Goal: Task Accomplishment & Management: Complete application form

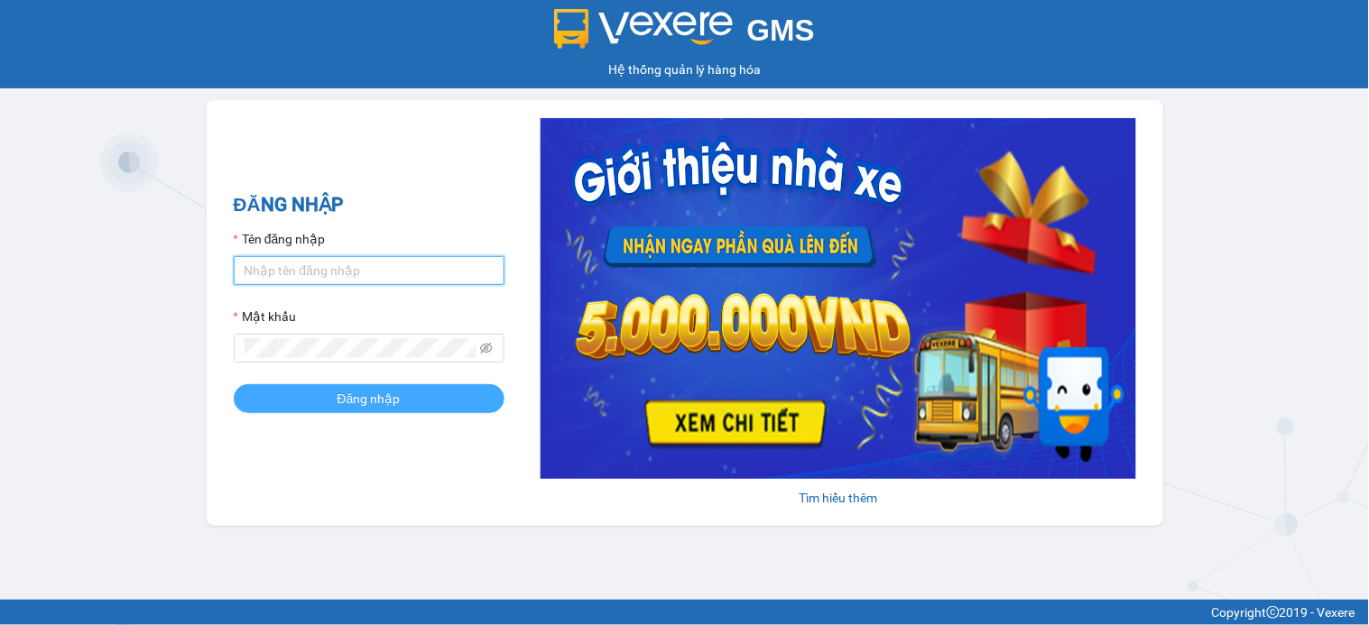
type input "nga.phucxuyen"
click at [280, 389] on button "Đăng nhập" at bounding box center [369, 398] width 271 height 29
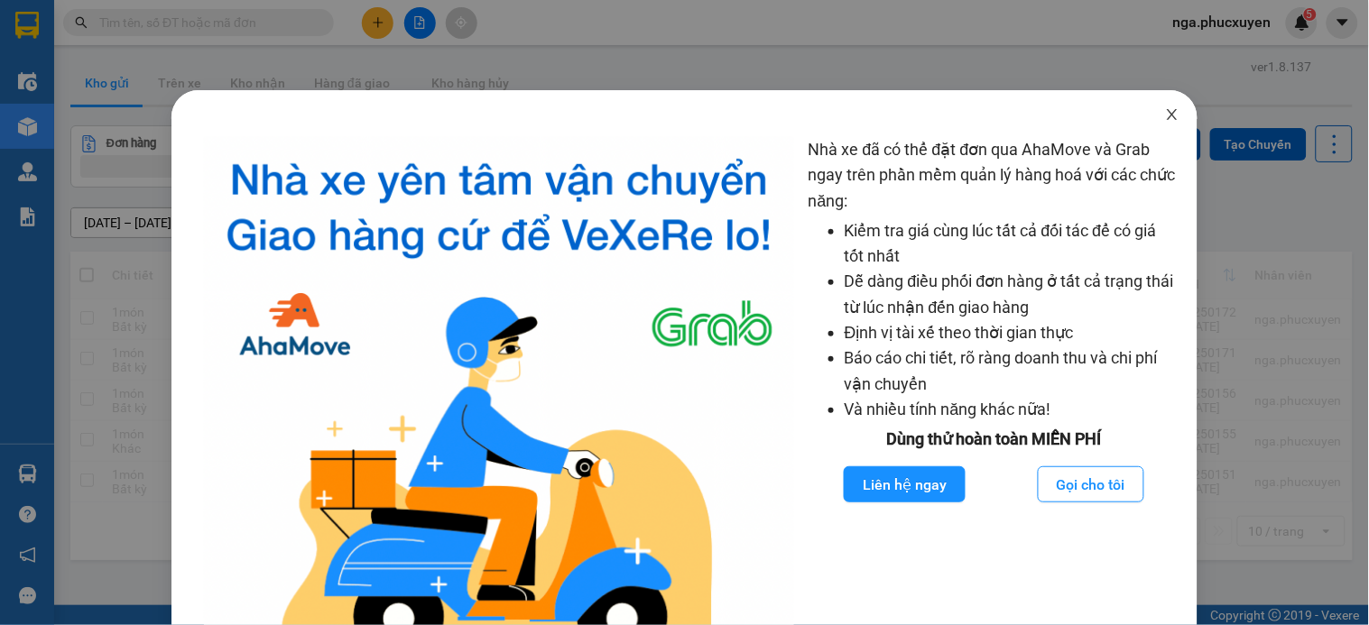
click at [1165, 114] on icon "close" at bounding box center [1172, 114] width 14 height 14
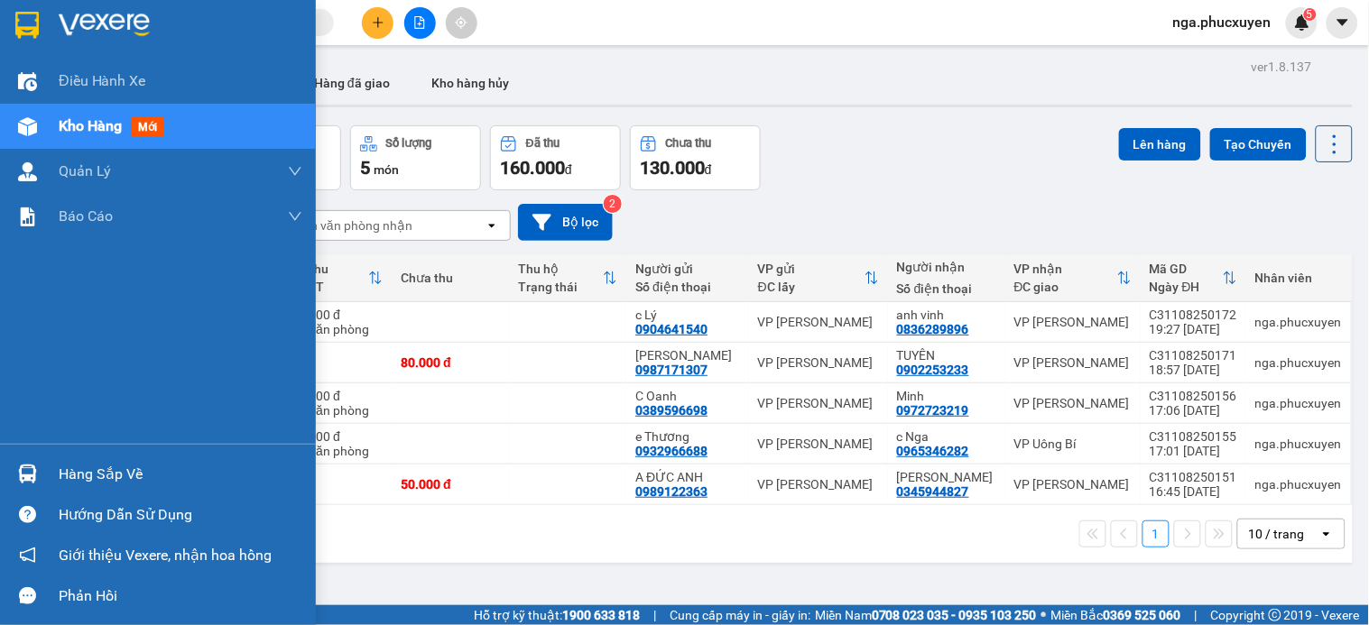
click at [38, 473] on div at bounding box center [28, 474] width 32 height 32
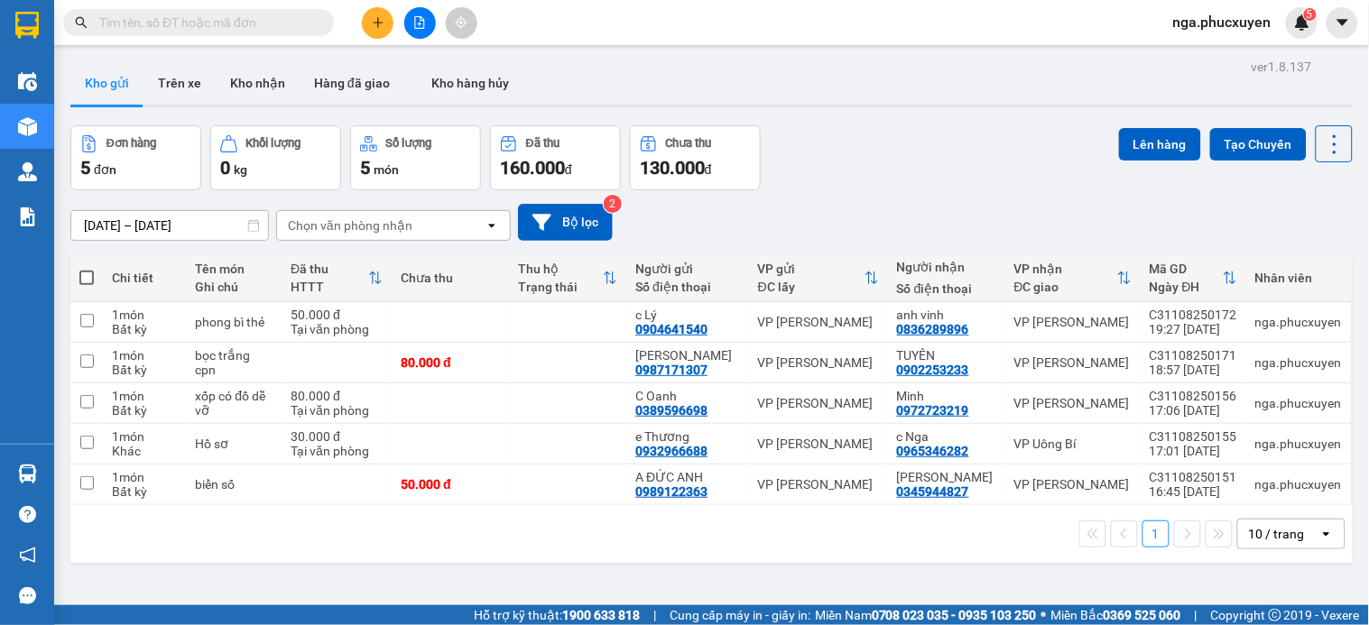
click at [804, 65] on section "Kết quả tìm kiếm ( 0 ) Bộ lọc No Data nga.phucxuyen 5 Điều hành xe Kho hàng mới…" at bounding box center [684, 312] width 1369 height 625
click at [582, 321] on td at bounding box center [567, 322] width 117 height 41
checkbox input "true"
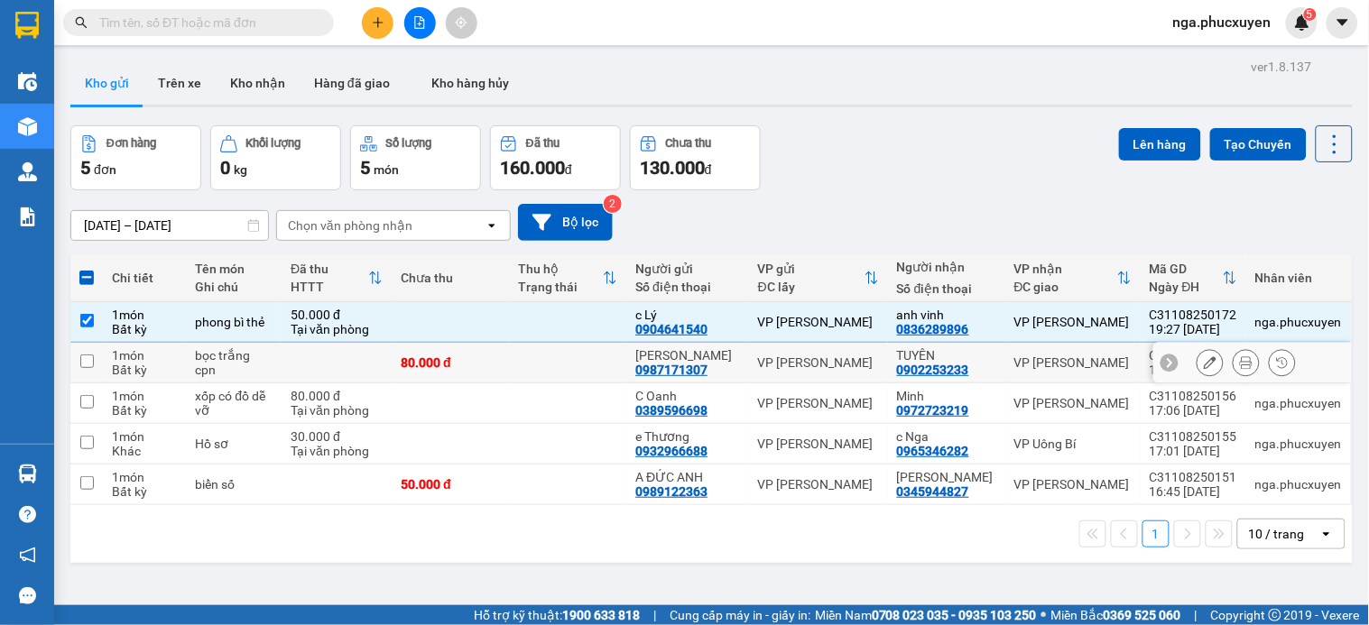
click at [572, 365] on td at bounding box center [567, 363] width 117 height 41
checkbox input "true"
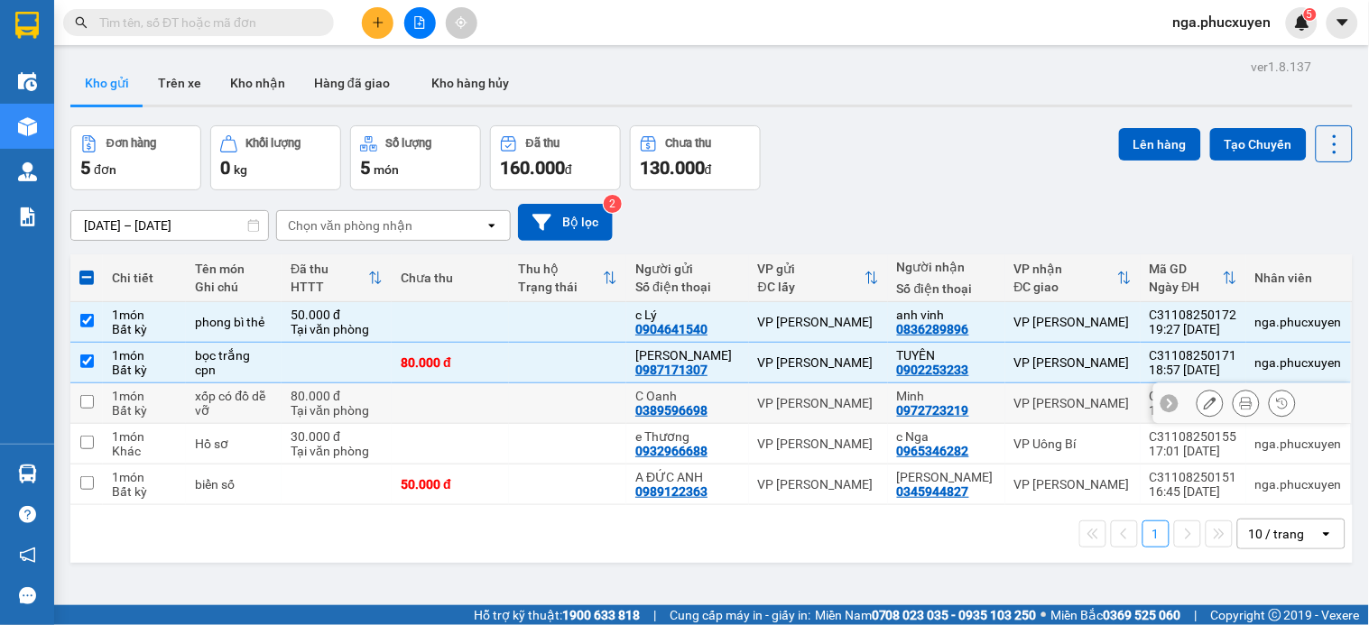
click at [561, 407] on td at bounding box center [567, 404] width 117 height 41
checkbox input "true"
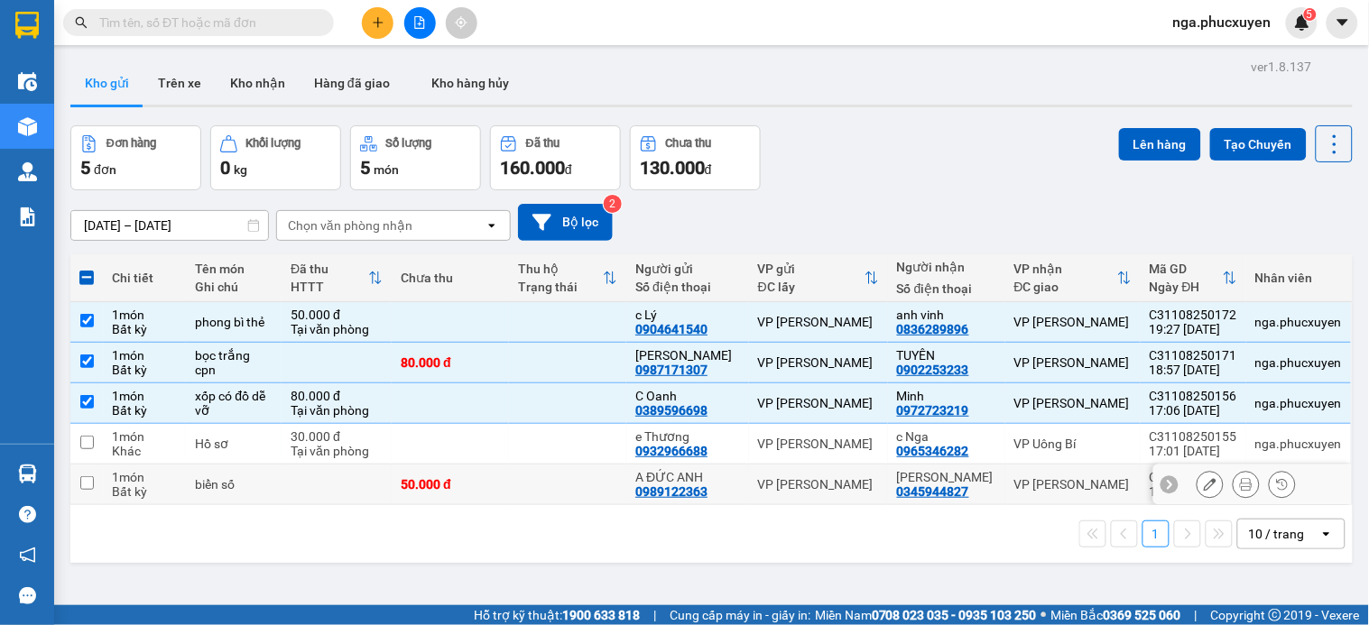
click at [569, 483] on td at bounding box center [567, 485] width 117 height 41
checkbox input "true"
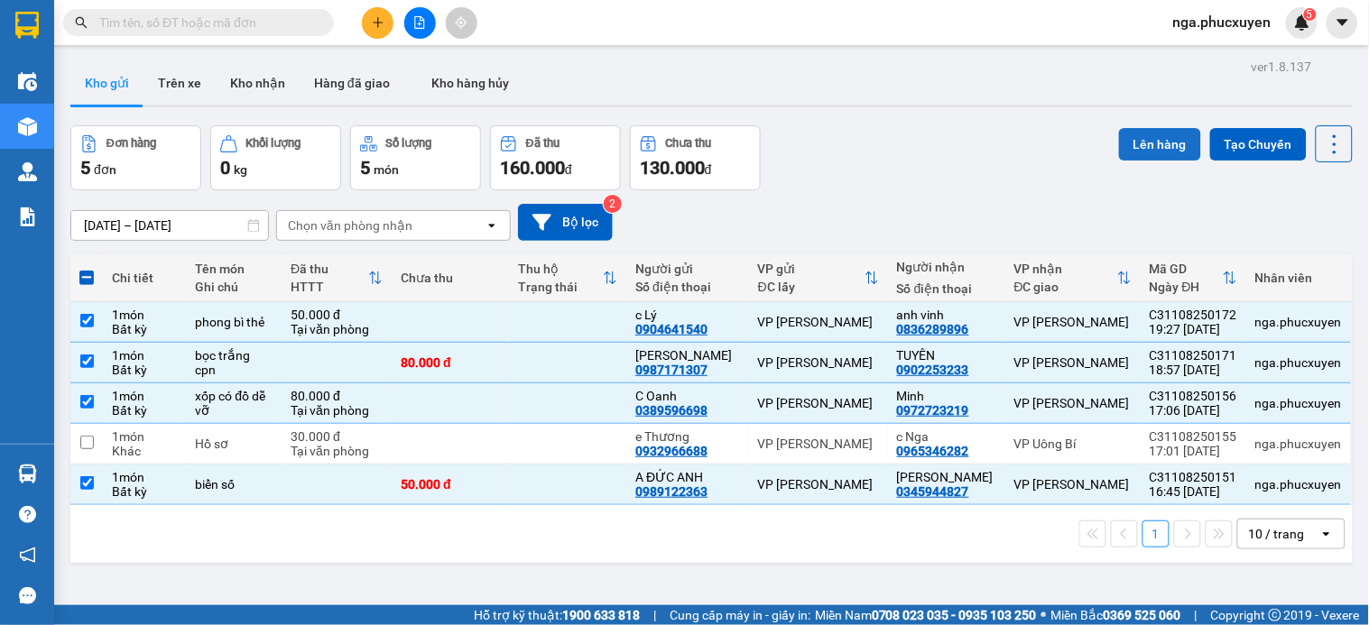
click at [1147, 141] on button "Lên hàng" at bounding box center [1160, 144] width 82 height 32
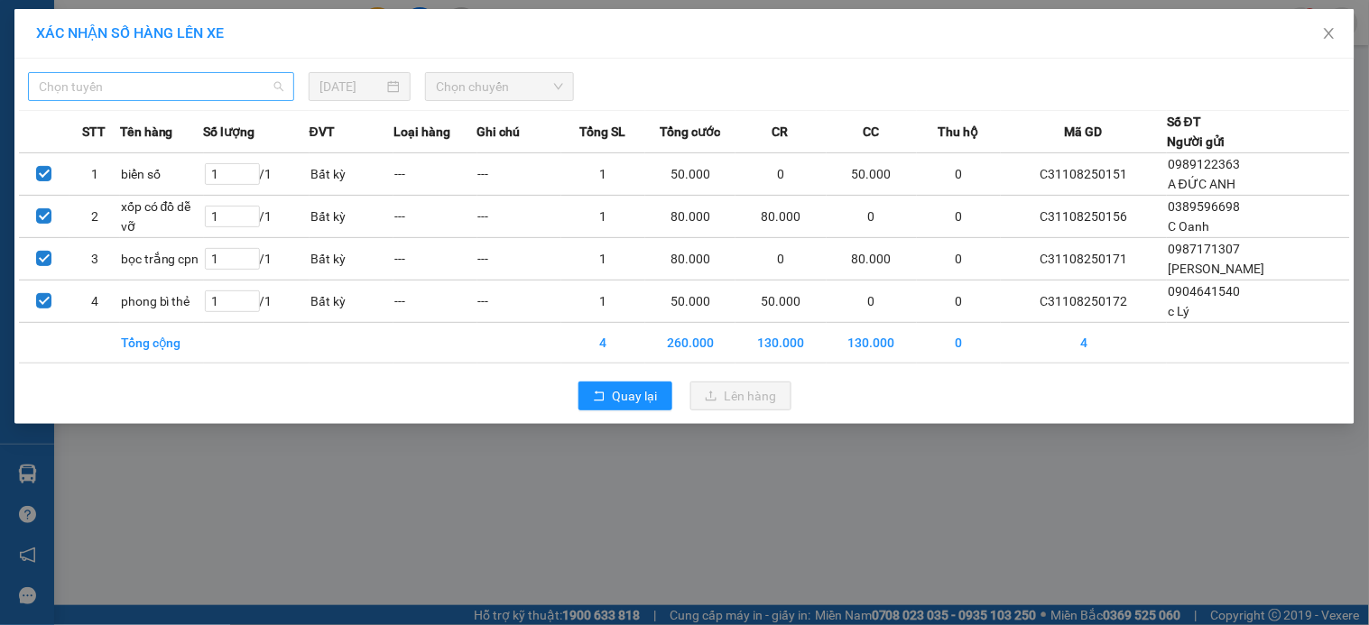
click at [264, 88] on span "Chọn tuyến" at bounding box center [161, 86] width 245 height 27
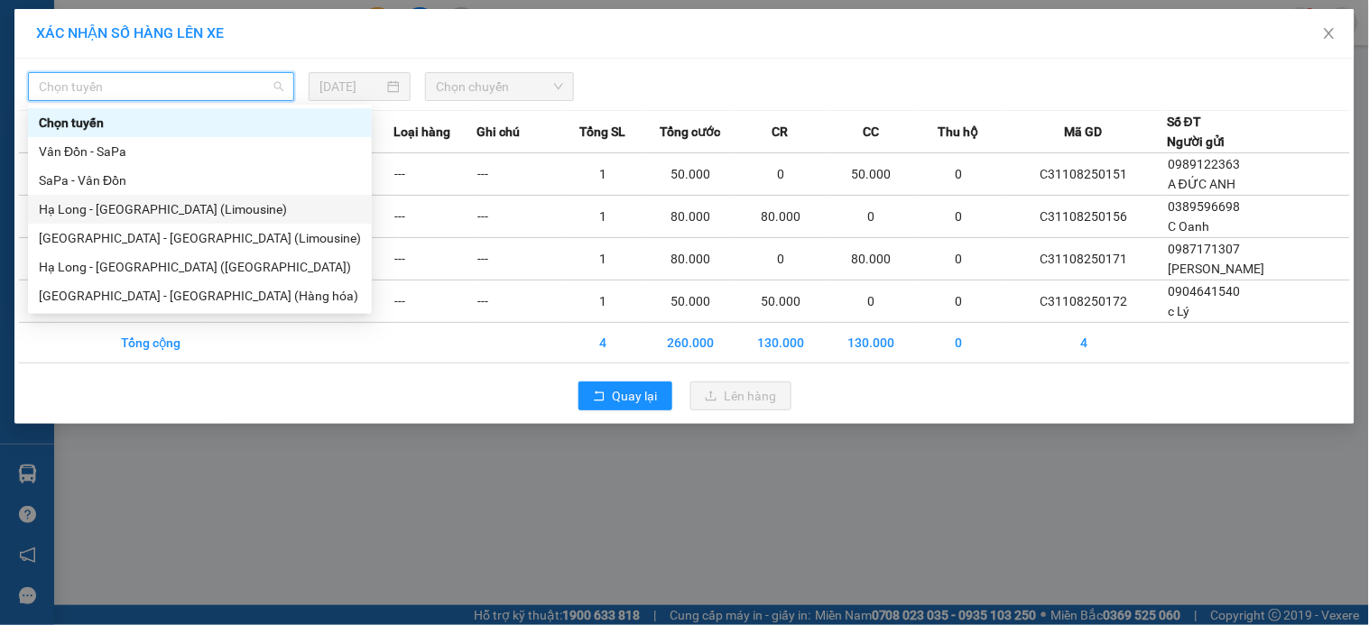
click at [183, 206] on div "Hạ Long - Hà Nội (Limousine)" at bounding box center [200, 209] width 322 height 20
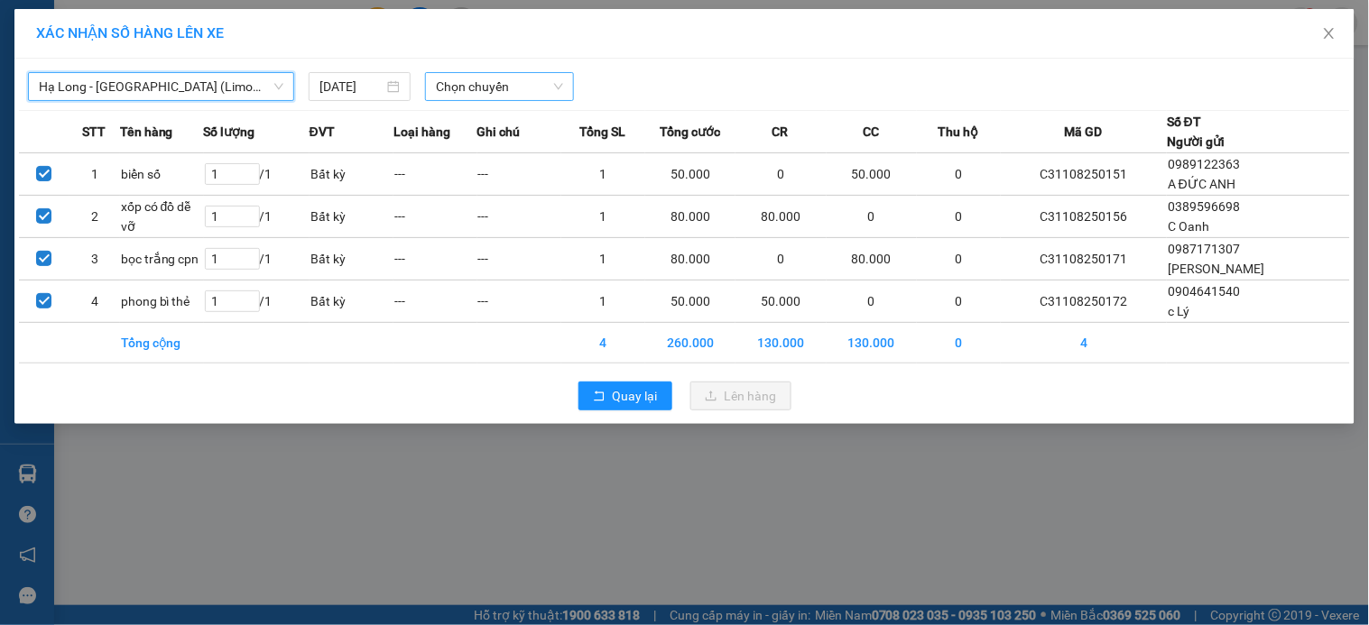
click at [467, 84] on span "Chọn chuyến" at bounding box center [499, 86] width 127 height 27
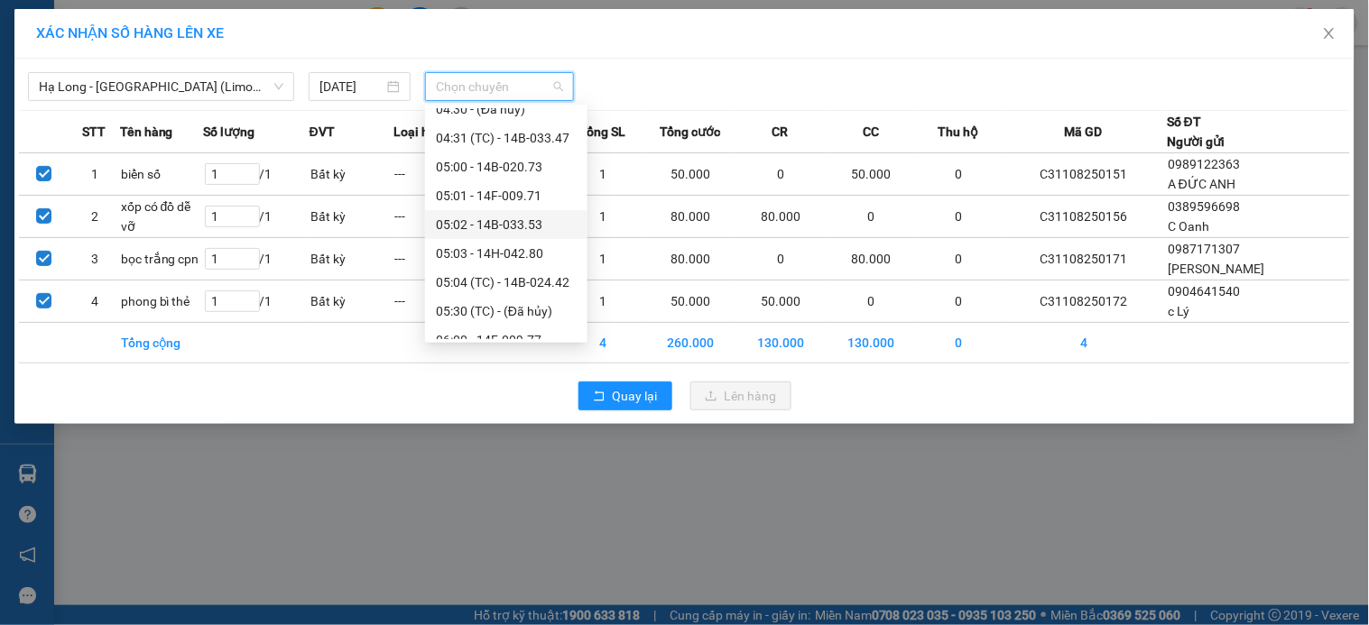
scroll to position [200, 0]
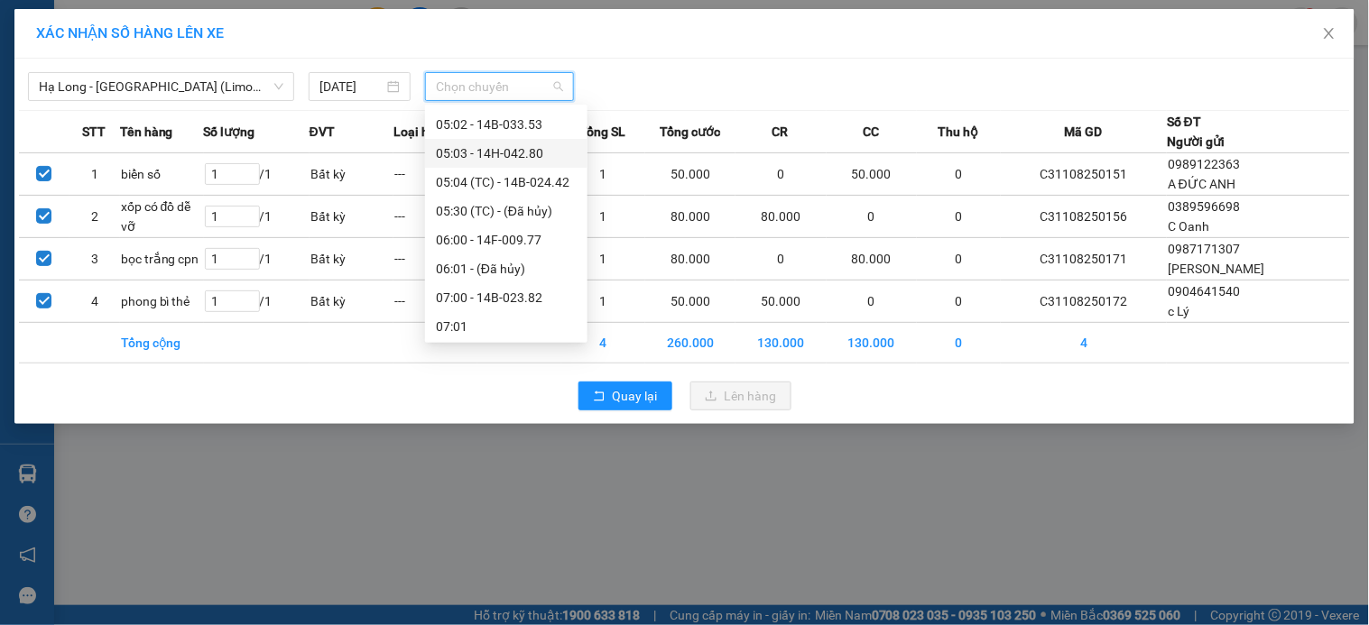
click at [505, 149] on div "05:03 - 14H-042.80" at bounding box center [506, 153] width 141 height 20
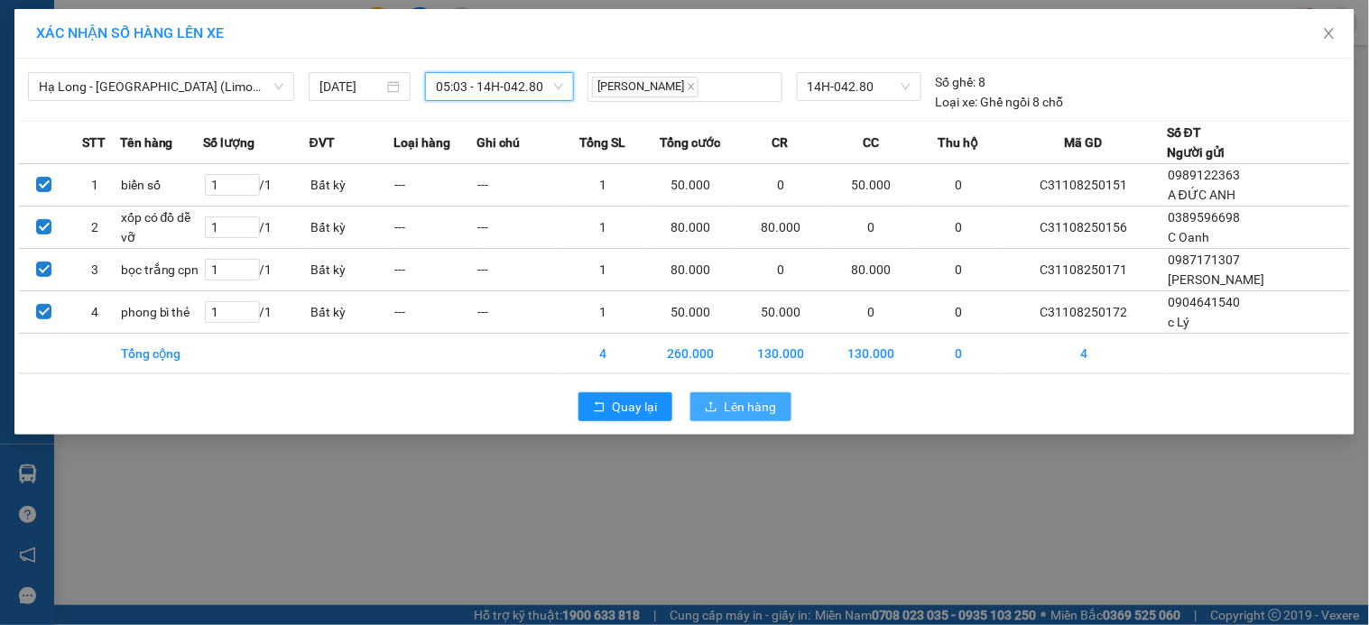
click at [741, 411] on span "Lên hàng" at bounding box center [751, 407] width 52 height 20
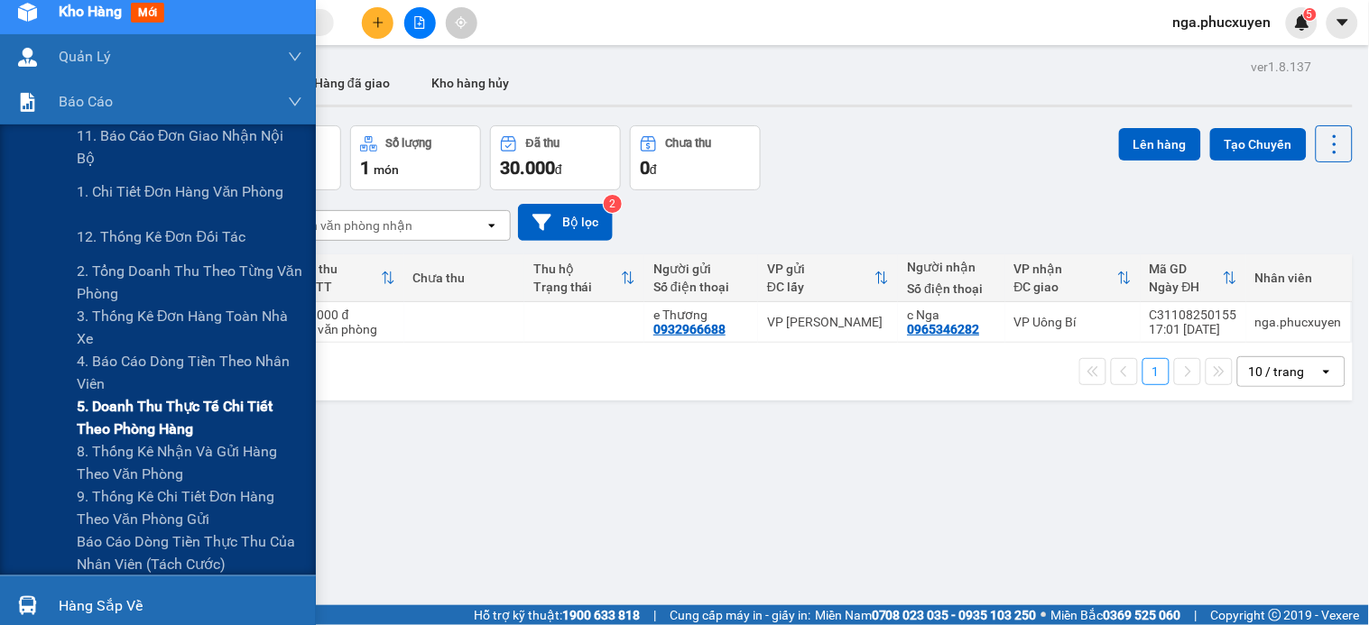
scroll to position [246, 0]
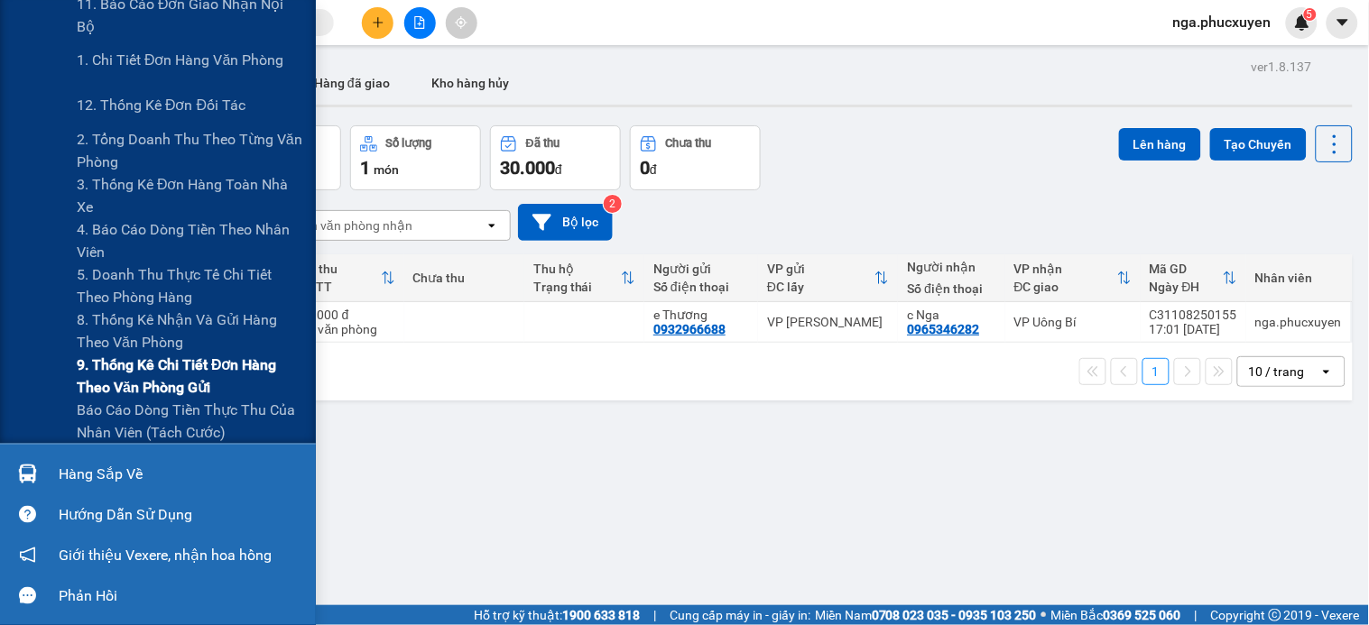
click at [141, 366] on span "9. Thống kê chi tiết đơn hàng theo văn phòng gửi" at bounding box center [190, 376] width 226 height 45
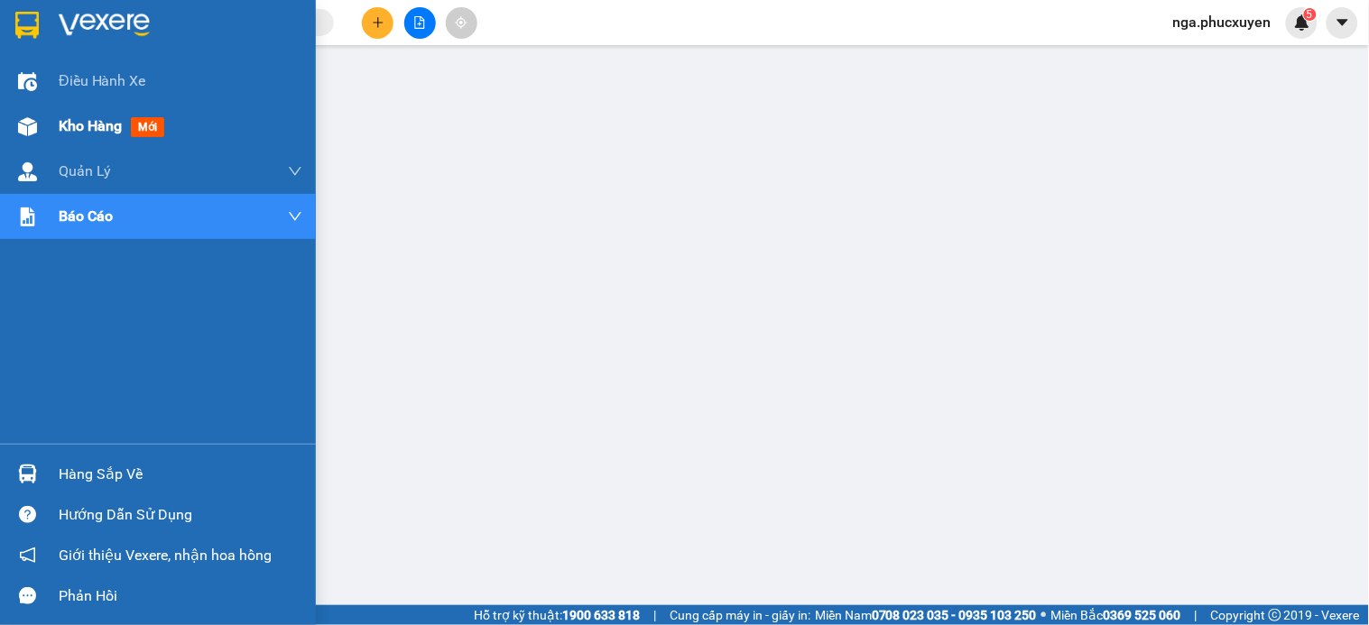
click at [40, 125] on div at bounding box center [28, 127] width 32 height 32
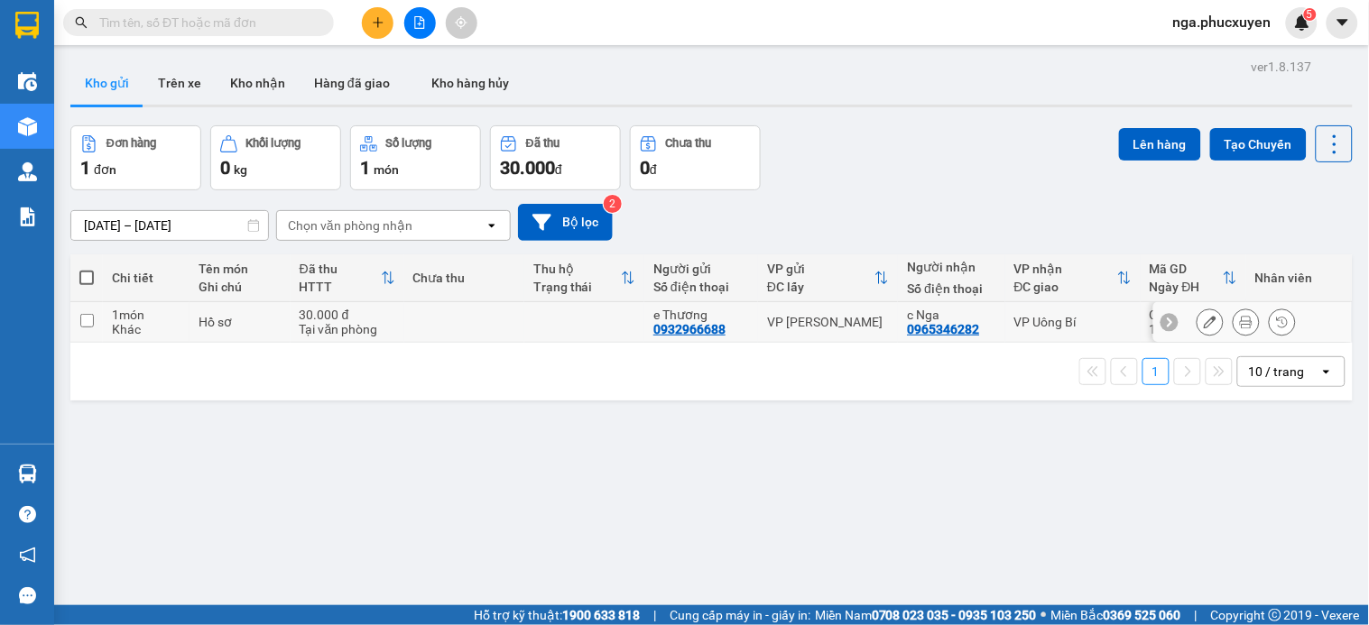
click at [564, 313] on td at bounding box center [584, 322] width 120 height 41
checkbox input "true"
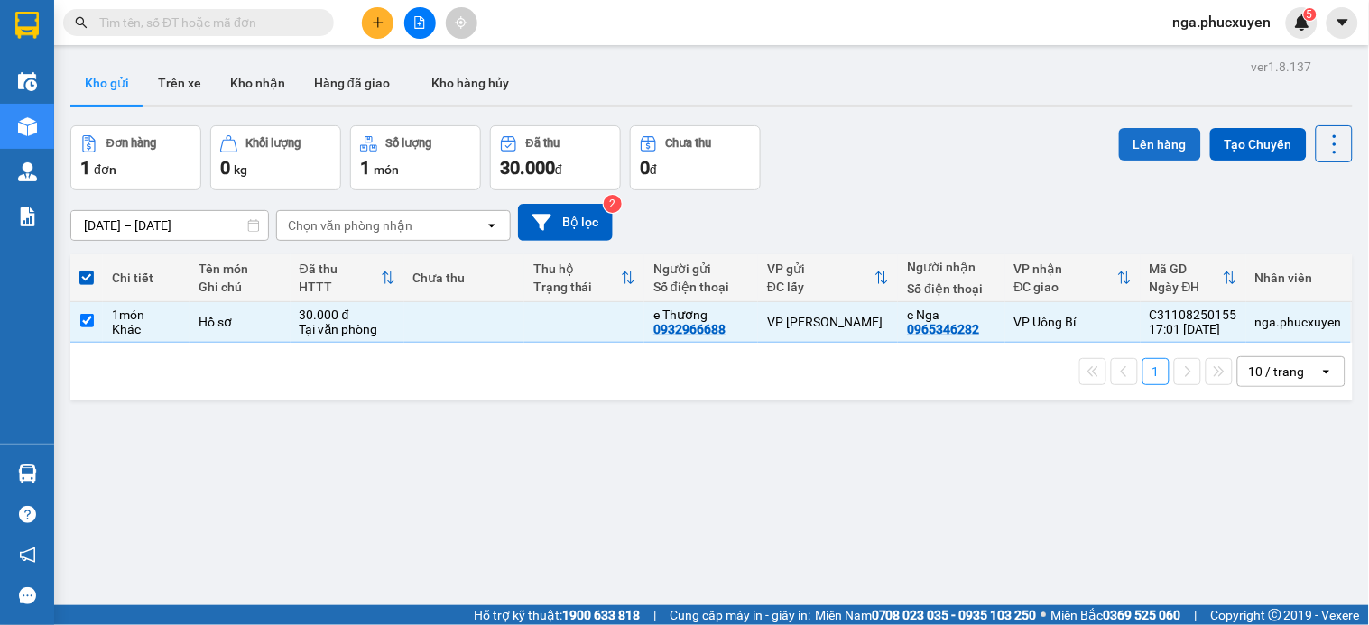
drag, startPoint x: 1147, startPoint y: 151, endPoint x: 1117, endPoint y: 155, distance: 30.1
click at [1147, 150] on button "Lên hàng" at bounding box center [1160, 144] width 82 height 32
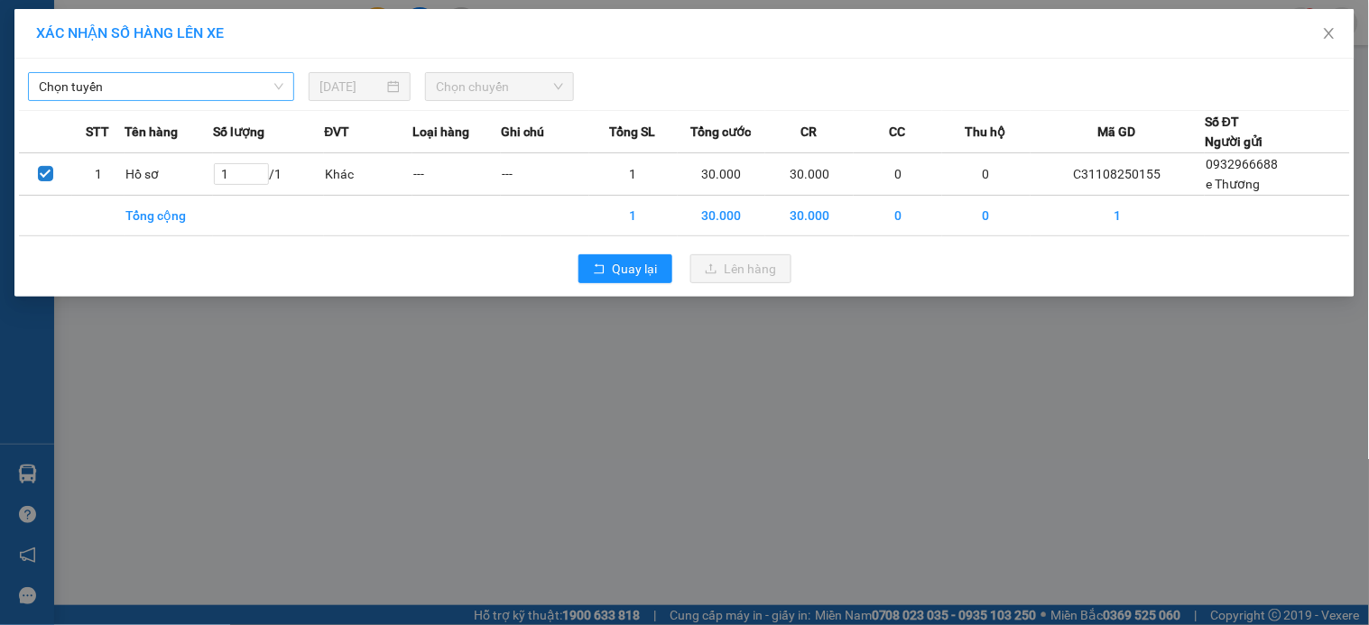
click at [111, 87] on span "Chọn tuyến" at bounding box center [161, 86] width 245 height 27
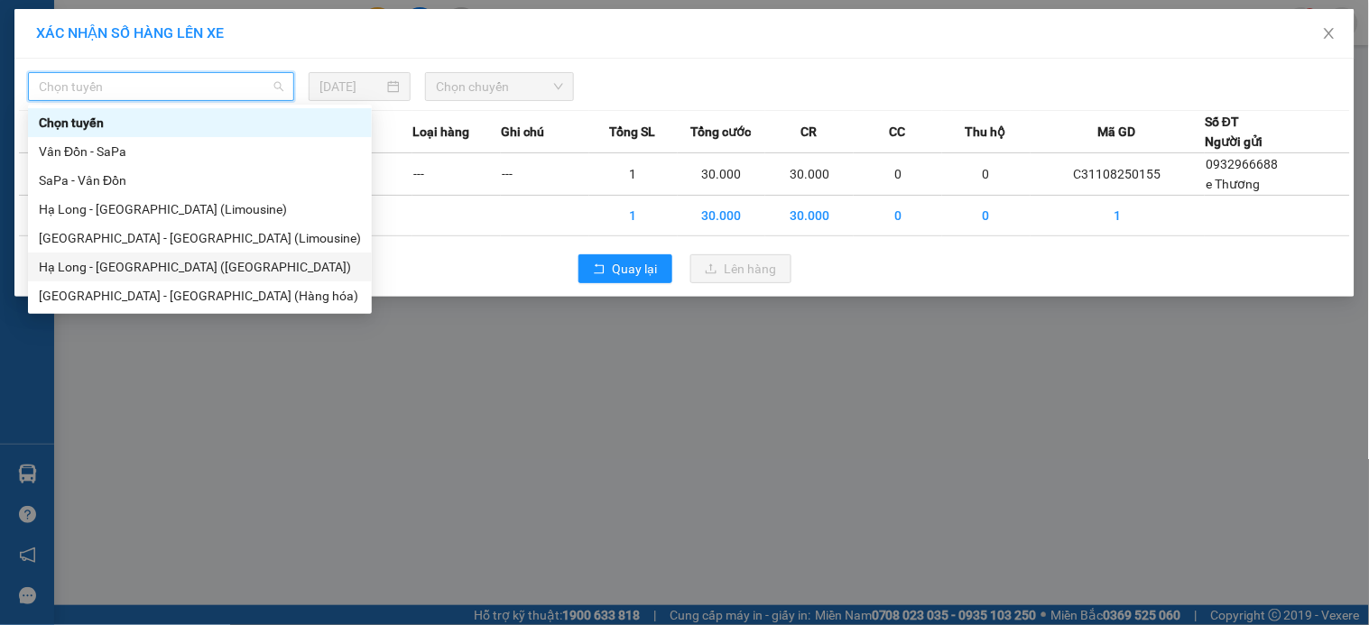
click at [157, 262] on div "Hạ Long - Hà Nội (Hàng hóa)" at bounding box center [200, 267] width 322 height 20
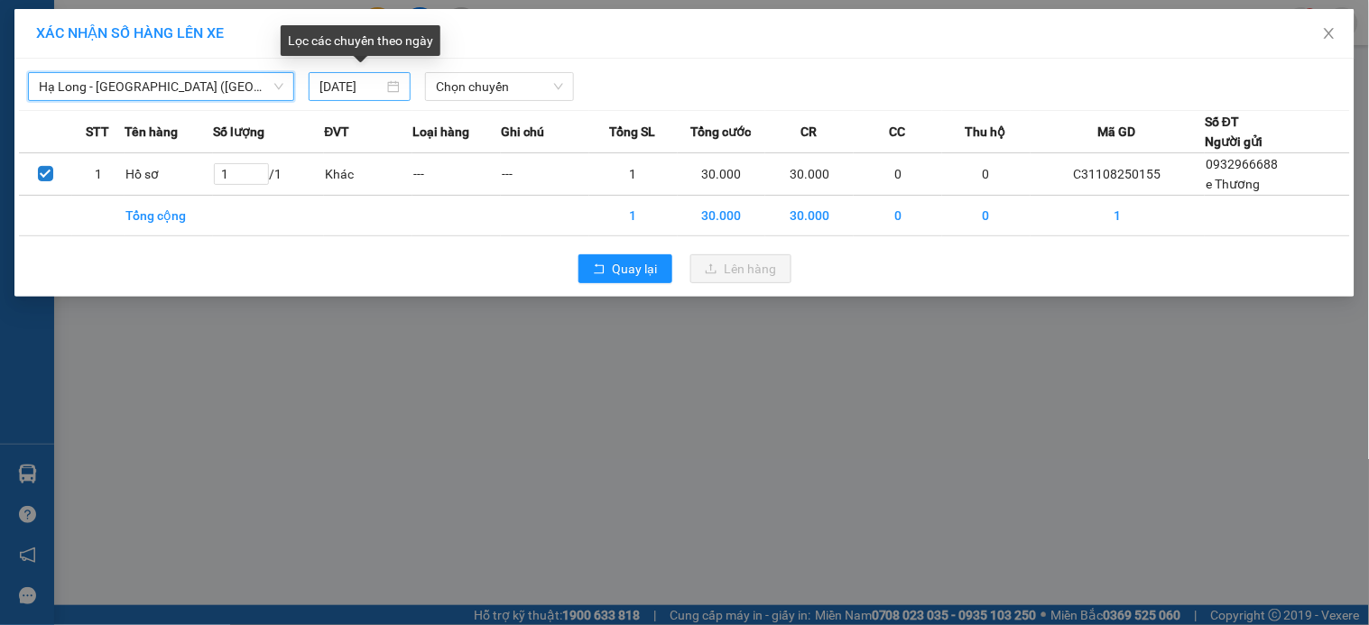
click at [326, 81] on input "11/08/2025" at bounding box center [351, 87] width 64 height 20
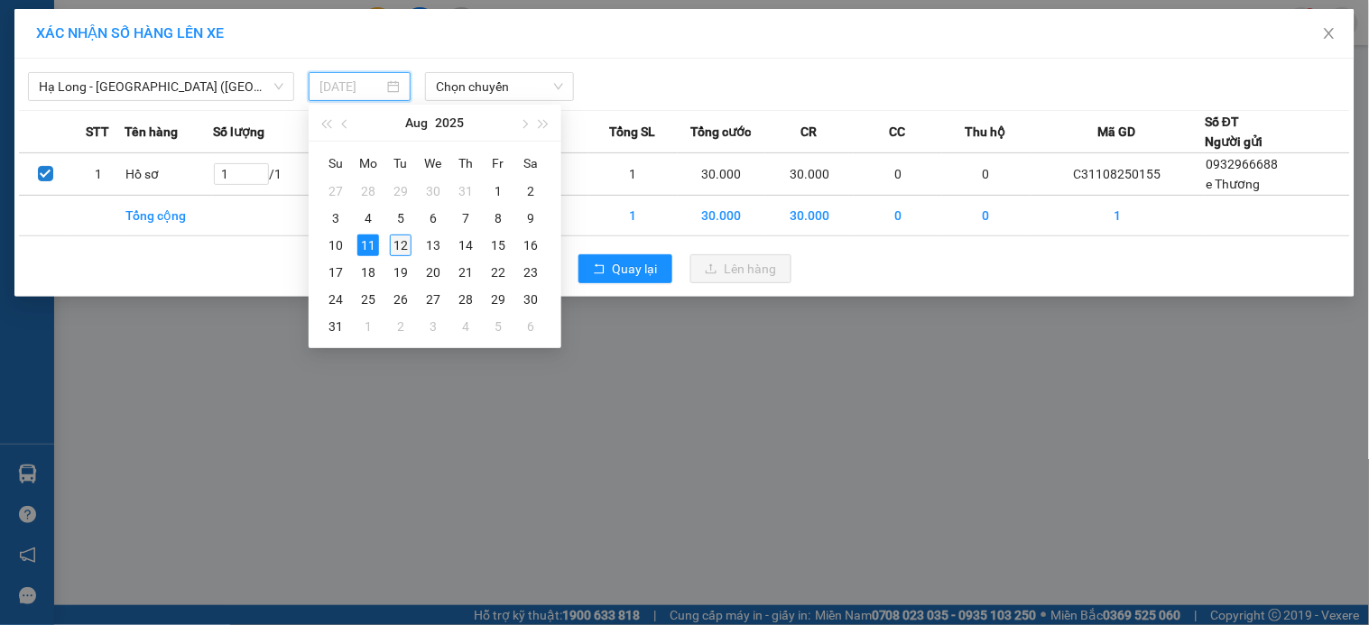
click at [402, 247] on div "12" at bounding box center [401, 246] width 22 height 22
type input "12/08/2025"
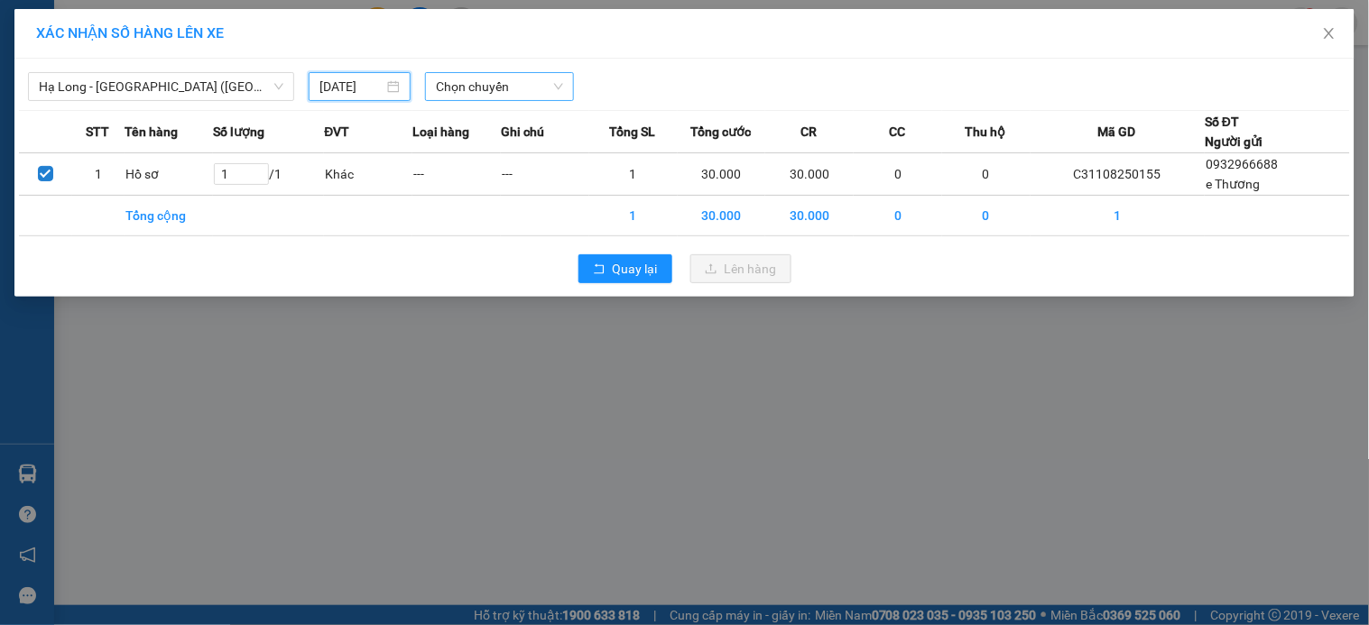
click at [475, 83] on span "Chọn chuyến" at bounding box center [499, 86] width 127 height 27
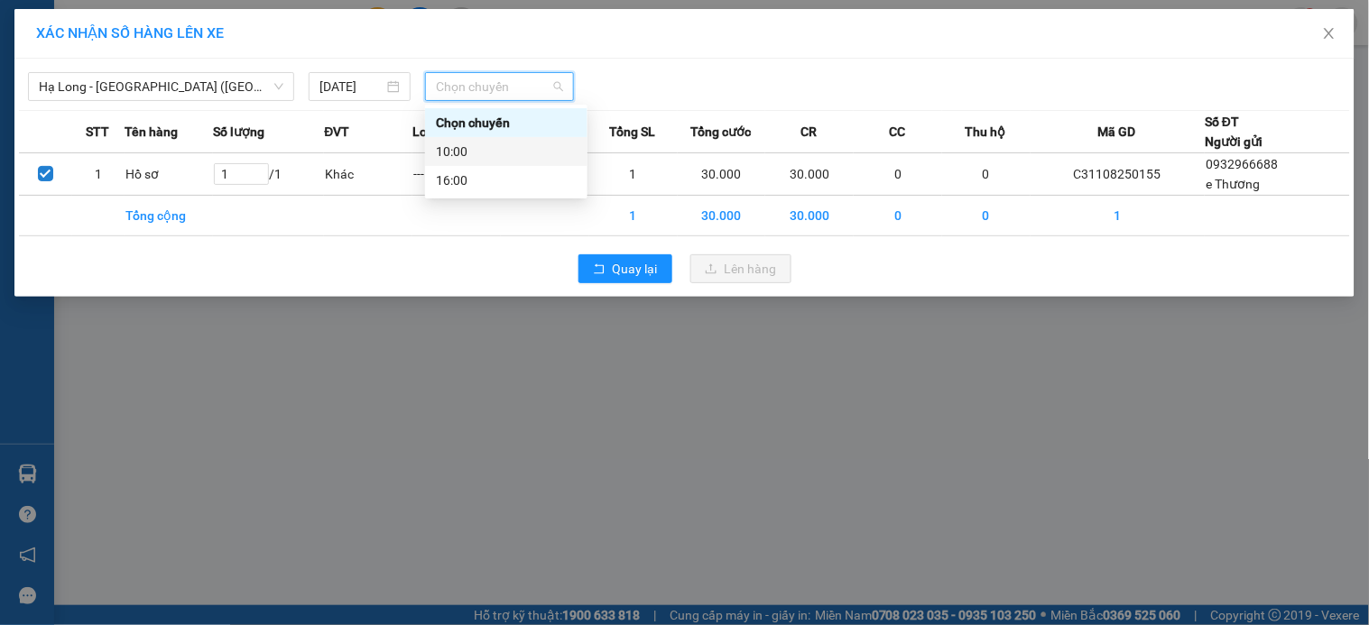
click at [494, 146] on div "10:00" at bounding box center [506, 152] width 141 height 20
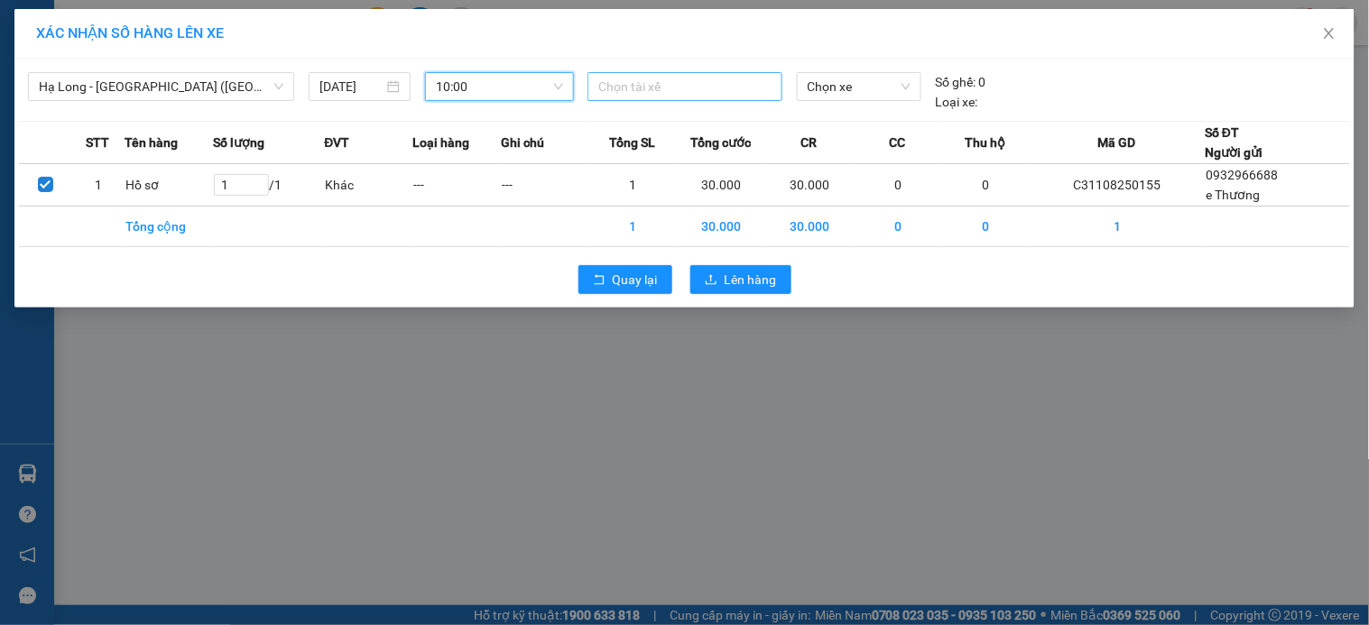
click at [634, 85] on div at bounding box center [684, 87] width 185 height 22
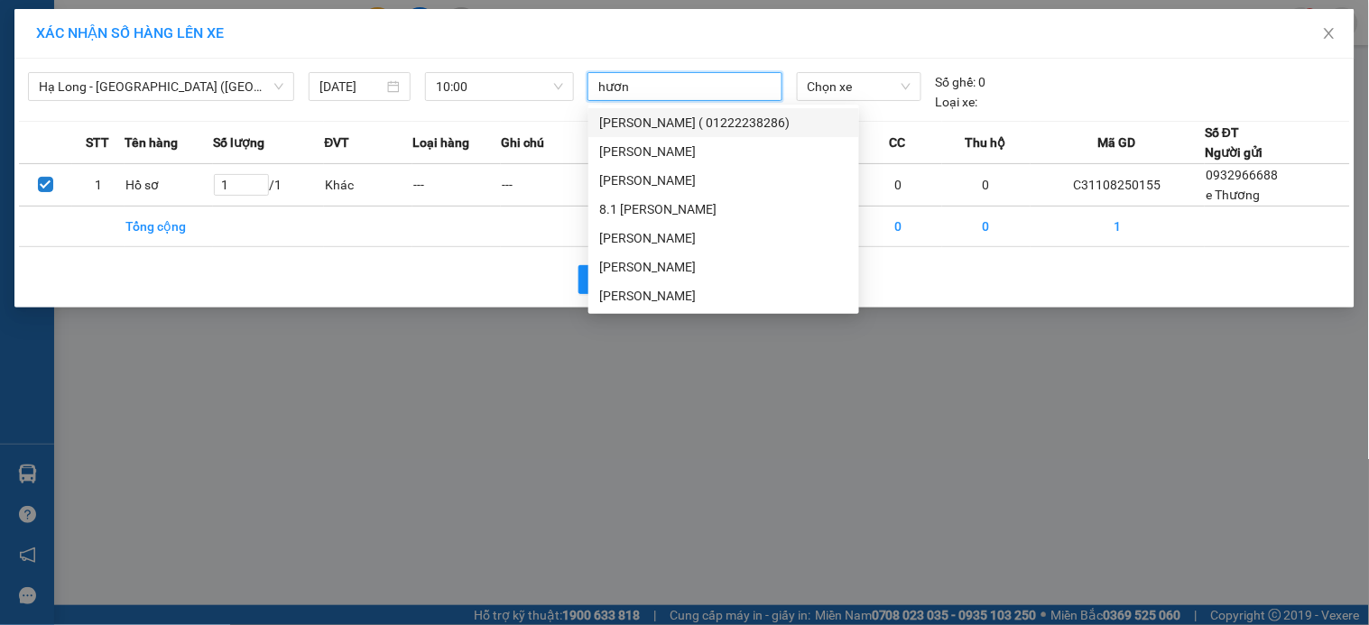
type input "hương"
click at [632, 260] on div "Trần Văn Hương" at bounding box center [723, 267] width 249 height 20
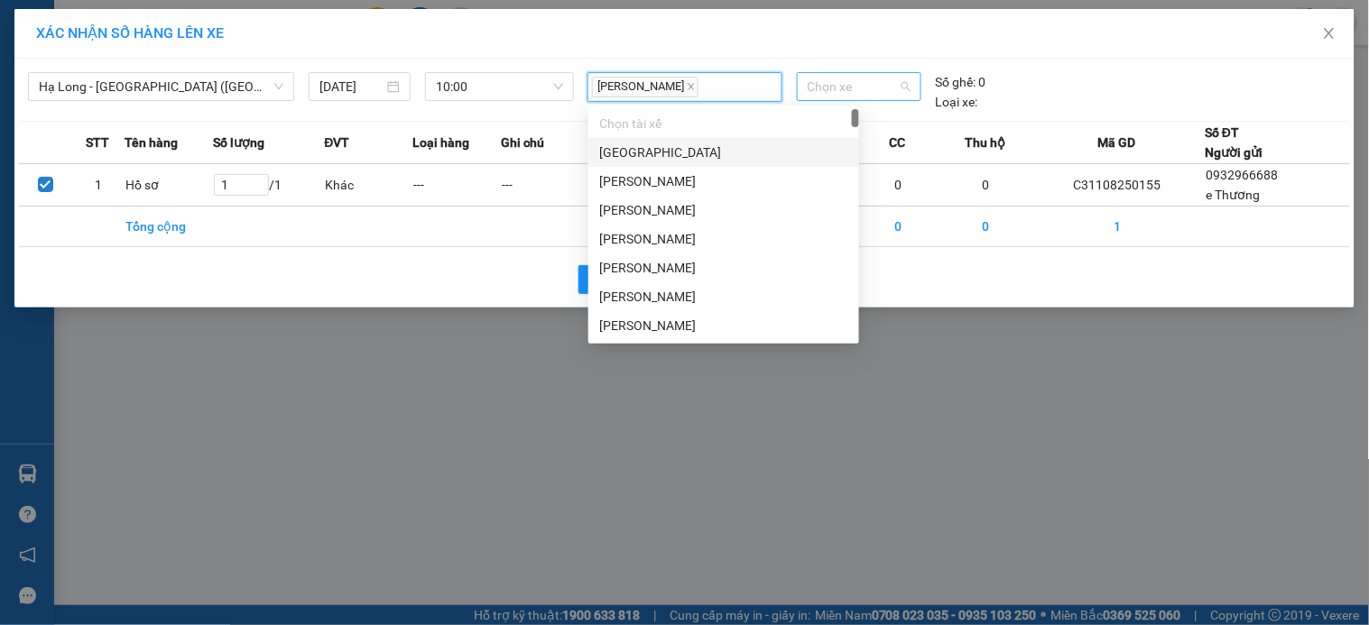
click at [852, 84] on span "Chọn xe" at bounding box center [859, 86] width 103 height 27
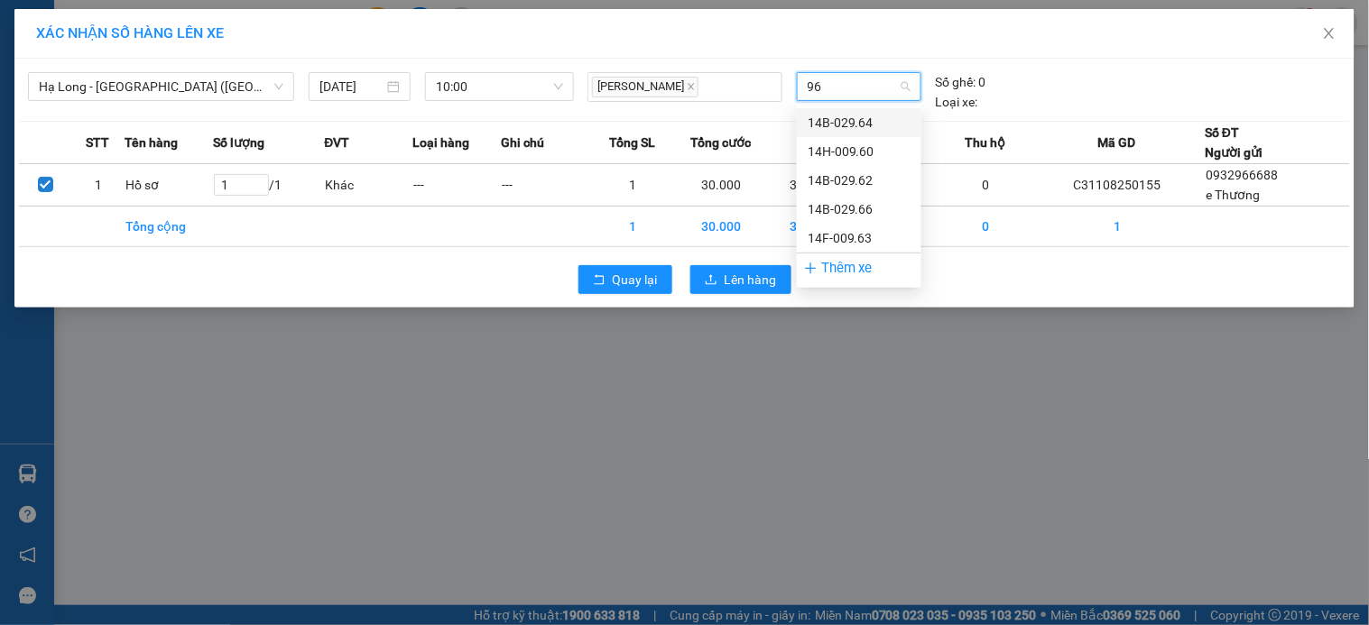
type input "960"
click at [852, 124] on div "14H-009.60" at bounding box center [859, 123] width 103 height 20
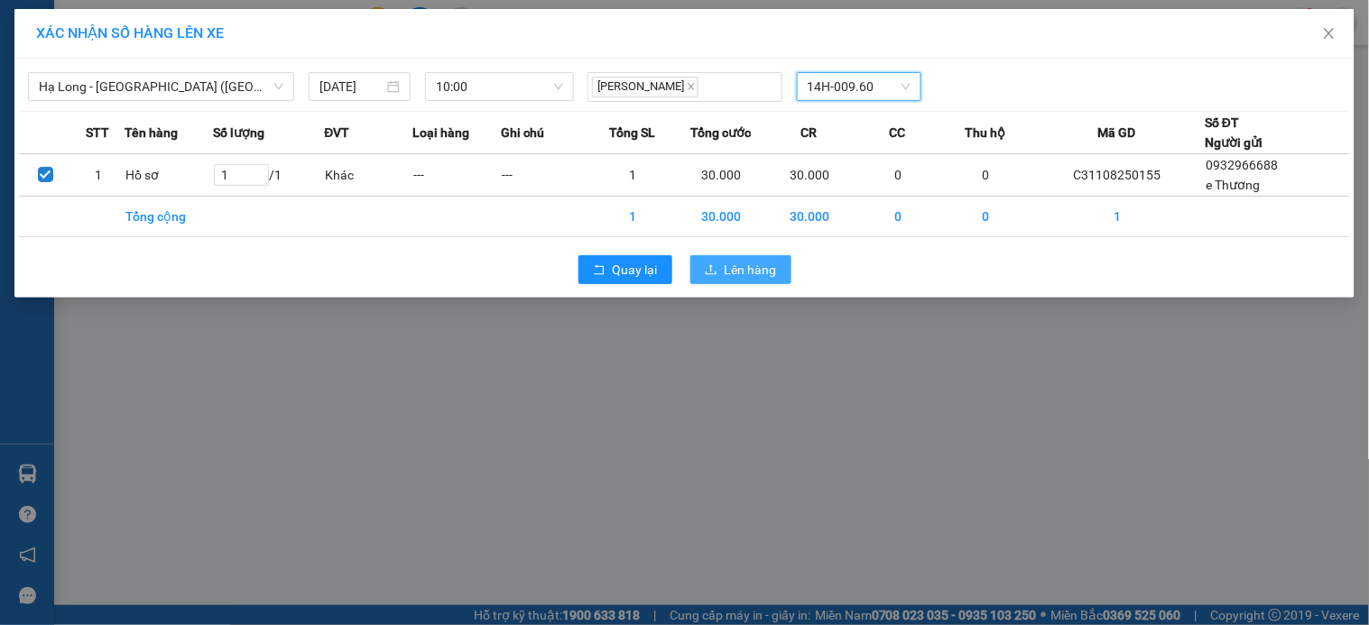
click at [745, 267] on span "Lên hàng" at bounding box center [751, 270] width 52 height 20
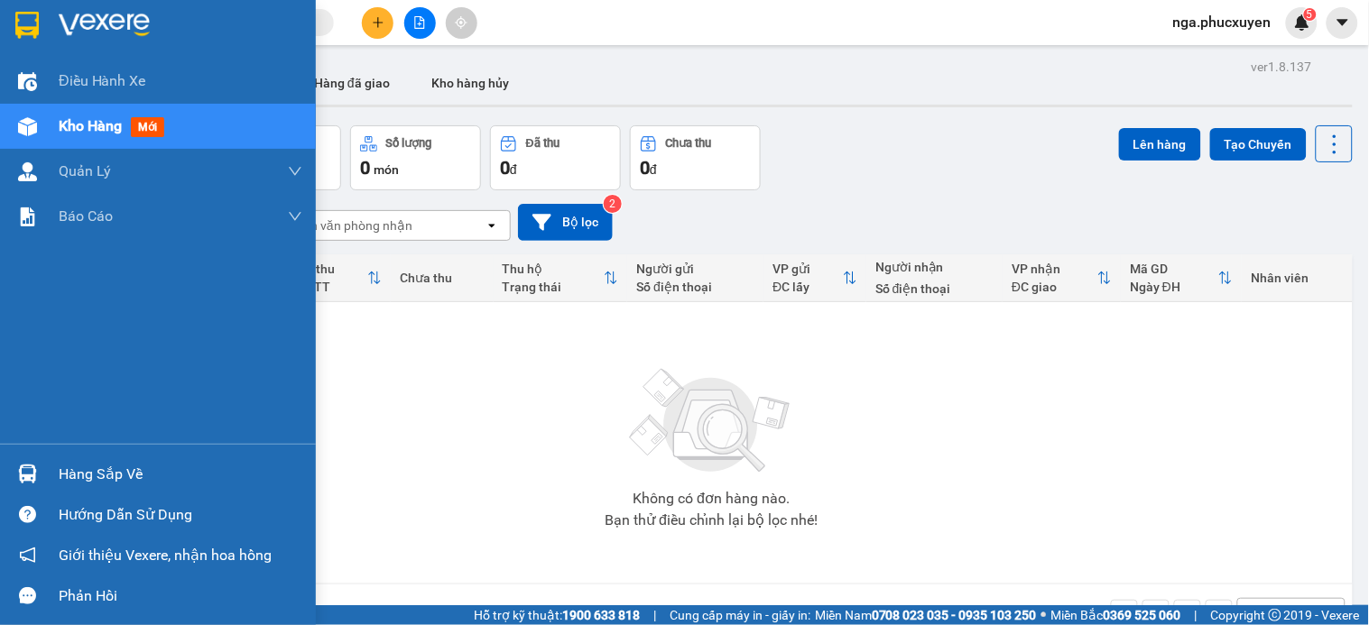
click at [75, 470] on div "Hàng sắp về" at bounding box center [181, 474] width 244 height 27
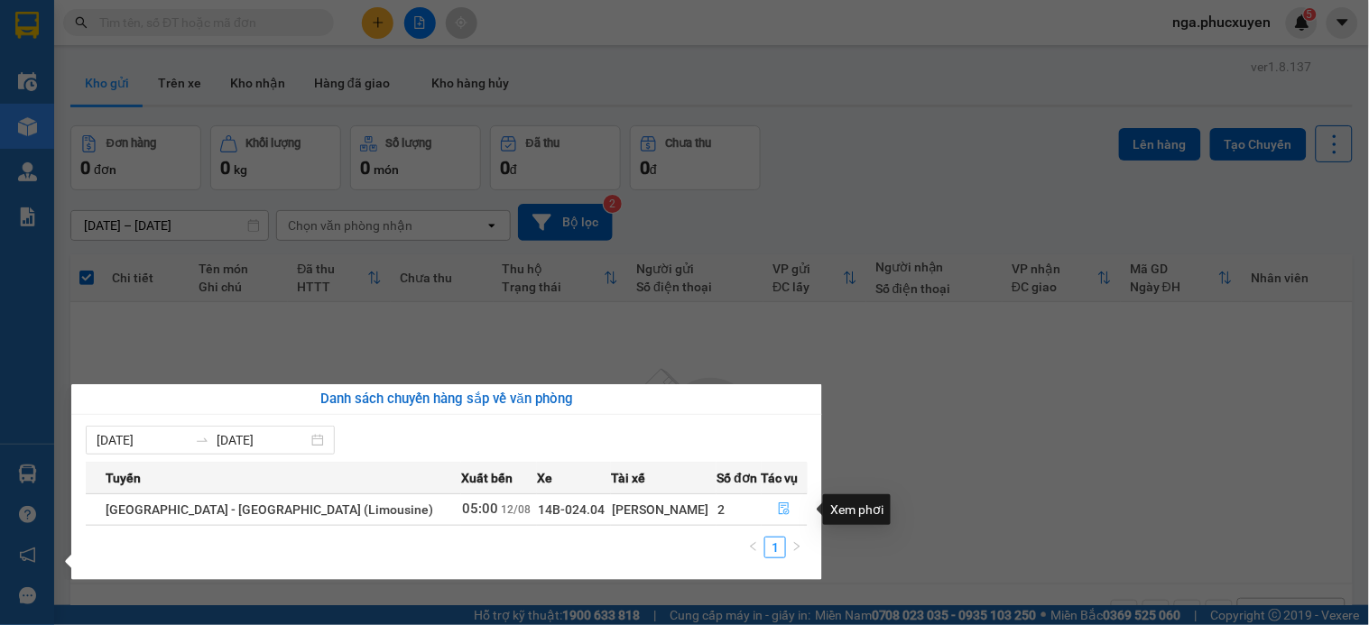
click at [778, 507] on icon "file-done" at bounding box center [784, 509] width 13 height 13
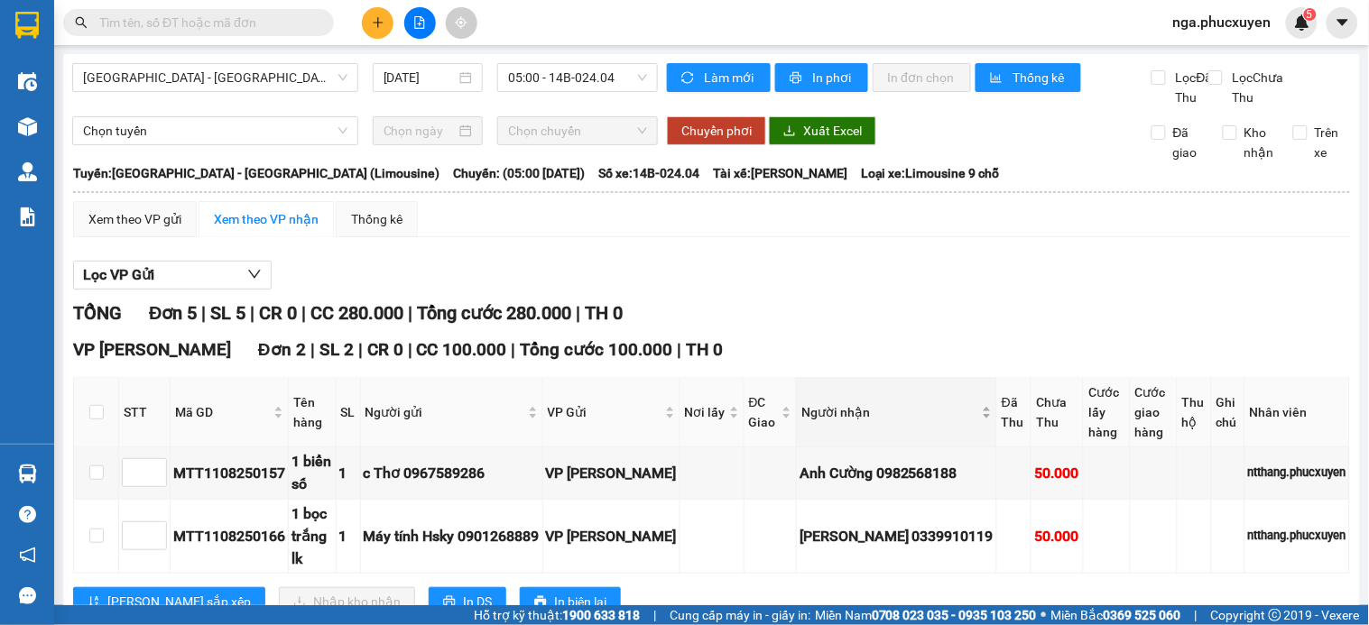
type input "12/08/2025"
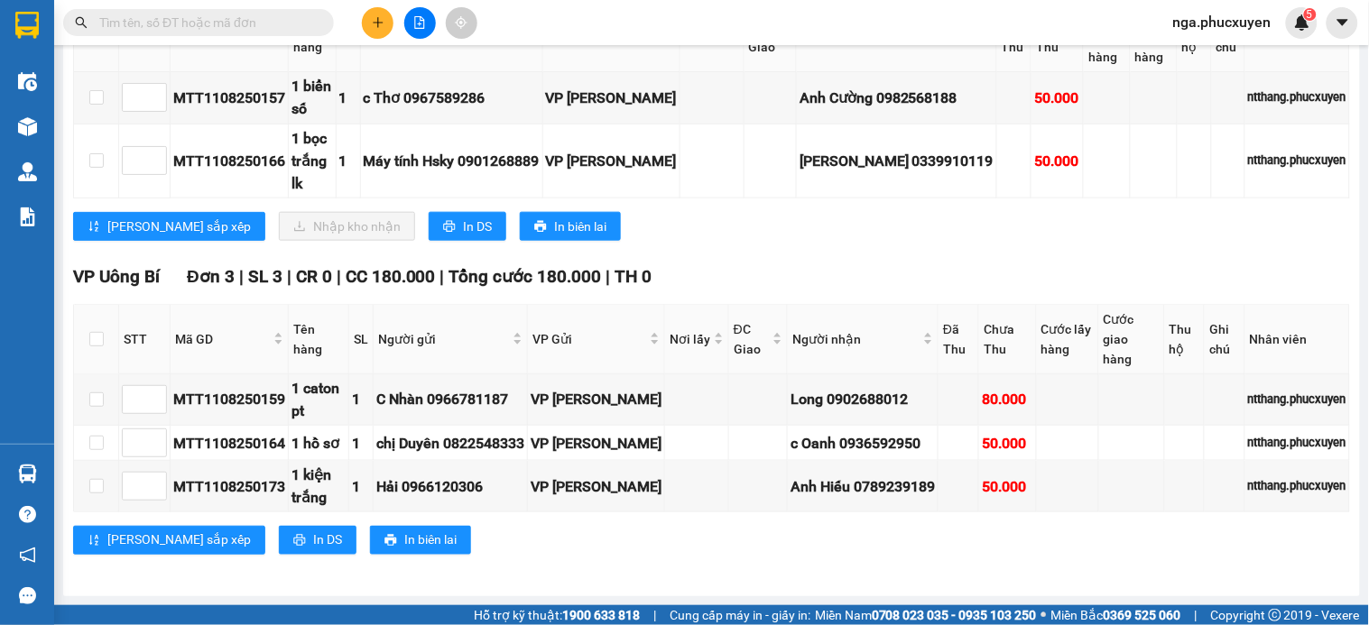
scroll to position [158, 0]
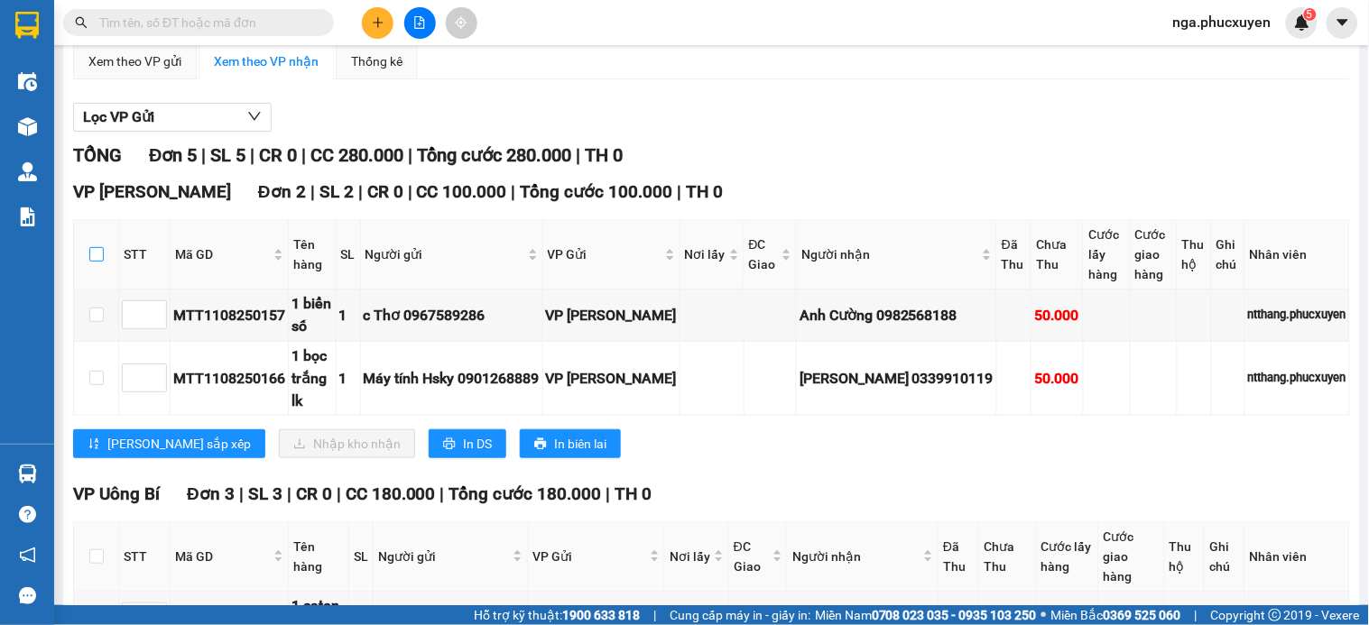
click at [97, 262] on input "checkbox" at bounding box center [96, 254] width 14 height 14
checkbox input "true"
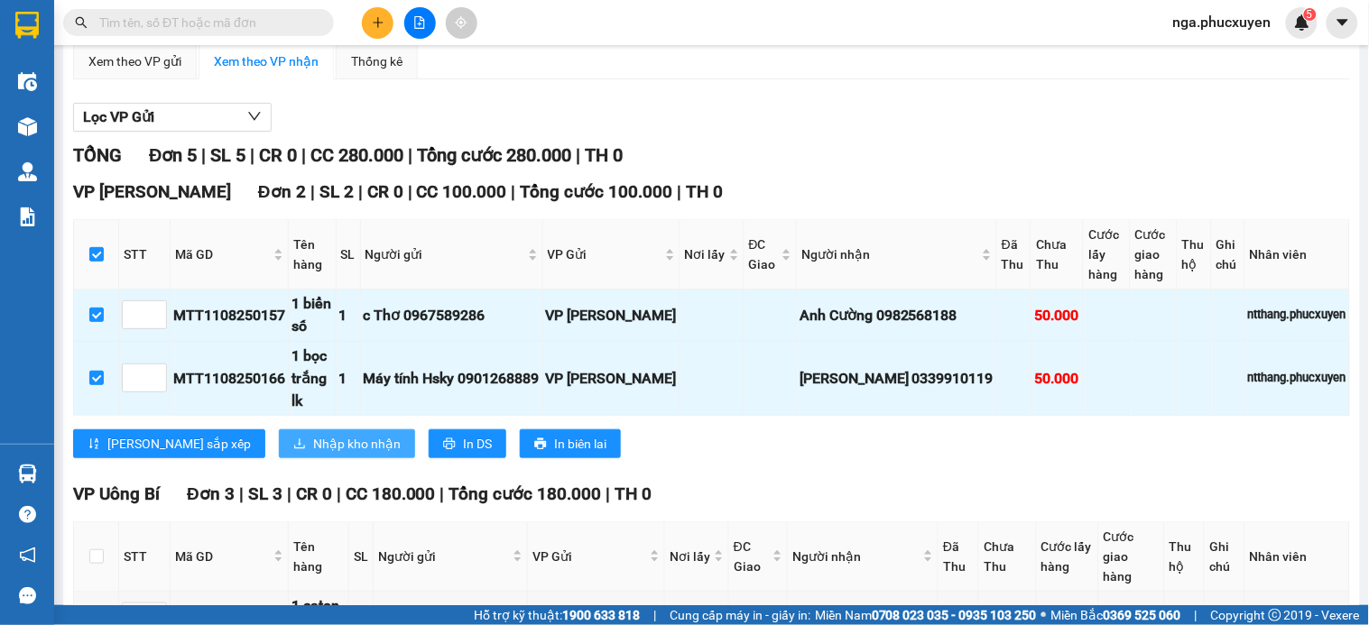
click at [313, 454] on span "Nhập kho nhận" at bounding box center [357, 444] width 88 height 20
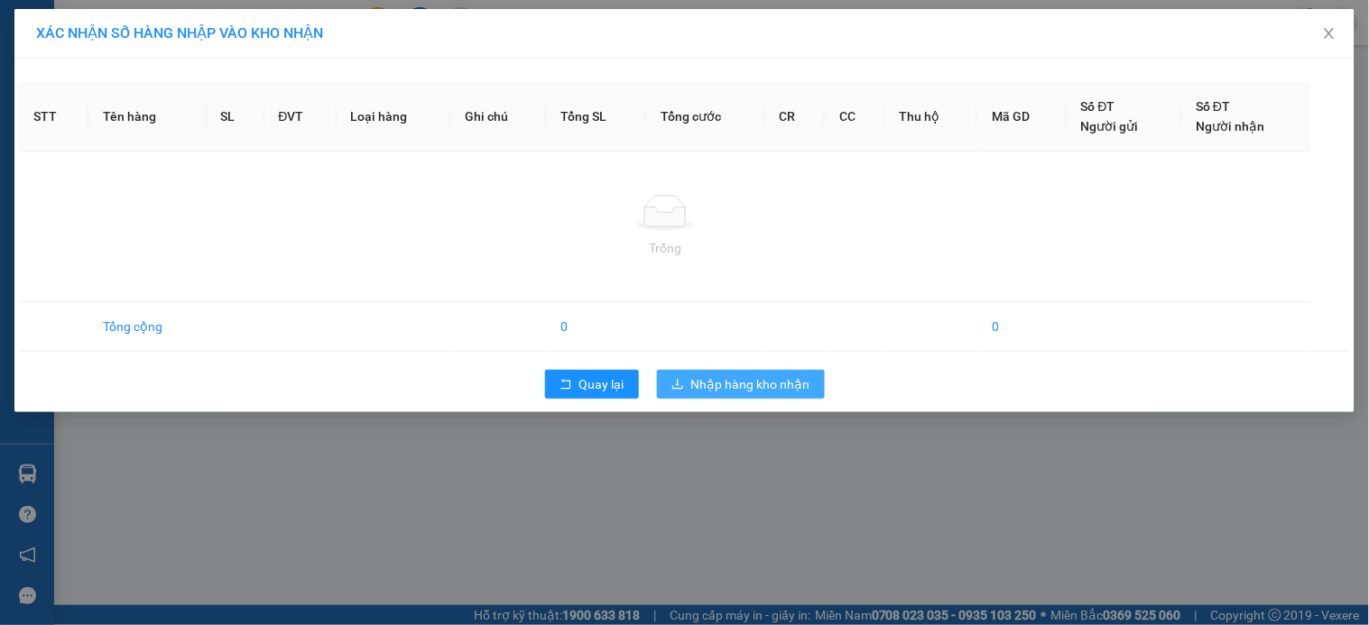
click at [731, 375] on span "Nhập hàng kho nhận" at bounding box center [750, 385] width 119 height 20
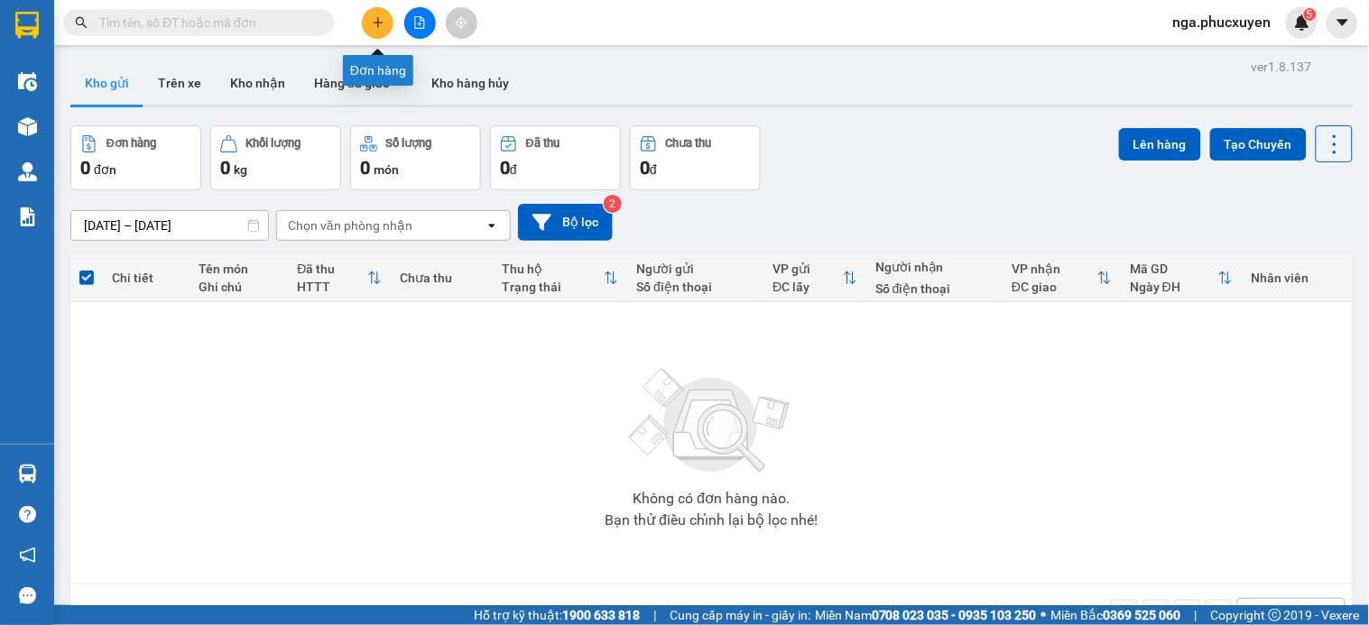
click at [374, 23] on icon "plus" at bounding box center [378, 22] width 10 height 1
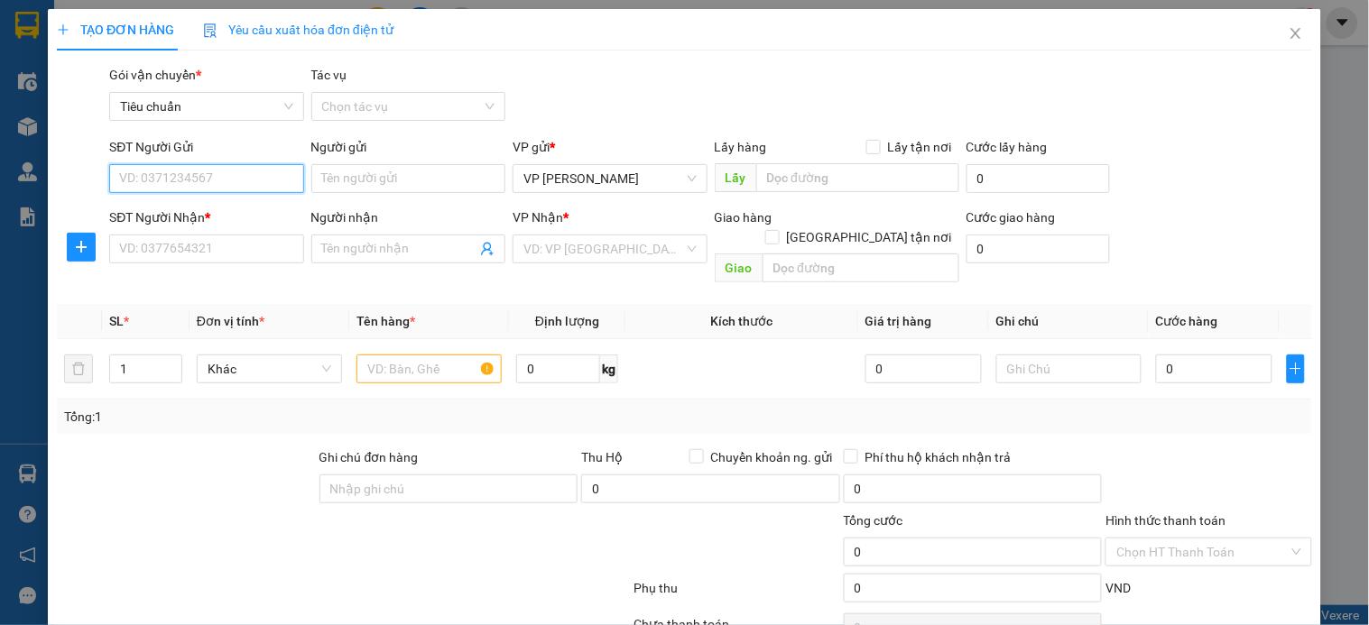
click at [266, 187] on input "SĐT Người Gửi" at bounding box center [206, 178] width 194 height 29
click at [257, 182] on input "SĐT Người Gửi" at bounding box center [206, 178] width 194 height 29
type input "0903438718"
click at [195, 213] on div "0903438718 - c tân" at bounding box center [204, 215] width 171 height 20
type input "c tân"
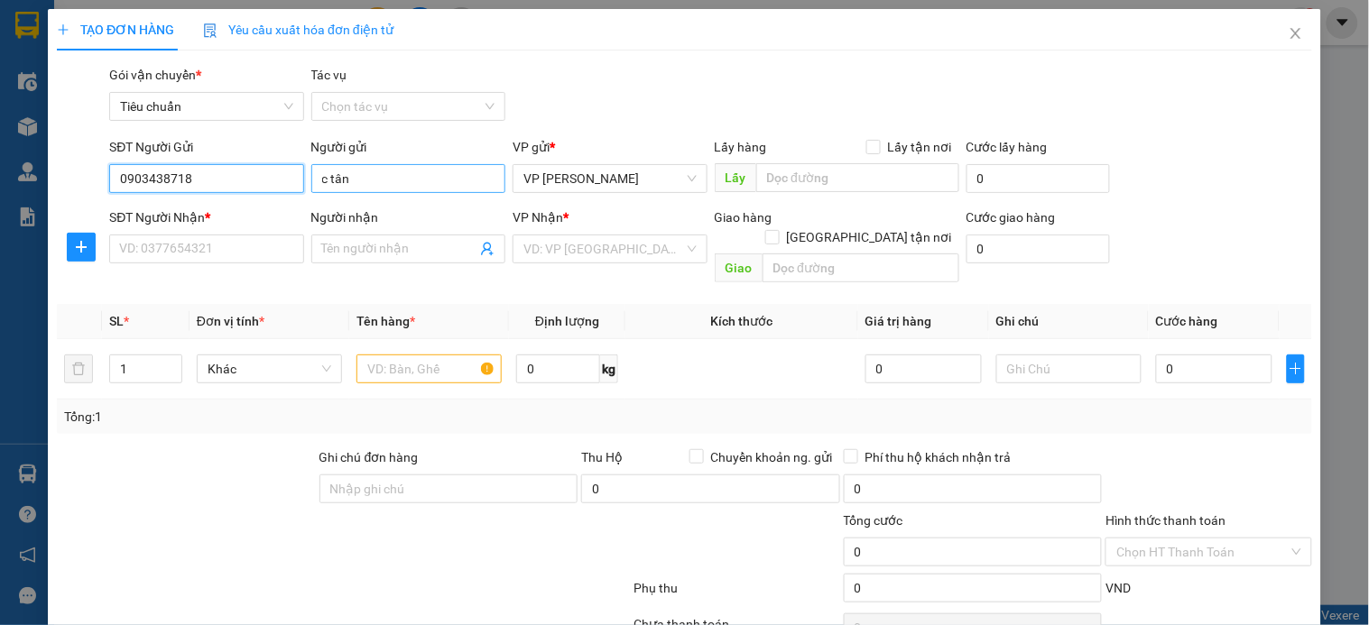
type input "0903438718"
click at [334, 172] on input "c tân" at bounding box center [408, 178] width 194 height 29
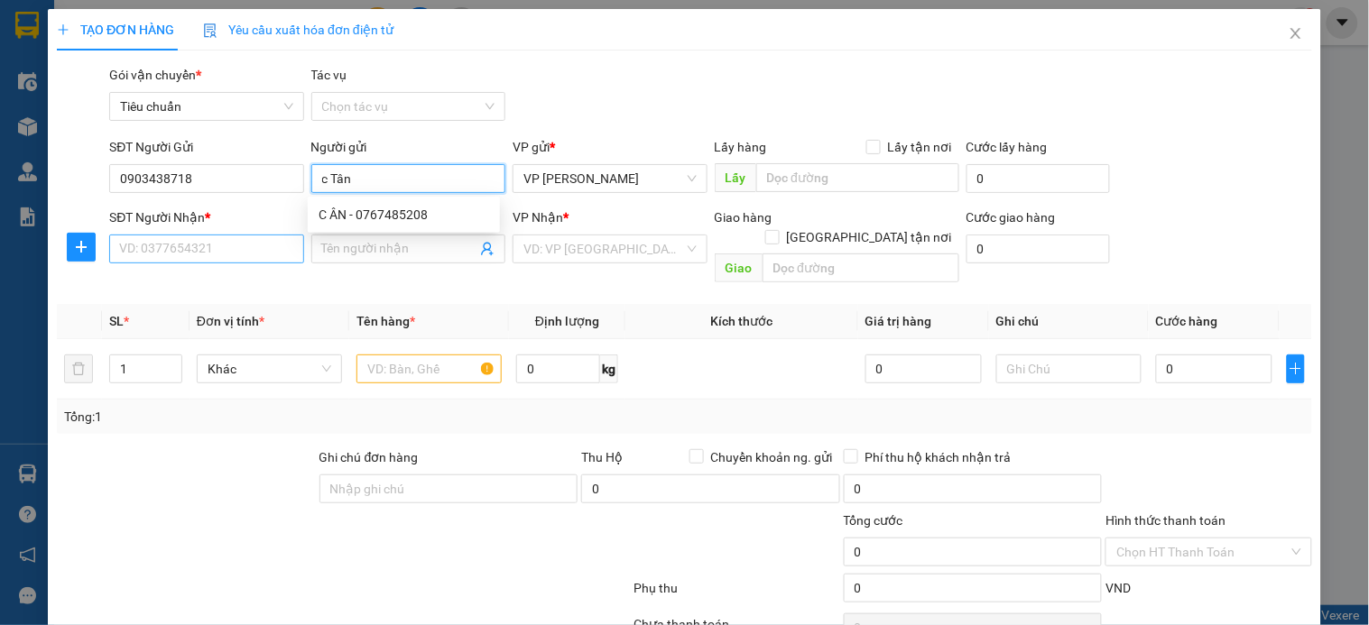
type input "c Tân"
click at [255, 251] on input "SĐT Người Nhận *" at bounding box center [206, 249] width 194 height 29
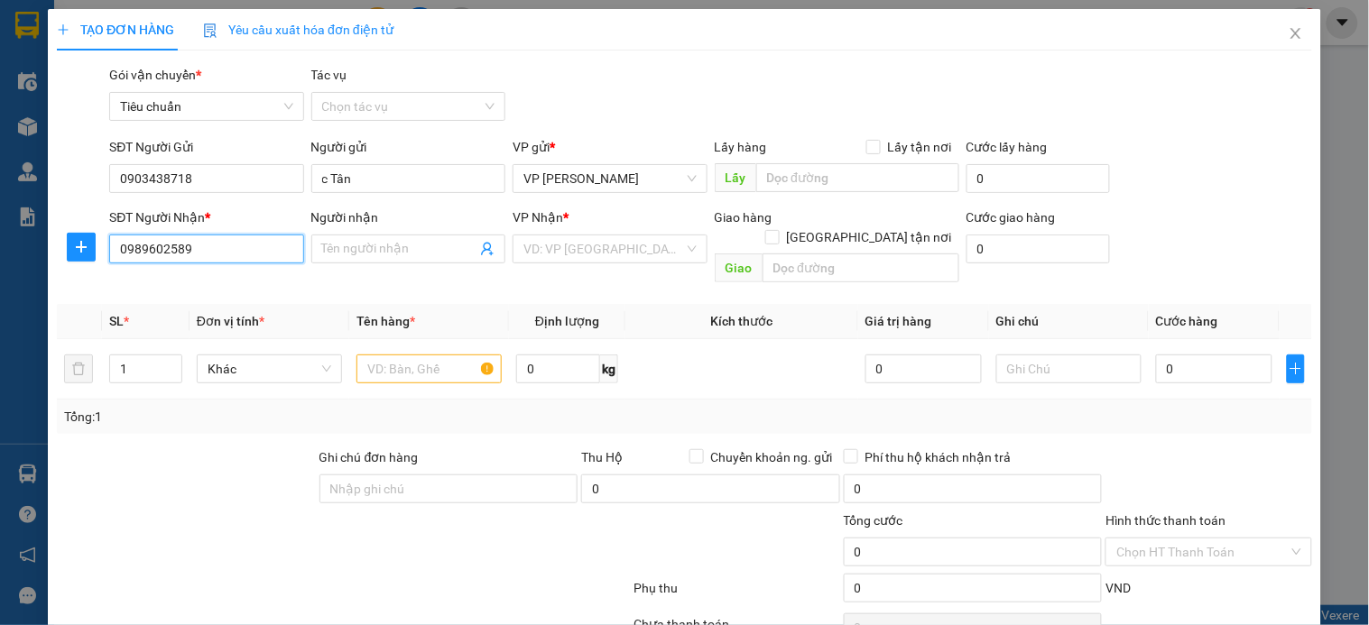
click at [255, 251] on input "0989602589" at bounding box center [206, 249] width 194 height 29
type input "0989602589"
click at [366, 248] on input "Người nhận" at bounding box center [399, 249] width 154 height 20
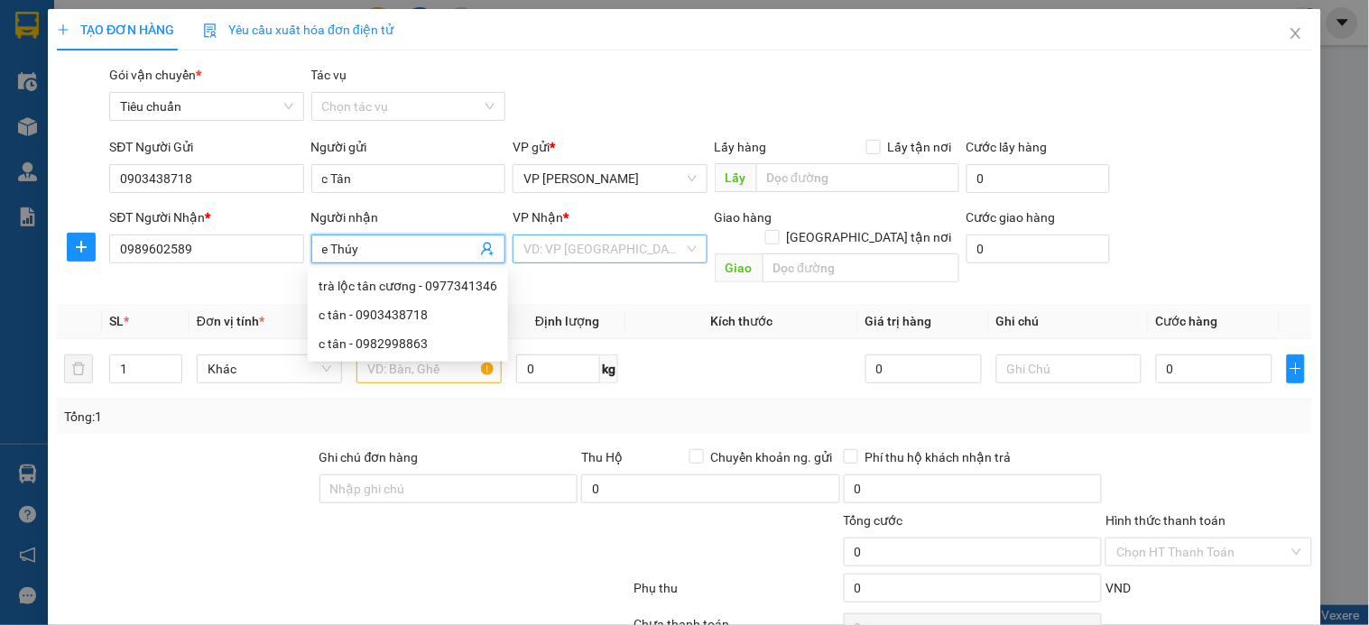
type input "e Thúy"
click at [614, 238] on input "search" at bounding box center [603, 249] width 160 height 27
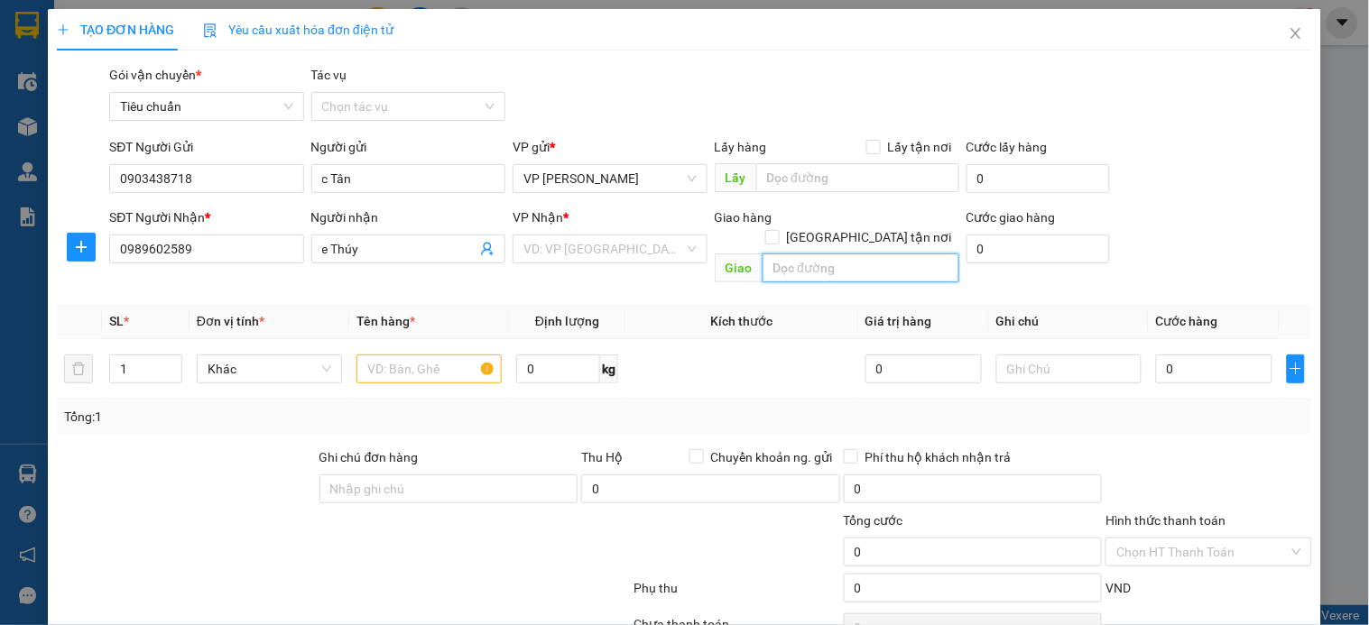
click at [797, 254] on input "text" at bounding box center [861, 268] width 197 height 29
click at [787, 254] on input "162A nguyễn tuân" at bounding box center [861, 268] width 197 height 29
click at [788, 254] on input "162A nguyễn tuân" at bounding box center [861, 268] width 197 height 29
type input "162A nguyễn tuân"
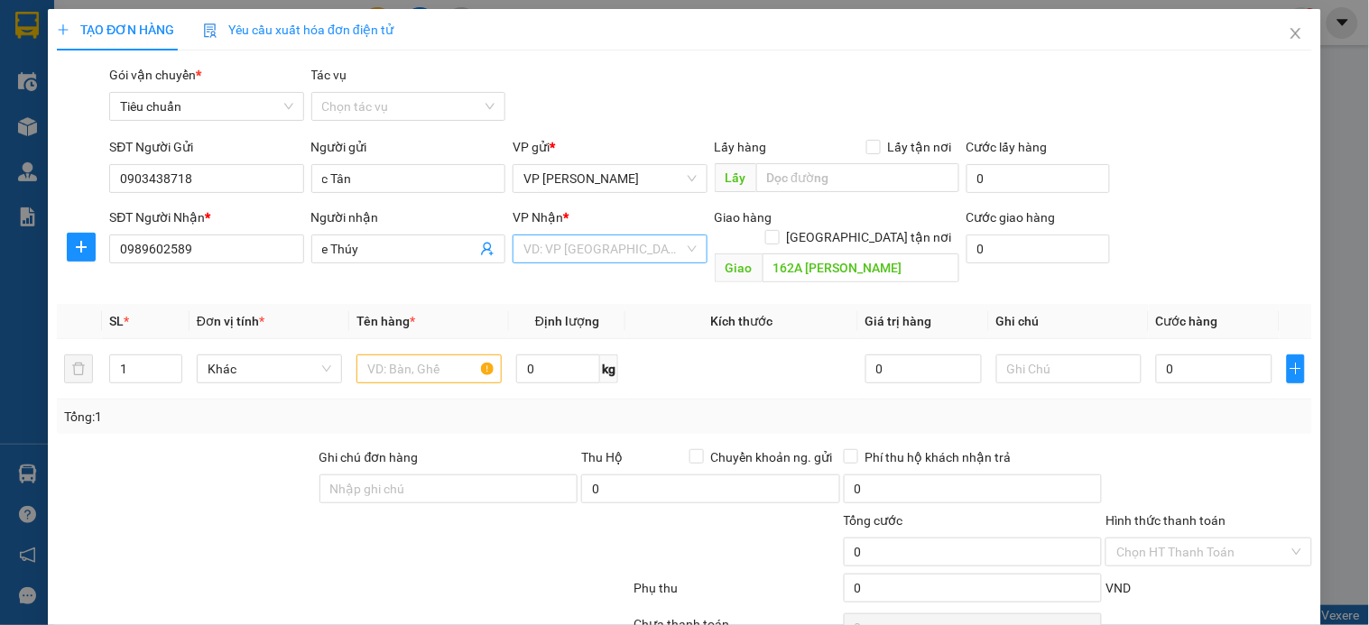
click at [665, 255] on input "search" at bounding box center [603, 249] width 160 height 27
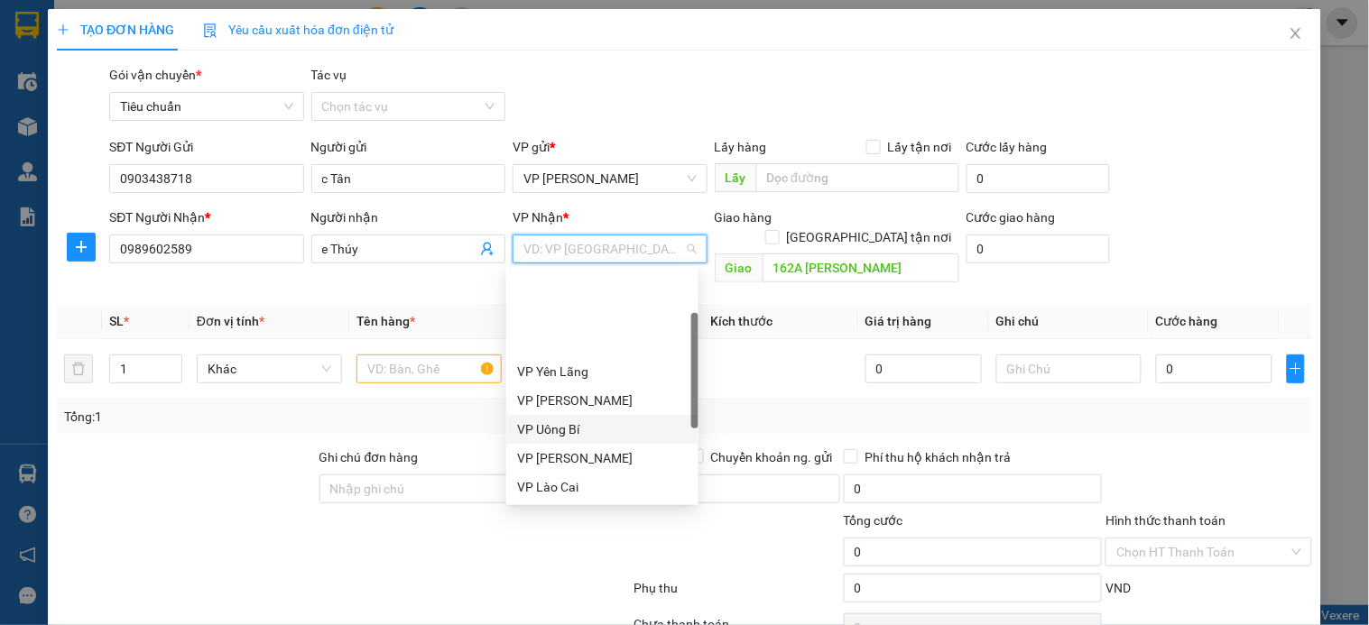
scroll to position [289, 0]
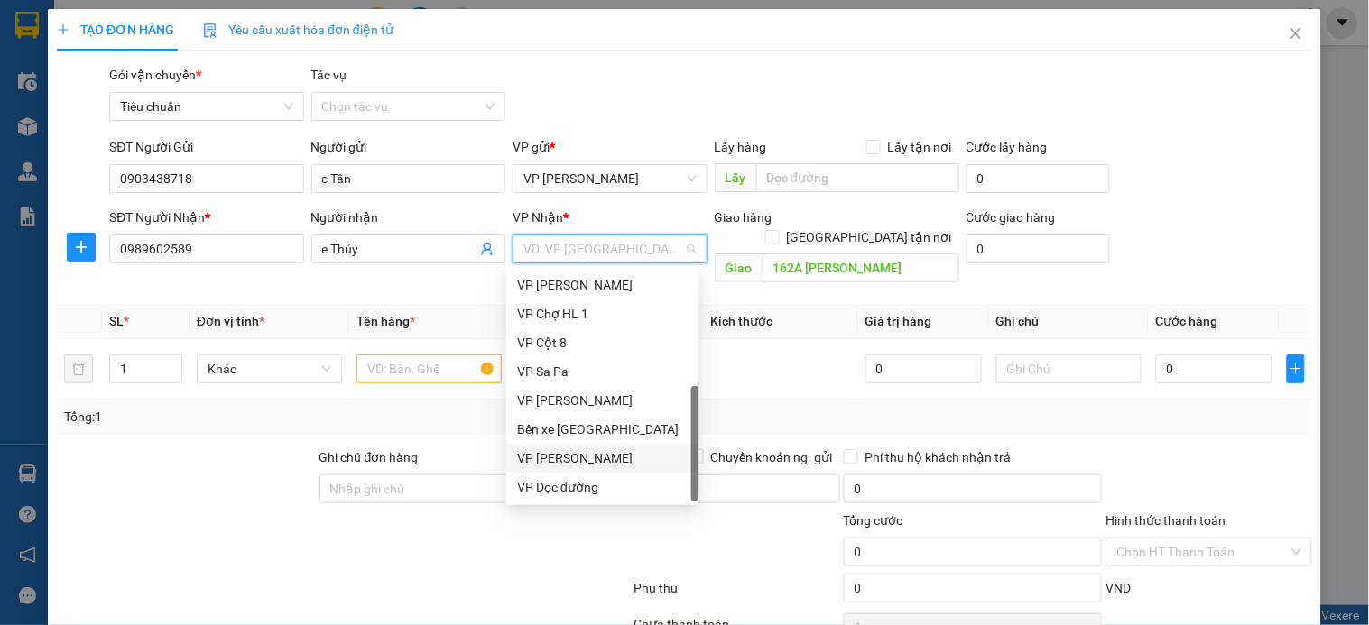
click at [617, 449] on div "VP [PERSON_NAME]" at bounding box center [602, 459] width 171 height 20
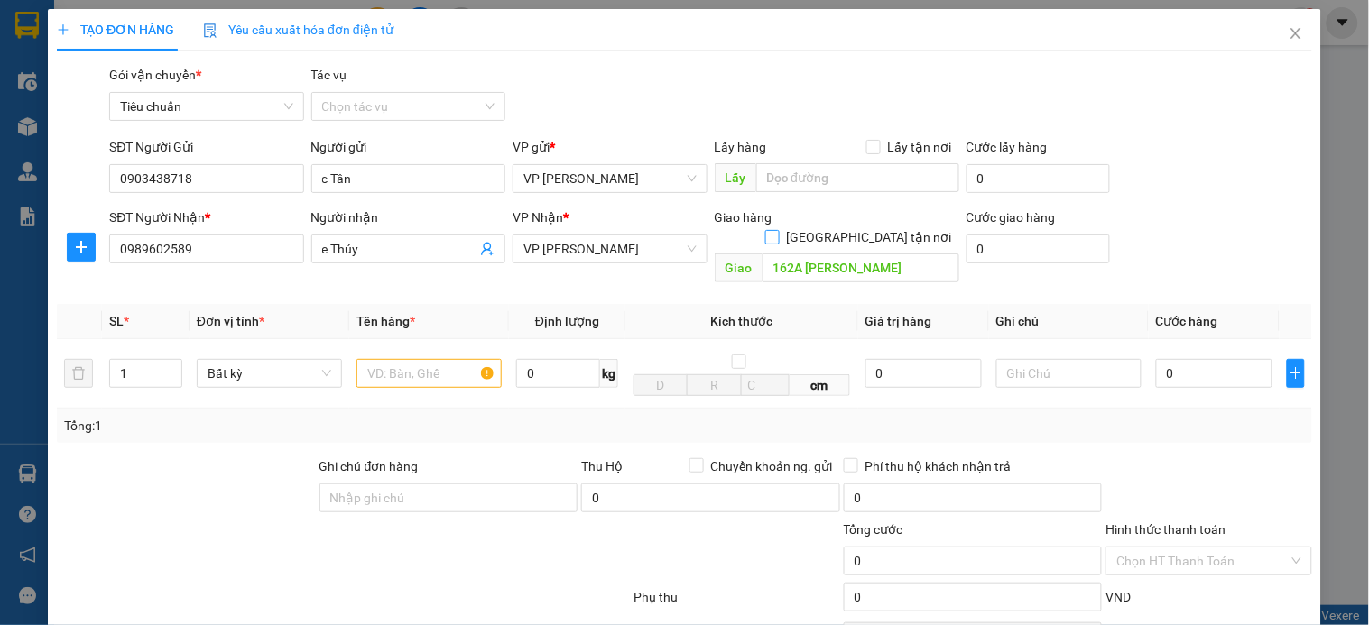
click at [778, 230] on input "[GEOGRAPHIC_DATA] tận nơi" at bounding box center [771, 236] width 13 height 13
checkbox input "true"
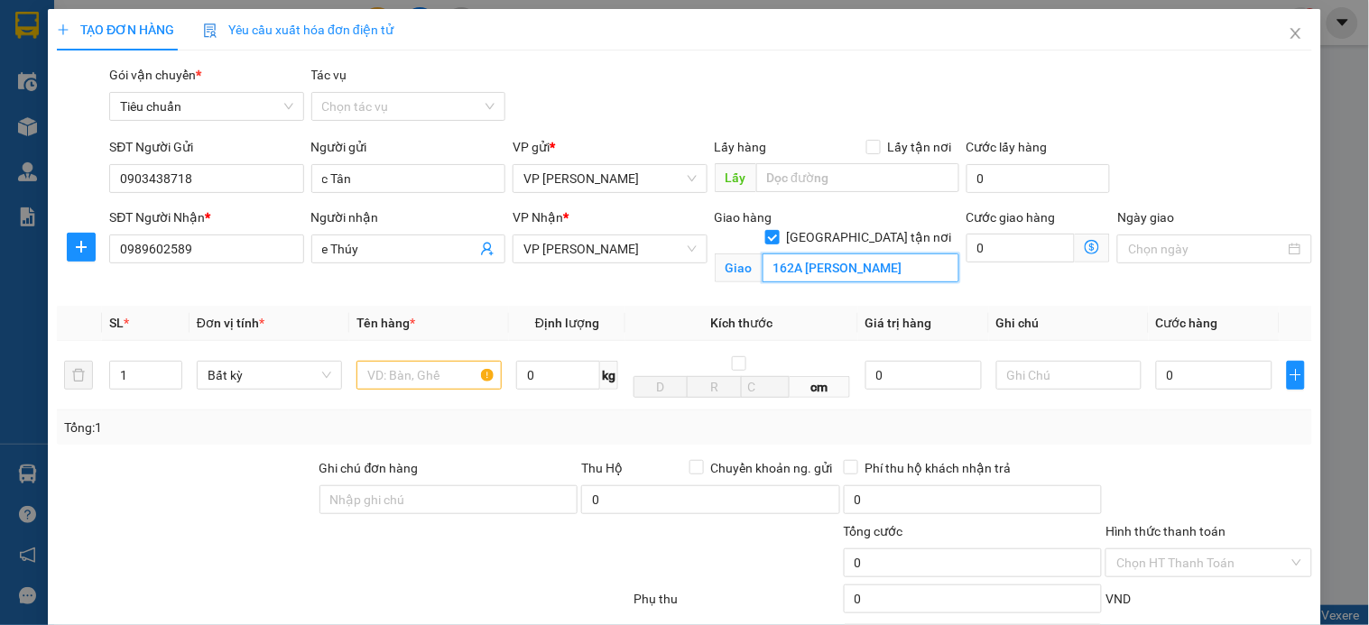
click at [864, 254] on input "162A nguyễn tuân" at bounding box center [861, 268] width 197 height 29
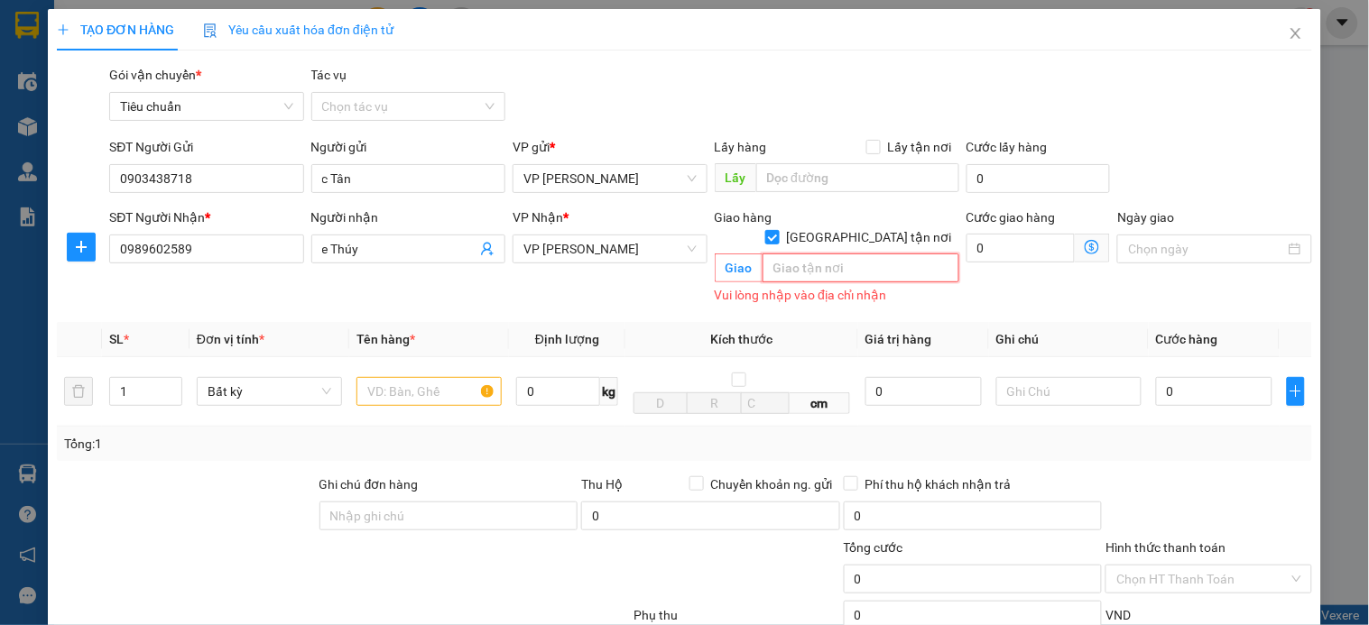
paste input "162a Đ. Nguyễn Tuân, Nhân Chính, Thanh Xuân, Hà Nội, Việt Nam"
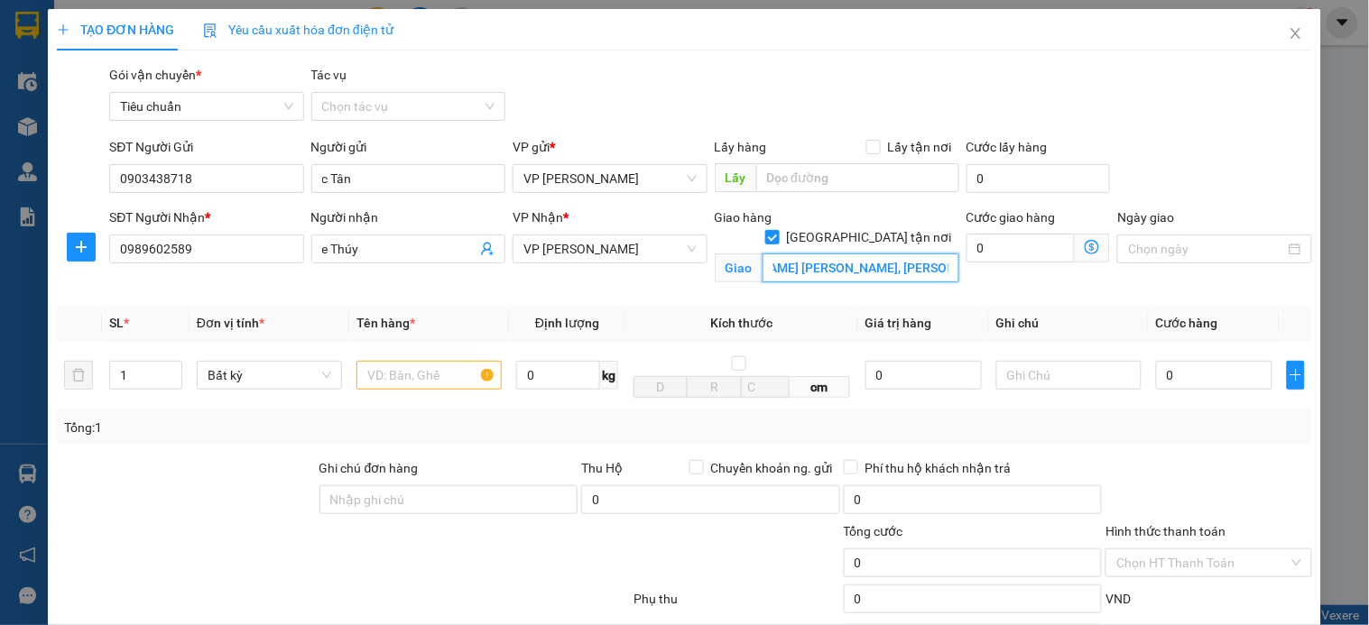
scroll to position [0, 99]
type input "162a Đ. Nguyễn Tuân, Nhân Chính, Thanh Xuân"
click at [1085, 245] on icon "dollar-circle" at bounding box center [1092, 247] width 14 height 14
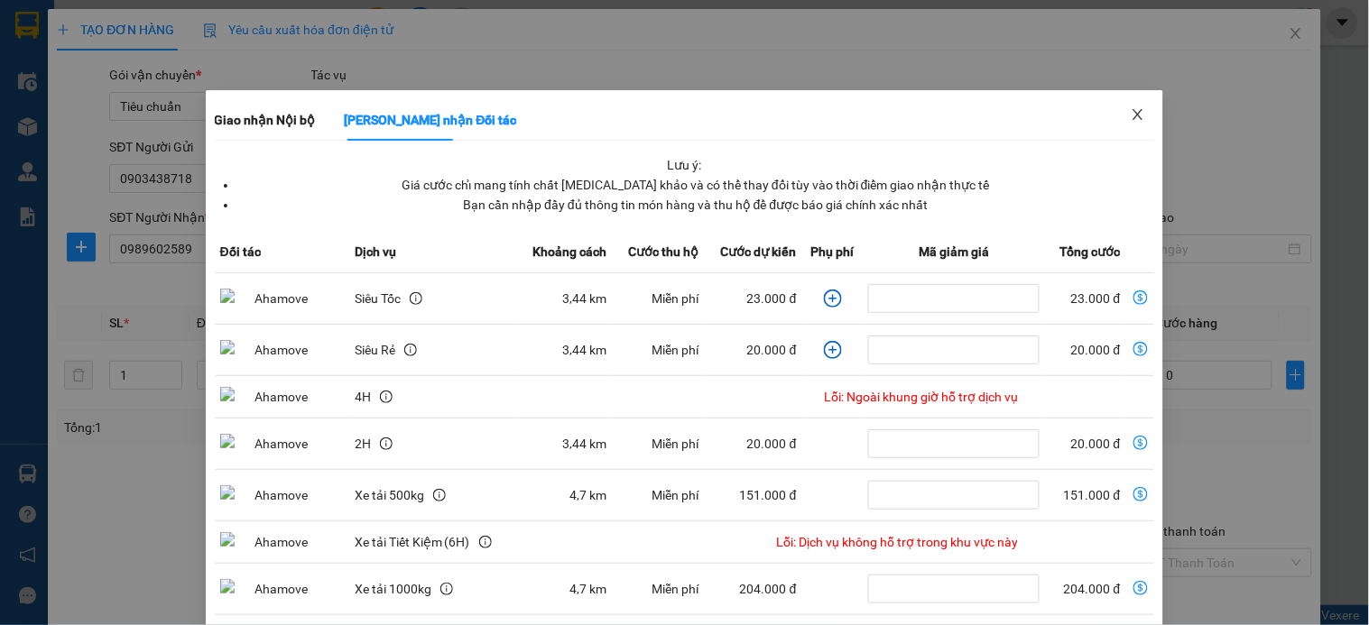
click at [1131, 116] on icon "close" at bounding box center [1138, 114] width 14 height 14
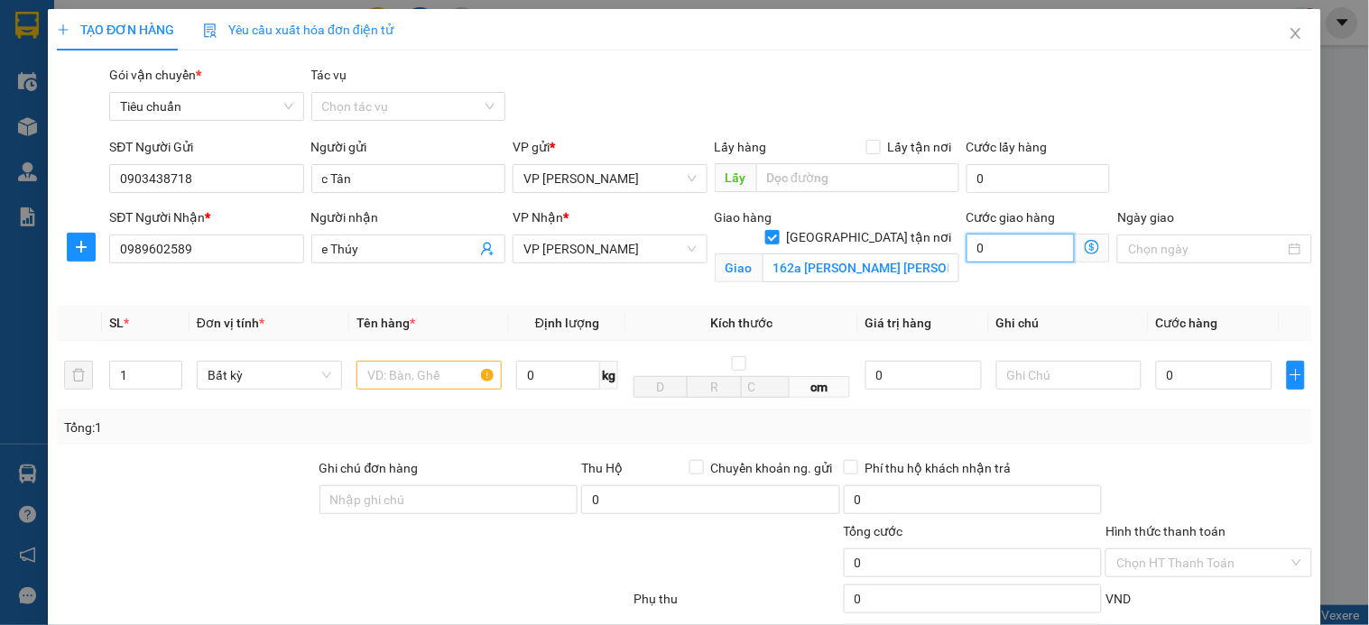
click at [1002, 247] on input "0" at bounding box center [1021, 248] width 109 height 29
type input "4"
type input "40"
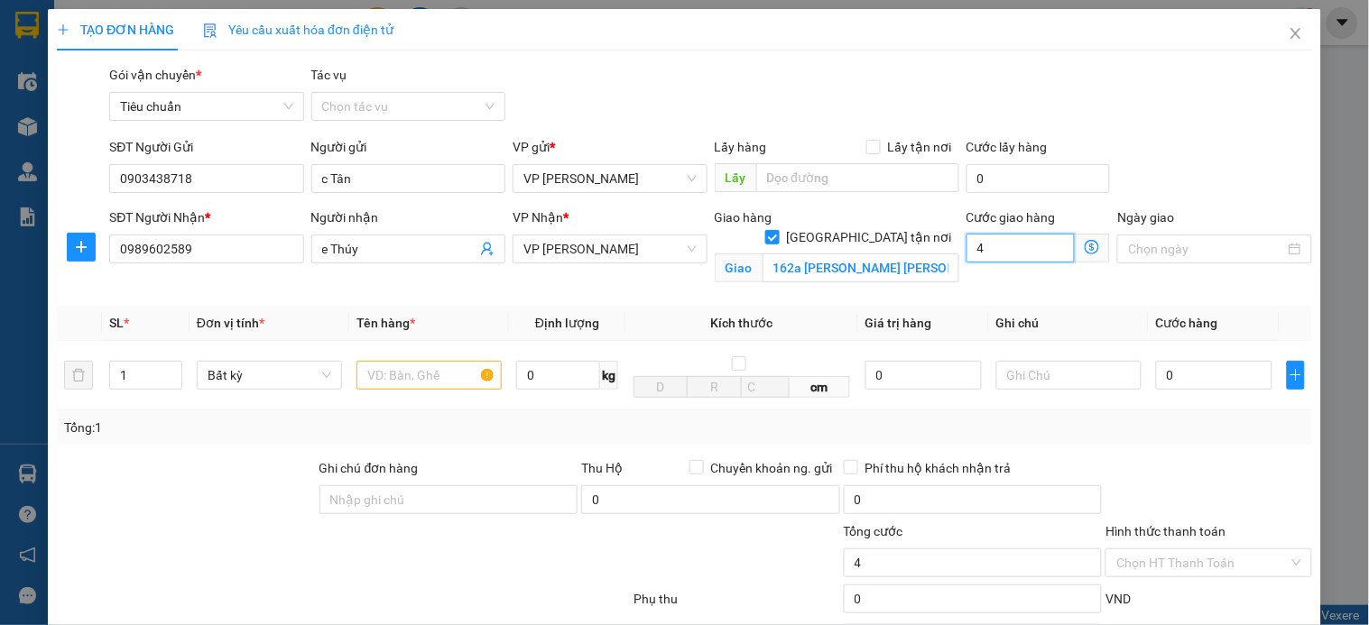
type input "40"
type input "40.000"
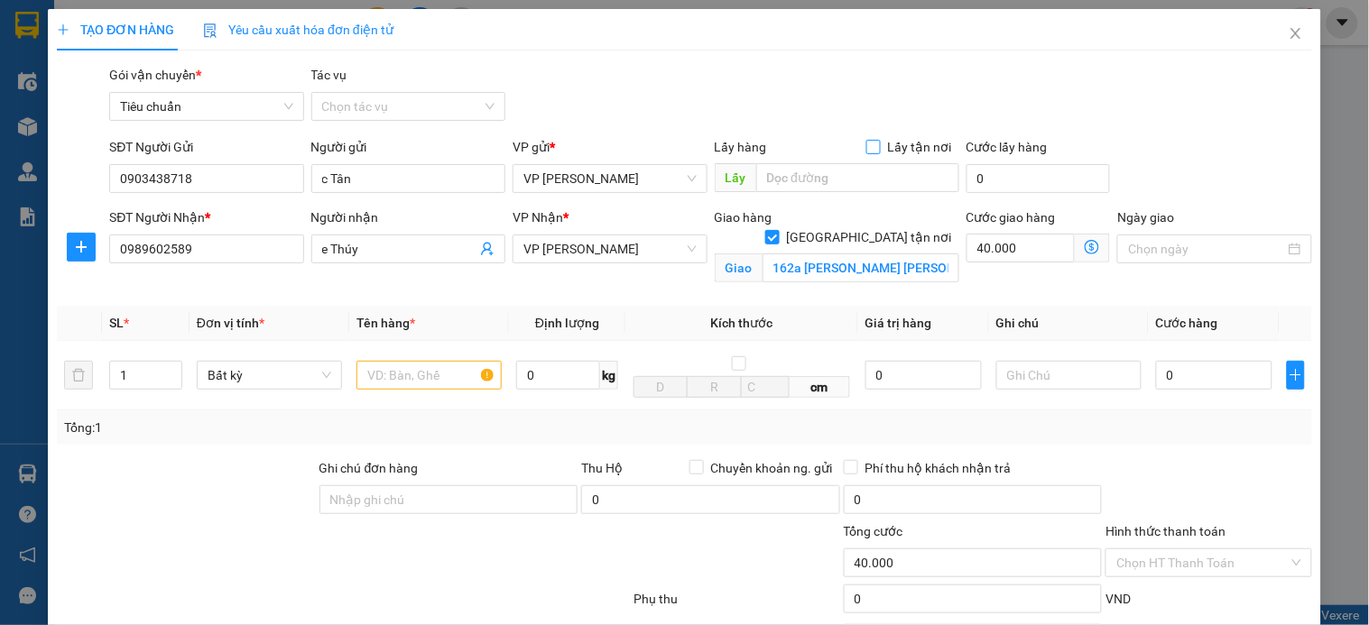
click at [866, 146] on input "Lấy tận nơi" at bounding box center [872, 146] width 13 height 13
checkbox input "true"
click at [847, 170] on input "text" at bounding box center [857, 177] width 203 height 29
type input "l"
type input "leett"
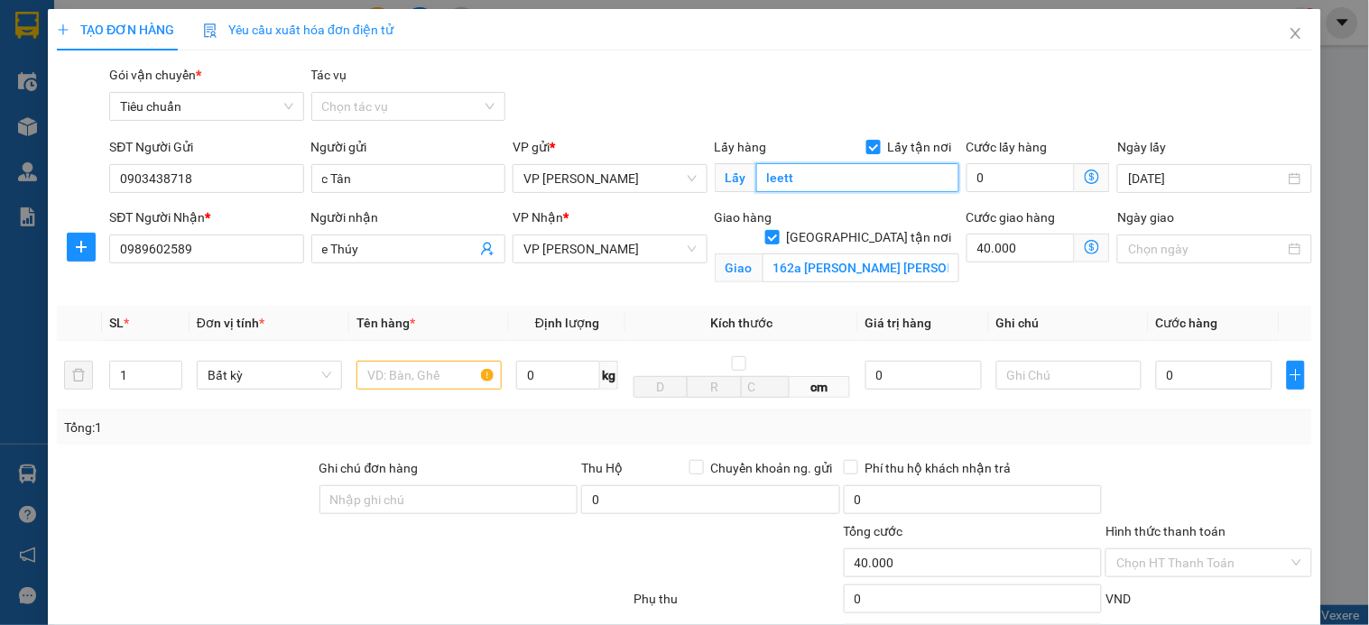
click at [850, 170] on input "leett" at bounding box center [857, 177] width 203 height 29
type input "hàng nồi"
click at [440, 388] on input "text" at bounding box center [428, 375] width 145 height 29
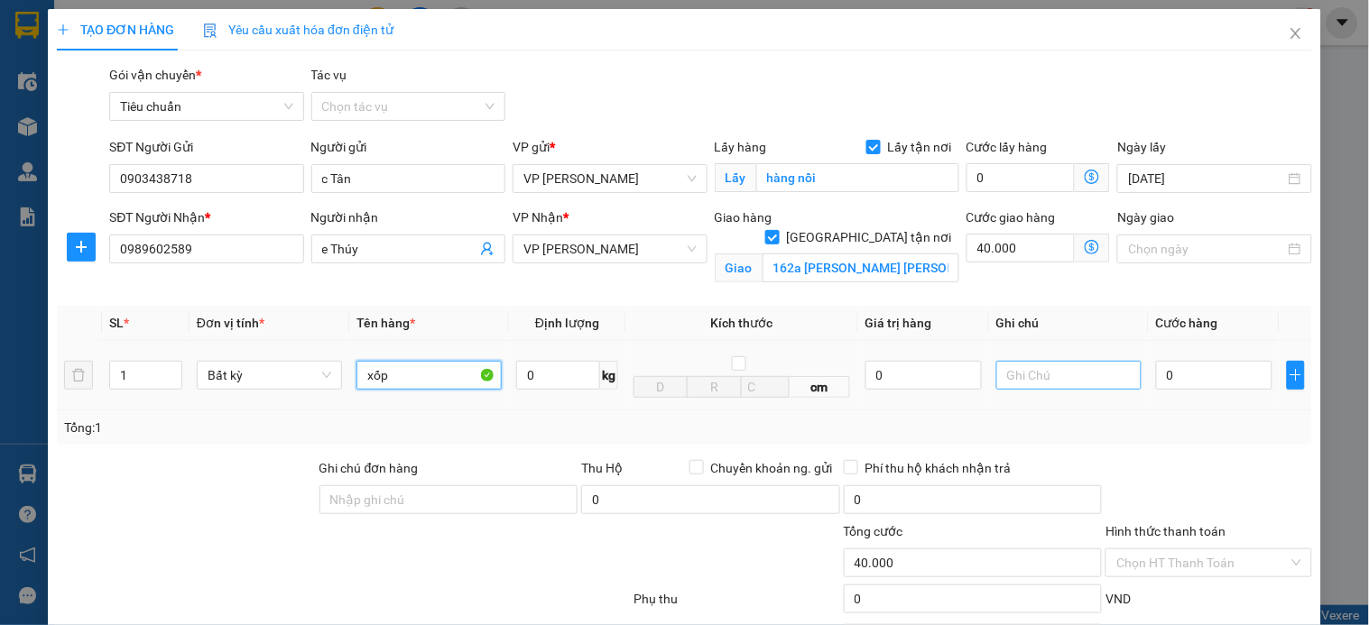
type input "xốp"
click at [1088, 384] on input "text" at bounding box center [1068, 375] width 145 height 29
type input "k phiếu"
click at [1188, 376] on input "0" at bounding box center [1214, 375] width 116 height 29
type input "7"
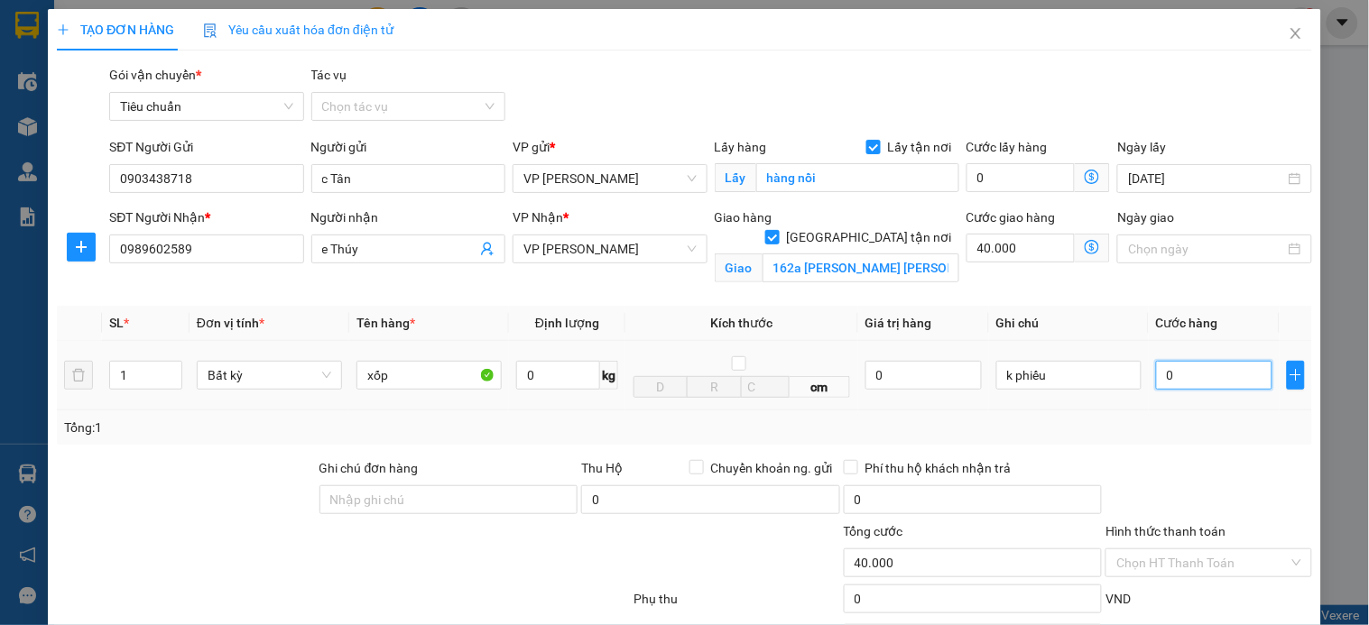
type input "40.007"
type input "70"
type input "40.070"
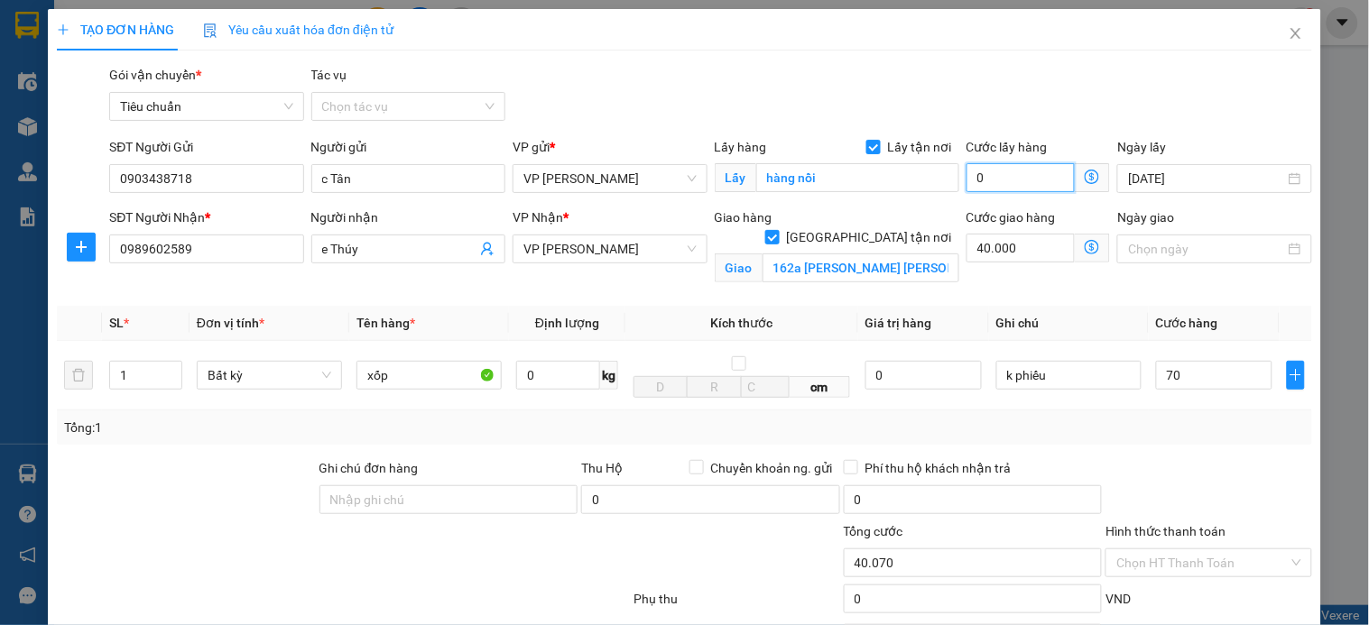
type input "70.000"
type input "110.000"
click at [1021, 173] on input "0" at bounding box center [1021, 177] width 109 height 29
type input "110.004"
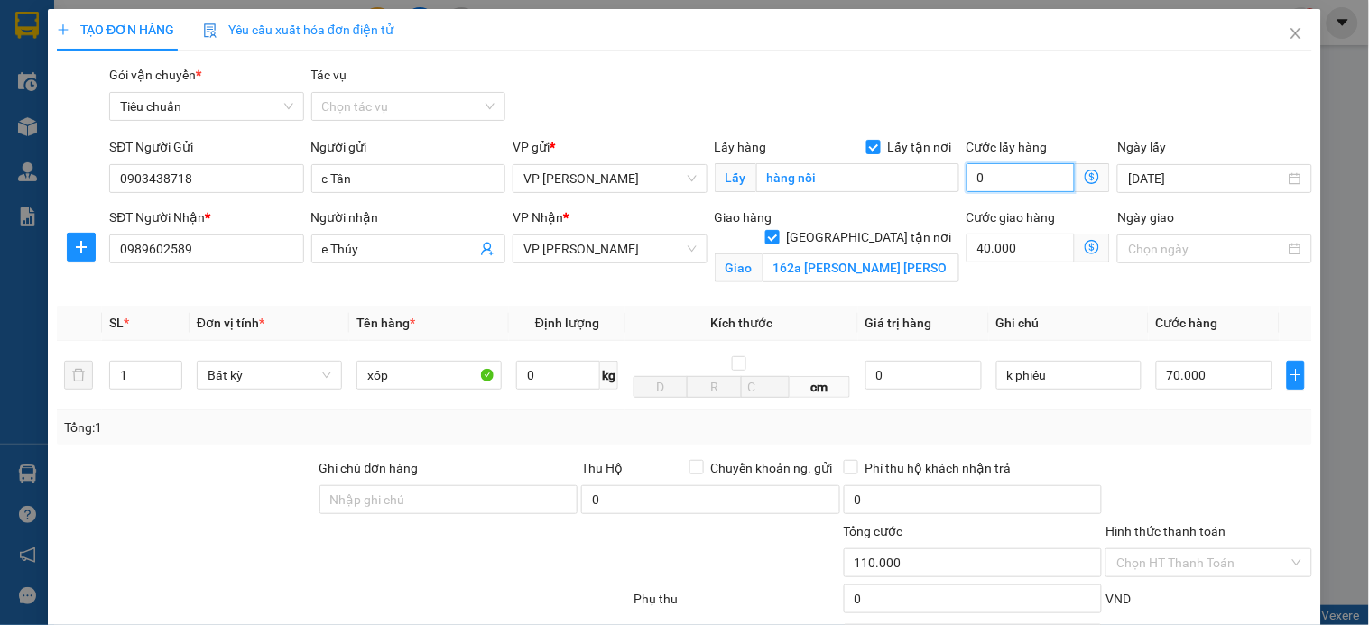
type input "110.004"
type input "4"
type input "110.040"
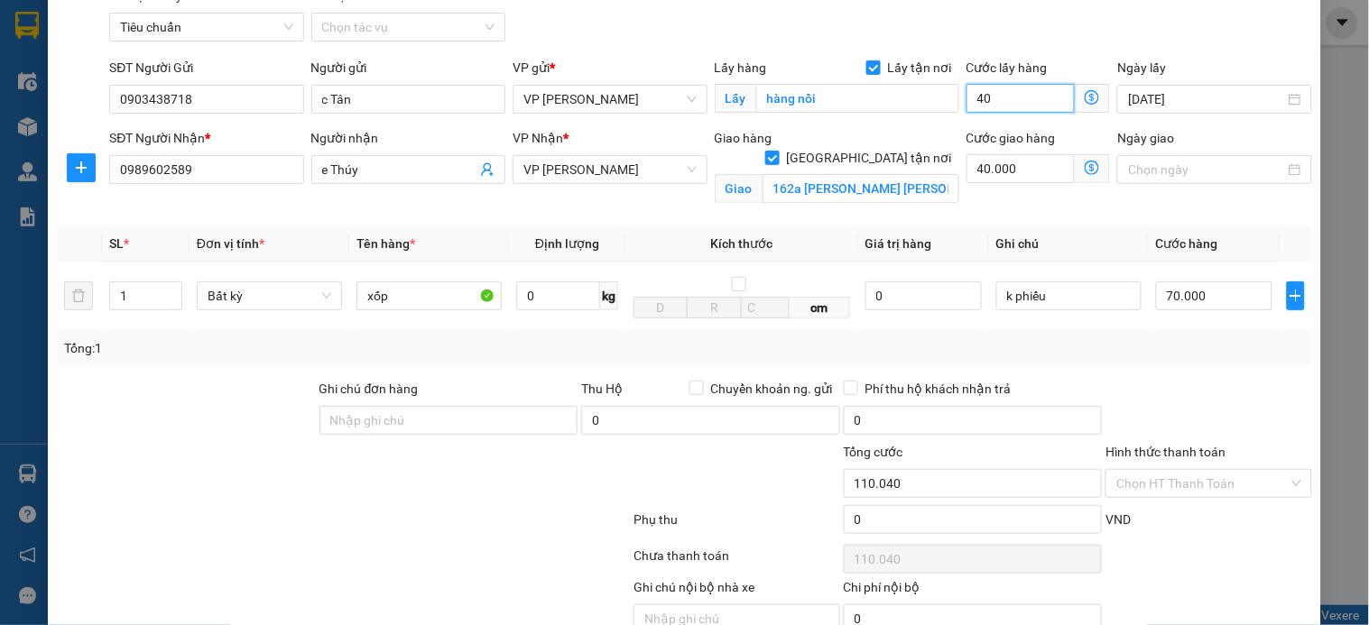
scroll to position [167, 0]
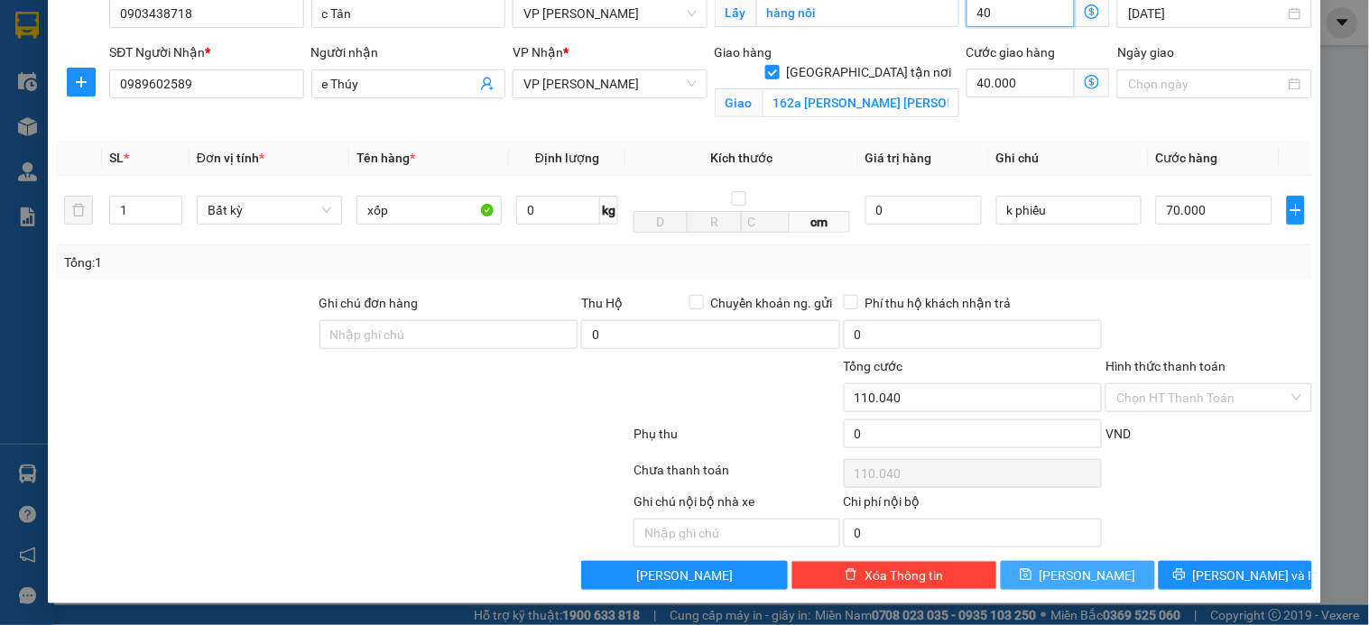
type input "40"
type input "150.000"
type input "40.000"
click at [1085, 570] on span "[PERSON_NAME]" at bounding box center [1088, 576] width 97 height 20
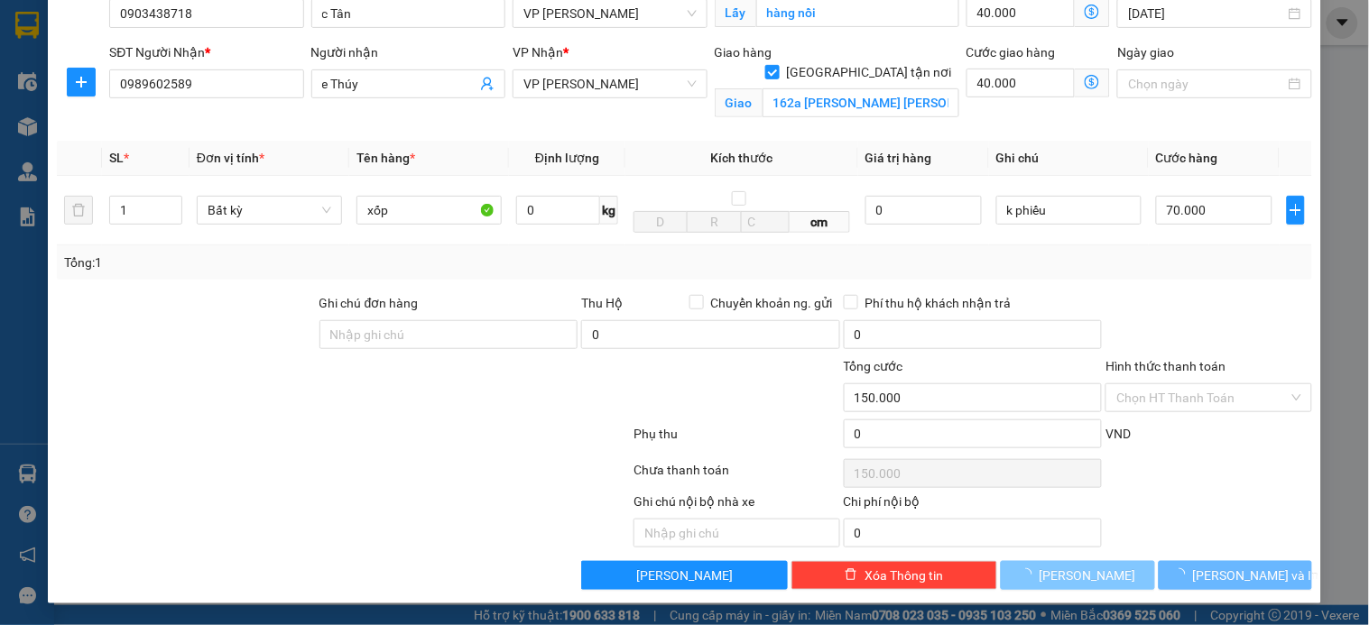
checkbox input "false"
type input "0"
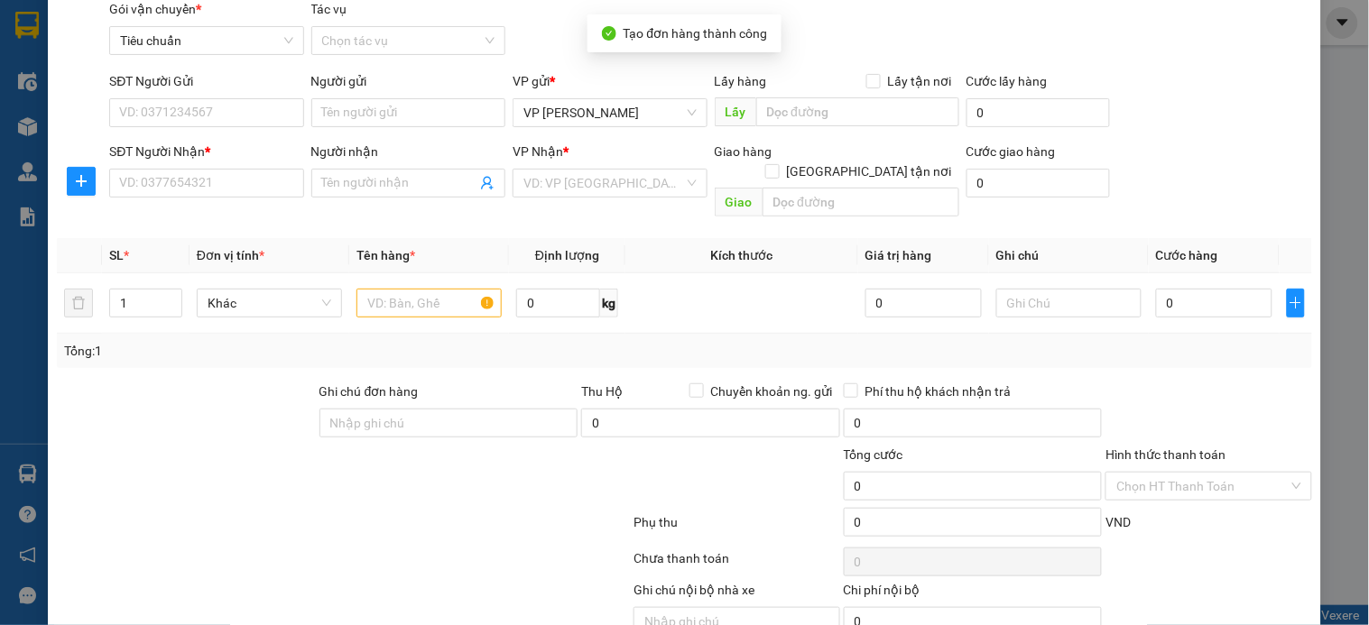
scroll to position [0, 0]
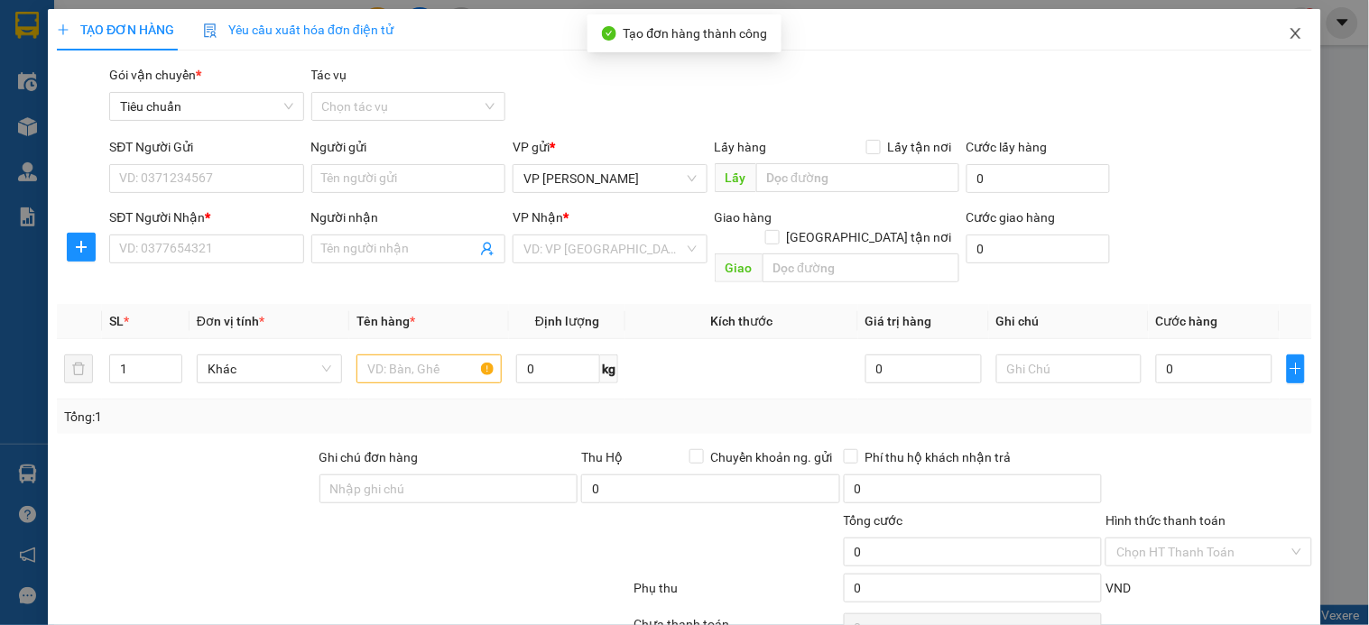
click at [1289, 36] on icon "close" at bounding box center [1296, 33] width 14 height 14
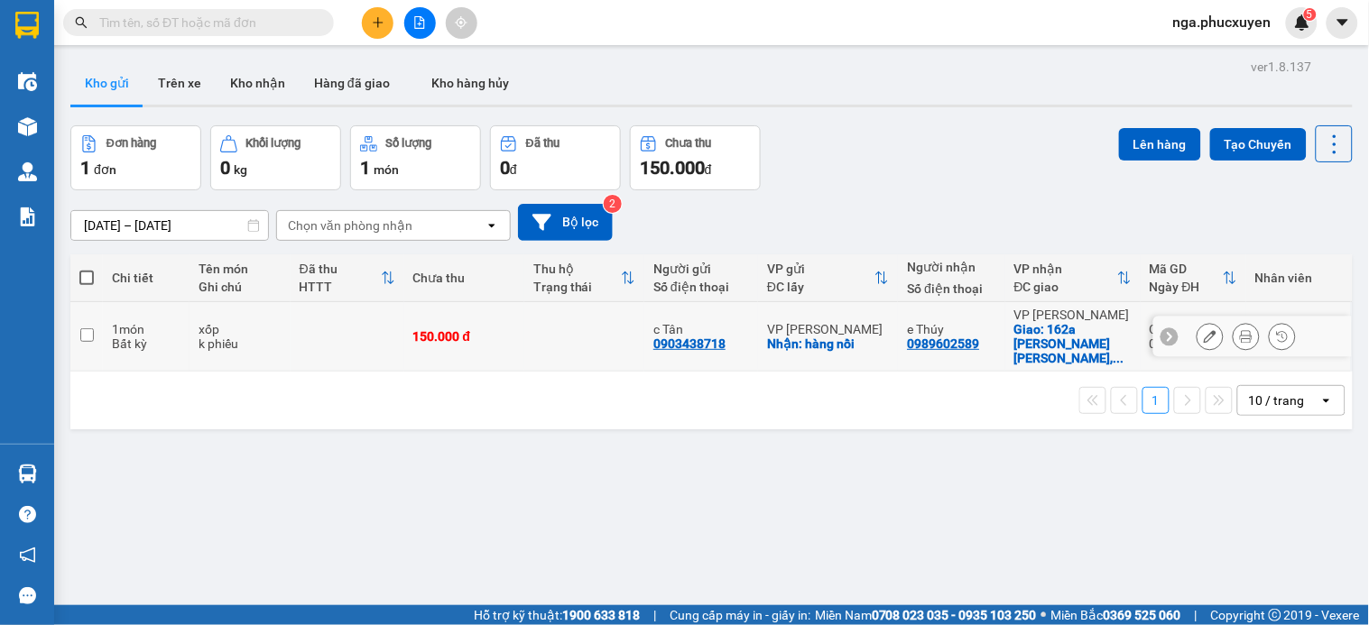
click at [548, 335] on td at bounding box center [584, 336] width 120 height 69
checkbox input "true"
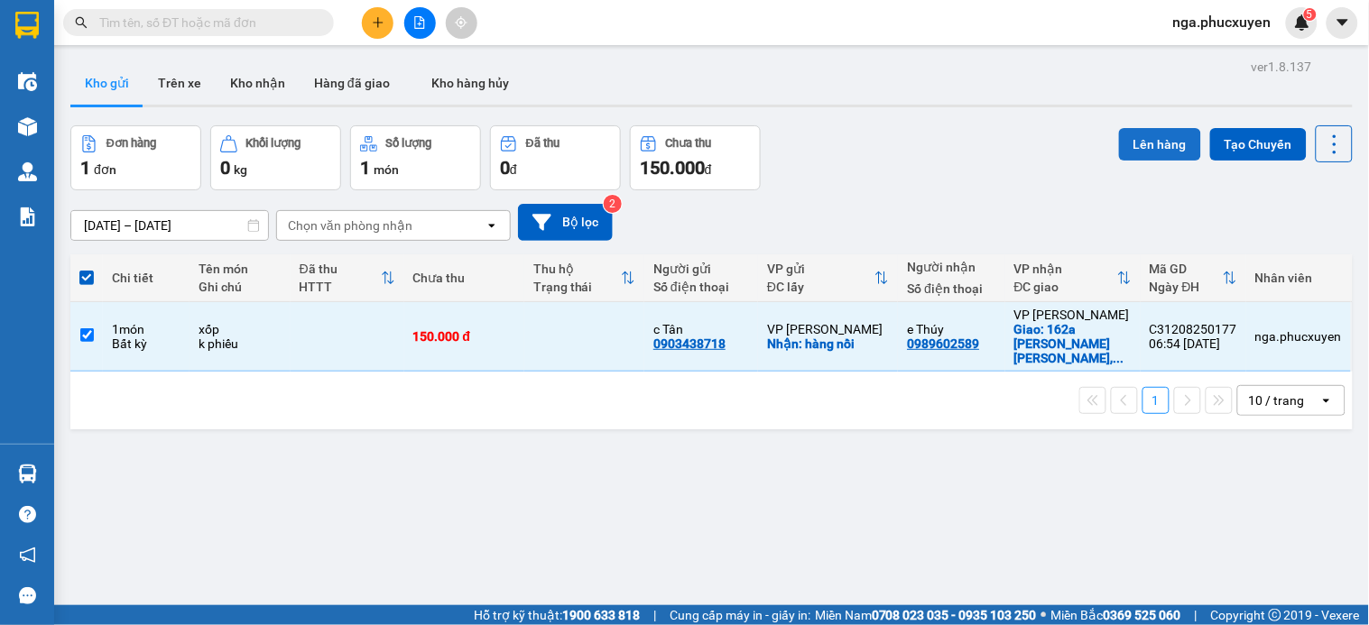
click at [1158, 140] on button "Lên hàng" at bounding box center [1160, 144] width 82 height 32
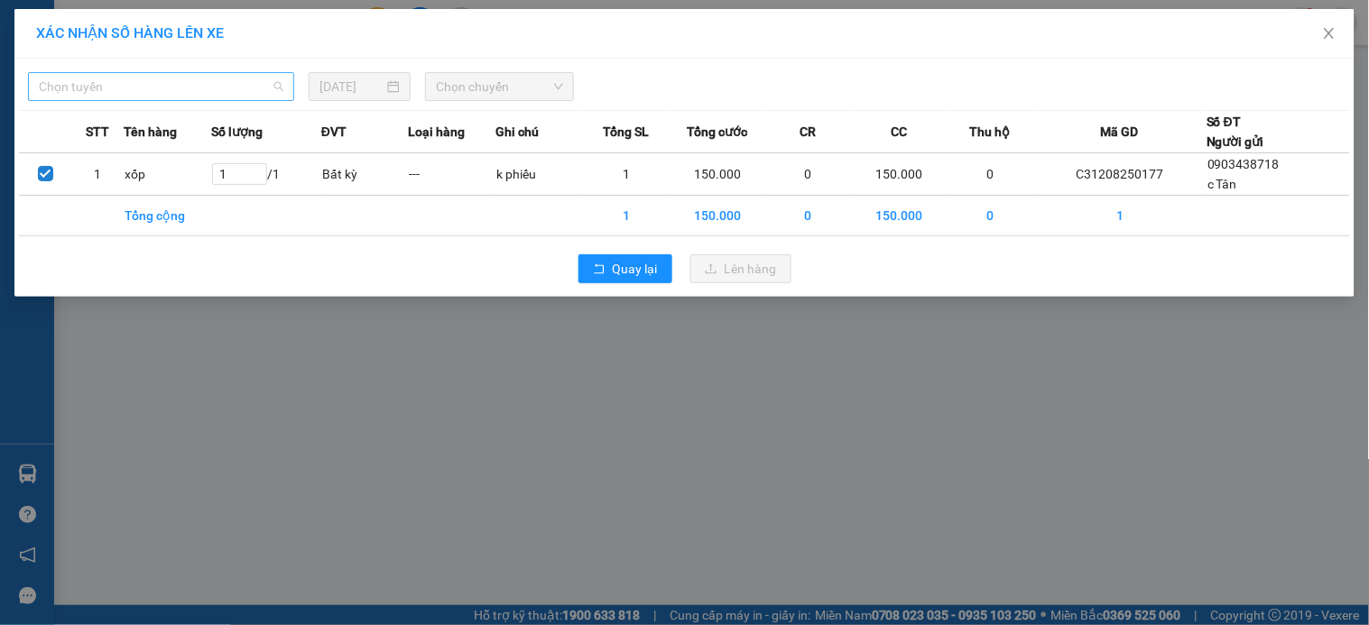
click at [231, 85] on span "Chọn tuyến" at bounding box center [161, 86] width 245 height 27
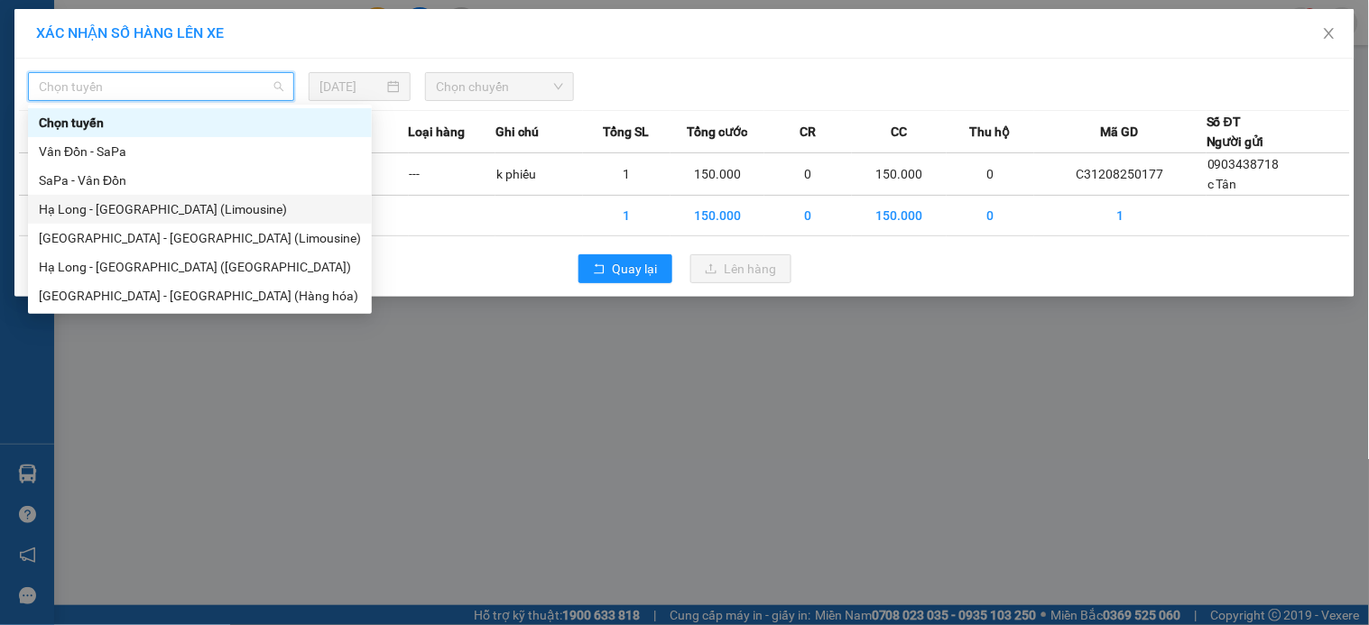
drag, startPoint x: 183, startPoint y: 203, endPoint x: 298, endPoint y: 133, distance: 134.5
click at [183, 202] on div "Hạ Long - Hà Nội (Limousine)" at bounding box center [200, 209] width 322 height 20
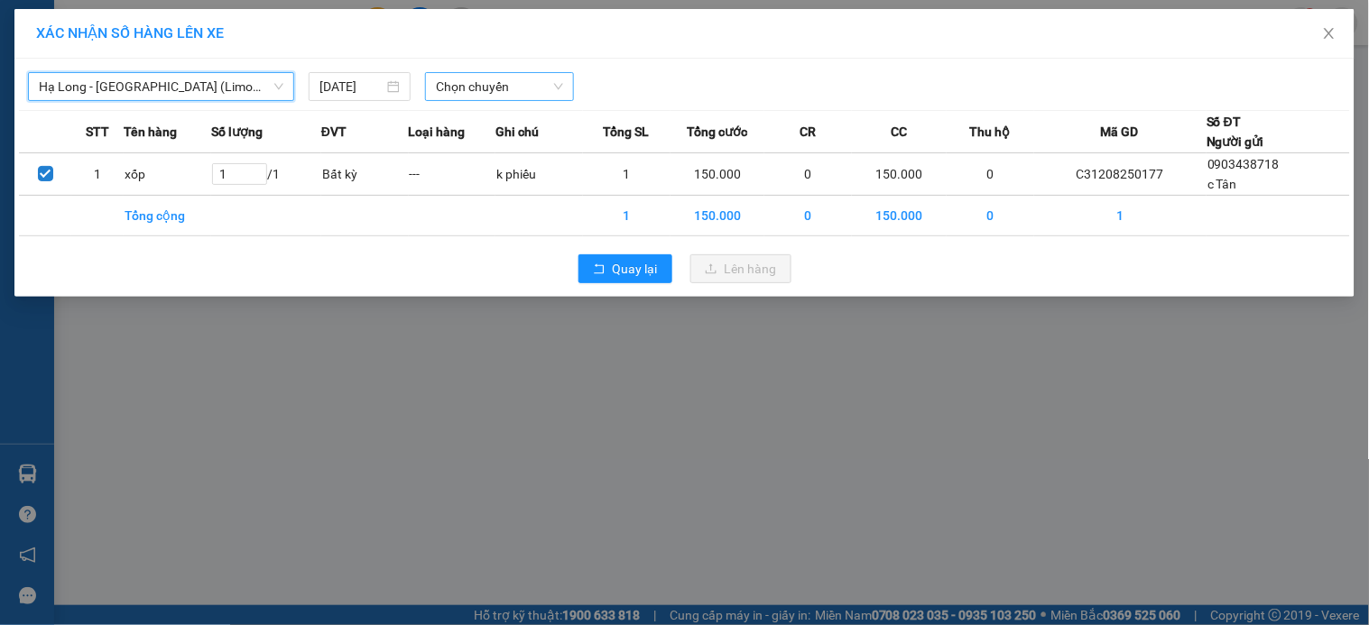
click at [469, 87] on span "Chọn chuyến" at bounding box center [499, 86] width 127 height 27
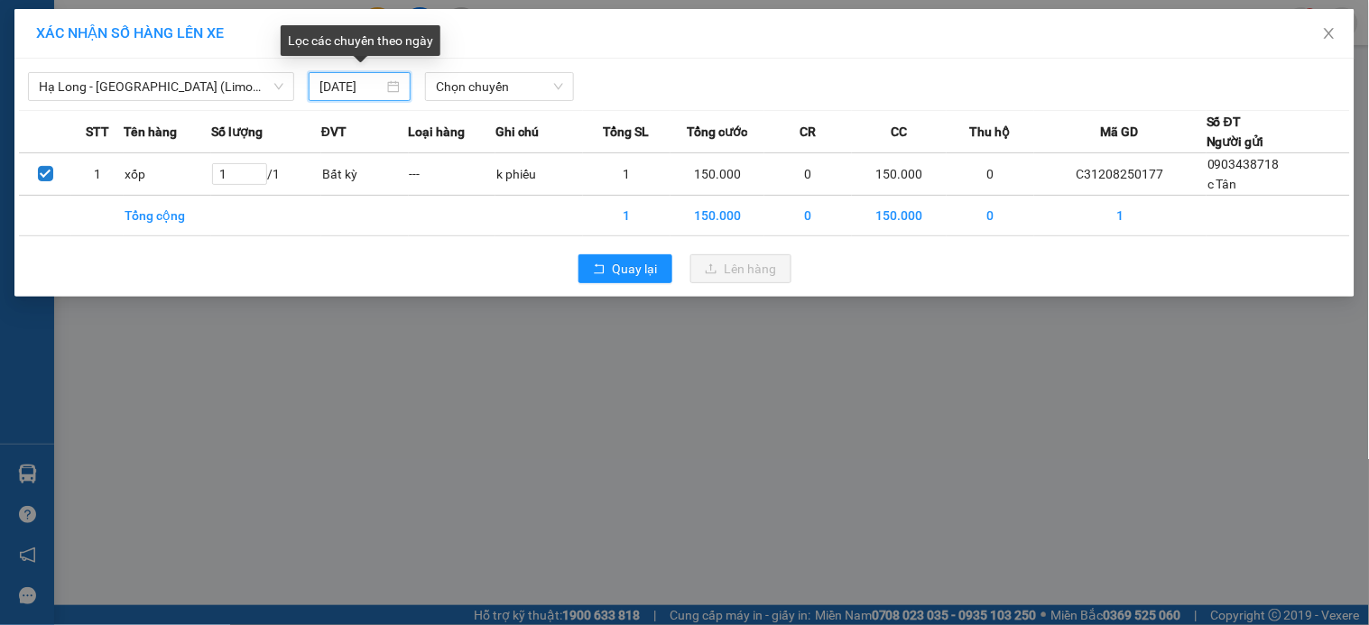
drag, startPoint x: 338, startPoint y: 84, endPoint x: 338, endPoint y: 110, distance: 26.2
click at [337, 84] on input "11/08/2025" at bounding box center [351, 87] width 64 height 20
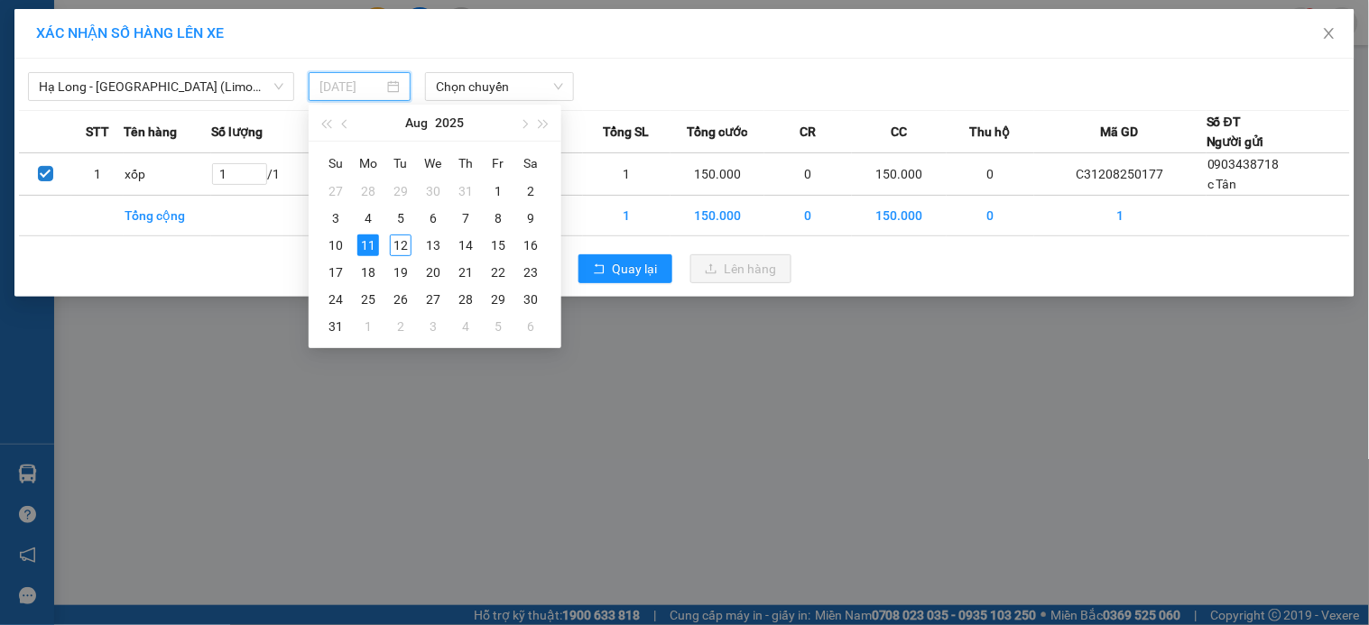
click at [398, 241] on div "12" at bounding box center [401, 246] width 22 height 22
type input "12/08/2025"
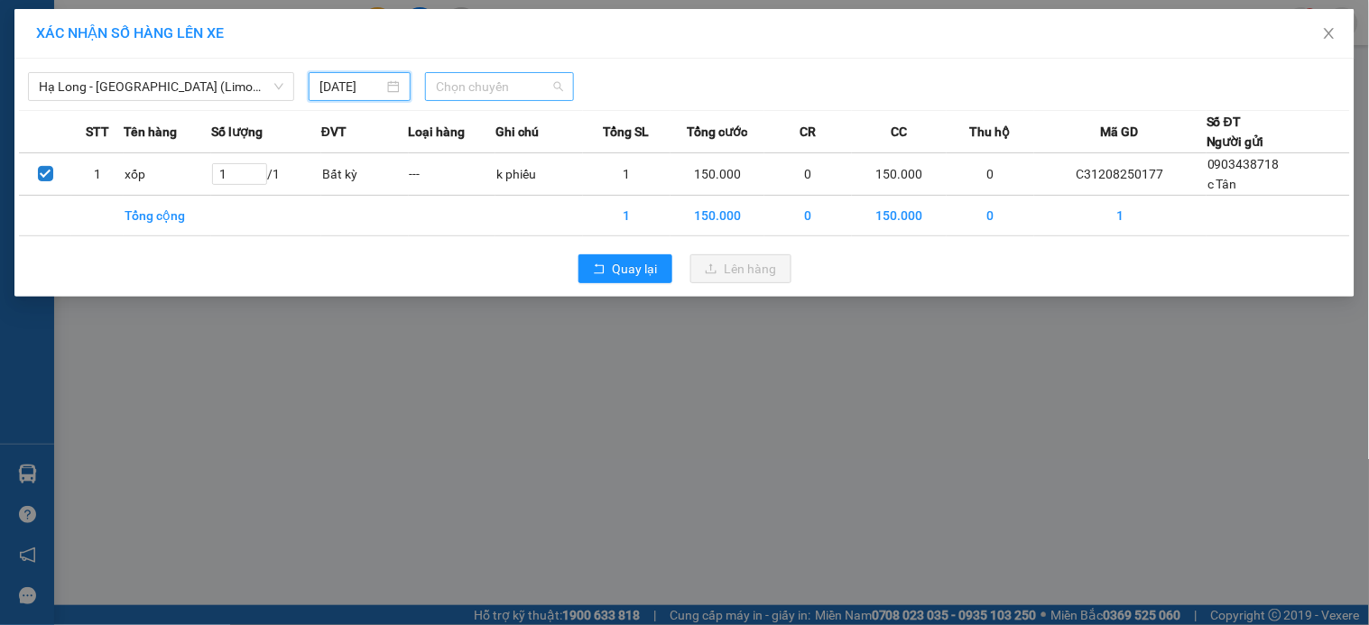
click at [498, 84] on span "Chọn chuyến" at bounding box center [499, 86] width 127 height 27
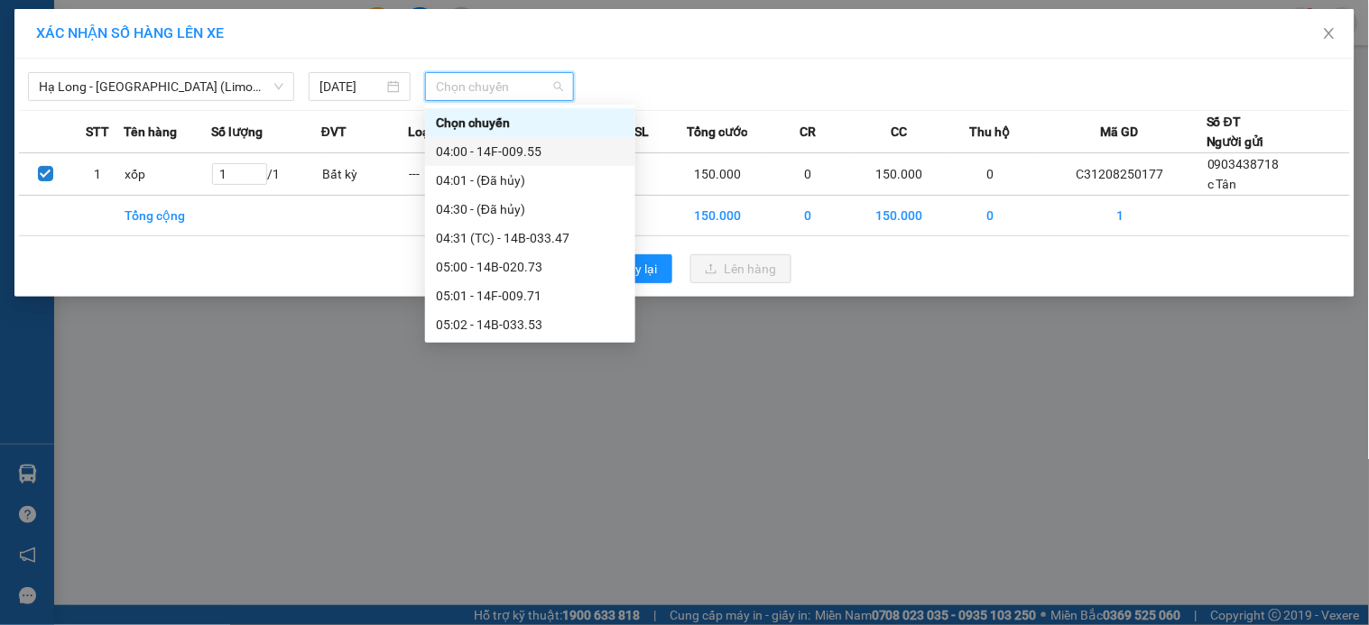
scroll to position [301, 0]
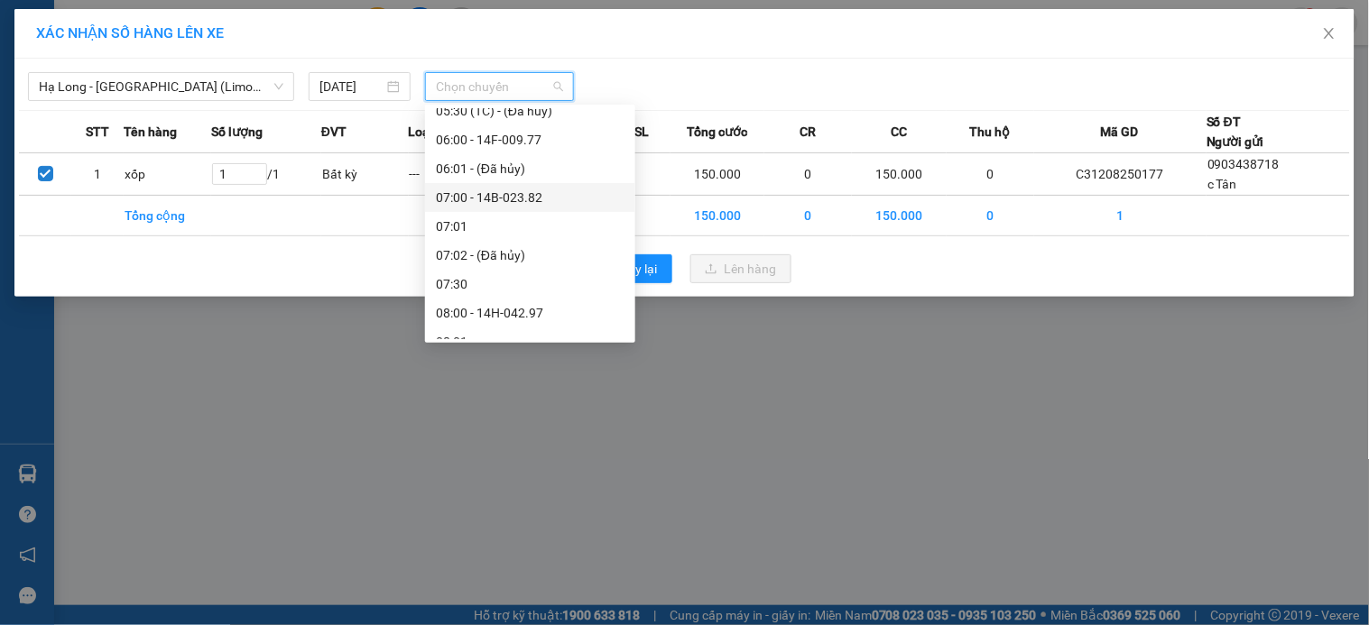
click at [556, 201] on div "07:00 - 14B-023.82" at bounding box center [530, 198] width 189 height 20
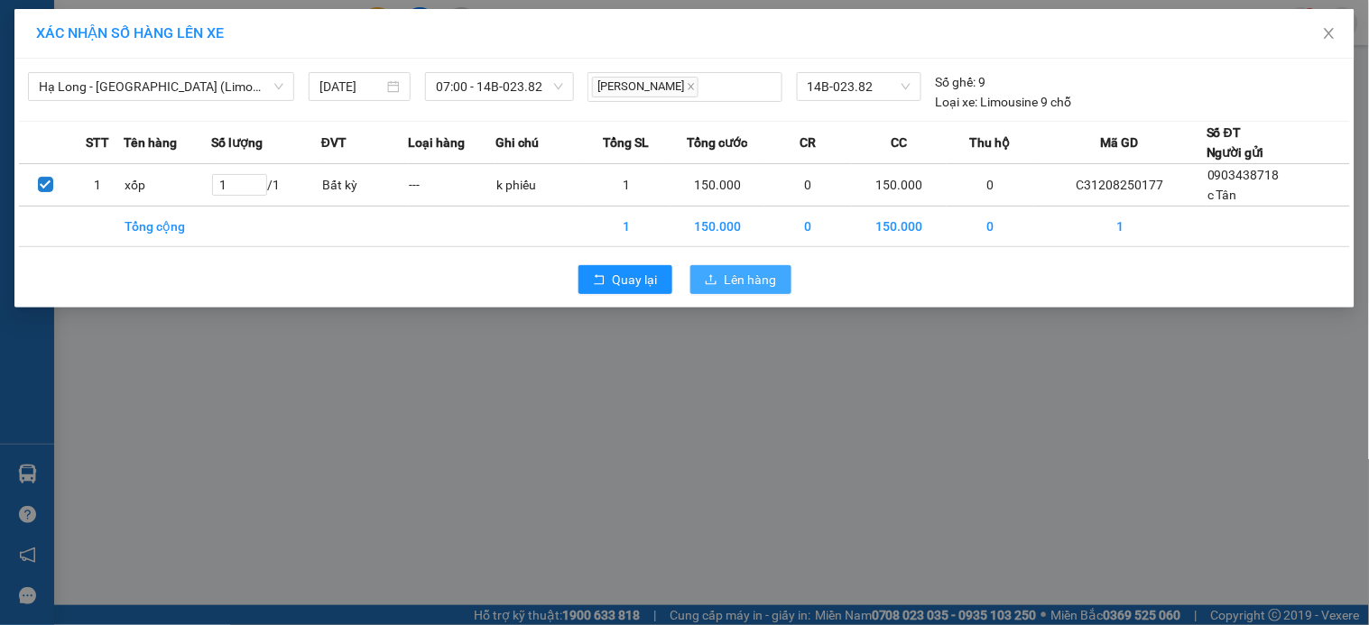
click at [738, 280] on span "Lên hàng" at bounding box center [751, 280] width 52 height 20
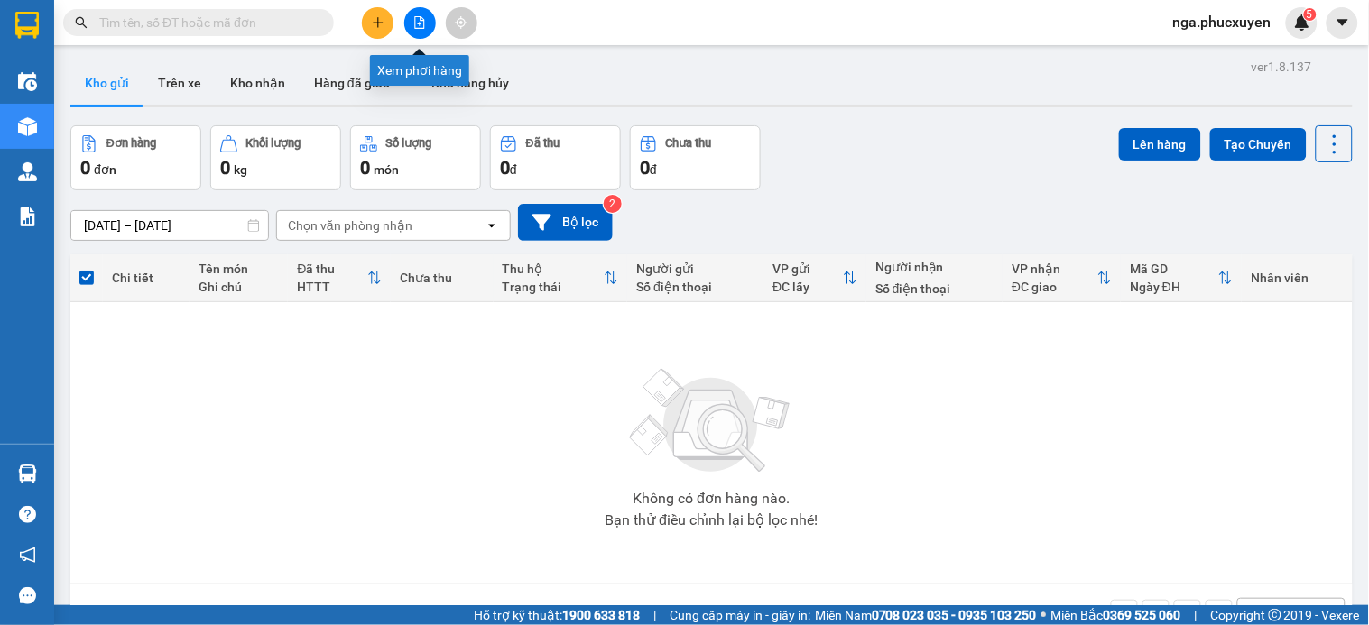
click at [416, 18] on icon "file-add" at bounding box center [419, 22] width 13 height 13
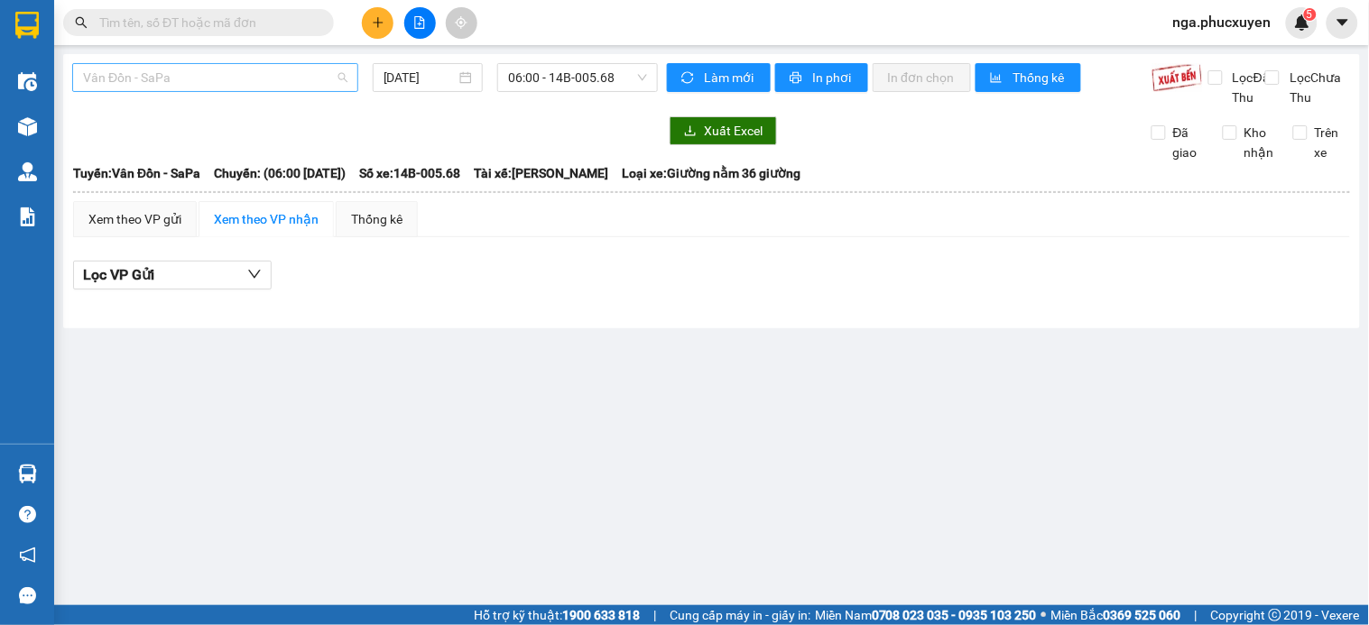
click at [260, 75] on span "Vân Đồn - SaPa" at bounding box center [215, 77] width 264 height 27
click at [393, 79] on input "12/08/2025" at bounding box center [420, 78] width 73 height 20
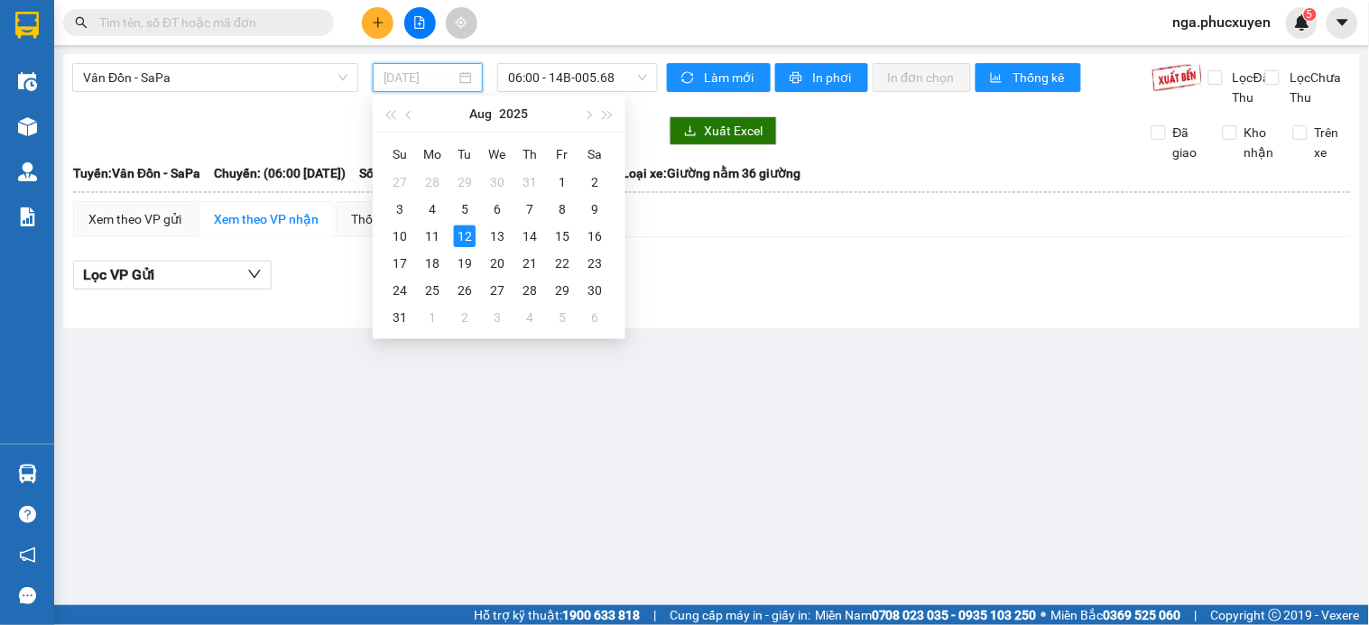
click at [433, 227] on div "11" at bounding box center [432, 237] width 22 height 22
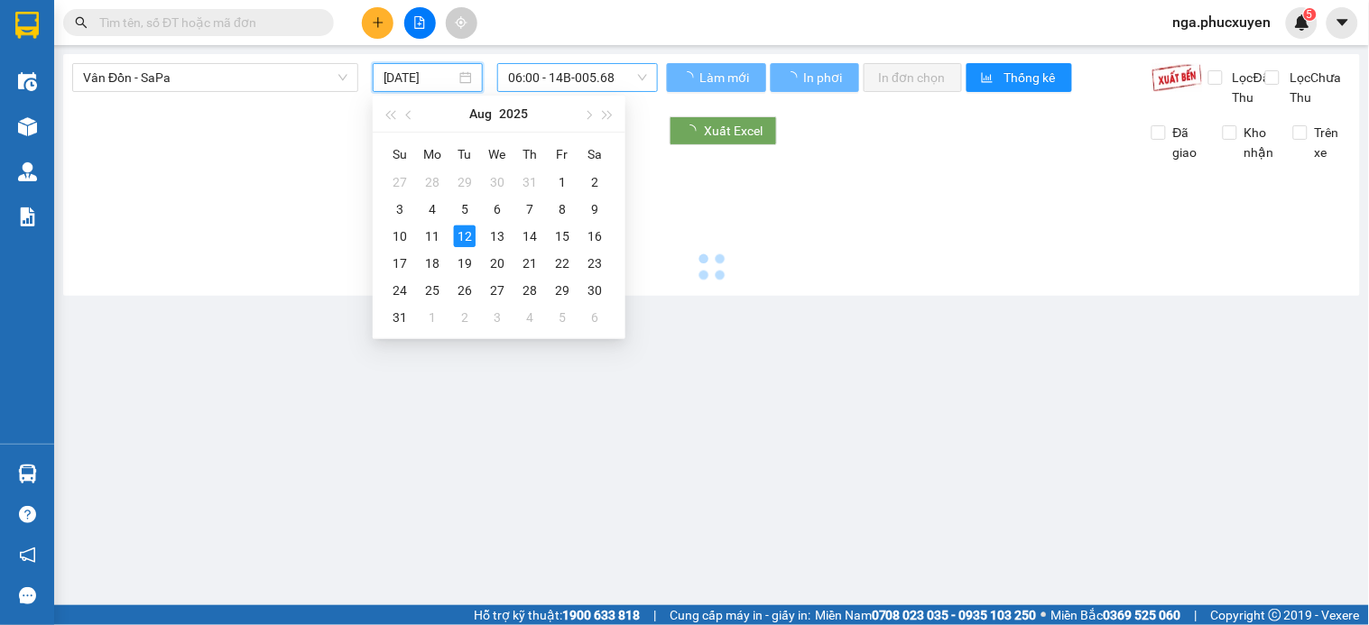
type input "11/08/2025"
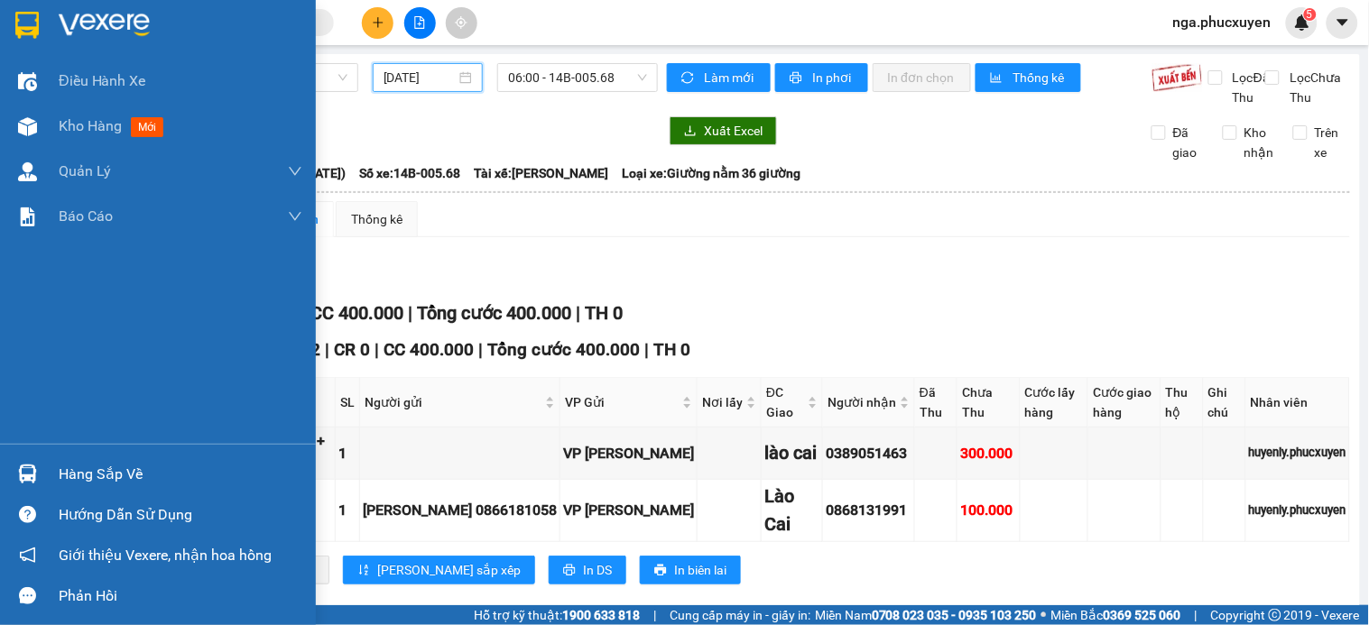
click at [41, 14] on div at bounding box center [28, 25] width 32 height 32
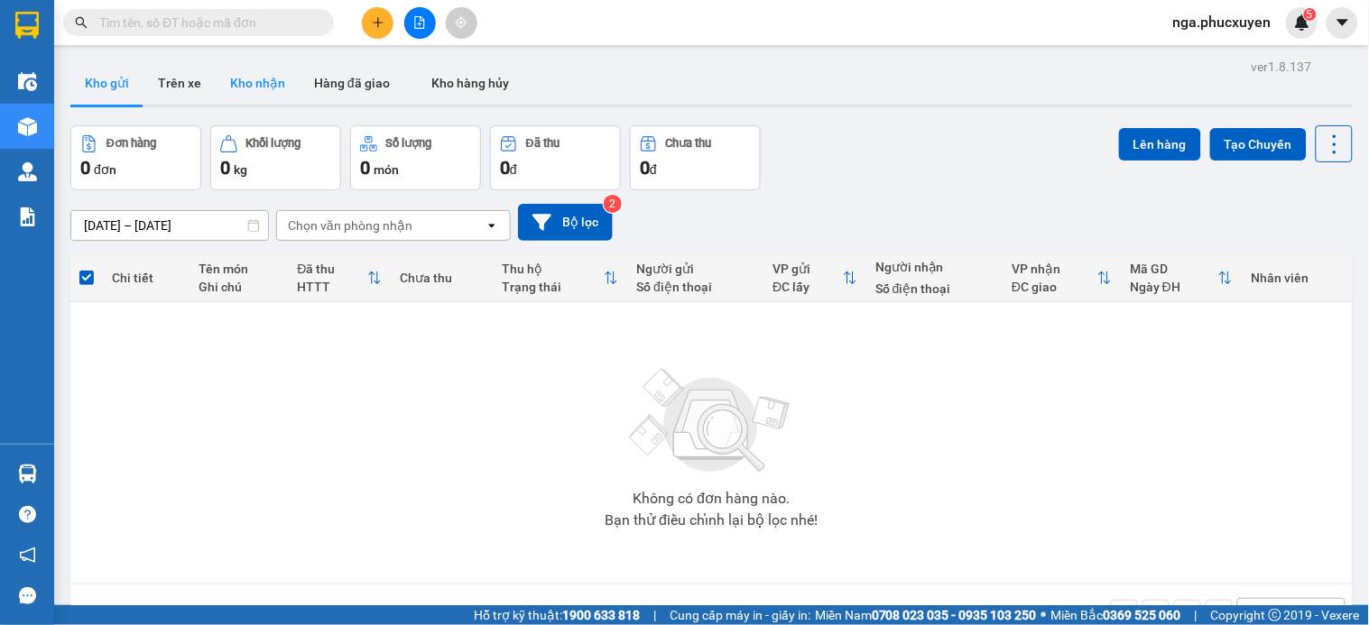
click at [257, 78] on button "Kho nhận" at bounding box center [258, 82] width 84 height 43
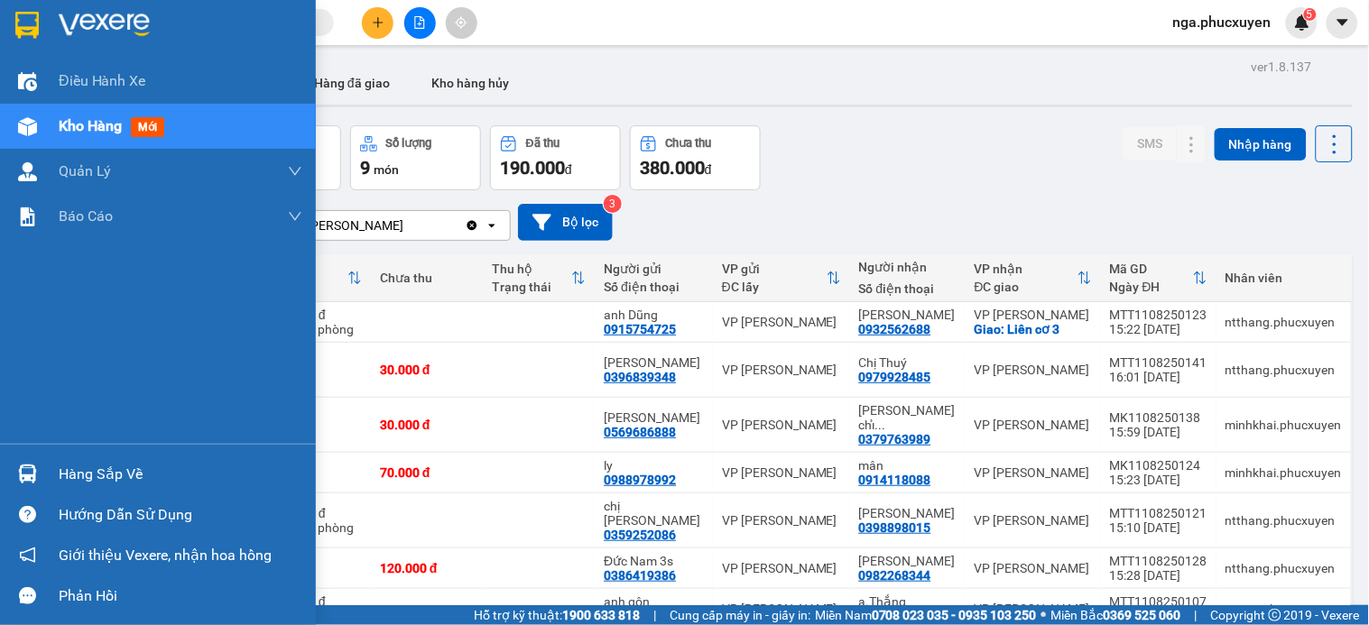
click at [69, 475] on div "Hàng sắp về" at bounding box center [181, 474] width 244 height 27
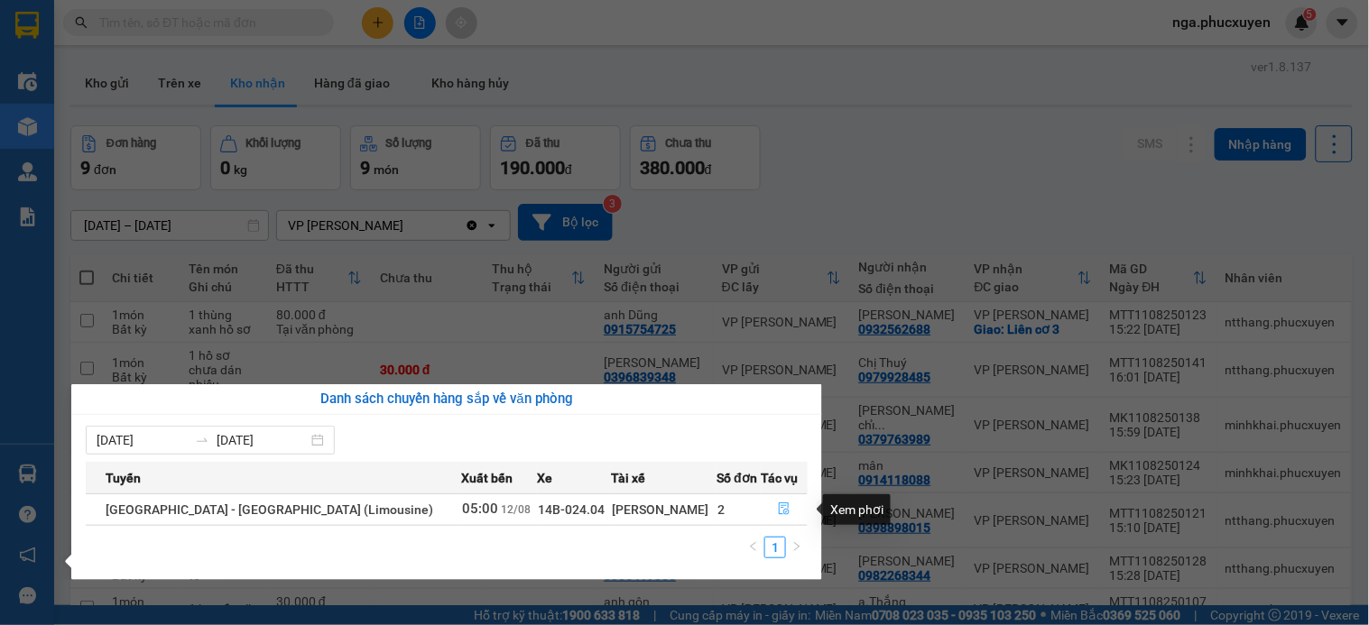
click at [778, 506] on icon "file-done" at bounding box center [784, 509] width 13 height 13
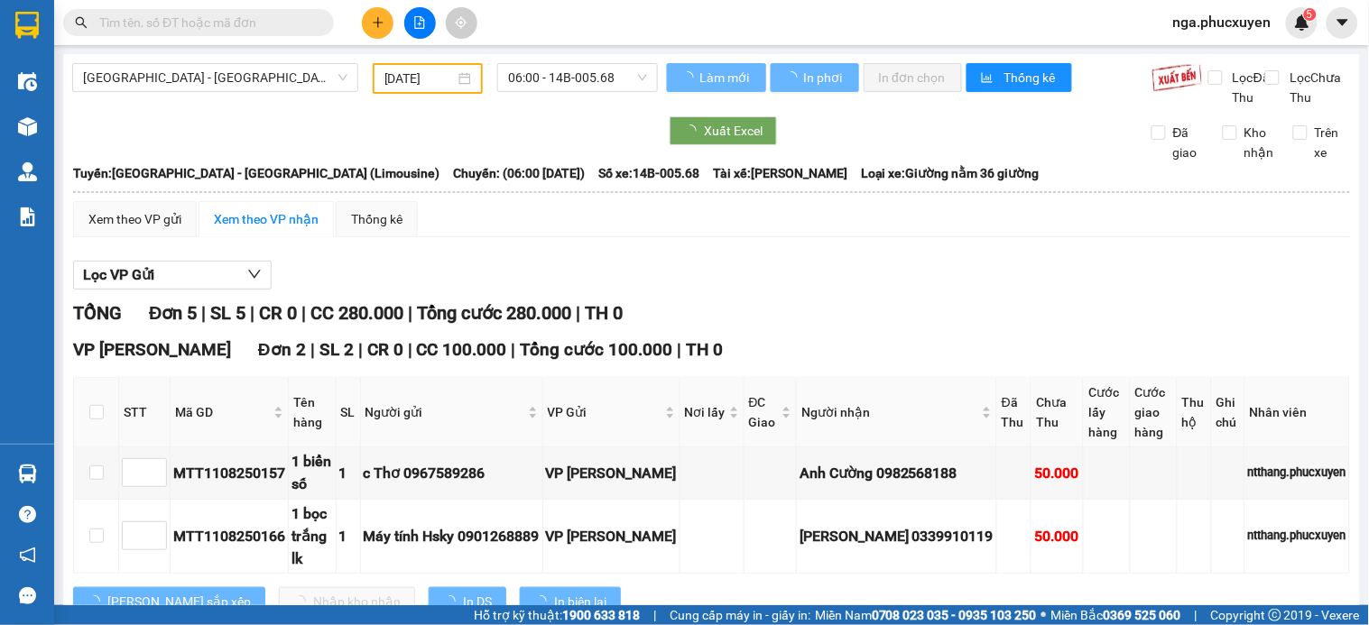
type input "12/08/2025"
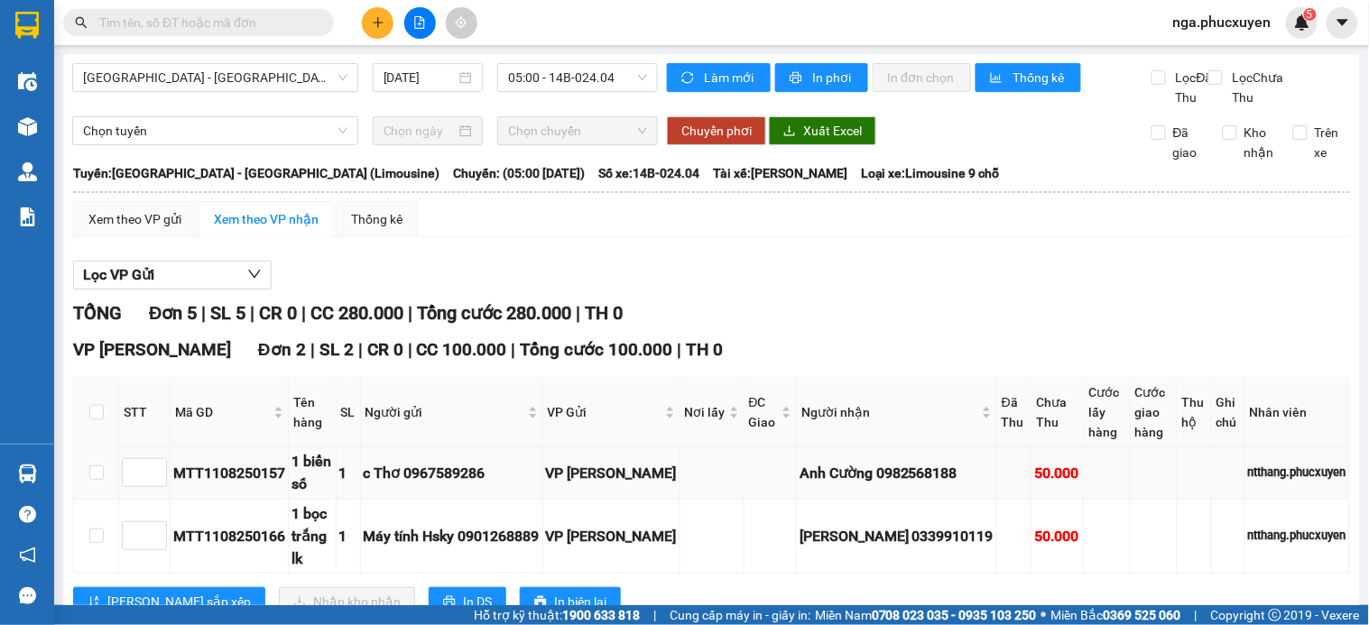
scroll to position [100, 0]
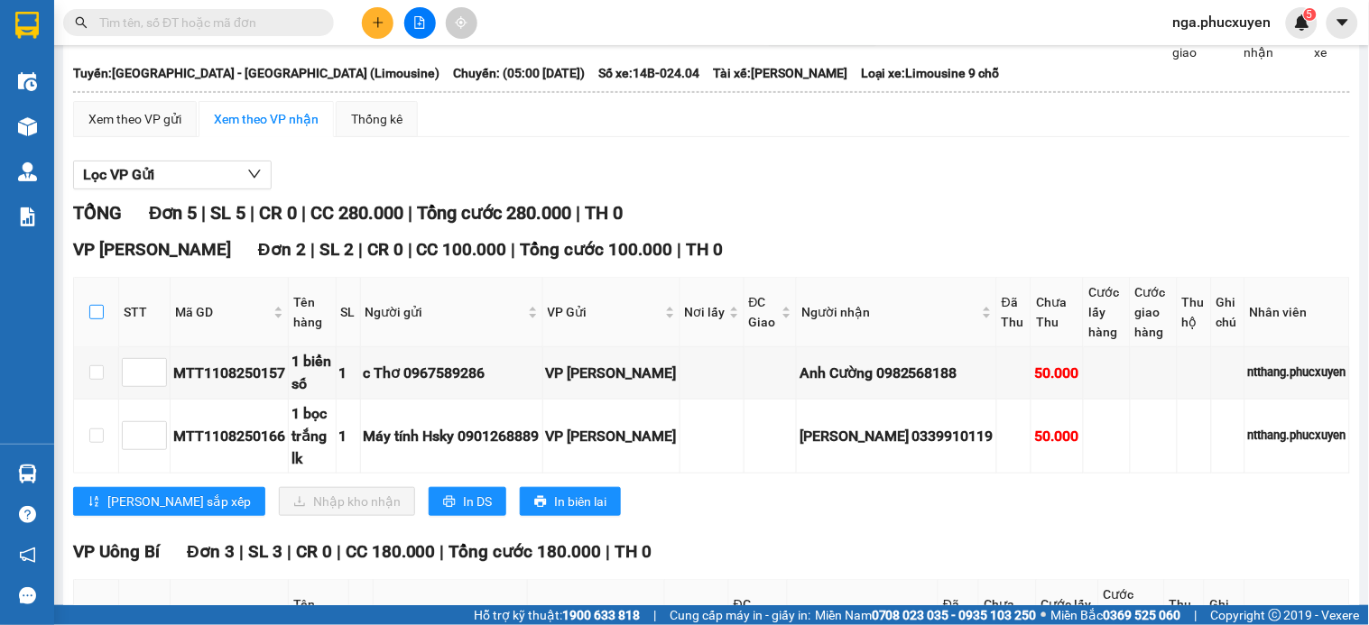
click at [92, 319] on input "checkbox" at bounding box center [96, 312] width 14 height 14
checkbox input "true"
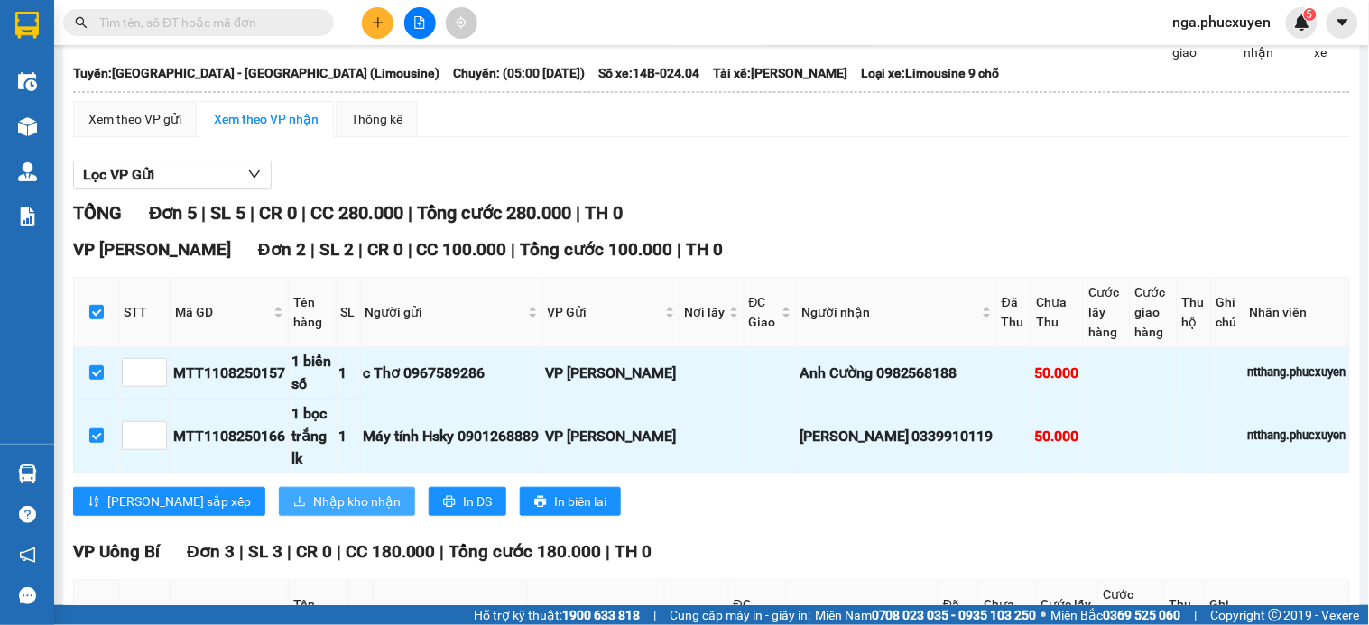
click at [313, 512] on span "Nhập kho nhận" at bounding box center [357, 502] width 88 height 20
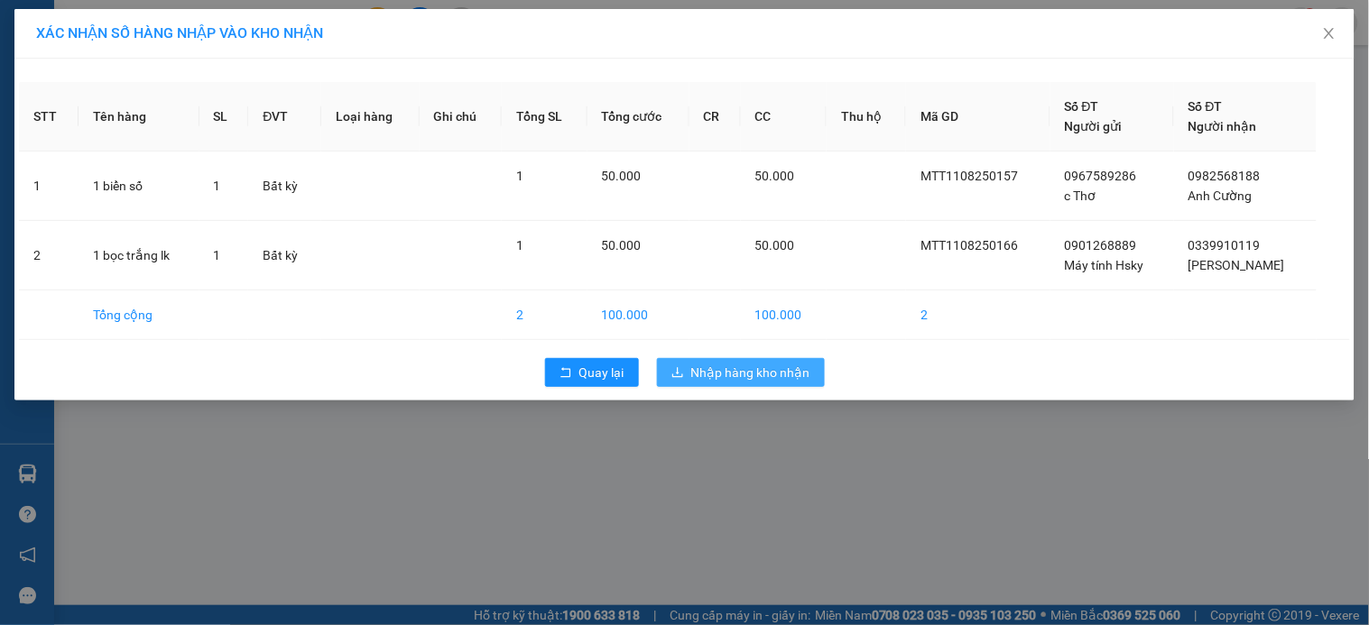
click at [742, 366] on span "Nhập hàng kho nhận" at bounding box center [750, 373] width 119 height 20
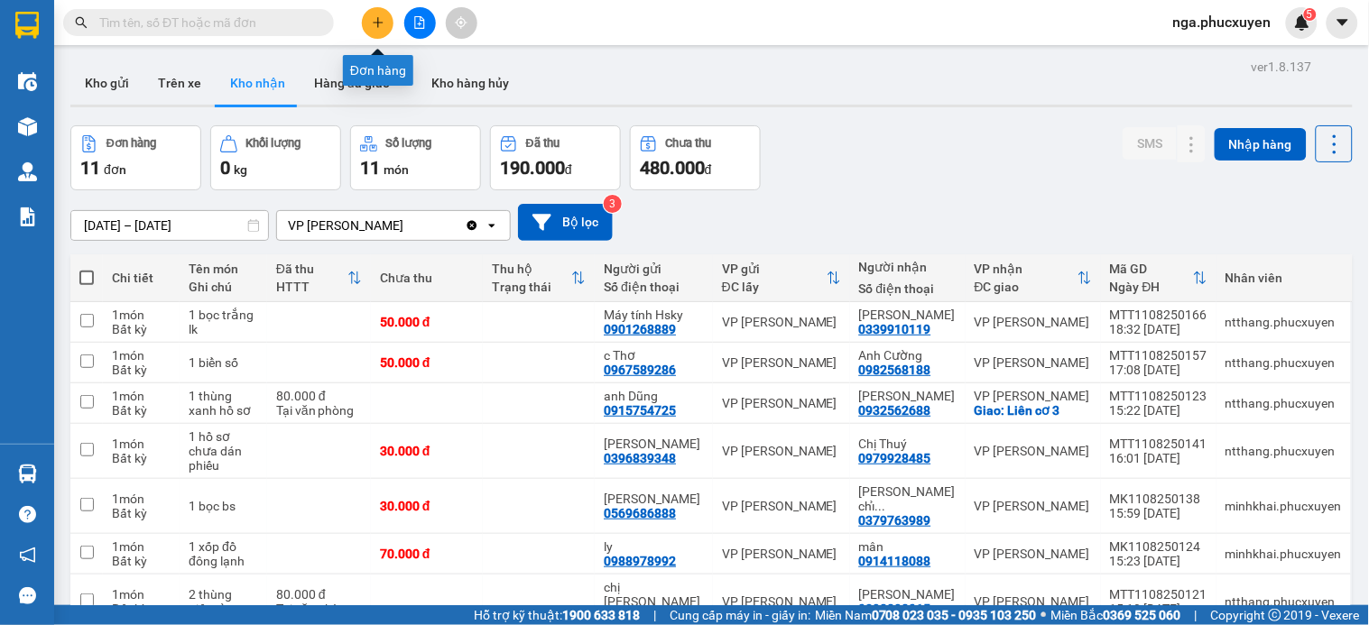
click at [368, 20] on button at bounding box center [378, 23] width 32 height 32
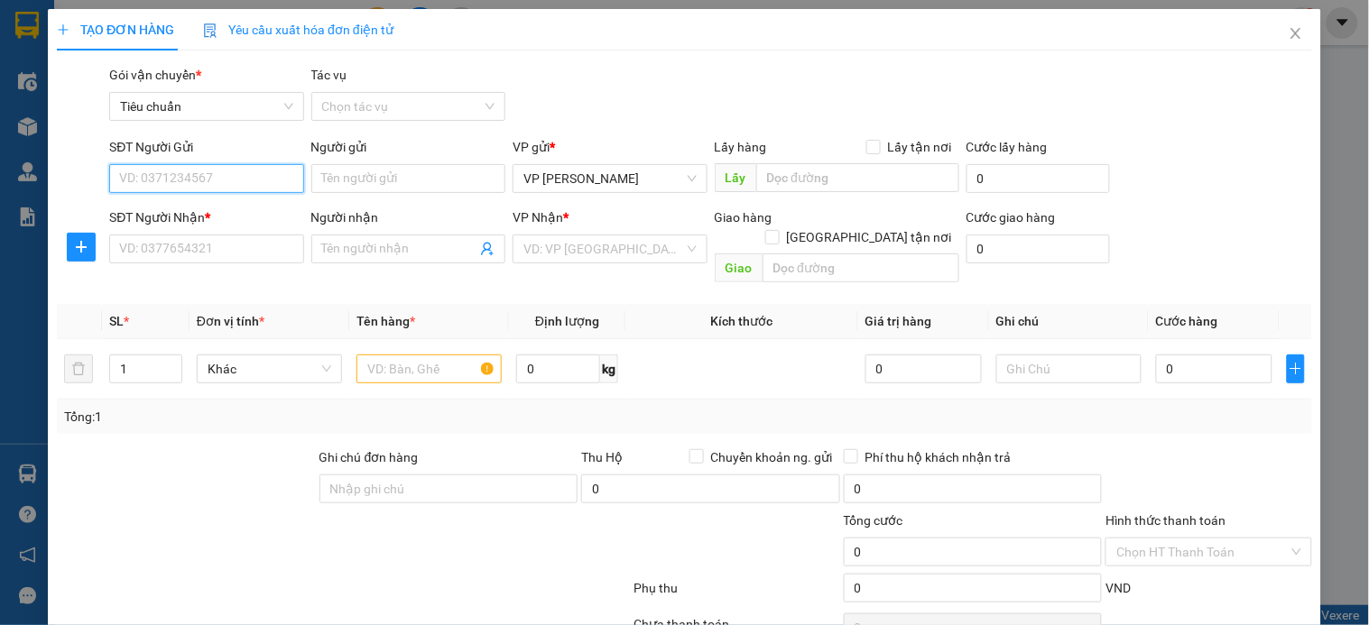
click at [254, 175] on input "SĐT Người Gửi" at bounding box center [206, 178] width 194 height 29
type input "0936429767"
click at [197, 218] on div "0936429767 - cô Thủy" at bounding box center [216, 215] width 194 height 20
type input "cô Thủy"
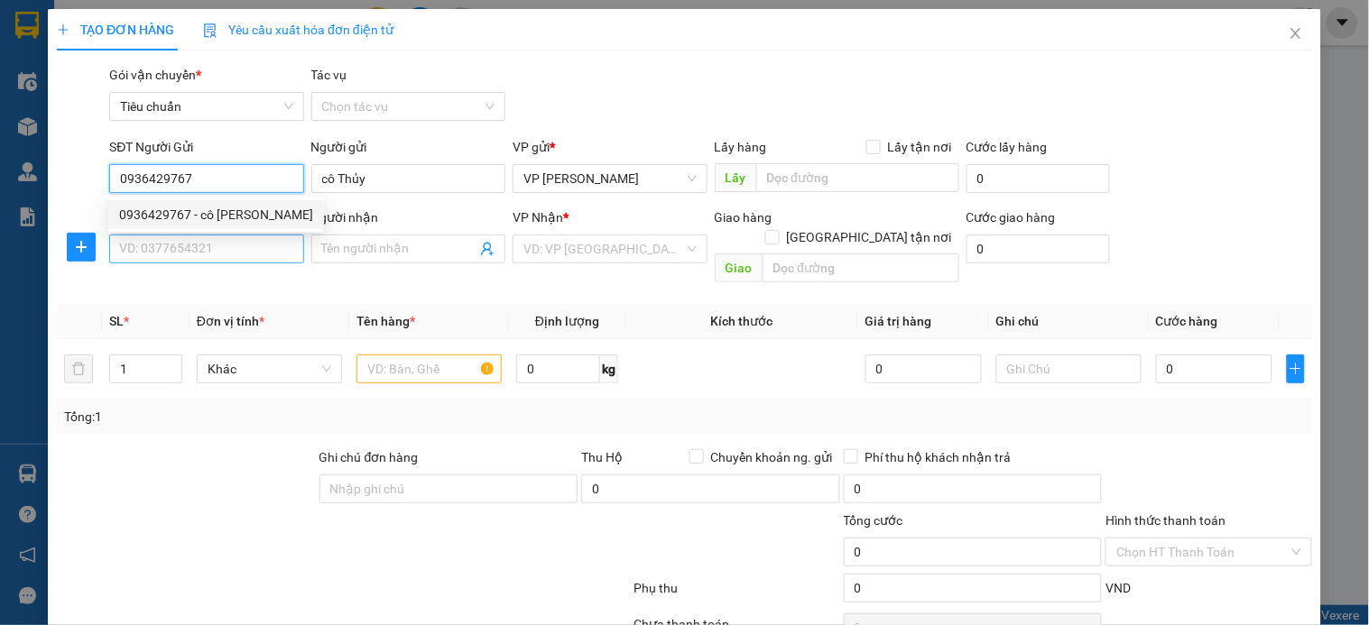
type input "0936429767"
click at [190, 245] on input "SĐT Người Nhận *" at bounding box center [206, 249] width 194 height 29
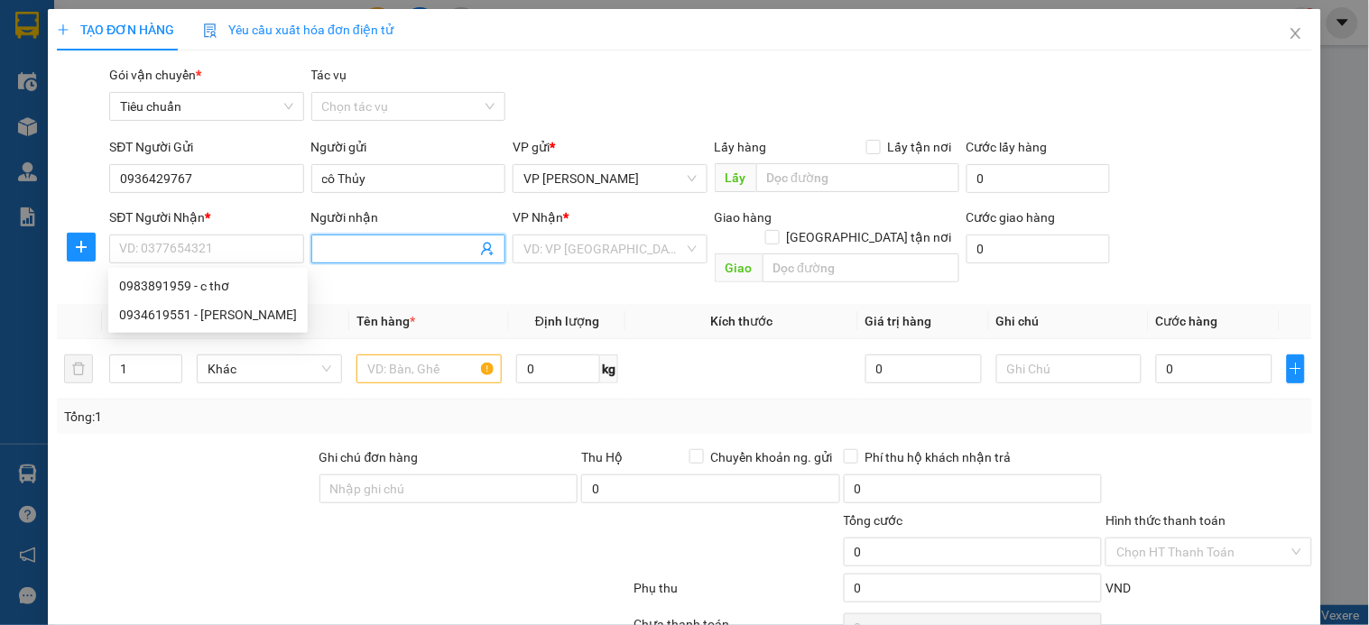
click at [366, 247] on input "Người nhận" at bounding box center [399, 249] width 154 height 20
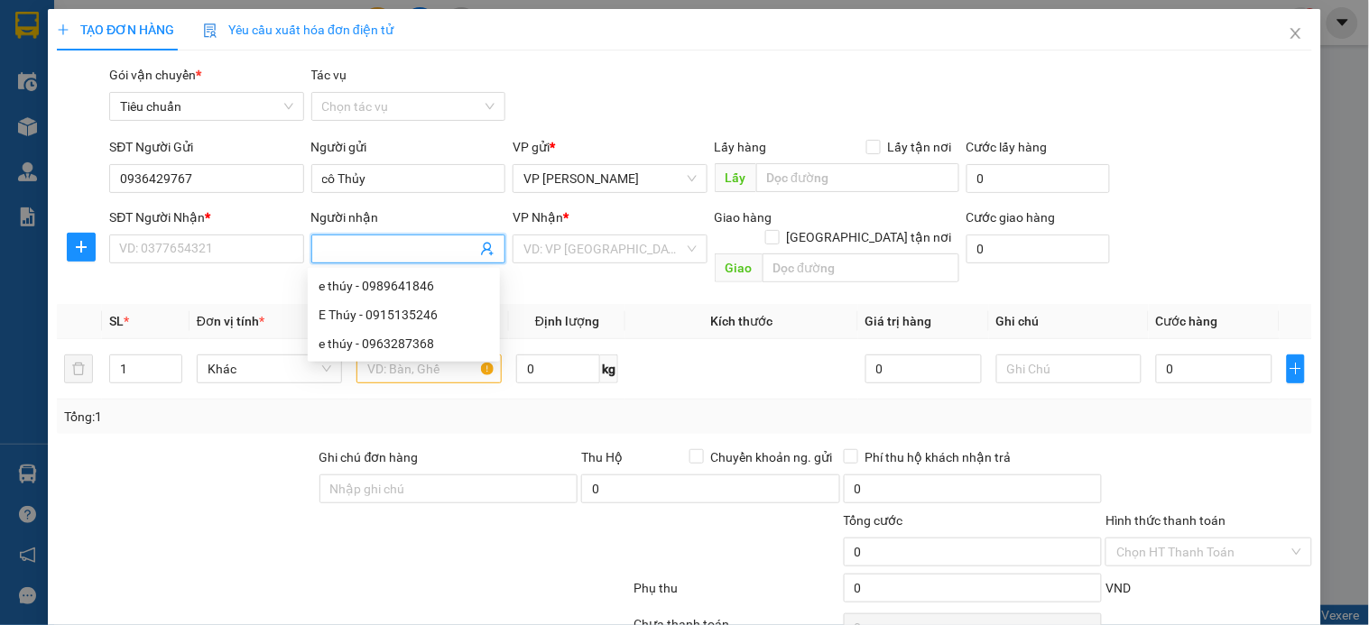
click at [367, 244] on input "Người nhận" at bounding box center [399, 249] width 154 height 20
type input "d"
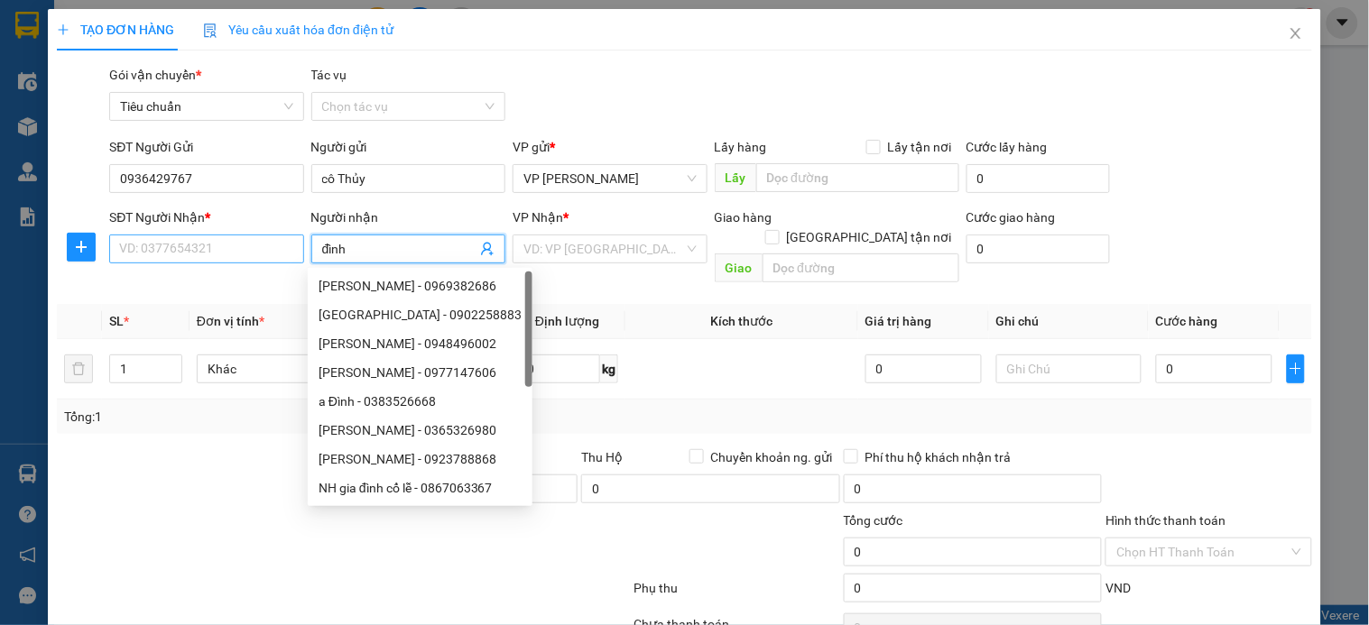
type input "đình"
click at [264, 245] on input "SĐT Người Nhận *" at bounding box center [206, 249] width 194 height 29
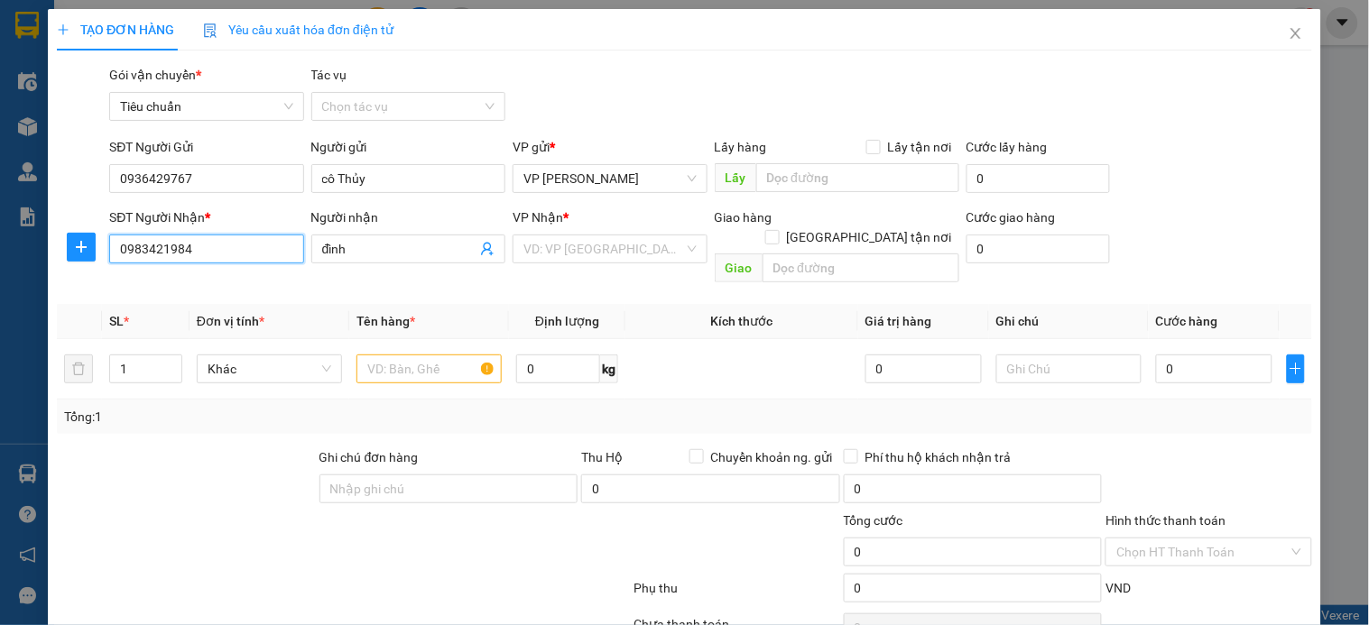
click at [264, 245] on input "0983421984" at bounding box center [206, 249] width 194 height 29
type input "0983421954"
click at [636, 250] on input "search" at bounding box center [603, 249] width 160 height 27
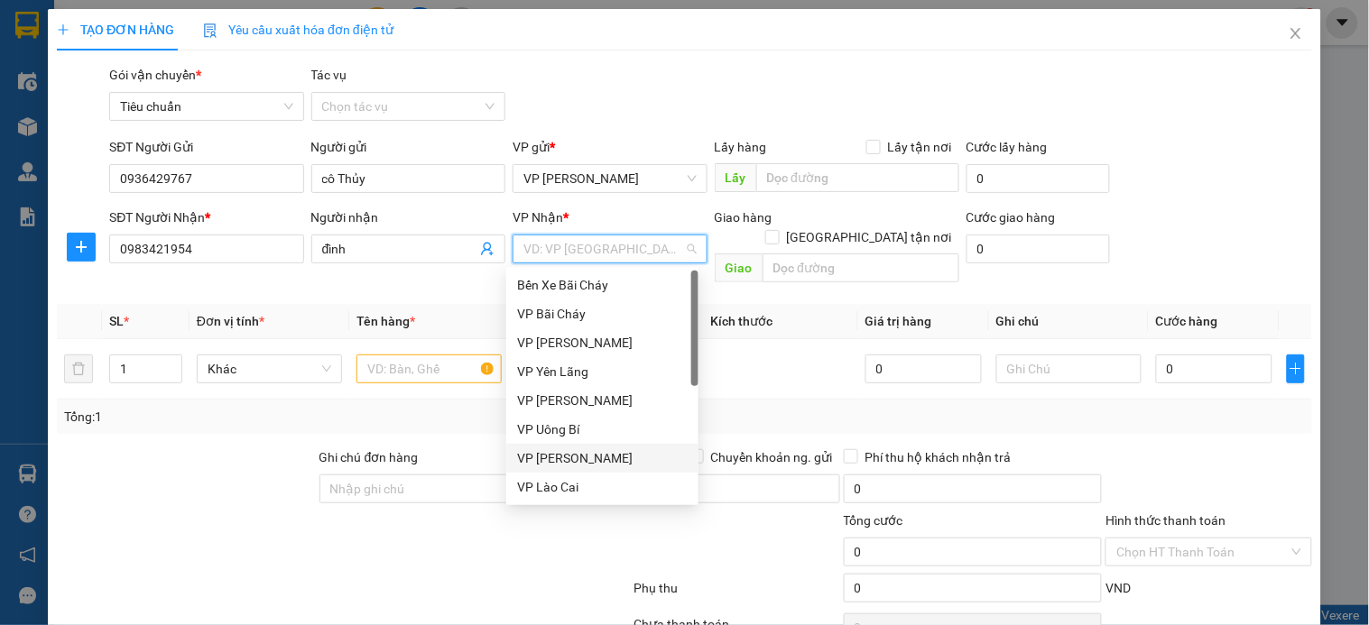
scroll to position [271, 0]
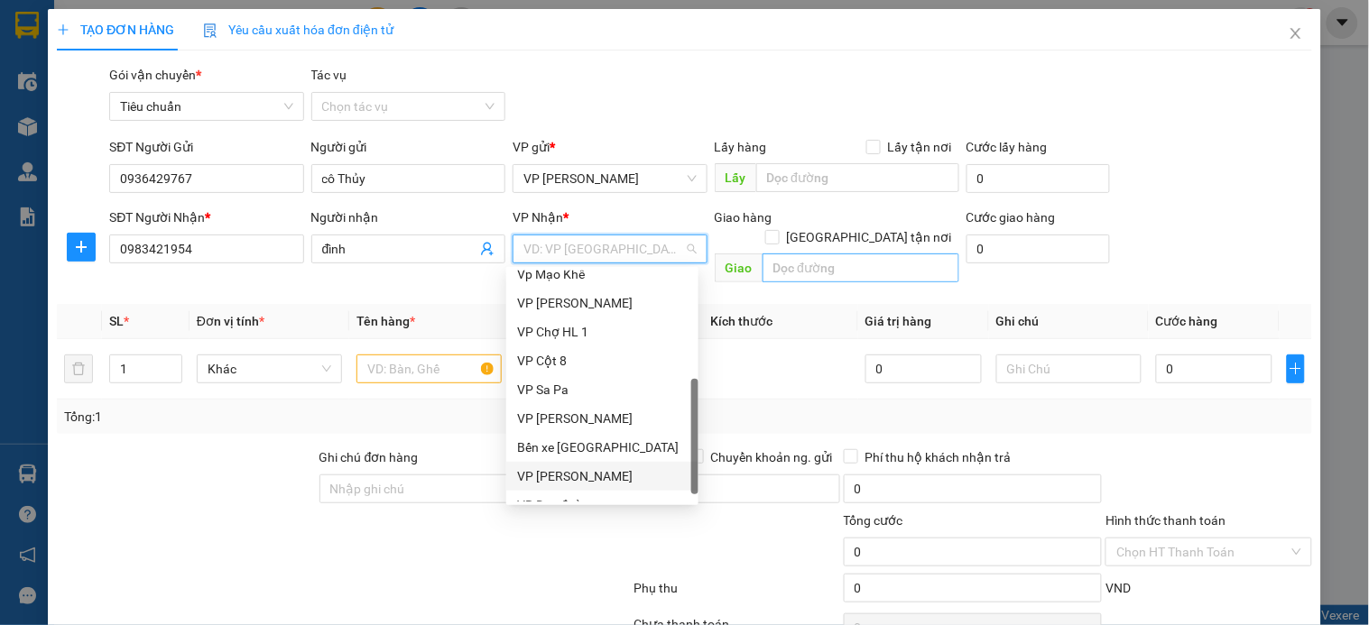
drag, startPoint x: 602, startPoint y: 467, endPoint x: 782, endPoint y: 245, distance: 286.8
click at [606, 467] on div "VP [PERSON_NAME]" at bounding box center [602, 477] width 171 height 20
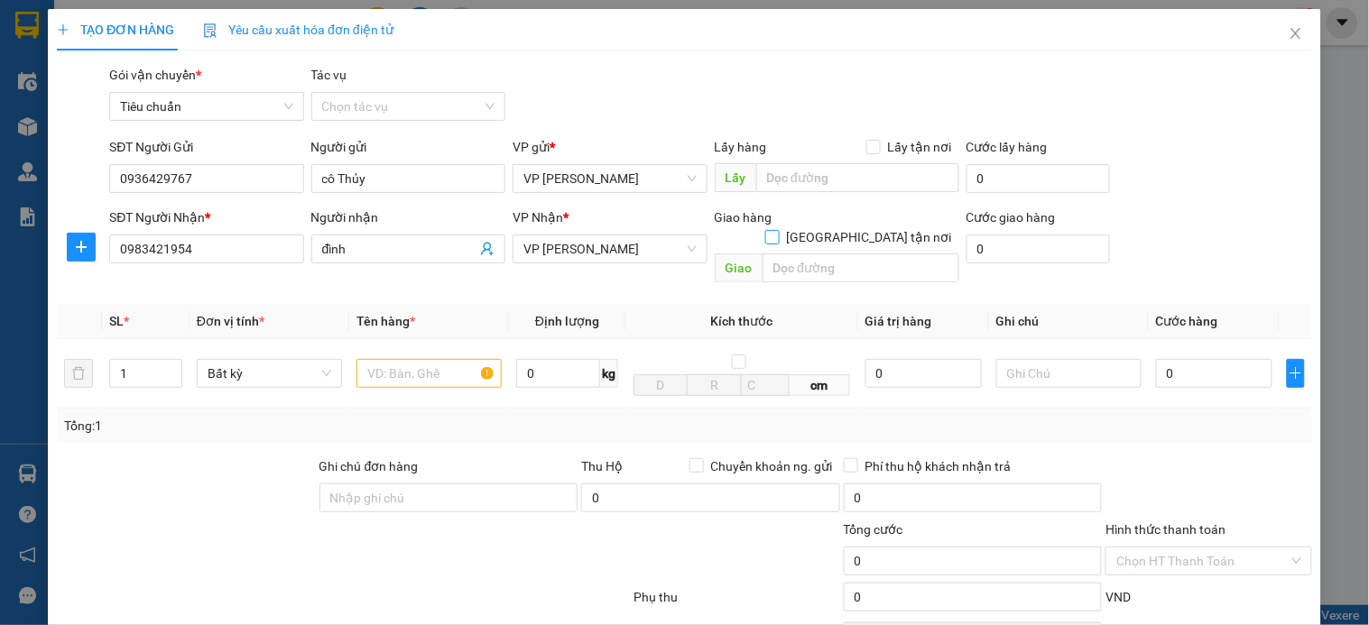
click at [778, 230] on input "[GEOGRAPHIC_DATA] tận nơi" at bounding box center [771, 236] width 13 height 13
checkbox input "true"
click at [819, 254] on input "text" at bounding box center [861, 268] width 197 height 29
click at [834, 255] on input "text" at bounding box center [861, 268] width 197 height 29
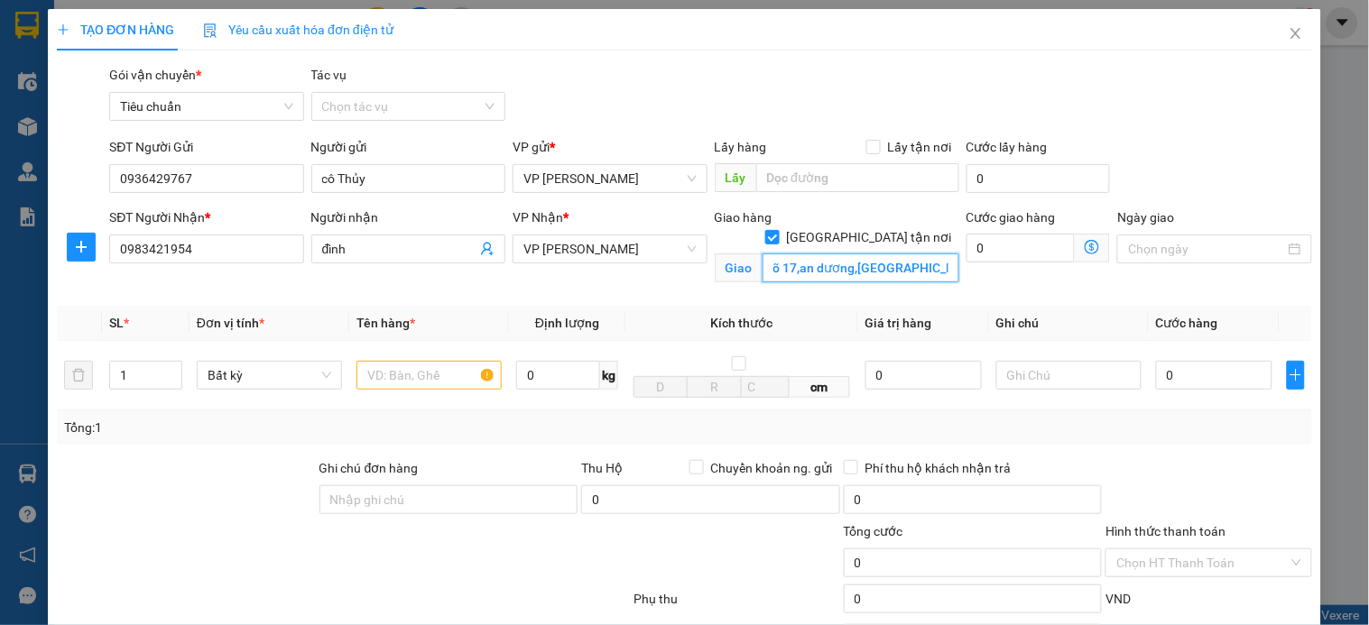
scroll to position [0, 43]
type input "số 9 ngõ 17,an dương,yên phụ,tây hồ"
click at [1085, 250] on icon "dollar-circle" at bounding box center [1092, 247] width 14 height 14
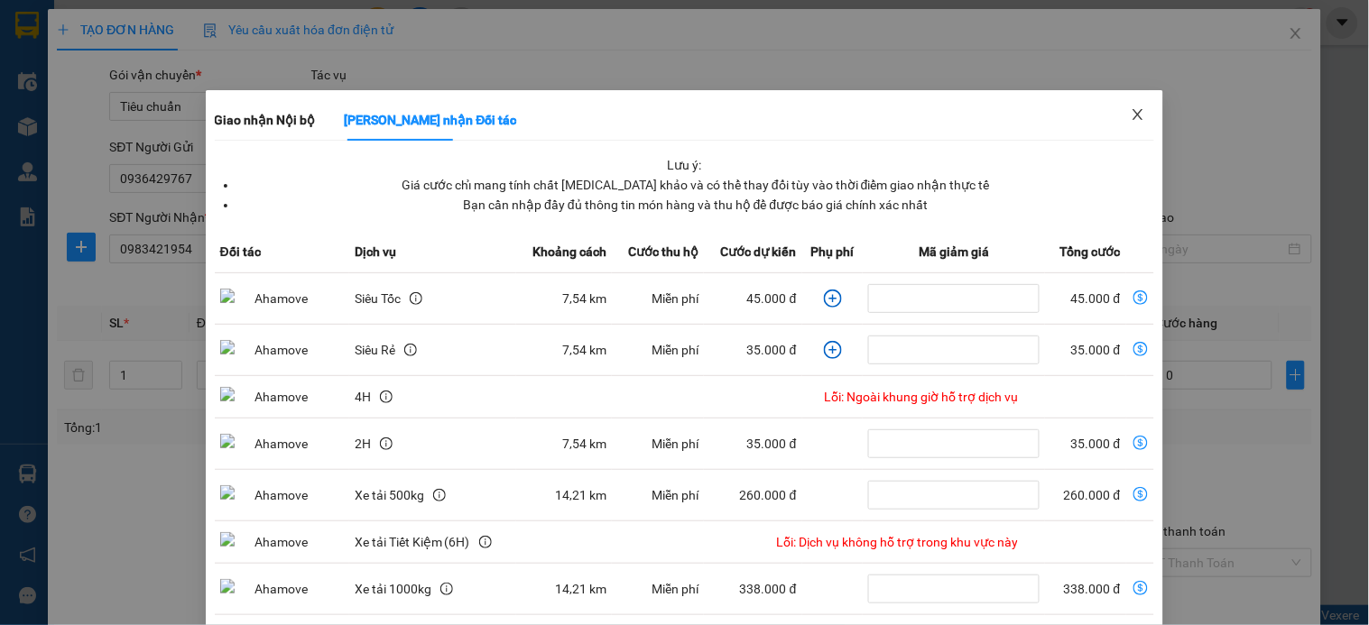
click at [1131, 116] on icon "close" at bounding box center [1138, 114] width 14 height 14
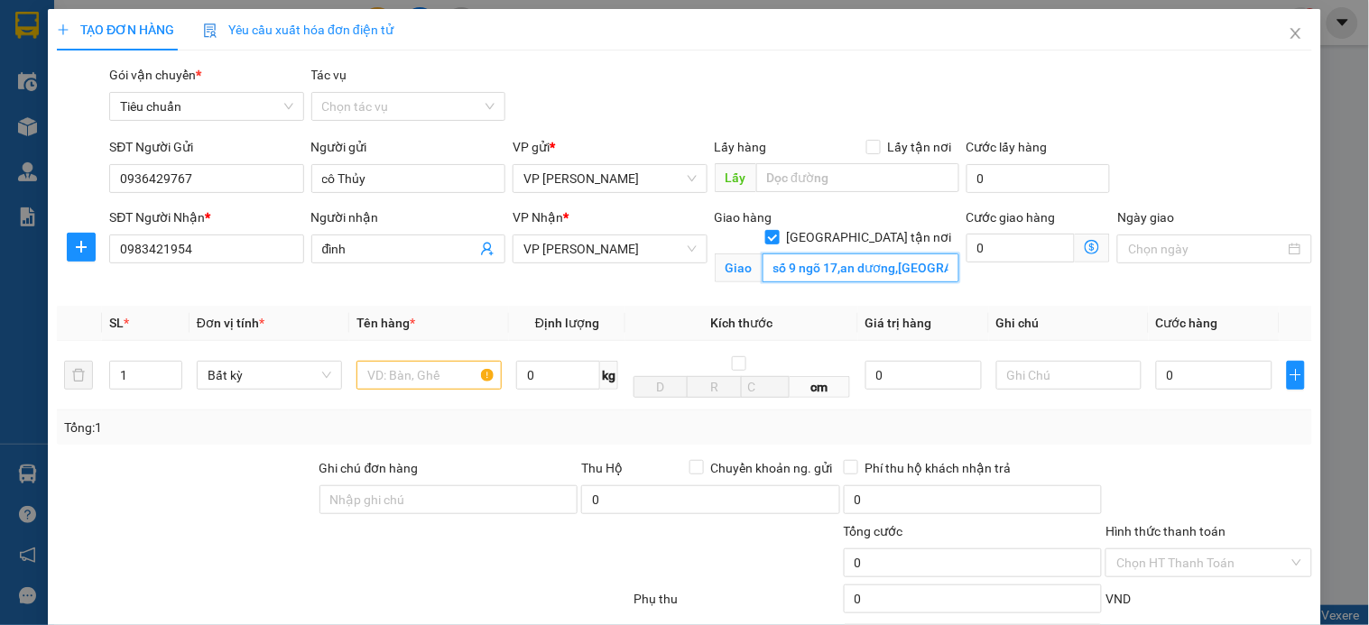
click at [850, 255] on input "số 9 ngõ 17,an dương,yên phụ,tây hồ" at bounding box center [861, 268] width 197 height 29
click at [626, 254] on span "VP [PERSON_NAME]" at bounding box center [609, 249] width 172 height 27
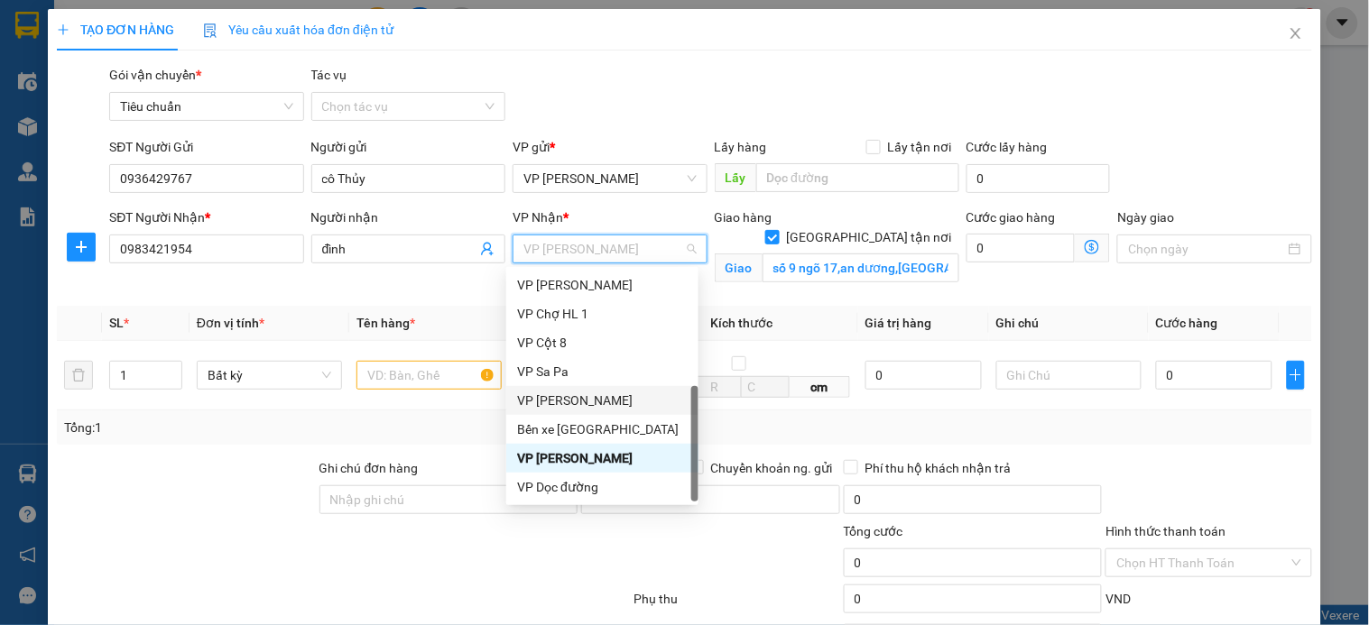
scroll to position [18, 0]
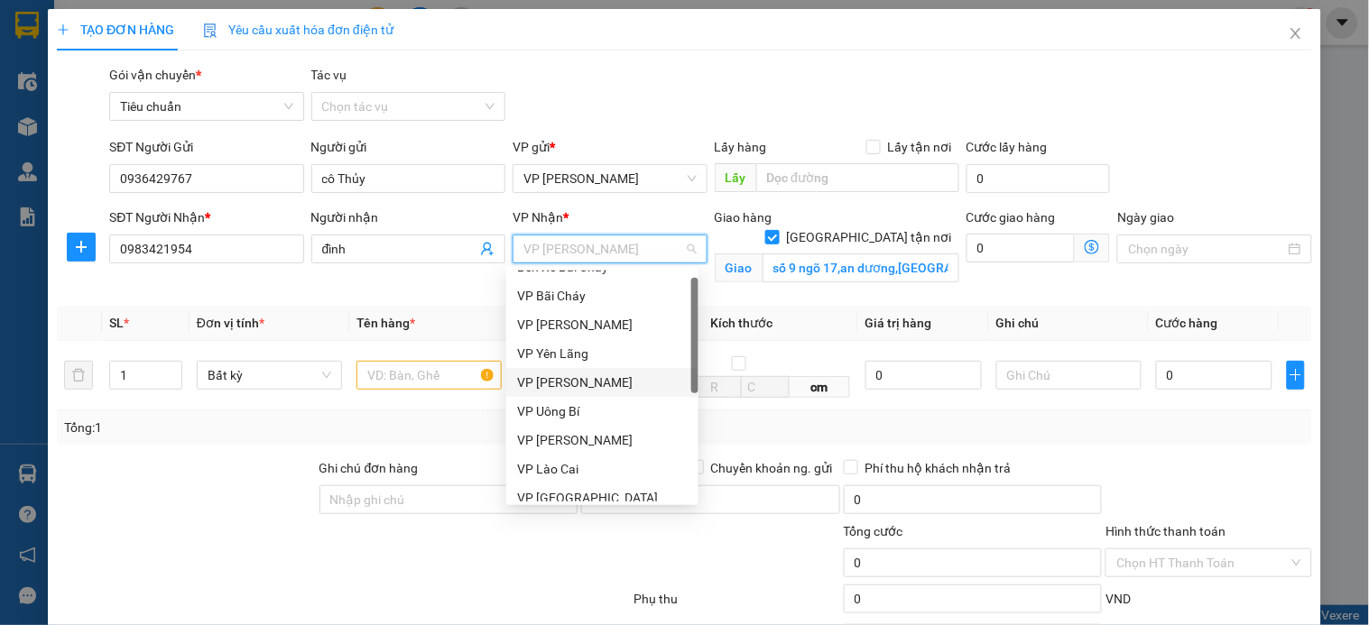
click at [588, 375] on div "VP [PERSON_NAME]" at bounding box center [602, 383] width 171 height 20
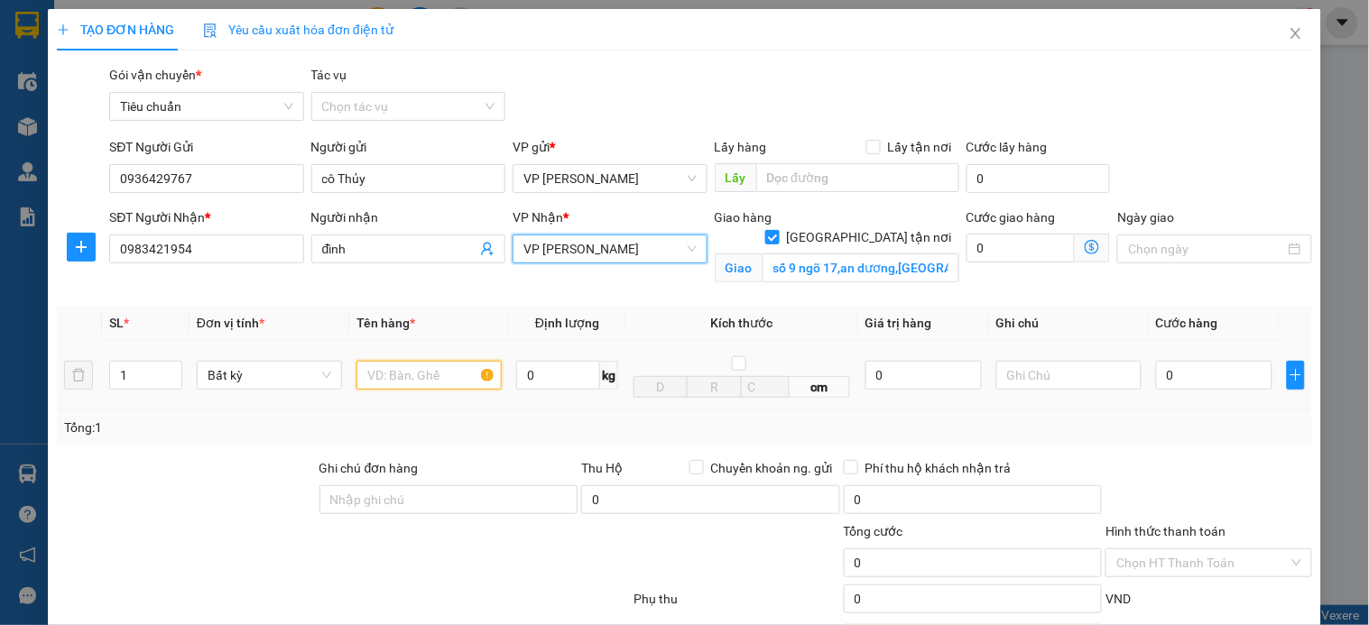
click at [426, 375] on input "text" at bounding box center [428, 375] width 145 height 29
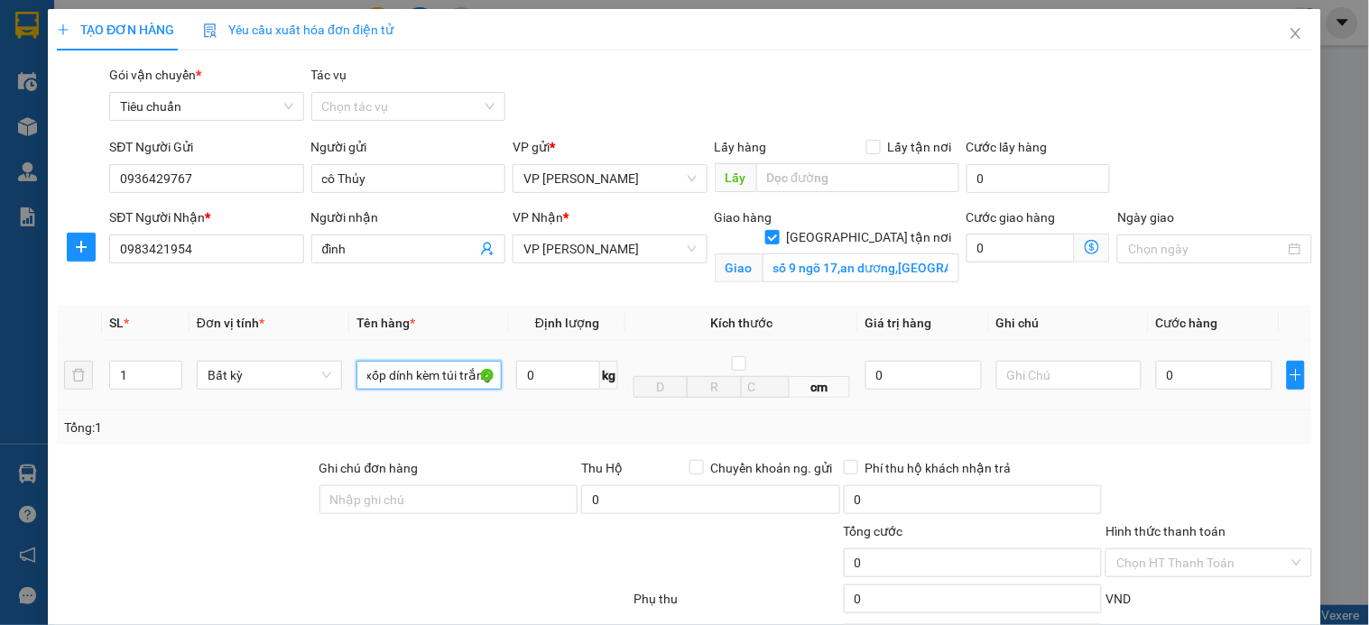
scroll to position [0, 9]
type input "xốp dính kèm túi trắng"
click at [1085, 242] on icon "dollar-circle" at bounding box center [1092, 247] width 14 height 14
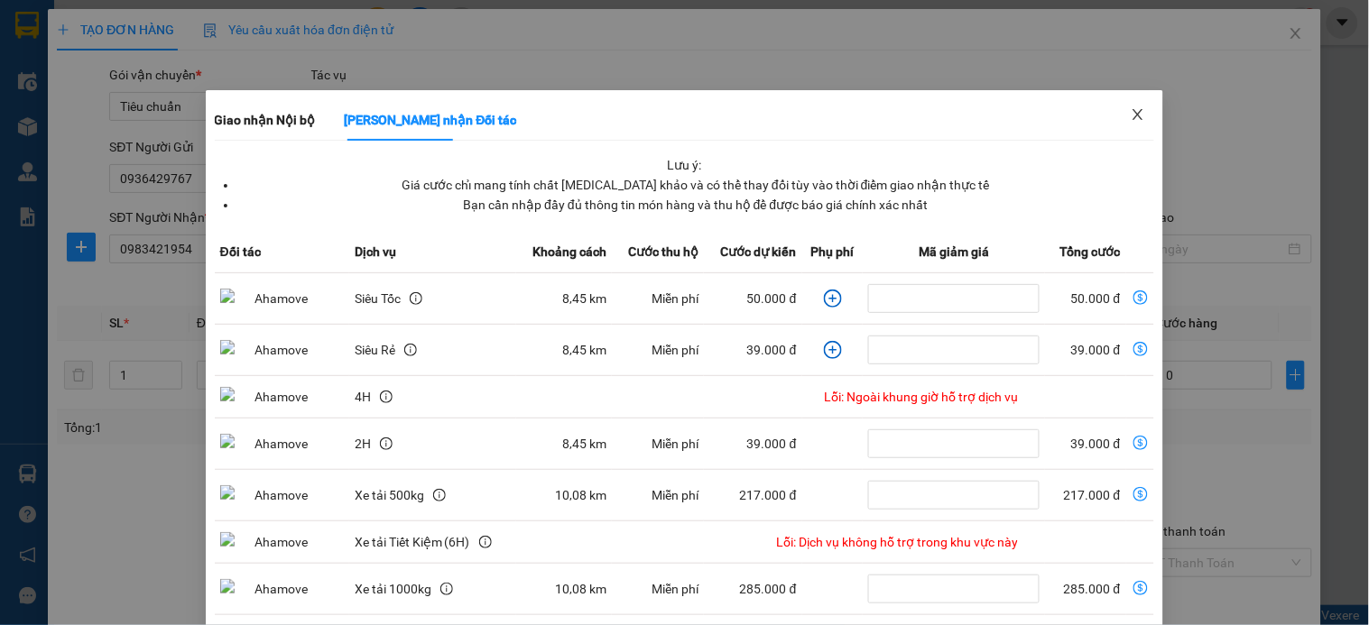
click at [1131, 119] on icon "close" at bounding box center [1138, 114] width 14 height 14
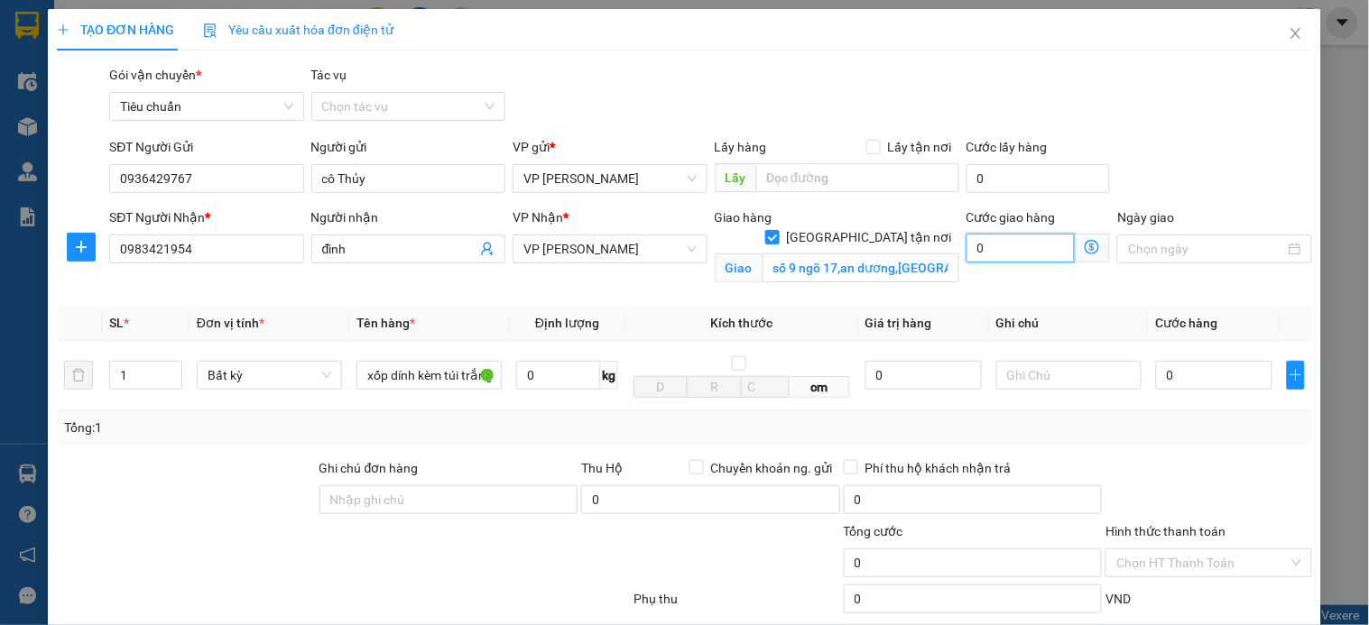
click at [1013, 251] on input "0" at bounding box center [1021, 248] width 109 height 29
type input "8"
type input "80"
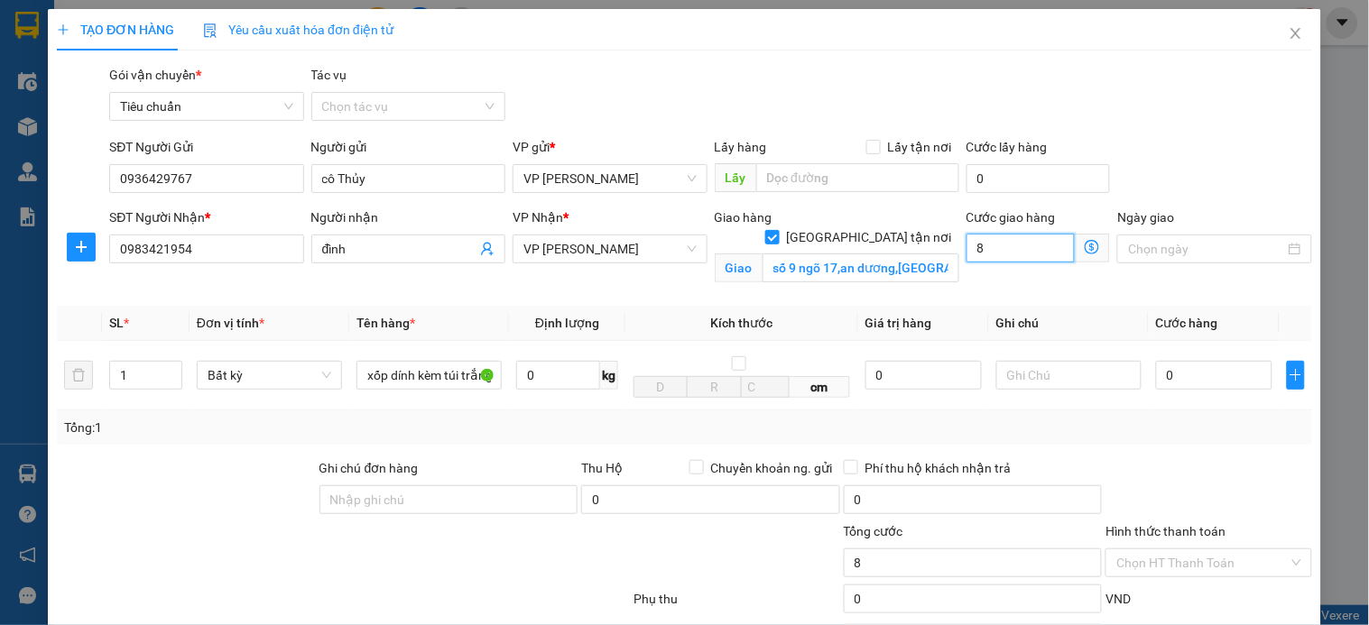
type input "80"
type input "80.000"
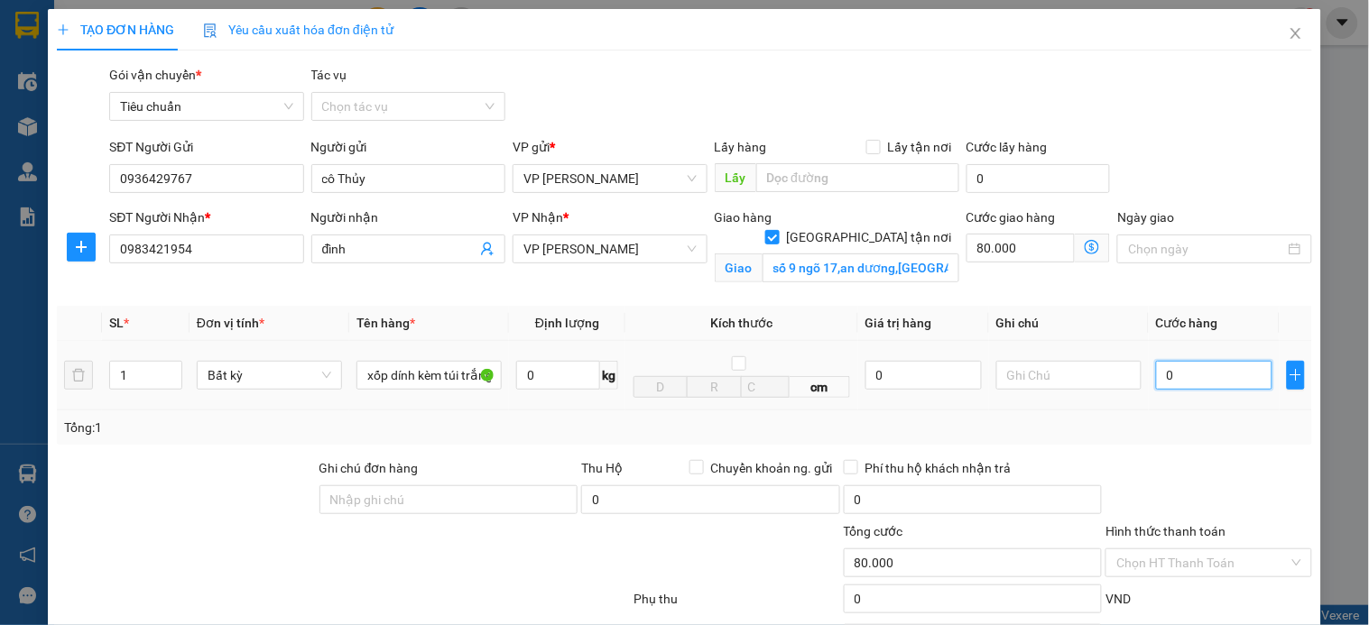
click at [1201, 376] on input "0" at bounding box center [1214, 375] width 116 height 29
type input "1"
type input "80.001"
type input "10"
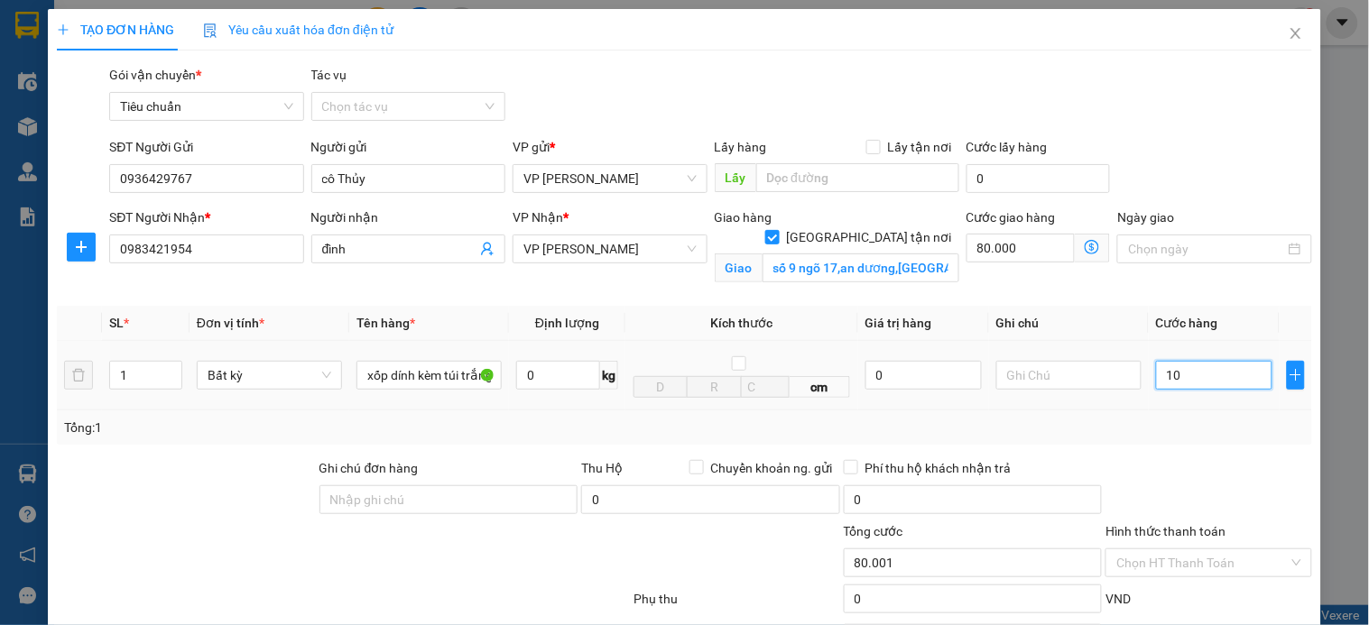
type input "80.010"
type input "100"
type input "80.100"
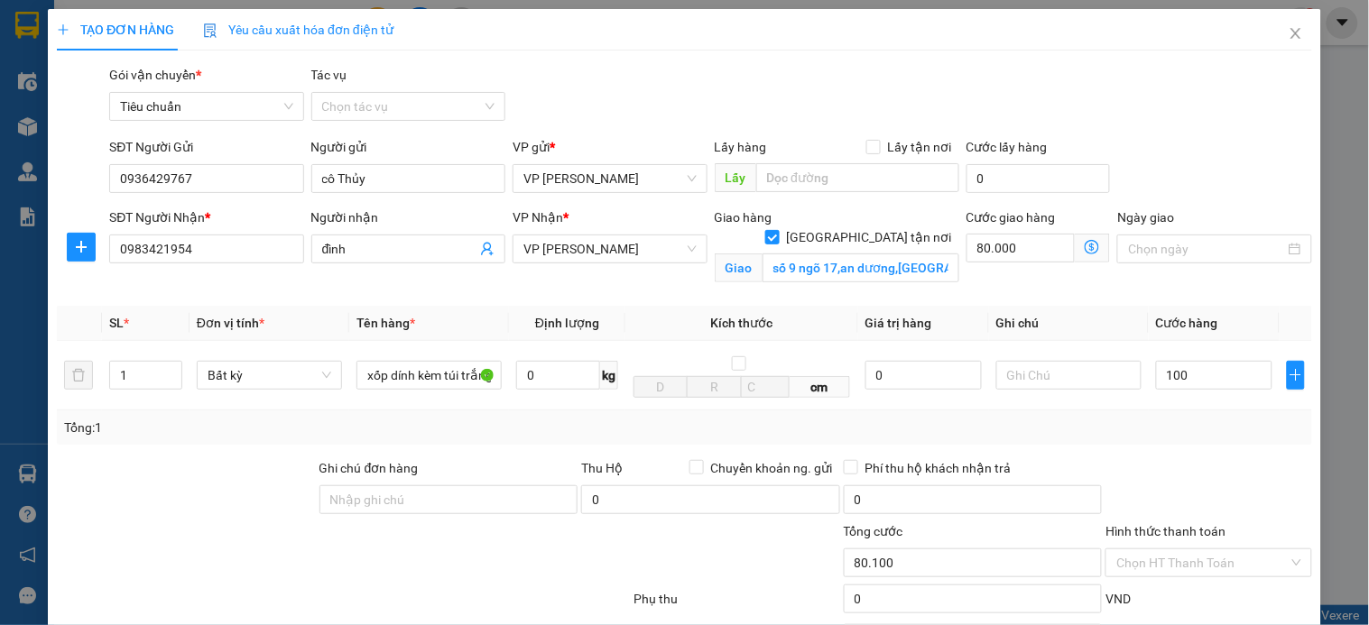
click at [1085, 245] on icon "dollar-circle" at bounding box center [1092, 247] width 14 height 14
type input "100.000"
type input "180.000"
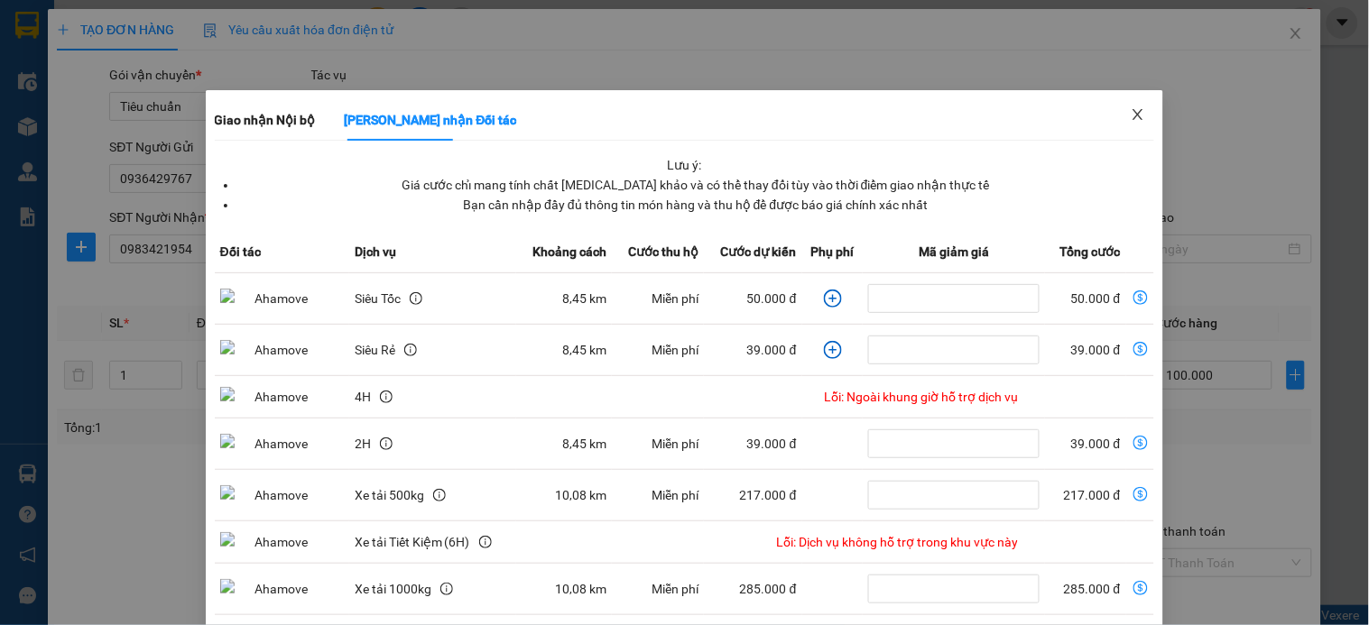
click at [1131, 117] on icon "close" at bounding box center [1138, 114] width 14 height 14
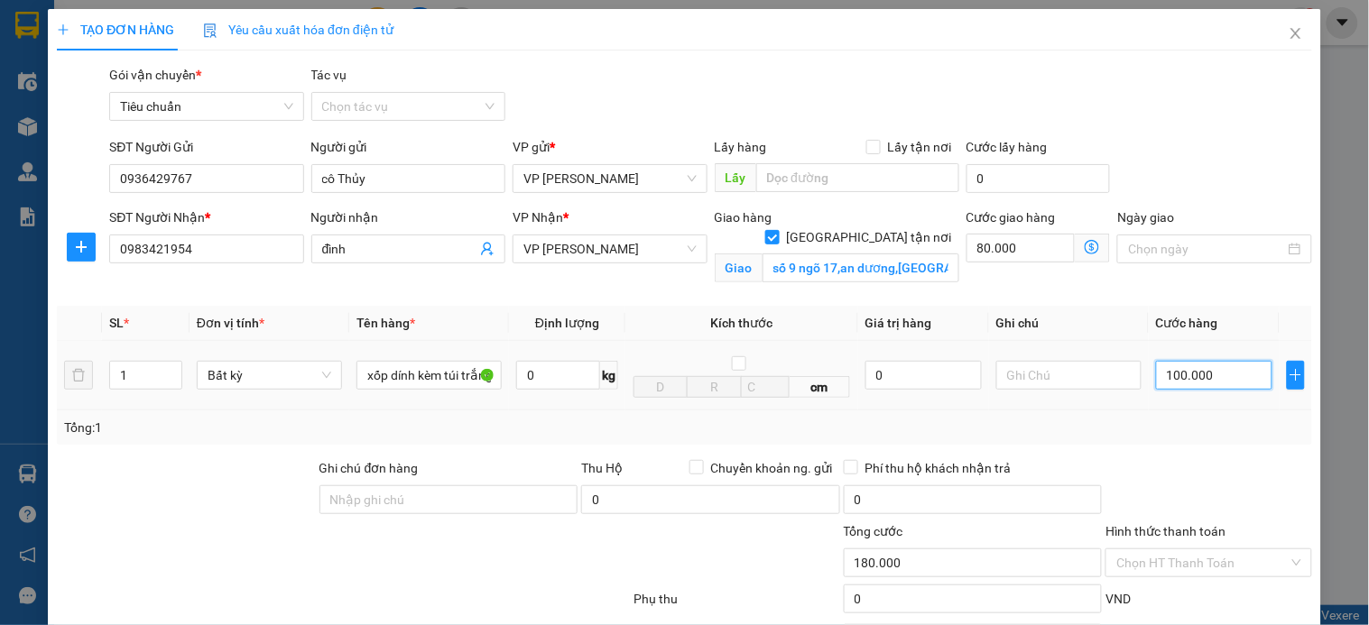
click at [1225, 375] on input "100.000" at bounding box center [1214, 375] width 116 height 29
type input "6"
type input "80.006"
type input "60"
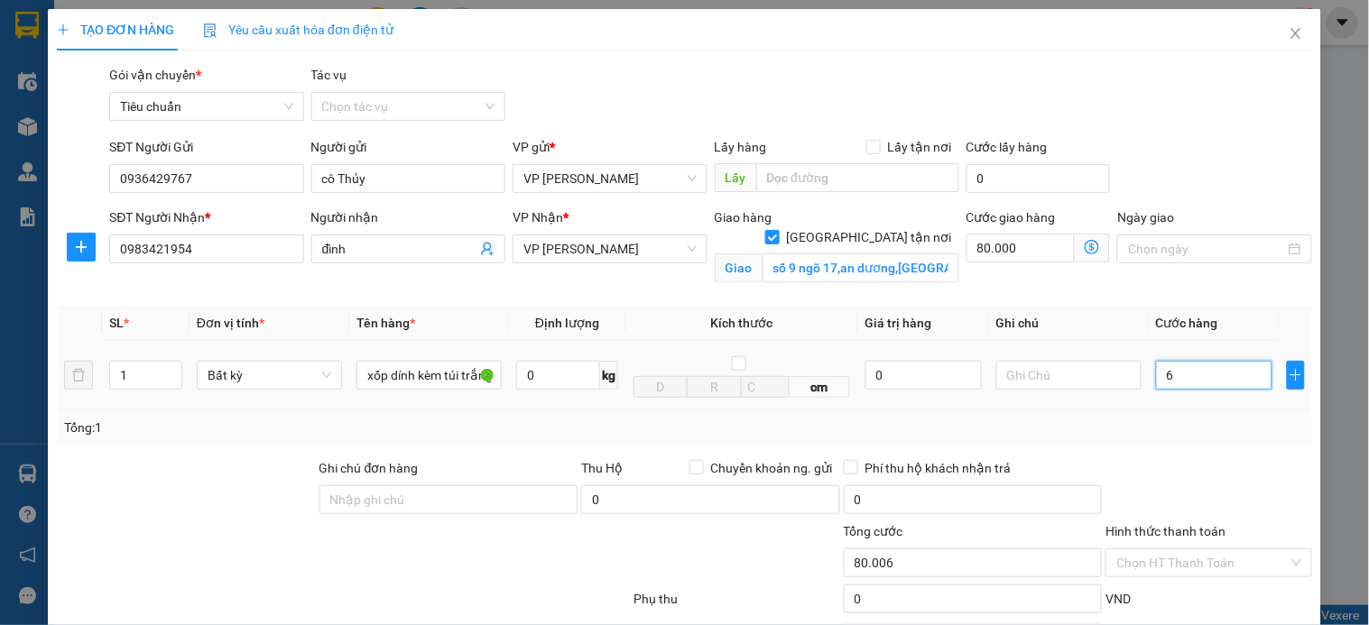
type input "80.060"
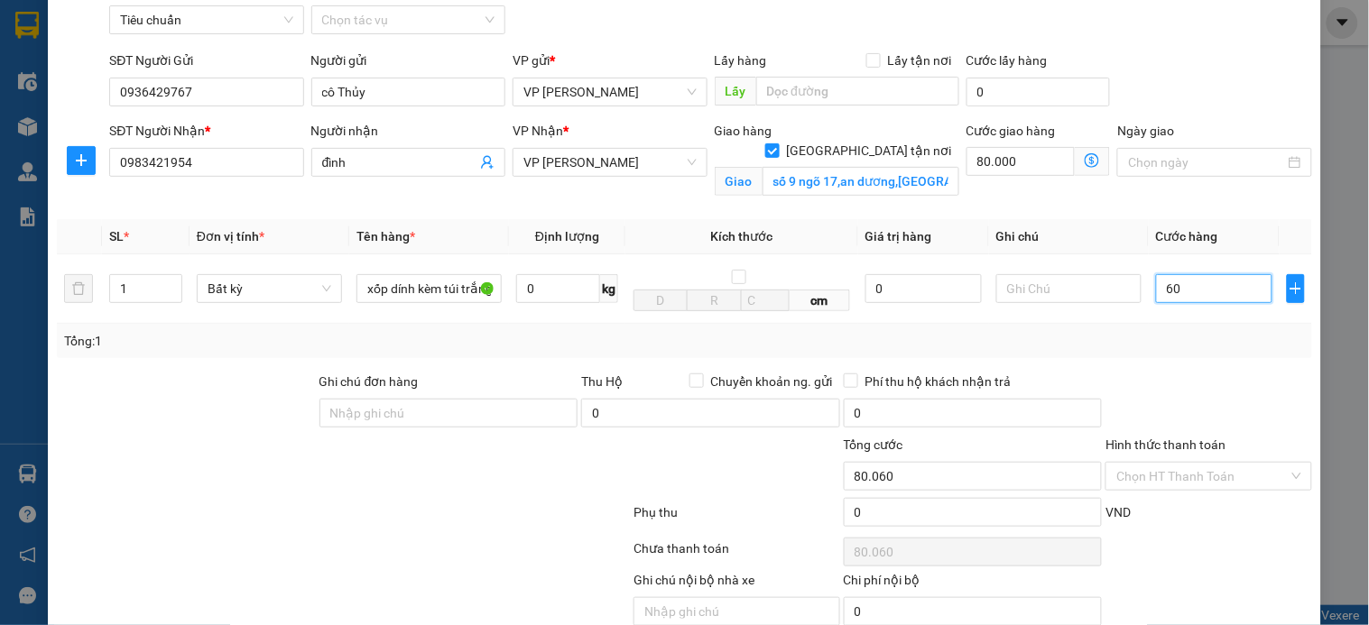
scroll to position [167, 0]
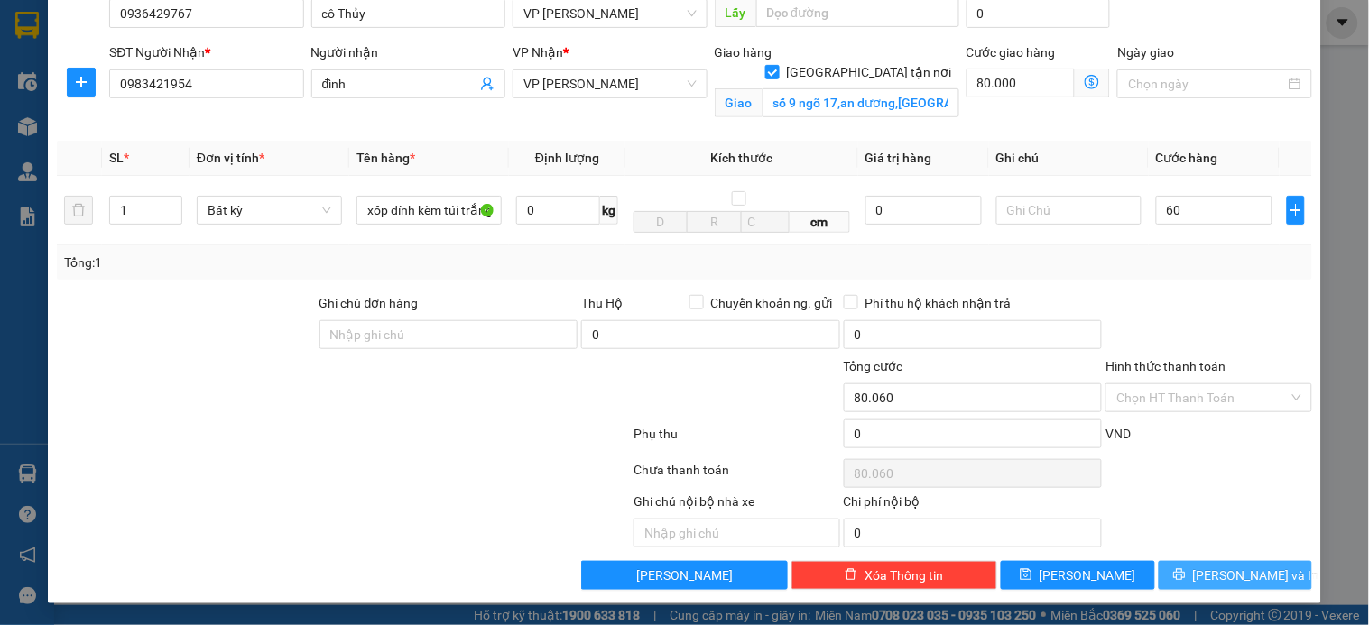
click at [1185, 572] on icon "printer" at bounding box center [1179, 575] width 12 height 12
type input "60.000"
type input "140.000"
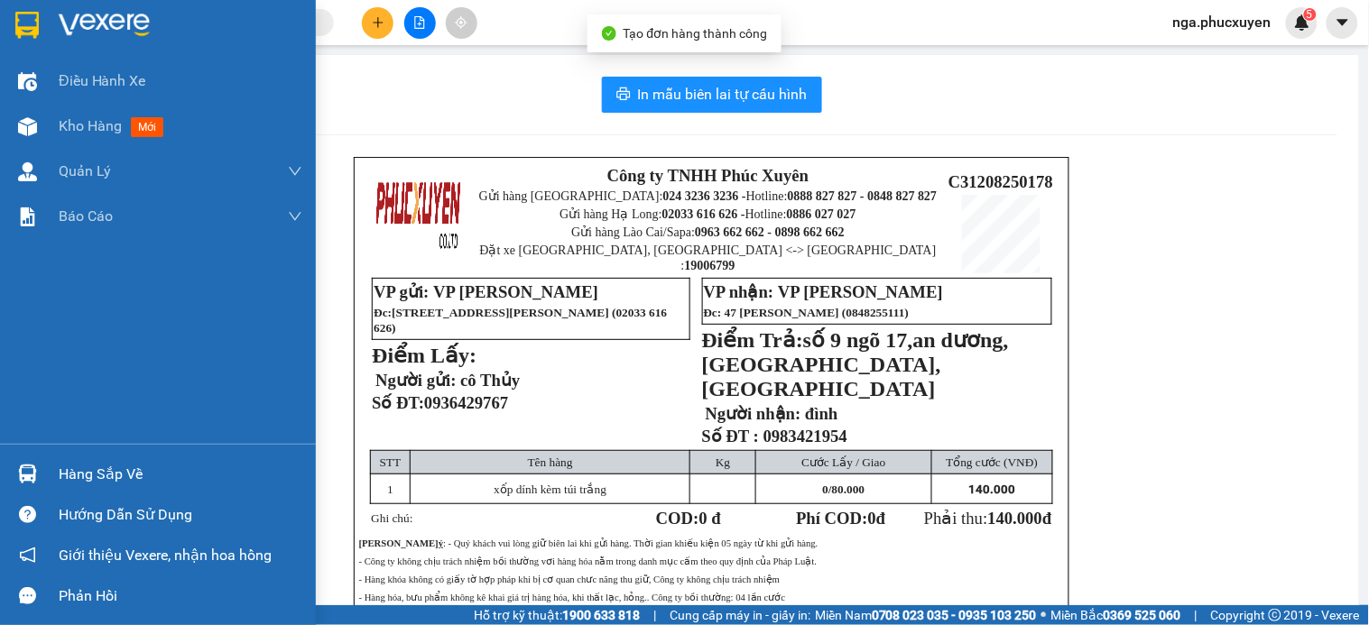
click at [33, 15] on img at bounding box center [26, 25] width 23 height 27
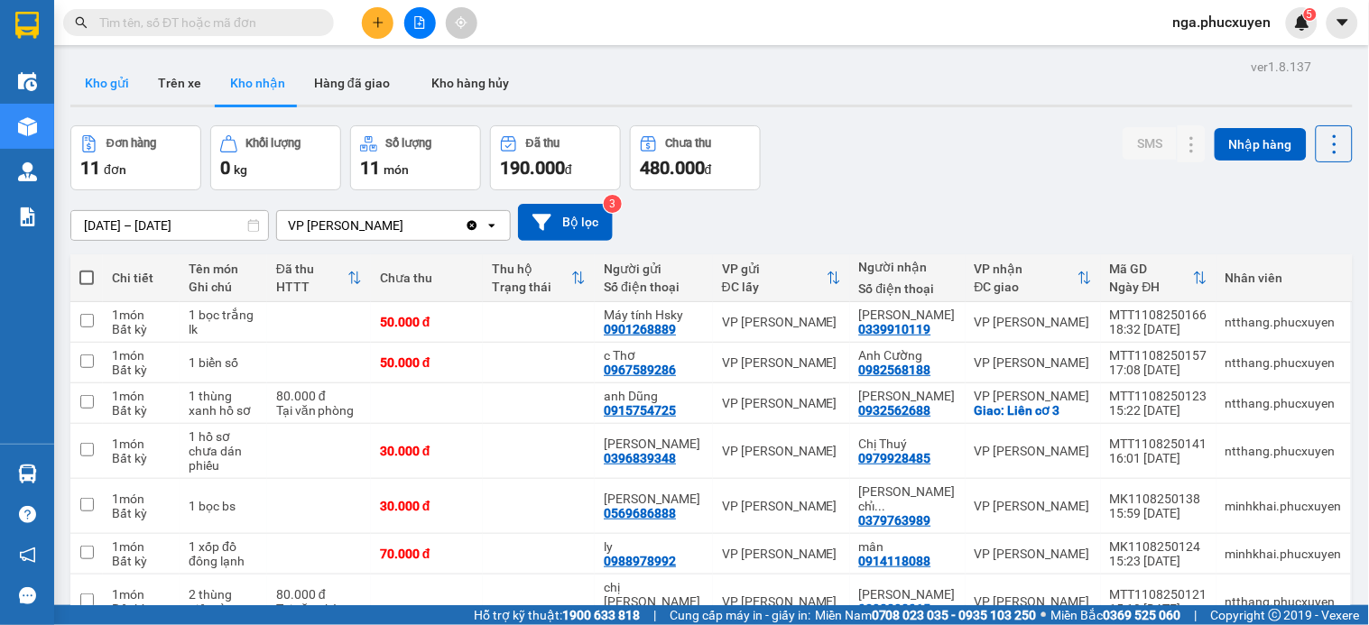
click at [113, 85] on button "Kho gửi" at bounding box center [106, 82] width 73 height 43
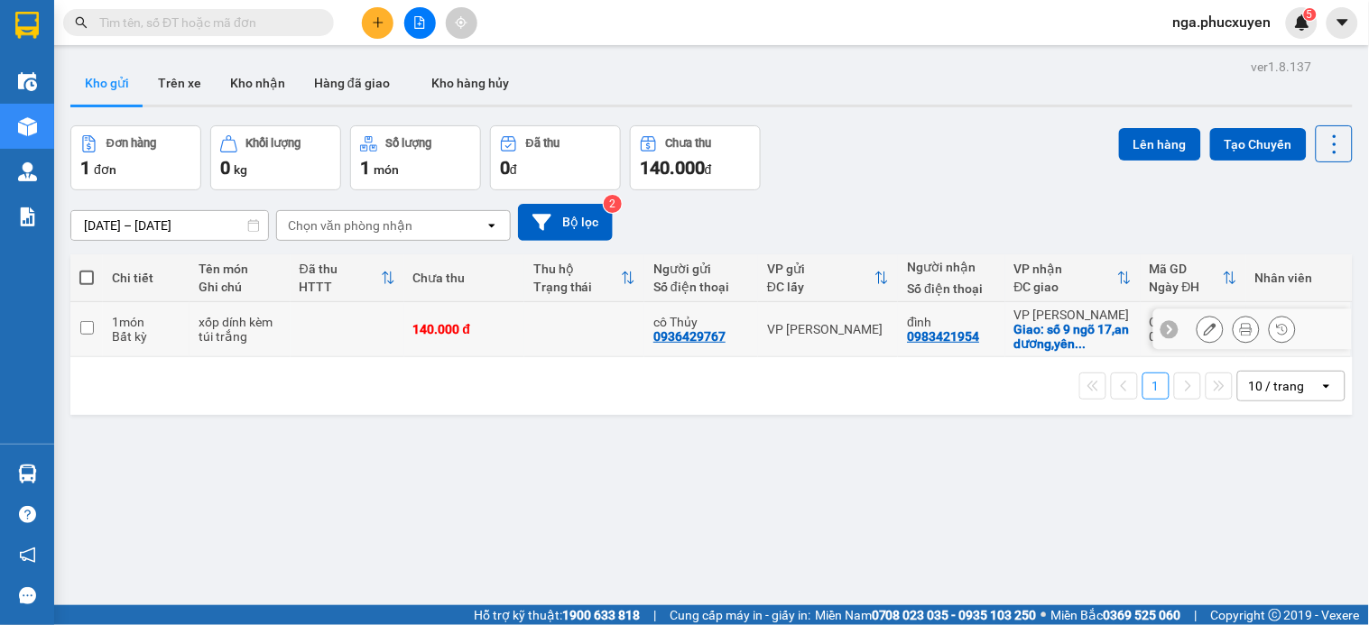
click at [1204, 327] on icon at bounding box center [1210, 329] width 13 height 13
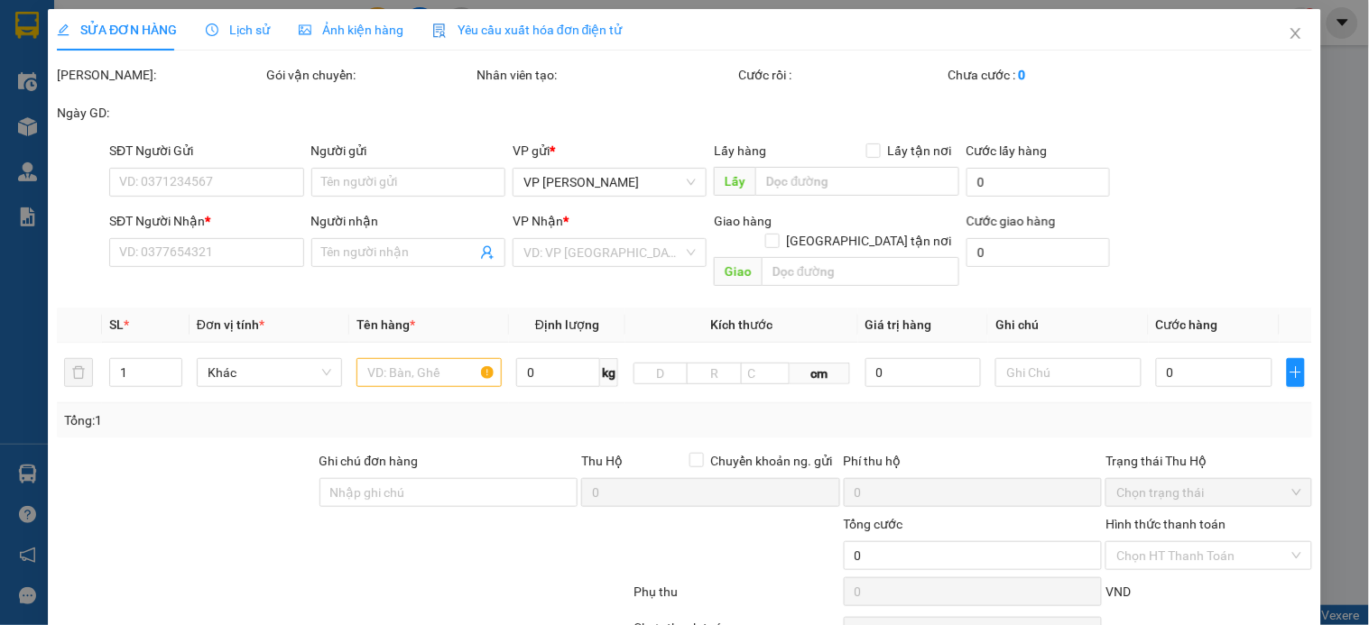
type input "0936429767"
type input "cô Thủy"
type input "0983421954"
type input "đình"
checkbox input "true"
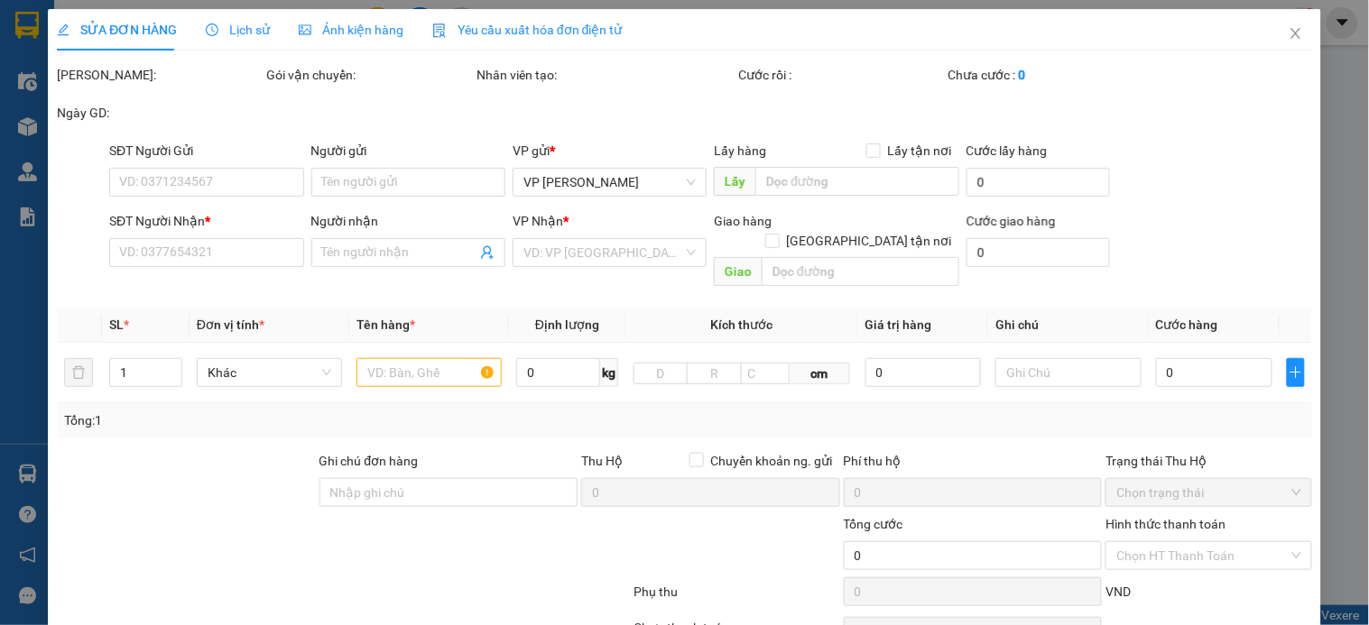
type input "số 9 ngõ 17,an dương,yên phụ,tây hồ"
type input "140.000"
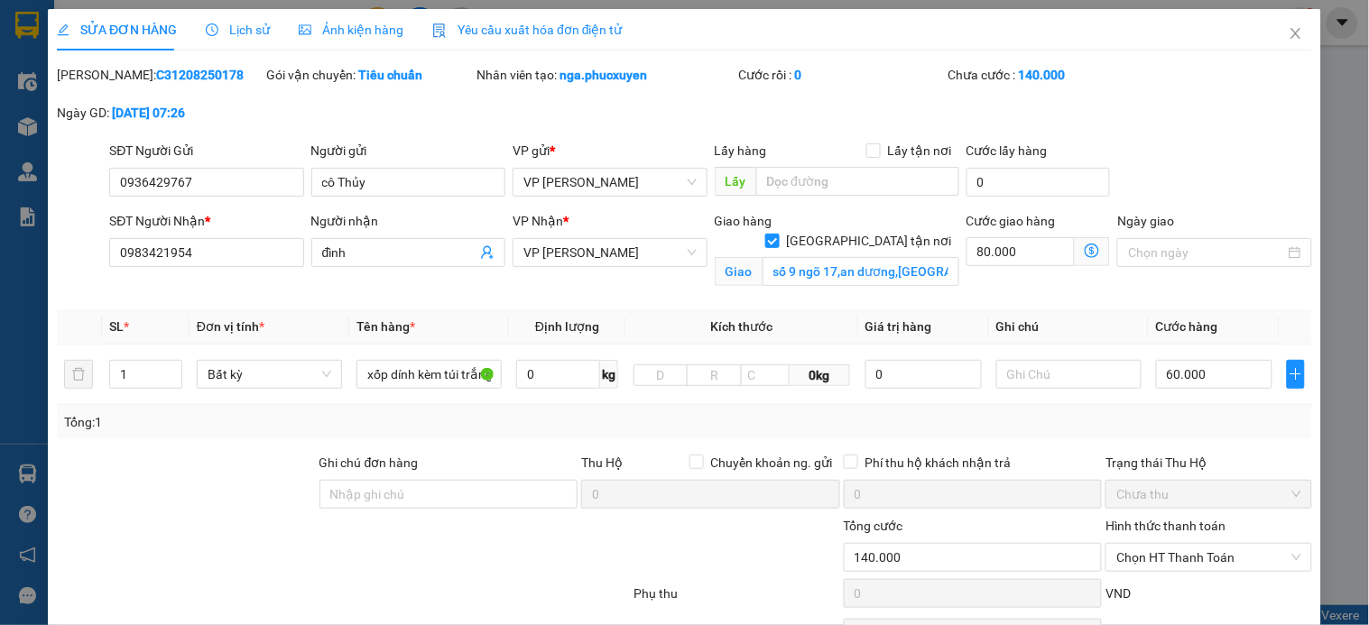
click at [1085, 249] on icon "dollar-circle" at bounding box center [1092, 251] width 14 height 14
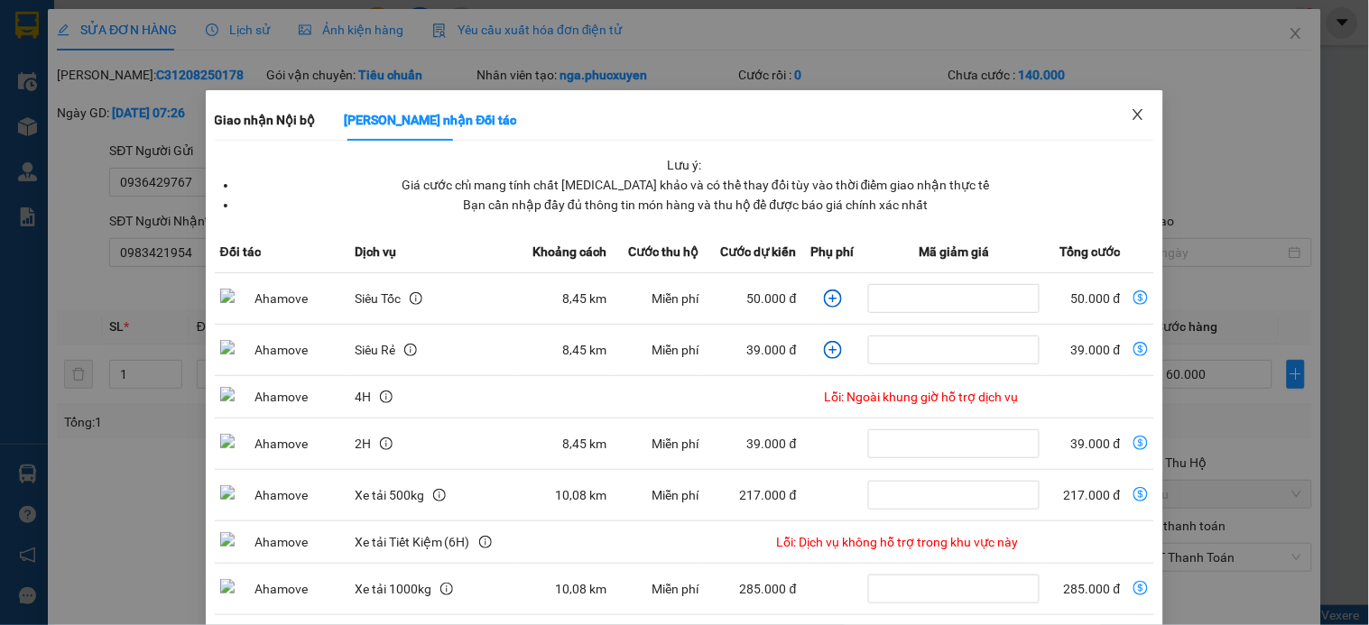
click at [1134, 117] on icon "close" at bounding box center [1139, 114] width 10 height 11
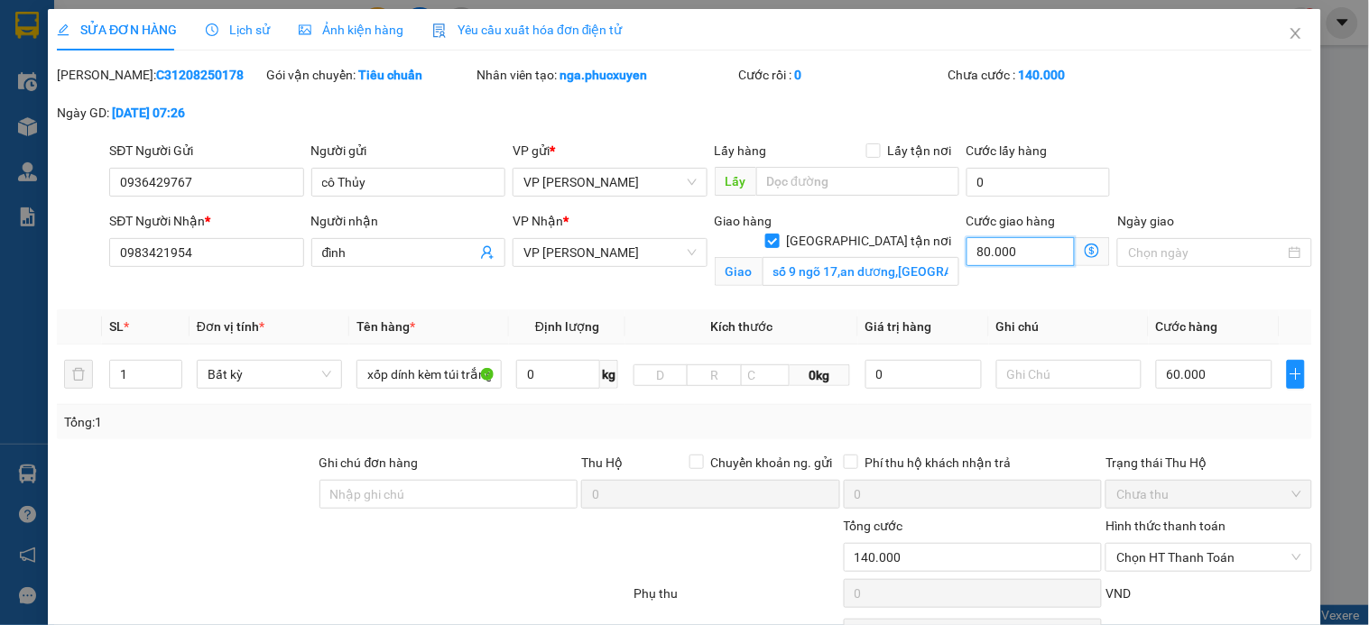
click at [1029, 247] on input "80.000" at bounding box center [1021, 251] width 109 height 29
type input "60.006"
type input "6"
type input "60.060"
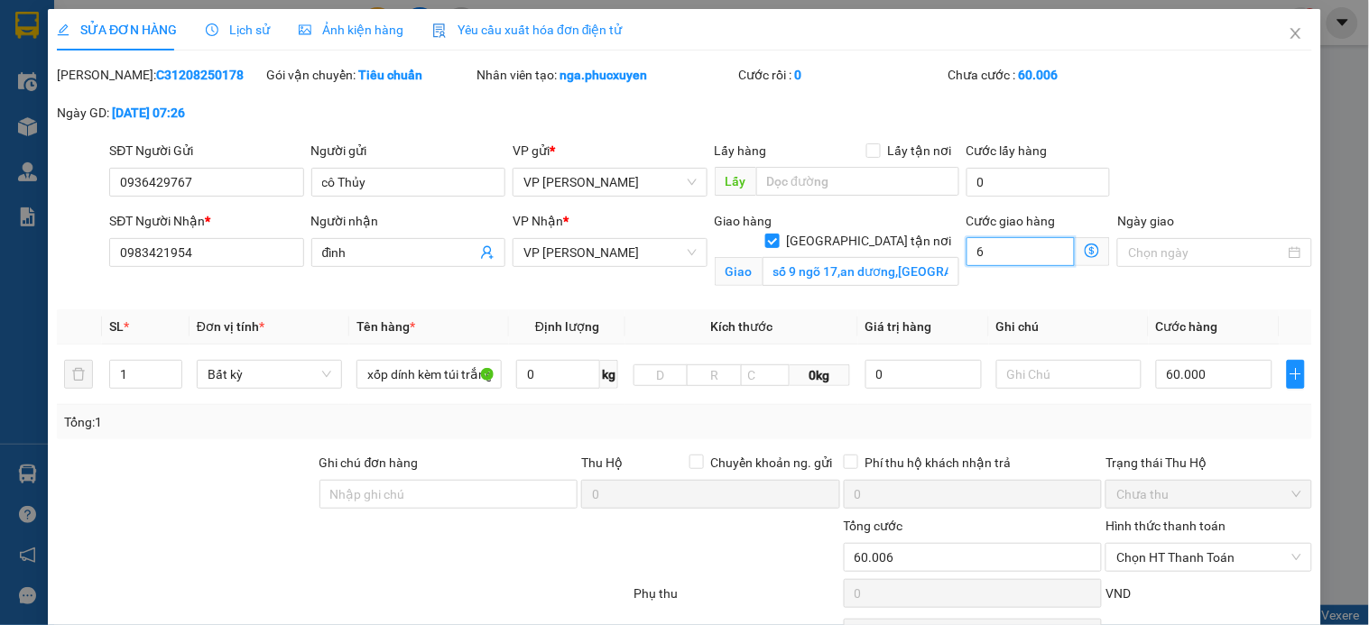
type input "60.060"
type input "60"
type input "120.000"
type input "60.000"
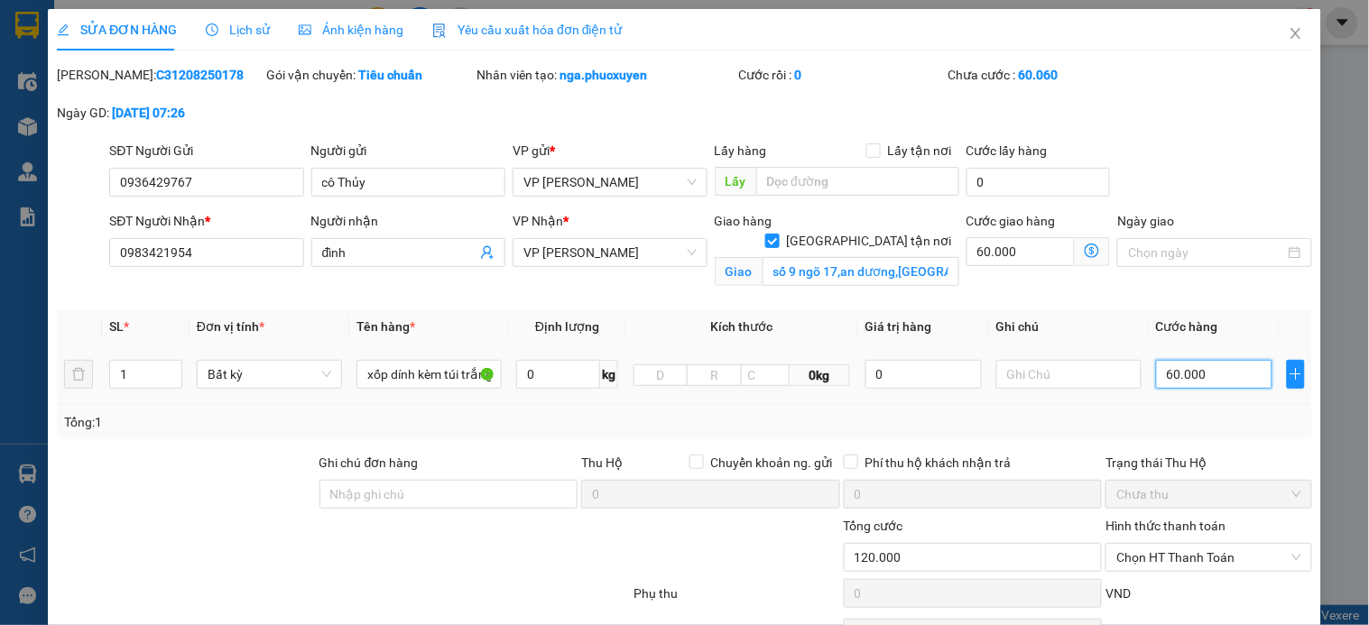
click at [1198, 375] on input "60.000" at bounding box center [1214, 374] width 116 height 29
type input "60.008"
type input "80"
type input "60.080"
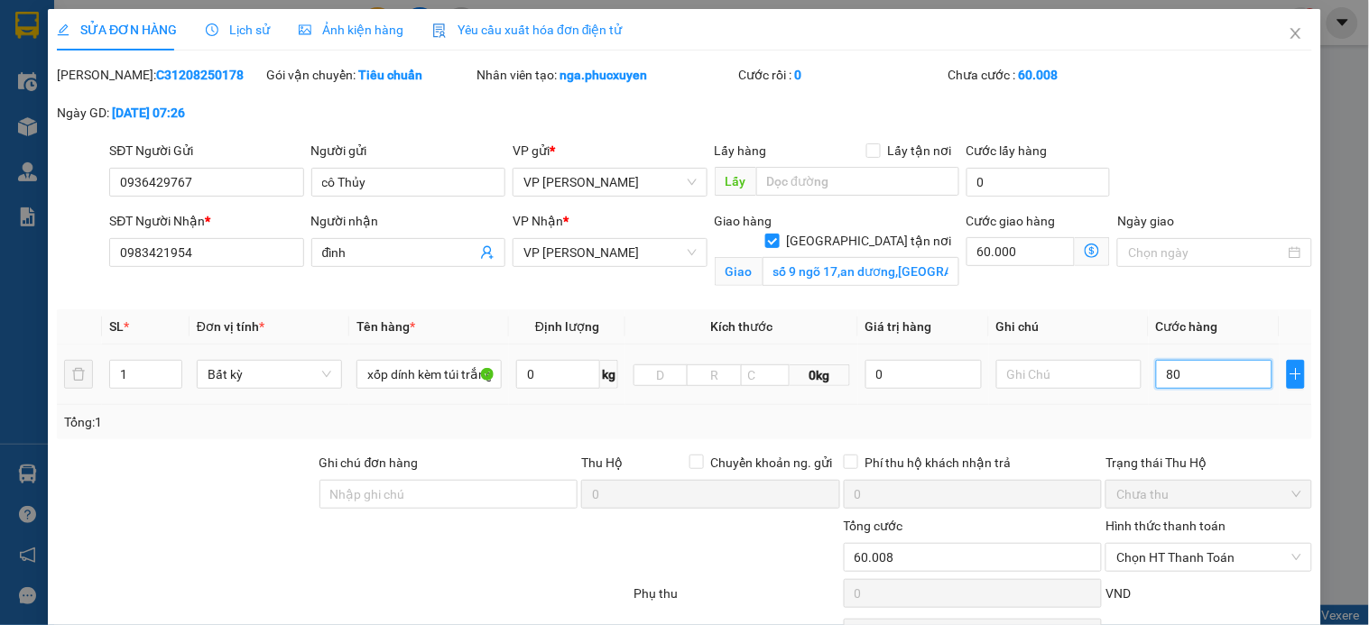
type input "60.080"
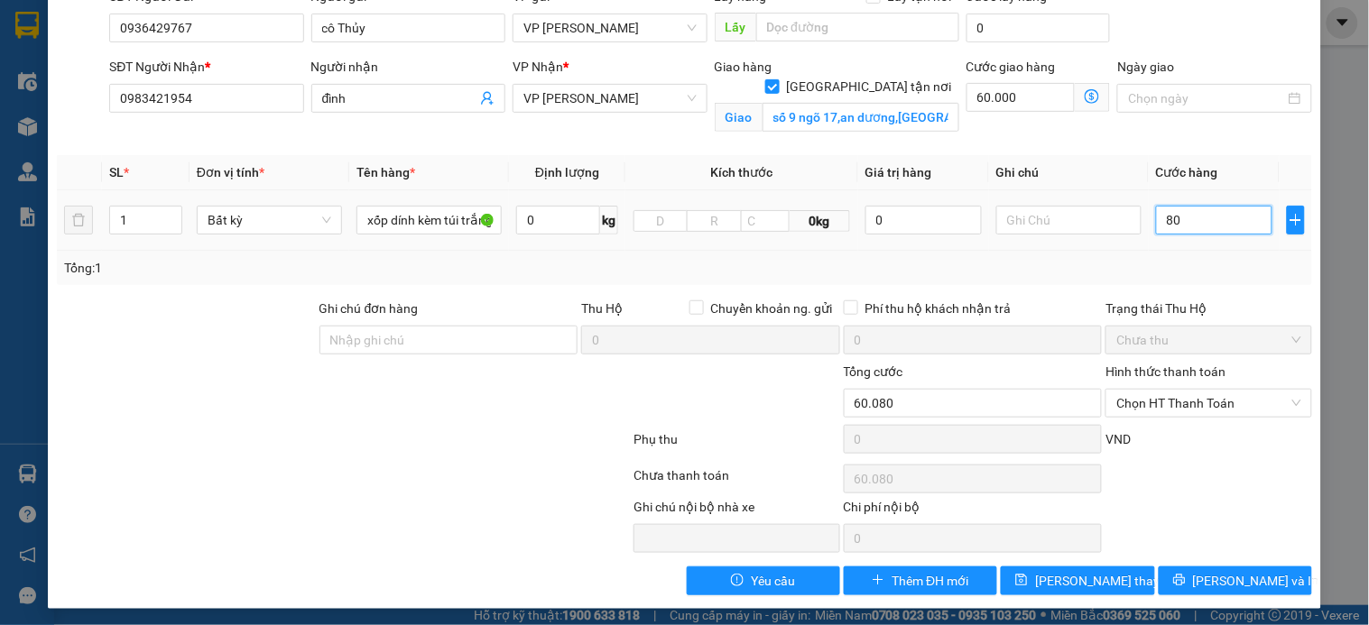
scroll to position [160, 0]
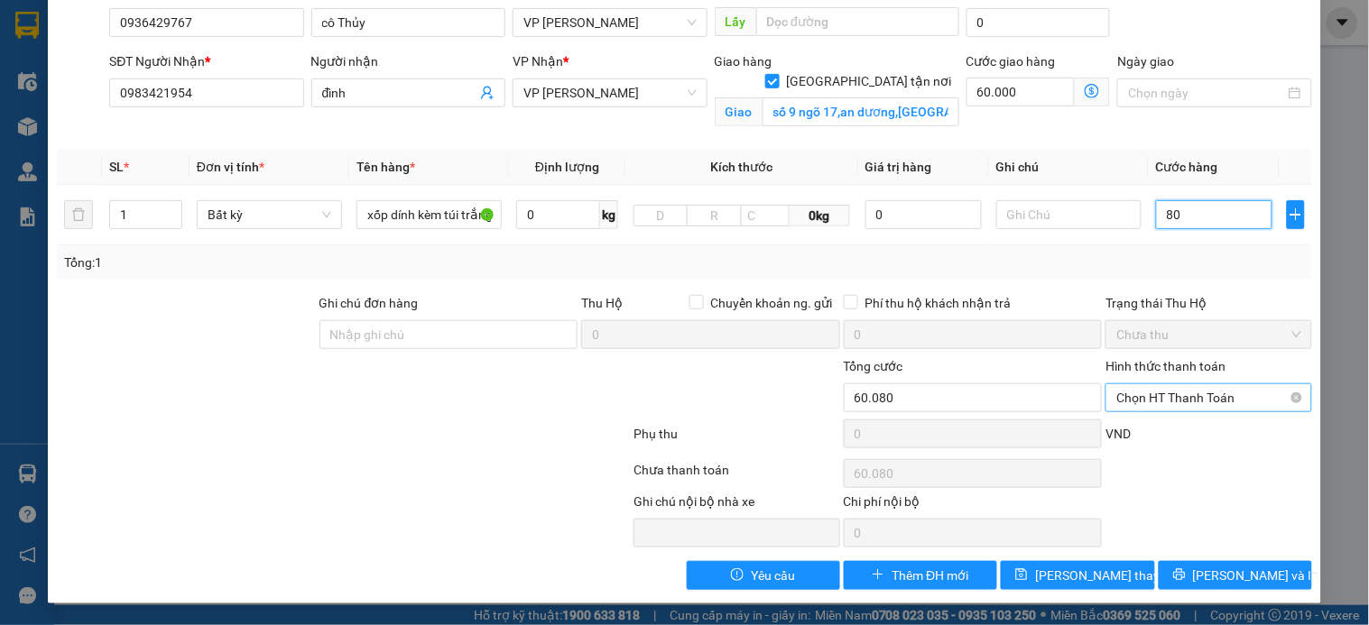
click at [1187, 394] on span "Chọn HT Thanh Toán" at bounding box center [1208, 397] width 184 height 27
type input "80"
type input "140.000"
type input "80.000"
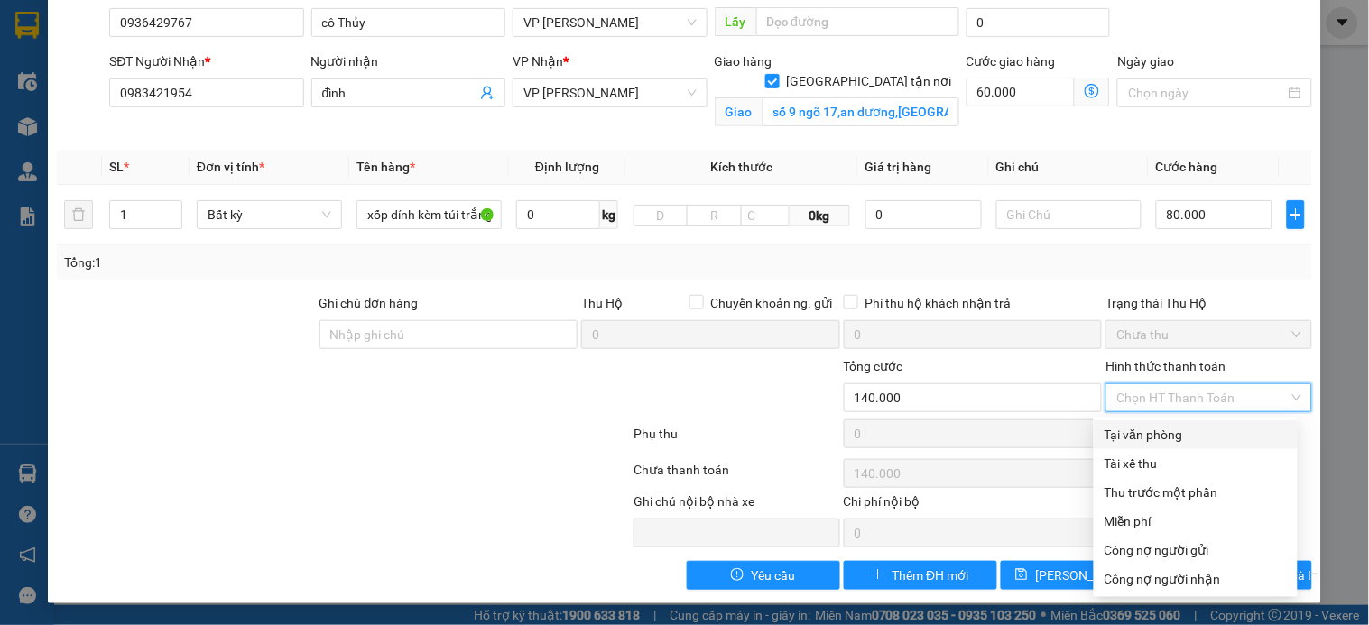
click at [1182, 431] on div "Tại văn phòng" at bounding box center [1196, 435] width 182 height 20
type input "0"
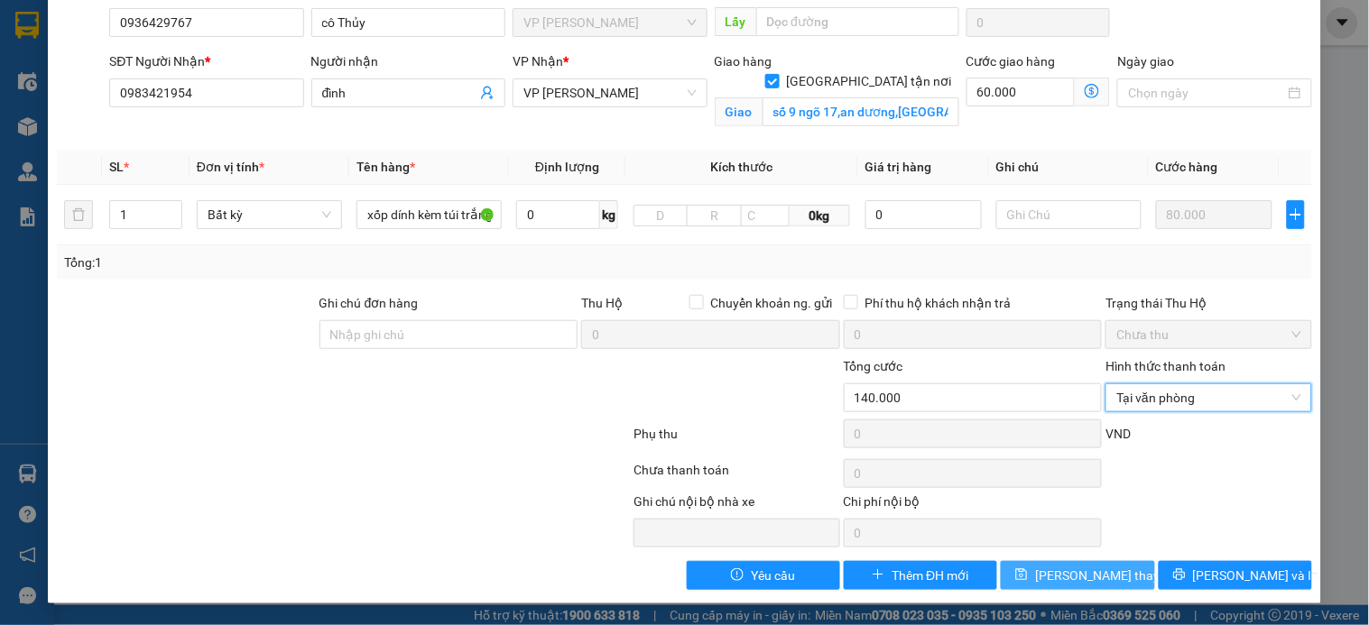
click at [1093, 573] on span "[PERSON_NAME] thay đổi" at bounding box center [1107, 576] width 144 height 20
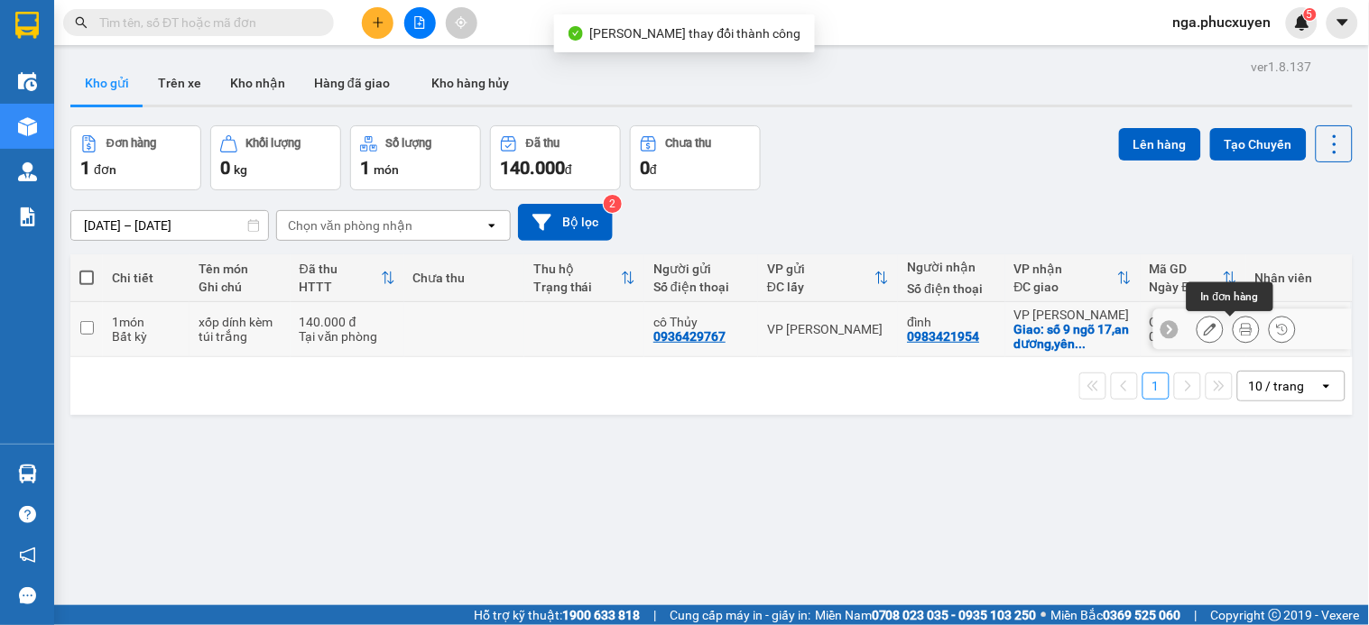
click at [1240, 330] on icon at bounding box center [1246, 329] width 13 height 13
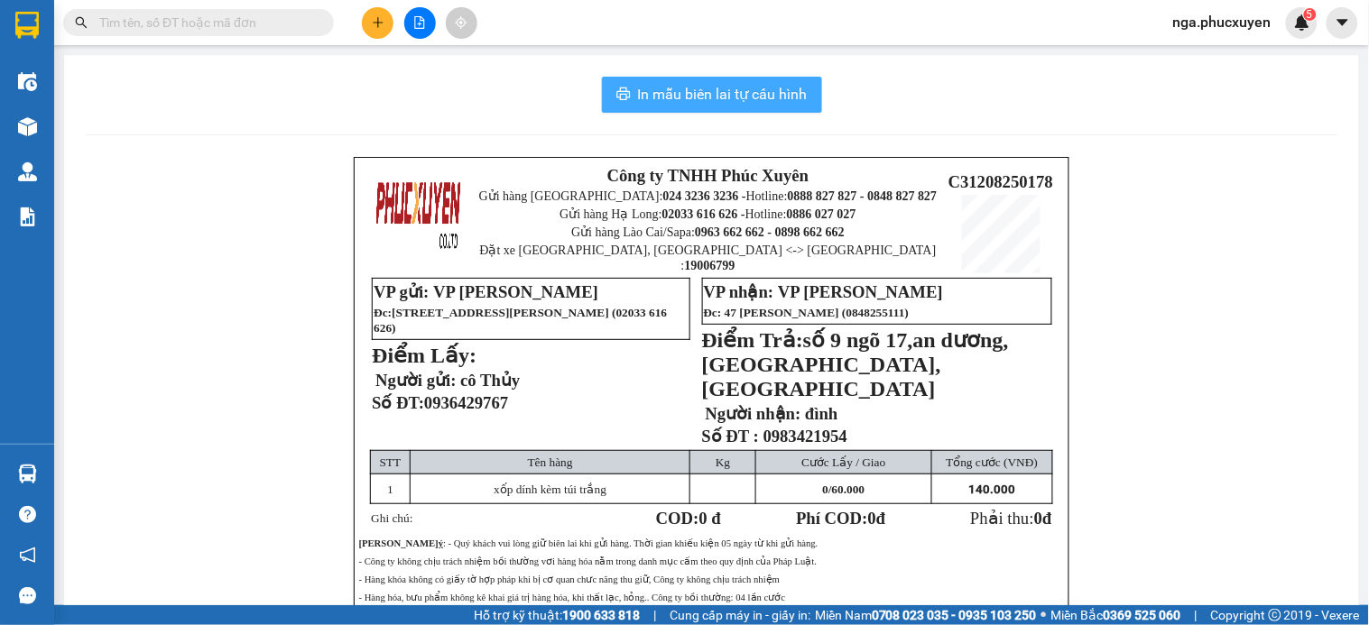
click at [768, 92] on span "In mẫu biên lai tự cấu hình" at bounding box center [723, 94] width 170 height 23
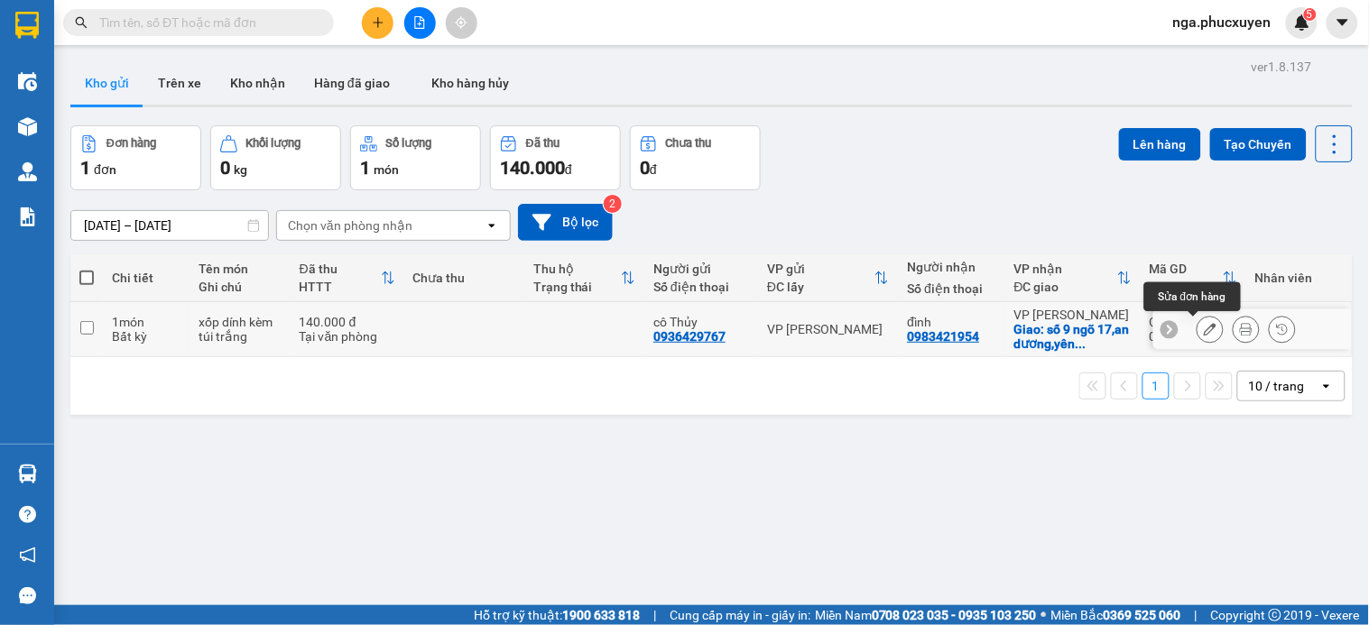
click at [1204, 328] on icon at bounding box center [1210, 329] width 13 height 13
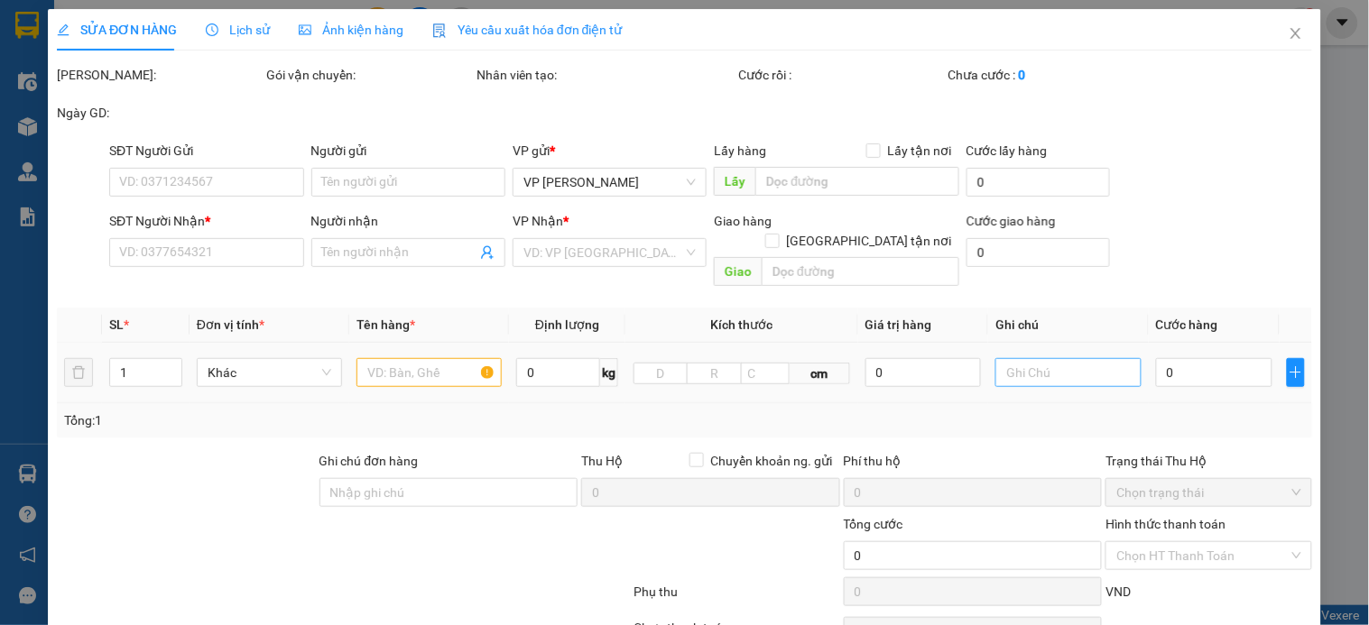
type input "0936429767"
type input "cô Thủy"
type input "0983421954"
type input "đình"
checkbox input "true"
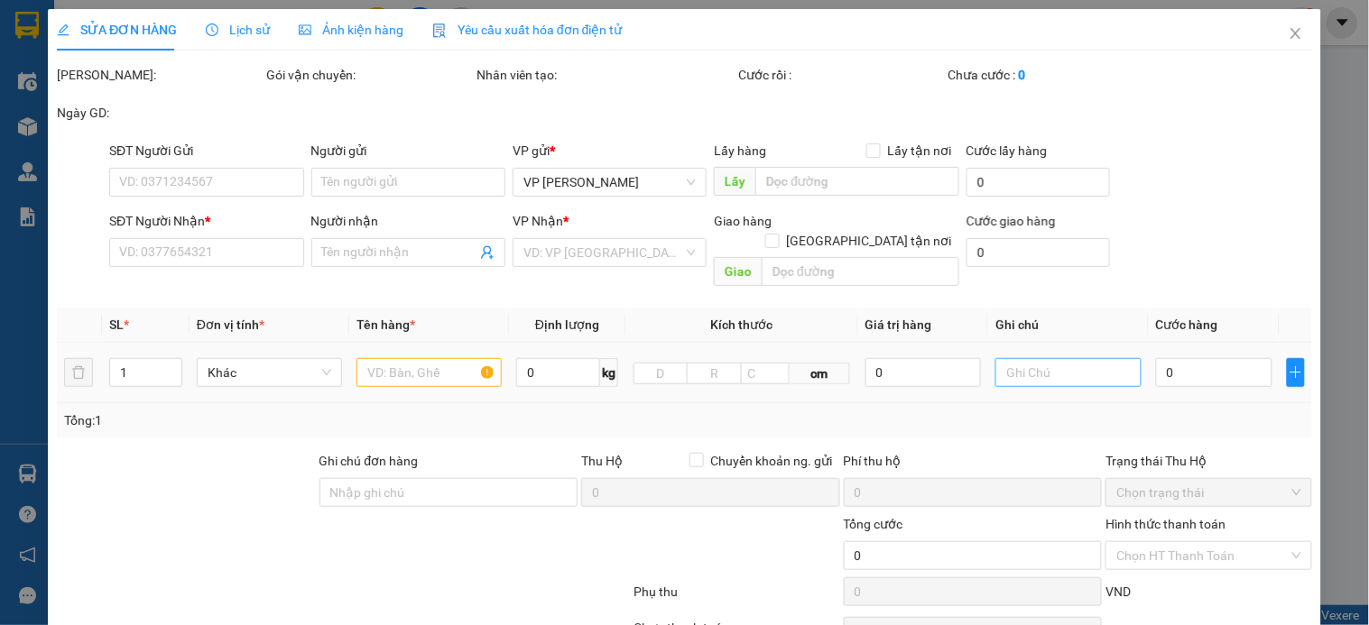
type input "số 9 ngõ 17,an dương,yên phụ,tây hồ"
type input "140.000"
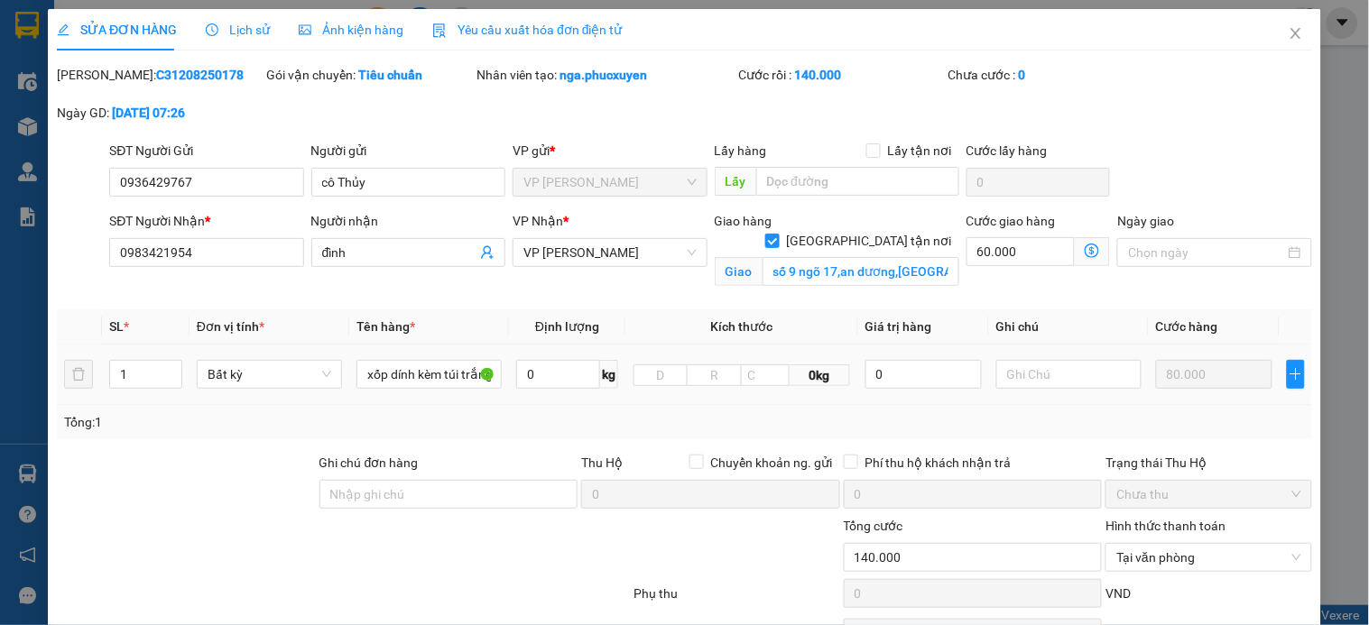
click at [1085, 254] on icon "dollar-circle" at bounding box center [1092, 251] width 14 height 14
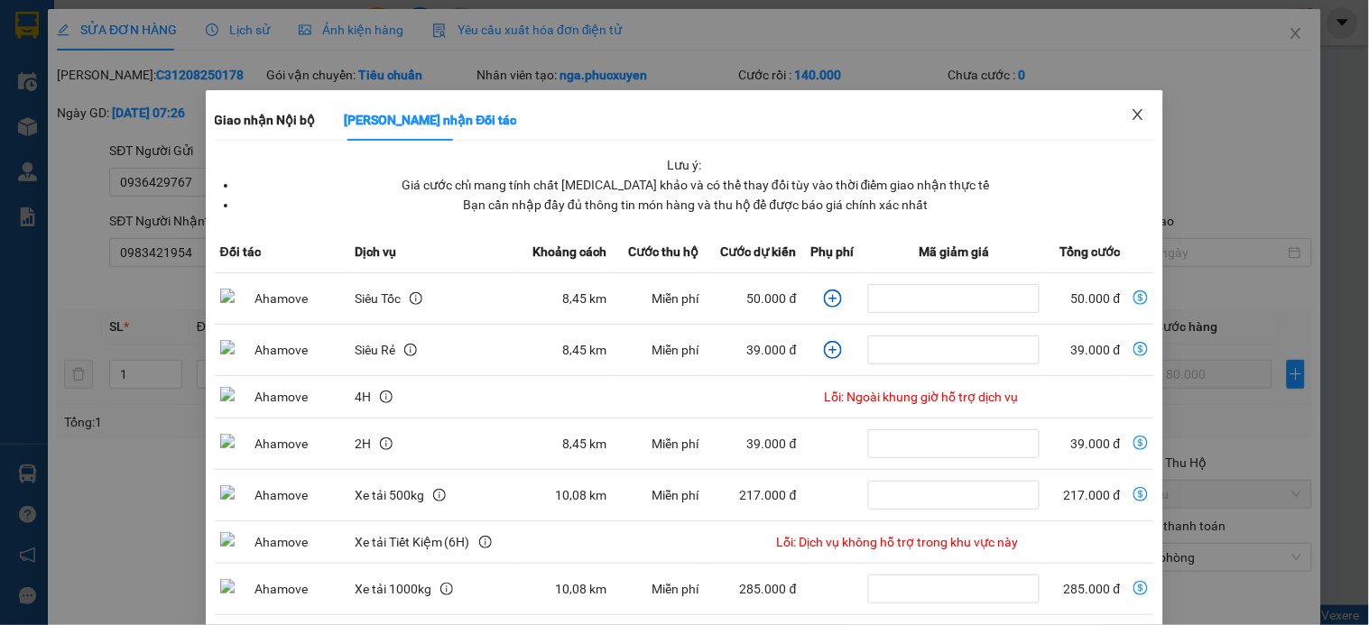
click at [1131, 116] on icon "close" at bounding box center [1138, 114] width 14 height 14
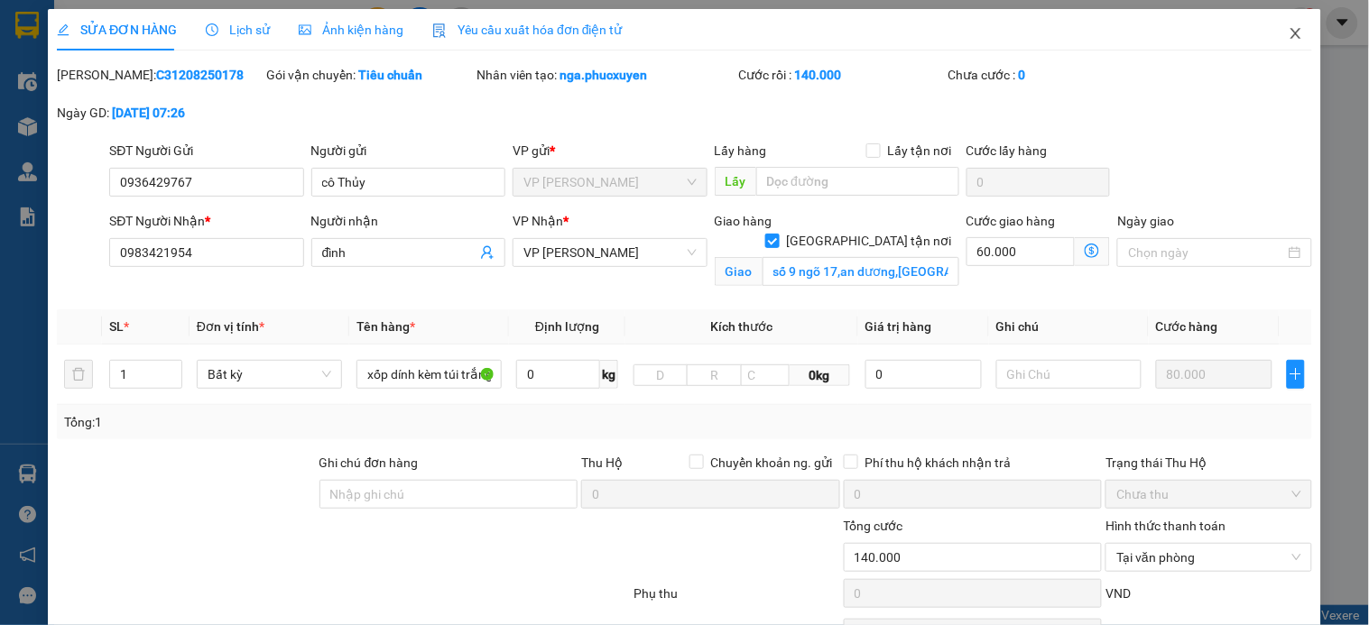
click at [1289, 36] on icon "close" at bounding box center [1296, 33] width 14 height 14
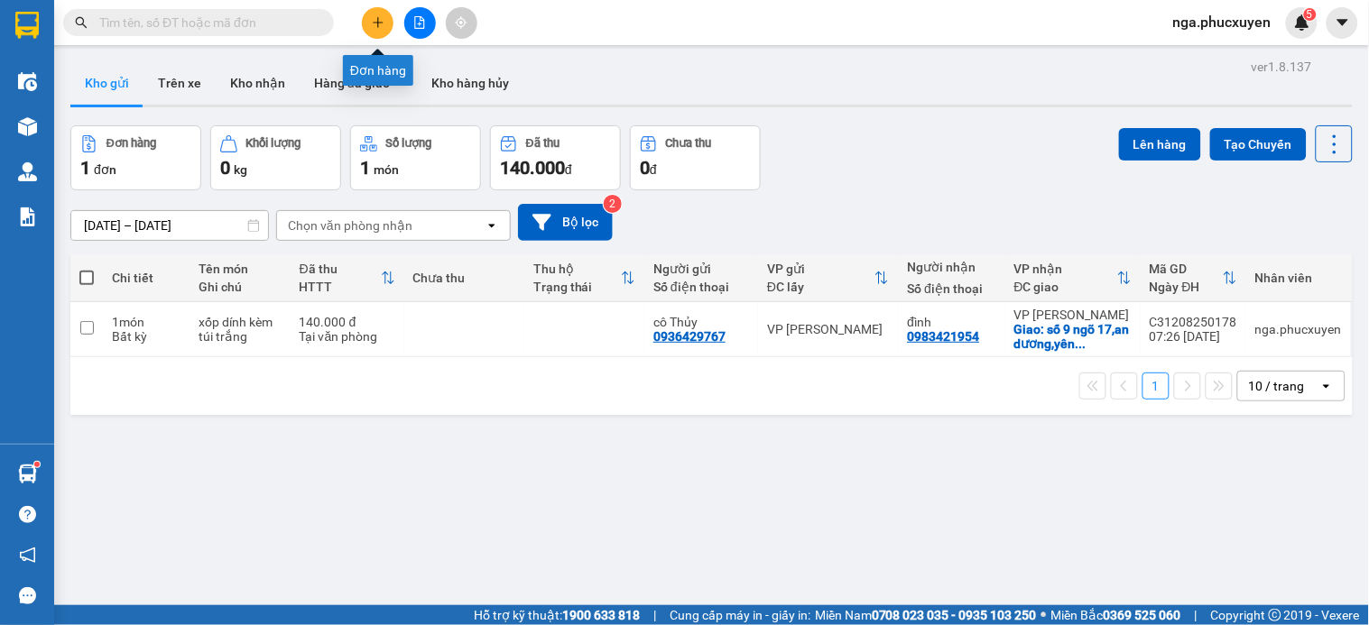
click at [375, 23] on icon "plus" at bounding box center [378, 22] width 10 height 1
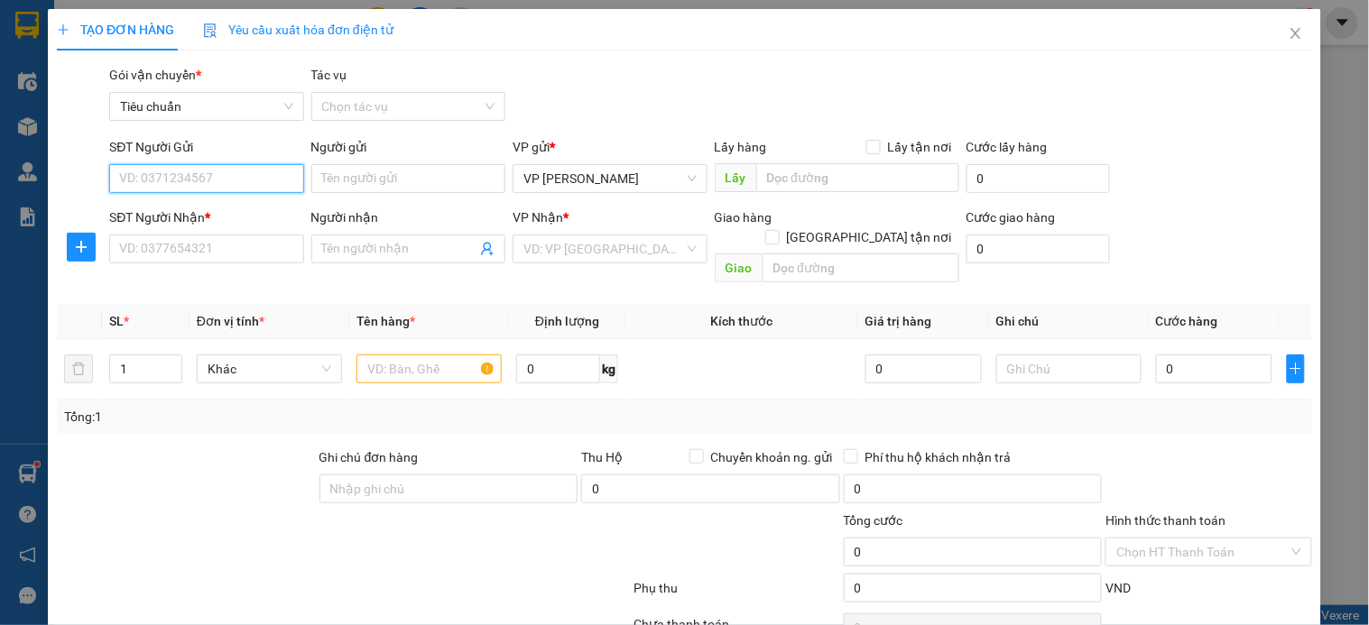
click at [264, 178] on input "SĐT Người Gửi" at bounding box center [206, 178] width 194 height 29
type input "0912575851"
click at [237, 210] on div "0912575851 - Cô Phương" at bounding box center [220, 215] width 203 height 20
type input "Cô Phương"
type input "0912575851"
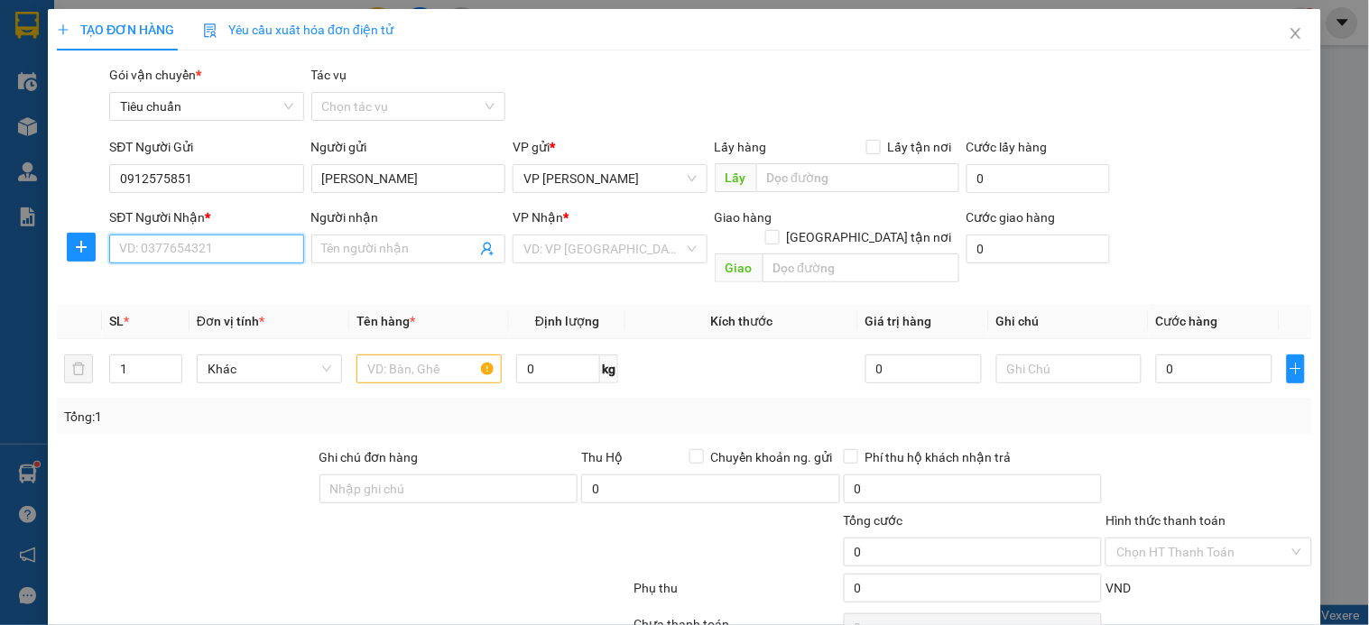
click at [222, 245] on input "SĐT Người Nhận *" at bounding box center [206, 249] width 194 height 29
click at [215, 291] on div "0353607346 - ANH ĐẠT (Trinh-0974092715)" at bounding box center [243, 286] width 249 height 20
type input "0353607346"
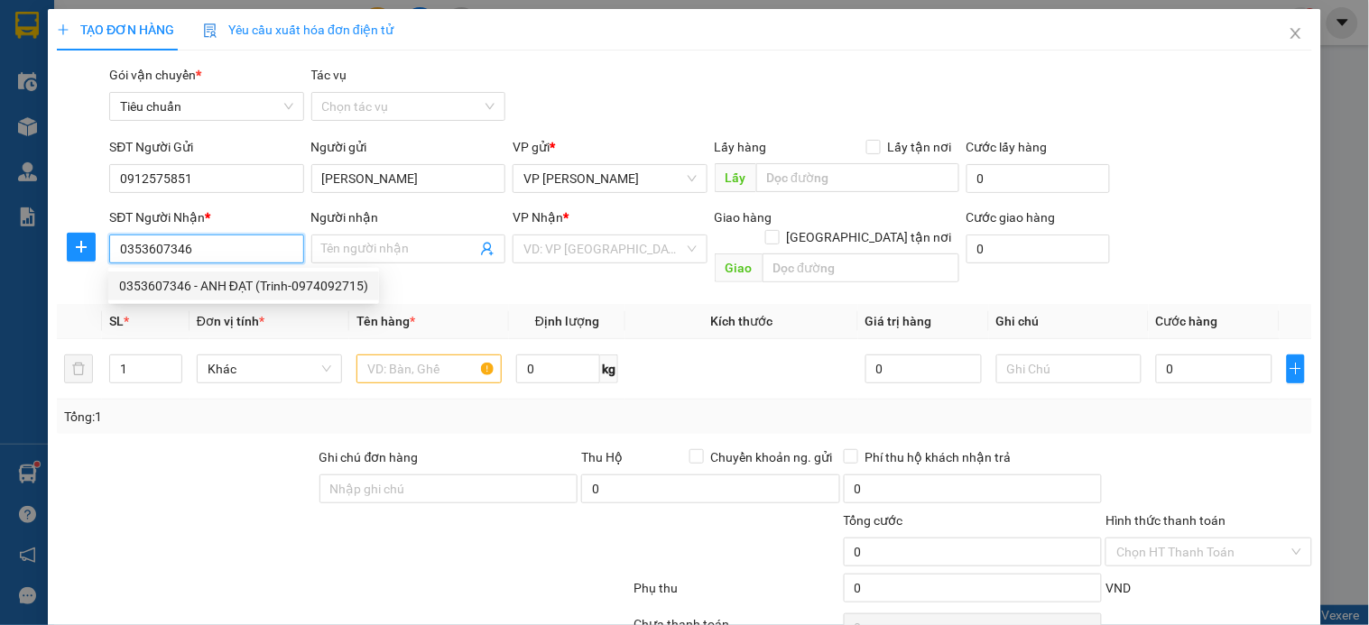
type input "ANH ĐẠT (Trinh-0974092715)"
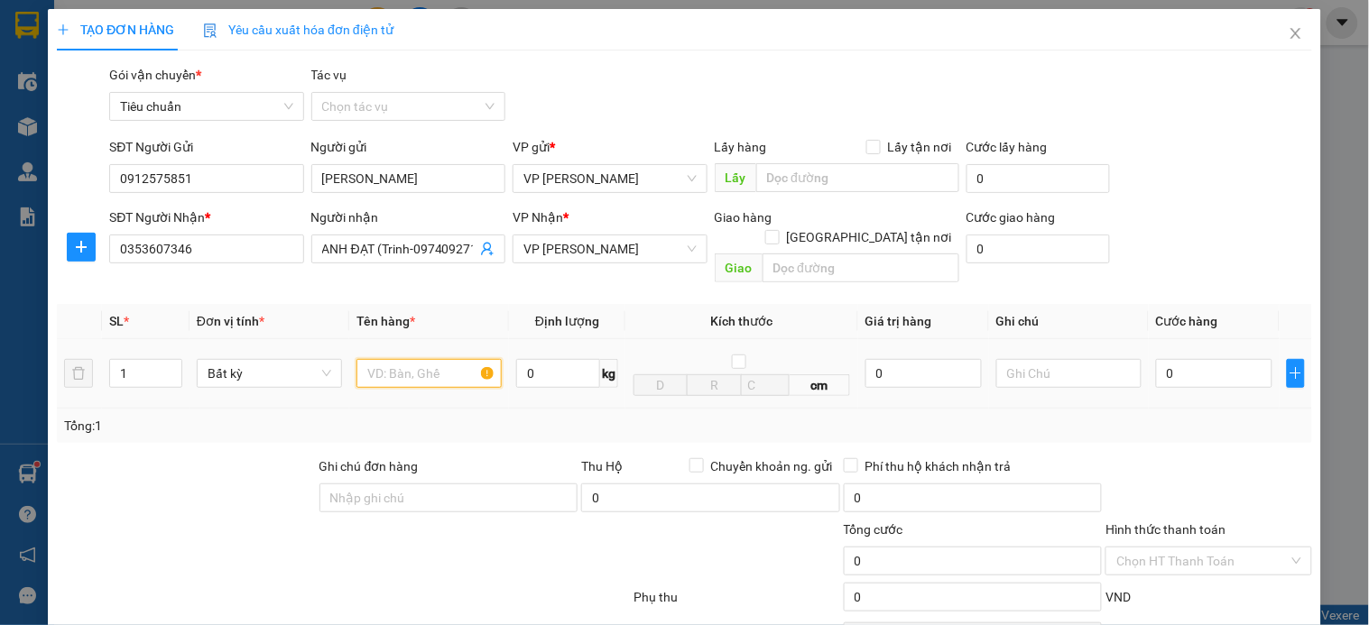
click at [422, 359] on input "text" at bounding box center [428, 373] width 145 height 29
type input "xốp"
click at [1171, 359] on input "0" at bounding box center [1214, 373] width 116 height 29
type input "5"
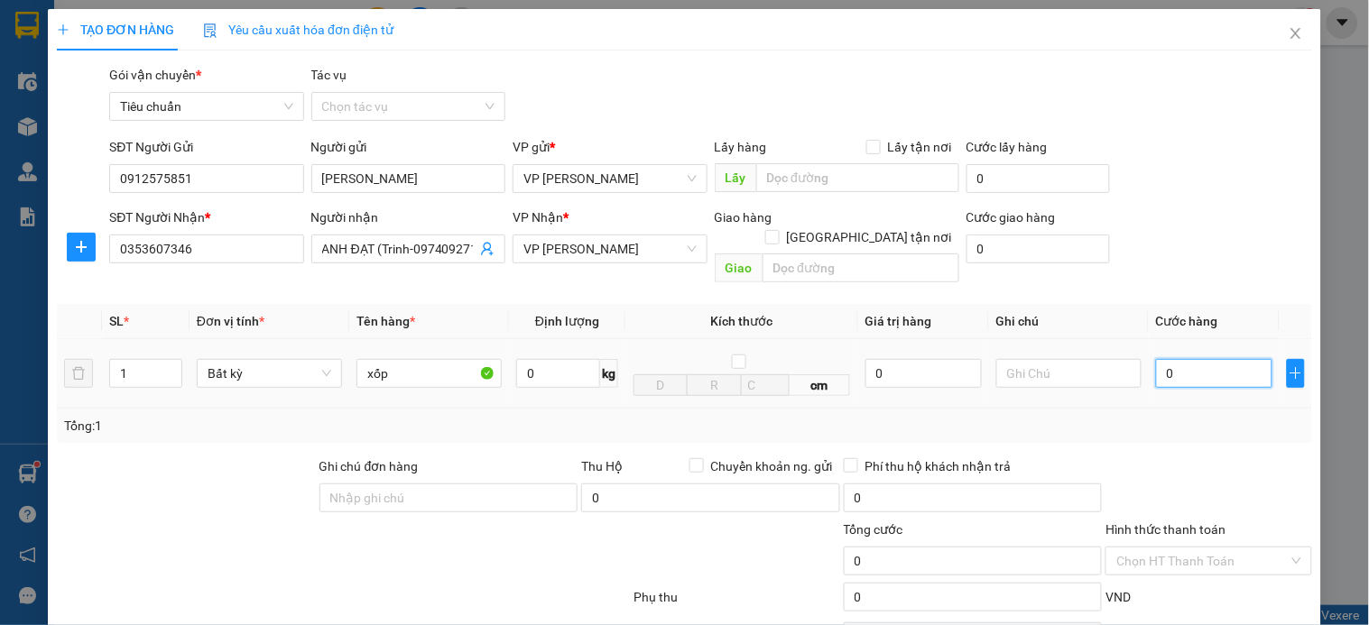
type input "5"
type input "50"
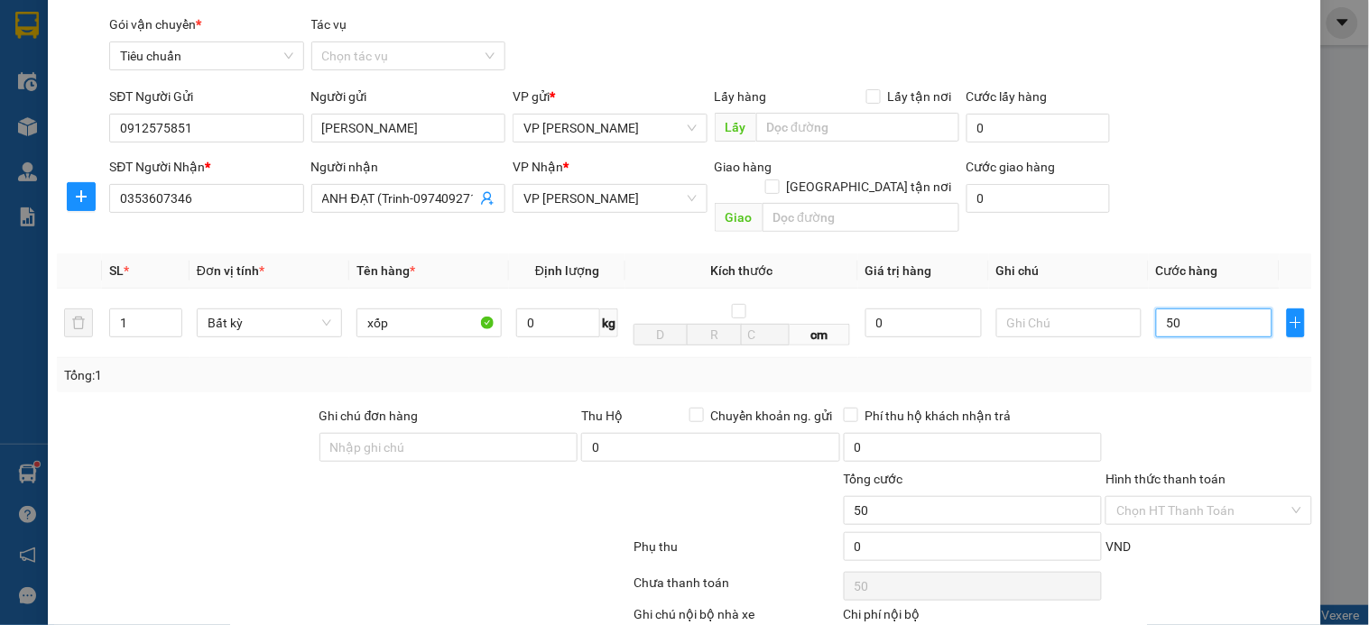
scroll to position [100, 0]
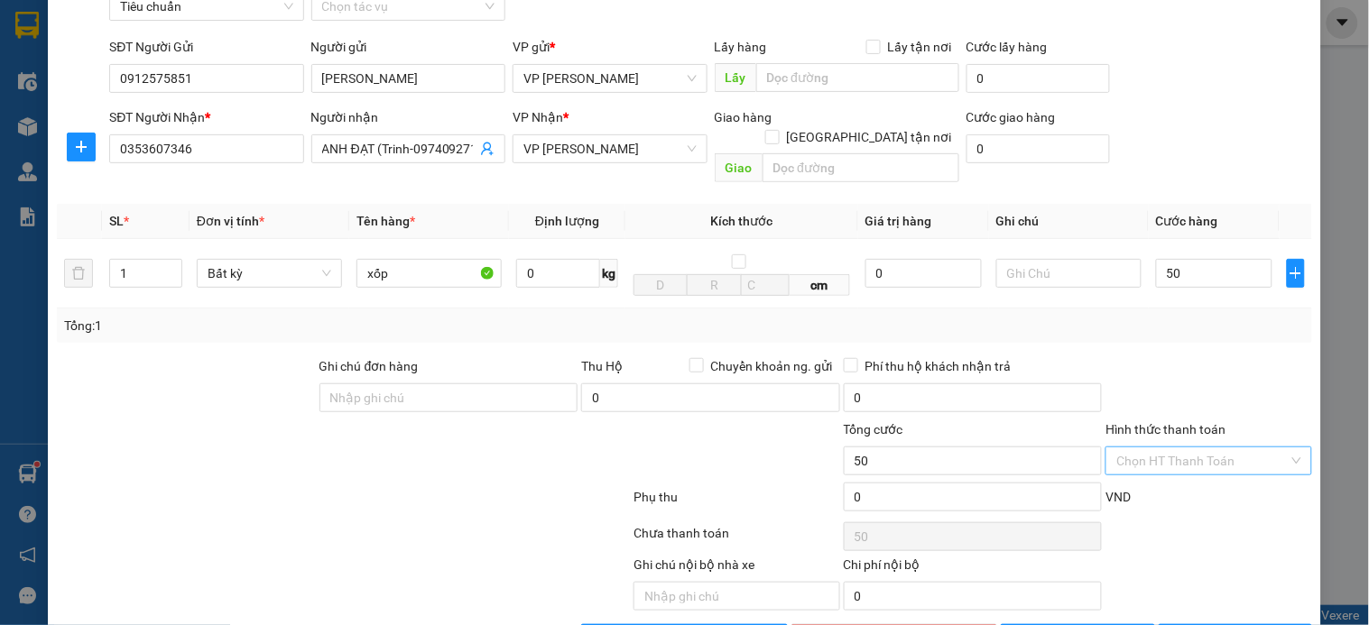
click at [1191, 448] on input "Hình thức thanh toán" at bounding box center [1201, 461] width 171 height 27
type input "50.000"
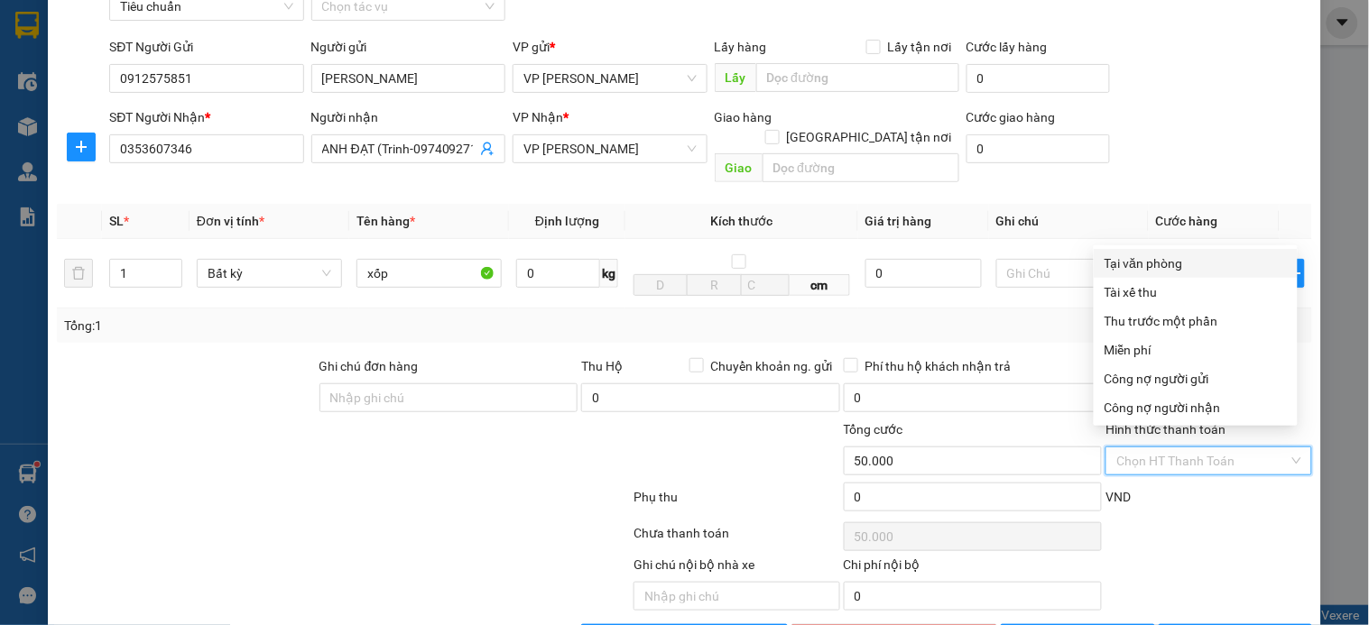
click at [1180, 266] on div "Tại văn phòng" at bounding box center [1196, 264] width 182 height 20
type input "0"
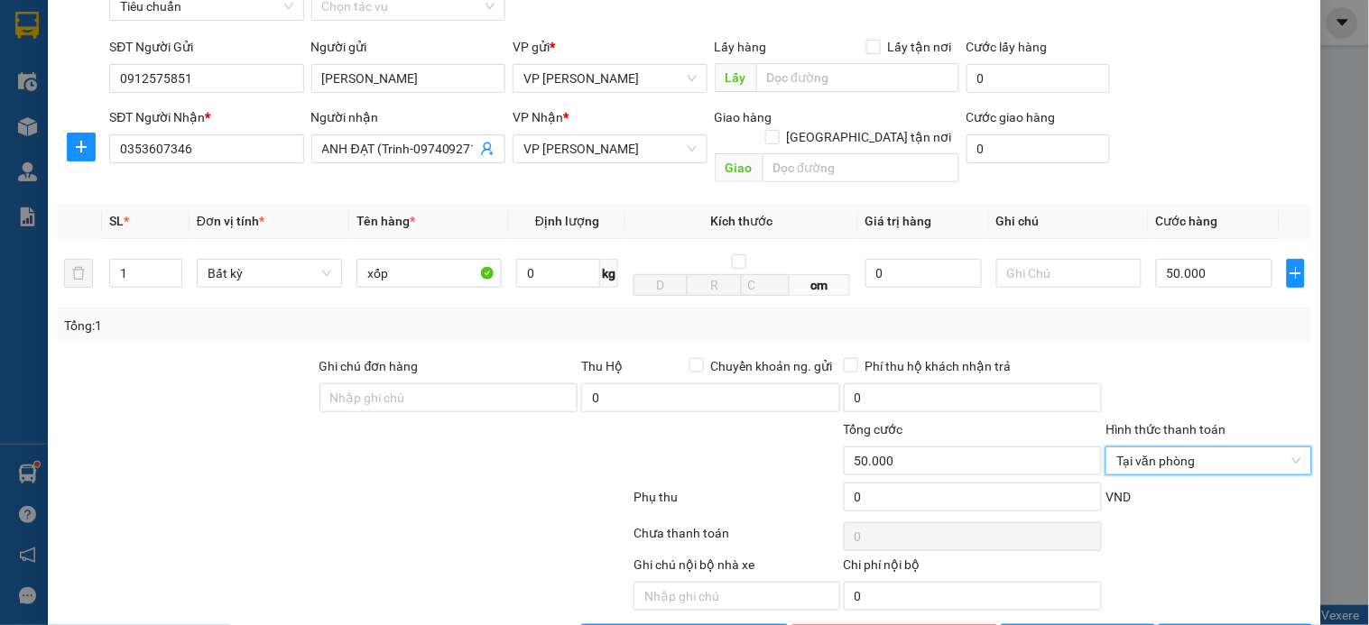
scroll to position [146, 0]
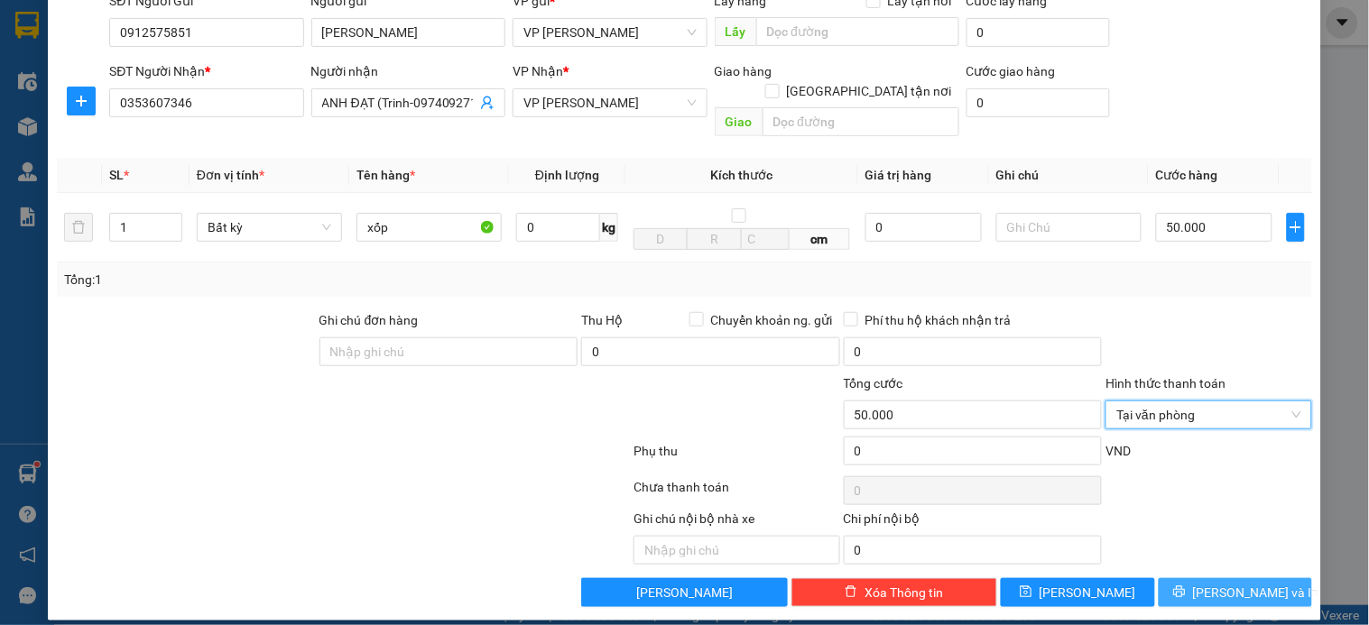
click at [1189, 578] on button "[PERSON_NAME] và In" at bounding box center [1235, 592] width 153 height 29
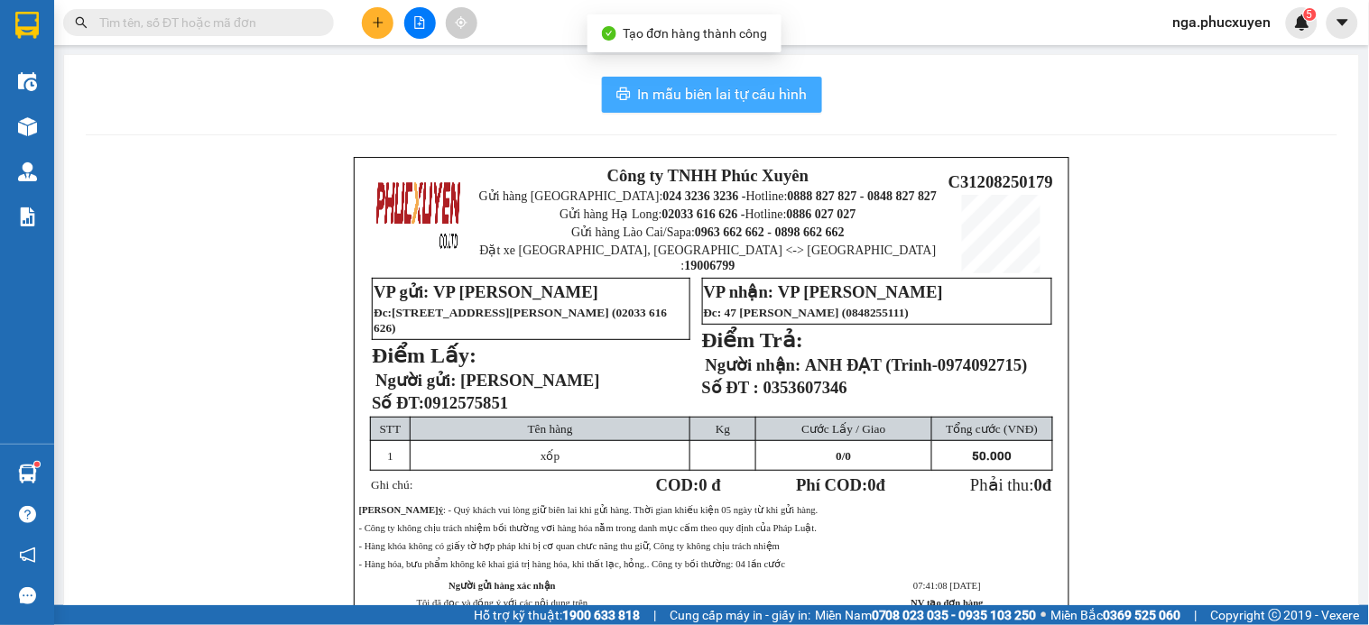
click at [726, 92] on span "In mẫu biên lai tự cấu hình" at bounding box center [723, 94] width 170 height 23
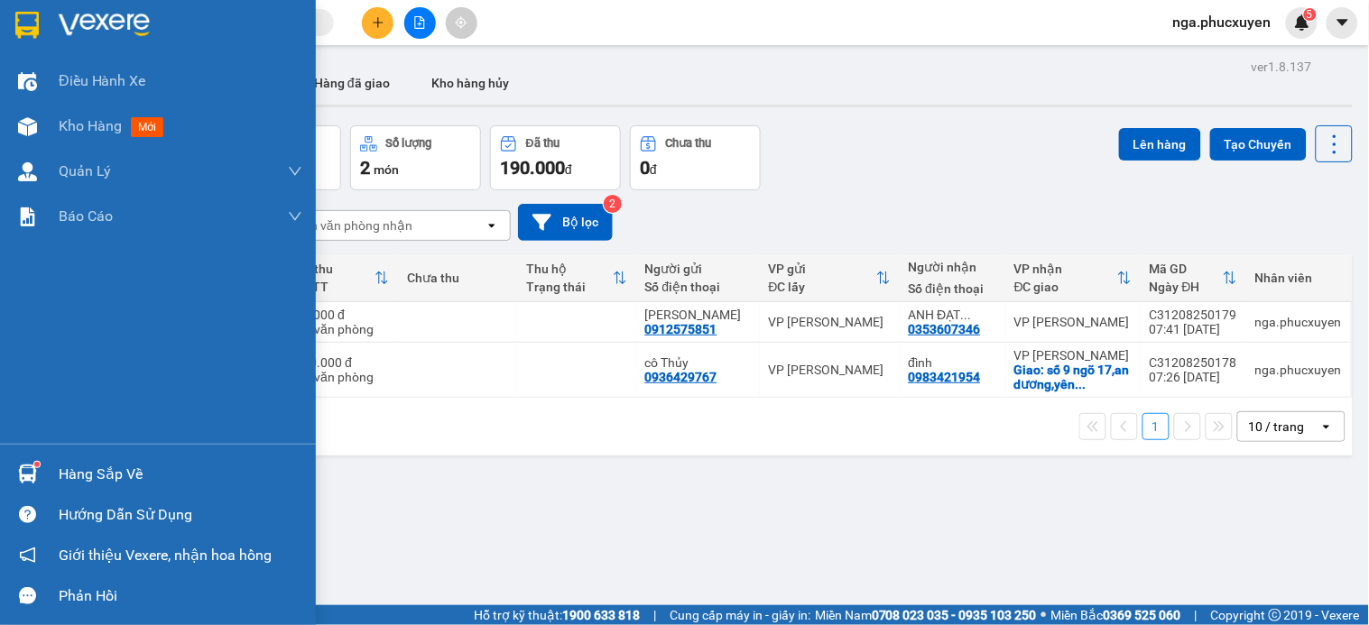
click at [57, 469] on div "Hàng sắp về" at bounding box center [158, 474] width 316 height 41
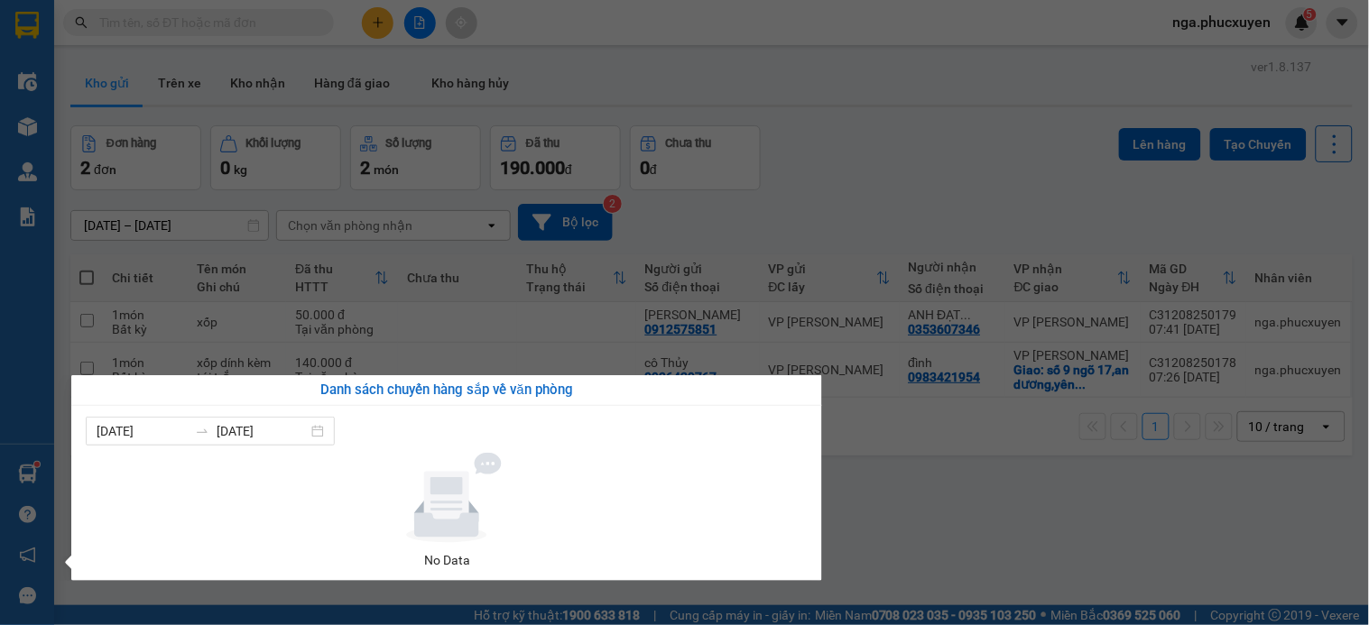
click at [924, 540] on section "Kết quả tìm kiếm ( 0 ) Bộ lọc No Data nga.phucxuyen 5 Điều hành xe Kho hàng mới…" at bounding box center [684, 312] width 1369 height 625
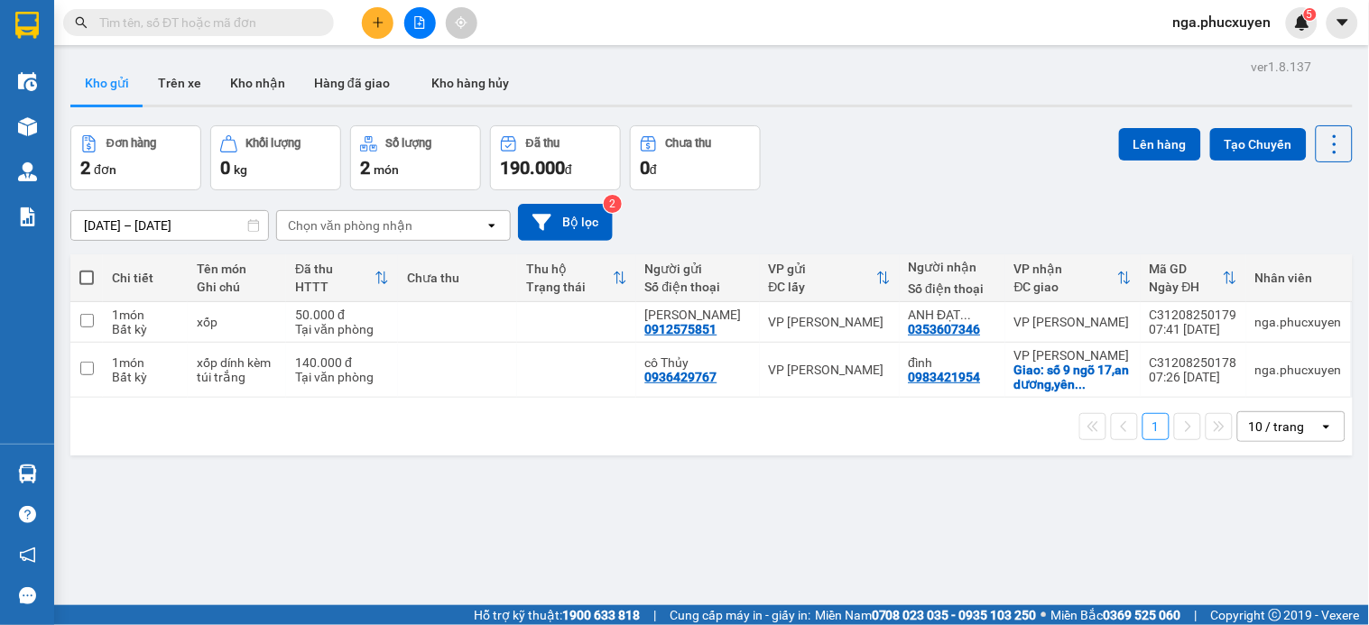
click at [899, 190] on div "[DATE] – [DATE] Press the down arrow key to interact with the calendar and sele…" at bounding box center [711, 222] width 1282 height 64
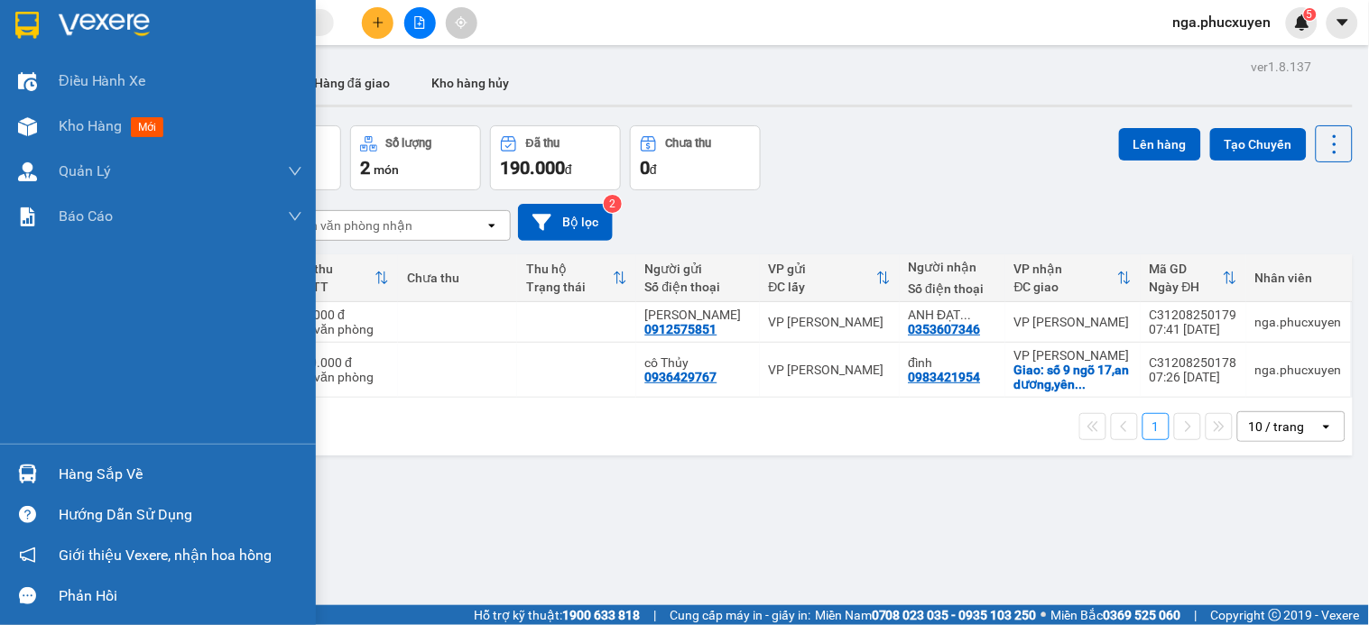
click at [36, 465] on img at bounding box center [27, 474] width 19 height 19
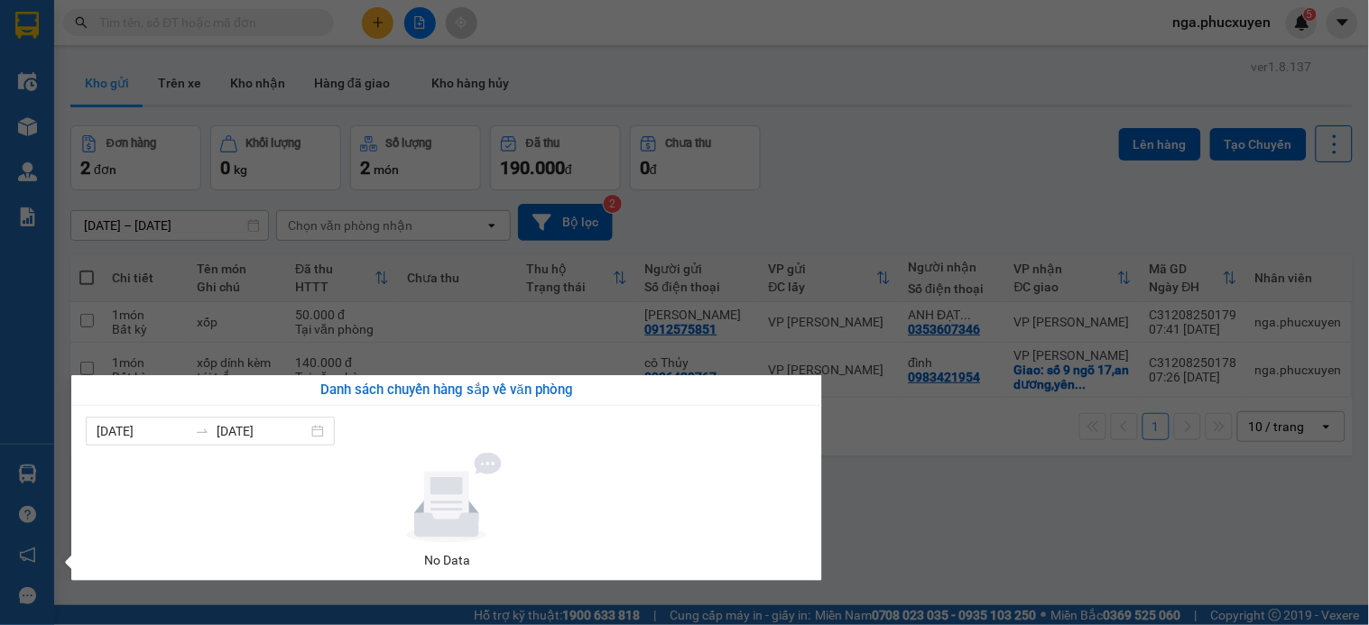
drag, startPoint x: 1006, startPoint y: 169, endPoint x: 863, endPoint y: 106, distance: 156.8
click at [997, 162] on section "Kết quả tìm kiếm ( 0 ) Bộ lọc No Data nga.phucxuyen 5 Điều hành xe Kho hàng mới…" at bounding box center [684, 312] width 1369 height 625
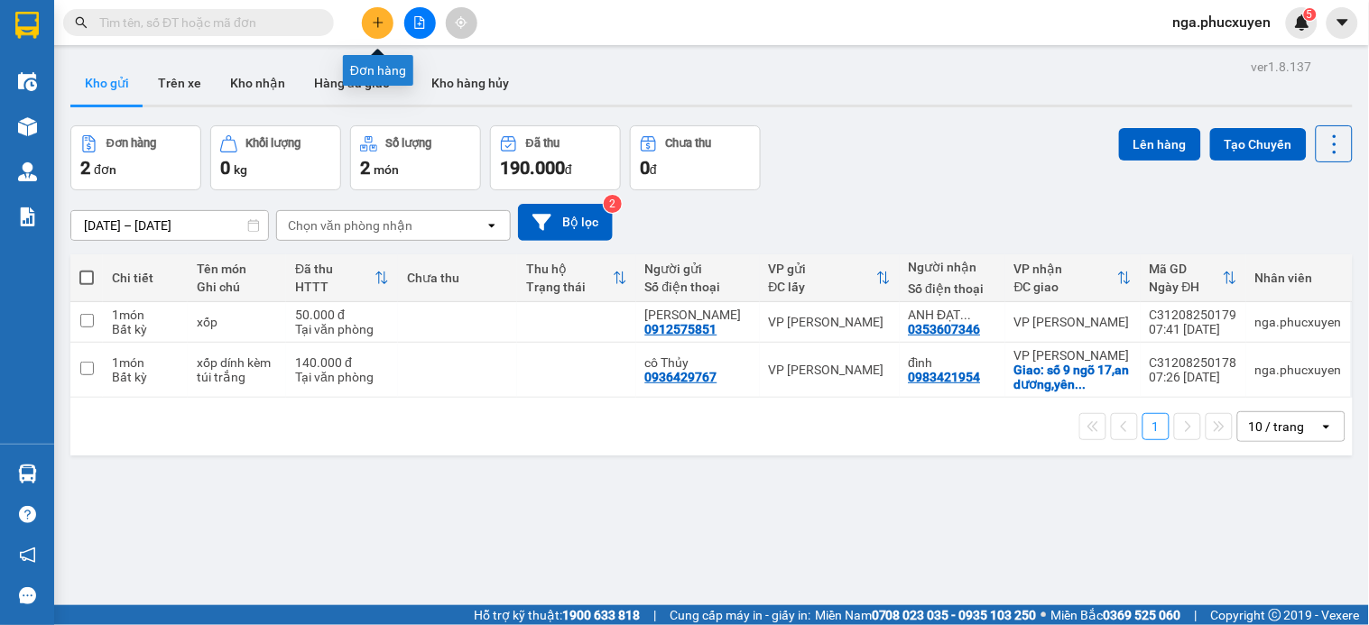
click at [367, 22] on button at bounding box center [378, 23] width 32 height 32
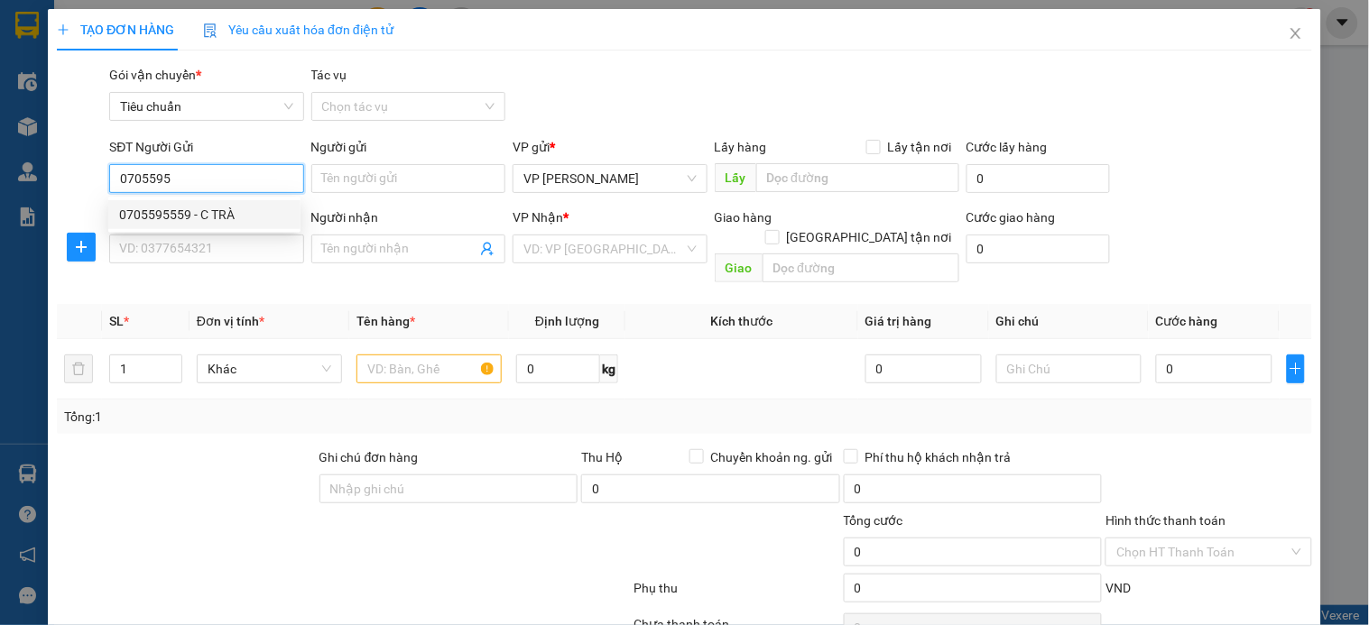
click at [227, 213] on div "0705595559 - C TRÀ" at bounding box center [204, 215] width 171 height 20
type input "0705595559"
type input "C TRÀ"
type input "0705595559"
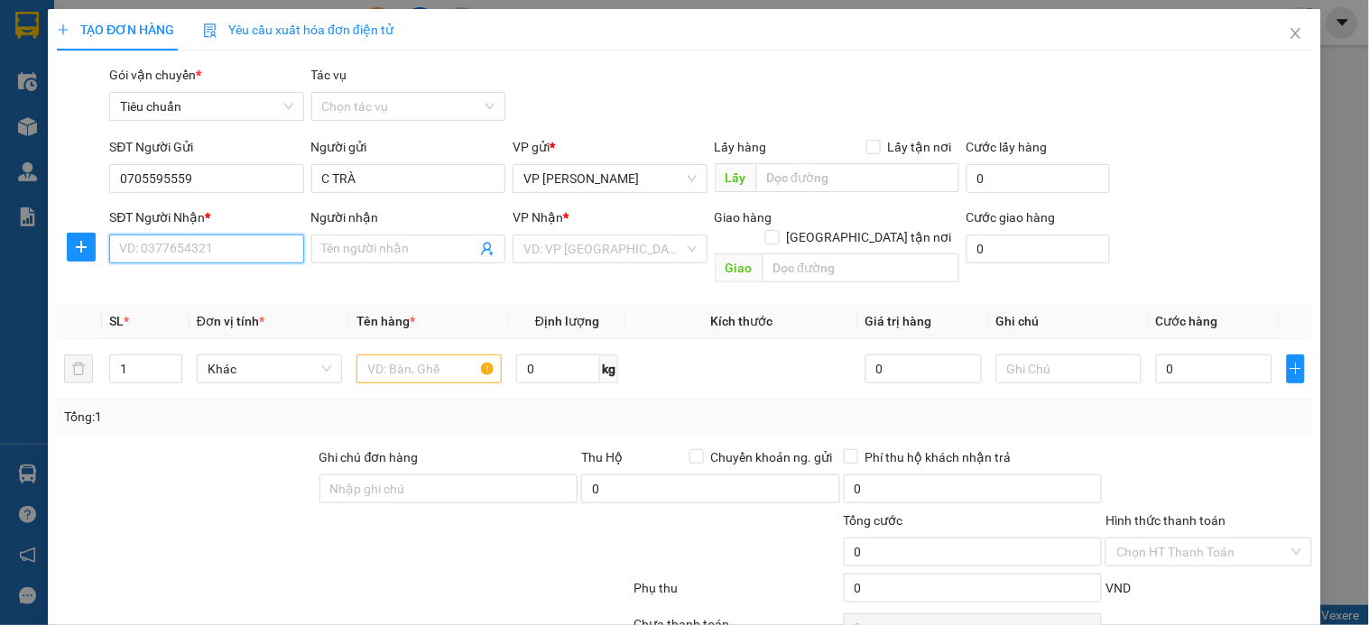
click at [199, 238] on input "SĐT Người Nhận *" at bounding box center [206, 249] width 194 height 29
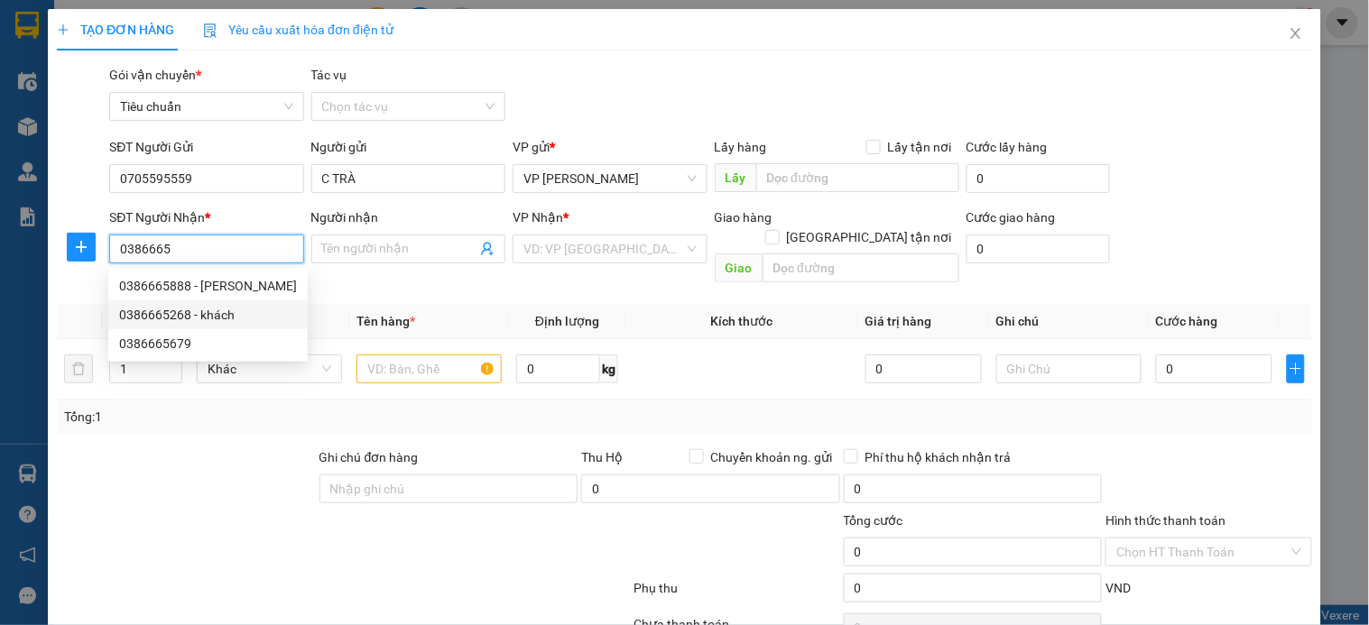
click at [209, 310] on div "0386665268 - khách" at bounding box center [208, 315] width 178 height 20
type input "0386665268"
type input "khách"
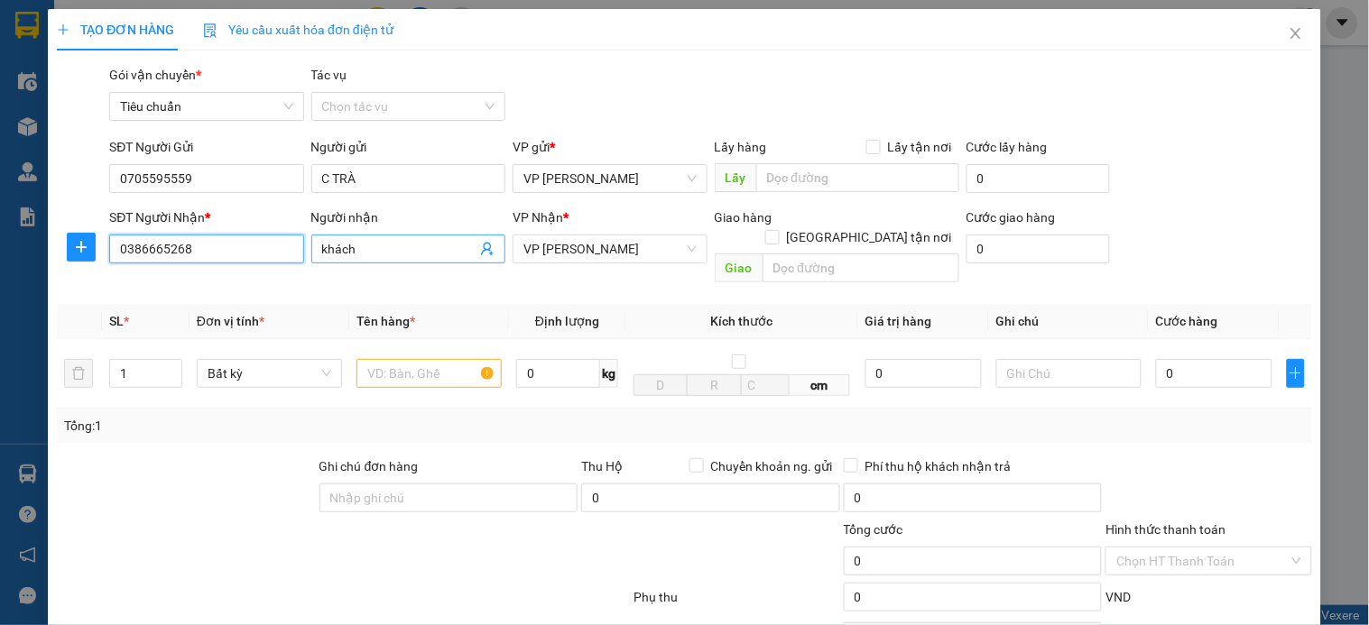
type input "0386665268"
click at [408, 255] on input "khách" at bounding box center [399, 249] width 154 height 20
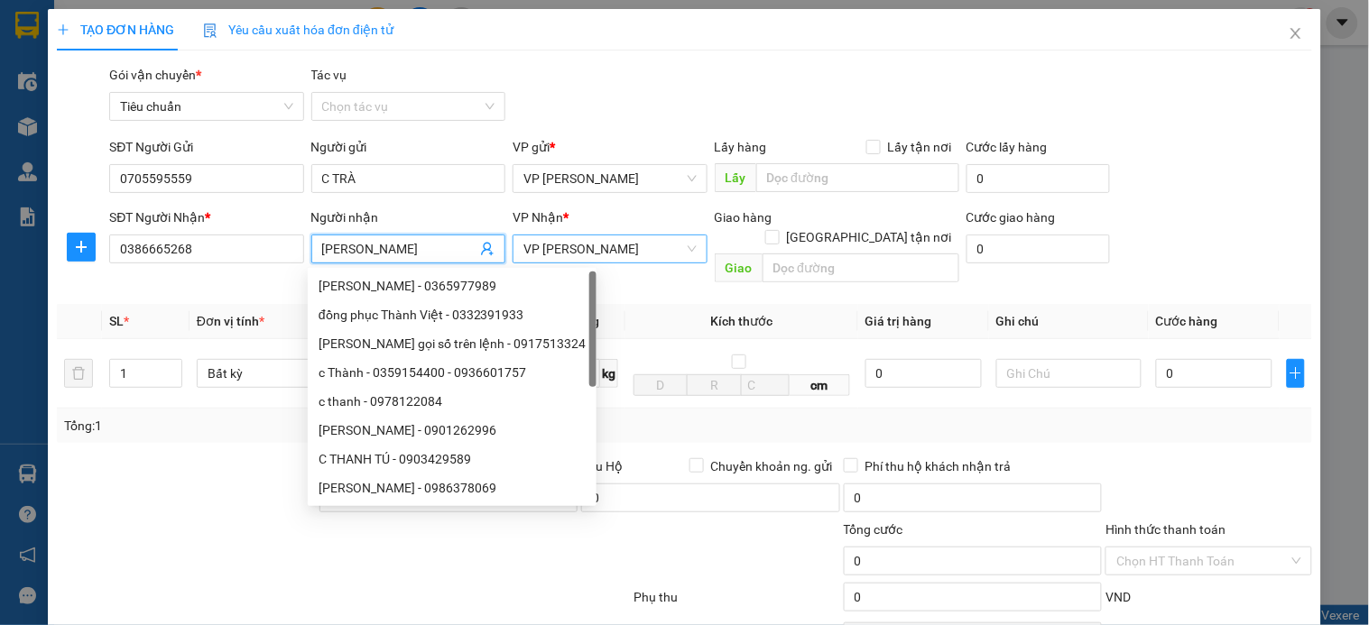
click at [650, 237] on span "VP [PERSON_NAME]" at bounding box center [609, 249] width 172 height 27
type input "c Thanh"
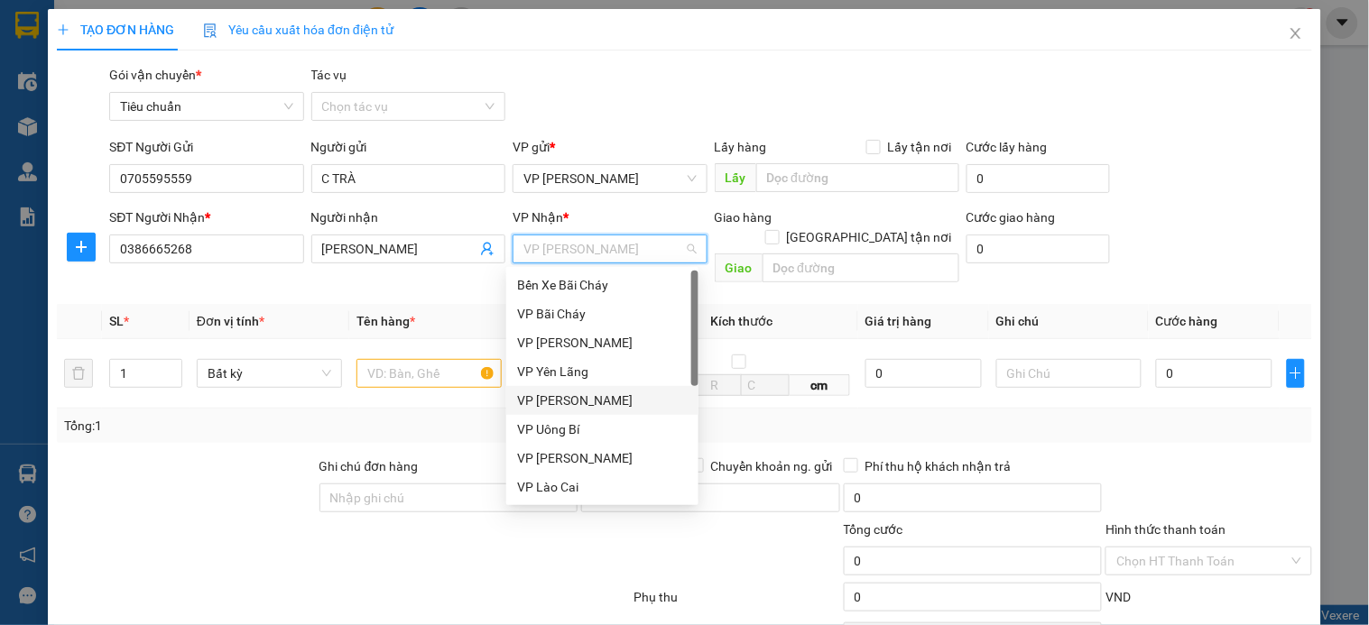
click at [603, 399] on div "VP [PERSON_NAME]" at bounding box center [602, 401] width 171 height 20
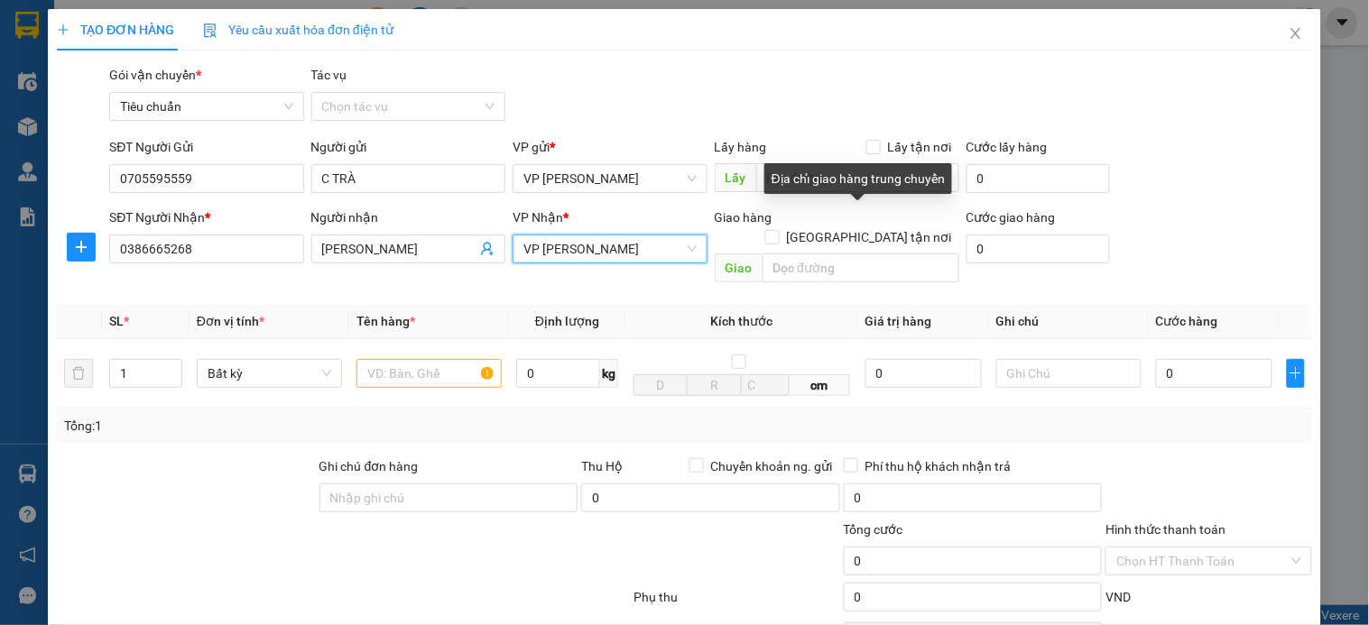
drag, startPoint x: 863, startPoint y: 215, endPoint x: 852, endPoint y: 230, distance: 18.8
click at [780, 230] on span at bounding box center [772, 237] width 14 height 14
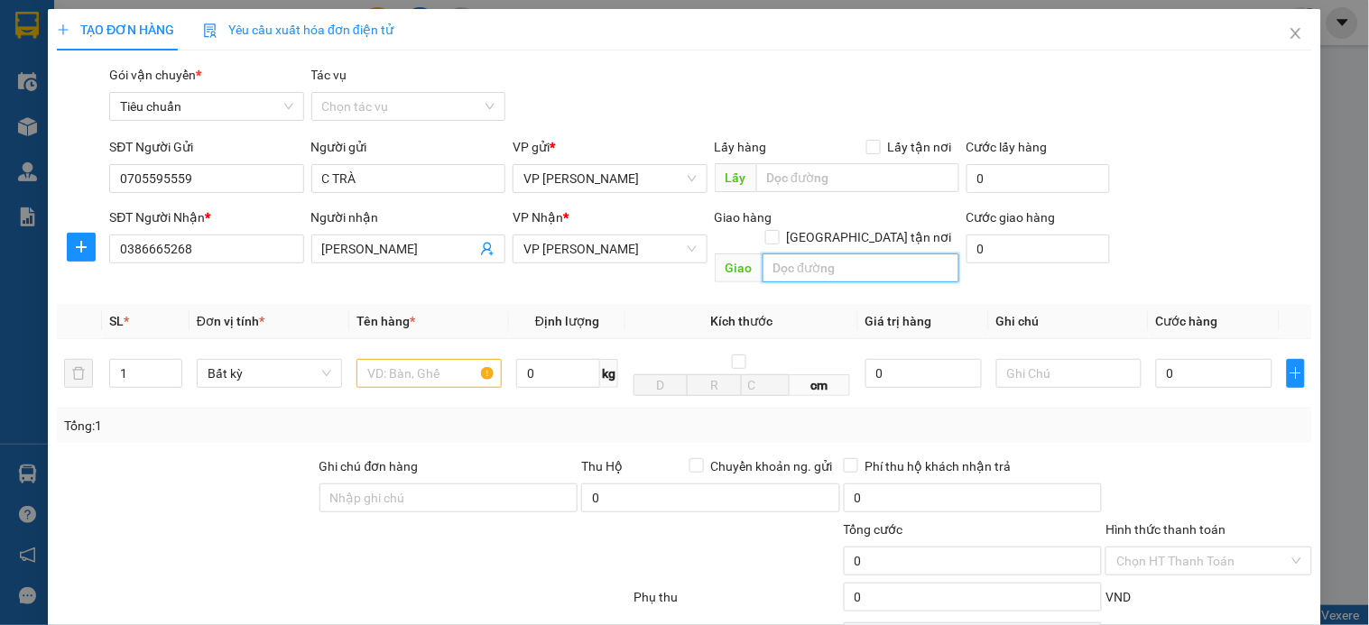
click at [823, 254] on input "text" at bounding box center [861, 268] width 197 height 29
click at [778, 230] on input "[GEOGRAPHIC_DATA] tận nơi" at bounding box center [771, 236] width 13 height 13
checkbox input "true"
click at [805, 254] on input "text" at bounding box center [861, 268] width 197 height 29
type input "0"
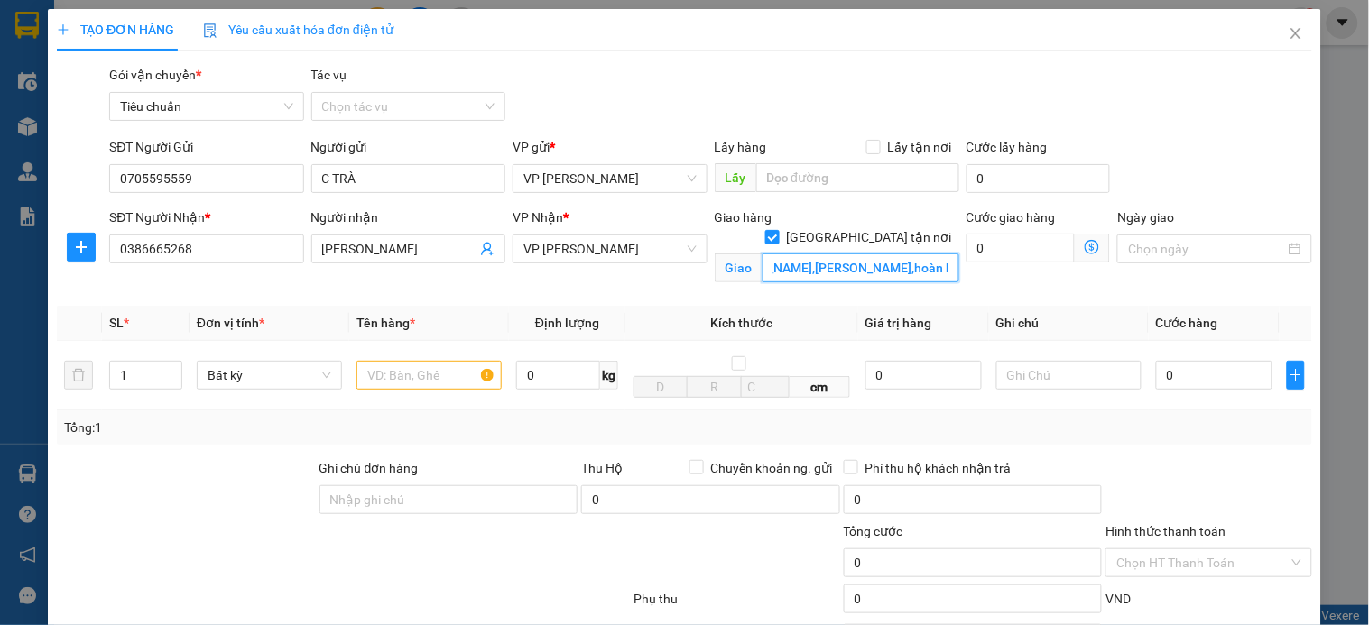
scroll to position [0, 87]
type input "số 6 phạm ngũ lão,phan chu trinh,hoàn kiếm"
click at [1085, 245] on icon "dollar-circle" at bounding box center [1092, 247] width 14 height 14
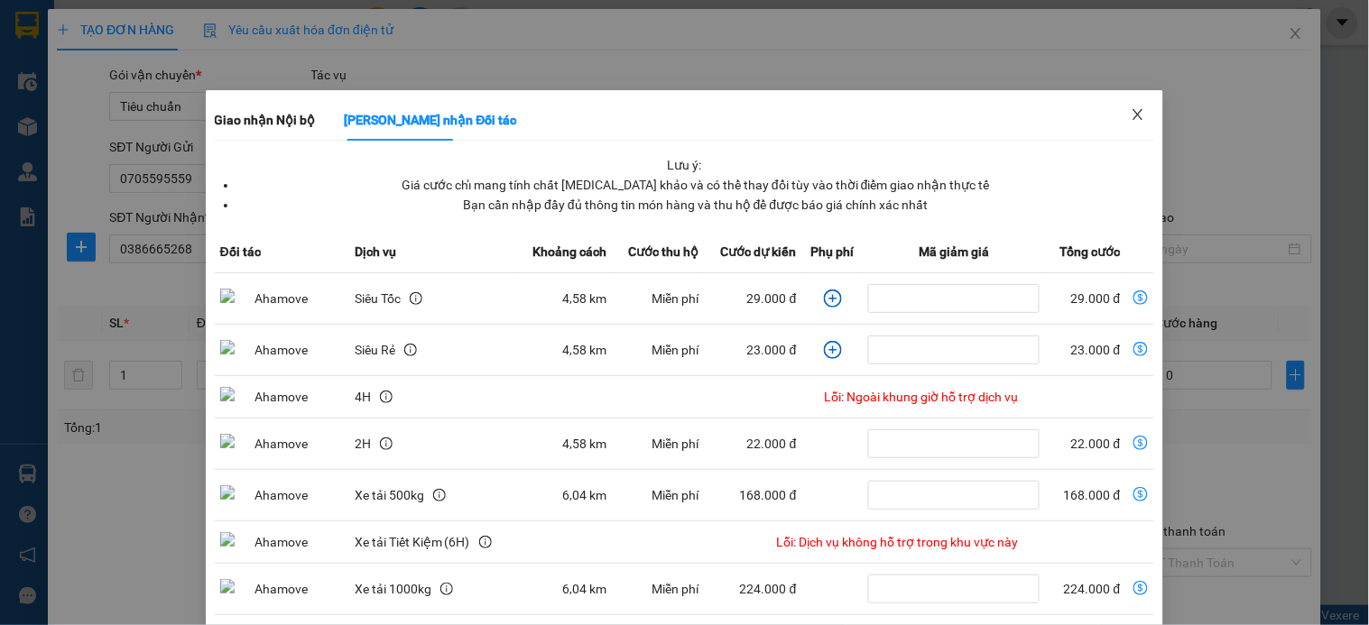
click at [1134, 115] on icon "close" at bounding box center [1139, 114] width 10 height 11
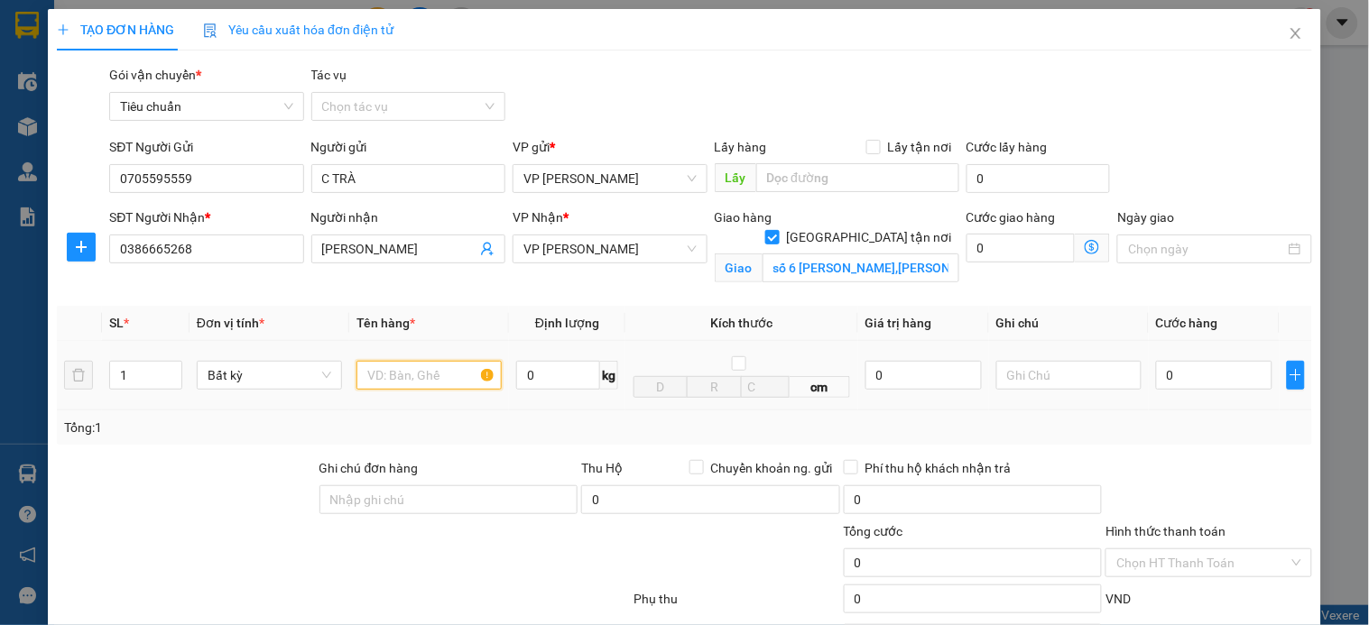
click at [397, 371] on input "text" at bounding box center [428, 375] width 145 height 29
type input "xốp dính kèm bọc vàng ở trên"
click at [1024, 245] on input "0" at bounding box center [1021, 248] width 109 height 29
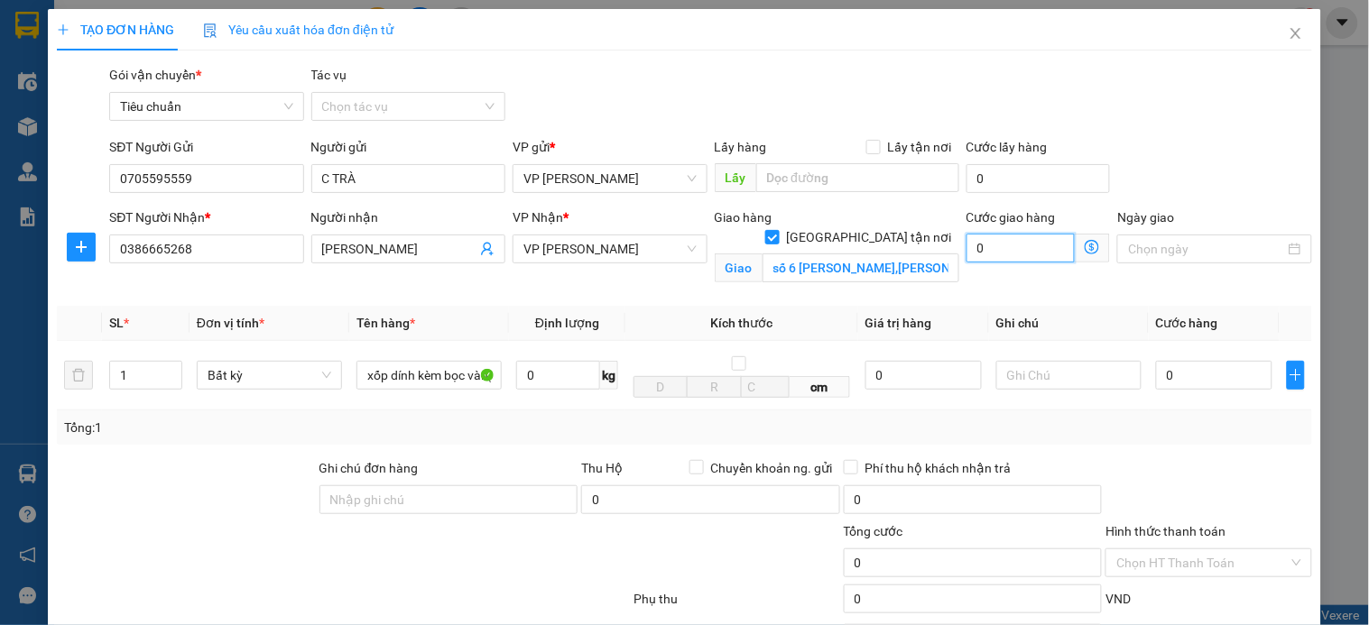
type input "5"
type input "50"
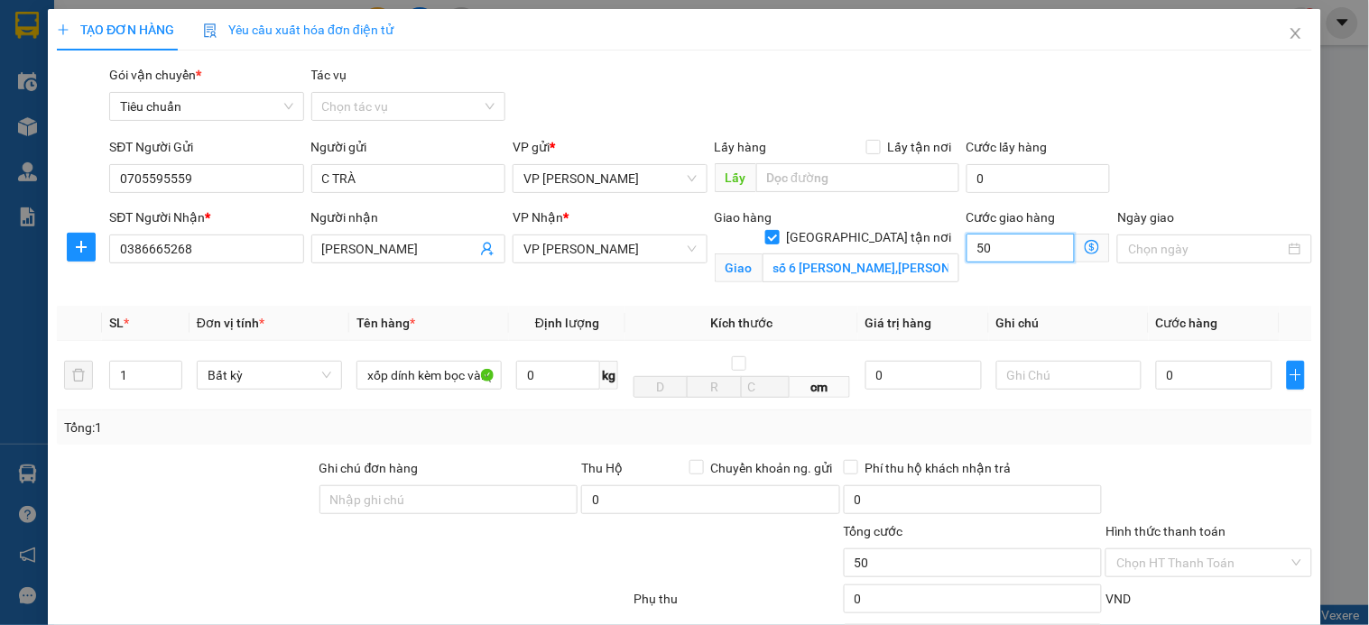
type input "50"
type input "50.000"
click at [1085, 249] on icon "dollar-circle" at bounding box center [1092, 247] width 14 height 14
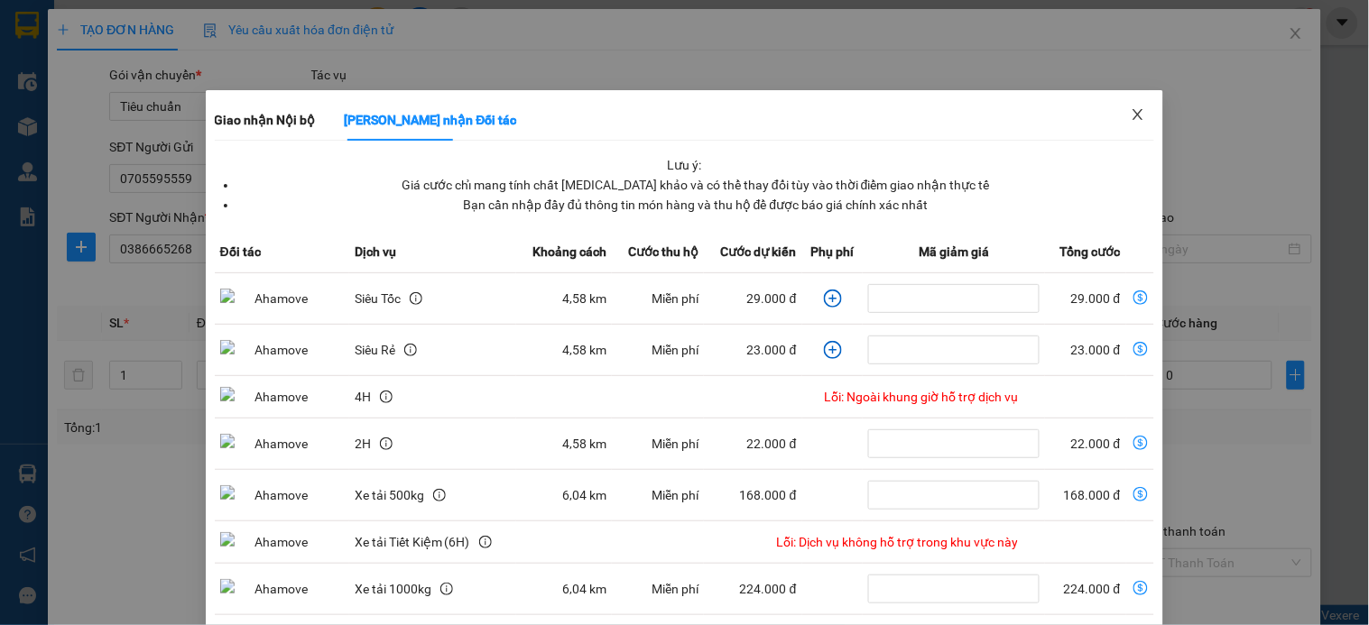
click at [1131, 119] on icon "close" at bounding box center [1138, 114] width 14 height 14
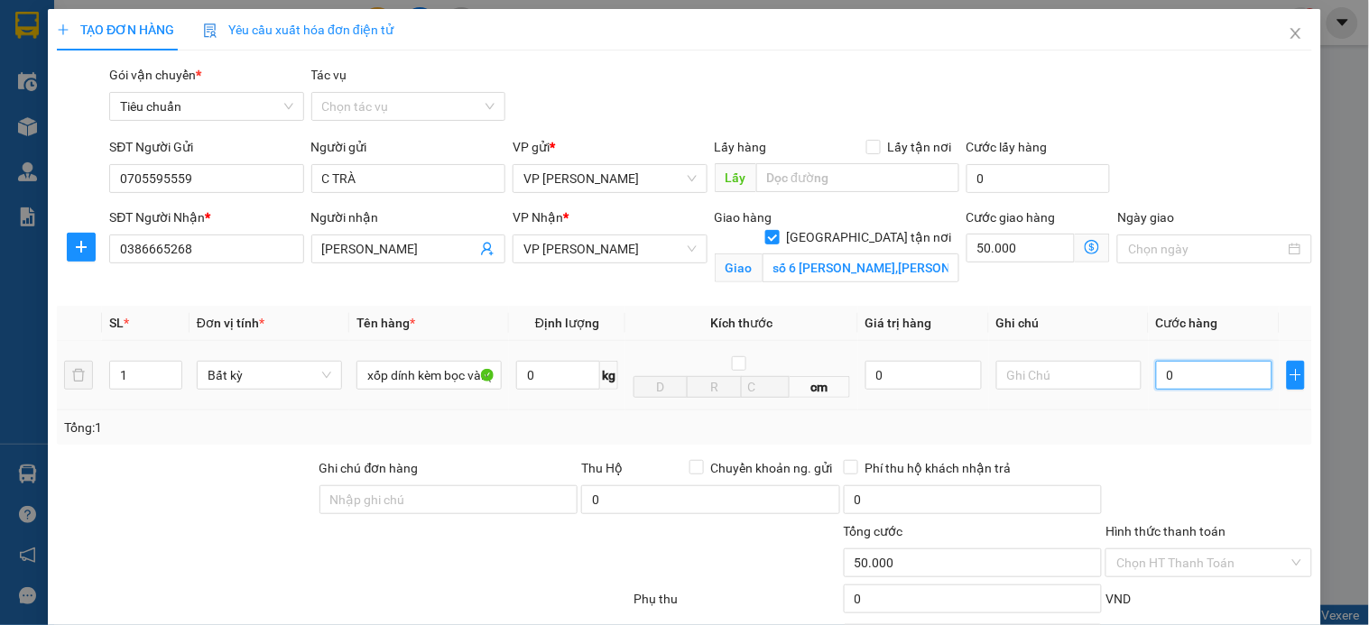
click at [1177, 375] on input "0" at bounding box center [1214, 375] width 116 height 29
drag, startPoint x: 1284, startPoint y: 37, endPoint x: 894, endPoint y: 0, distance: 391.6
click at [1289, 37] on icon "close" at bounding box center [1296, 33] width 14 height 14
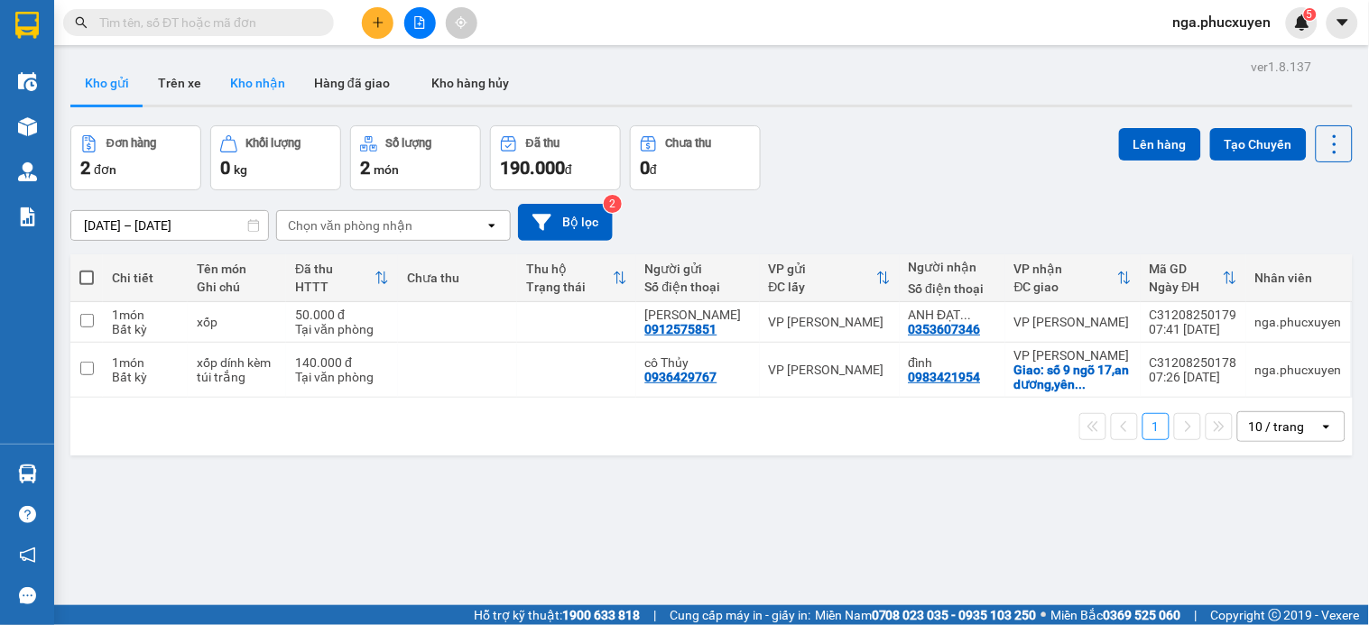
click at [265, 75] on button "Kho nhận" at bounding box center [258, 82] width 84 height 43
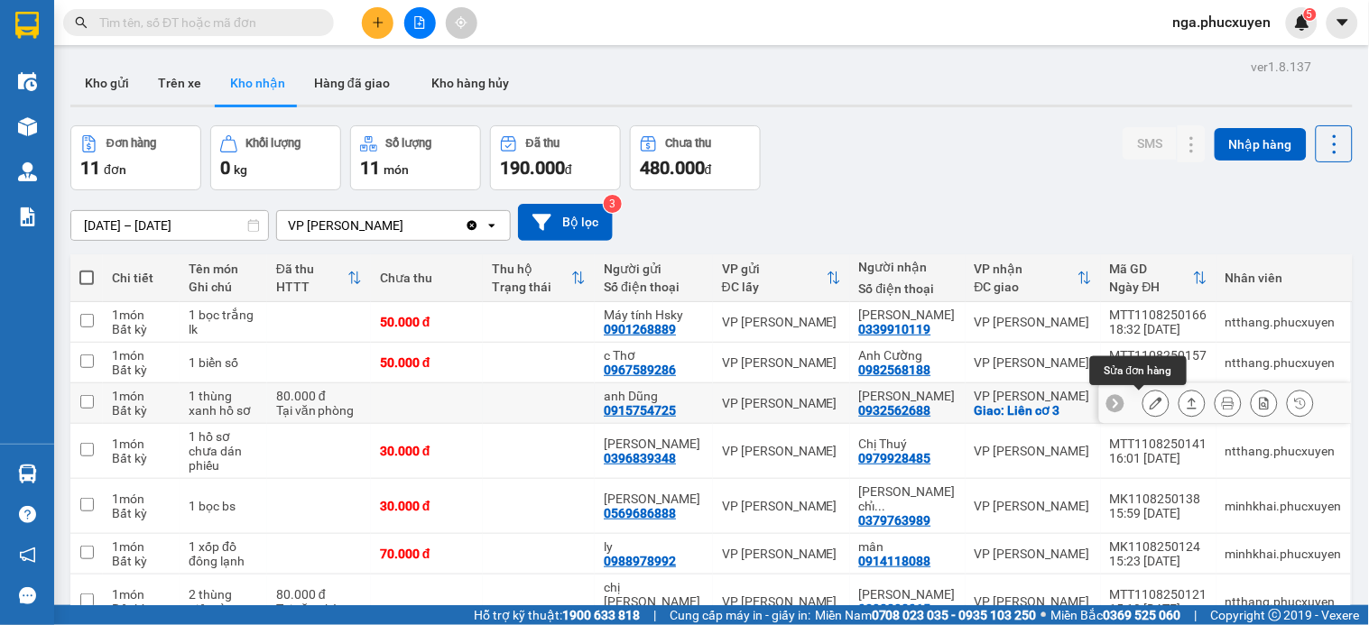
click at [1150, 402] on icon at bounding box center [1156, 403] width 13 height 13
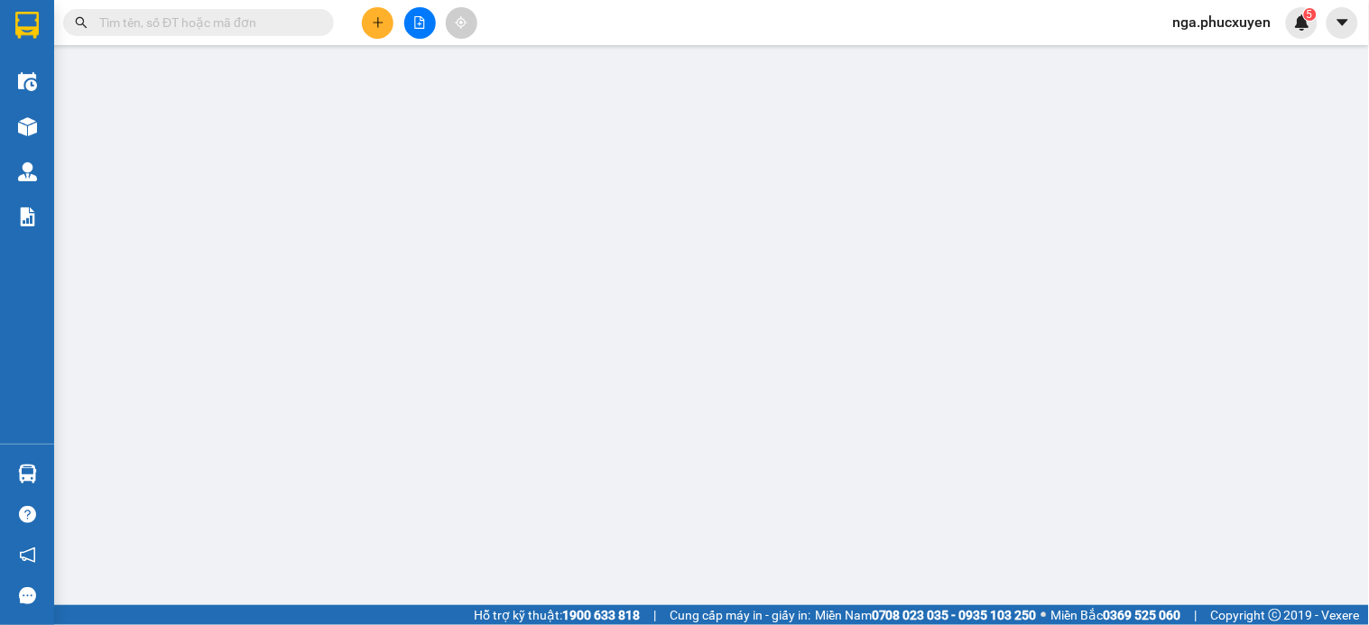
type input "0915754725"
type input "anh Dũng"
type input "0932562688"
type input "Anh Thành"
checkbox input "true"
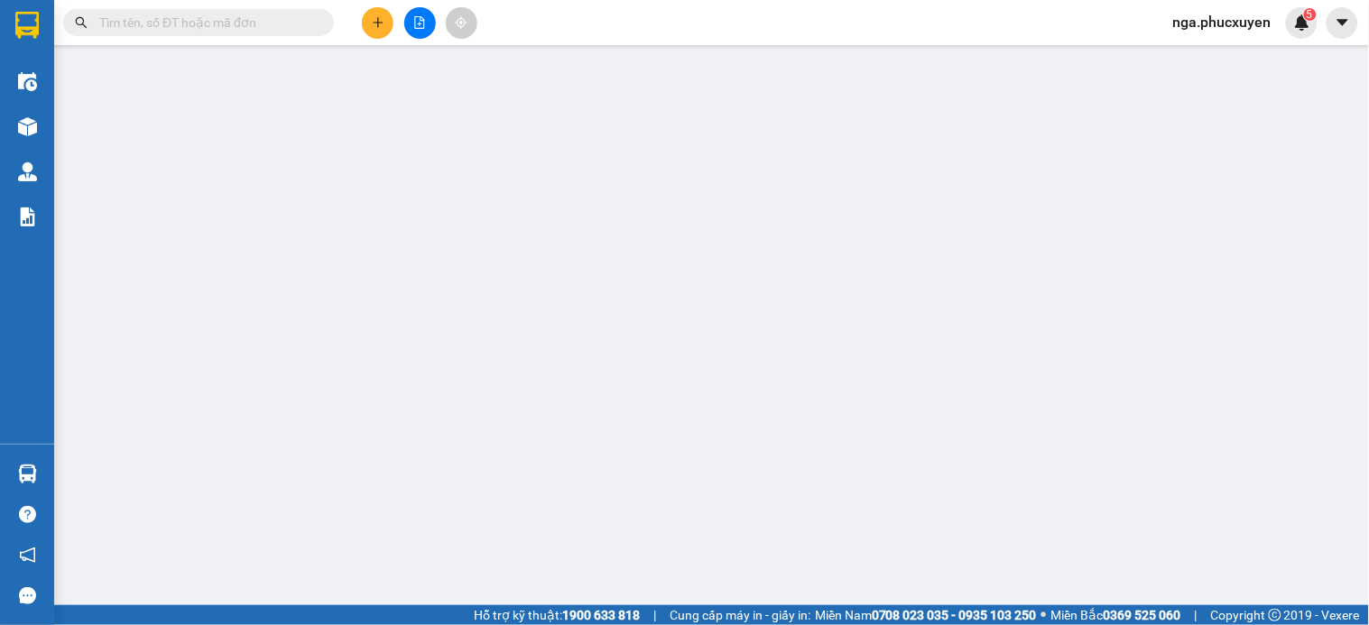
type input "Liên cơ 3"
type input "80.000"
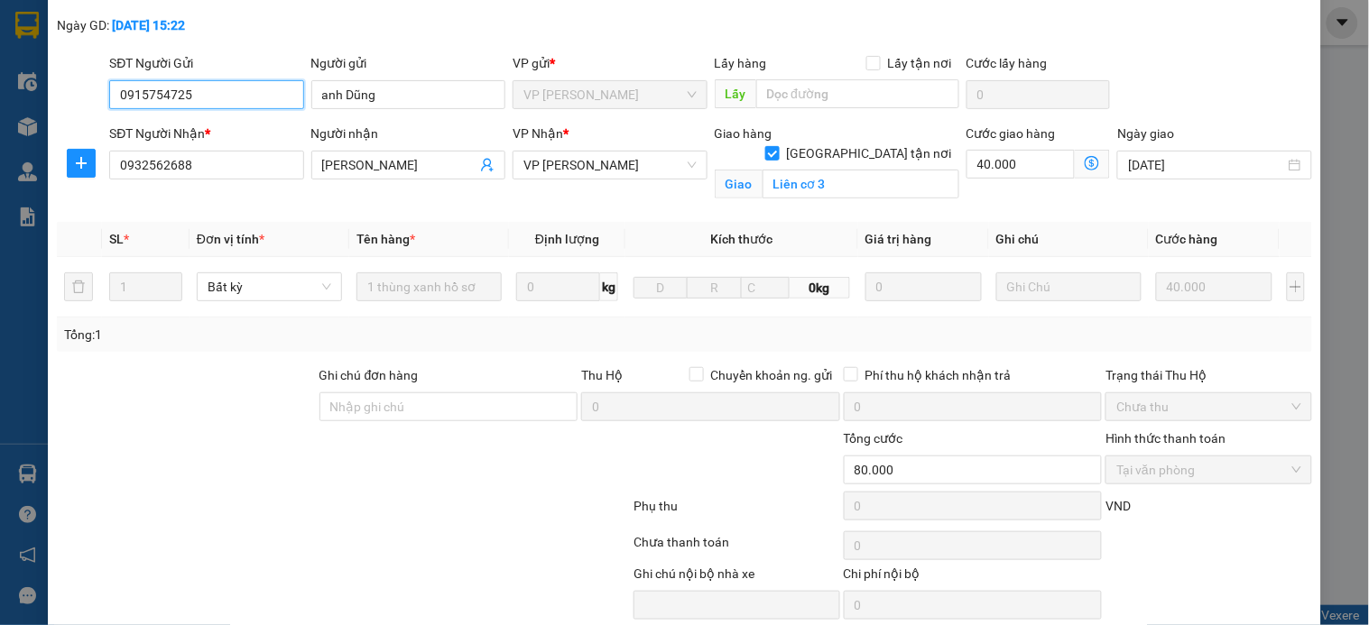
scroll to position [160, 0]
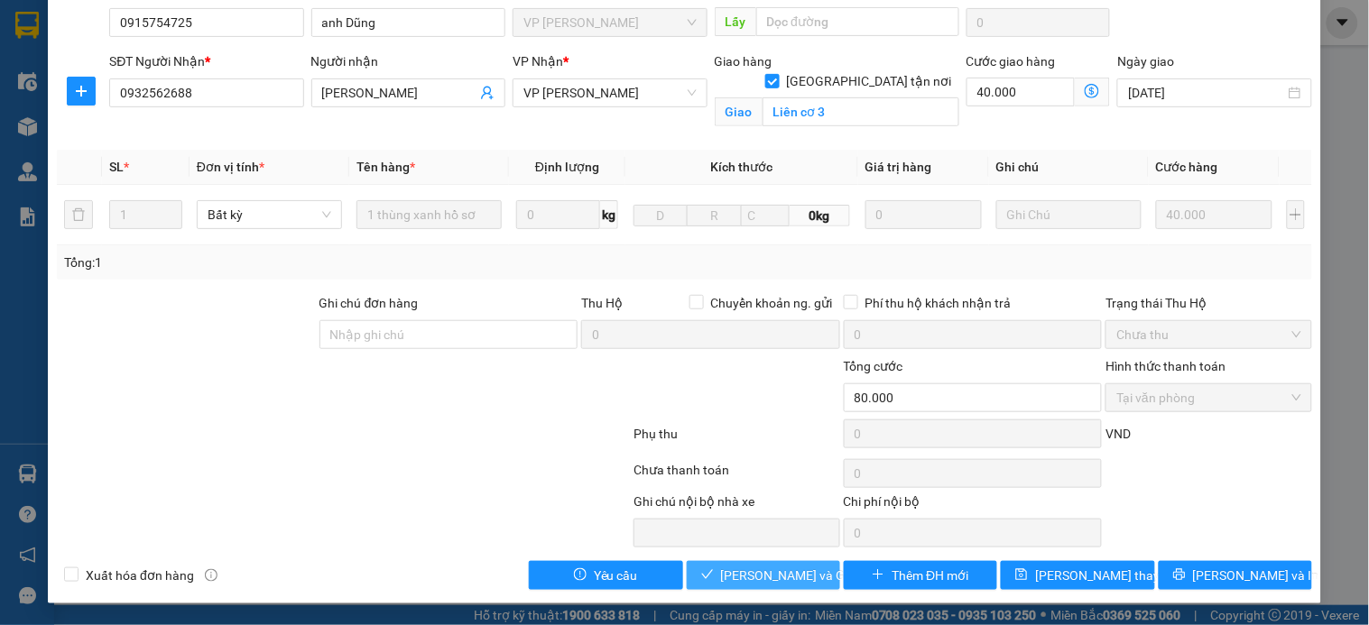
click at [754, 572] on span "Lưu và Giao hàng" at bounding box center [807, 576] width 173 height 20
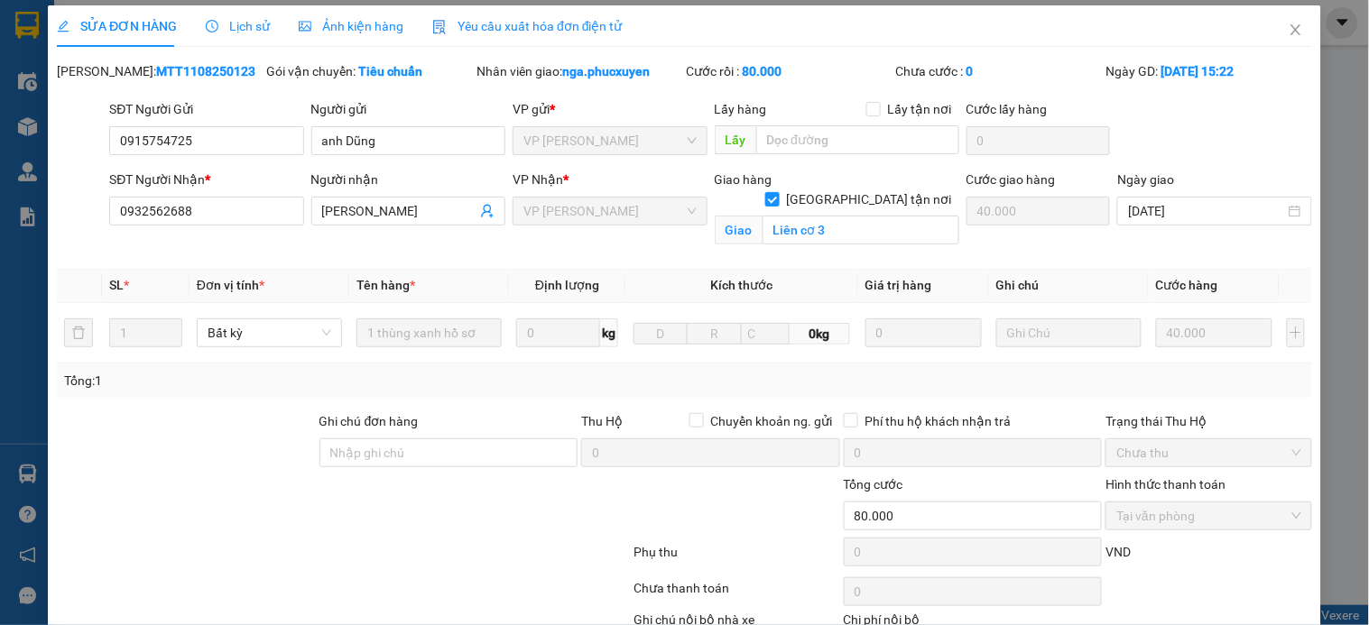
scroll to position [0, 0]
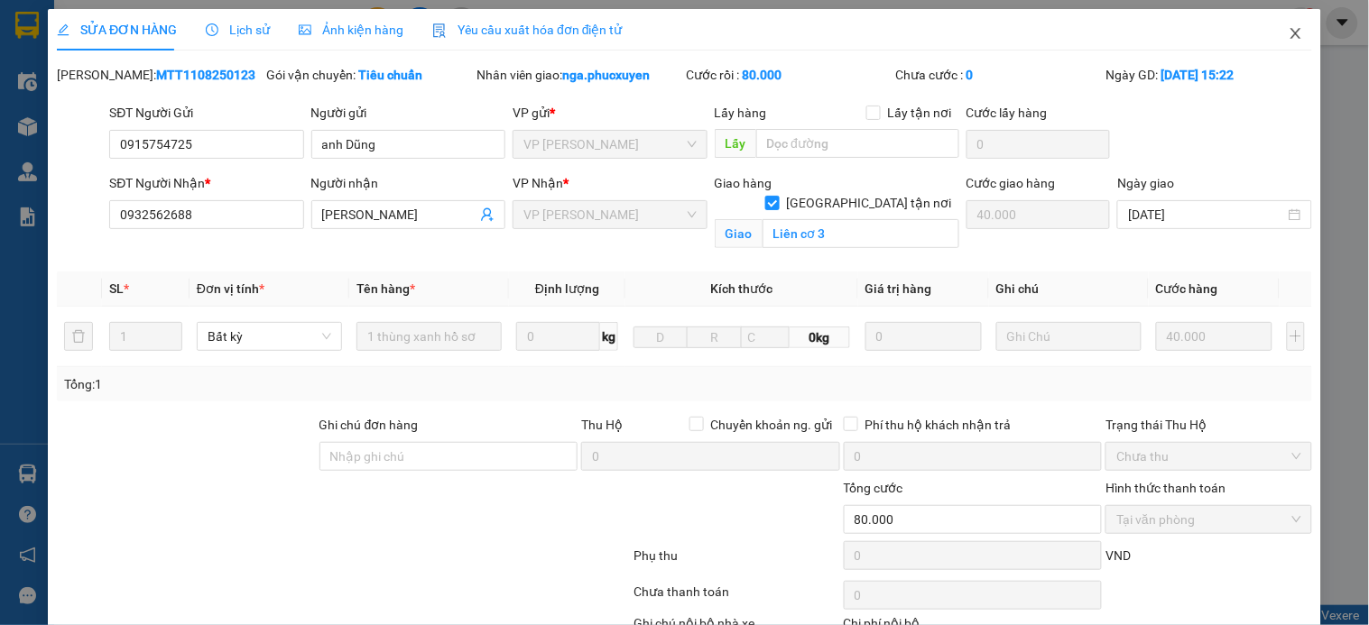
click at [1287, 32] on span "Close" at bounding box center [1296, 34] width 51 height 51
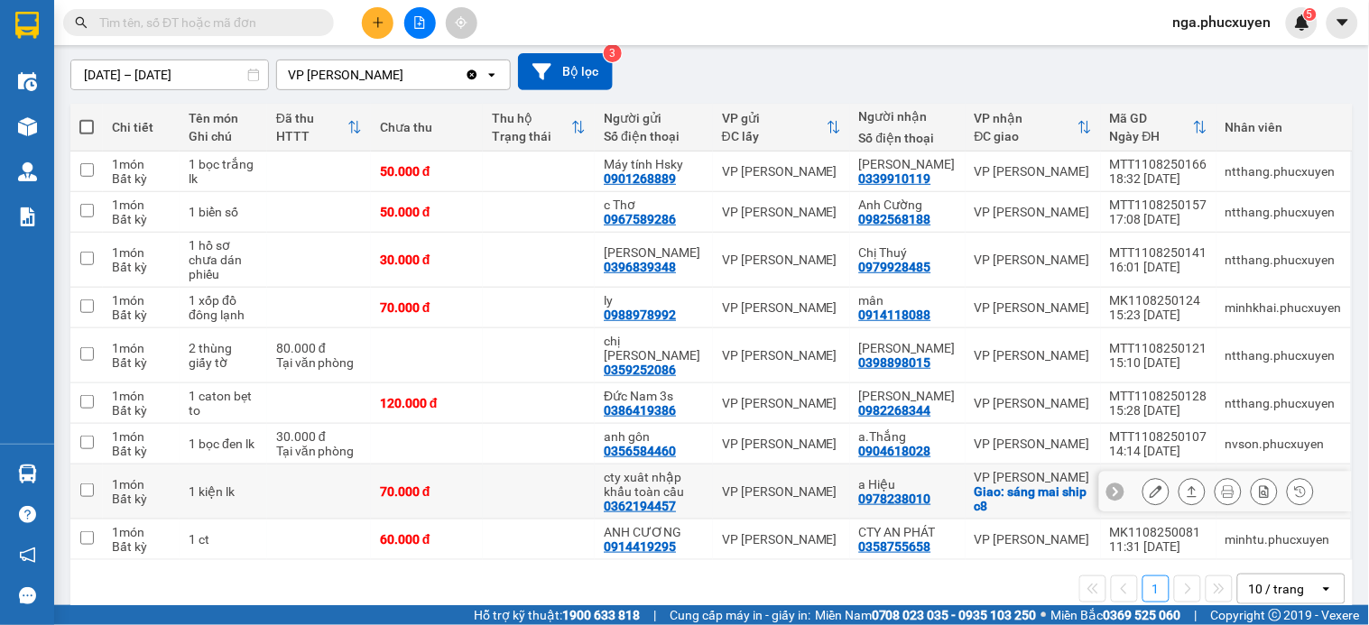
scroll to position [166, 0]
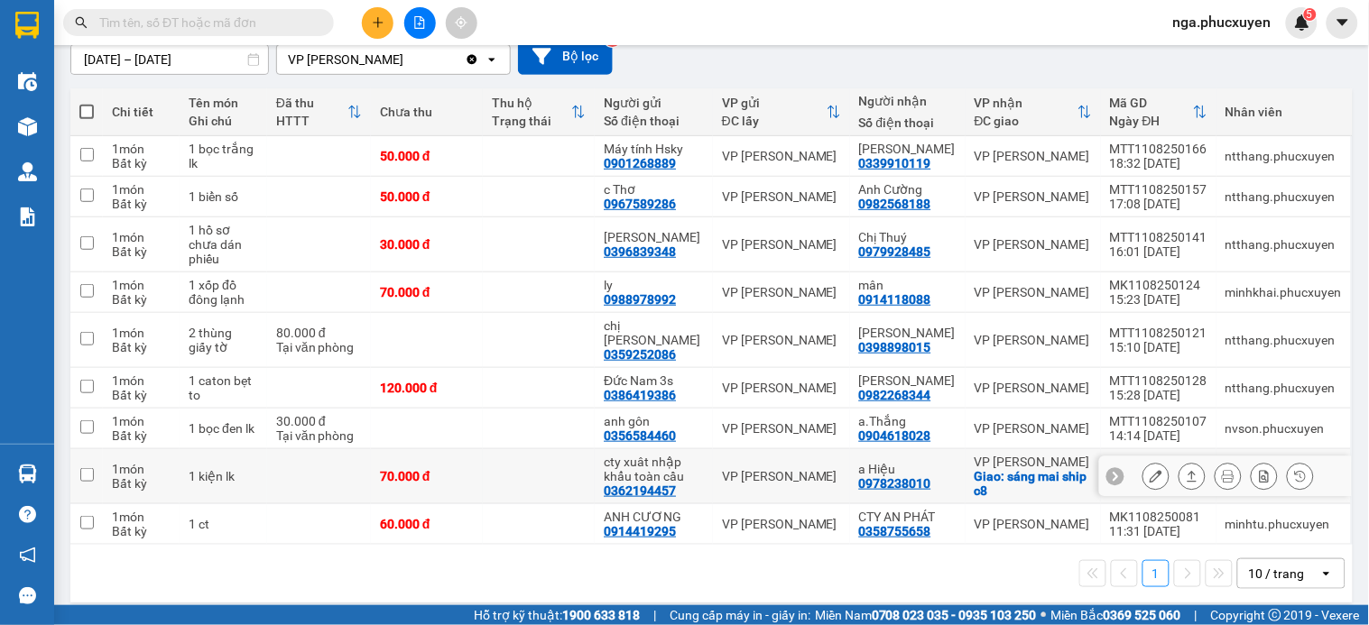
click at [1150, 470] on icon at bounding box center [1156, 476] width 13 height 13
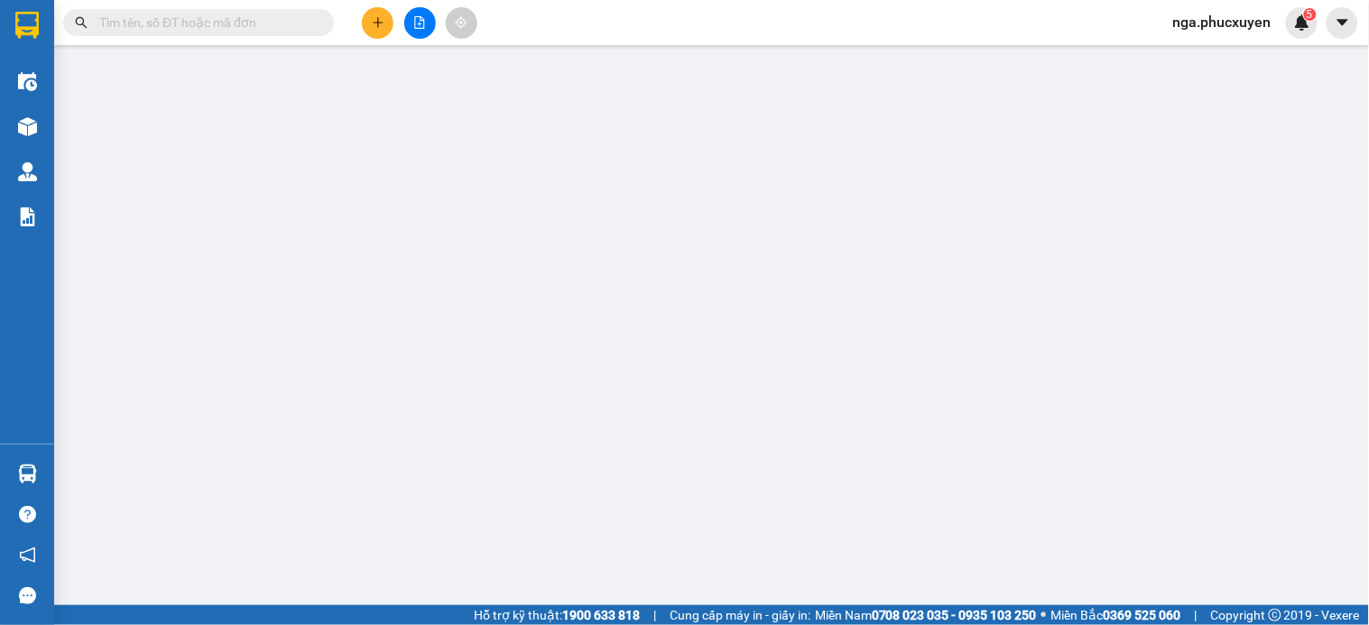
type input "0362194457"
type input "cty xuât nhập khẩu toàn cầu"
type input "0978238010"
type input "a Hiệu"
checkbox input "true"
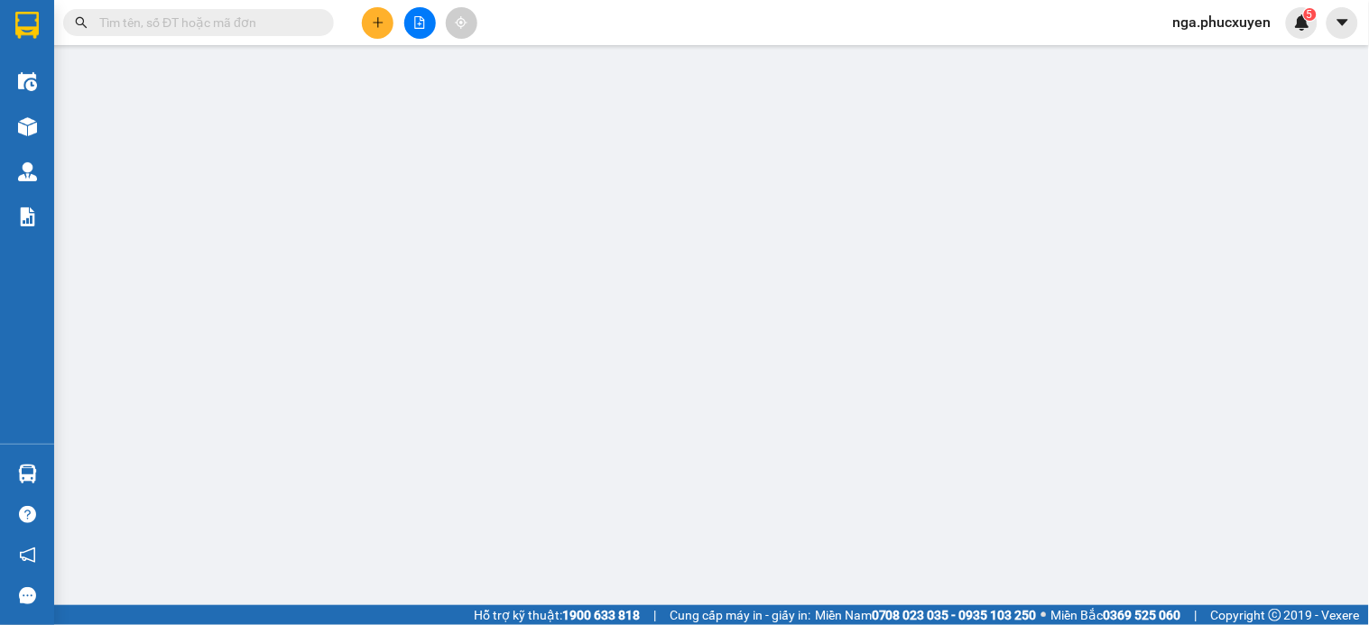
type input "sáng mai ship c8"
type input "70.000"
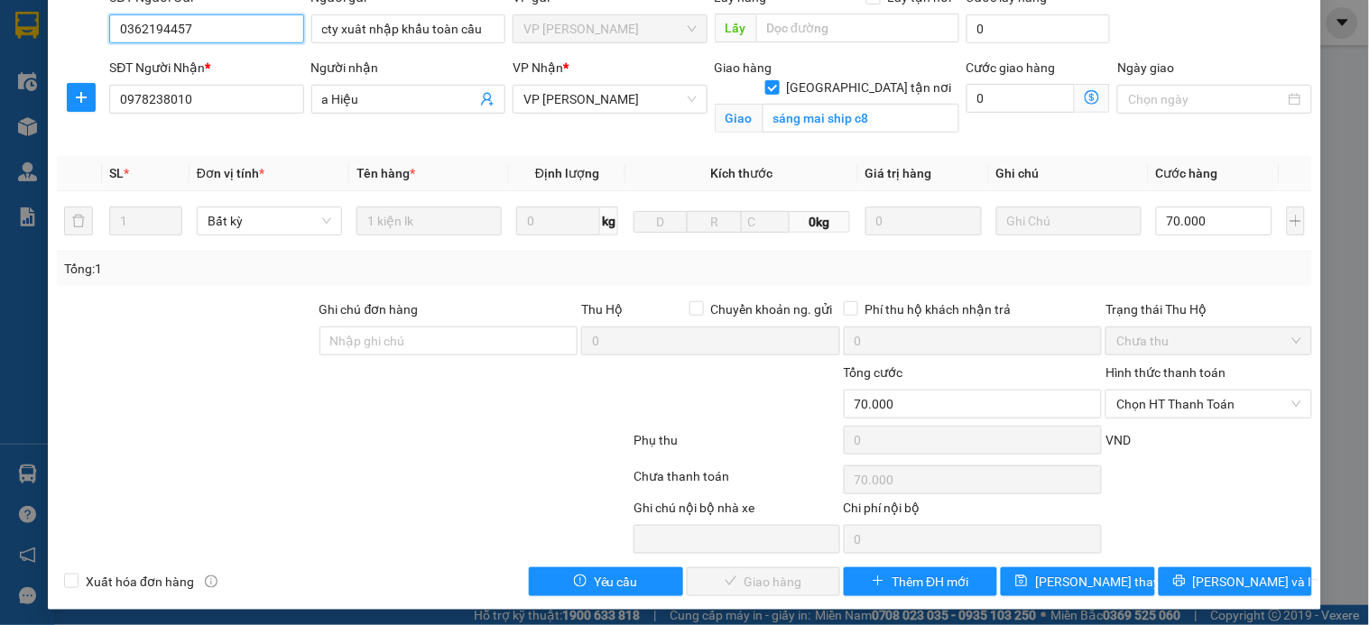
scroll to position [160, 0]
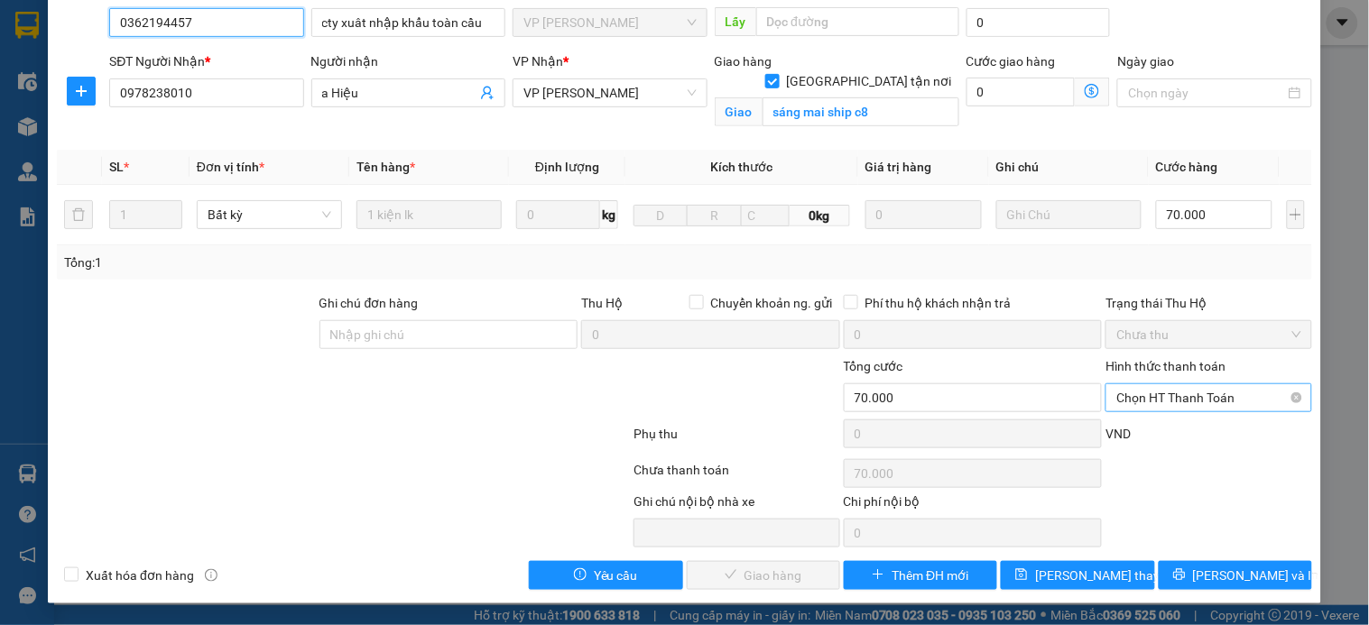
click at [1151, 400] on span "Chọn HT Thanh Toán" at bounding box center [1208, 397] width 184 height 27
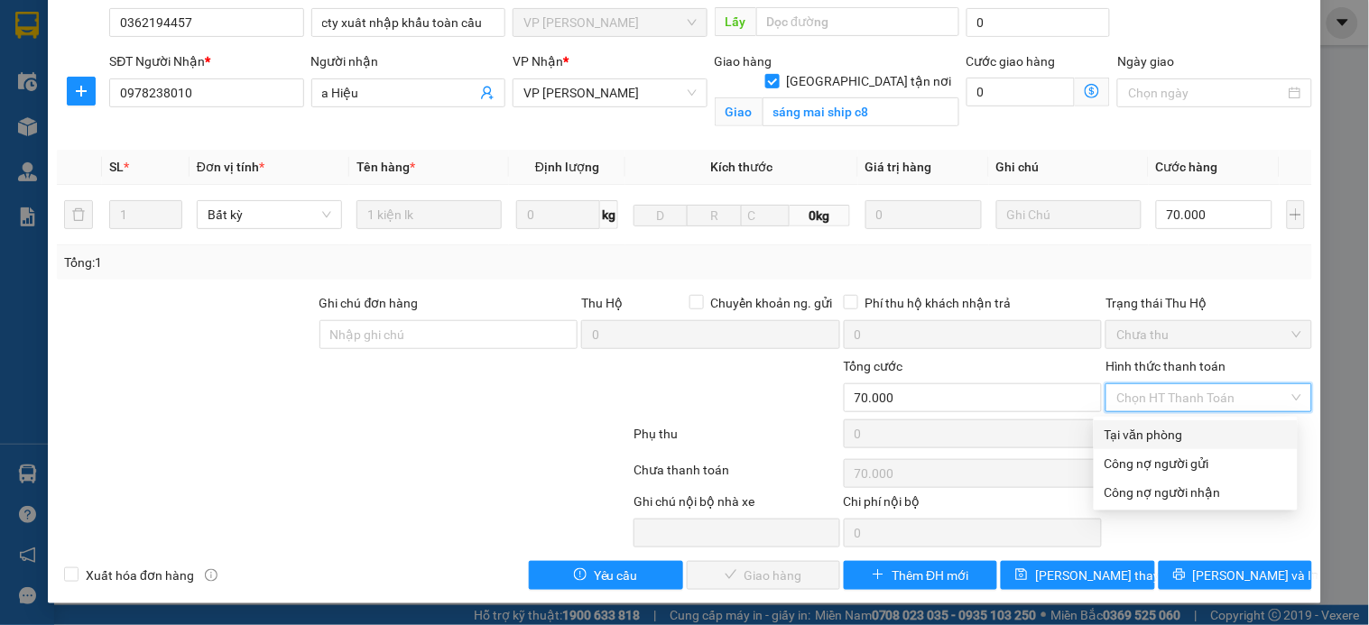
drag, startPoint x: 1159, startPoint y: 431, endPoint x: 879, endPoint y: 534, distance: 298.1
click at [1157, 435] on div "Tại văn phòng" at bounding box center [1196, 435] width 182 height 20
type input "0"
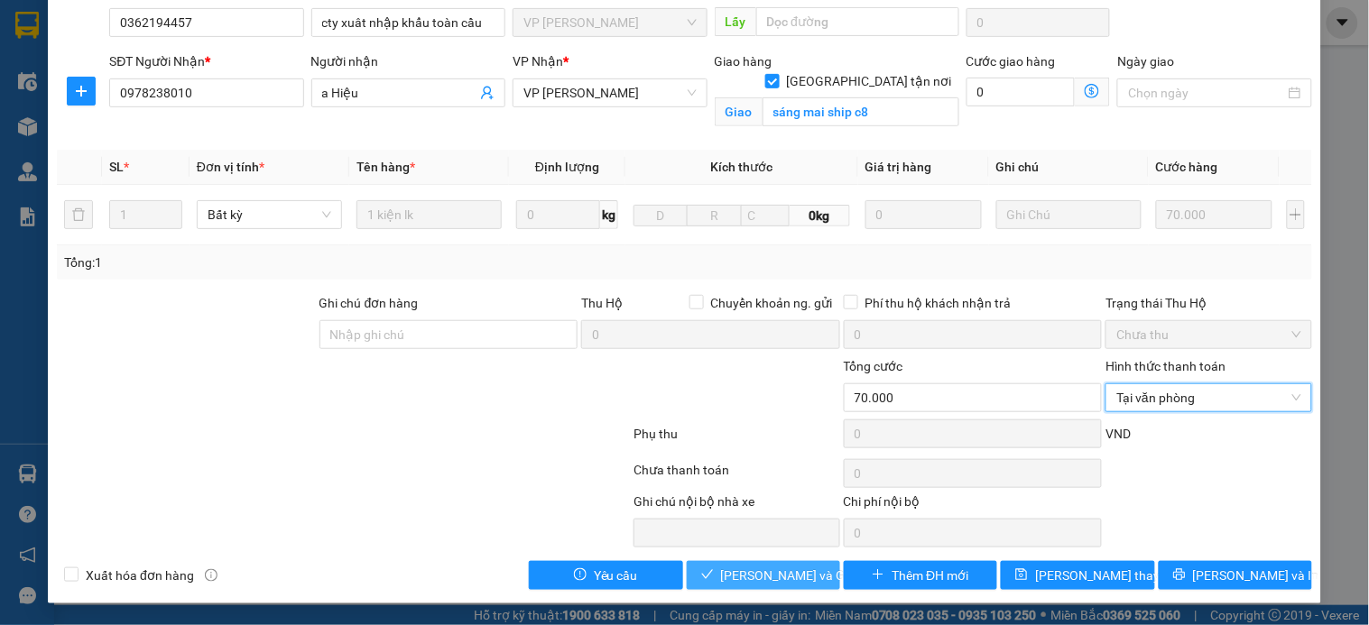
click at [749, 573] on span "Lưu và Giao hàng" at bounding box center [807, 576] width 173 height 20
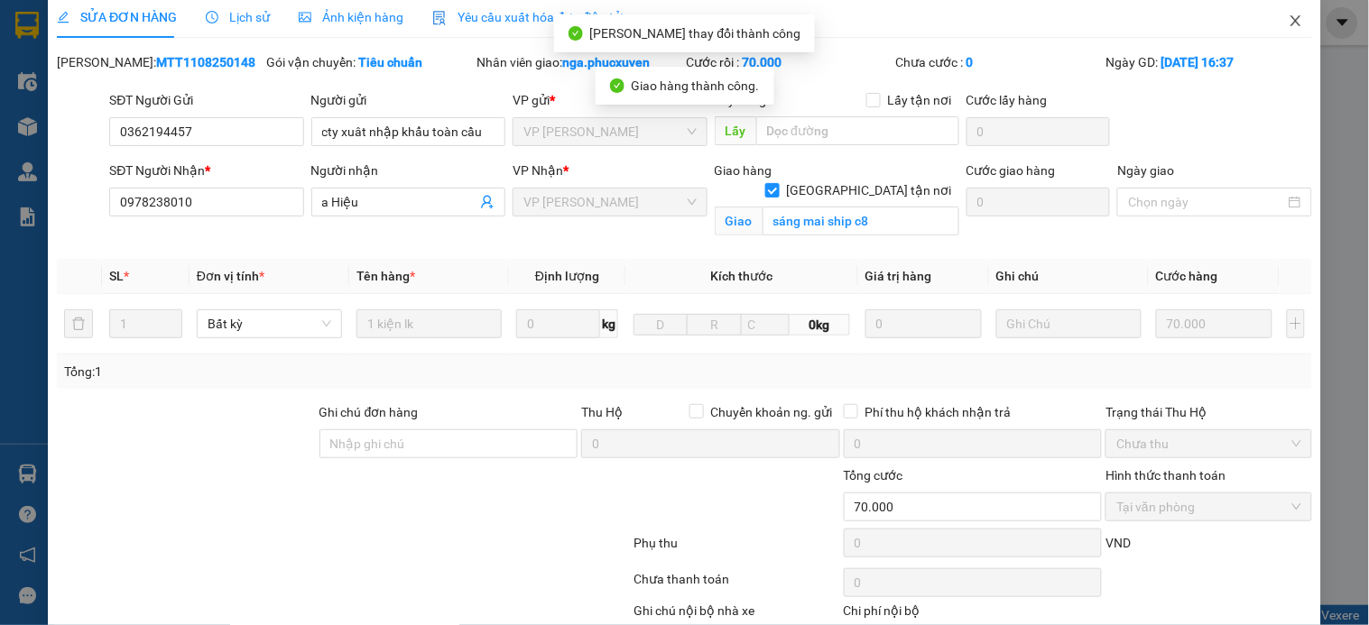
scroll to position [0, 0]
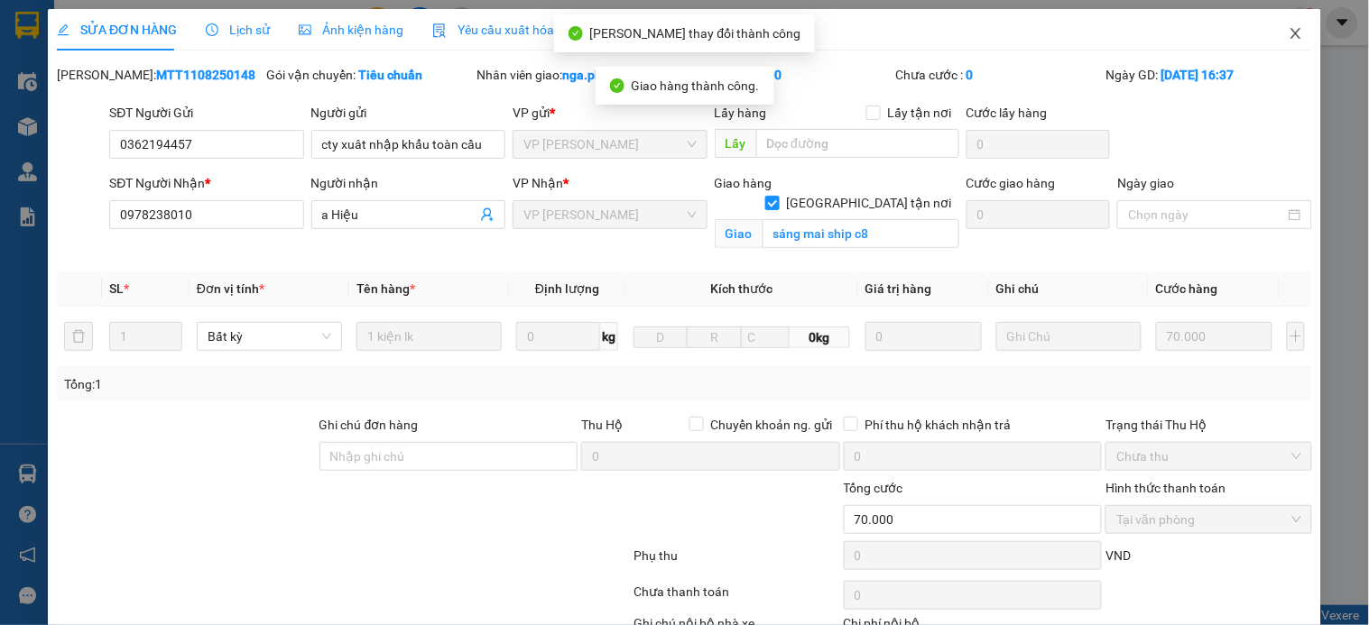
click at [1289, 37] on icon "close" at bounding box center [1296, 33] width 14 height 14
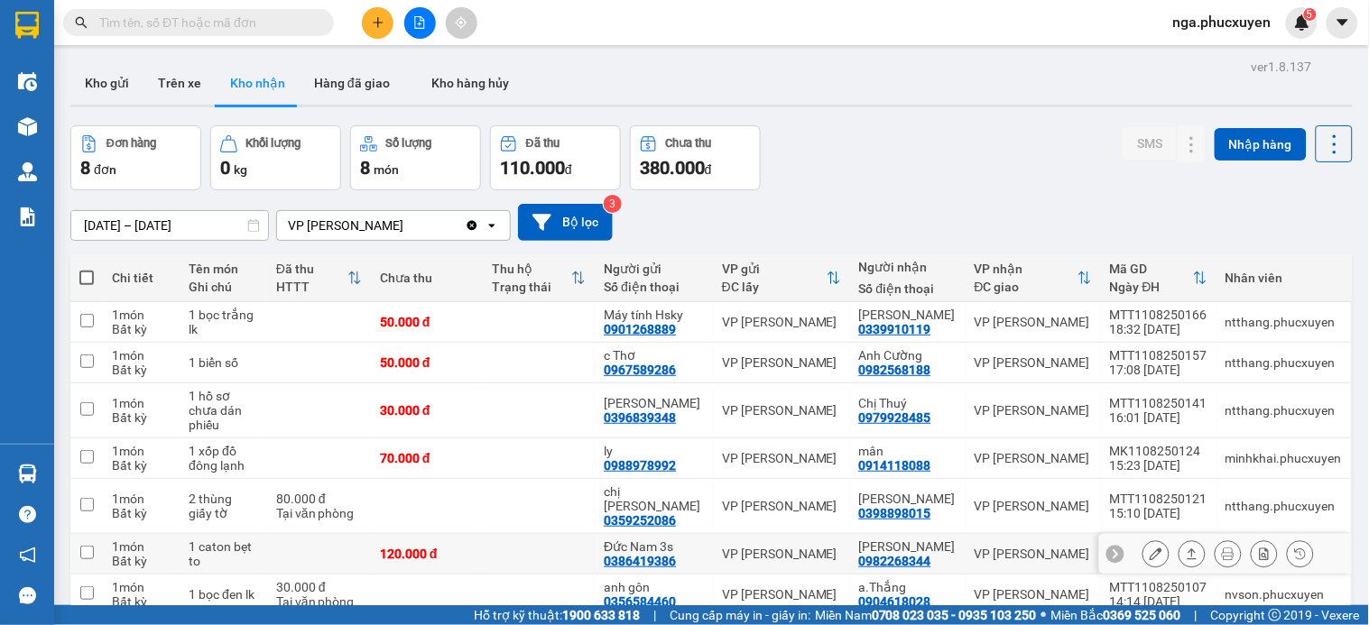
scroll to position [100, 0]
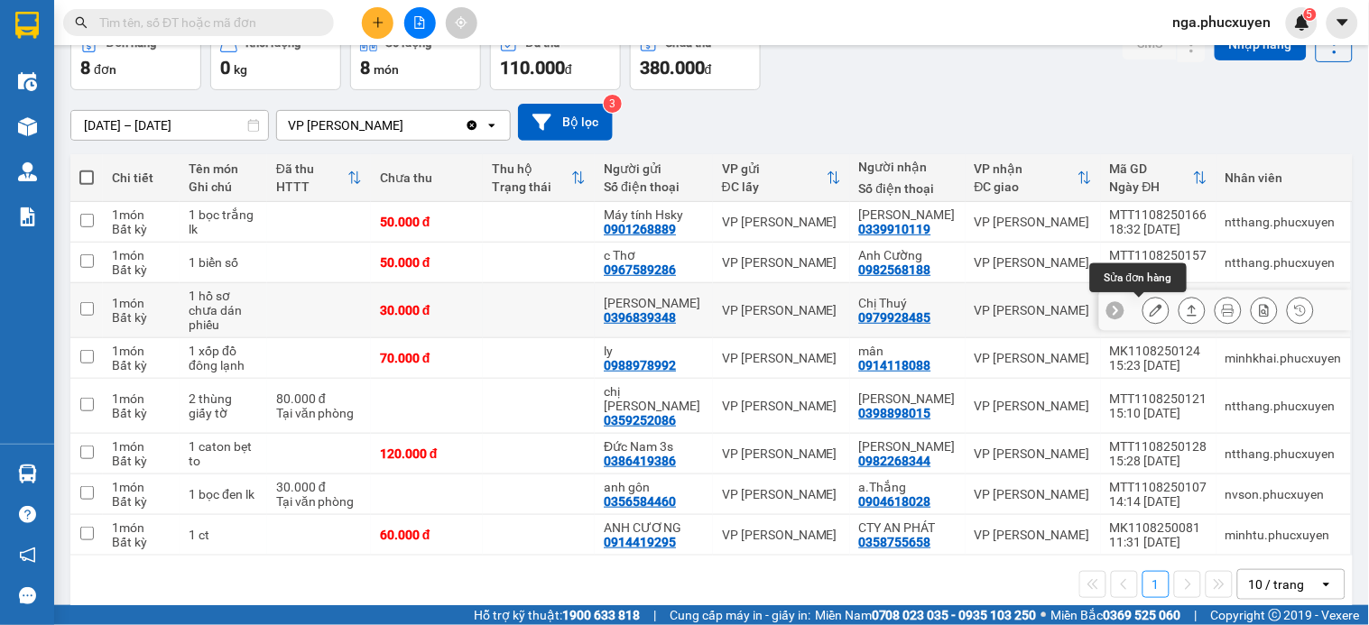
click at [1150, 314] on icon at bounding box center [1156, 310] width 13 height 13
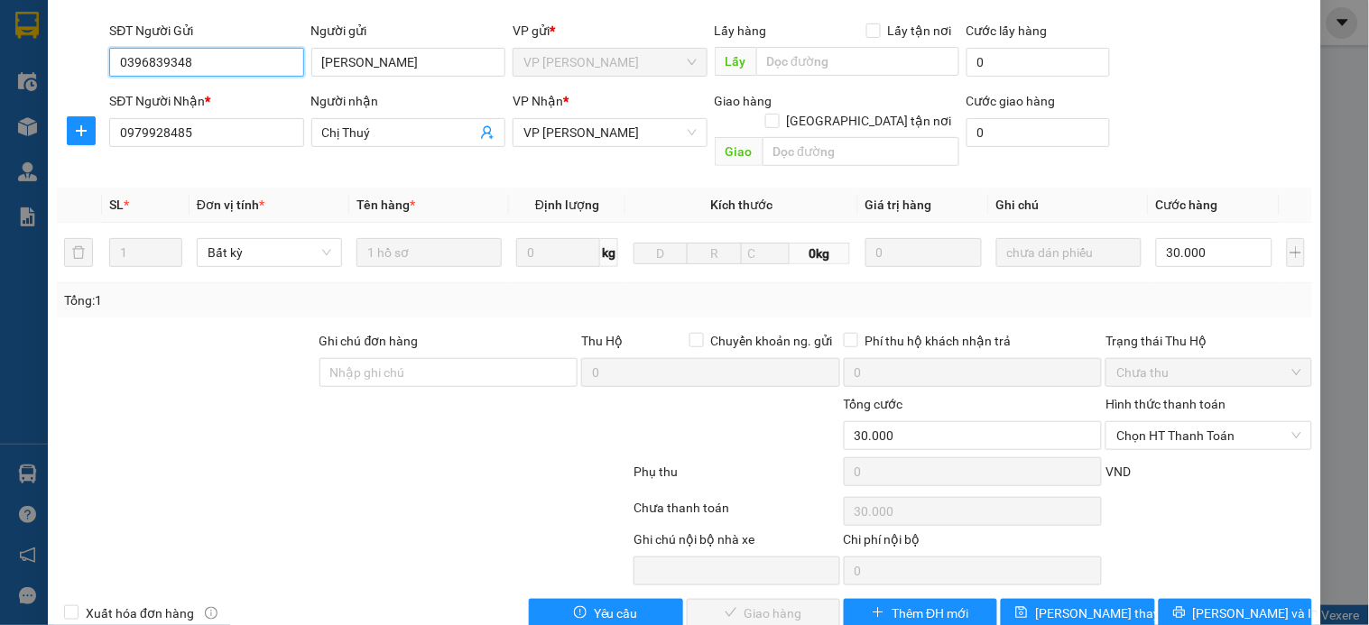
scroll to position [139, 0]
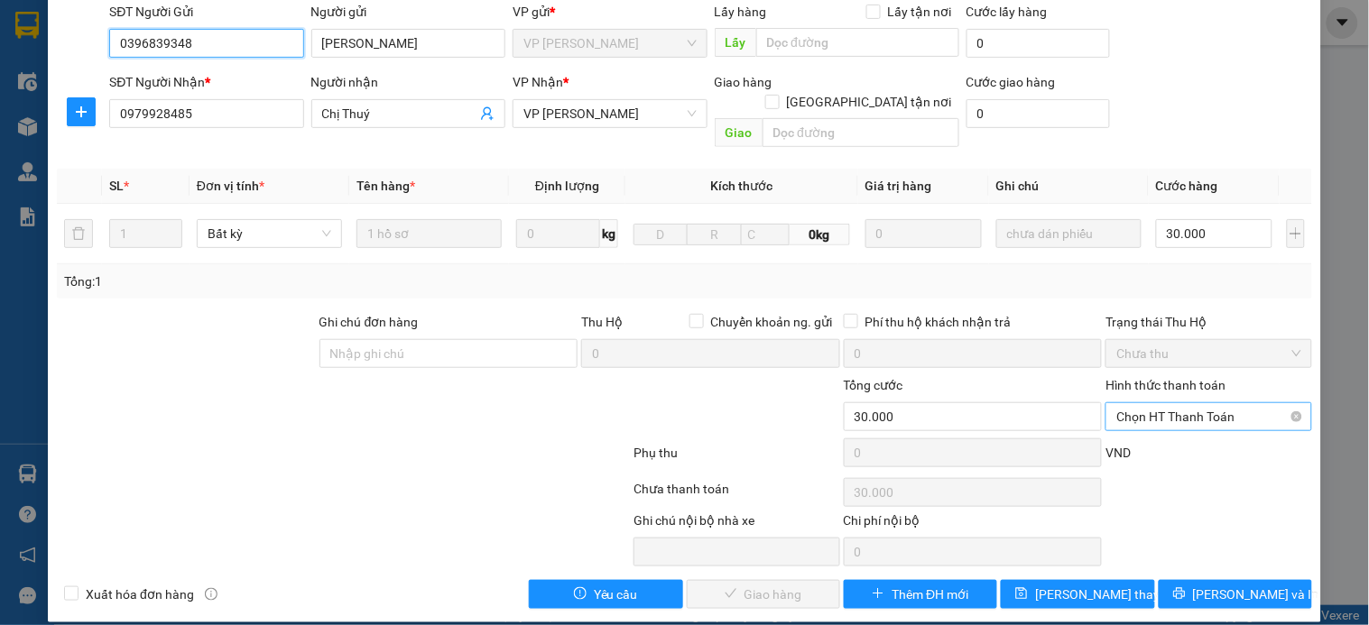
click at [1161, 403] on span "Chọn HT Thanh Toán" at bounding box center [1208, 416] width 184 height 27
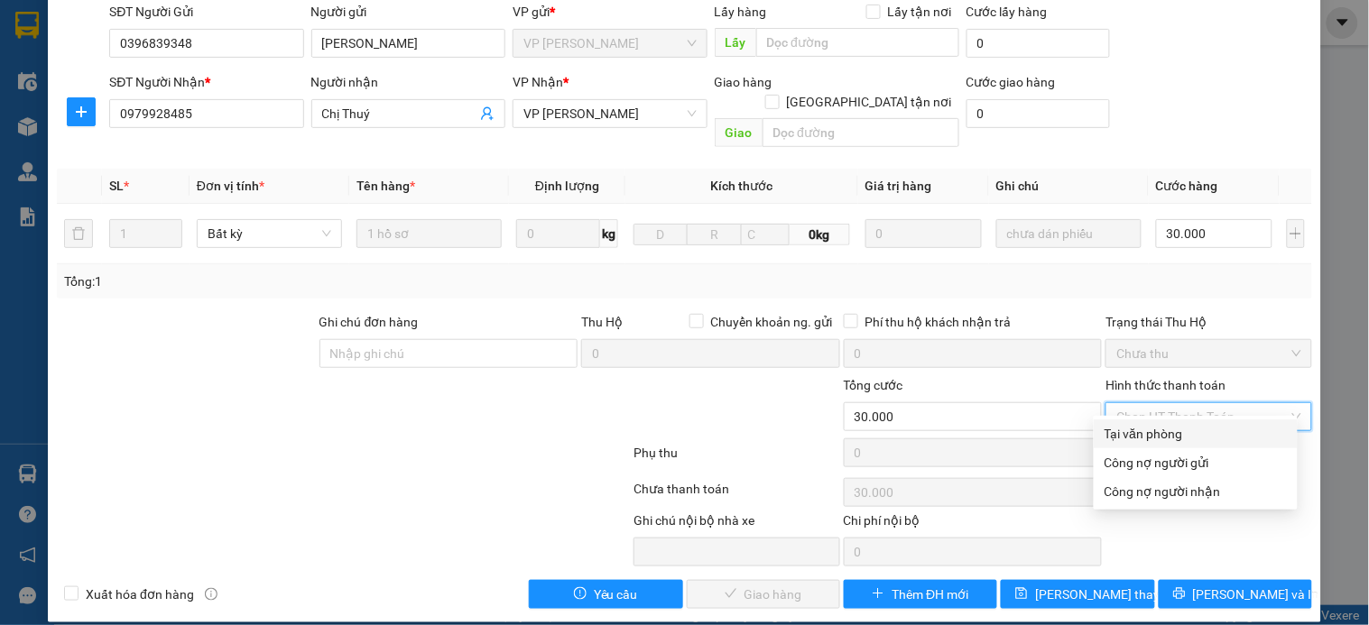
drag, startPoint x: 1156, startPoint y: 435, endPoint x: 900, endPoint y: 501, distance: 264.6
click at [1153, 438] on div "Tại văn phòng" at bounding box center [1196, 434] width 182 height 20
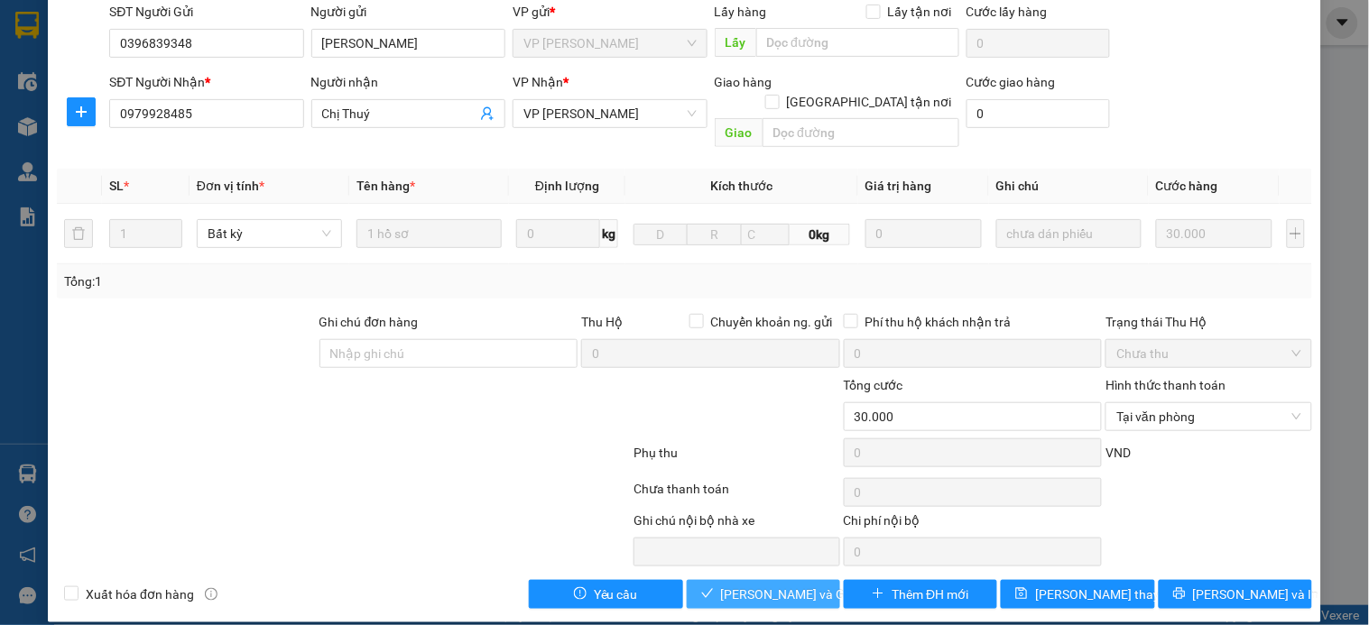
click at [777, 585] on span "Lưu và Giao hàng" at bounding box center [807, 595] width 173 height 20
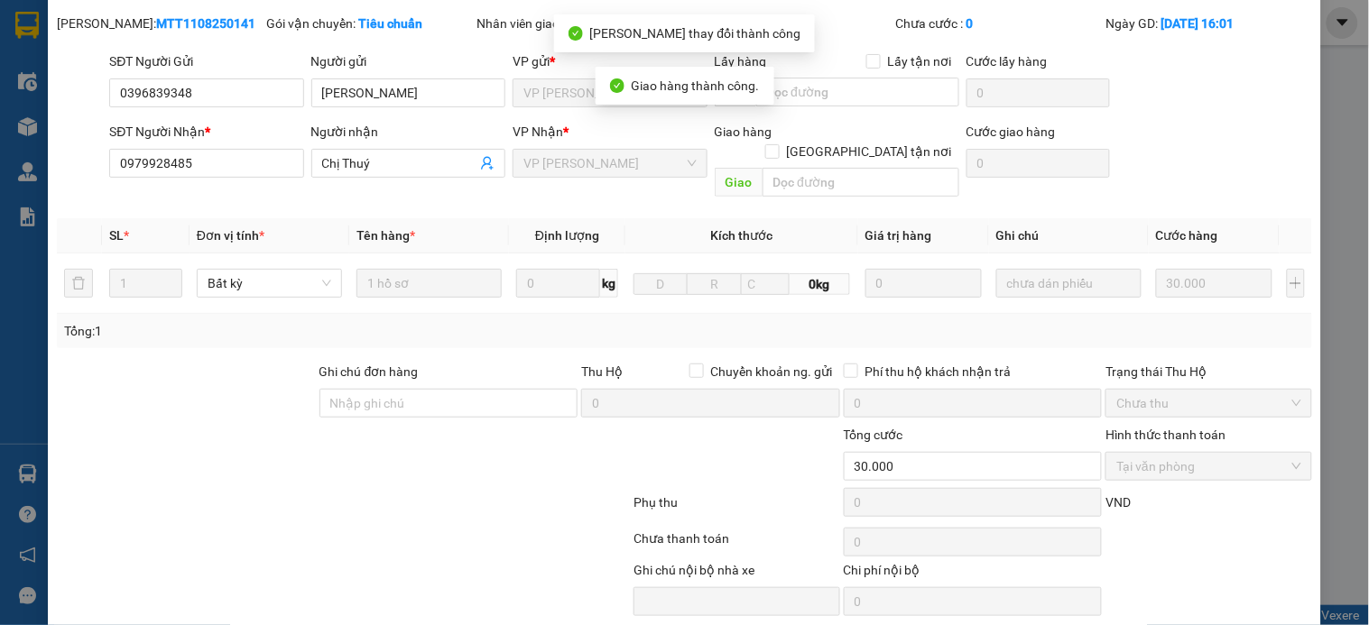
scroll to position [0, 0]
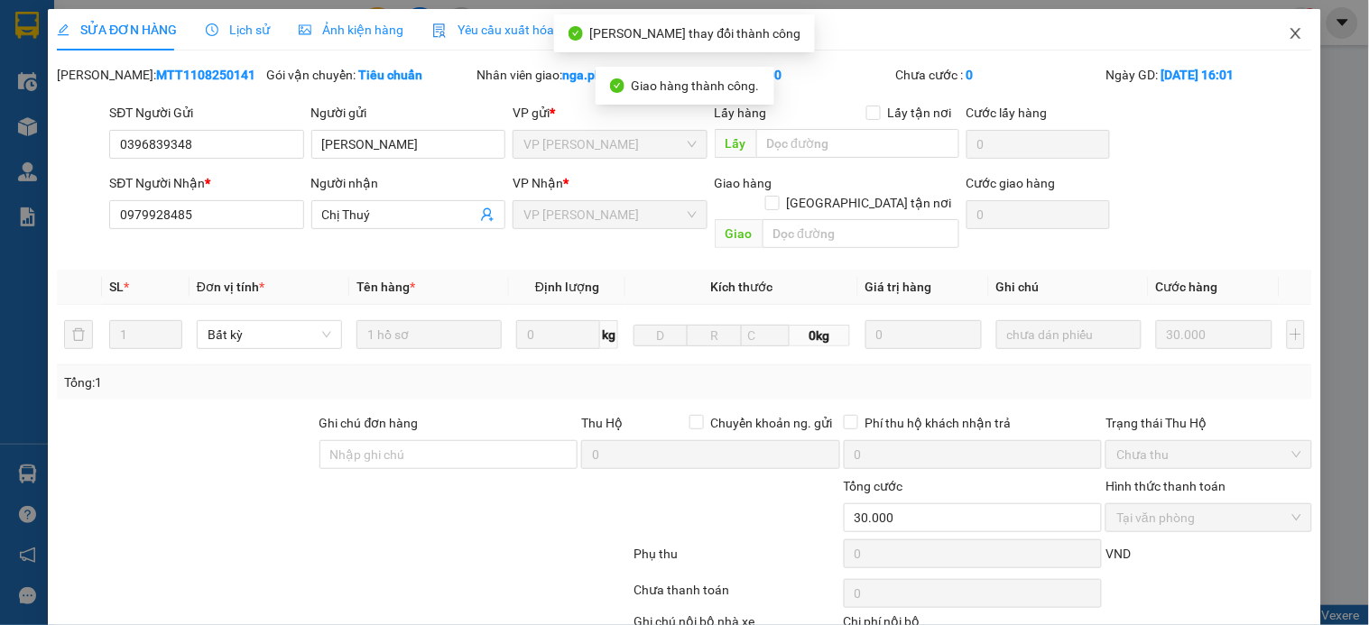
click at [1289, 34] on icon "close" at bounding box center [1296, 33] width 14 height 14
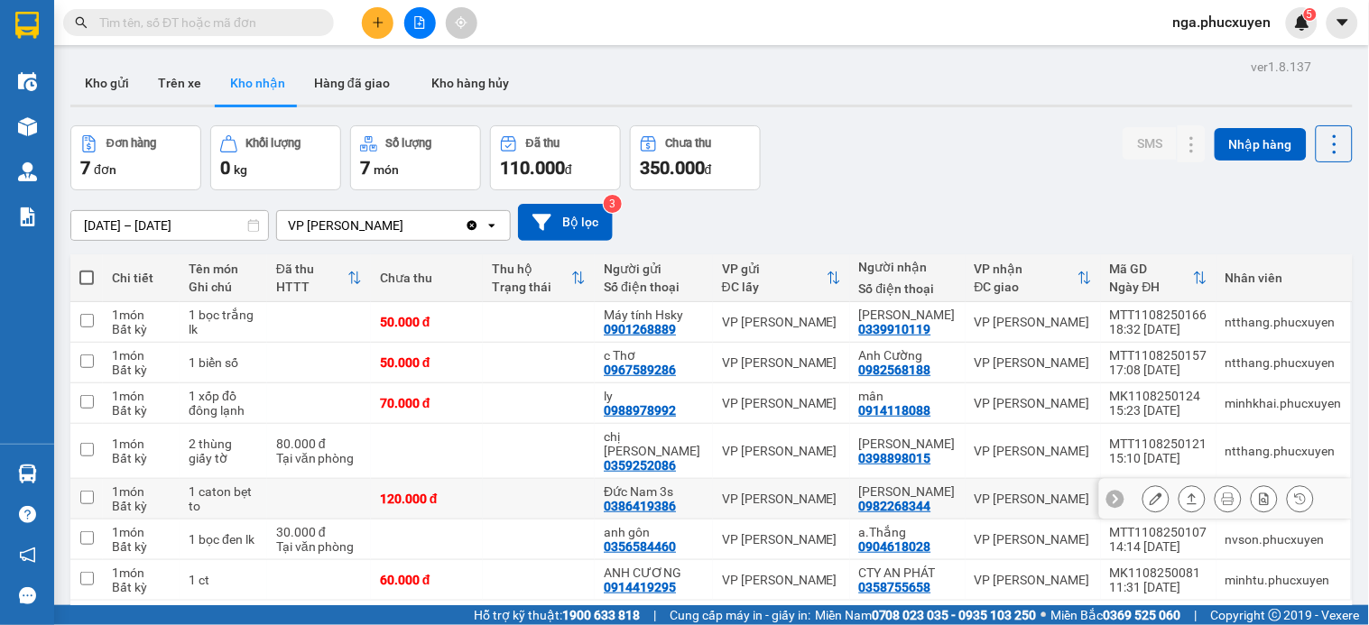
scroll to position [83, 0]
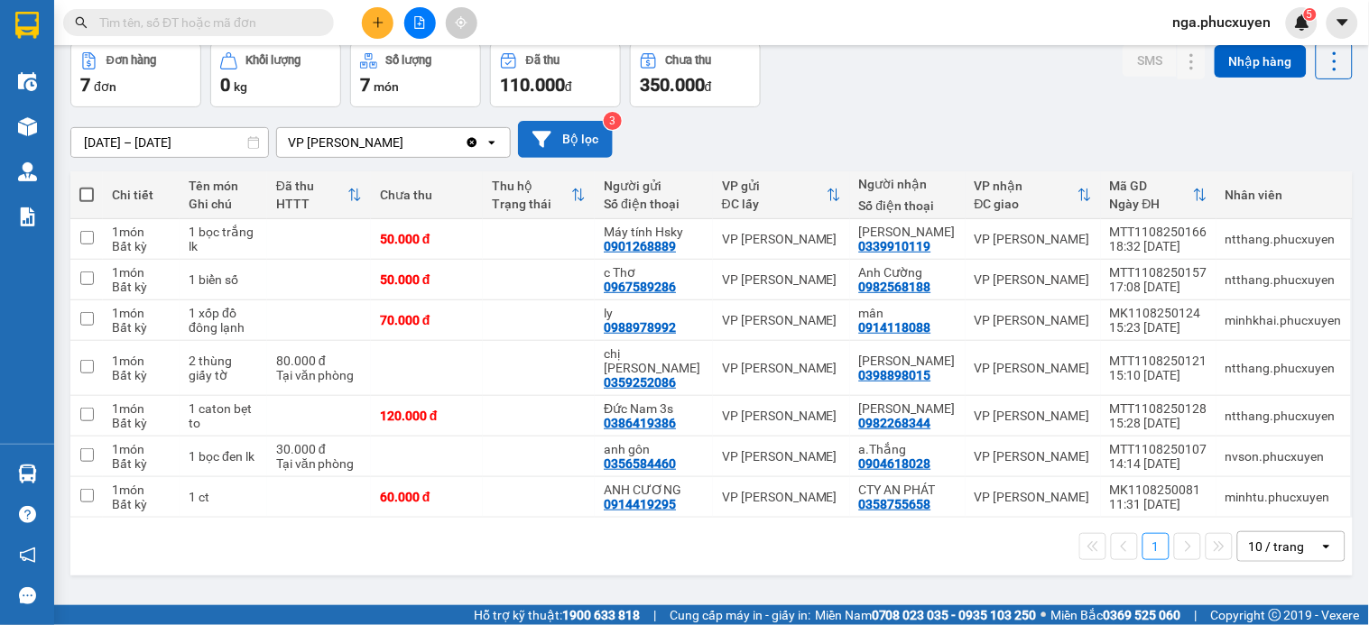
click at [578, 133] on button "Bộ lọc" at bounding box center [565, 139] width 95 height 37
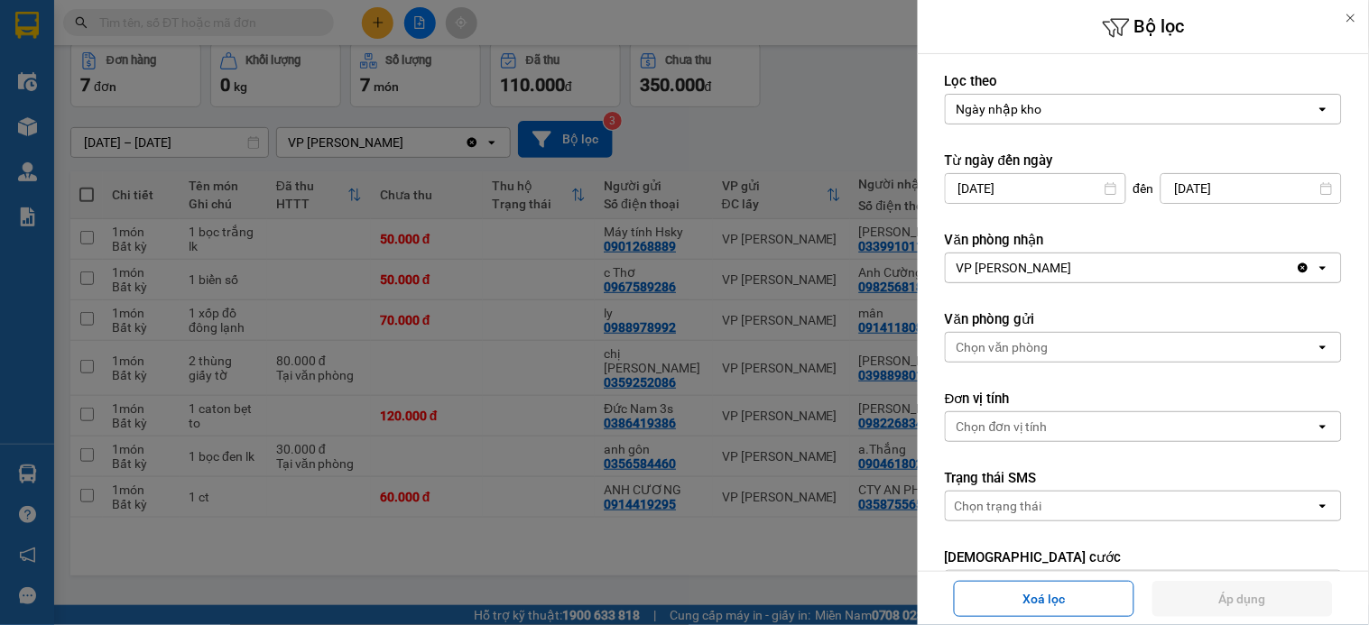
click at [980, 175] on input "10/08/2025" at bounding box center [1036, 188] width 180 height 29
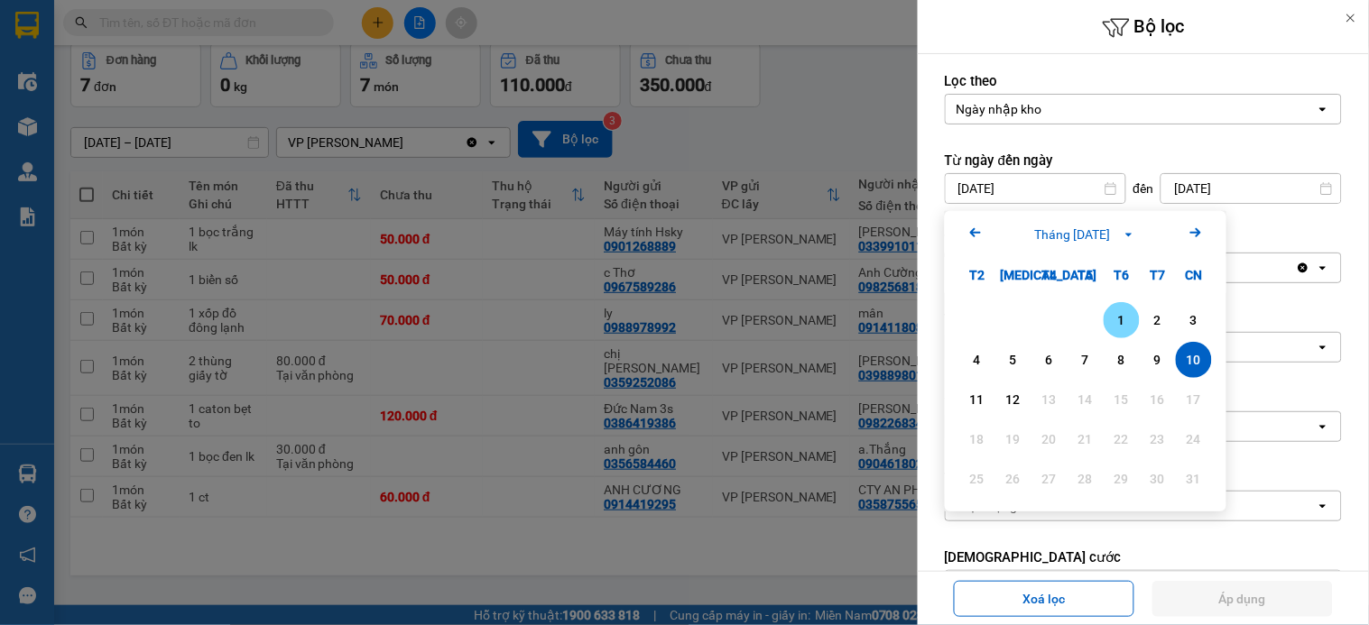
click at [1115, 319] on div "1" at bounding box center [1121, 321] width 25 height 22
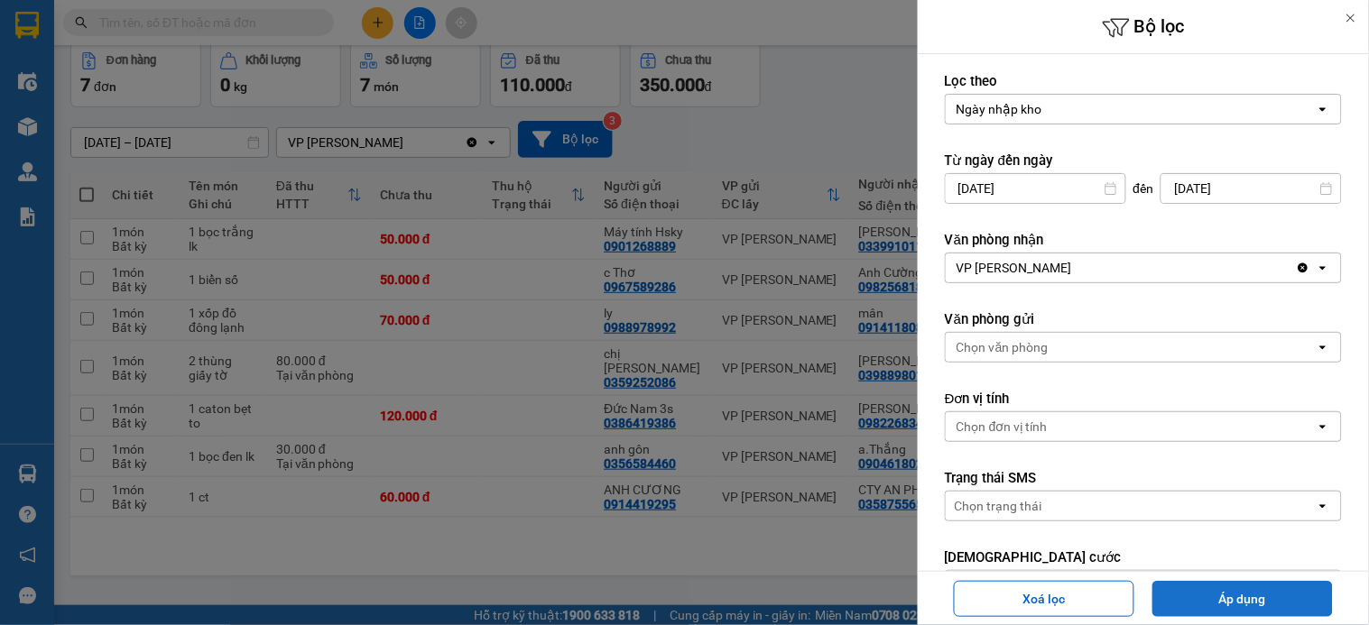
click at [1243, 594] on button "Áp dụng" at bounding box center [1242, 599] width 180 height 36
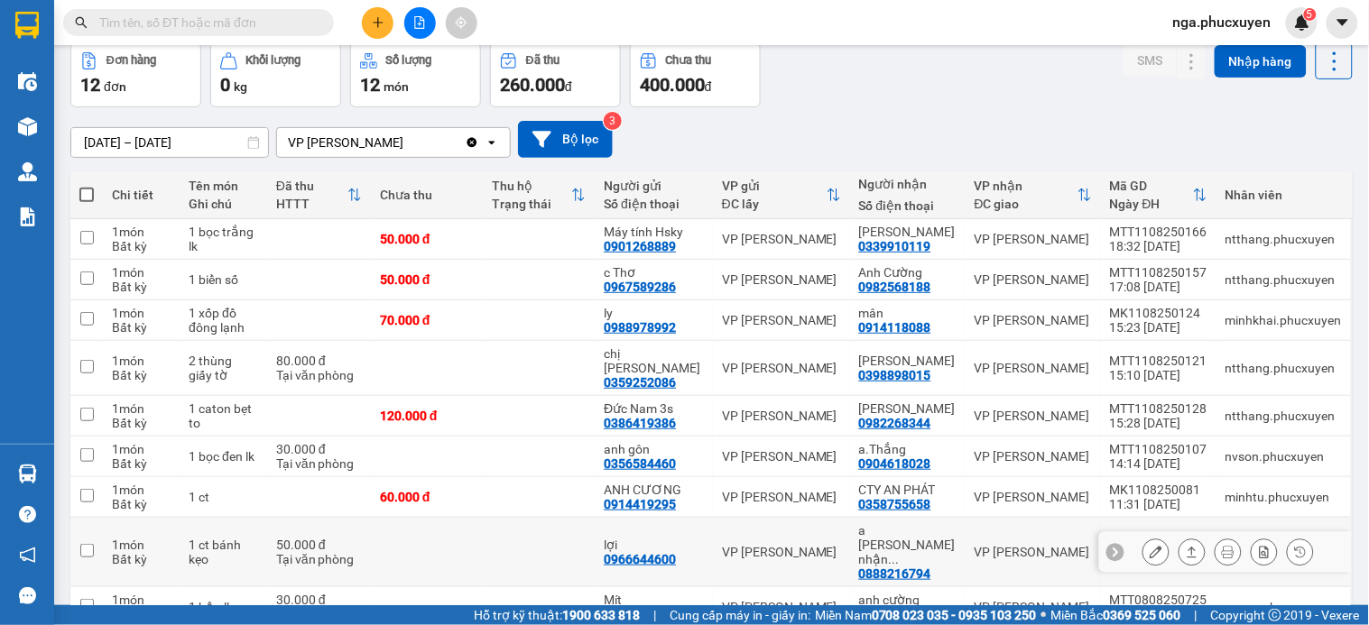
scroll to position [178, 0]
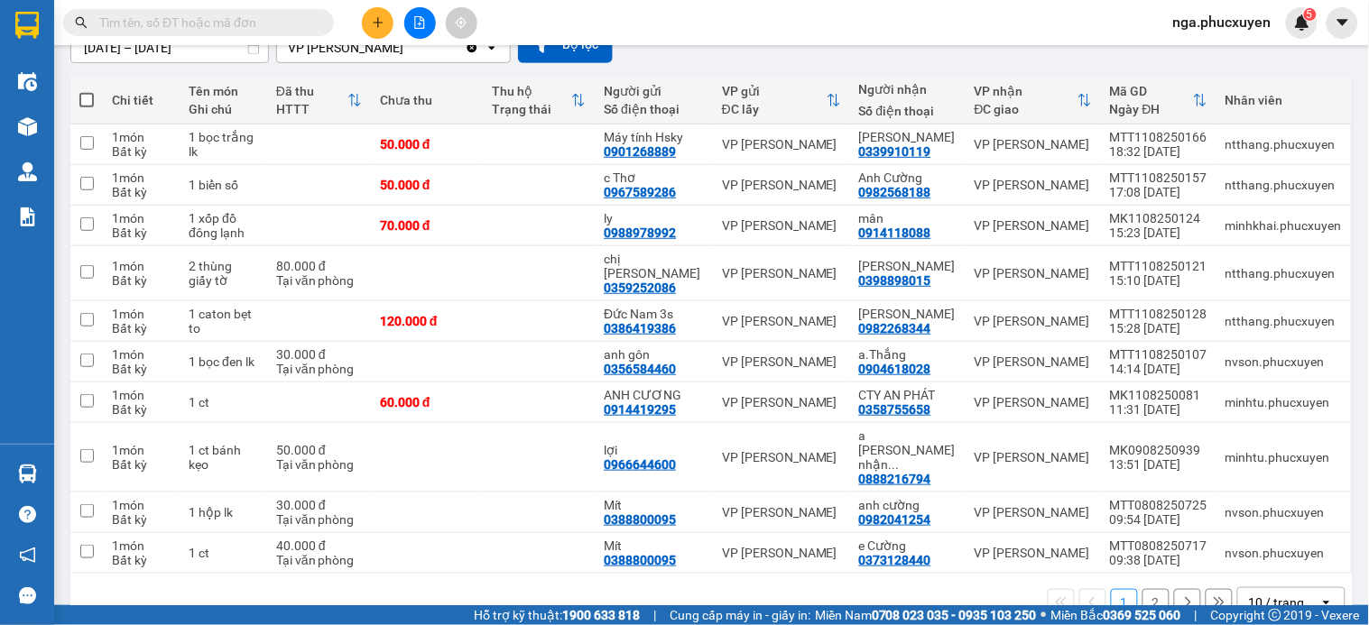
click at [1143, 589] on button "2" at bounding box center [1156, 602] width 27 height 27
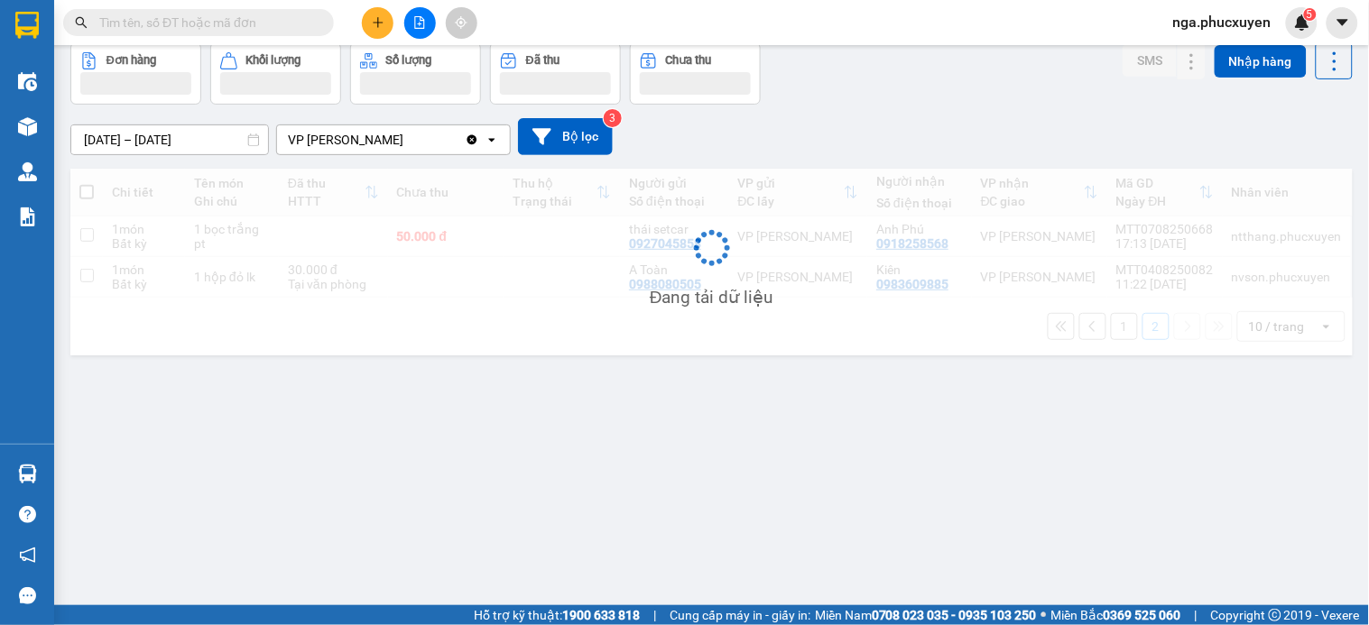
scroll to position [83, 0]
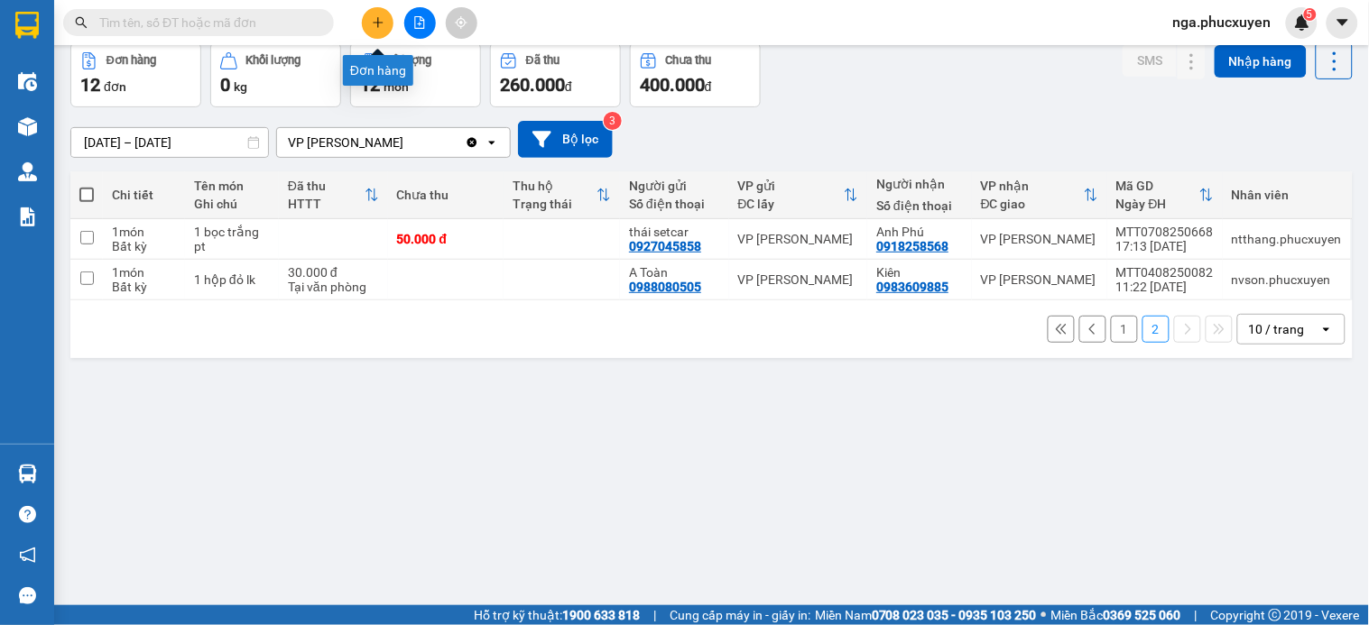
click at [379, 18] on icon "plus" at bounding box center [378, 22] width 13 height 13
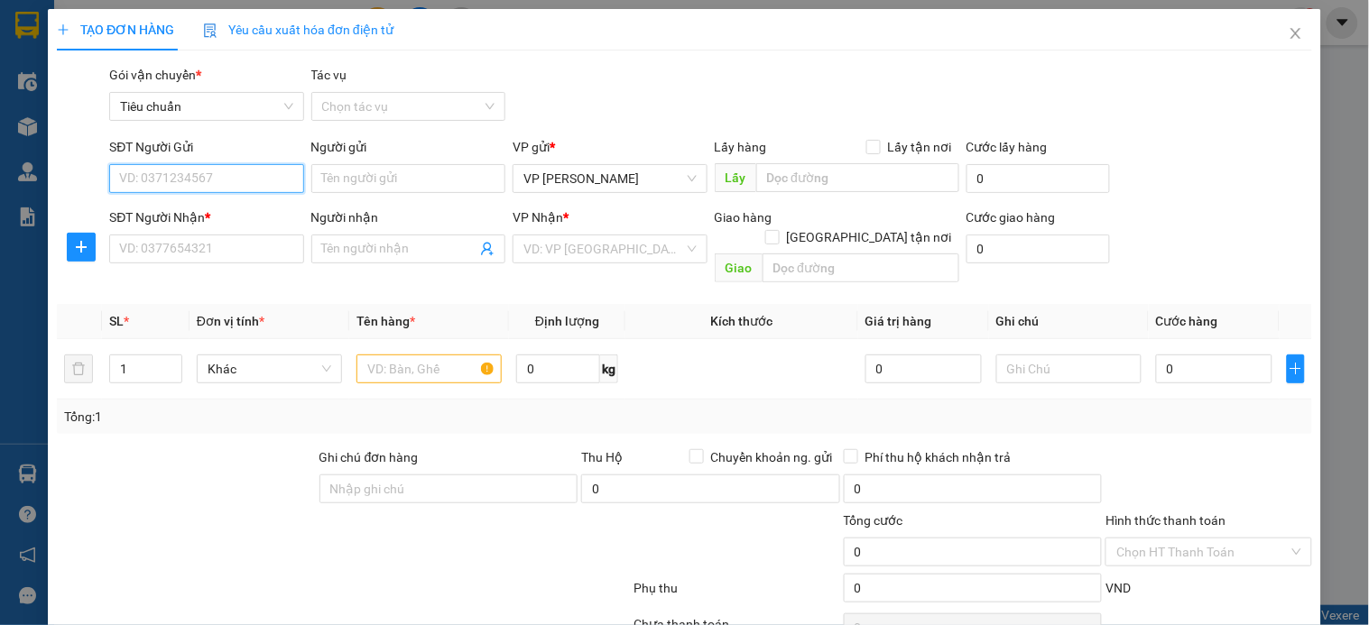
click at [254, 180] on input "SĐT Người Gửi" at bounding box center [206, 178] width 194 height 29
click at [254, 180] on input "079" at bounding box center [206, 178] width 194 height 29
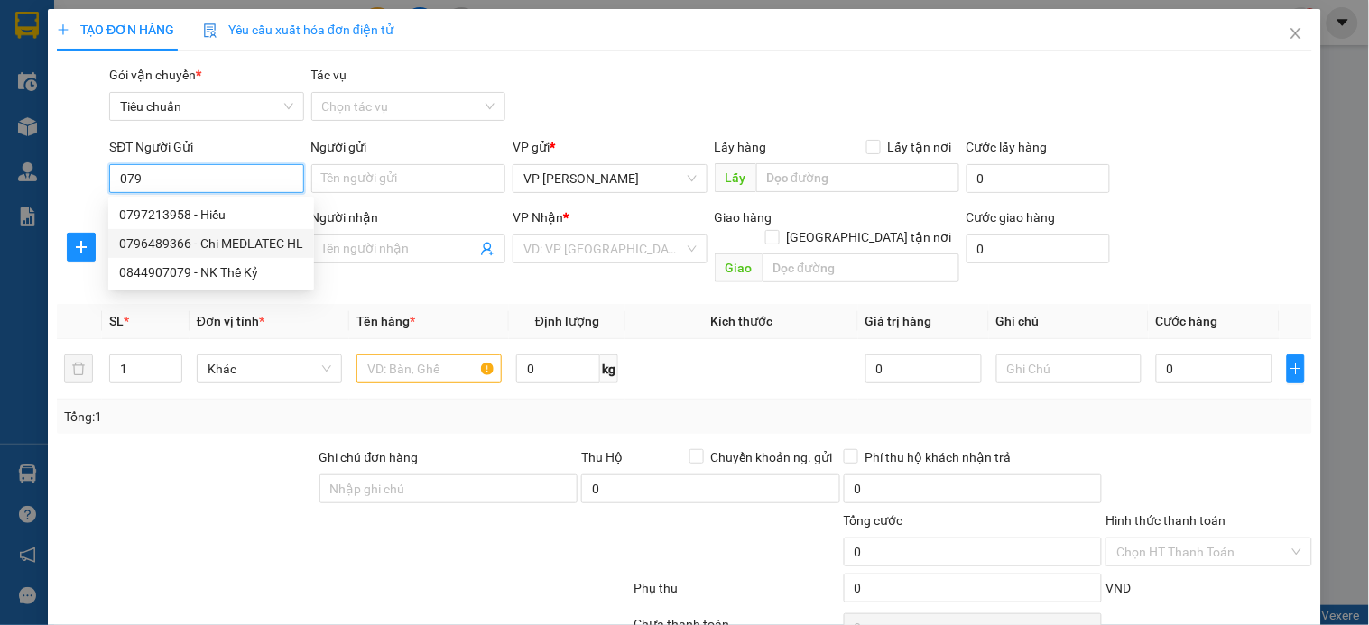
click at [250, 241] on div "0796489366 - Chi MEDLATEC HL" at bounding box center [211, 244] width 184 height 20
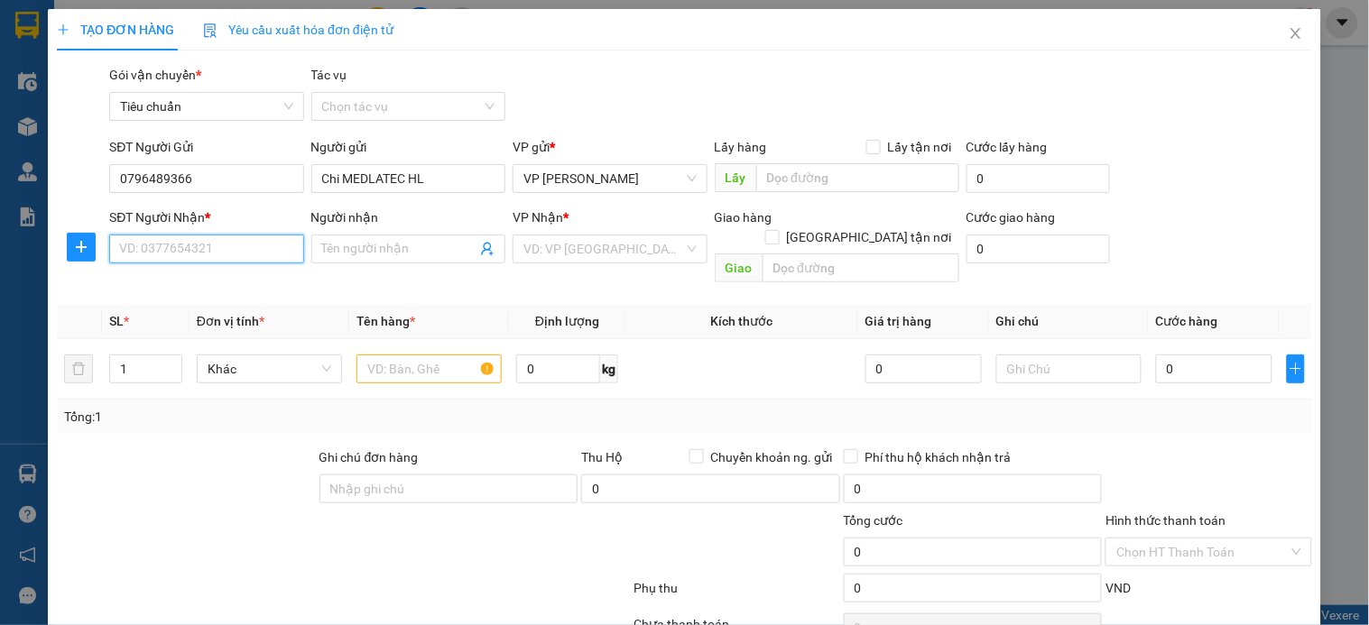
click at [240, 248] on input "SĐT Người Nhận *" at bounding box center [206, 249] width 194 height 29
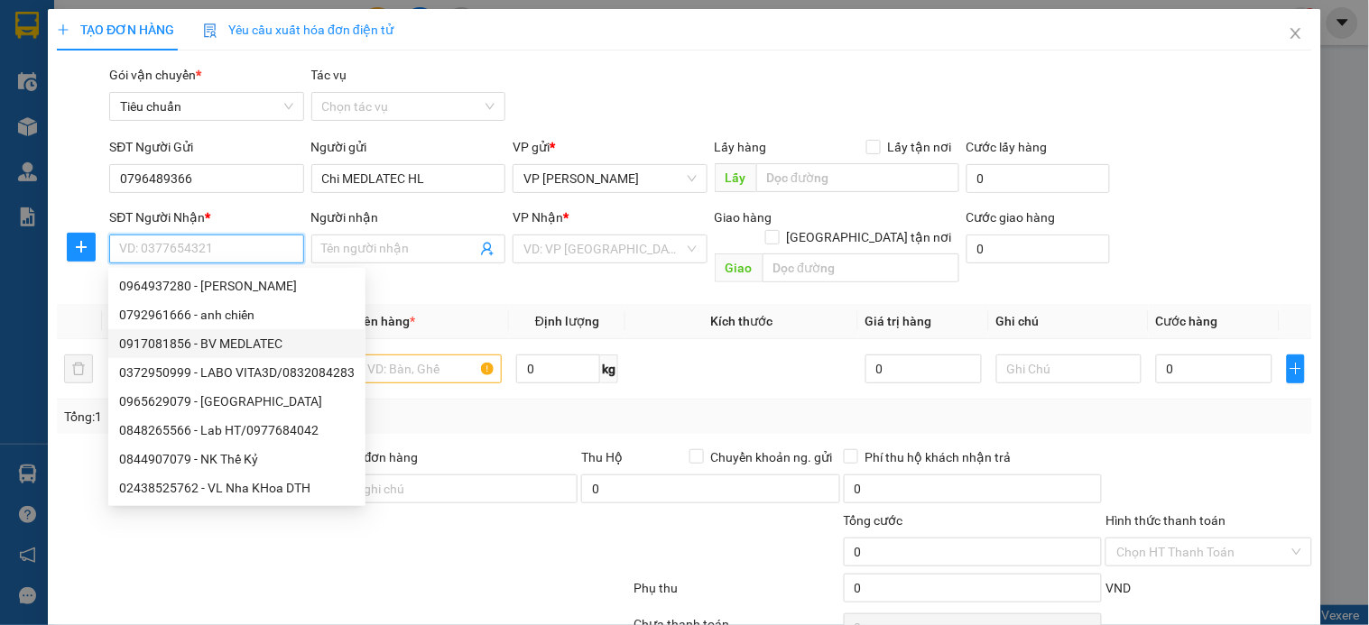
click at [250, 349] on div "0917081856 - BV MEDLATEC" at bounding box center [237, 344] width 236 height 20
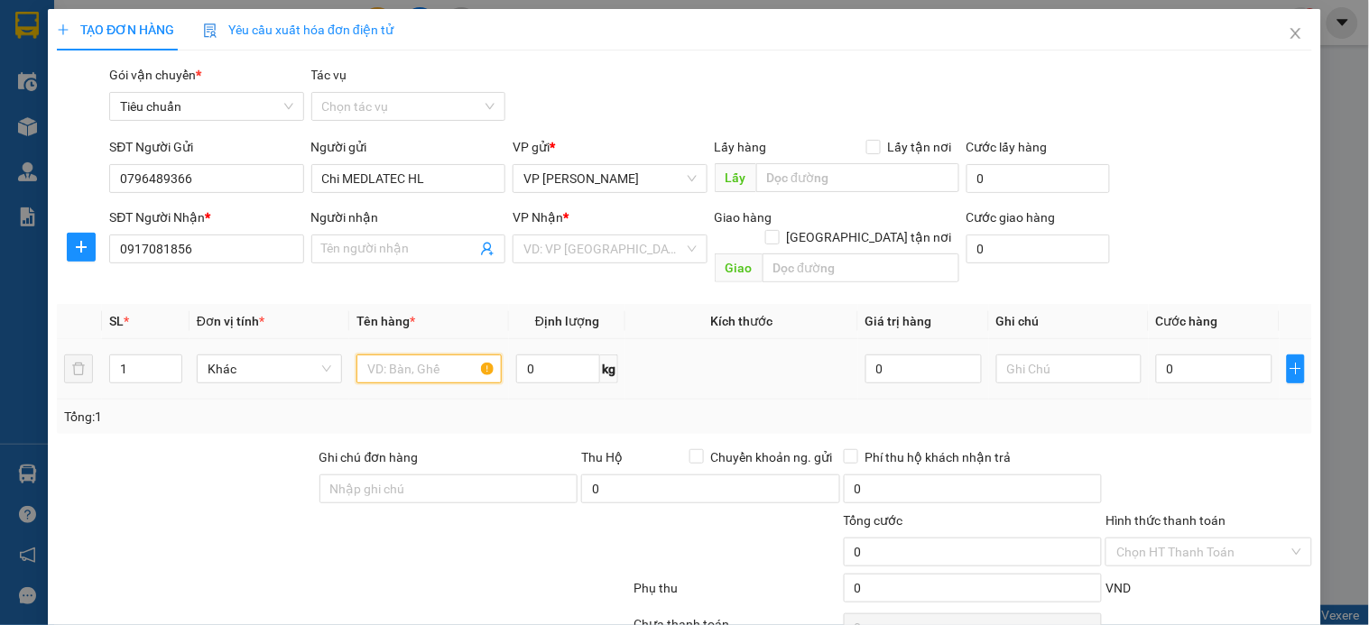
click at [403, 355] on input "text" at bounding box center [428, 369] width 145 height 29
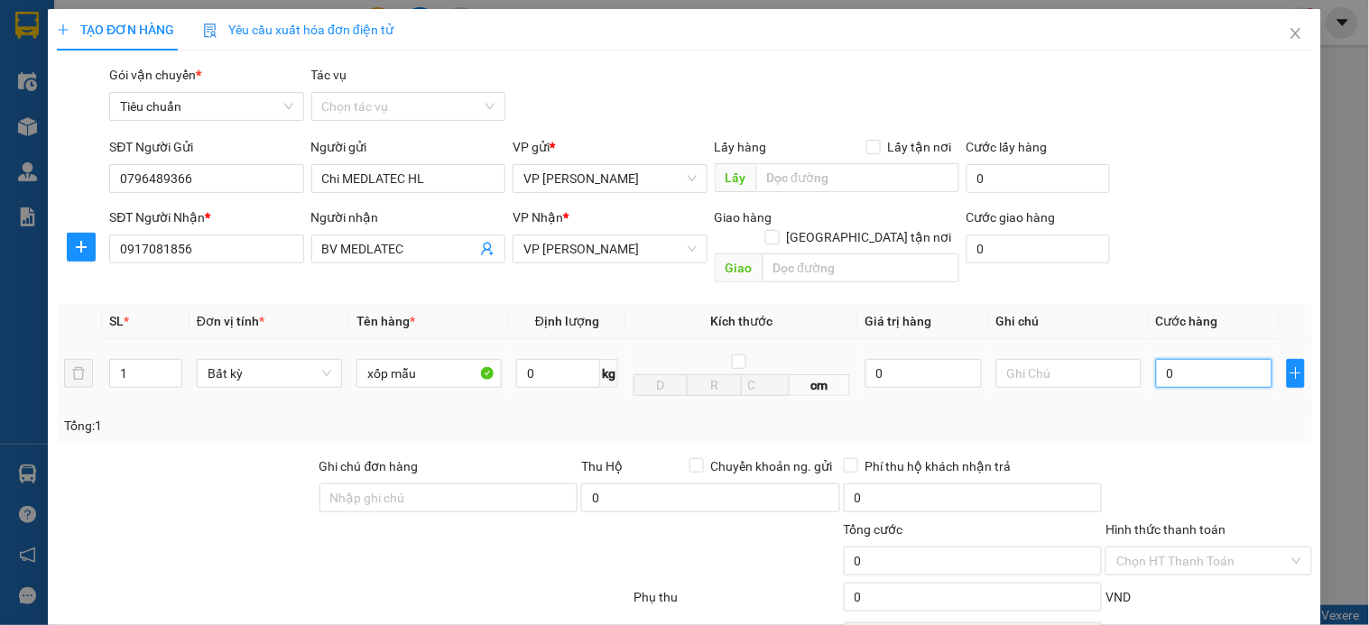
click at [1171, 359] on input "0" at bounding box center [1214, 373] width 116 height 29
click at [1182, 548] on input "Hình thức thanh toán" at bounding box center [1201, 561] width 171 height 27
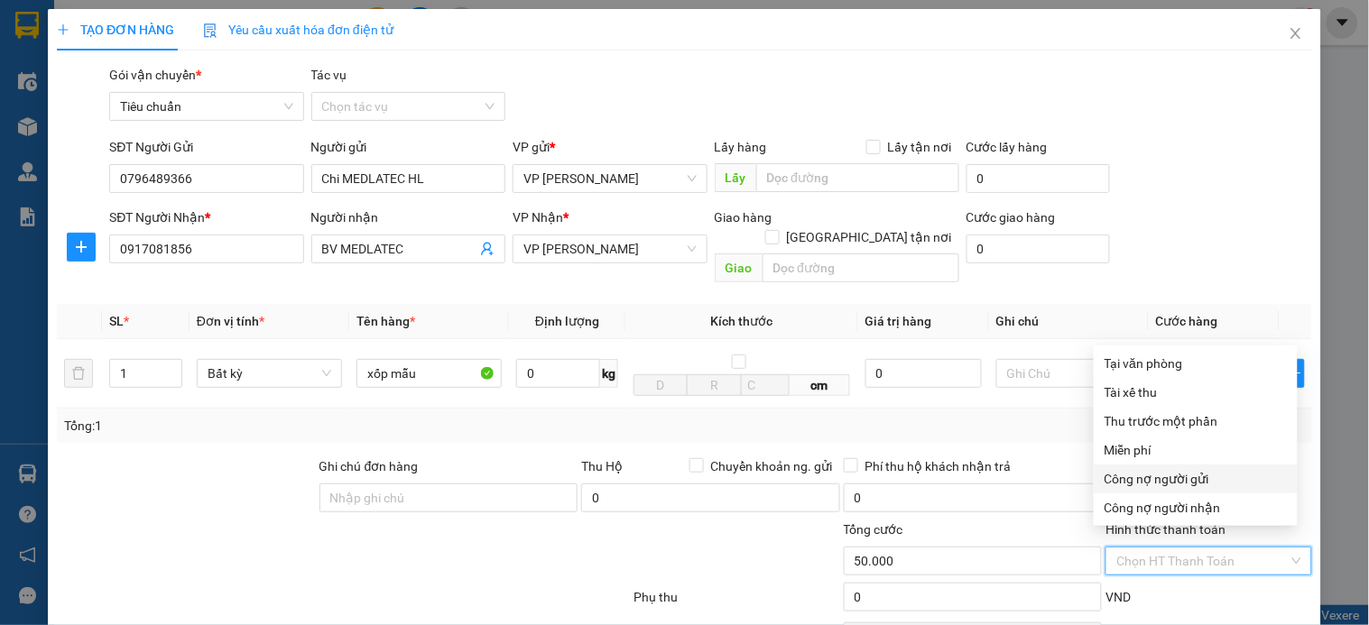
click at [1183, 481] on div "Công nợ người gửi" at bounding box center [1196, 479] width 182 height 20
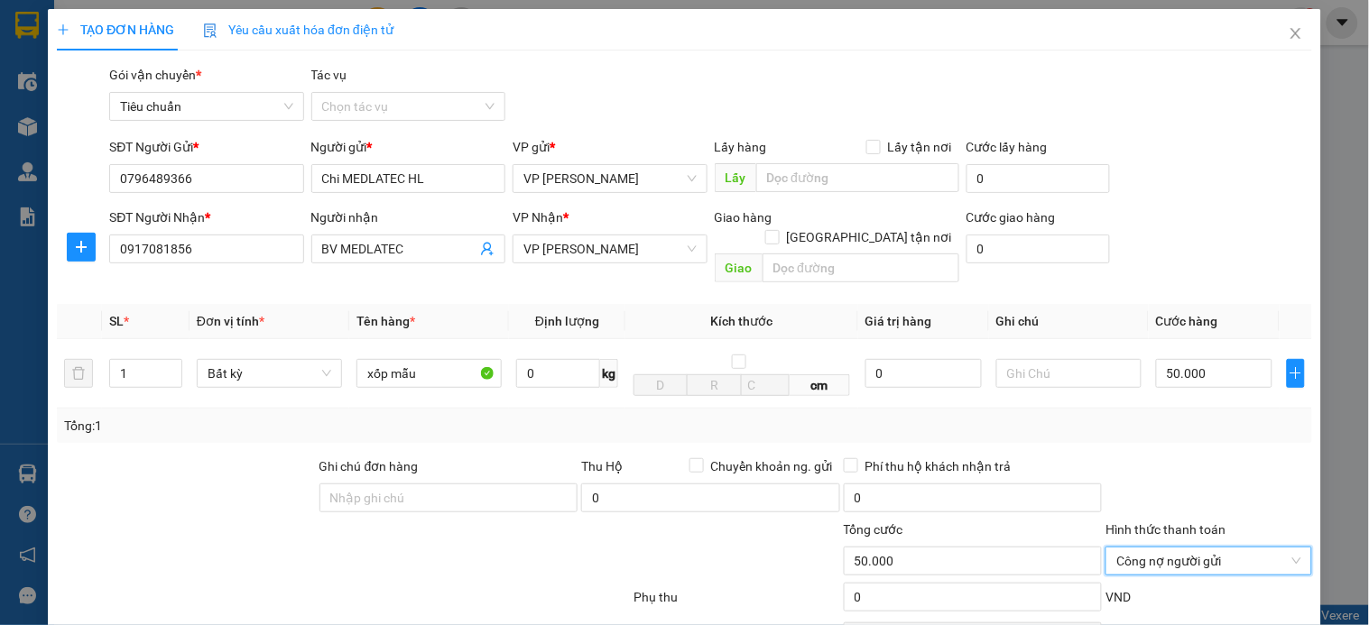
scroll to position [146, 0]
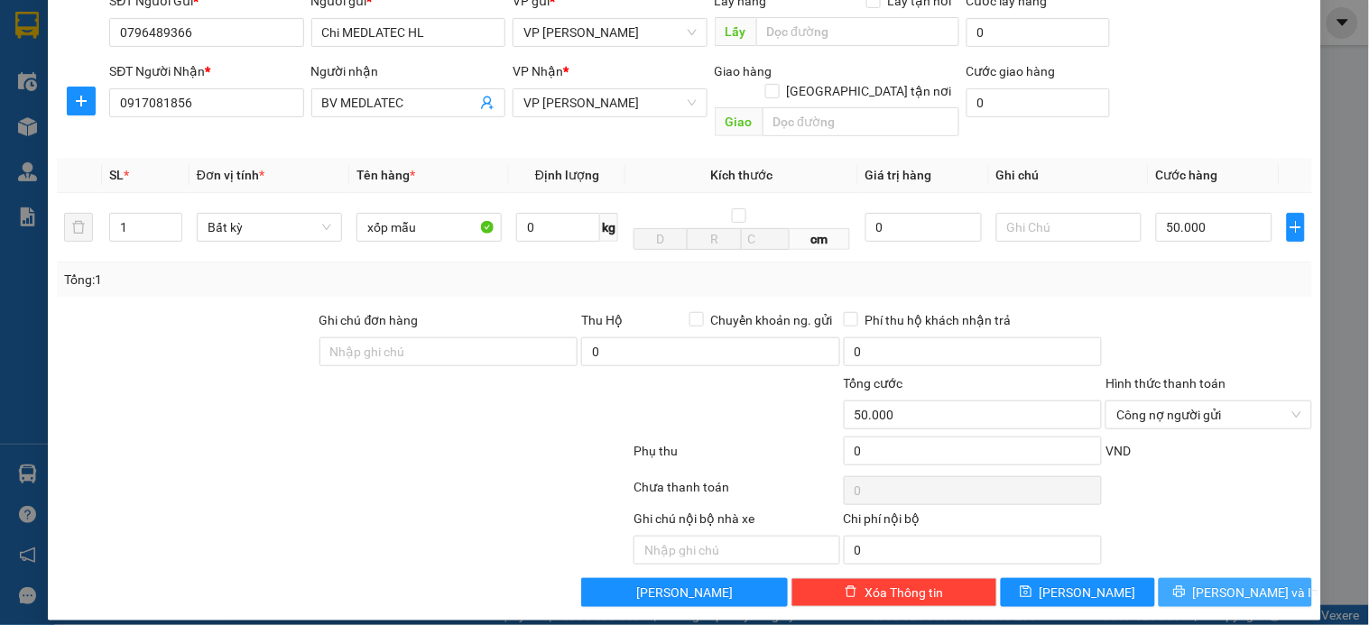
click at [1216, 583] on span "[PERSON_NAME] và In" at bounding box center [1256, 593] width 126 height 20
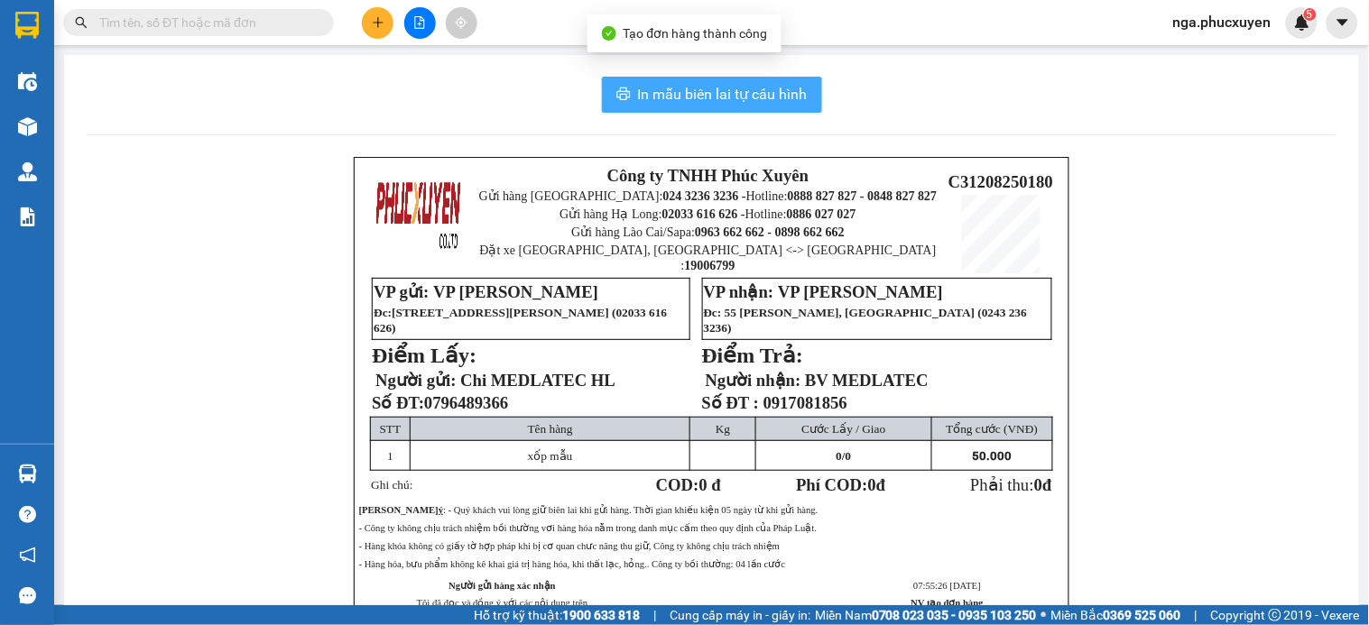
click at [724, 92] on span "In mẫu biên lai tự cấu hình" at bounding box center [723, 94] width 170 height 23
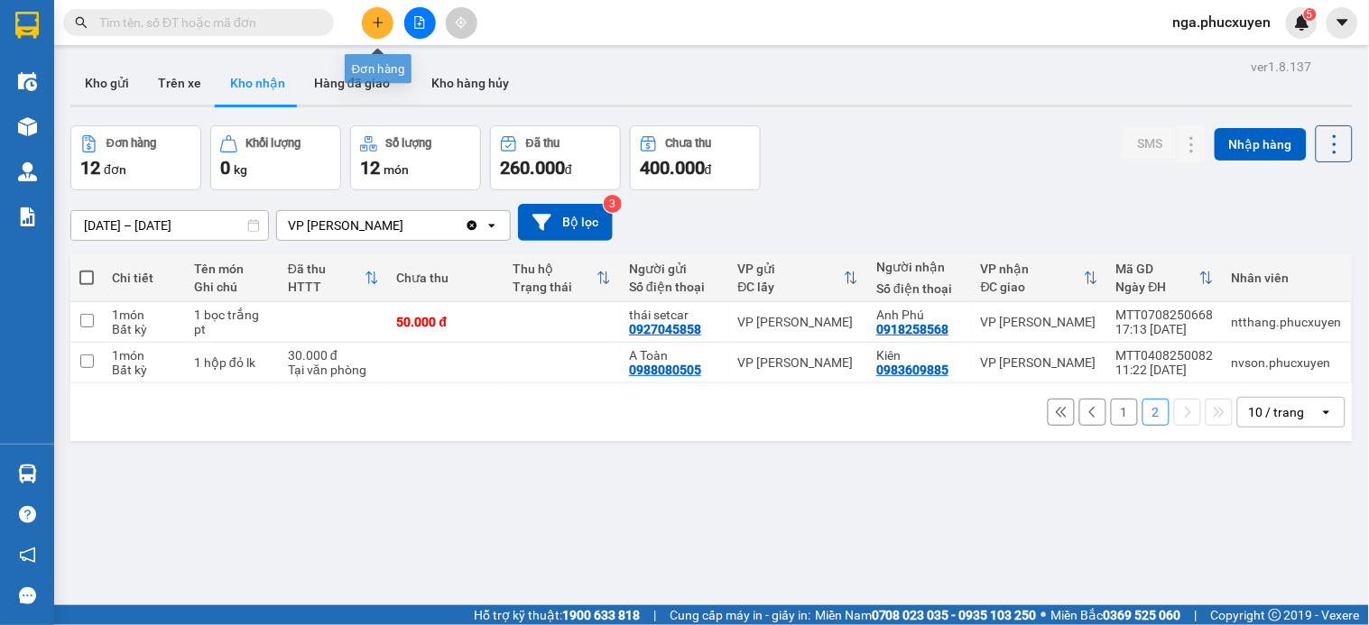
click at [375, 25] on icon "plus" at bounding box center [378, 22] width 13 height 13
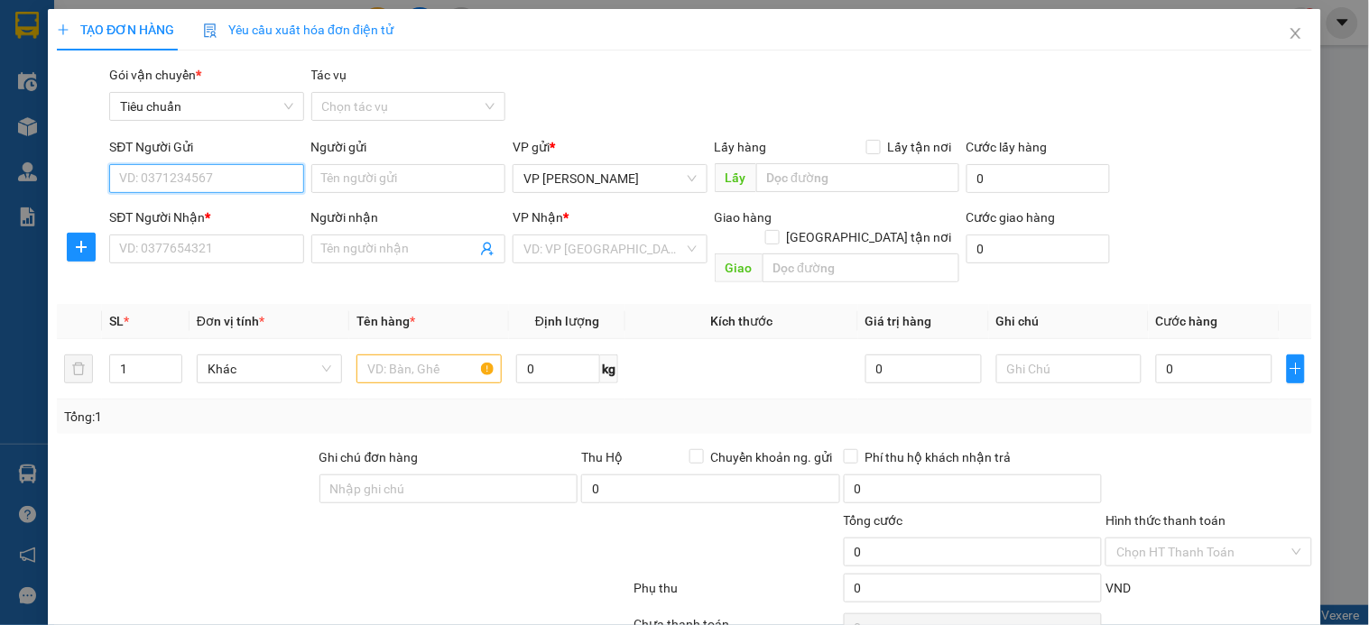
click at [242, 176] on input "SĐT Người Gửi" at bounding box center [206, 178] width 194 height 29
click at [242, 176] on input "0388588462" at bounding box center [206, 178] width 194 height 29
click at [231, 217] on div "0388588462 - C Cúc" at bounding box center [204, 215] width 171 height 20
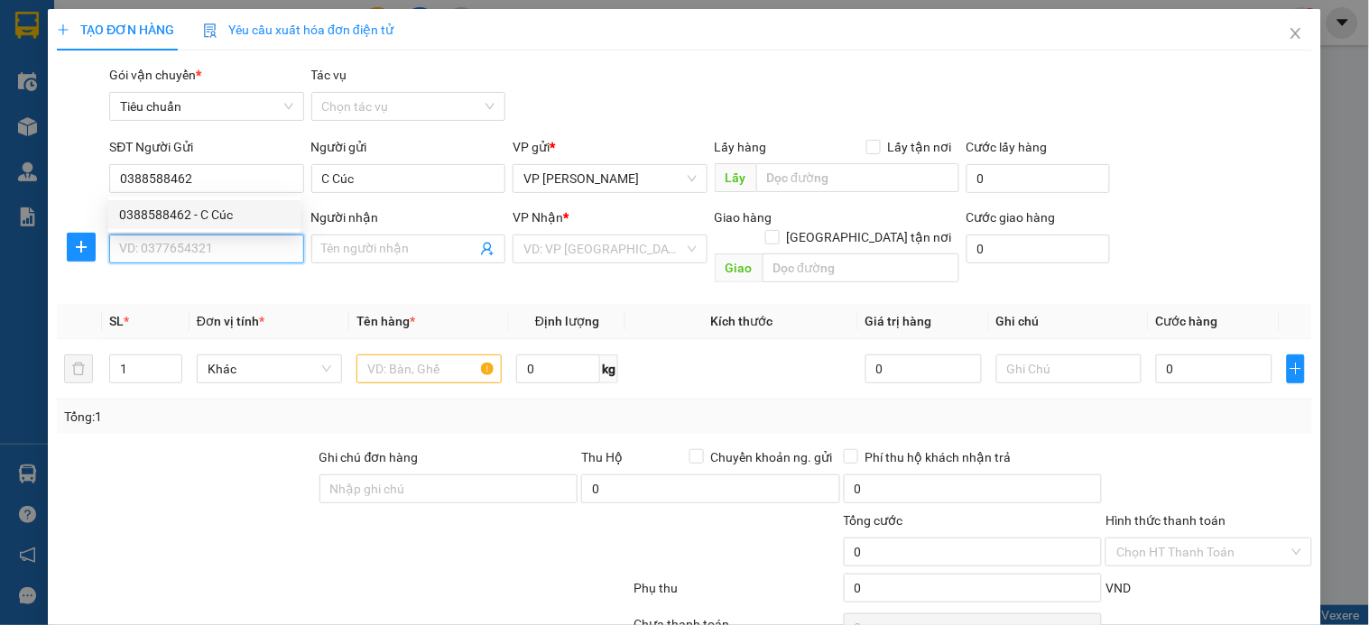
click at [229, 254] on input "SĐT Người Nhận *" at bounding box center [206, 249] width 194 height 29
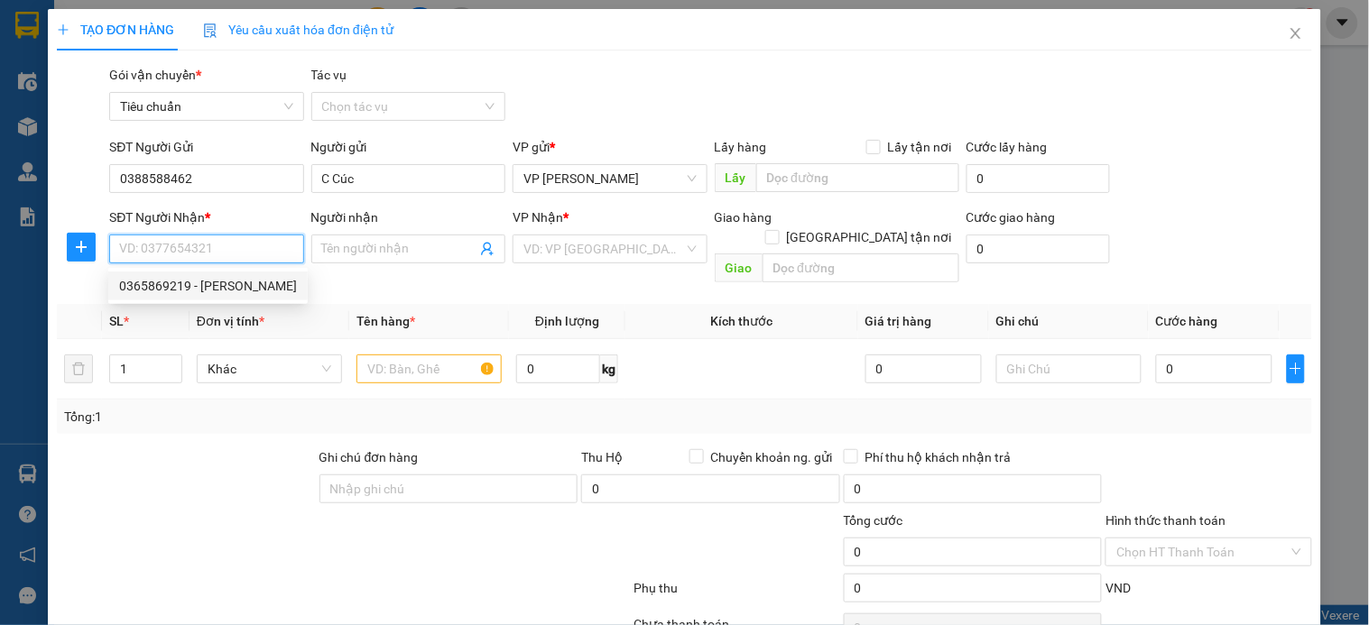
click at [236, 287] on div "0365869219 - Ngô Nga" at bounding box center [208, 286] width 178 height 20
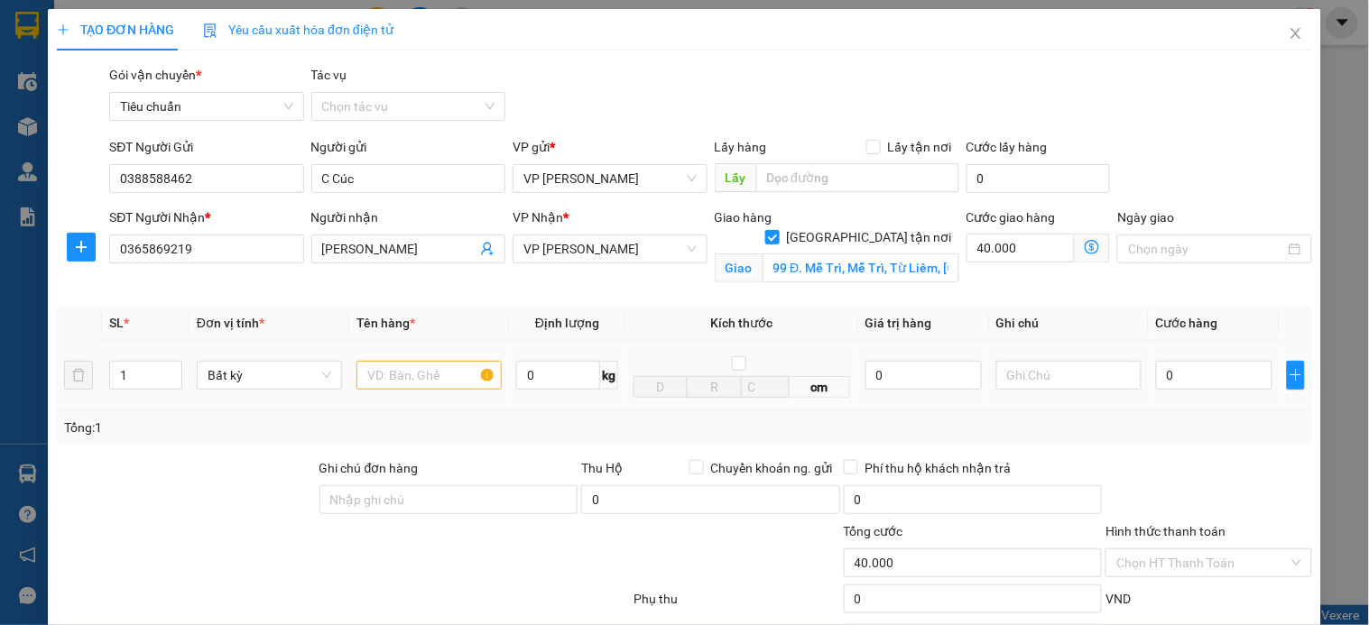
click at [397, 350] on td at bounding box center [429, 375] width 160 height 69
click at [394, 371] on input "text" at bounding box center [428, 375] width 145 height 29
click at [1180, 384] on input "0" at bounding box center [1214, 375] width 116 height 29
click at [433, 377] on input "túi trắng" at bounding box center [428, 375] width 145 height 29
click at [1170, 550] on input "Hình thức thanh toán" at bounding box center [1201, 563] width 171 height 27
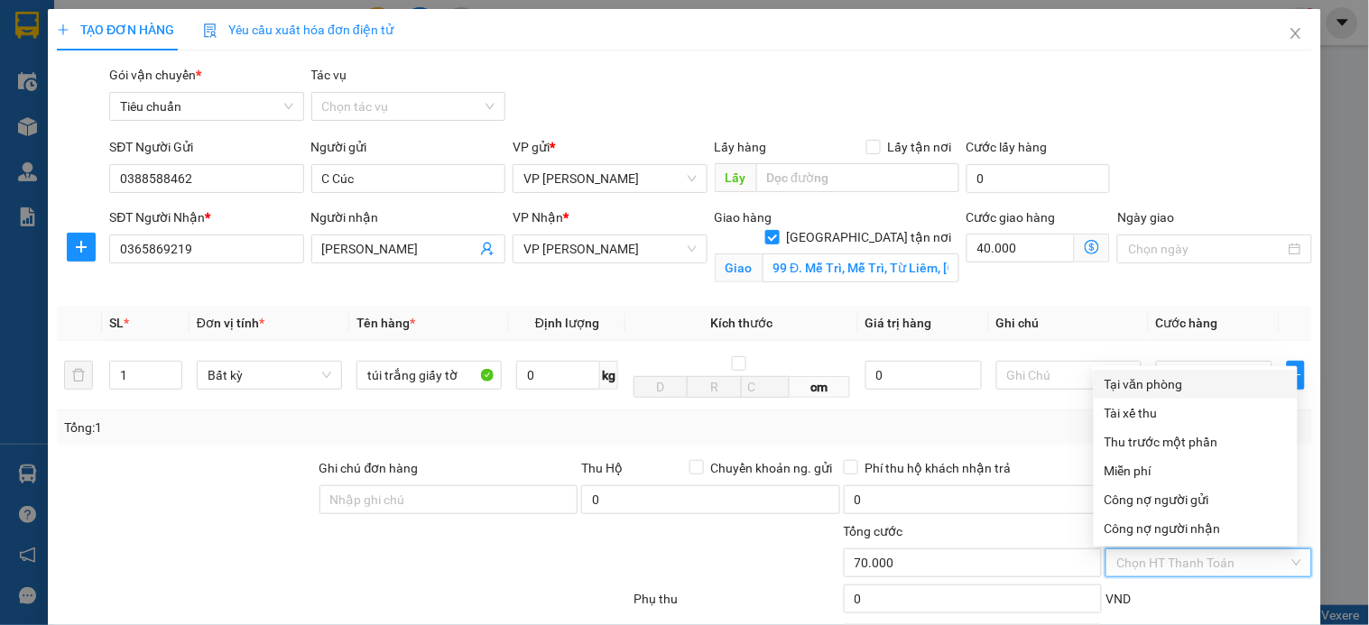
click at [1192, 375] on div "Tại văn phòng" at bounding box center [1196, 385] width 182 height 20
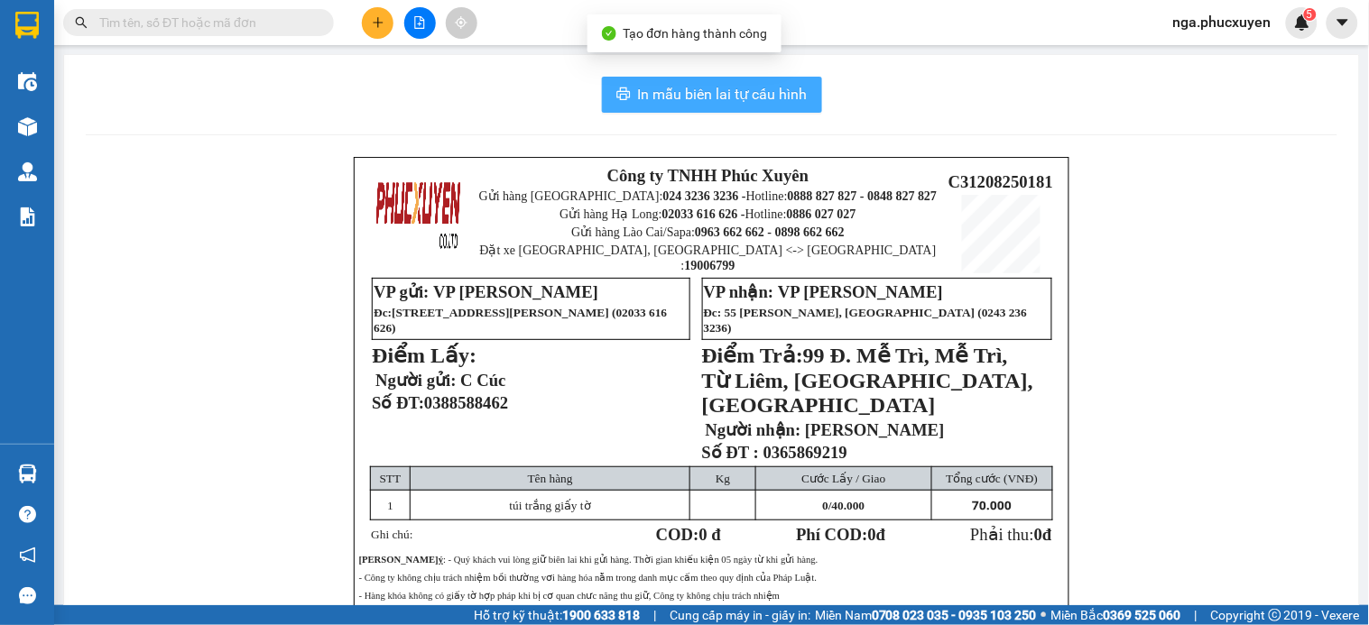
click at [754, 97] on span "In mẫu biên lai tự cấu hình" at bounding box center [723, 94] width 170 height 23
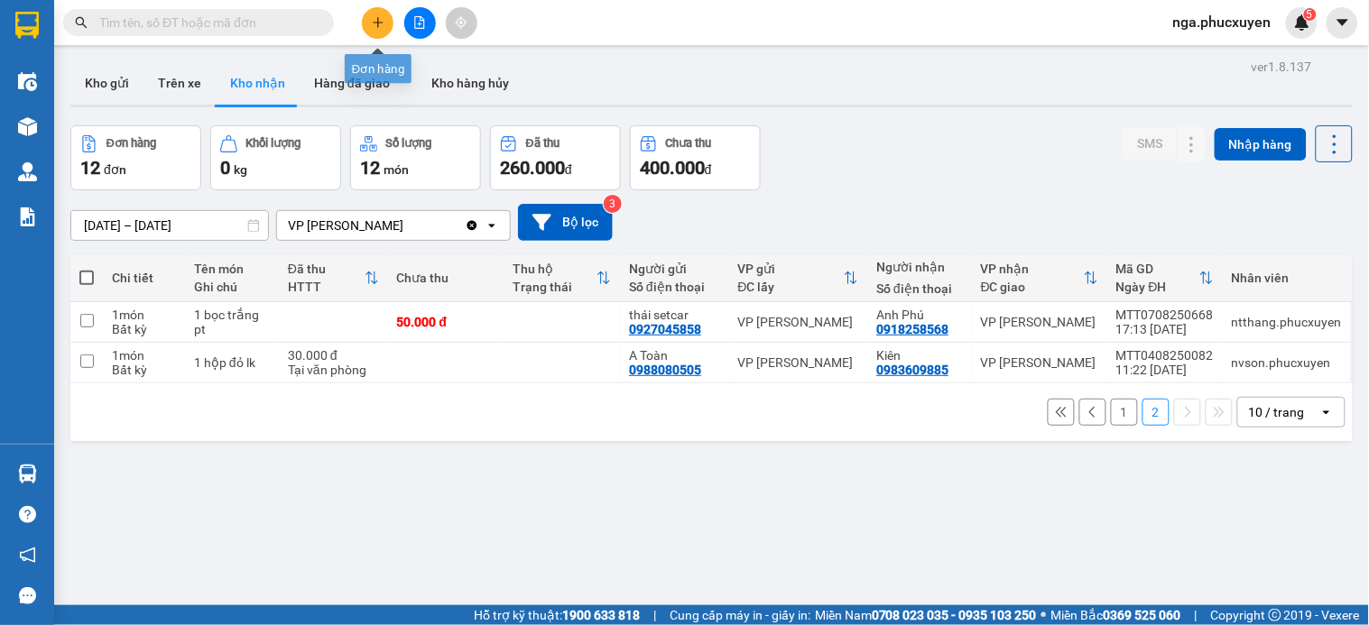
click at [383, 19] on icon "plus" at bounding box center [378, 22] width 13 height 13
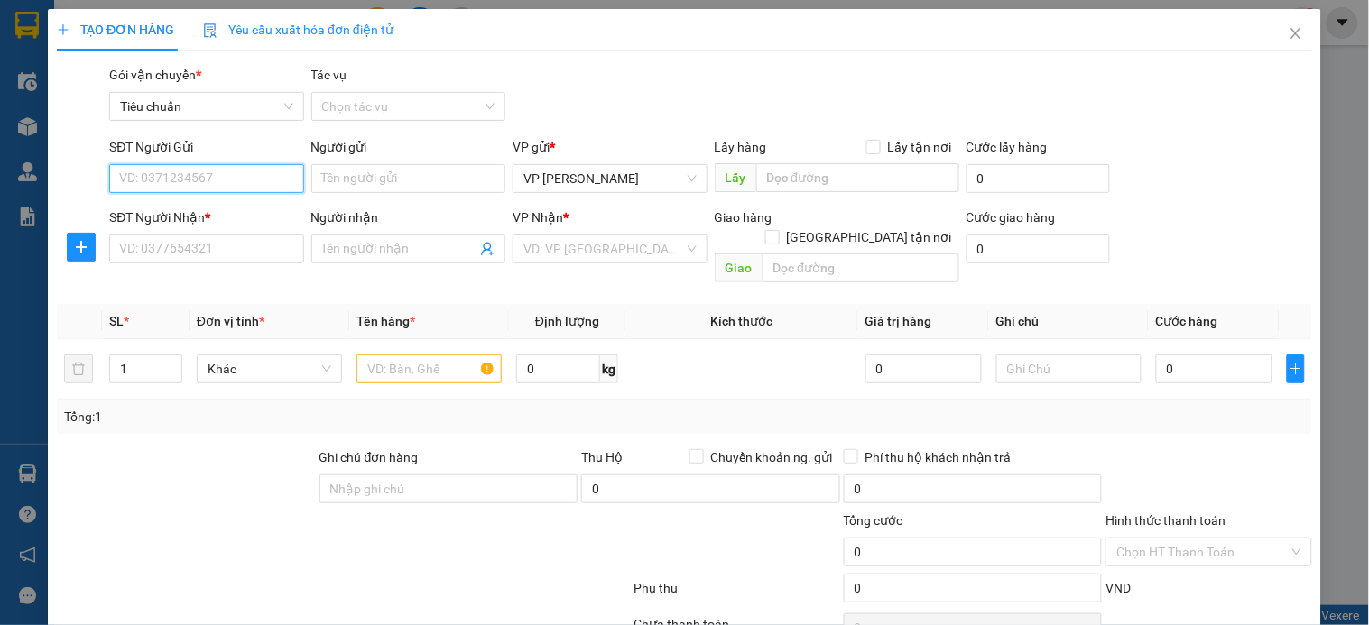
click at [242, 180] on input "SĐT Người Gửi" at bounding box center [206, 178] width 194 height 29
click at [175, 205] on div "0705595559 - C TRÀ" at bounding box center [204, 215] width 171 height 20
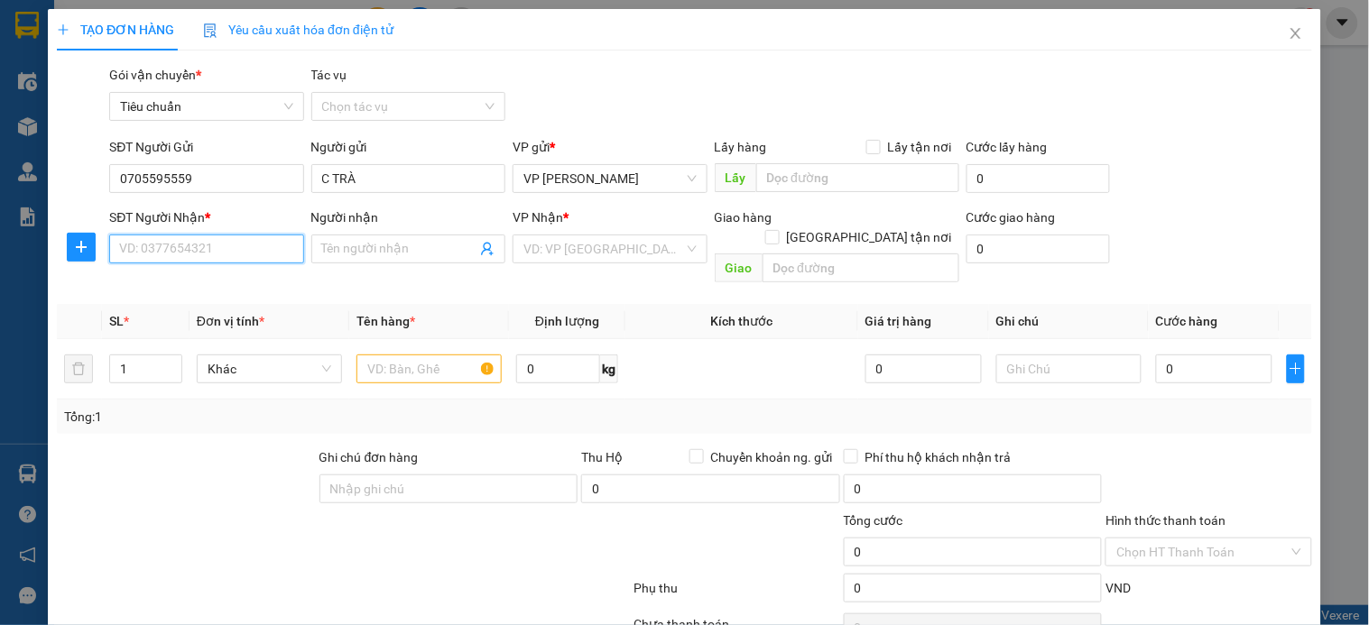
click at [155, 238] on input "SĐT Người Nhận *" at bounding box center [206, 249] width 194 height 29
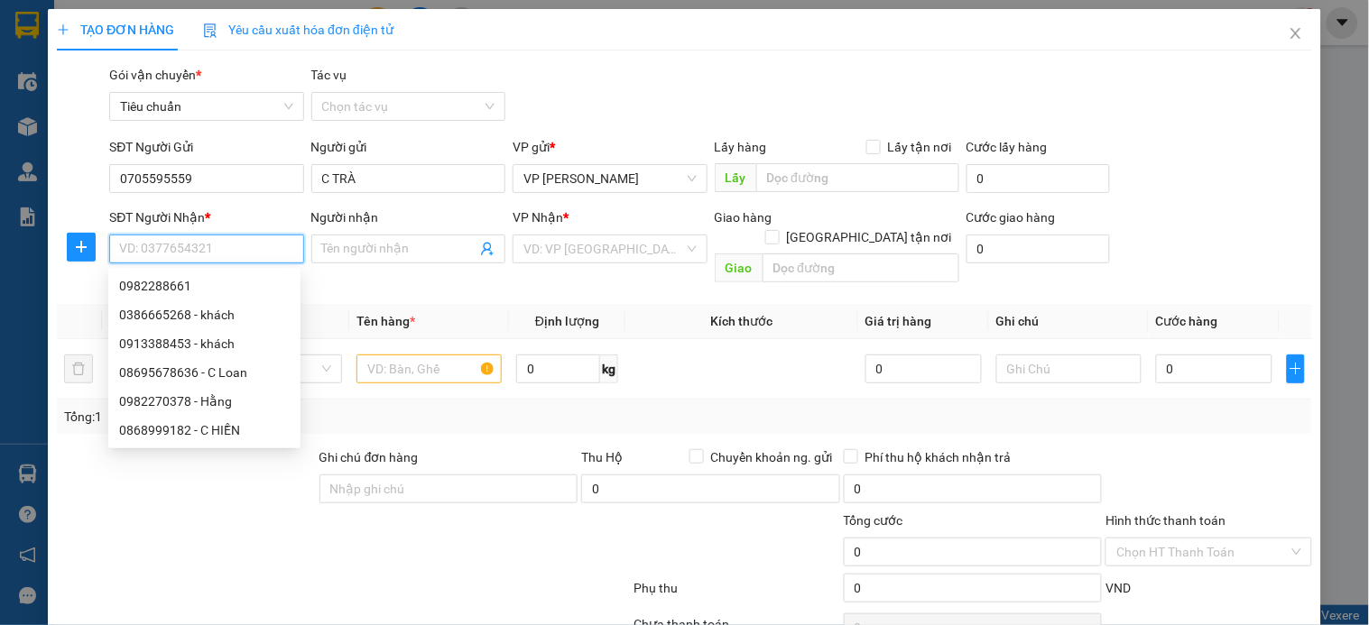
click at [169, 247] on input "SĐT Người Nhận *" at bounding box center [206, 249] width 194 height 29
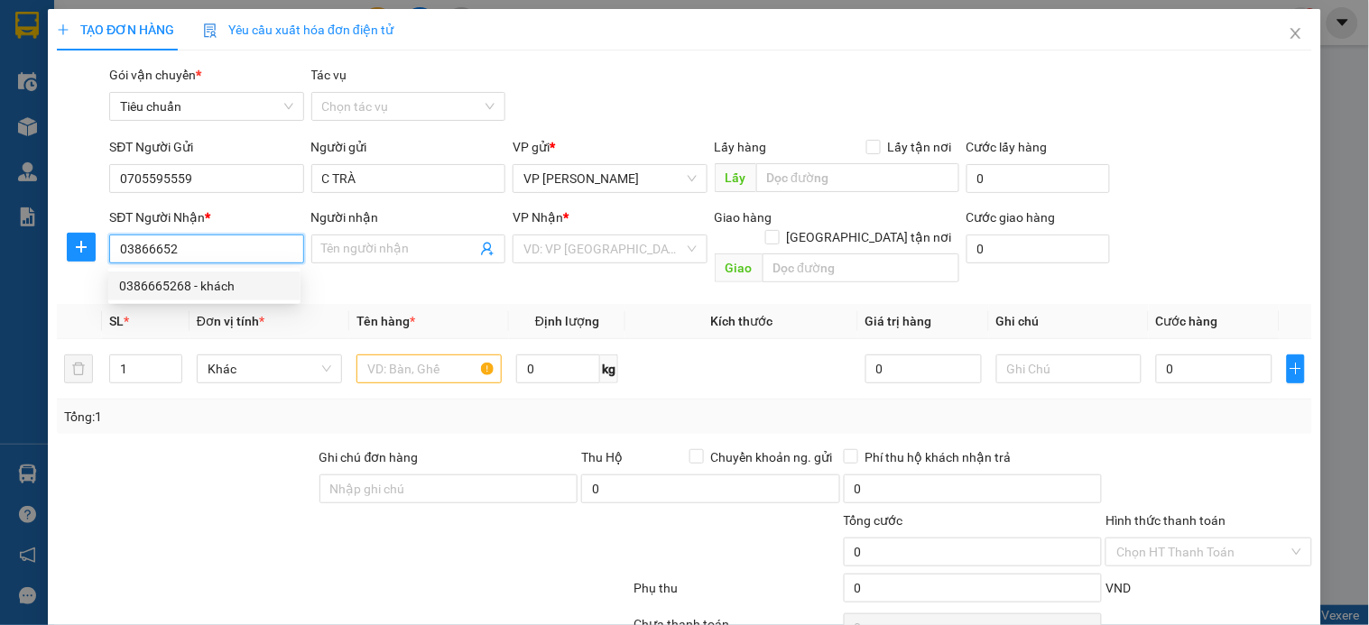
click at [187, 283] on div "0386665268 - khách" at bounding box center [204, 286] width 171 height 20
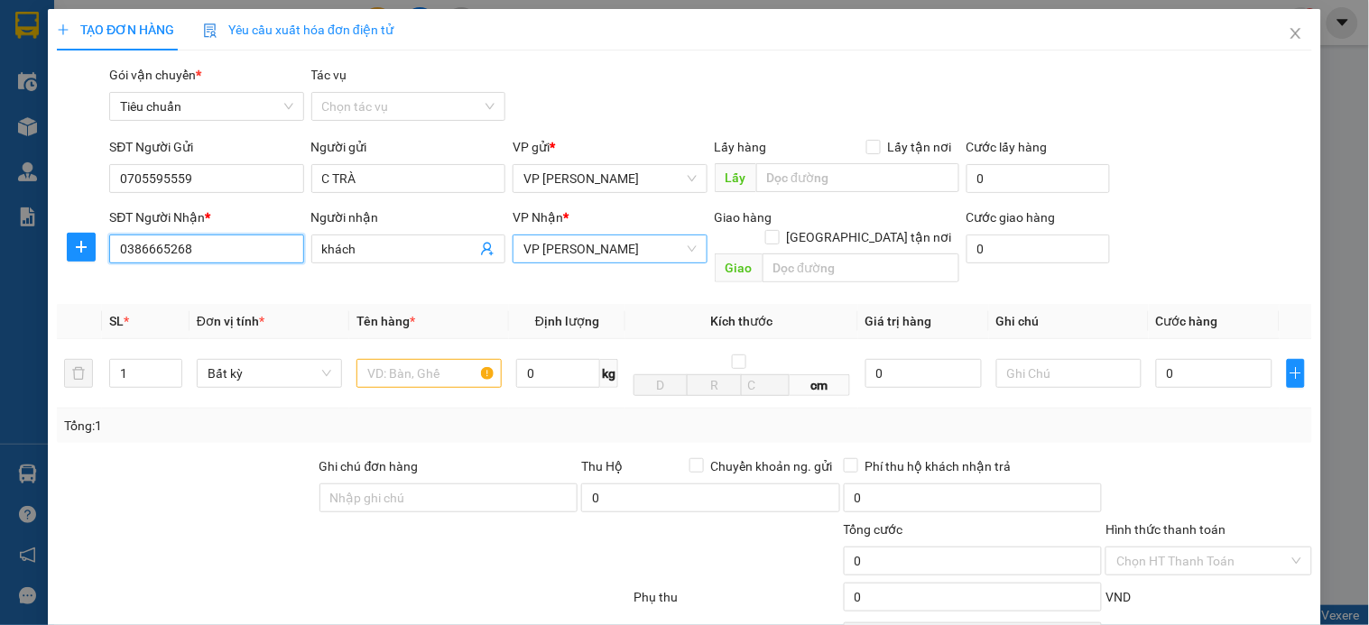
click at [670, 247] on span "VP [PERSON_NAME]" at bounding box center [609, 249] width 172 height 27
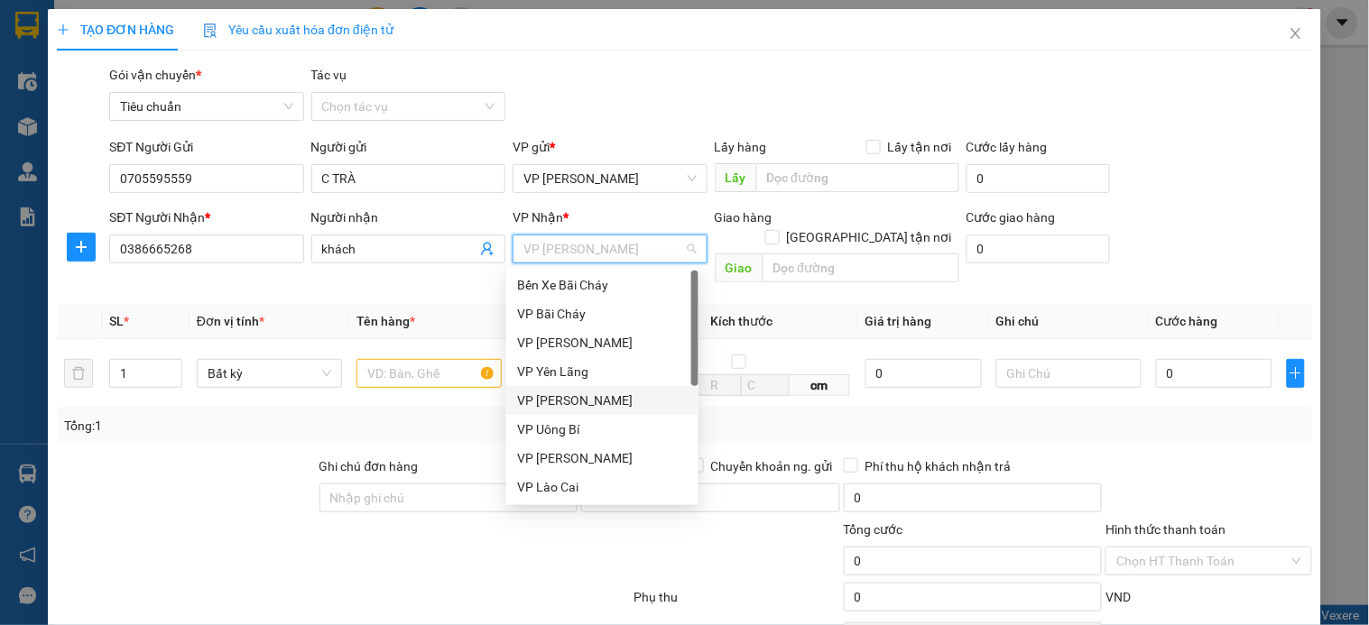
drag, startPoint x: 583, startPoint y: 398, endPoint x: 834, endPoint y: 268, distance: 282.5
click at [583, 397] on div "VP [PERSON_NAME]" at bounding box center [602, 401] width 171 height 20
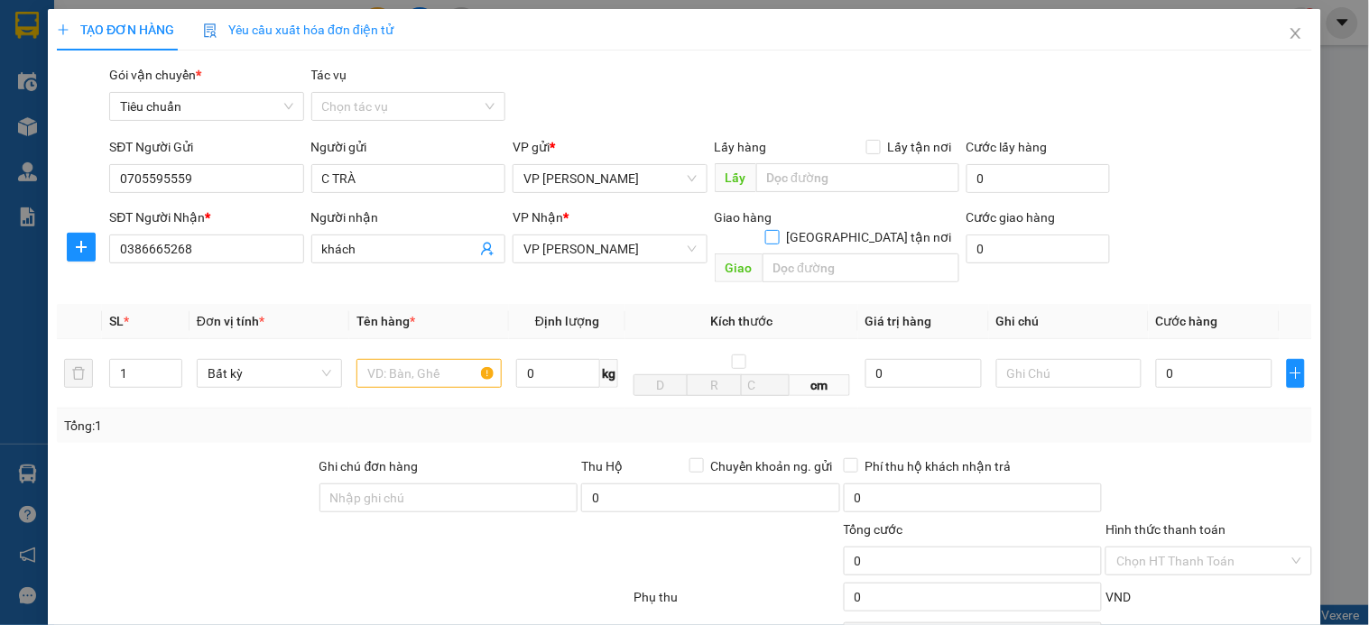
click at [778, 230] on input "[GEOGRAPHIC_DATA] tận nơi" at bounding box center [771, 236] width 13 height 13
click at [840, 254] on input "text" at bounding box center [861, 268] width 197 height 29
click at [844, 257] on input "text" at bounding box center [861, 268] width 197 height 29
click at [1085, 246] on icon "dollar-circle" at bounding box center [1092, 247] width 14 height 14
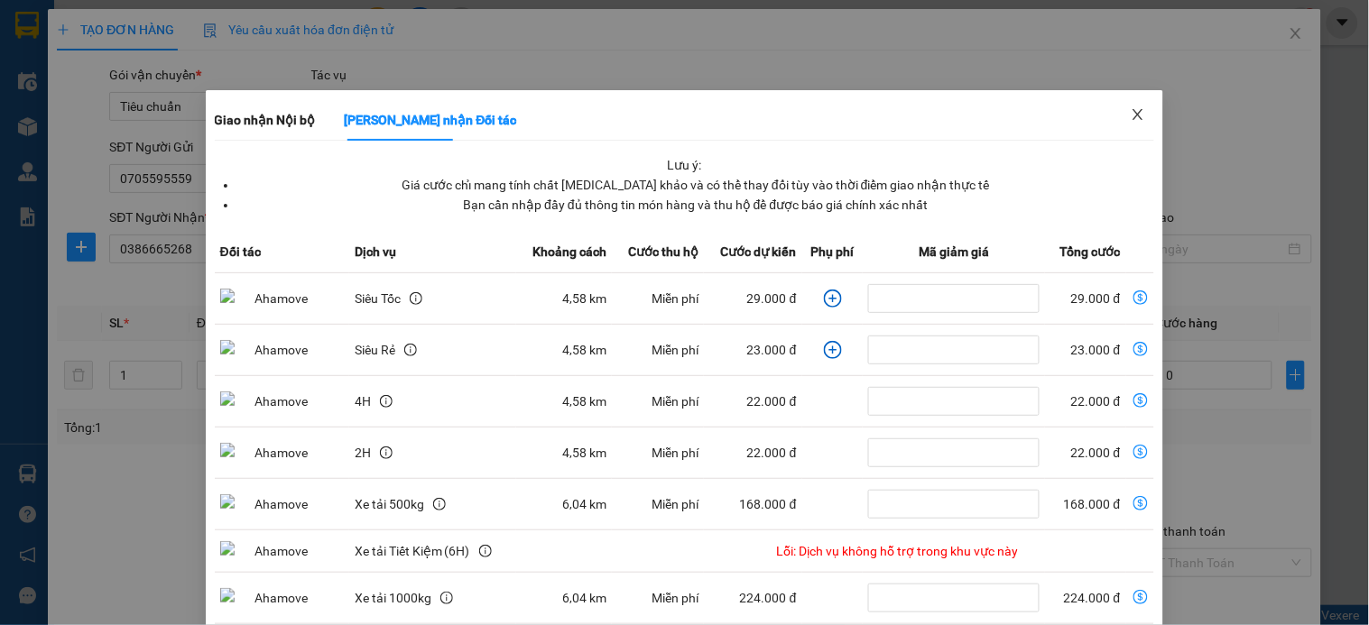
drag, startPoint x: 1121, startPoint y: 123, endPoint x: 840, endPoint y: 277, distance: 320.3
click at [1119, 123] on span "Close" at bounding box center [1138, 115] width 51 height 51
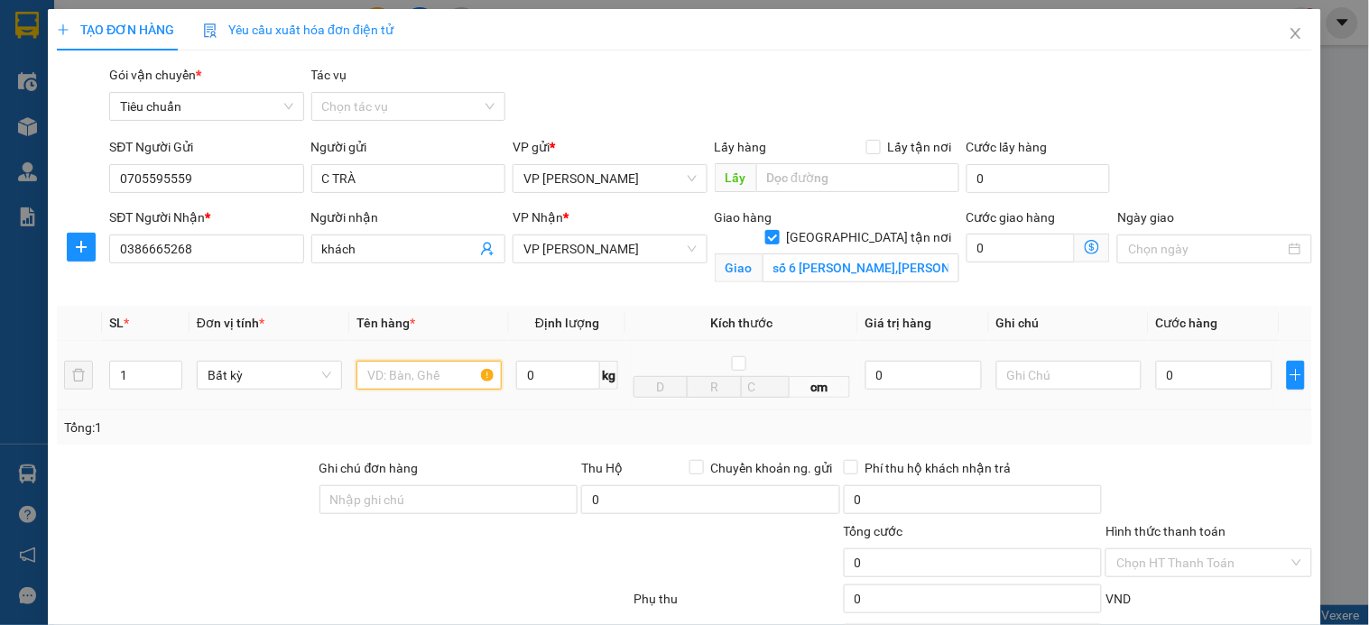
click at [434, 372] on input "text" at bounding box center [428, 375] width 145 height 29
click at [985, 251] on input "0" at bounding box center [1021, 248] width 109 height 29
click at [1189, 376] on input "0" at bounding box center [1214, 375] width 116 height 29
drag, startPoint x: 1207, startPoint y: 566, endPoint x: 1180, endPoint y: 543, distance: 35.2
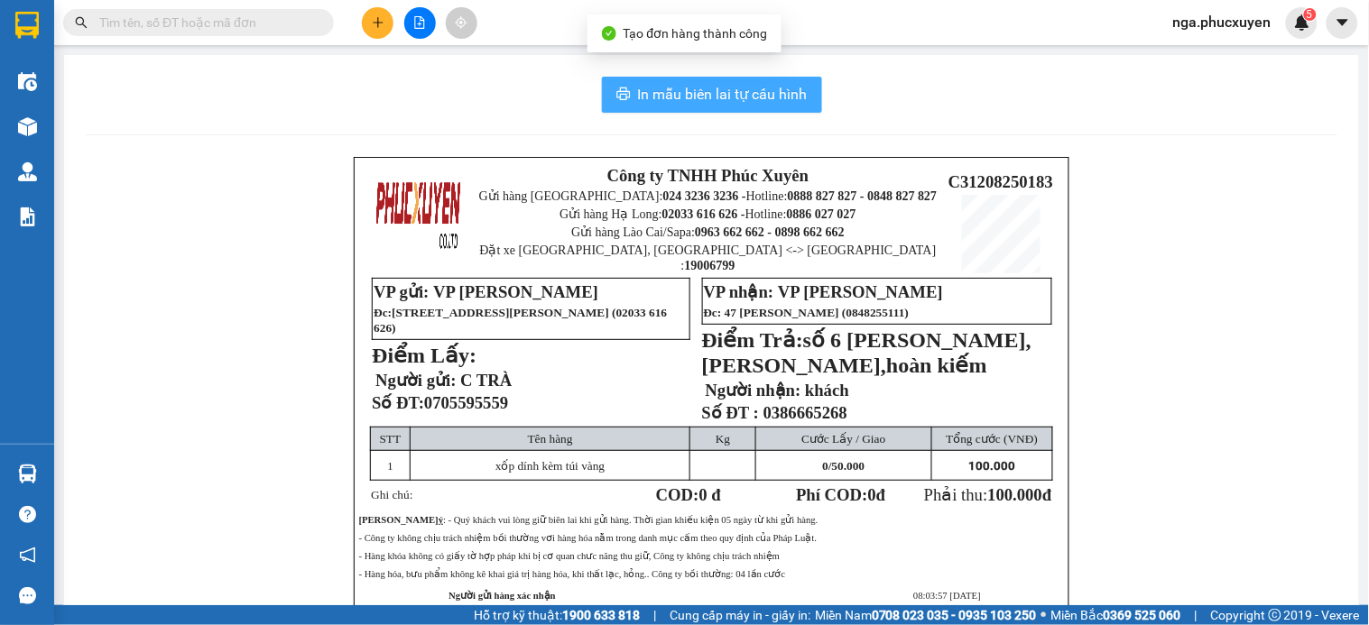
click at [733, 97] on span "In mẫu biên lai tự cấu hình" at bounding box center [723, 94] width 170 height 23
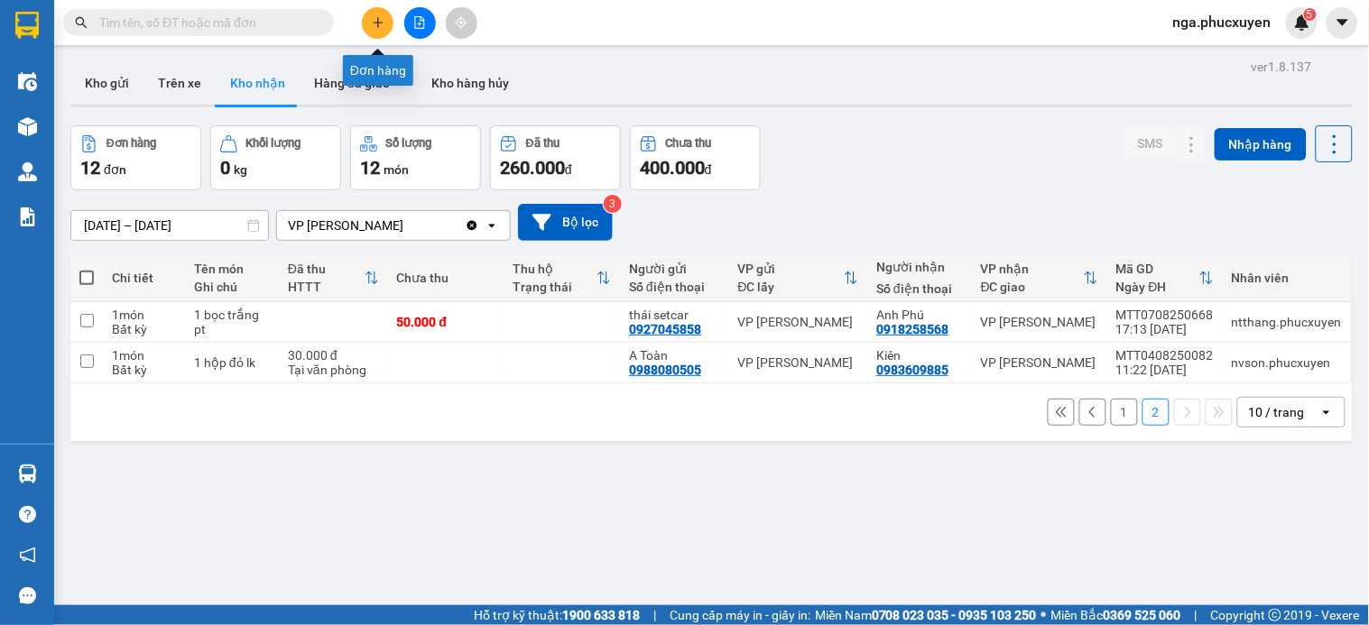
click at [375, 14] on button at bounding box center [378, 23] width 32 height 32
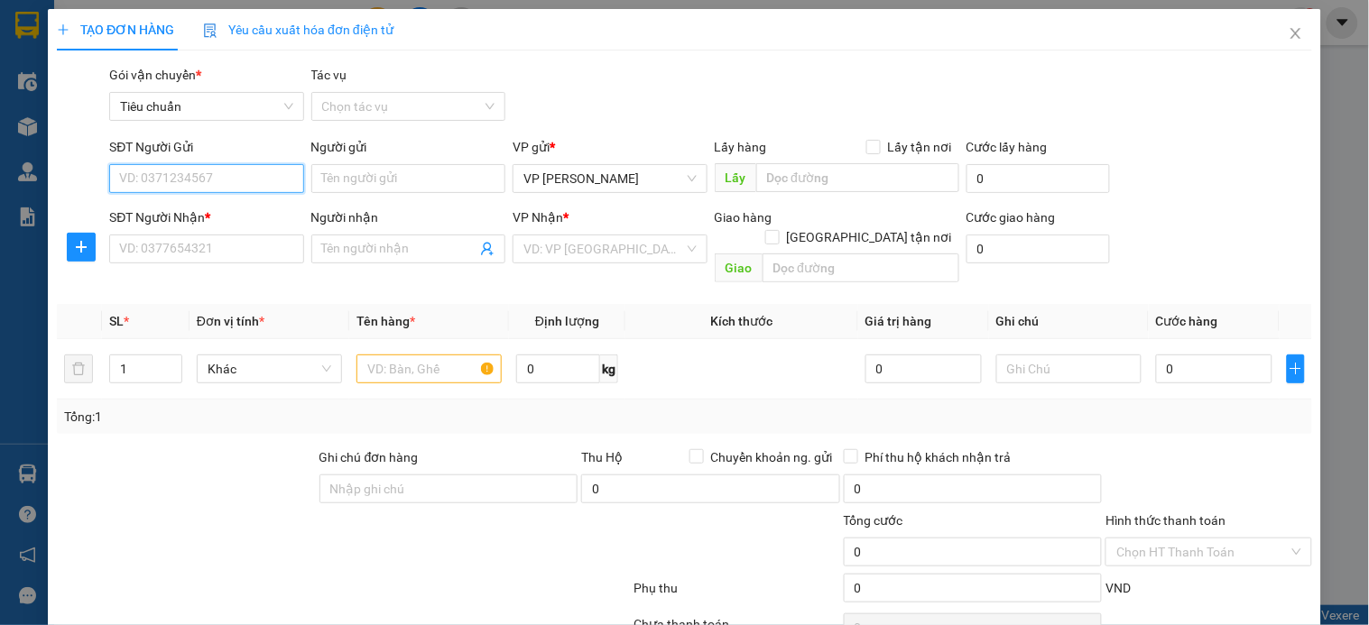
click at [262, 182] on input "SĐT Người Gửi" at bounding box center [206, 178] width 194 height 29
click at [262, 182] on input "037635990" at bounding box center [206, 178] width 194 height 29
click at [262, 182] on input "0376351990" at bounding box center [206, 178] width 194 height 29
click at [223, 217] on div "0376351990 - c giang" at bounding box center [208, 215] width 178 height 20
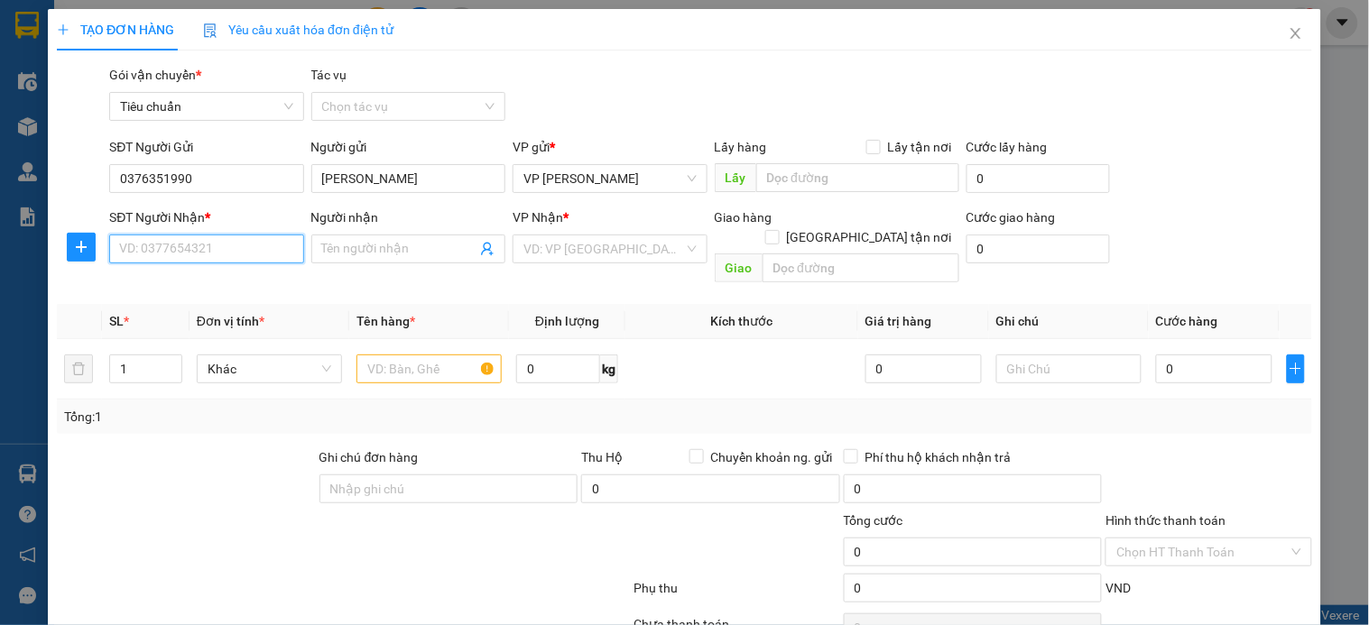
click at [228, 237] on input "SĐT Người Nhận *" at bounding box center [206, 249] width 194 height 29
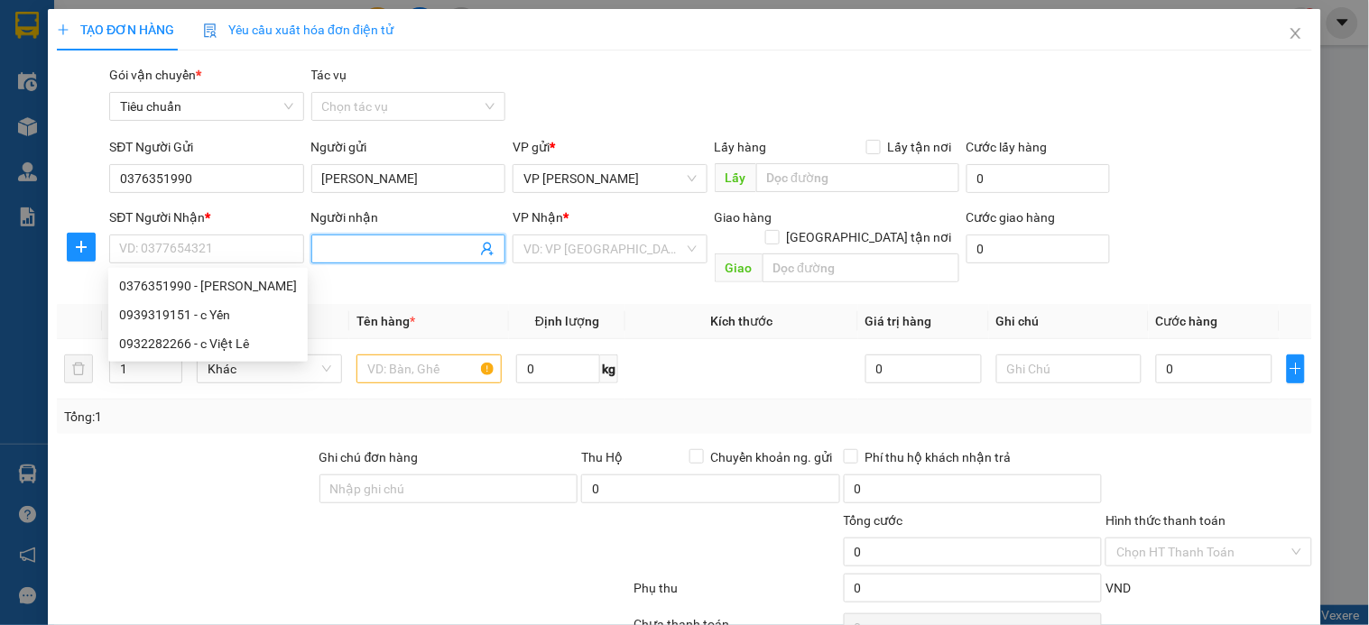
click at [346, 245] on input "Người nhận" at bounding box center [399, 249] width 154 height 20
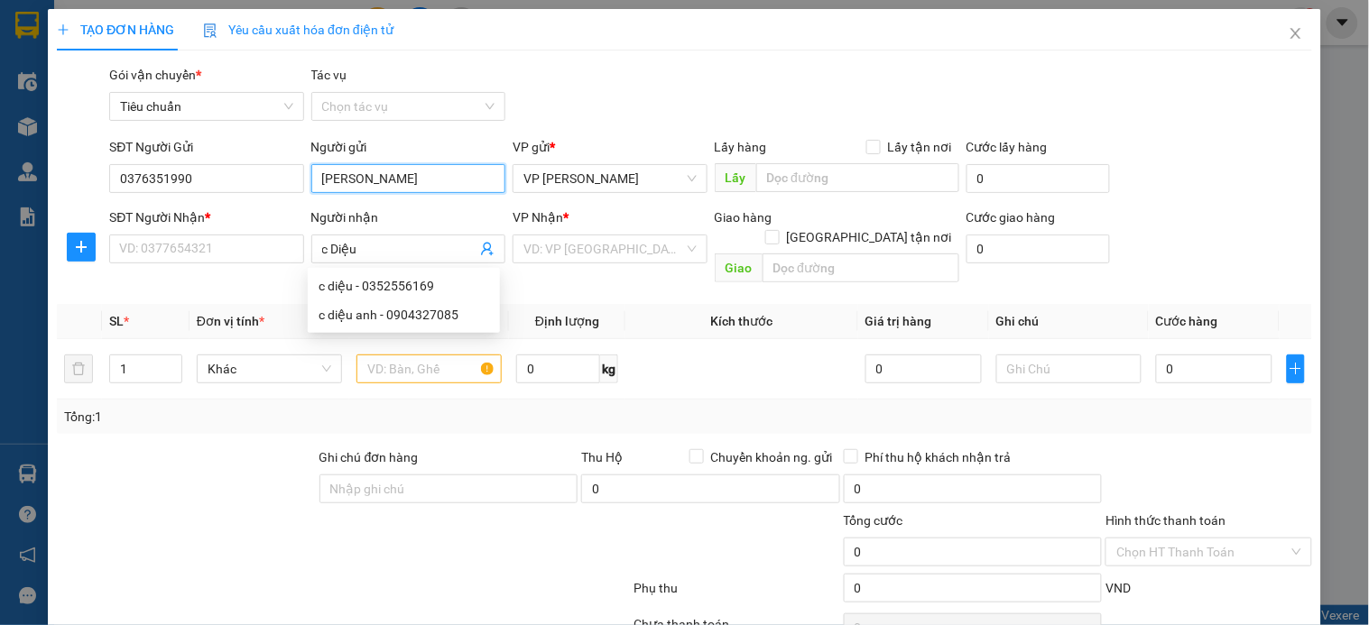
click at [336, 176] on input "c giang" at bounding box center [408, 178] width 194 height 29
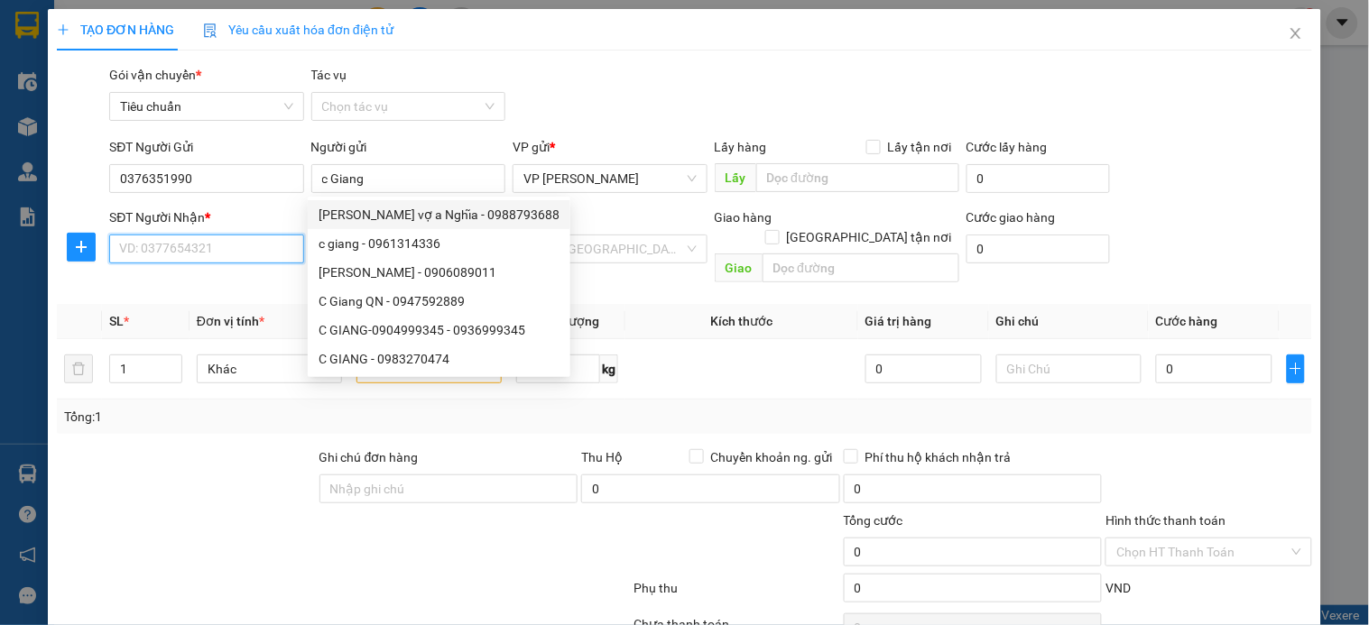
click at [208, 253] on input "SĐT Người Nhận *" at bounding box center [206, 249] width 194 height 29
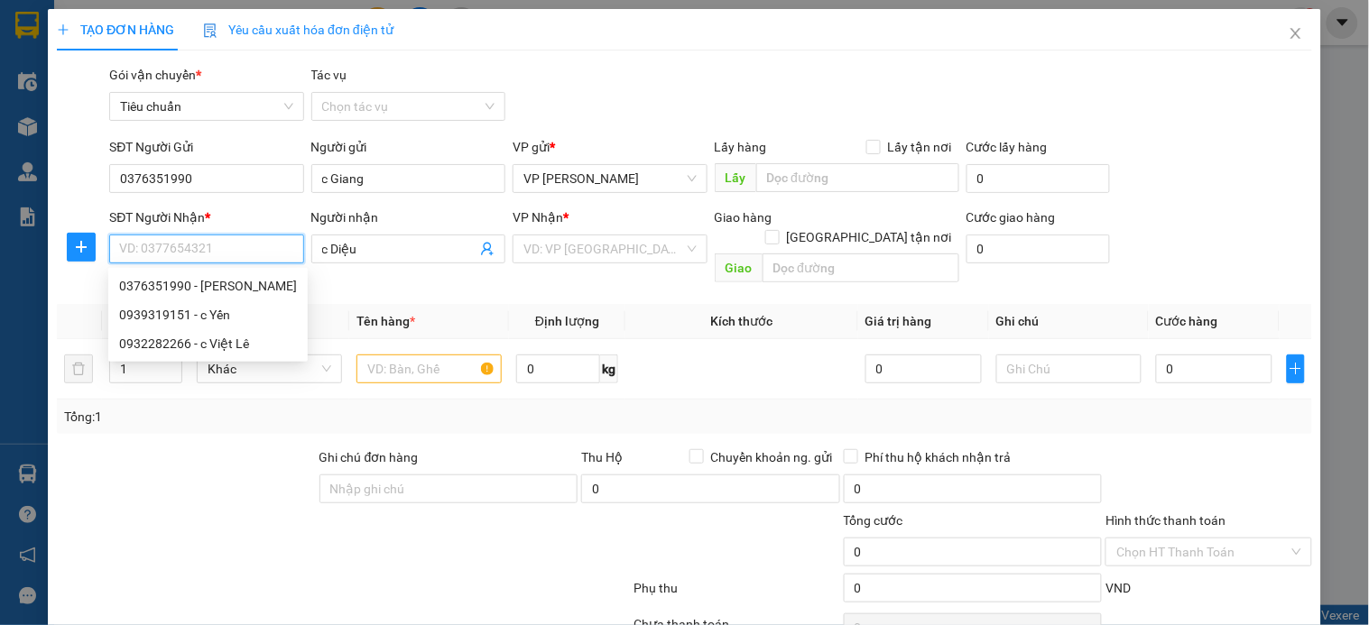
click at [229, 250] on input "SĐT Người Nhận *" at bounding box center [206, 249] width 194 height 29
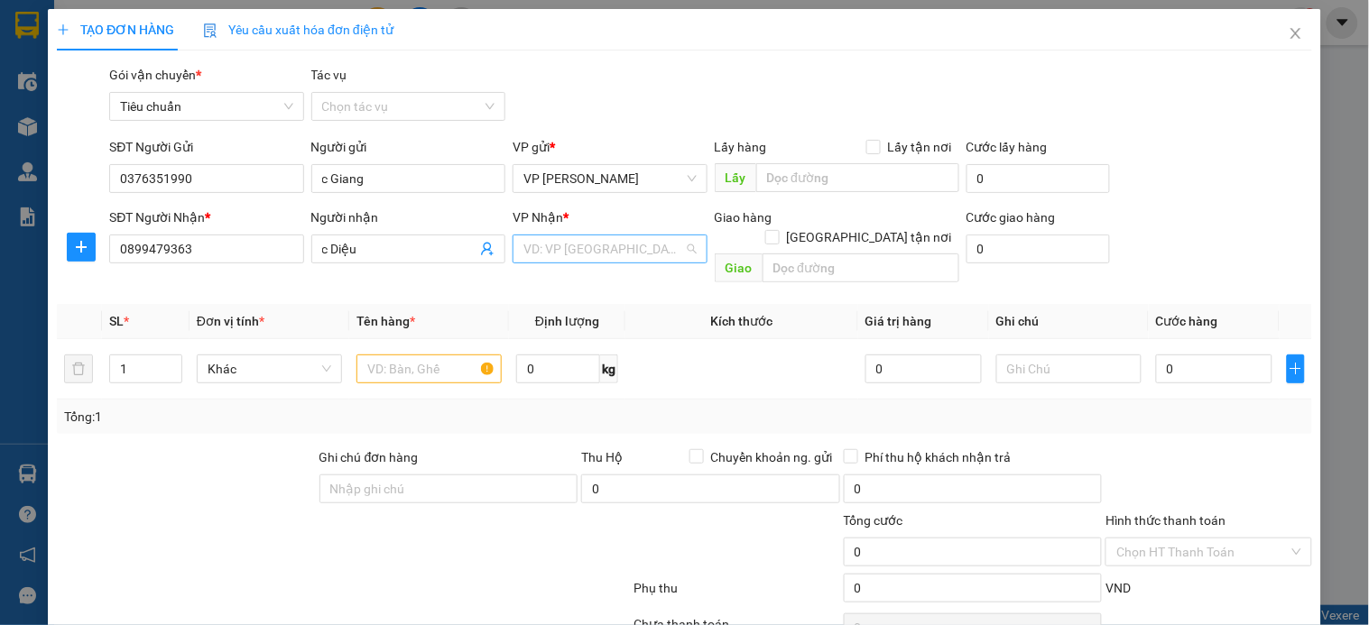
click at [575, 245] on input "search" at bounding box center [603, 249] width 160 height 27
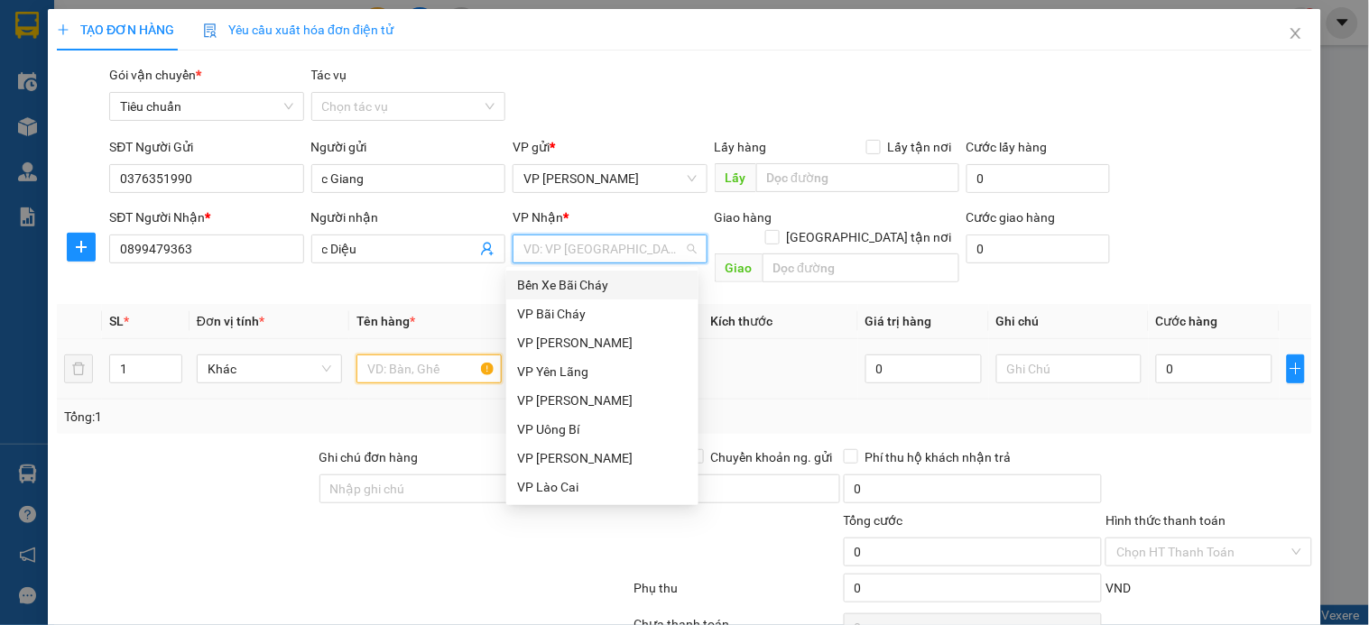
click at [401, 355] on input "text" at bounding box center [428, 369] width 145 height 29
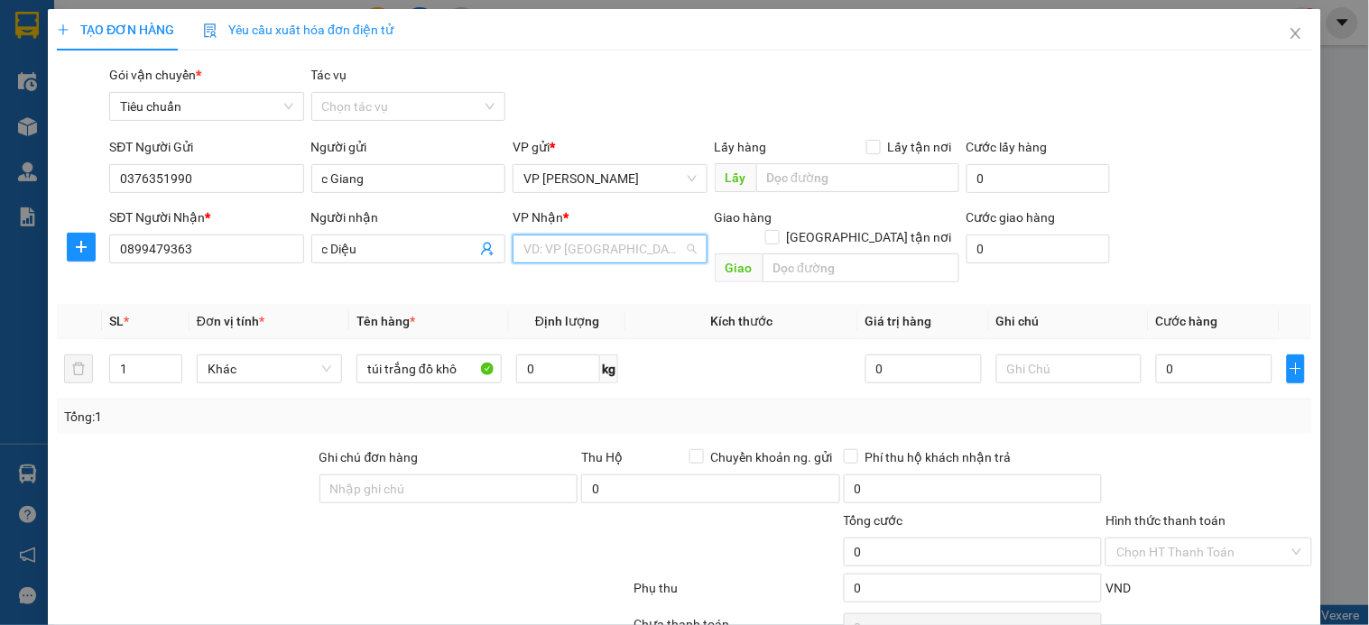
drag, startPoint x: 599, startPoint y: 257, endPoint x: 591, endPoint y: 289, distance: 32.6
click at [599, 259] on input "search" at bounding box center [603, 249] width 160 height 27
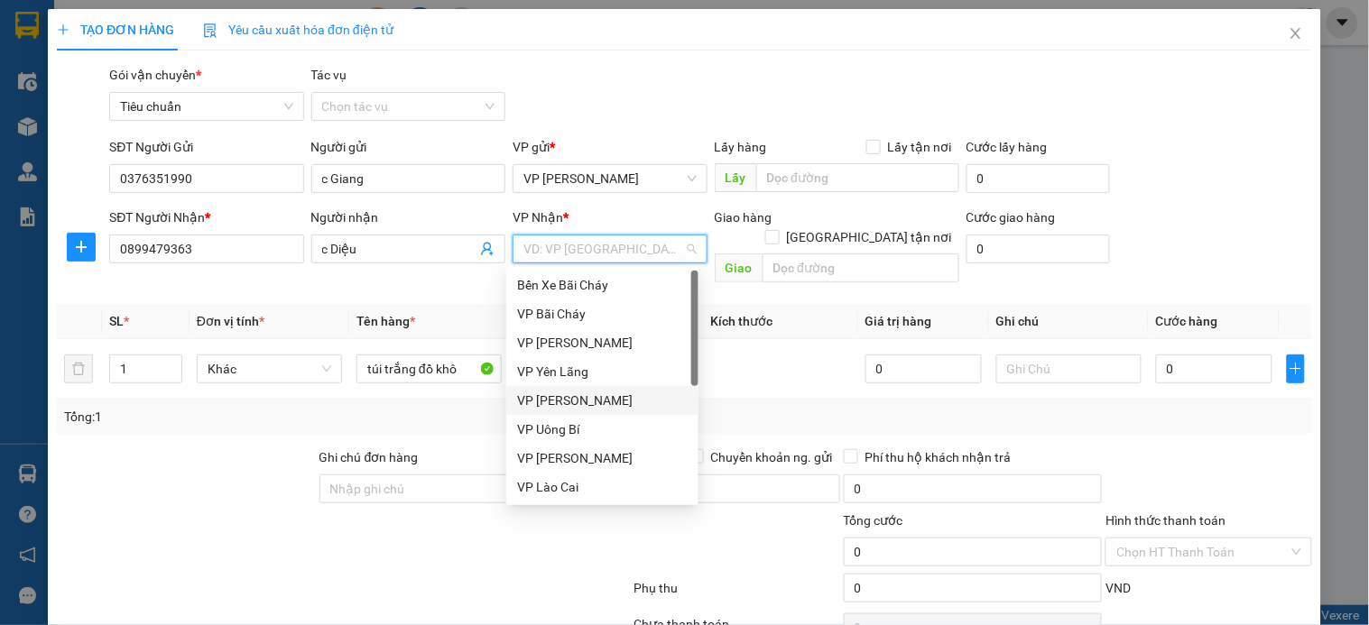
click at [611, 401] on div "VP [PERSON_NAME]" at bounding box center [602, 401] width 171 height 20
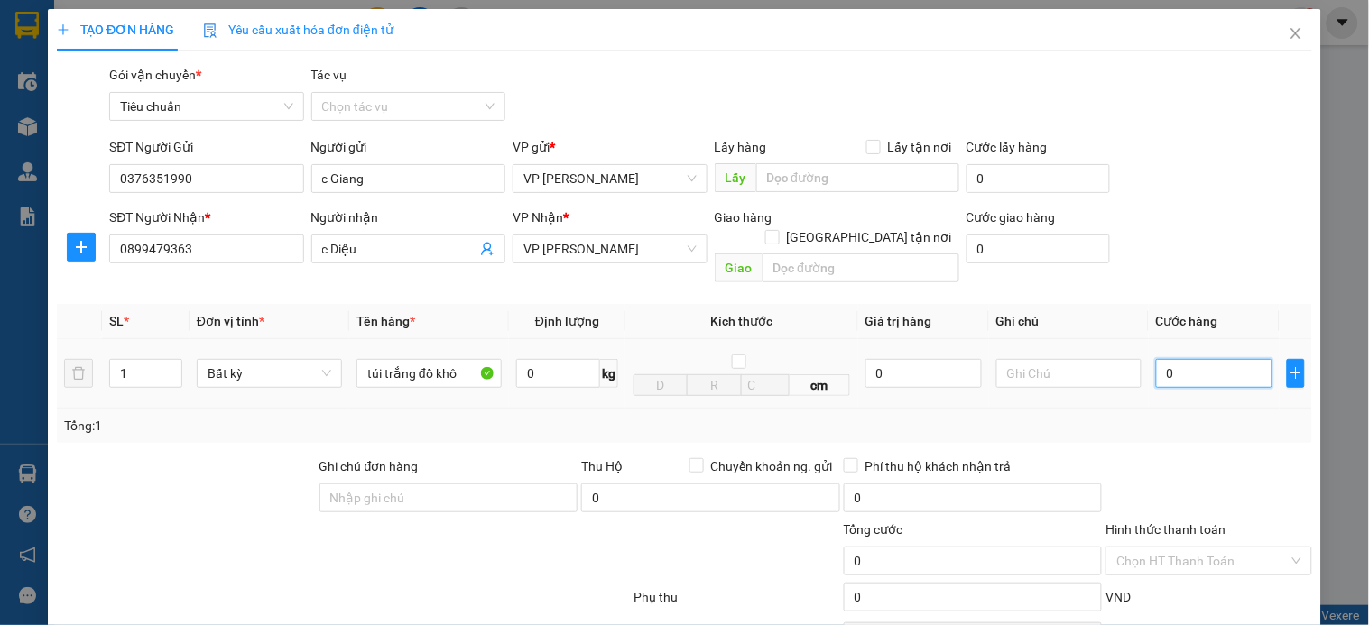
click at [1170, 359] on input "0" at bounding box center [1214, 373] width 116 height 29
click at [1184, 359] on input "0" at bounding box center [1214, 373] width 116 height 29
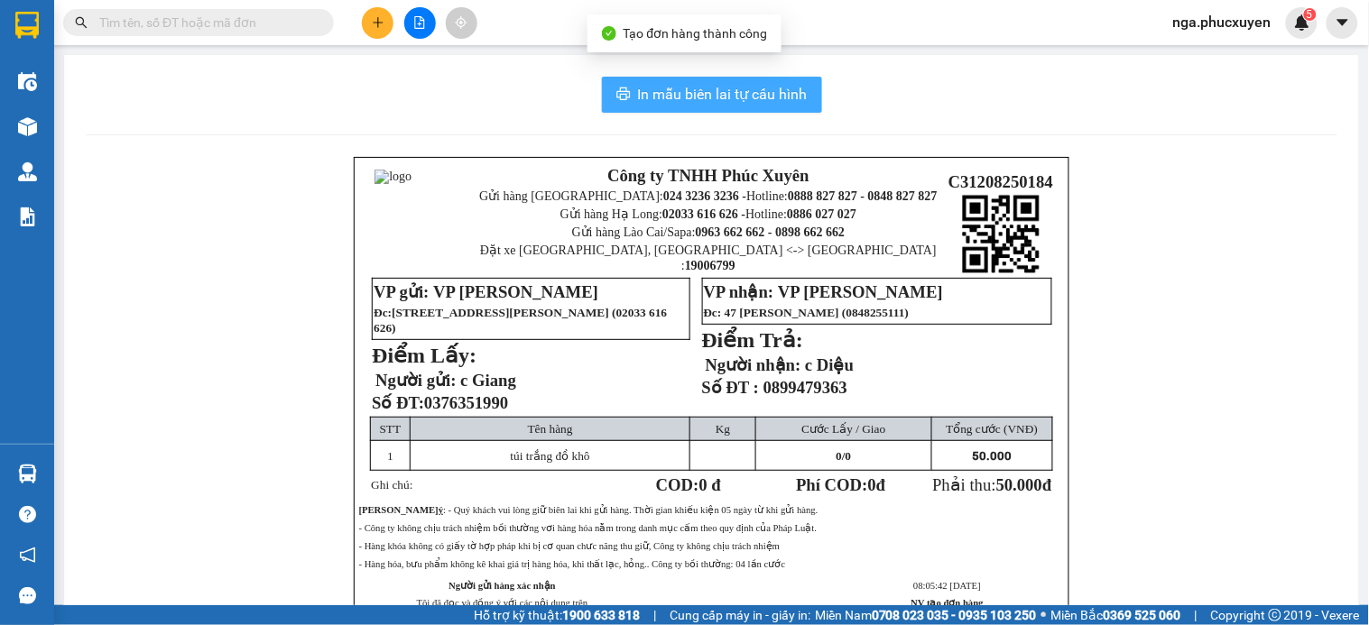
click at [742, 97] on span "In mẫu biên lai tự cấu hình" at bounding box center [723, 94] width 170 height 23
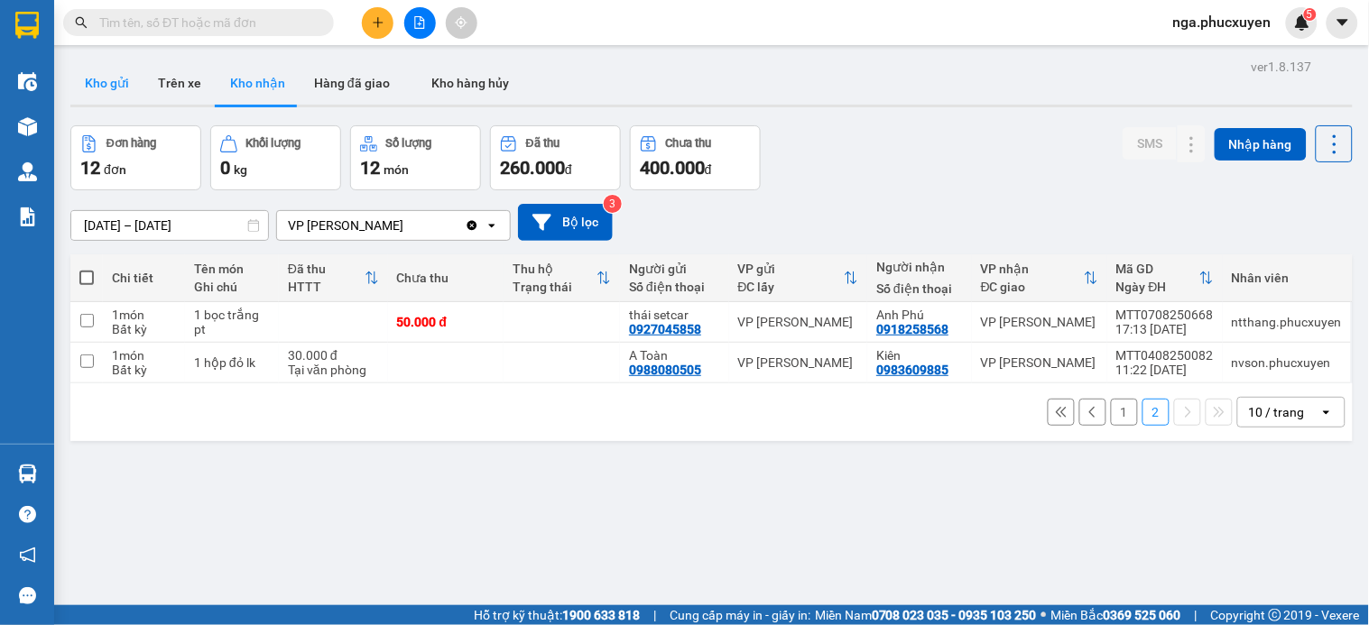
click at [106, 84] on button "Kho gửi" at bounding box center [106, 82] width 73 height 43
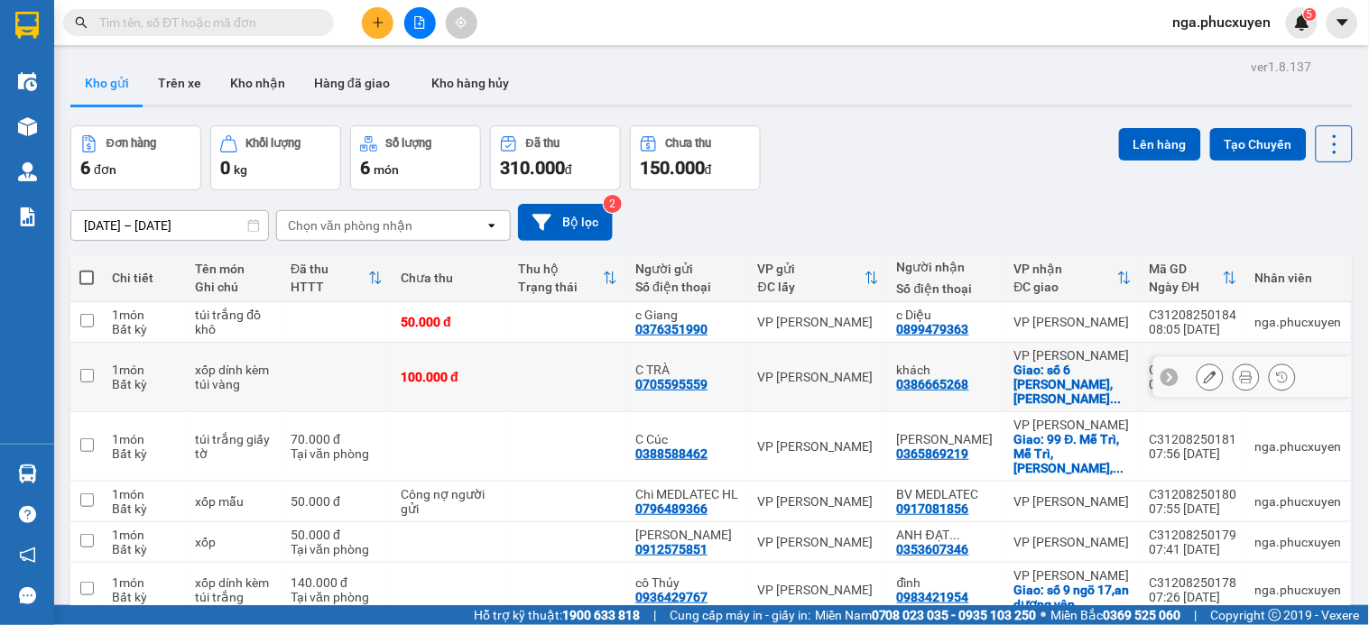
click at [1240, 371] on icon at bounding box center [1246, 377] width 13 height 13
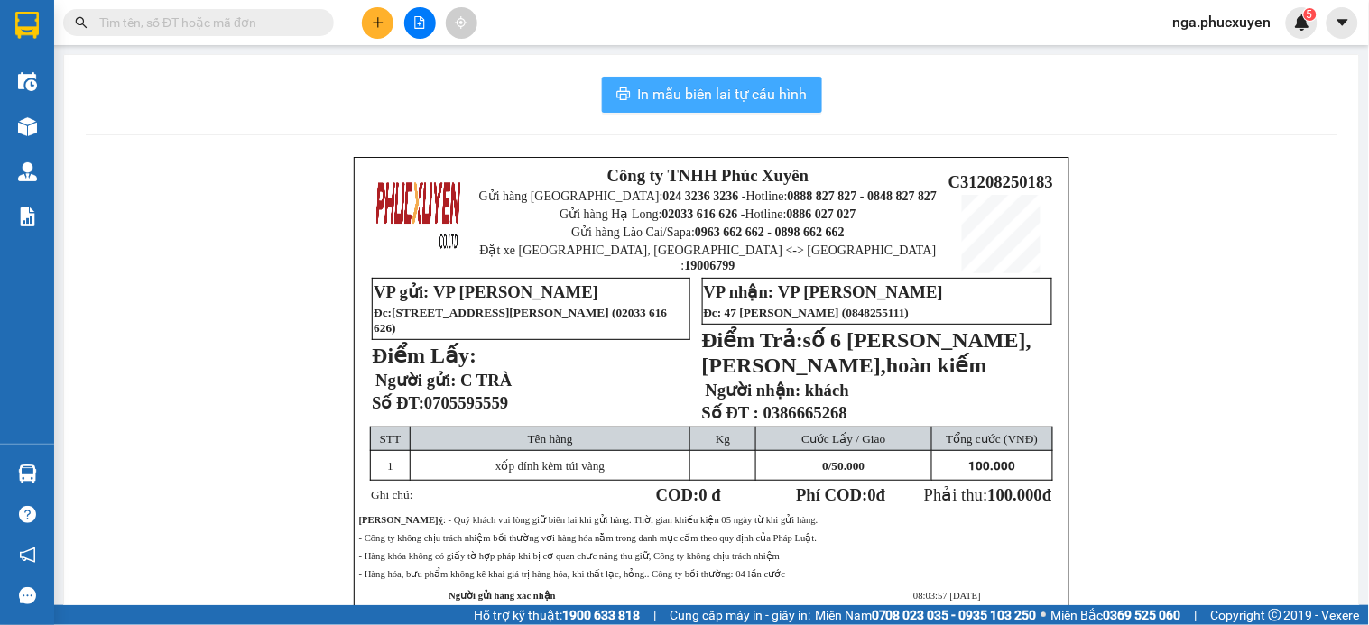
click at [726, 92] on span "In mẫu biên lai tự cấu hình" at bounding box center [723, 94] width 170 height 23
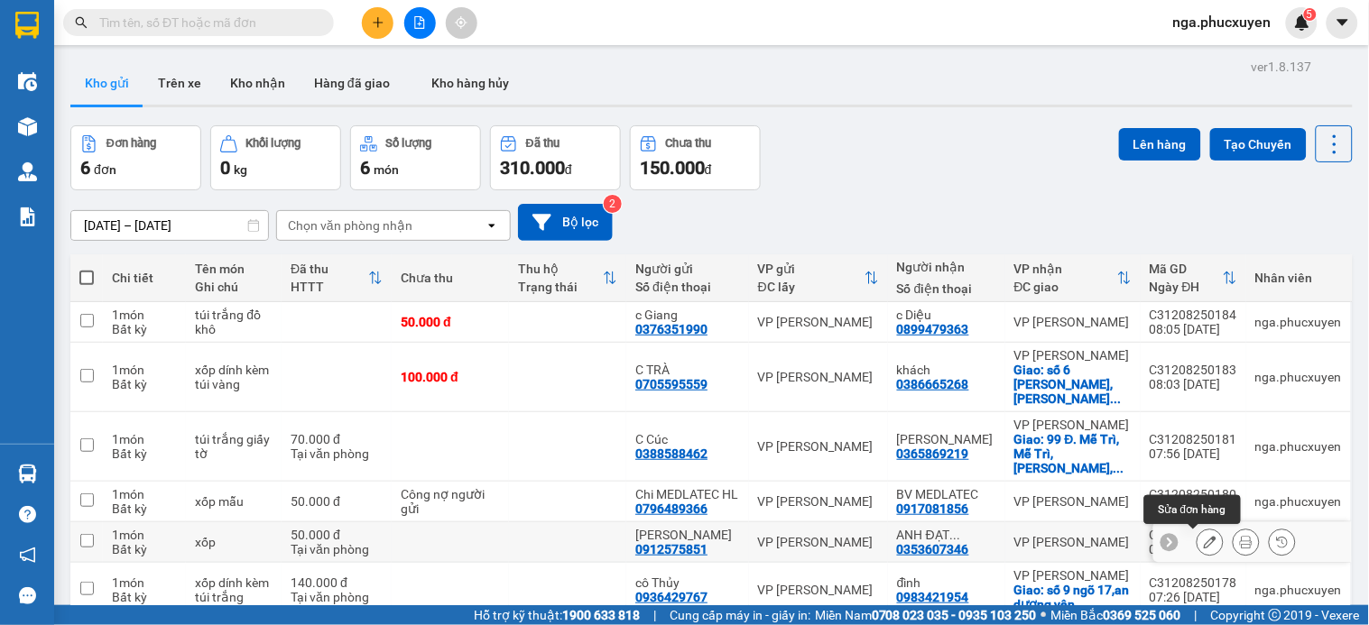
click at [1204, 536] on icon at bounding box center [1210, 542] width 13 height 13
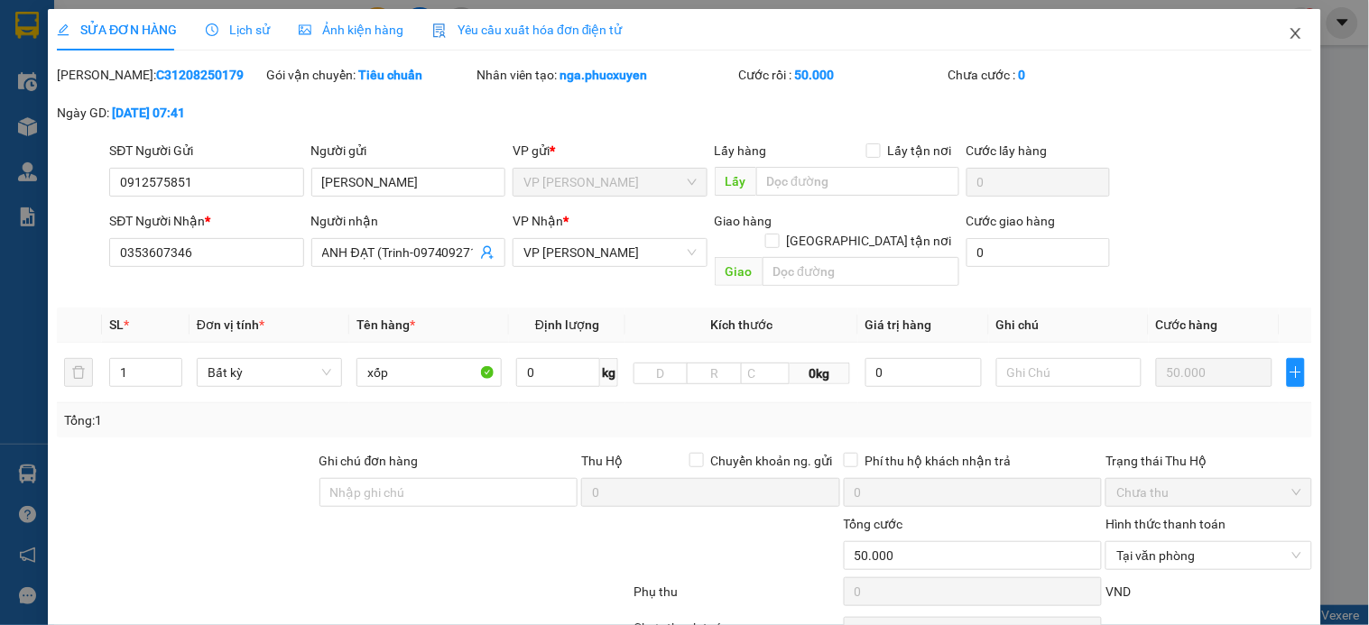
click at [1291, 38] on icon "close" at bounding box center [1296, 33] width 10 height 11
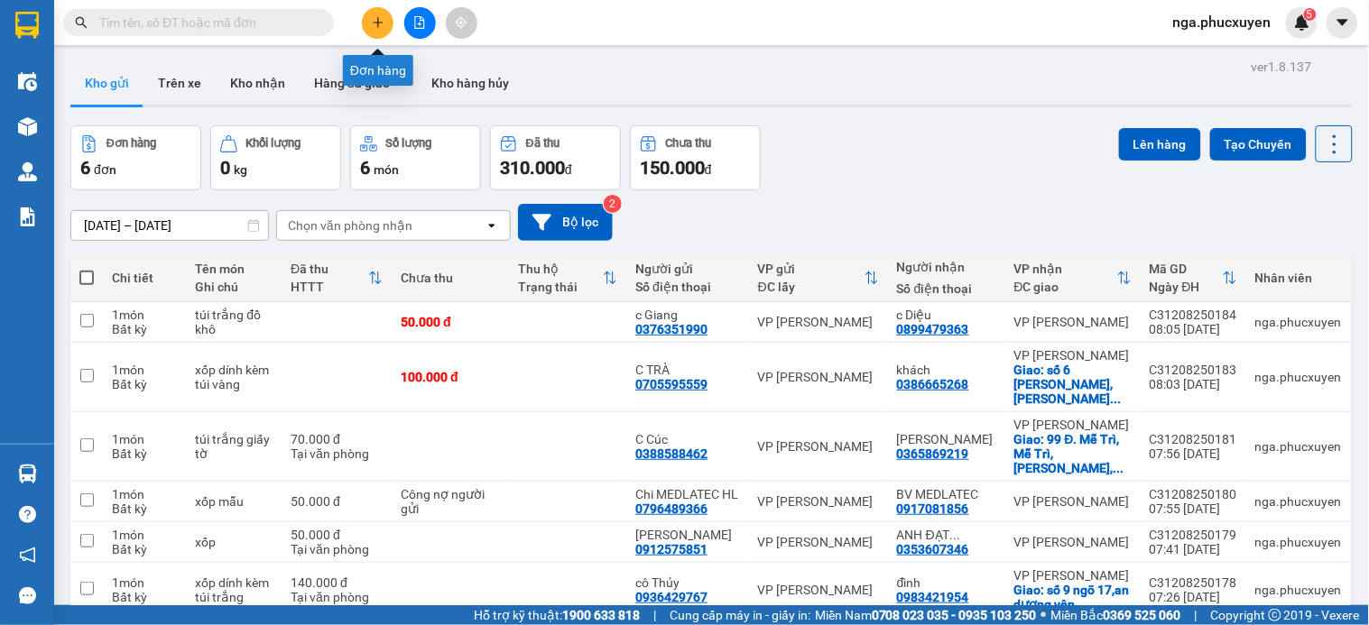
click at [388, 19] on button at bounding box center [378, 23] width 32 height 32
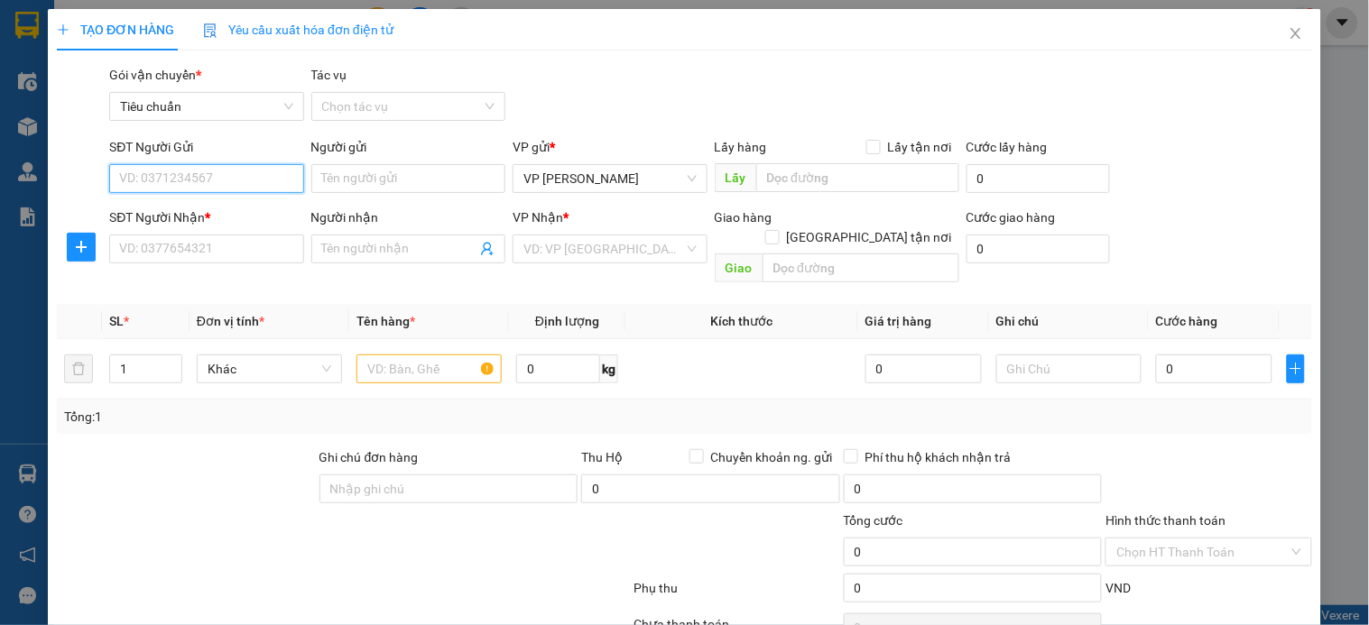
click at [254, 180] on input "SĐT Người Gửi" at bounding box center [206, 178] width 194 height 29
click at [226, 185] on input "SĐT Người Gửi" at bounding box center [206, 178] width 194 height 29
click at [226, 185] on input "097910193" at bounding box center [206, 178] width 194 height 29
click at [147, 175] on input "097910193" at bounding box center [206, 178] width 194 height 29
click at [223, 214] on div "0979110193 - Mie Nguyễn" at bounding box center [208, 215] width 178 height 20
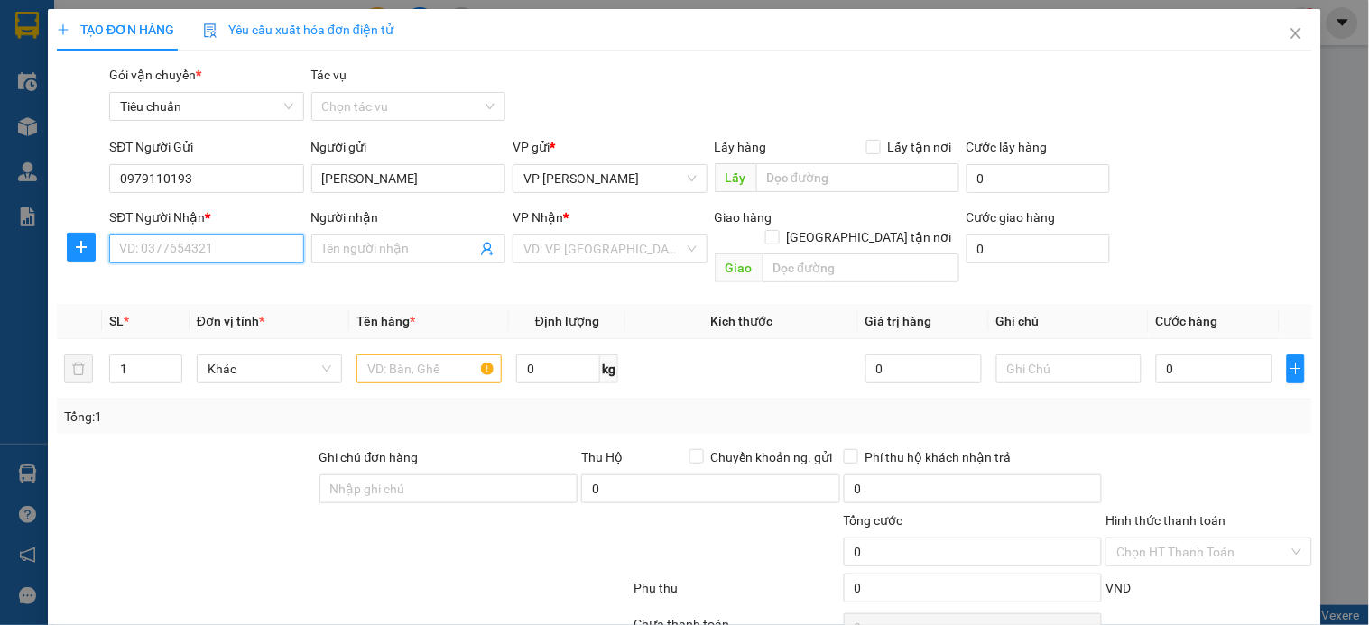
click at [241, 254] on input "SĐT Người Nhận *" at bounding box center [206, 249] width 194 height 29
click at [218, 283] on div "0358845555 - a Đức" at bounding box center [204, 286] width 171 height 20
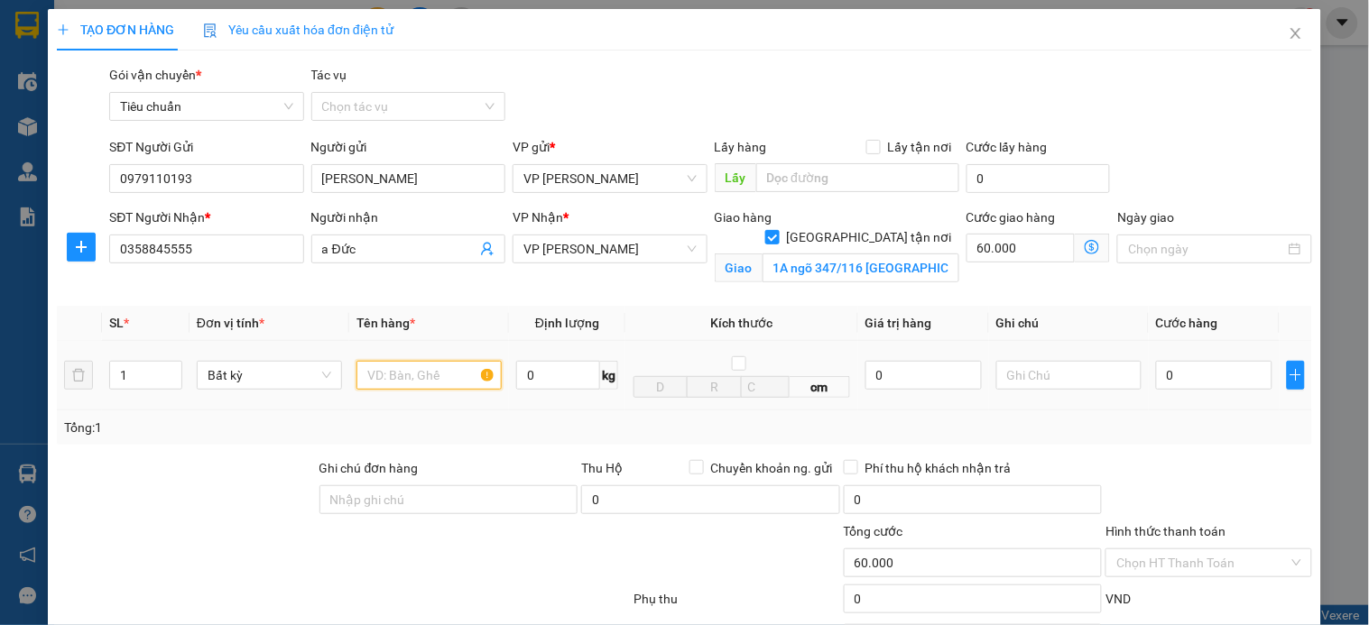
click at [376, 373] on input "text" at bounding box center [428, 375] width 145 height 29
click at [1174, 377] on input "0" at bounding box center [1214, 375] width 116 height 29
click at [1085, 240] on icon "dollar-circle" at bounding box center [1092, 247] width 14 height 14
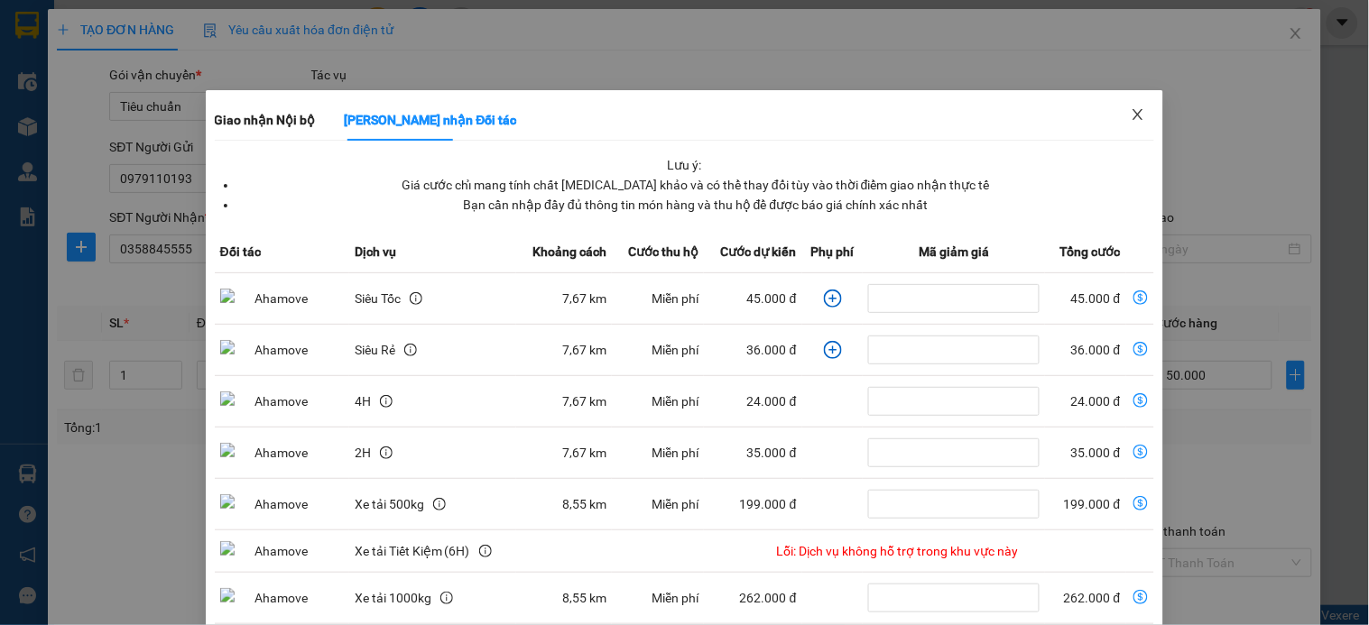
click at [1132, 110] on span "Close" at bounding box center [1138, 115] width 51 height 51
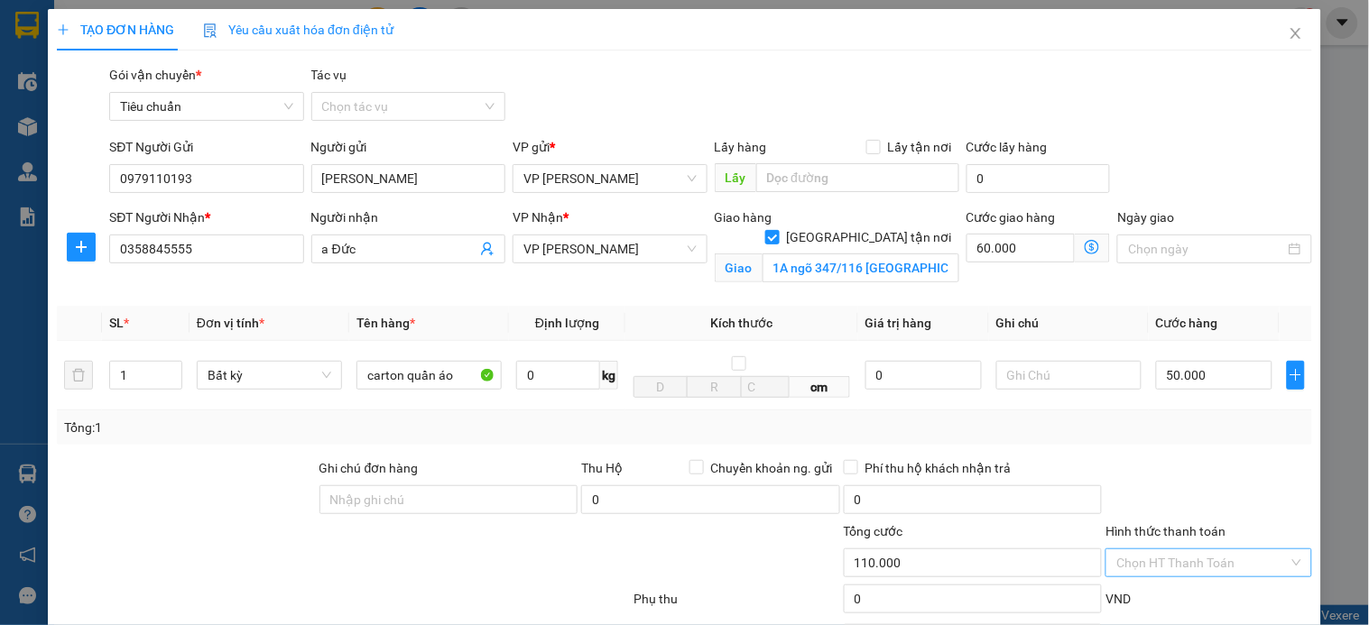
click at [1205, 550] on input "Hình thức thanh toán" at bounding box center [1201, 563] width 171 height 27
click at [1173, 592] on div "Tại văn phòng" at bounding box center [1196, 602] width 182 height 20
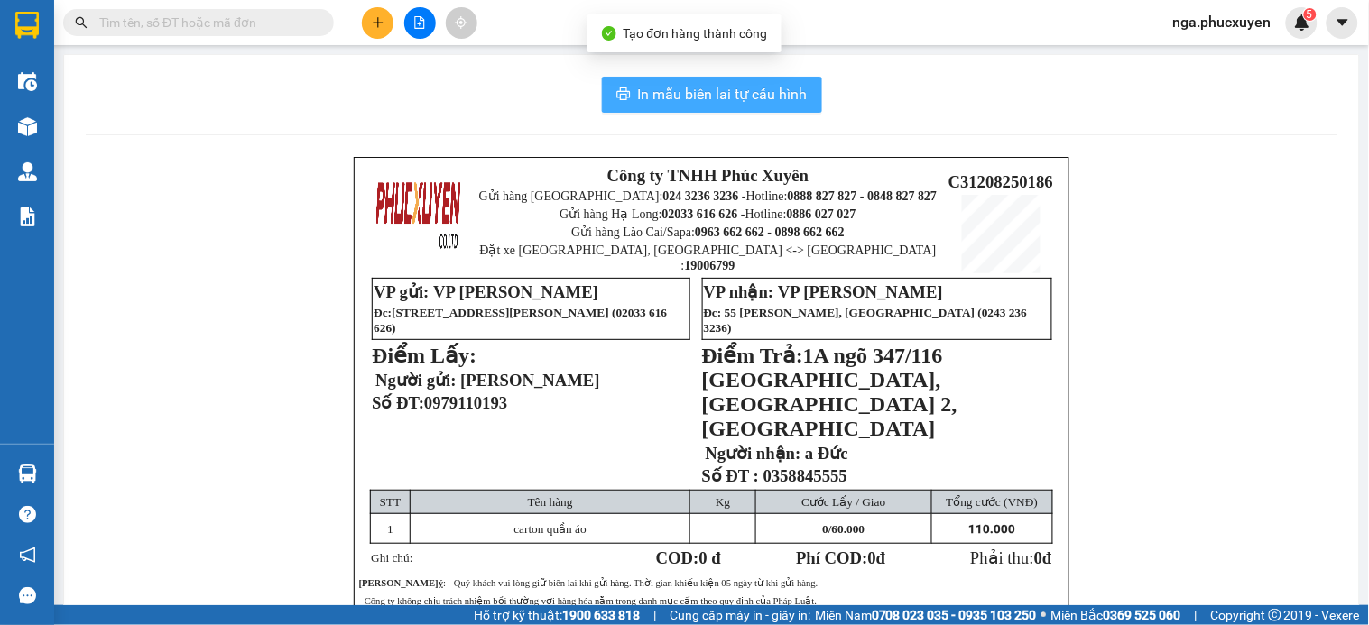
click at [717, 94] on span "In mẫu biên lai tự cấu hình" at bounding box center [723, 94] width 170 height 23
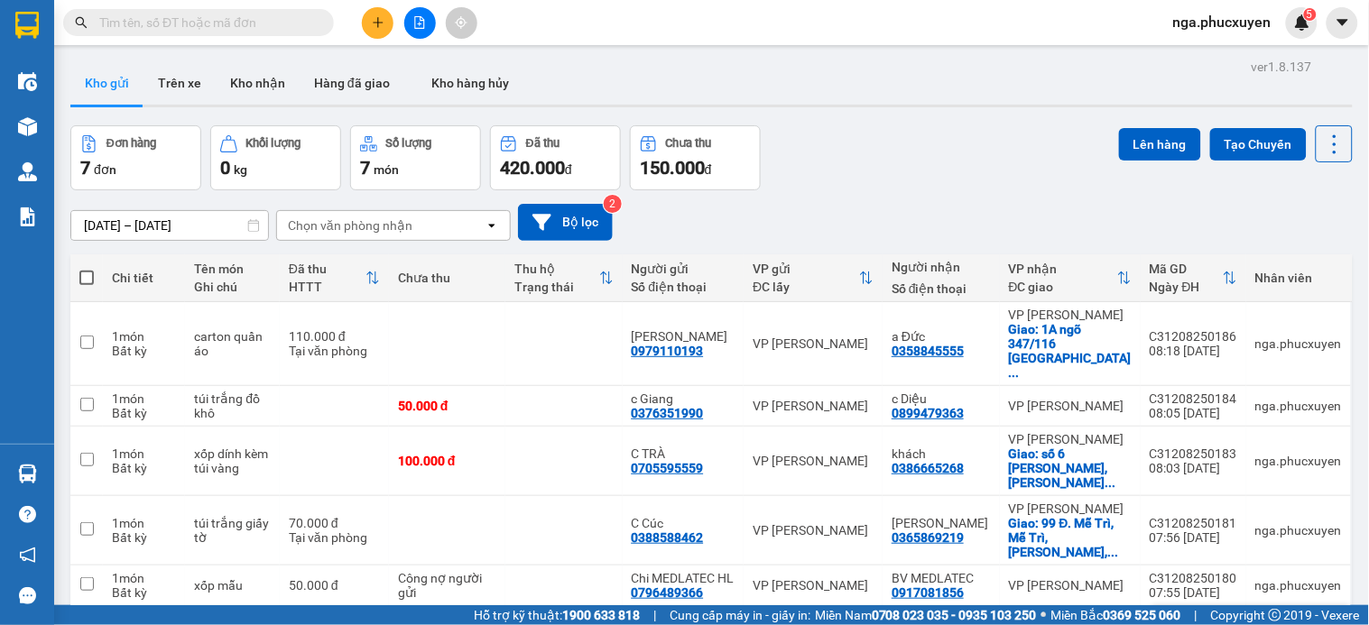
click at [1204, 620] on icon at bounding box center [1210, 626] width 13 height 13
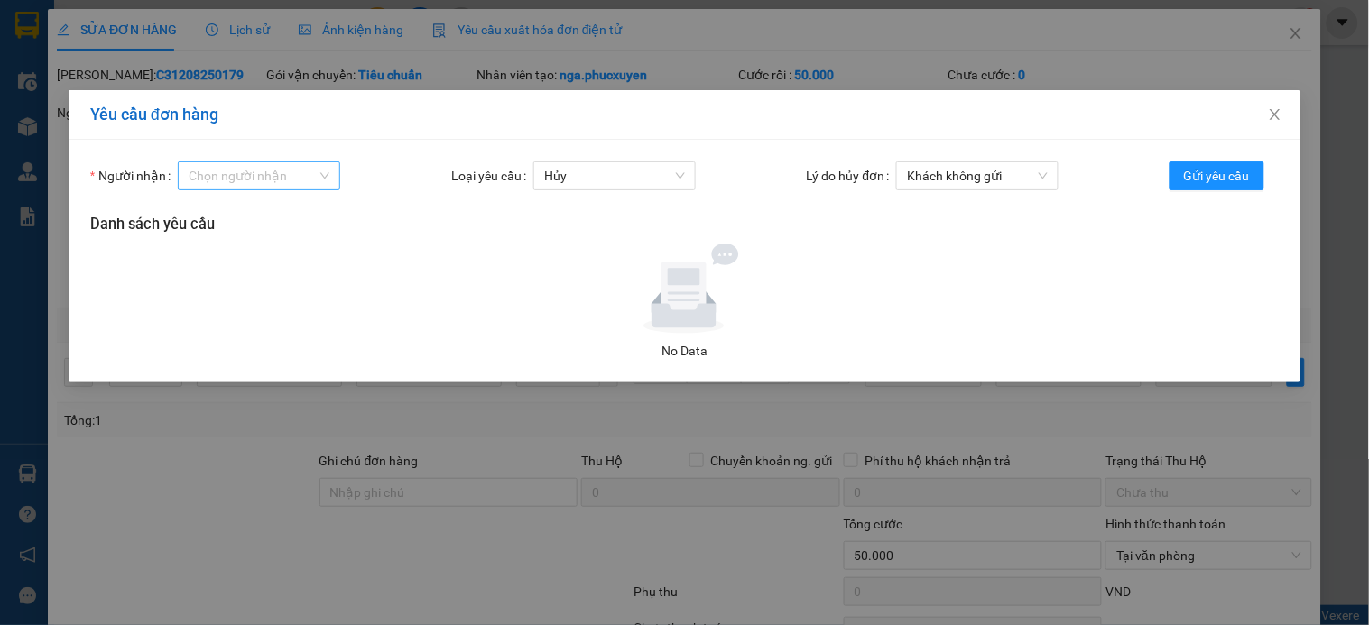
click at [301, 177] on input "Người nhận" at bounding box center [253, 175] width 128 height 27
click at [301, 177] on input "ly" at bounding box center [253, 175] width 128 height 27
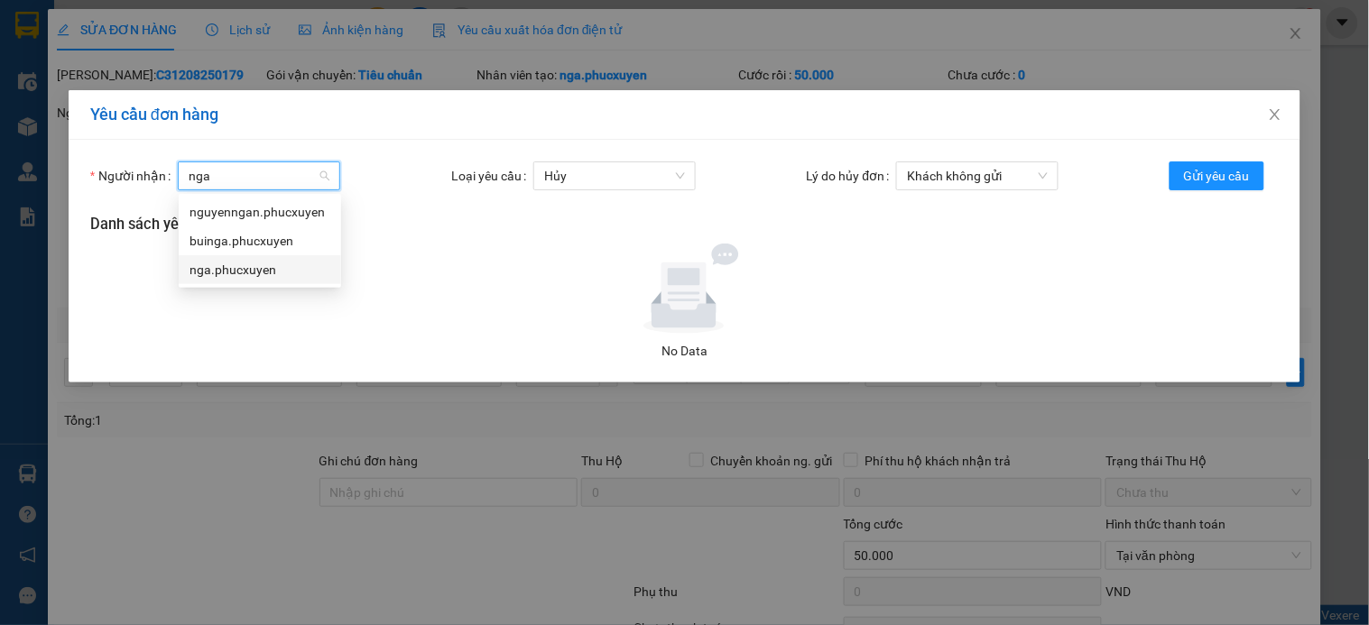
click at [239, 269] on div "nga.phucxuyen" at bounding box center [260, 270] width 141 height 20
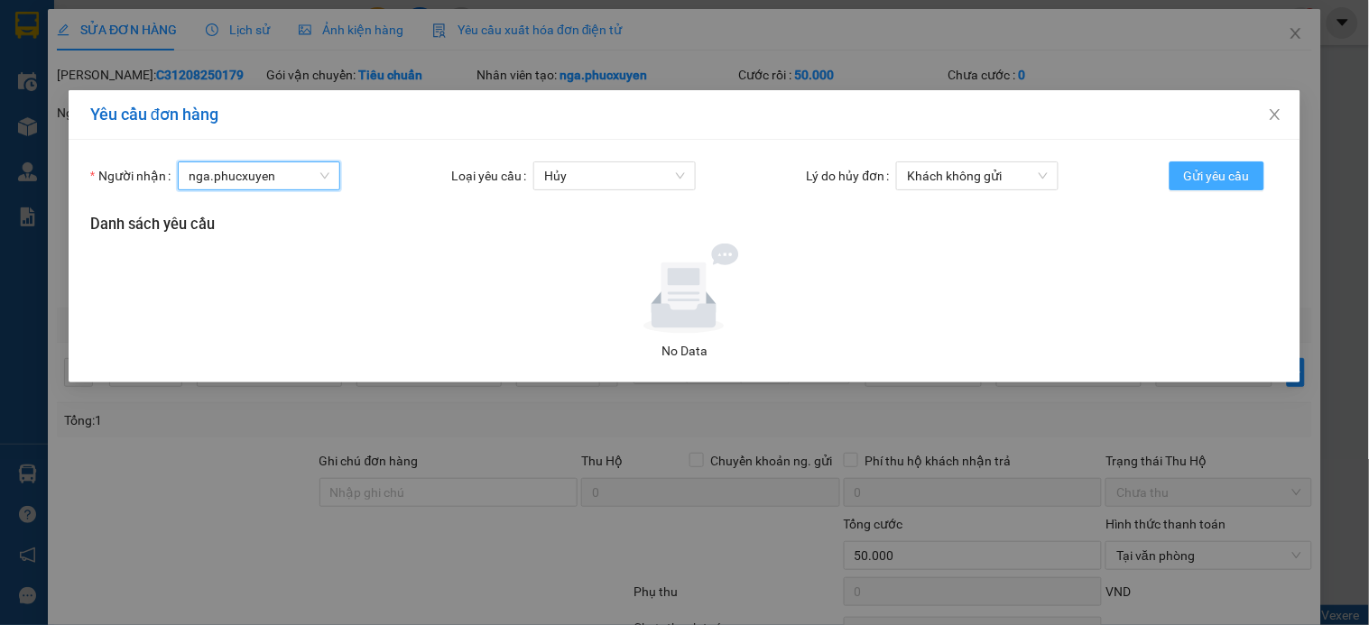
click at [1214, 174] on span "Gửi yêu cầu" at bounding box center [1217, 176] width 66 height 20
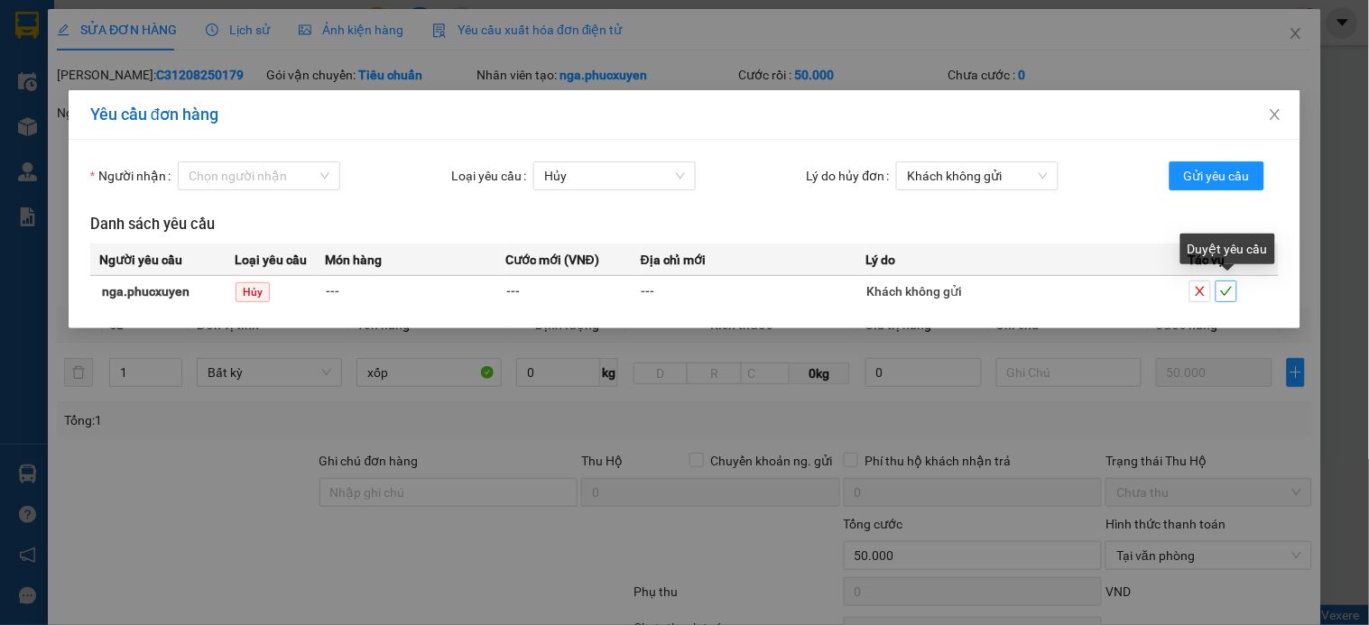
click at [1230, 293] on icon "check" at bounding box center [1226, 291] width 13 height 13
click at [253, 294] on span "Hủy" at bounding box center [253, 292] width 34 height 20
click at [255, 291] on span "Hủy" at bounding box center [253, 292] width 34 height 20
click at [1211, 295] on span "Duyệt" at bounding box center [1210, 292] width 43 height 20
click at [263, 176] on input "Người nhận" at bounding box center [253, 175] width 128 height 27
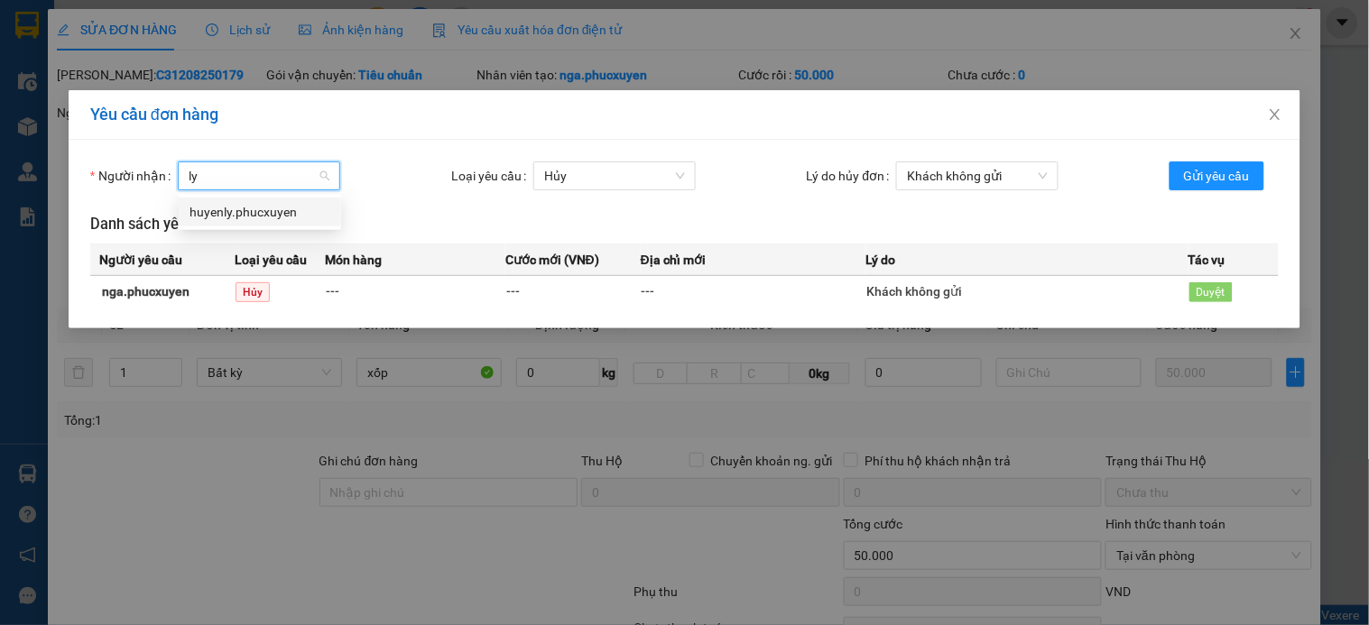
click at [221, 211] on div "huyenly.phucxuyen" at bounding box center [260, 212] width 141 height 20
click at [1227, 177] on span "Gửi yêu cầu" at bounding box center [1217, 176] width 66 height 20
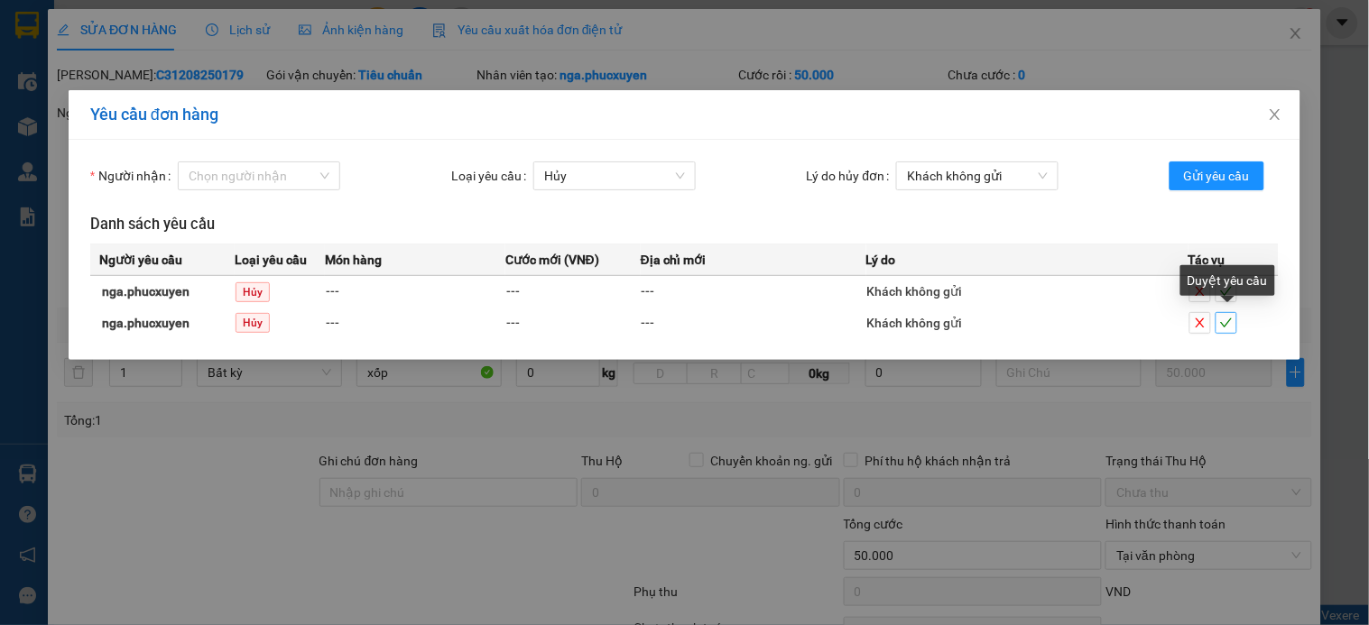
click at [1226, 320] on icon "check" at bounding box center [1226, 323] width 13 height 13
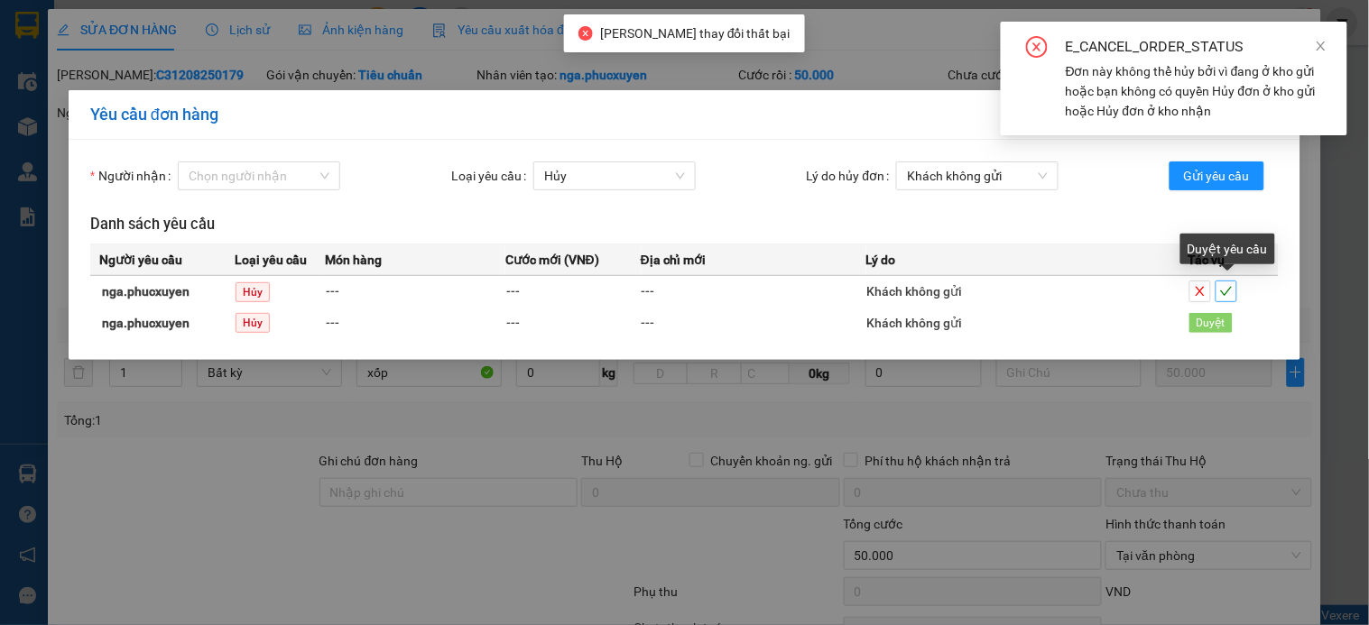
click at [1222, 291] on icon "check" at bounding box center [1226, 291] width 13 height 13
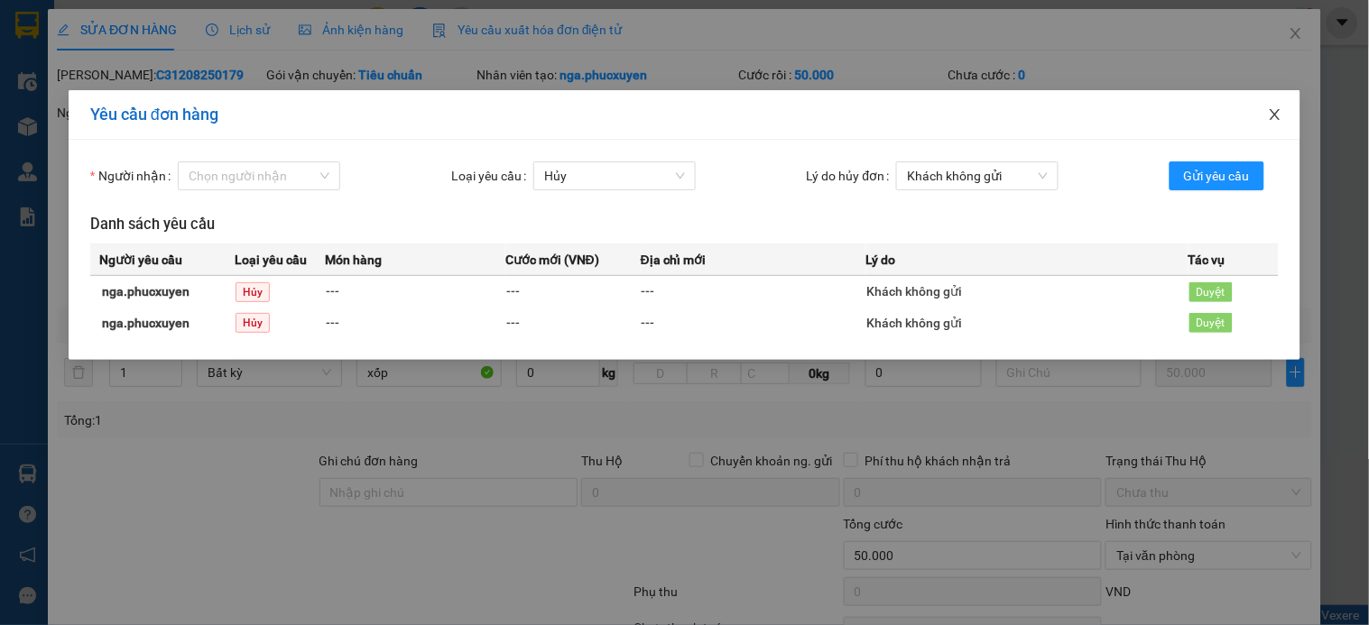
click at [1283, 110] on span "Close" at bounding box center [1275, 115] width 51 height 51
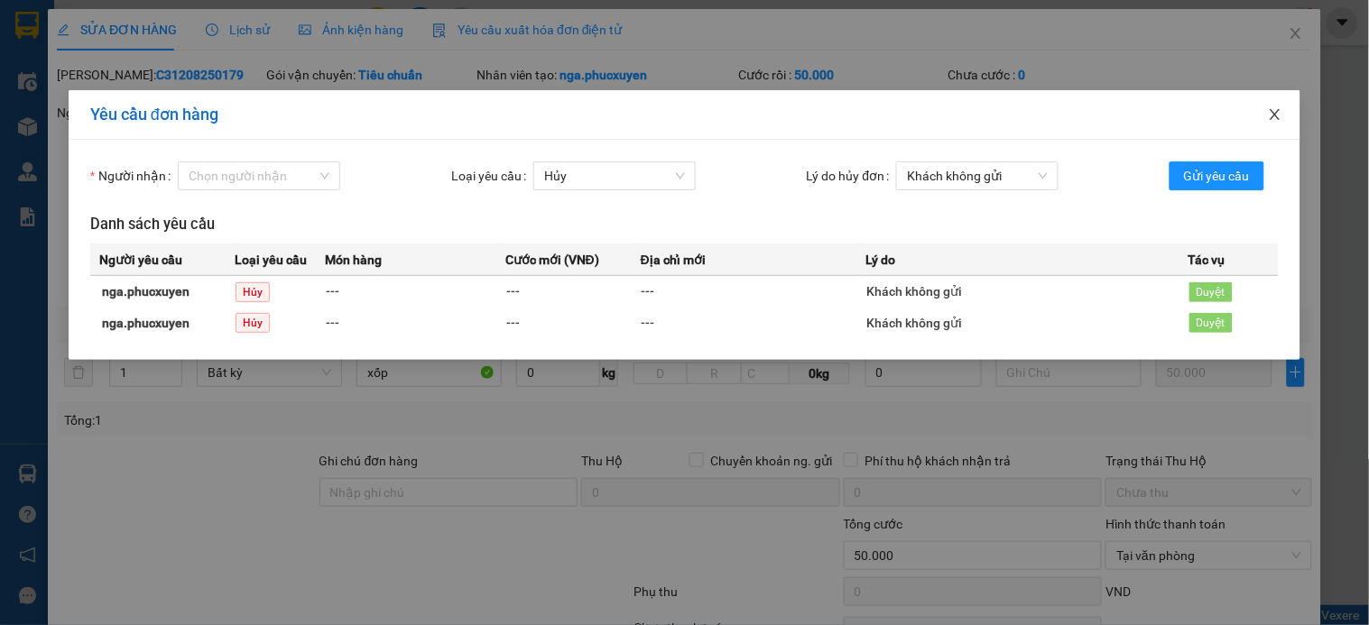
click at [1279, 109] on icon "close" at bounding box center [1275, 114] width 14 height 14
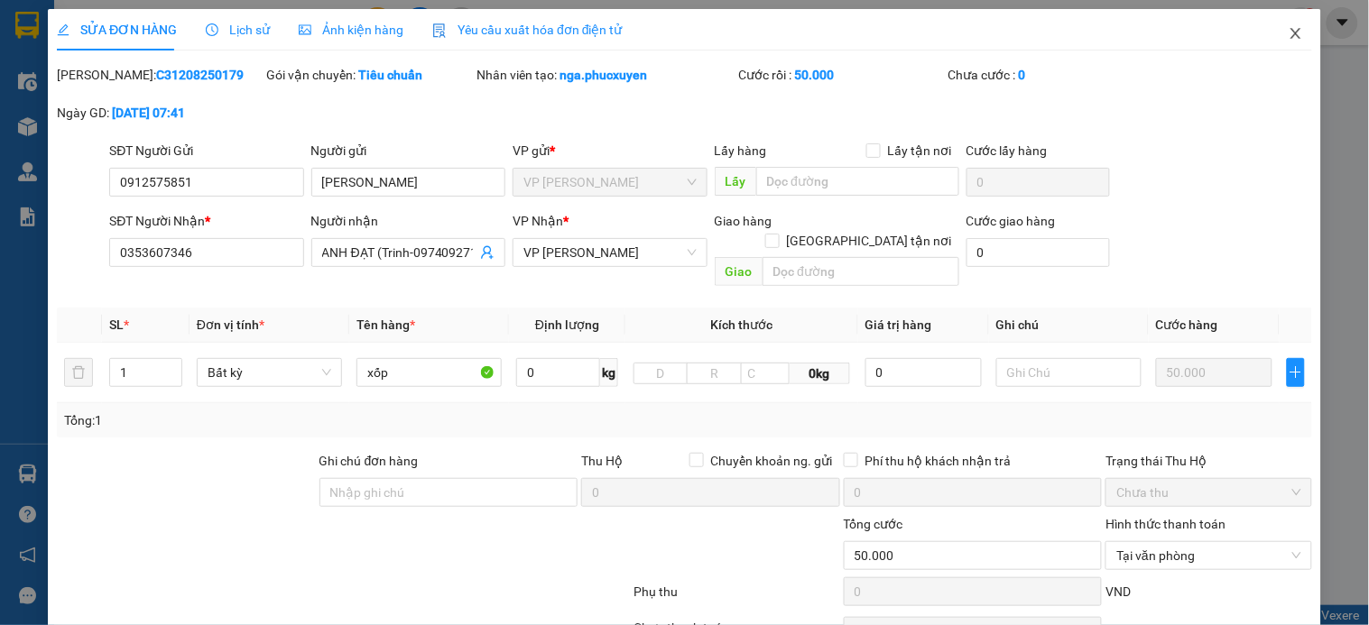
click at [1271, 23] on span "Close" at bounding box center [1296, 34] width 51 height 51
click at [1282, 32] on span "nga.phucxuyen" at bounding box center [1222, 22] width 127 height 23
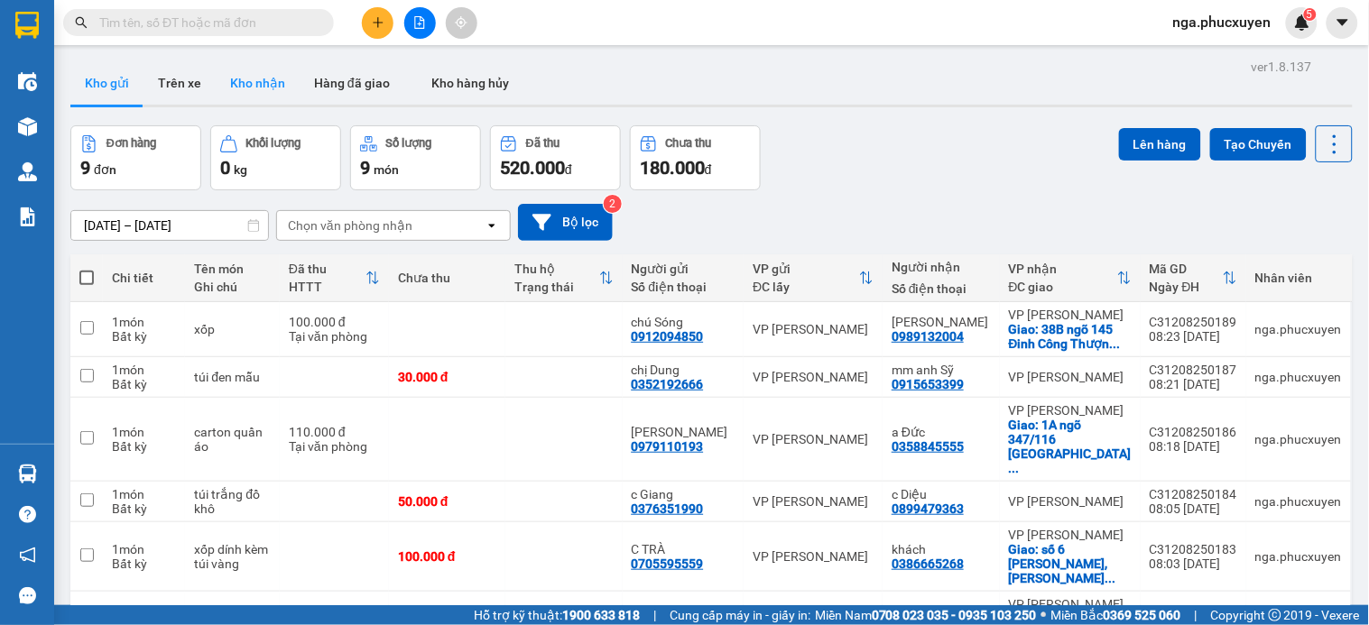
click at [245, 83] on button "Kho nhận" at bounding box center [258, 82] width 84 height 43
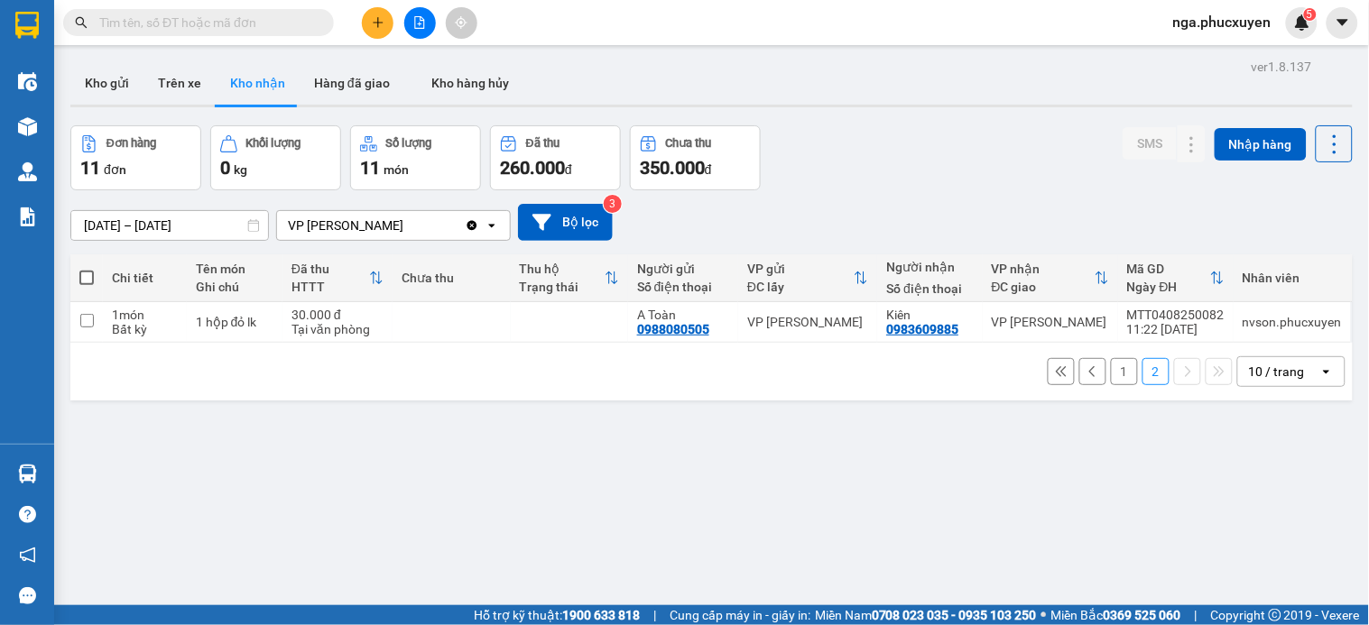
click at [1111, 373] on button "1" at bounding box center [1124, 371] width 27 height 27
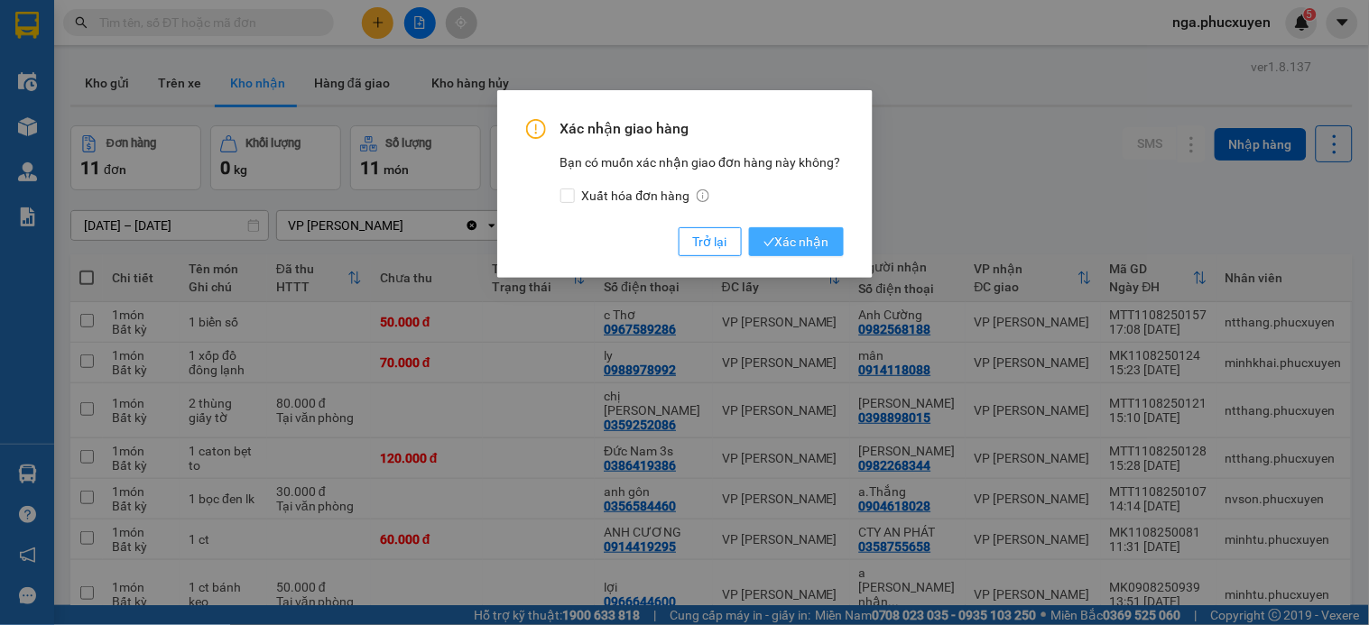
click at [828, 240] on button "Xác nhận" at bounding box center [796, 241] width 95 height 29
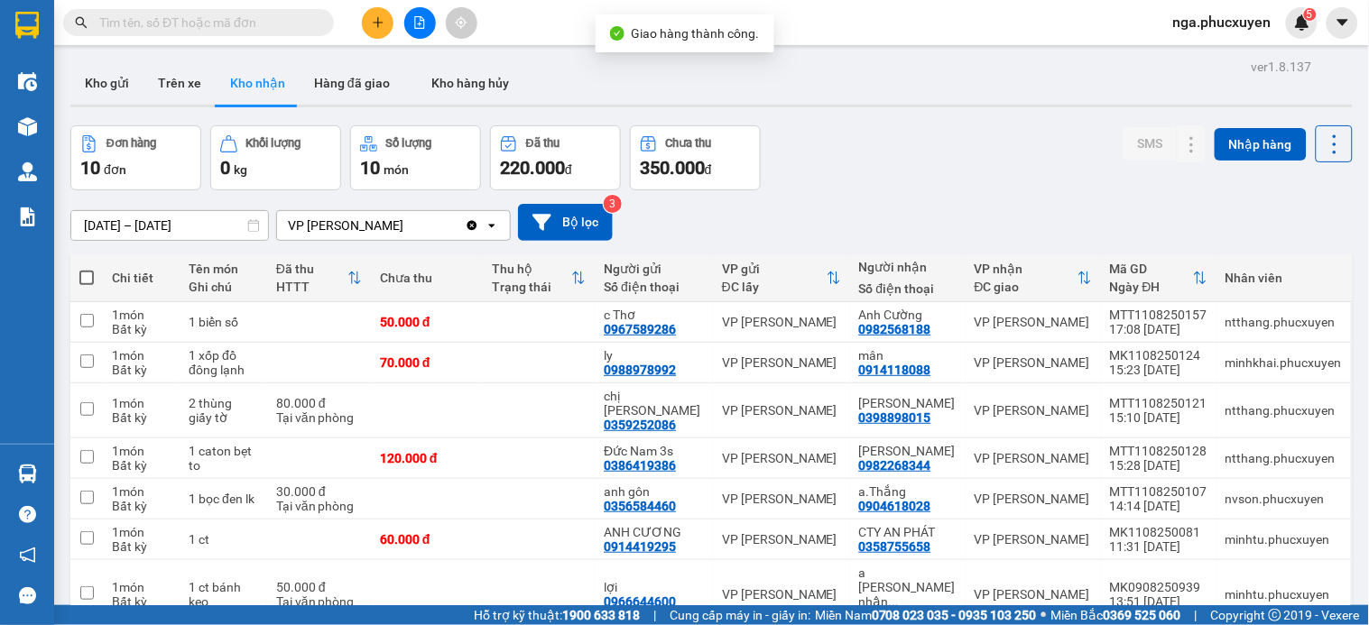
scroll to position [178, 0]
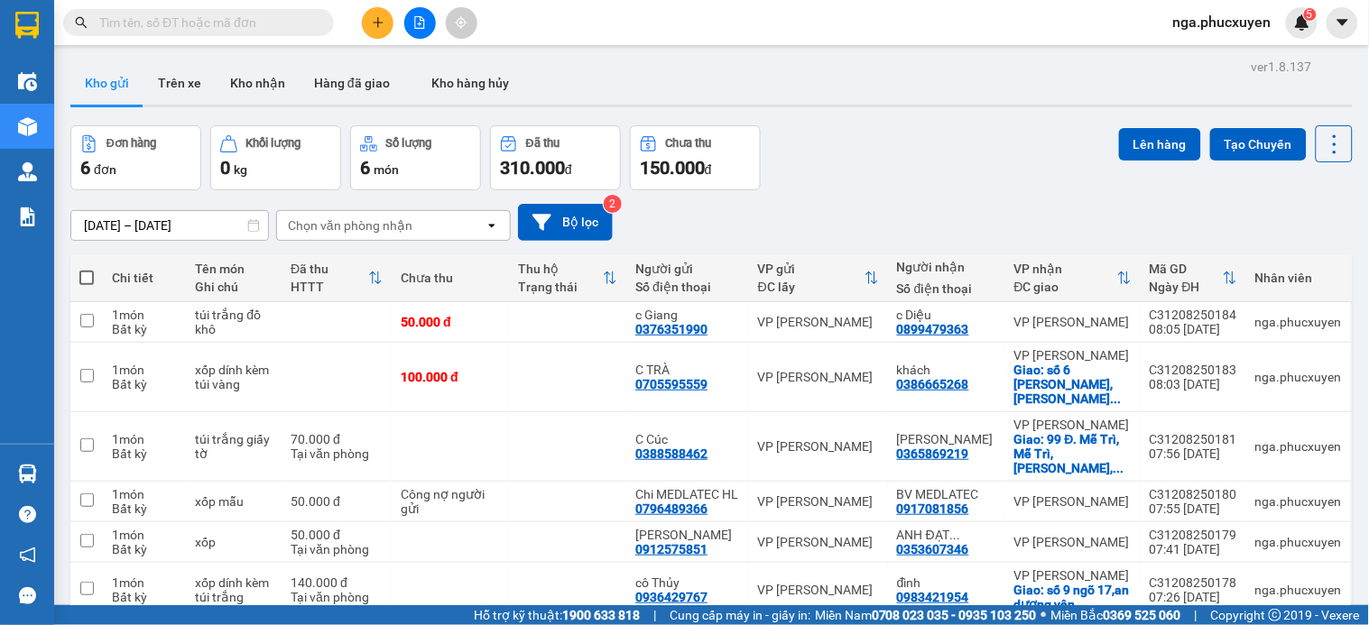
click at [230, 21] on input "text" at bounding box center [205, 23] width 213 height 20
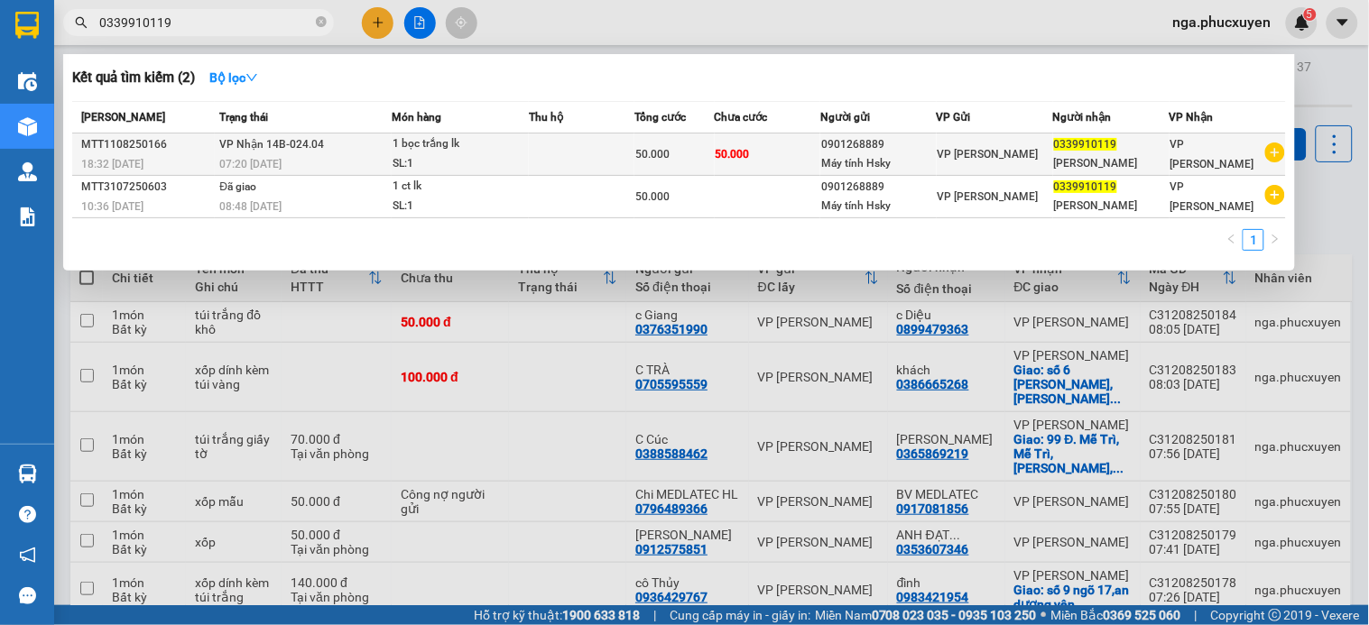
type input "0339910119"
click at [590, 161] on td at bounding box center [582, 155] width 106 height 42
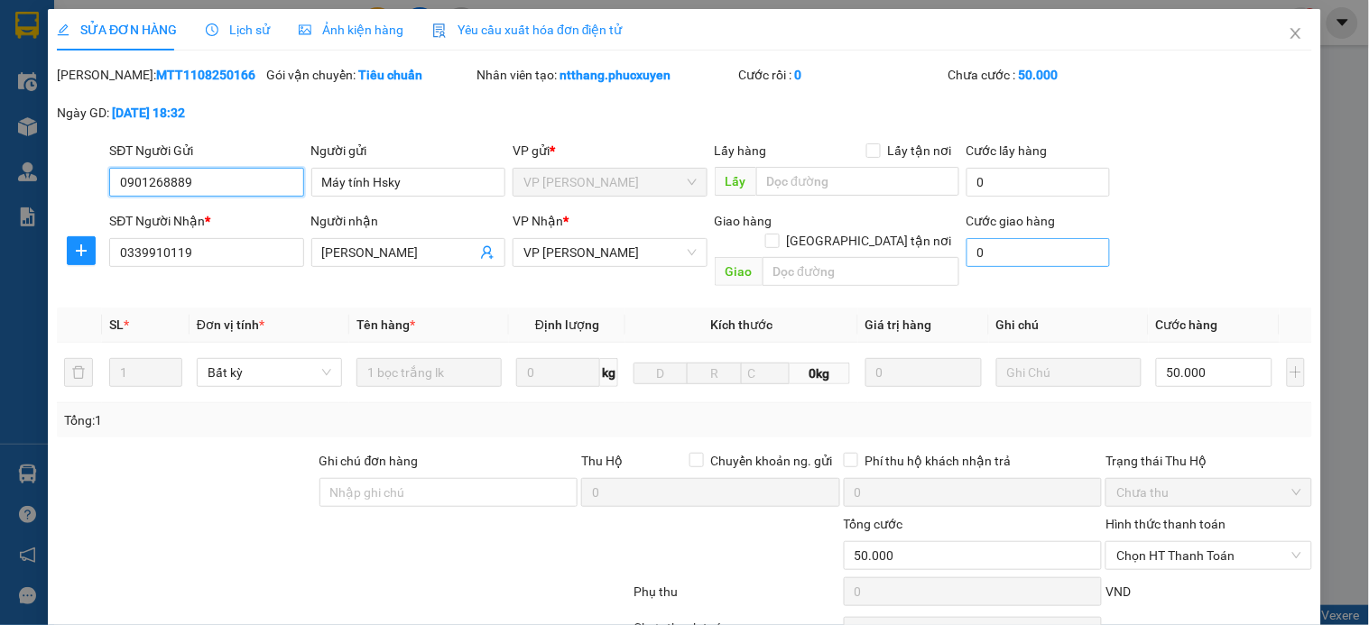
type input "0901268889"
type input "Máy tính Hsky"
type input "0339910119"
type input "Kim Hoàng"
type input "50.000"
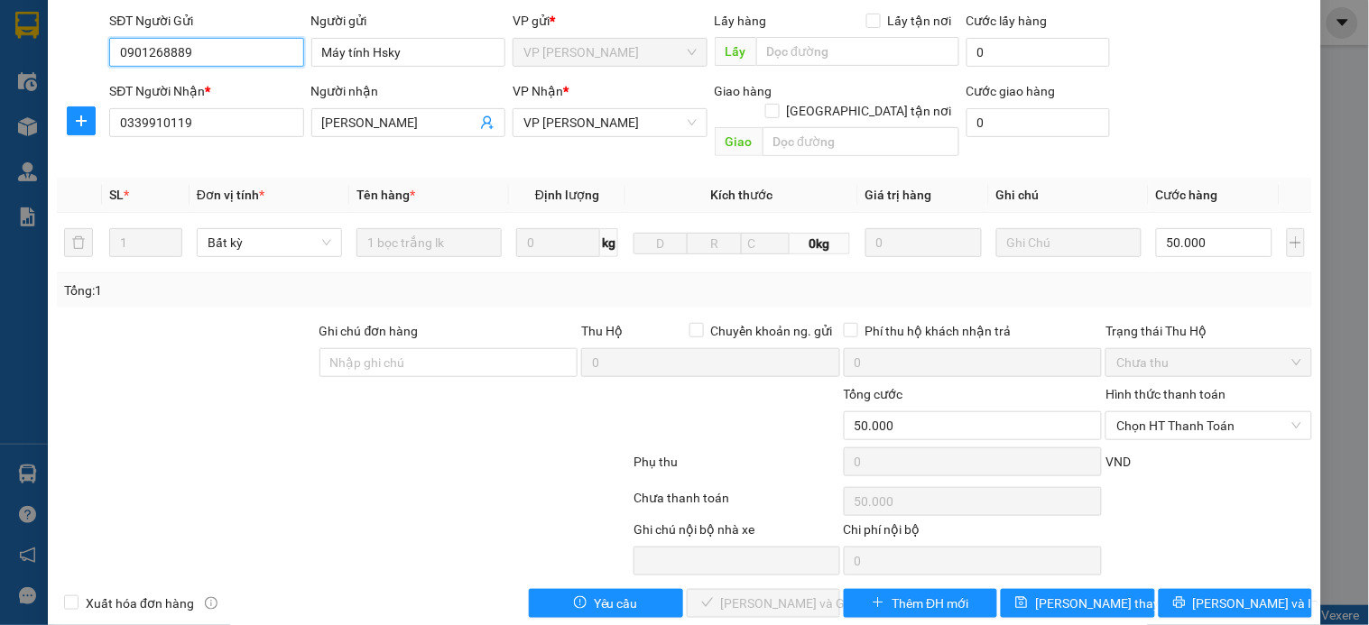
scroll to position [139, 0]
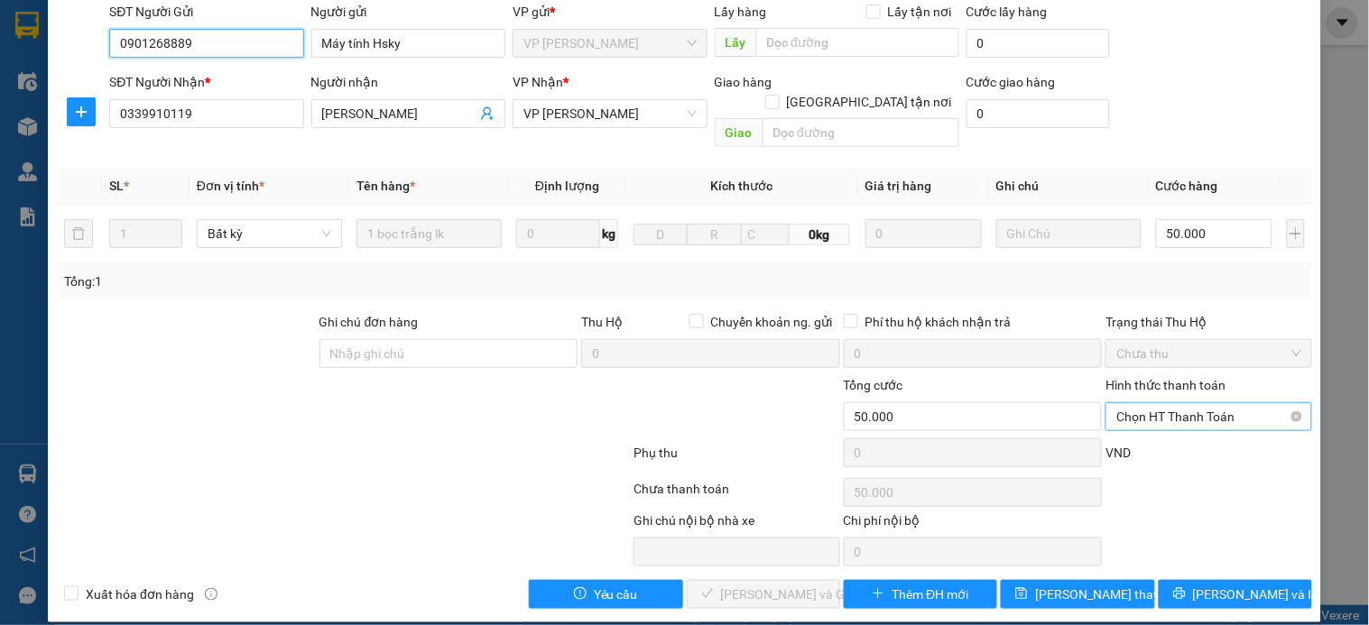
click at [1175, 403] on span "Chọn HT Thanh Toán" at bounding box center [1208, 416] width 184 height 27
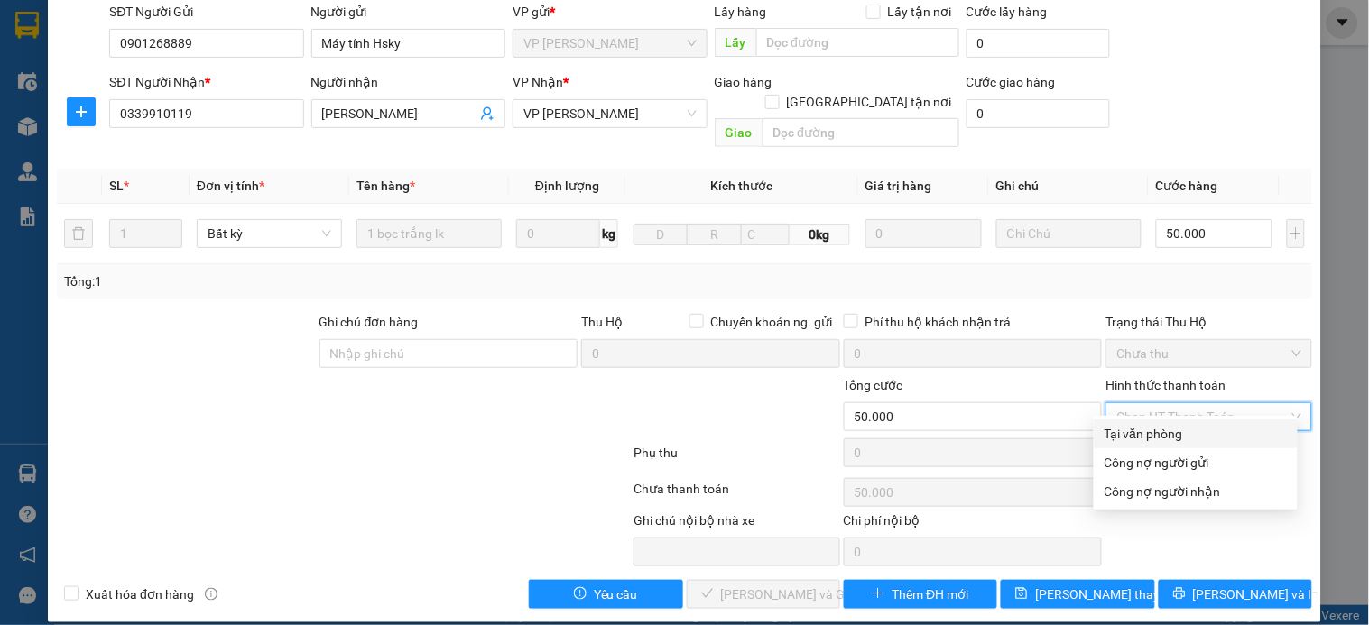
click at [1185, 428] on div "Tại văn phòng" at bounding box center [1196, 434] width 182 height 20
type input "0"
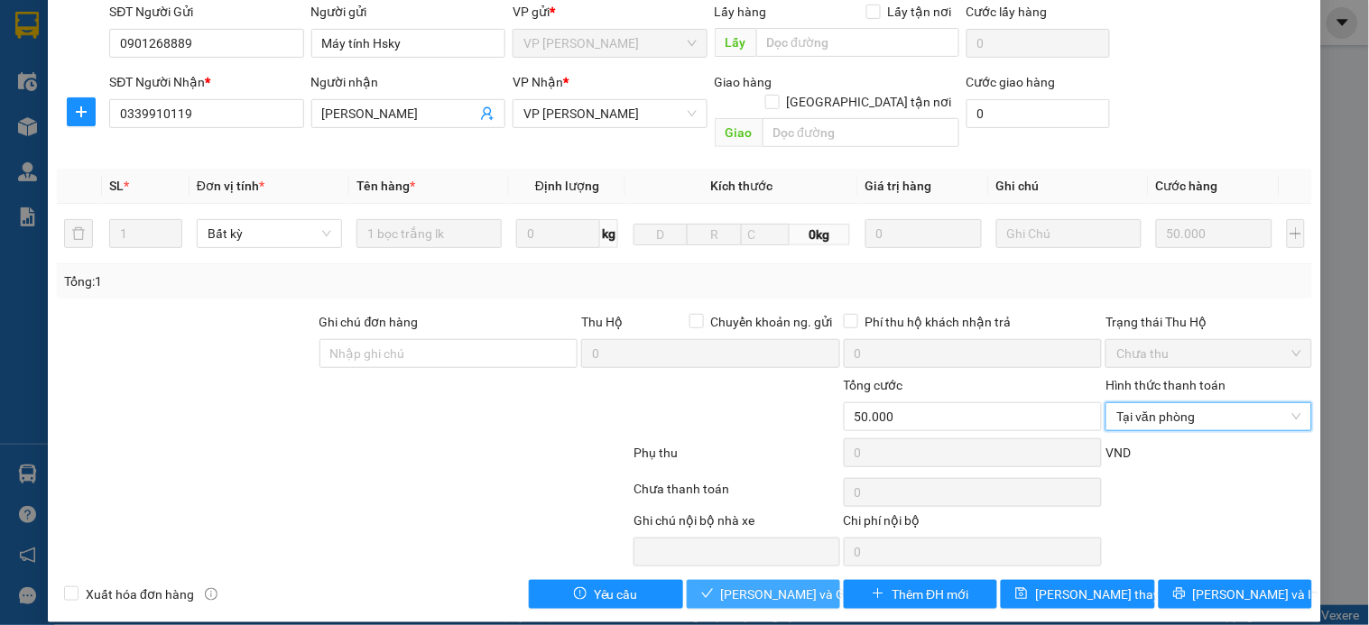
click at [794, 585] on span "Lưu và Giao hàng" at bounding box center [807, 595] width 173 height 20
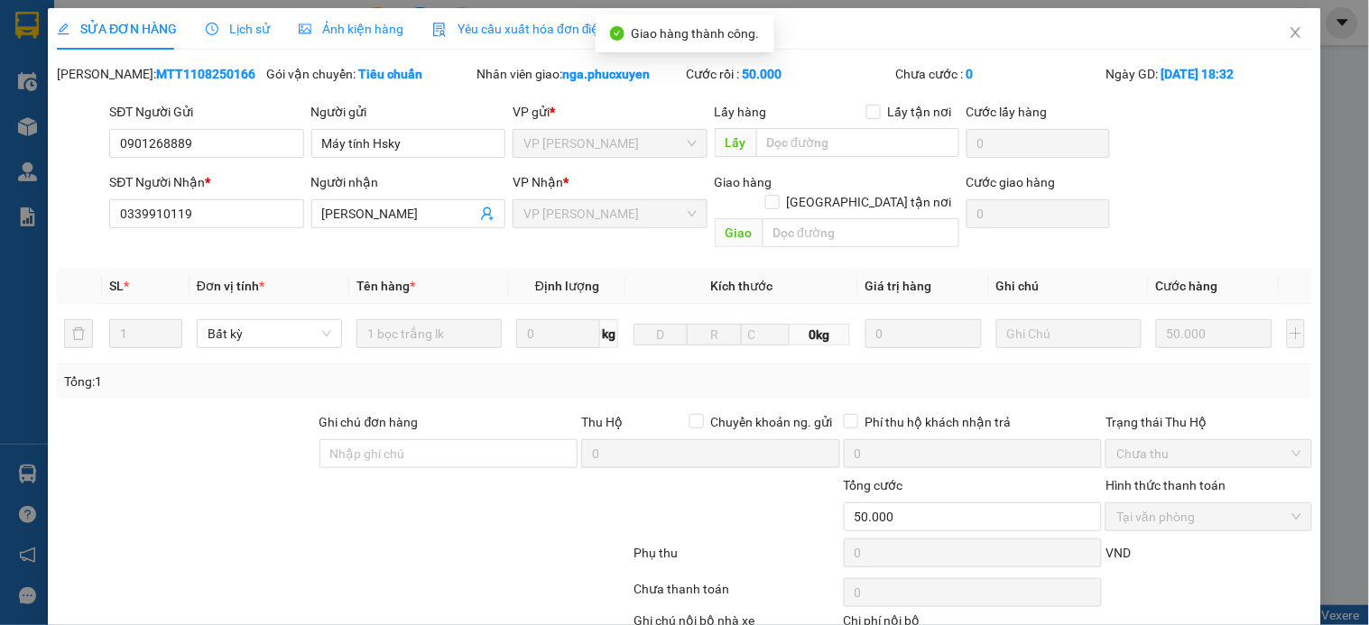
scroll to position [0, 0]
click at [1289, 39] on icon "close" at bounding box center [1296, 33] width 14 height 14
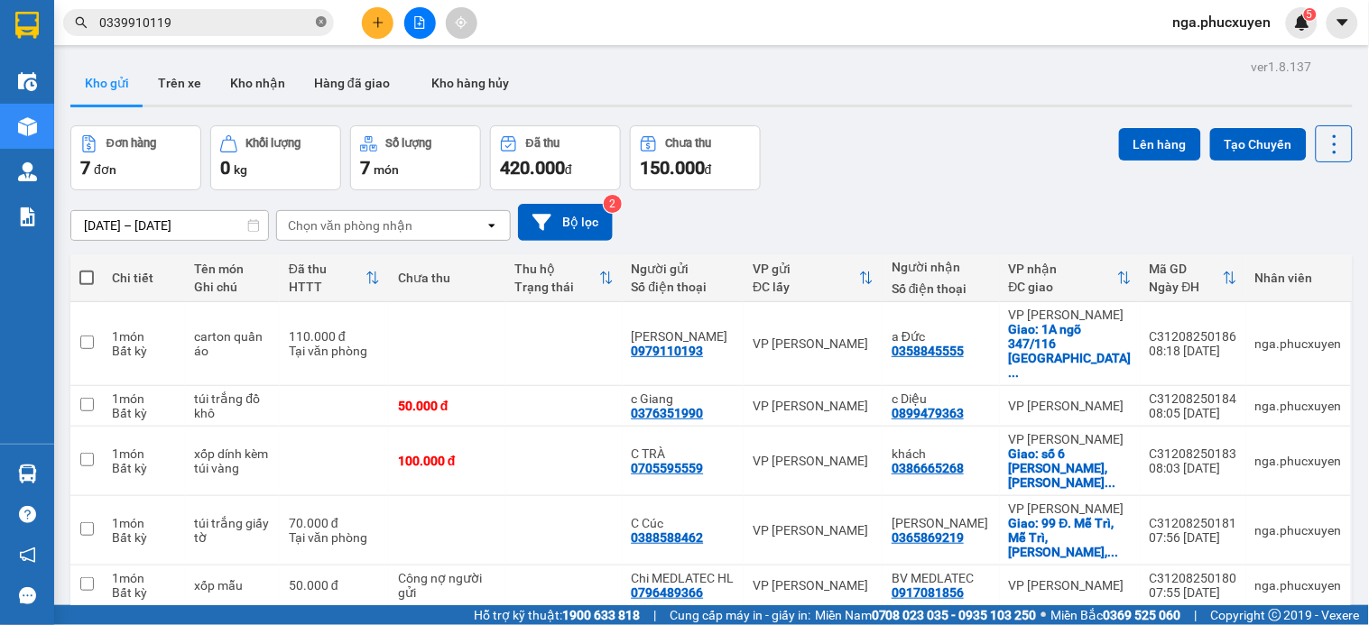
click at [321, 20] on icon "close-circle" at bounding box center [321, 21] width 11 height 11
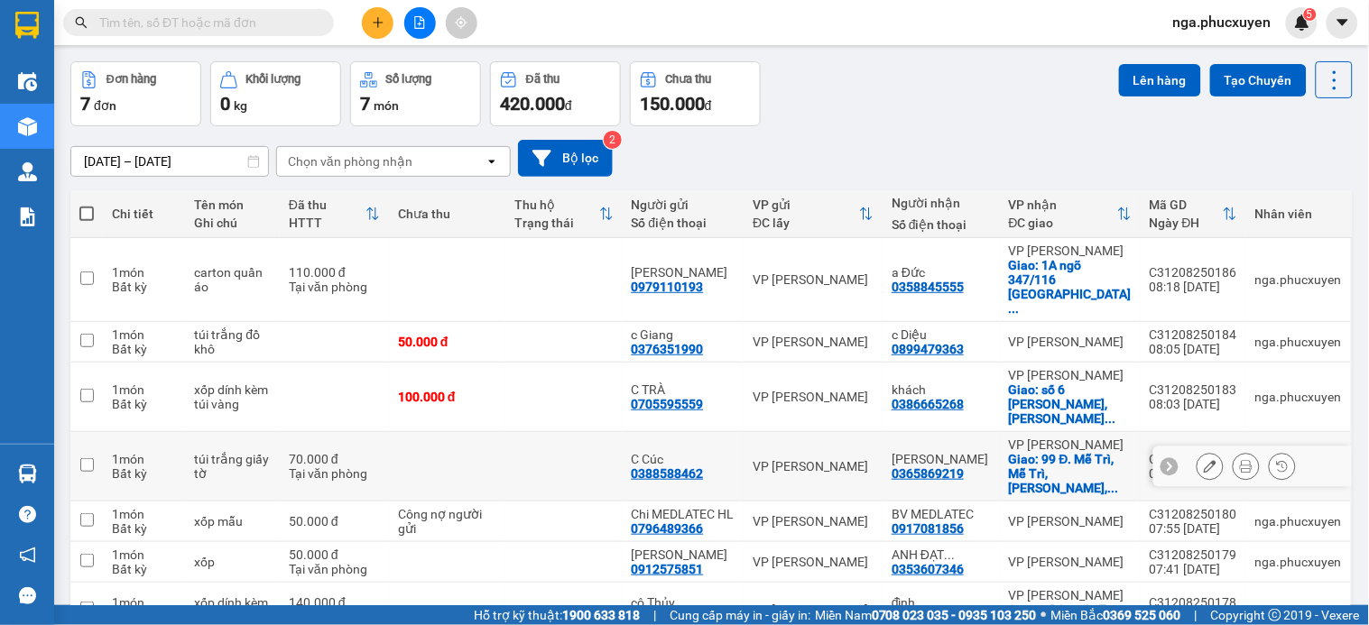
scroll to position [100, 0]
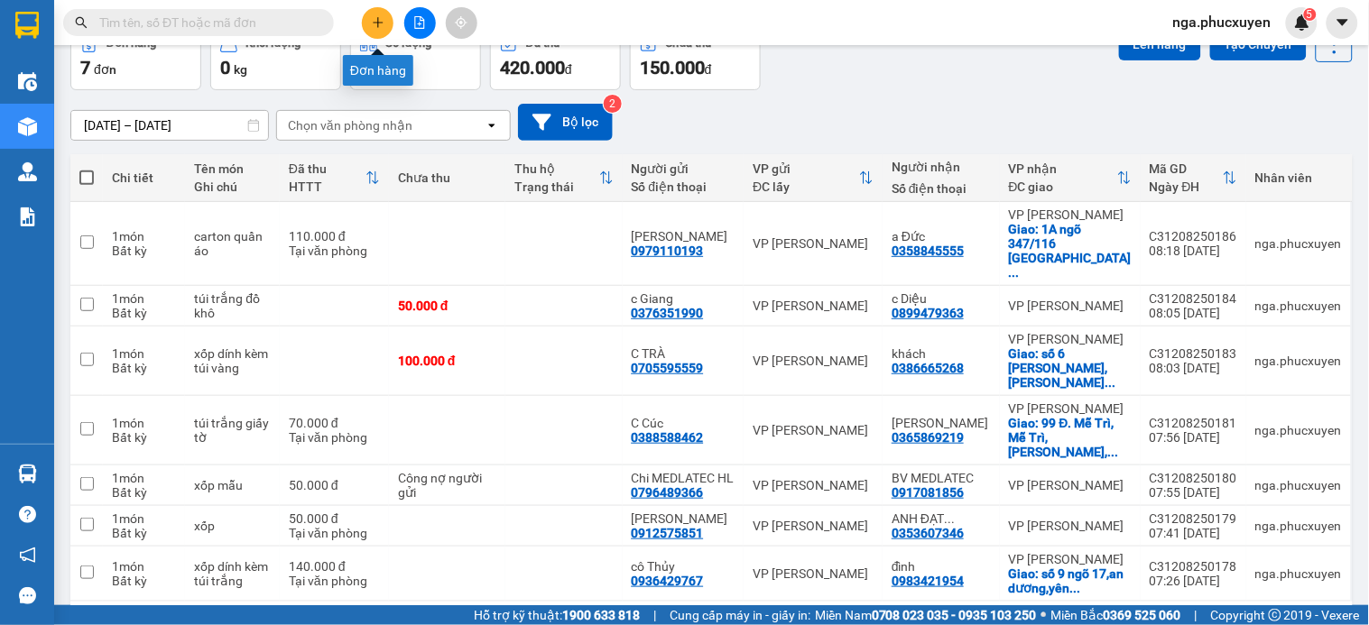
click at [377, 18] on icon "plus" at bounding box center [377, 22] width 1 height 10
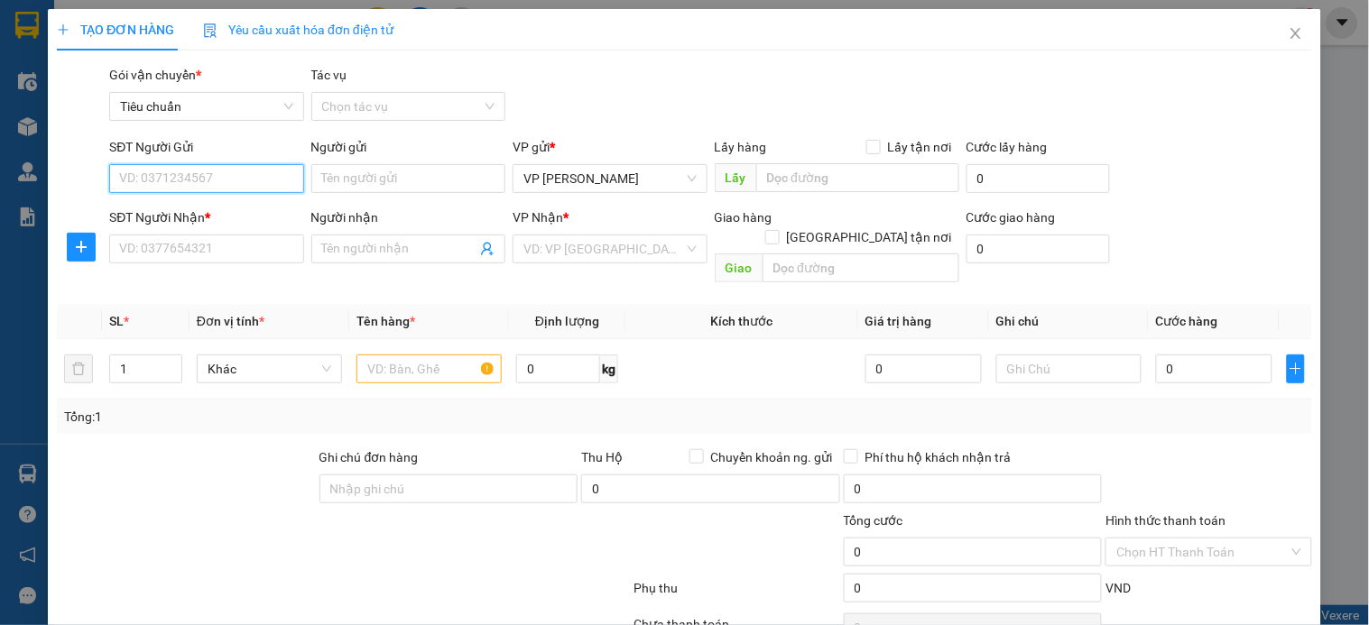
click at [244, 174] on input "SĐT Người Gửi" at bounding box center [206, 178] width 194 height 29
click at [244, 174] on input "2666" at bounding box center [206, 178] width 194 height 29
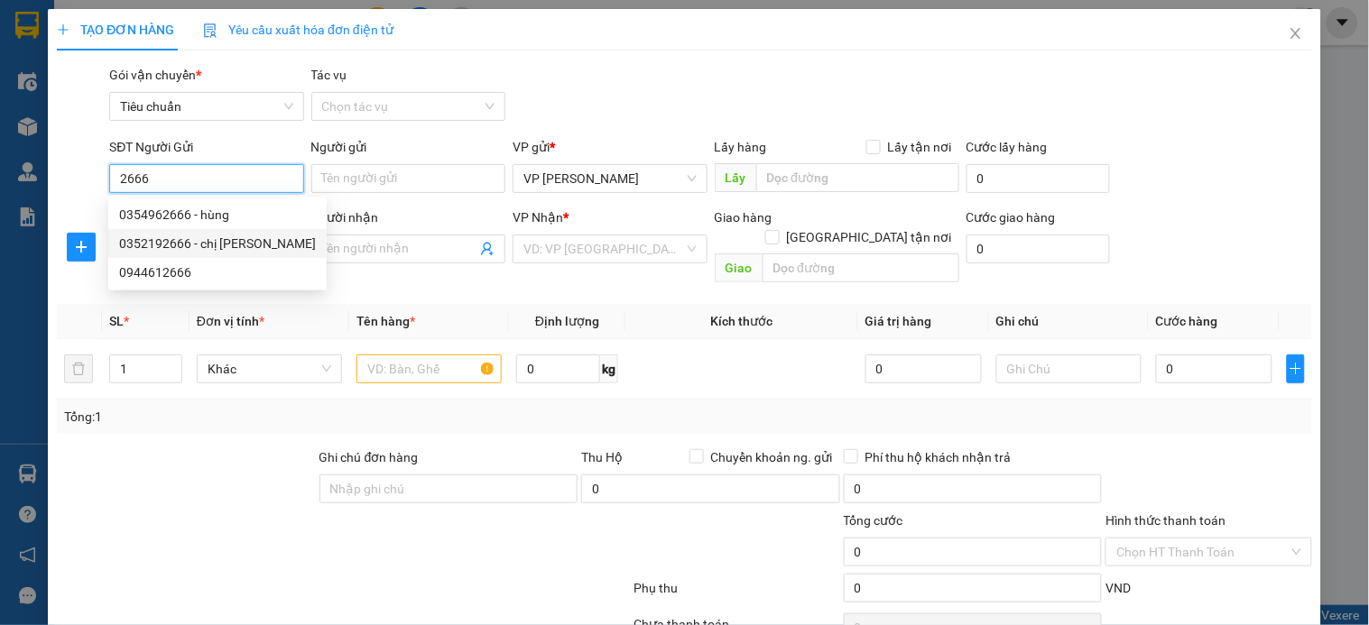
click at [236, 244] on div "0352192666 - chị Dung" at bounding box center [217, 244] width 197 height 20
type input "0352192666"
type input "chị Dung"
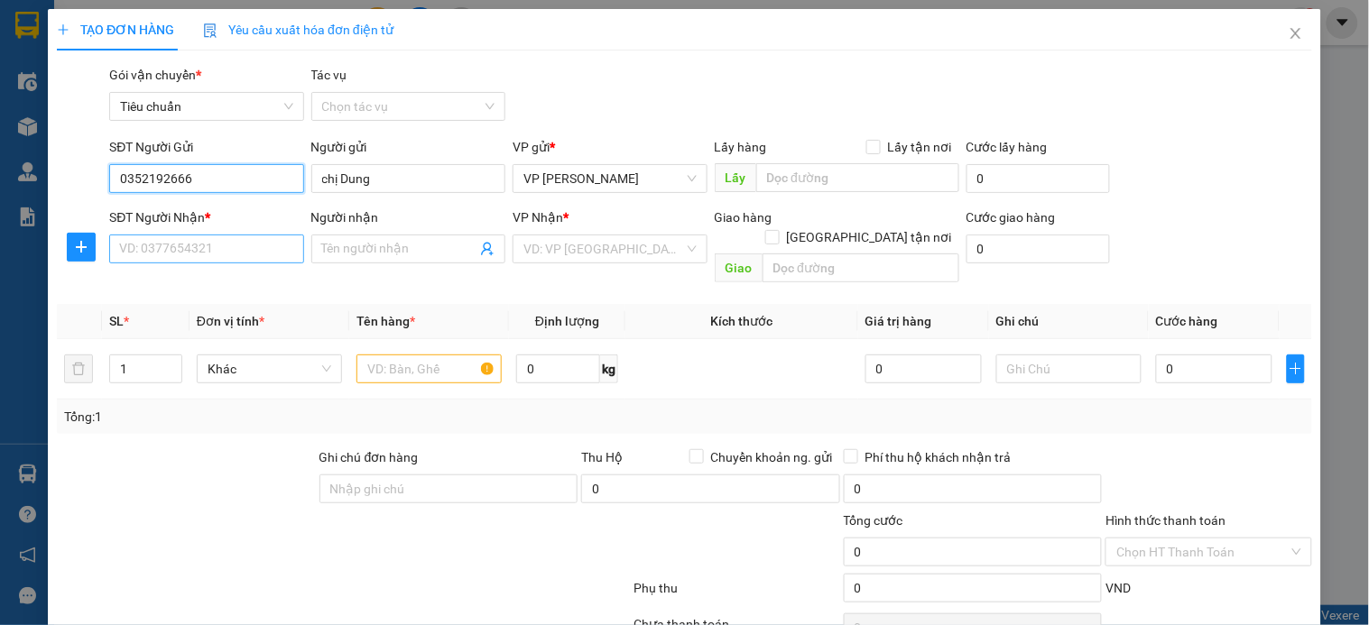
type input "0352192666"
click at [217, 248] on input "SĐT Người Nhận *" at bounding box center [206, 249] width 194 height 29
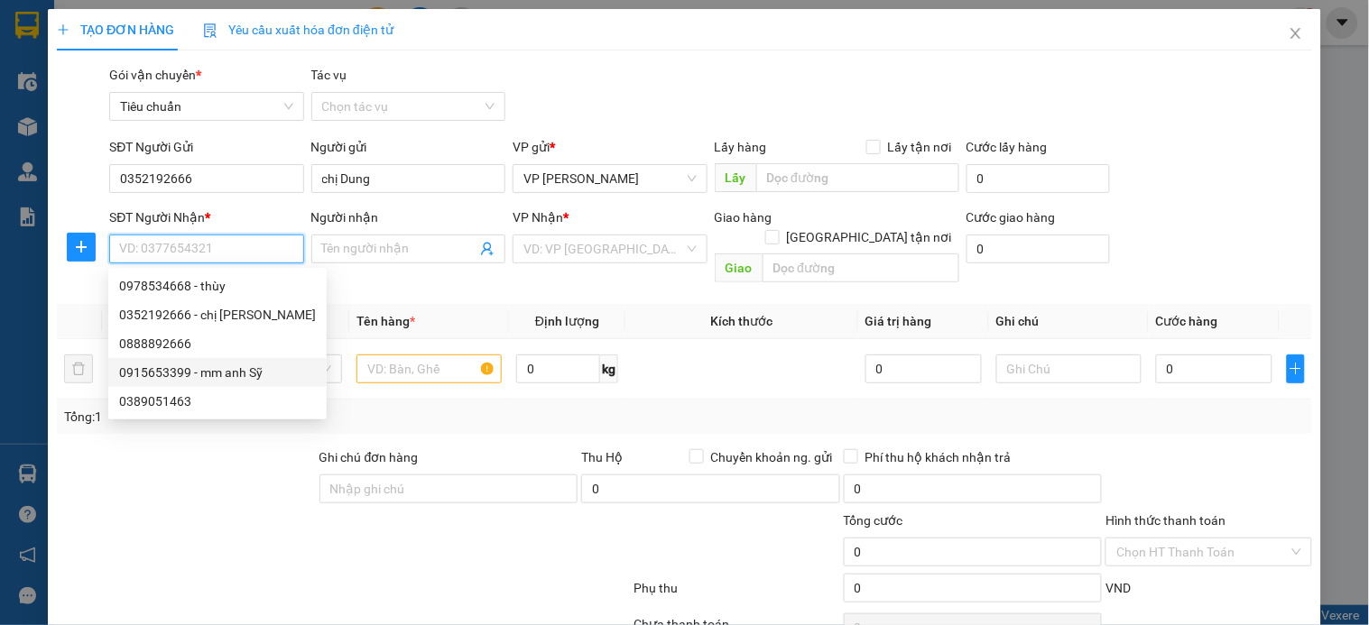
click at [244, 371] on div "0915653399 - mm anh Sỹ" at bounding box center [217, 373] width 197 height 20
type input "0915653399"
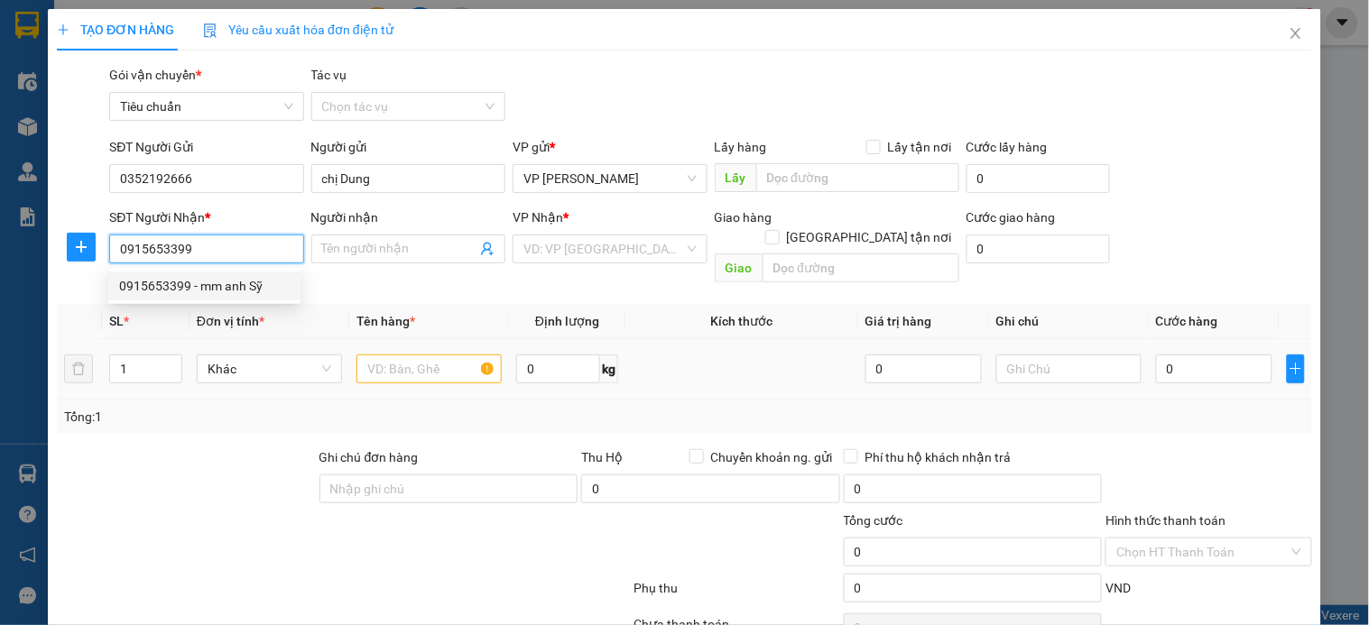
type input "mm anh Sỹ"
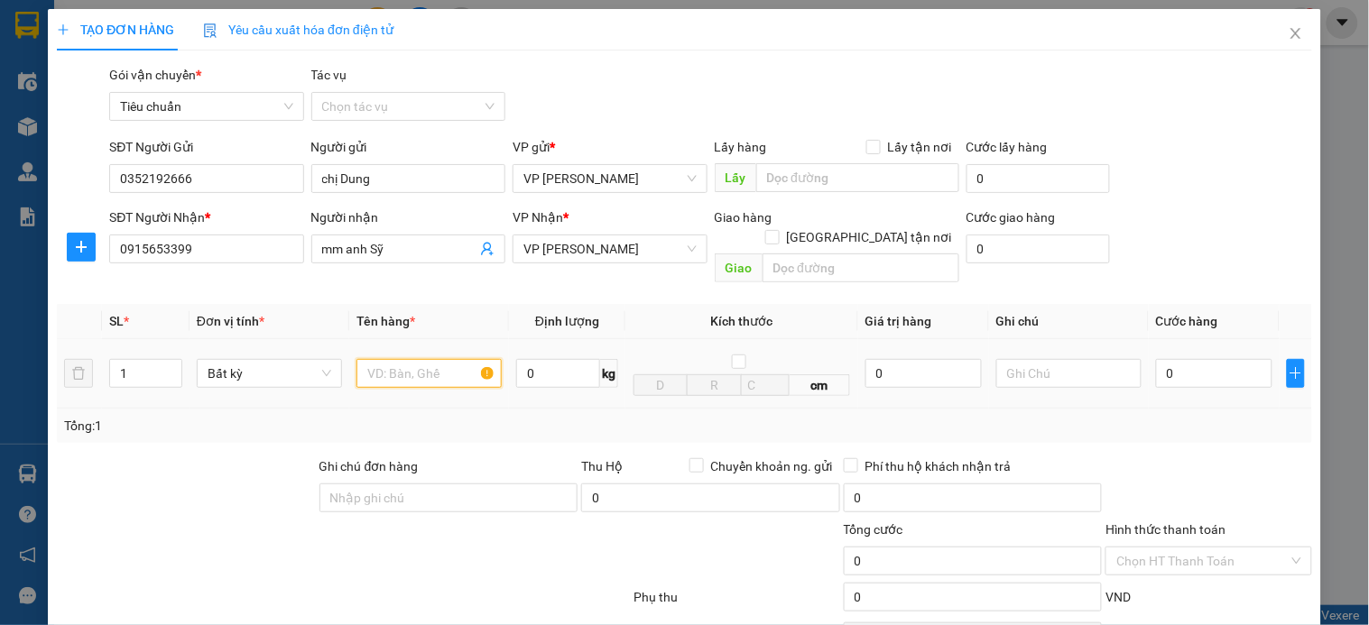
click at [403, 359] on input "text" at bounding box center [428, 373] width 145 height 29
type input "túi đen mẫu"
click at [1176, 359] on input "0" at bounding box center [1214, 373] width 116 height 29
type input "3"
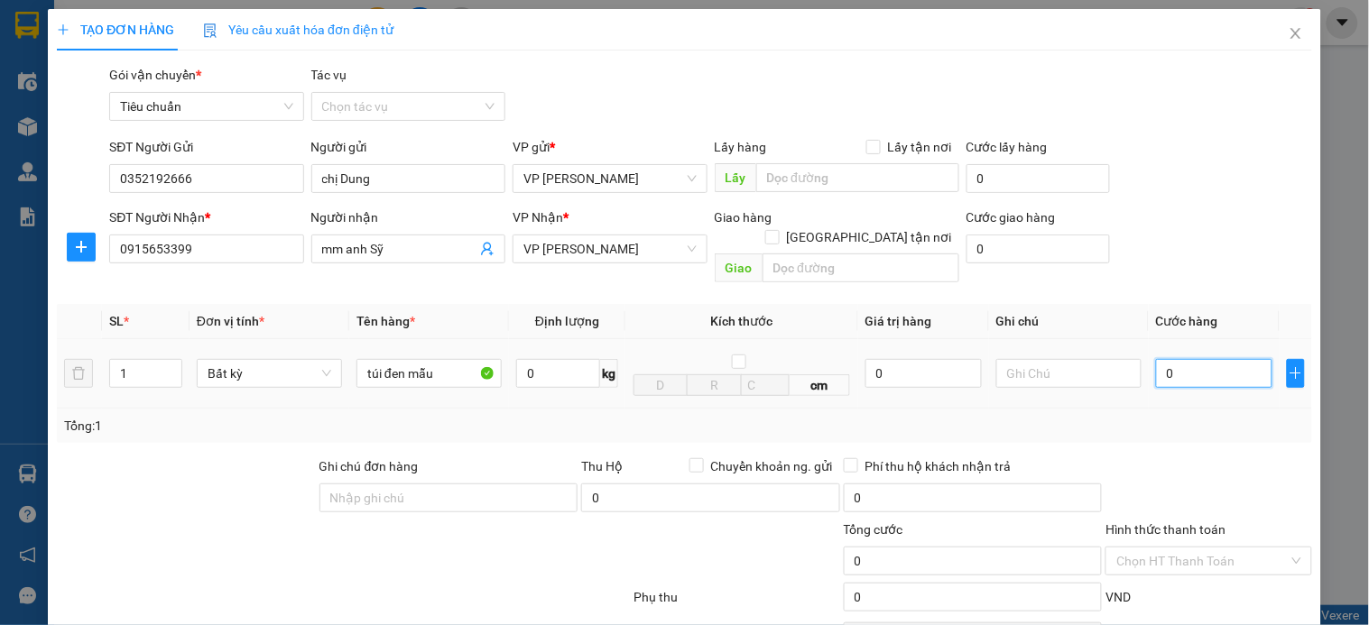
type input "3"
type input "30"
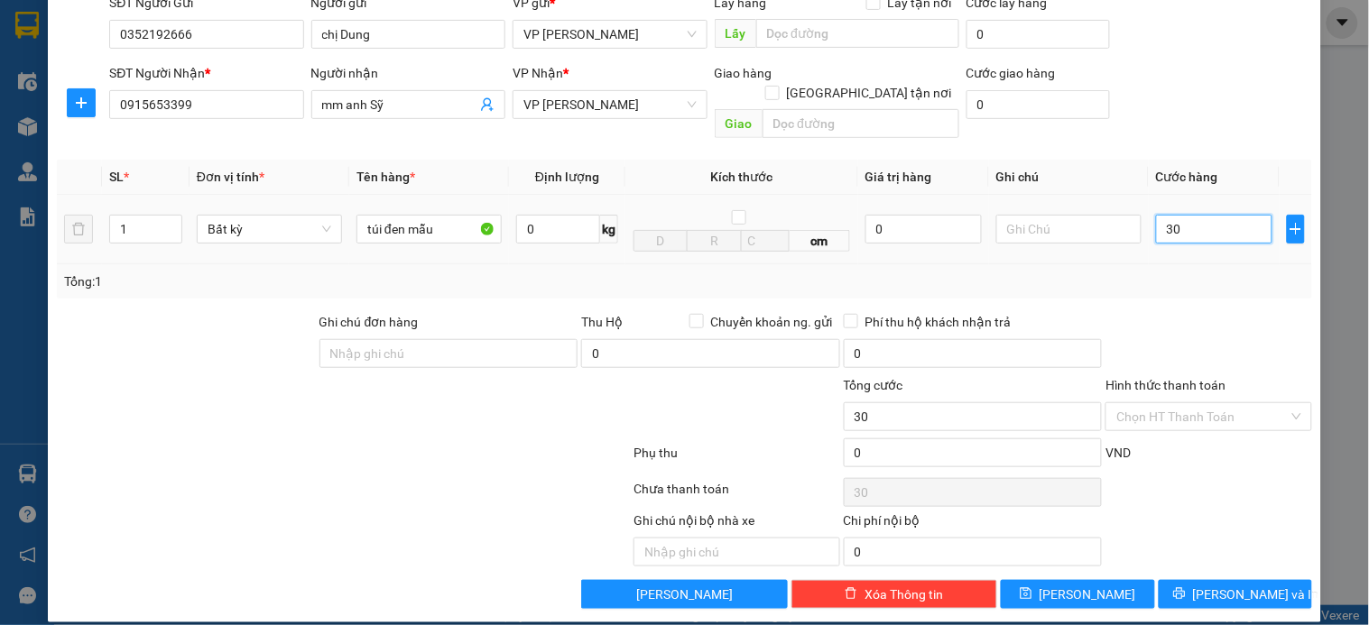
scroll to position [146, 0]
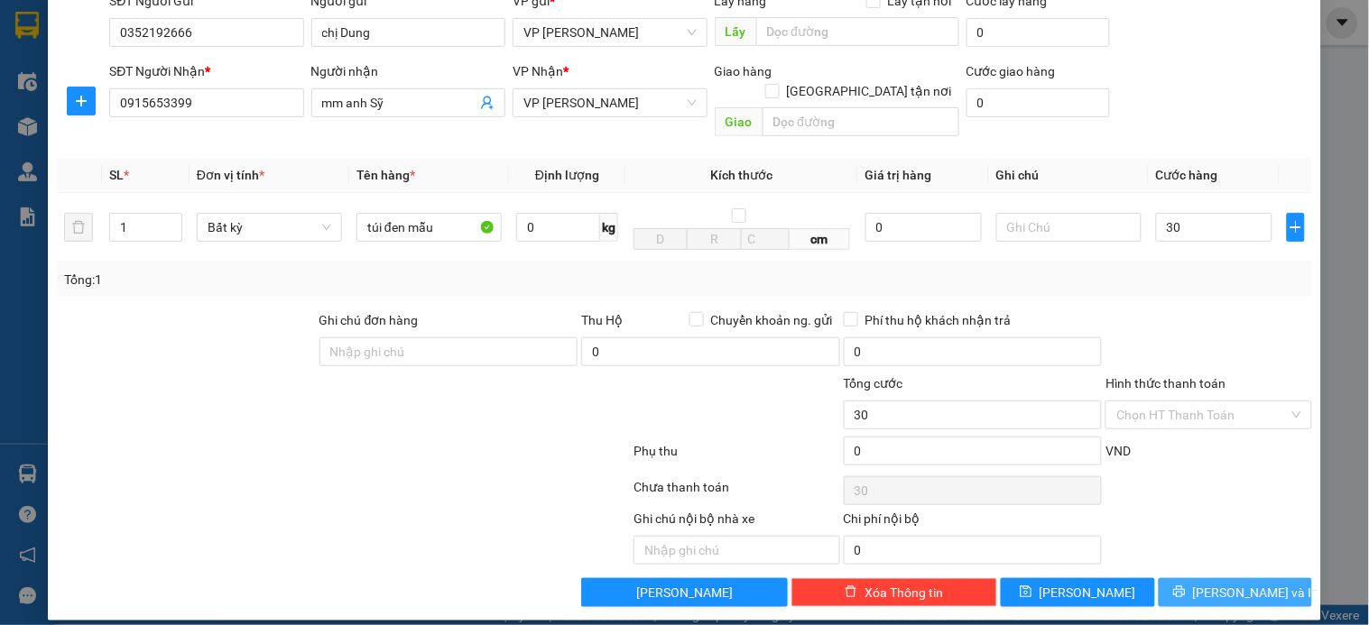
type input "30.000"
click at [1251, 583] on span "[PERSON_NAME] và In" at bounding box center [1256, 593] width 126 height 20
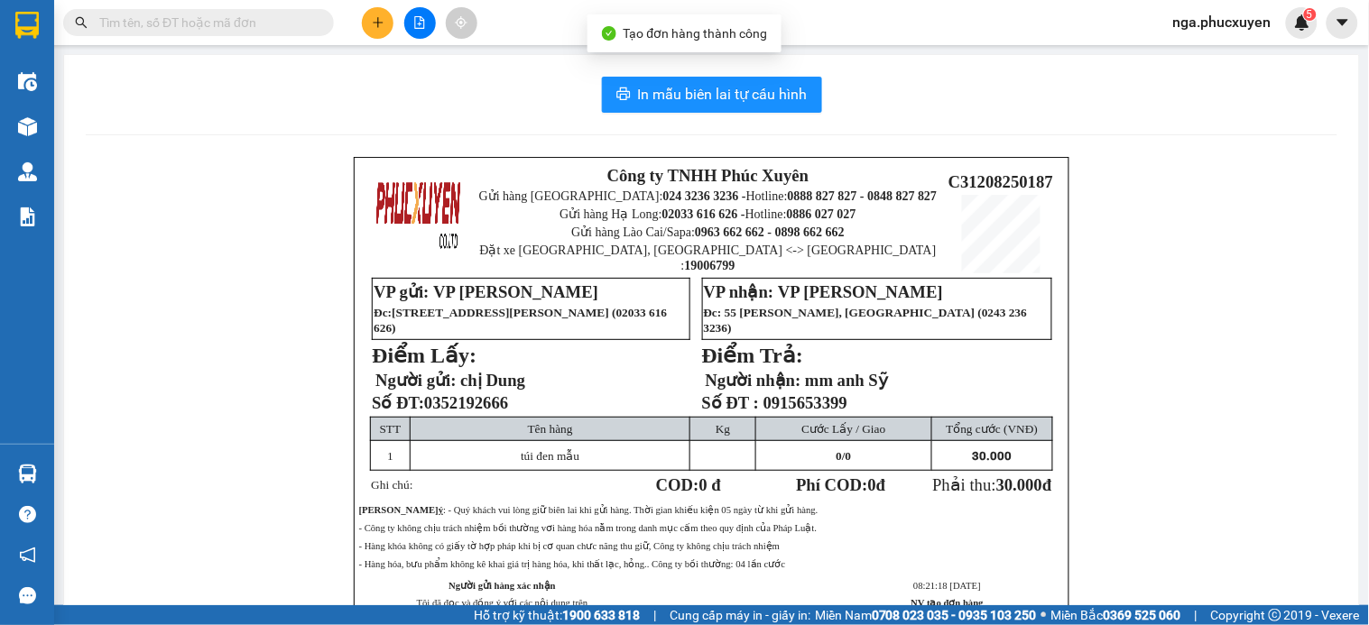
click at [726, 70] on div "In mẫu biên lai tự cấu hình Công ty TNHH Phúc Xuyên Gửi hàng Hà Nội: 024 3236 3…" at bounding box center [711, 387] width 1295 height 664
click at [723, 95] on span "In mẫu biên lai tự cấu hình" at bounding box center [723, 94] width 170 height 23
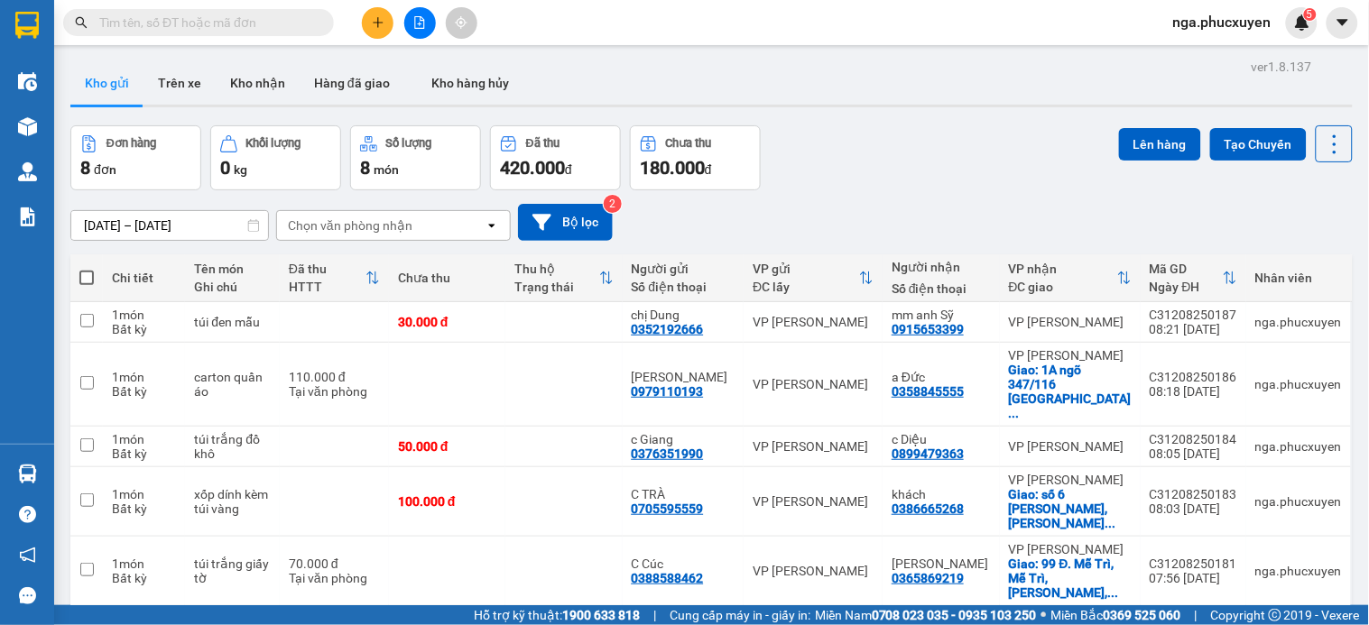
click at [375, 22] on icon "plus" at bounding box center [378, 22] width 13 height 13
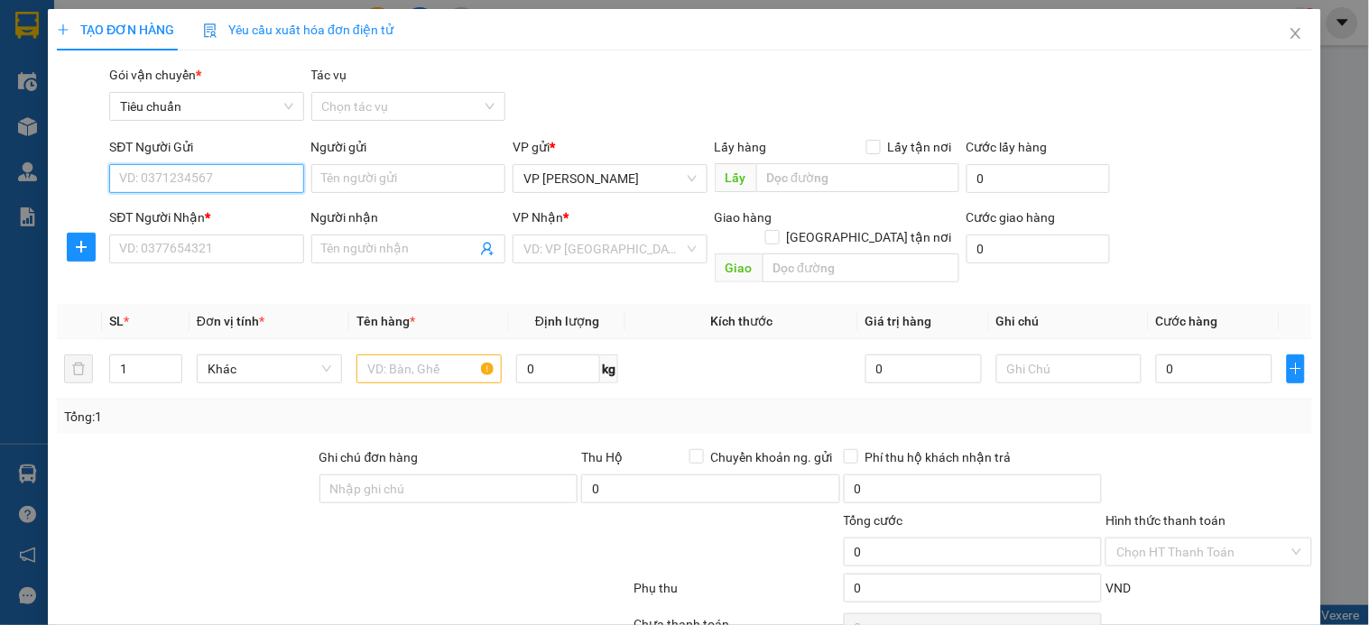
click at [260, 182] on input "SĐT Người Gửi" at bounding box center [206, 178] width 194 height 29
click at [229, 215] on div "0912094850 - chú Sóng" at bounding box center [204, 215] width 171 height 20
type input "0912094850"
type input "chú Sóng"
type input "0912094850"
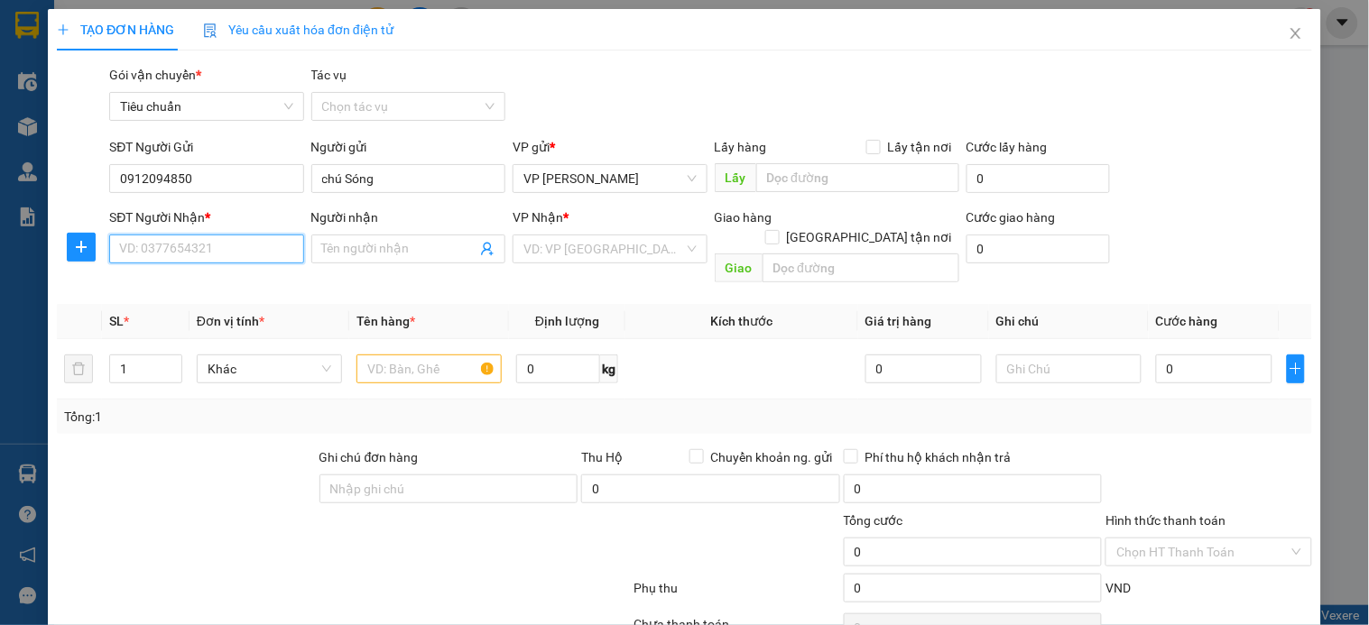
click at [224, 257] on input "SĐT Người Nhận *" at bounding box center [206, 249] width 194 height 29
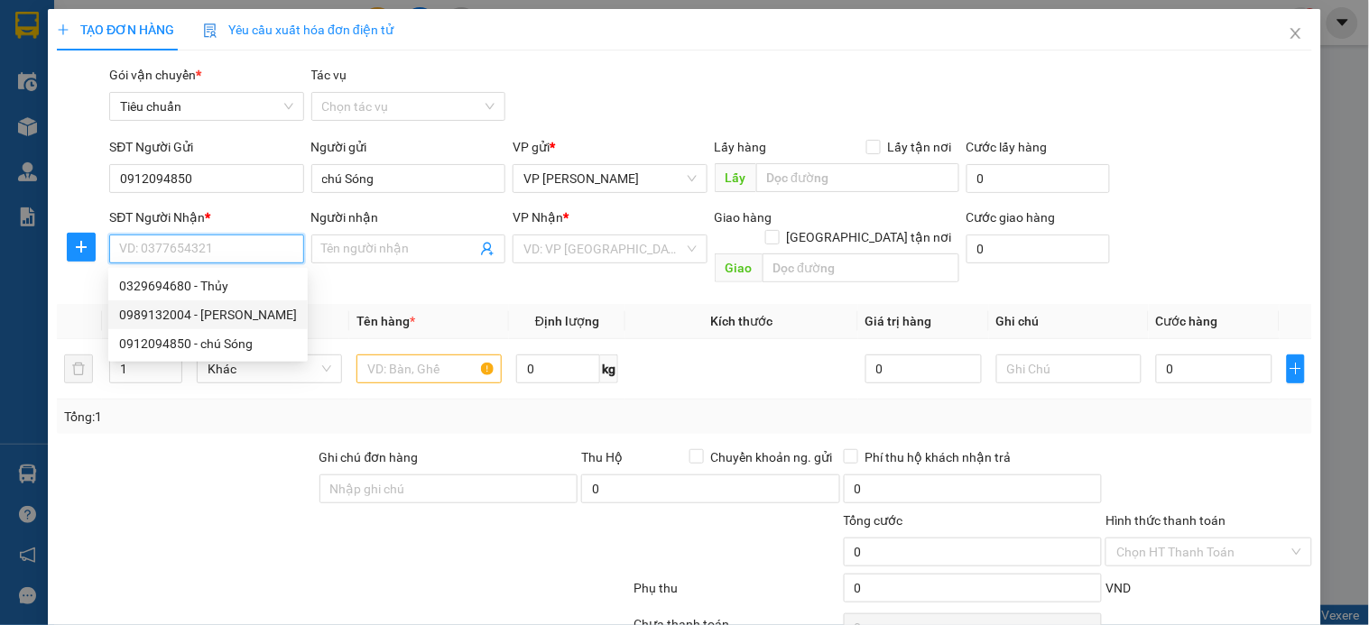
click at [241, 313] on div "0989132004 - Lê Quốc Thắng" at bounding box center [208, 315] width 178 height 20
type input "0989132004"
type input "Lê Quốc Thắng"
checkbox input "true"
type input "38B ngõ 145 Đinh Công Thượng, Định Công, Hoàng Mai"
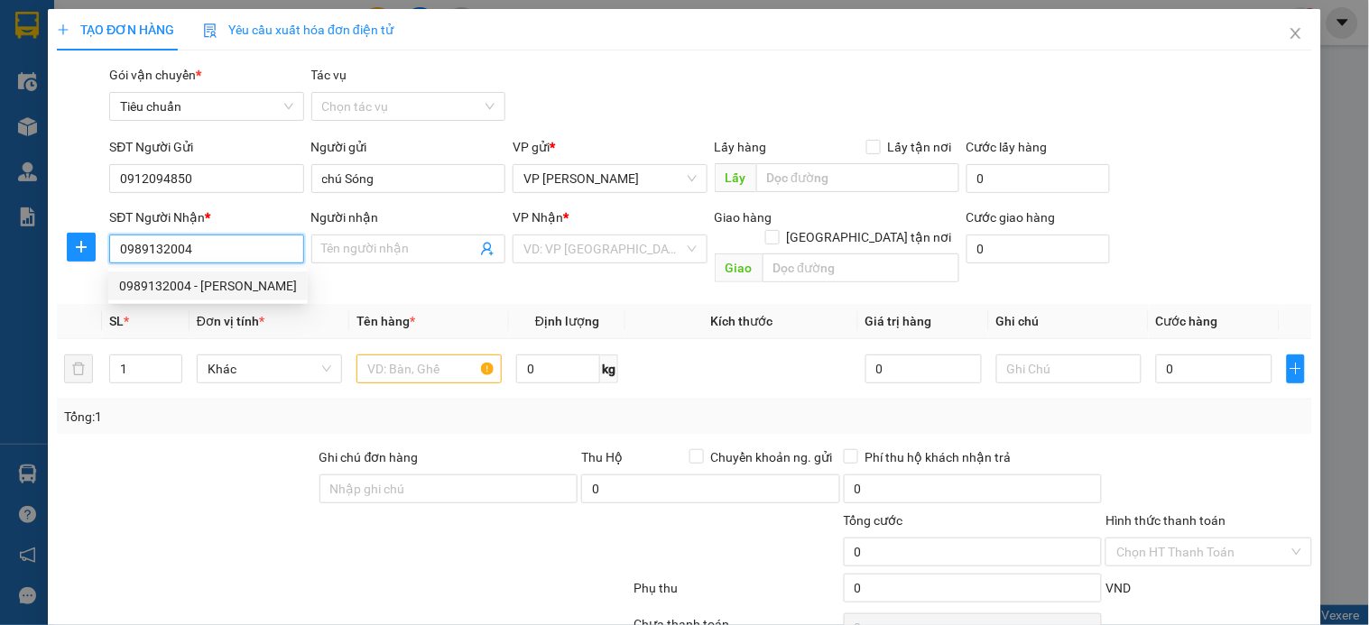
type input "40.000"
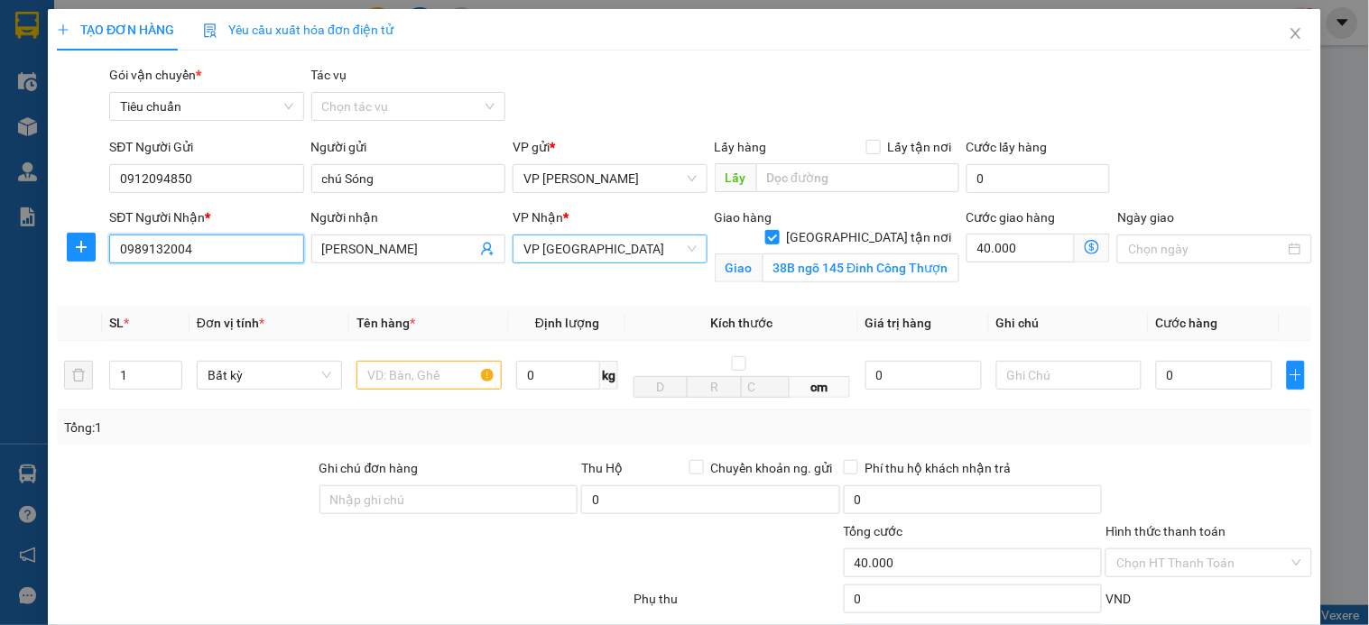
click at [680, 264] on div "VP Trường Chinh" at bounding box center [610, 249] width 194 height 29
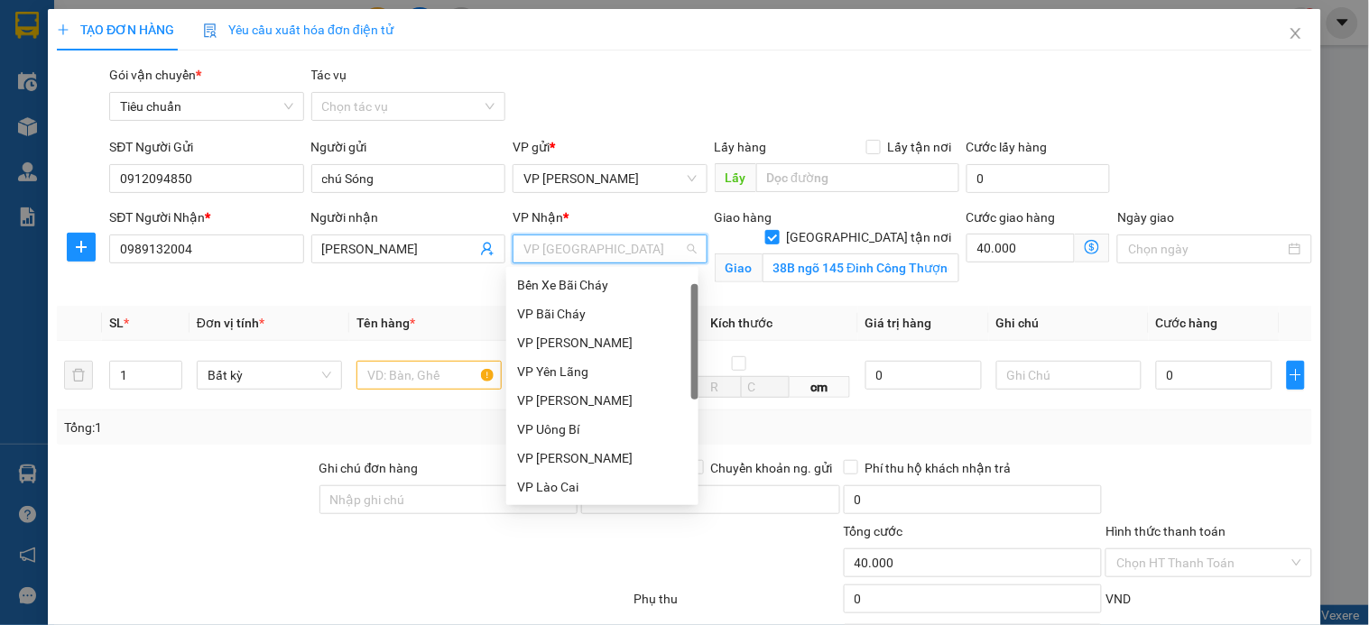
scroll to position [28, 0]
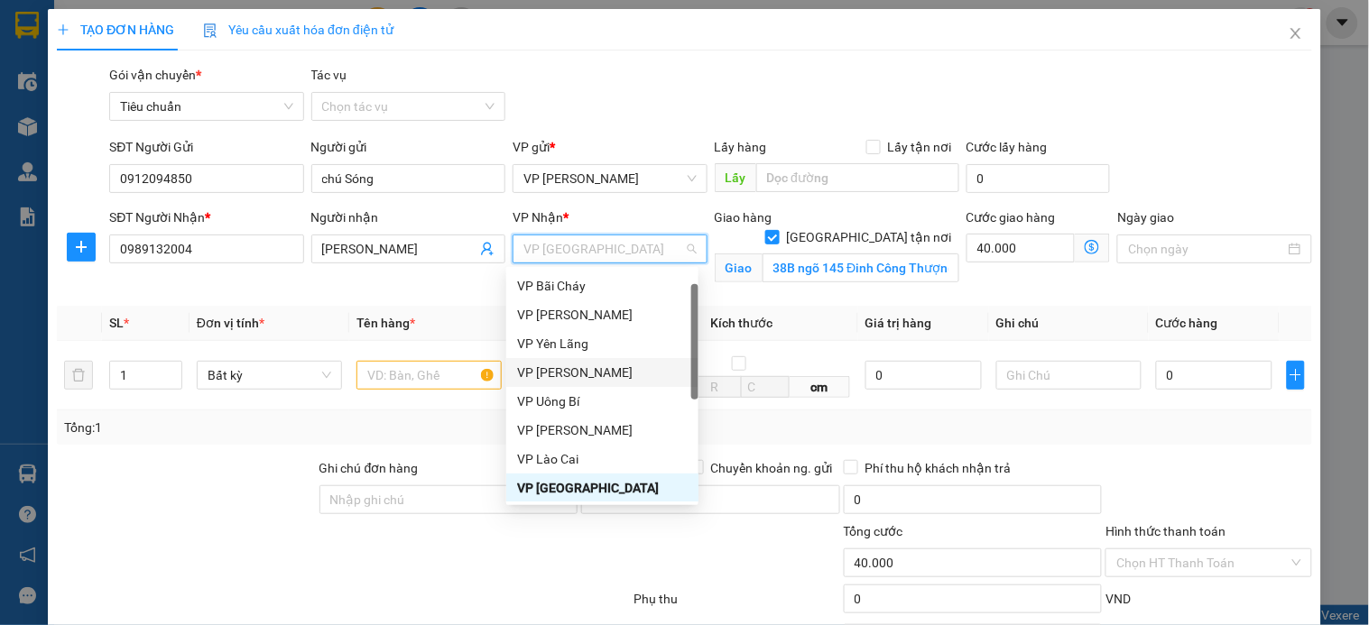
click at [582, 371] on div "VP [PERSON_NAME]" at bounding box center [602, 373] width 171 height 20
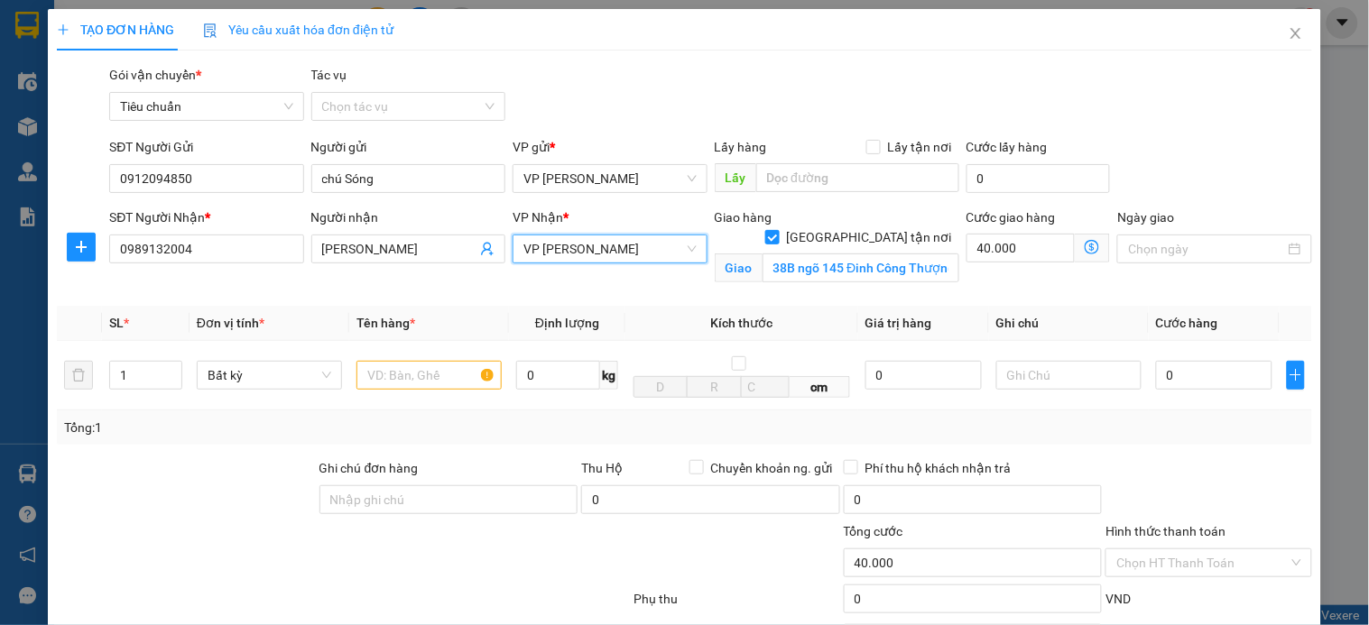
click at [1085, 244] on icon "dollar-circle" at bounding box center [1092, 247] width 14 height 14
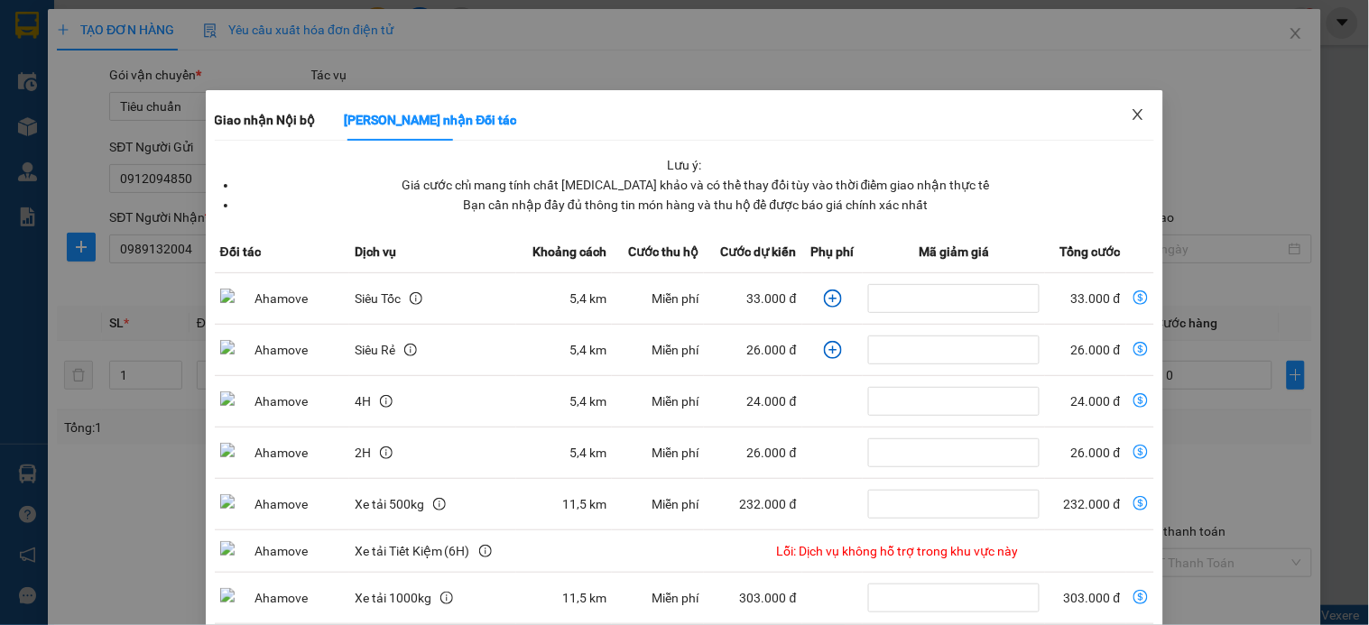
click at [1131, 111] on icon "close" at bounding box center [1138, 114] width 14 height 14
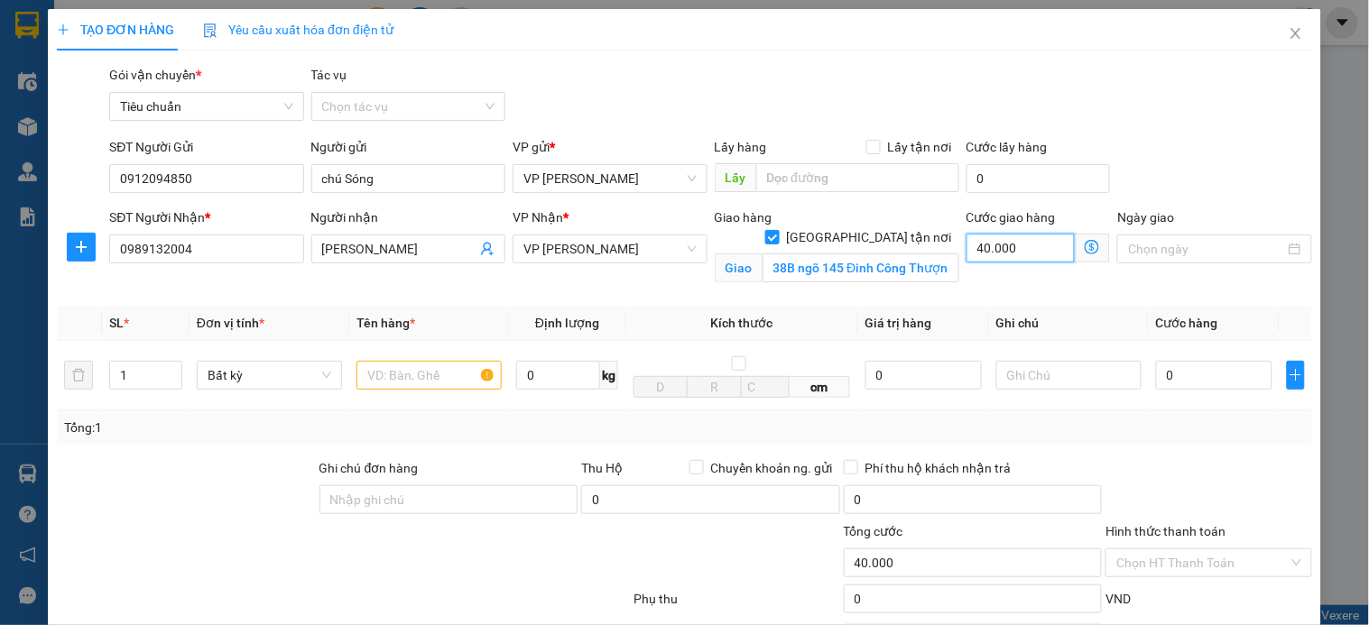
click at [1006, 247] on input "40.000" at bounding box center [1021, 248] width 109 height 29
type input "5"
type input "50"
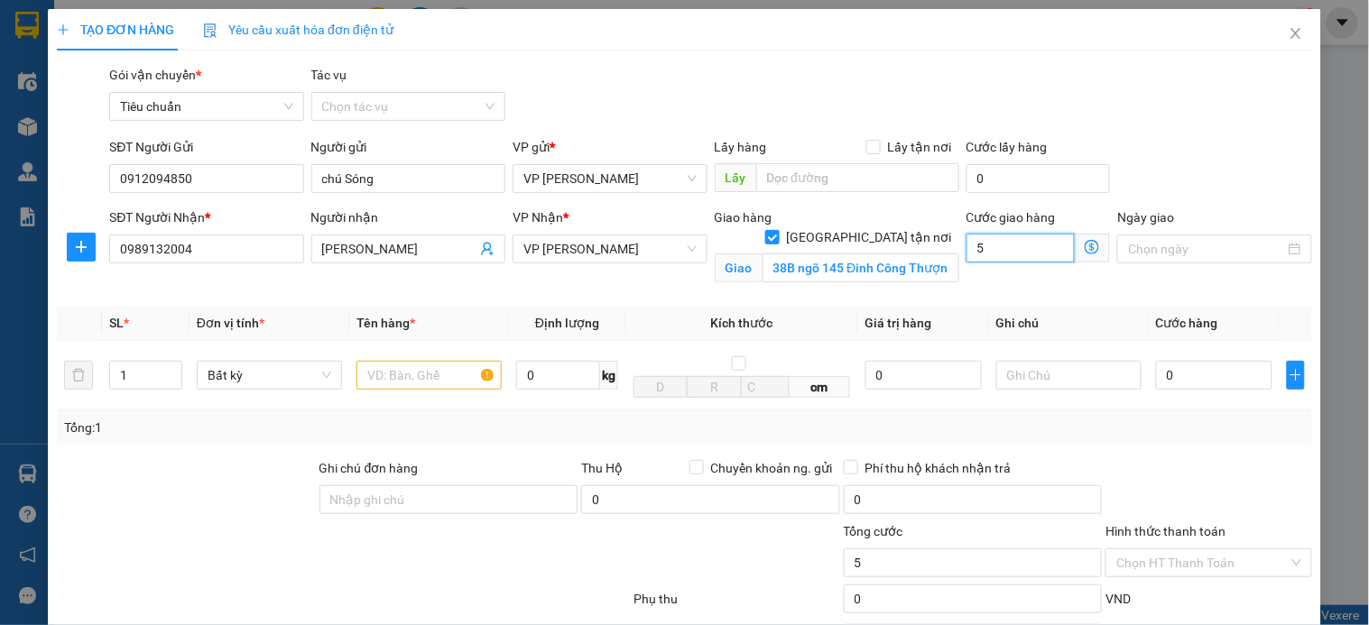
type input "50"
type input "50.000"
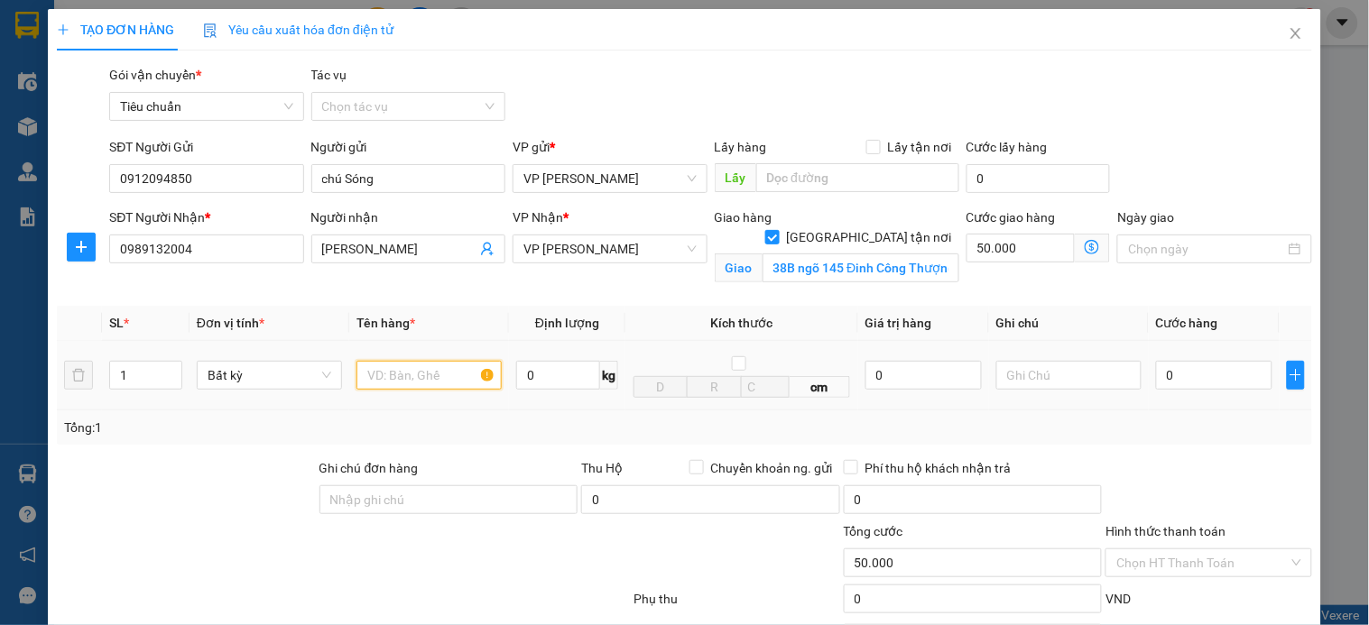
click at [437, 385] on input "text" at bounding box center [428, 375] width 145 height 29
type input "xốp"
click at [1192, 372] on input "0" at bounding box center [1214, 375] width 116 height 29
type input "5"
type input "50.005"
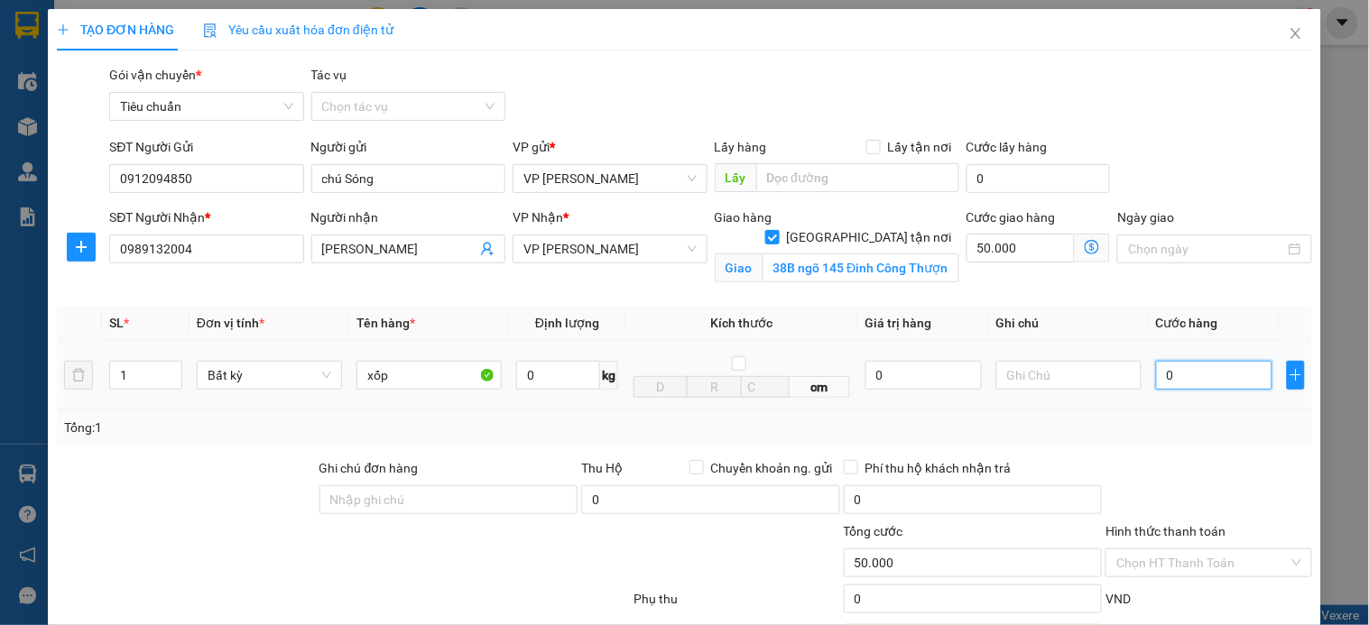
type input "50.005"
type input "50"
type input "50.050"
type input "50.000"
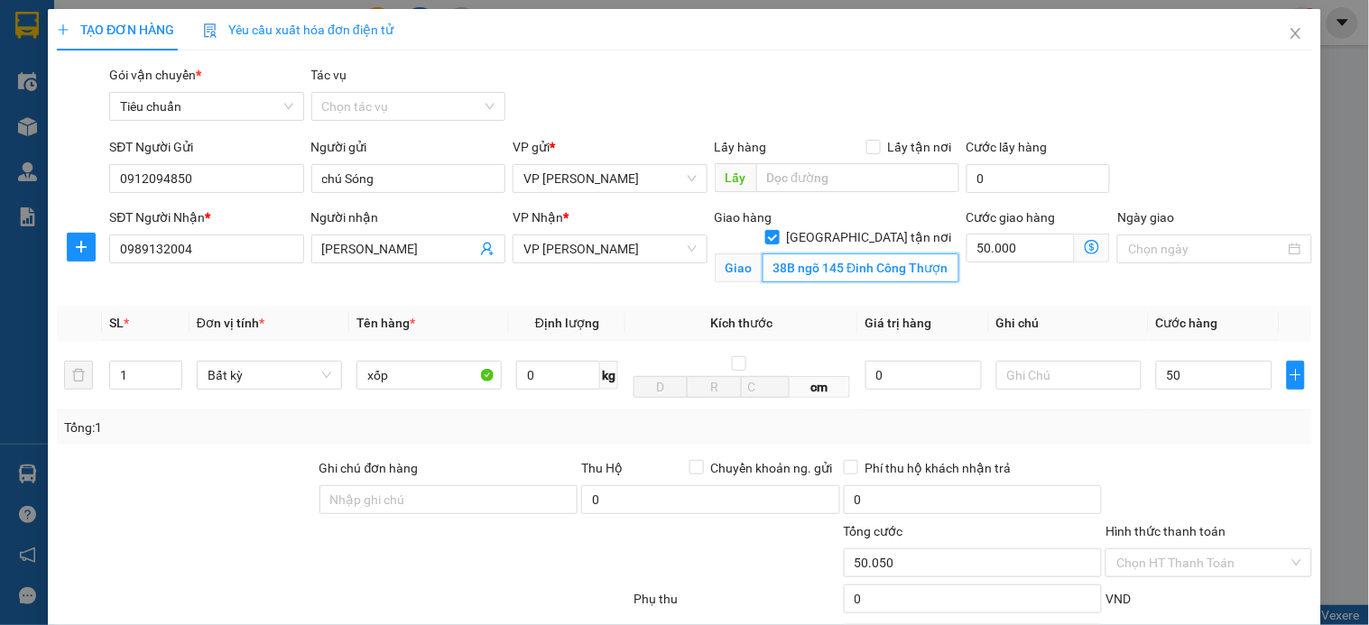
type input "100.000"
click at [895, 254] on input "38B ngõ 145 Đinh Công Thượng, Định Công, Hoàng Mai" at bounding box center [861, 268] width 197 height 29
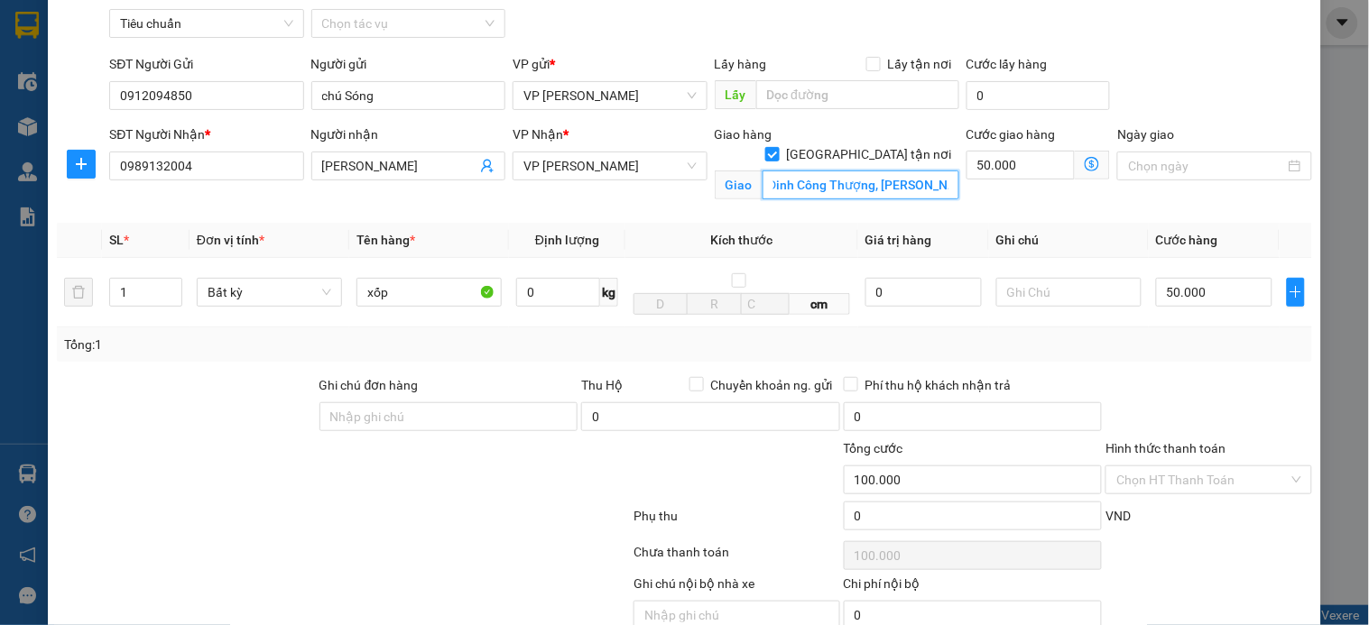
scroll to position [167, 0]
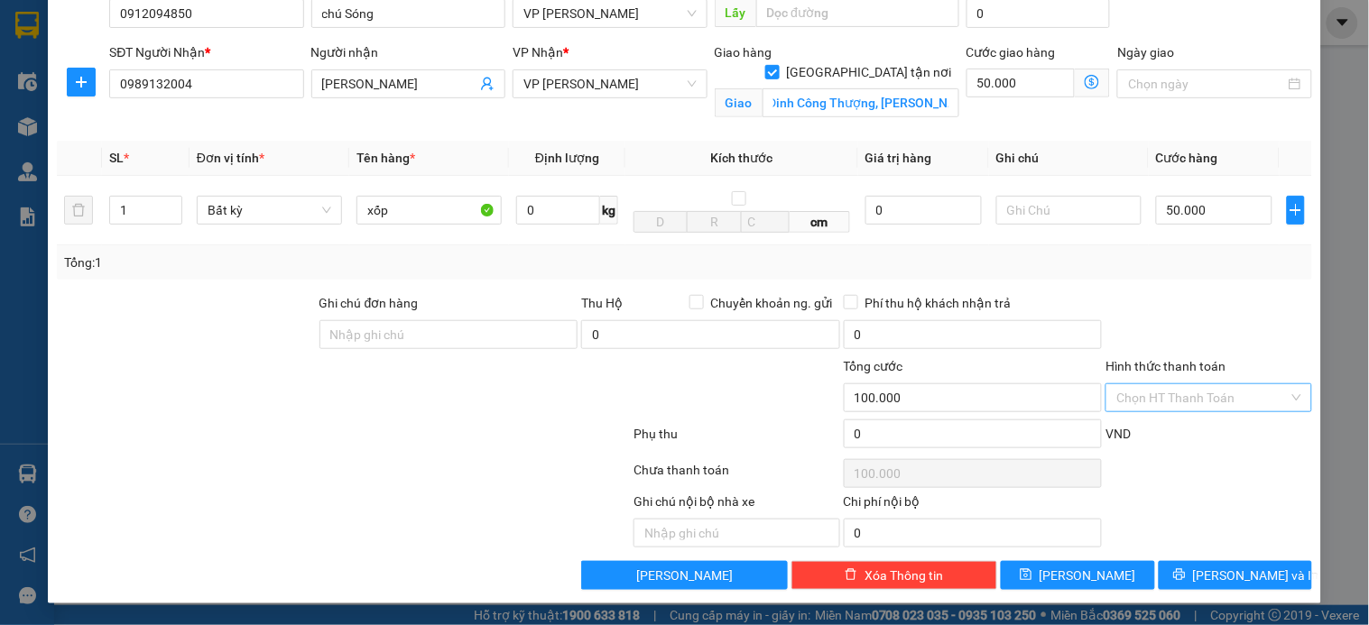
click at [1179, 393] on input "Hình thức thanh toán" at bounding box center [1201, 397] width 171 height 27
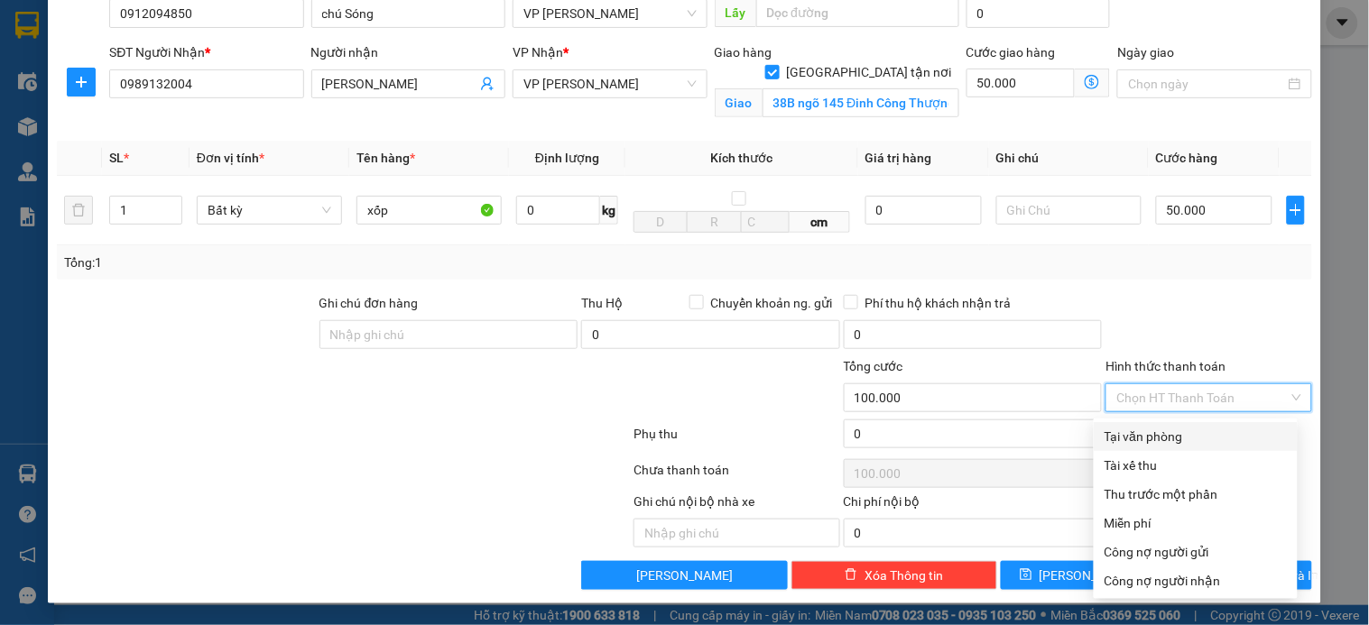
click at [1168, 429] on div "Tại văn phòng" at bounding box center [1196, 437] width 182 height 20
type input "0"
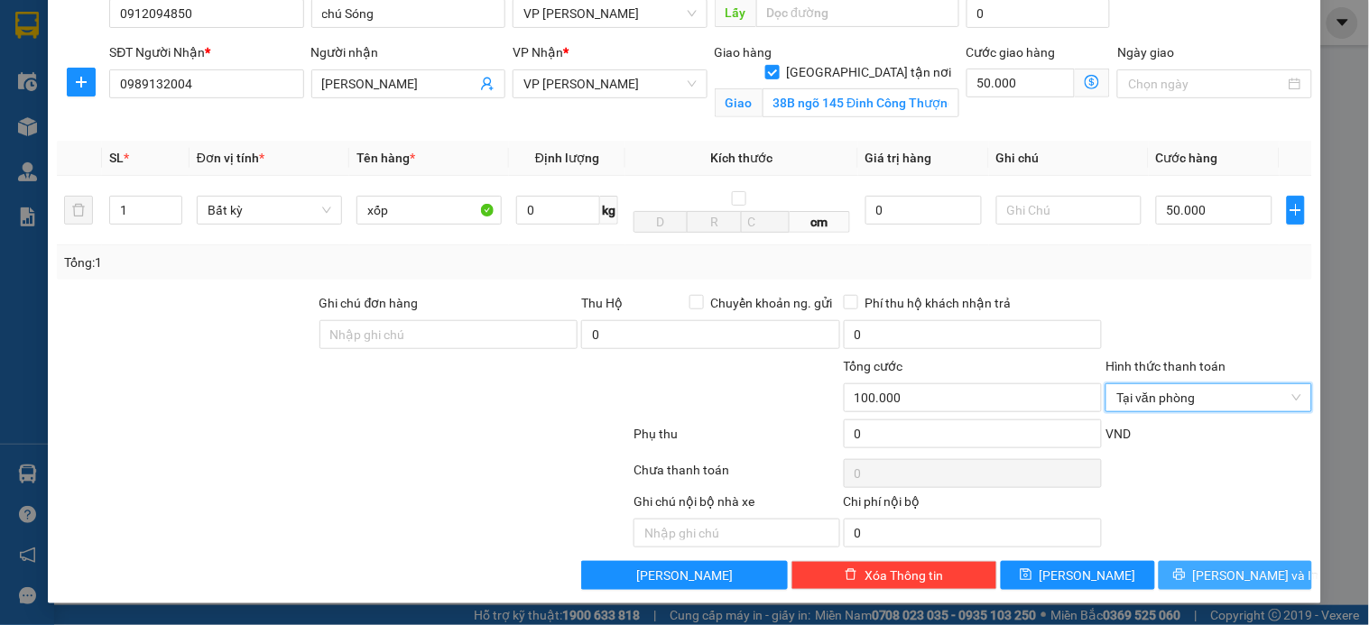
click at [1207, 571] on span "[PERSON_NAME] và In" at bounding box center [1256, 576] width 126 height 20
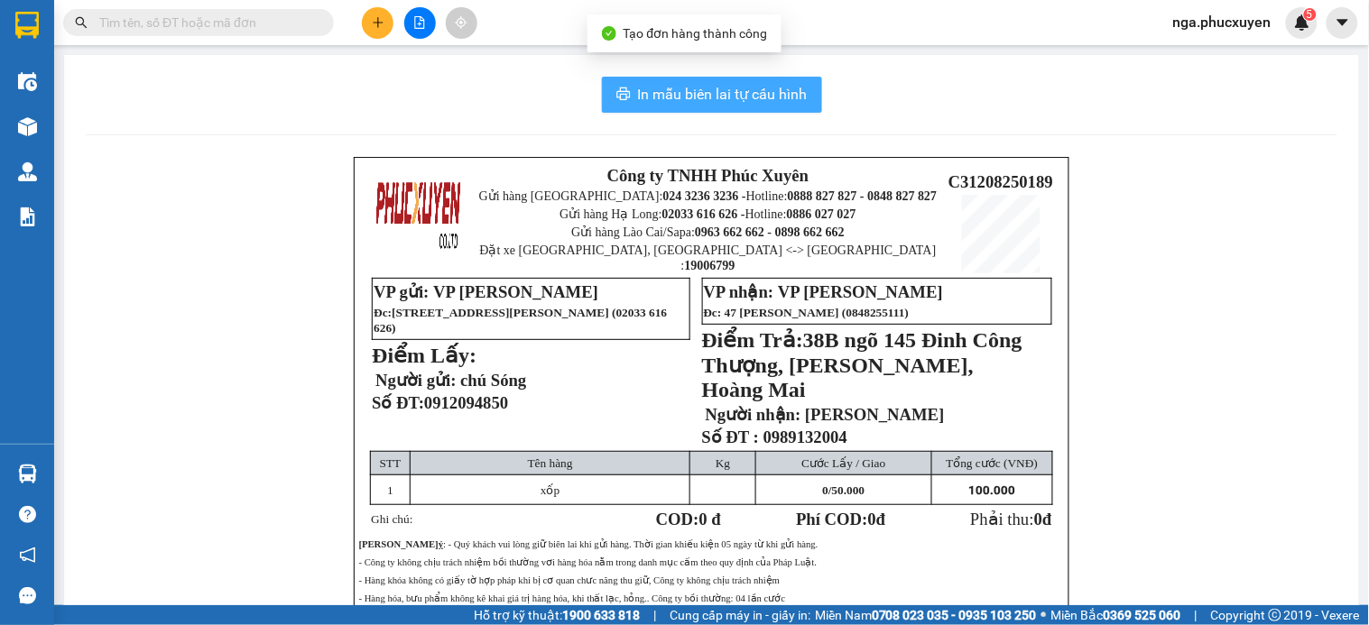
click at [737, 100] on span "In mẫu biên lai tự cấu hình" at bounding box center [723, 94] width 170 height 23
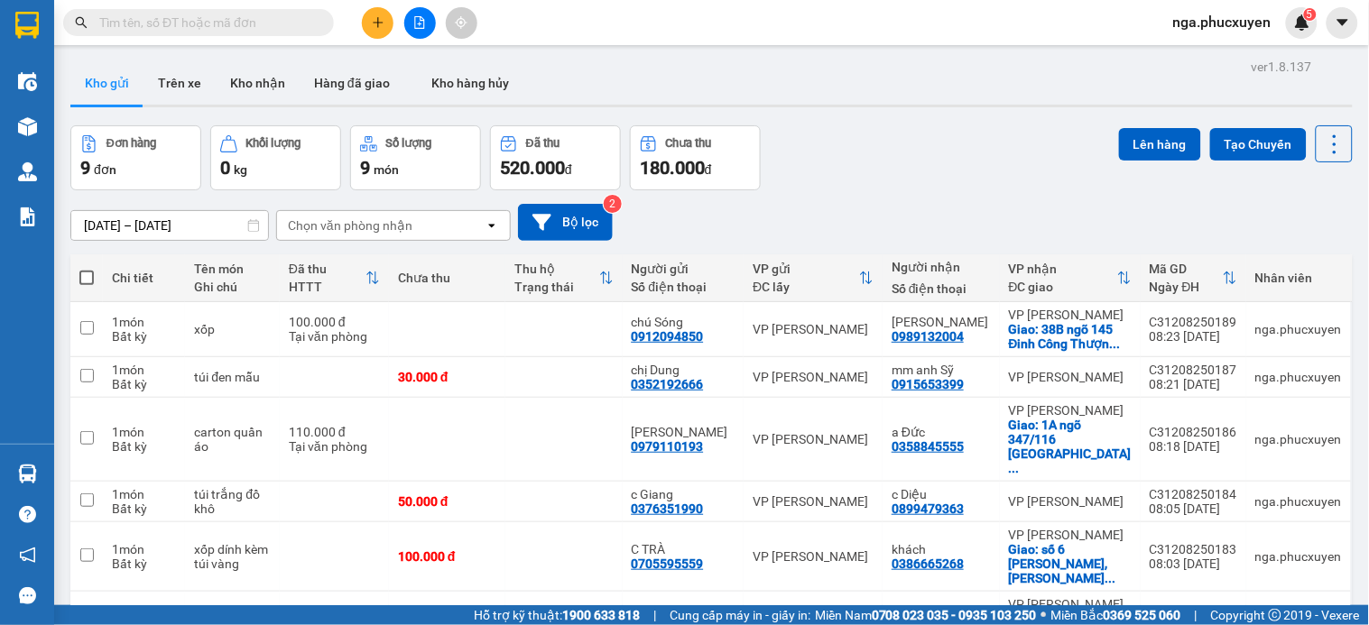
click at [379, 20] on icon "plus" at bounding box center [378, 22] width 13 height 13
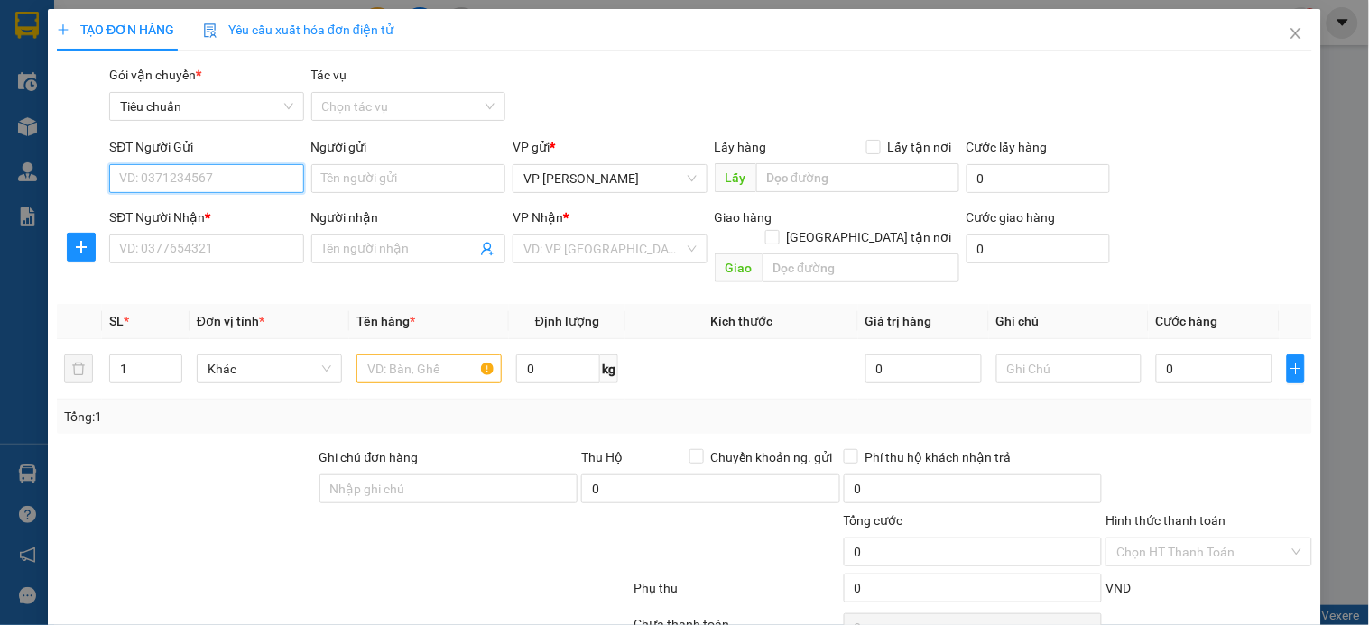
click at [250, 178] on input "SĐT Người Gửi" at bounding box center [206, 178] width 194 height 29
click at [250, 178] on input "0888309199" at bounding box center [206, 178] width 194 height 29
type input "0888309199"
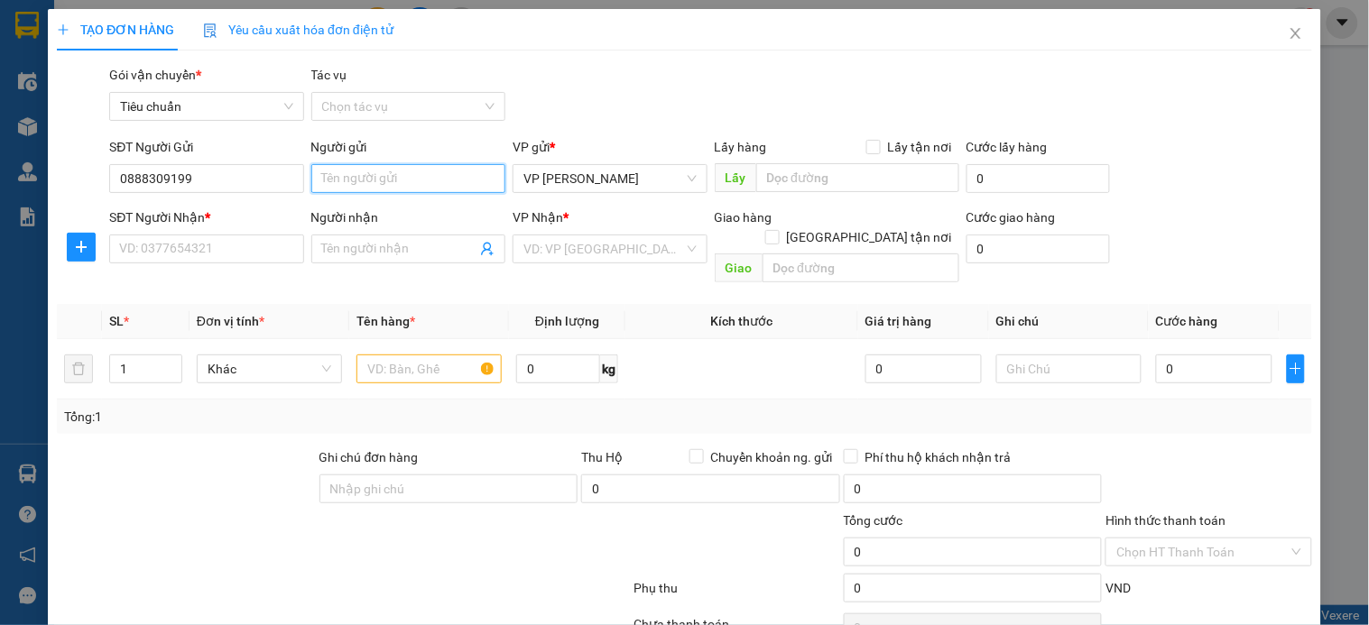
click at [365, 176] on input "Người gửi" at bounding box center [408, 178] width 194 height 29
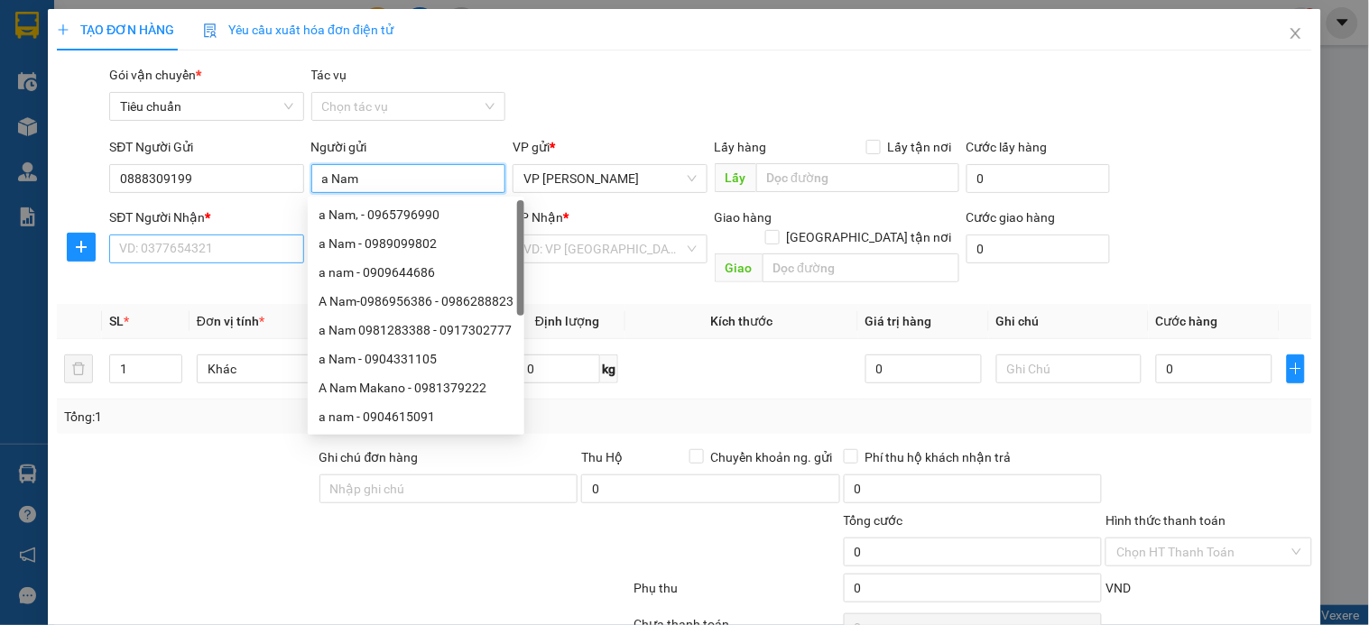
type input "a Nam"
click at [196, 246] on input "SĐT Người Nhận *" at bounding box center [206, 249] width 194 height 29
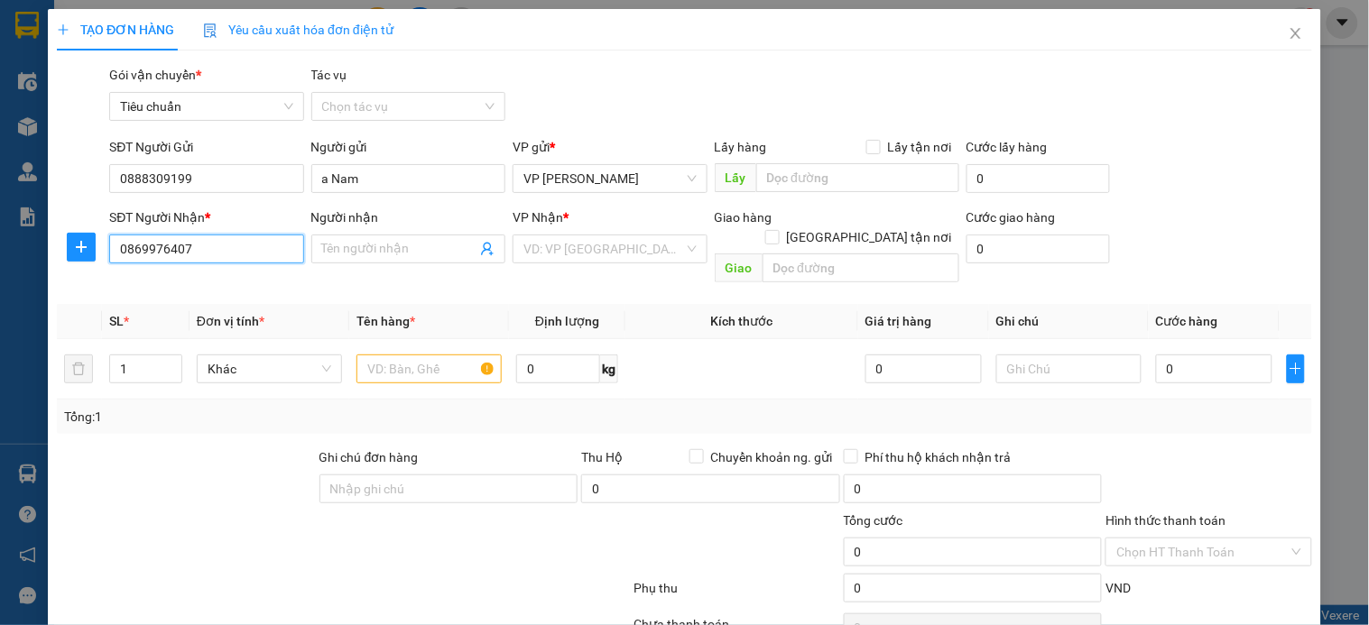
click at [196, 246] on input "0869976407" at bounding box center [206, 249] width 194 height 29
type input "0869976407"
click at [330, 246] on input "Người nhận" at bounding box center [399, 249] width 154 height 20
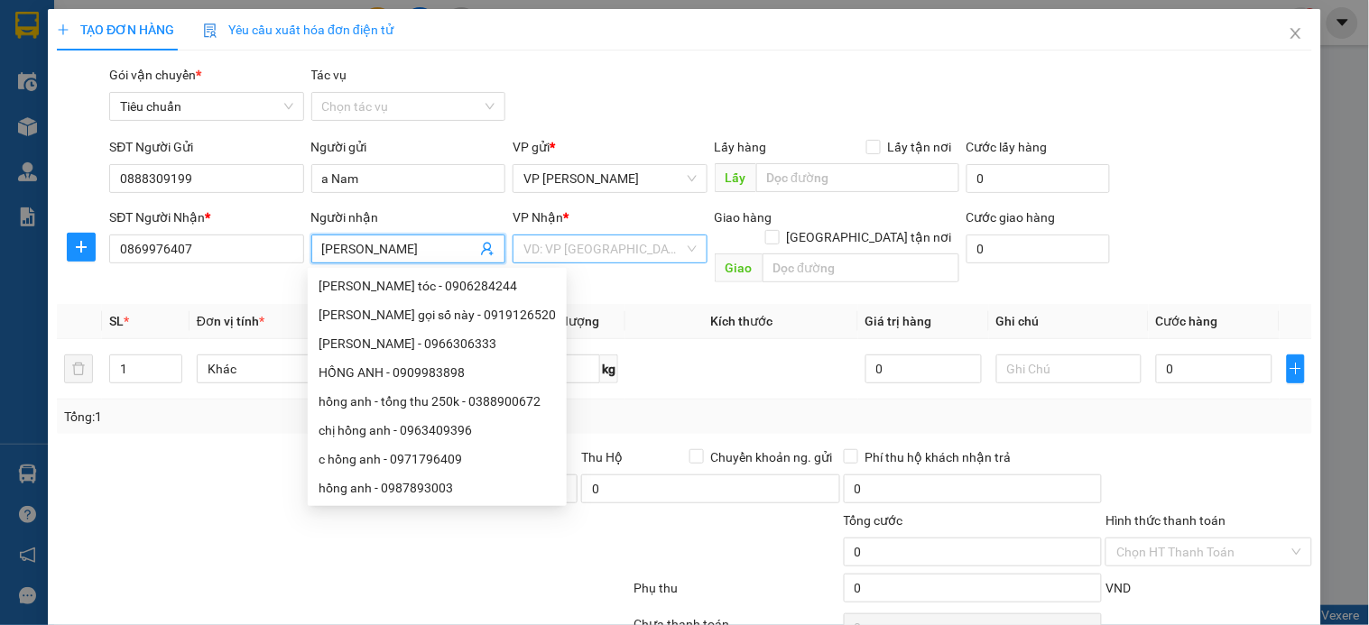
type input "Hồng Anh"
click at [634, 254] on input "search" at bounding box center [603, 249] width 160 height 27
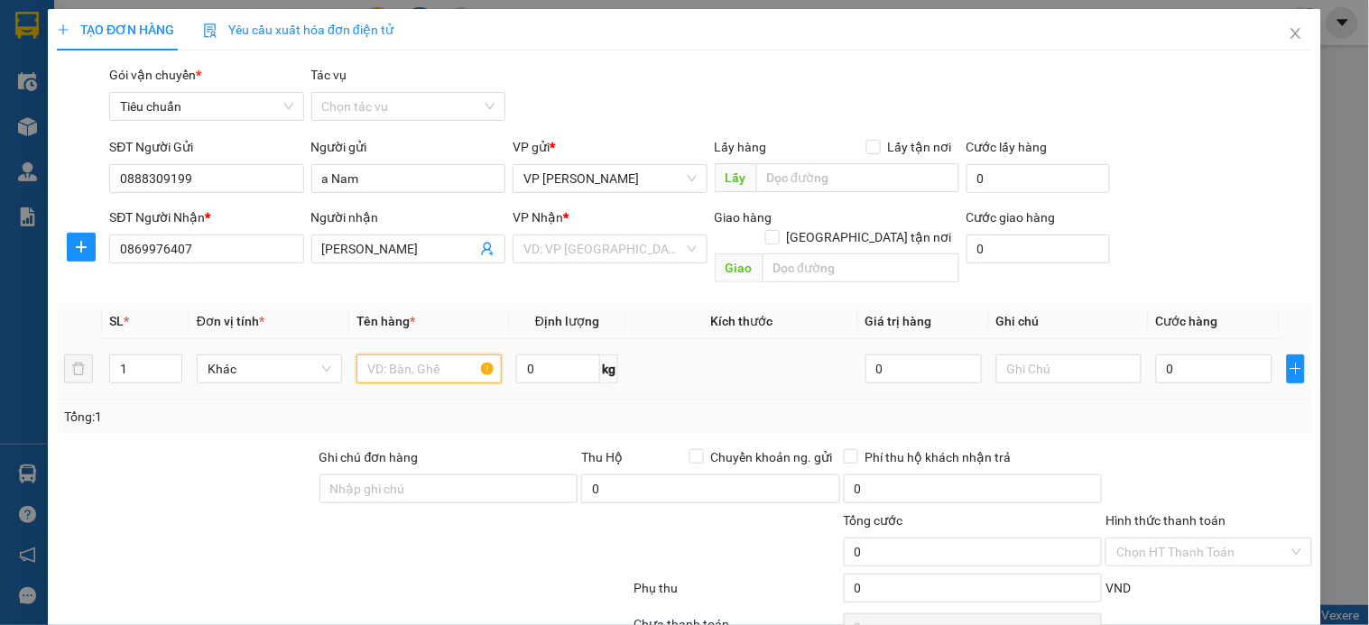
click at [368, 355] on input "text" at bounding box center [428, 369] width 145 height 29
type input "xốp"
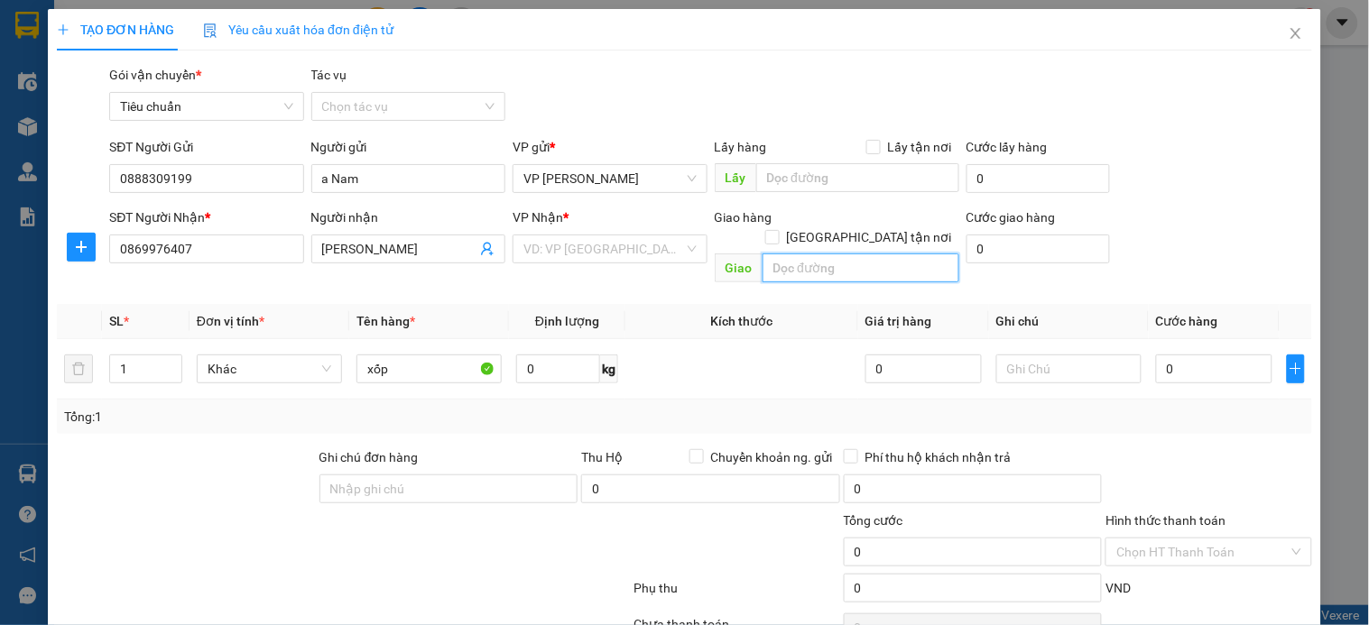
click at [812, 254] on input "text" at bounding box center [861, 268] width 197 height 29
type input "c"
type input "68A võ chí công,xuân la,tây hồ"
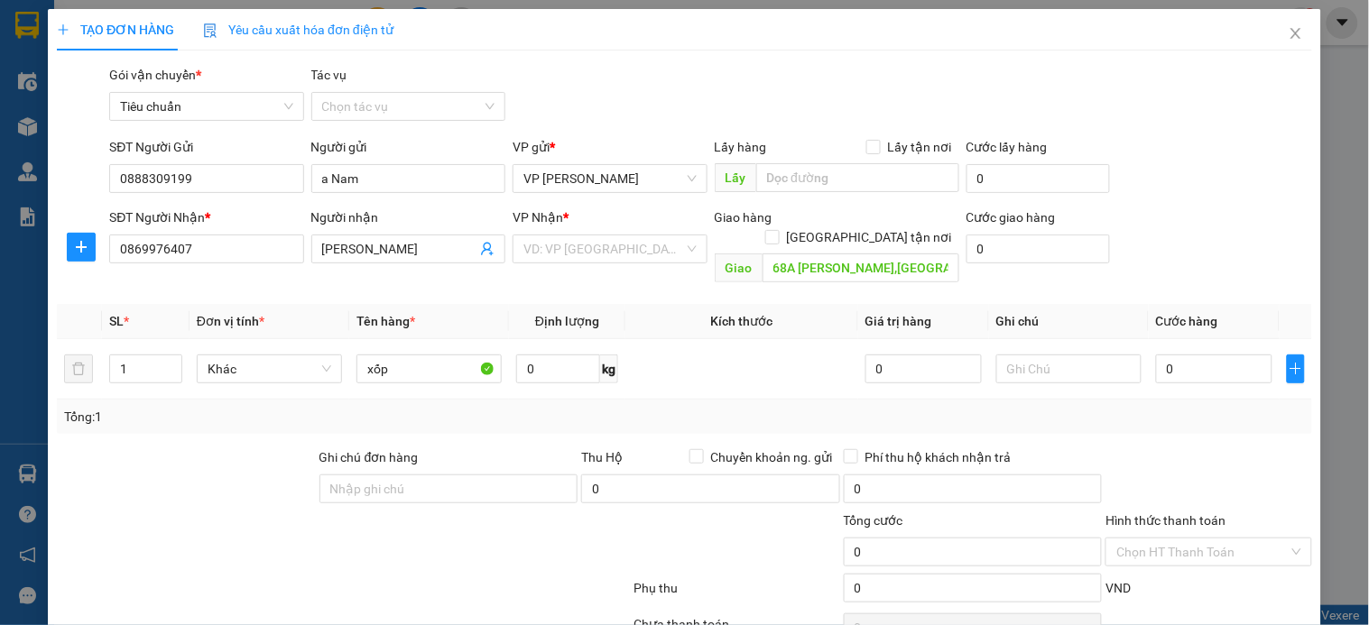
click at [562, 231] on div "VP Nhận *" at bounding box center [610, 221] width 194 height 27
click at [576, 249] on input "search" at bounding box center [603, 249] width 160 height 27
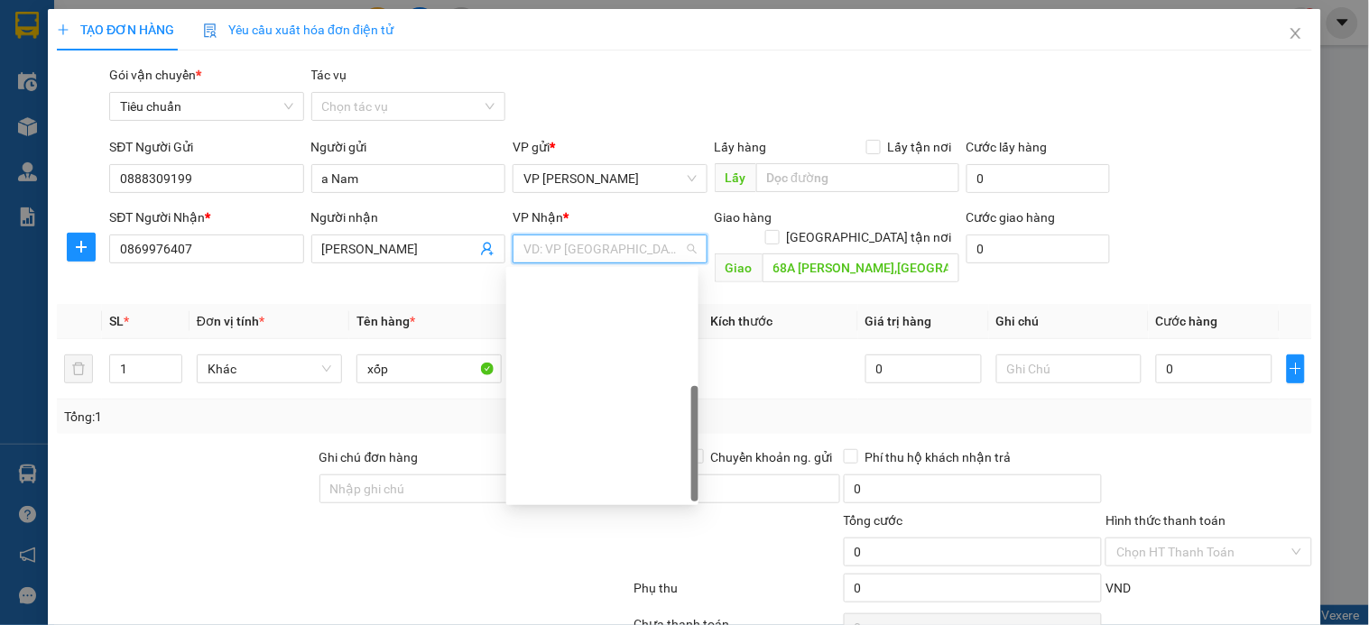
scroll to position [289, 0]
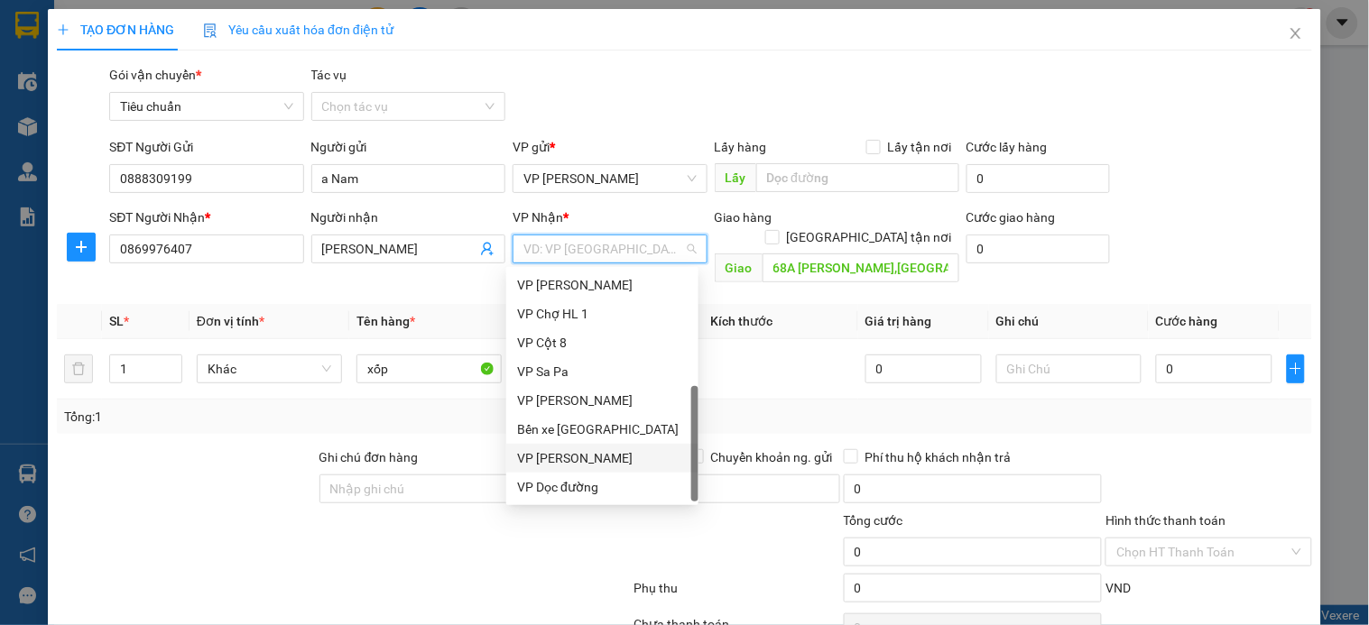
drag, startPoint x: 592, startPoint y: 448, endPoint x: 809, endPoint y: 319, distance: 252.1
click at [599, 447] on div "VP [PERSON_NAME]" at bounding box center [602, 458] width 192 height 29
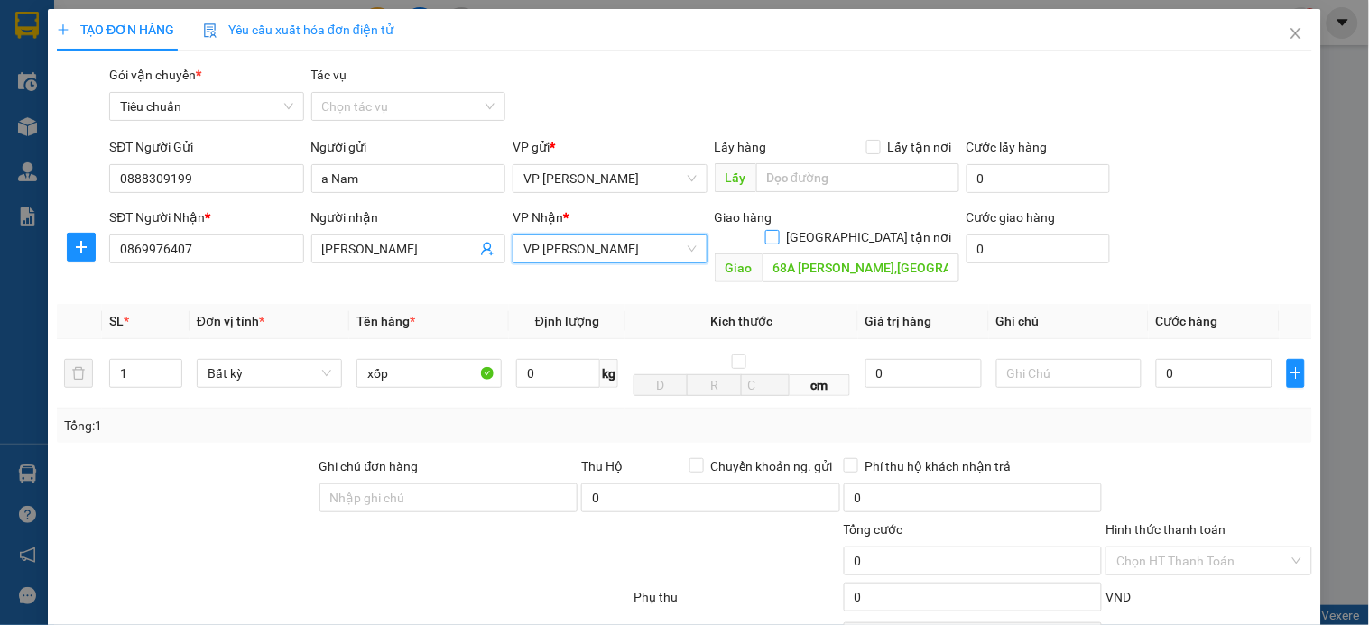
click at [778, 230] on input "[GEOGRAPHIC_DATA] tận nơi" at bounding box center [771, 236] width 13 height 13
checkbox input "true"
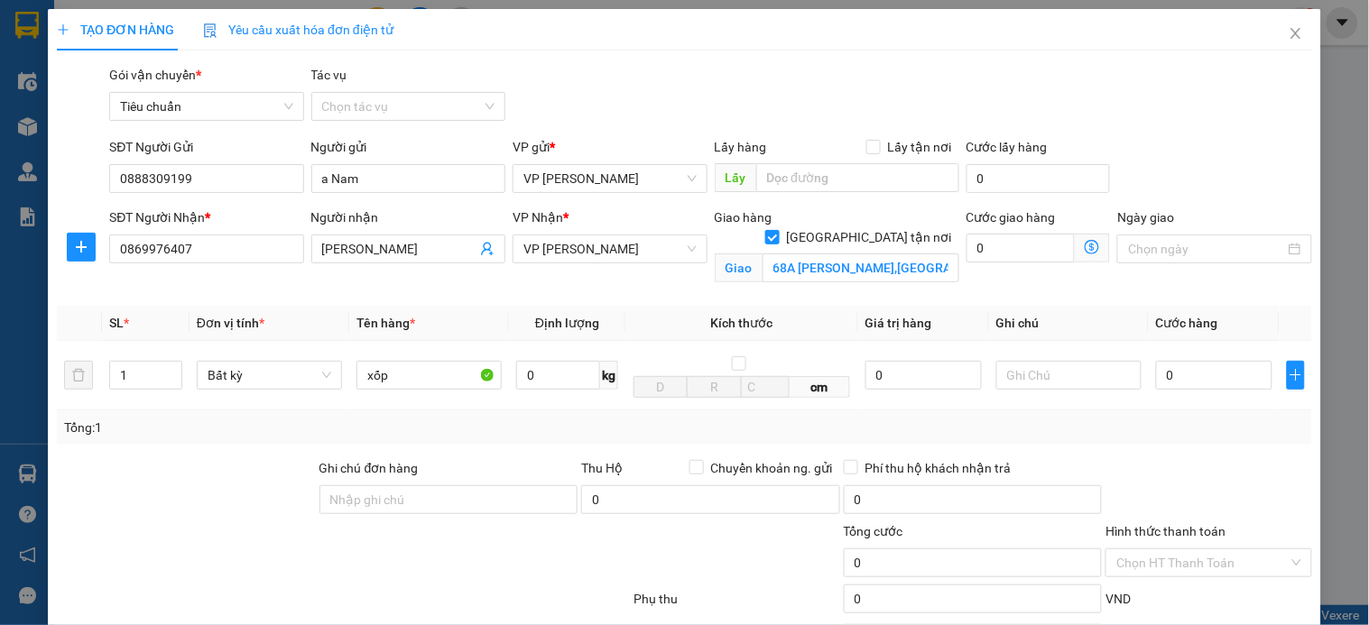
click at [1085, 245] on icon "dollar-circle" at bounding box center [1092, 247] width 14 height 14
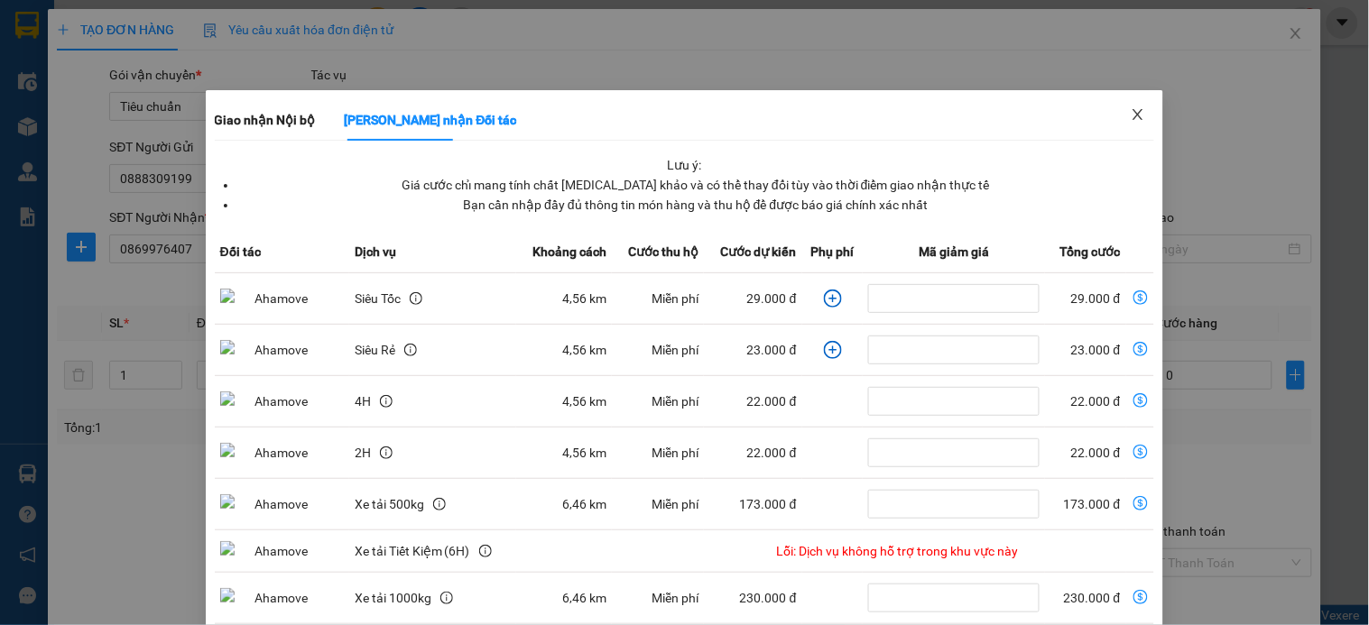
click at [1131, 120] on icon "close" at bounding box center [1138, 114] width 14 height 14
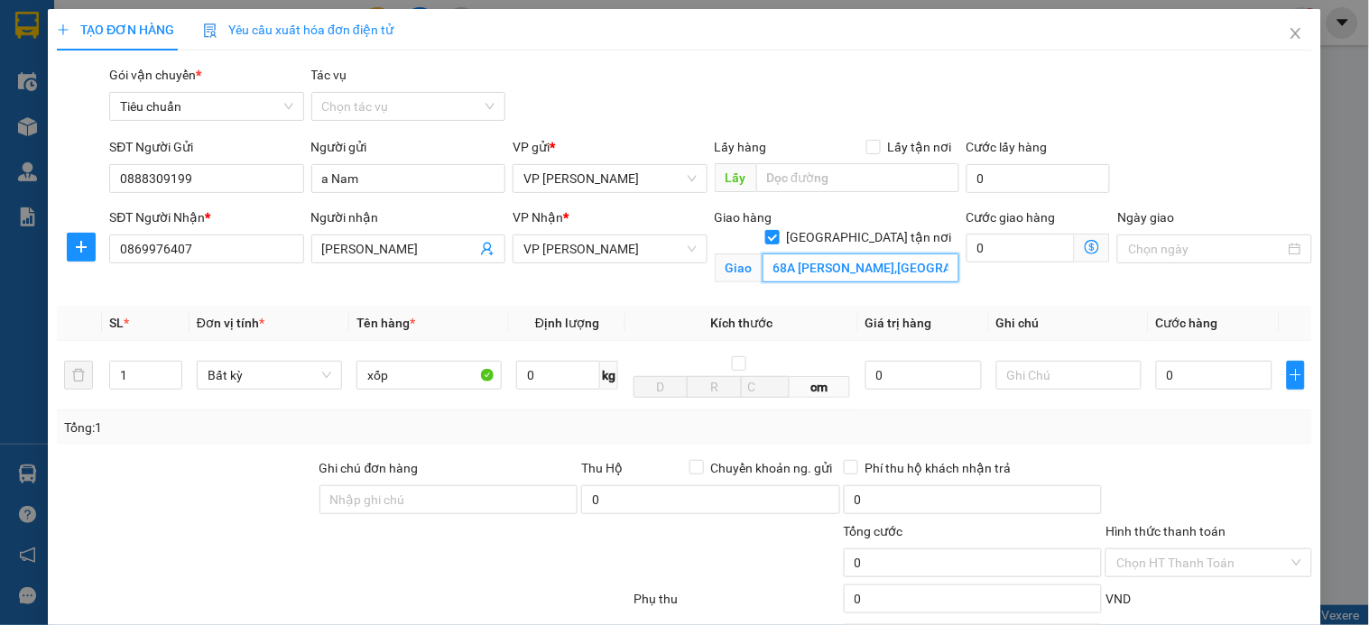
click at [869, 254] on input "68A võ chí công,xuân la,tây hồ" at bounding box center [861, 268] width 197 height 29
click at [1085, 251] on icon "dollar-circle" at bounding box center [1092, 247] width 14 height 14
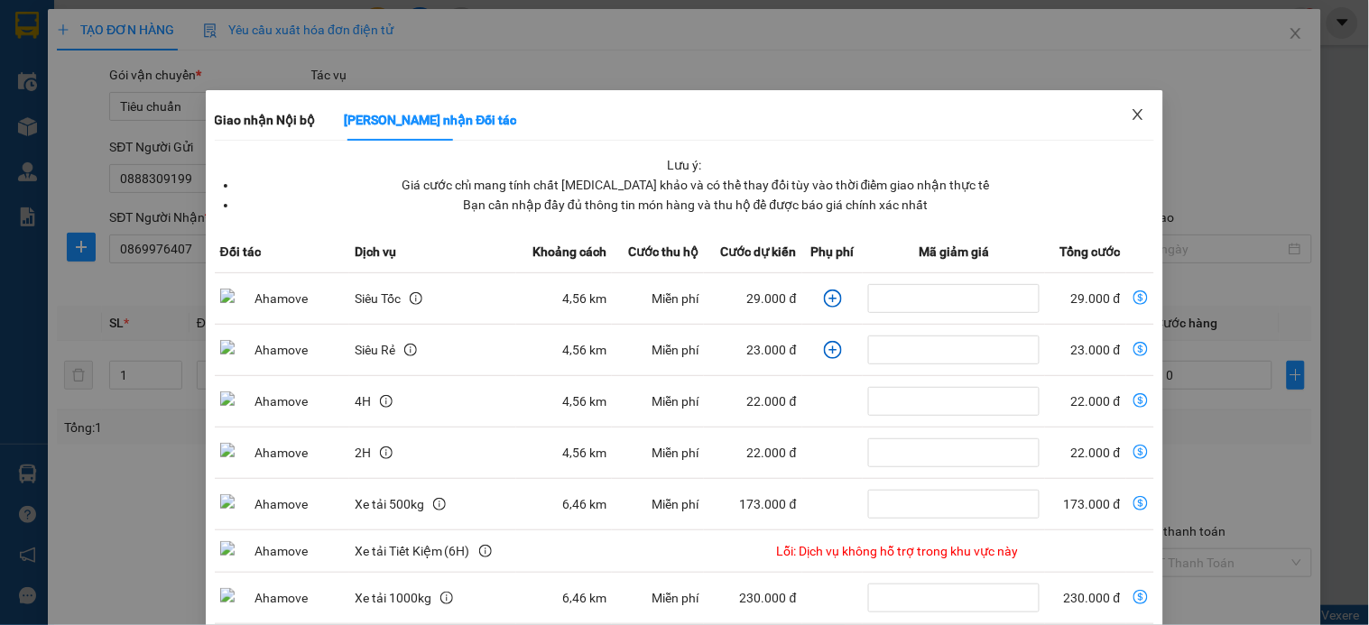
click at [1131, 114] on icon "close" at bounding box center [1138, 114] width 14 height 14
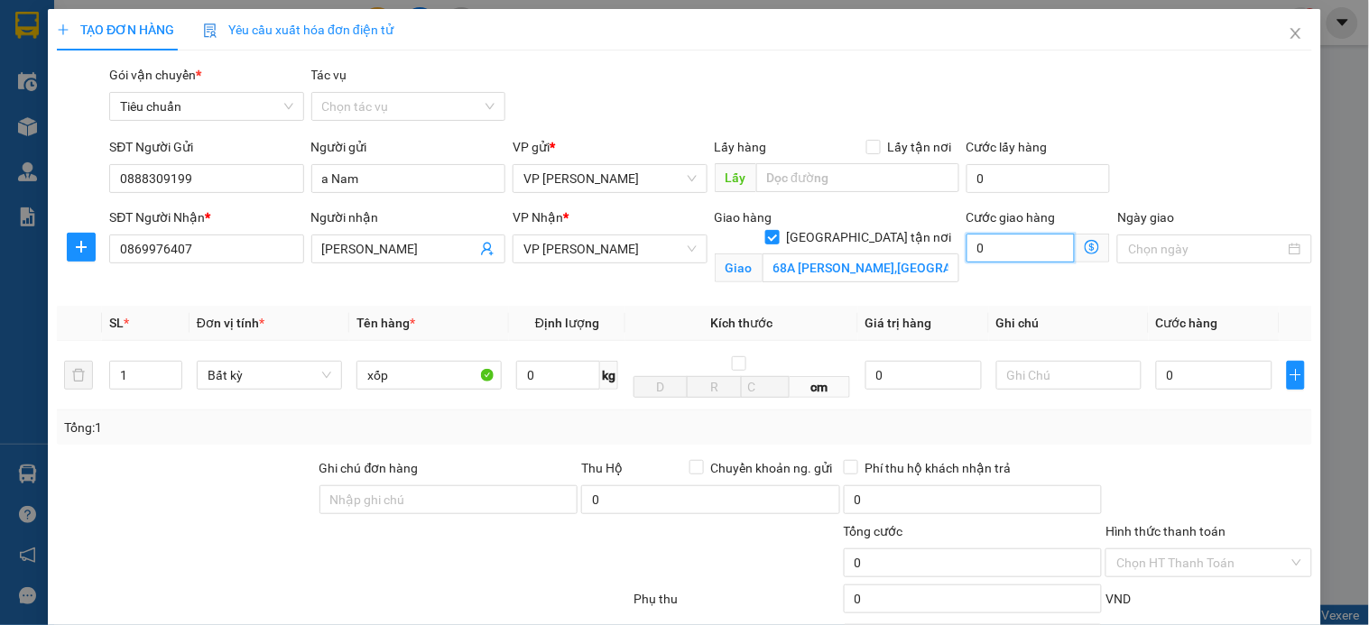
click at [1004, 245] on input "0" at bounding box center [1021, 248] width 109 height 29
type input "5"
type input "50"
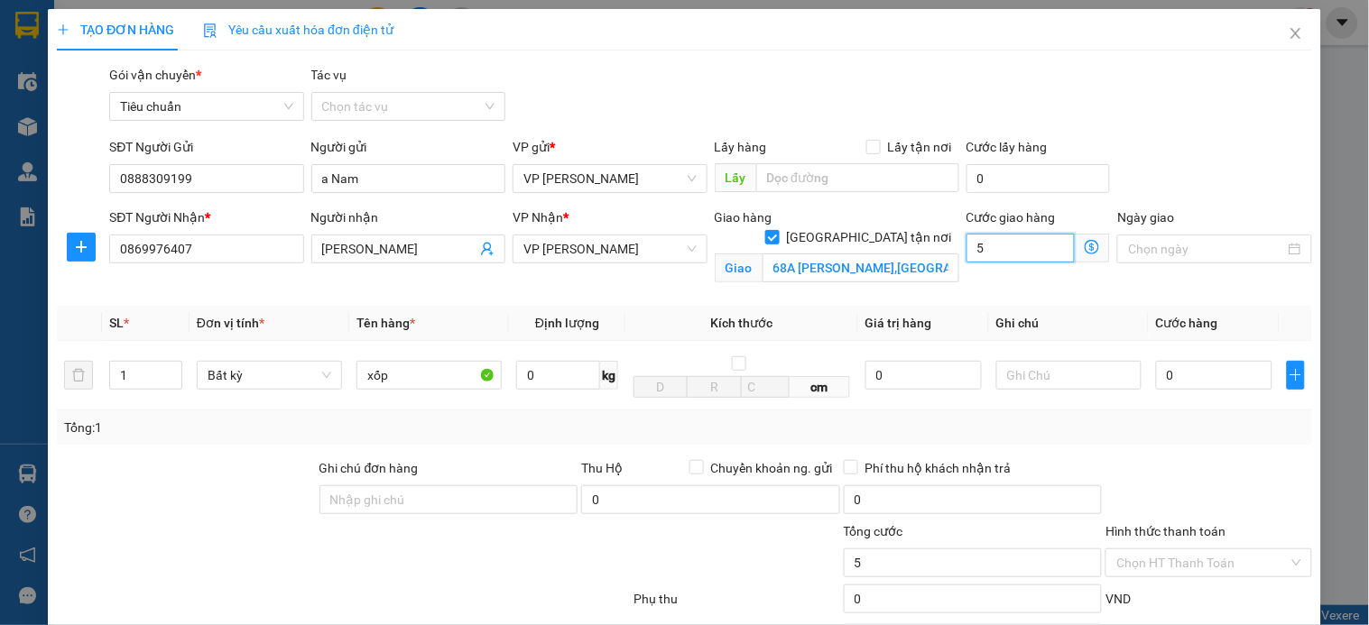
type input "50"
type input "50.000"
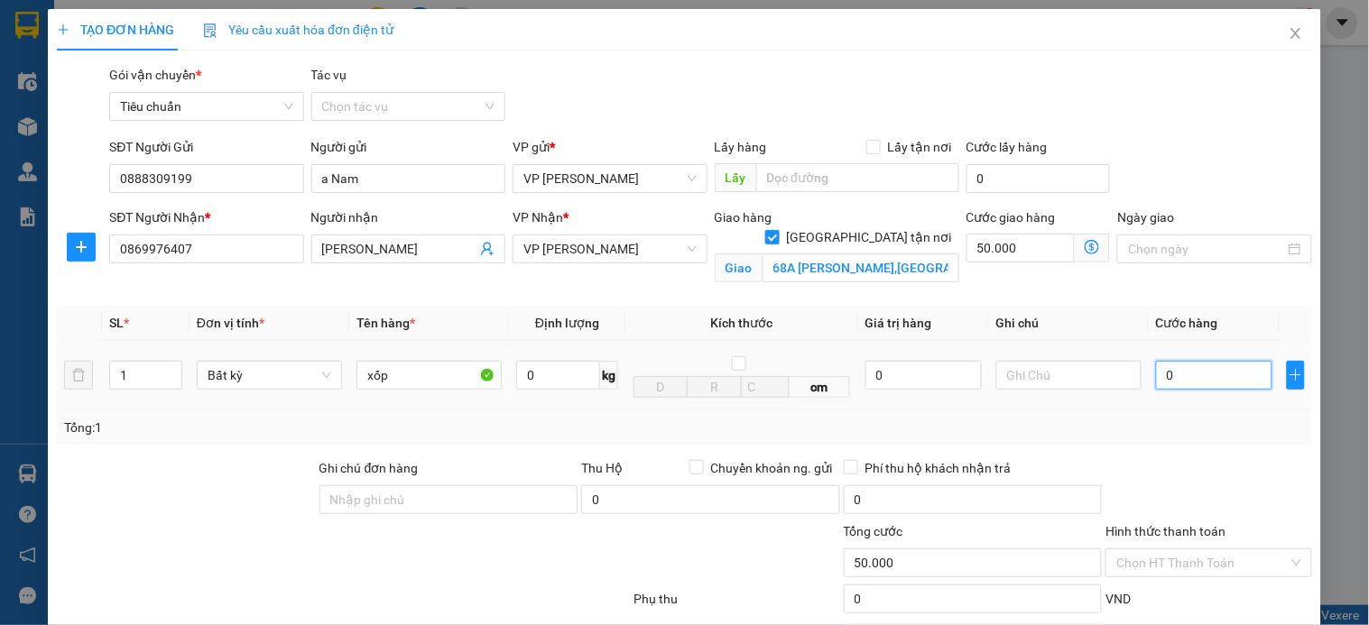
click at [1202, 366] on input "0" at bounding box center [1214, 375] width 116 height 29
type input "6"
type input "50.006"
type input "60"
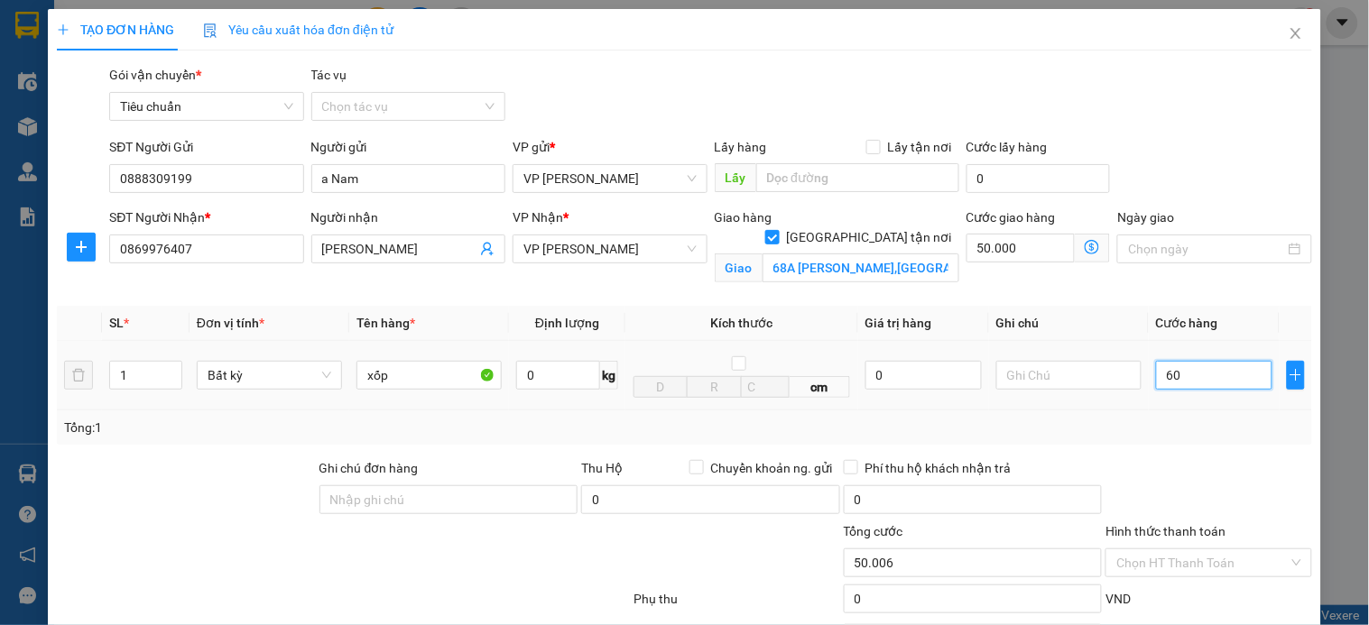
type input "50.060"
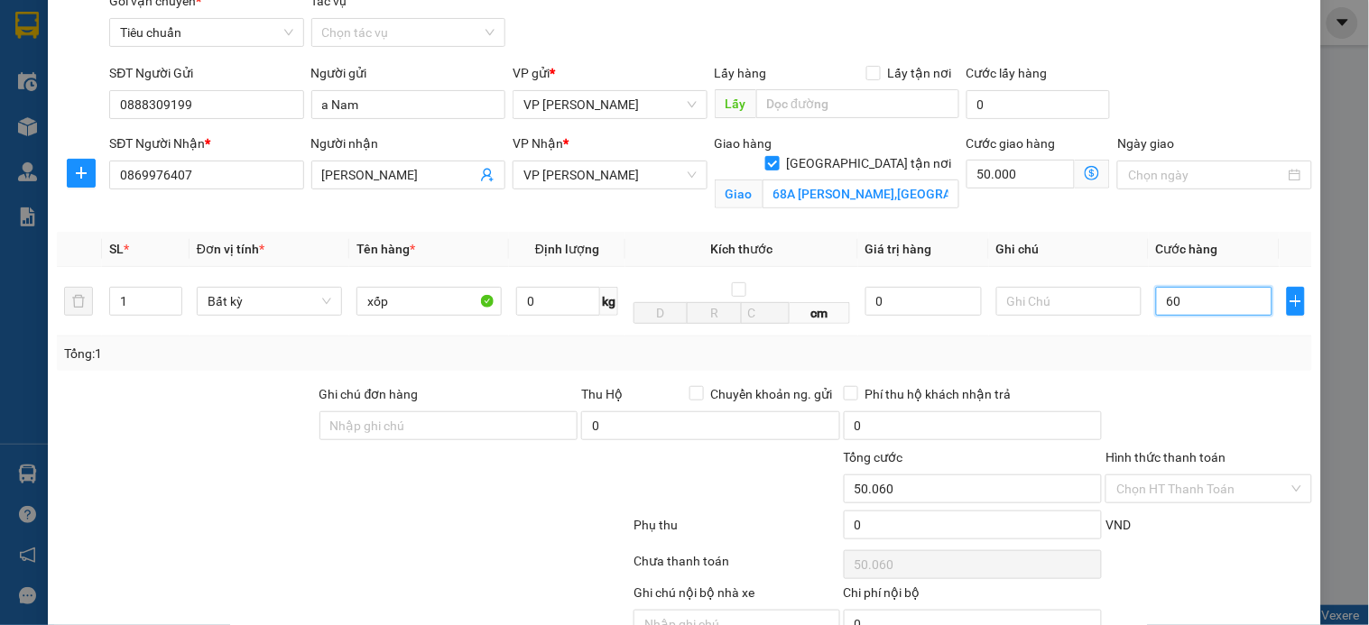
scroll to position [167, 0]
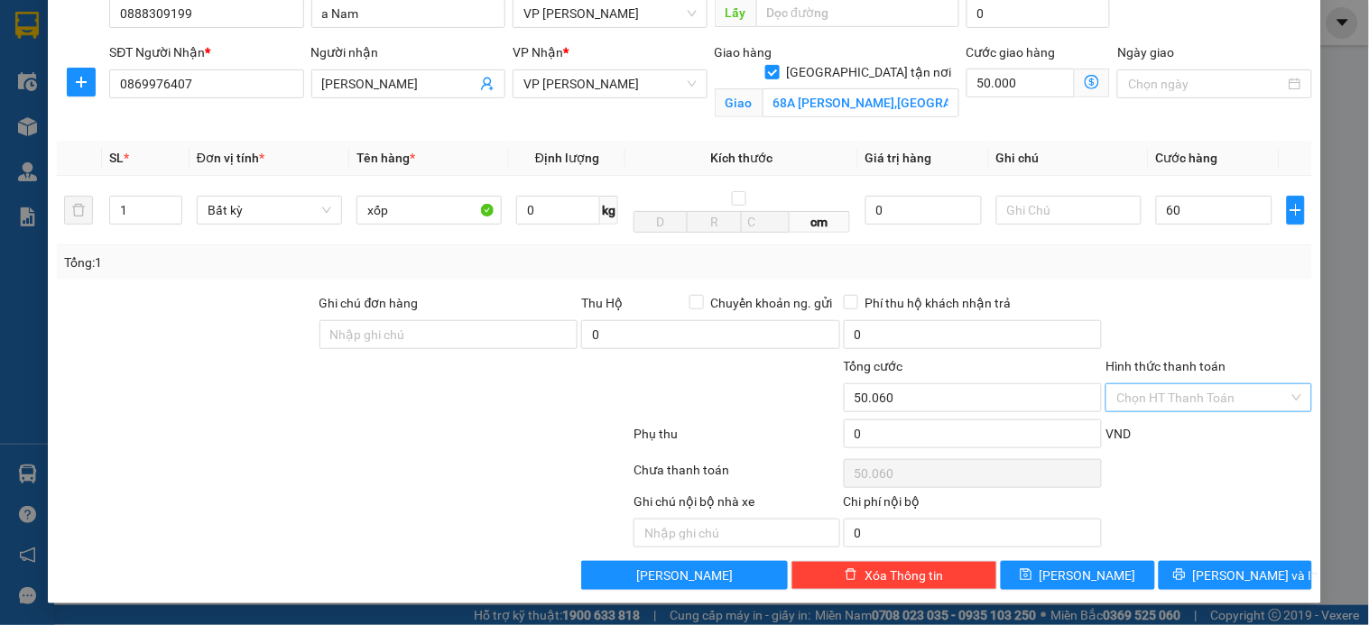
click at [1175, 394] on input "Hình thức thanh toán" at bounding box center [1201, 397] width 171 height 27
type input "60.000"
type input "110.000"
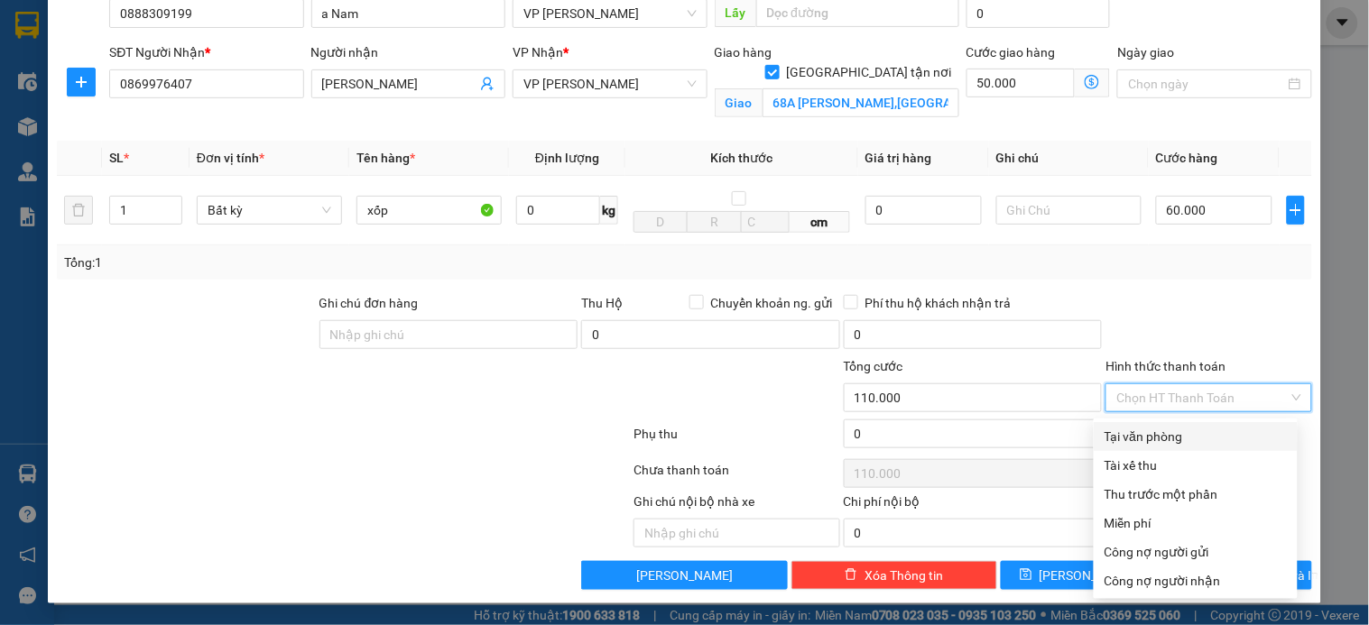
click at [1168, 438] on div "Tại văn phòng" at bounding box center [1196, 437] width 182 height 20
type input "0"
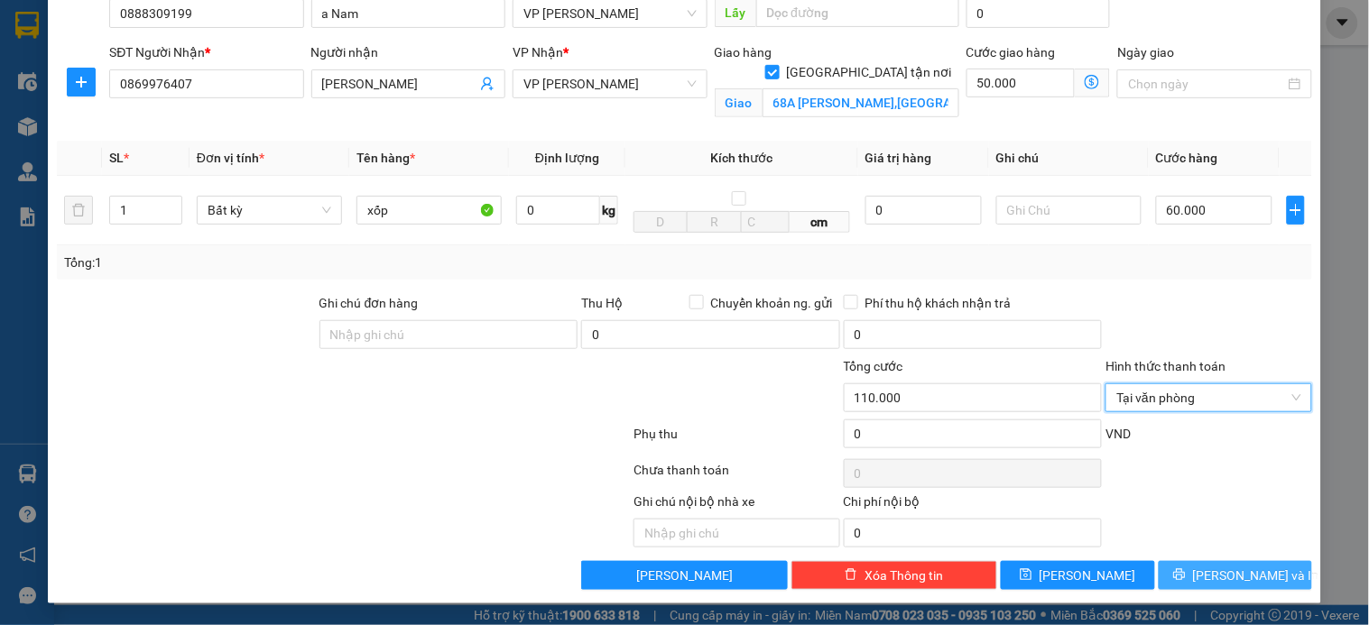
click at [1235, 575] on span "[PERSON_NAME] và In" at bounding box center [1256, 576] width 126 height 20
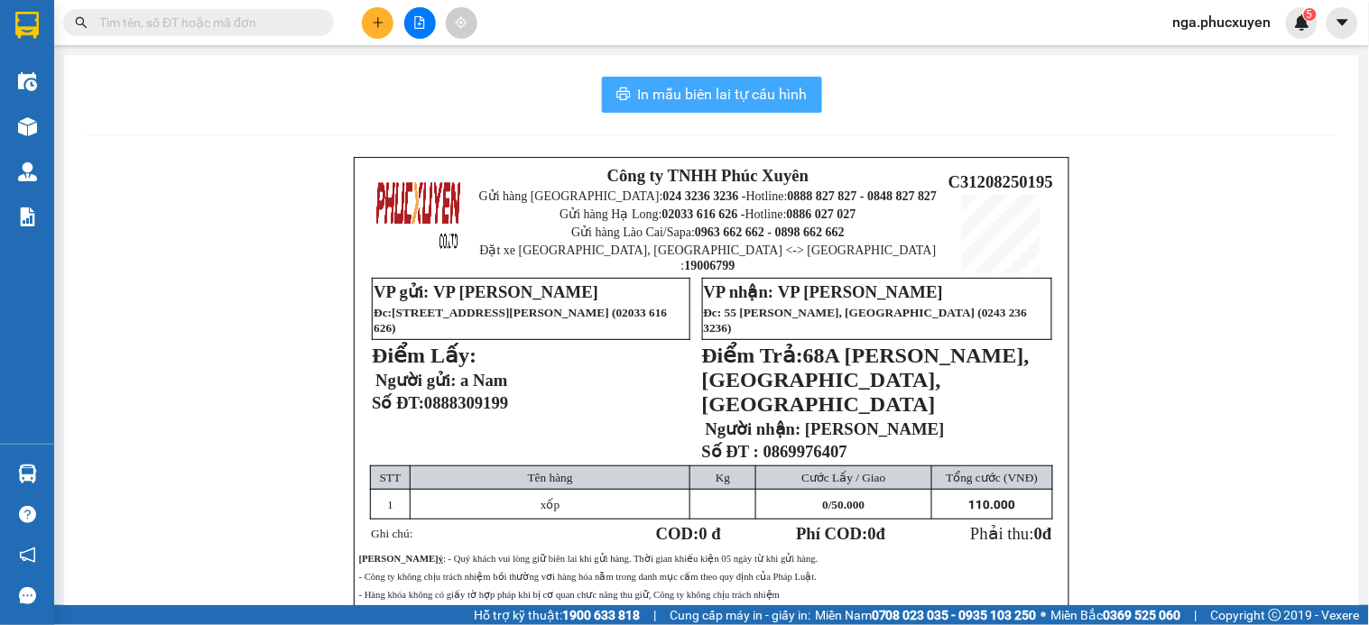
click at [725, 99] on span "In mẫu biên lai tự cấu hình" at bounding box center [723, 94] width 170 height 23
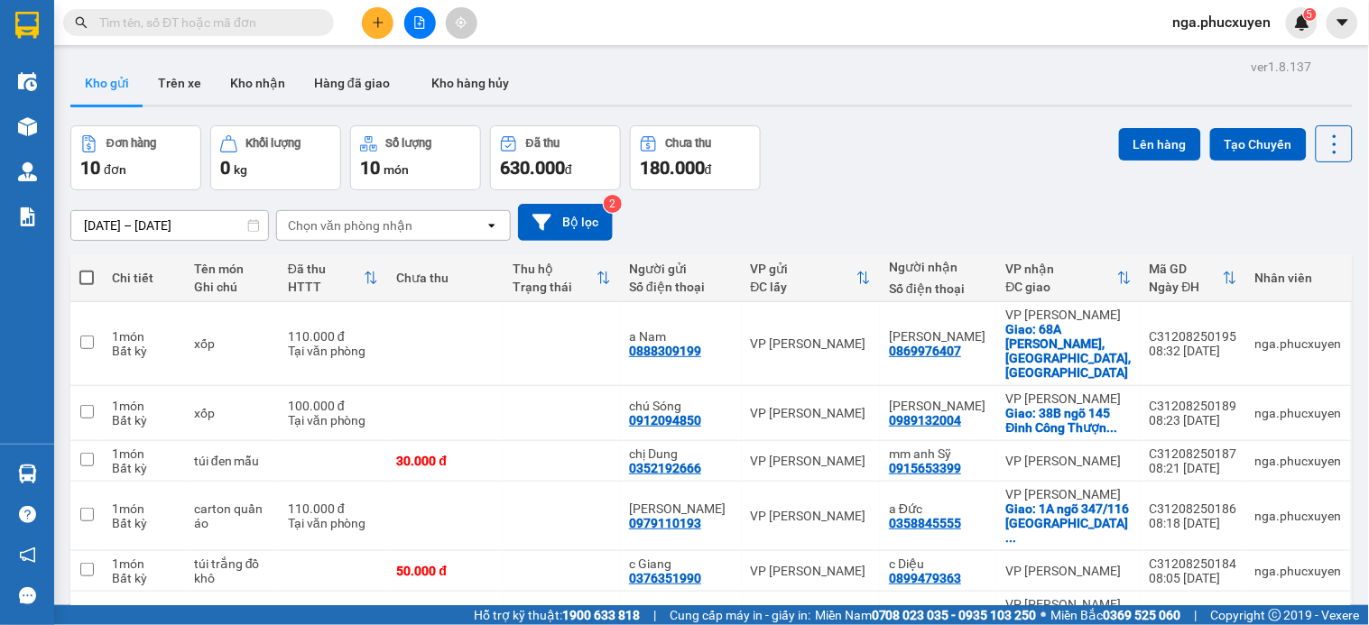
click at [860, 135] on div "Đơn hàng 10 đơn Khối lượng 0 kg Số lượng 10 món Đã thu 630.000 đ Chưa thu 180.0…" at bounding box center [711, 157] width 1282 height 65
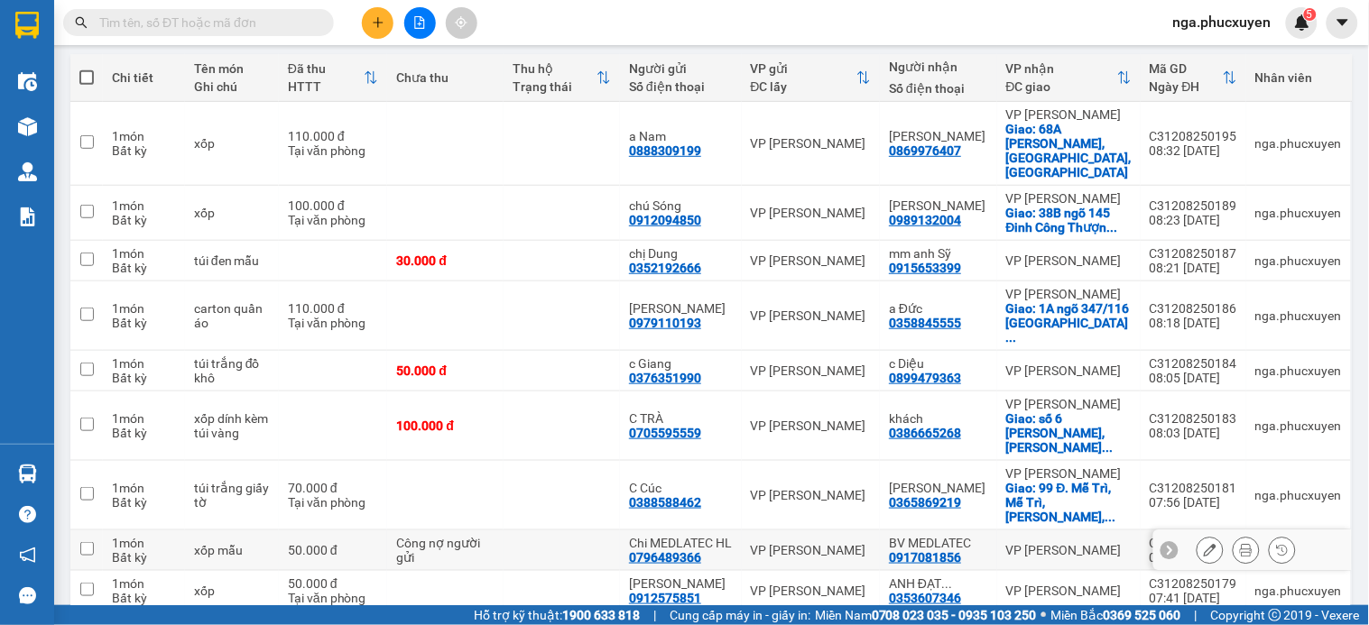
scroll to position [301, 0]
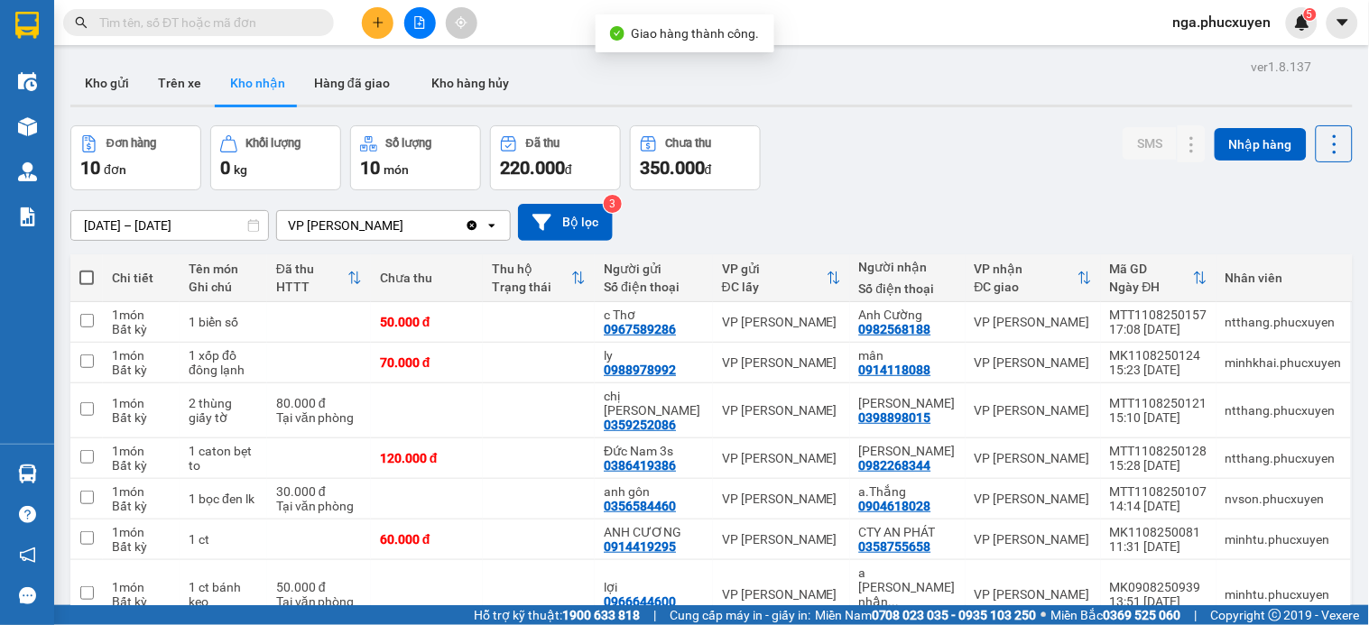
scroll to position [178, 0]
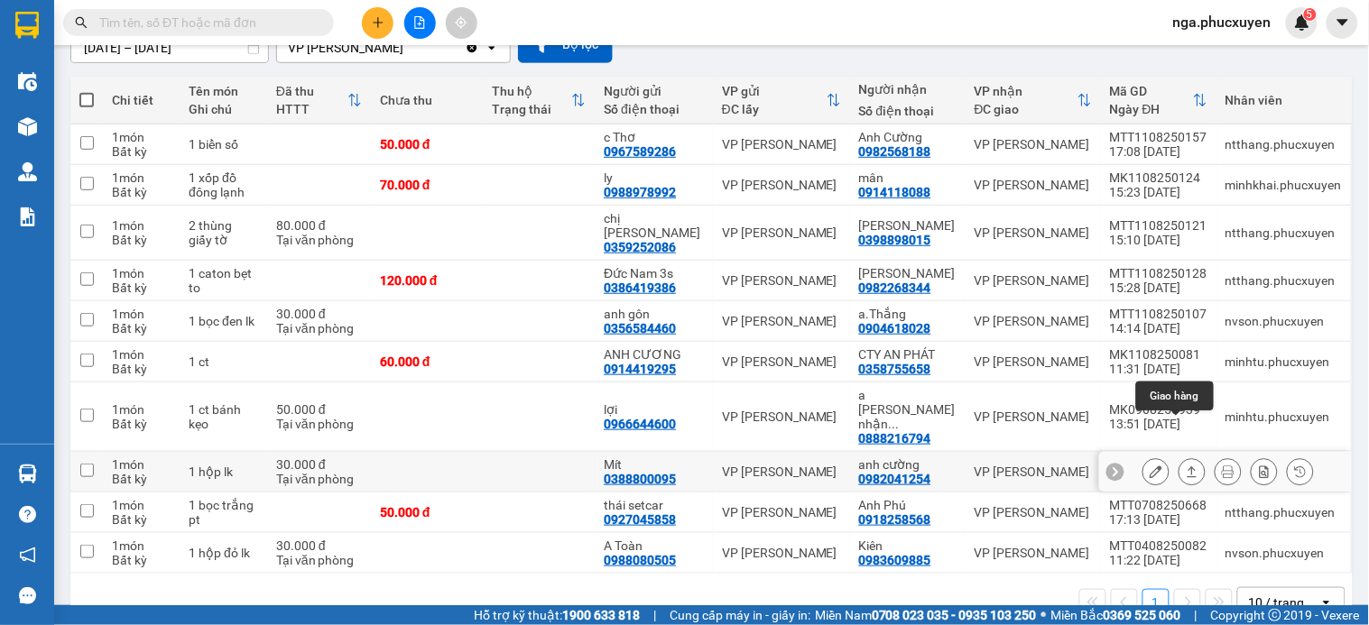
click at [1186, 466] on icon at bounding box center [1192, 472] width 13 height 13
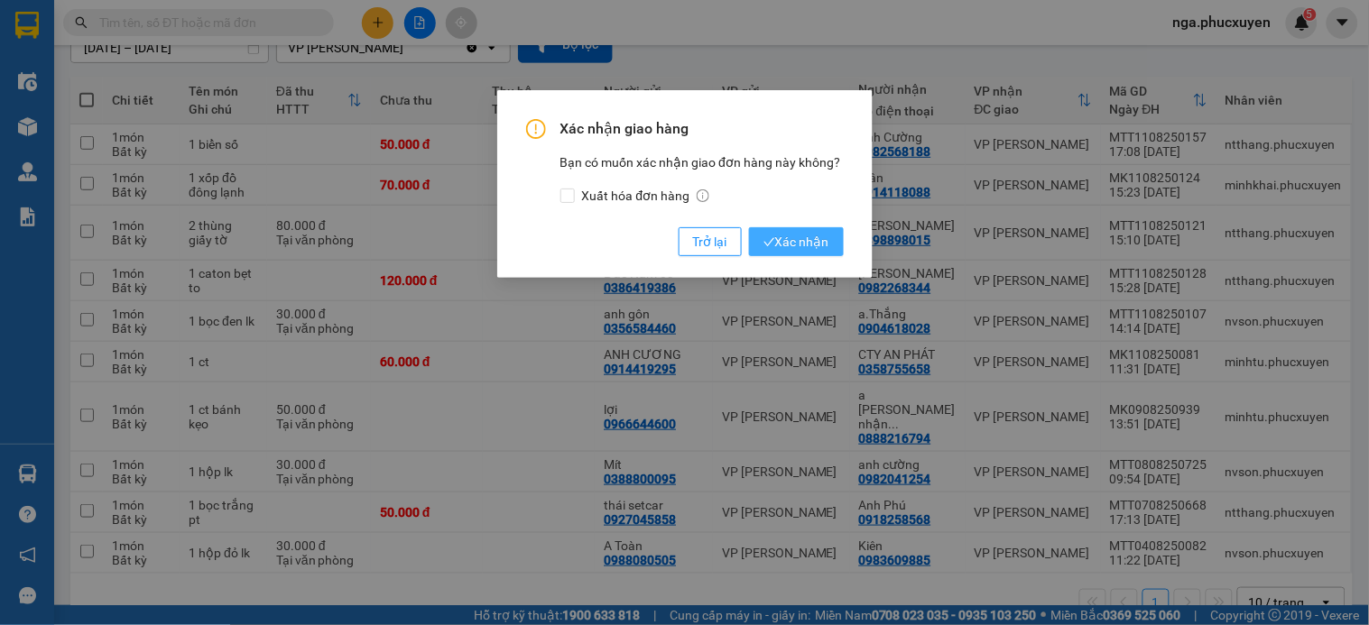
click at [815, 241] on span "Xác nhận" at bounding box center [796, 242] width 66 height 20
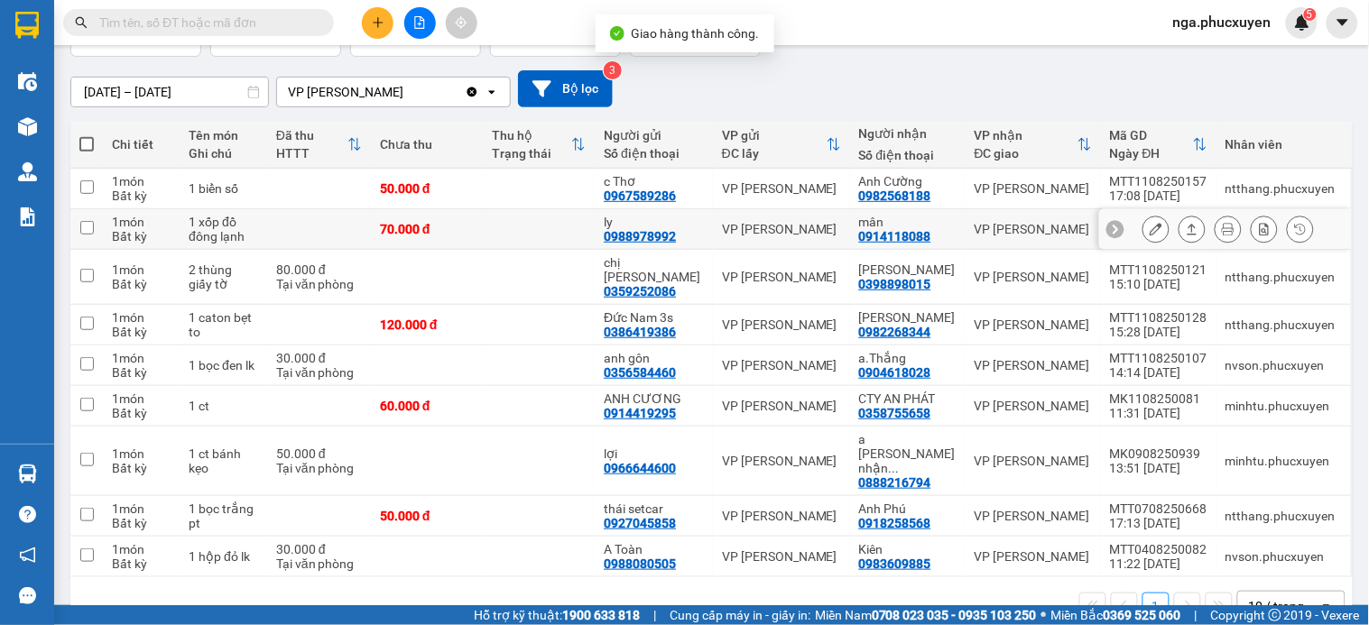
scroll to position [137, 0]
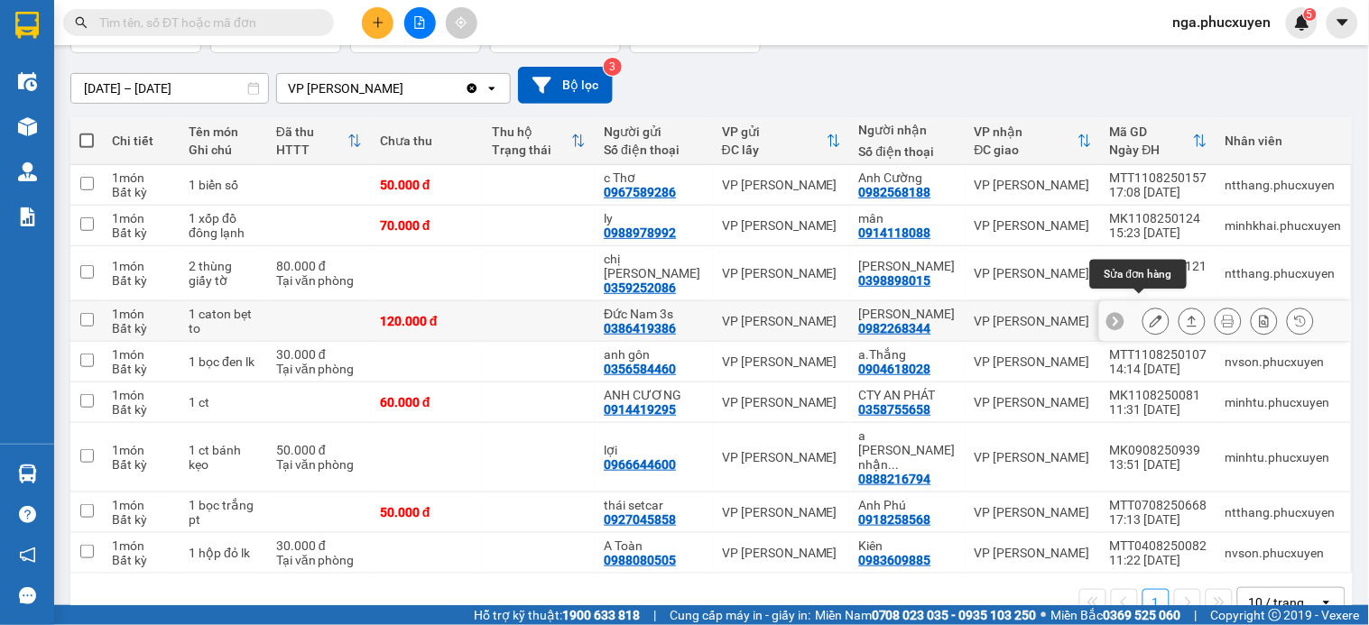
click at [1150, 315] on icon at bounding box center [1156, 321] width 13 height 13
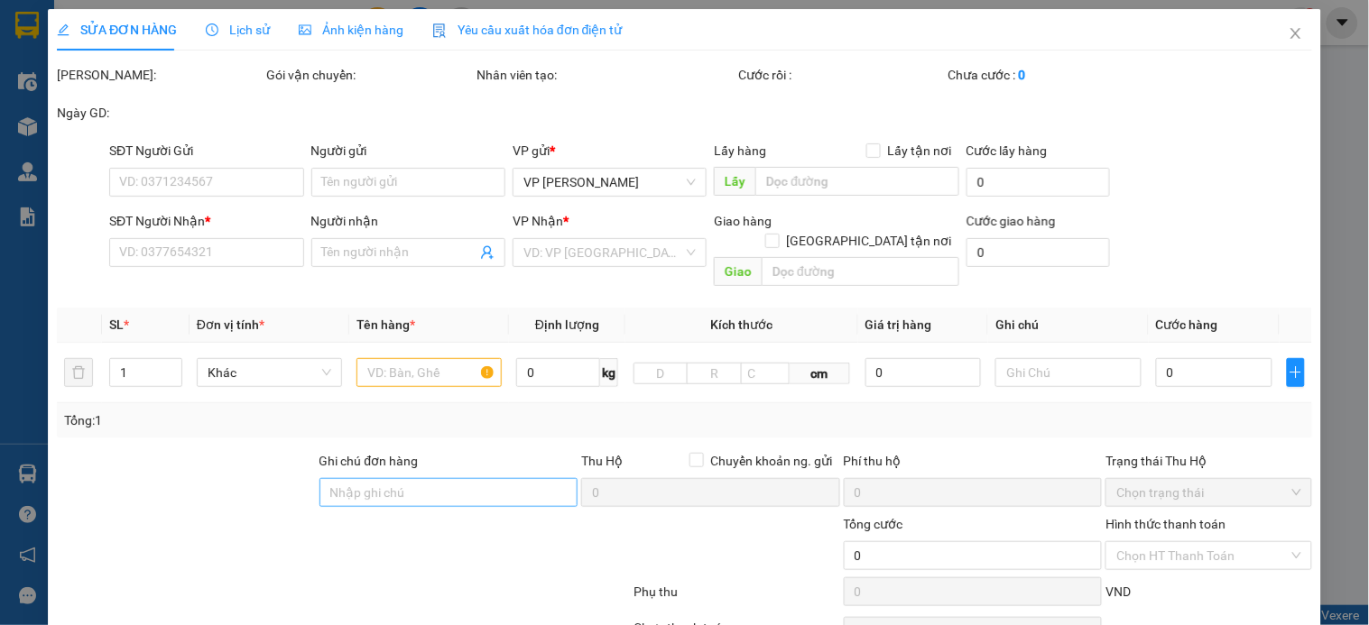
type input "0386419386"
type input "Đức Nam 3s"
type input "0982268344"
type input "[PERSON_NAME]"
type input "120.000"
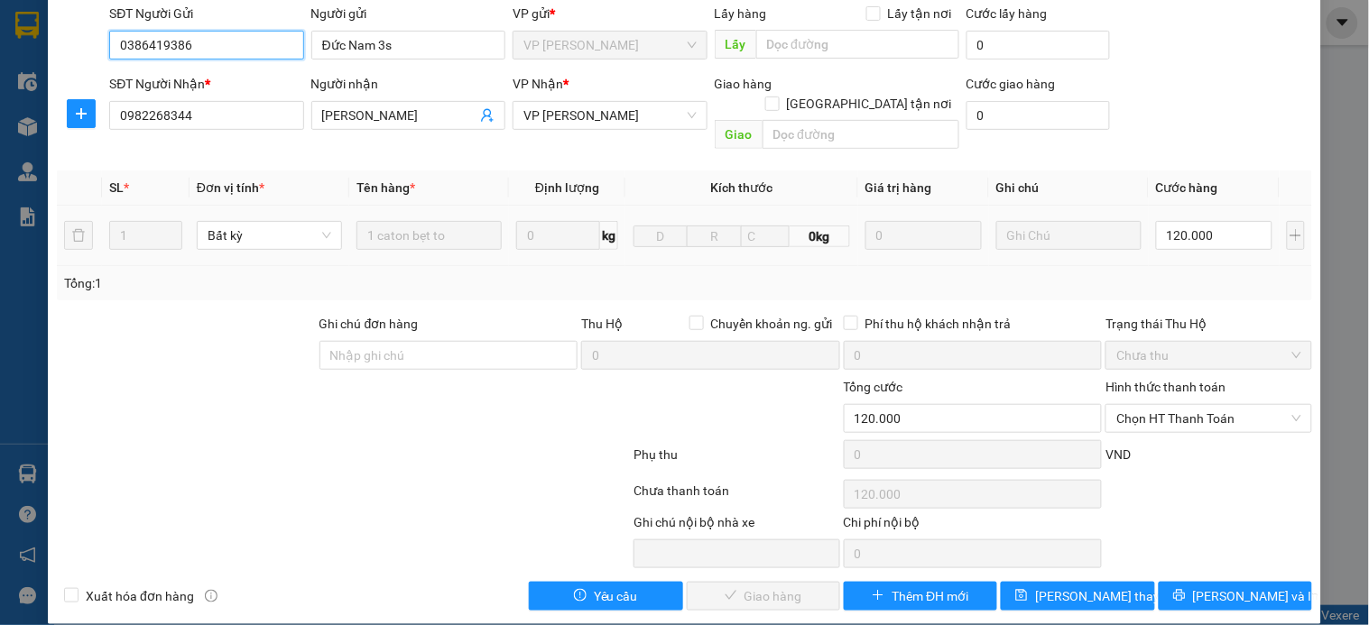
scroll to position [139, 0]
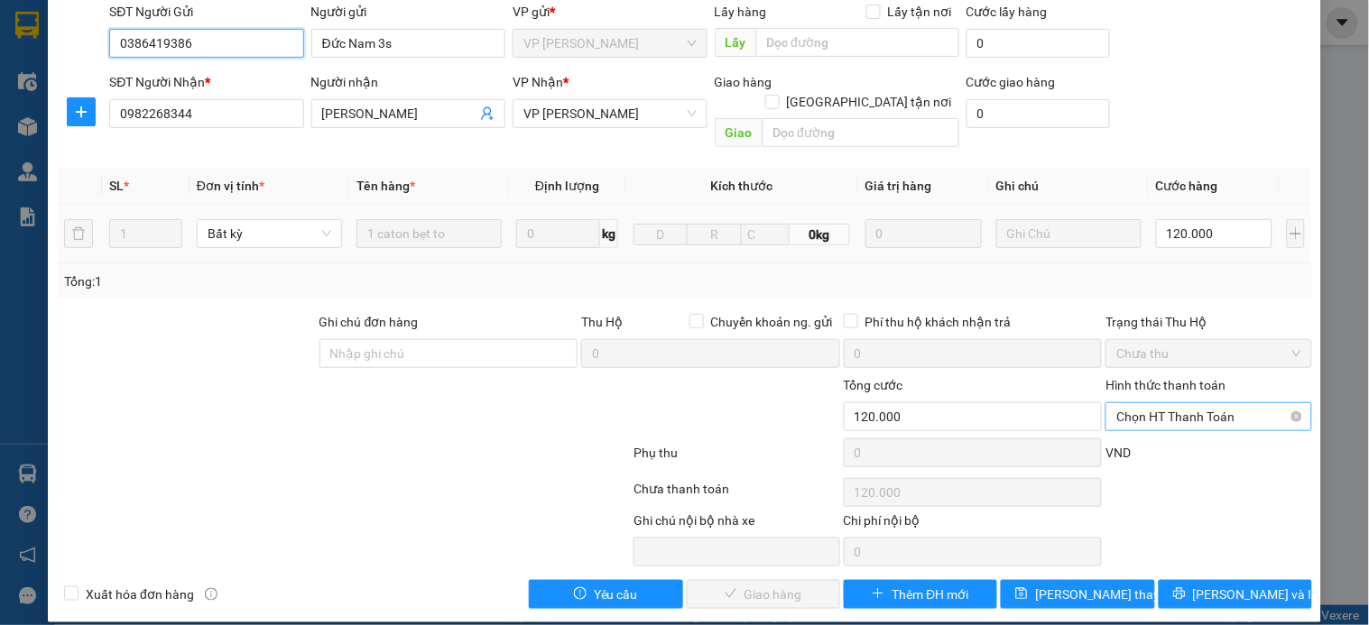
click at [1178, 403] on span "Chọn HT Thanh Toán" at bounding box center [1208, 416] width 184 height 27
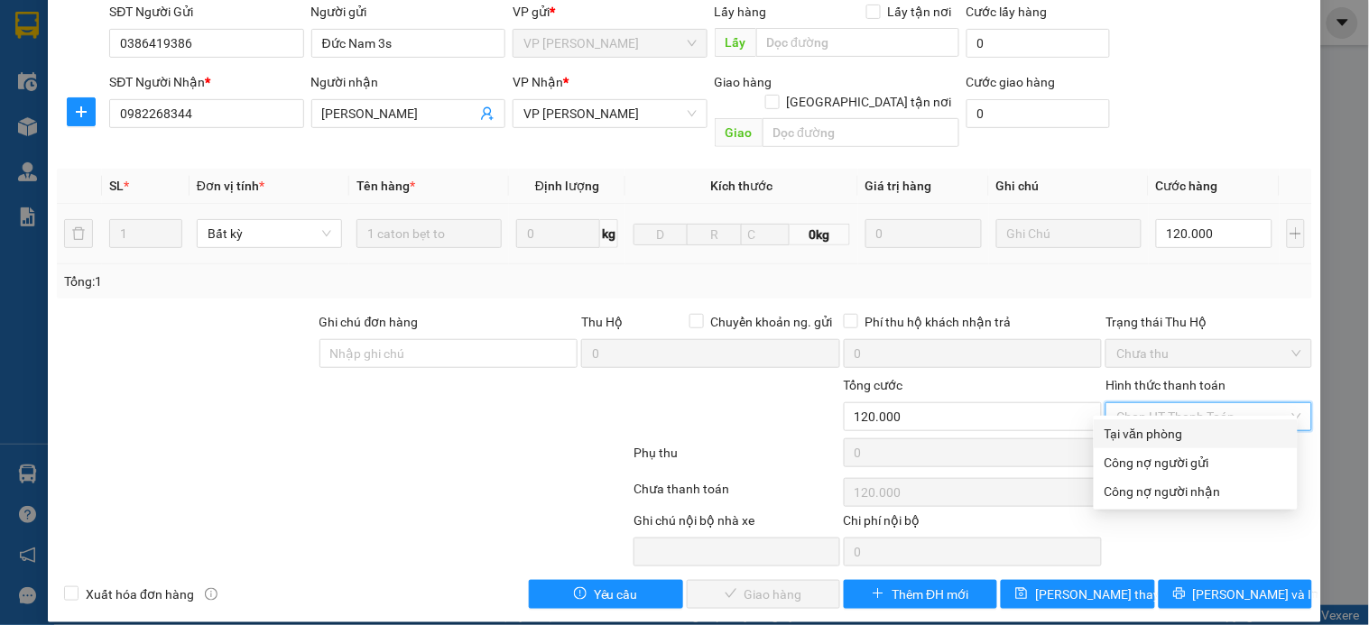
drag, startPoint x: 1179, startPoint y: 440, endPoint x: 893, endPoint y: 540, distance: 302.0
click at [1171, 446] on div "Tại văn phòng" at bounding box center [1196, 434] width 204 height 29
type input "0"
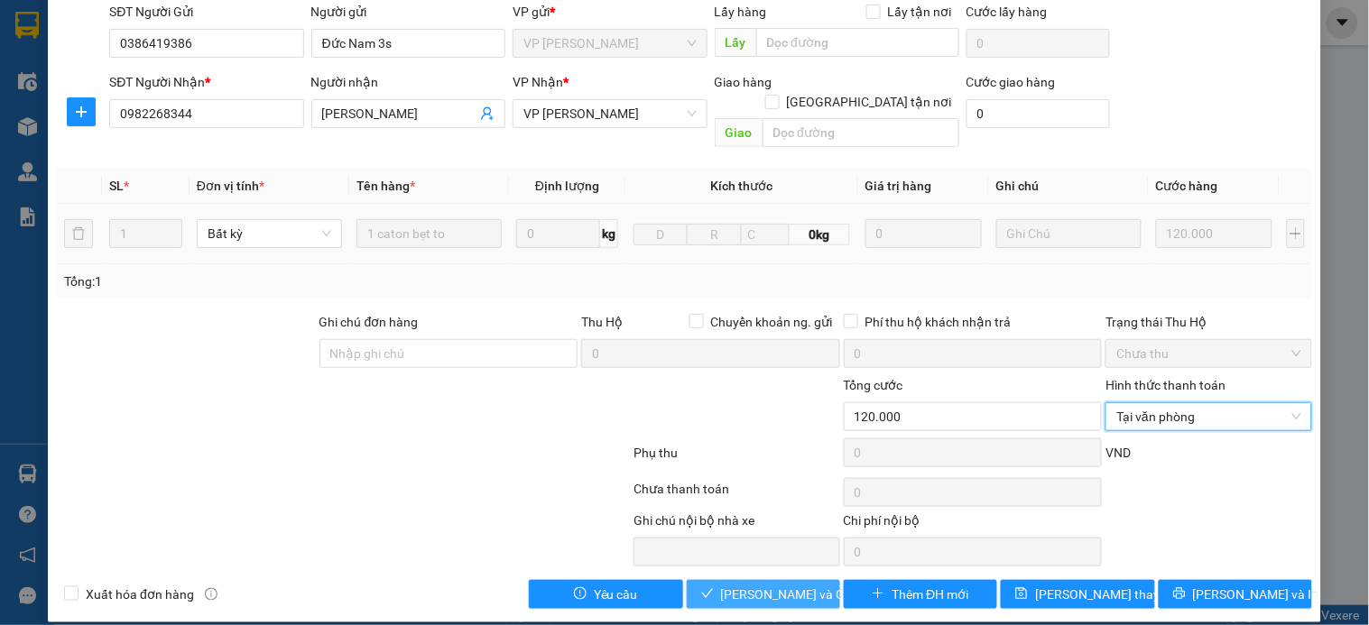
click at [721, 585] on span "[PERSON_NAME] và Giao hàng" at bounding box center [807, 595] width 173 height 20
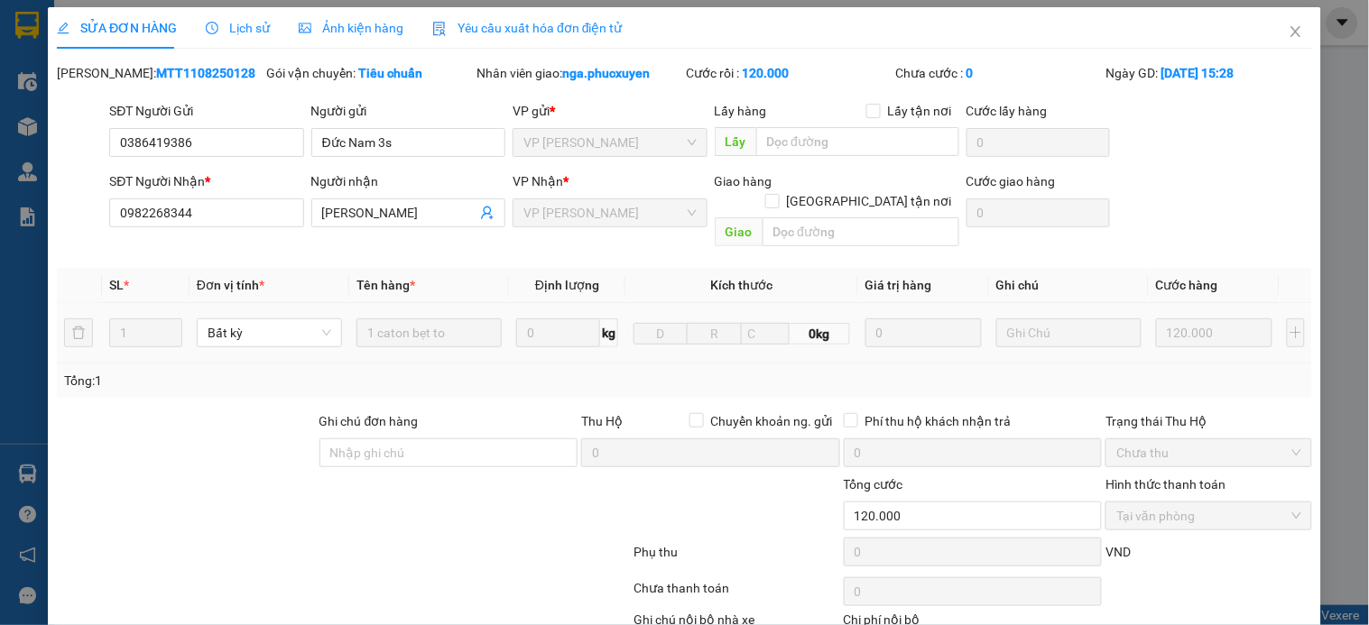
scroll to position [0, 0]
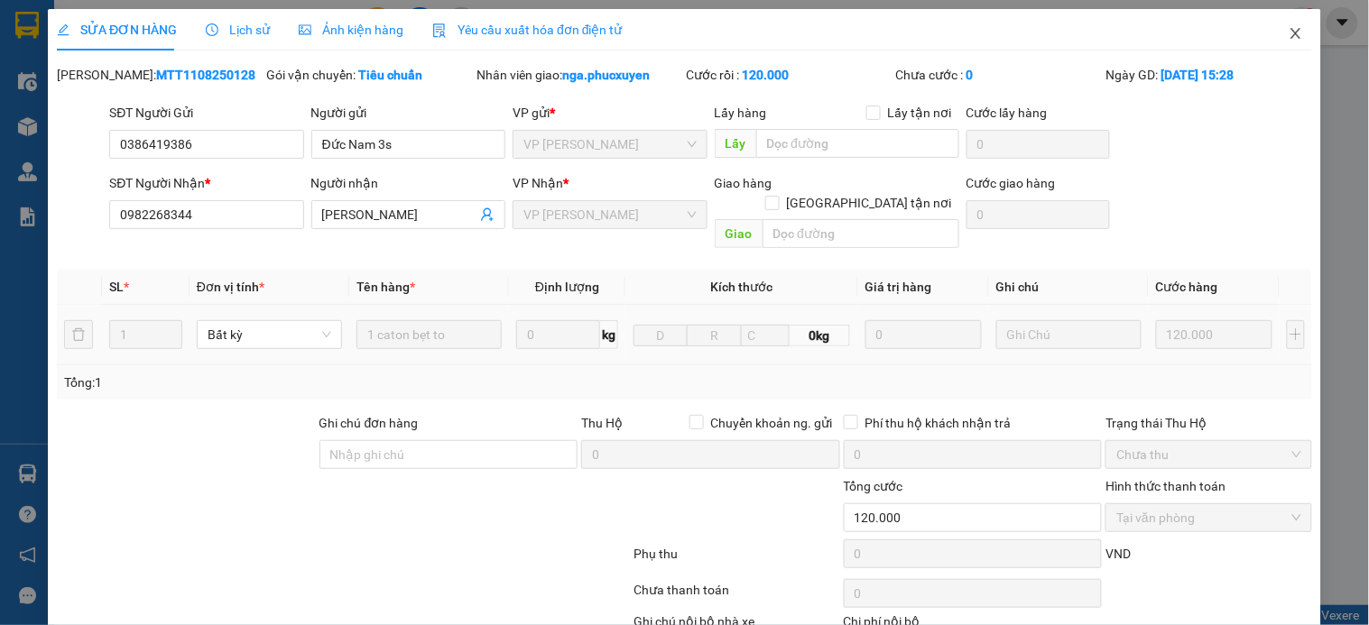
click at [1291, 32] on icon "close" at bounding box center [1296, 33] width 10 height 11
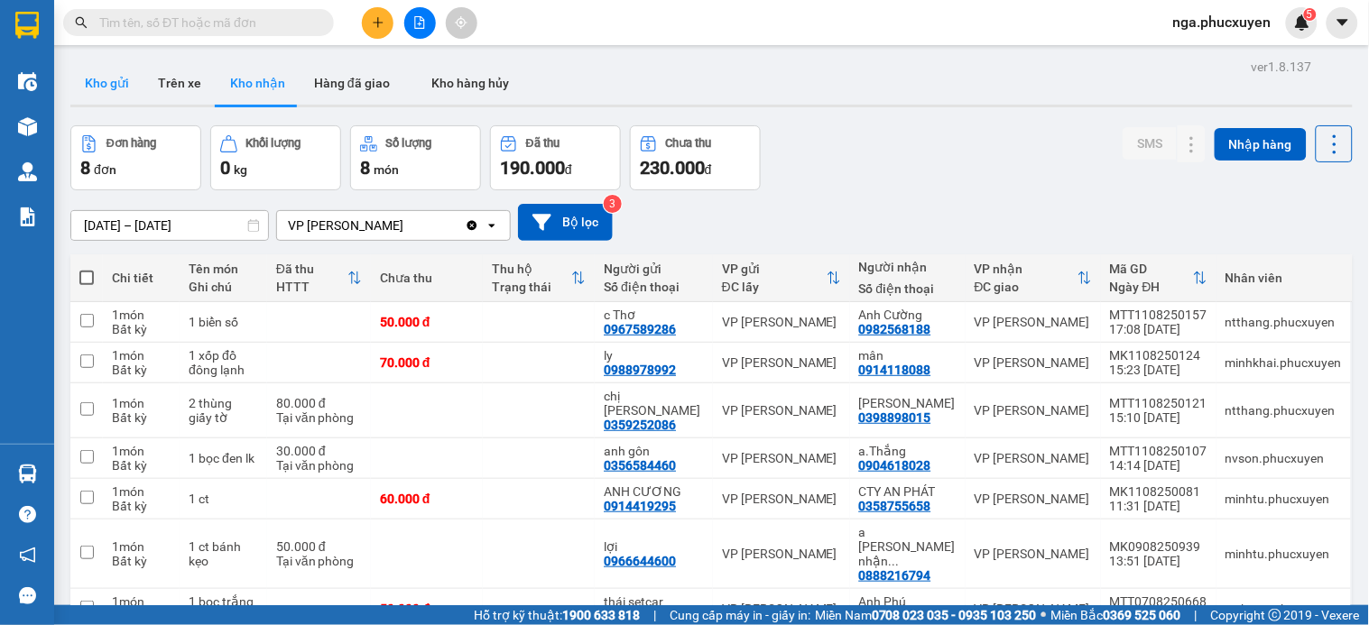
click at [92, 79] on button "Kho gửi" at bounding box center [106, 82] width 73 height 43
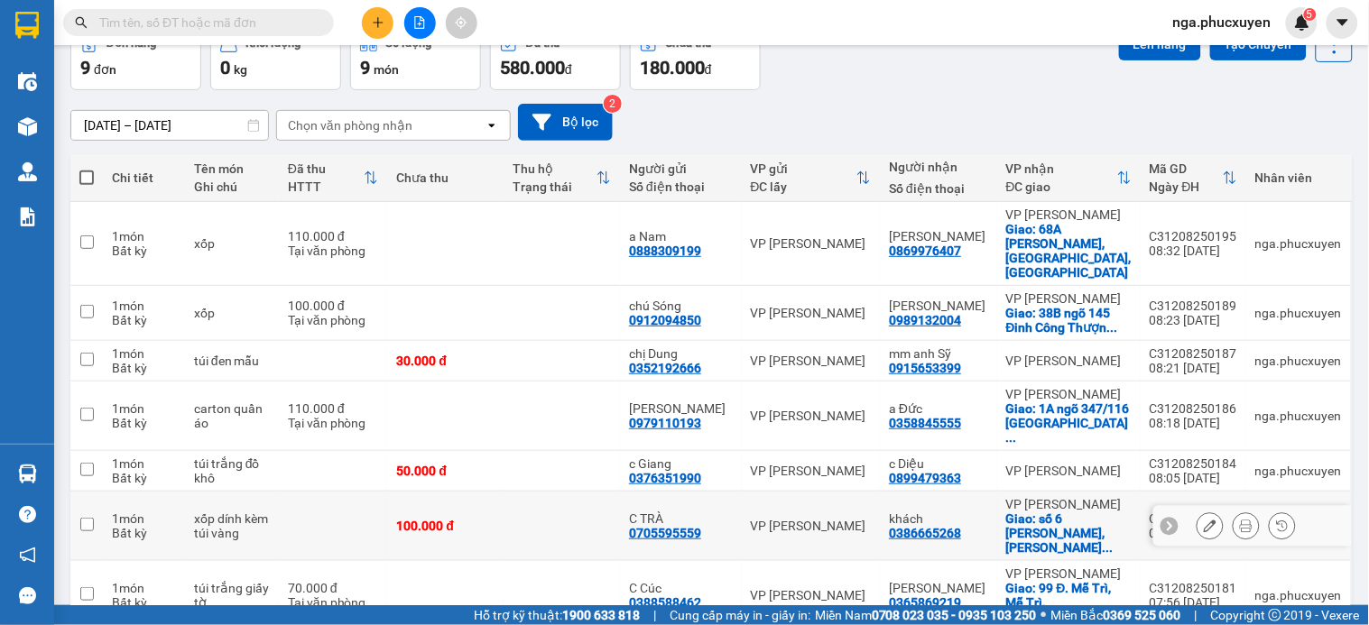
scroll to position [200, 0]
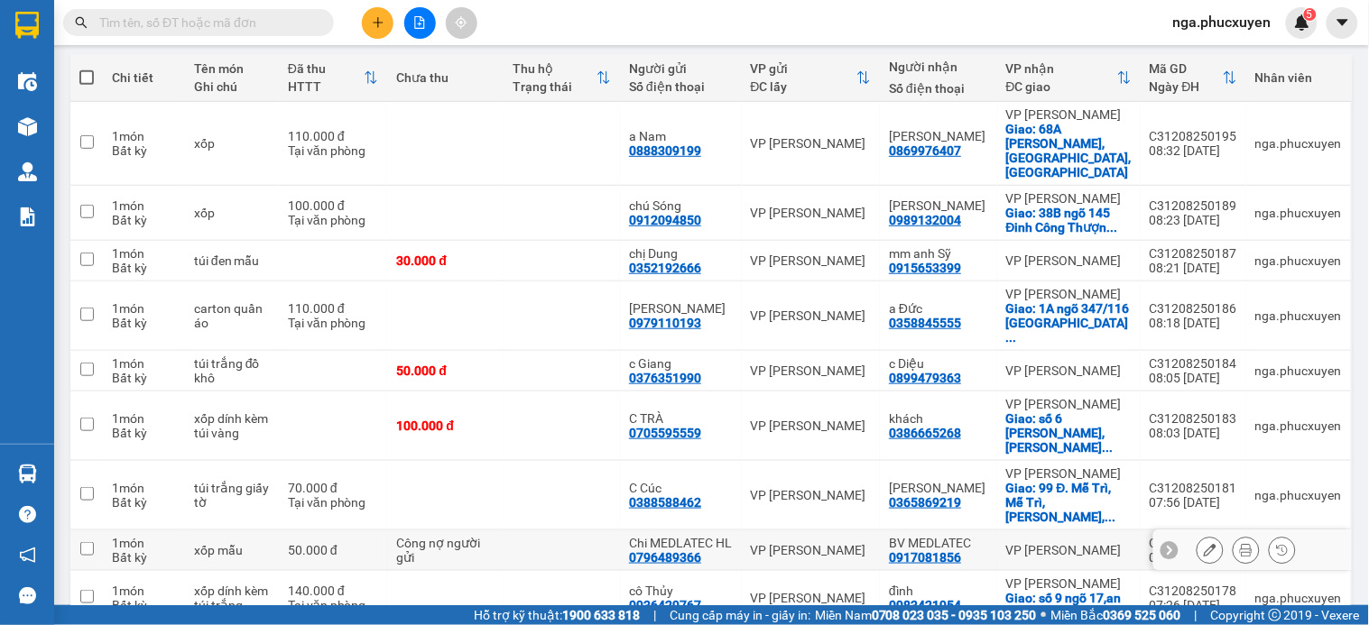
click at [569, 531] on td at bounding box center [562, 551] width 116 height 41
checkbox input "true"
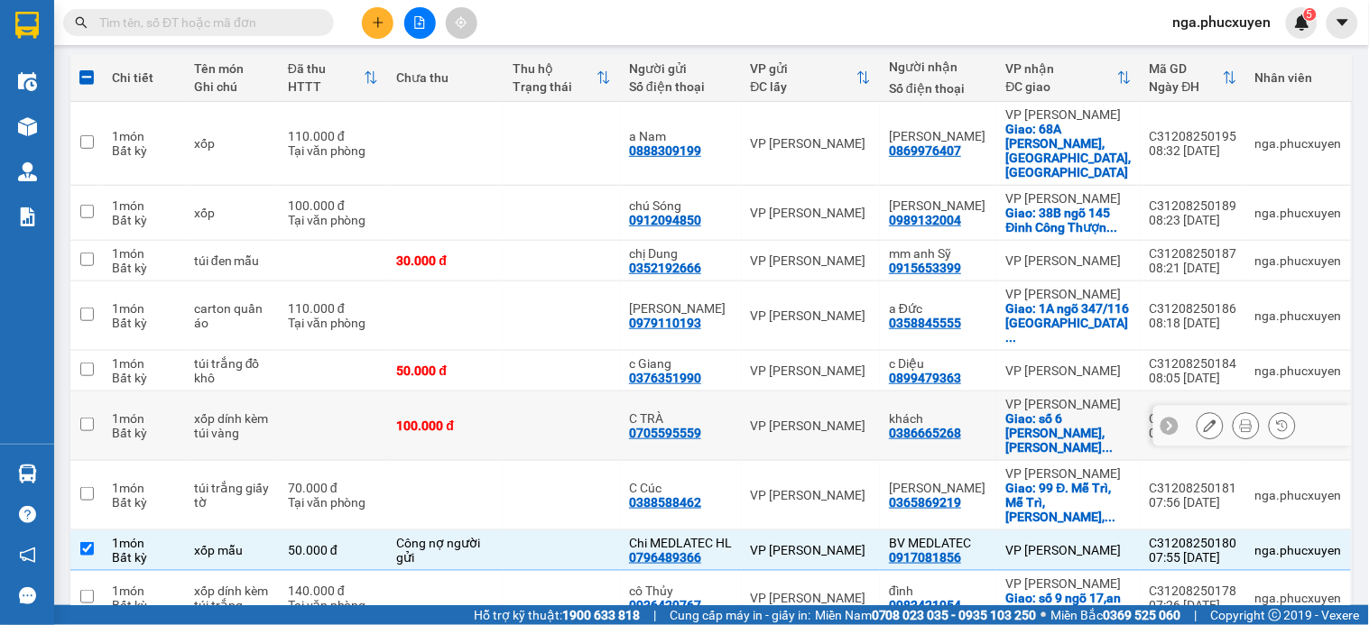
scroll to position [0, 0]
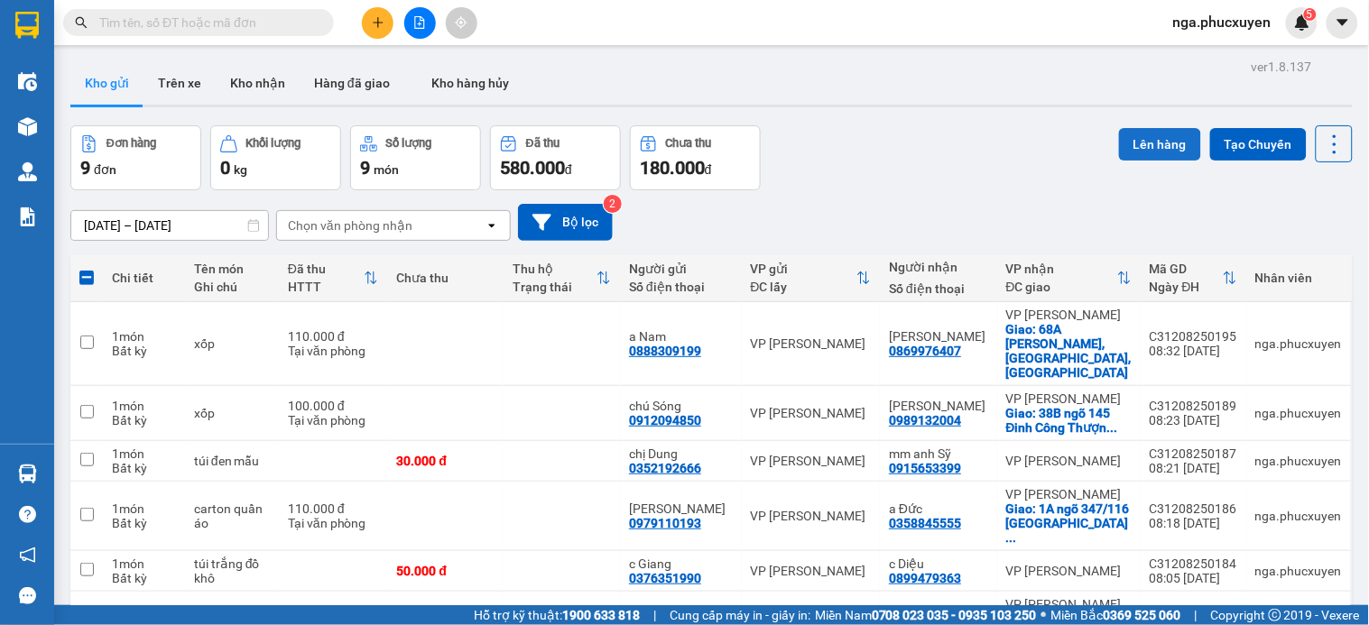
click at [1129, 151] on button "Lên hàng" at bounding box center [1160, 144] width 82 height 32
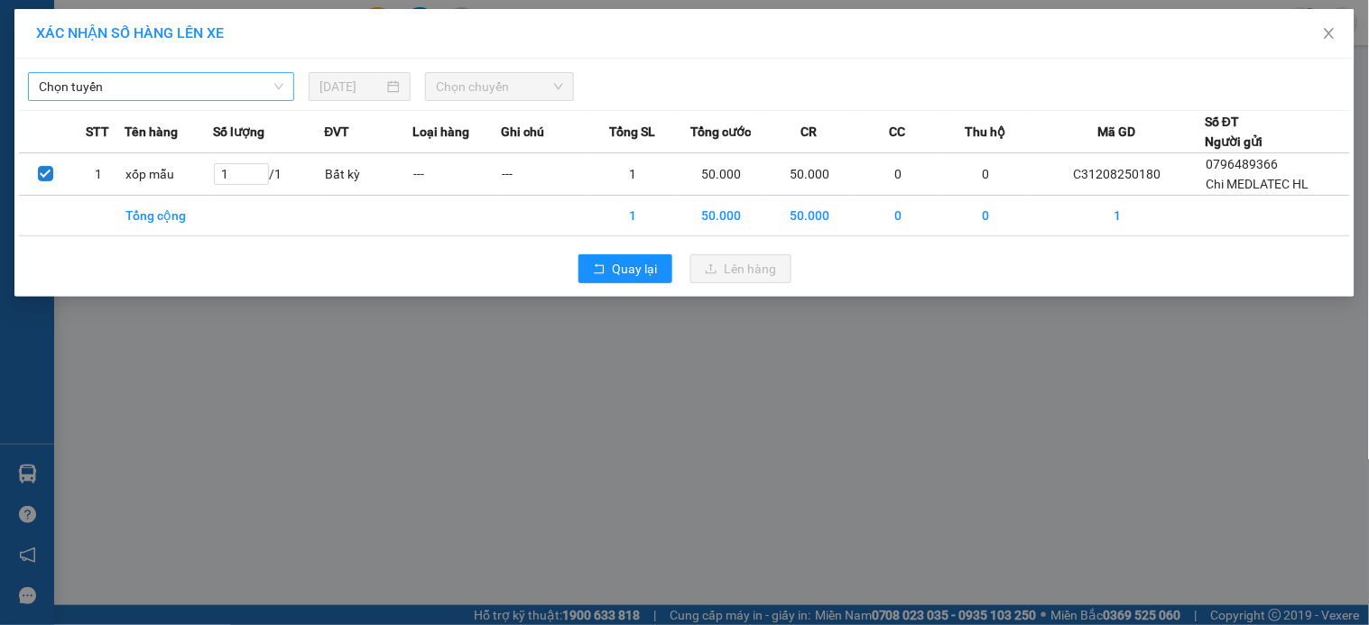
click at [192, 93] on span "Chọn tuyến" at bounding box center [161, 86] width 245 height 27
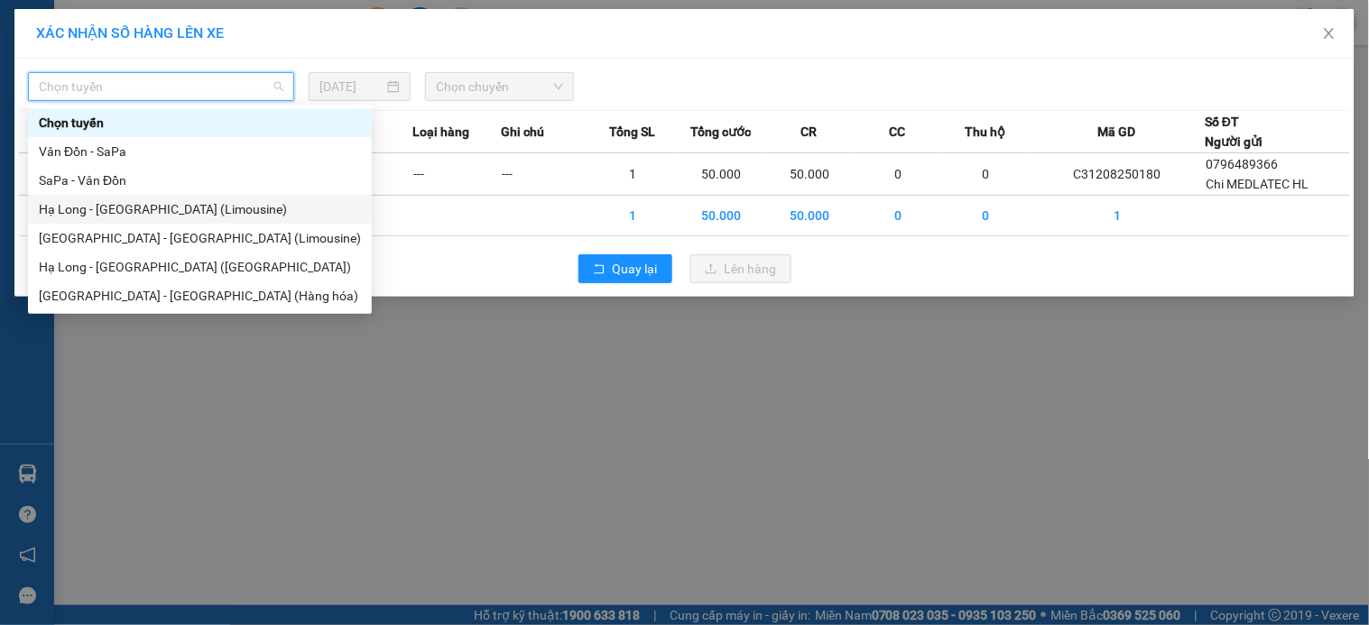
click at [155, 213] on div "Hạ Long - [GEOGRAPHIC_DATA] (Limousine)" at bounding box center [200, 209] width 322 height 20
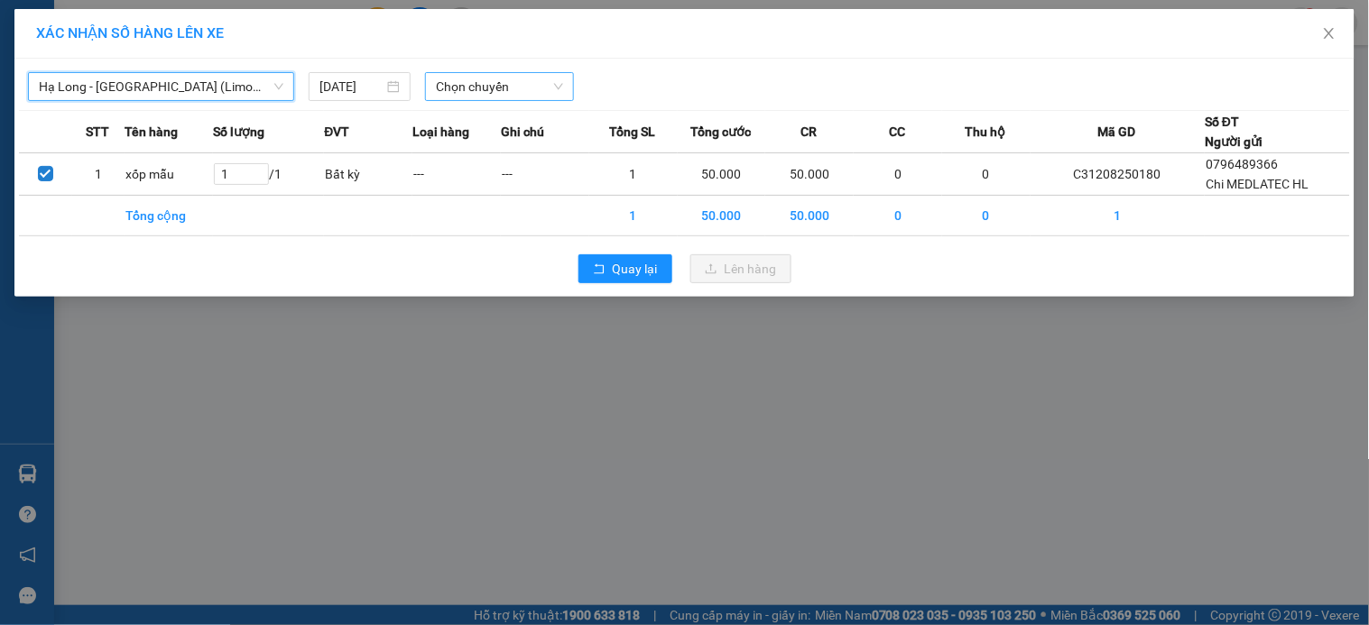
click at [484, 92] on span "Chọn chuyến" at bounding box center [499, 86] width 127 height 27
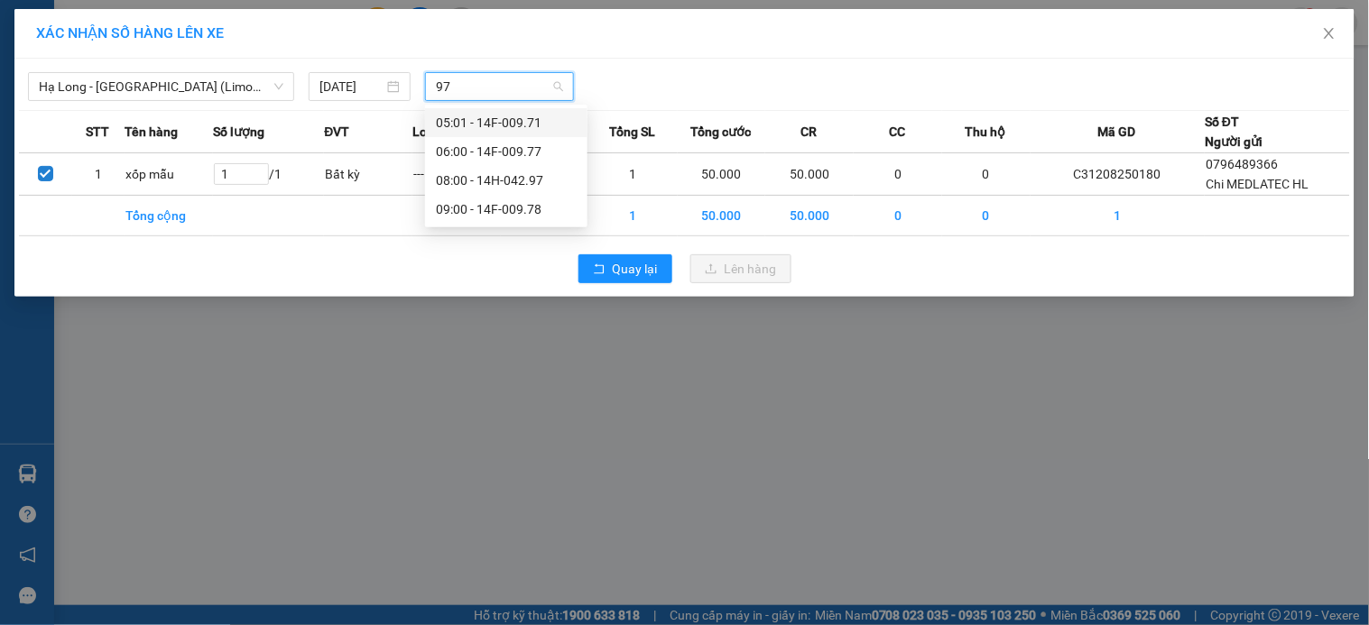
type input "978"
click at [502, 114] on div "09:00 - 14F-009.78" at bounding box center [506, 123] width 141 height 20
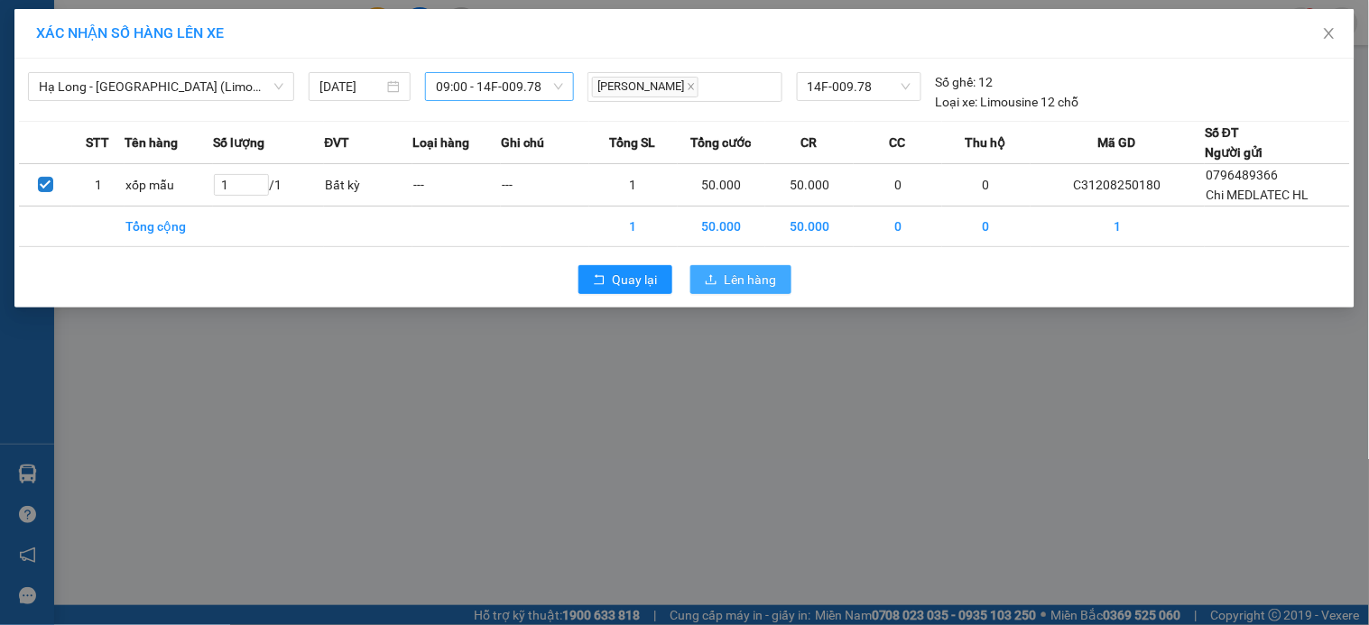
click at [718, 274] on button "Lên hàng" at bounding box center [740, 279] width 101 height 29
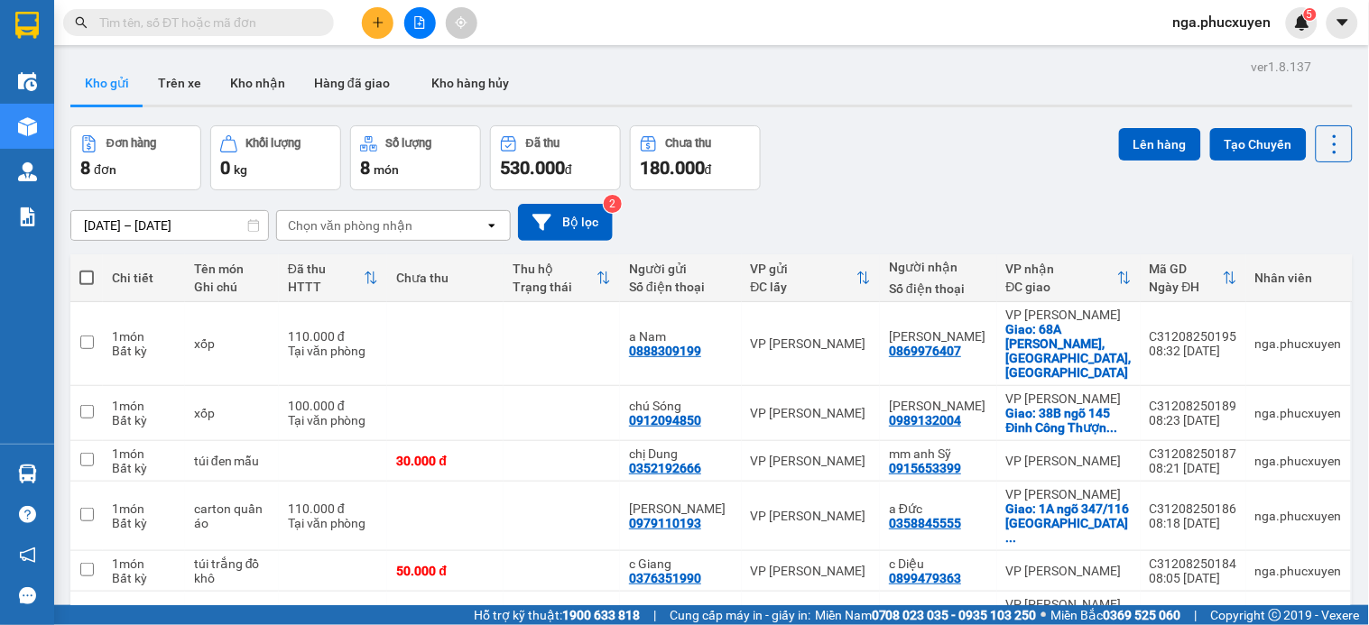
click at [985, 192] on div "10/08/2025 – 12/08/2025 Press the down arrow key to interact with the calendar …" at bounding box center [711, 222] width 1282 height 64
click at [265, 90] on button "Kho nhận" at bounding box center [258, 82] width 84 height 43
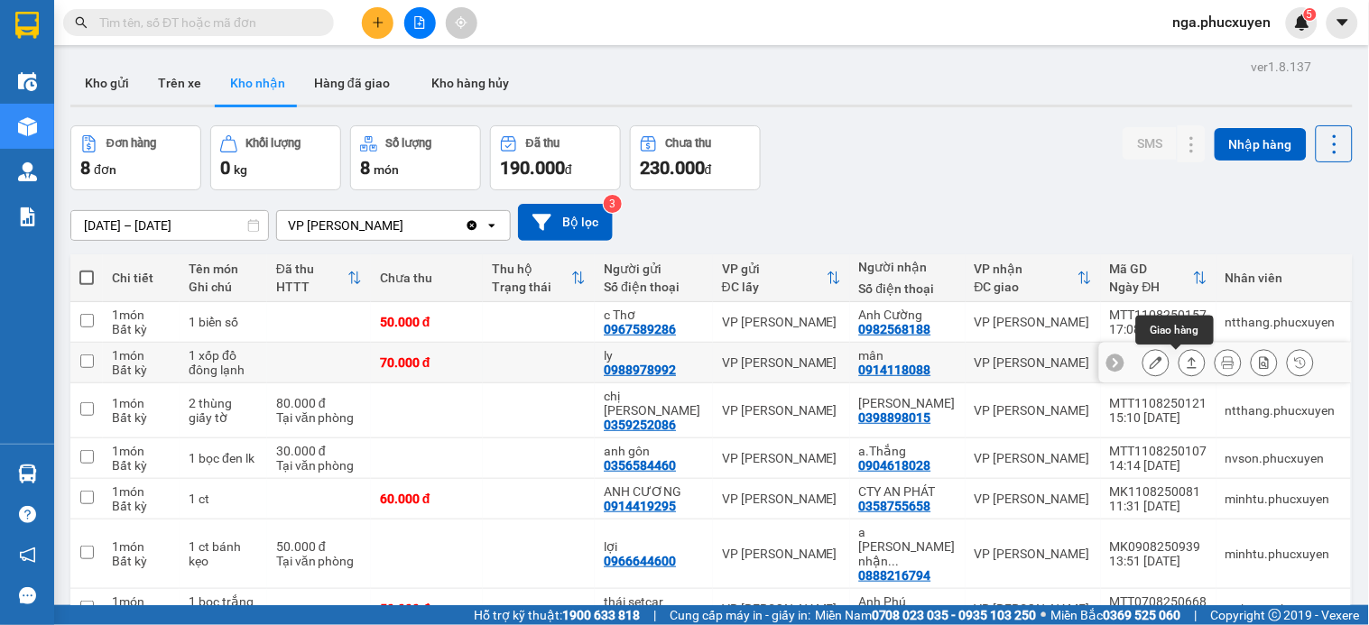
click at [1186, 366] on icon at bounding box center [1192, 362] width 13 height 13
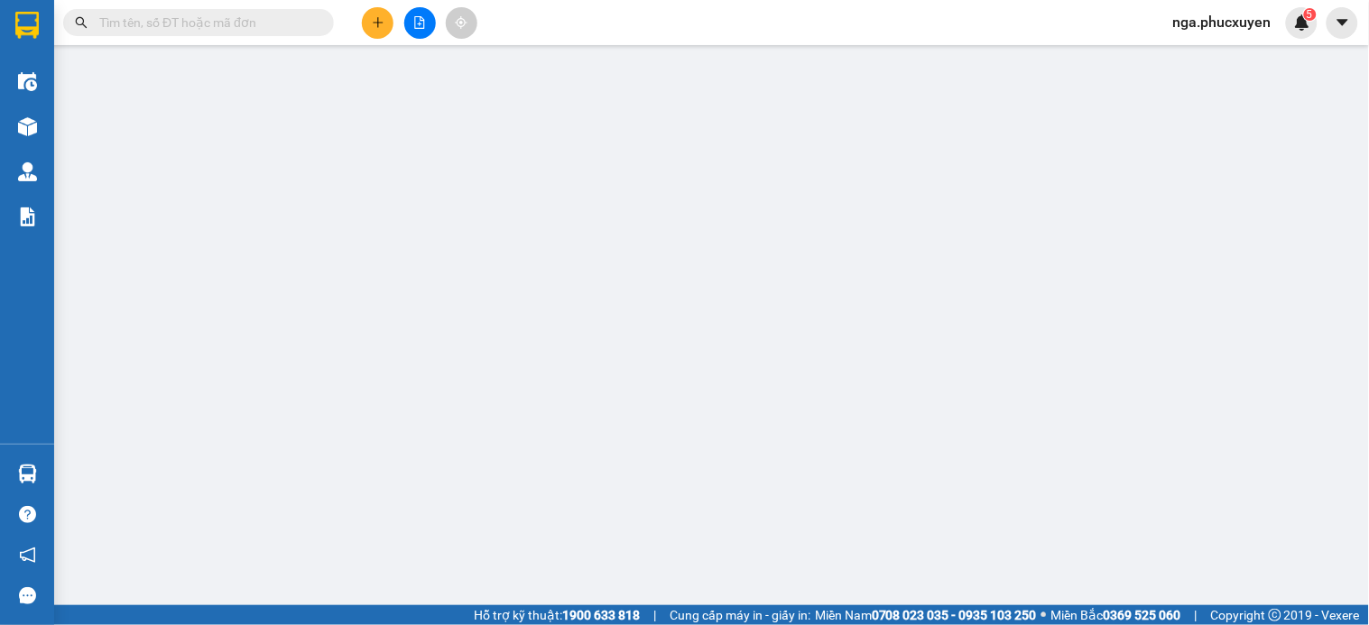
type input "0988978992"
type input "ly"
type input "0914118088"
type input "mân"
type input "70.000"
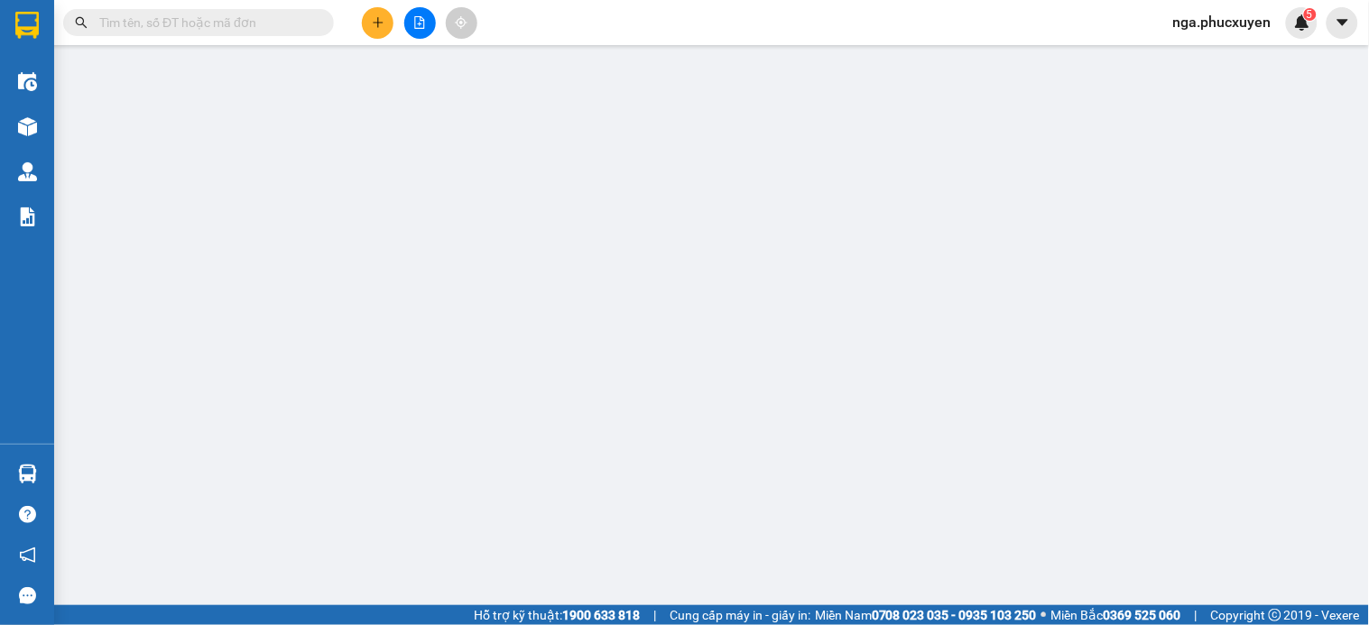
type input "70.000"
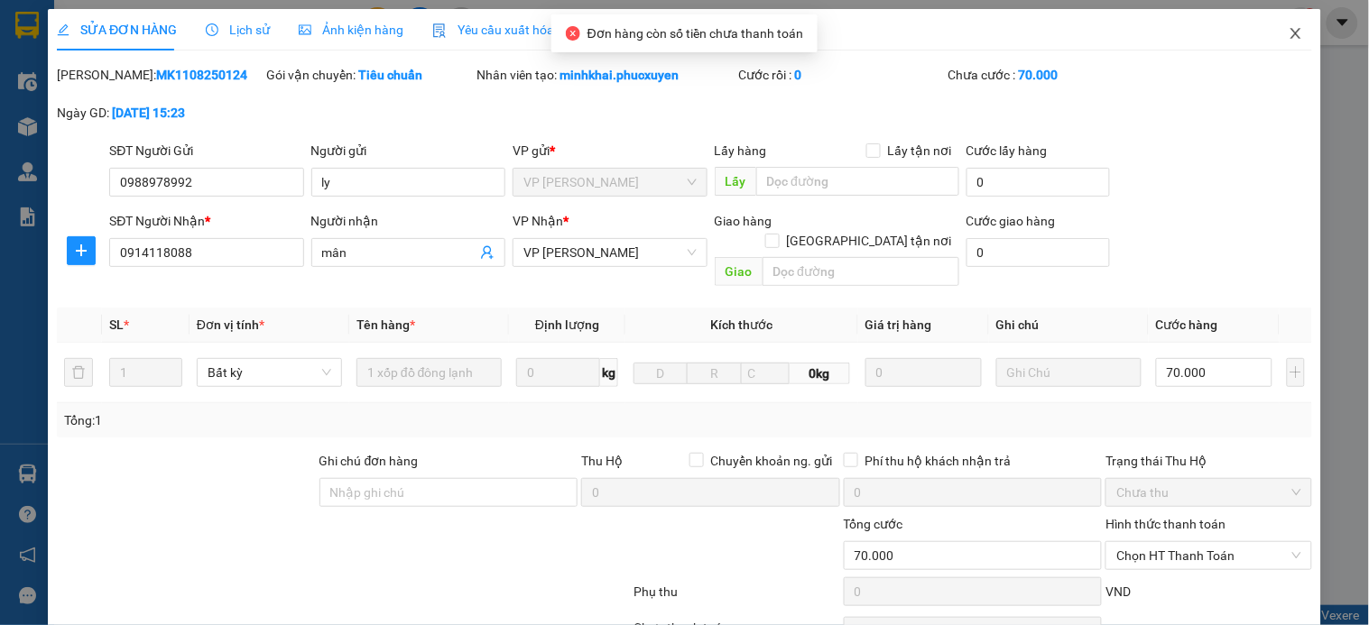
click at [1289, 34] on icon "close" at bounding box center [1296, 33] width 14 height 14
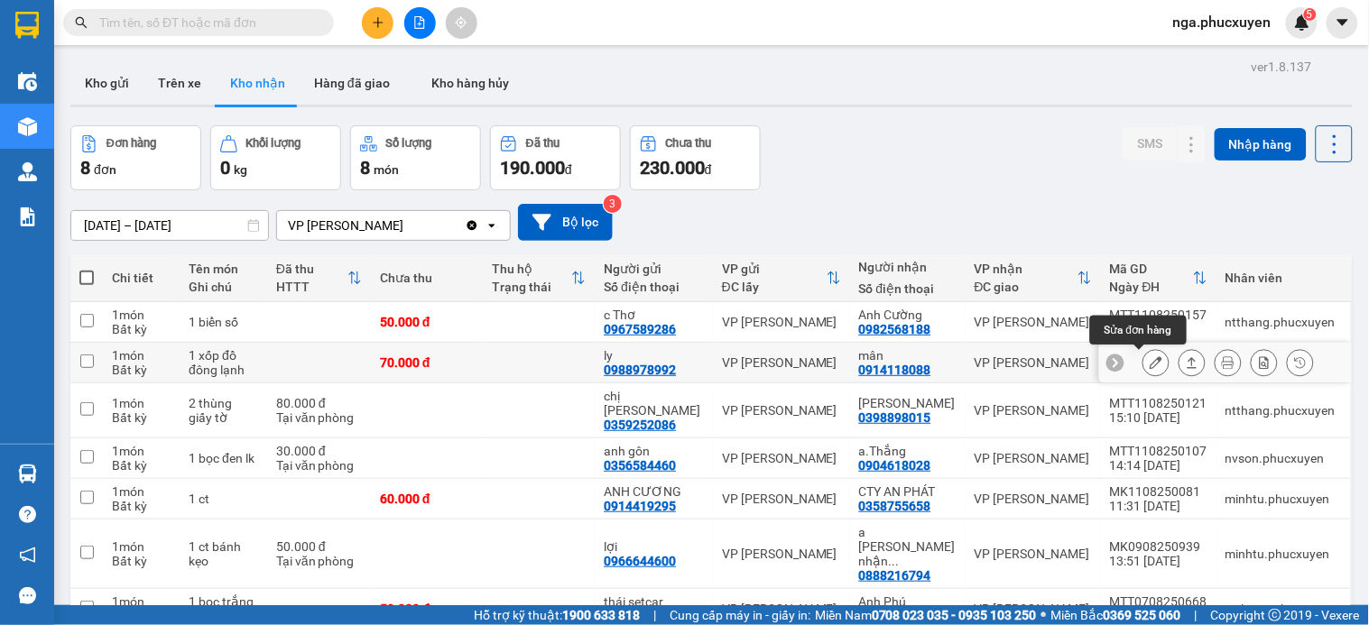
click at [1150, 363] on icon at bounding box center [1156, 362] width 13 height 13
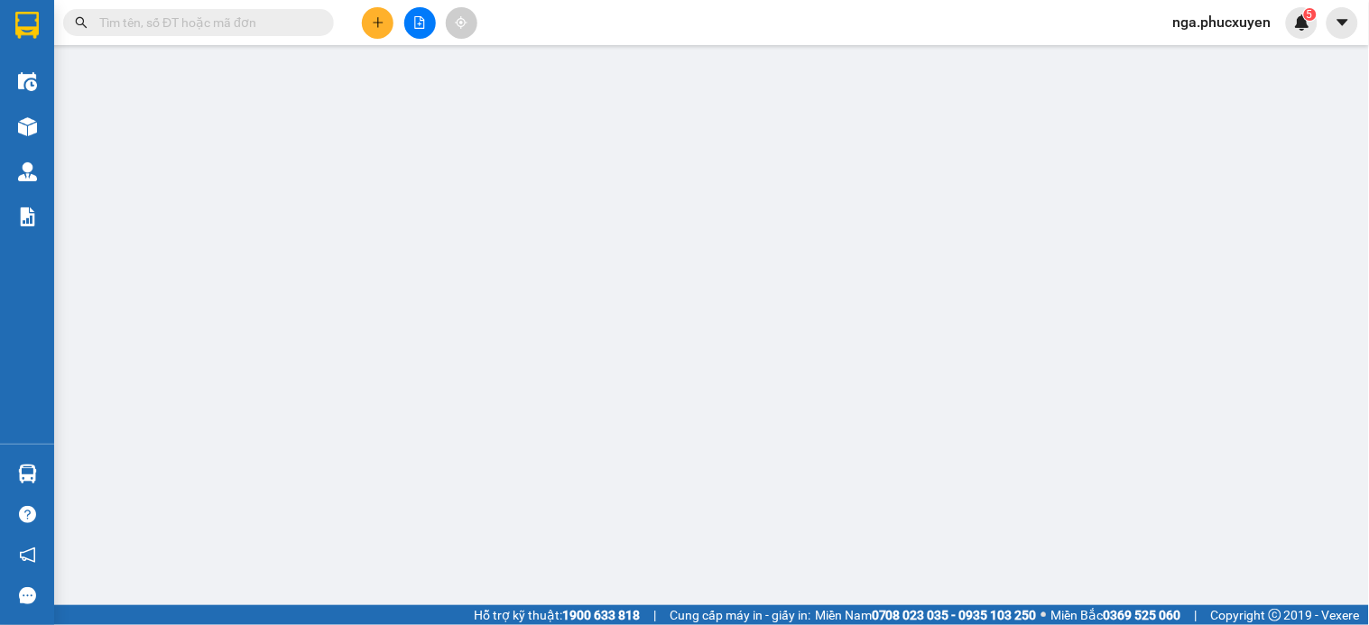
type input "0988978992"
type input "ly"
type input "0914118088"
type input "mân"
type input "70.000"
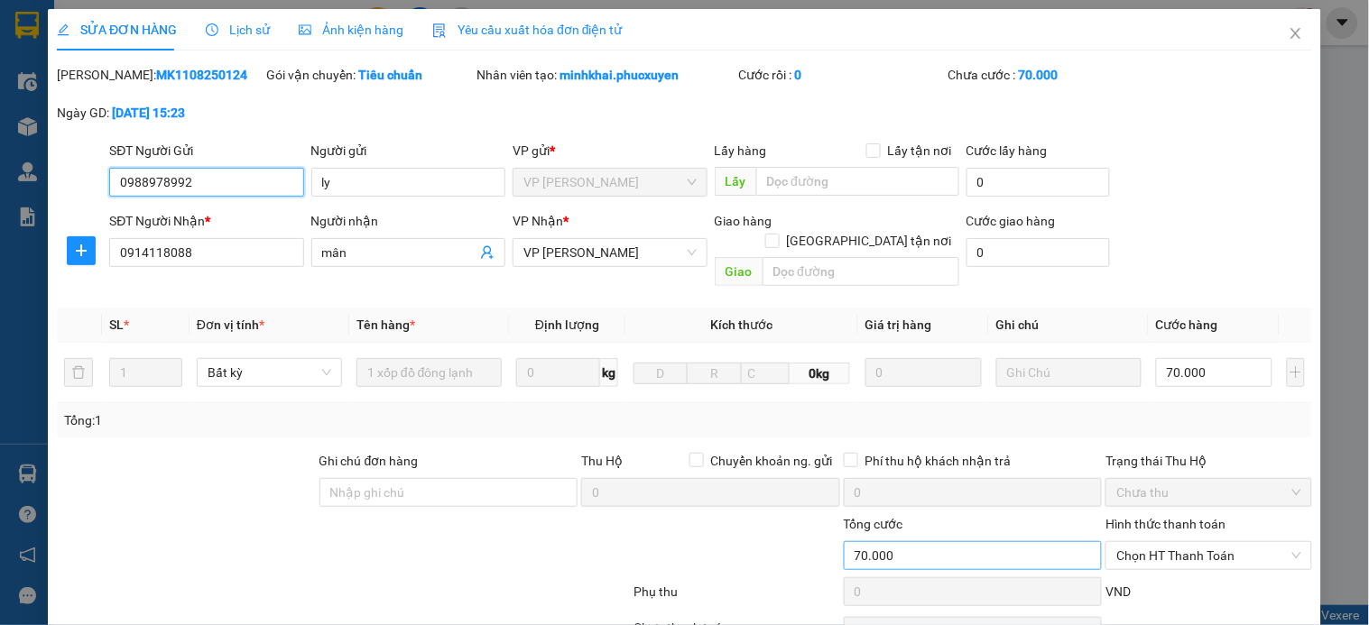
scroll to position [139, 0]
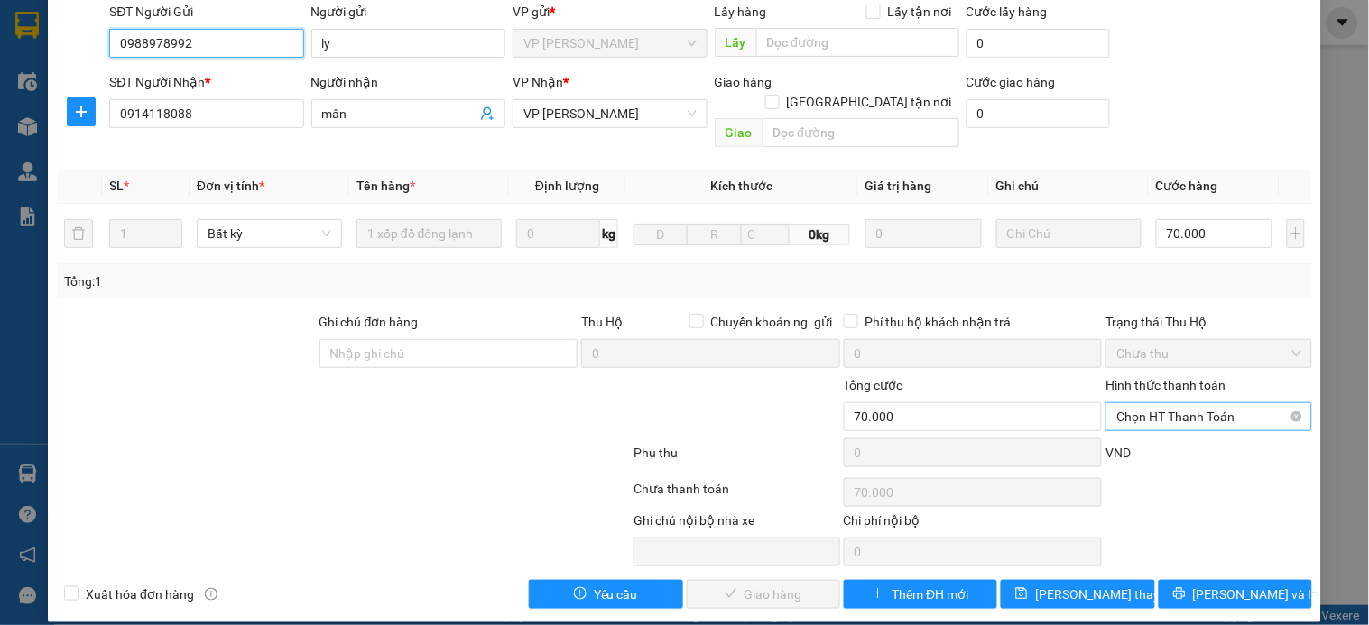
click at [1128, 403] on span "Chọn HT Thanh Toán" at bounding box center [1208, 416] width 184 height 27
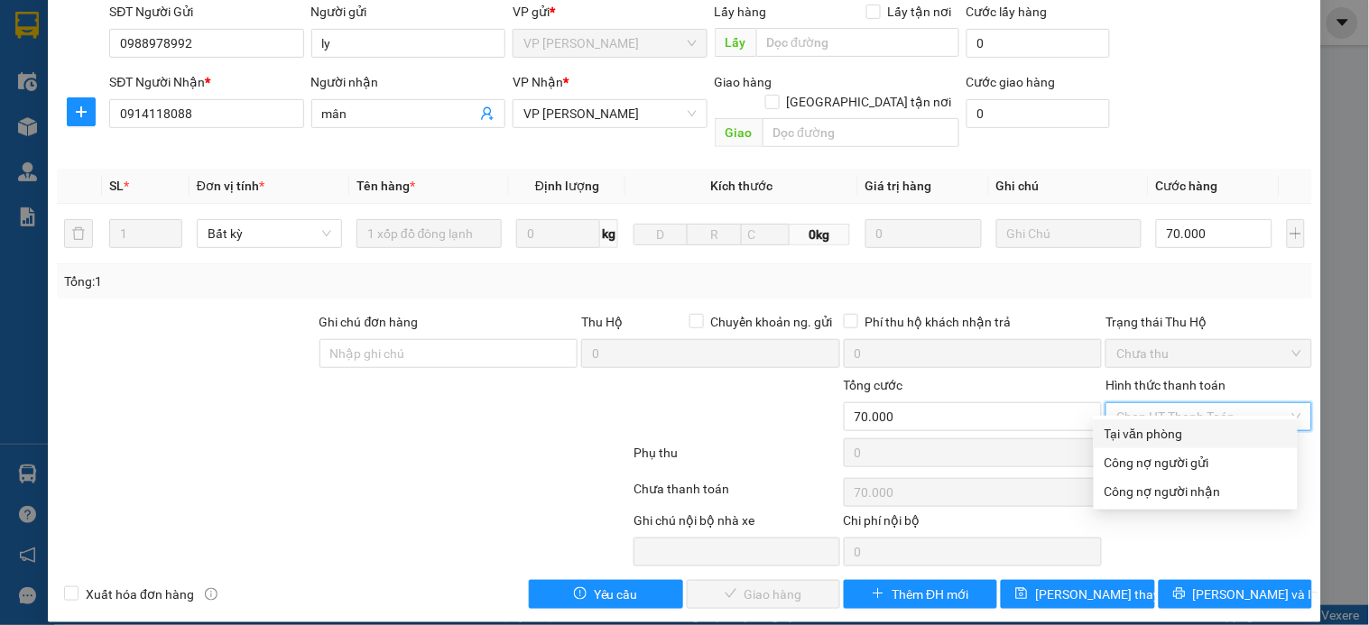
click at [1121, 435] on div "Tại văn phòng" at bounding box center [1196, 434] width 182 height 20
type input "0"
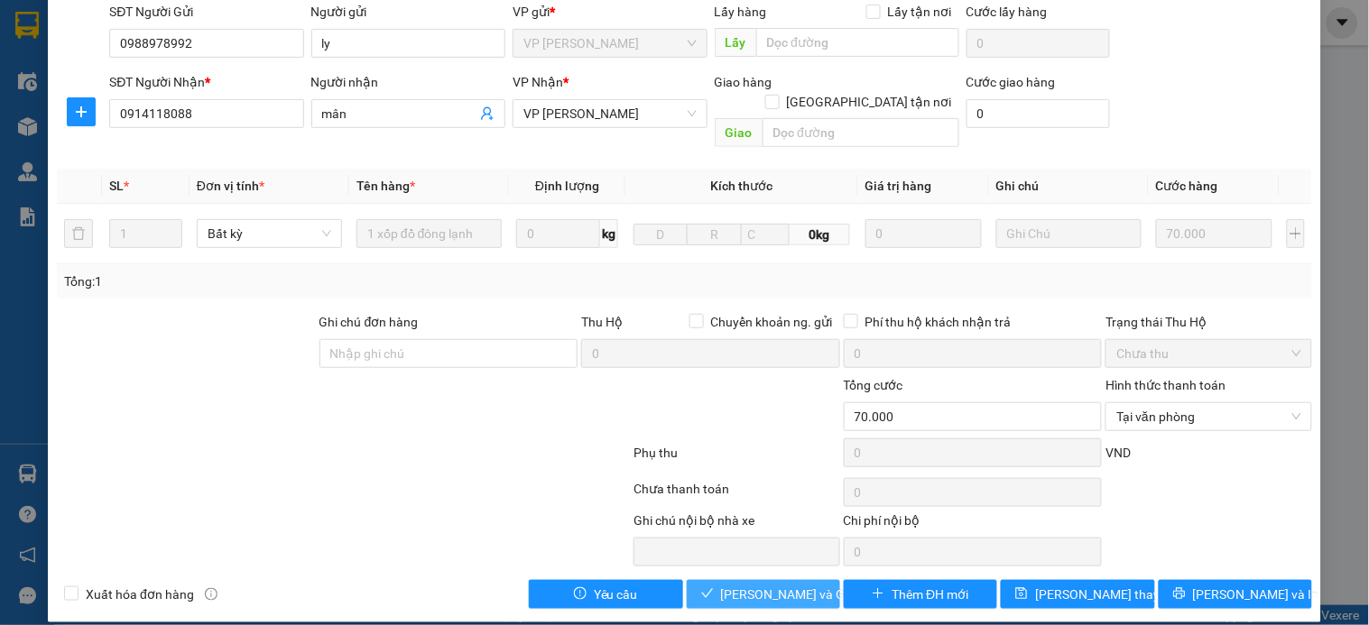
click at [810, 585] on span "Lưu và Giao hàng" at bounding box center [807, 595] width 173 height 20
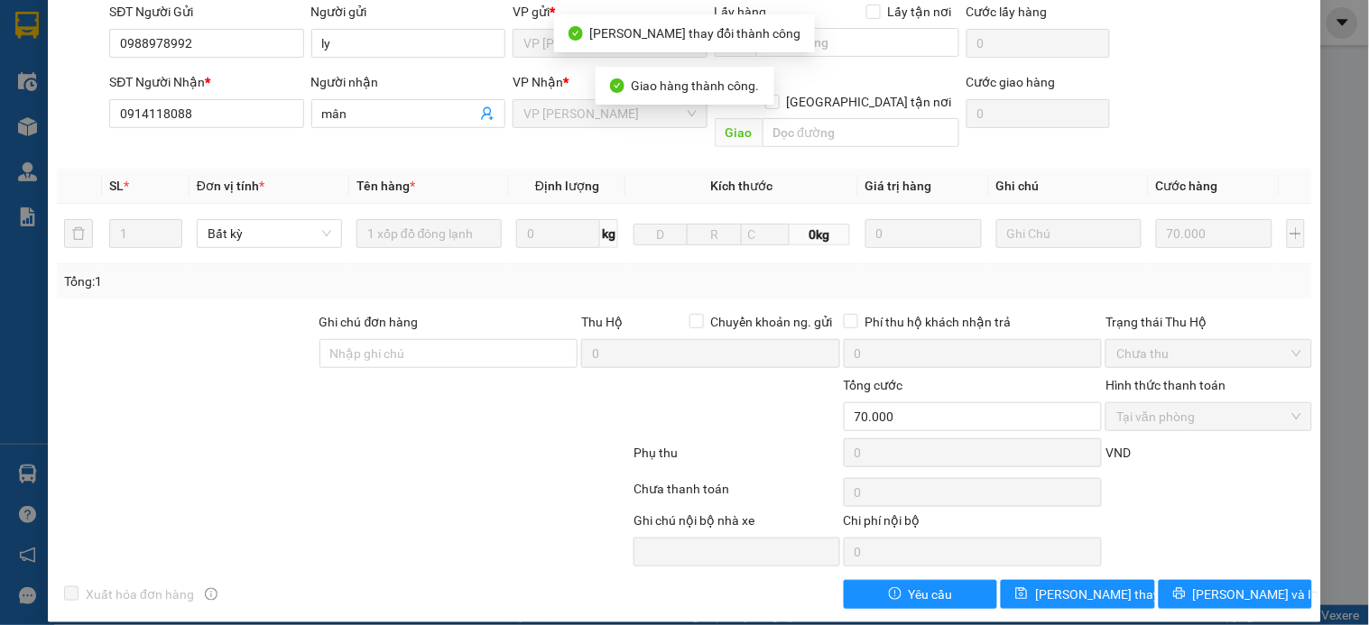
scroll to position [0, 0]
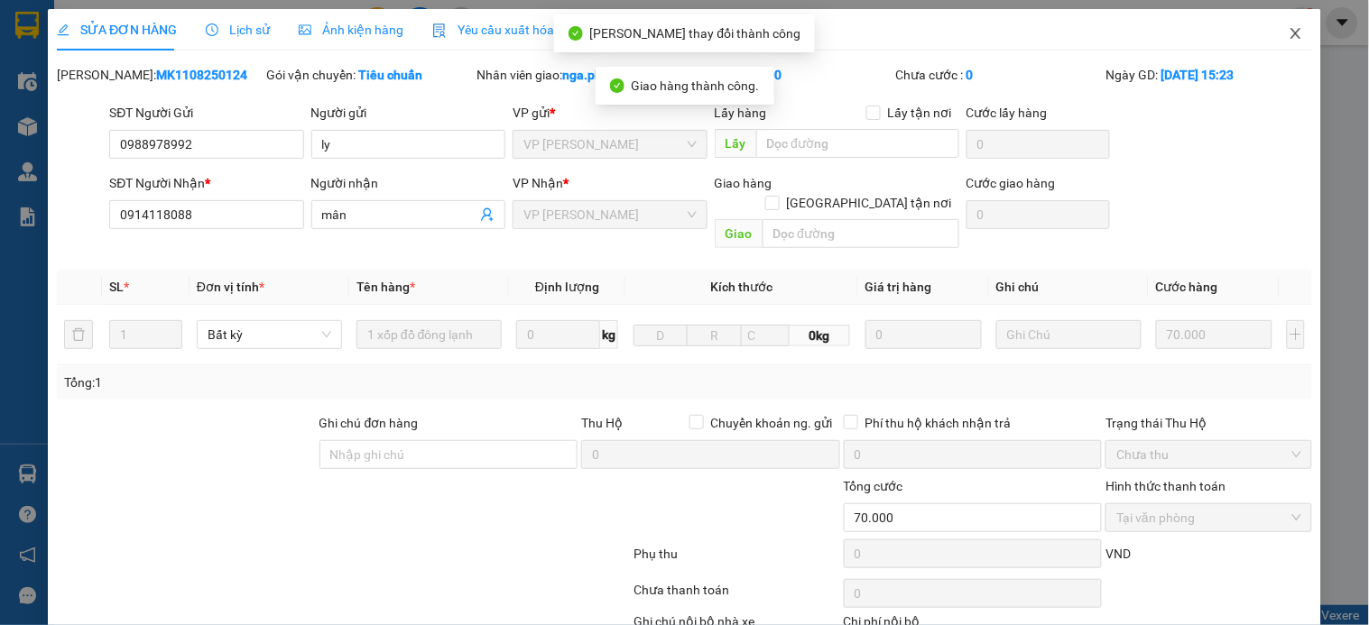
click at [1289, 38] on icon "close" at bounding box center [1296, 33] width 14 height 14
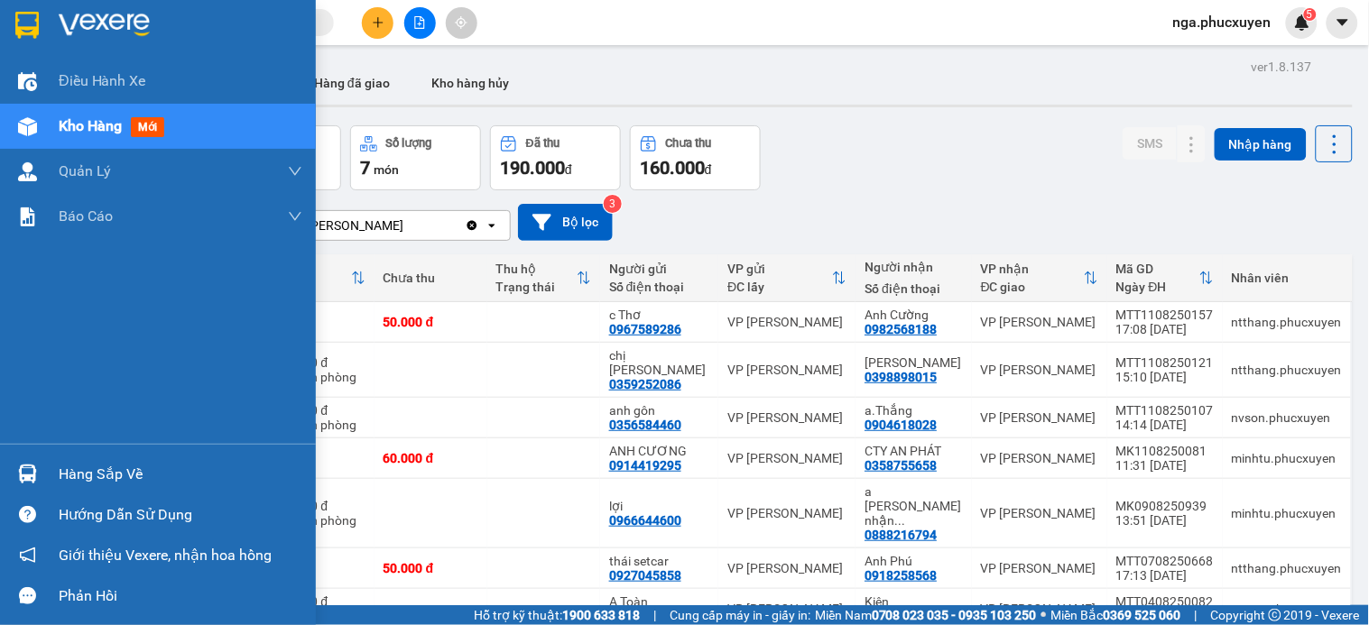
click at [59, 476] on div "Hàng sắp về" at bounding box center [181, 474] width 244 height 27
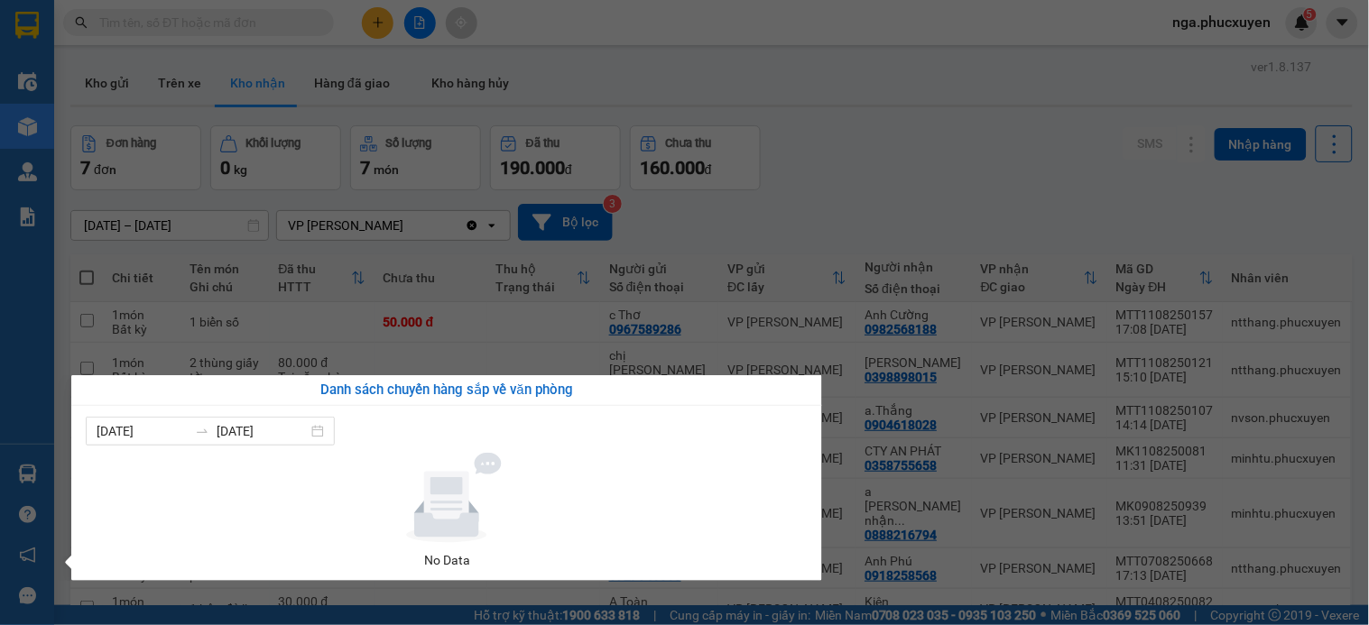
click at [880, 157] on section "Kết quả tìm kiếm ( 0 ) Bộ lọc No Data nga.phucxuyen 5 Điều hành xe Kho hàng mới…" at bounding box center [684, 312] width 1369 height 625
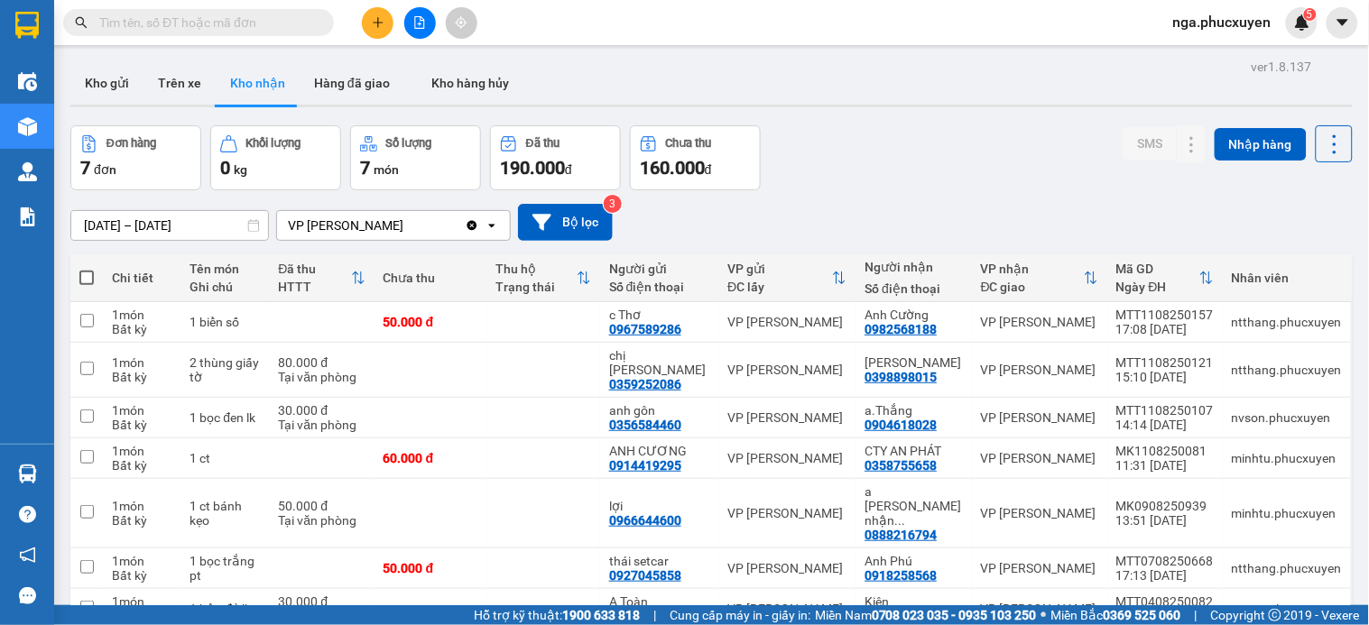
click at [988, 190] on div "Đơn hàng 7 đơn Khối lượng 0 kg Số lượng 7 món Đã thu 190.000 đ Chưa thu 160.000…" at bounding box center [711, 157] width 1282 height 65
click at [115, 81] on button "Kho gửi" at bounding box center [106, 82] width 73 height 43
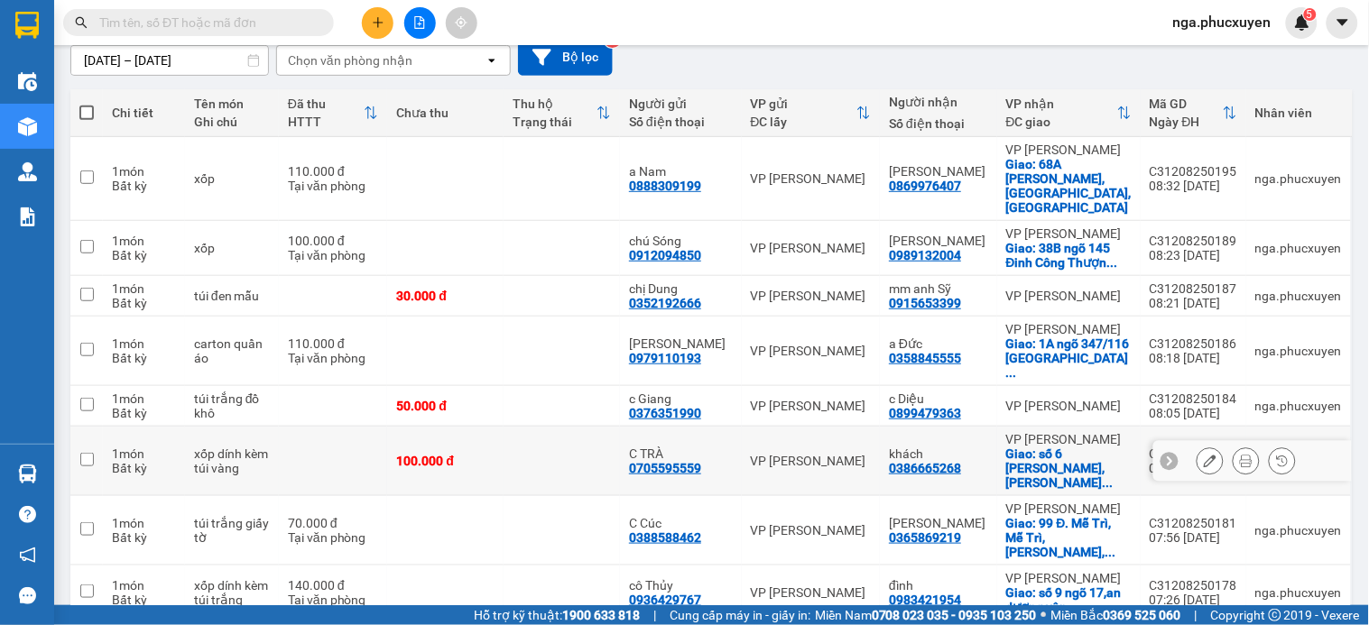
scroll to position [200, 0]
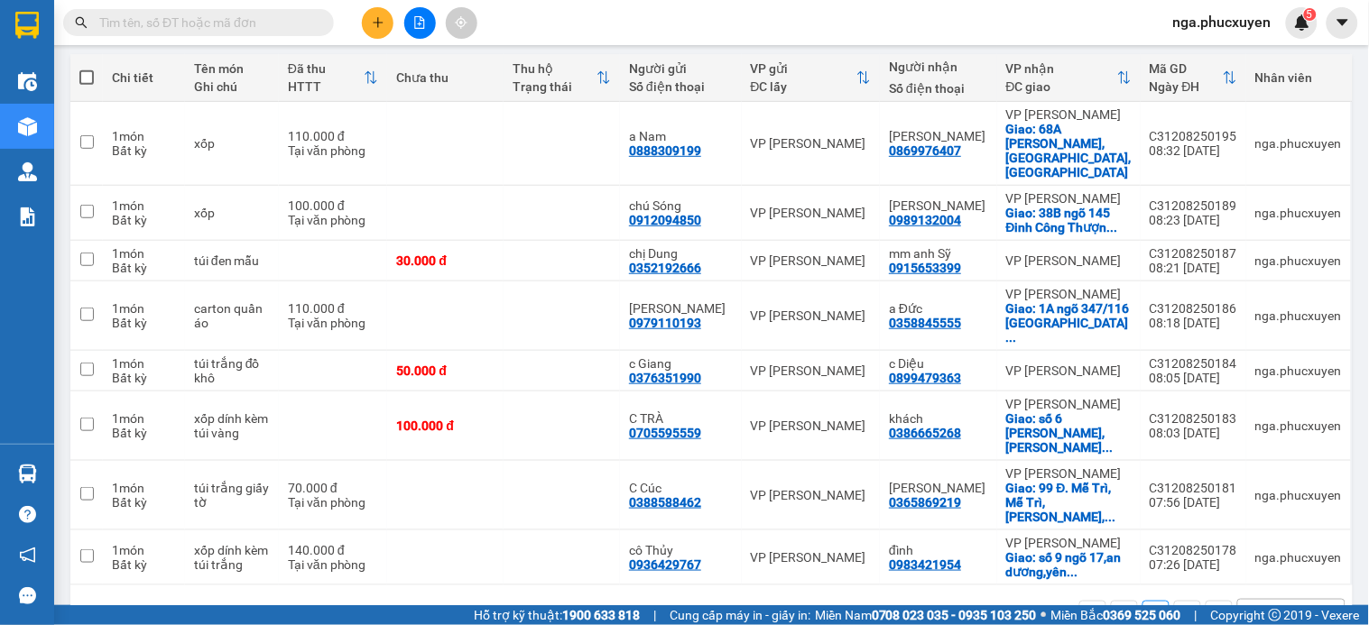
click at [374, 21] on icon "plus" at bounding box center [378, 22] width 13 height 13
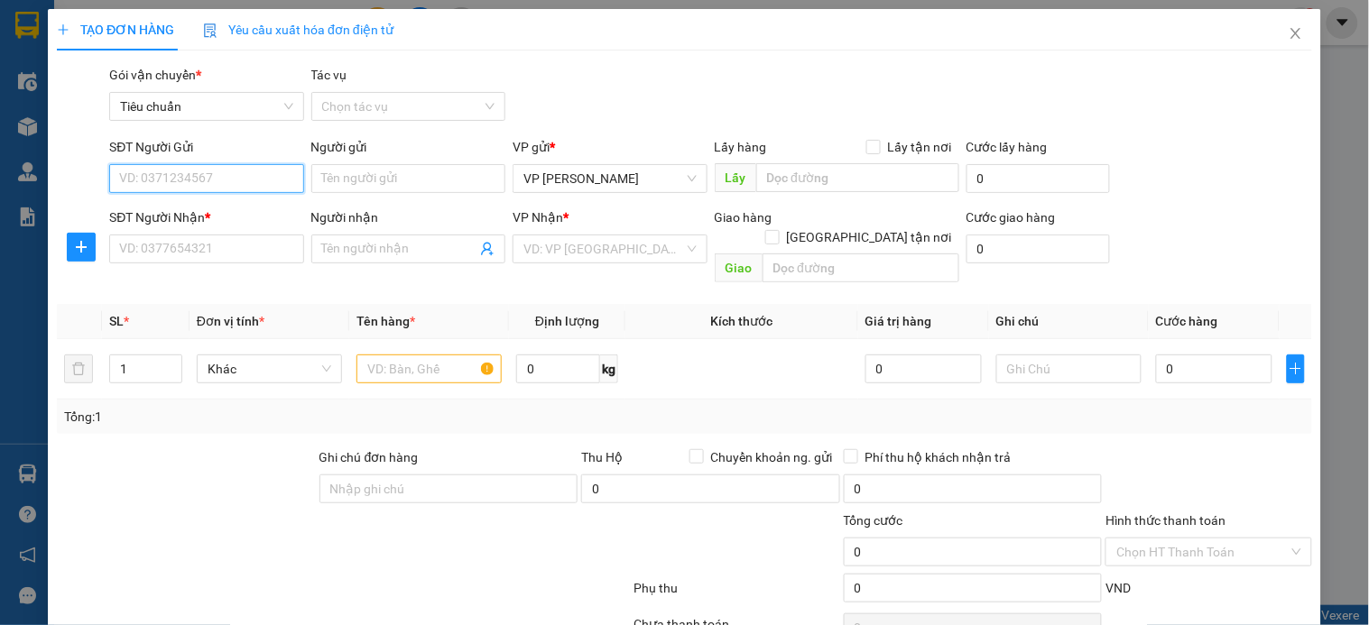
click at [230, 187] on input "SĐT Người Gửi" at bounding box center [206, 178] width 194 height 29
type input "0918791978"
click at [231, 224] on div "0918791978 - c Hương" at bounding box center [208, 215] width 178 height 20
type input "c Hương"
type input "0918791978"
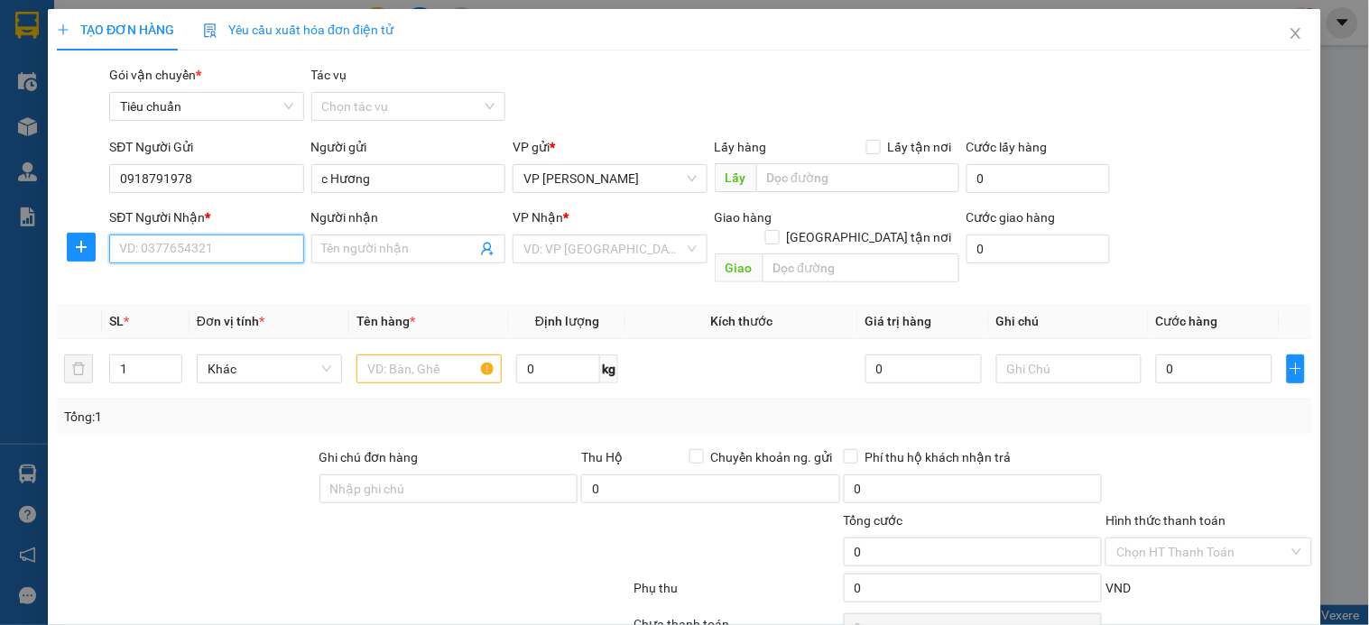
click at [233, 257] on input "SĐT Người Nhận *" at bounding box center [206, 249] width 194 height 29
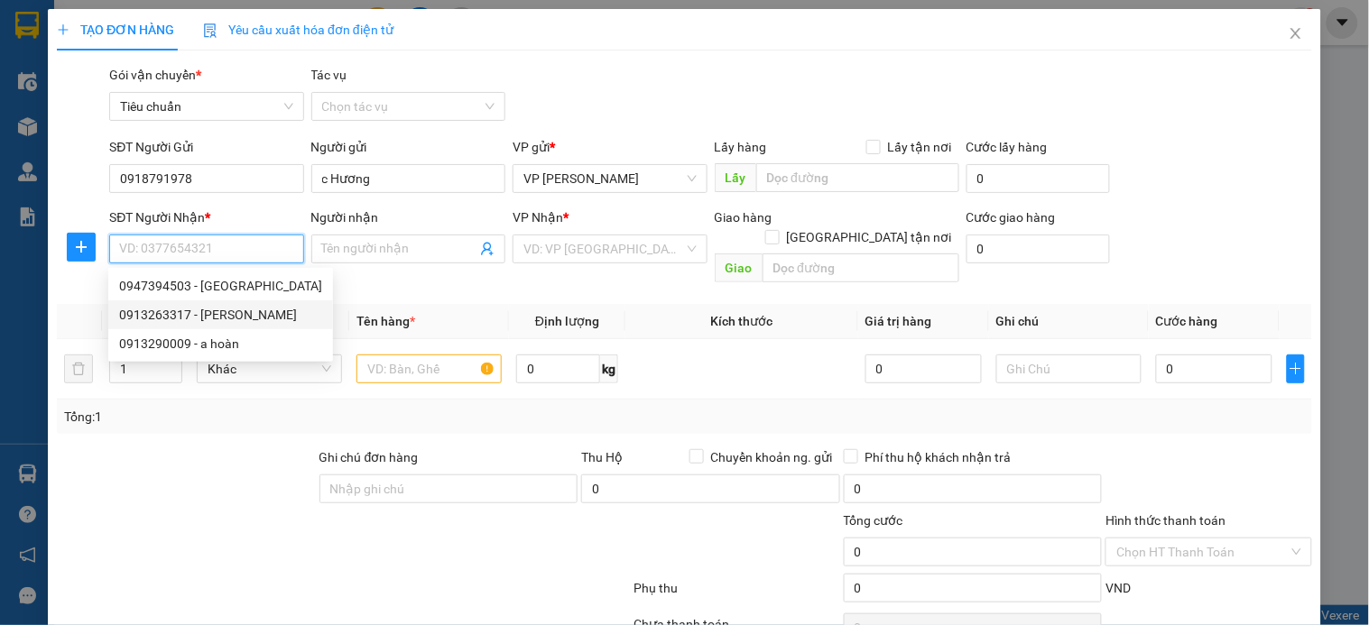
click at [231, 310] on div "0913263317 - Bà Phượng" at bounding box center [220, 315] width 203 height 20
type input "0913263317"
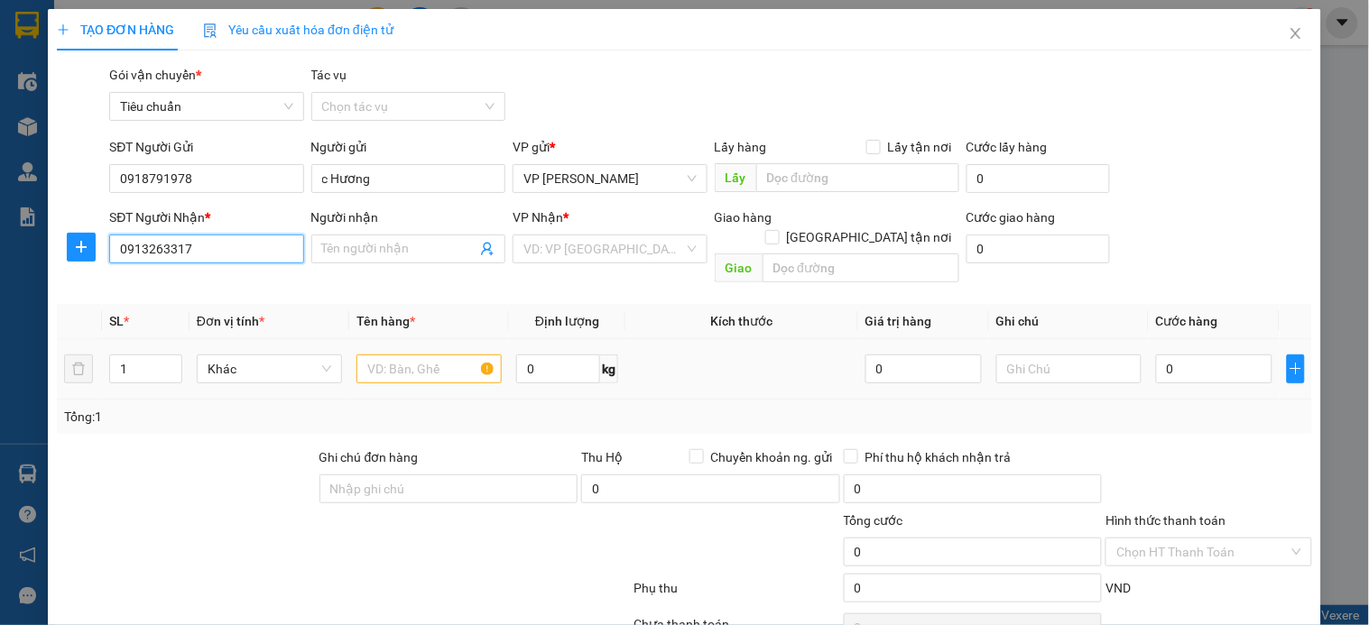
type input "Bà Phượng"
checkbox input "true"
type input "387 P. Vũ Tông Phan, Khương Đình, Thanh Xuân, Hà Nội 100000, Việt Nam"
type input "50.000"
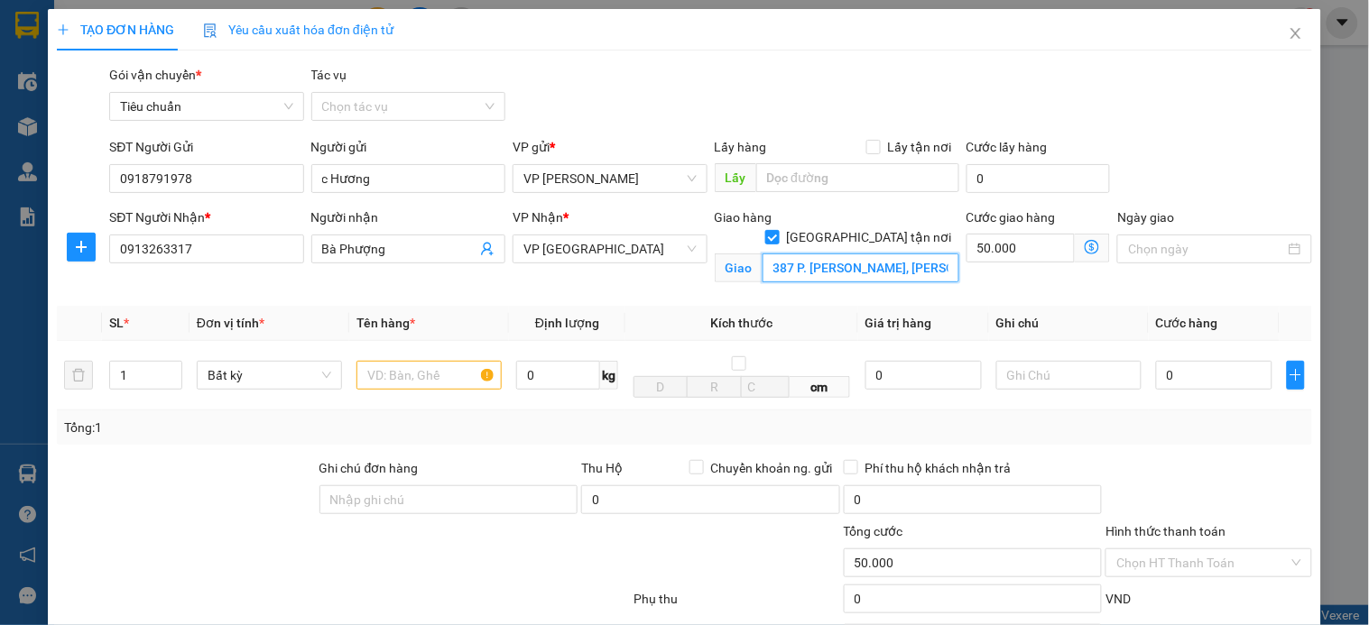
click at [879, 254] on input "387 P. Vũ Tông Phan, Khương Đình, Thanh Xuân, Hà Nội 100000, Việt Nam" at bounding box center [861, 268] width 197 height 29
click at [608, 250] on span "VP [GEOGRAPHIC_DATA]" at bounding box center [609, 249] width 172 height 27
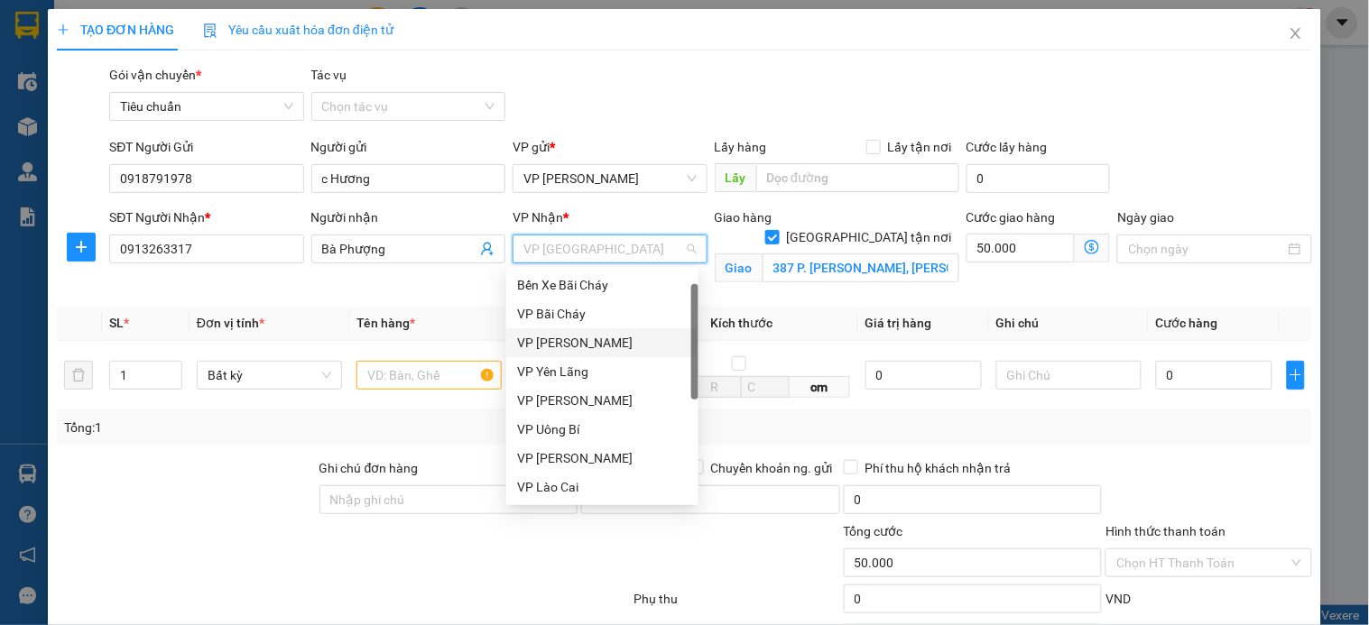
scroll to position [28, 0]
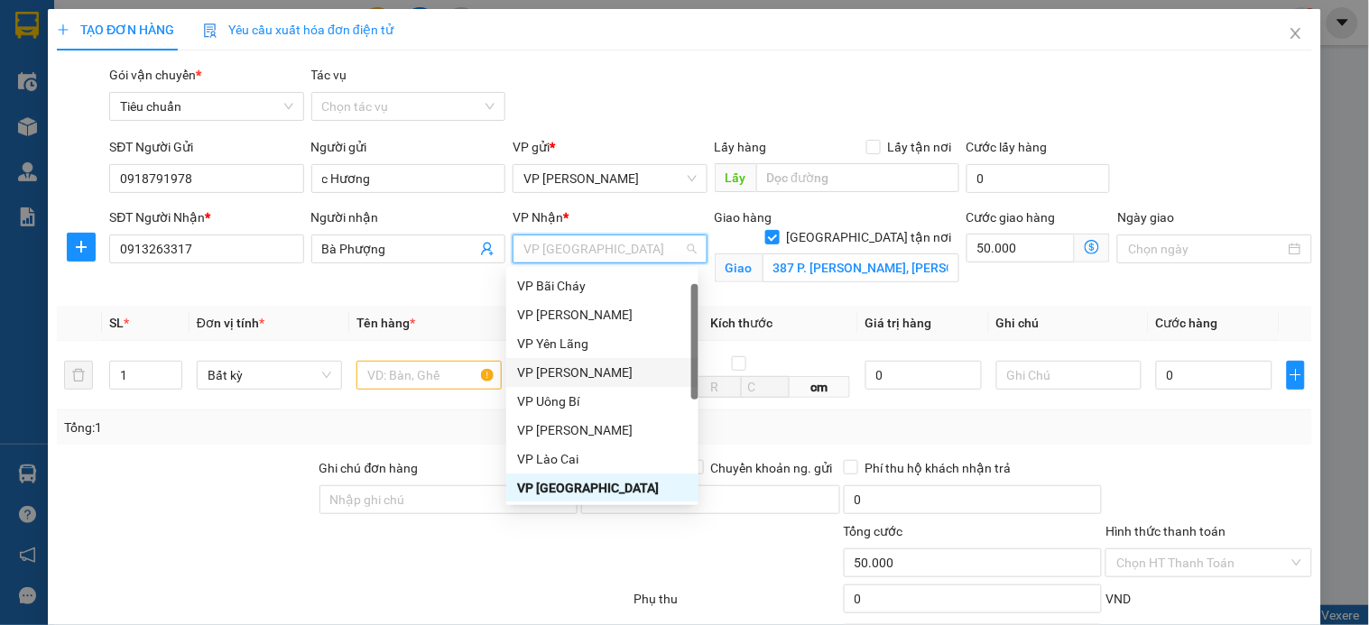
click at [589, 370] on div "VP [PERSON_NAME]" at bounding box center [602, 373] width 171 height 20
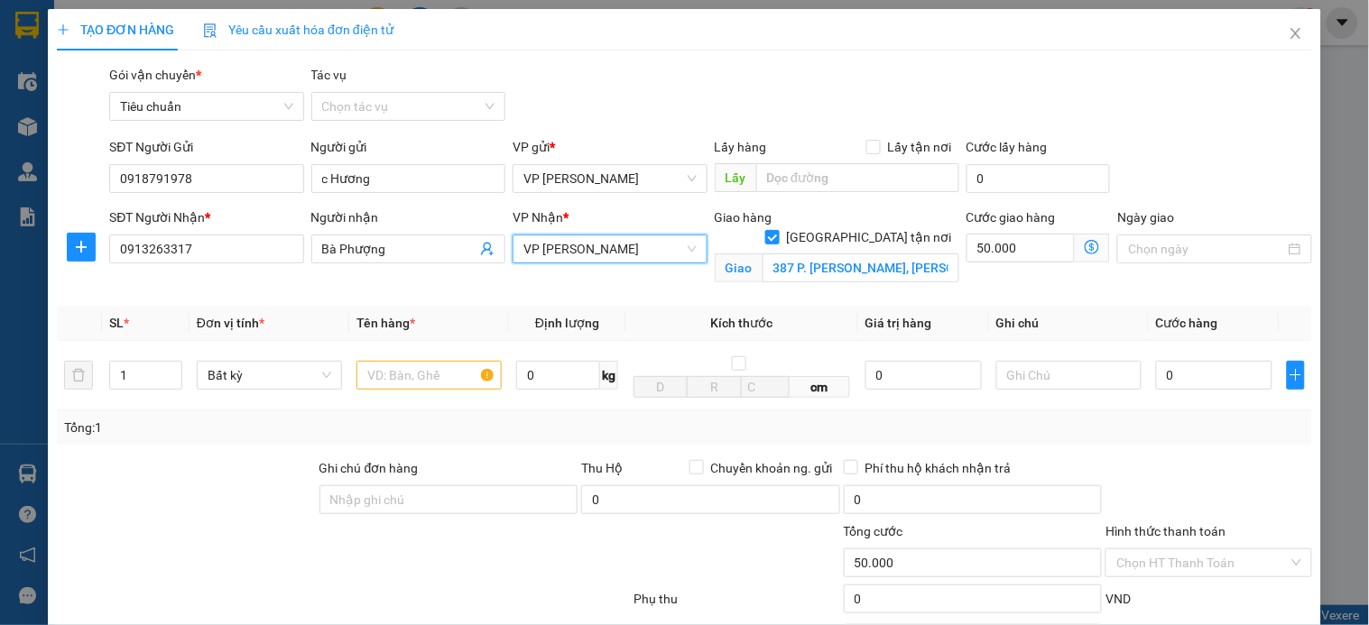
click at [1085, 249] on icon "dollar-circle" at bounding box center [1092, 247] width 14 height 14
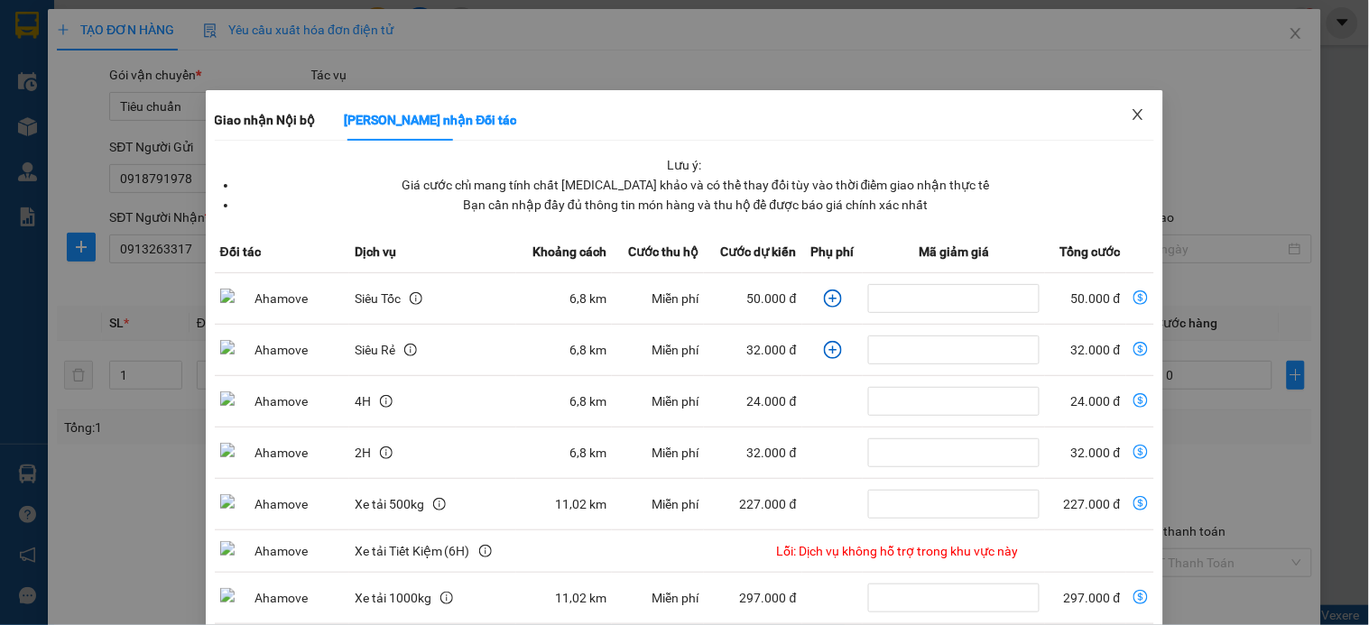
click at [1131, 117] on icon "close" at bounding box center [1138, 114] width 14 height 14
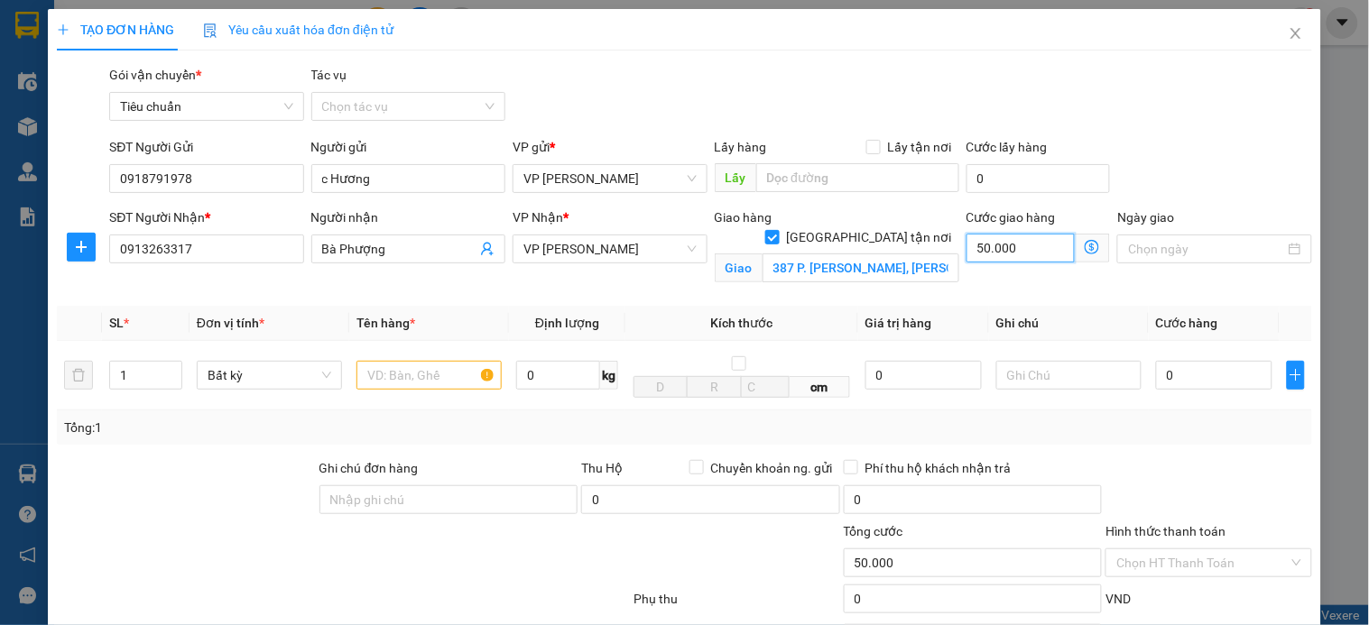
click at [1002, 245] on input "50.000" at bounding box center [1021, 248] width 109 height 29
type input "6"
type input "60"
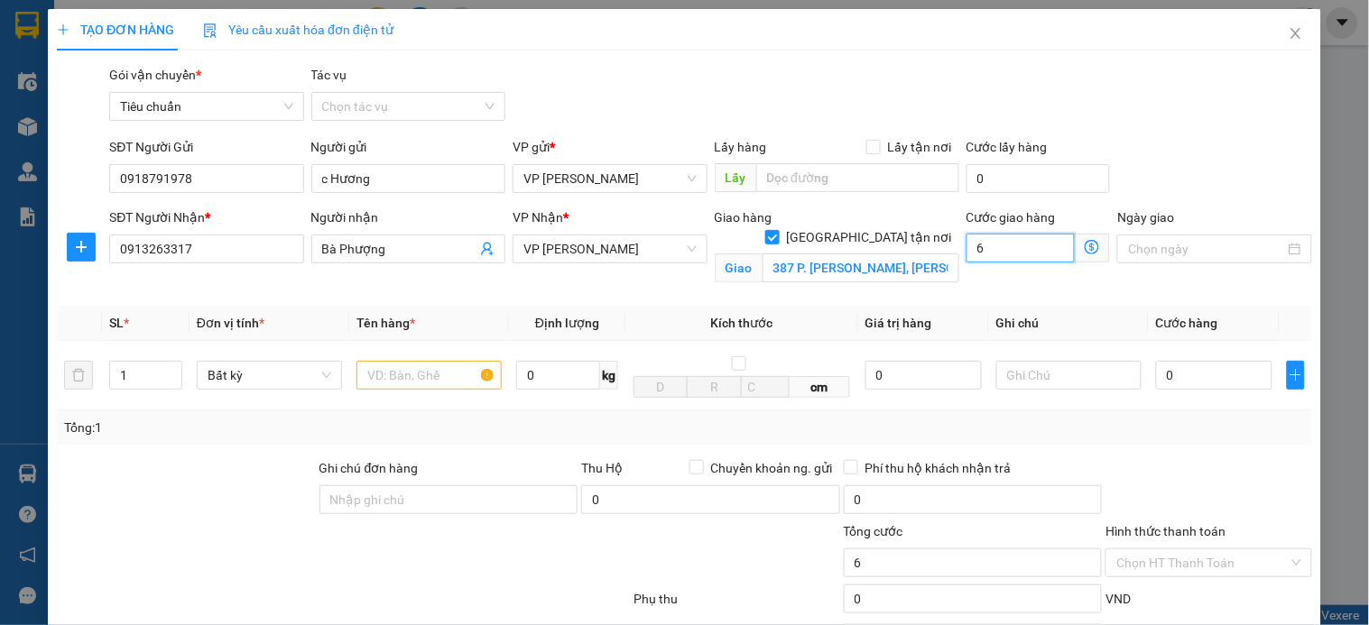
type input "60"
type input "60.000"
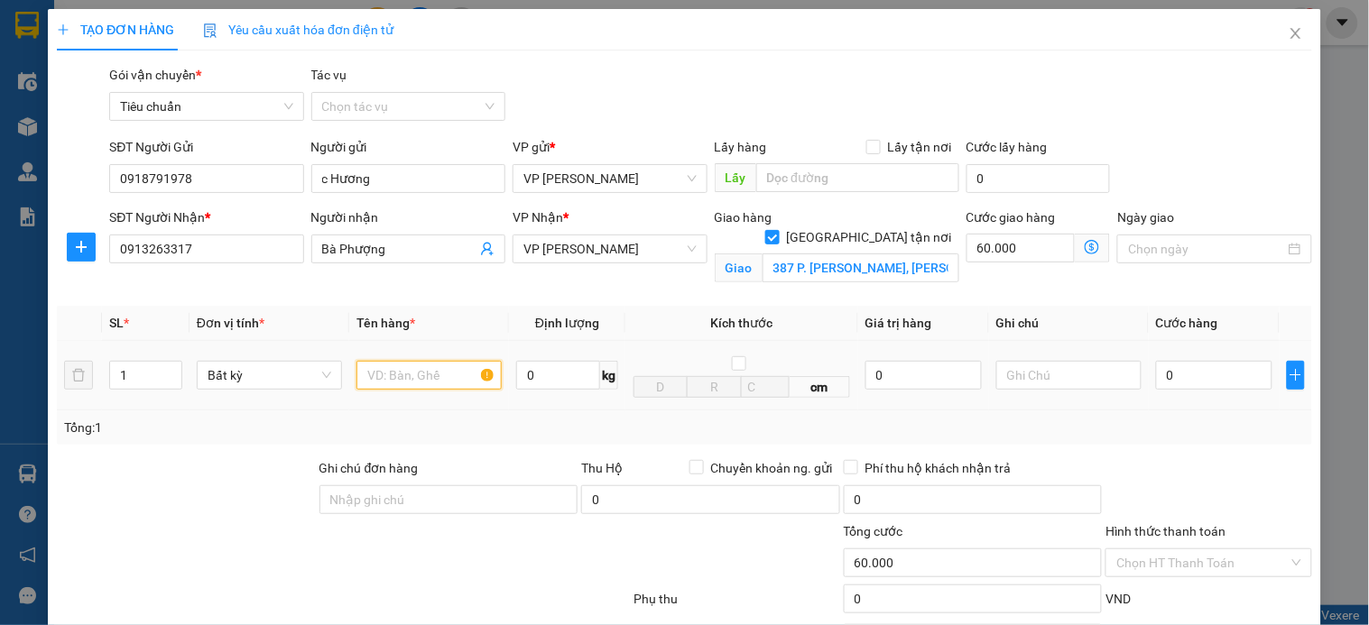
click at [410, 367] on input "text" at bounding box center [428, 375] width 145 height 29
type input "xốp"
click at [1177, 381] on input "0" at bounding box center [1214, 375] width 116 height 29
type input "5"
type input "60.005"
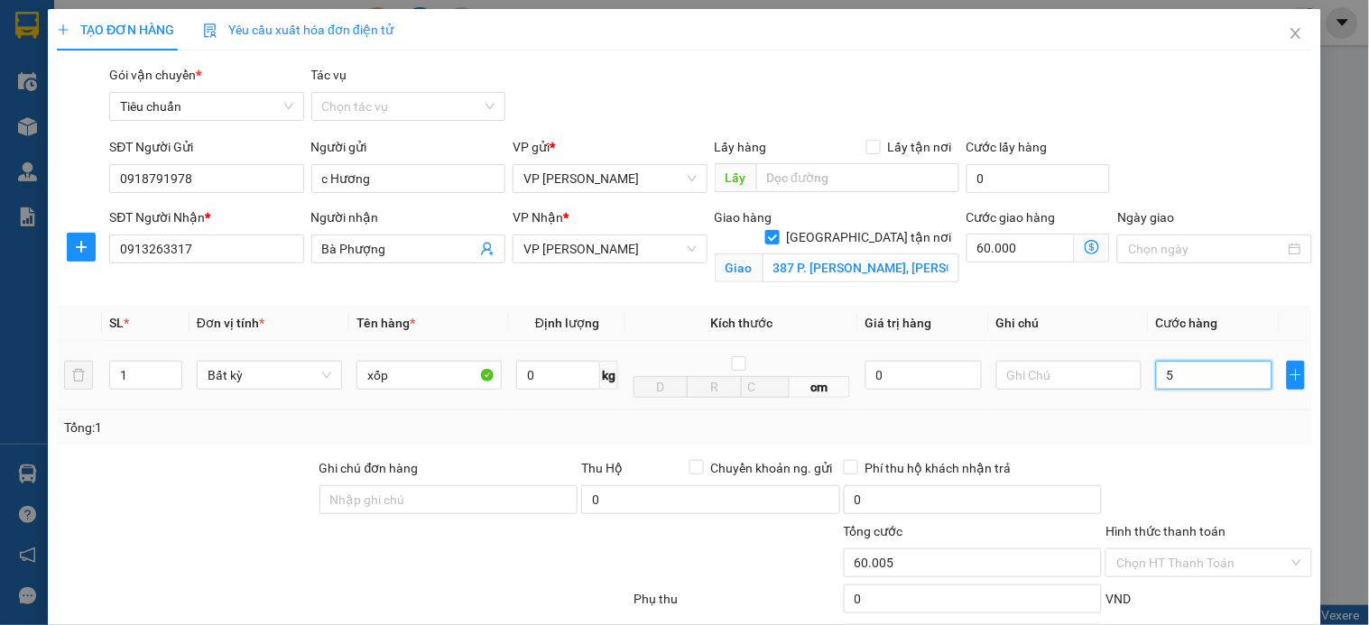
type input "60.005"
type input "50"
type input "60.050"
type input "50.000"
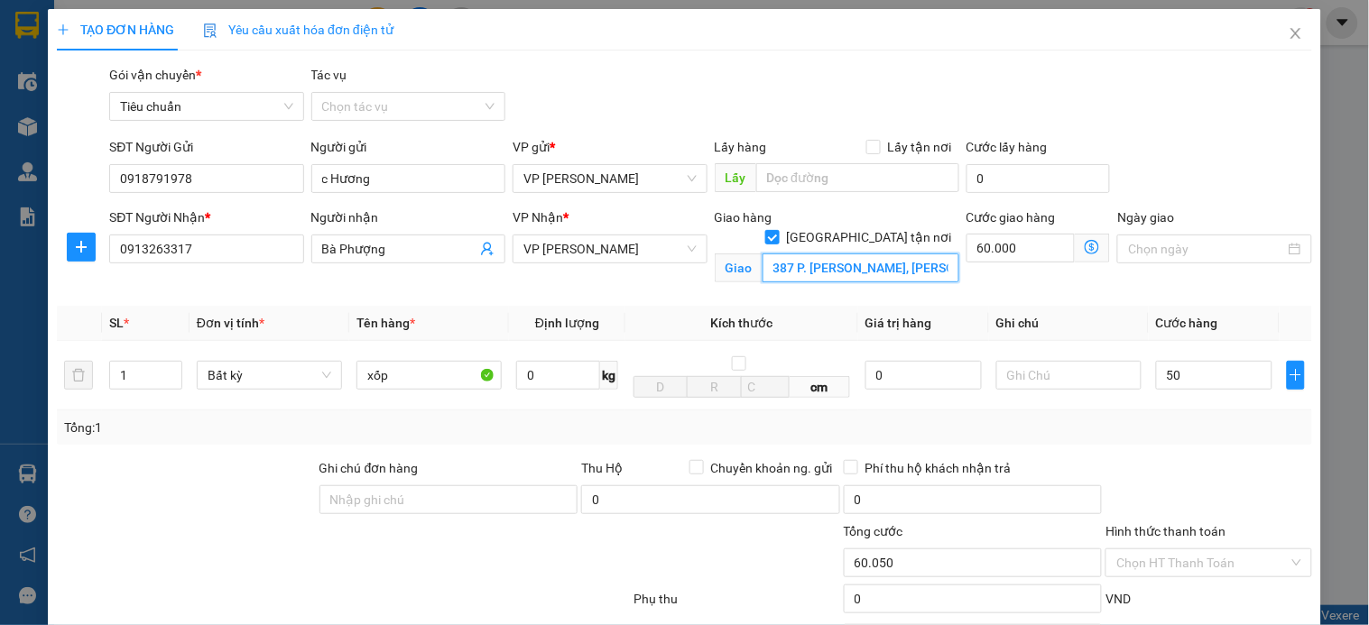
type input "110.000"
click at [835, 254] on input "387 P. Vũ Tông Phan, Khương Đình, Thanh Xuân, Hà Nội 100000, Việt Nam" at bounding box center [861, 268] width 197 height 29
click at [644, 256] on span "VP [PERSON_NAME]" at bounding box center [609, 249] width 172 height 27
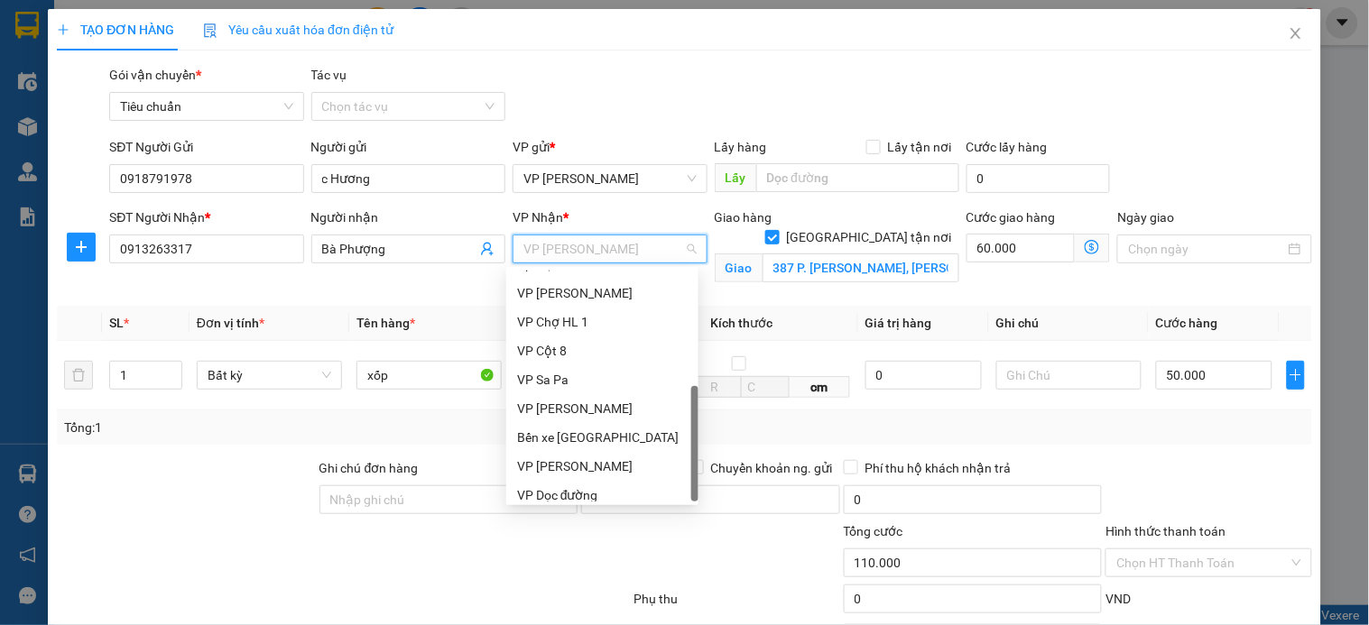
scroll to position [289, 0]
click at [606, 455] on div "VP [PERSON_NAME]" at bounding box center [602, 459] width 171 height 20
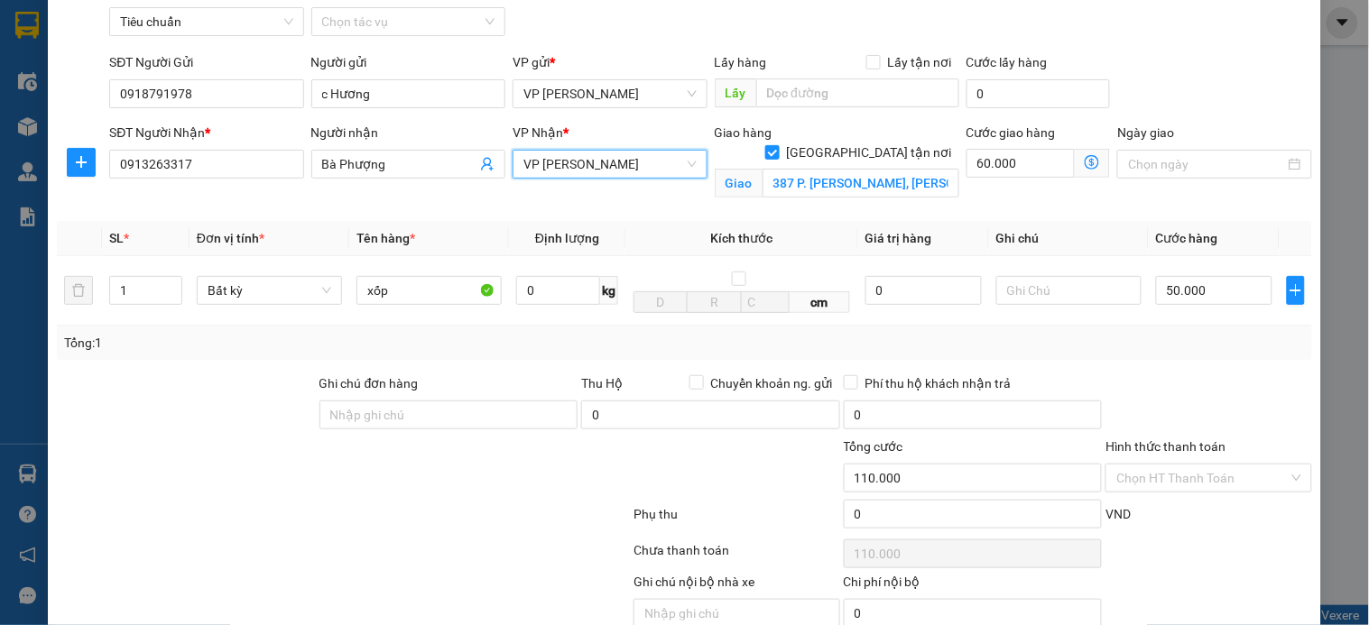
scroll to position [167, 0]
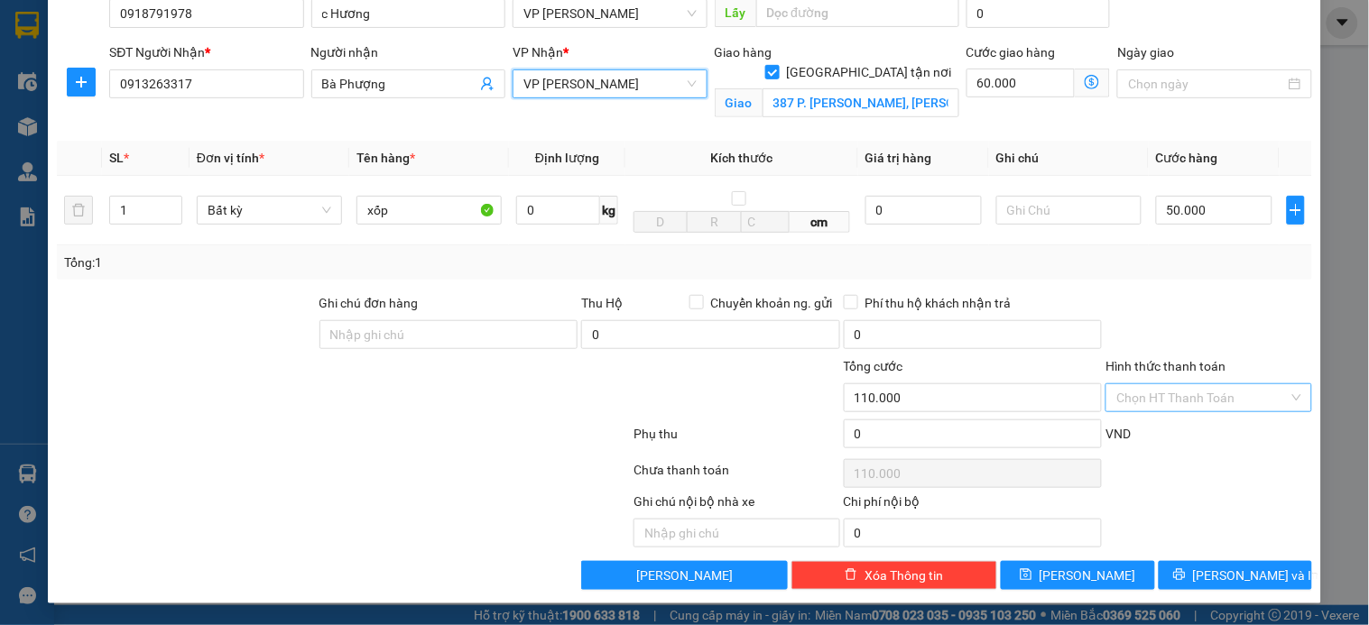
click at [1196, 404] on input "Hình thức thanh toán" at bounding box center [1201, 397] width 171 height 27
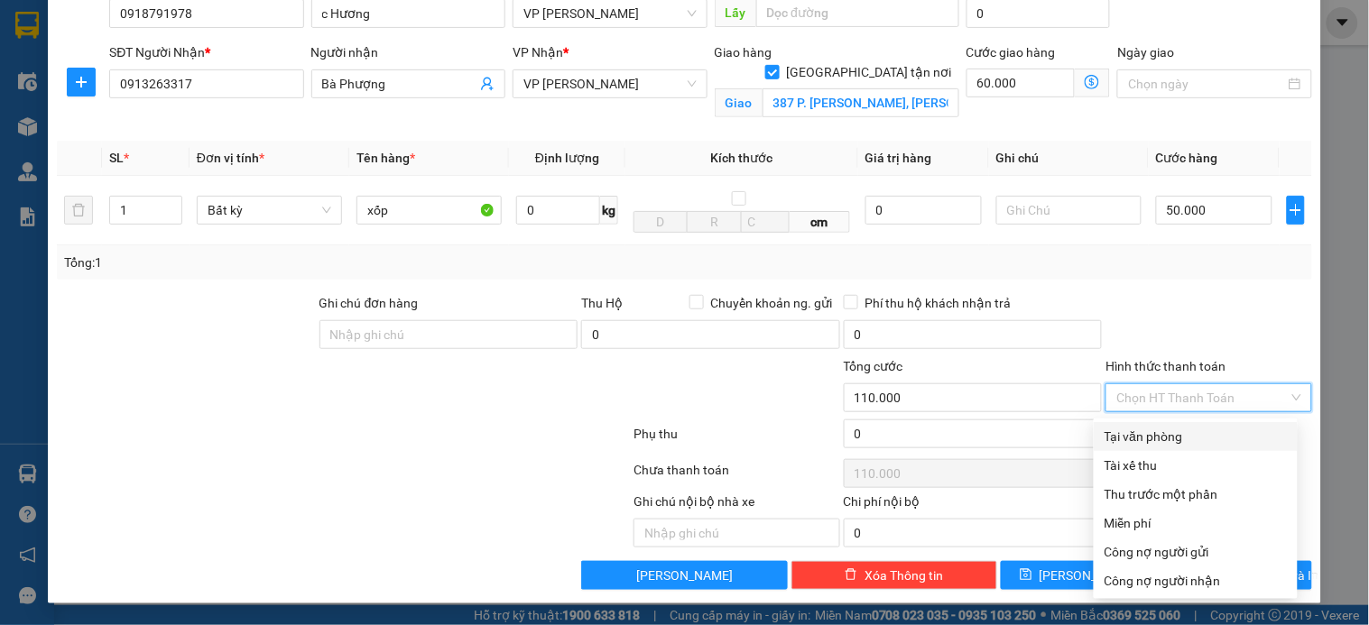
drag, startPoint x: 1187, startPoint y: 435, endPoint x: 1204, endPoint y: 557, distance: 123.0
click at [1185, 435] on div "Tại văn phòng" at bounding box center [1196, 437] width 182 height 20
type input "0"
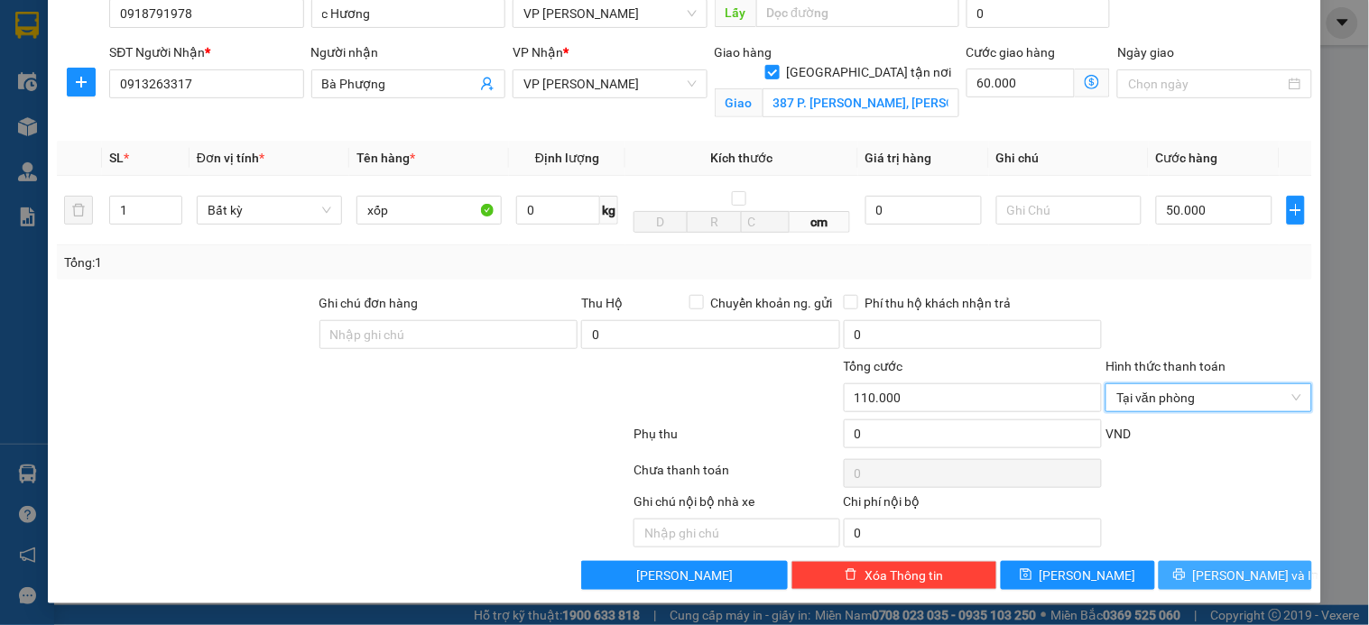
click at [1212, 581] on span "[PERSON_NAME] và In" at bounding box center [1256, 576] width 126 height 20
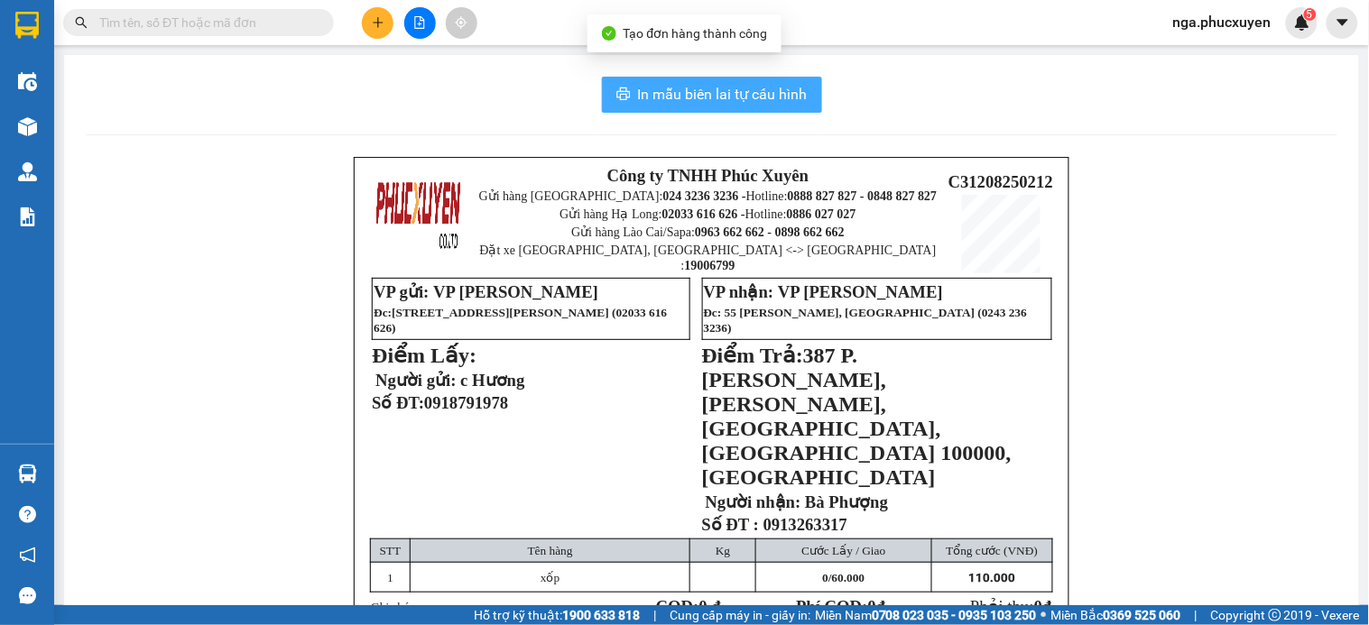
click at [741, 88] on span "In mẫu biên lai tự cấu hình" at bounding box center [723, 94] width 170 height 23
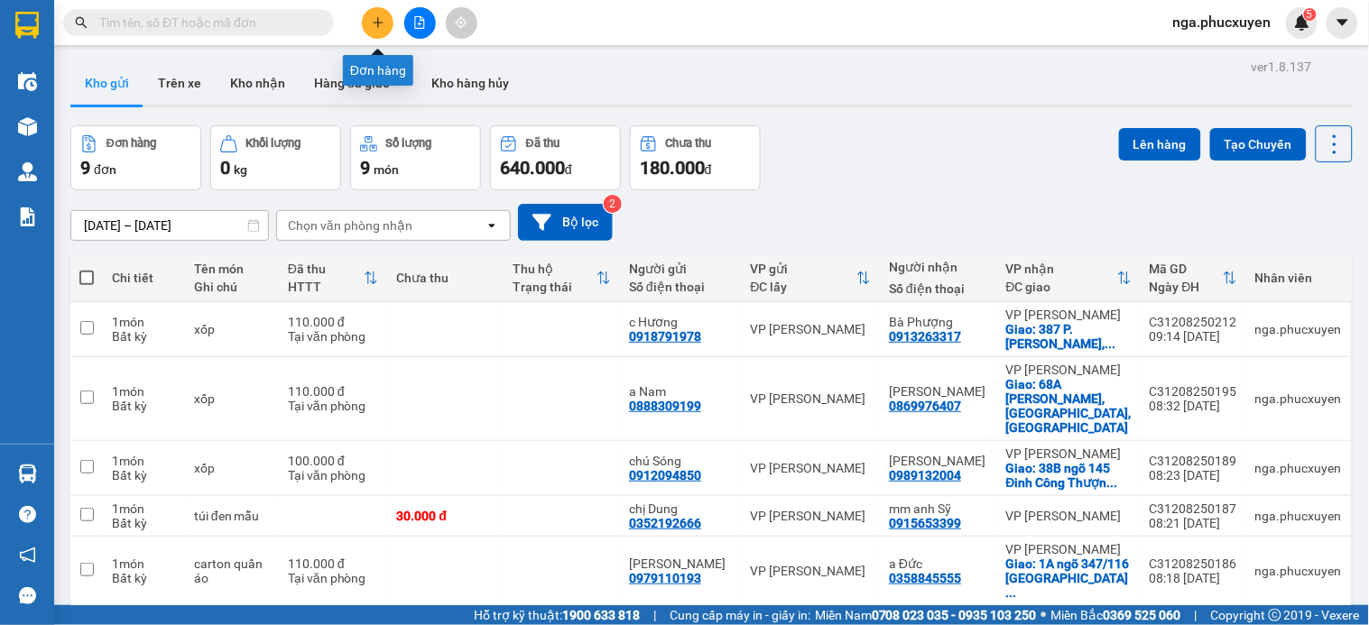
click at [374, 16] on icon "plus" at bounding box center [378, 22] width 13 height 13
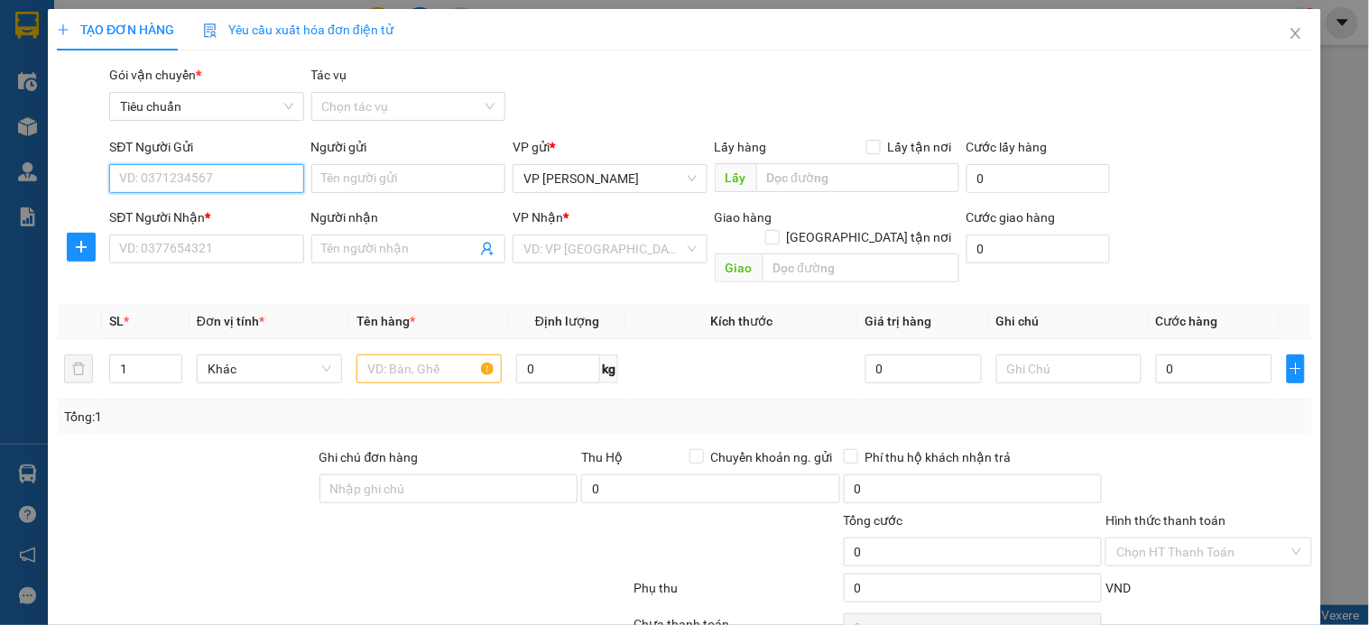
click at [254, 177] on input "SĐT Người Gửi" at bounding box center [206, 178] width 194 height 29
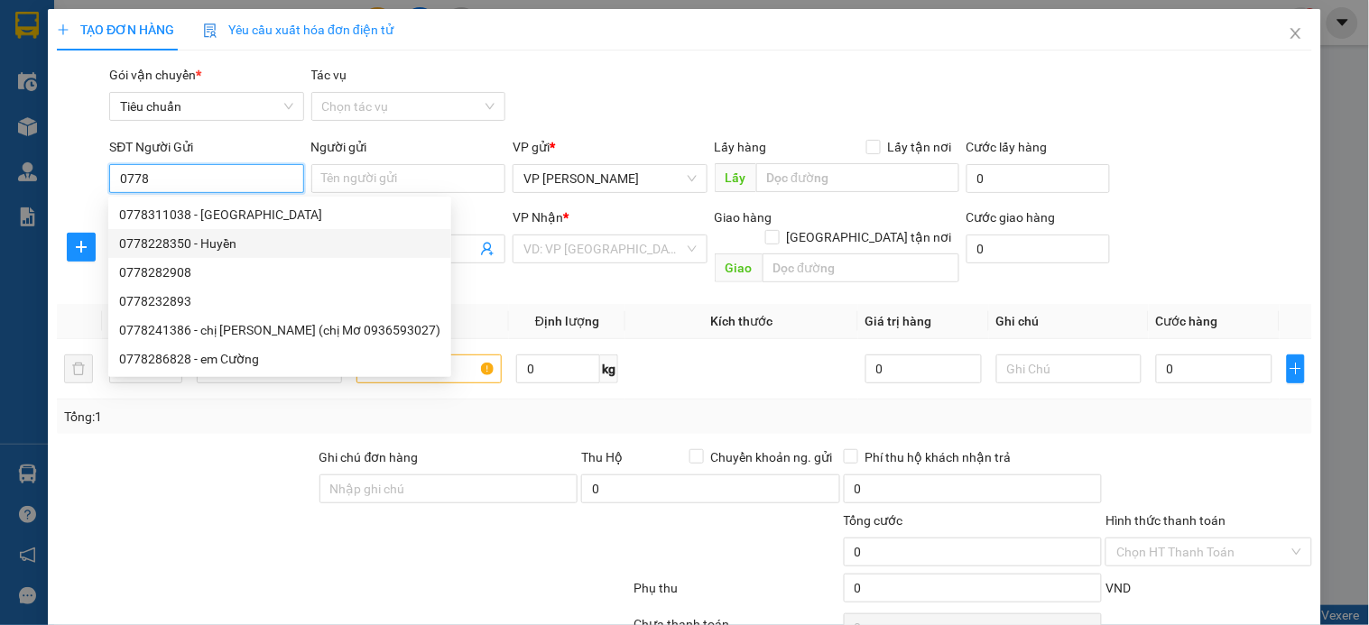
click at [231, 245] on div "0778228350 - Huyền" at bounding box center [279, 244] width 321 height 20
type input "0778228350"
type input "Huyền"
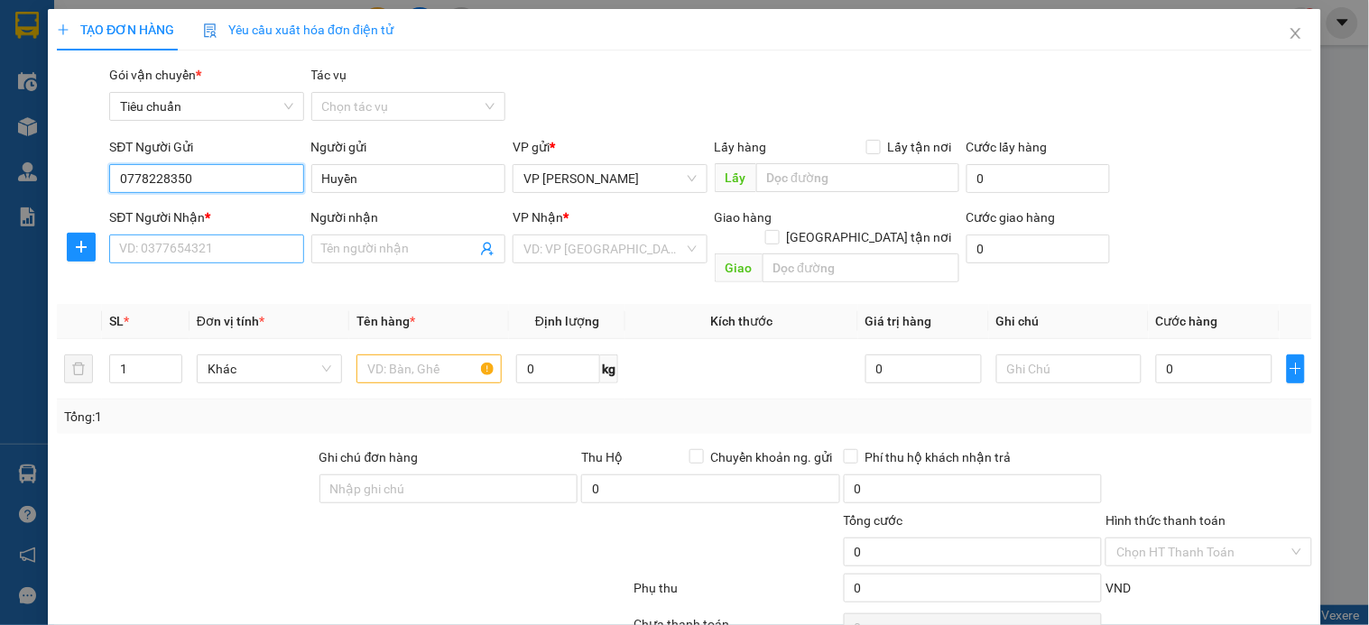
type input "0778228350"
click at [224, 255] on input "SĐT Người Nhận *" at bounding box center [206, 249] width 194 height 29
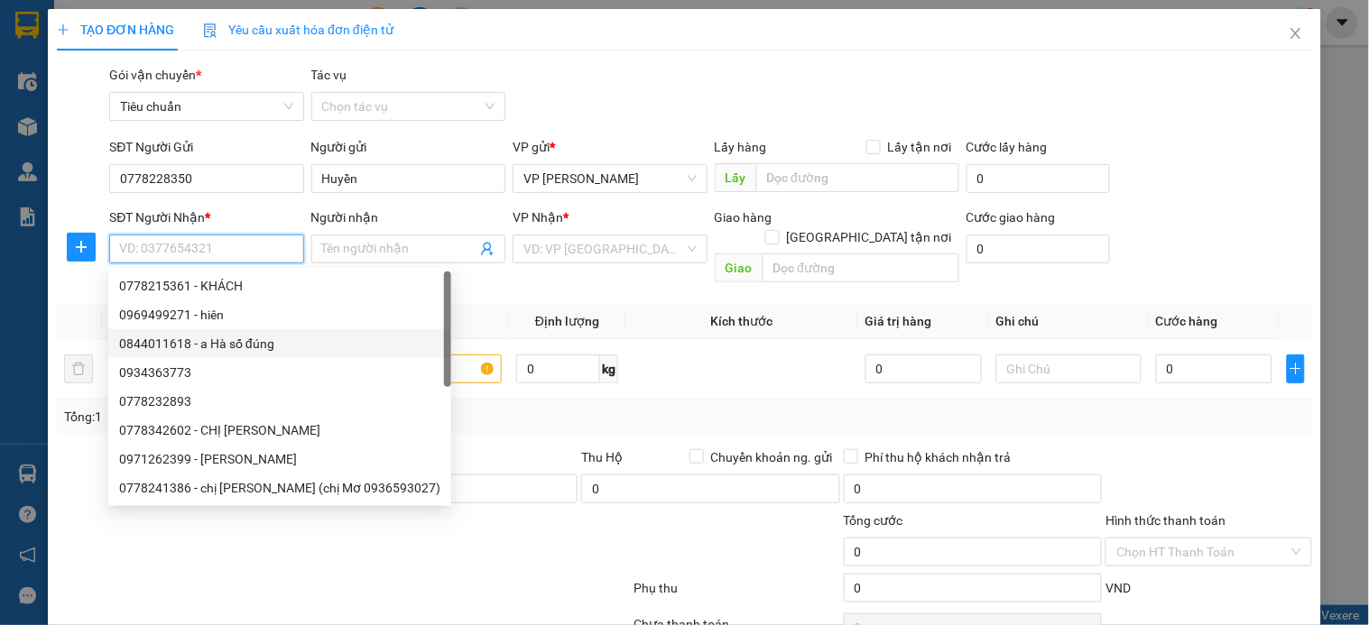
click at [254, 340] on div "0844011618 - a Hà số đúng" at bounding box center [279, 344] width 321 height 20
type input "0844011618"
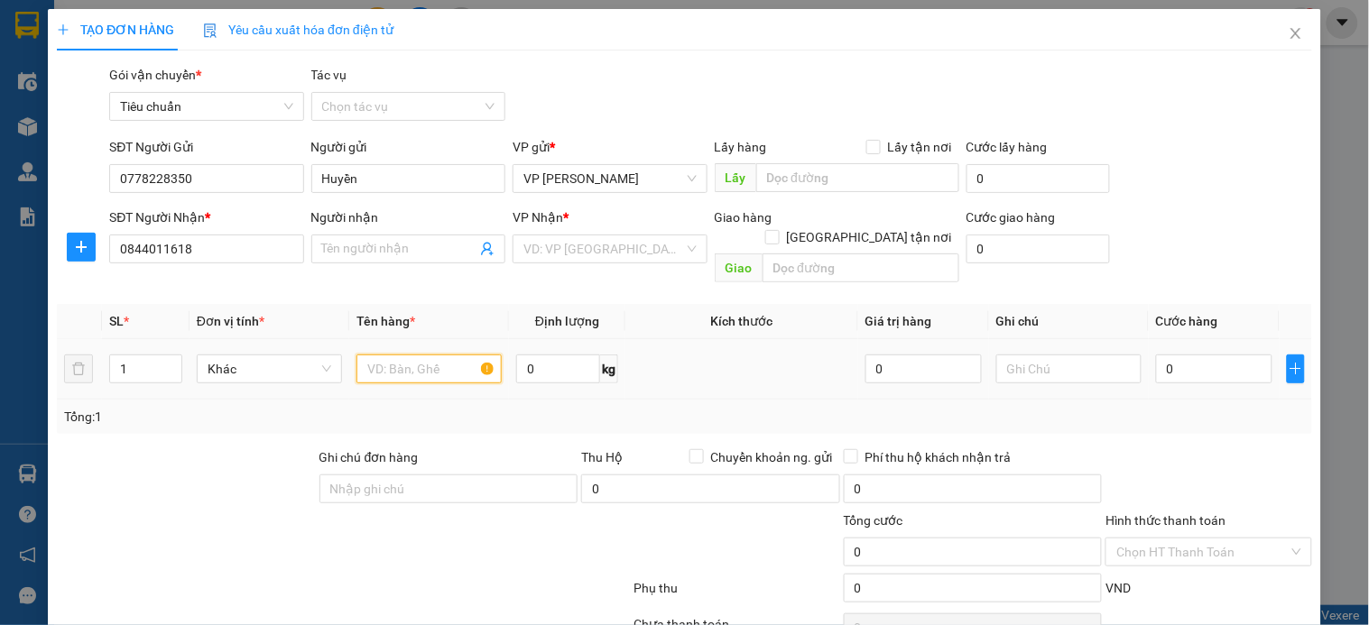
click at [430, 359] on input "text" at bounding box center [428, 369] width 145 height 29
type input "a Hà số đúng"
checkbox input "true"
type input "ngõ 3 phố thọ lão"
type input "40.000"
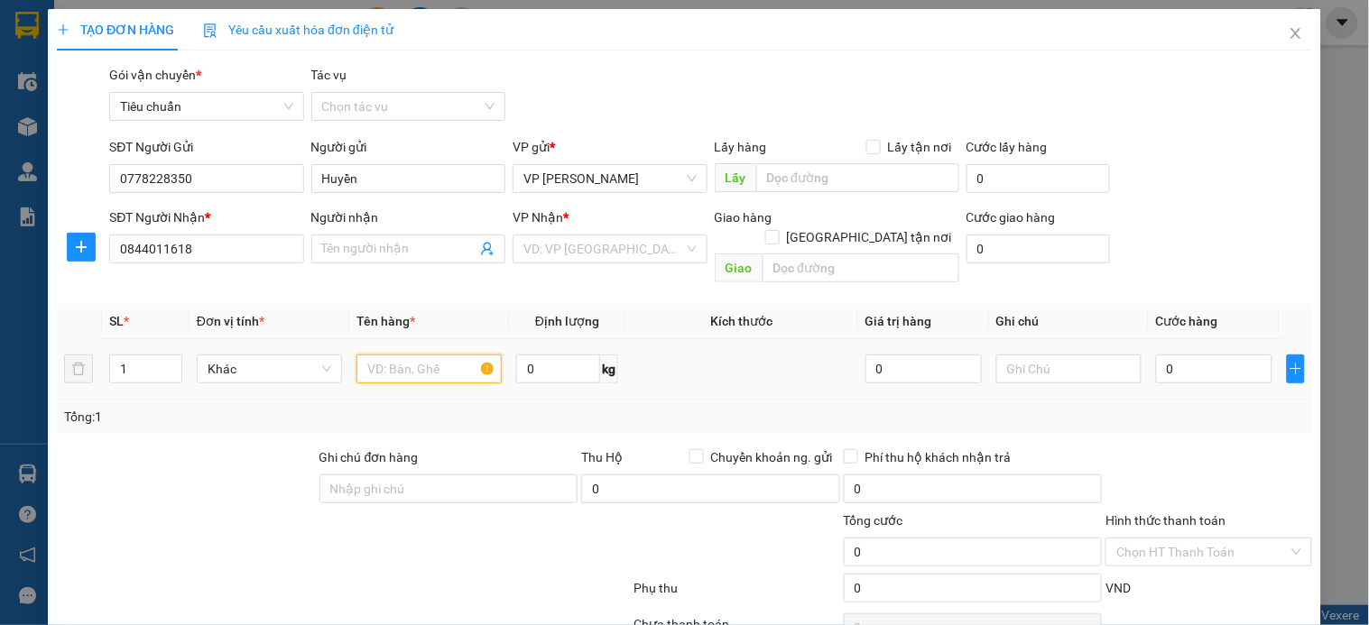
type input "40.000"
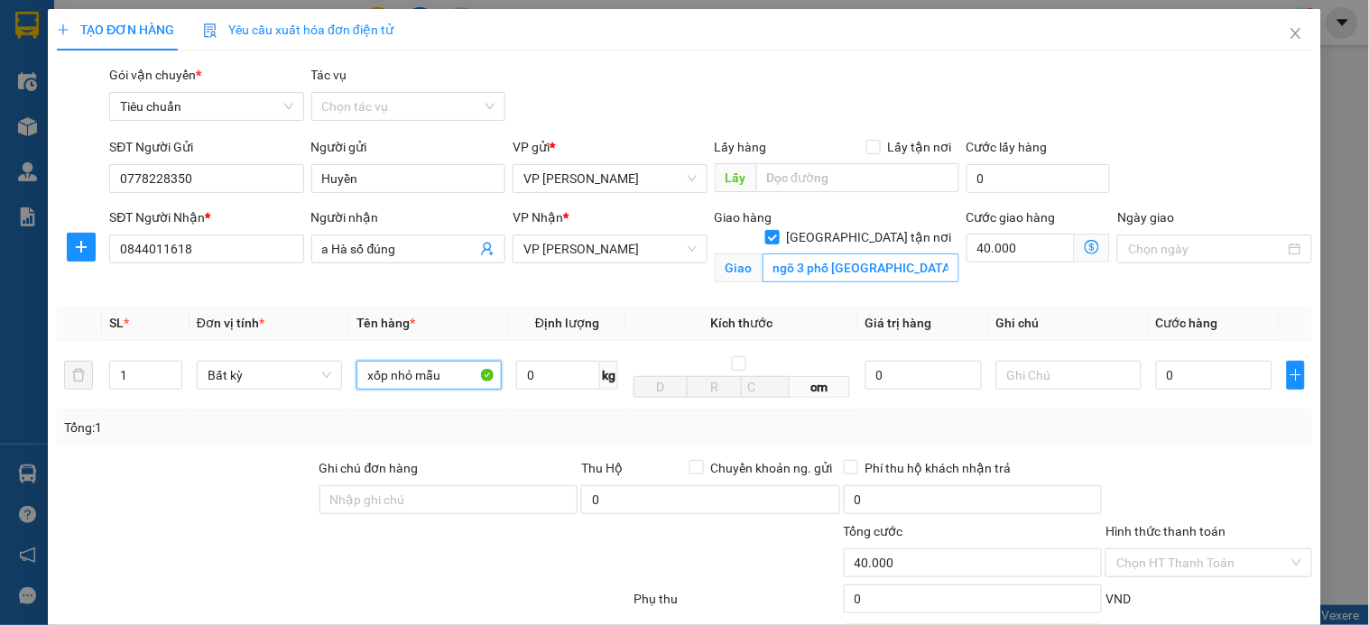
type input "xốp nhỏ mẫu"
click at [851, 254] on input "ngõ 3 phố thọ lão" at bounding box center [861, 268] width 197 height 29
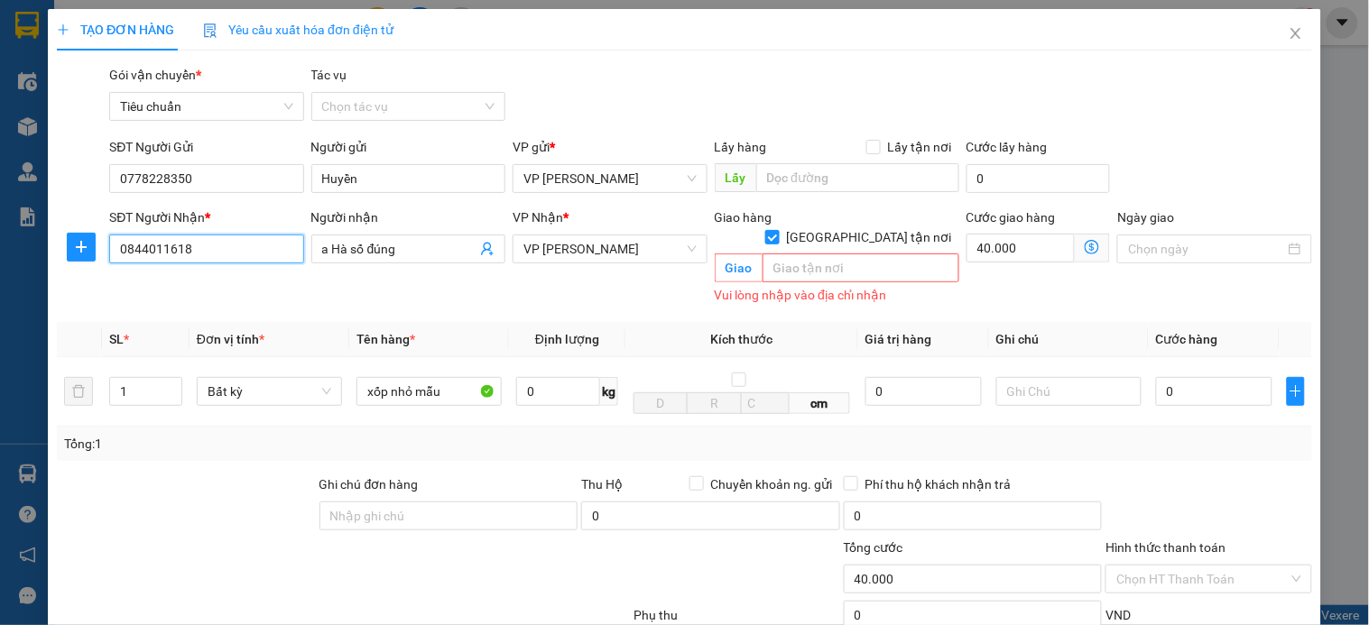
click at [140, 247] on input "0844011618" at bounding box center [206, 249] width 194 height 29
click at [141, 247] on input "0844011618" at bounding box center [206, 249] width 194 height 29
paste input "số 1 Yecxanh, Phạm Đình Hổ"
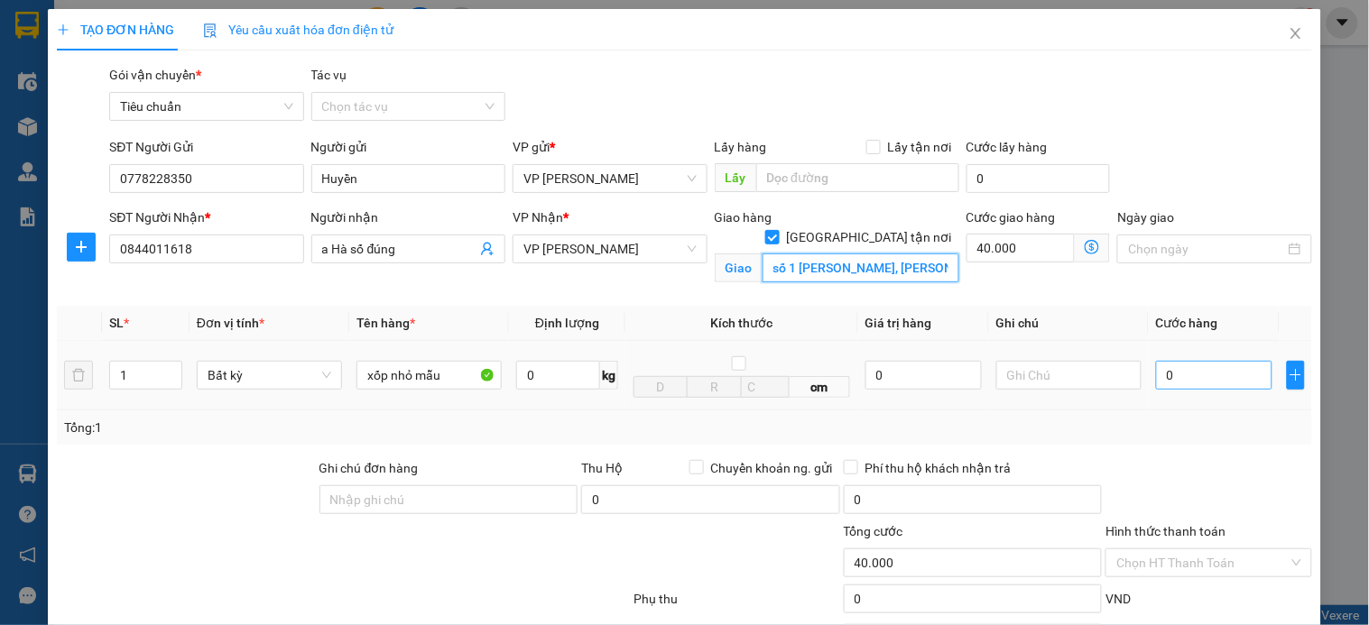
type input "số 1 Yecxanh, Phạm Đình Hổ"
click at [1173, 380] on input "0" at bounding box center [1214, 375] width 116 height 29
type input "3"
type input "40.003"
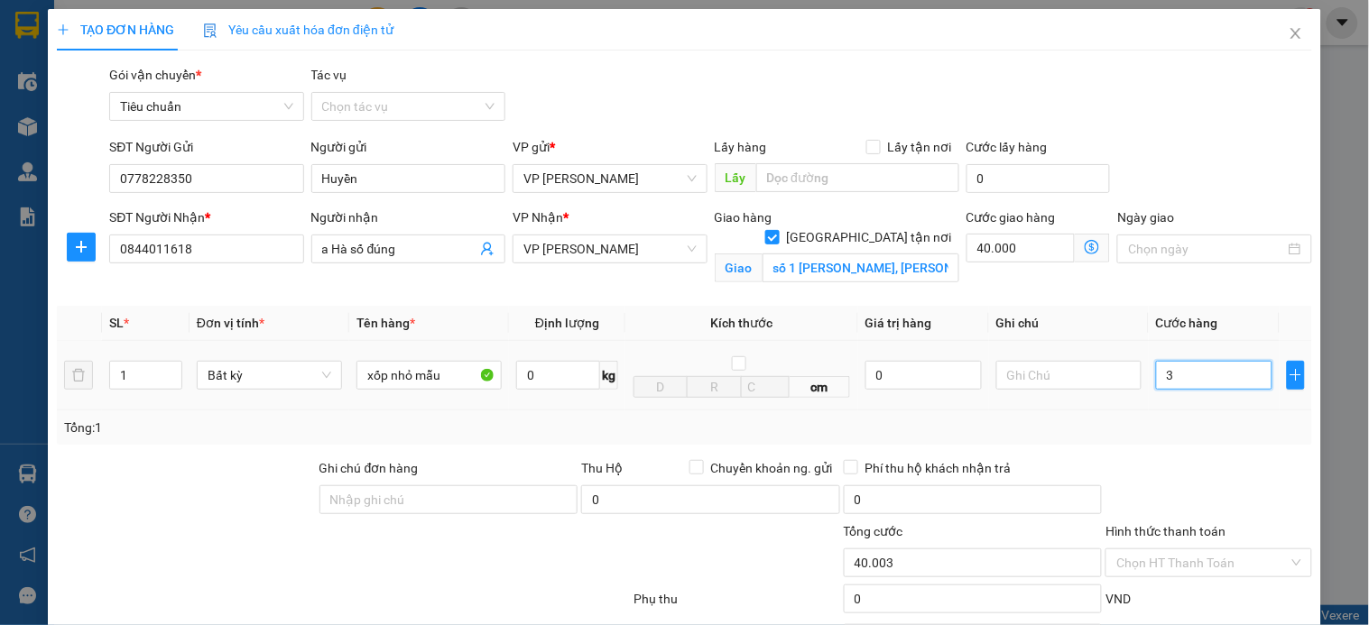
type input "30"
type input "40.030"
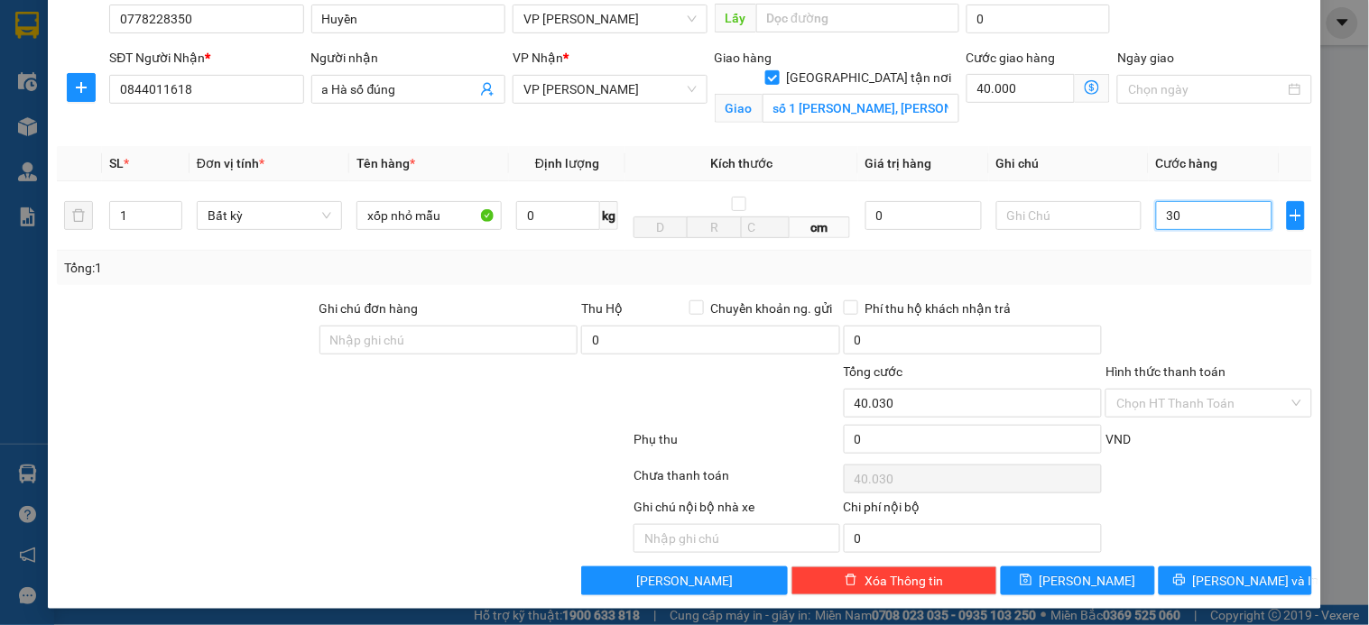
scroll to position [167, 0]
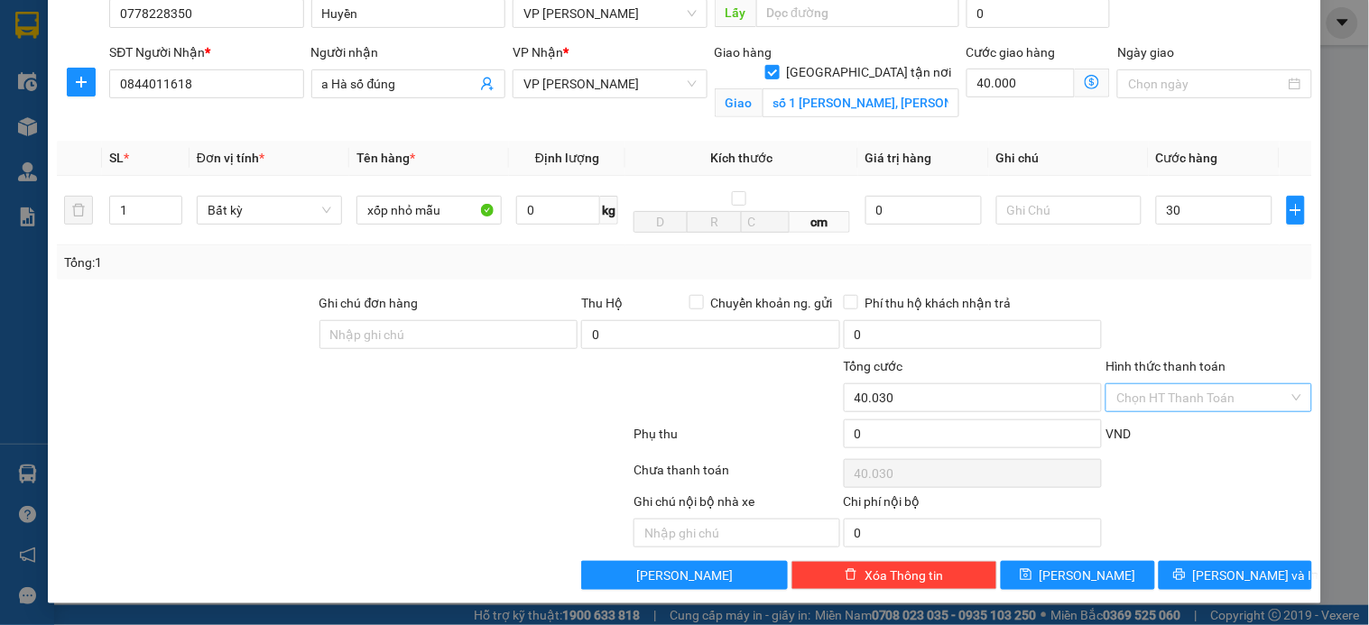
type input "30.000"
type input "70.000"
click at [1165, 393] on input "Hình thức thanh toán" at bounding box center [1201, 397] width 171 height 27
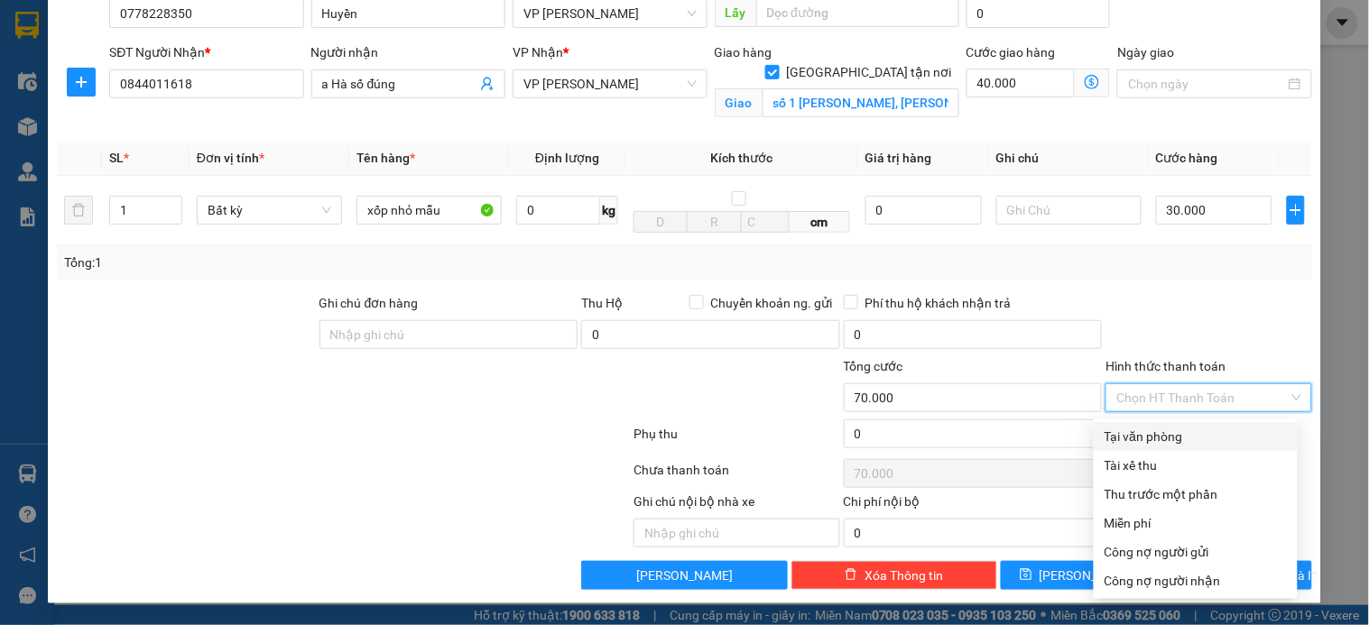
click at [1184, 438] on div "Tại văn phòng" at bounding box center [1196, 437] width 182 height 20
type input "0"
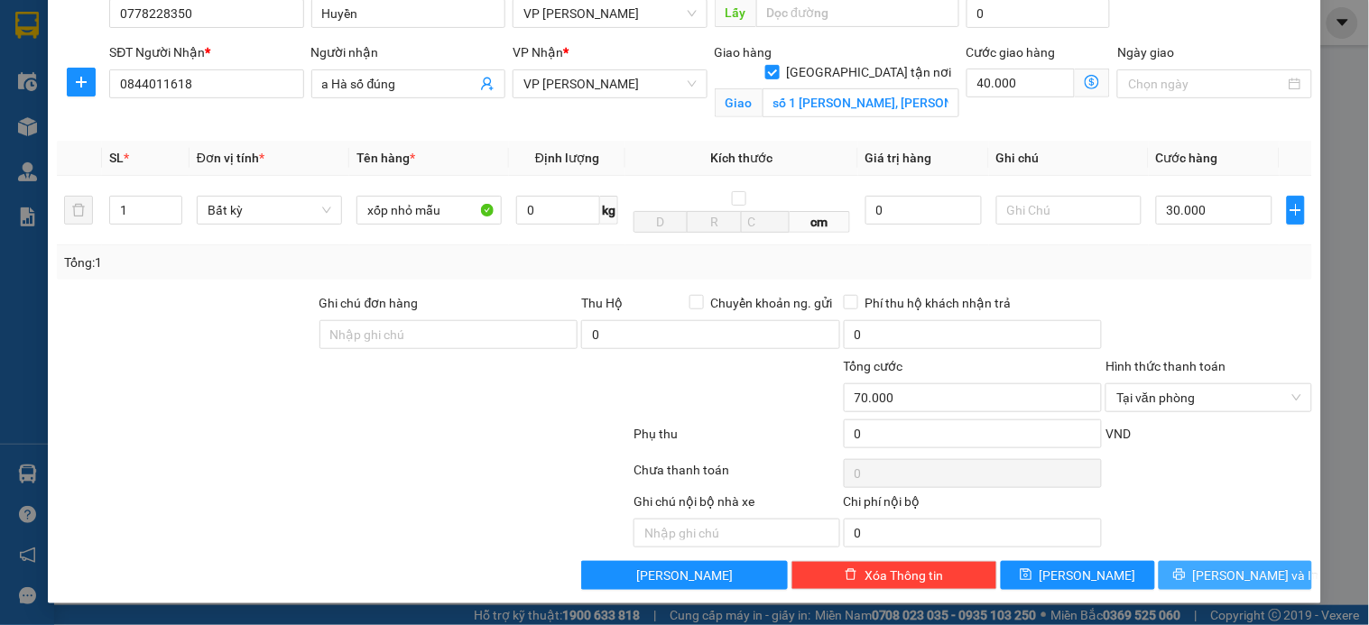
click at [1229, 581] on span "[PERSON_NAME] và In" at bounding box center [1256, 576] width 126 height 20
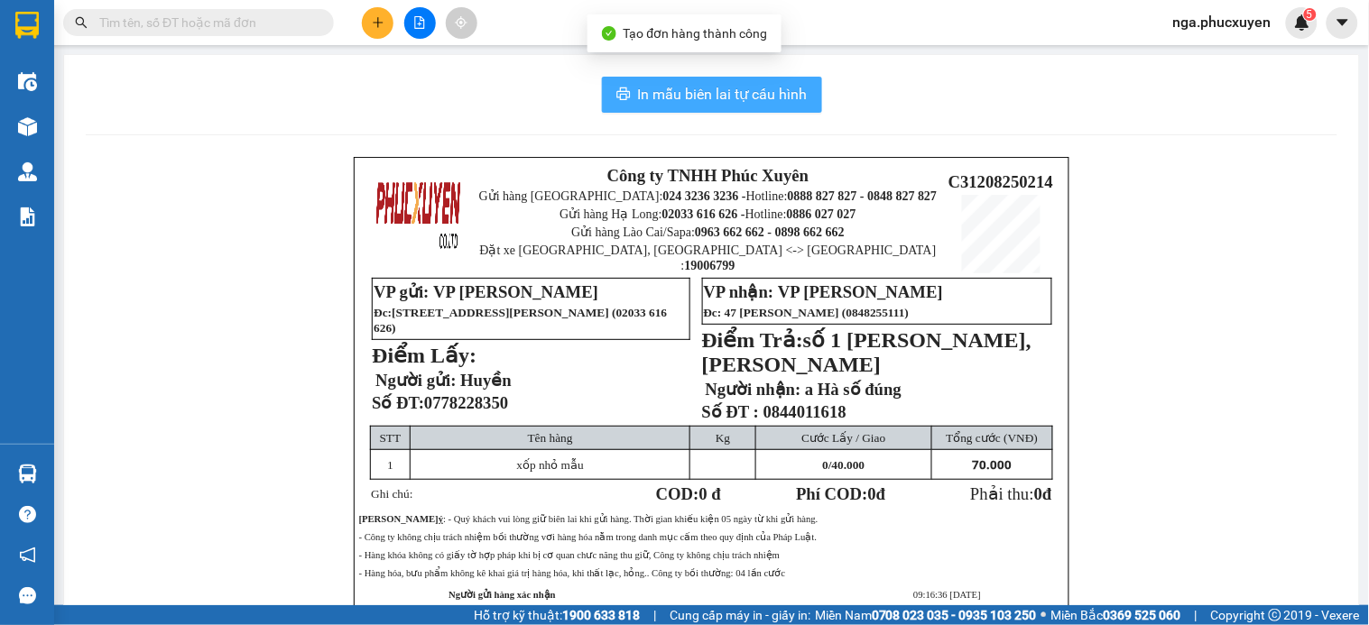
click at [734, 93] on span "In mẫu biên lai tự cấu hình" at bounding box center [723, 94] width 170 height 23
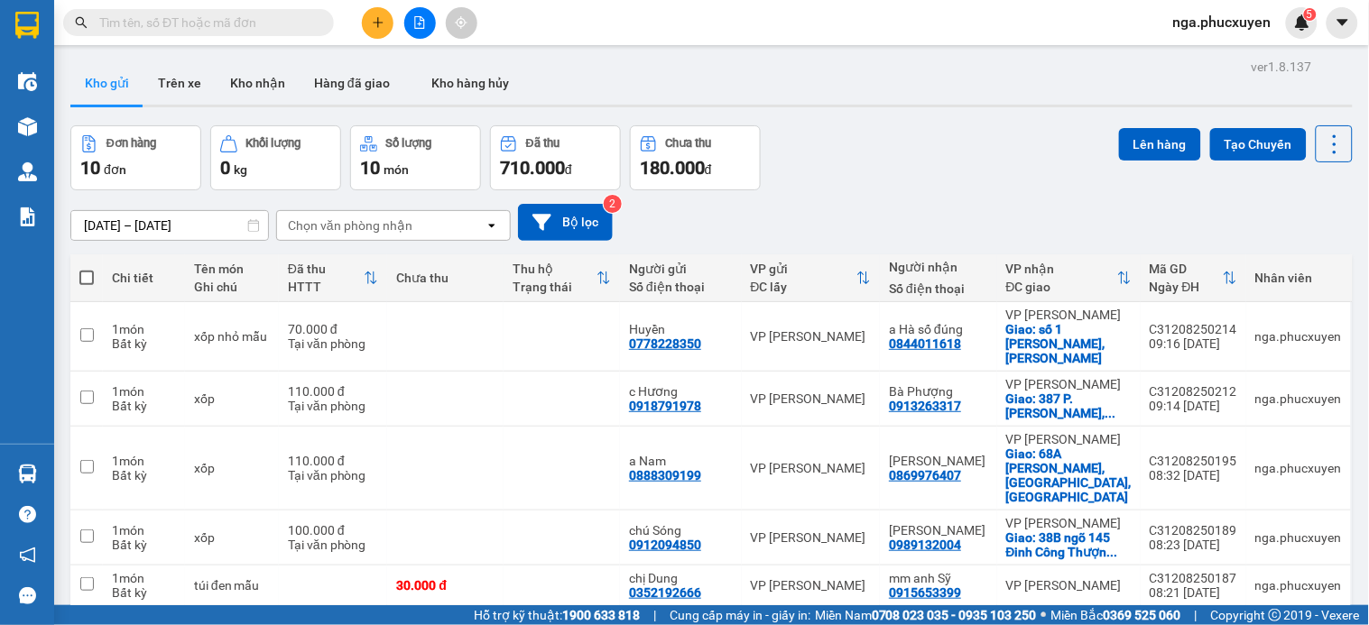
click at [415, 22] on icon "file-add" at bounding box center [420, 22] width 10 height 13
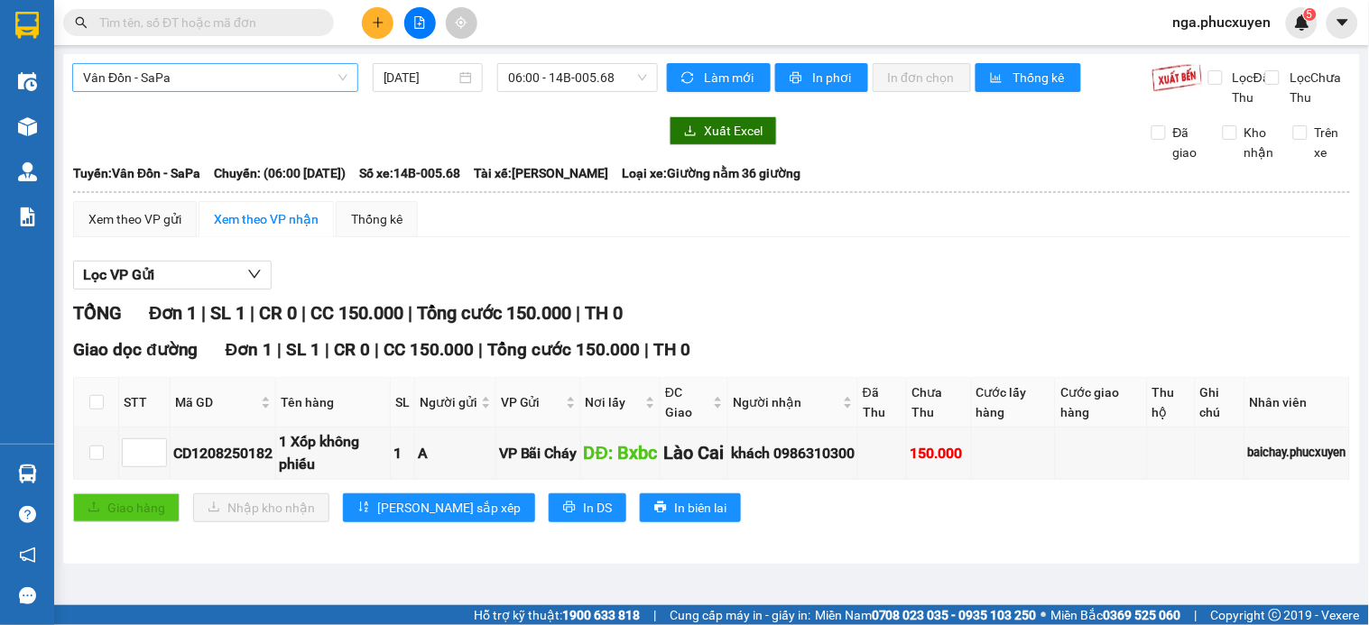
click at [251, 81] on span "Vân Đồn - SaPa" at bounding box center [215, 77] width 264 height 27
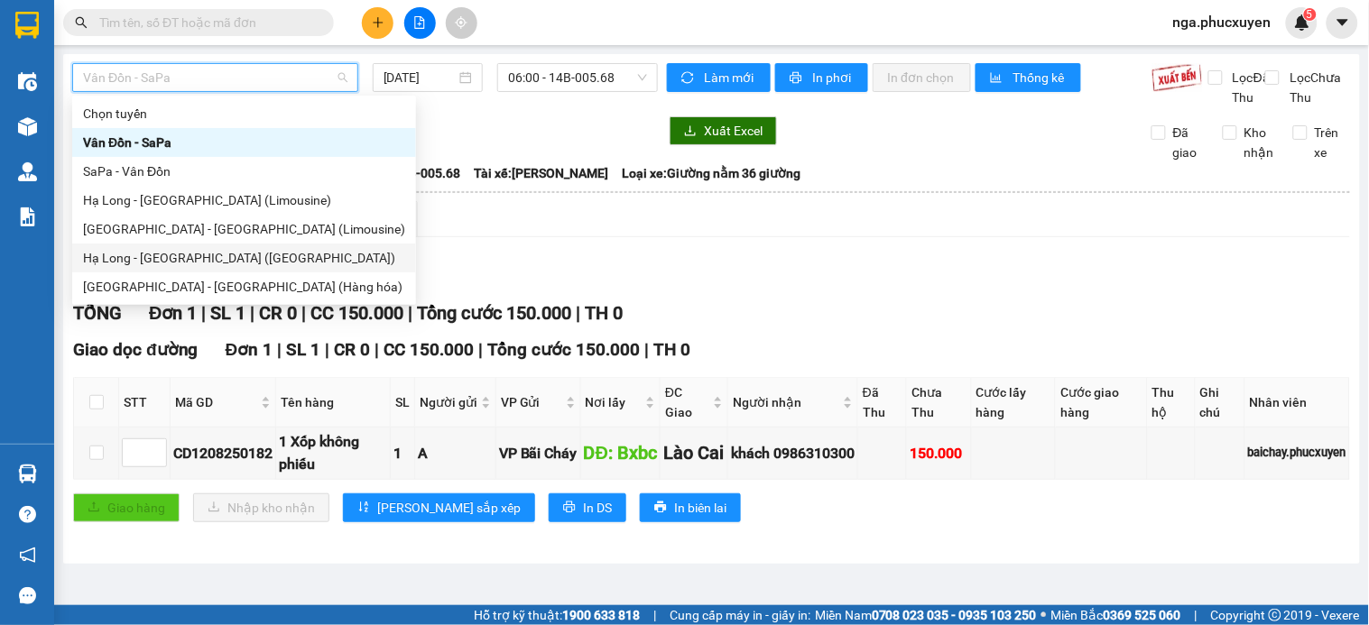
click at [254, 253] on div "Hạ Long - Hà Nội (Hàng hóa)" at bounding box center [244, 258] width 322 height 20
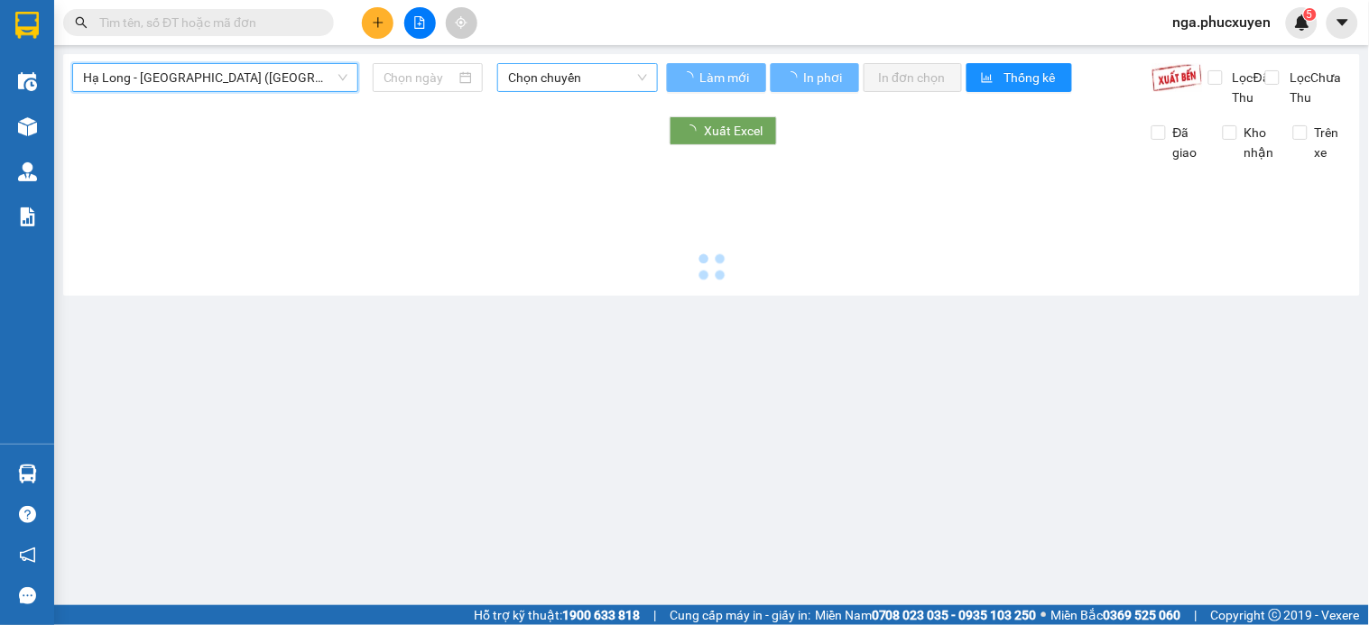
type input "12/08/2025"
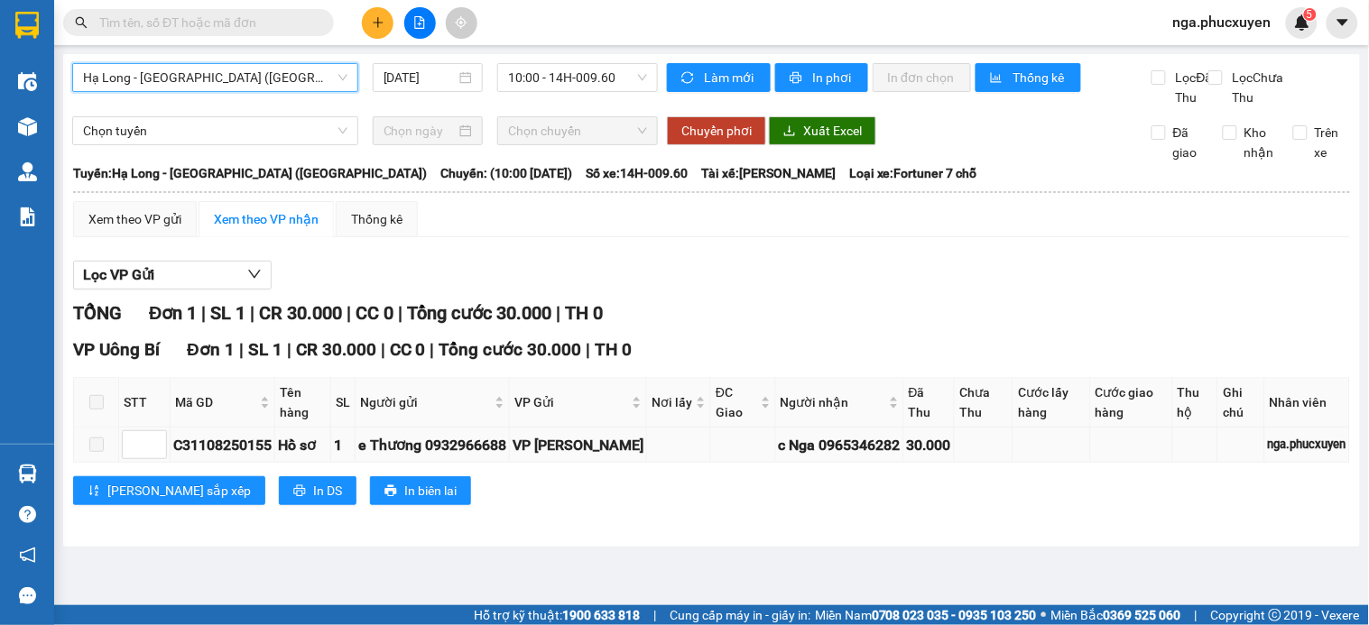
click at [235, 457] on div "C31108250155" at bounding box center [222, 445] width 98 height 23
copy div "C31108250155"
paste input "C31108250155"
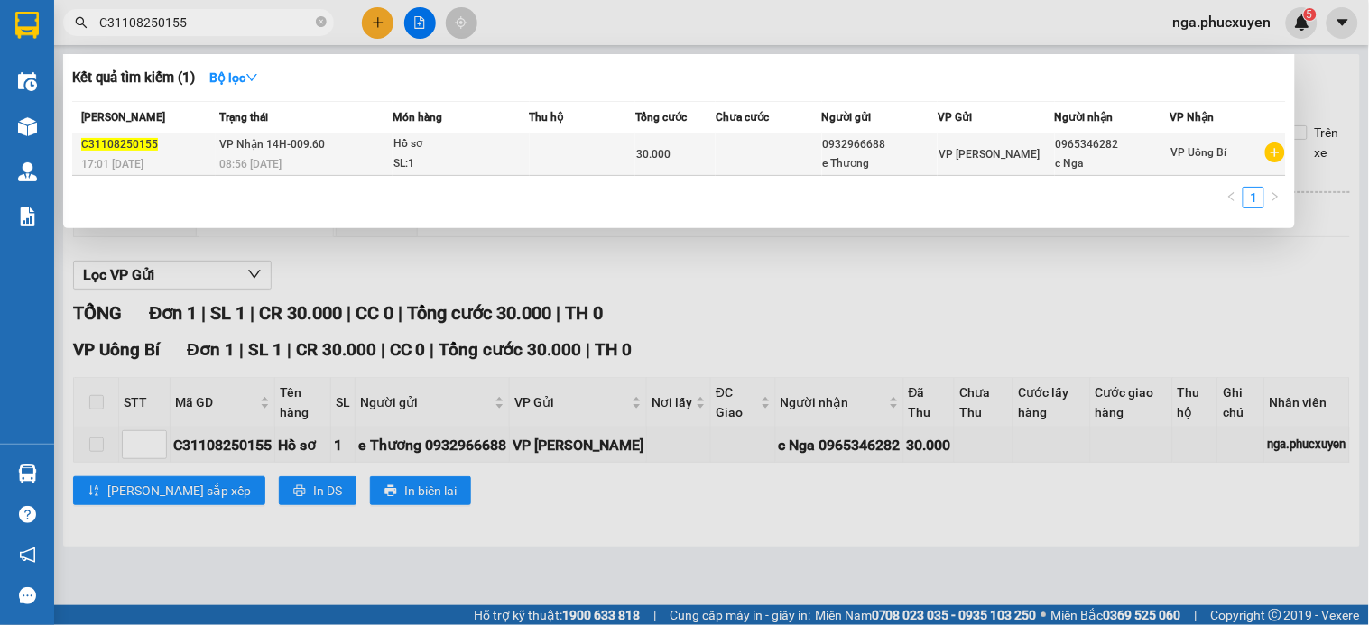
type input "C31108250155"
click at [266, 159] on span "08:56 - 12/08" at bounding box center [251, 164] width 62 height 13
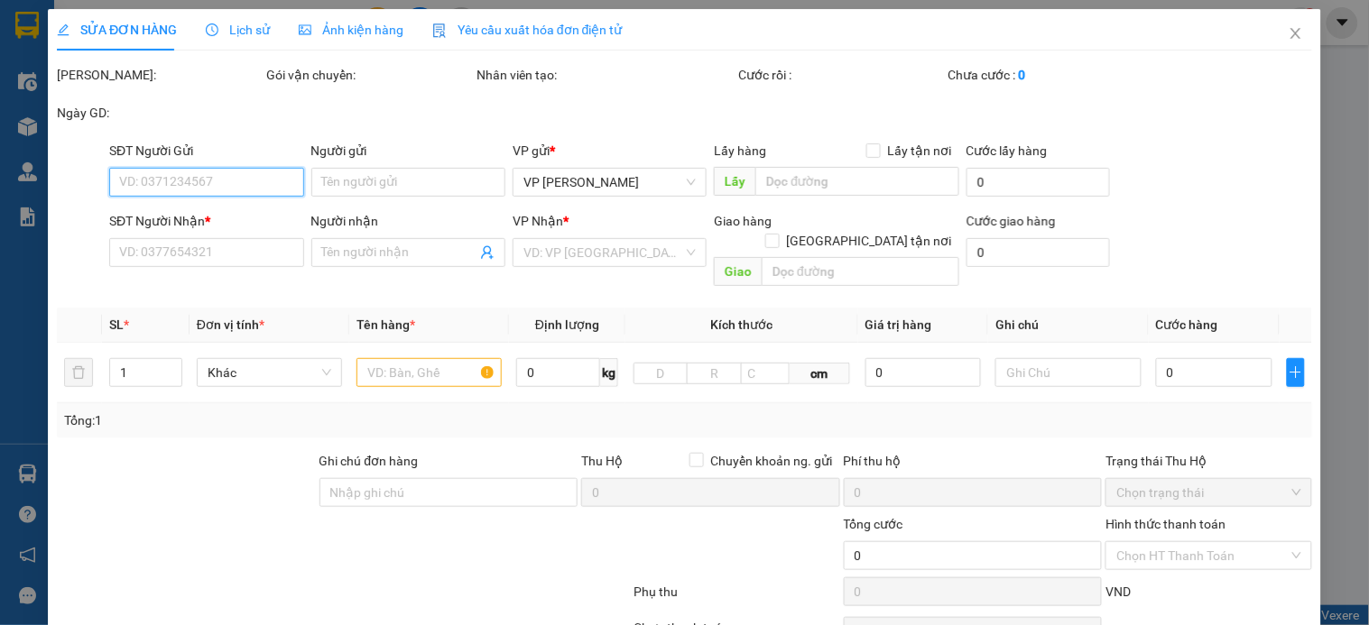
type input "0932966688"
type input "e Thương"
type input "0965346282"
type input "c Nga"
type input "30.000"
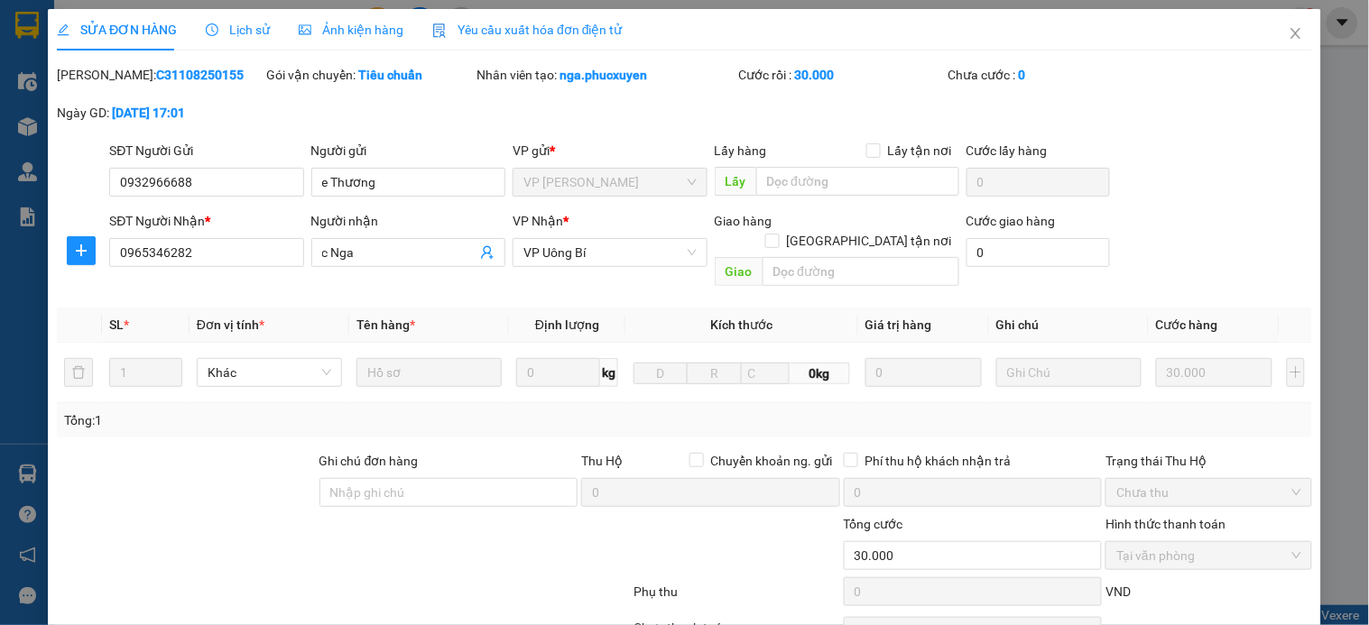
click at [249, 27] on span "Lịch sử" at bounding box center [238, 30] width 64 height 14
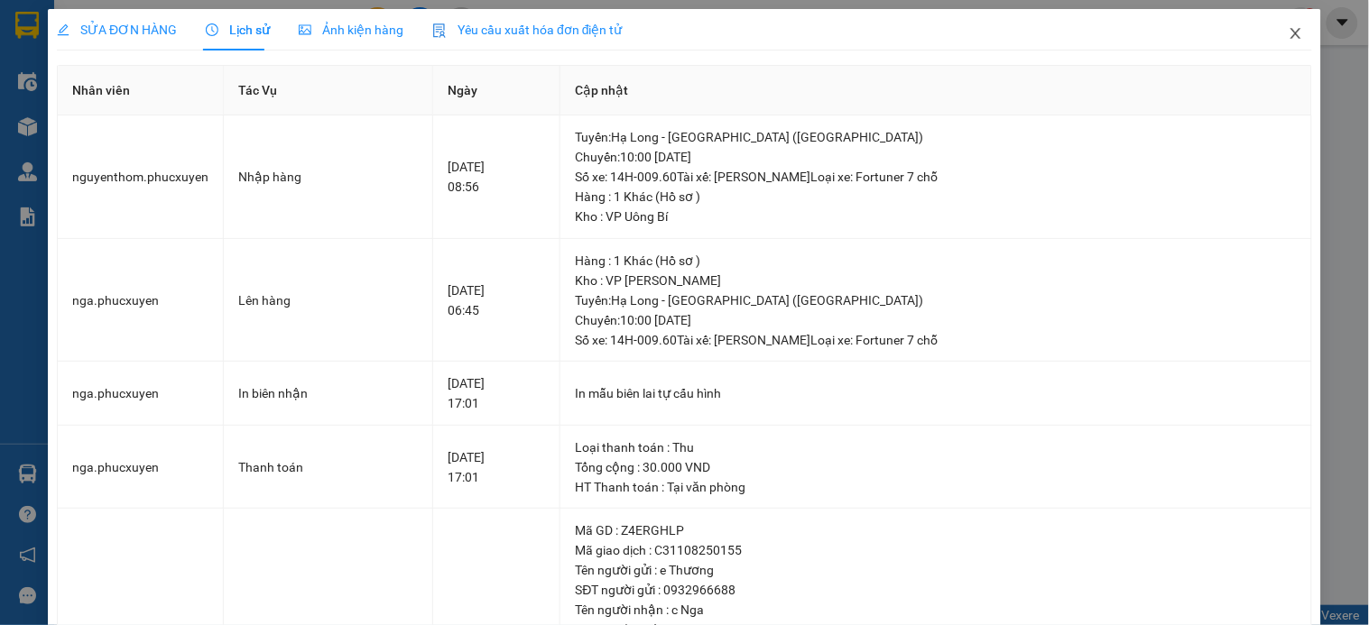
click at [1291, 32] on icon "close" at bounding box center [1296, 33] width 10 height 11
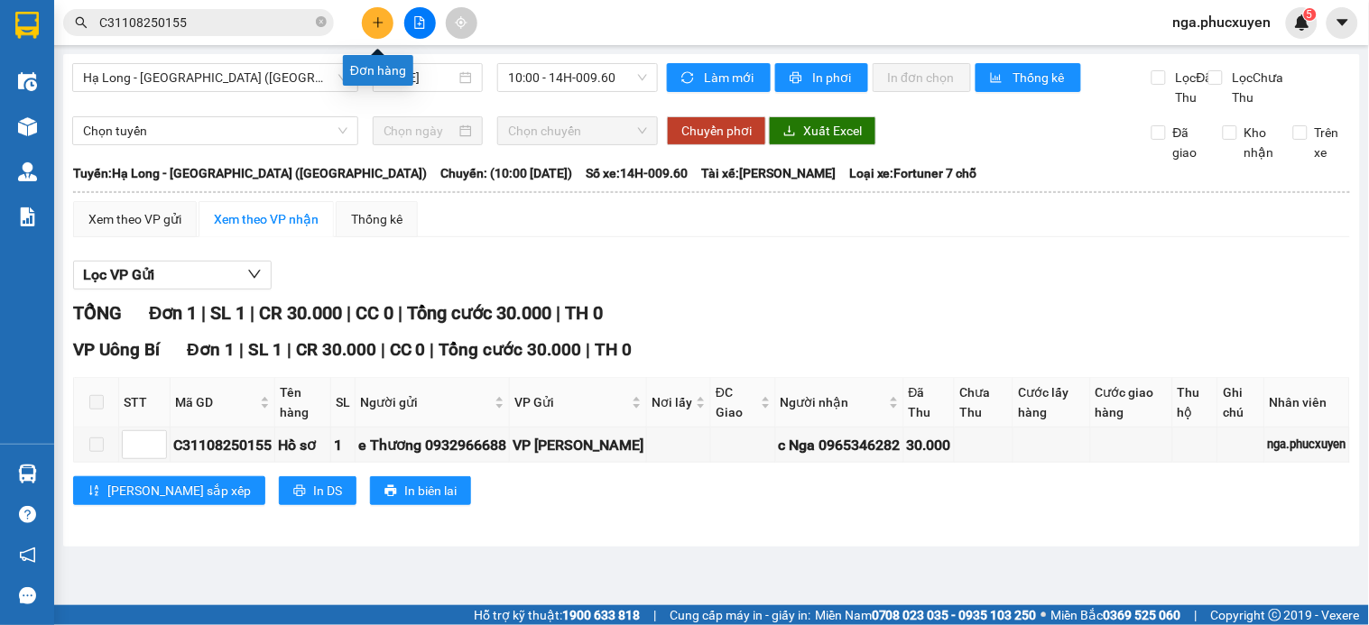
click at [375, 21] on icon "plus" at bounding box center [378, 22] width 13 height 13
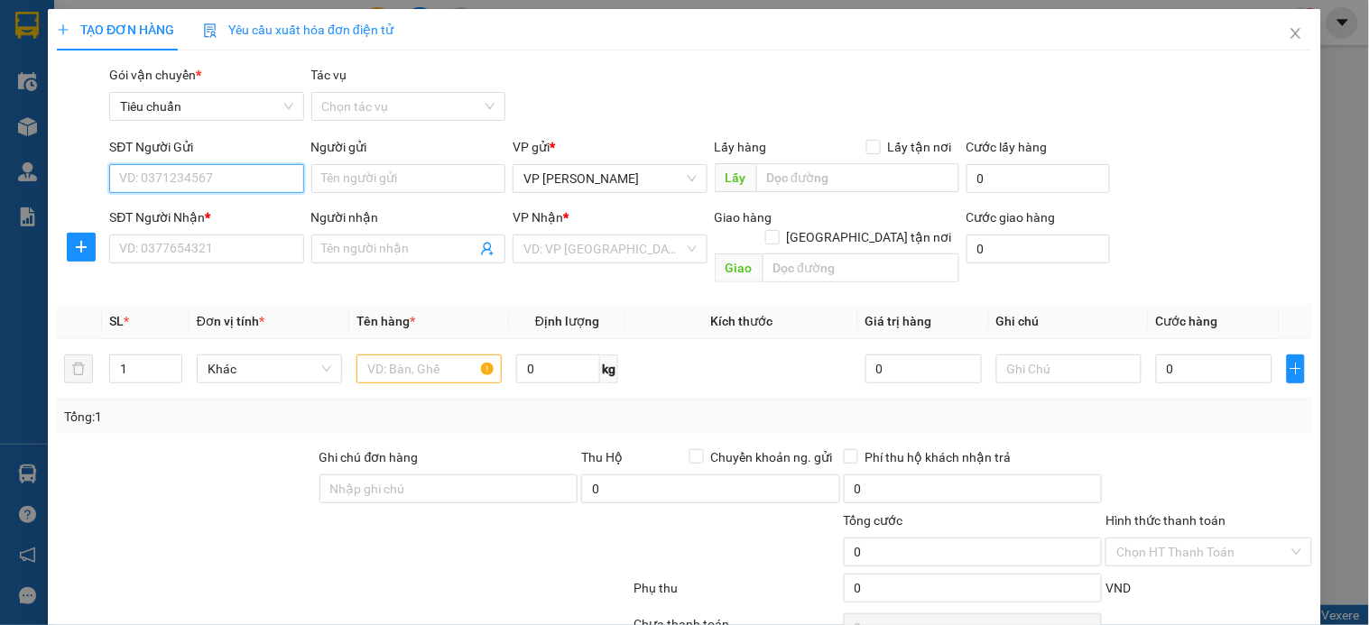
click at [255, 182] on input "SĐT Người Gửi" at bounding box center [206, 178] width 194 height 29
type input "0919802196"
click at [255, 182] on input "0919802196" at bounding box center [206, 178] width 194 height 29
drag, startPoint x: 245, startPoint y: 217, endPoint x: 235, endPoint y: 228, distance: 15.4
click at [244, 217] on div "0919802196 - Chú Trọng" at bounding box center [208, 215] width 178 height 20
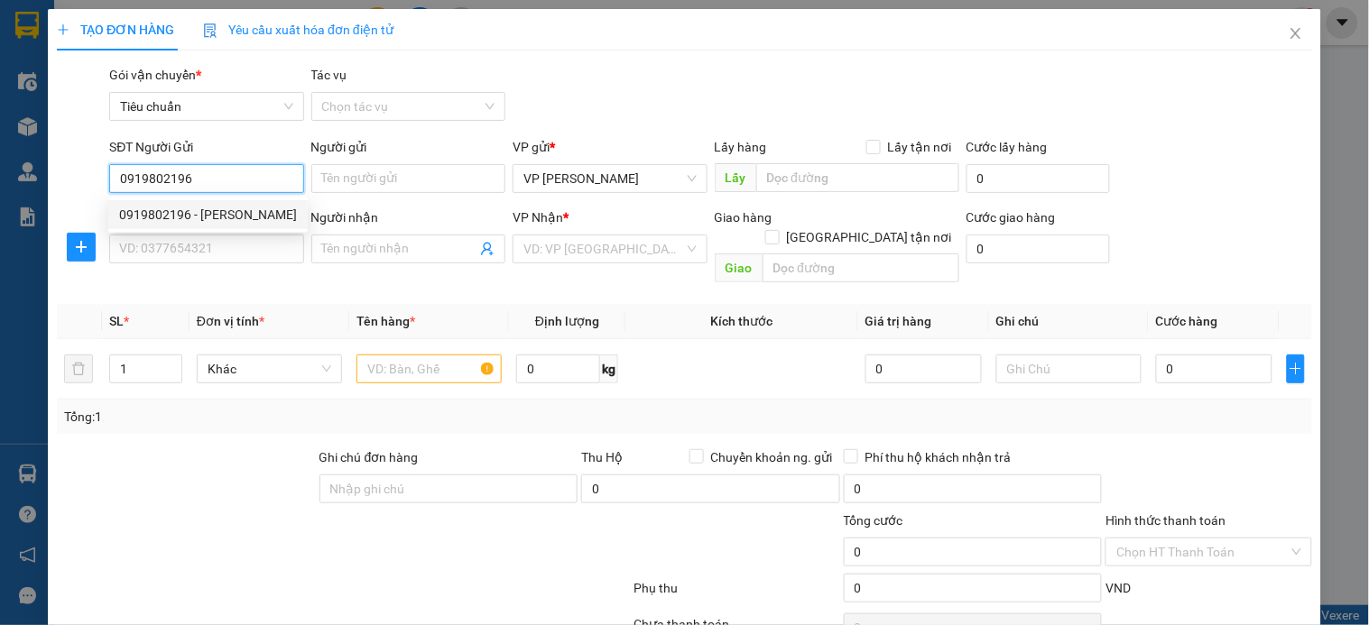
type input "Chú Trọng"
type input "0919802196"
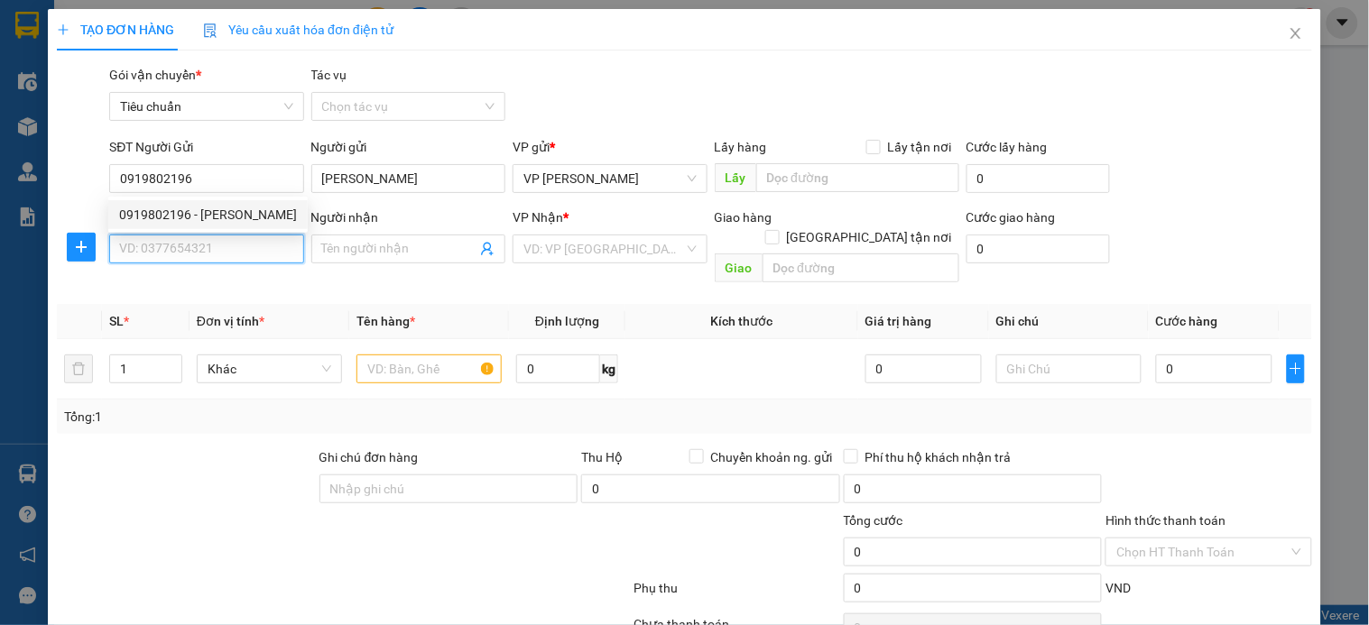
click at [224, 242] on input "SĐT Người Nhận *" at bounding box center [206, 249] width 194 height 29
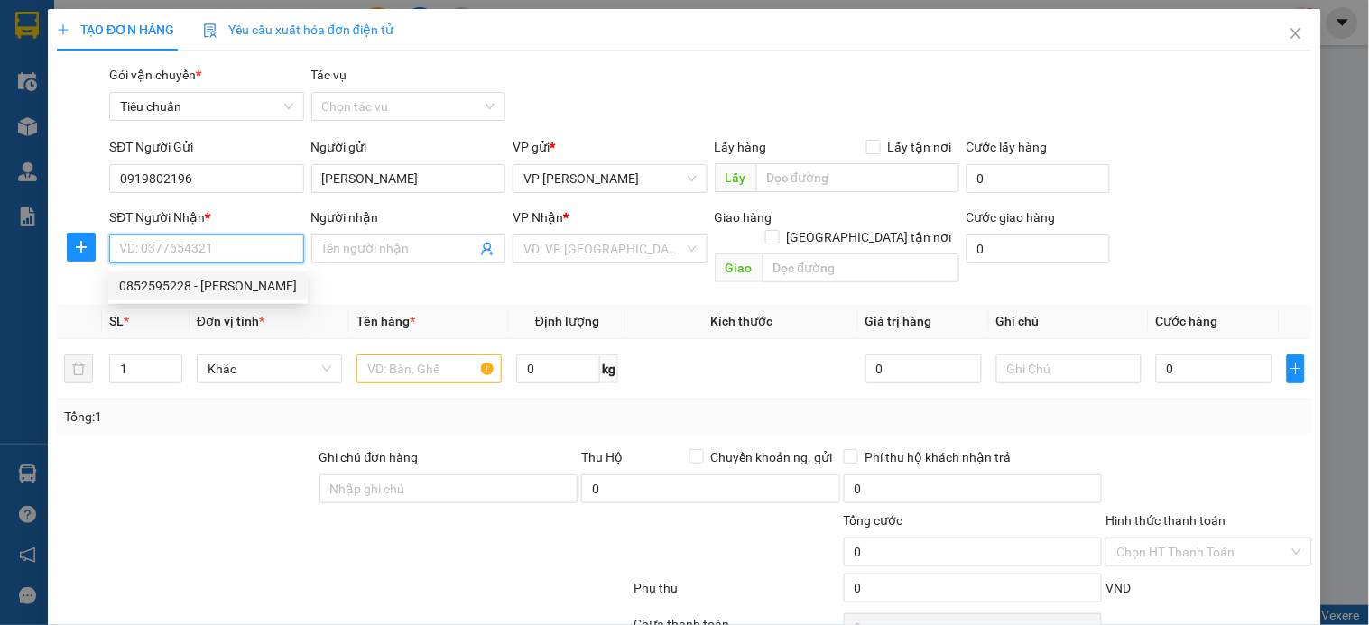
click at [236, 286] on div "0852595228 - Nguyễn Đức Hùng" at bounding box center [208, 286] width 178 height 20
type input "0852595228"
type input "Nguyễn Đức Hùng"
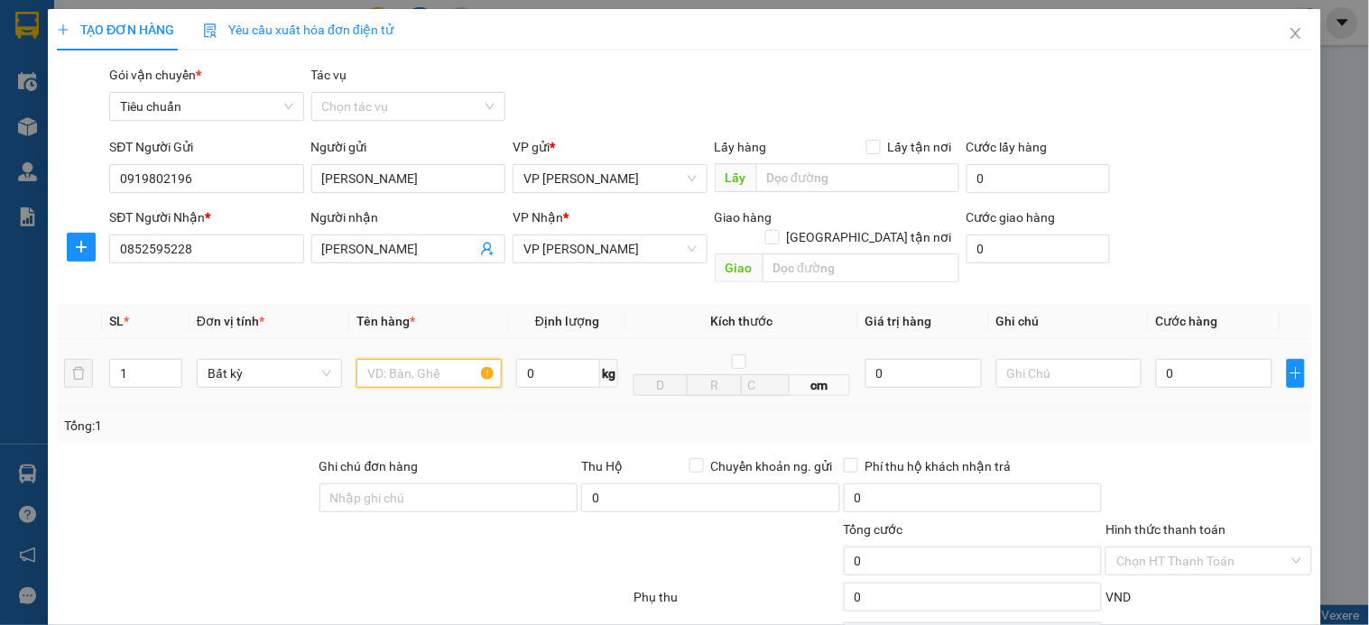
click at [410, 359] on input "text" at bounding box center [428, 373] width 145 height 29
type input "xốp"
click at [1157, 359] on input "0" at bounding box center [1214, 373] width 116 height 29
type input "5"
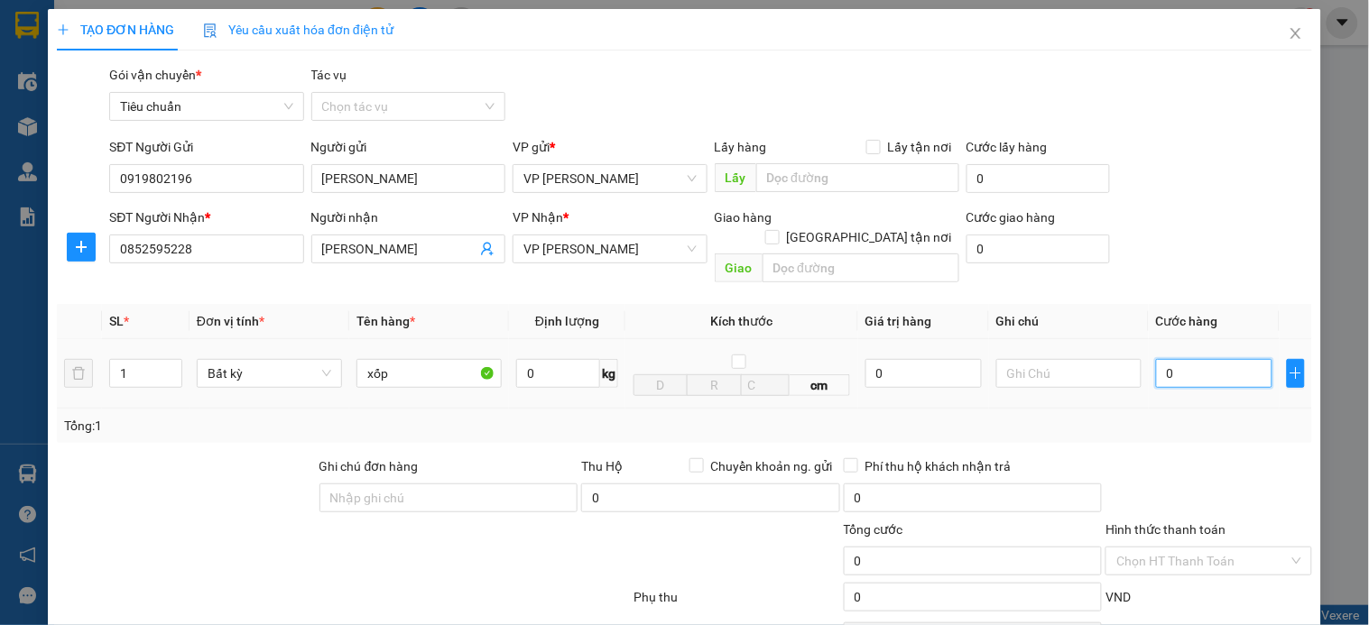
type input "5"
type input "50"
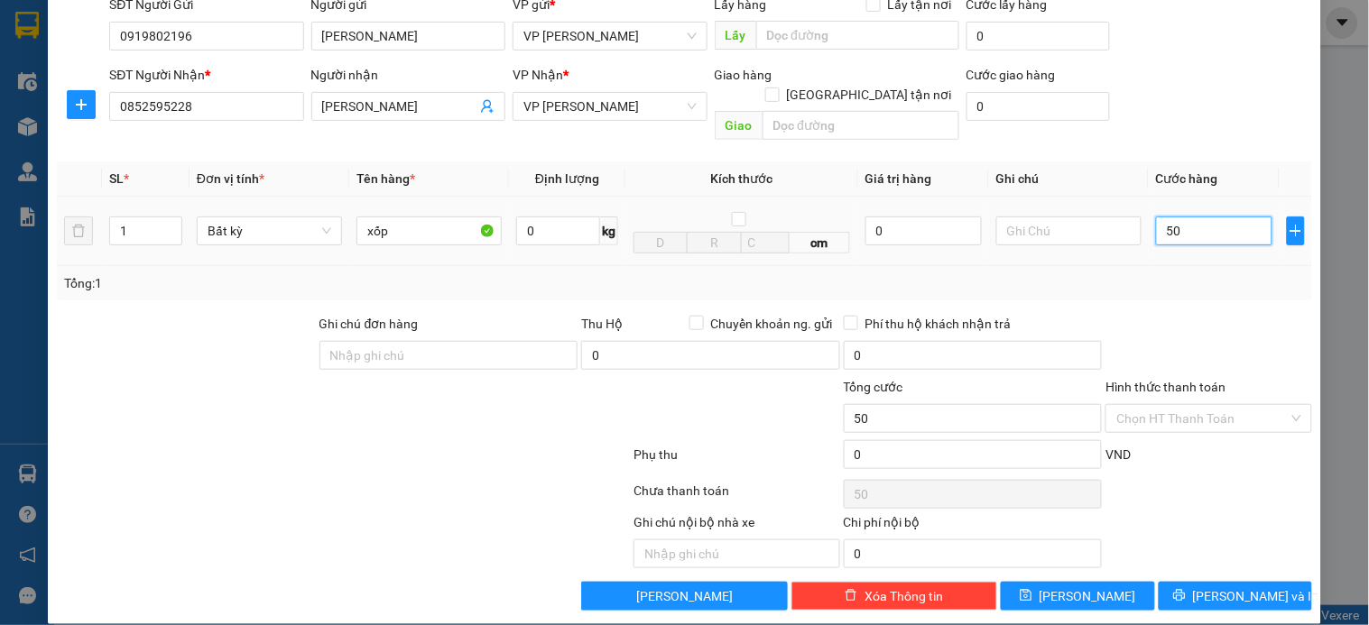
scroll to position [146, 0]
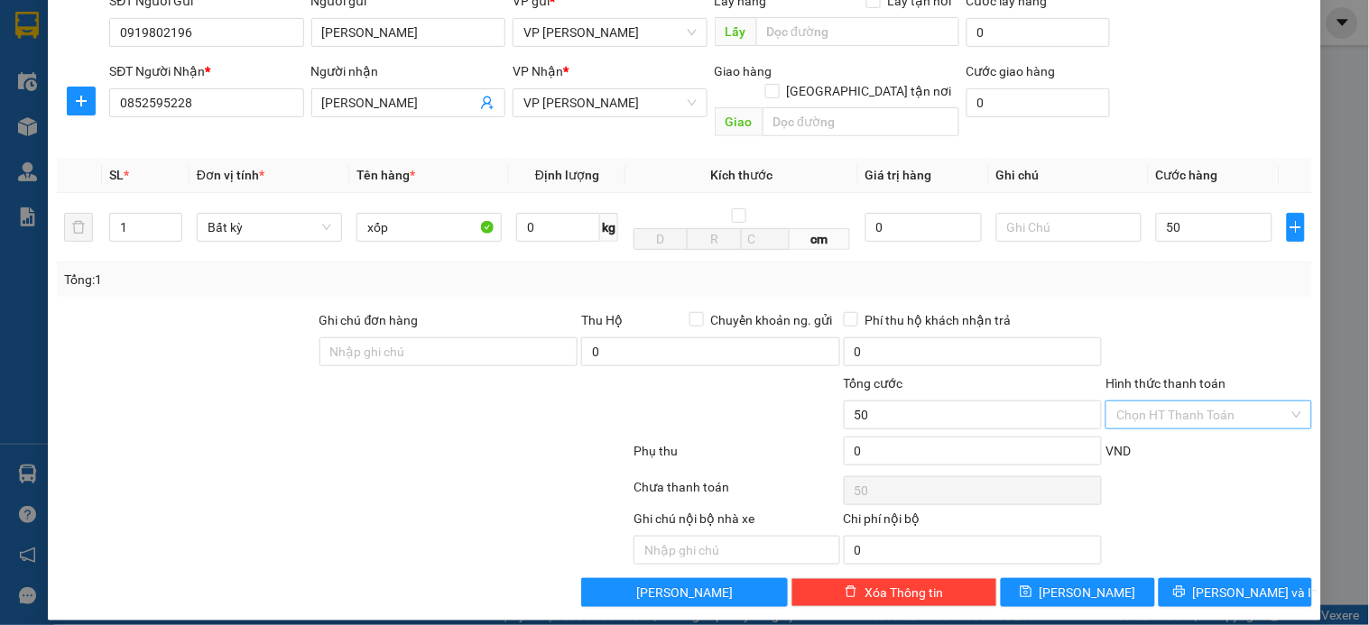
type input "50.000"
click at [1186, 402] on input "Hình thức thanh toán" at bounding box center [1201, 415] width 171 height 27
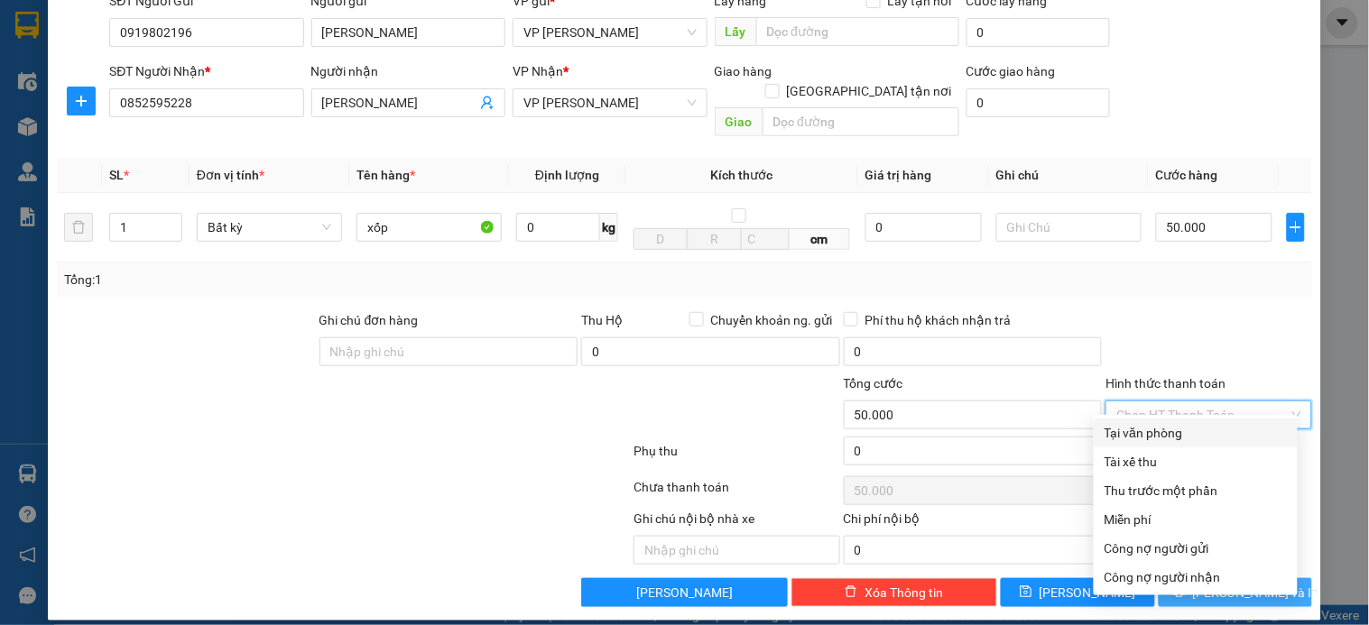
drag, startPoint x: 1167, startPoint y: 427, endPoint x: 1212, endPoint y: 562, distance: 142.7
click at [1166, 429] on div "Tại văn phòng" at bounding box center [1196, 433] width 182 height 20
type input "0"
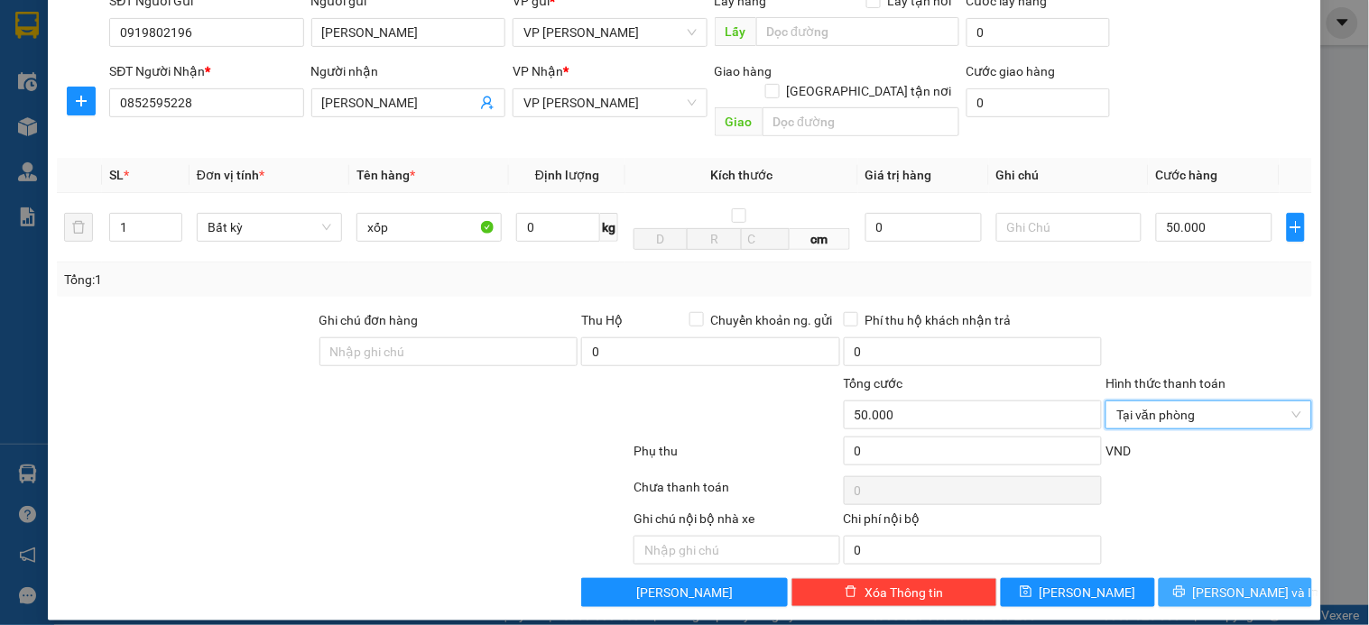
click at [1186, 586] on span "printer" at bounding box center [1179, 593] width 13 height 14
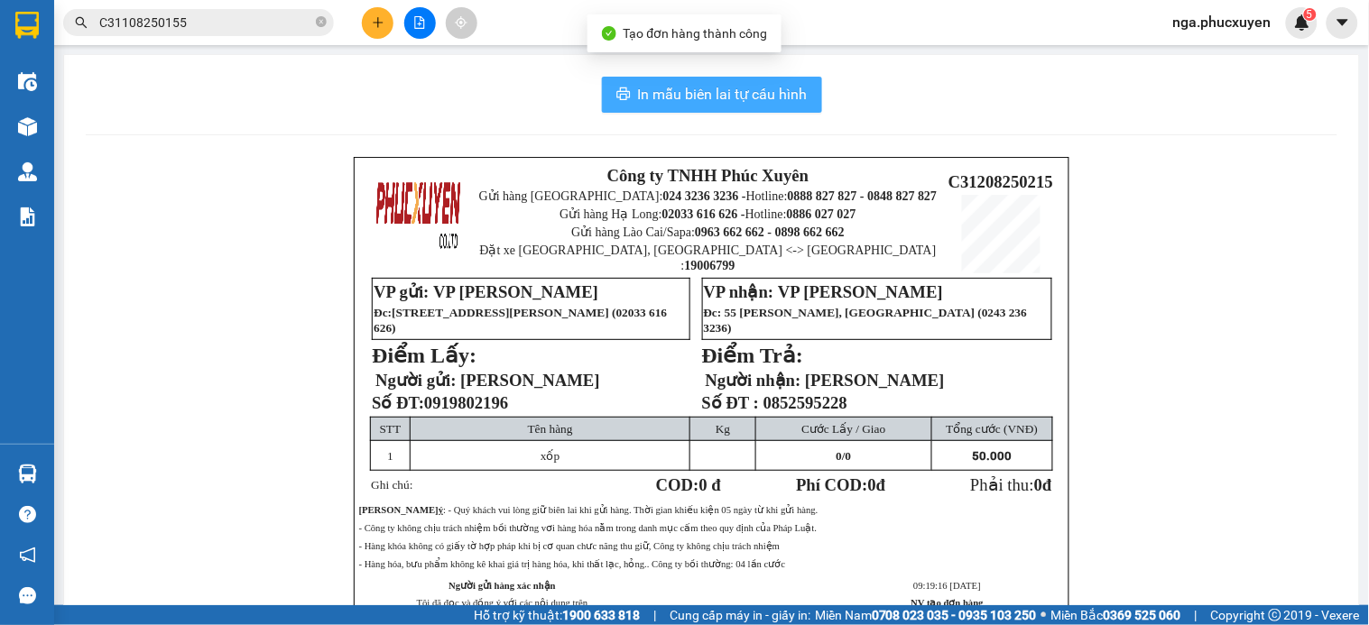
click at [701, 95] on span "In mẫu biên lai tự cấu hình" at bounding box center [723, 94] width 170 height 23
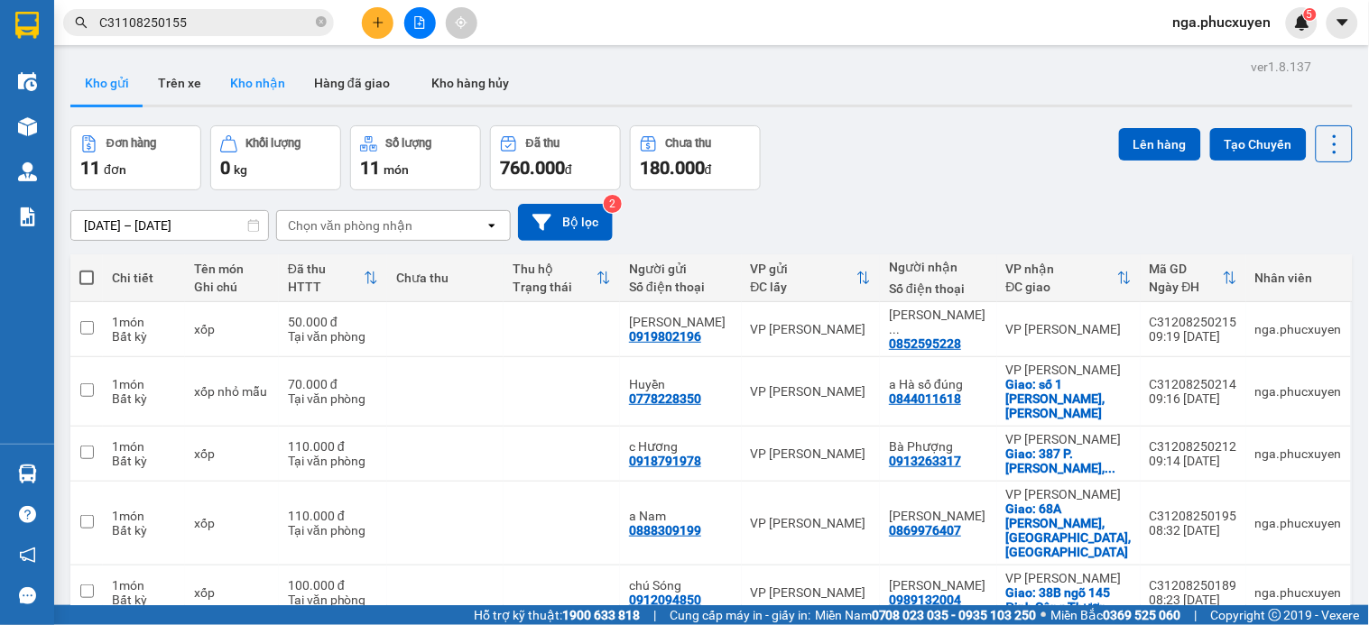
click at [244, 79] on button "Kho nhận" at bounding box center [258, 82] width 84 height 43
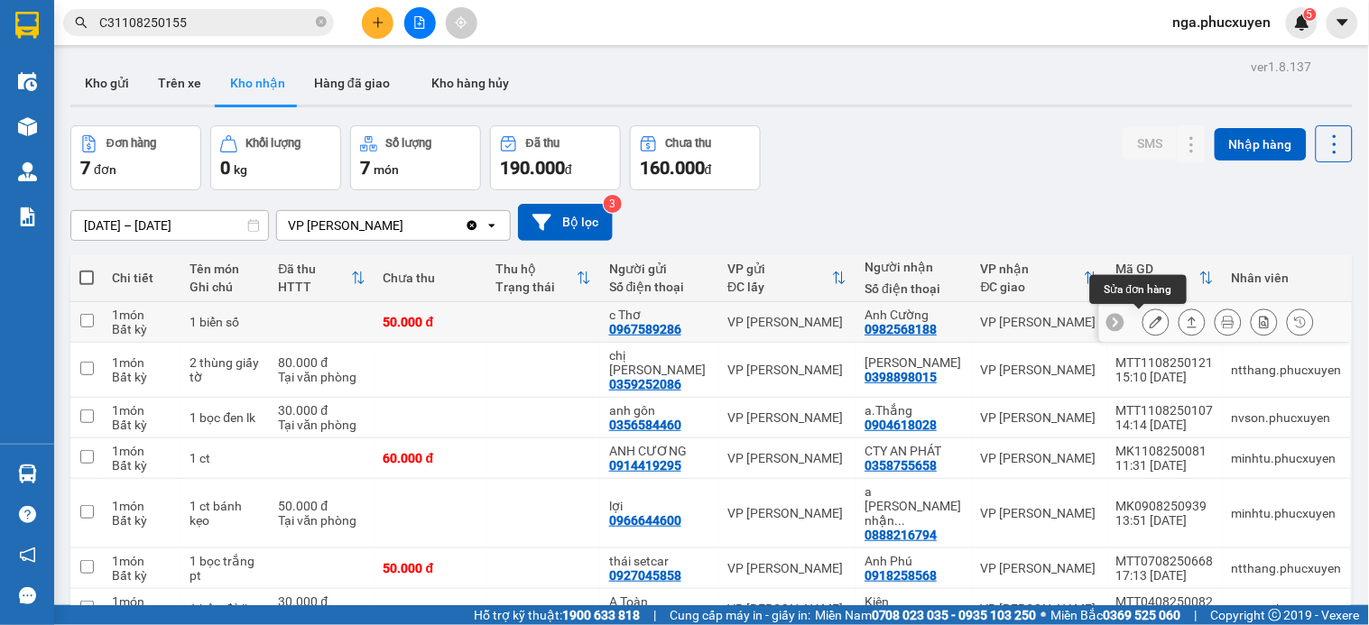
click at [1150, 322] on icon at bounding box center [1156, 322] width 13 height 13
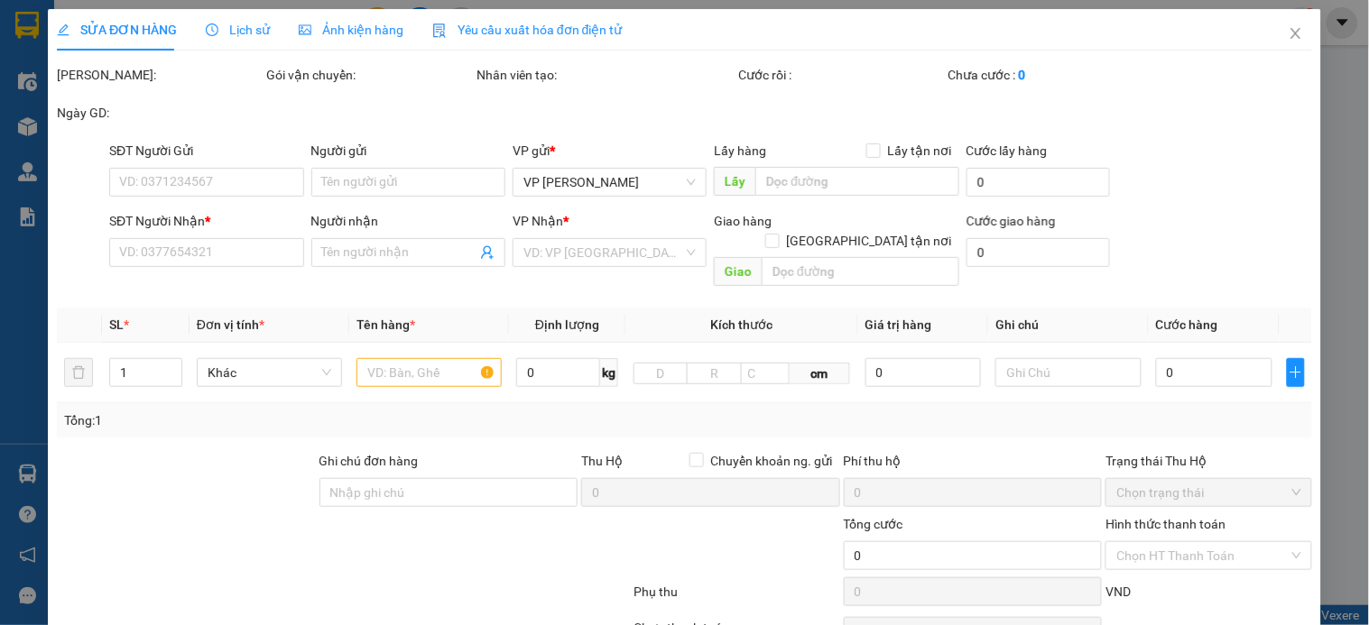
type input "0967589286"
type input "c Thơ"
type input "0982568188"
type input "Anh Cường"
type input "50.000"
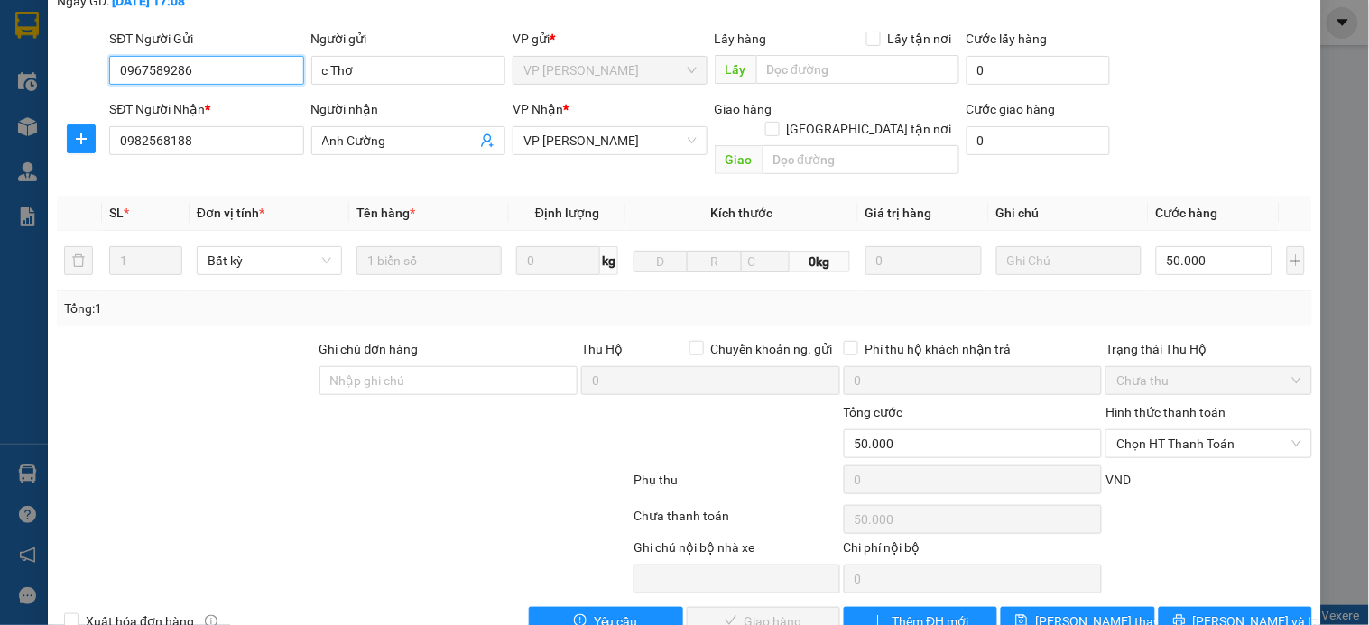
scroll to position [139, 0]
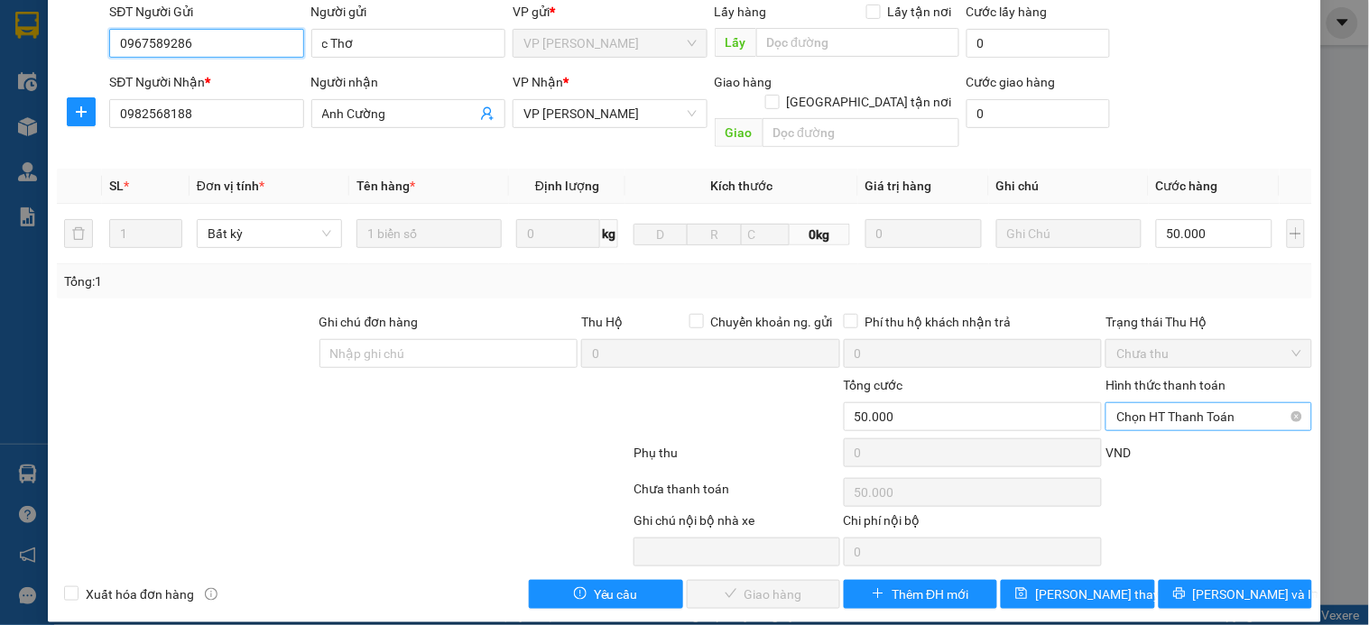
click at [1175, 403] on span "Chọn HT Thanh Toán" at bounding box center [1208, 416] width 184 height 27
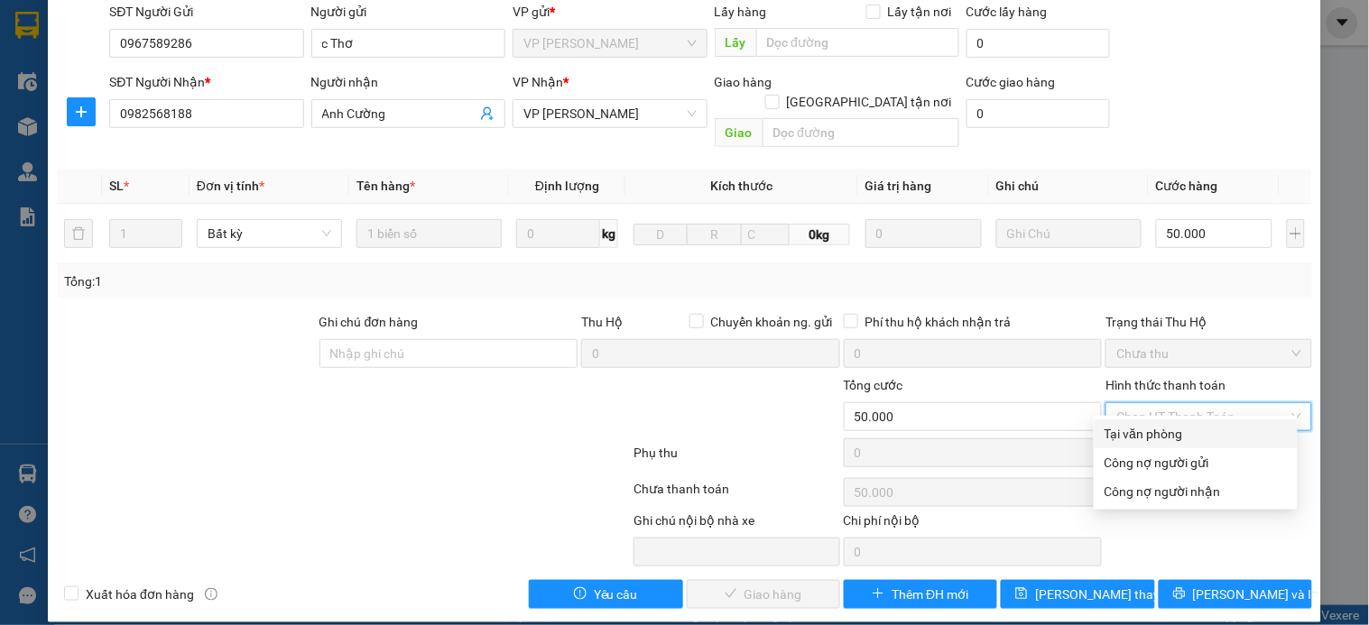
click at [1129, 438] on div "Tại văn phòng" at bounding box center [1196, 434] width 182 height 20
type input "0"
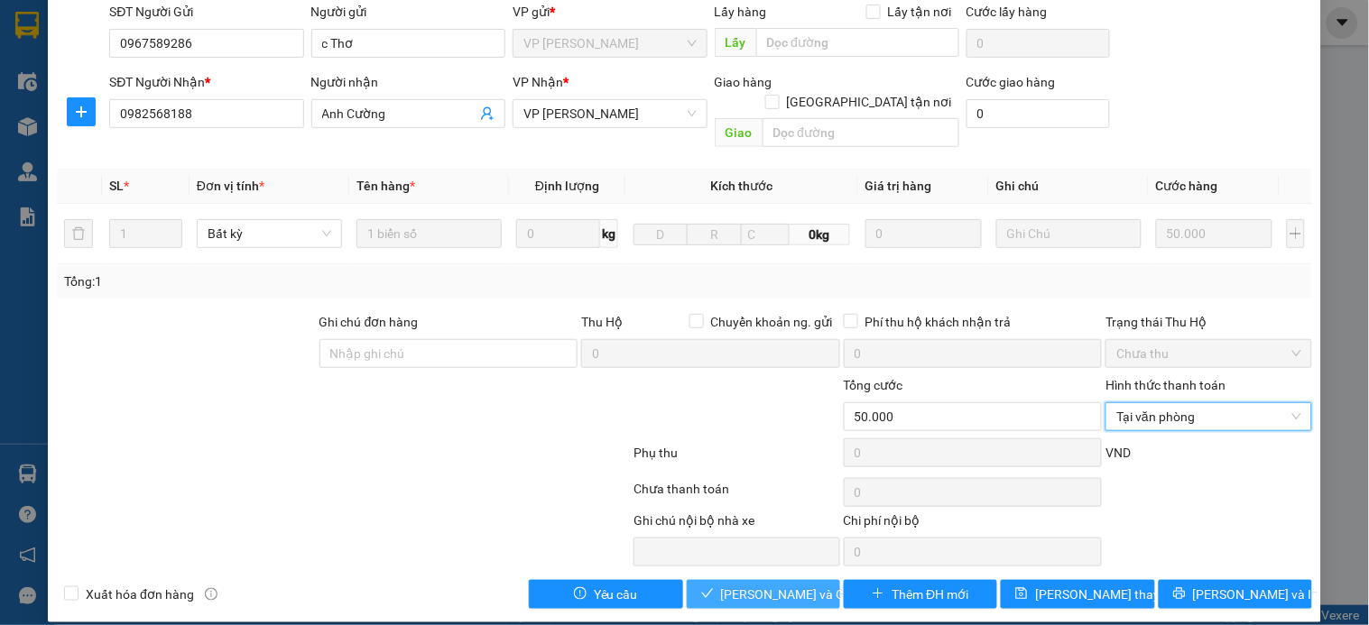
click at [778, 585] on span "Lưu và Giao hàng" at bounding box center [807, 595] width 173 height 20
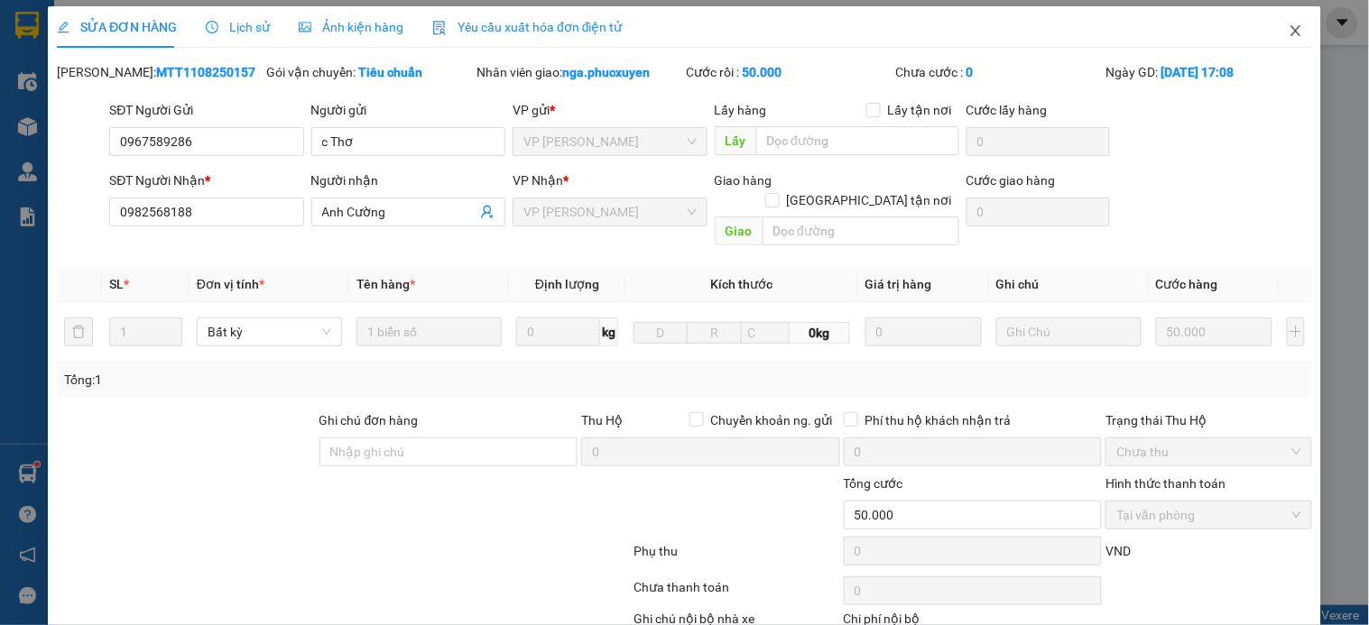
scroll to position [0, 0]
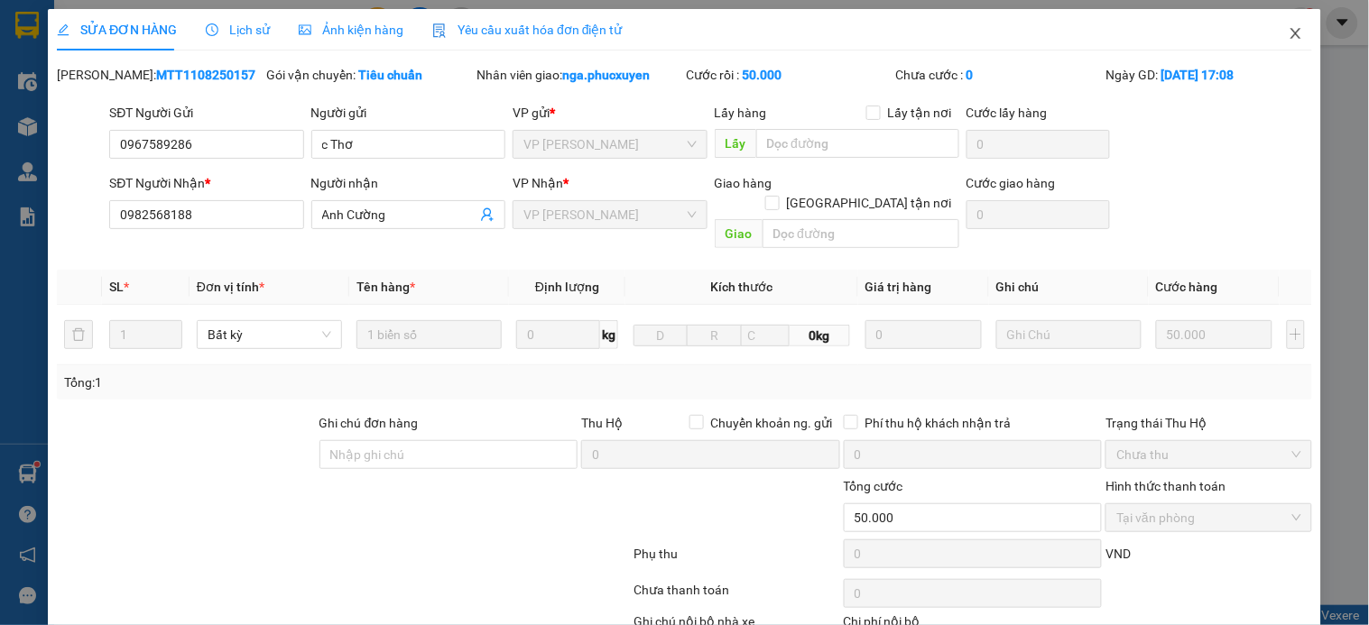
click at [1289, 30] on icon "close" at bounding box center [1296, 33] width 14 height 14
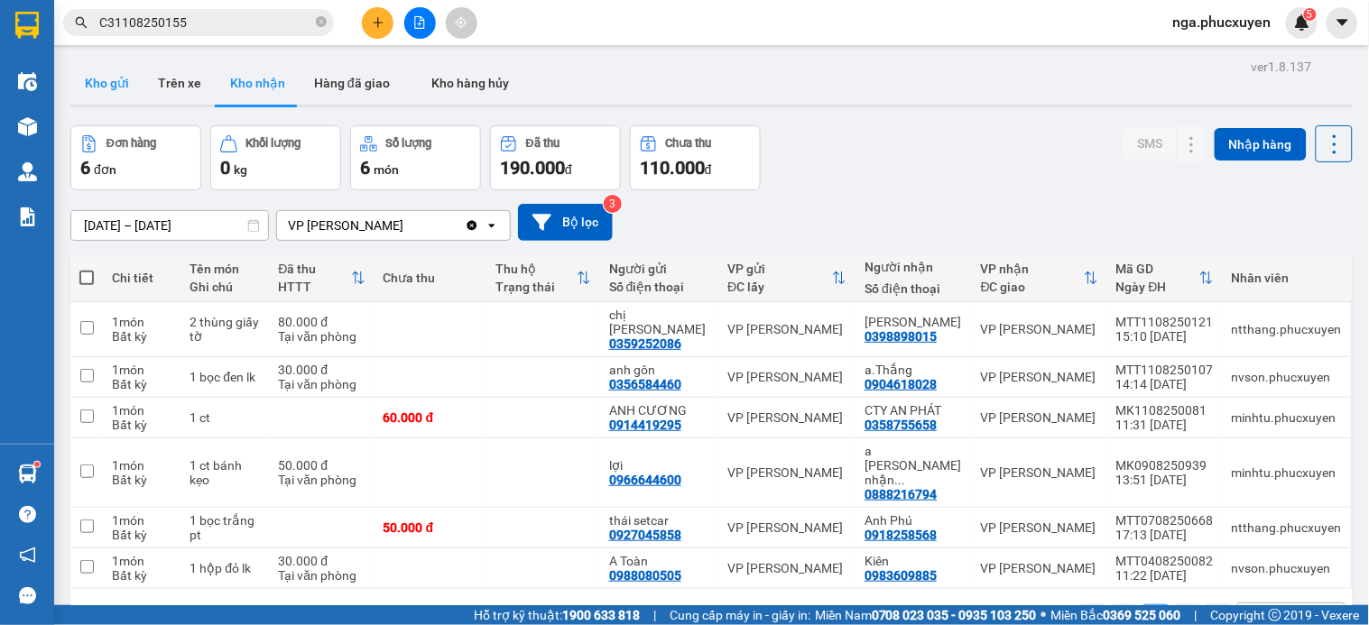
click at [108, 78] on button "Kho gửi" at bounding box center [106, 82] width 73 height 43
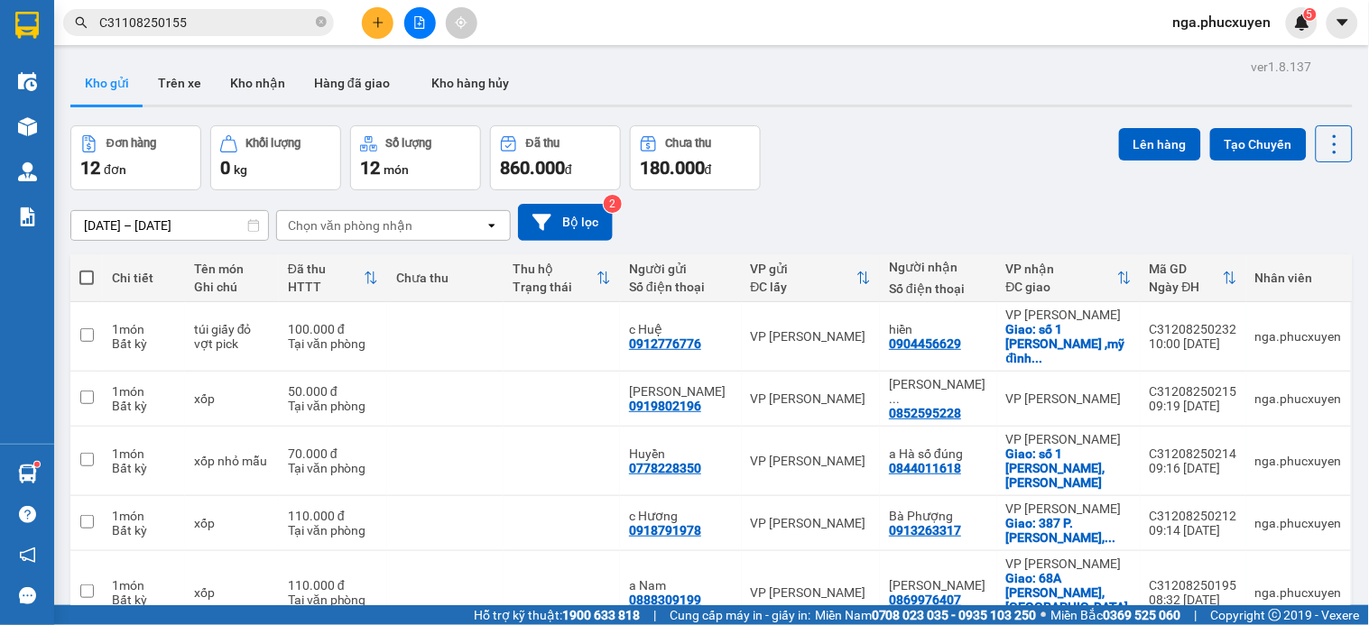
click at [90, 277] on span at bounding box center [86, 278] width 14 height 14
click at [87, 269] on input "checkbox" at bounding box center [87, 269] width 0 height 0
checkbox input "true"
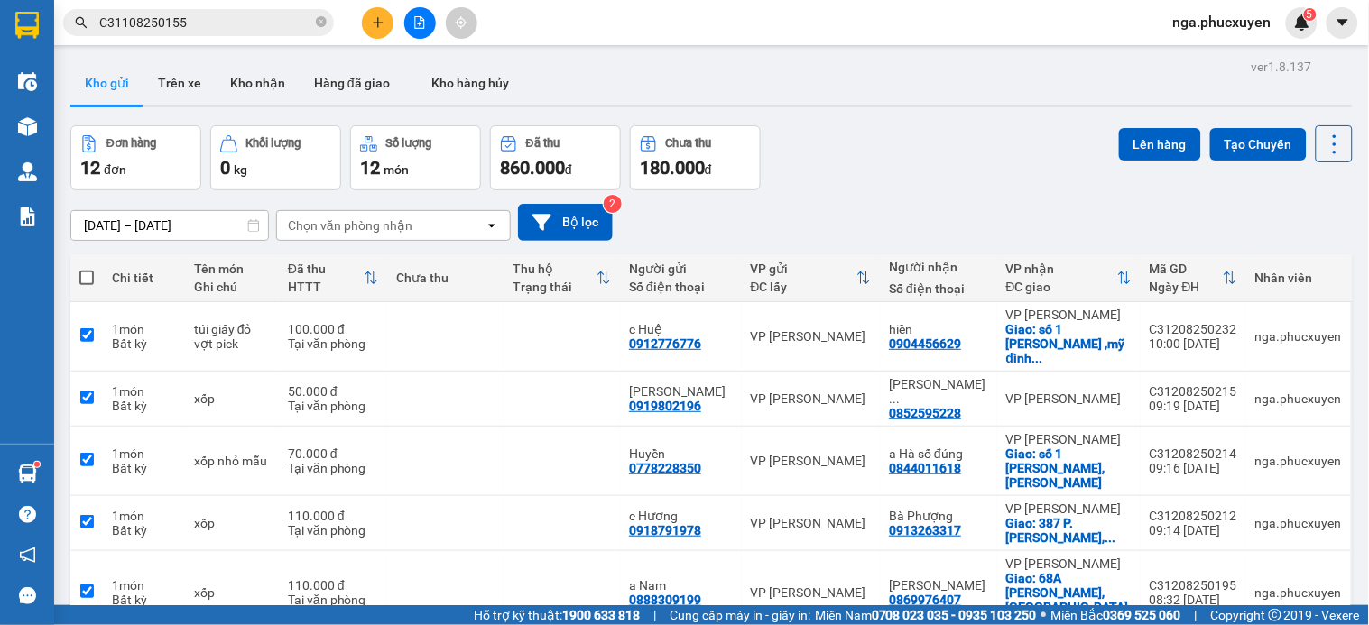
checkbox input "true"
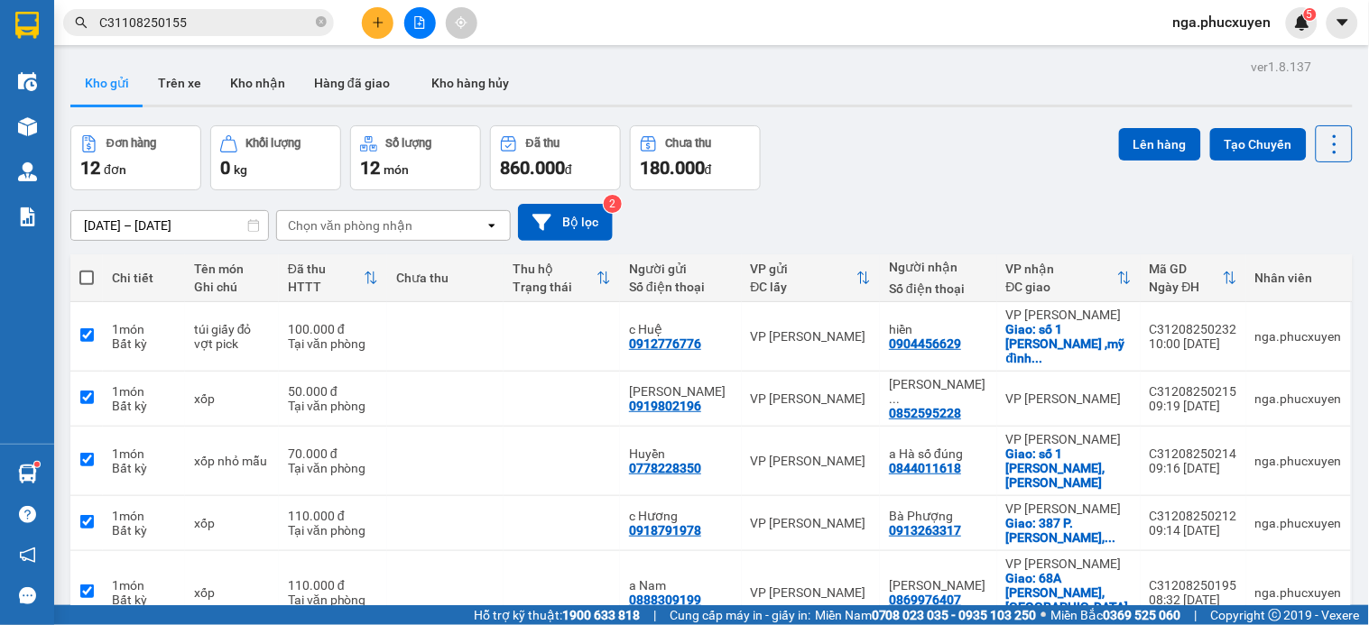
checkbox input "true"
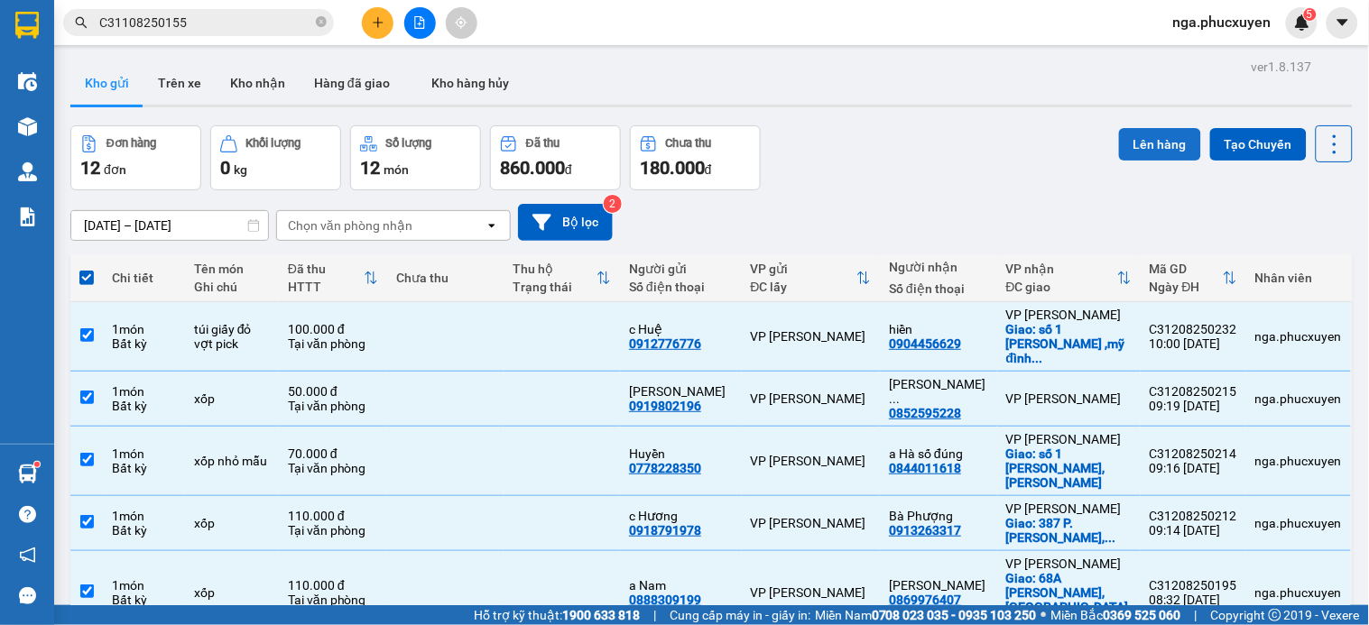
click at [1134, 140] on button "Lên hàng" at bounding box center [1160, 144] width 82 height 32
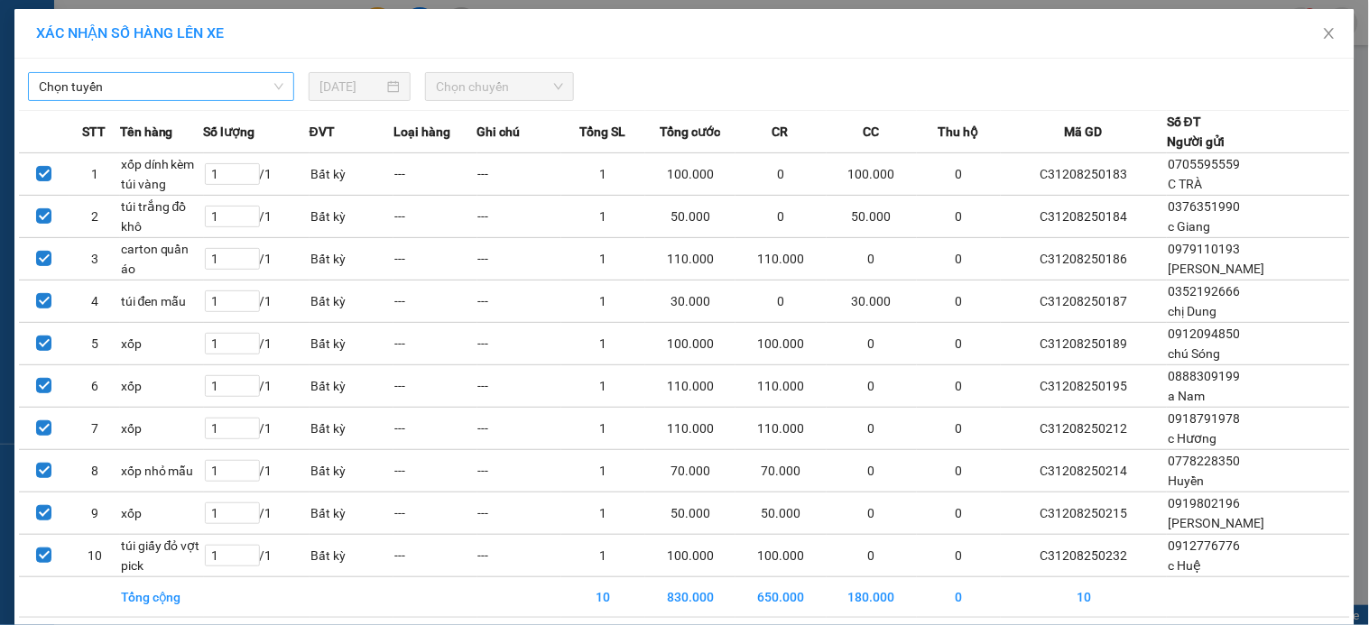
click at [250, 92] on span "Chọn tuyến" at bounding box center [161, 86] width 245 height 27
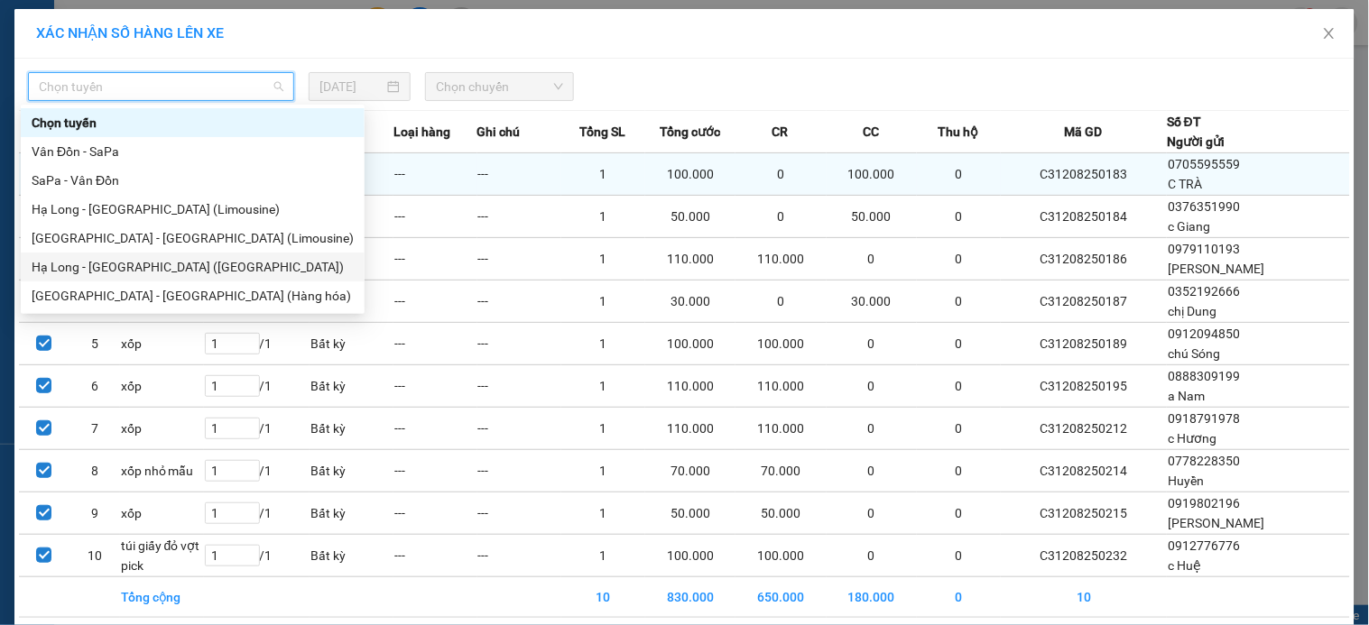
drag, startPoint x: 167, startPoint y: 267, endPoint x: 347, endPoint y: 164, distance: 207.8
click at [168, 267] on div "Hạ Long - Hà Nội (Hàng hóa)" at bounding box center [193, 267] width 322 height 20
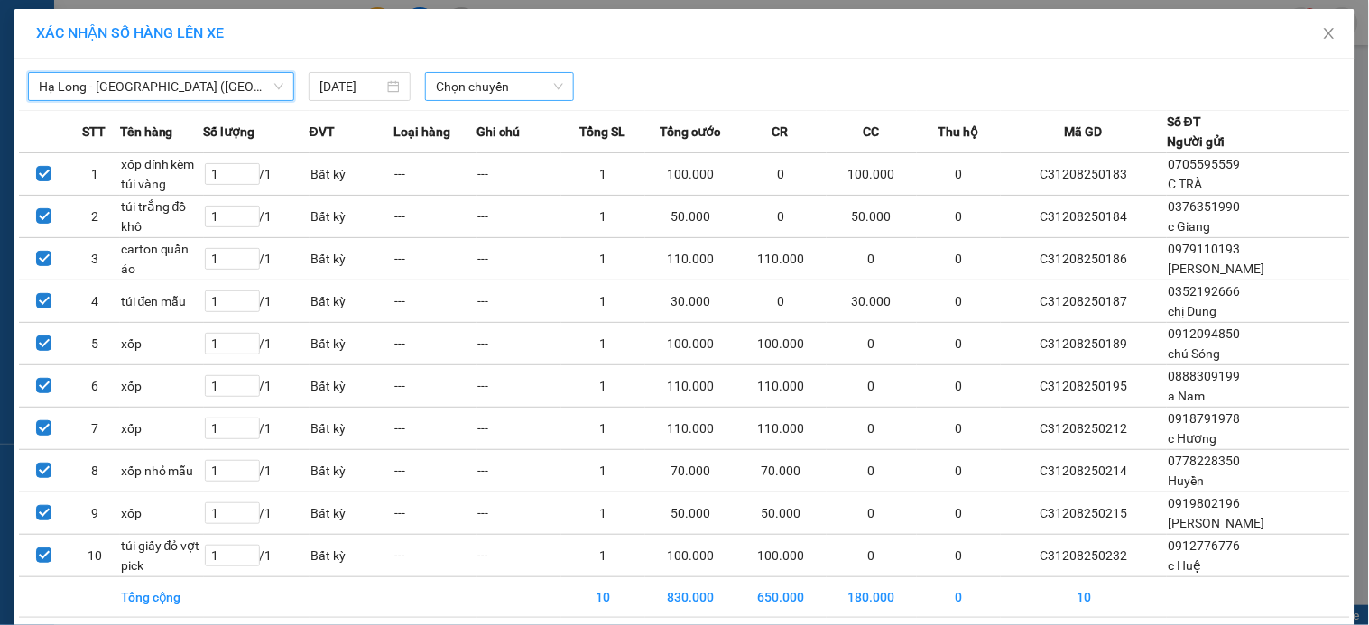
click at [488, 84] on span "Chọn chuyến" at bounding box center [499, 86] width 127 height 27
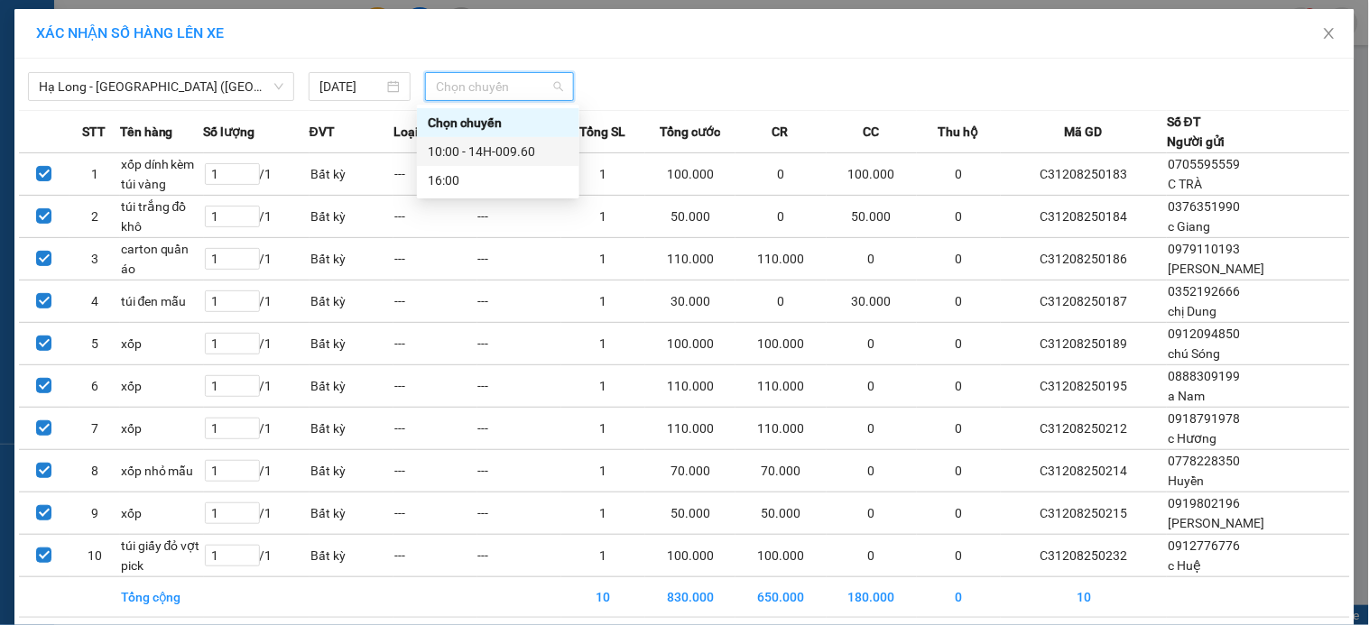
drag, startPoint x: 493, startPoint y: 151, endPoint x: 539, endPoint y: 146, distance: 46.2
click at [495, 150] on div "10:00 - 14H-009.60" at bounding box center [498, 152] width 141 height 20
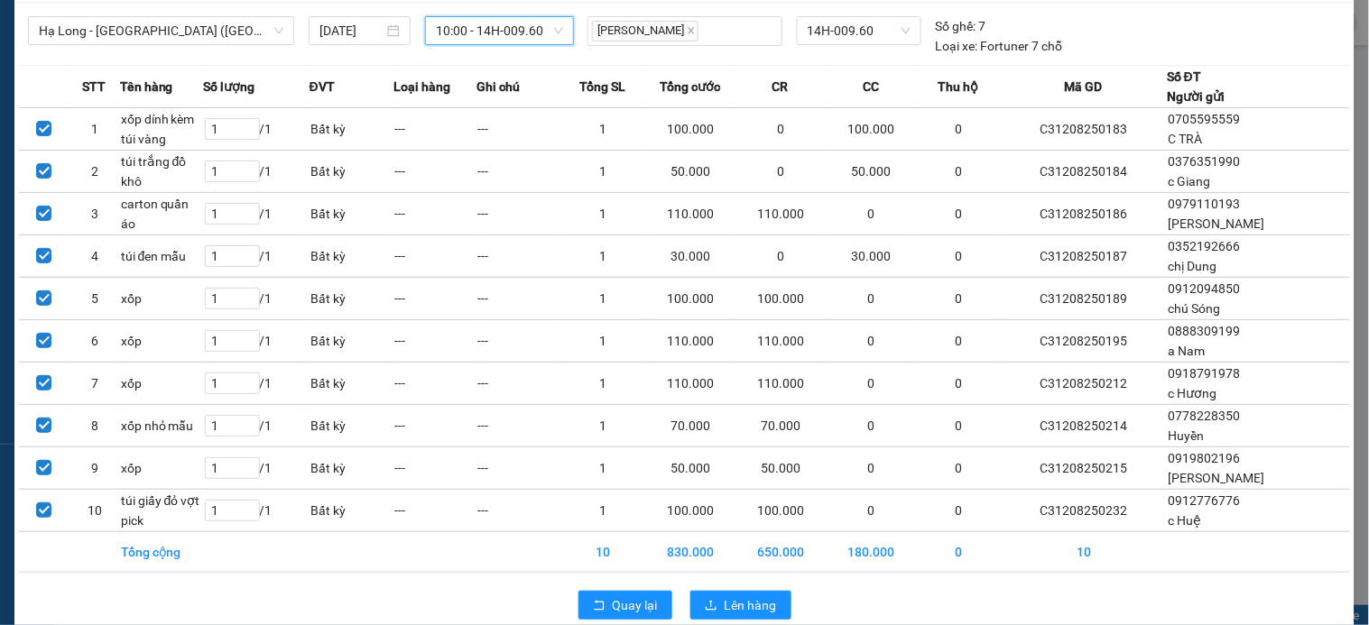
scroll to position [86, 0]
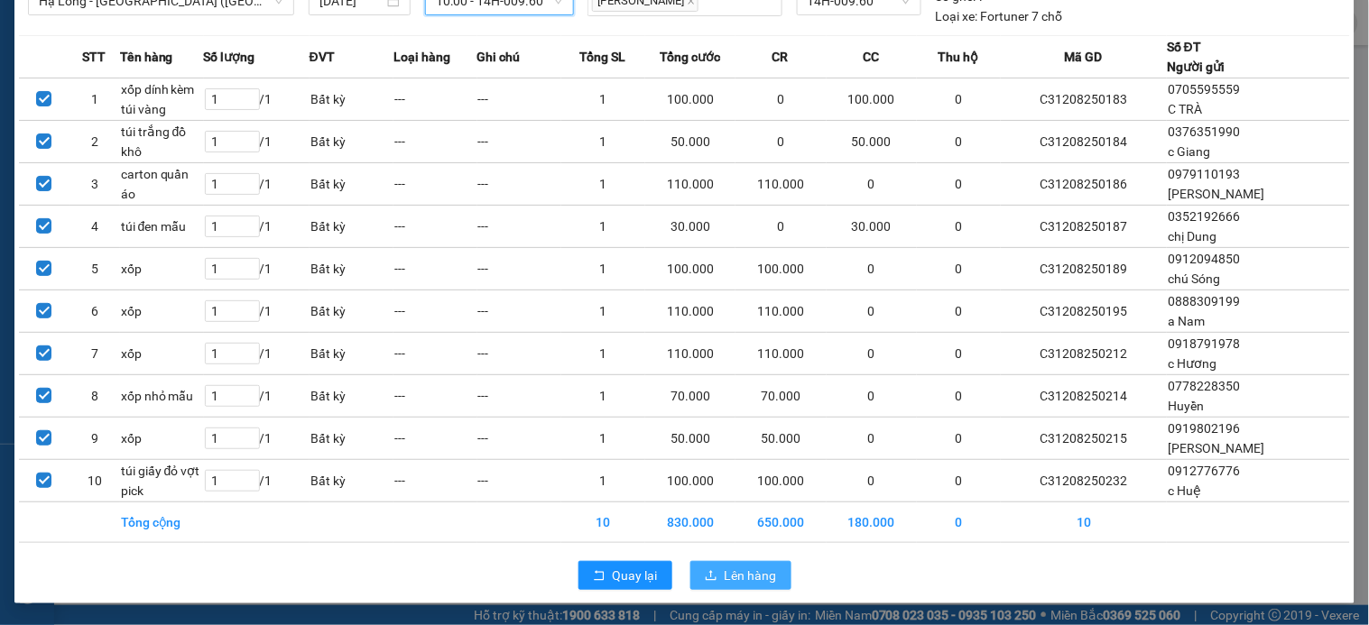
click at [750, 571] on span "Lên hàng" at bounding box center [751, 576] width 52 height 20
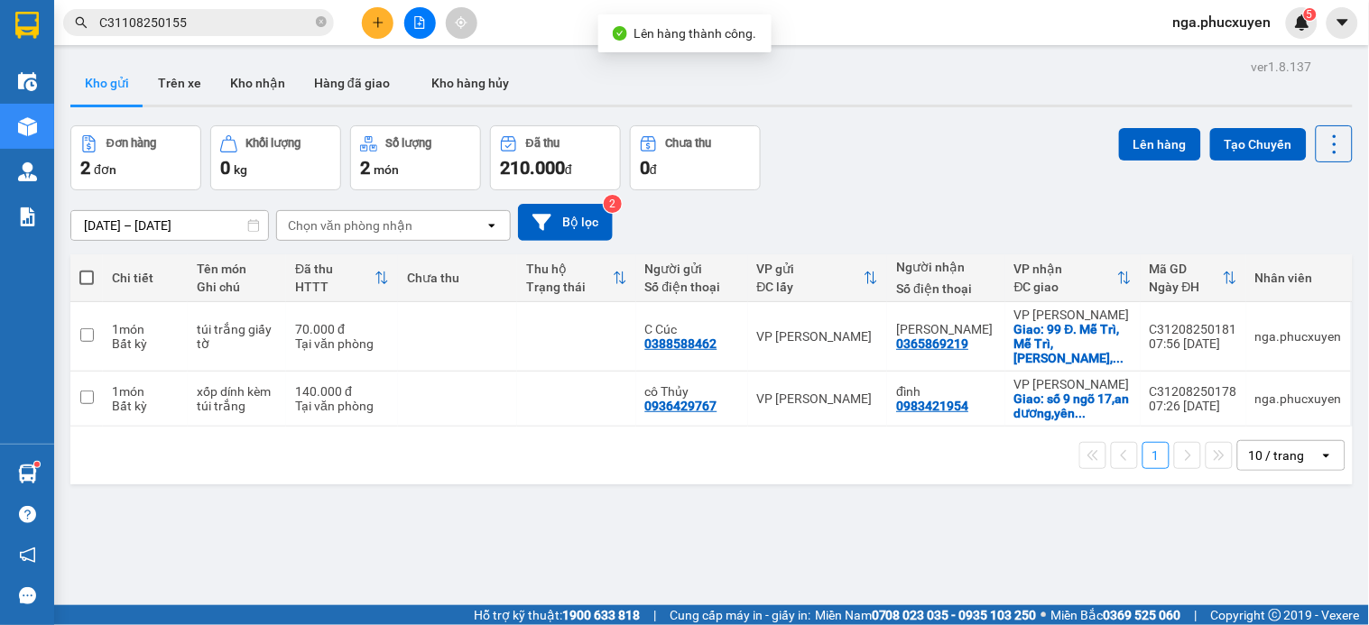
click at [236, 18] on input "C31108250155" at bounding box center [205, 23] width 213 height 20
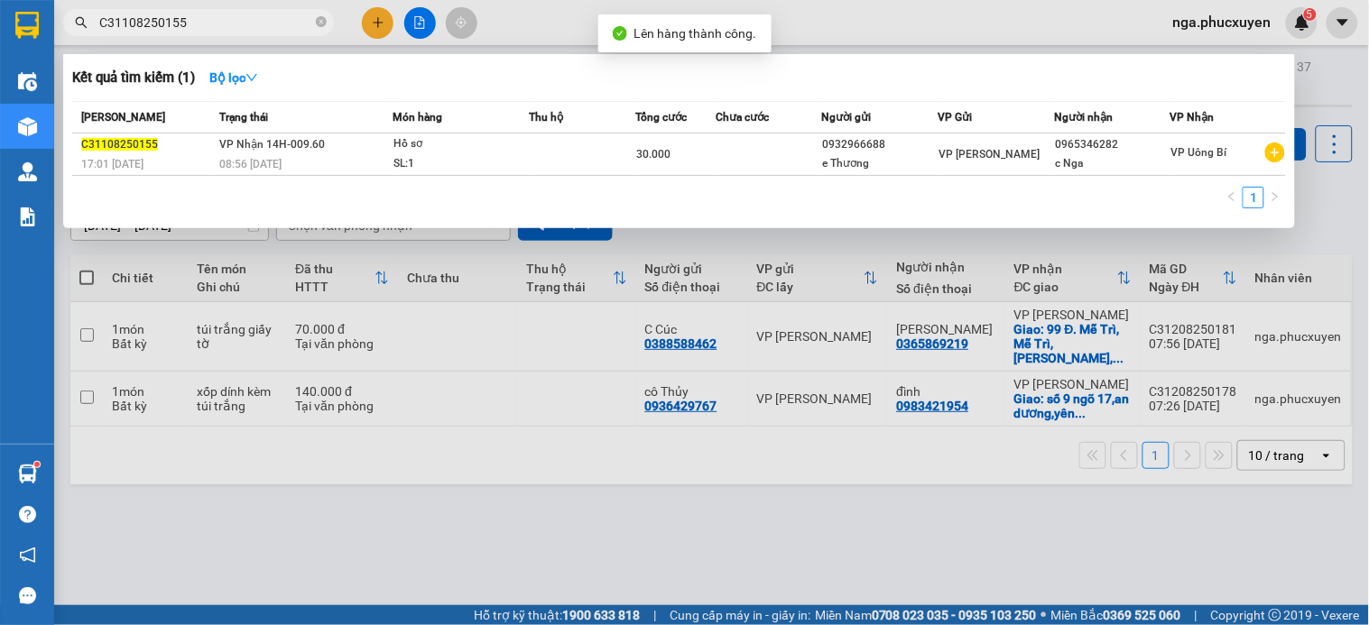
click at [236, 18] on input "C31108250155" at bounding box center [205, 23] width 213 height 20
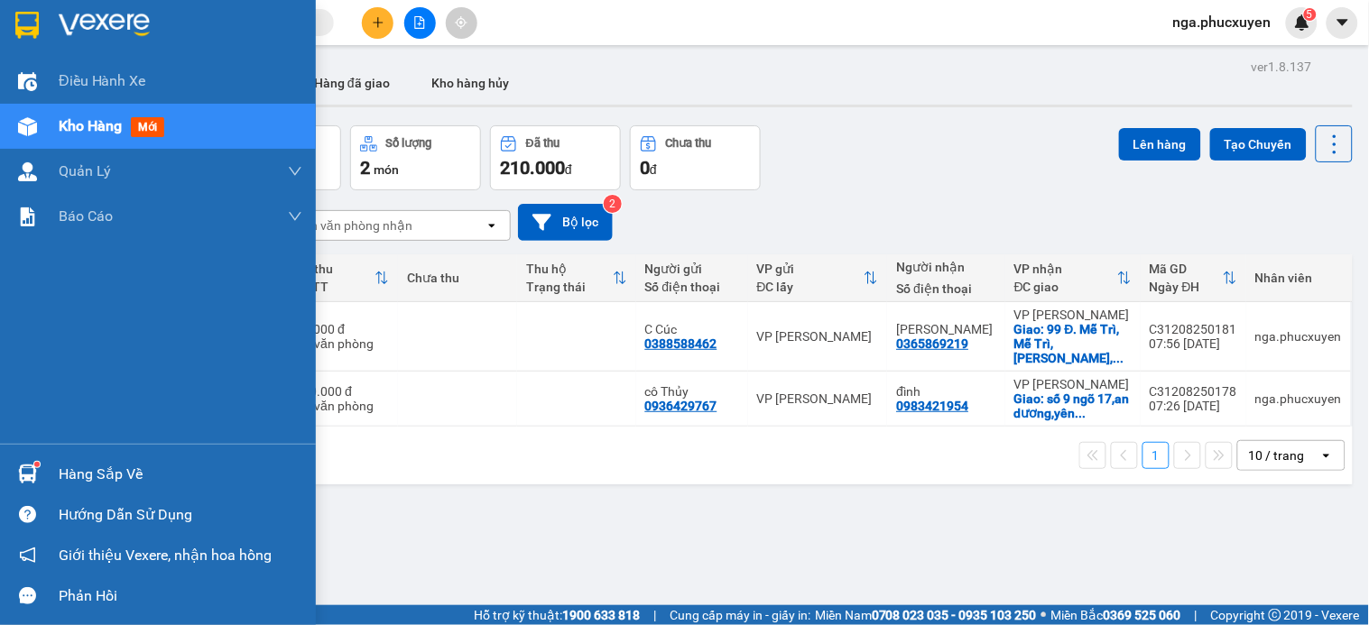
click at [93, 465] on div "Hàng sắp về" at bounding box center [181, 474] width 244 height 27
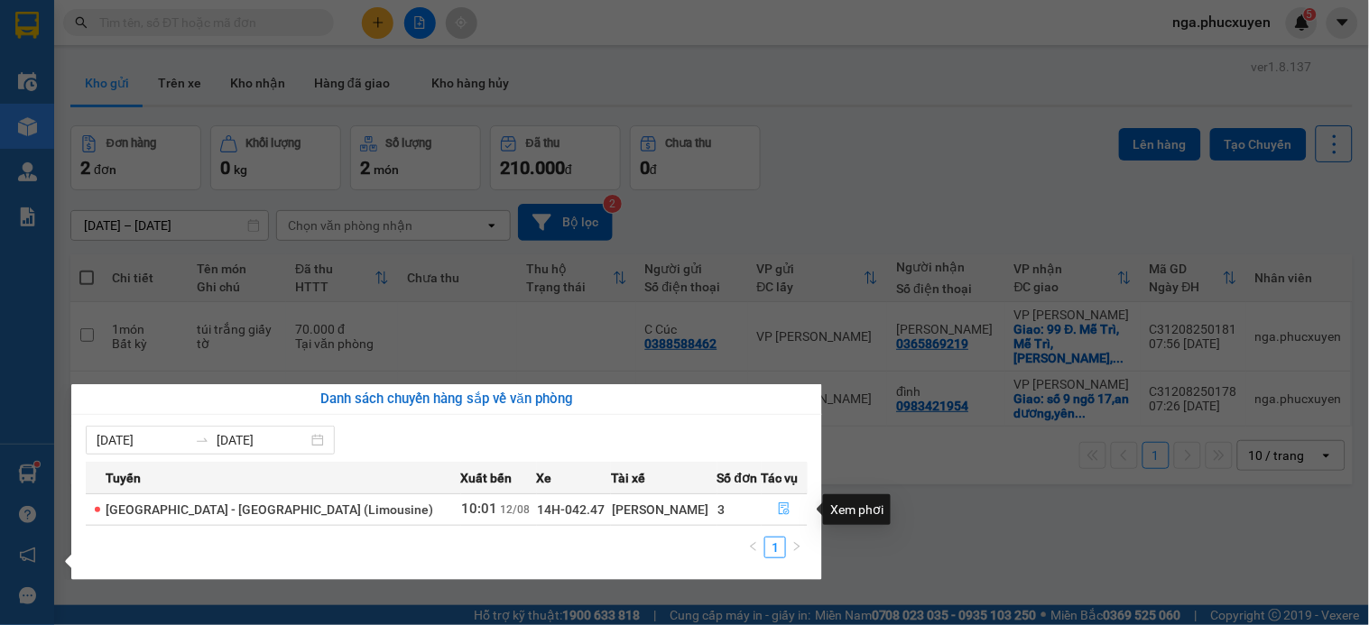
click at [780, 510] on icon "file-done" at bounding box center [785, 509] width 11 height 13
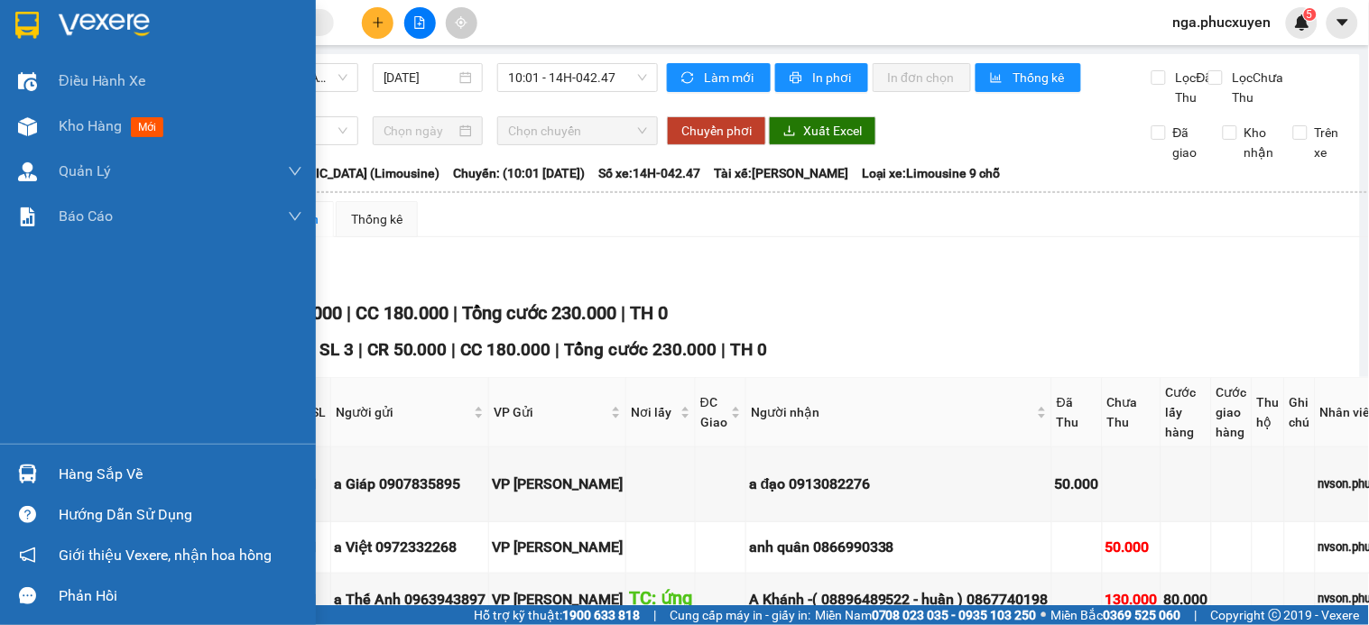
click at [88, 22] on img at bounding box center [104, 25] width 91 height 27
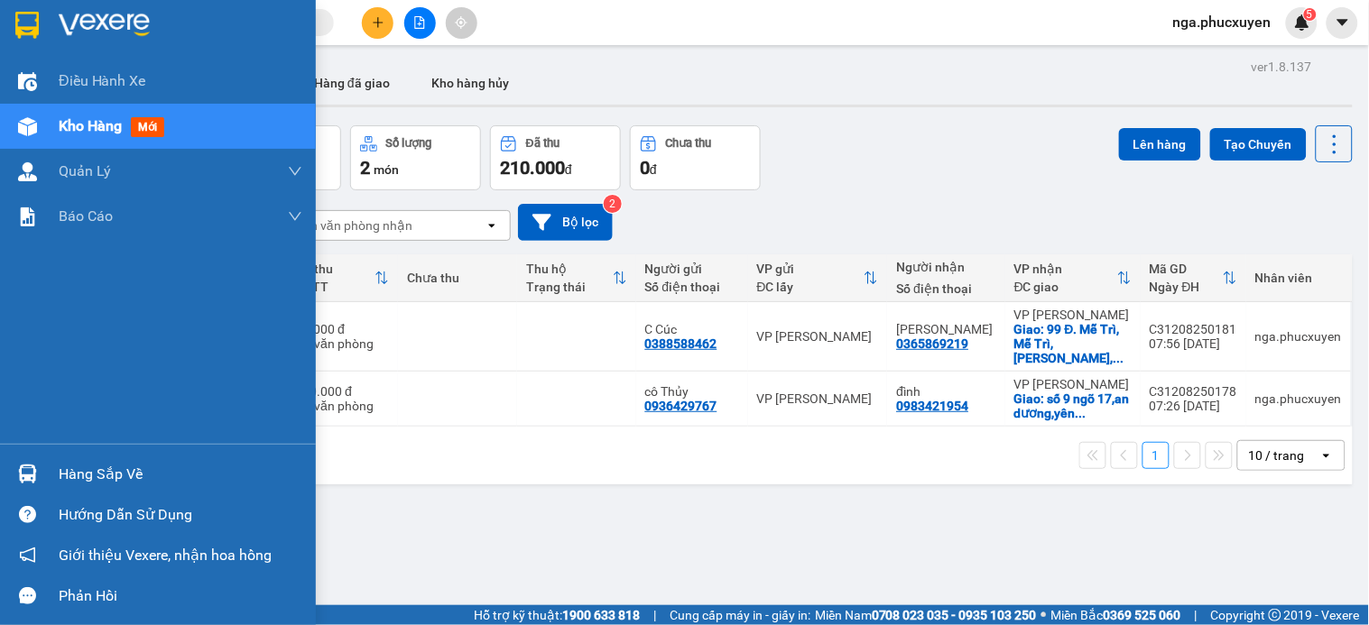
click at [75, 477] on div "Hàng sắp về" at bounding box center [181, 474] width 244 height 27
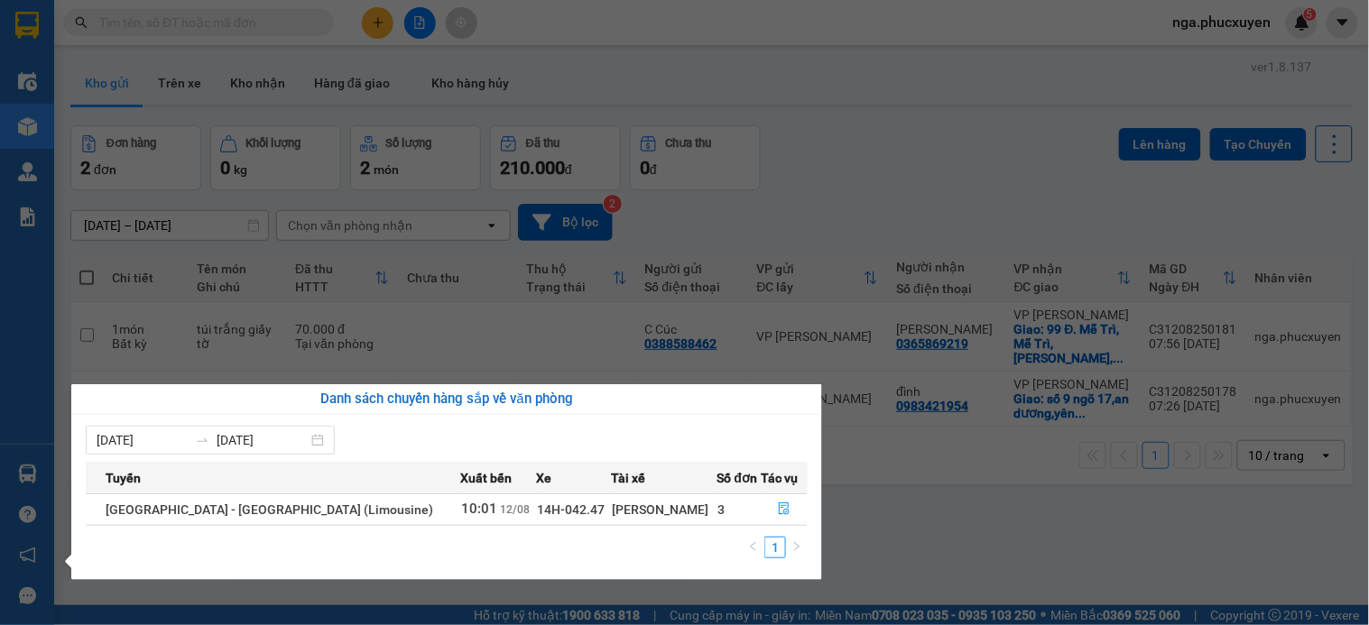
click at [855, 186] on section "Kết quả tìm kiếm ( 1 ) Bộ lọc Mã ĐH Trạng thái Món hàng Thu hộ Tổng cước Chưa c…" at bounding box center [684, 312] width 1369 height 625
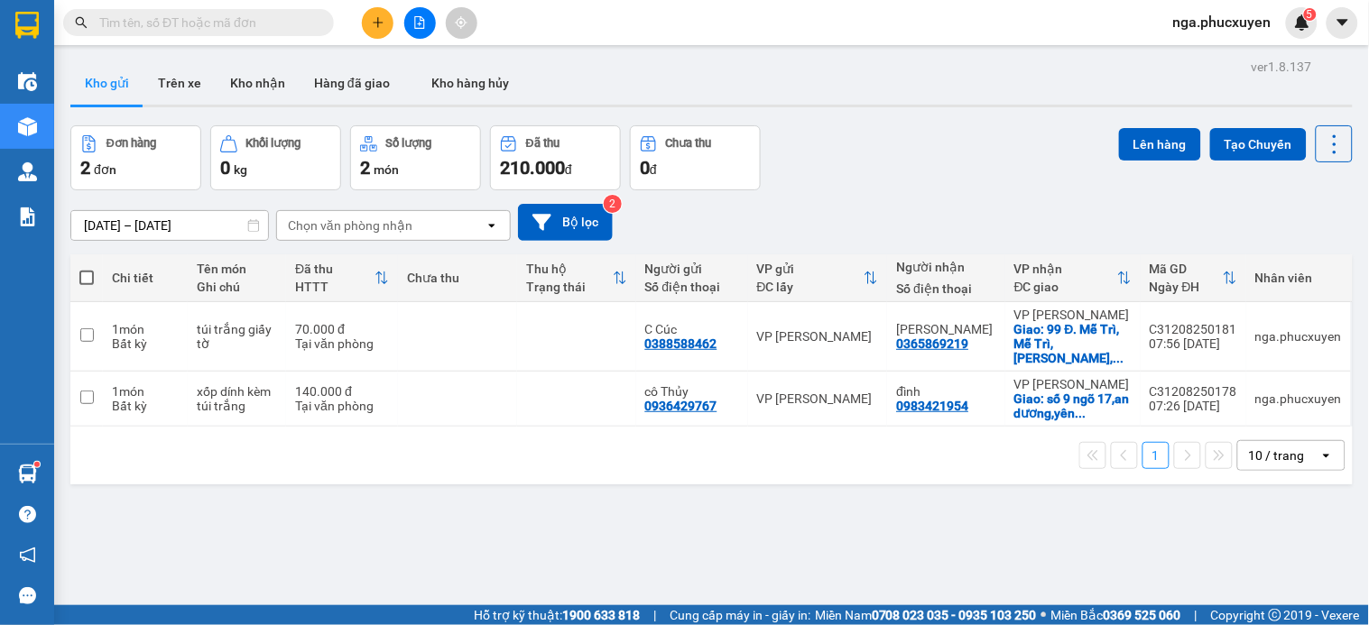
click at [374, 16] on icon "plus" at bounding box center [378, 22] width 13 height 13
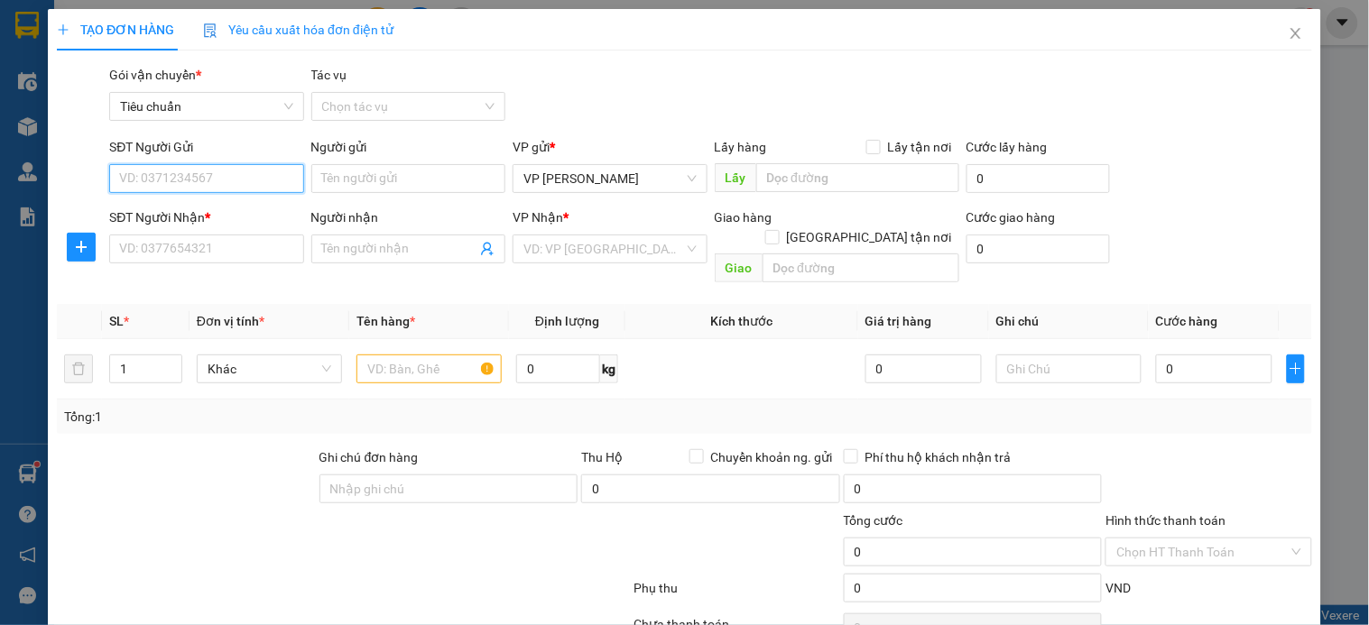
click at [266, 180] on input "SĐT Người Gửi" at bounding box center [206, 178] width 194 height 29
click at [266, 179] on input "1414" at bounding box center [206, 178] width 194 height 29
click at [190, 210] on div "0335821414 - Vân" at bounding box center [208, 215] width 178 height 20
type input "0335821414"
type input "[PERSON_NAME]"
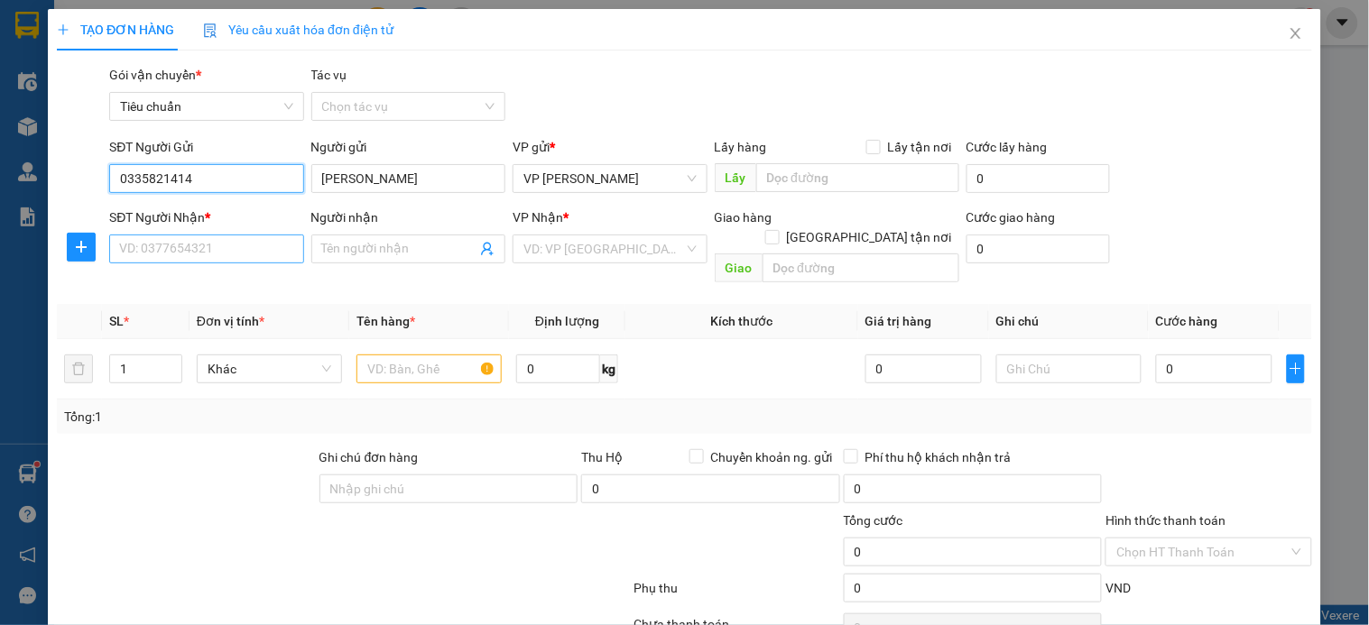
type input "0335821414"
click at [186, 245] on input "SĐT Người Nhận *" at bounding box center [206, 249] width 194 height 29
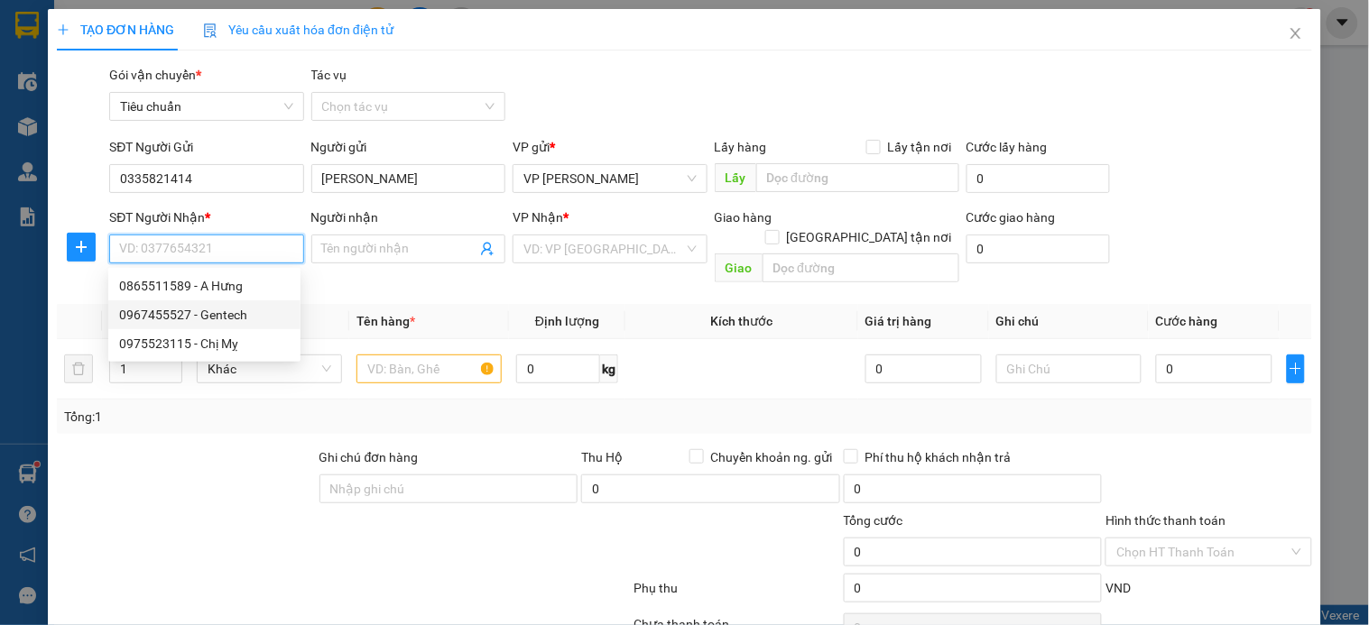
click at [224, 307] on div "0967455527 - Gentech" at bounding box center [204, 315] width 171 height 20
type input "0967455527"
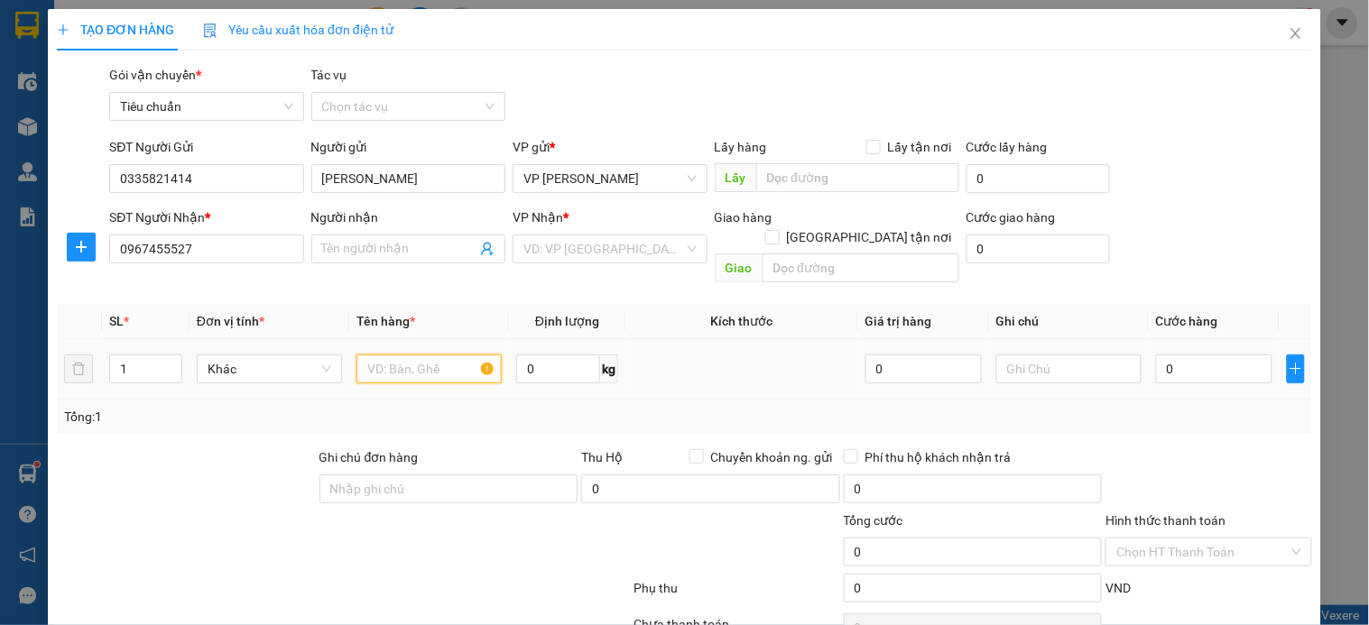
click at [373, 355] on input "text" at bounding box center [428, 369] width 145 height 29
type input "Gentech"
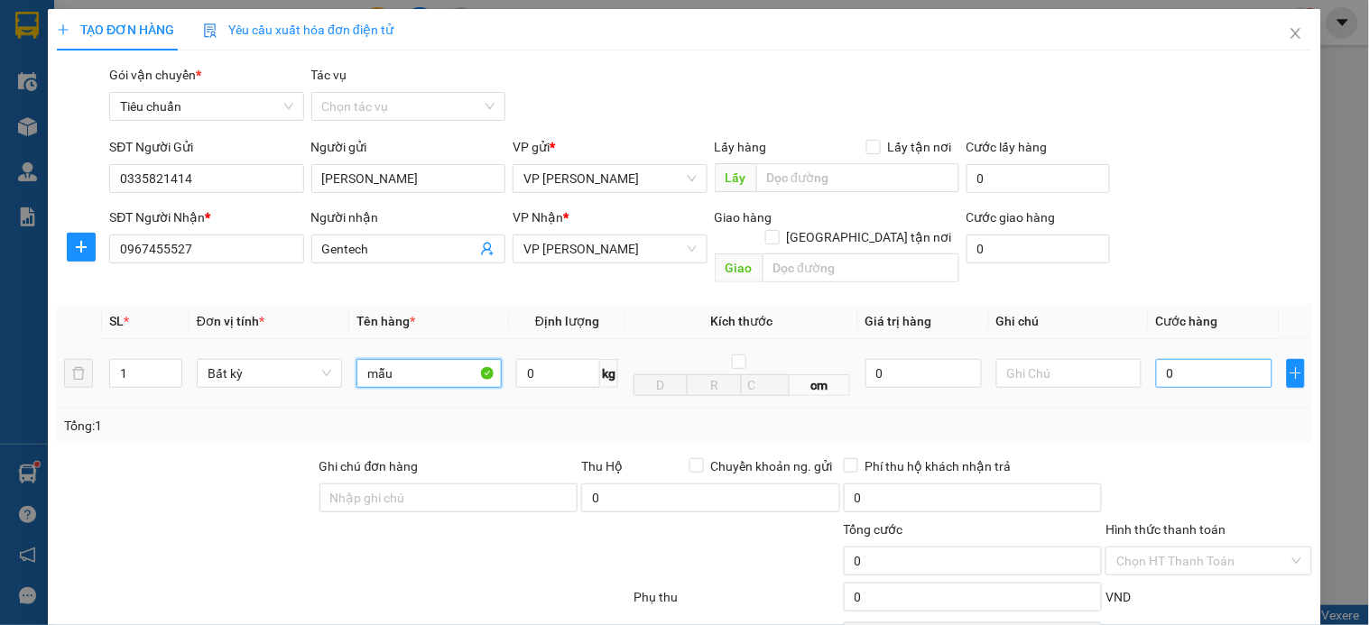
type input "mẫu"
click at [1208, 359] on input "0" at bounding box center [1214, 373] width 116 height 29
type input "5"
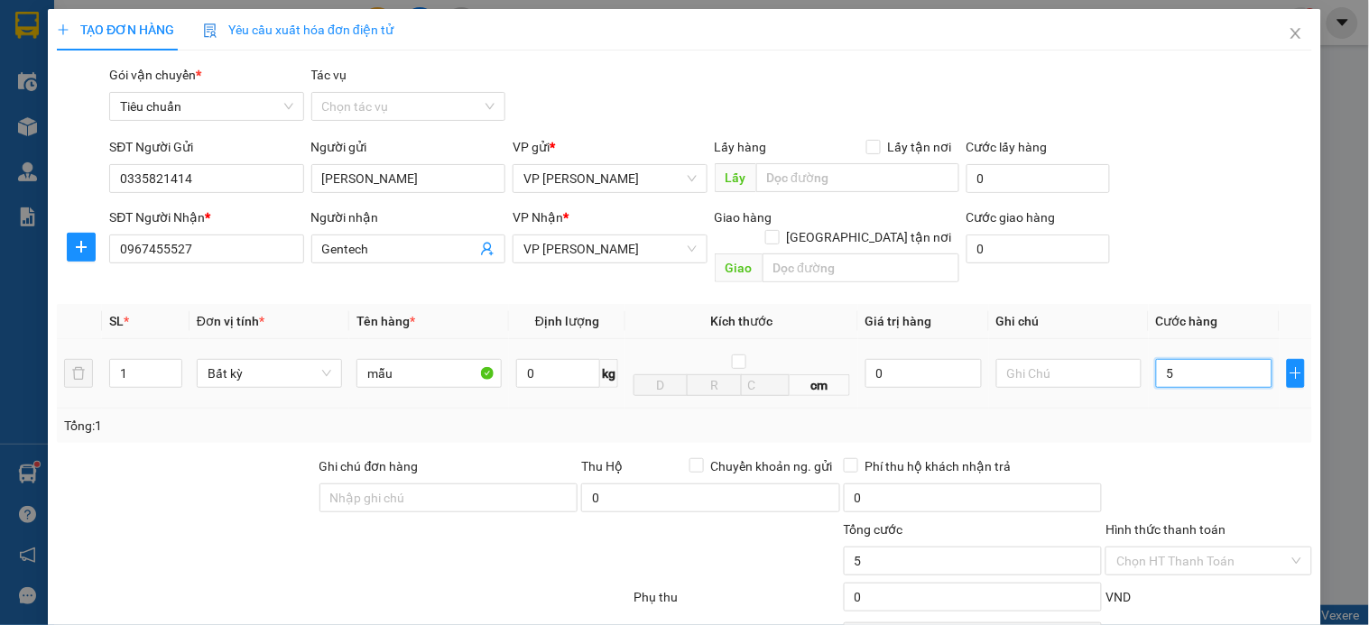
type input "50"
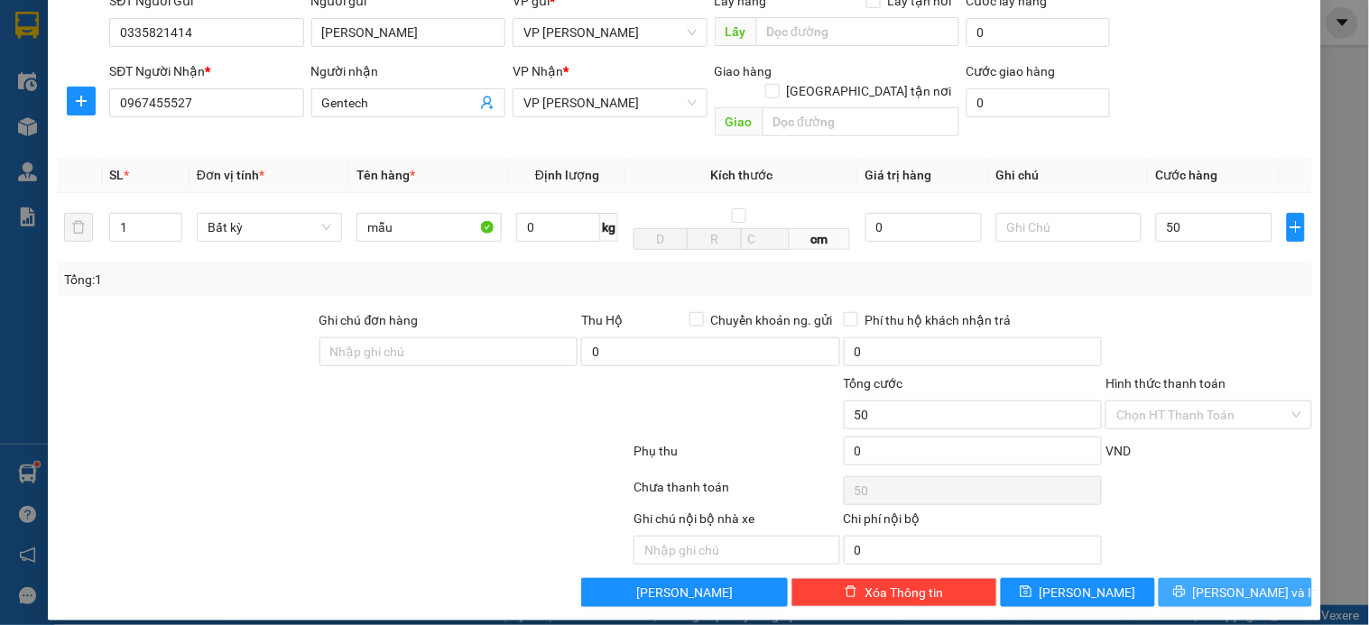
click at [1238, 583] on span "[PERSON_NAME] và In" at bounding box center [1256, 593] width 126 height 20
type input "50.000"
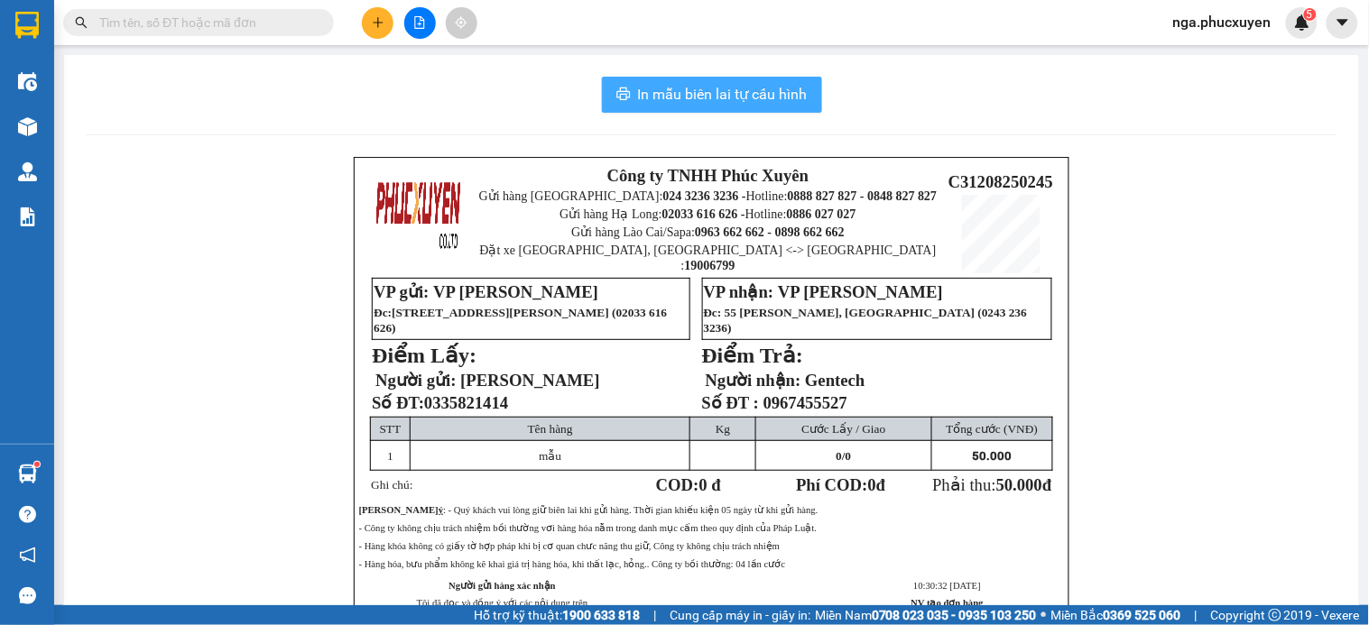
click at [717, 94] on span "In mẫu biên lai tự cấu hình" at bounding box center [723, 94] width 170 height 23
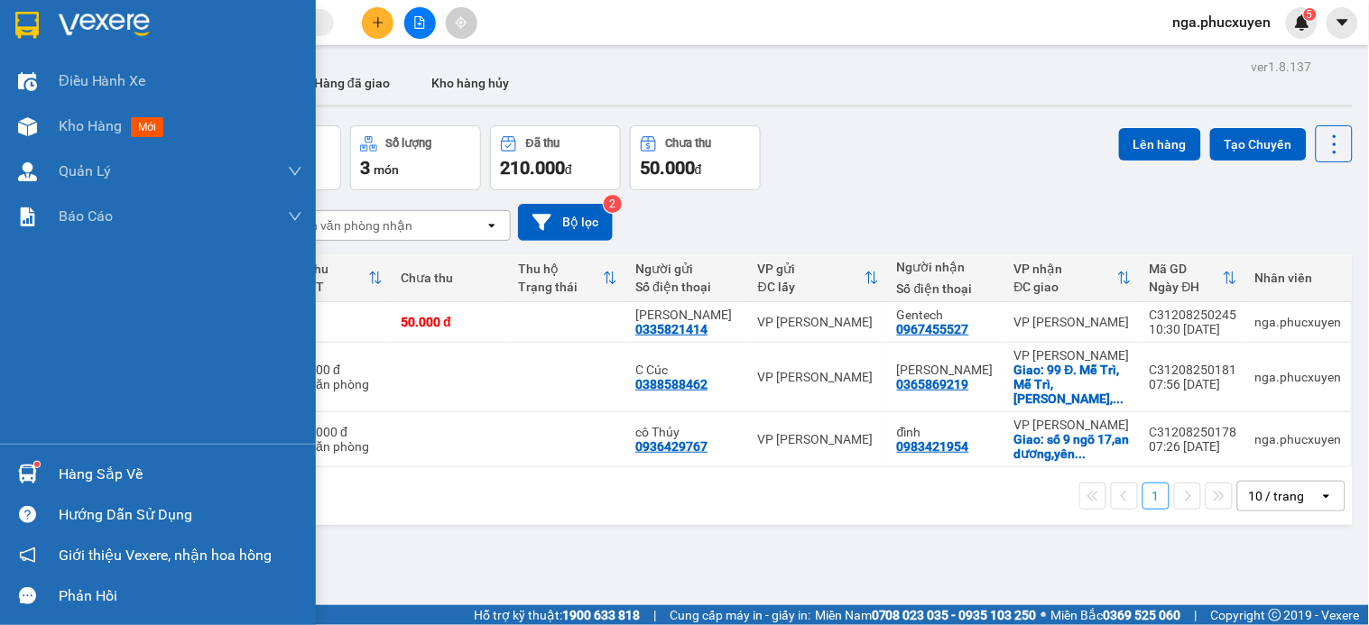
click at [55, 475] on div "Hàng sắp về" at bounding box center [158, 474] width 316 height 41
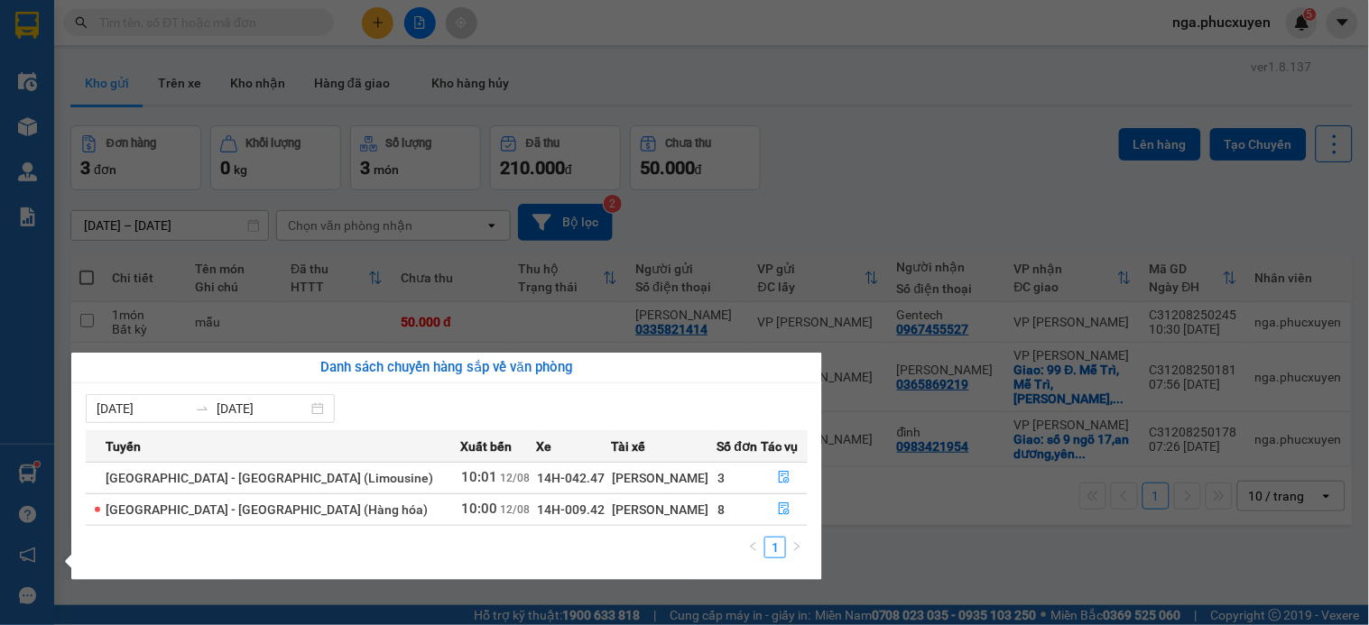
click at [799, 72] on section "Kết quả tìm kiếm ( 1 ) Bộ lọc Mã ĐH Trạng thái Món hàng Thu hộ Tổng cước Chưa c…" at bounding box center [684, 312] width 1369 height 625
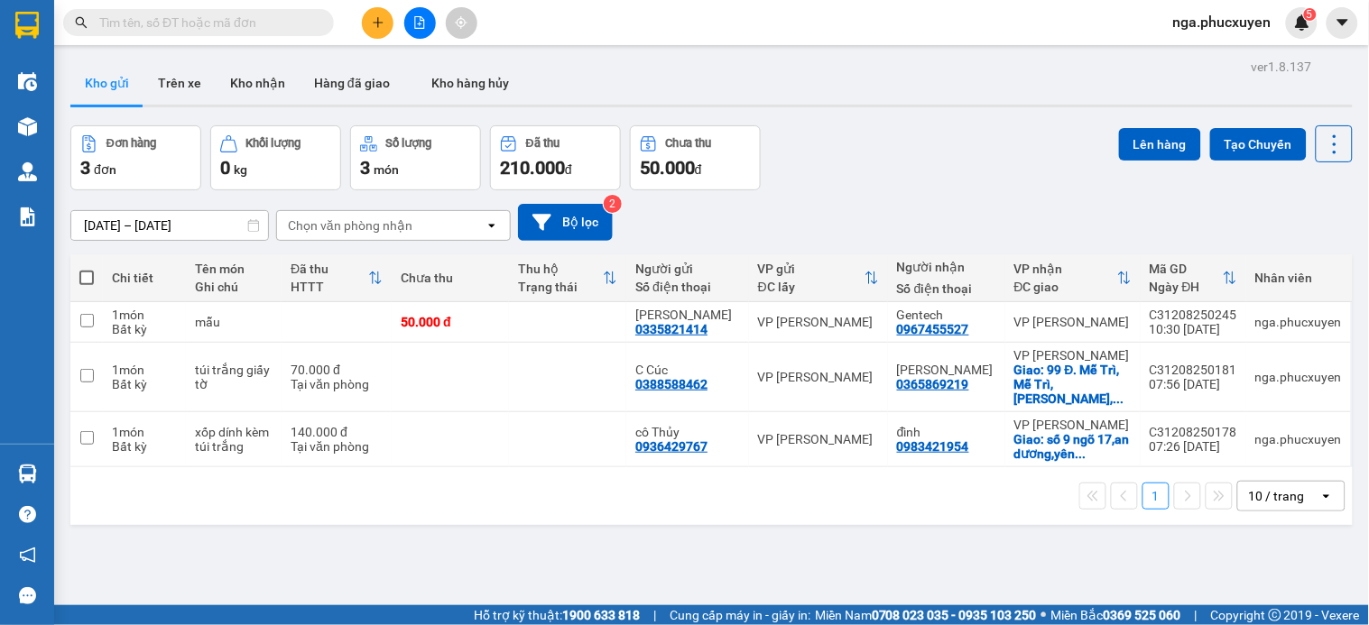
drag, startPoint x: 487, startPoint y: 467, endPoint x: 483, endPoint y: 409, distance: 57.9
click at [487, 458] on div "Chi tiết Tên món Ghi chú Đã thu HTTT Chưa thu Thu hộ Trạng thái Người gửi Số đi…" at bounding box center [711, 389] width 1282 height 271
click at [490, 370] on td at bounding box center [450, 377] width 117 height 69
checkbox input "true"
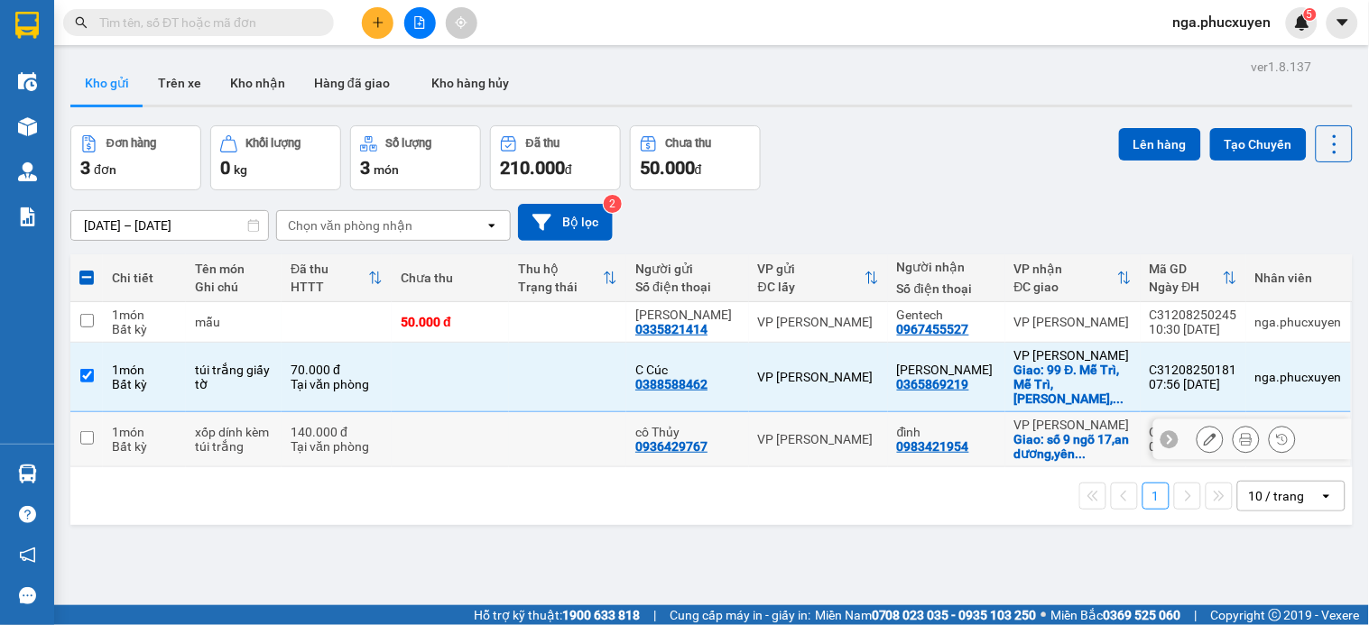
click at [507, 443] on td at bounding box center [450, 439] width 117 height 55
checkbox input "true"
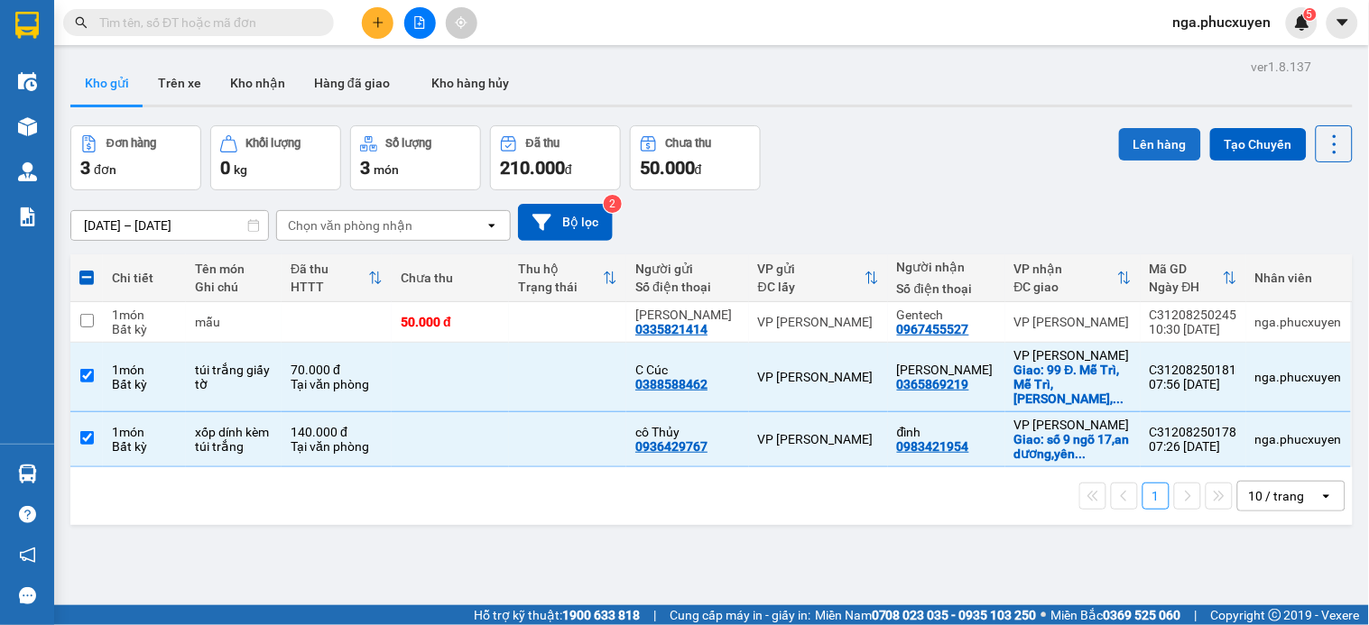
click at [1133, 134] on button "Lên hàng" at bounding box center [1160, 144] width 82 height 32
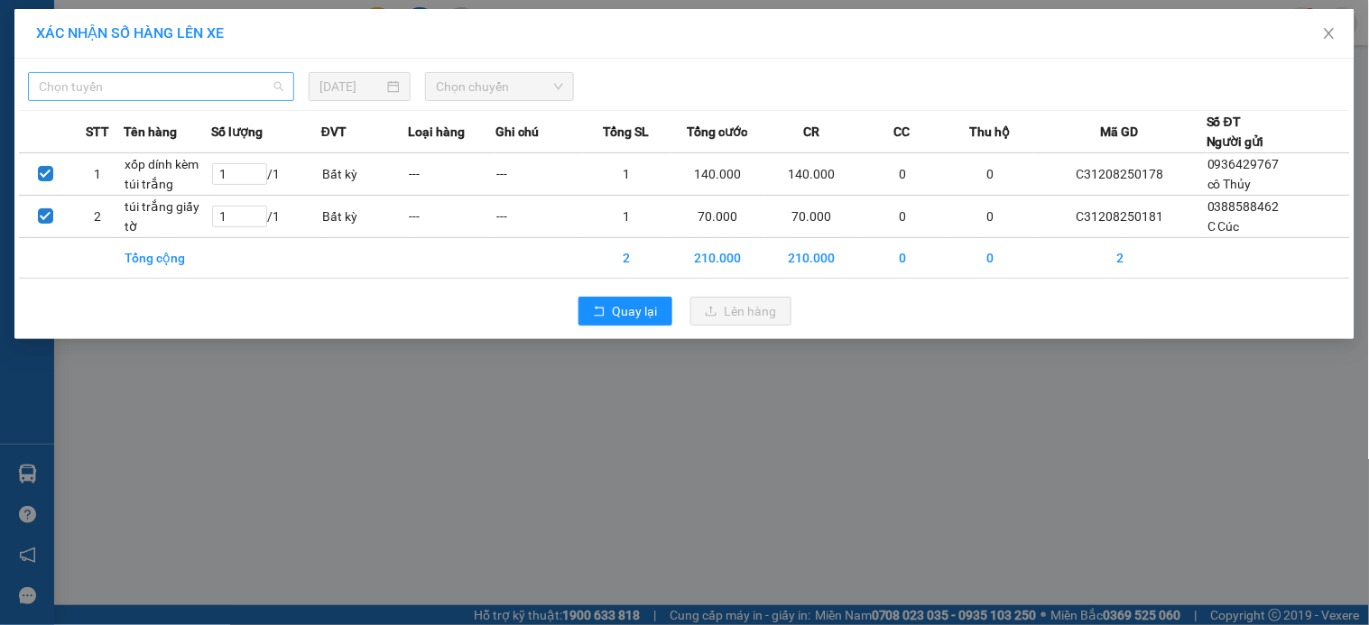
click at [178, 78] on span "Chọn tuyến" at bounding box center [161, 86] width 245 height 27
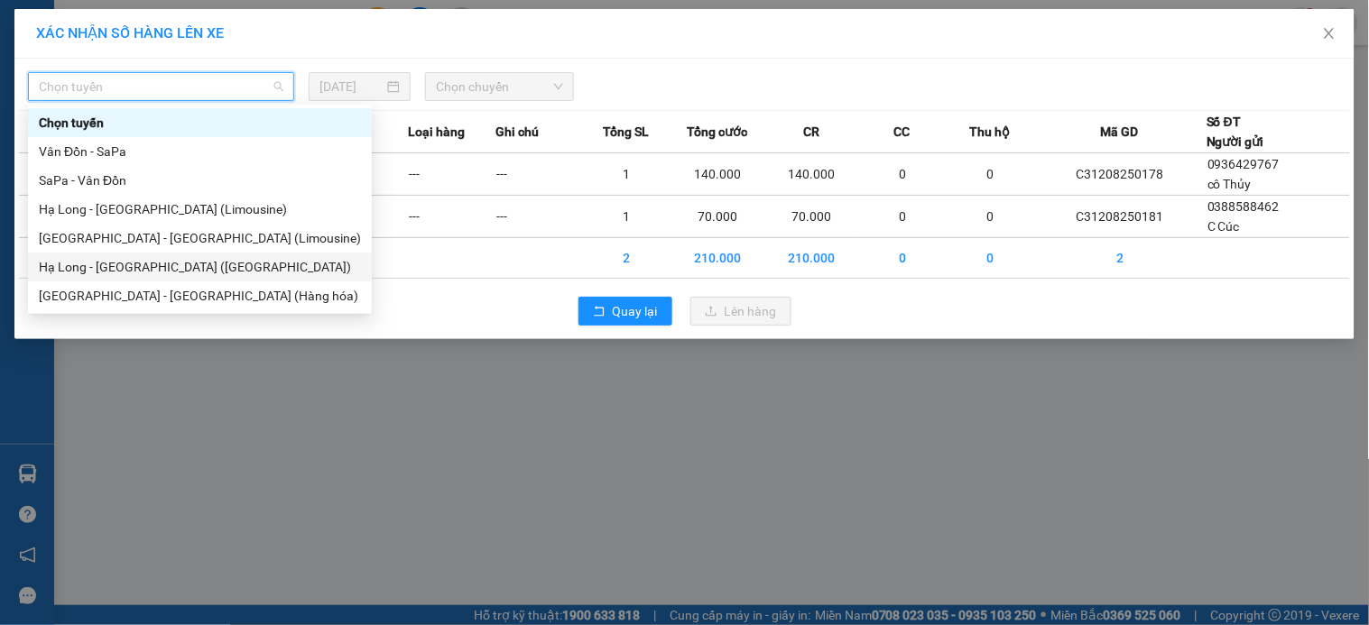
click at [197, 262] on div "Hạ Long - Hà Nội (Hàng hóa)" at bounding box center [200, 267] width 322 height 20
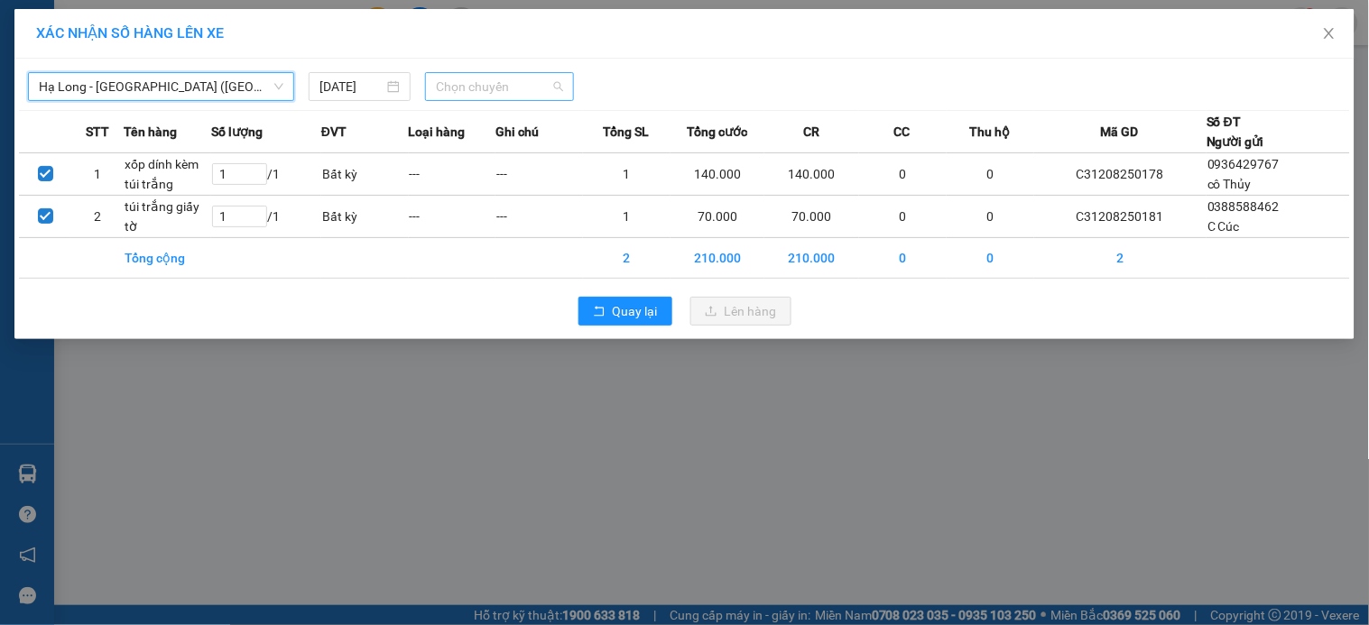
click at [473, 83] on span "Chọn chuyến" at bounding box center [499, 86] width 127 height 27
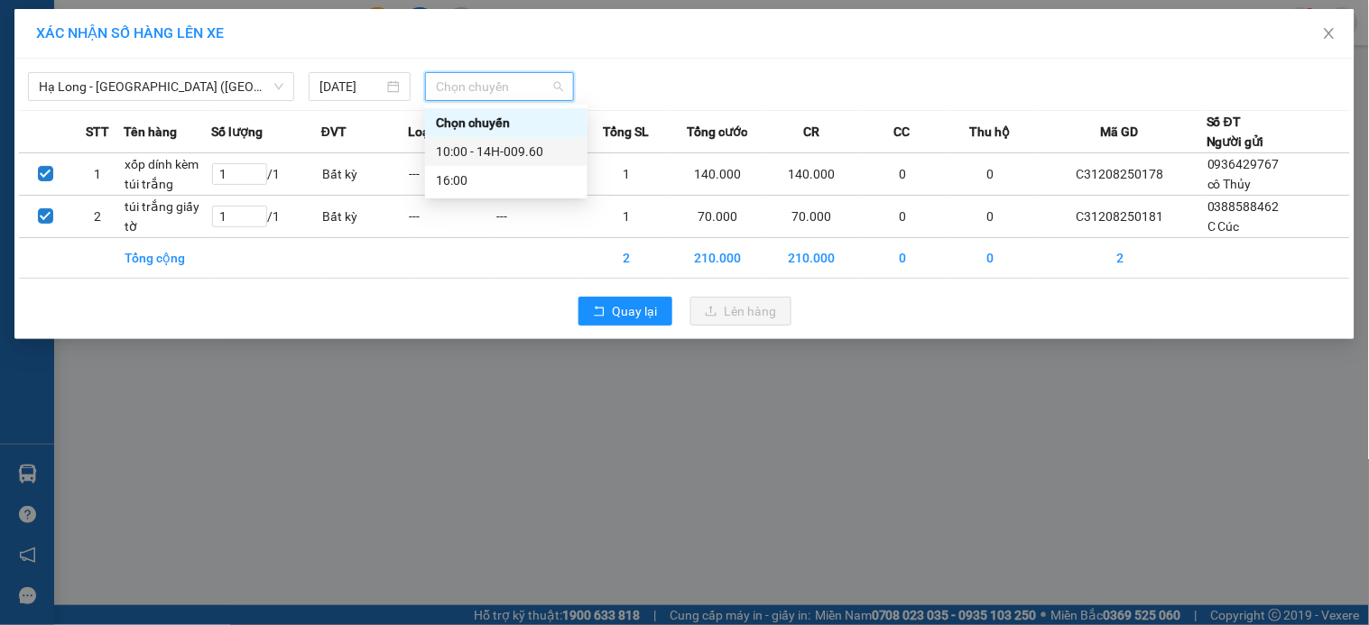
click at [504, 146] on div "10:00 - 14H-009.60" at bounding box center [506, 152] width 141 height 20
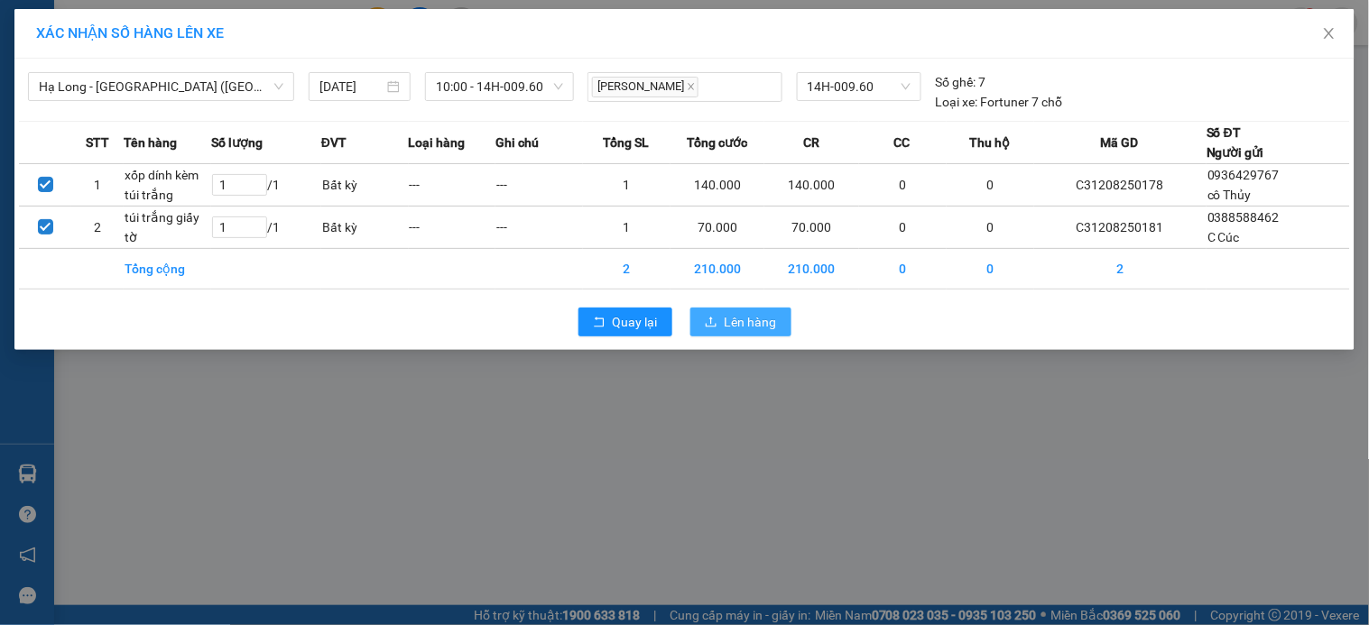
click at [738, 336] on button "Lên hàng" at bounding box center [740, 322] width 101 height 29
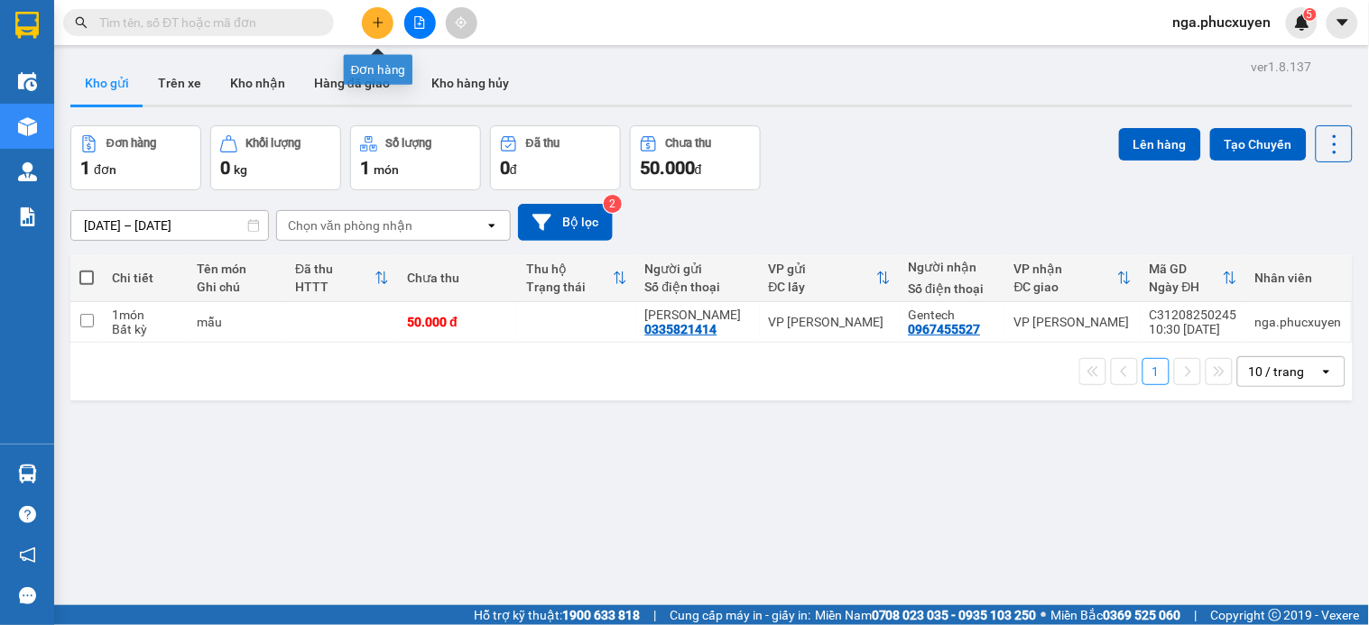
click at [376, 22] on icon "plus" at bounding box center [378, 22] width 10 height 1
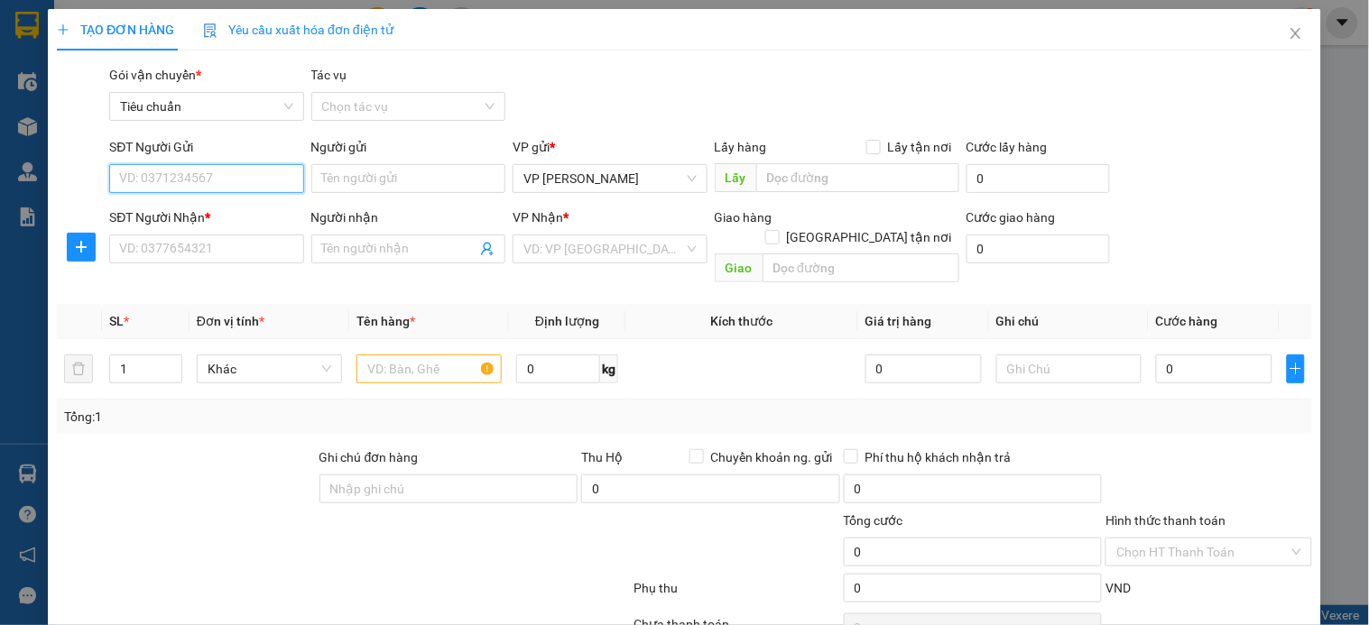
click at [286, 184] on input "SĐT Người Gửi" at bounding box center [206, 178] width 194 height 29
click at [286, 184] on input "0847" at bounding box center [206, 178] width 194 height 29
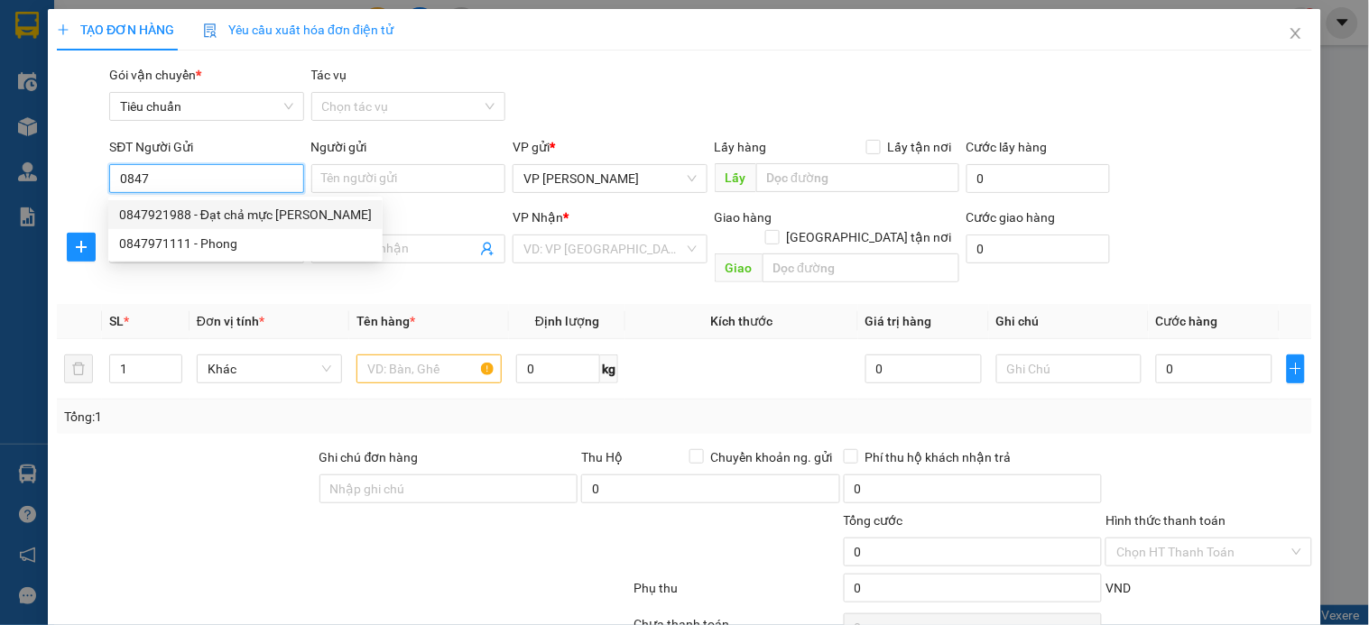
click at [264, 206] on div "0847921988 - Đạt chả mực kim thoa" at bounding box center [245, 215] width 253 height 20
type input "0847921988"
type input "Đạt chả mực [PERSON_NAME]"
checkbox input "true"
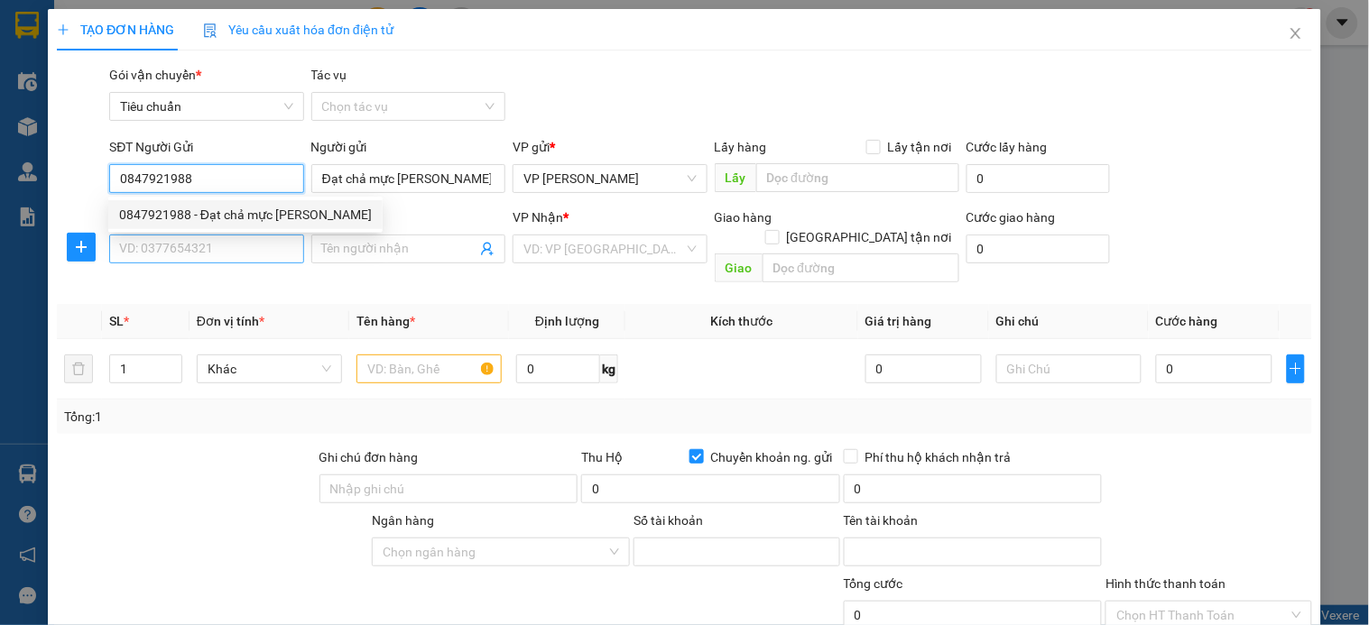
type input "0141000788970"
type input "nguyễn thị thu hà"
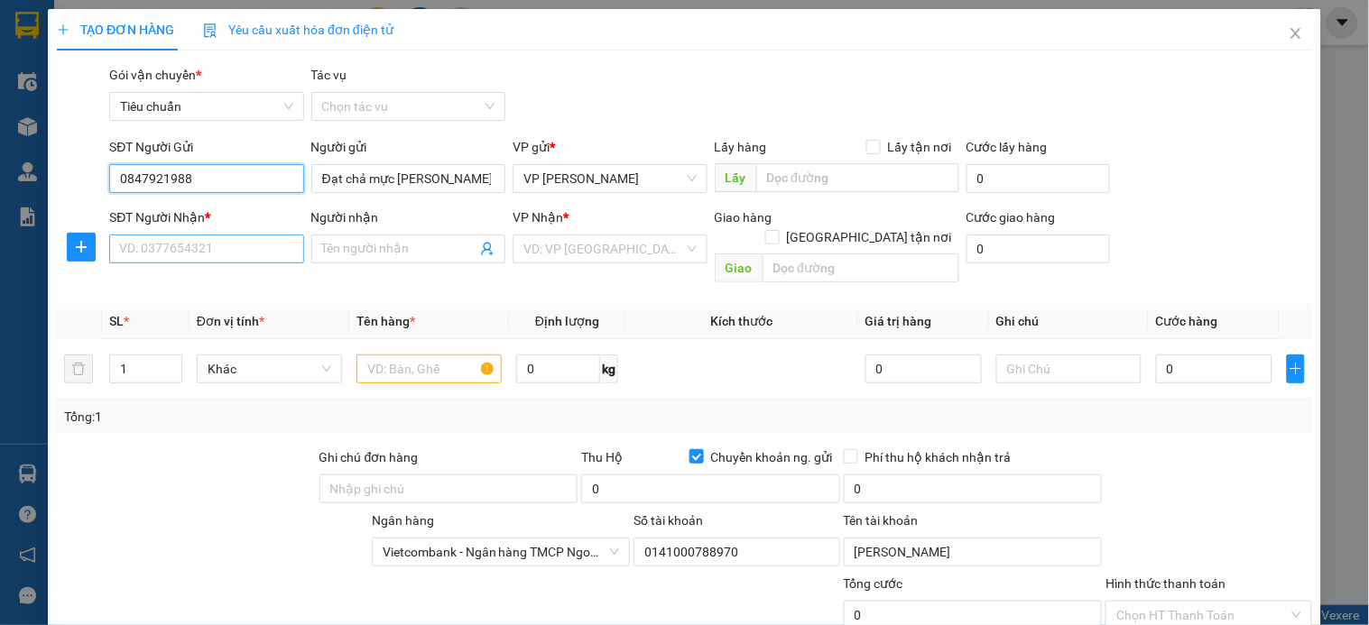
type input "0847921988"
click at [223, 254] on input "SĐT Người Nhận *" at bounding box center [206, 249] width 194 height 29
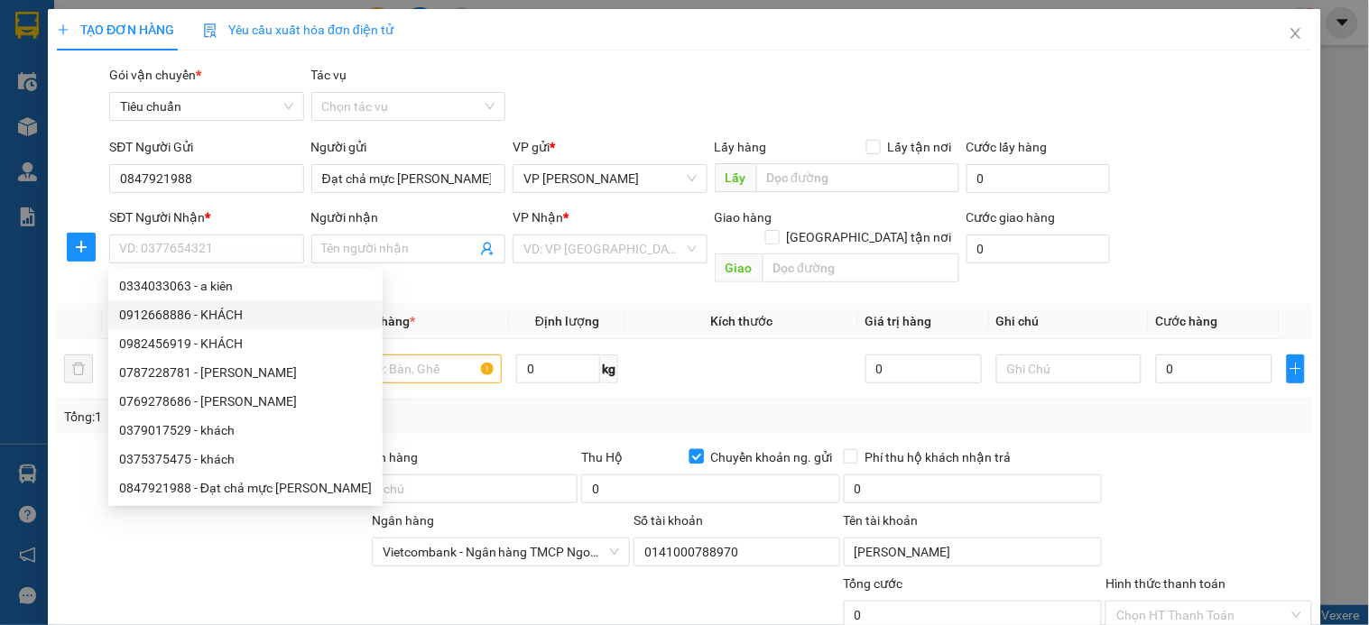
click at [689, 449] on input "Chuyển khoản ng. gửi" at bounding box center [695, 455] width 13 height 13
checkbox input "false"
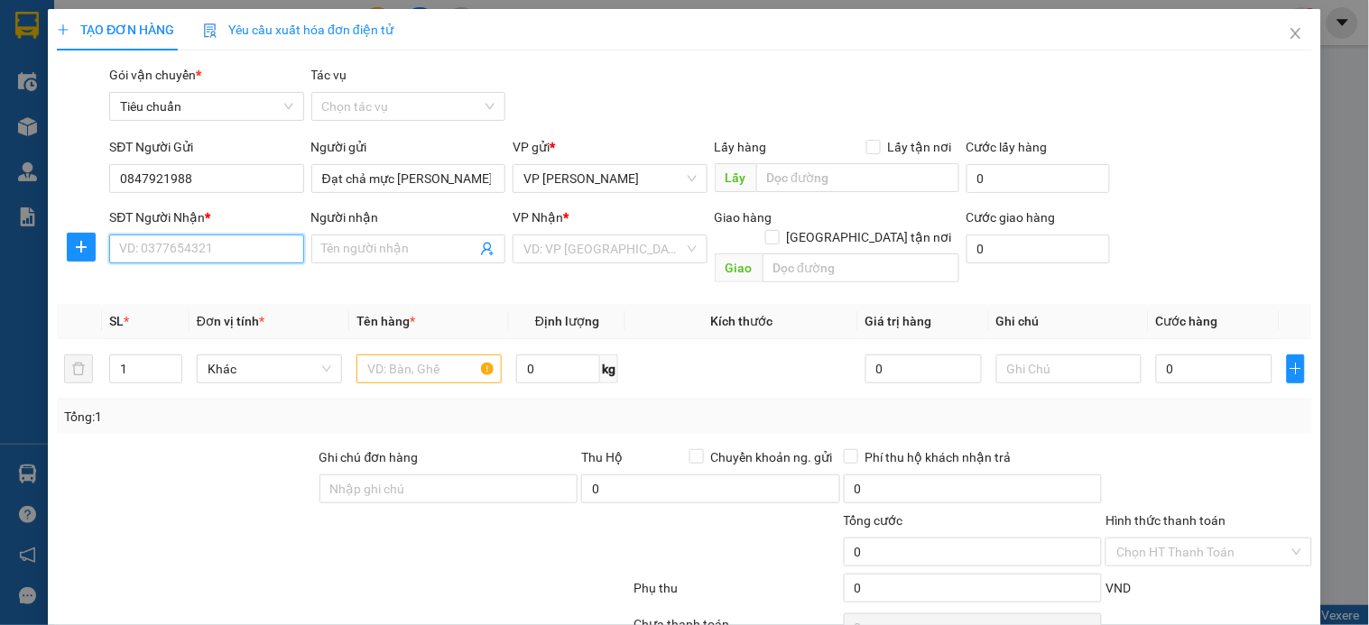
click at [203, 250] on input "SĐT Người Nhận *" at bounding box center [206, 249] width 194 height 29
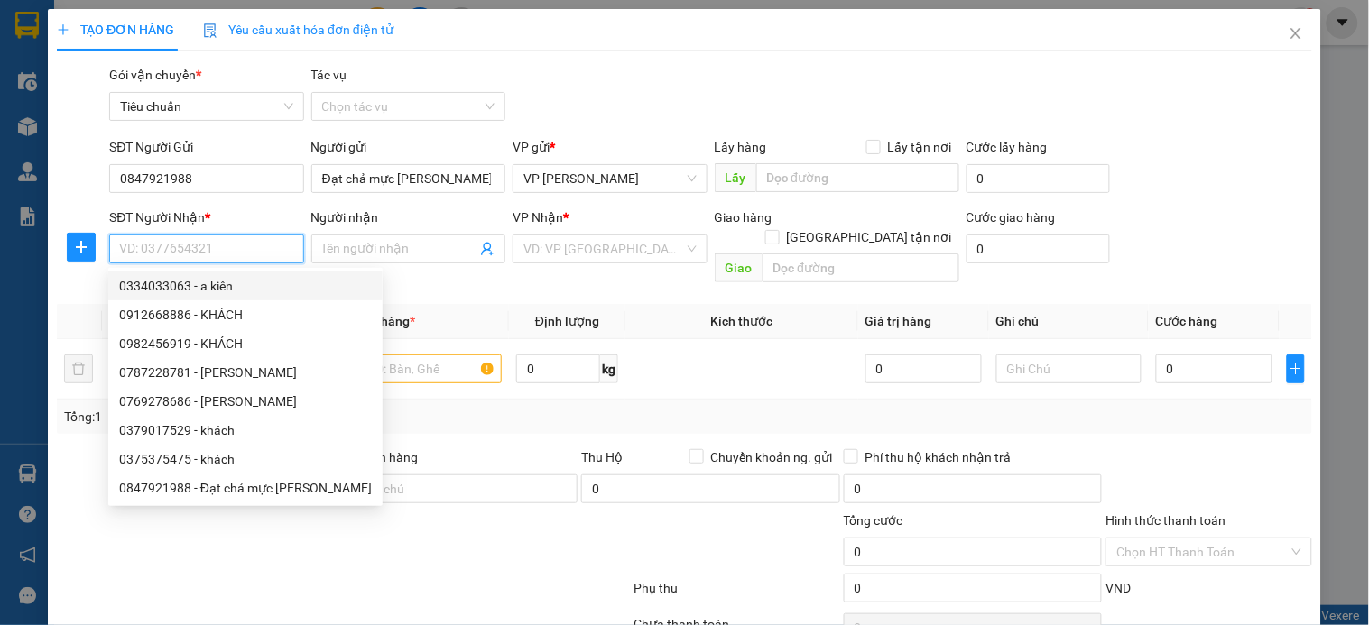
click at [203, 251] on input "SĐT Người Nhận *" at bounding box center [206, 249] width 194 height 29
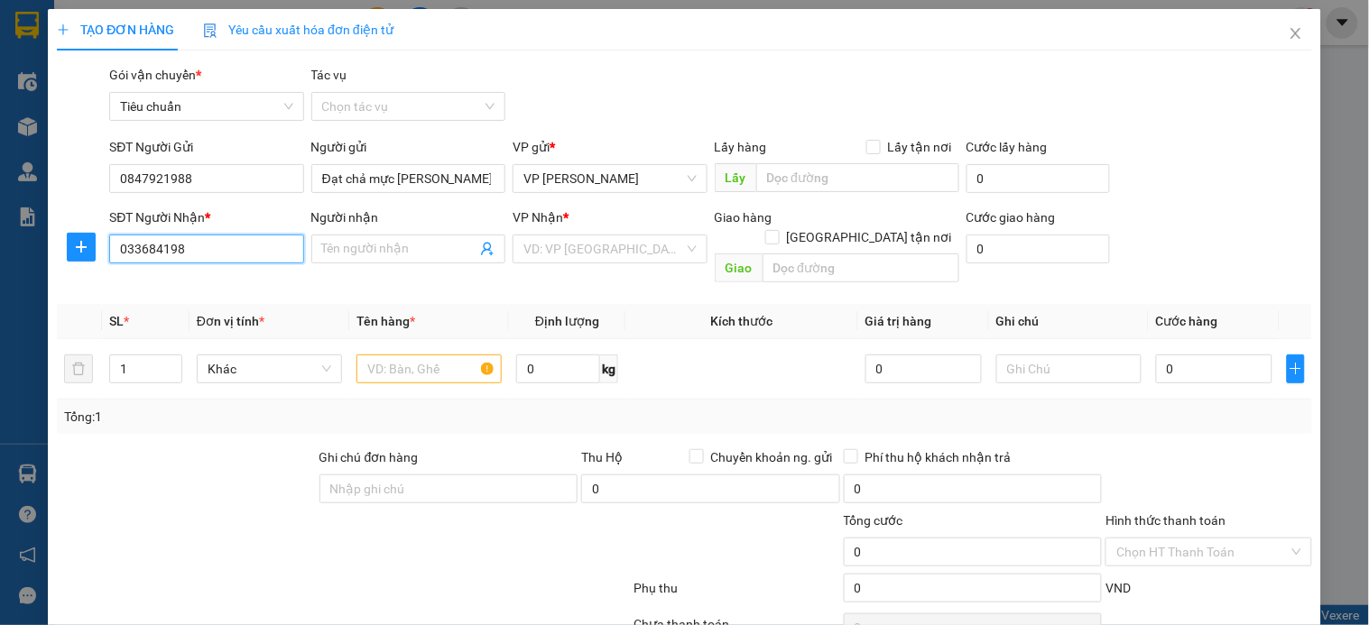
type input "0336841989"
click at [204, 281] on div "0336841989 - c hải" at bounding box center [208, 286] width 178 height 20
type input "c hải"
type input "km95 Phú Thọ"
type input "0336841989"
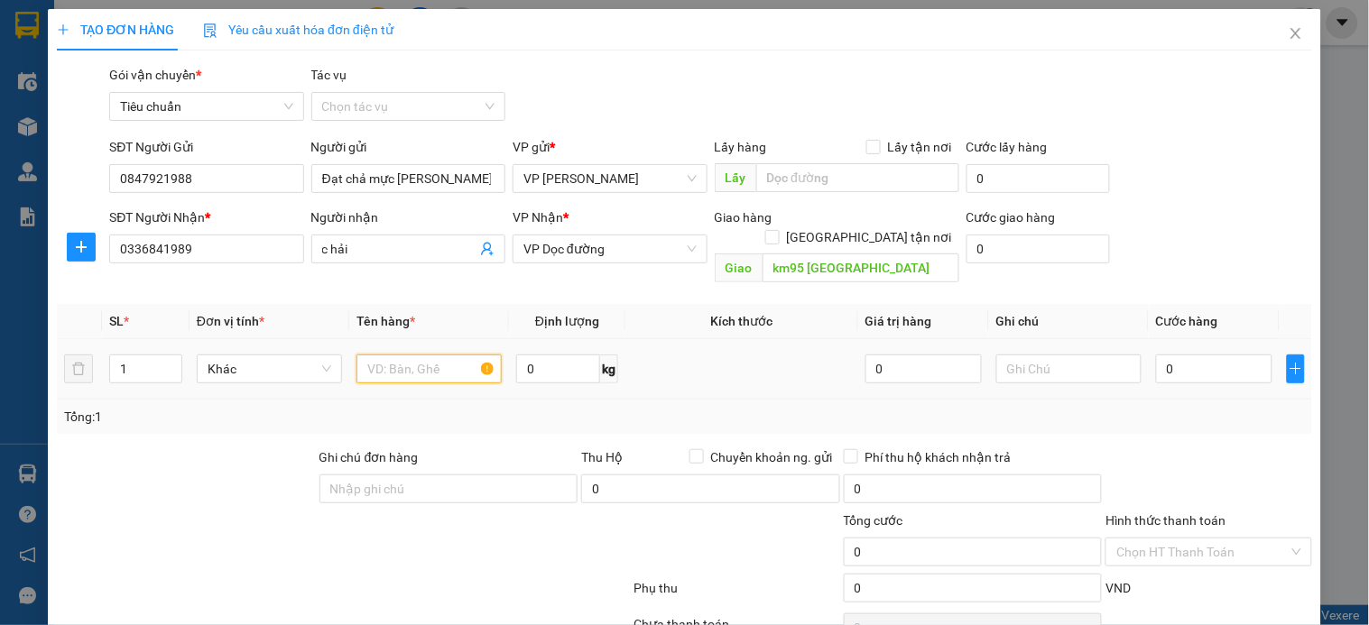
click at [440, 358] on input "text" at bounding box center [428, 369] width 145 height 29
type input "xốp"
click at [1191, 355] on input "0" at bounding box center [1214, 369] width 116 height 29
type input "1"
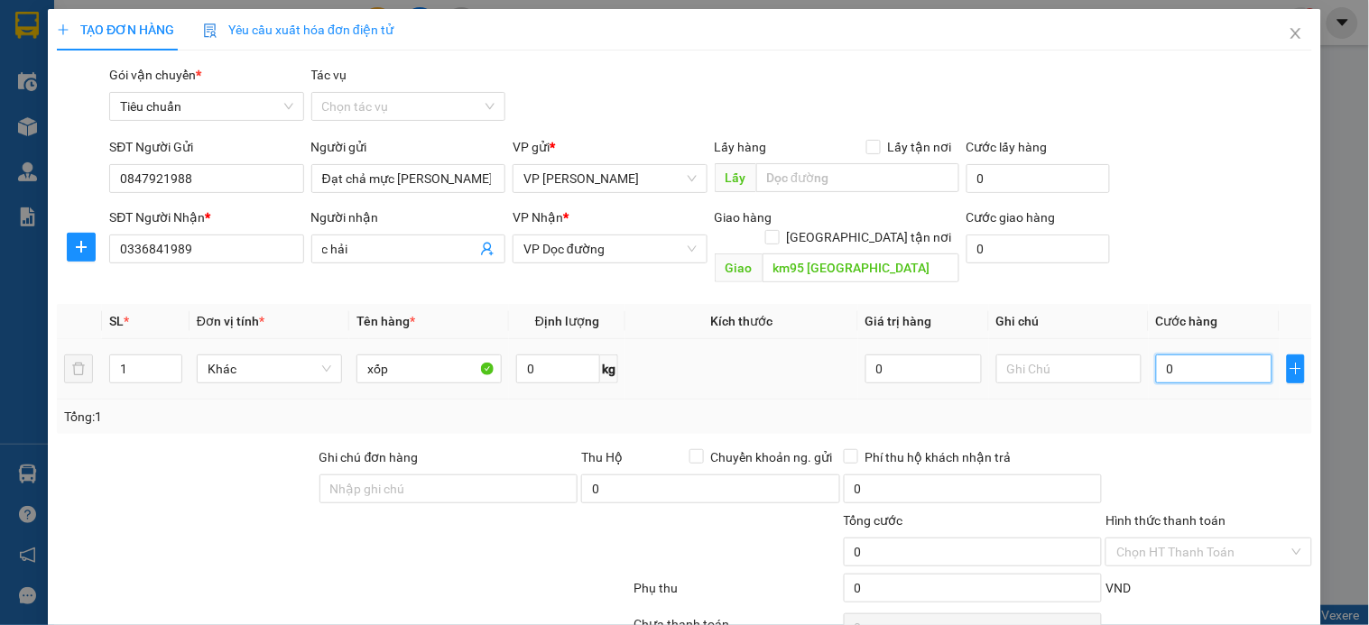
type input "1"
type input "10"
type input "100"
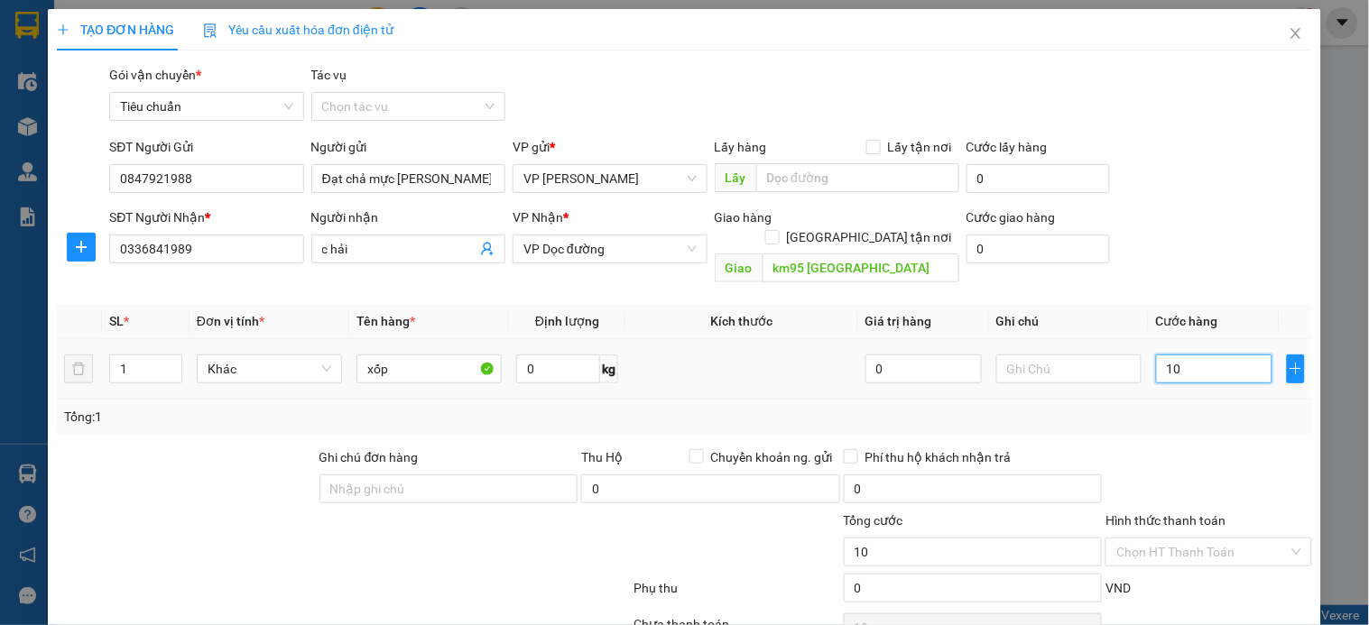
type input "100"
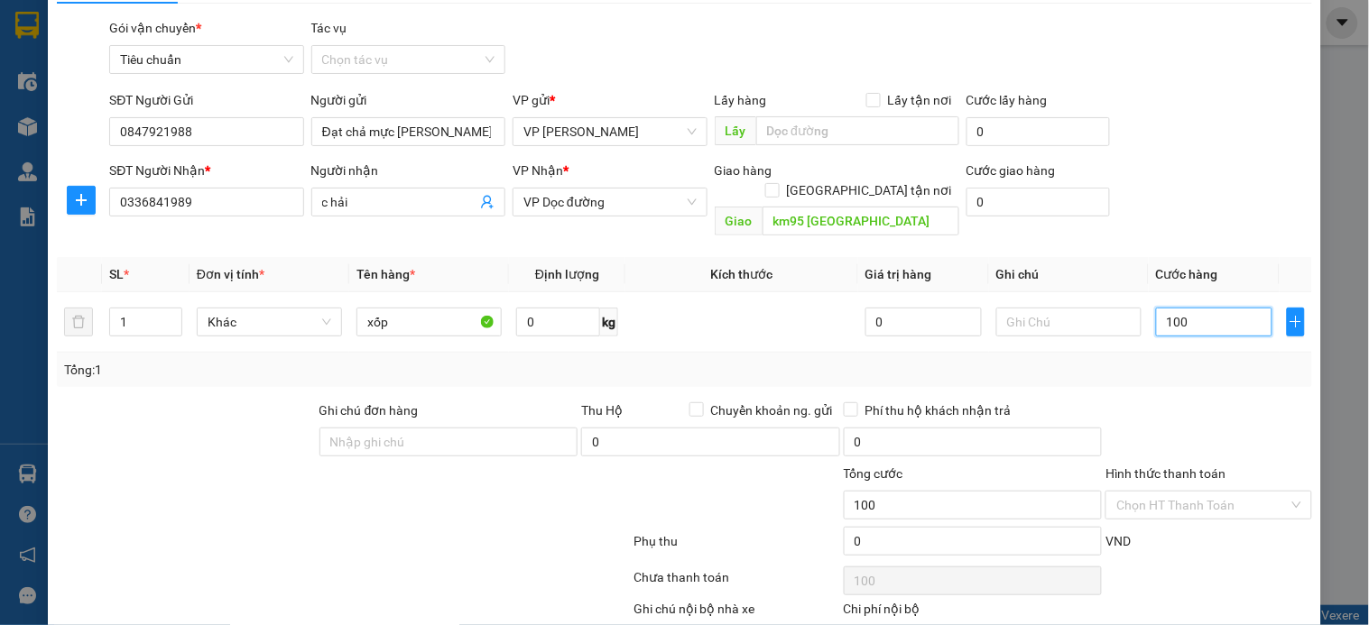
scroll to position [135, 0]
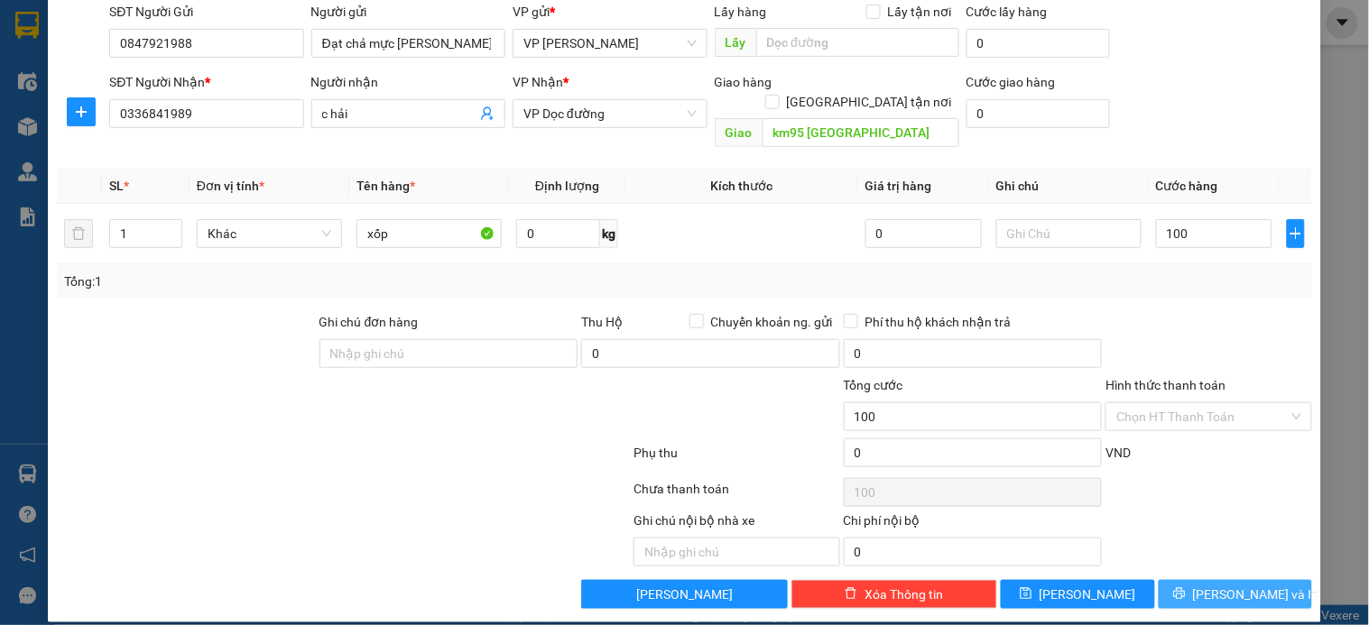
type input "100.000"
click at [1185, 588] on icon "printer" at bounding box center [1179, 594] width 12 height 12
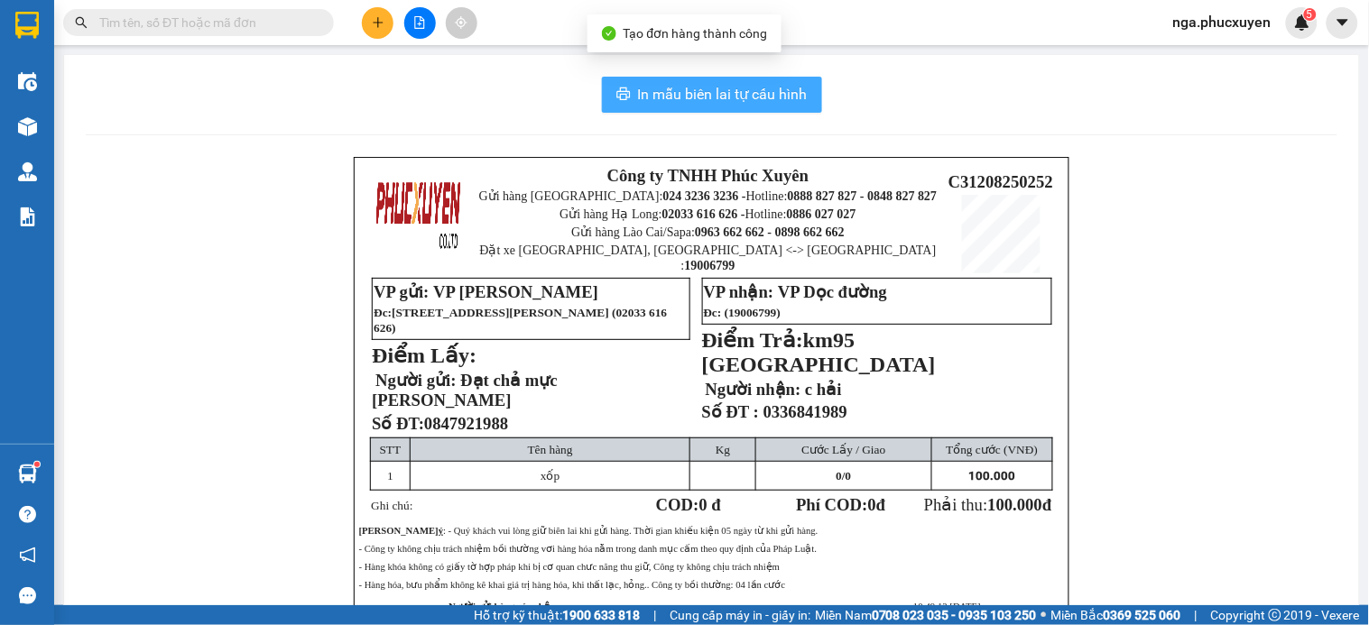
click at [716, 93] on span "In mẫu biên lai tự cấu hình" at bounding box center [723, 94] width 170 height 23
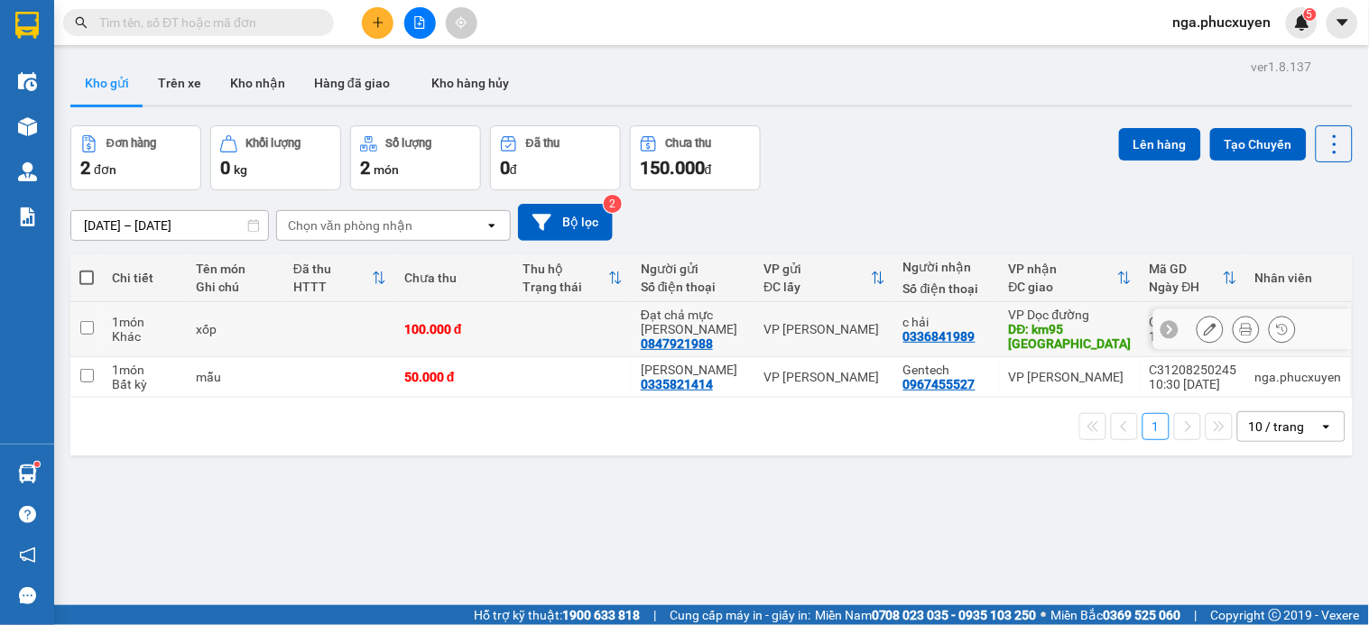
click at [921, 334] on div "0336841989" at bounding box center [939, 336] width 72 height 14
copy div "0336841989"
click at [376, 19] on icon "plus" at bounding box center [378, 22] width 13 height 13
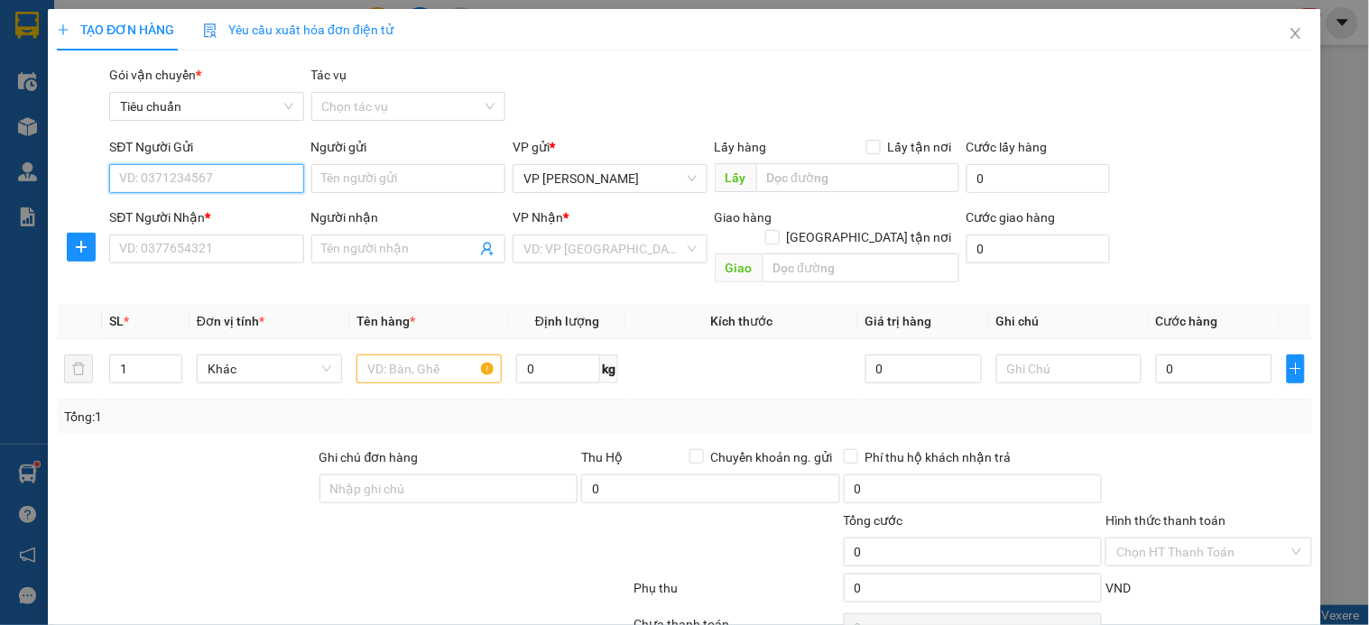
click at [239, 179] on input "SĐT Người Gửi" at bounding box center [206, 178] width 194 height 29
click at [236, 236] on div "0398682555 - Huyền Đỗ" at bounding box center [208, 244] width 178 height 20
type input "0398682555"
type input "[PERSON_NAME]"
type input "0398682555"
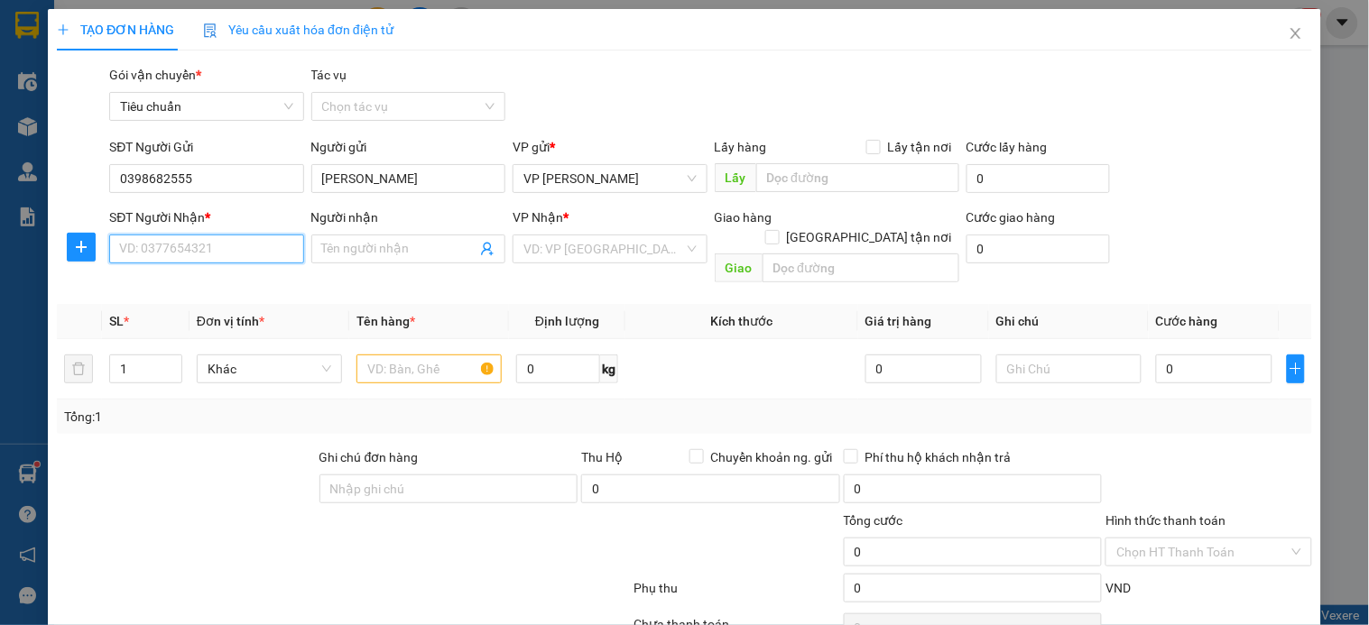
click at [227, 245] on input "SĐT Người Nhận *" at bounding box center [206, 249] width 194 height 29
type input "0941623998"
click at [227, 245] on input "0941623998" at bounding box center [206, 249] width 194 height 29
click at [230, 282] on div "0941623998 - c Mỡ" at bounding box center [204, 286] width 171 height 20
type input "c Mỡ"
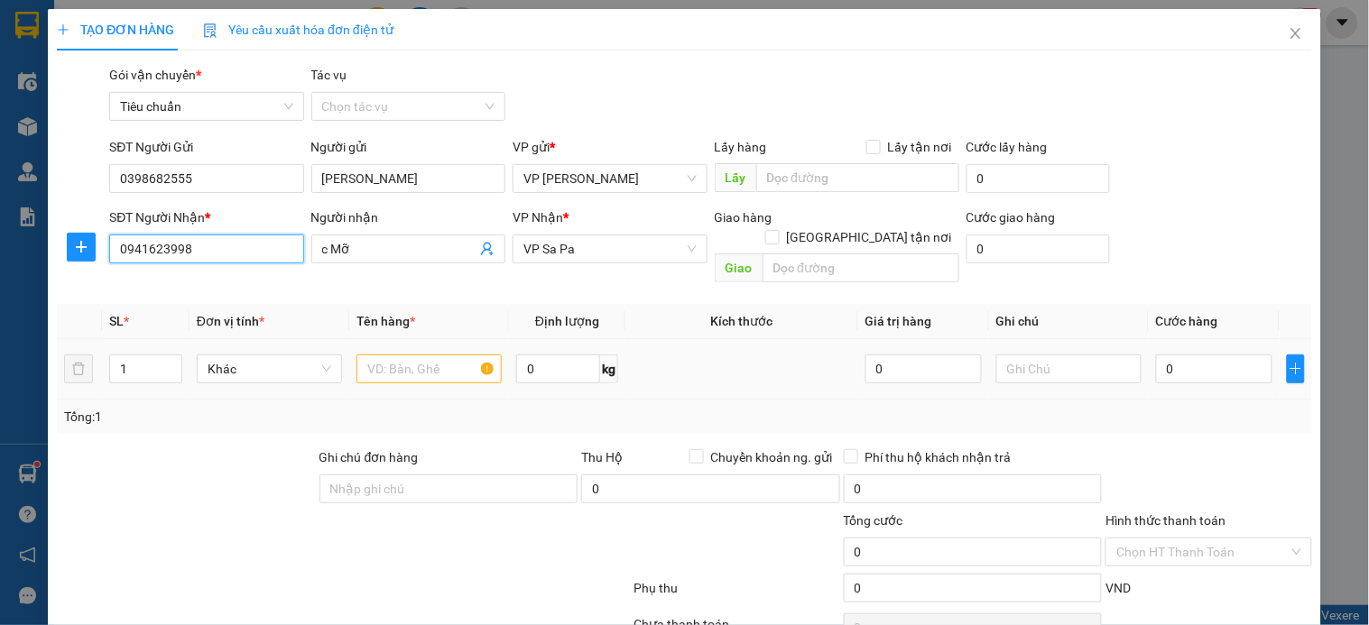
type input "0941623998"
click at [444, 355] on input "text" at bounding box center [428, 369] width 145 height 29
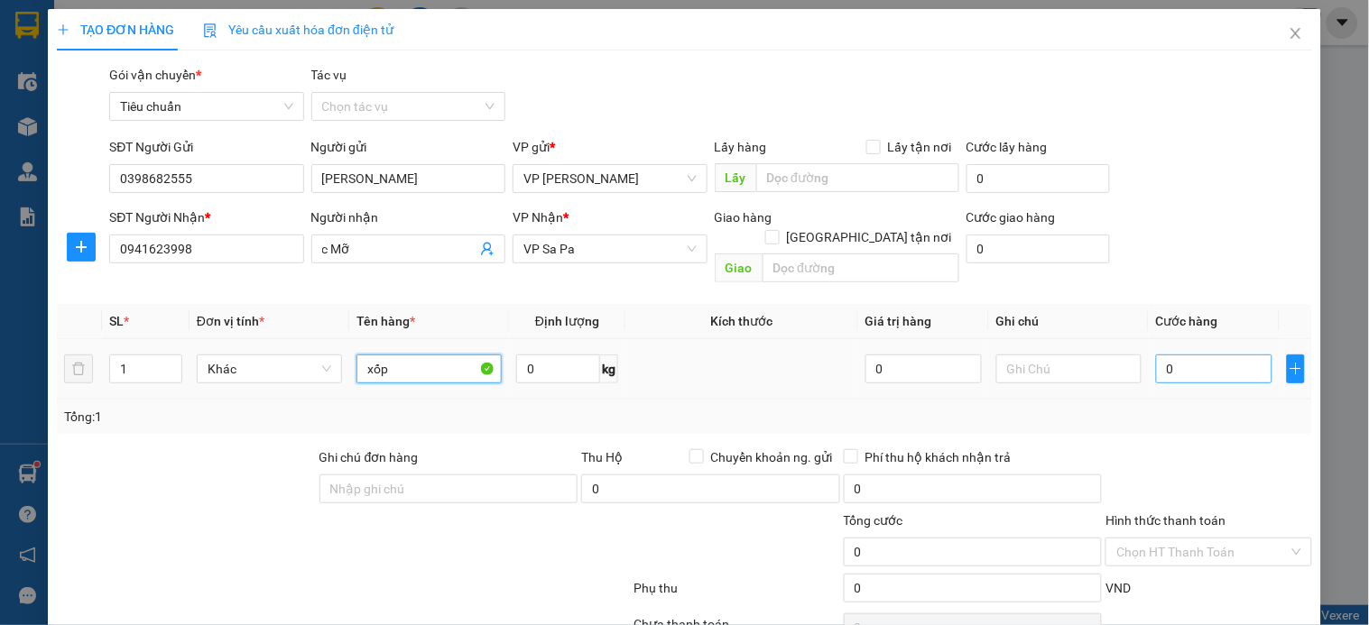
type input "xốp"
click at [1175, 355] on input "0" at bounding box center [1214, 369] width 116 height 29
type input "1"
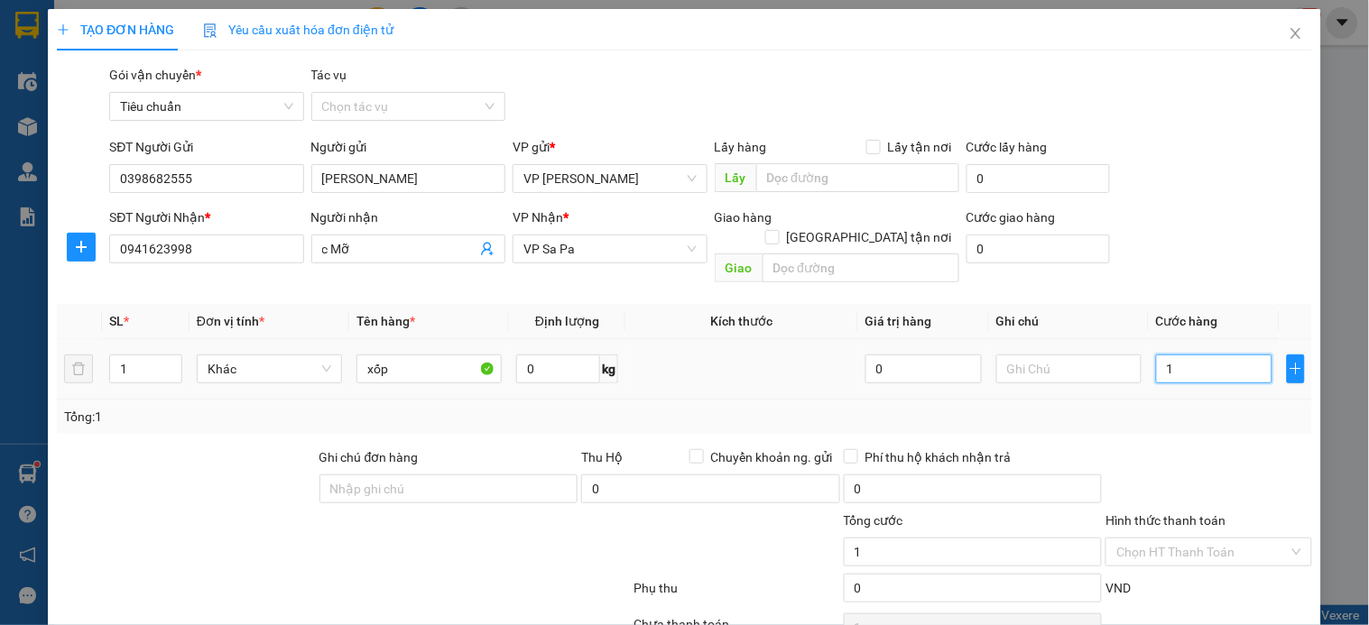
type input "15"
type input "150"
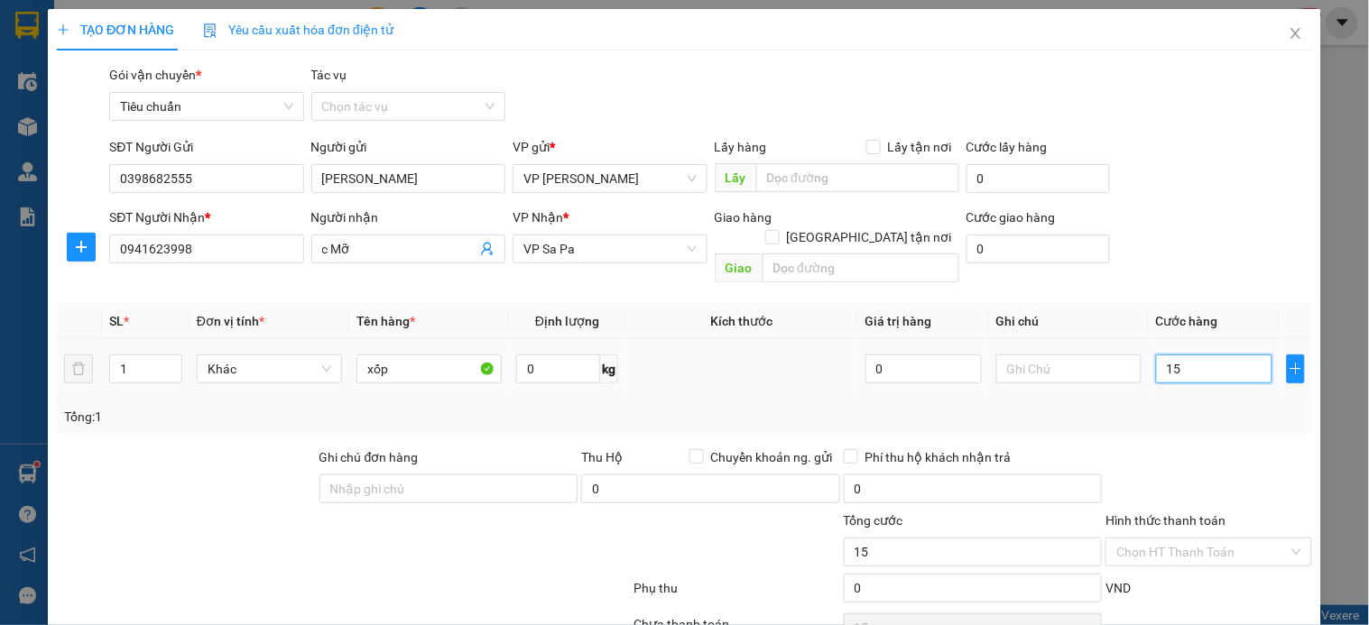
type input "150"
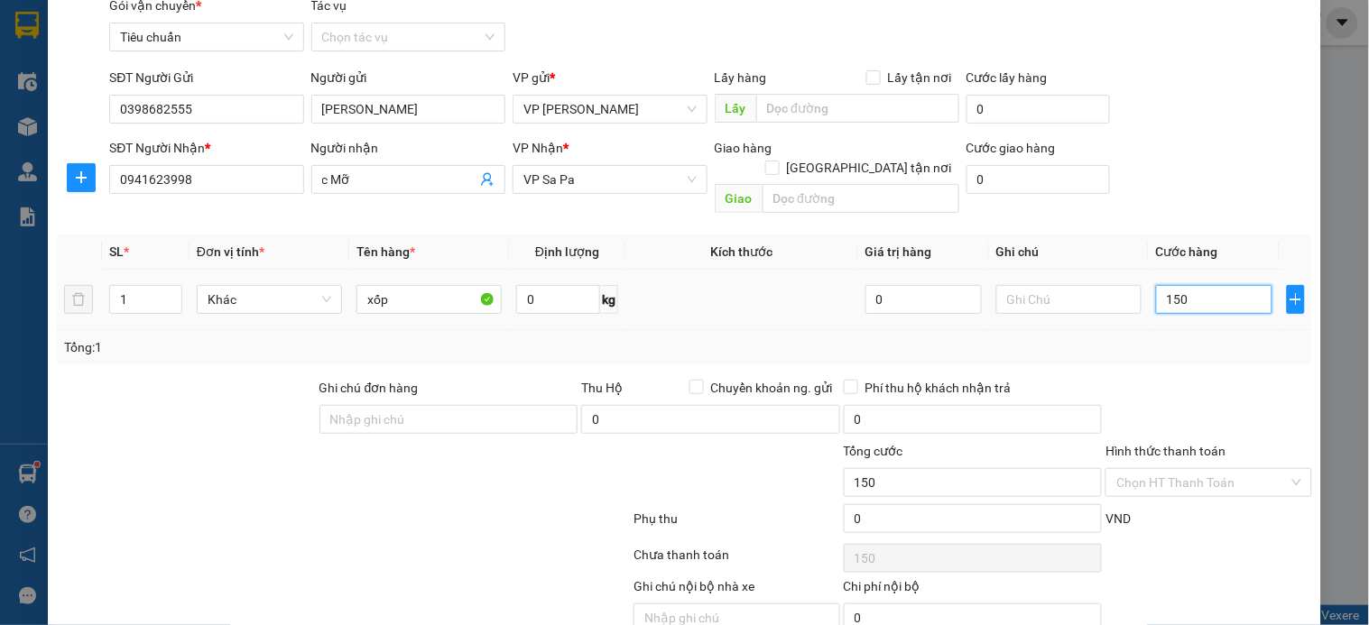
scroll to position [135, 0]
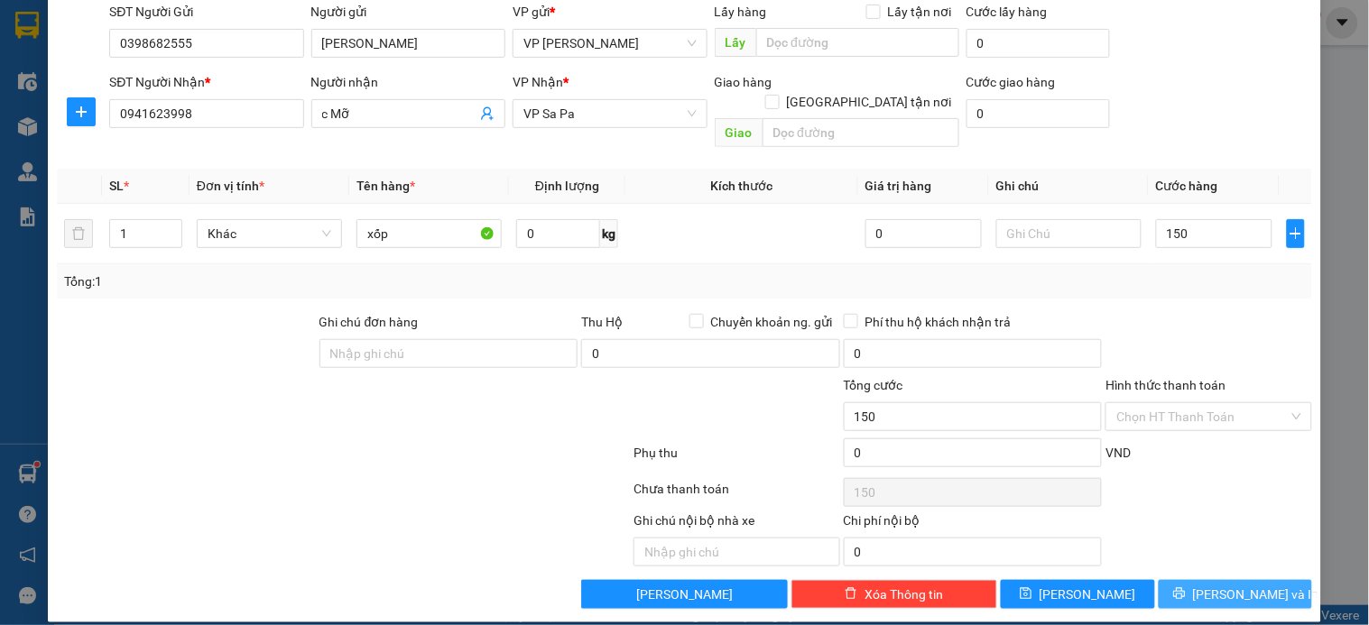
type input "150.000"
click at [1228, 585] on span "[PERSON_NAME] và In" at bounding box center [1256, 595] width 126 height 20
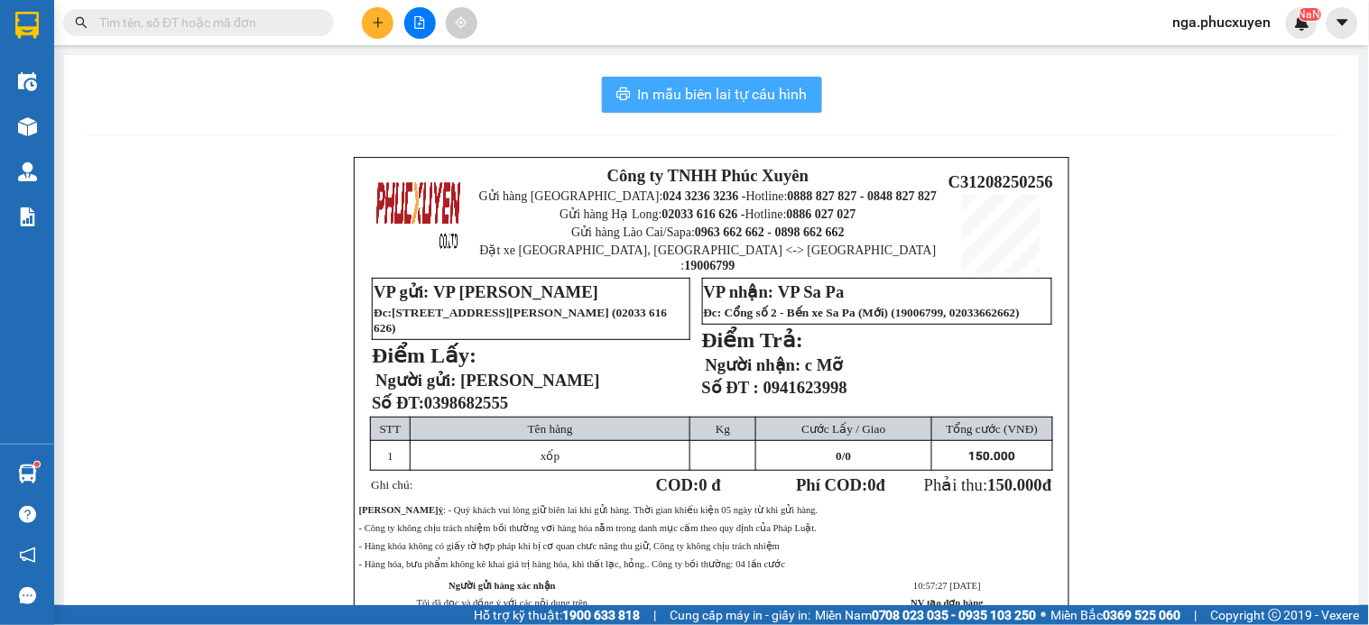
drag, startPoint x: 745, startPoint y: 93, endPoint x: 732, endPoint y: 95, distance: 13.7
click at [732, 95] on span "In mẫu biên lai tự cấu hình" at bounding box center [723, 94] width 170 height 23
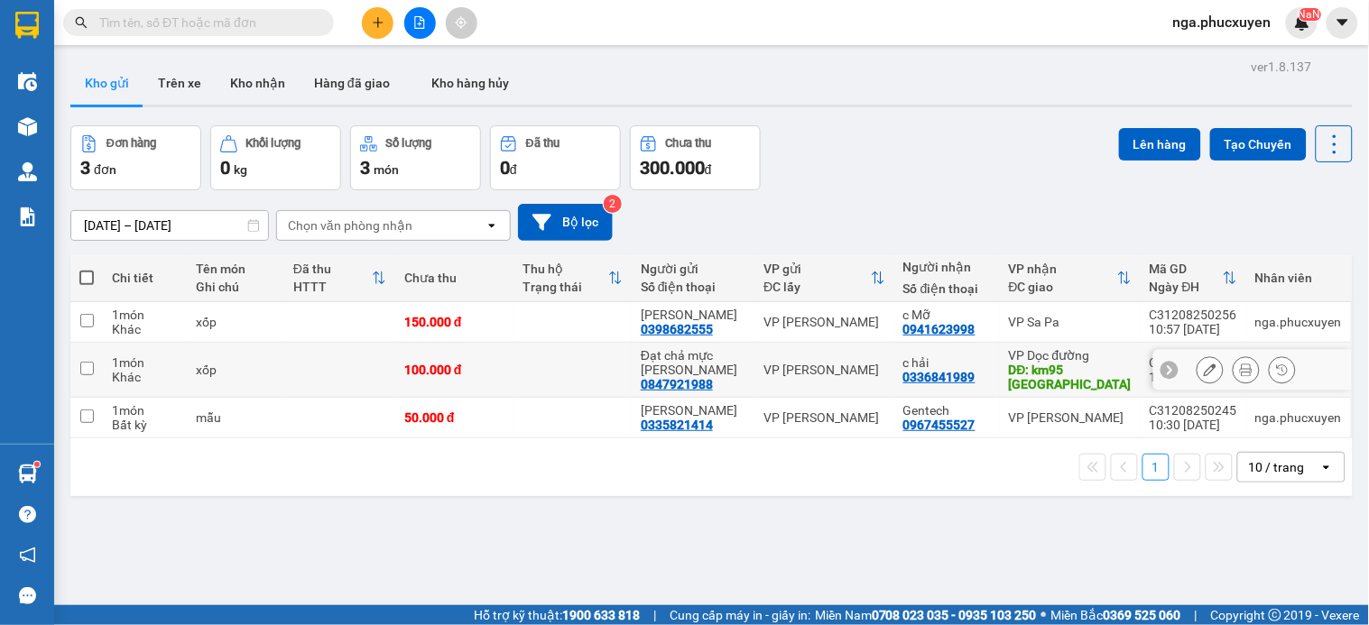
click at [598, 371] on td at bounding box center [573, 370] width 118 height 55
checkbox input "true"
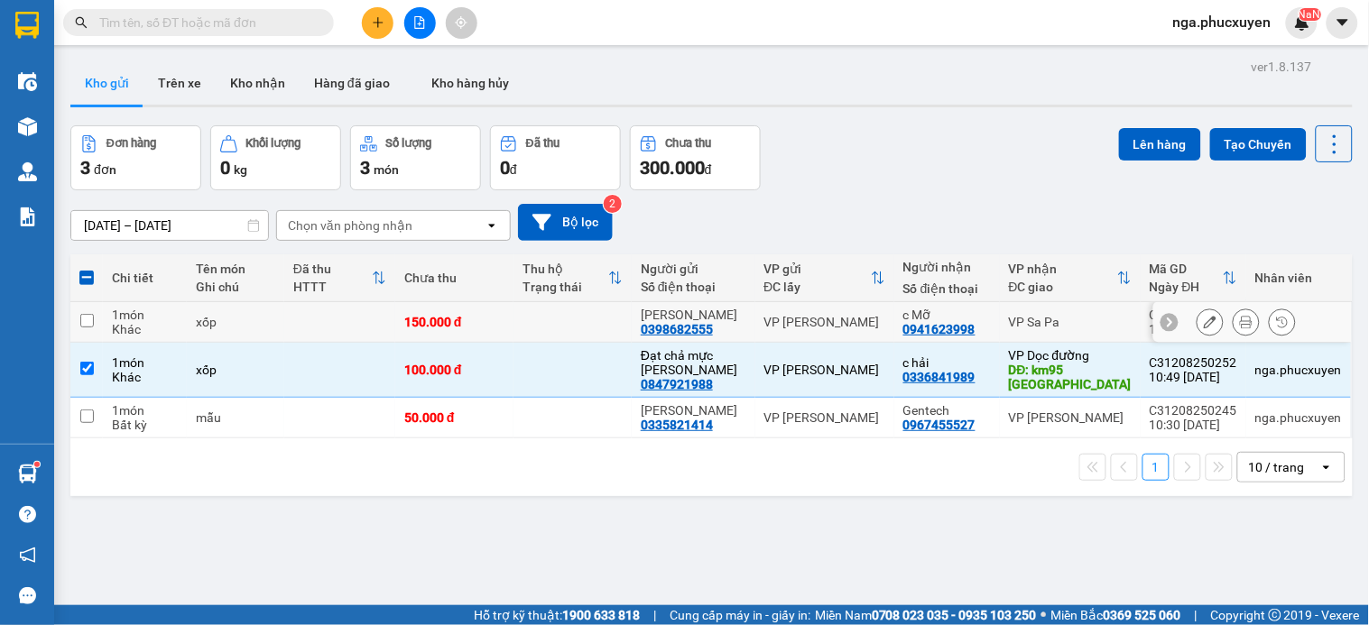
click at [600, 321] on td at bounding box center [573, 322] width 118 height 41
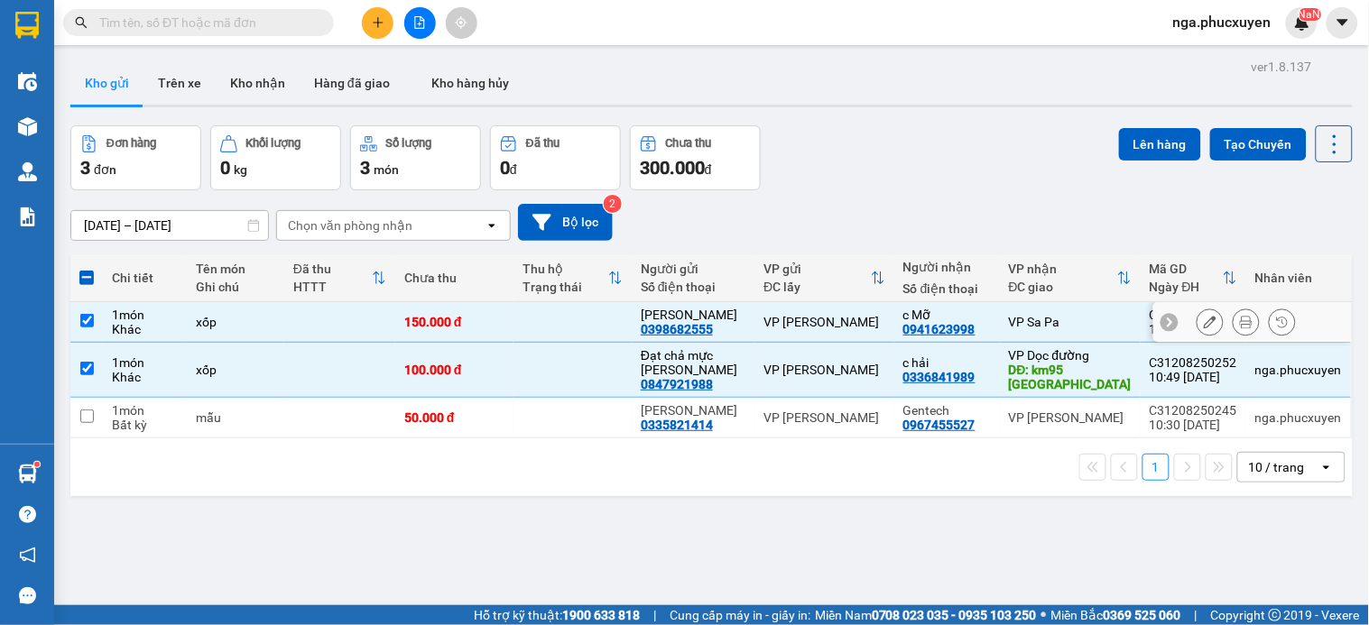
checkbox input "true"
click at [1140, 145] on button "Lên hàng" at bounding box center [1160, 144] width 82 height 32
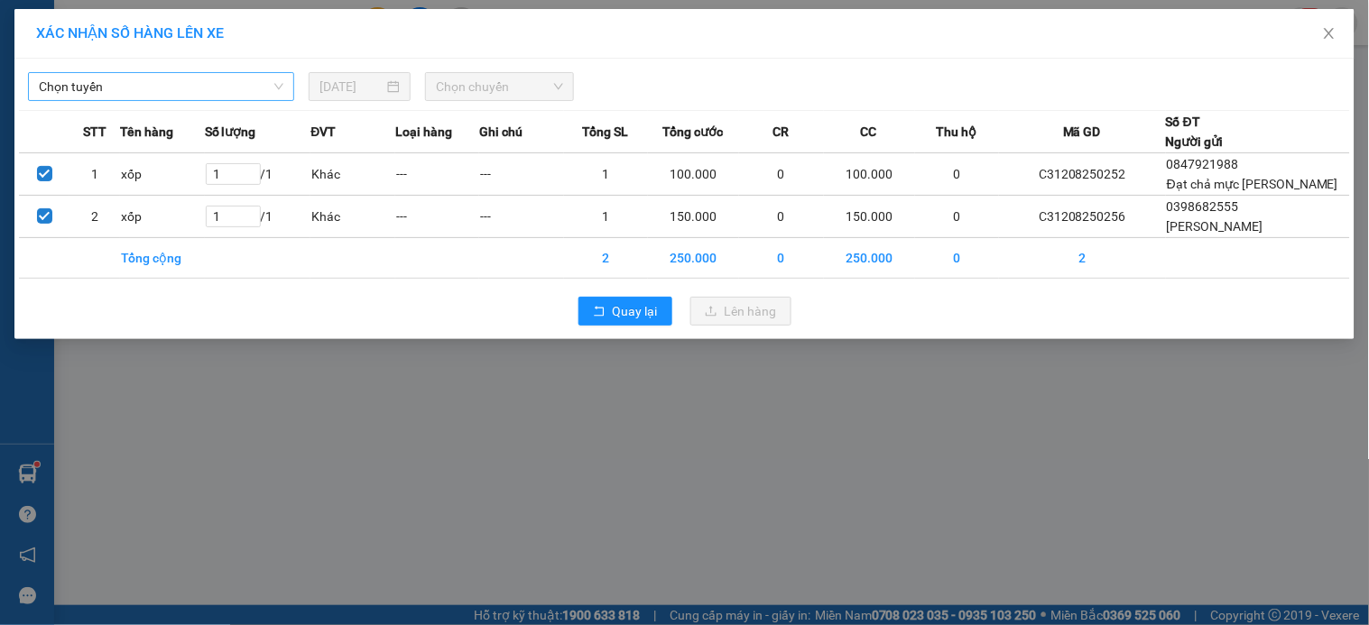
click at [201, 79] on span "Chọn tuyến" at bounding box center [161, 86] width 245 height 27
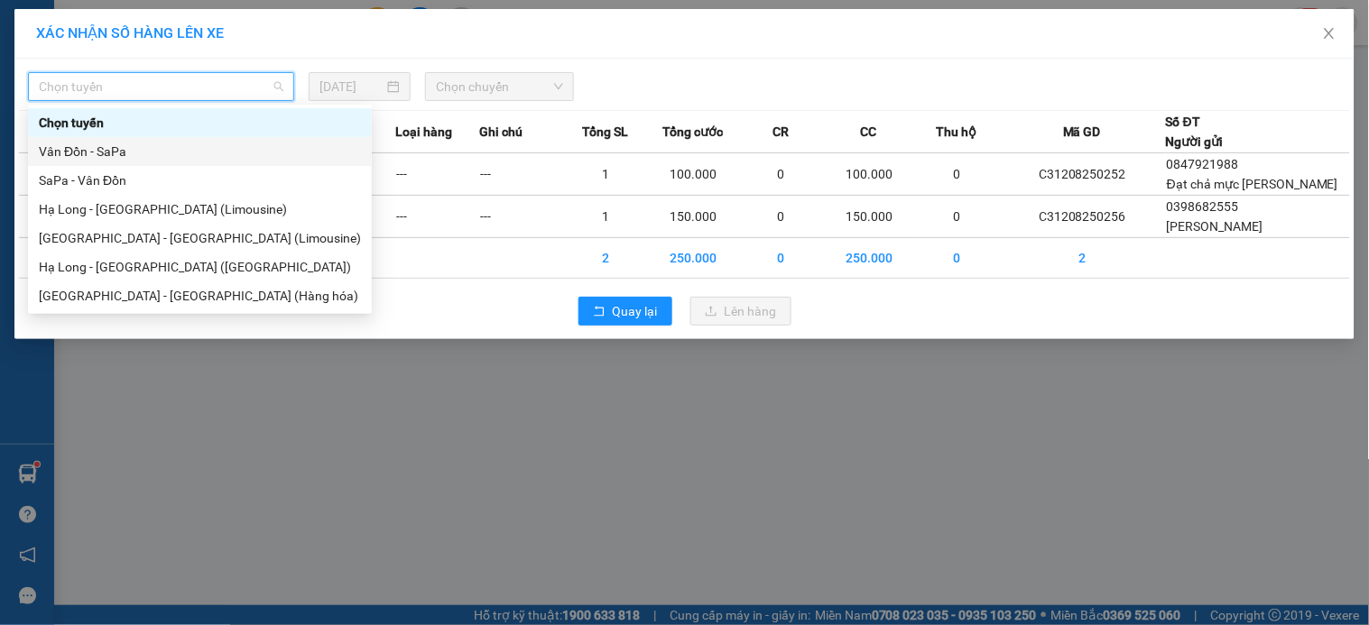
click at [136, 155] on div "Vân Đồn - SaPa" at bounding box center [200, 152] width 322 height 20
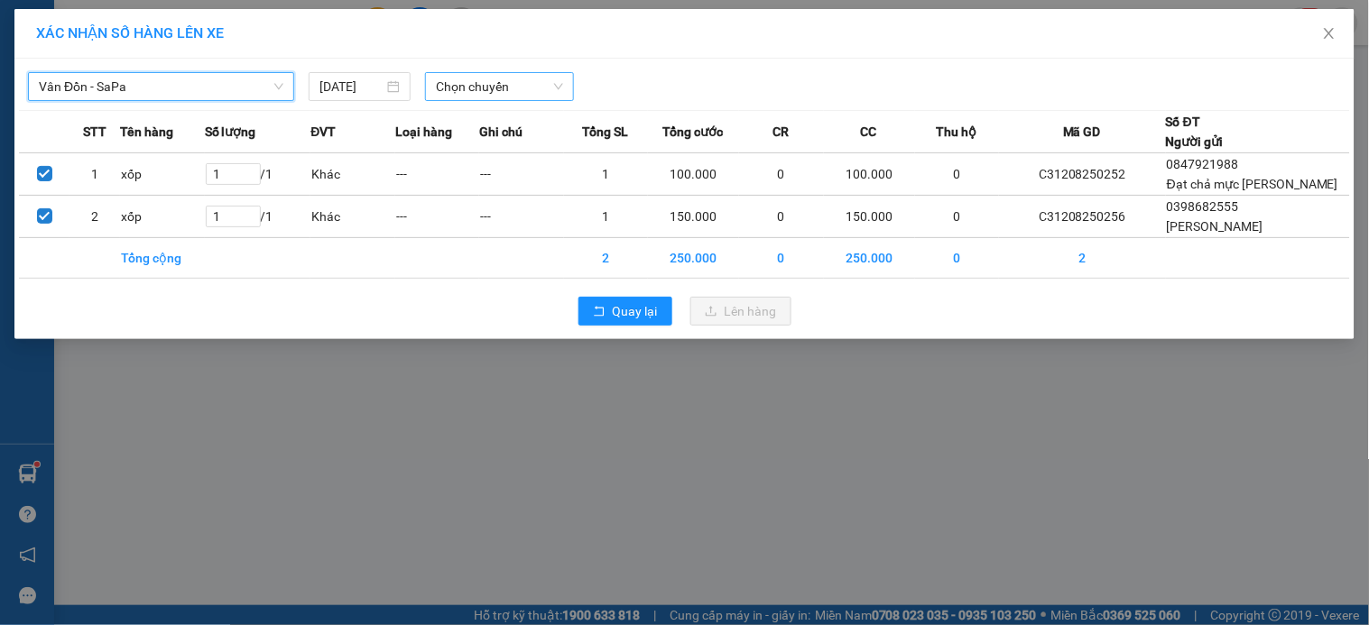
click at [515, 90] on span "Chọn chuyến" at bounding box center [499, 86] width 127 height 27
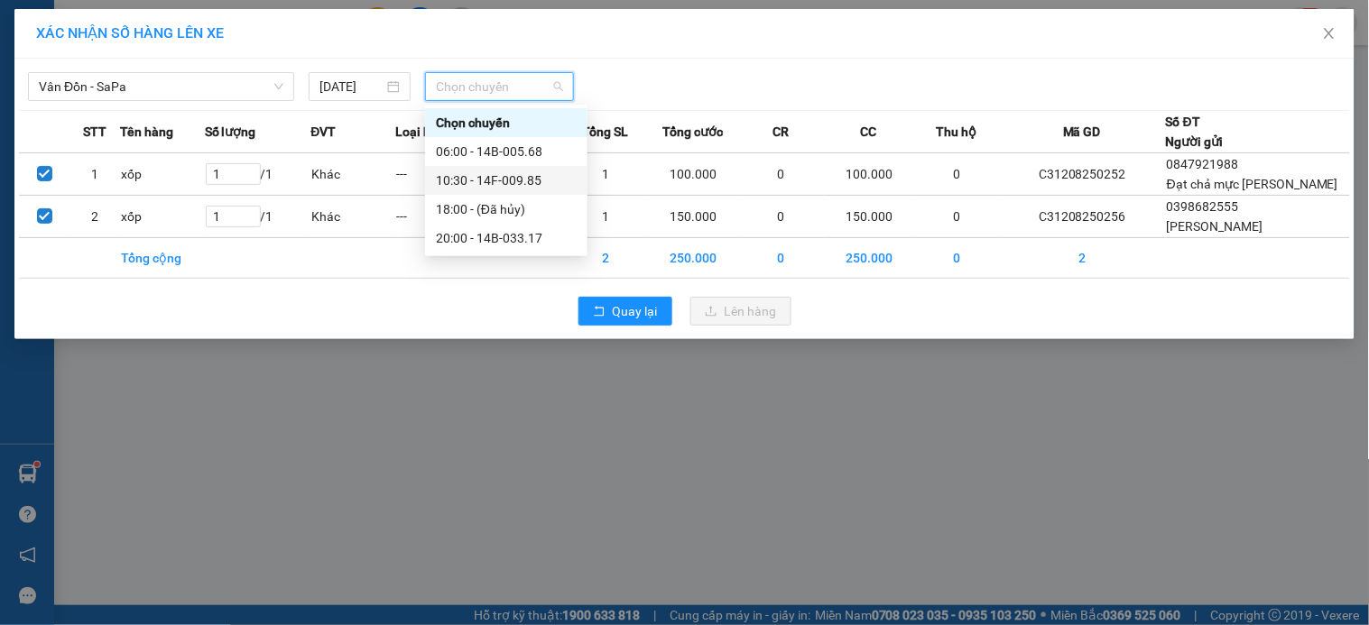
click at [522, 179] on div "10:30 - 14F-009.85" at bounding box center [506, 181] width 141 height 20
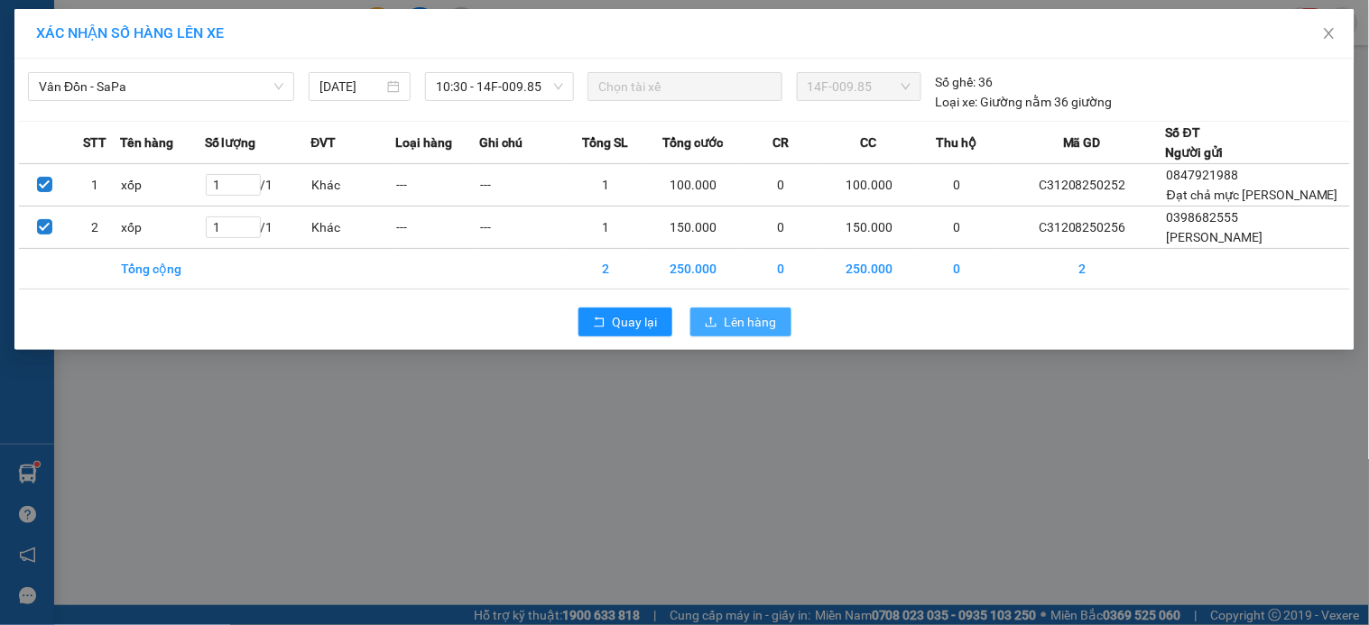
click at [726, 314] on span "Lên hàng" at bounding box center [751, 322] width 52 height 20
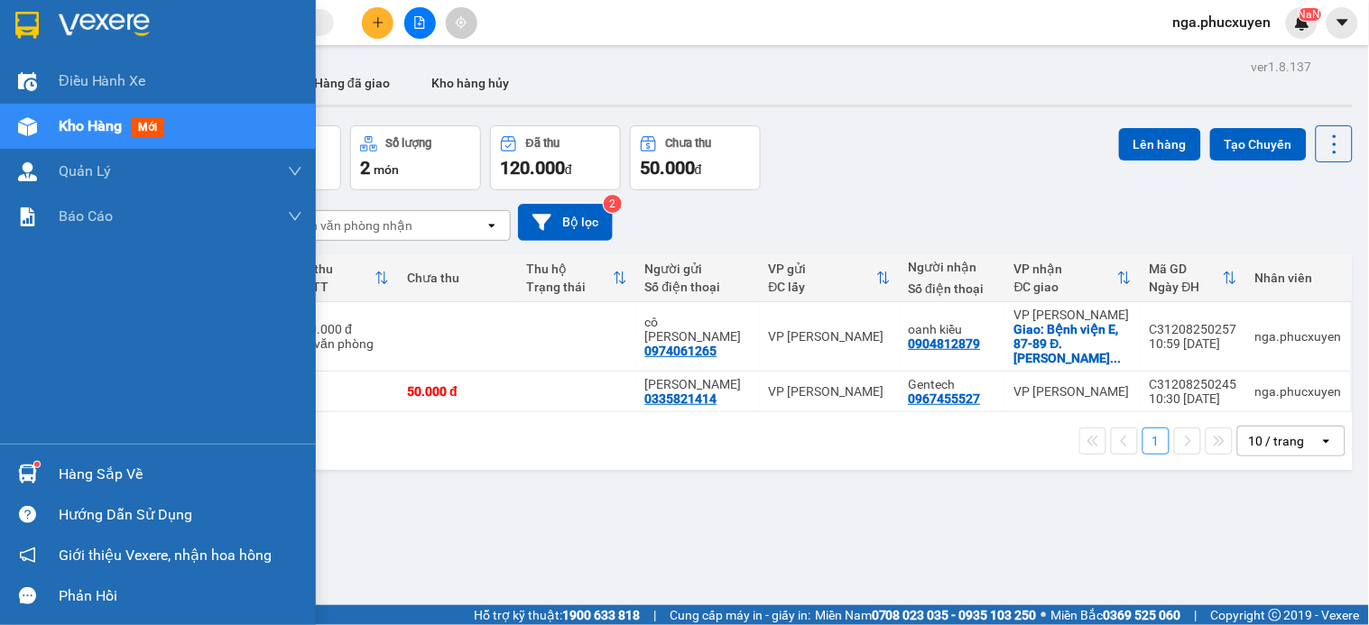
click at [131, 476] on div "Hàng sắp về" at bounding box center [181, 474] width 244 height 27
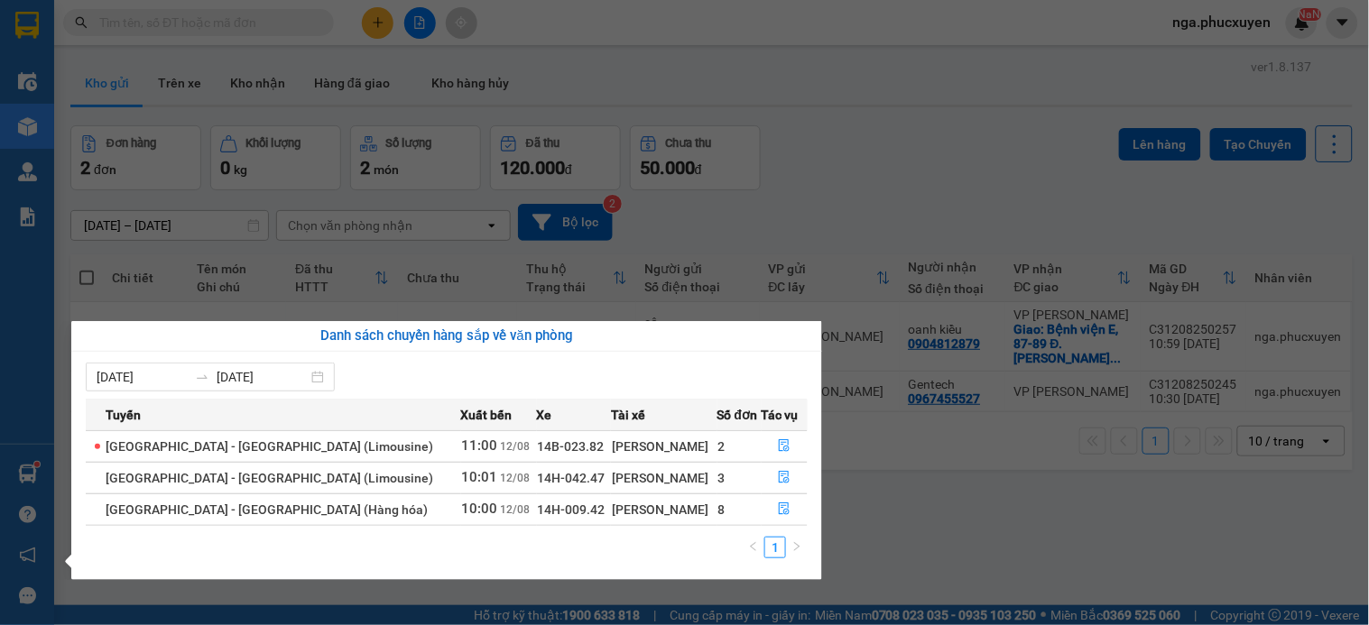
click at [875, 150] on section "Kết quả tìm kiếm ( 1 ) Bộ lọc Mã ĐH Trạng thái Món hàng Thu hộ Tổng cước Chưa c…" at bounding box center [684, 312] width 1369 height 625
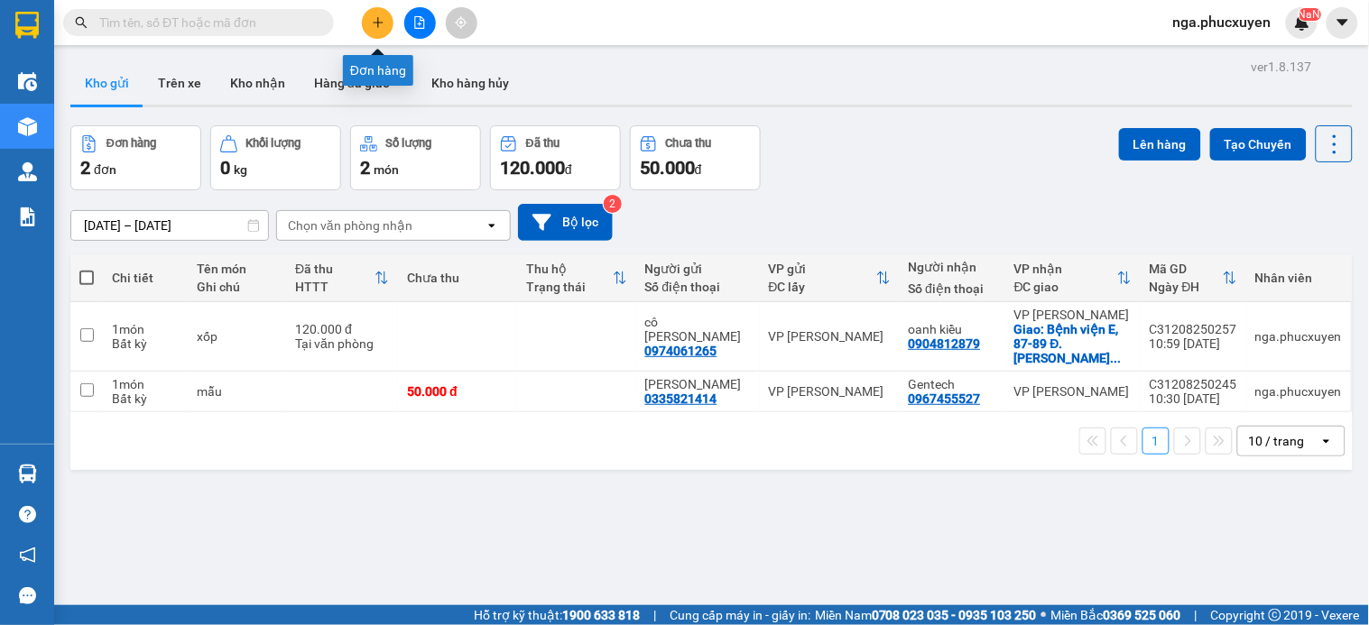
click at [379, 14] on button at bounding box center [378, 23] width 32 height 32
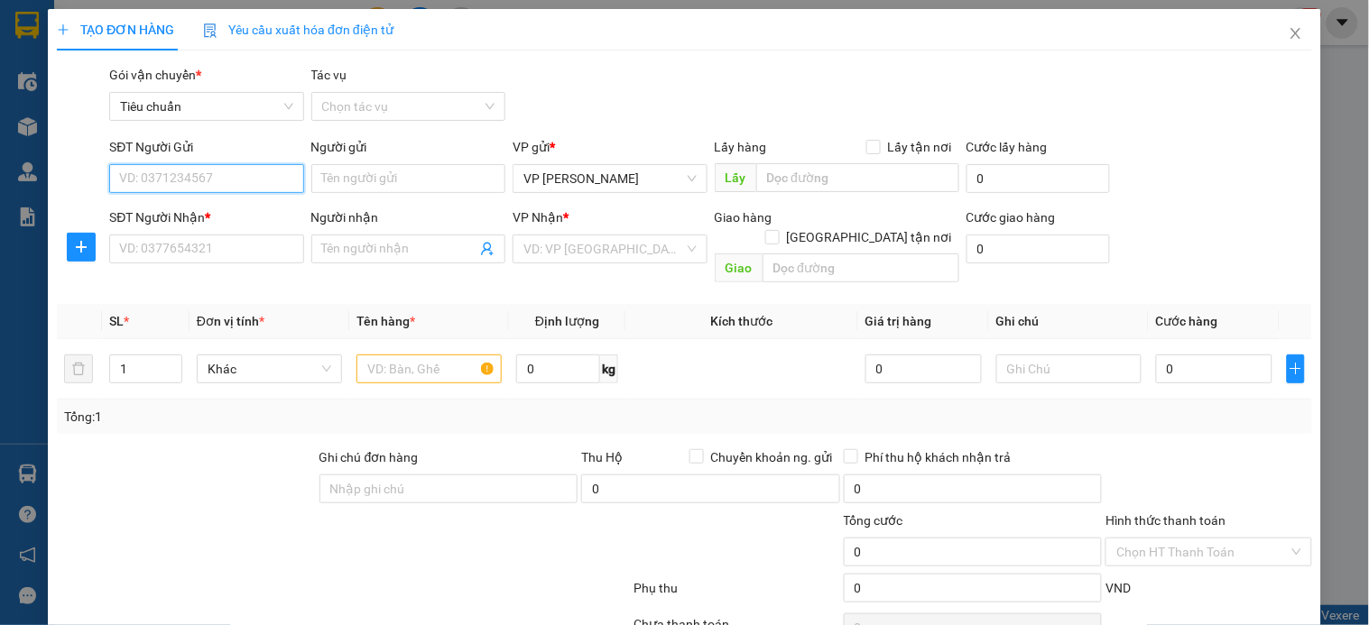
click at [245, 182] on input "SĐT Người Gửi" at bounding box center [206, 178] width 194 height 29
click at [245, 182] on input "0238" at bounding box center [206, 178] width 194 height 29
click at [235, 222] on div "0828600238 - Trang Nhung" at bounding box center [208, 215] width 178 height 20
type input "0828600238"
type input "Trang Nhung"
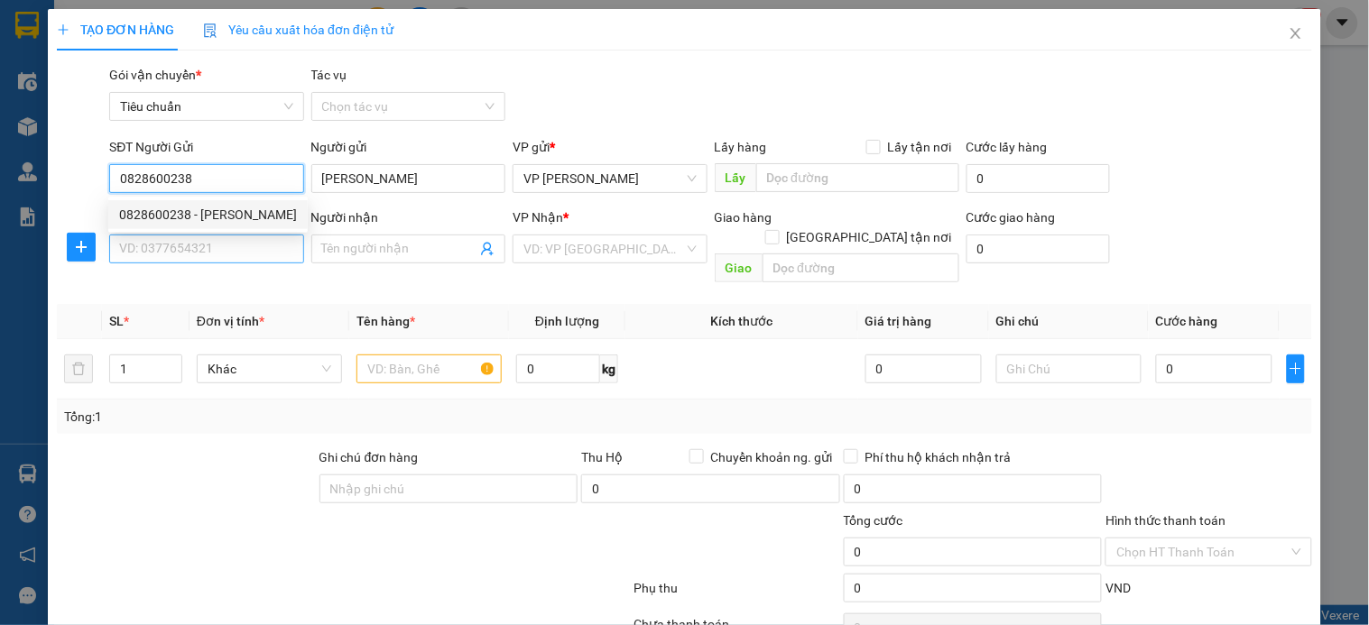
type input "0828600238"
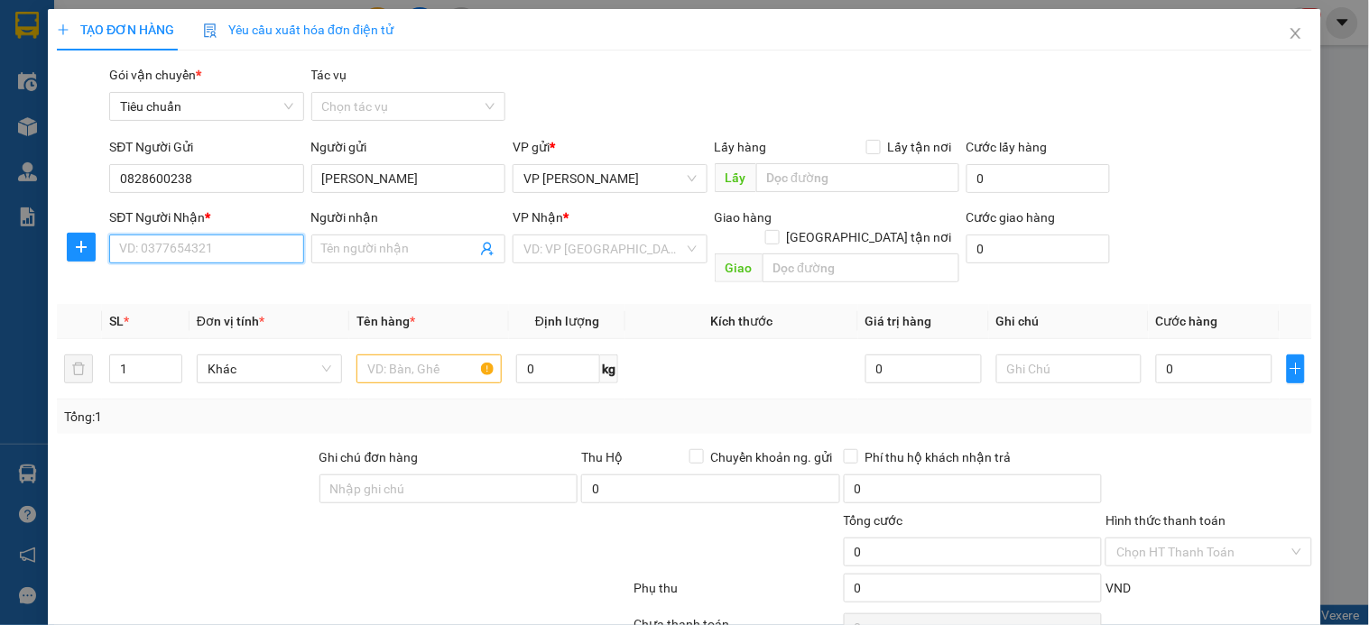
click at [229, 241] on input "SĐT Người Nhận *" at bounding box center [206, 249] width 194 height 29
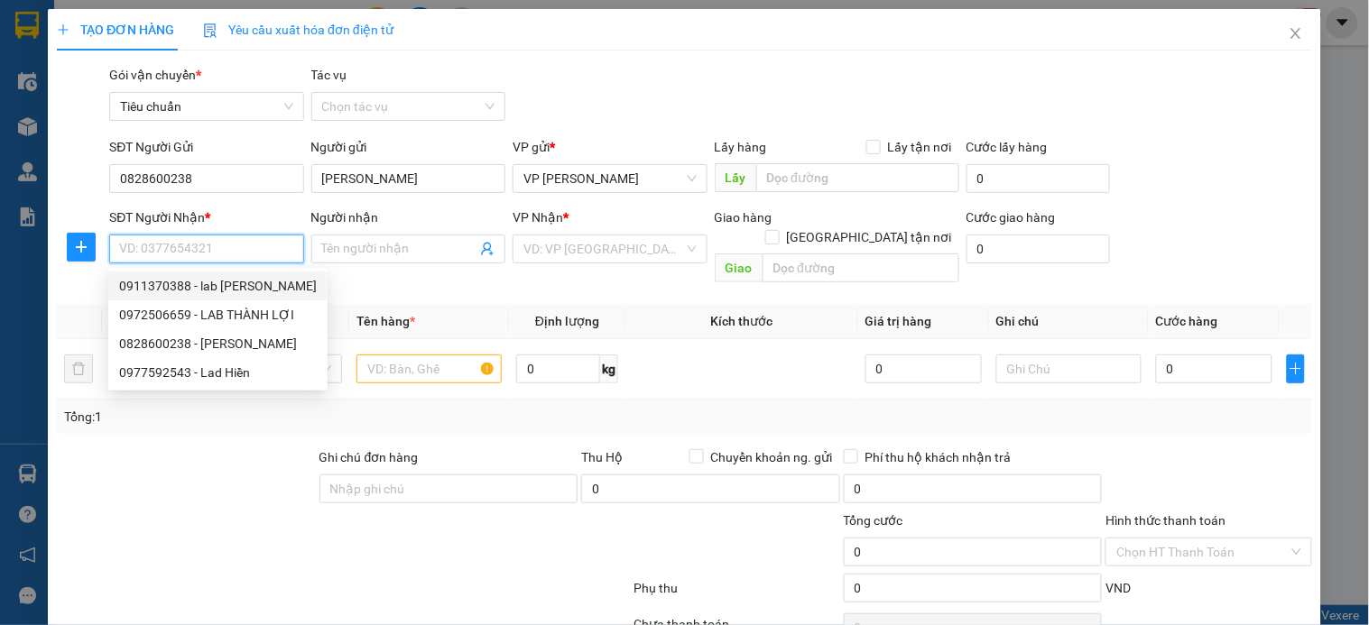
click at [240, 282] on div "0911370388 - lab Hùng Hân" at bounding box center [218, 286] width 198 height 20
type input "0911370388"
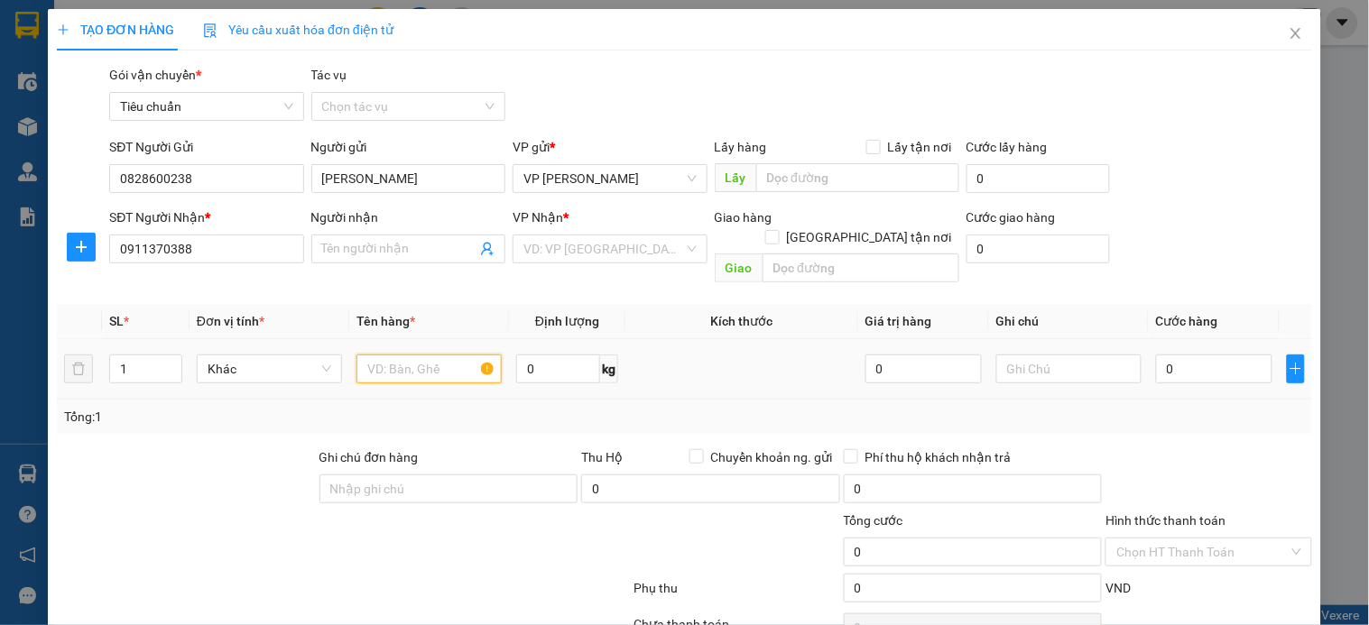
type input "lab Hùng Hân"
click at [397, 355] on input "text" at bounding box center [428, 369] width 145 height 29
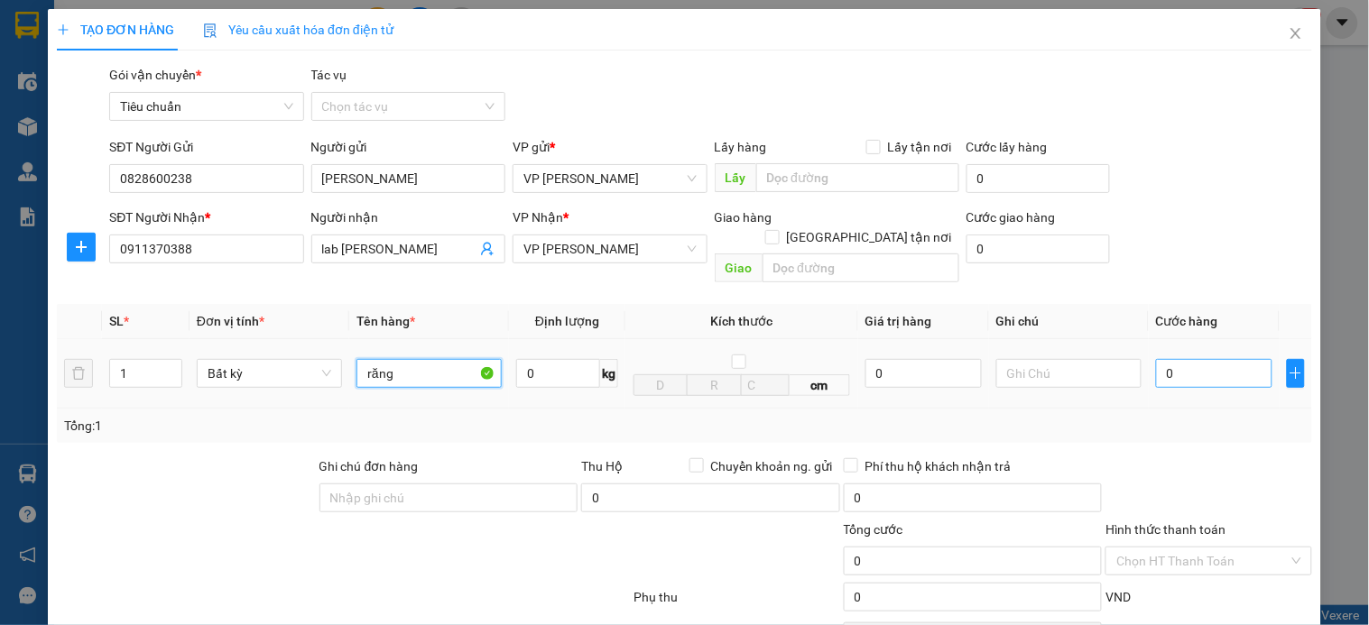
type input "răng"
click at [1179, 365] on input "0" at bounding box center [1214, 373] width 116 height 29
type input "3"
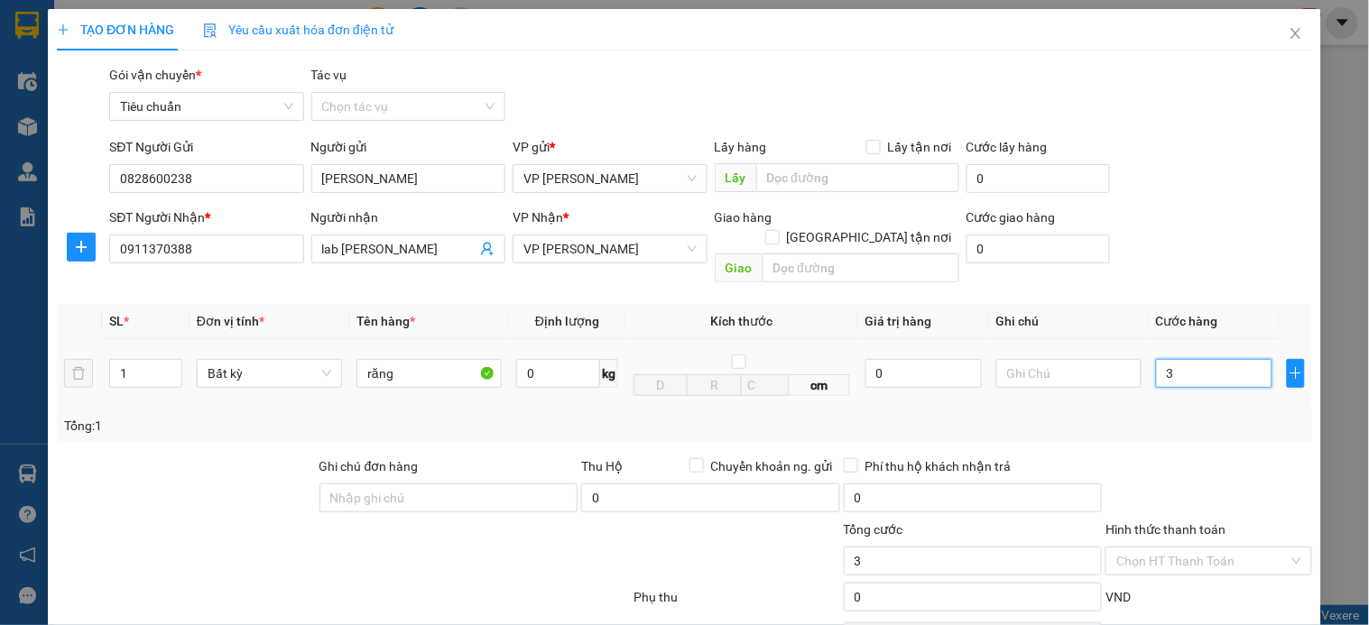
type input "30"
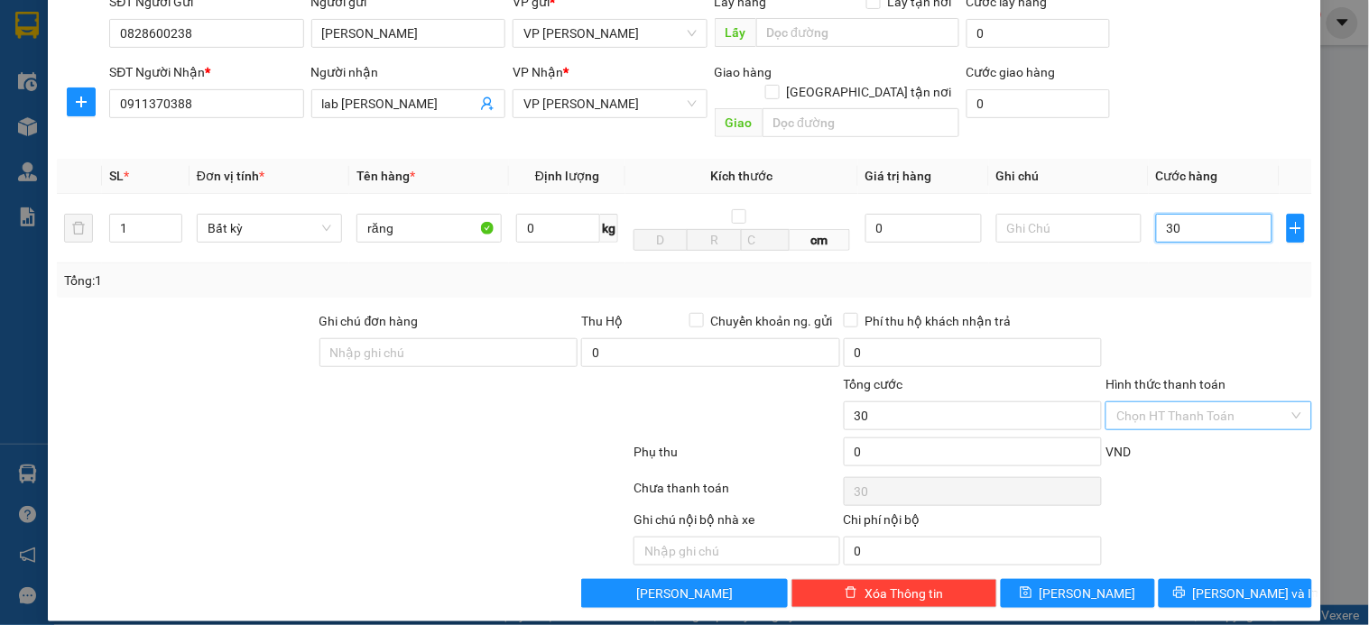
scroll to position [146, 0]
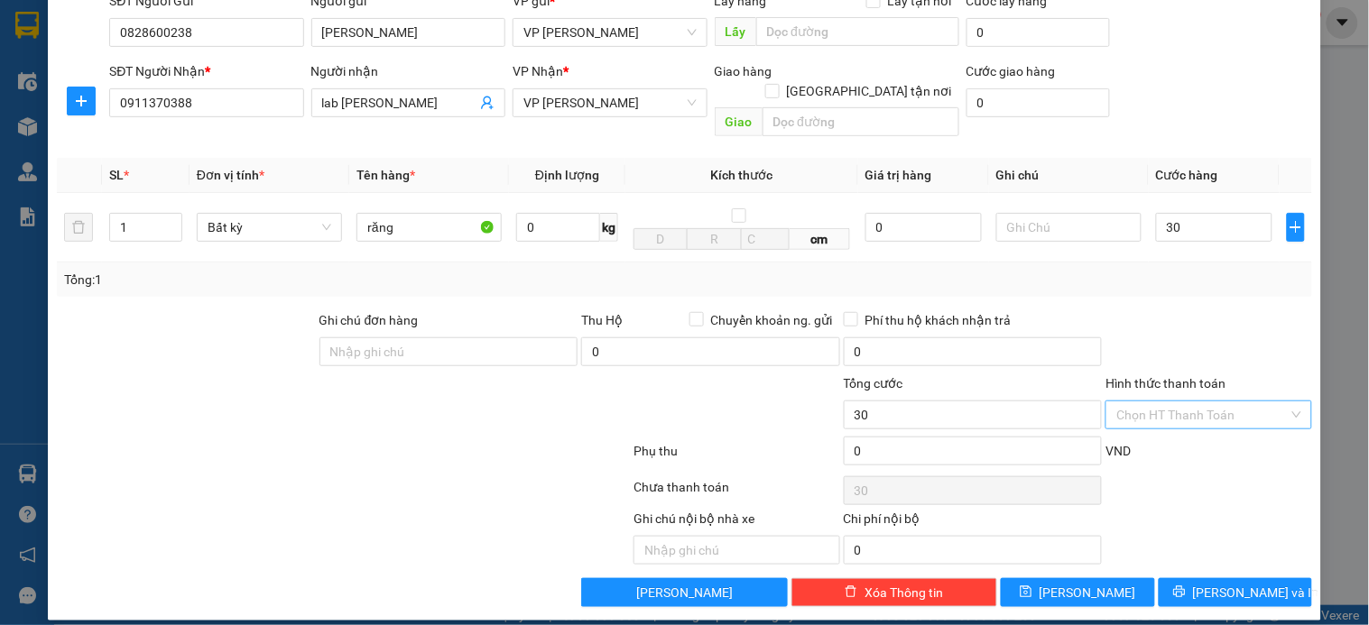
click at [1228, 402] on input "Hình thức thanh toán" at bounding box center [1201, 415] width 171 height 27
type input "30.000"
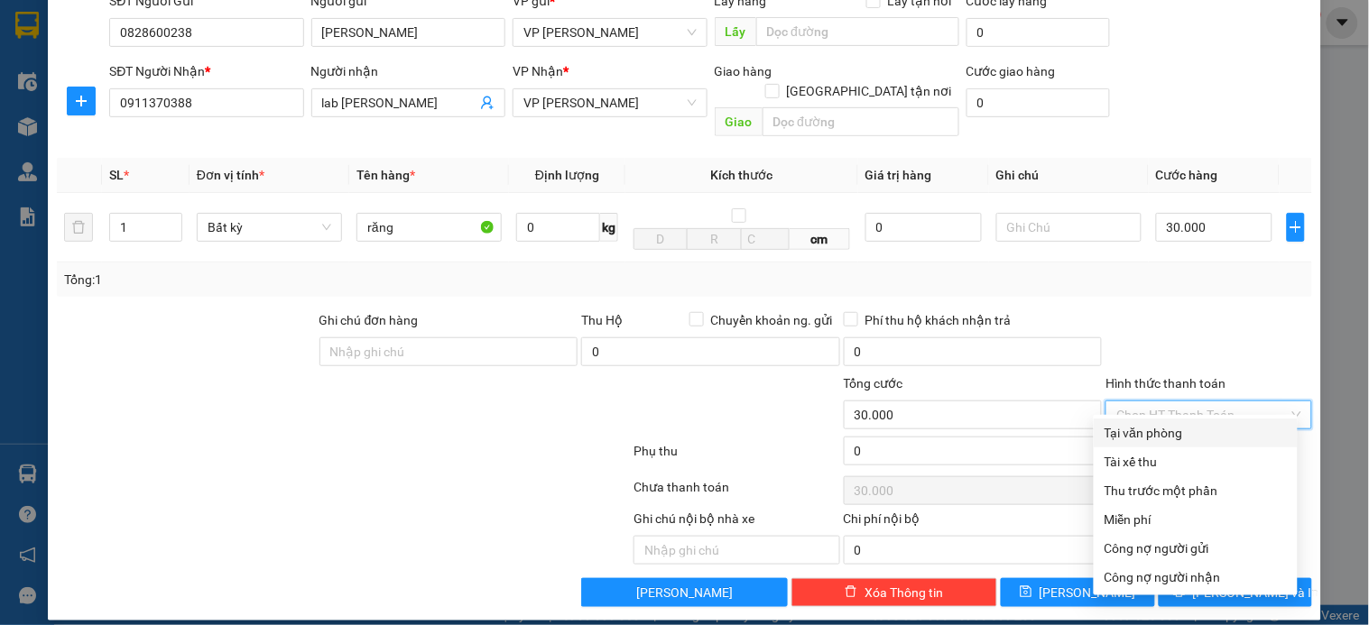
drag, startPoint x: 1196, startPoint y: 437, endPoint x: 1188, endPoint y: 502, distance: 65.5
click at [1194, 440] on div "Tại văn phòng" at bounding box center [1196, 433] width 182 height 20
type input "0"
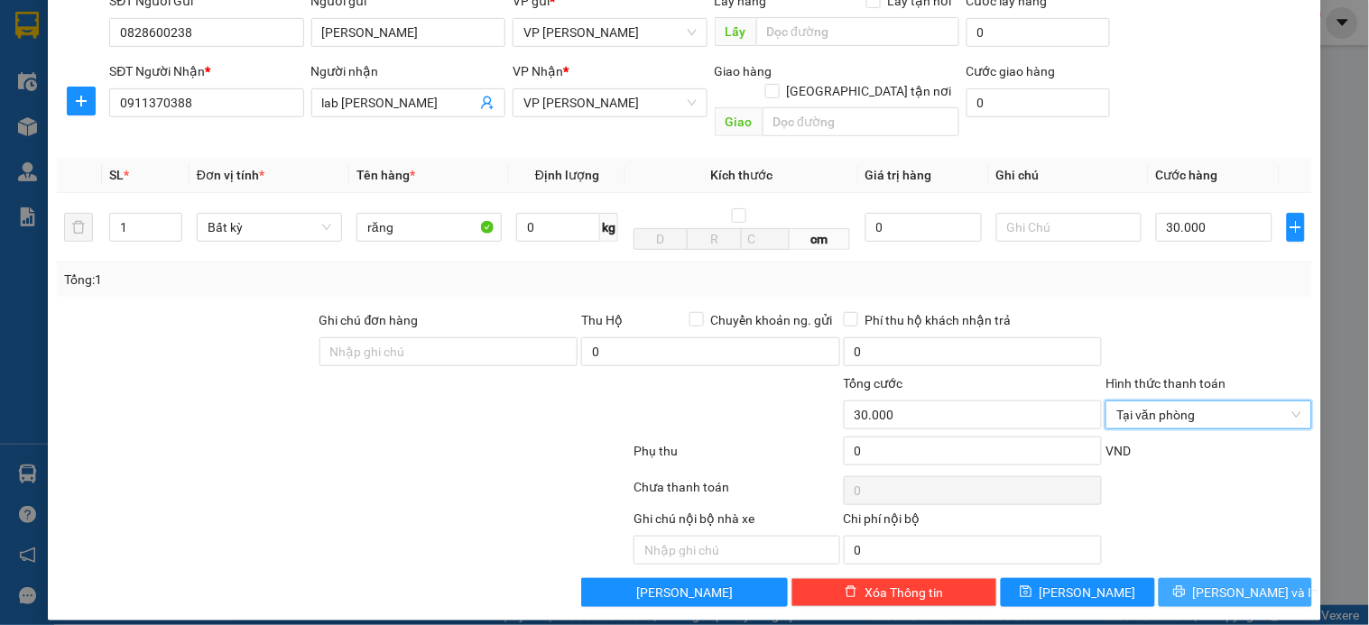
click at [1200, 578] on button "[PERSON_NAME] và In" at bounding box center [1235, 592] width 153 height 29
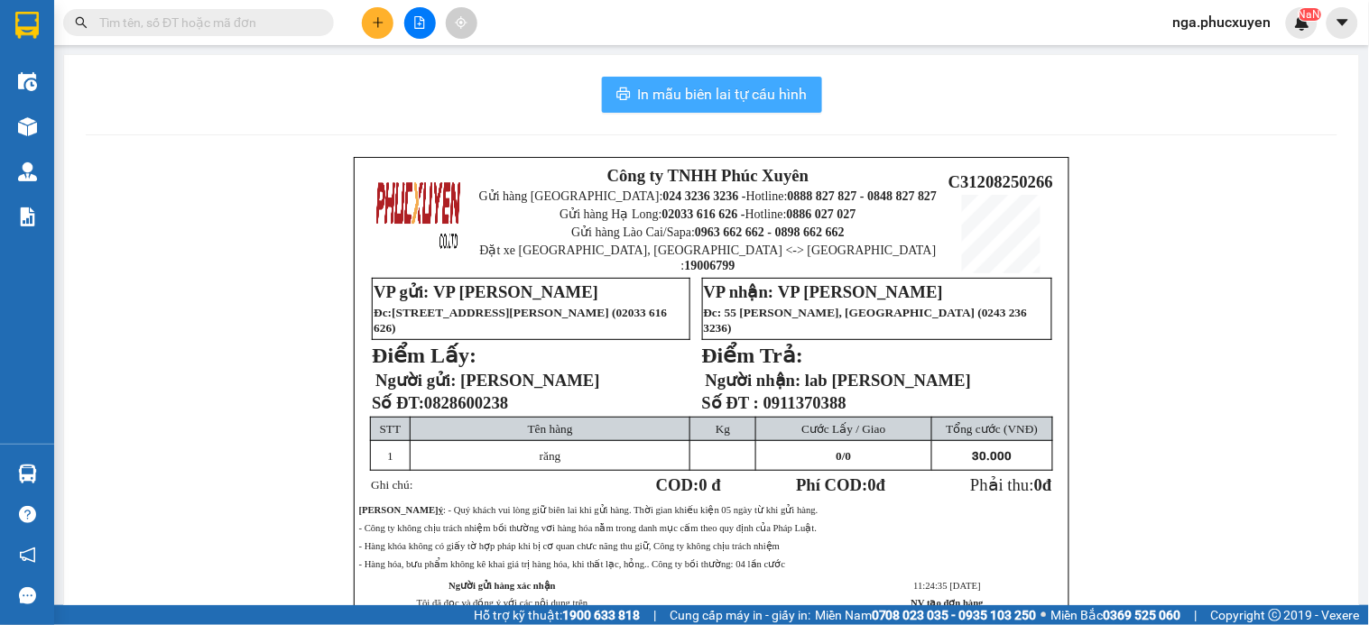
click at [689, 97] on span "In mẫu biên lai tự cấu hình" at bounding box center [723, 94] width 170 height 23
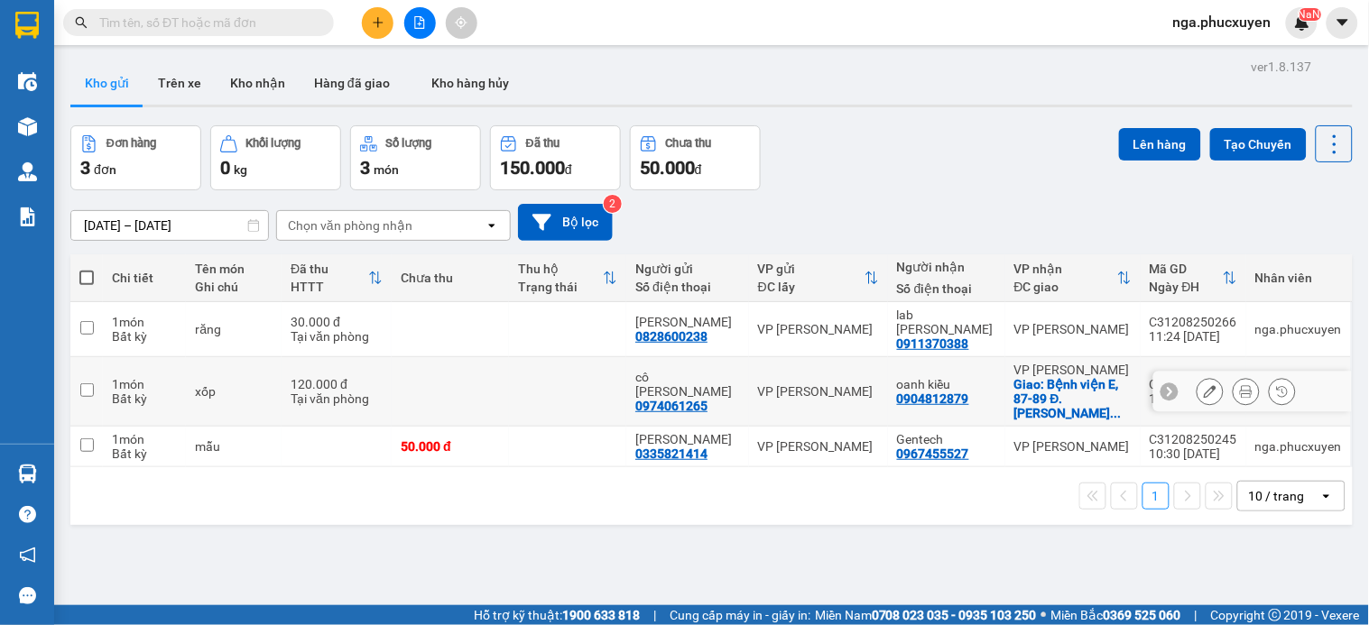
click at [857, 384] on div "VP [PERSON_NAME]" at bounding box center [818, 391] width 121 height 14
checkbox input "true"
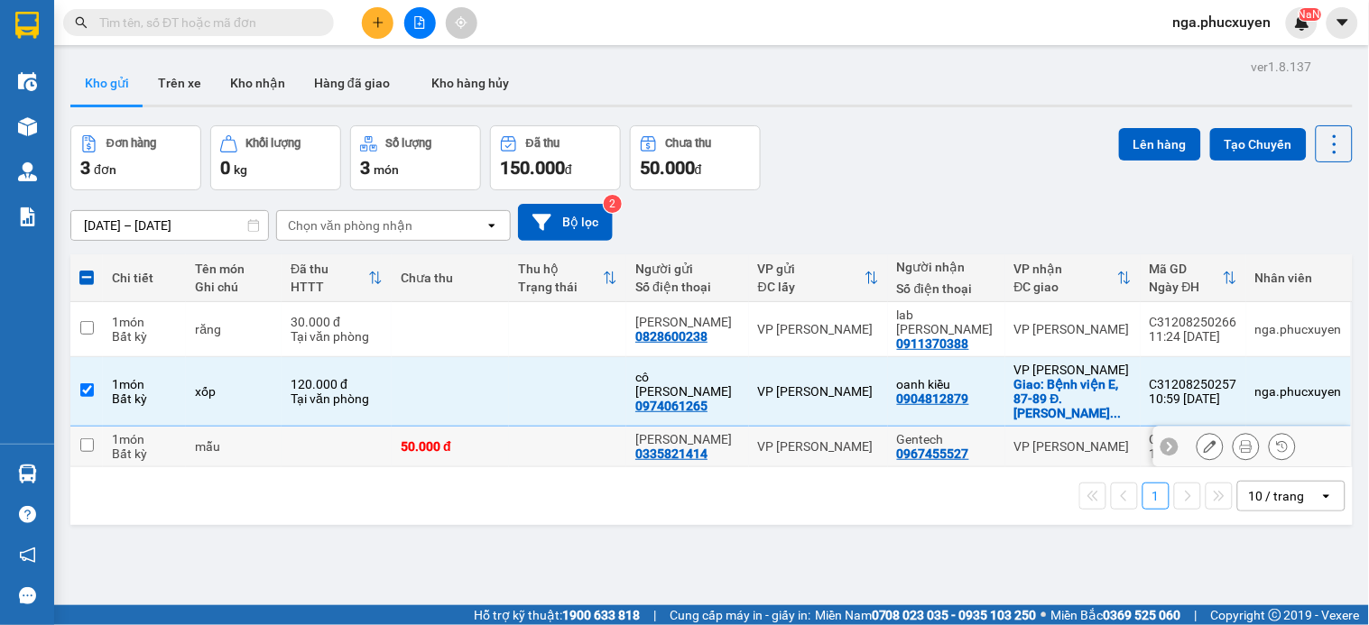
click at [853, 442] on td "VP [PERSON_NAME]" at bounding box center [818, 447] width 139 height 41
checkbox input "true"
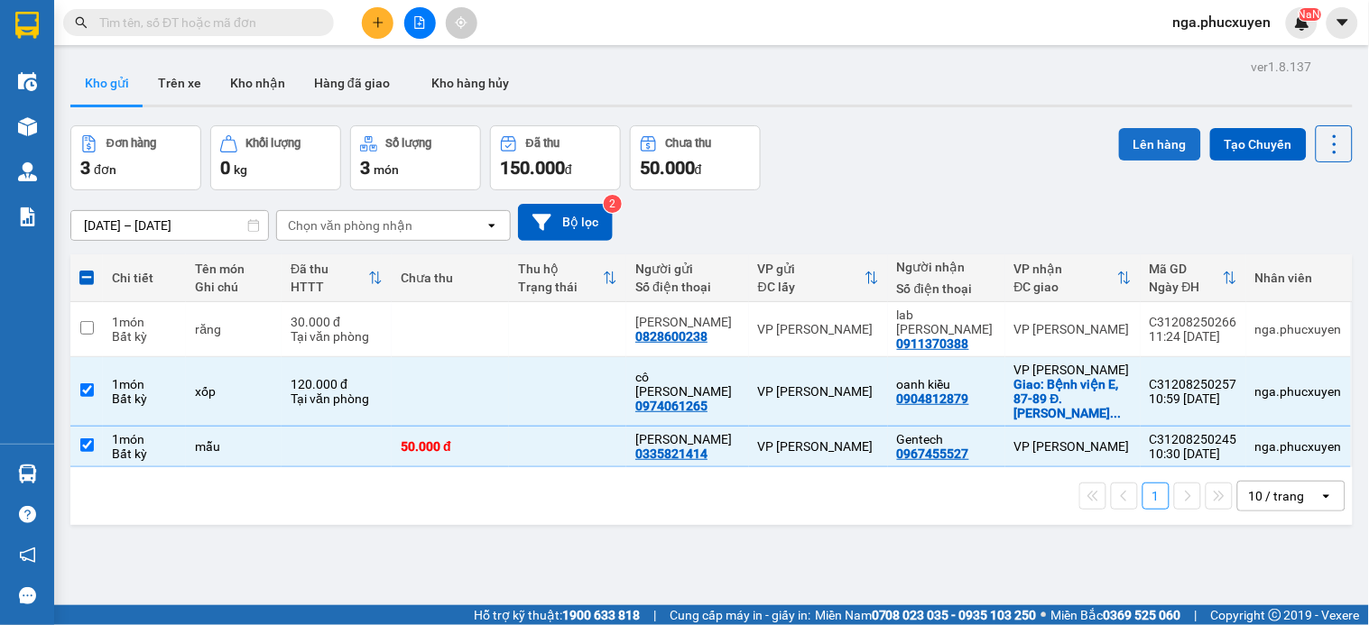
click at [1139, 139] on button "Lên hàng" at bounding box center [1160, 144] width 82 height 32
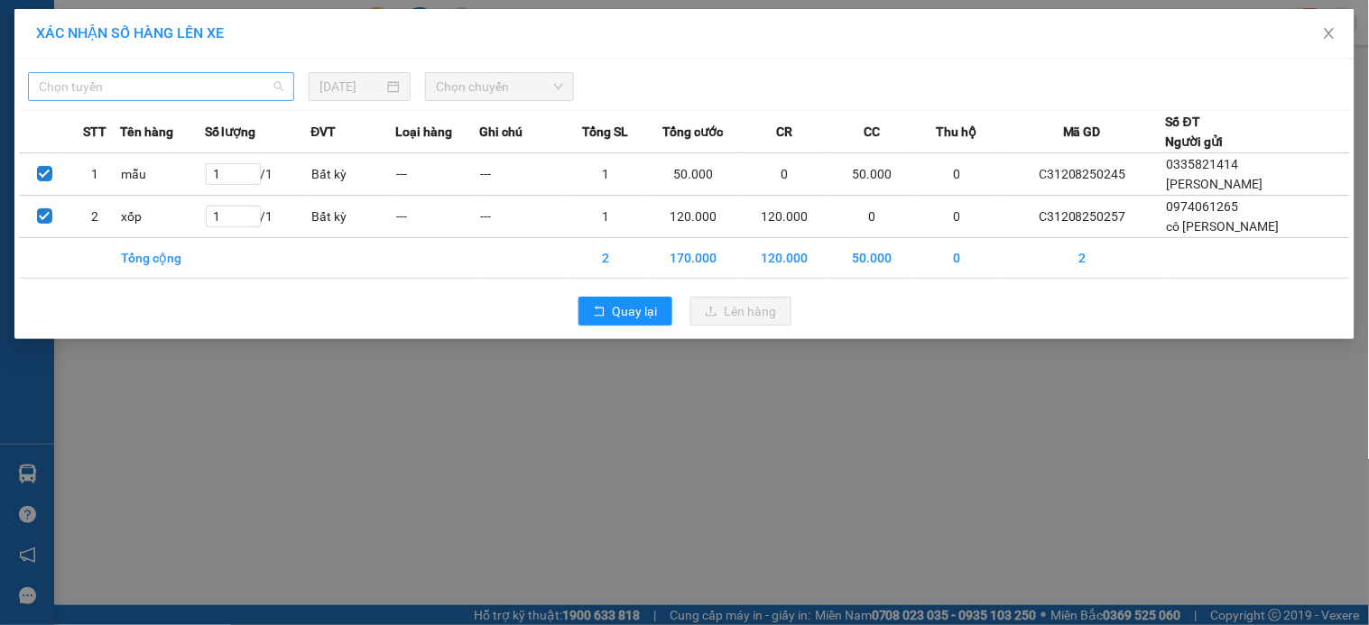
click at [245, 83] on span "Chọn tuyến" at bounding box center [161, 86] width 245 height 27
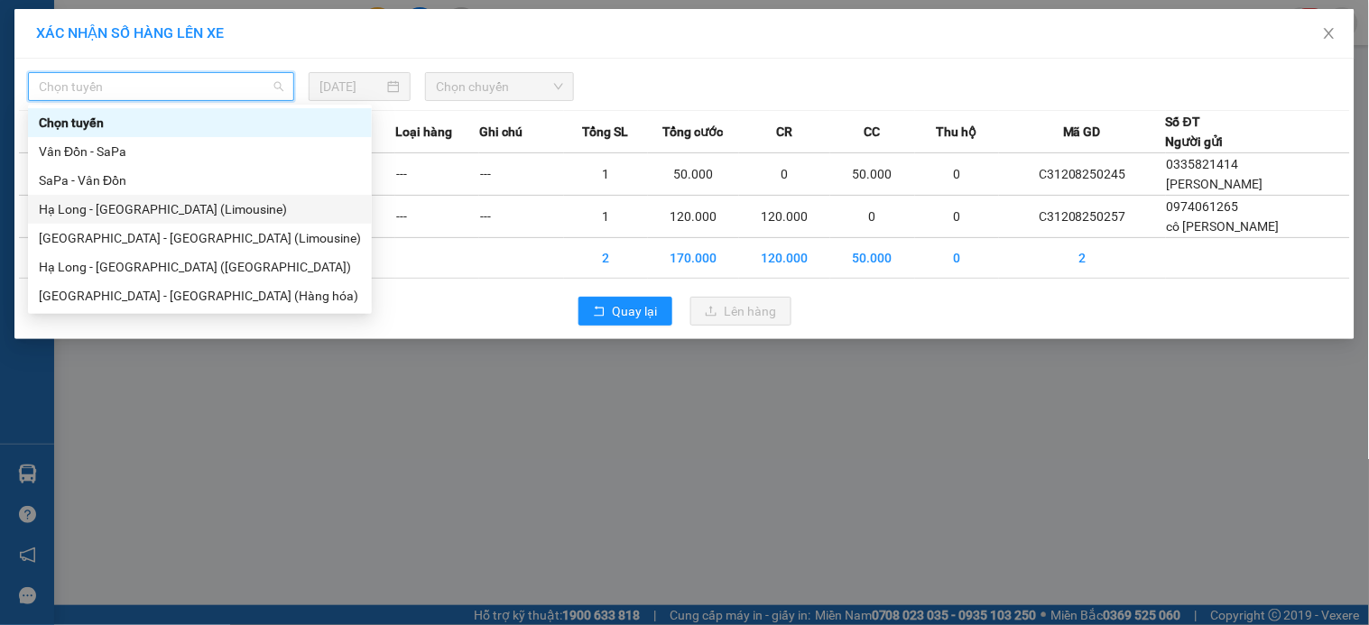
drag, startPoint x: 176, startPoint y: 211, endPoint x: 483, endPoint y: 88, distance: 330.5
click at [183, 209] on div "Hạ Long - Hà Nội (Limousine)" at bounding box center [200, 209] width 322 height 20
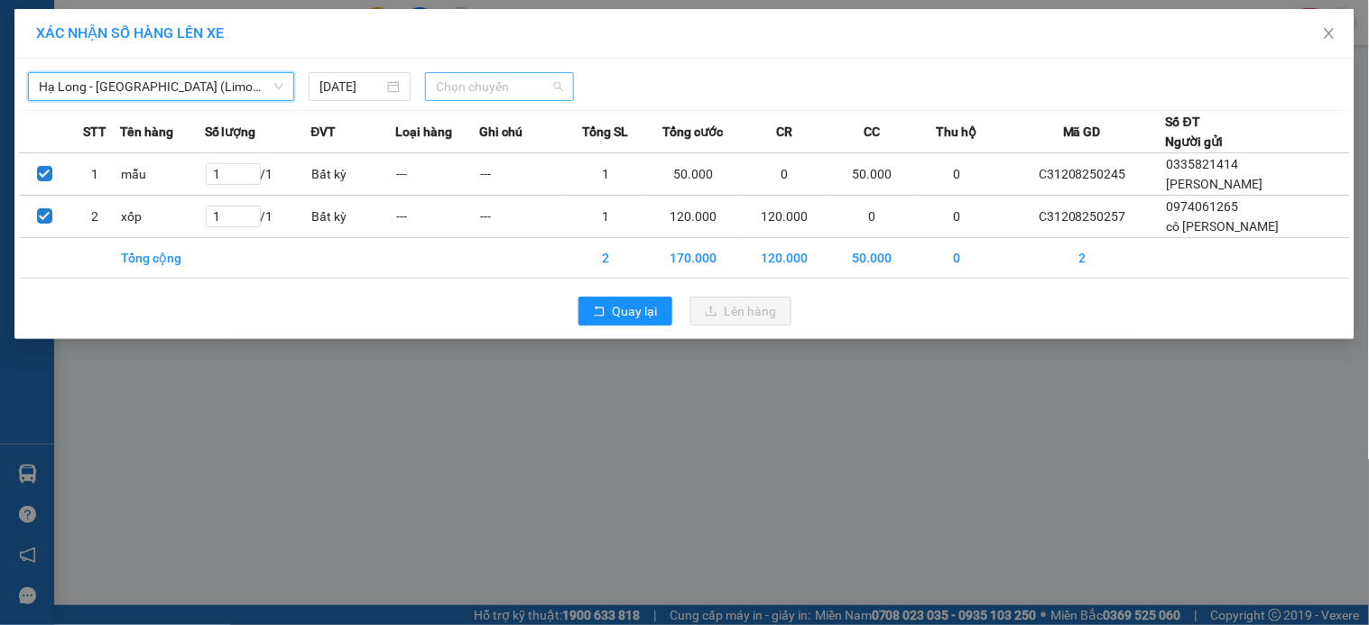
click at [506, 78] on span "Chọn chuyến" at bounding box center [499, 86] width 127 height 27
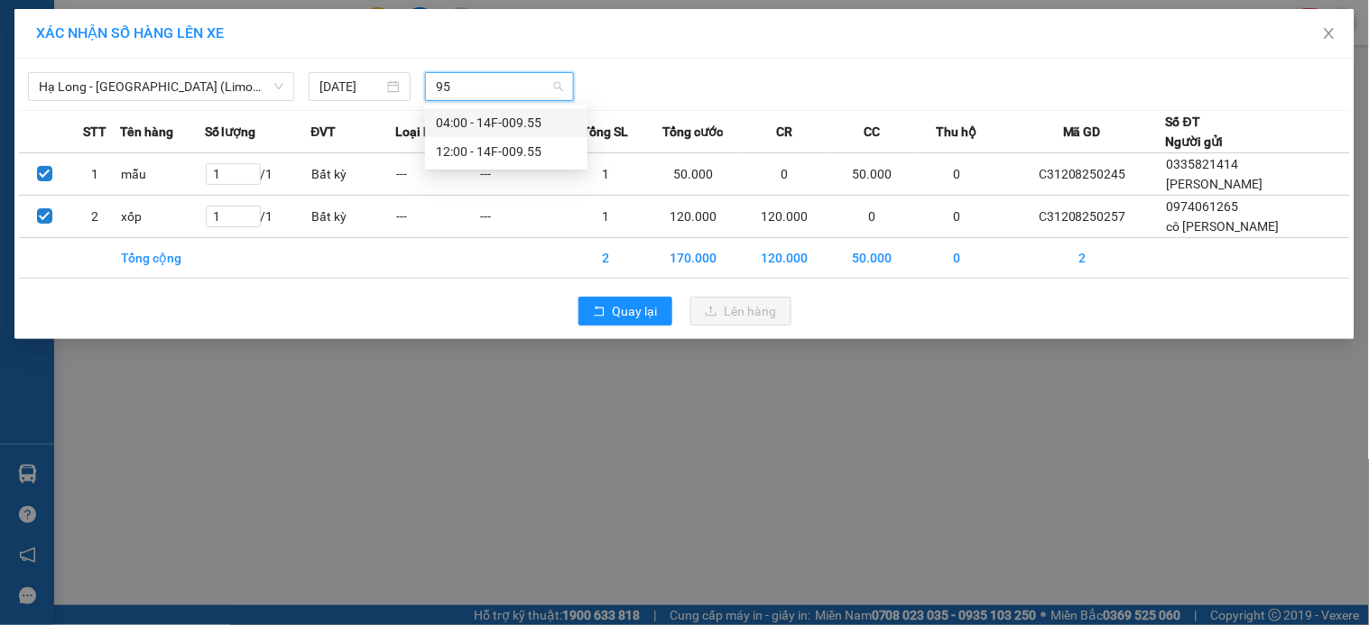
type input "955"
click at [509, 142] on div "12:00 - 14F-009.55" at bounding box center [506, 152] width 141 height 20
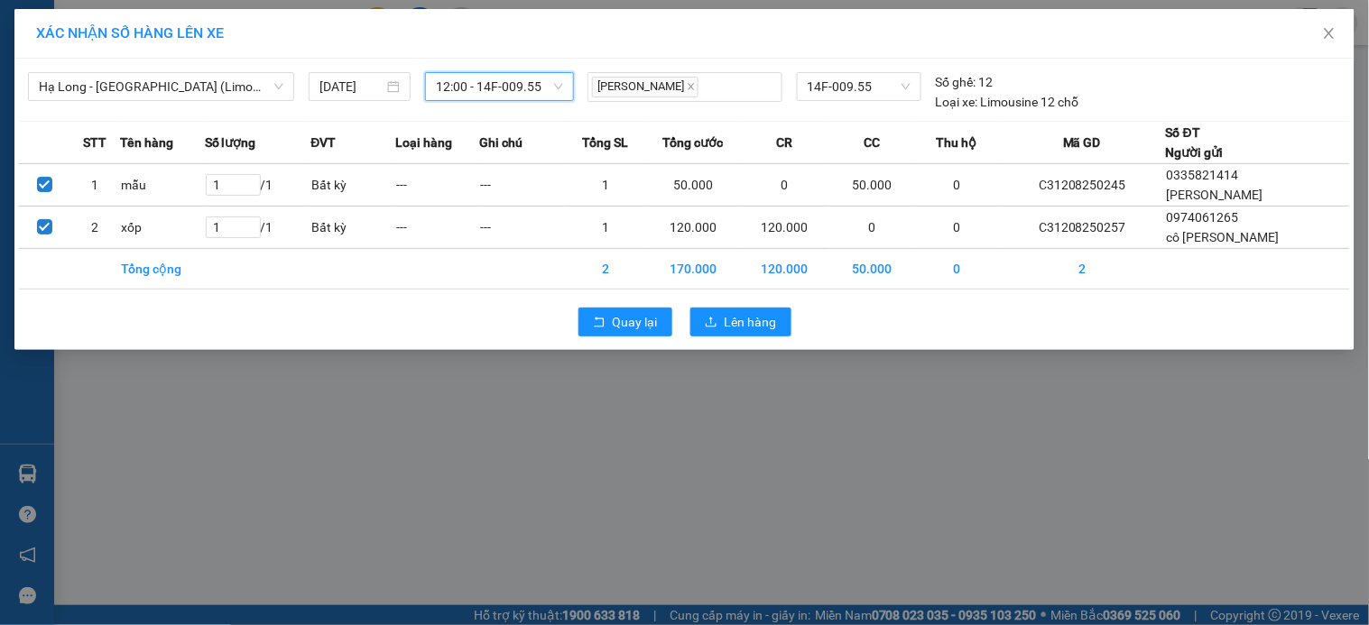
click at [736, 339] on div "Quay lại Lên hàng" at bounding box center [684, 322] width 1331 height 47
click at [737, 312] on span "Lên hàng" at bounding box center [751, 322] width 52 height 20
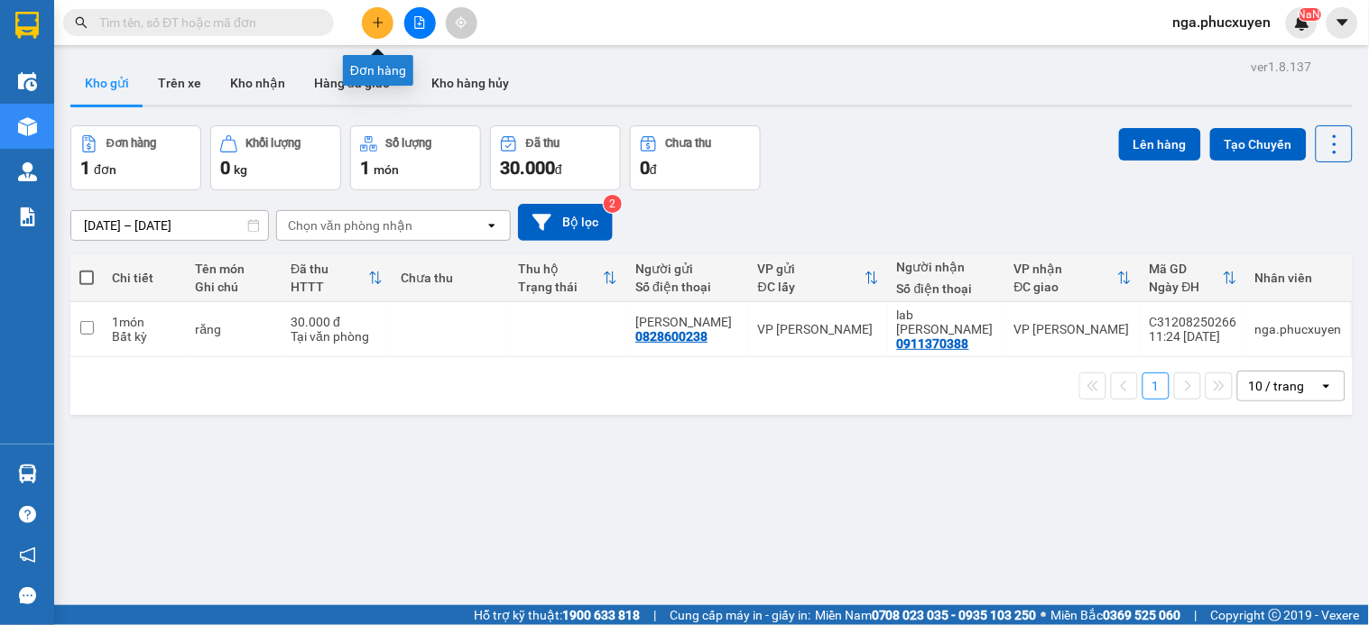
click at [366, 23] on button at bounding box center [378, 23] width 32 height 32
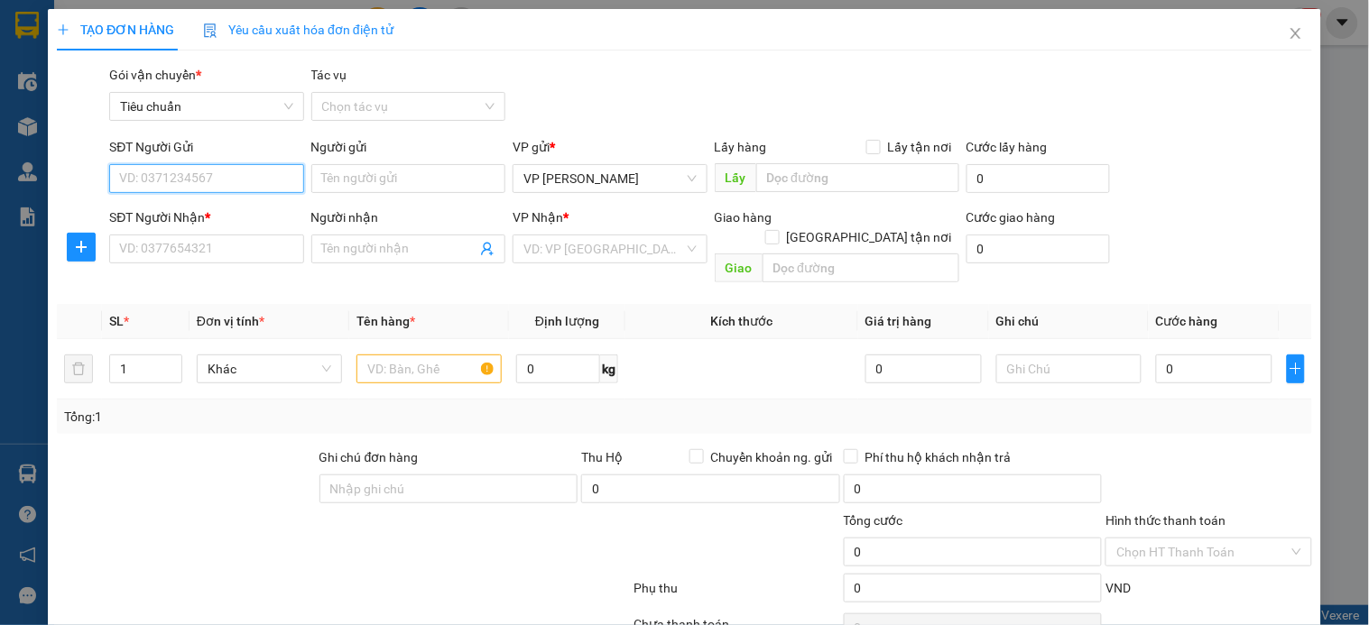
click at [227, 170] on input "SĐT Người Gửi" at bounding box center [206, 178] width 194 height 29
click at [217, 173] on input "0936833558" at bounding box center [206, 178] width 194 height 29
type input "0936833558"
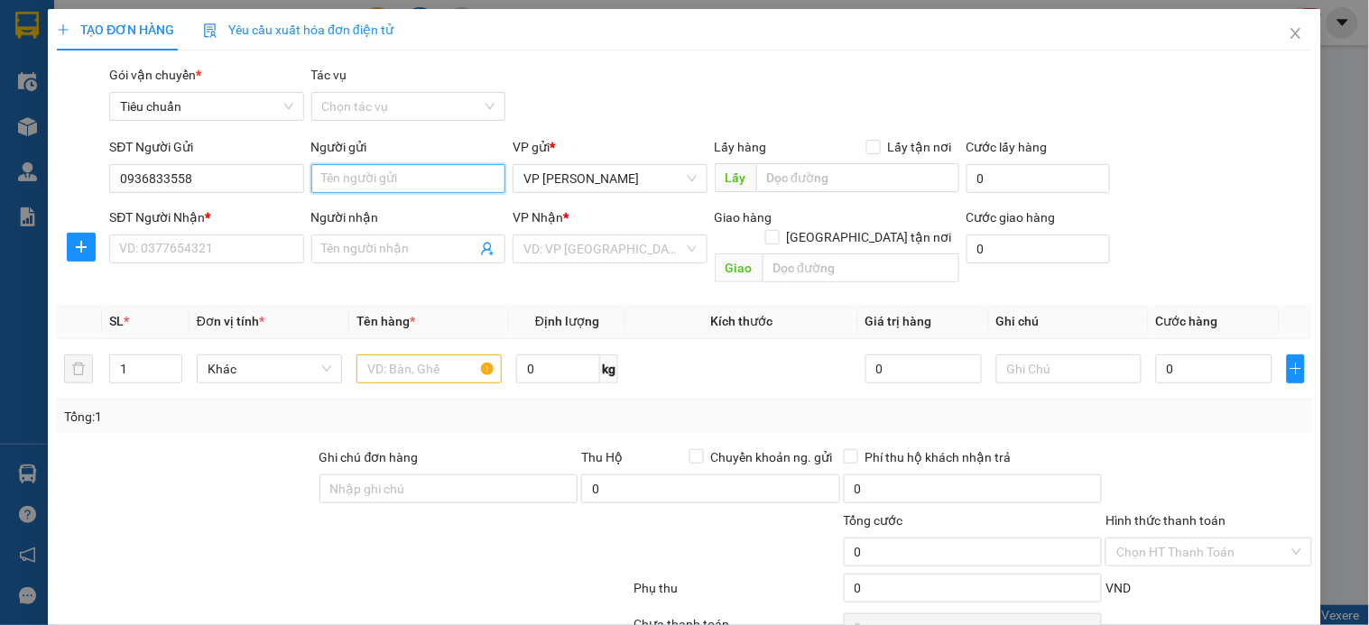
click at [343, 186] on input "Người gửi" at bounding box center [408, 178] width 194 height 29
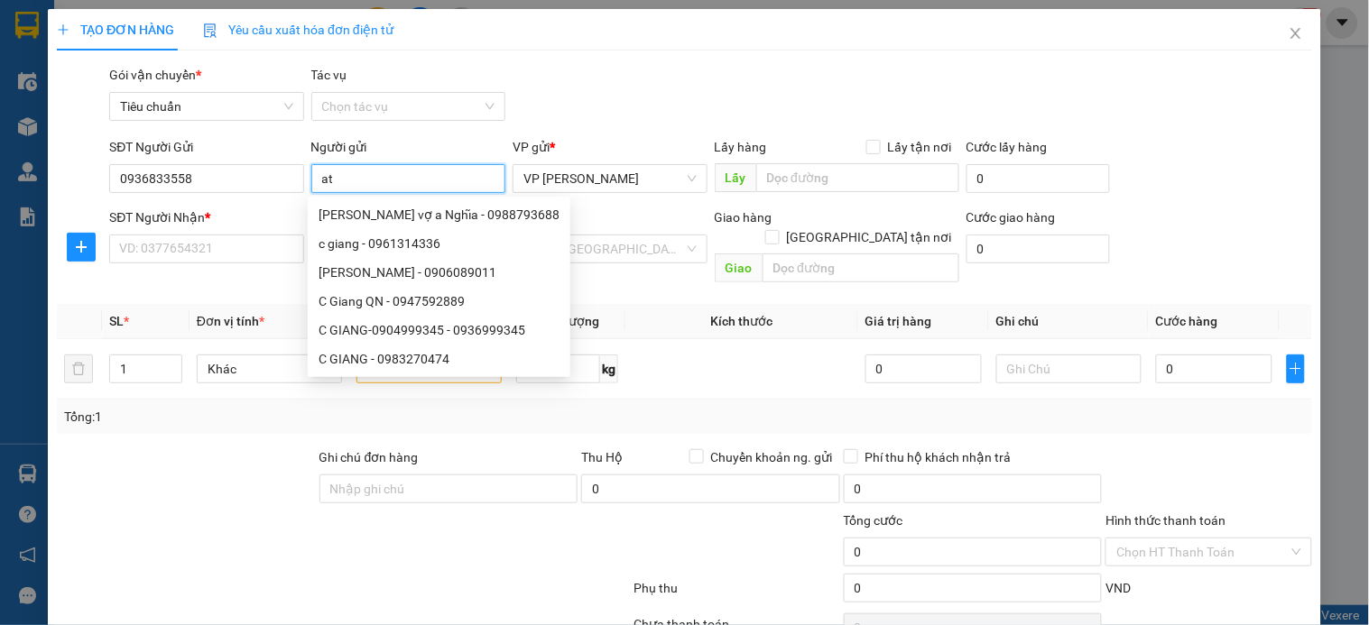
type input "a"
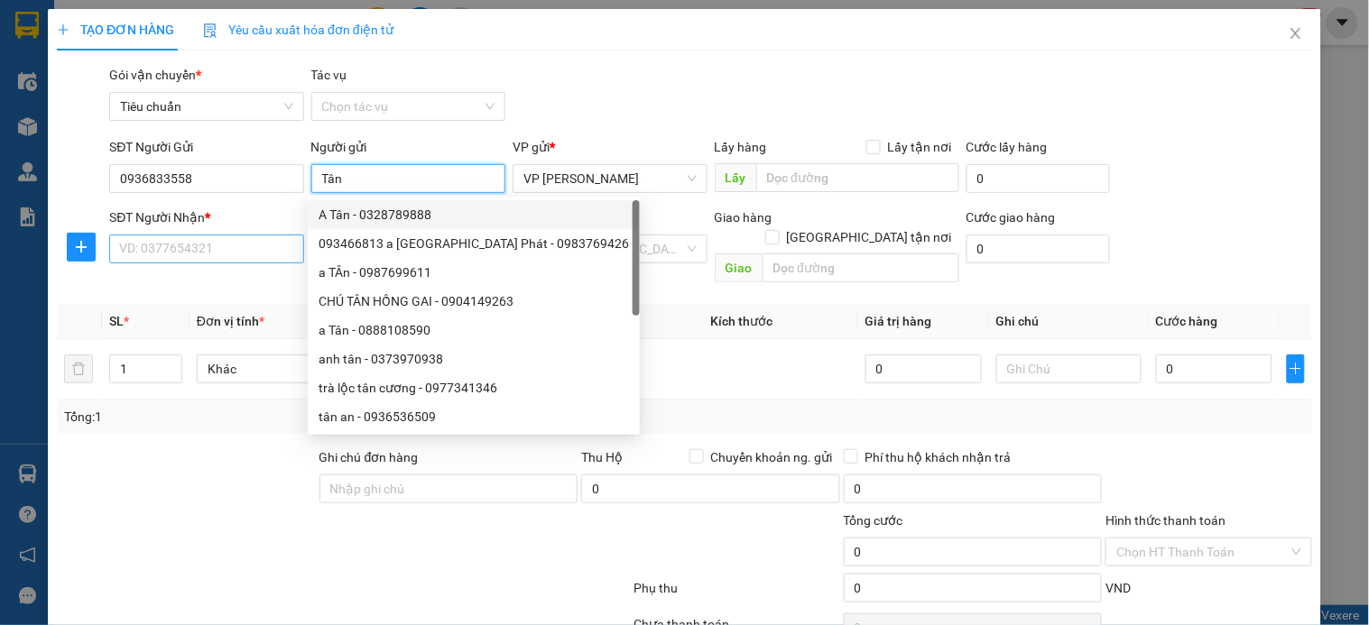
type input "Tân"
click at [199, 249] on input "SĐT Người Nhận *" at bounding box center [206, 249] width 194 height 29
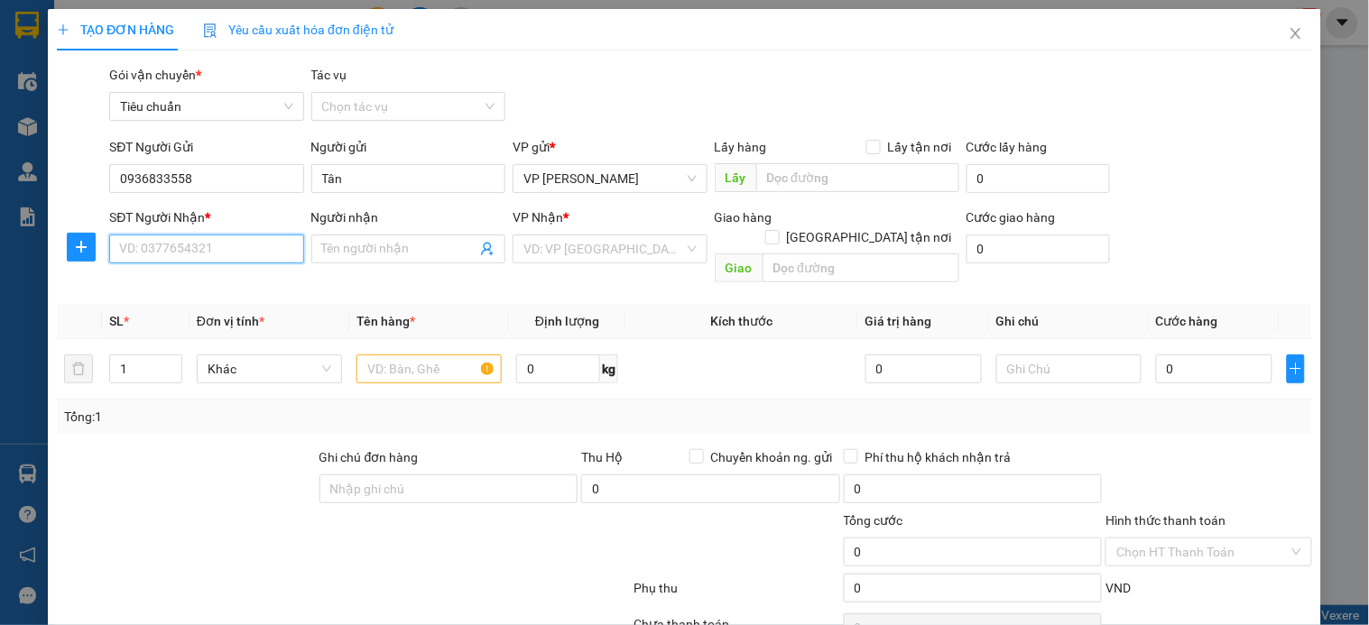
click at [181, 256] on input "SĐT Người Nhận *" at bounding box center [206, 249] width 194 height 29
type input "0911511456"
click at [394, 248] on input "Người nhận" at bounding box center [399, 249] width 154 height 20
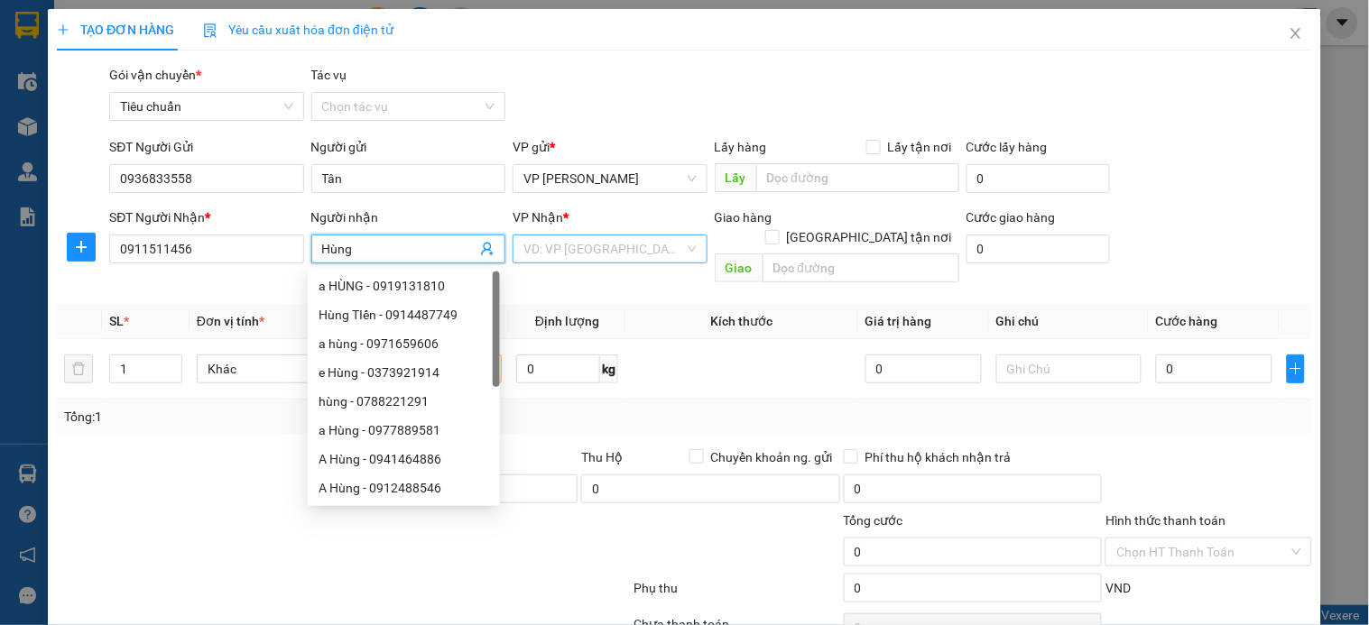
type input "Hùng"
click at [634, 246] on input "search" at bounding box center [603, 249] width 160 height 27
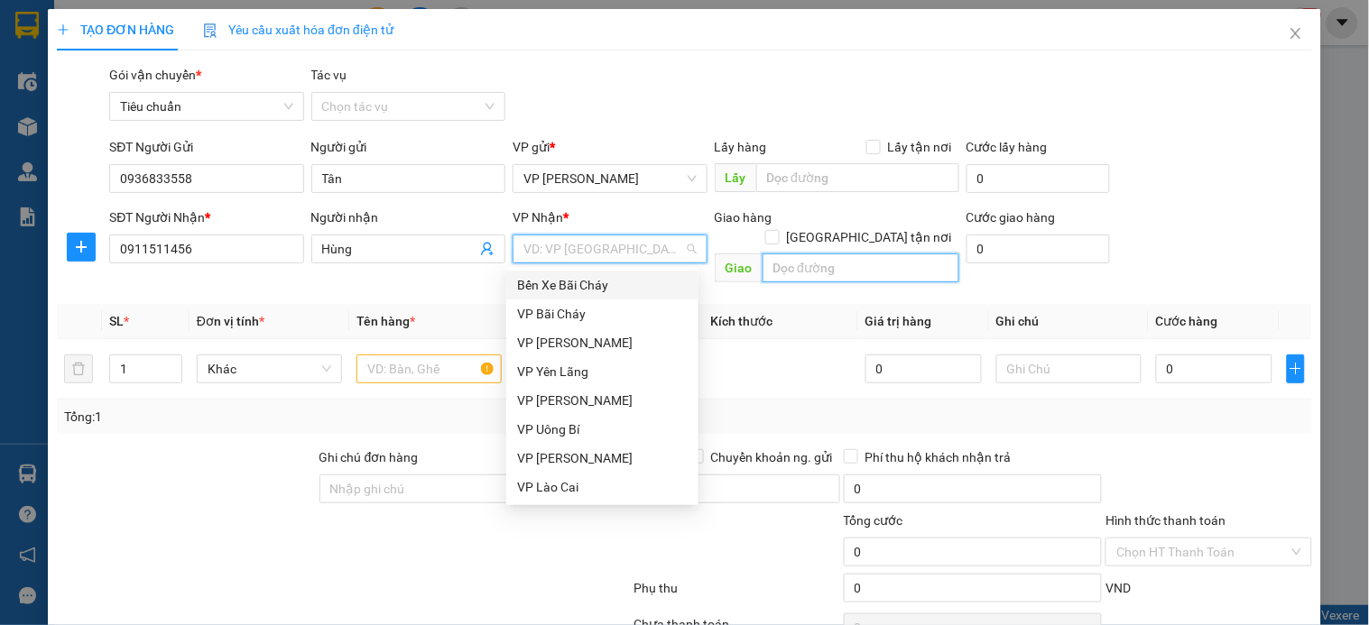
click at [830, 254] on input "text" at bounding box center [861, 268] width 197 height 29
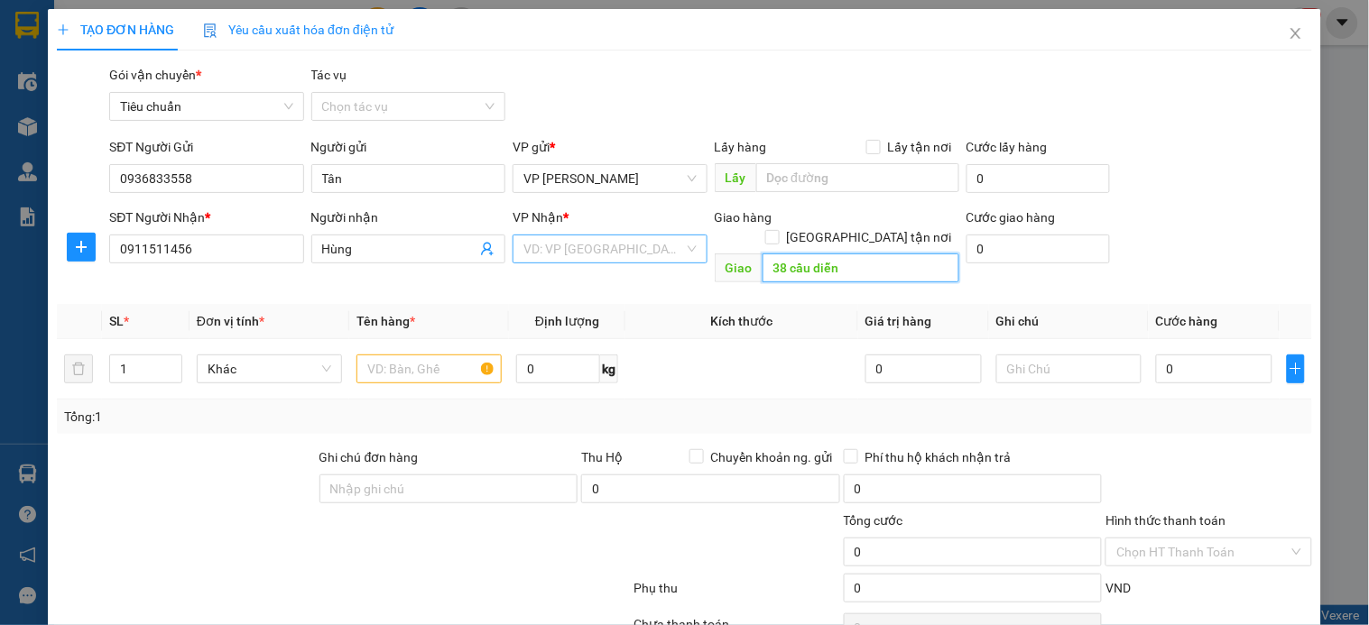
type input "38 cầu diễn"
click at [661, 254] on input "search" at bounding box center [603, 249] width 160 height 27
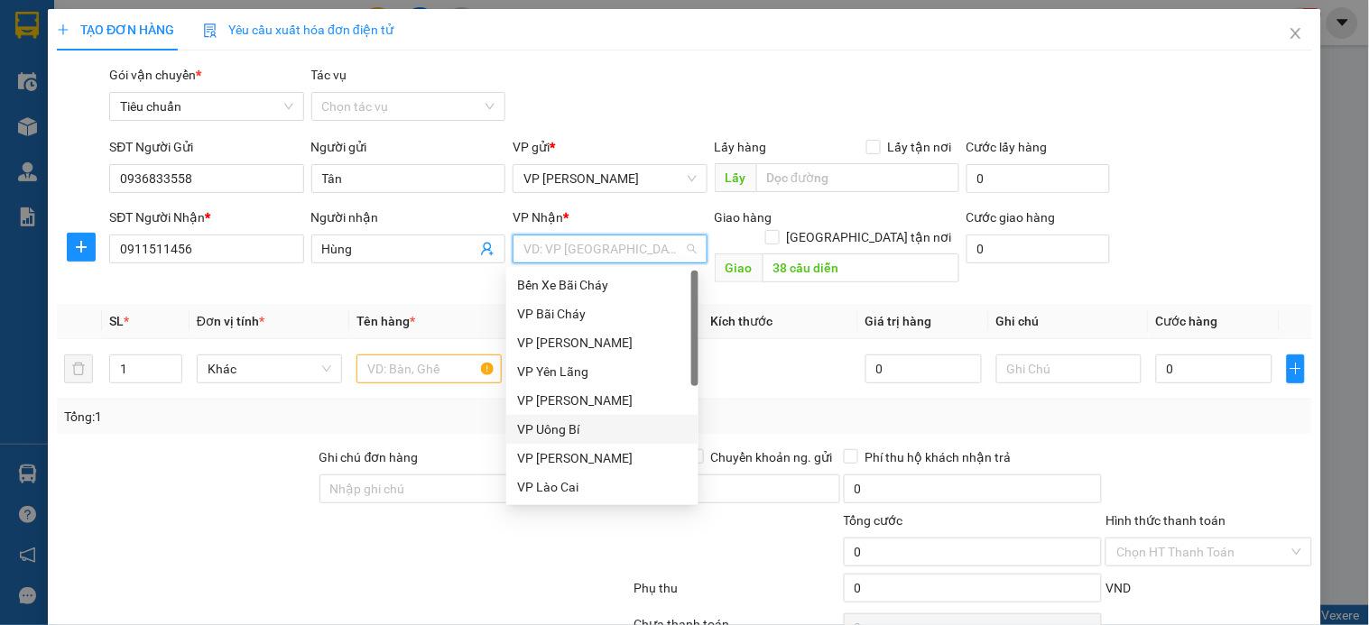
scroll to position [289, 0]
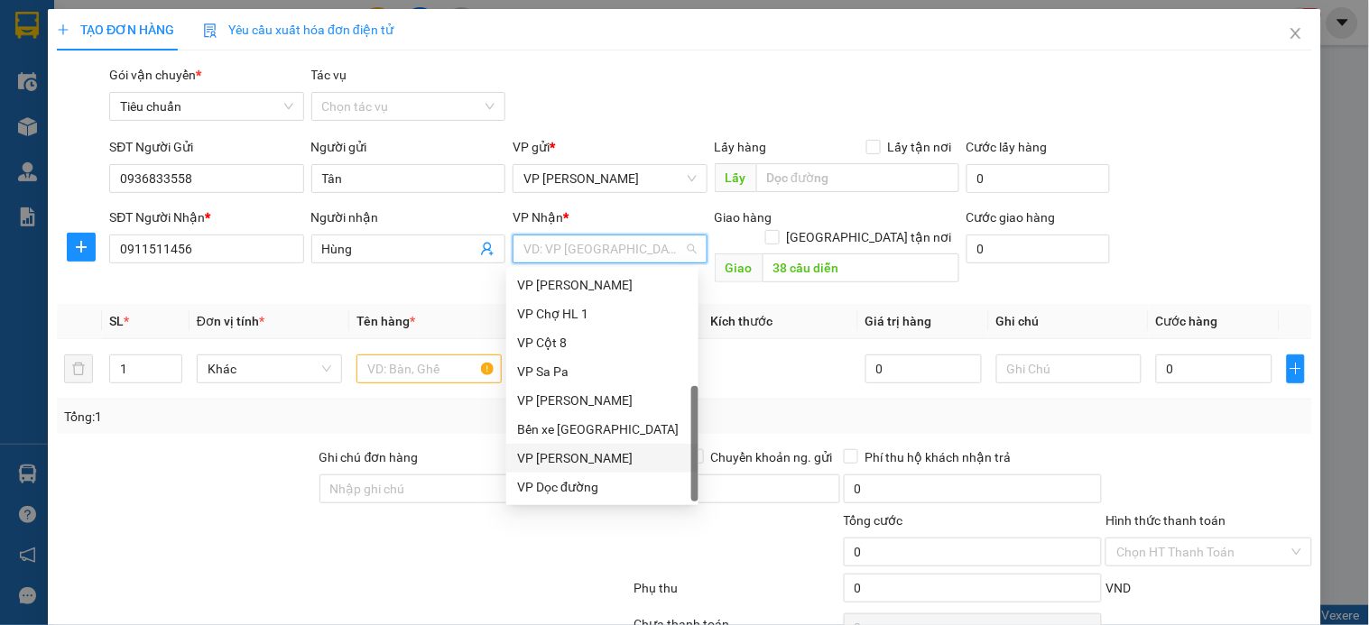
click at [607, 452] on div "VP [PERSON_NAME]" at bounding box center [602, 459] width 171 height 20
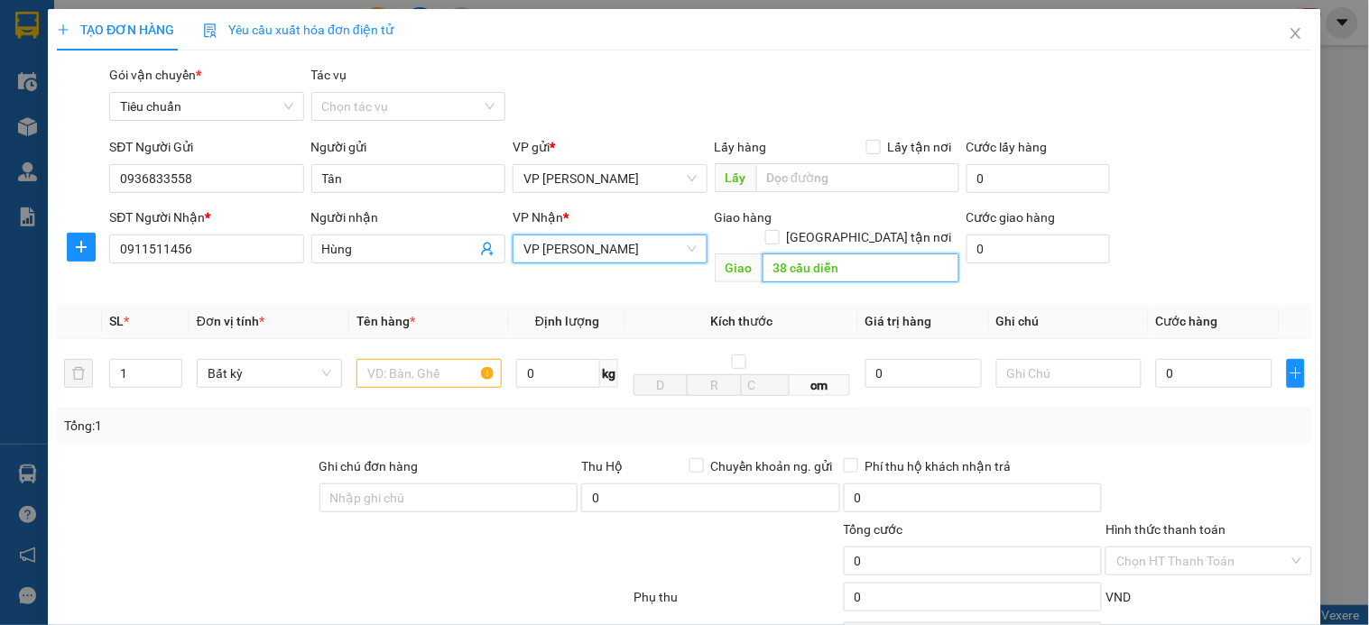
click at [773, 254] on input "38 cầu diễn" at bounding box center [861, 268] width 197 height 29
paste input "38 Đ. Cầu Diễn, Kiều Mai, Bắc Từ Liêm, Hà Nội, Việt Nam"
type input "38 Đ. Cầu Diễn, Kiều Mai, Bắc Từ Liêm"
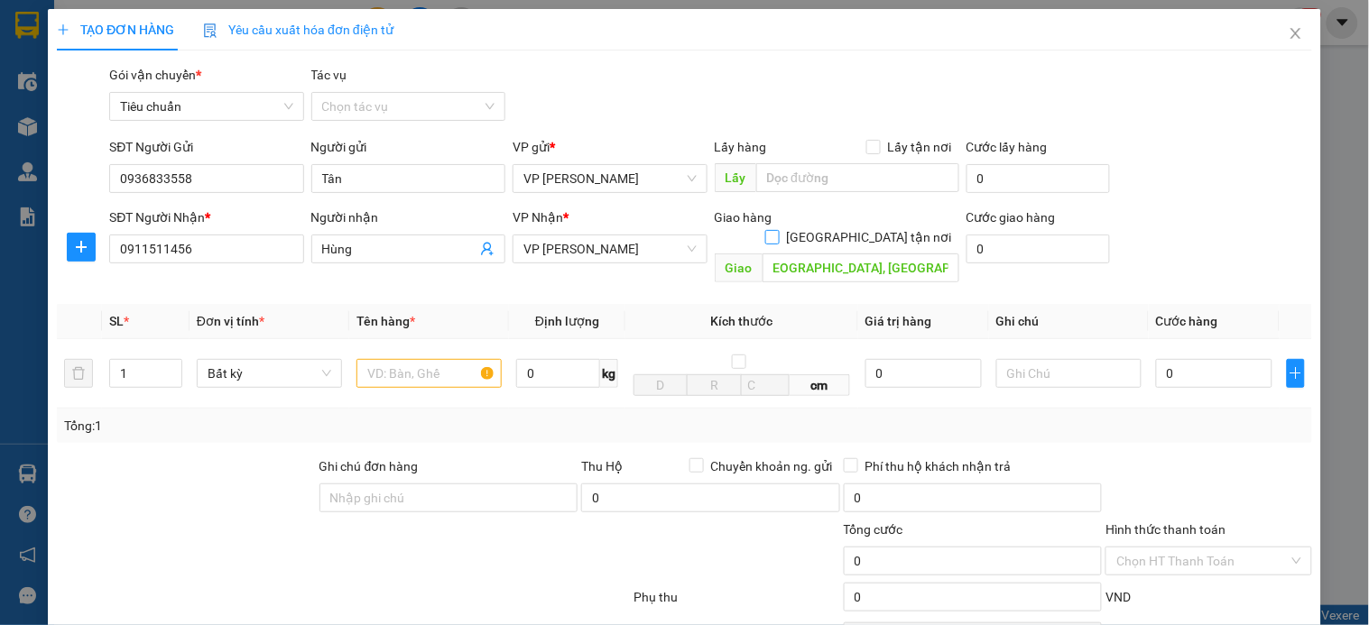
click at [778, 230] on input "[GEOGRAPHIC_DATA] tận nơi" at bounding box center [771, 236] width 13 height 13
checkbox input "true"
click at [1085, 245] on icon "dollar-circle" at bounding box center [1092, 247] width 14 height 14
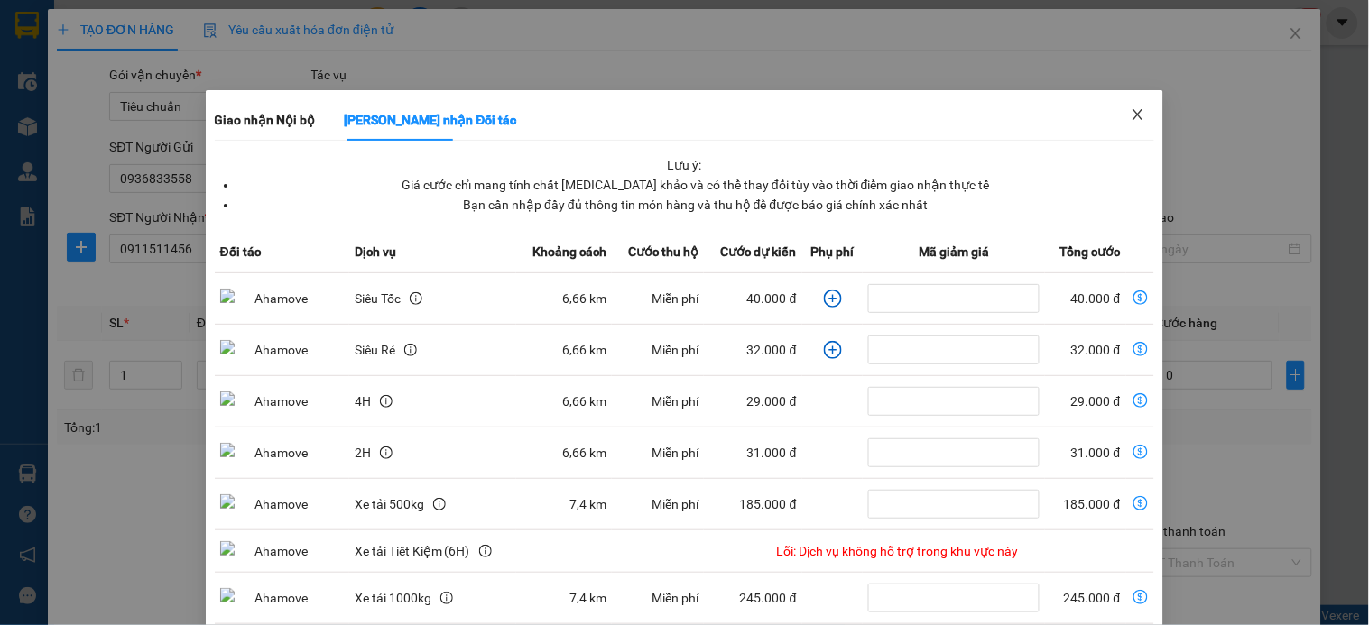
click at [1131, 122] on icon "close" at bounding box center [1138, 114] width 14 height 14
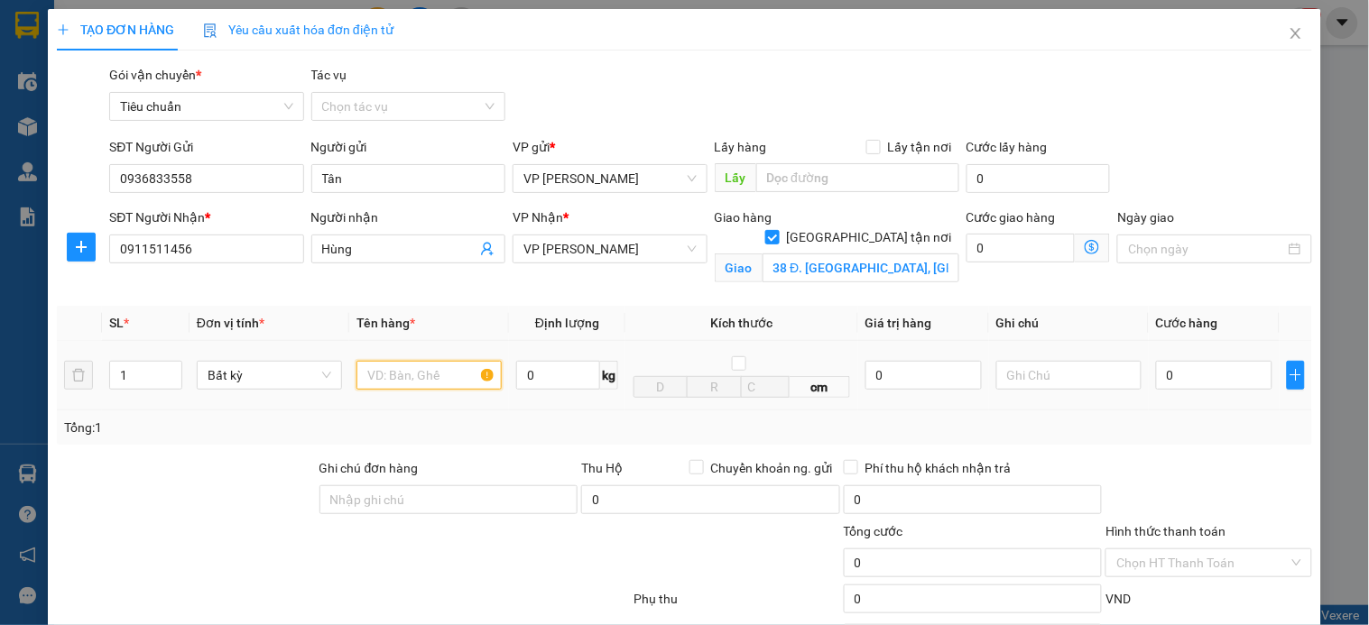
click at [451, 379] on input "text" at bounding box center [428, 375] width 145 height 29
type input "carton đồ điện"
click at [1085, 248] on icon "dollar-circle" at bounding box center [1092, 247] width 14 height 14
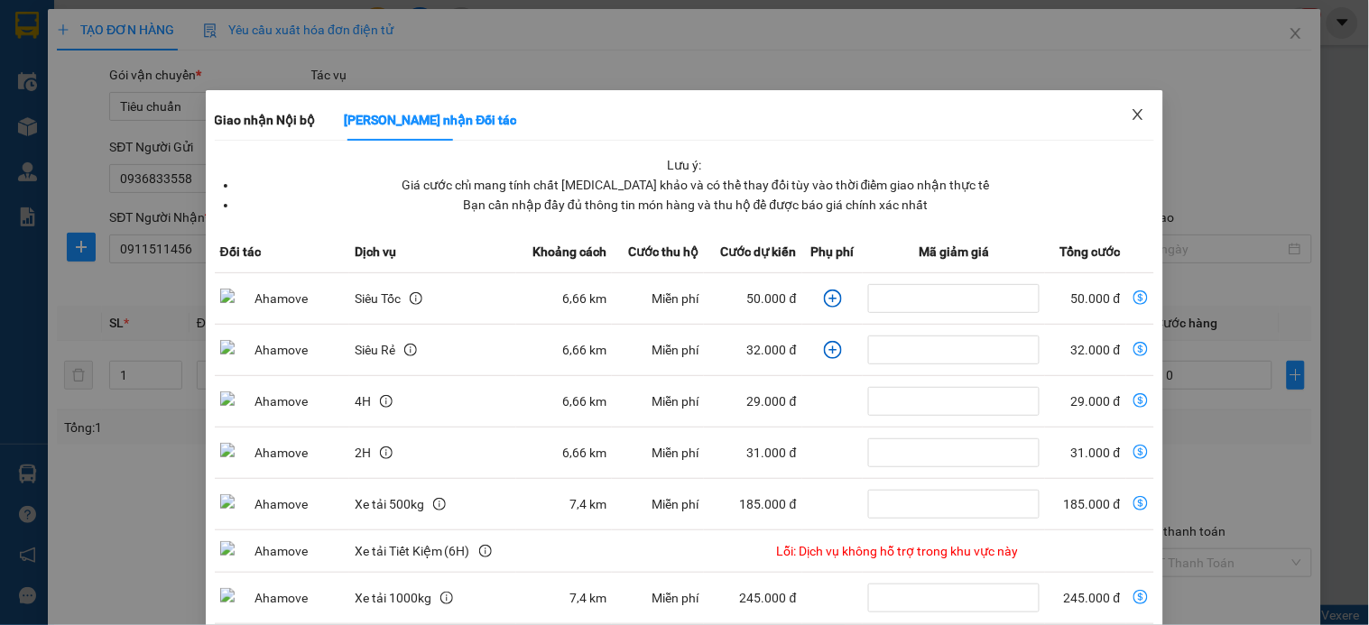
click at [1134, 114] on icon "close" at bounding box center [1139, 114] width 10 height 11
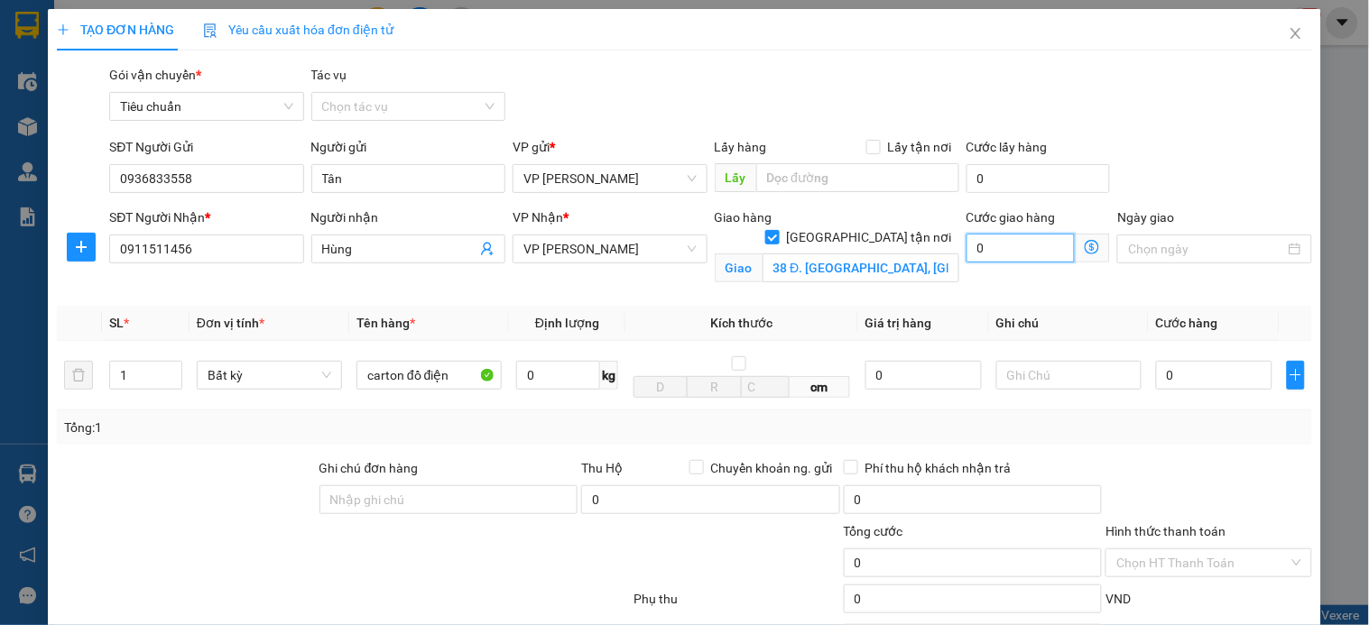
click at [1004, 251] on input "0" at bounding box center [1021, 248] width 109 height 29
type input "6"
click at [1189, 380] on input "0" at bounding box center [1214, 375] width 116 height 29
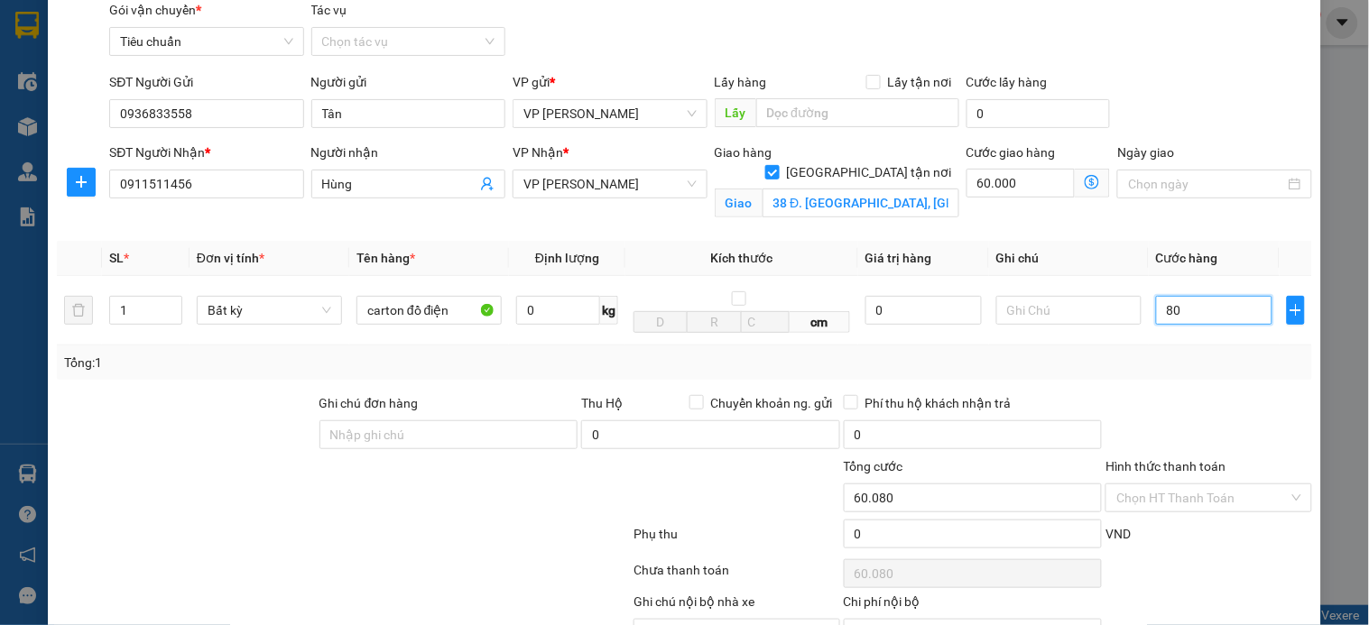
scroll to position [100, 0]
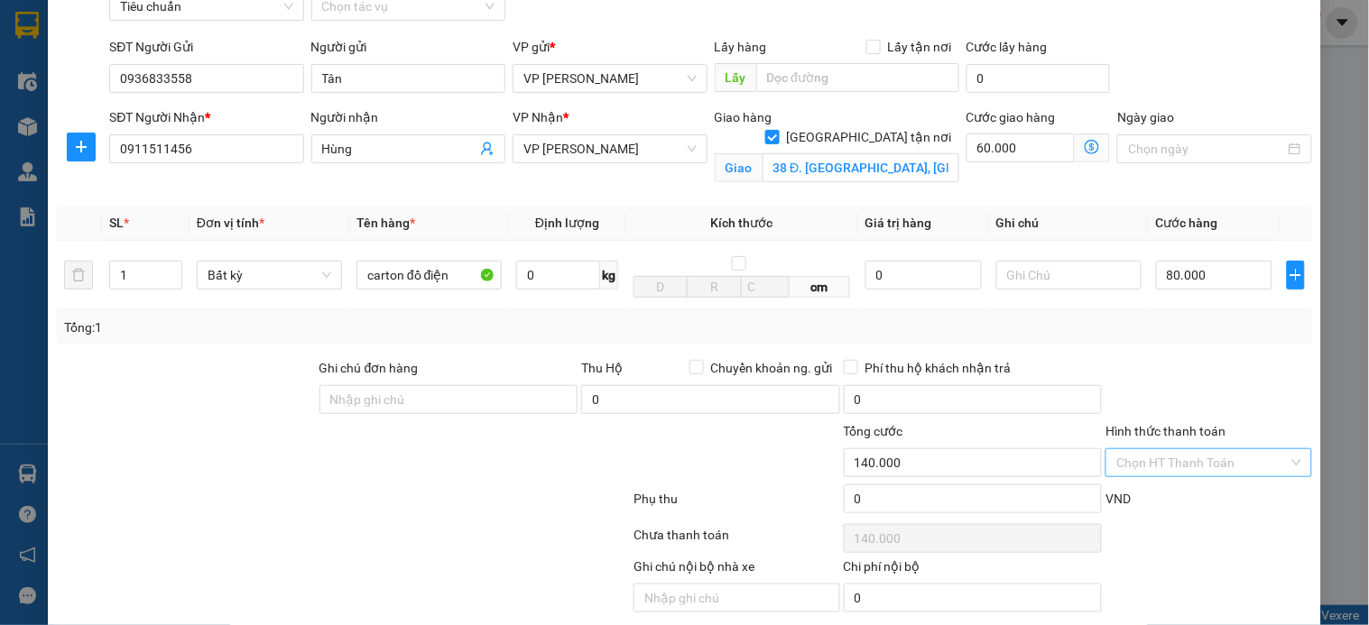
click at [1211, 466] on input "Hình thức thanh toán" at bounding box center [1201, 462] width 171 height 27
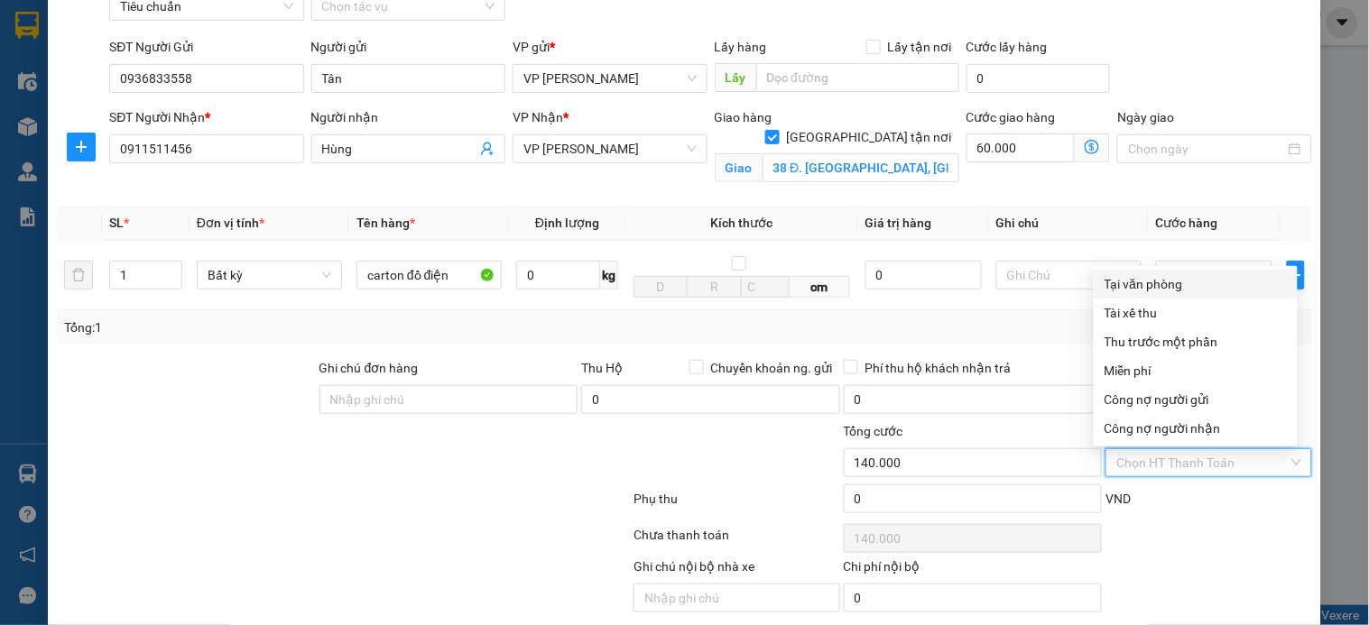
click at [1156, 282] on div "Tại văn phòng" at bounding box center [1196, 284] width 182 height 20
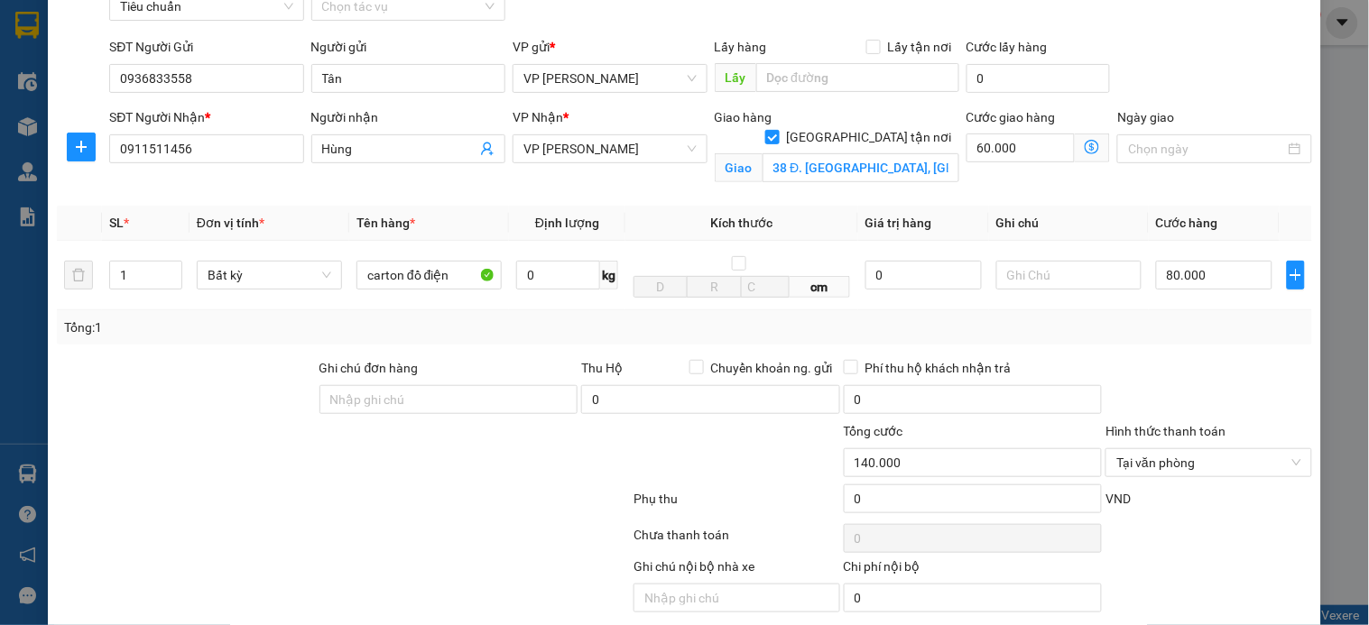
scroll to position [167, 0]
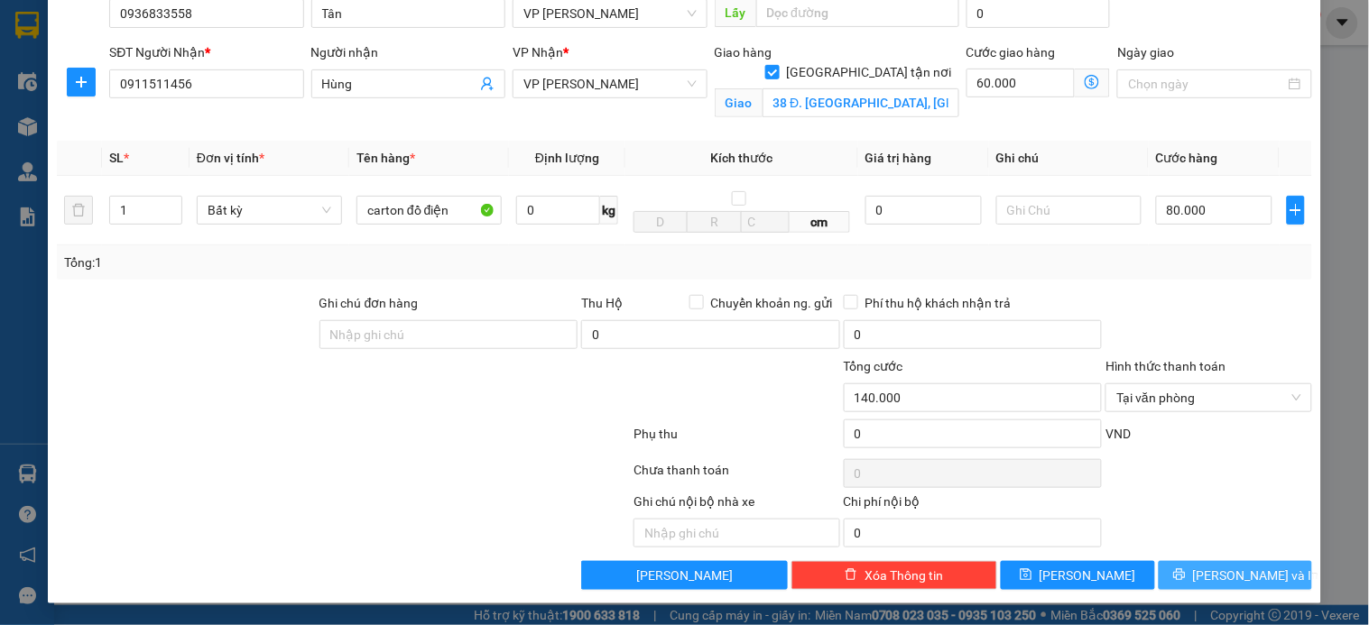
click at [1214, 572] on span "[PERSON_NAME] và In" at bounding box center [1256, 576] width 126 height 20
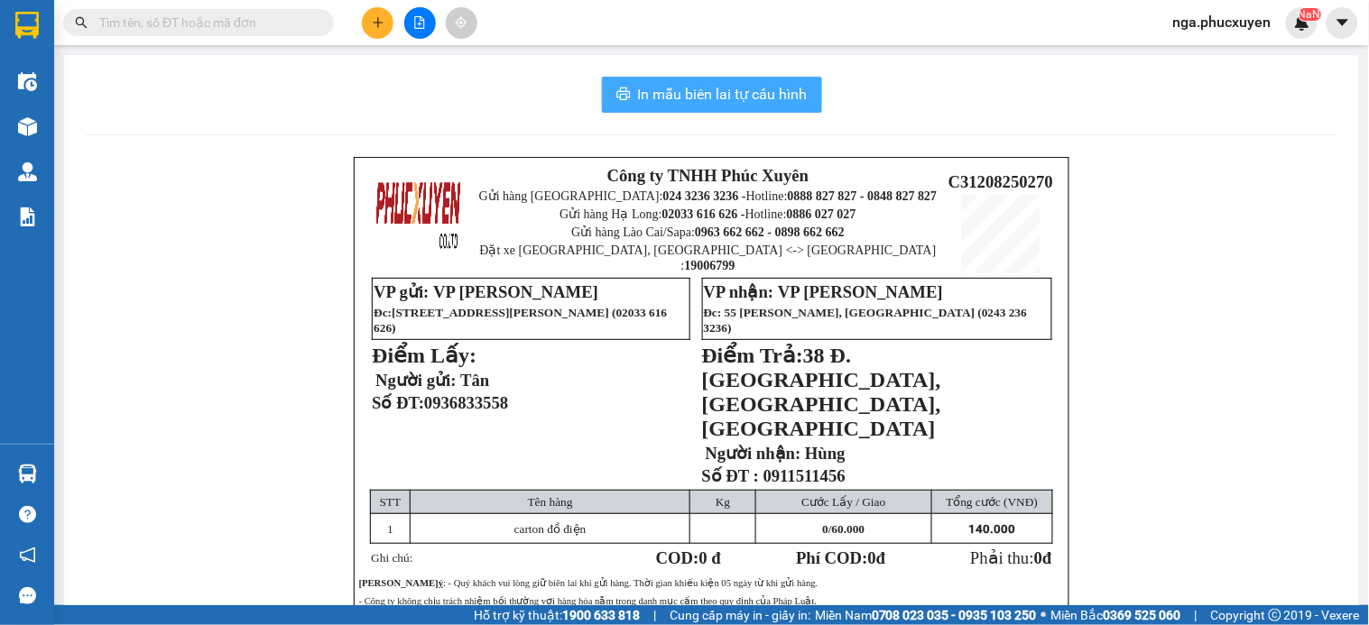
click at [737, 99] on span "In mẫu biên lai tự cấu hình" at bounding box center [723, 94] width 170 height 23
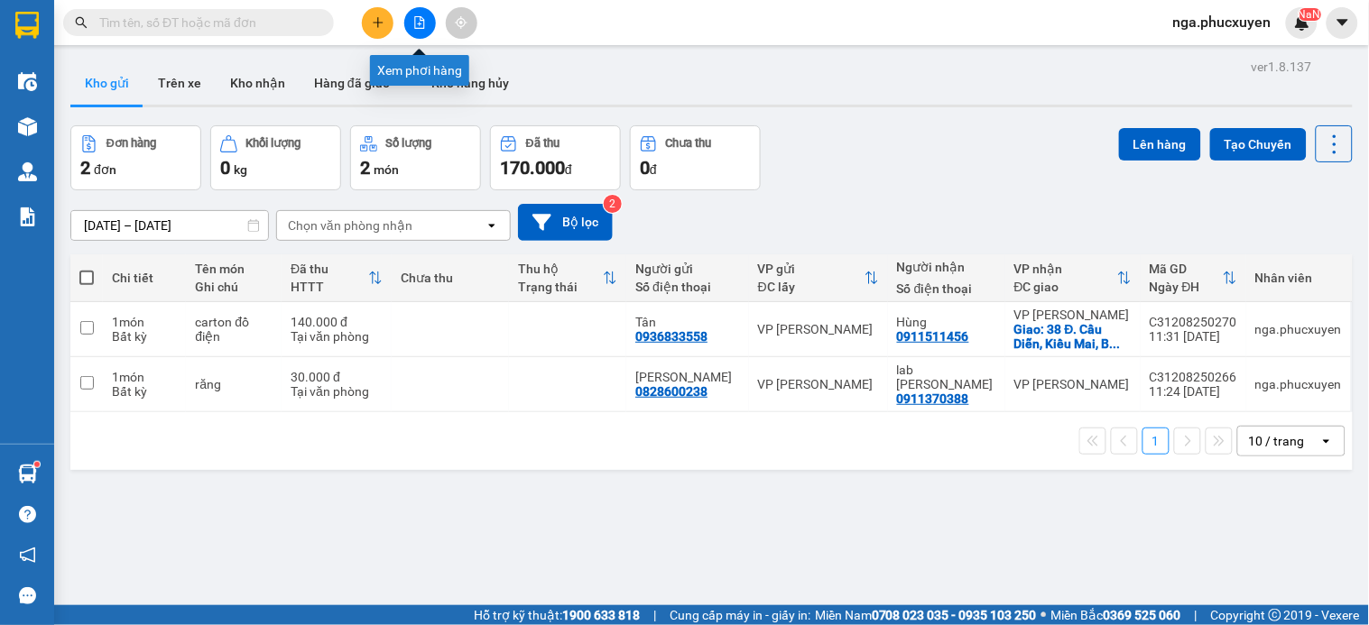
click at [428, 24] on button at bounding box center [420, 23] width 32 height 32
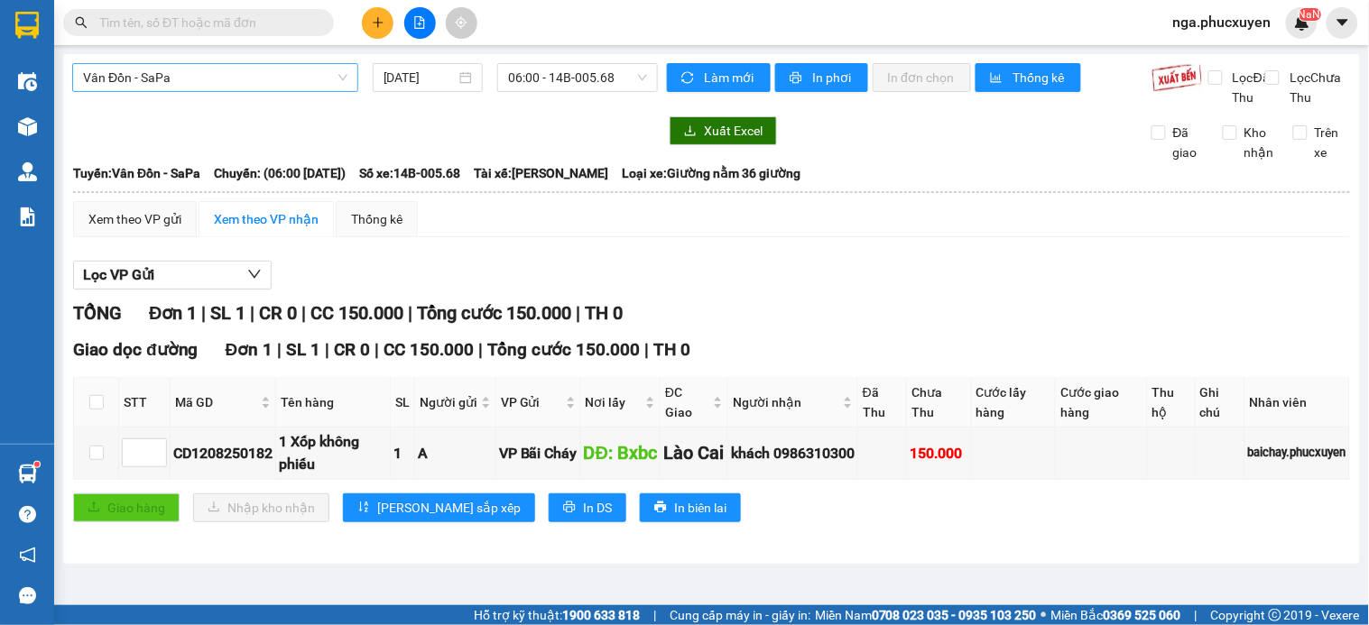
click at [180, 73] on span "Vân Đồn - SaPa" at bounding box center [215, 77] width 264 height 27
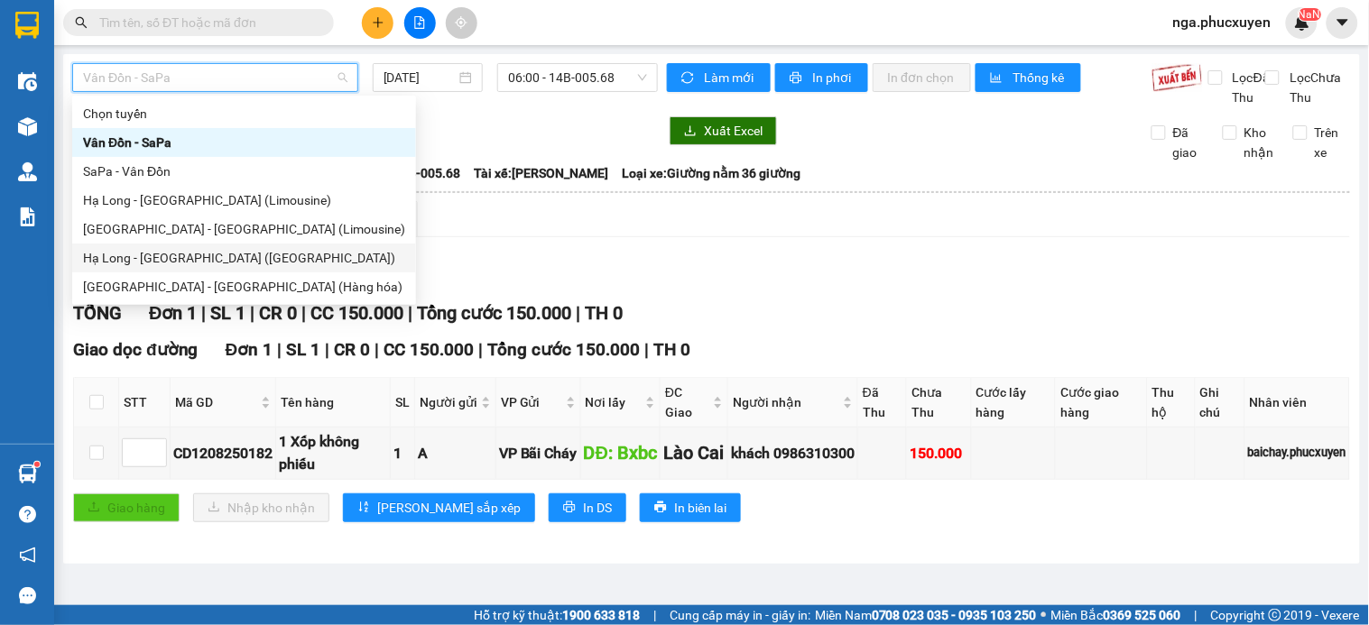
click at [199, 259] on div "Hạ Long - Hà Nội (Hàng hóa)" at bounding box center [244, 258] width 322 height 20
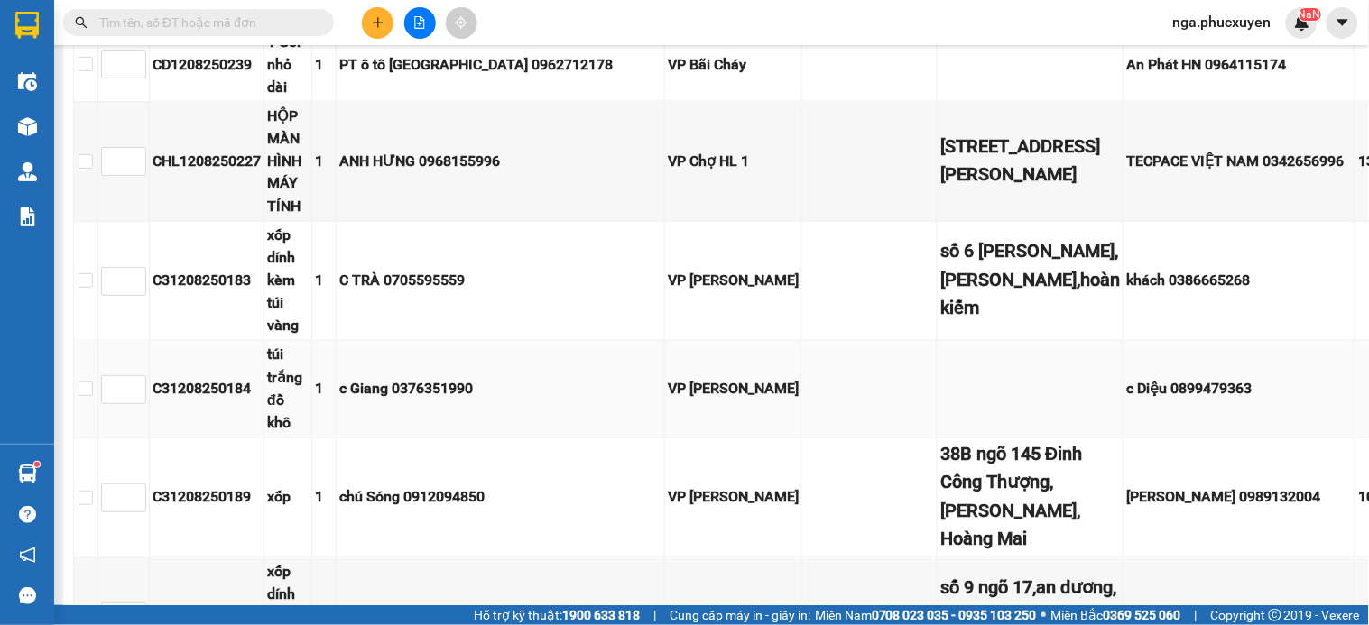
scroll to position [801, 0]
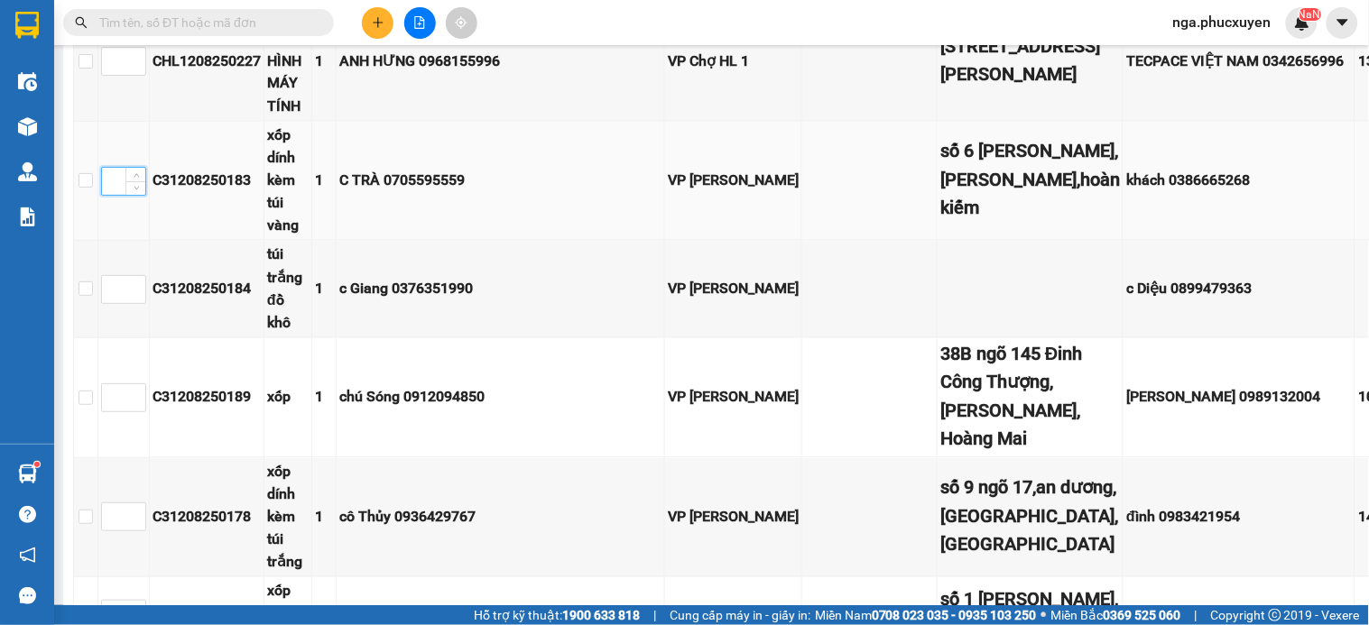
click at [105, 195] on input at bounding box center [123, 181] width 43 height 27
click at [109, 303] on input at bounding box center [123, 289] width 43 height 27
click at [112, 412] on input at bounding box center [123, 397] width 43 height 27
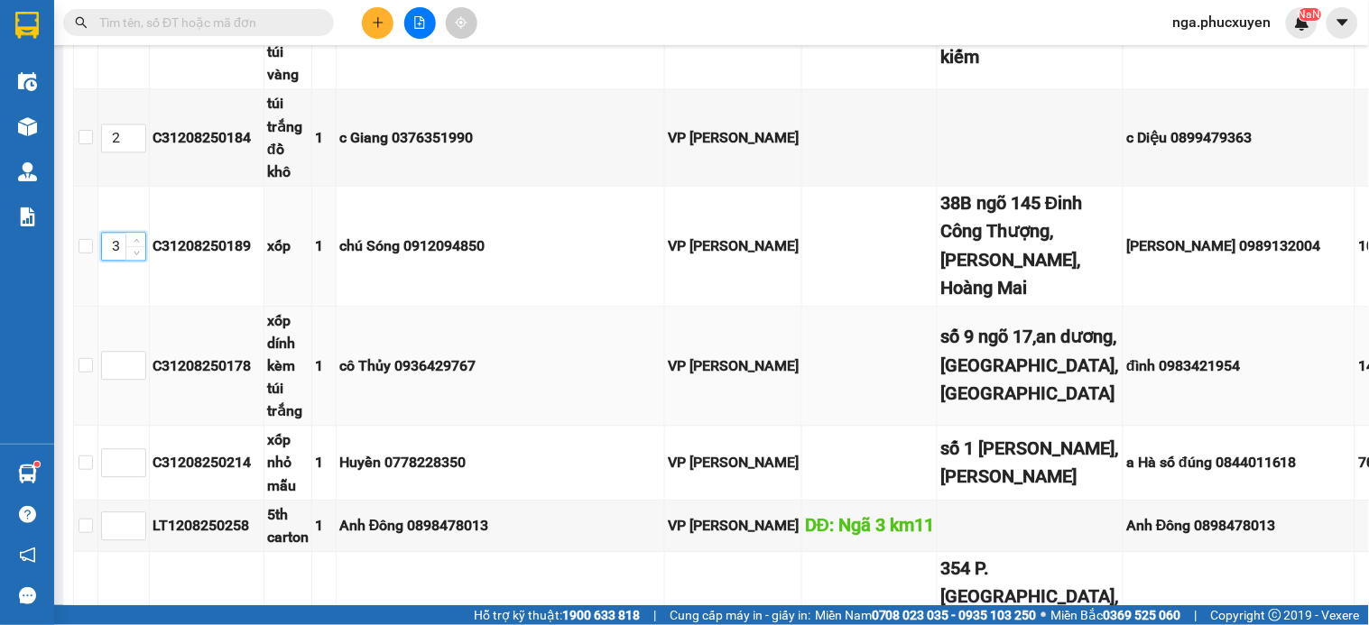
scroll to position [1003, 0]
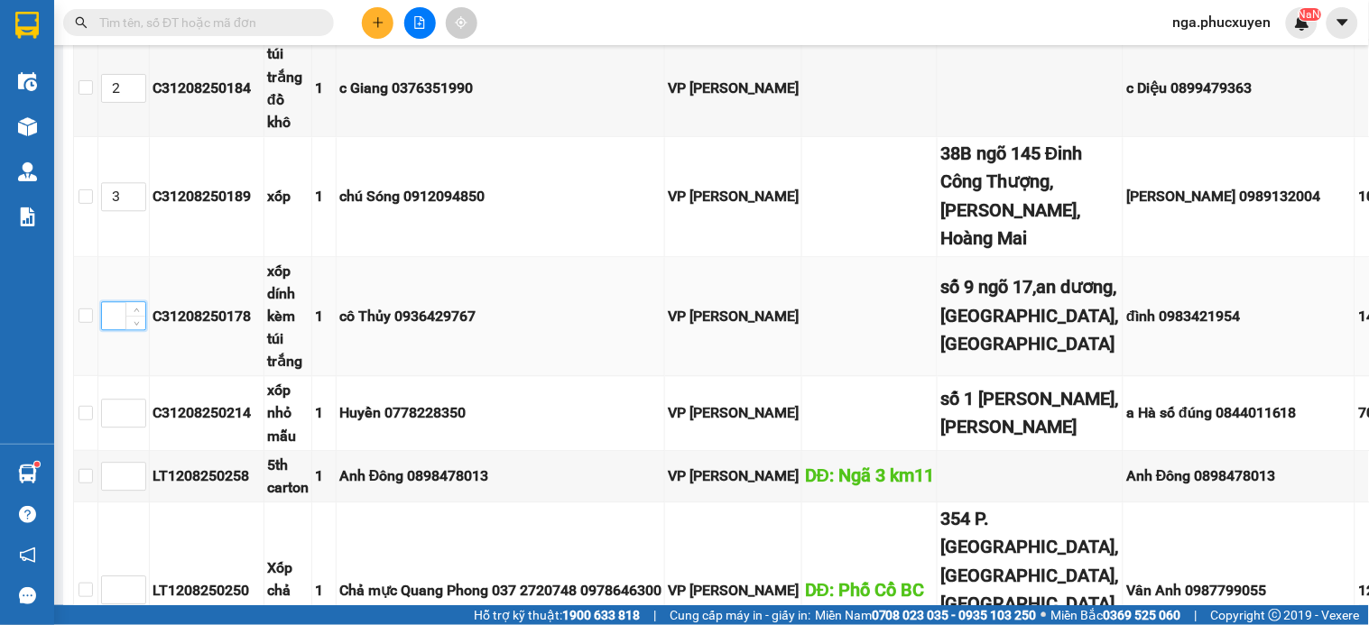
click at [117, 329] on input at bounding box center [123, 315] width 43 height 27
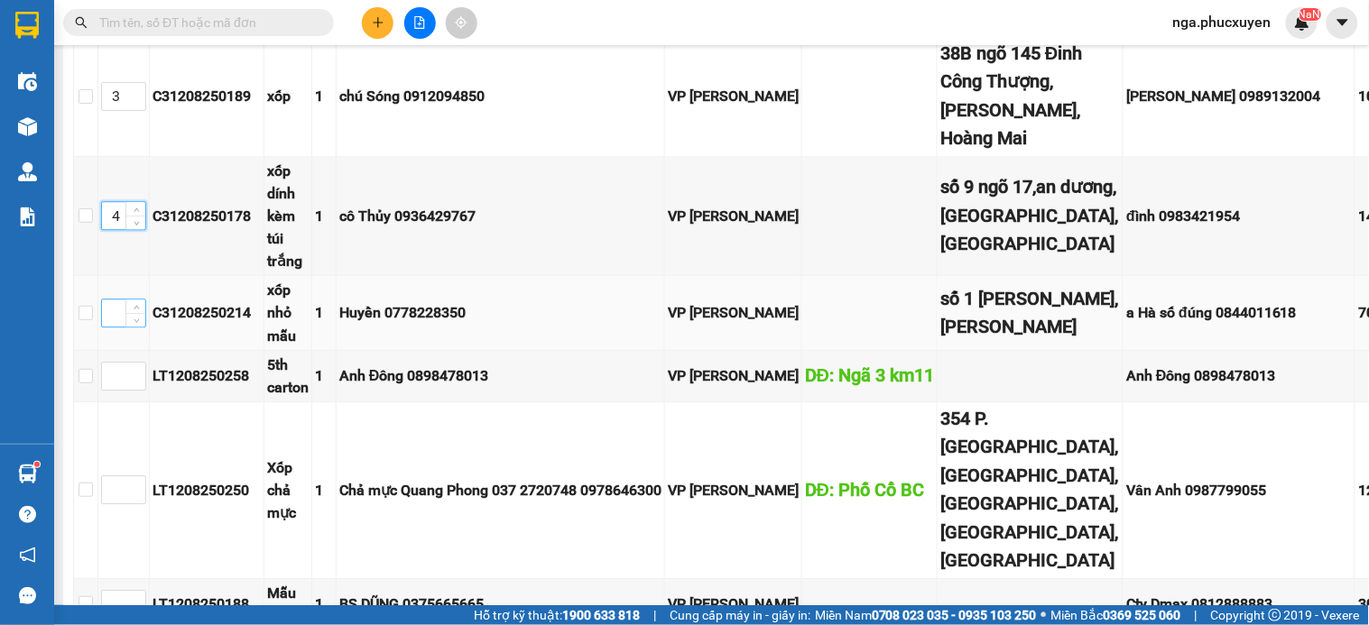
click at [114, 327] on input at bounding box center [123, 313] width 43 height 27
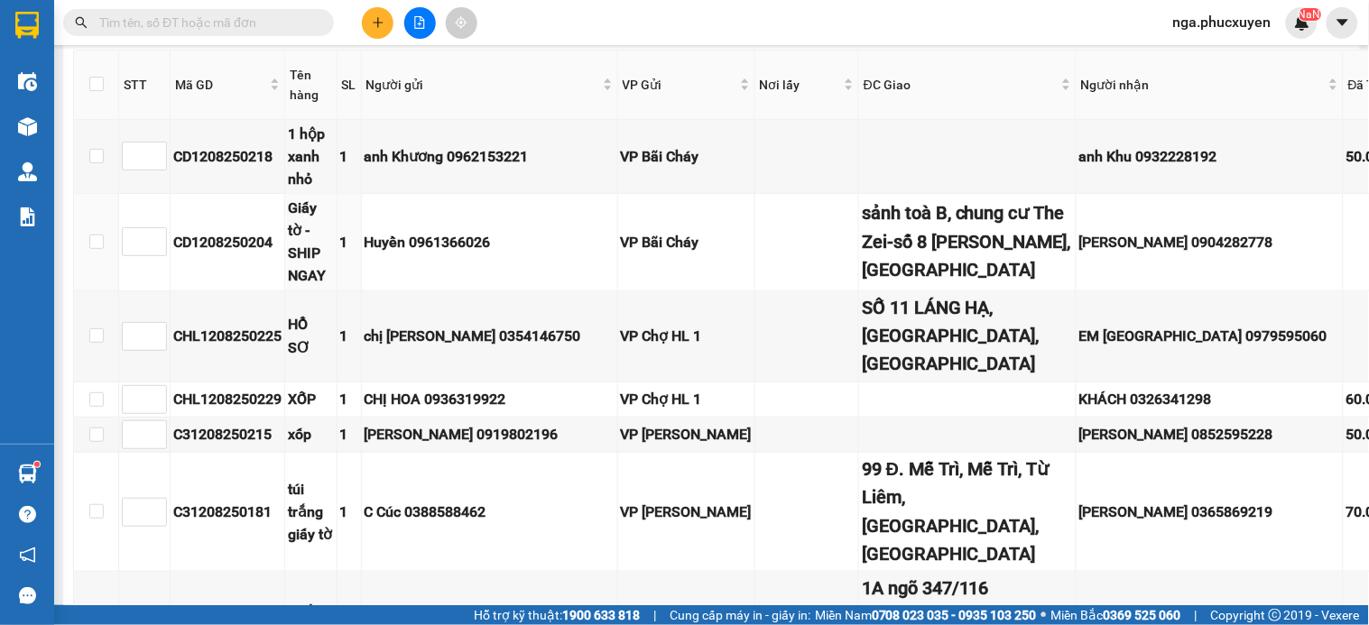
scroll to position [2005, 0]
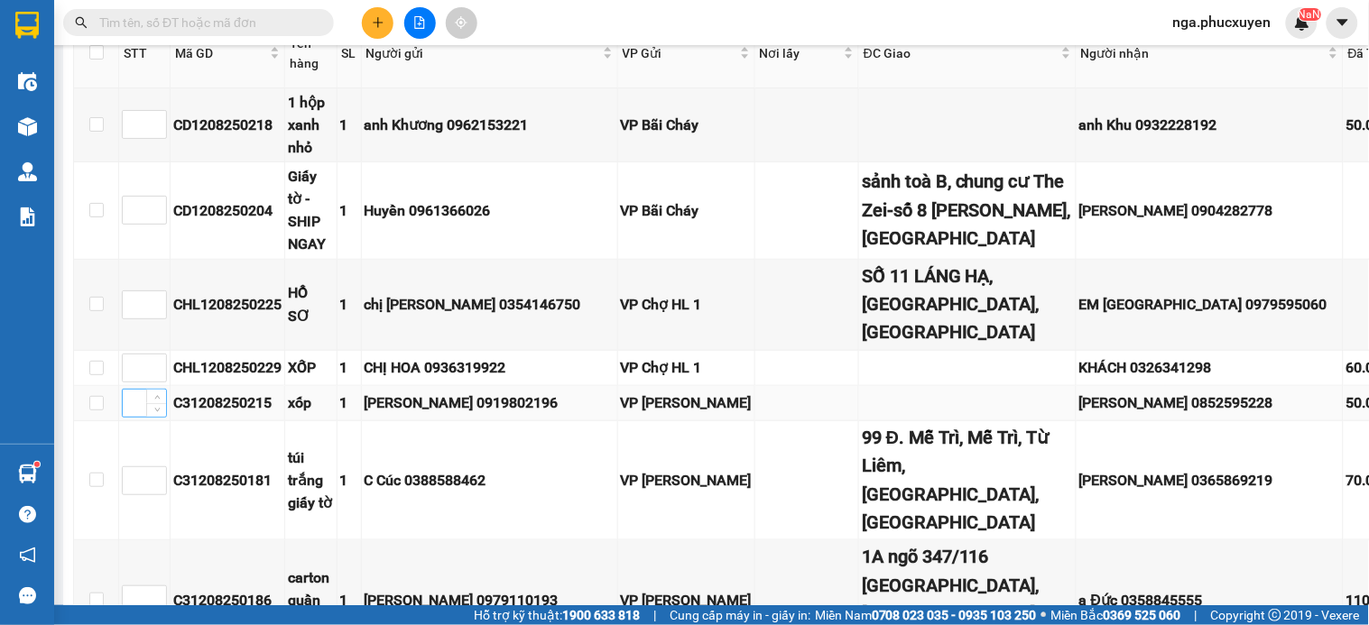
click at [134, 393] on input at bounding box center [144, 403] width 43 height 27
click at [130, 467] on input at bounding box center [144, 480] width 43 height 27
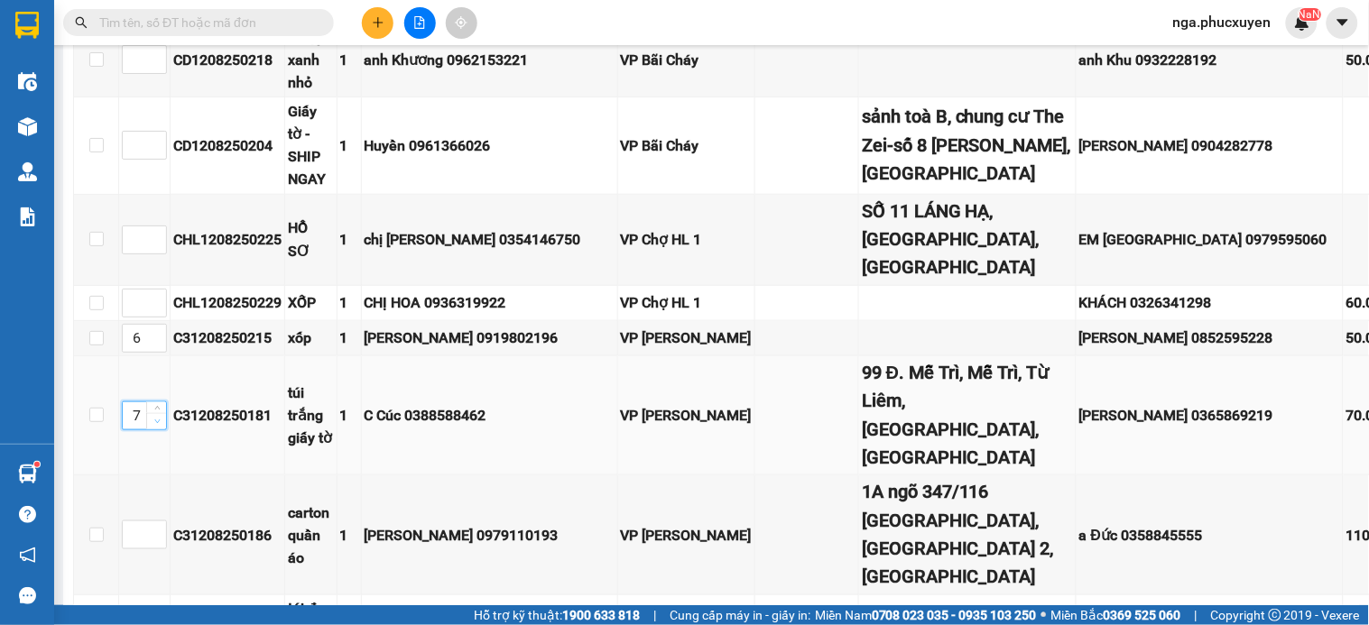
scroll to position [2105, 0]
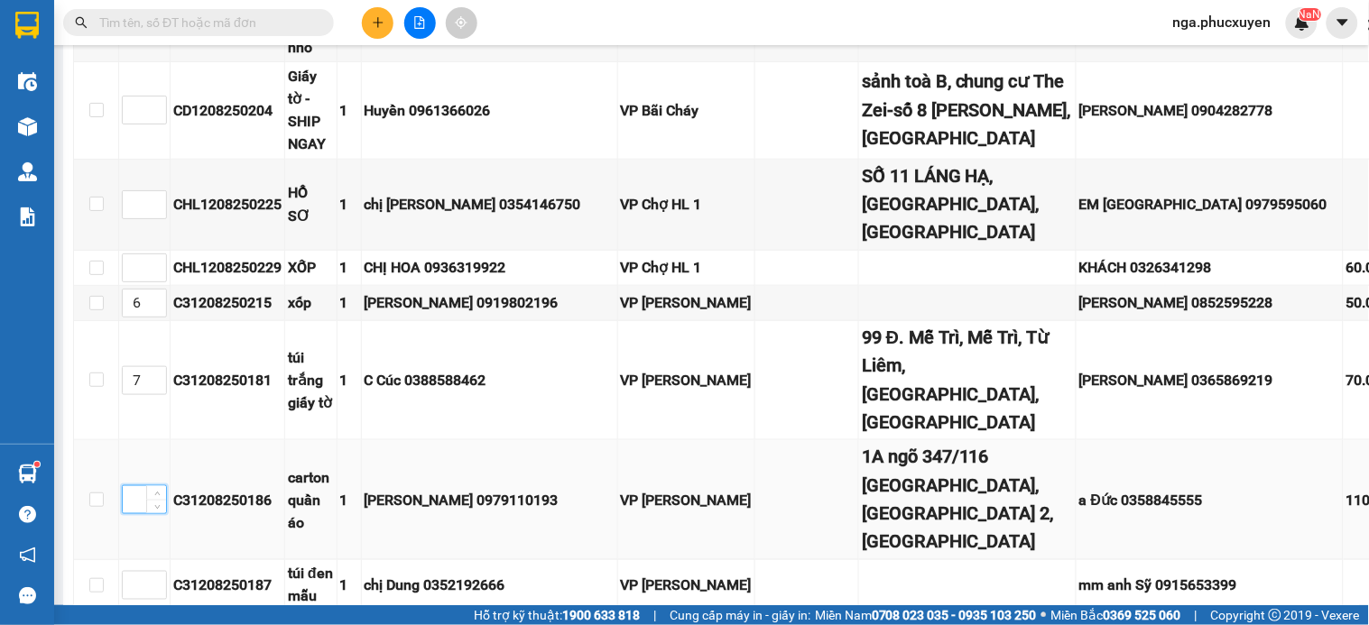
click at [134, 486] on input at bounding box center [144, 499] width 43 height 27
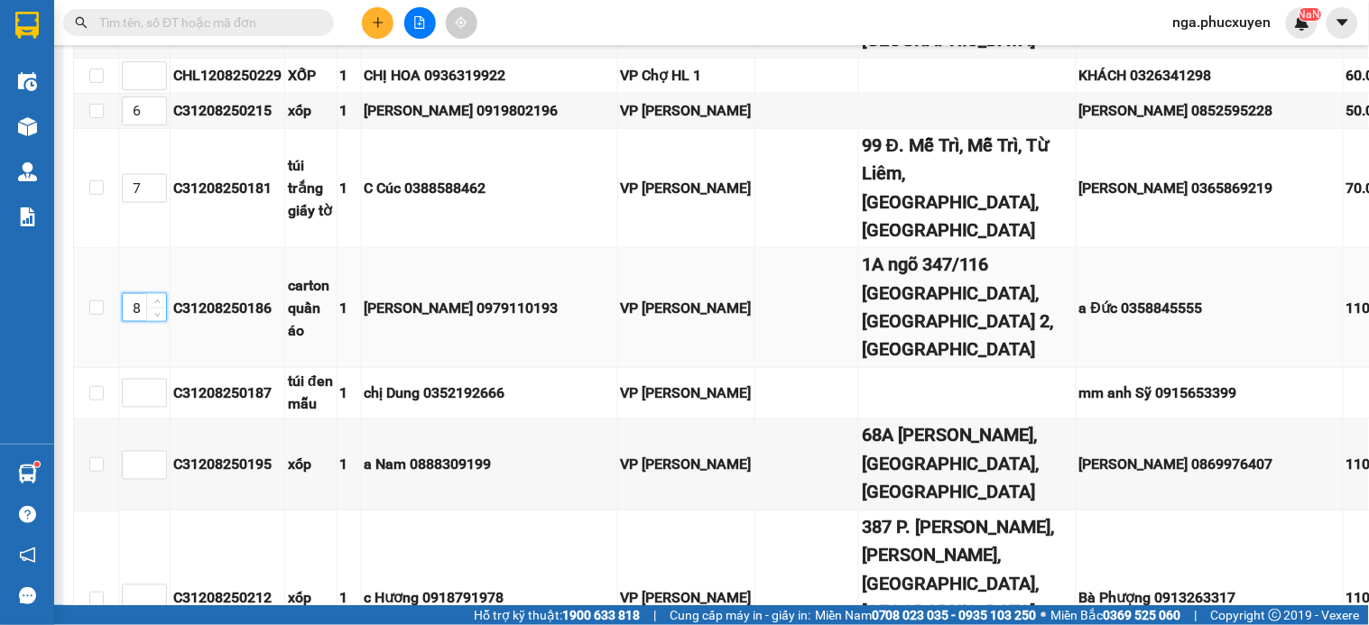
scroll to position [2306, 0]
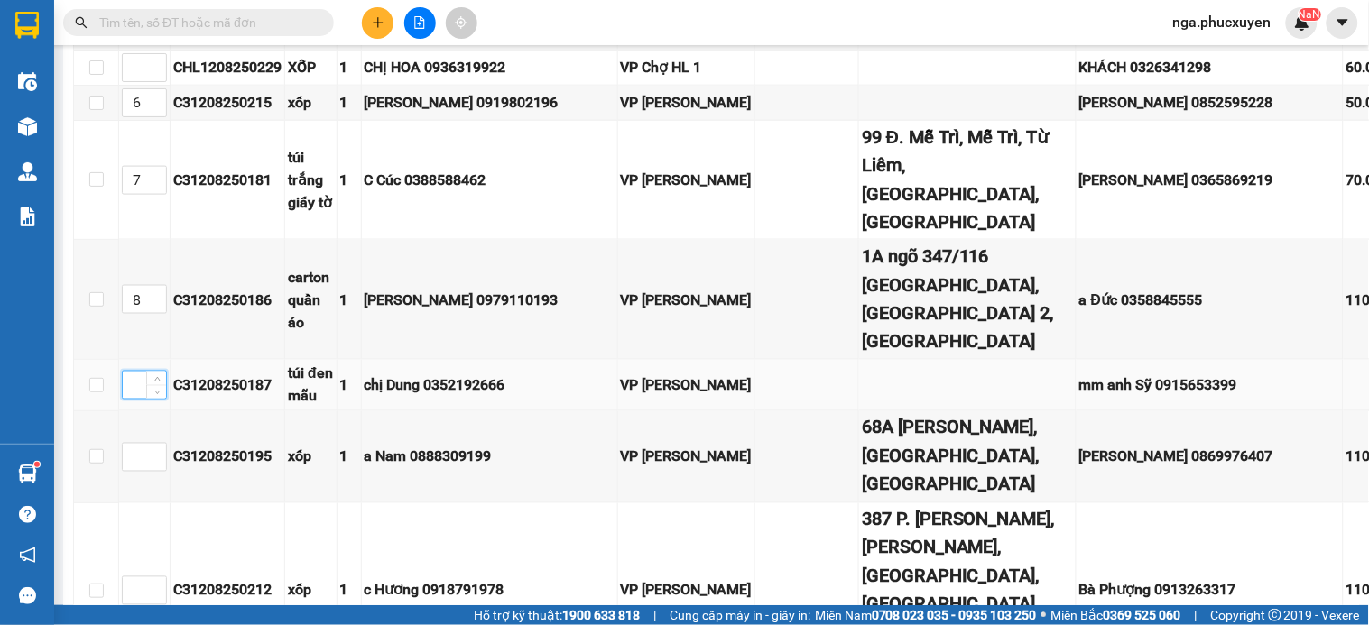
click at [132, 372] on input at bounding box center [144, 385] width 43 height 27
click at [120, 412] on td at bounding box center [144, 457] width 51 height 91
click at [132, 444] on input at bounding box center [144, 457] width 43 height 27
click at [133, 578] on input at bounding box center [144, 591] width 43 height 27
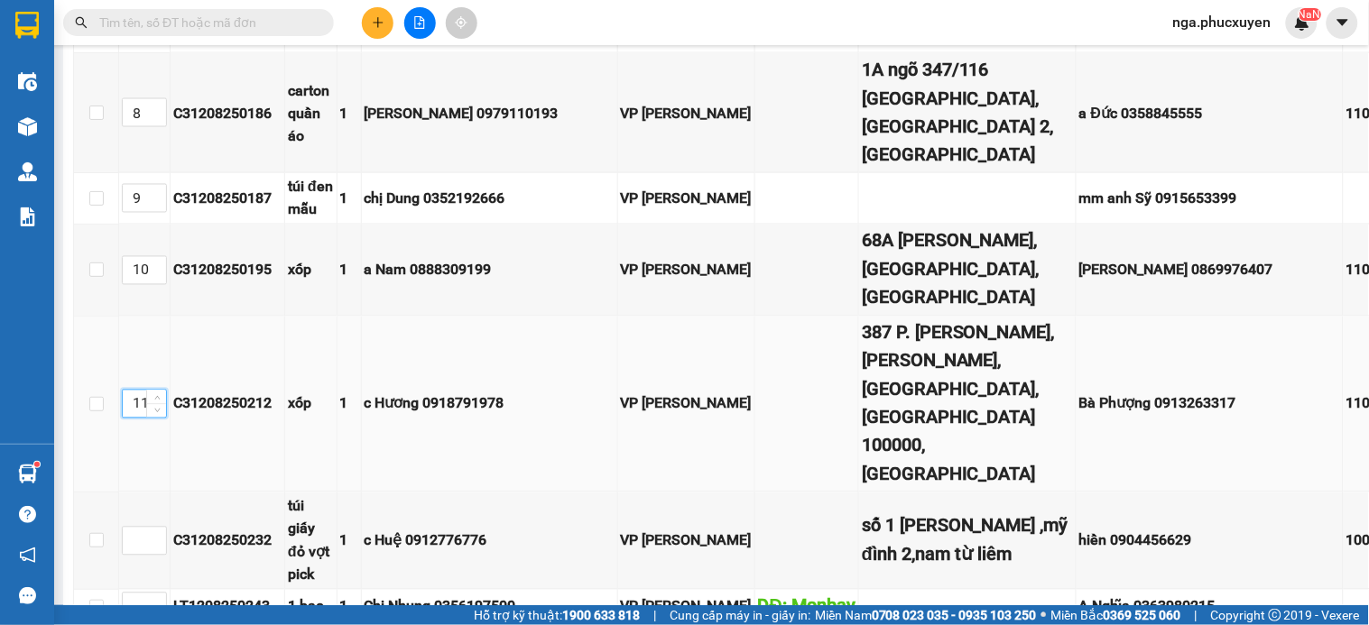
scroll to position [2506, 0]
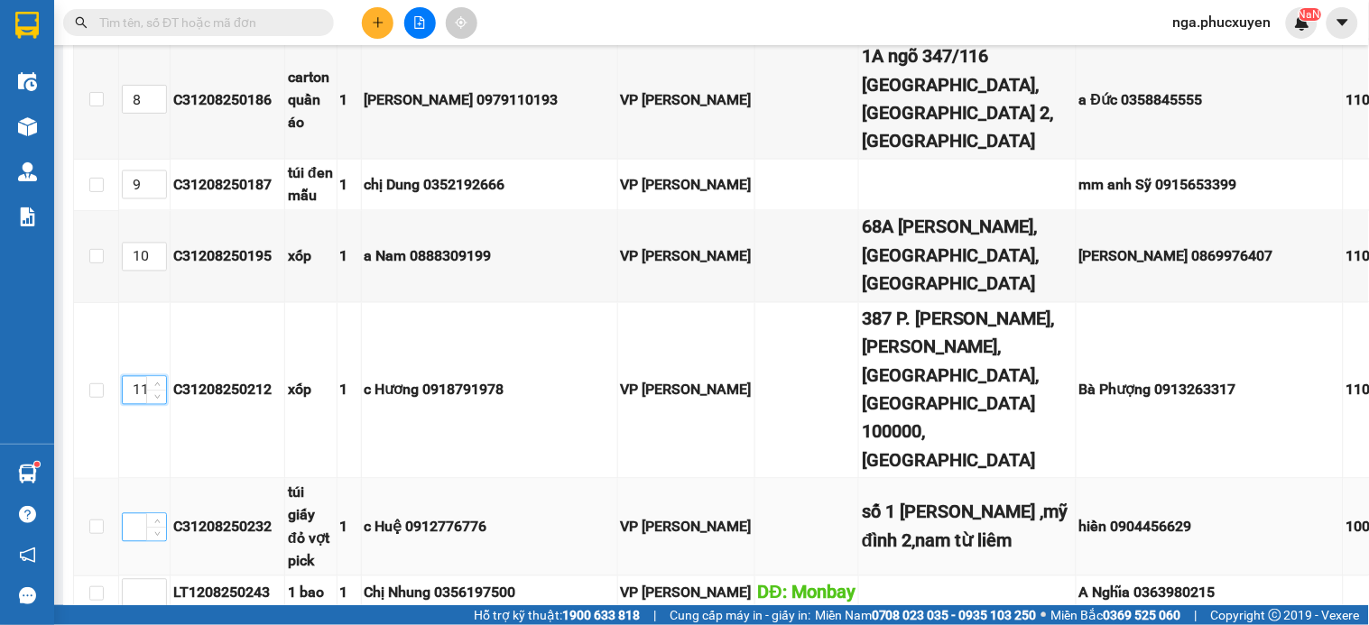
click at [130, 514] on input at bounding box center [144, 527] width 43 height 27
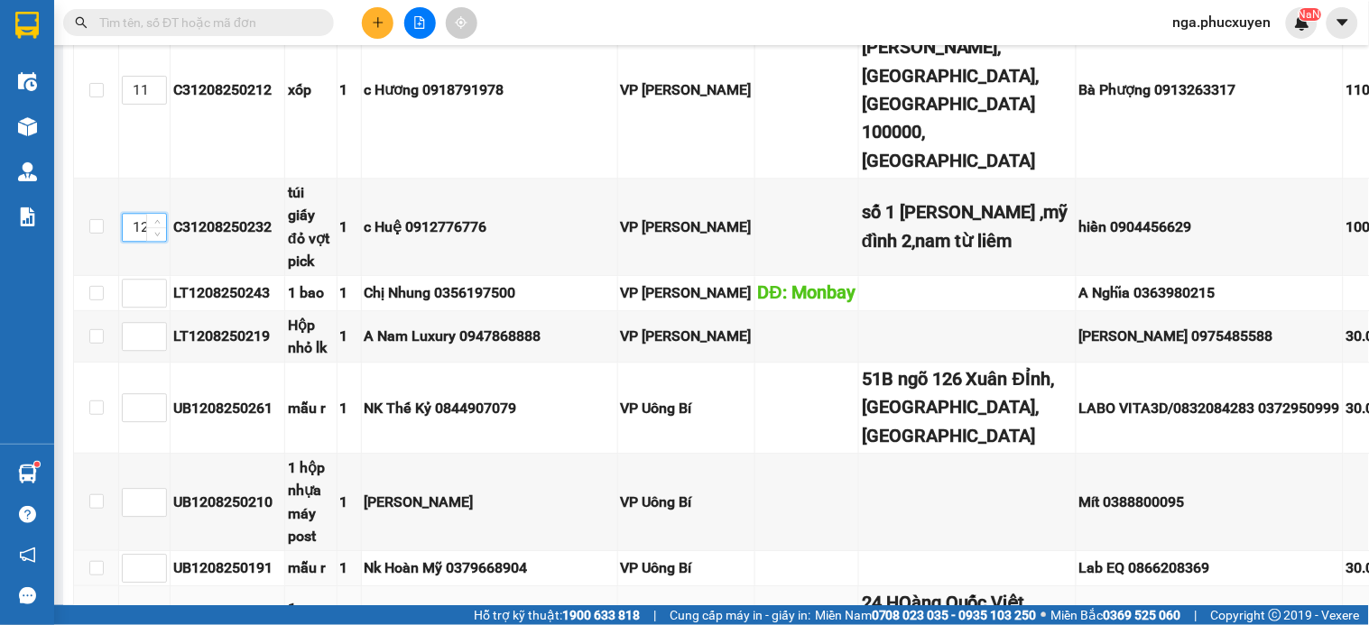
scroll to position [2808, 0]
click at [260, 20] on input "text" at bounding box center [205, 23] width 213 height 20
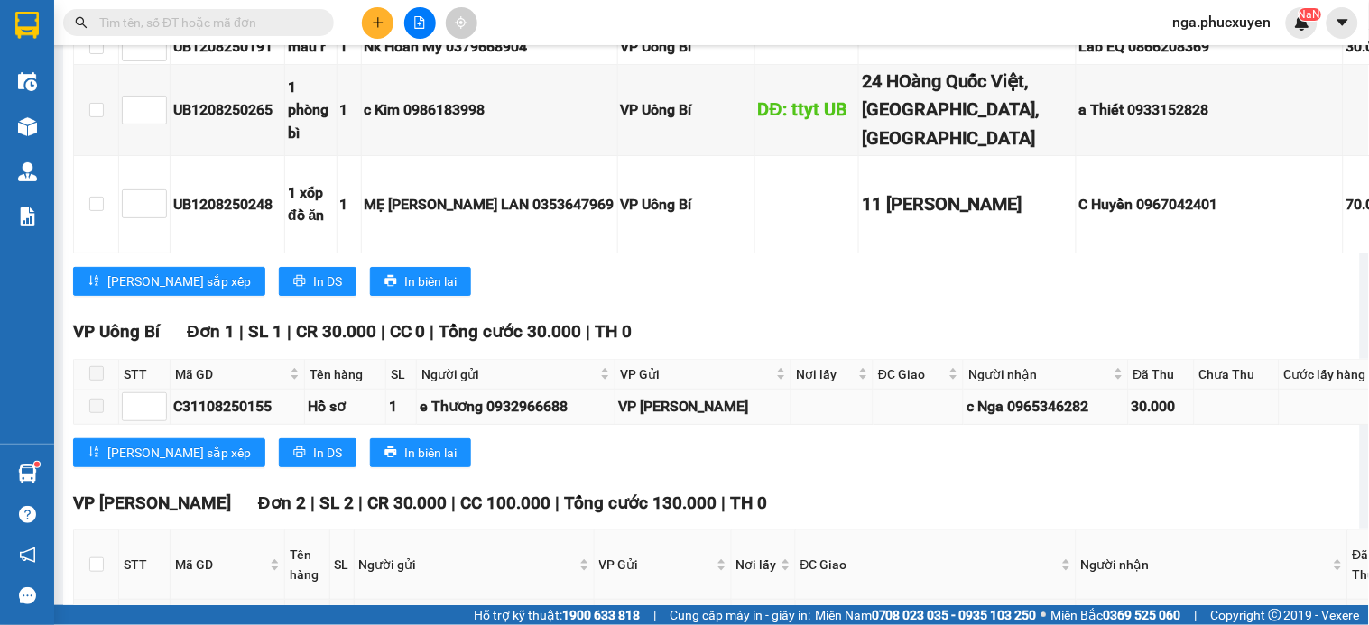
scroll to position [3370, 0]
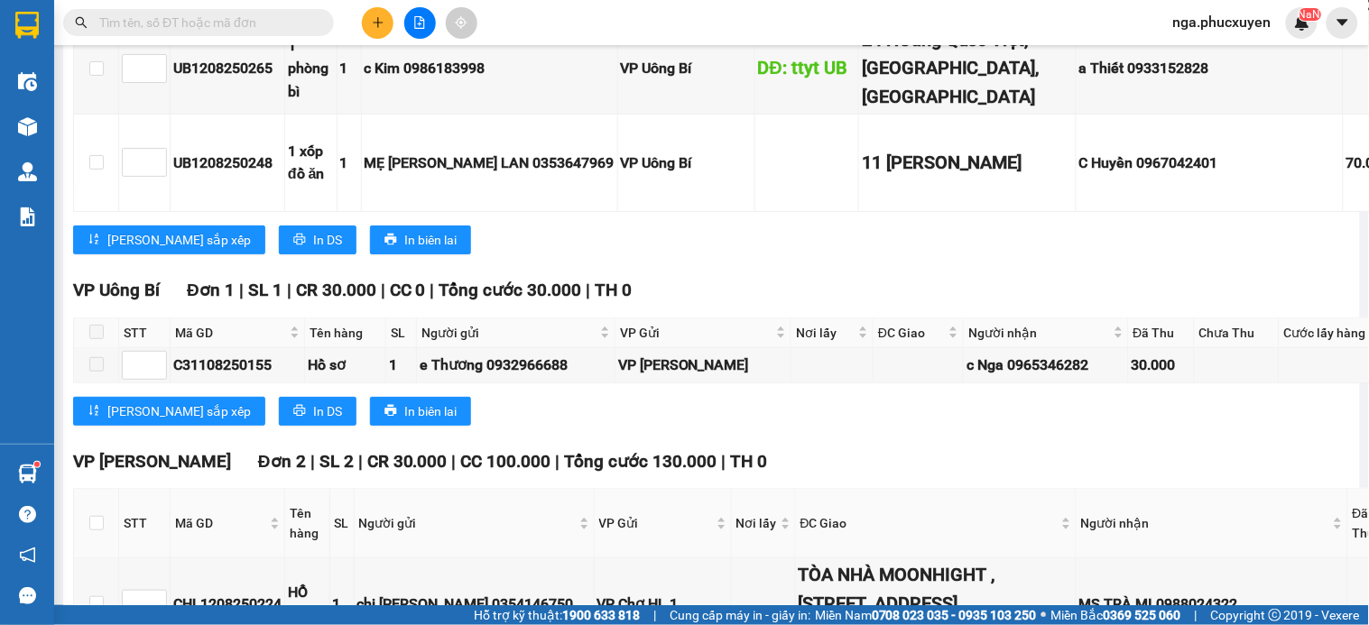
click at [305, 19] on input "text" at bounding box center [205, 23] width 213 height 20
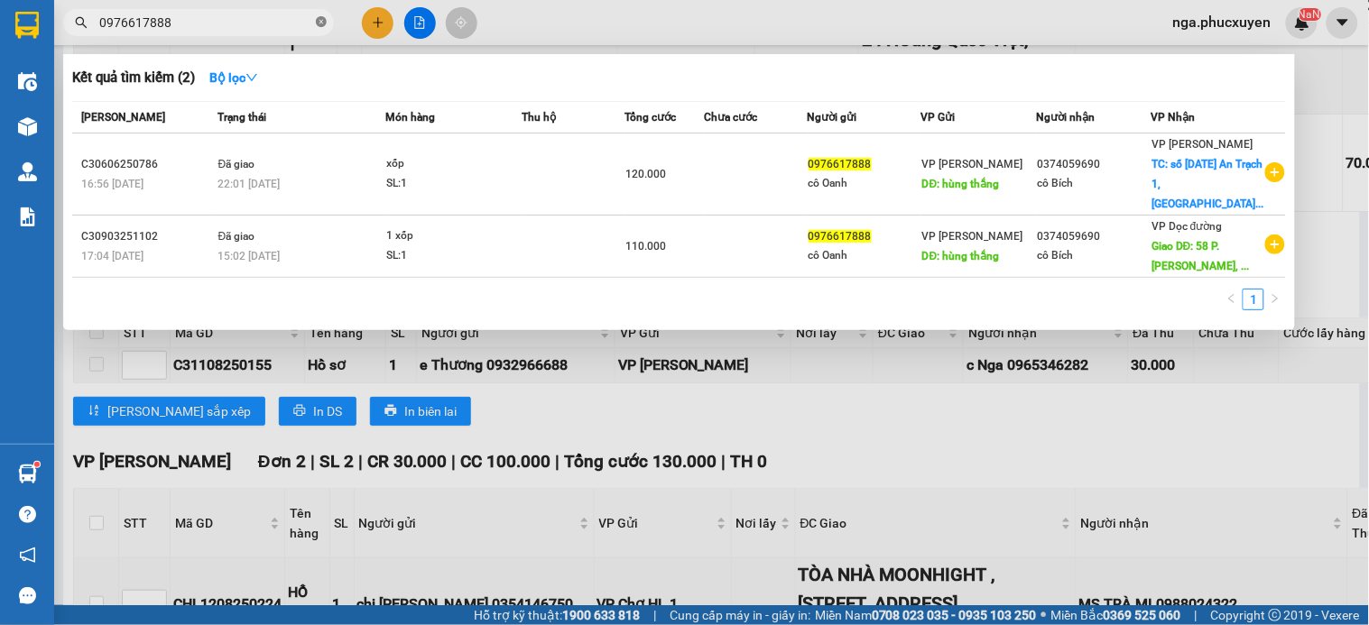
drag, startPoint x: 321, startPoint y: 20, endPoint x: 293, endPoint y: 291, distance: 273.1
click at [320, 21] on icon "close-circle" at bounding box center [321, 21] width 11 height 11
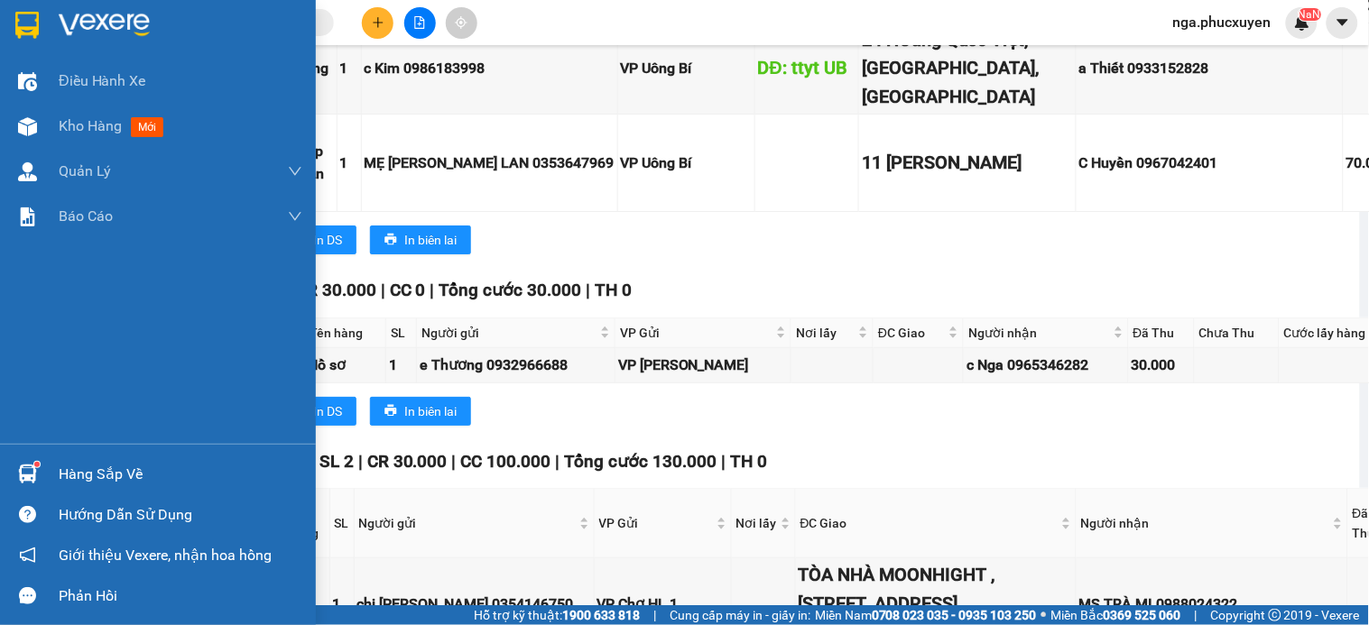
click at [27, 470] on img at bounding box center [27, 474] width 19 height 19
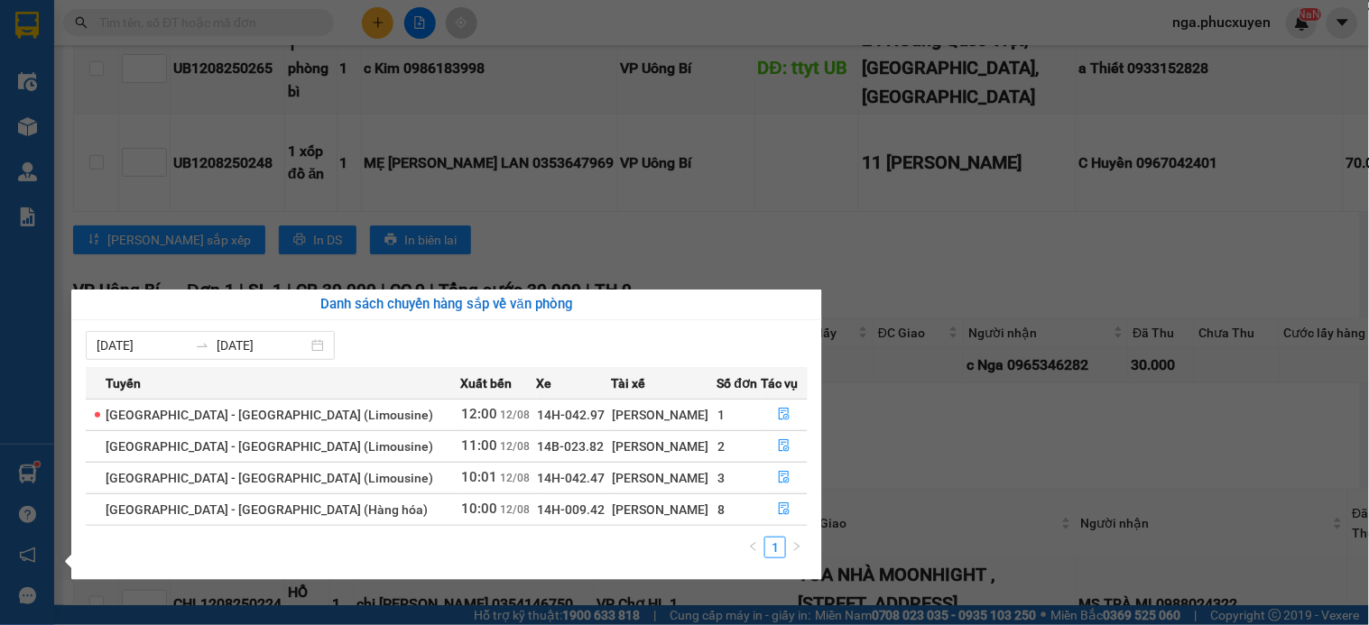
click at [837, 56] on section "Kết quả tìm kiếm ( 2 ) Bộ lọc Mã ĐH Trạng thái Món hàng Thu hộ Tổng cước Chưa c…" at bounding box center [684, 312] width 1369 height 625
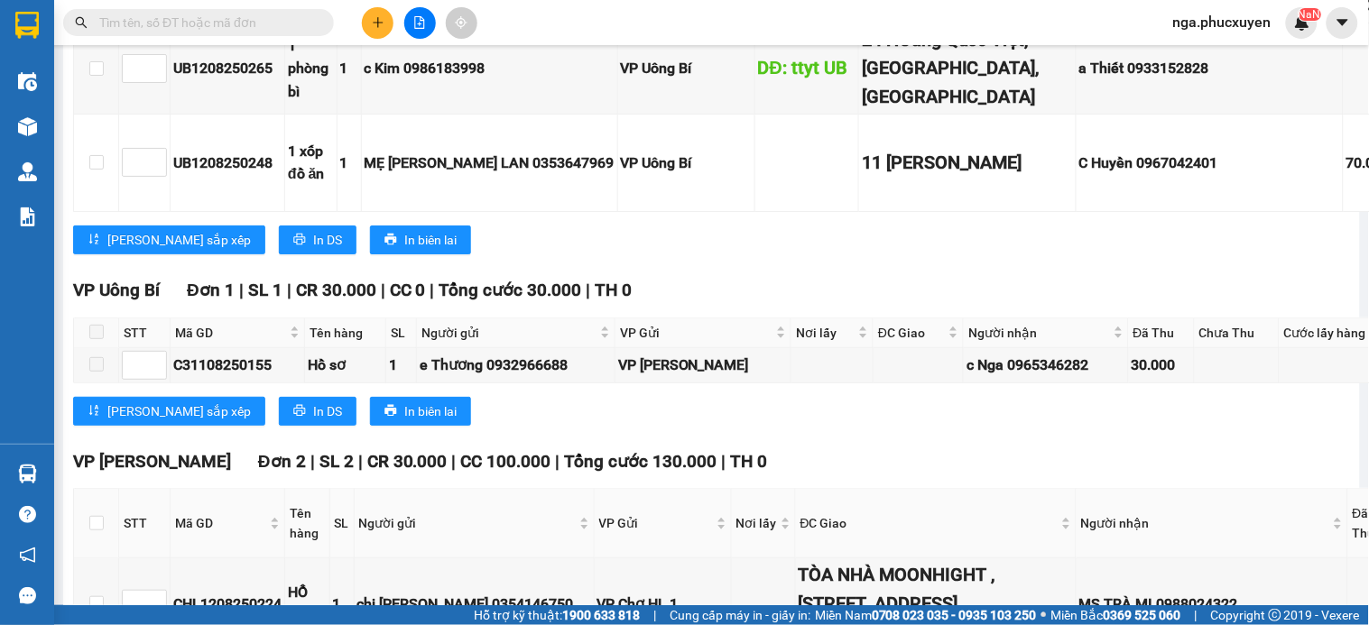
click at [382, 18] on icon "plus" at bounding box center [378, 22] width 13 height 13
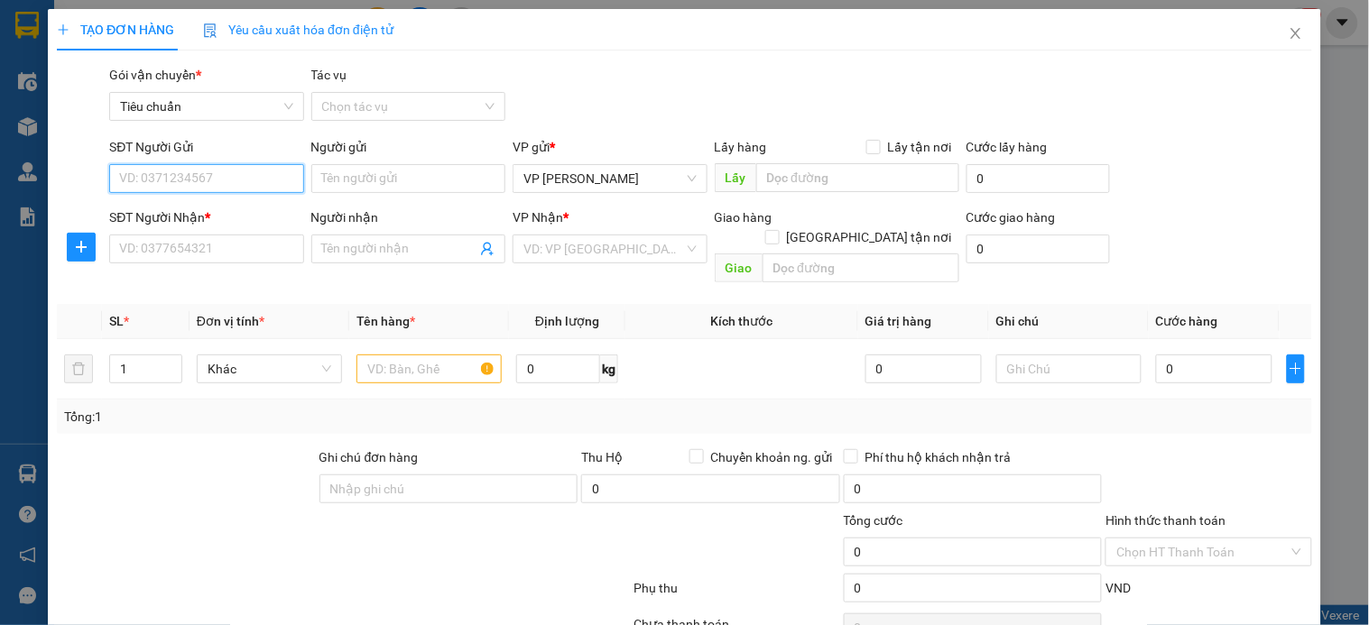
click at [251, 181] on input "SĐT Người Gửi" at bounding box center [206, 178] width 194 height 29
click at [217, 222] on div "0335821414 - Vân" at bounding box center [208, 215] width 178 height 20
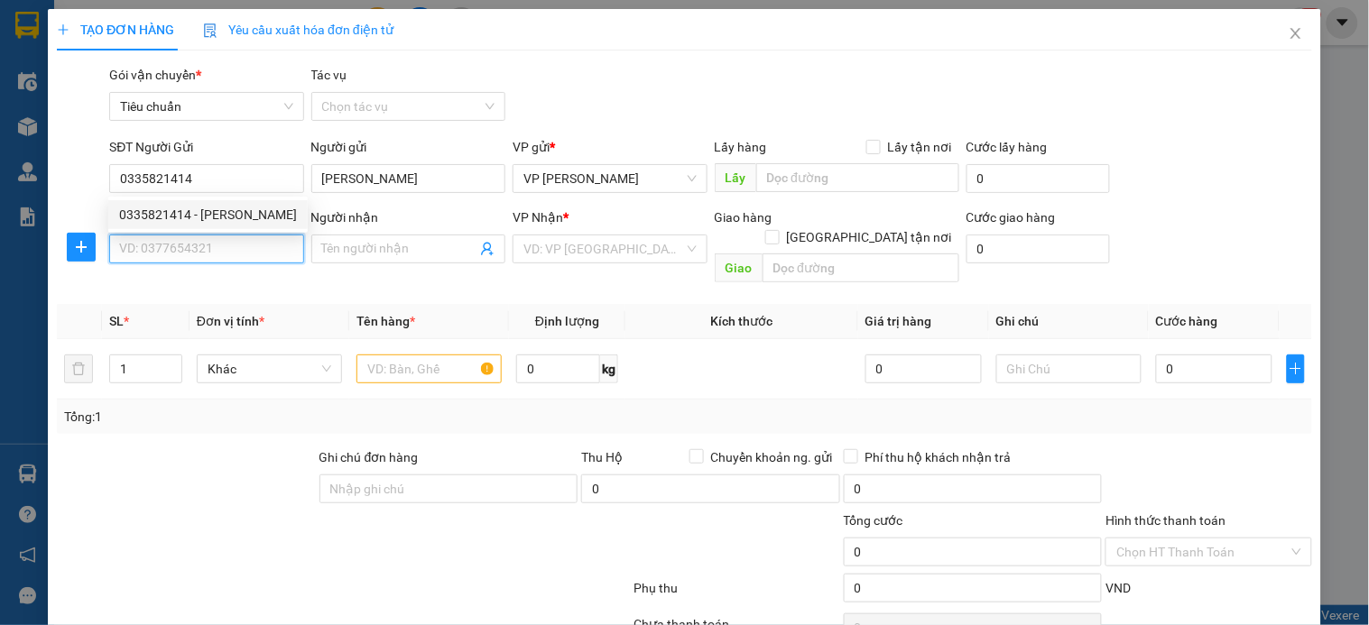
click at [221, 262] on input "SĐT Người Nhận *" at bounding box center [206, 249] width 194 height 29
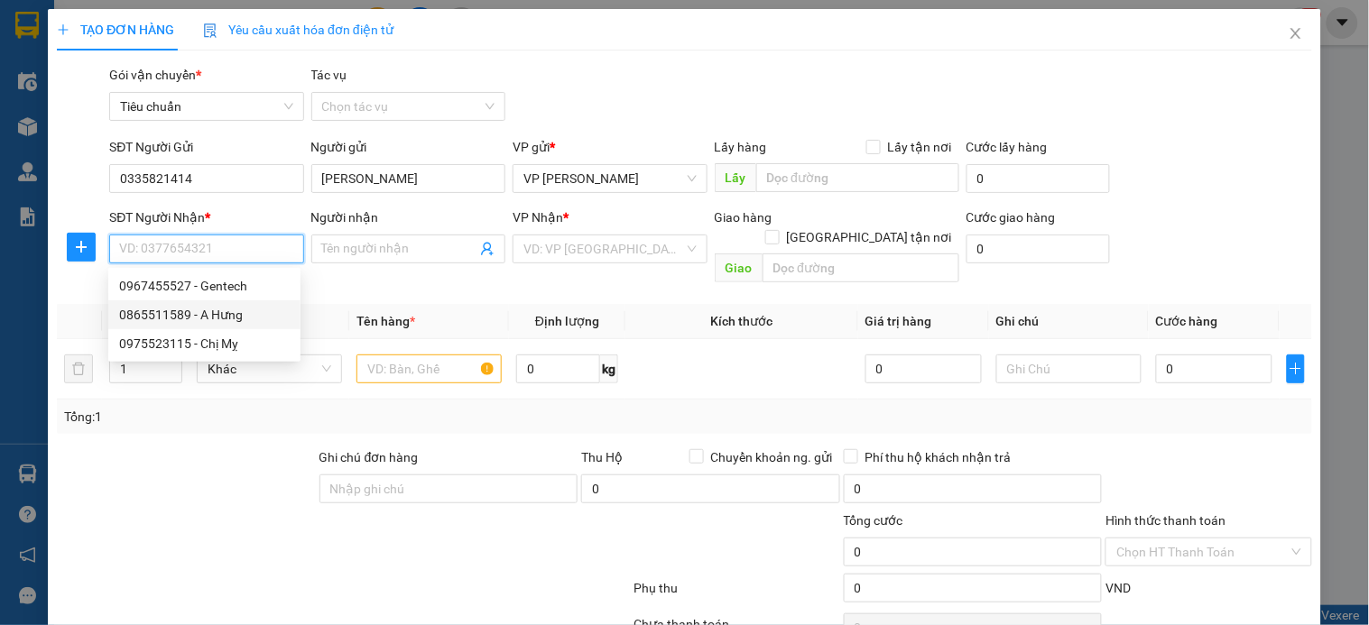
click at [242, 323] on div "0865511589 - A Hưng" at bounding box center [204, 315] width 171 height 20
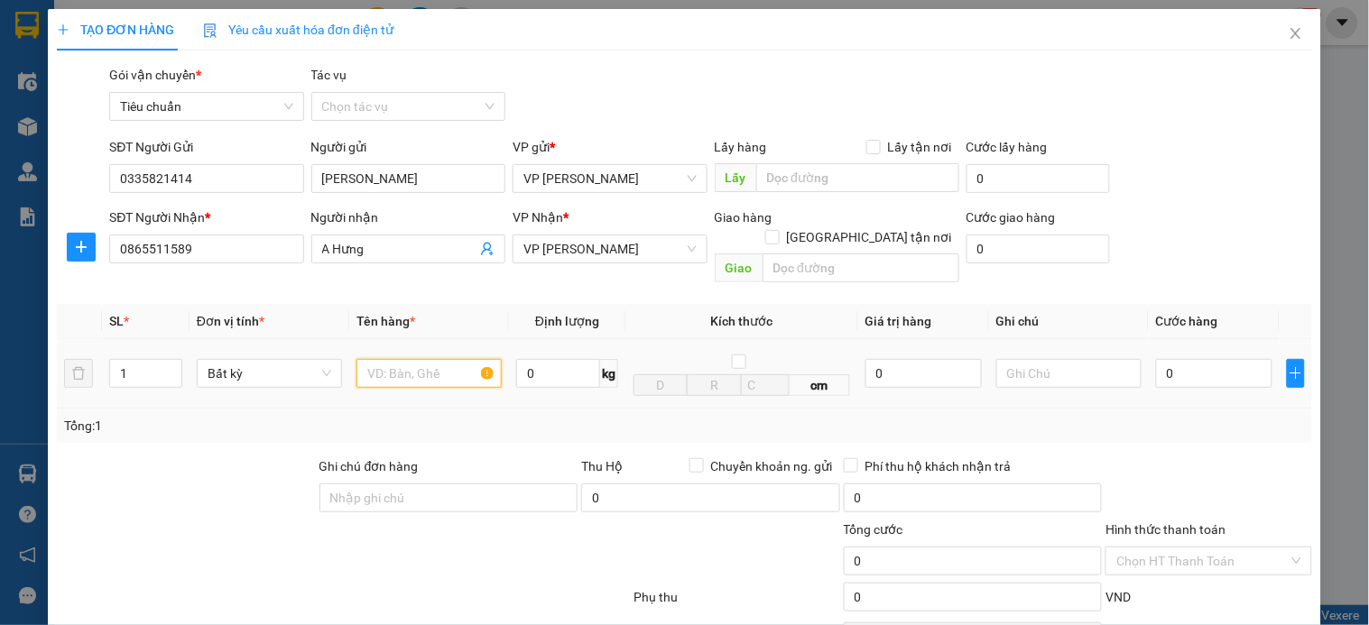
click at [420, 359] on input "text" at bounding box center [428, 373] width 145 height 29
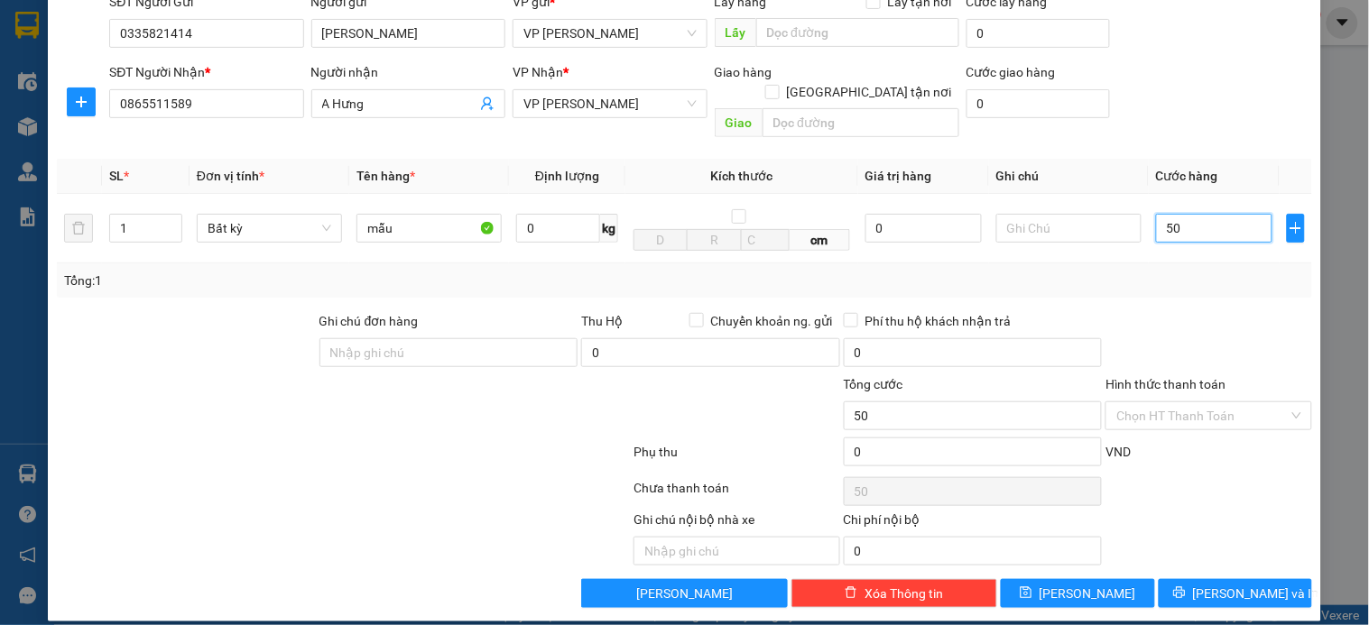
scroll to position [146, 0]
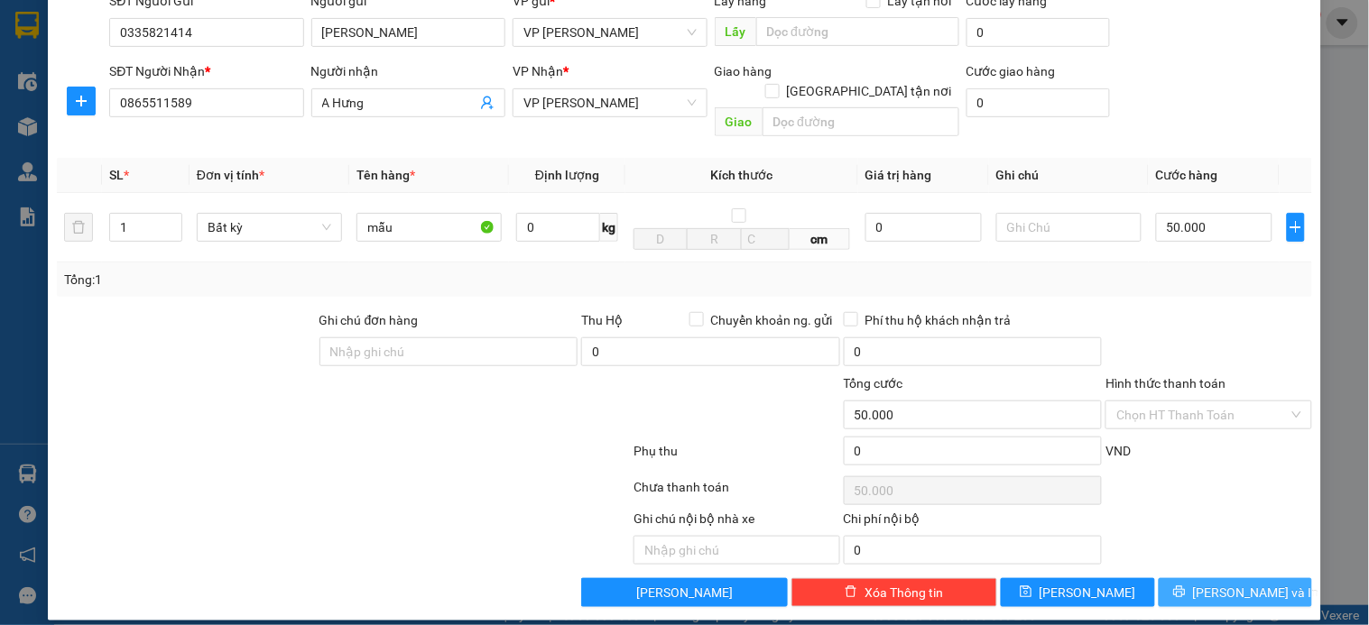
click at [1225, 583] on span "[PERSON_NAME] và In" at bounding box center [1256, 593] width 126 height 20
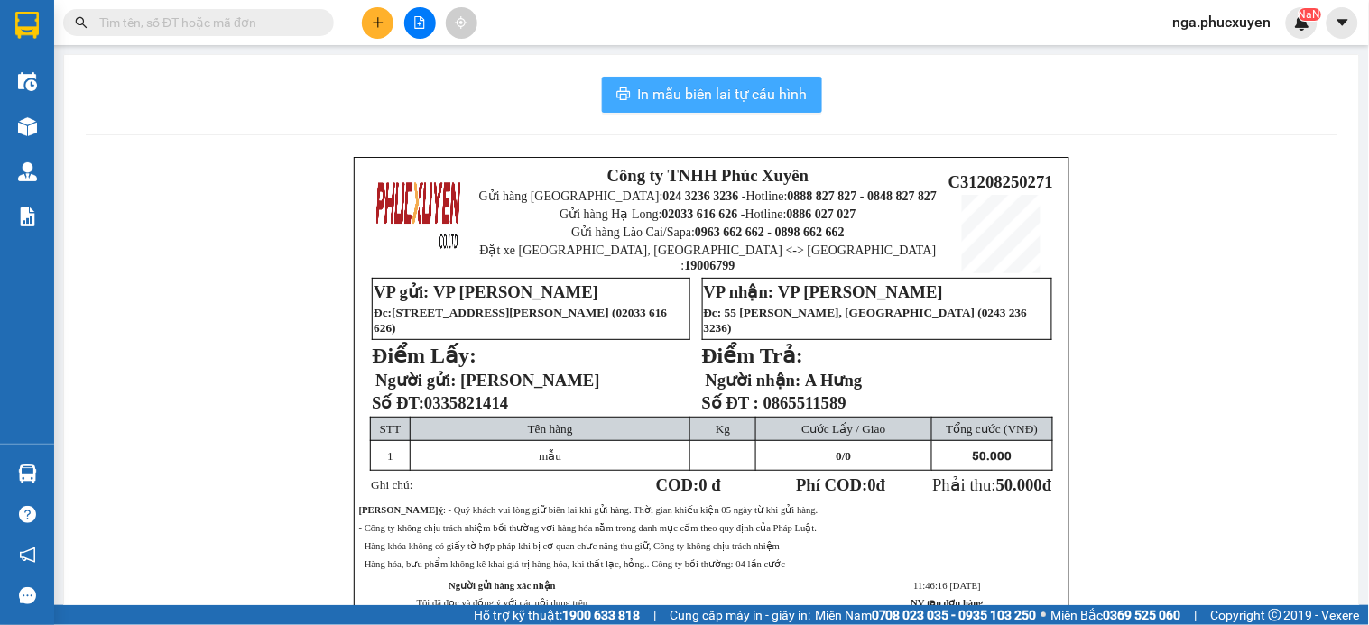
drag, startPoint x: 728, startPoint y: 97, endPoint x: 736, endPoint y: 124, distance: 27.1
click at [728, 97] on span "In mẫu biên lai tự cấu hình" at bounding box center [723, 94] width 170 height 23
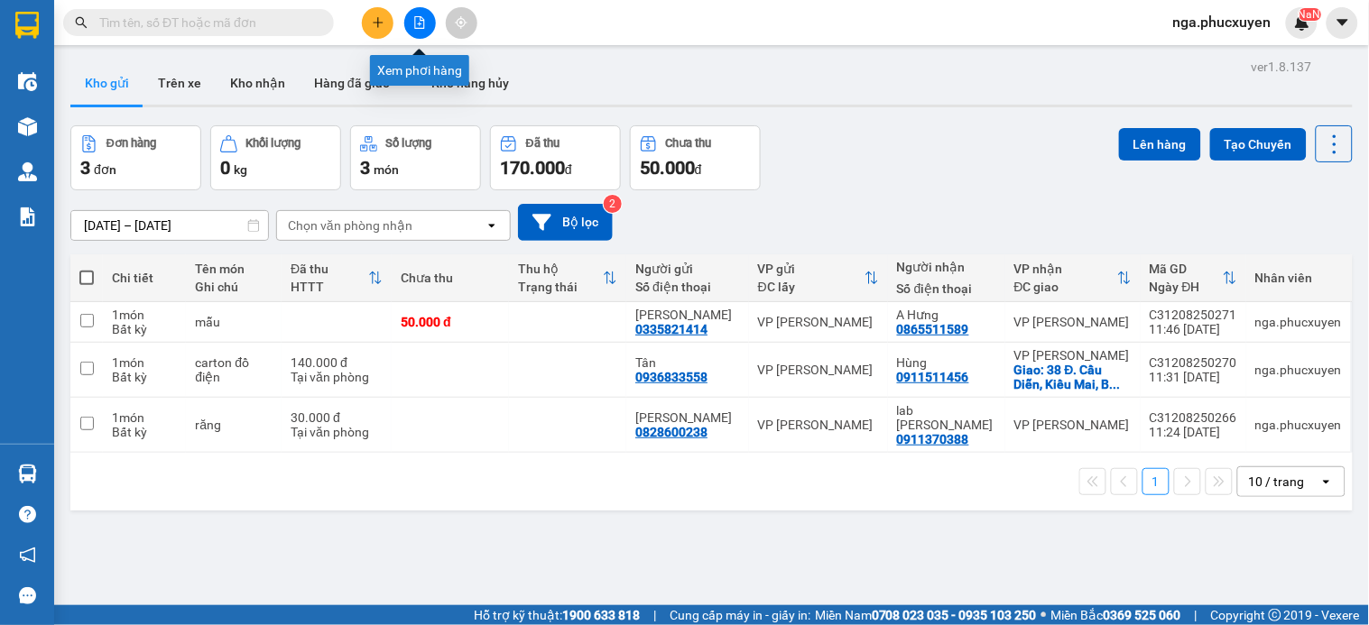
click at [417, 19] on icon "file-add" at bounding box center [419, 22] width 13 height 13
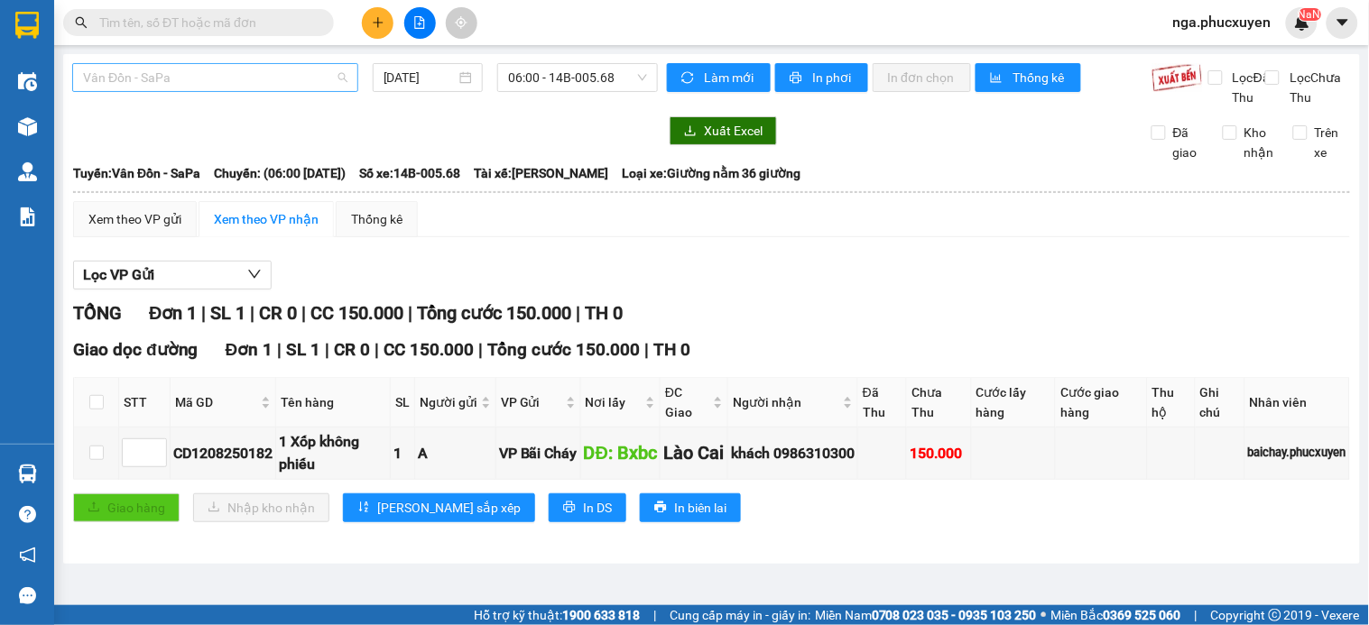
click at [287, 76] on span "Vân Đồn - SaPa" at bounding box center [215, 77] width 264 height 27
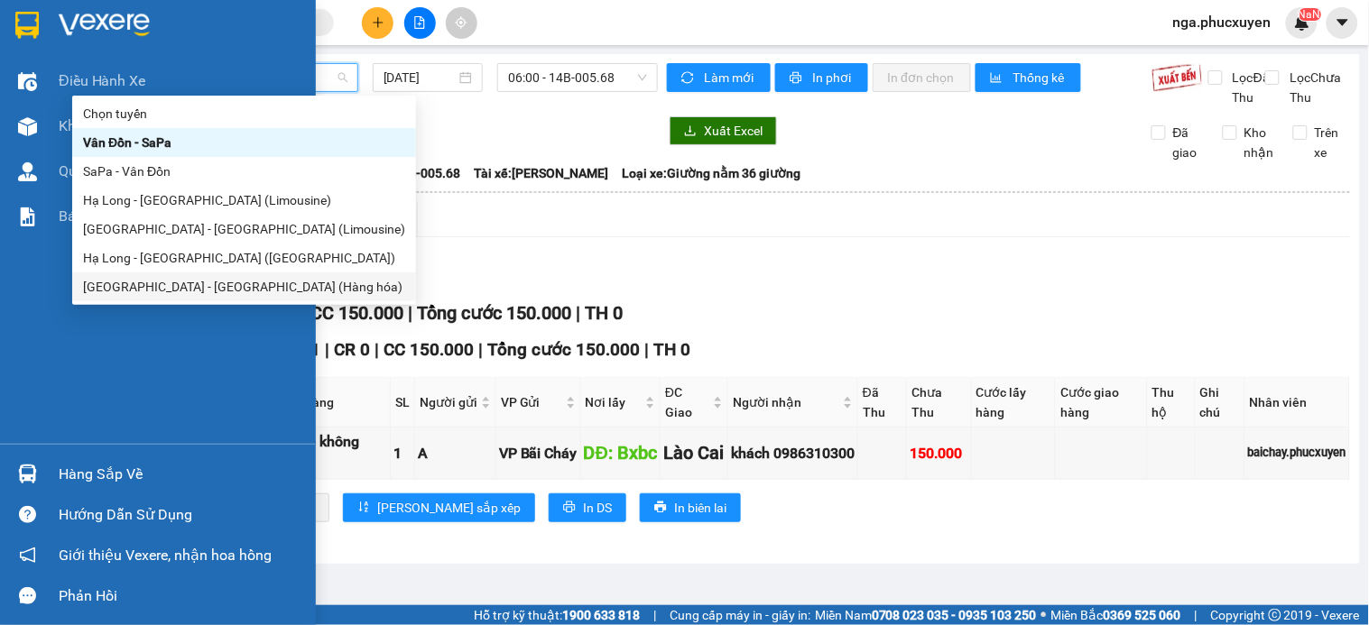
click at [23, 22] on img at bounding box center [26, 25] width 23 height 27
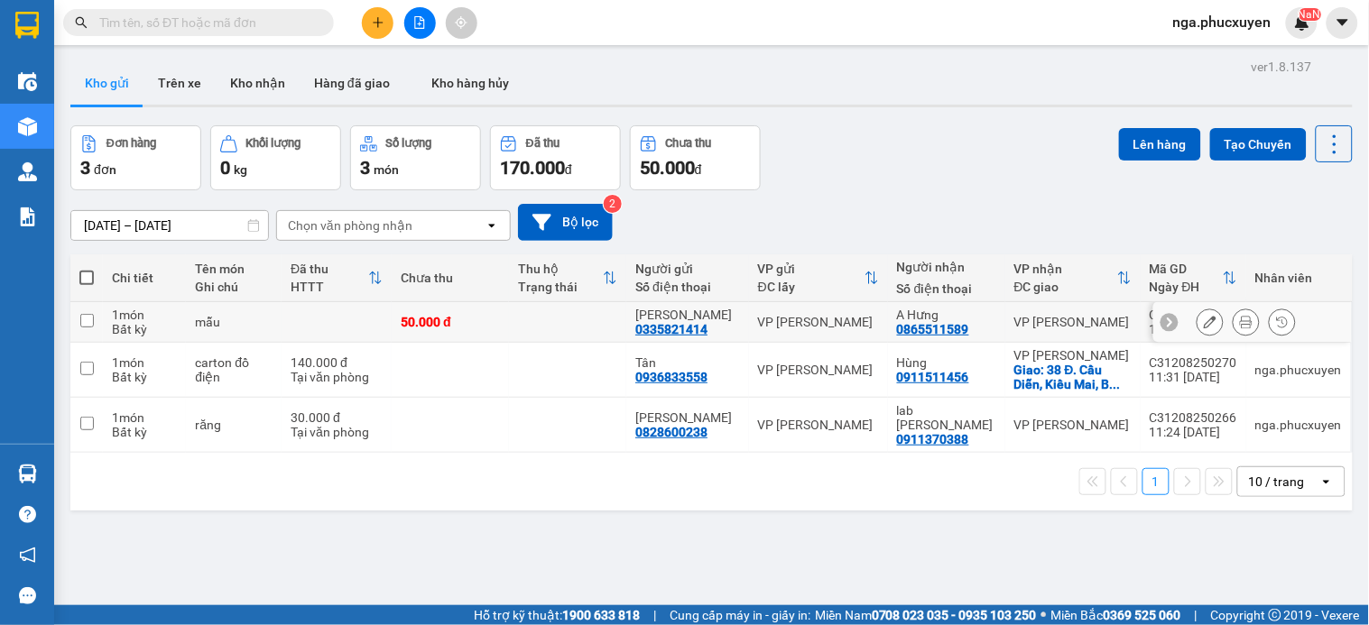
click at [578, 323] on td at bounding box center [567, 322] width 117 height 41
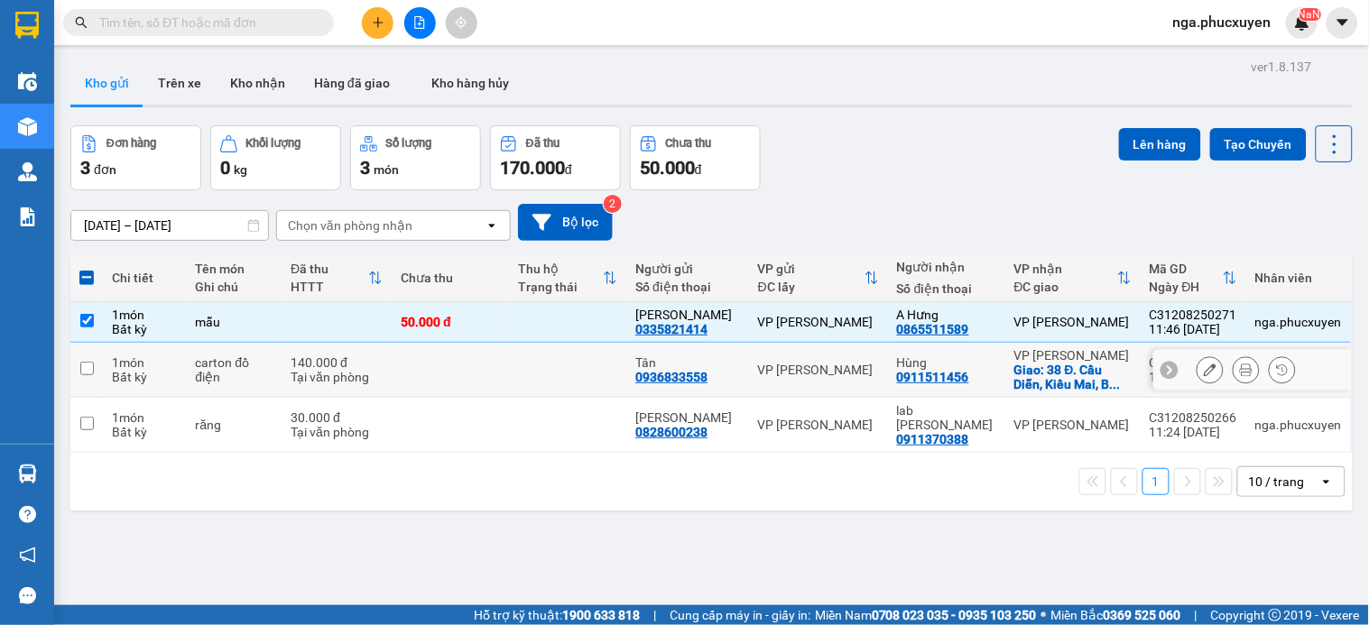
click at [554, 395] on td at bounding box center [567, 370] width 117 height 55
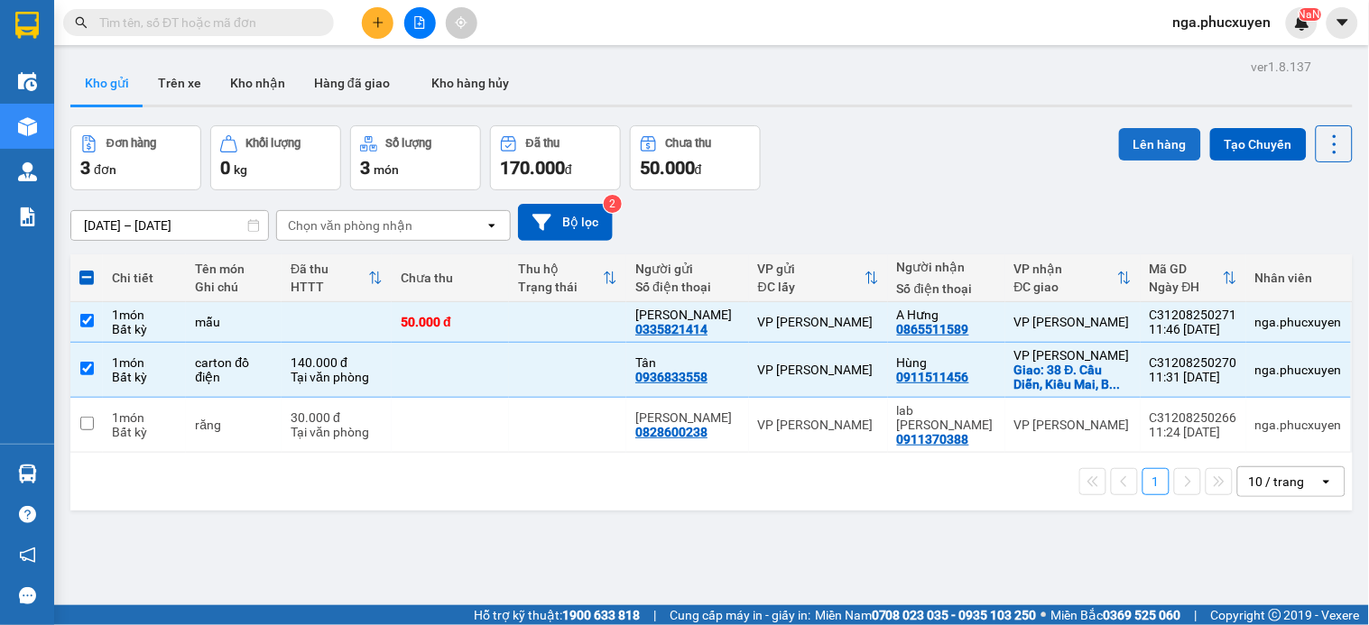
drag, startPoint x: 1161, startPoint y: 148, endPoint x: 1103, endPoint y: 148, distance: 58.7
click at [1159, 148] on button "Lên hàng" at bounding box center [1160, 144] width 82 height 32
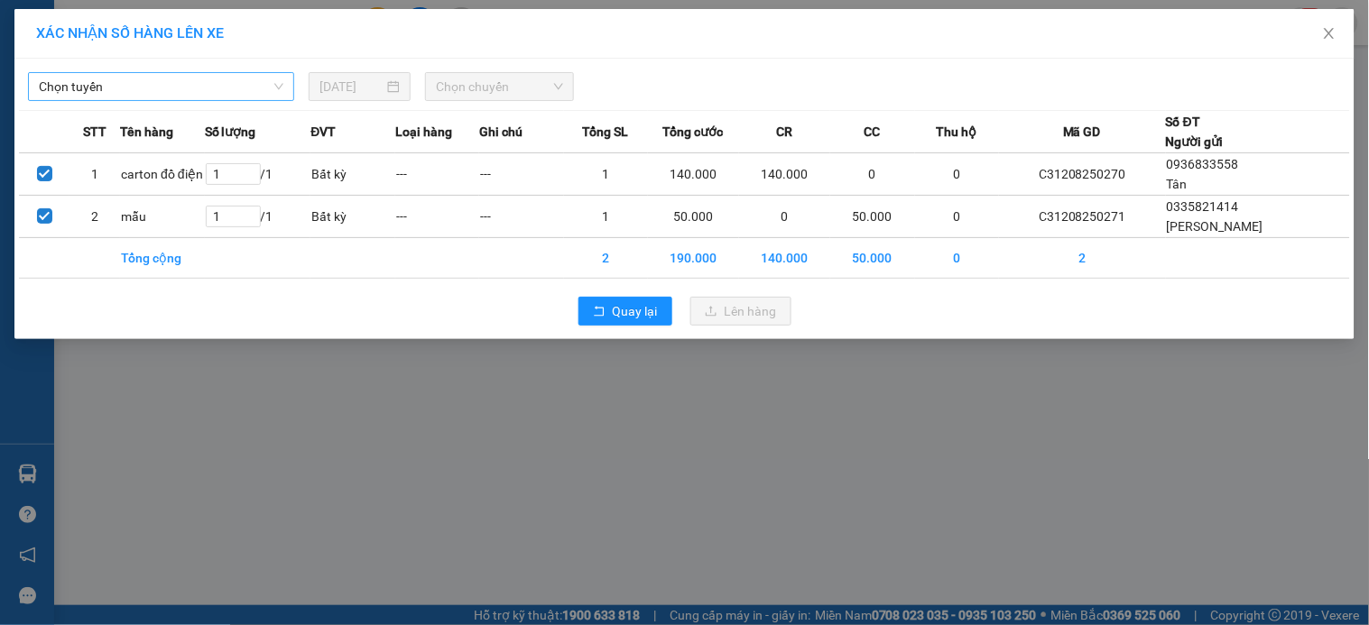
click at [242, 88] on span "Chọn tuyến" at bounding box center [161, 86] width 245 height 27
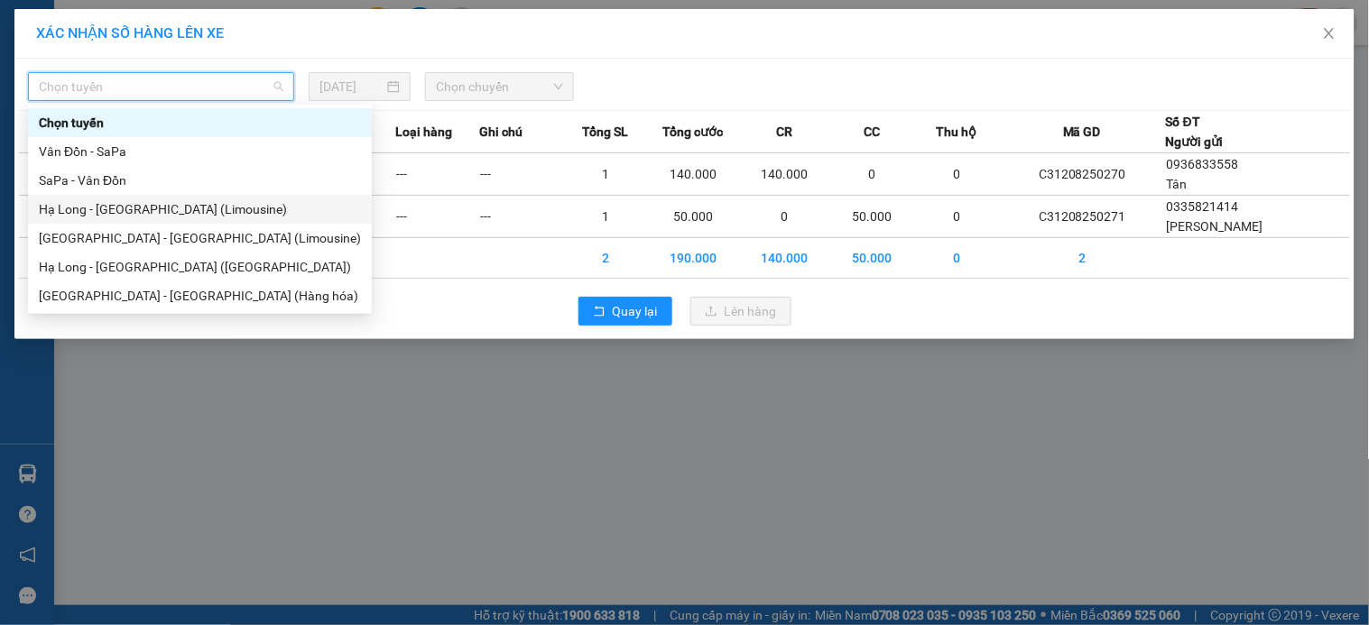
click at [204, 212] on div "Hạ Long - Hà Nội (Limousine)" at bounding box center [200, 209] width 322 height 20
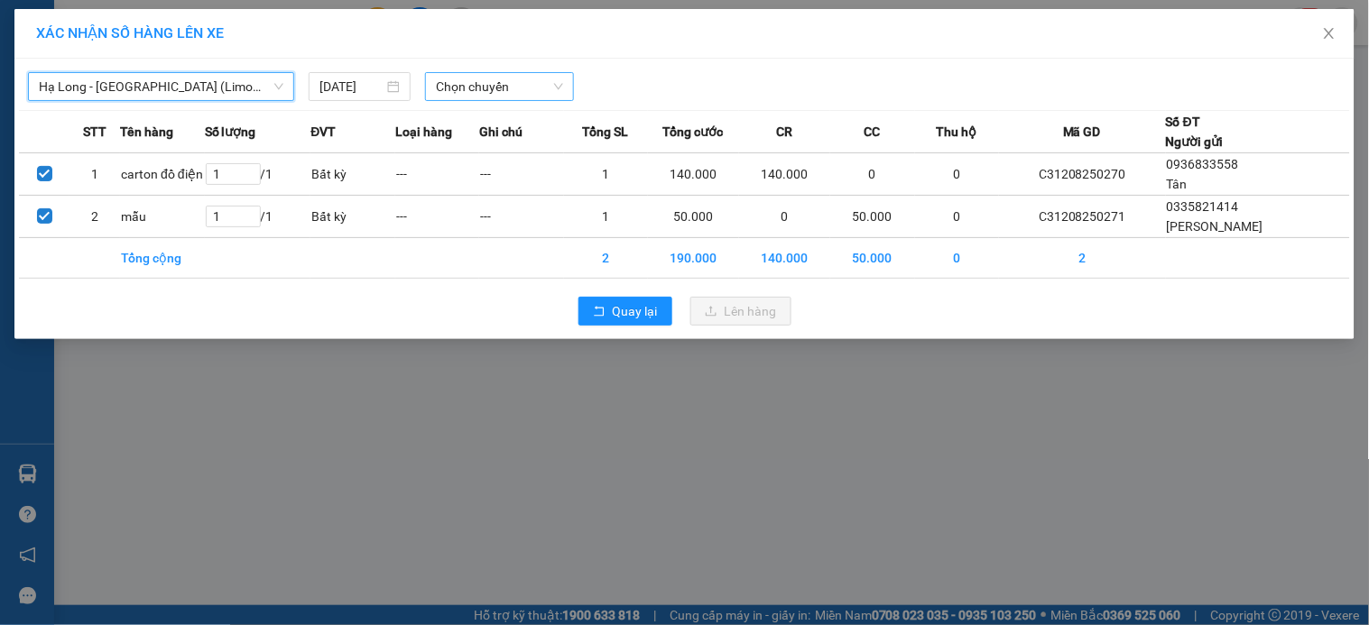
click at [524, 86] on span "Chọn chuyến" at bounding box center [499, 86] width 127 height 27
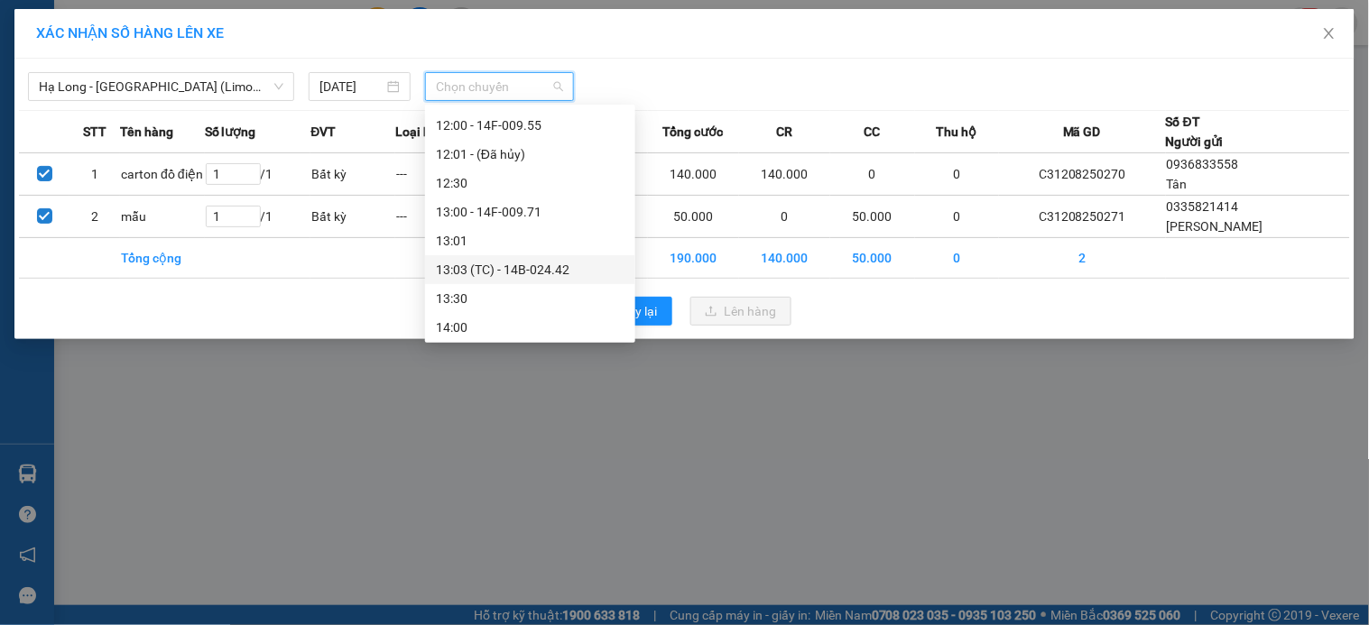
scroll to position [801, 0]
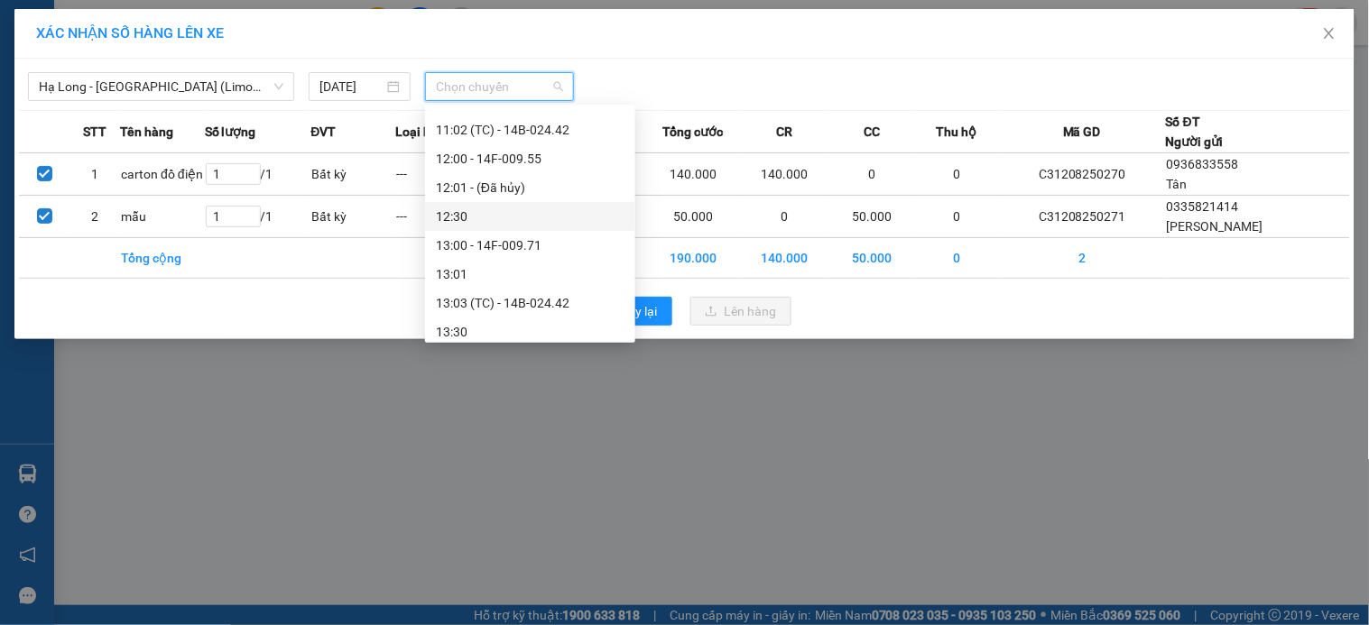
click at [461, 219] on div "12:30" at bounding box center [530, 217] width 189 height 20
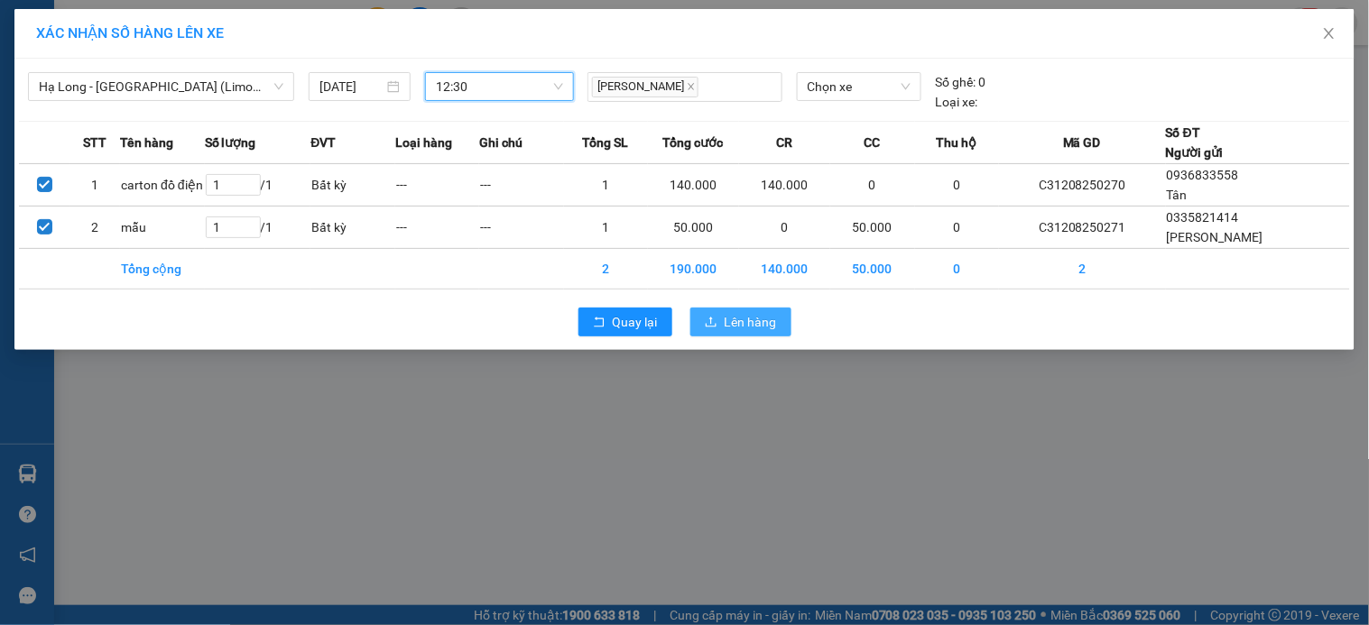
click at [734, 313] on span "Lên hàng" at bounding box center [751, 322] width 52 height 20
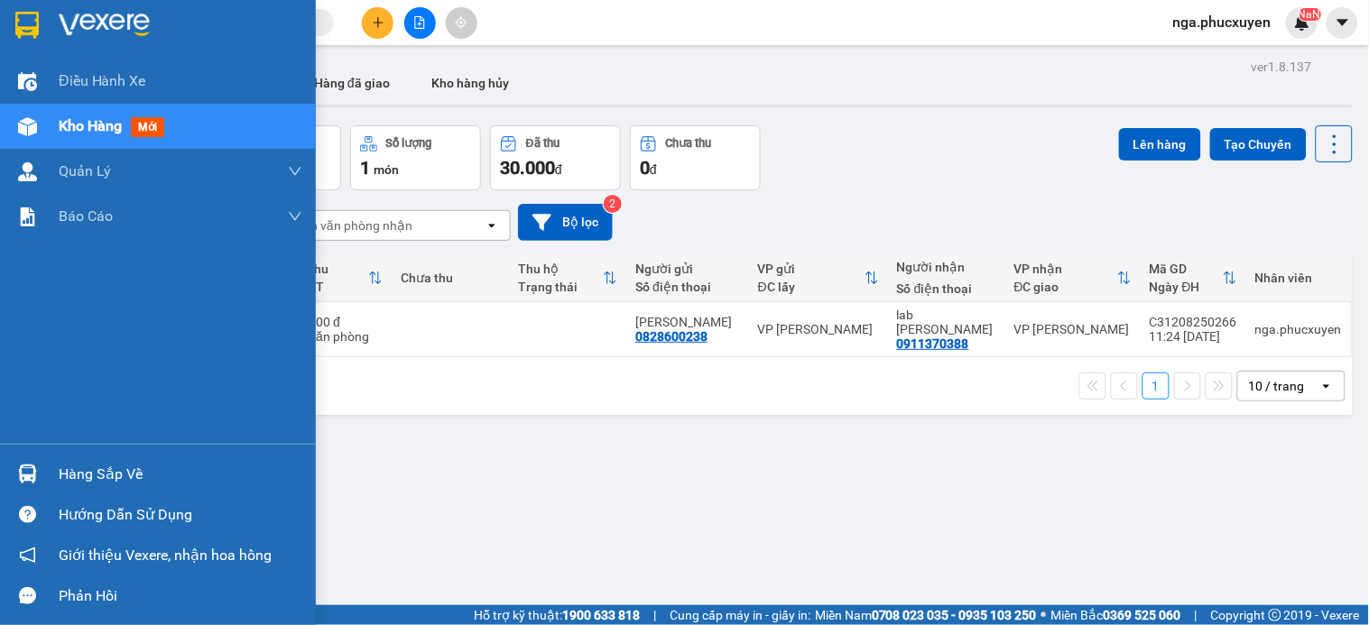
click at [49, 483] on div "Hàng sắp về" at bounding box center [158, 474] width 316 height 41
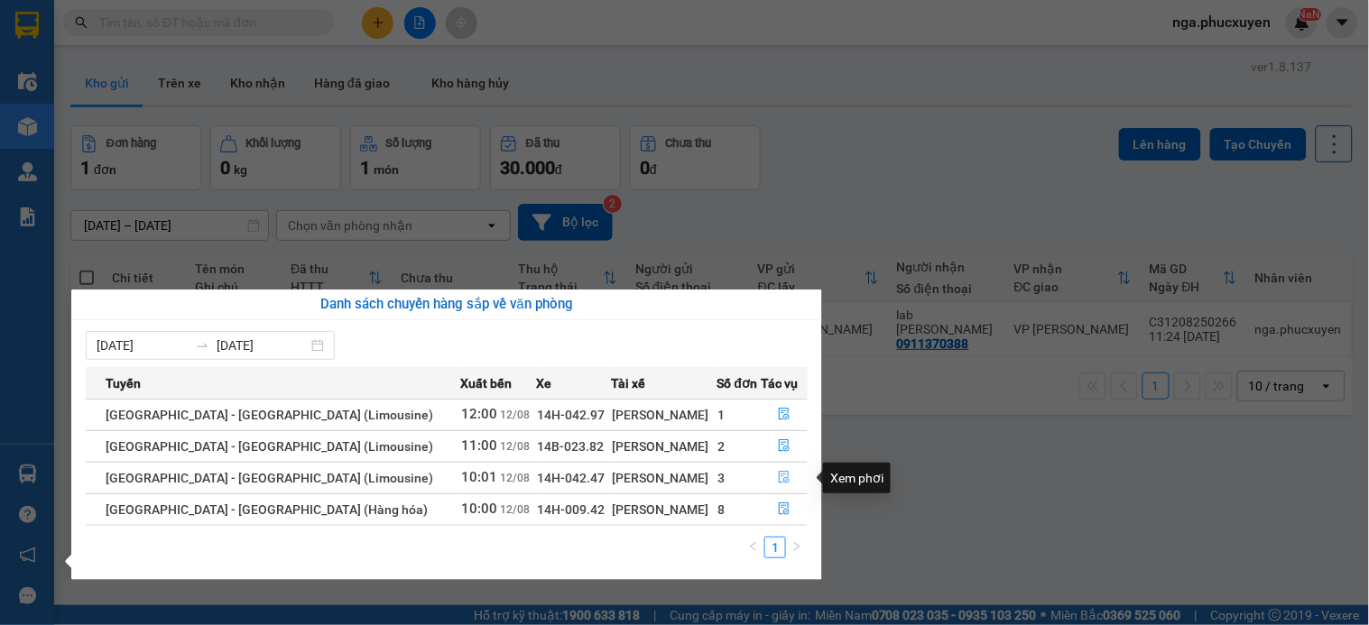
click at [778, 477] on icon "file-done" at bounding box center [784, 477] width 13 height 13
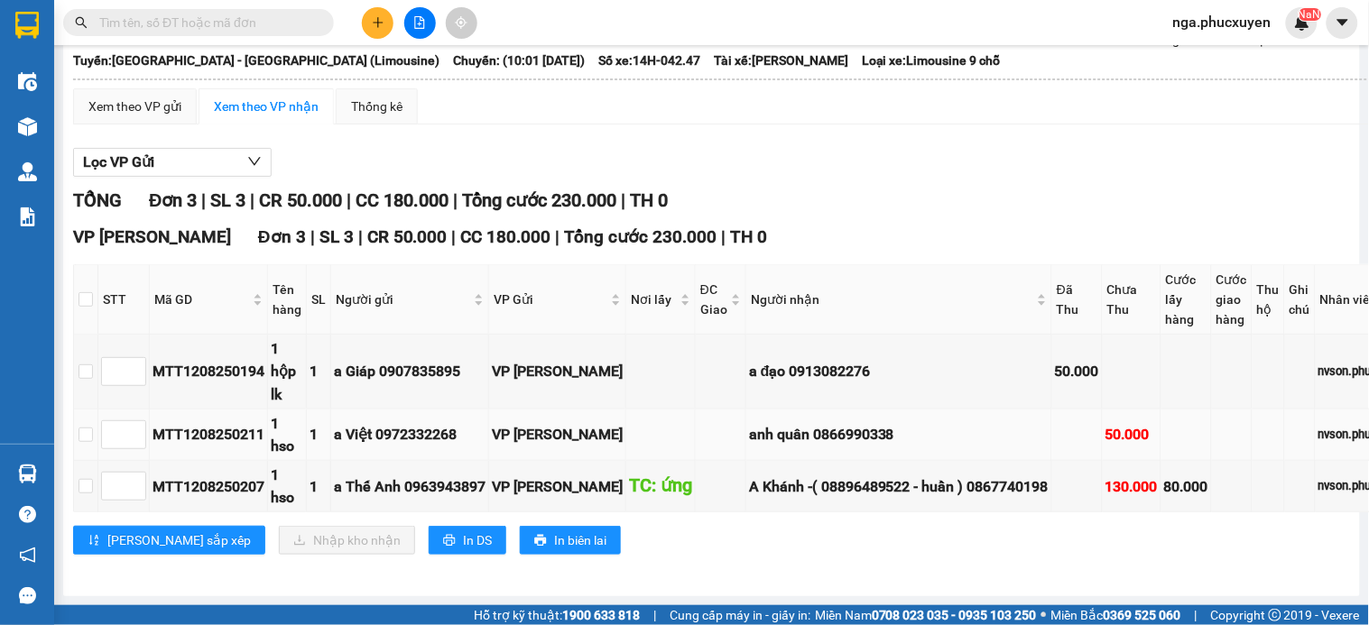
scroll to position [151, 0]
click at [83, 292] on input "checkbox" at bounding box center [86, 299] width 14 height 14
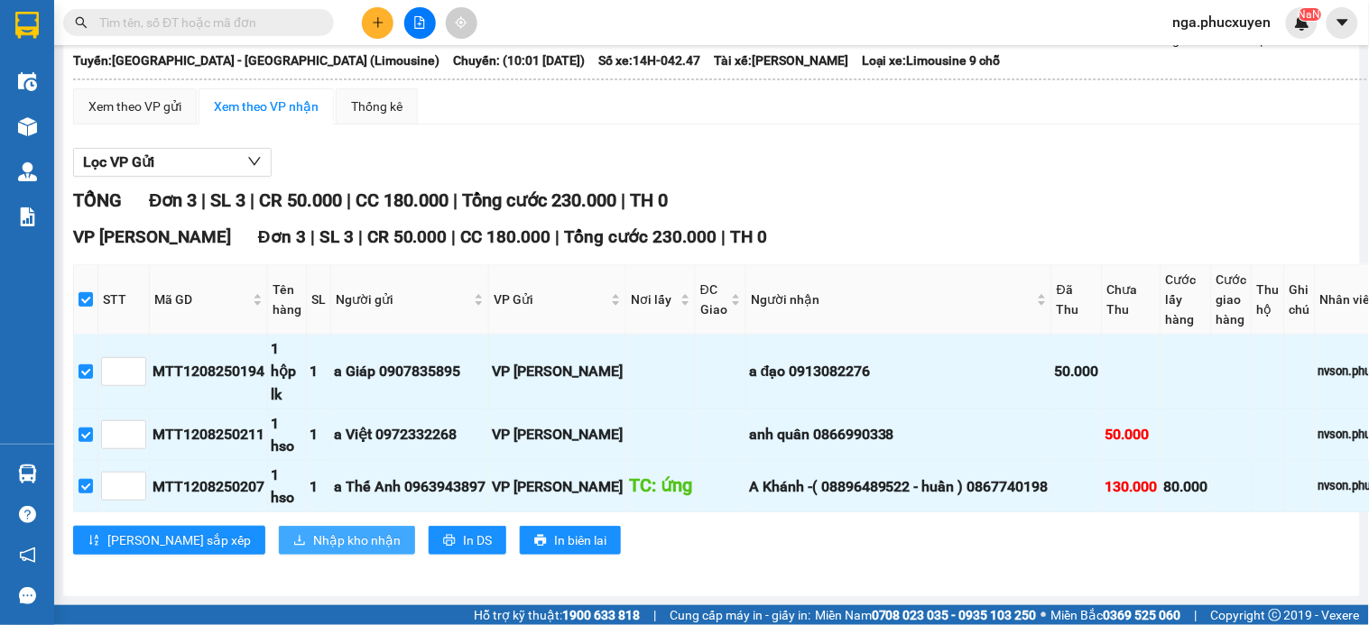
click at [313, 531] on span "Nhập kho nhận" at bounding box center [357, 541] width 88 height 20
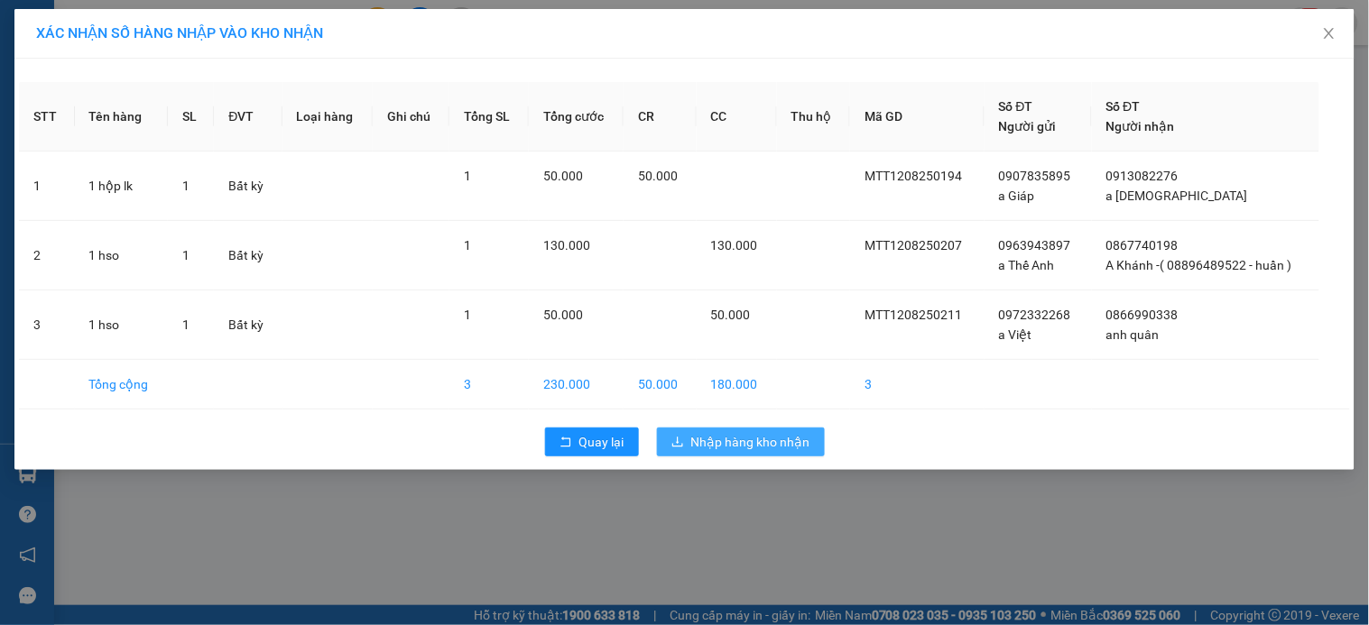
click at [729, 437] on span "Nhập hàng kho nhận" at bounding box center [750, 442] width 119 height 20
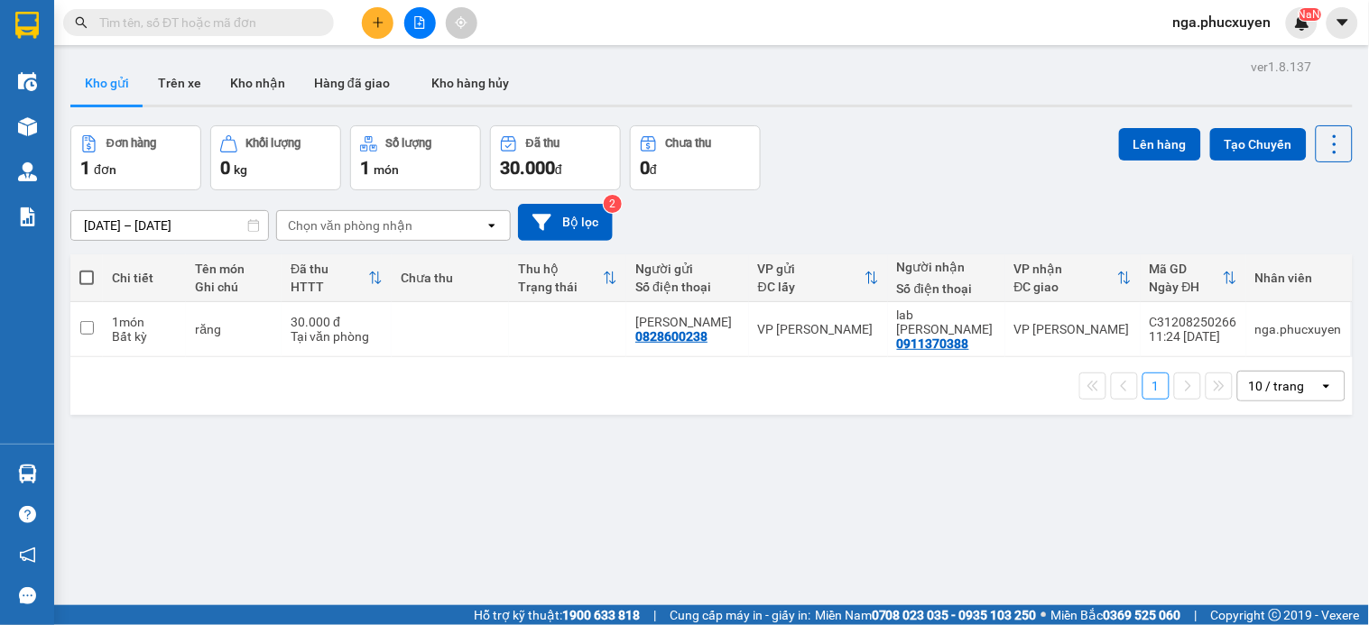
scroll to position [83, 0]
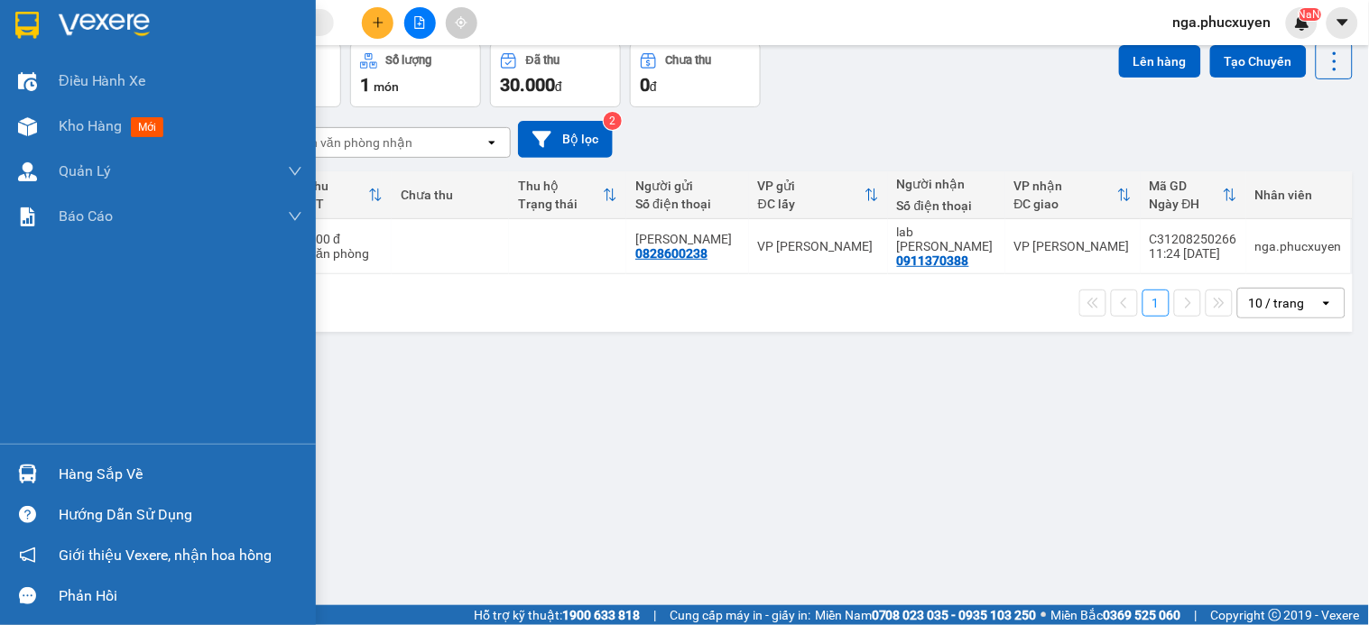
click at [96, 478] on div "Hàng sắp về" at bounding box center [181, 474] width 244 height 27
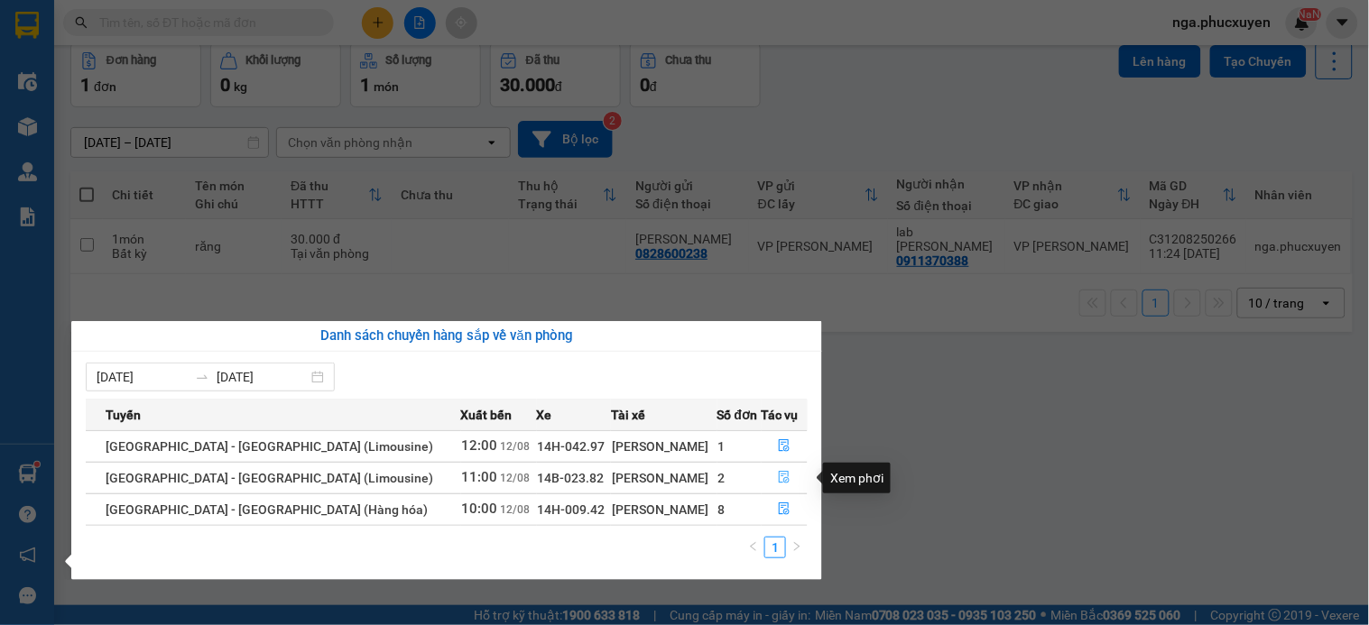
click at [781, 475] on icon "file-done" at bounding box center [784, 477] width 13 height 13
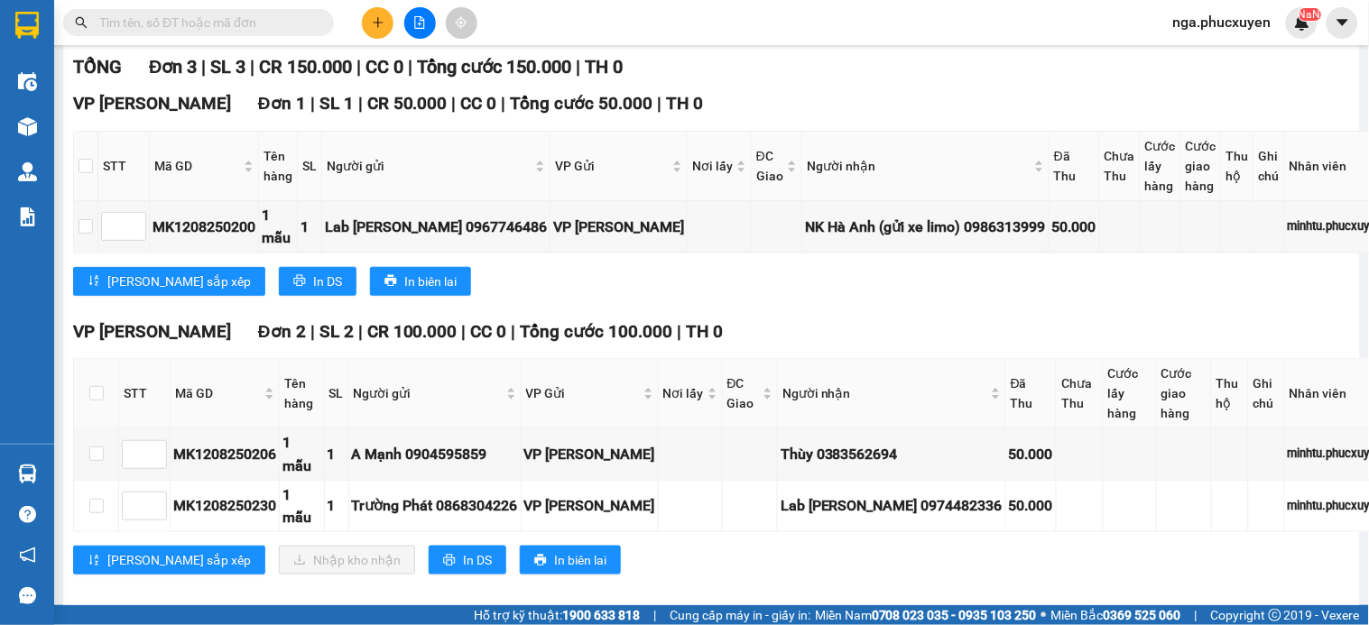
scroll to position [251, 0]
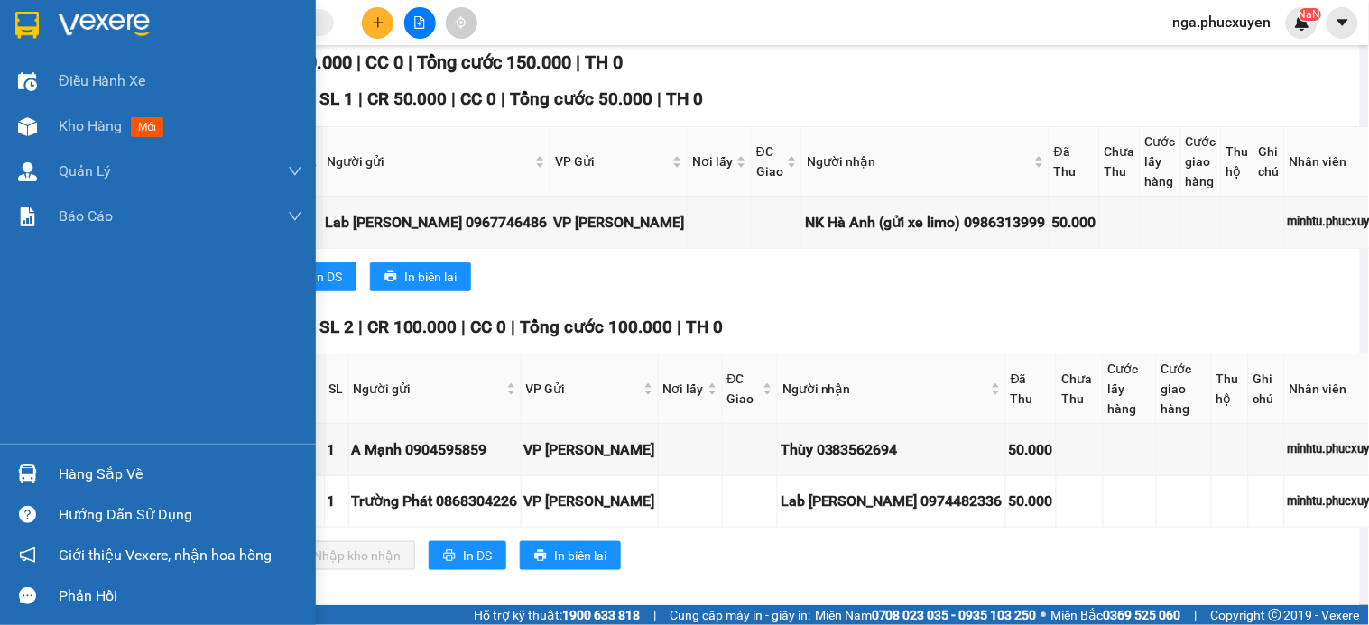
click at [111, 486] on div "Hàng sắp về" at bounding box center [181, 474] width 244 height 27
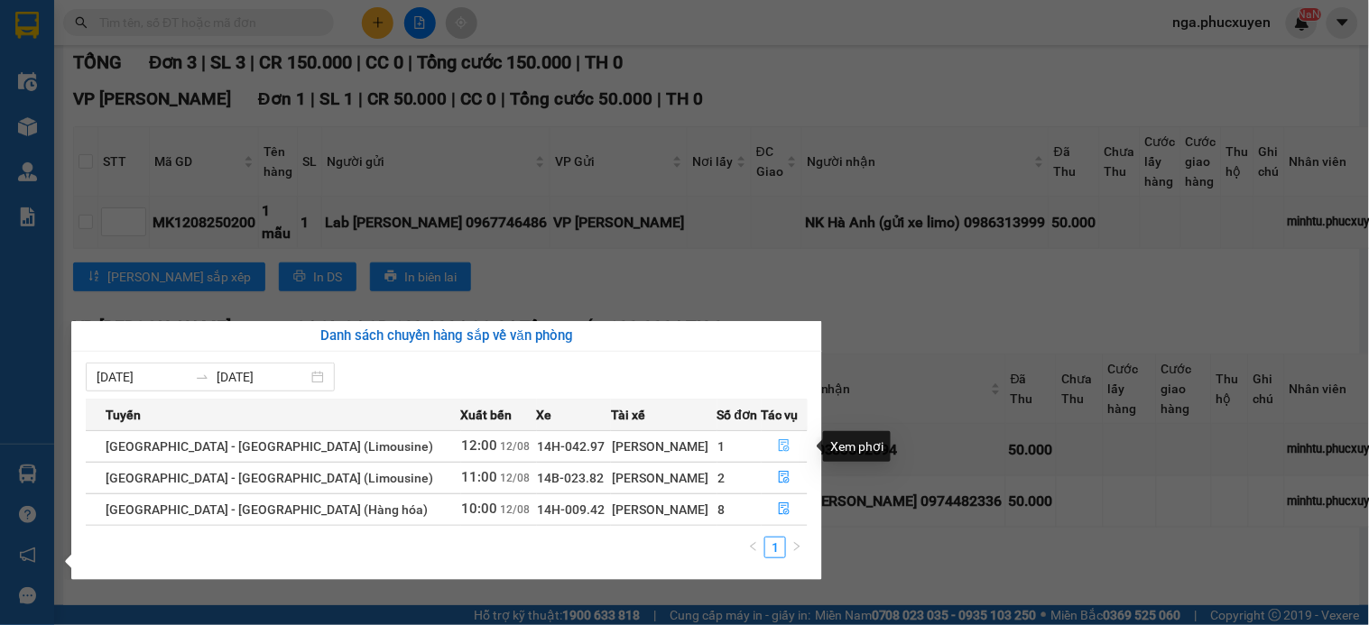
click at [780, 443] on icon "file-done" at bounding box center [785, 446] width 11 height 13
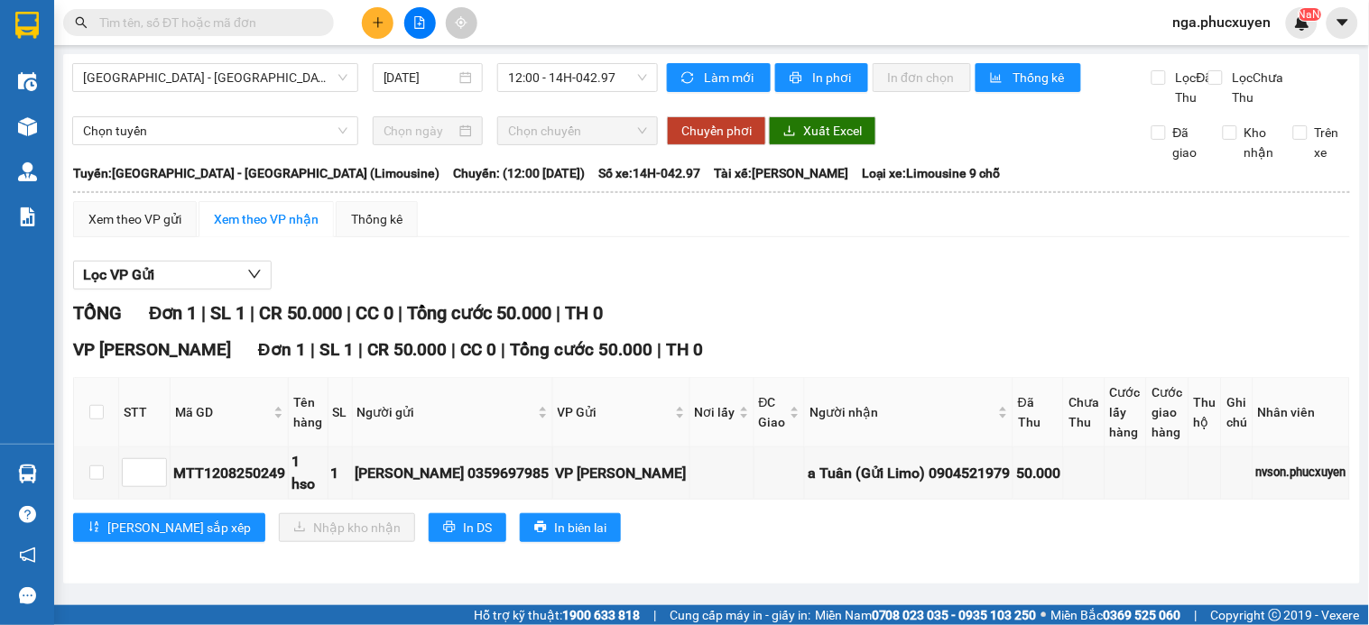
scroll to position [7, 0]
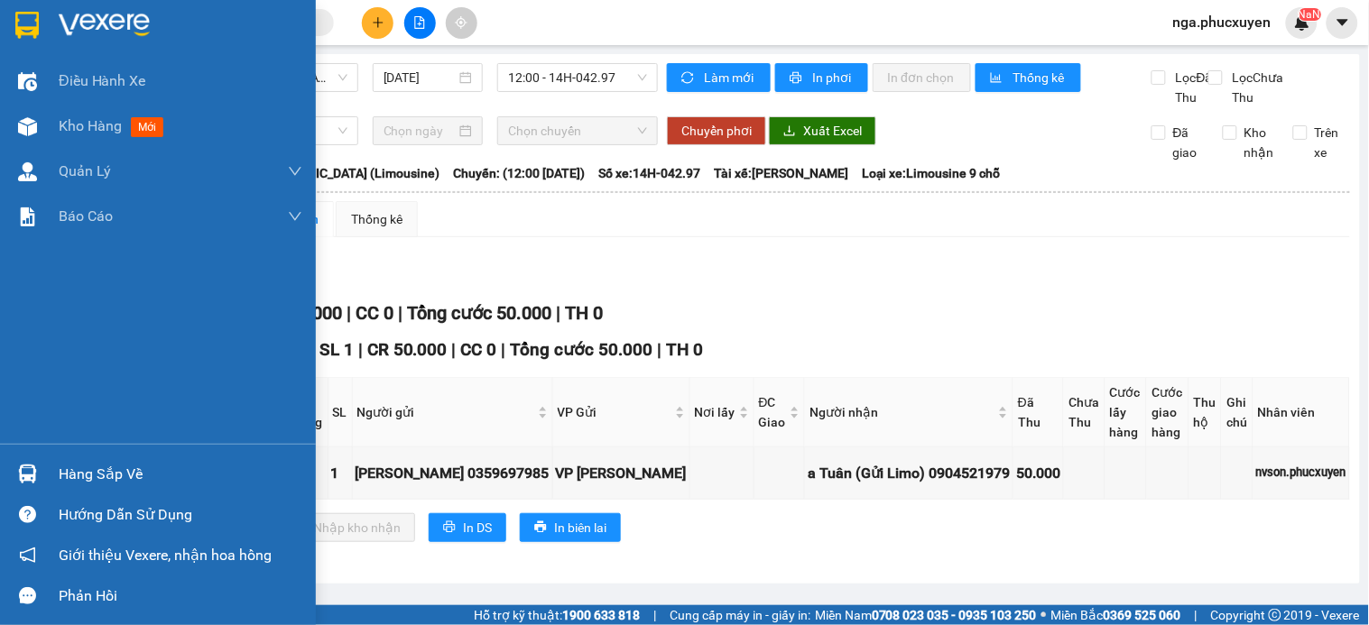
click at [76, 482] on div "Hàng sắp về" at bounding box center [181, 474] width 244 height 27
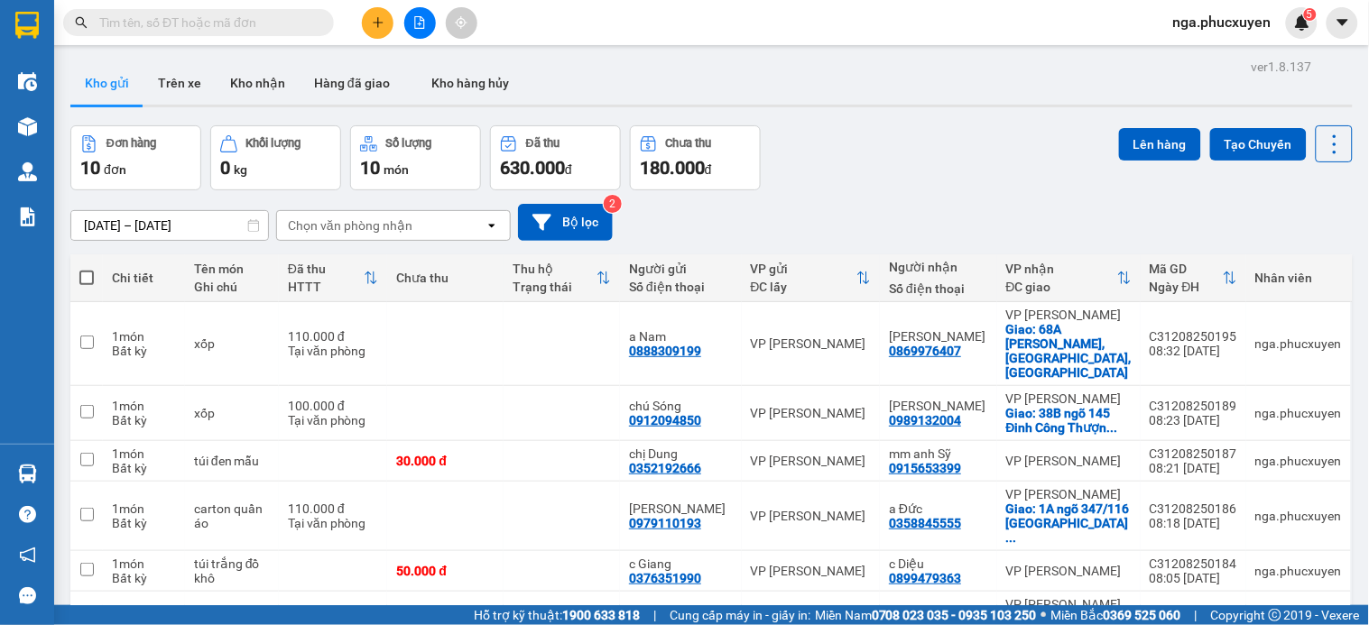
scroll to position [301, 0]
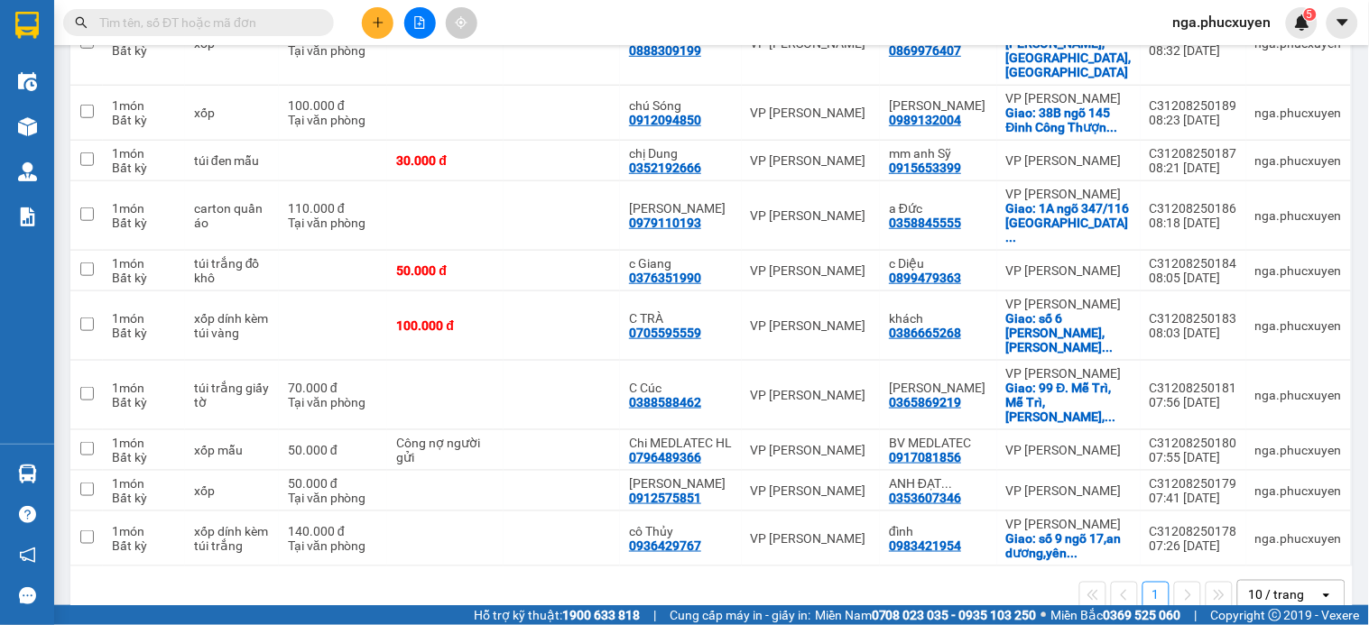
paste input "0844011618"
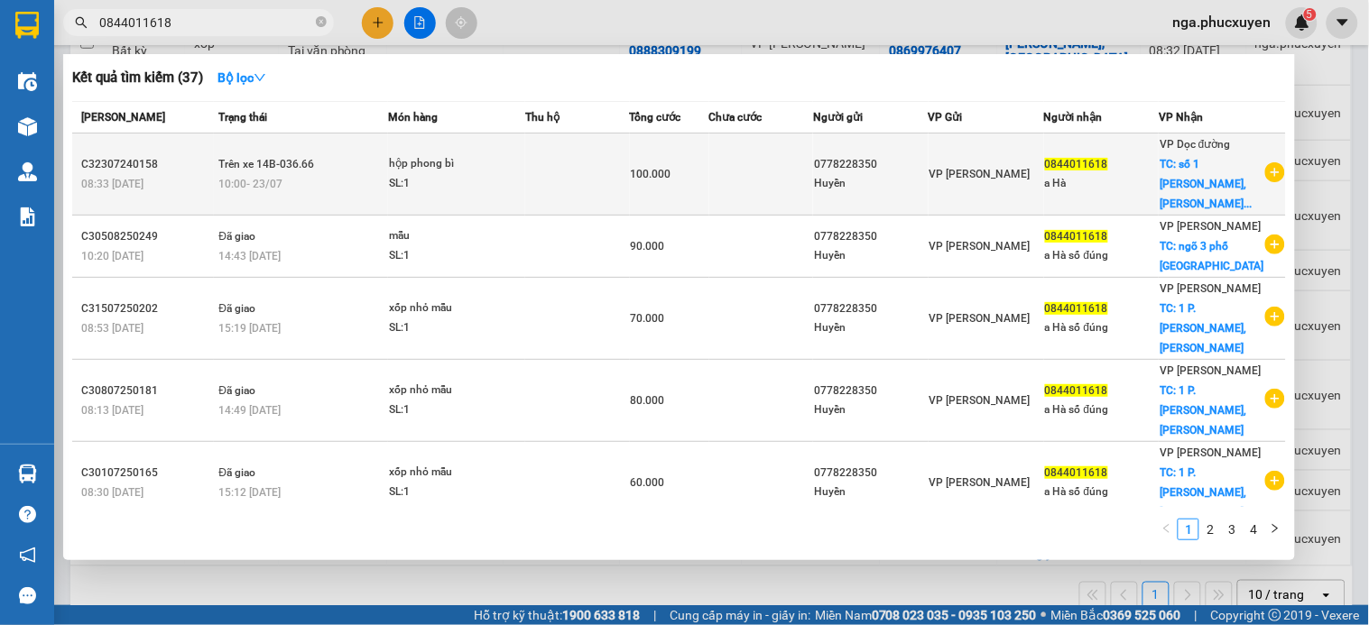
type input "0844011618"
click at [743, 184] on td at bounding box center [761, 175] width 105 height 82
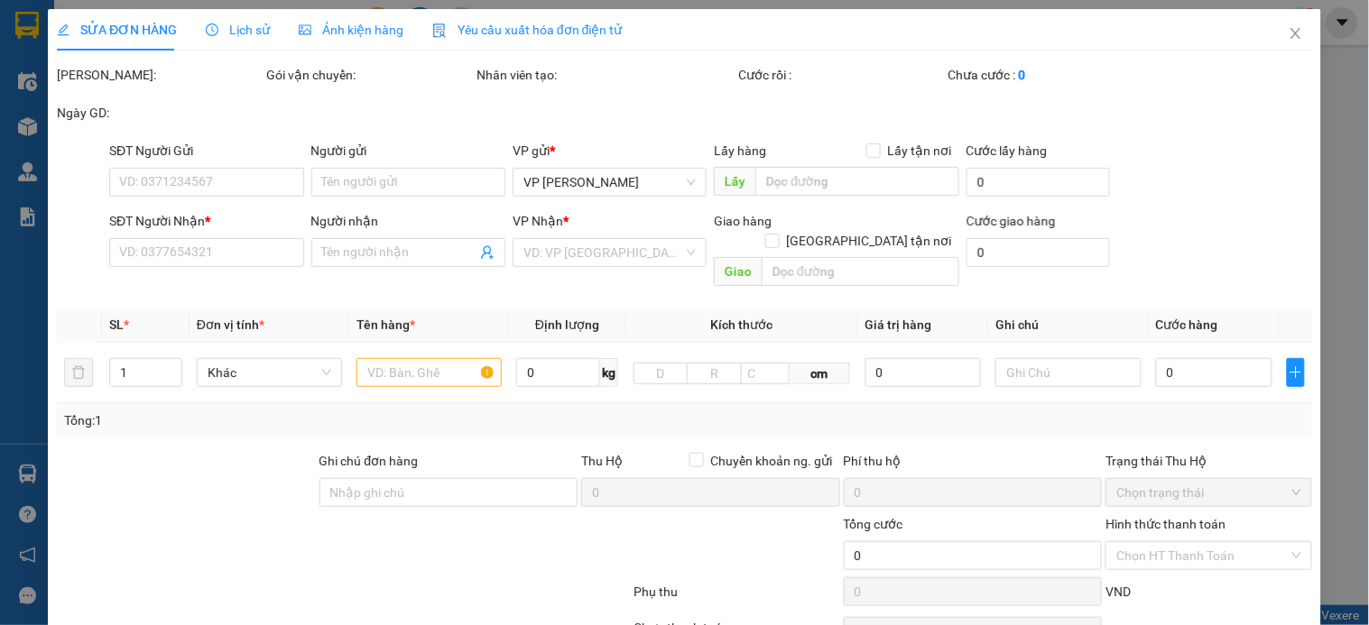
type input "0778228350"
type input "Huyền"
type input "0844011618"
type input "a Hà"
checkbox input "true"
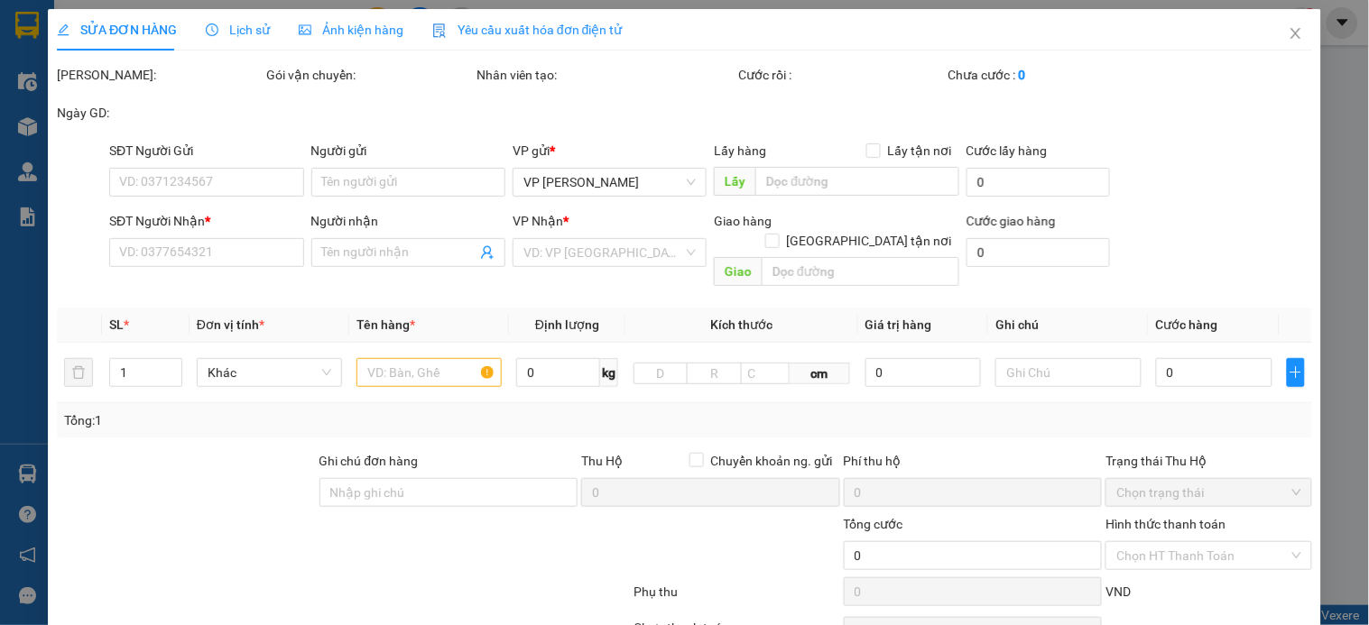
type input "số 1 [PERSON_NAME], [PERSON_NAME]"
type input "100.000"
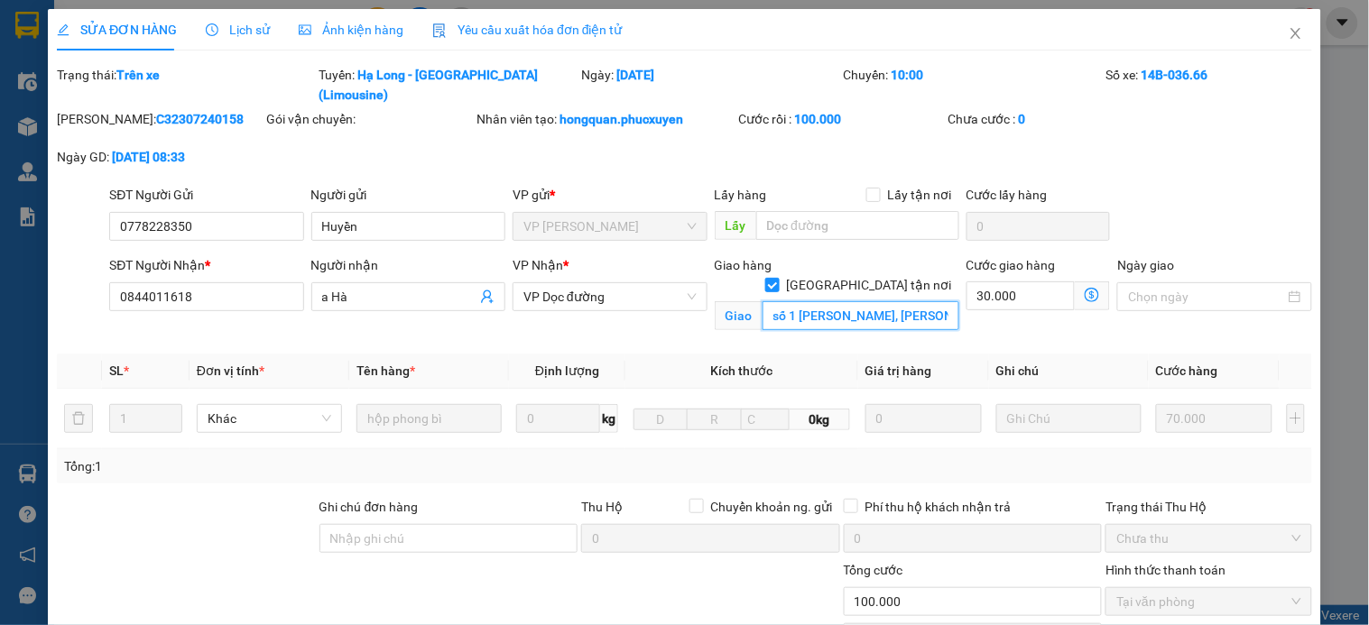
click at [850, 301] on input "số 1 Yecxanh, Phạm Đình Hổ" at bounding box center [861, 315] width 197 height 29
drag, startPoint x: 1287, startPoint y: 37, endPoint x: 1069, endPoint y: 31, distance: 218.5
click at [1288, 37] on span "Close" at bounding box center [1296, 34] width 51 height 51
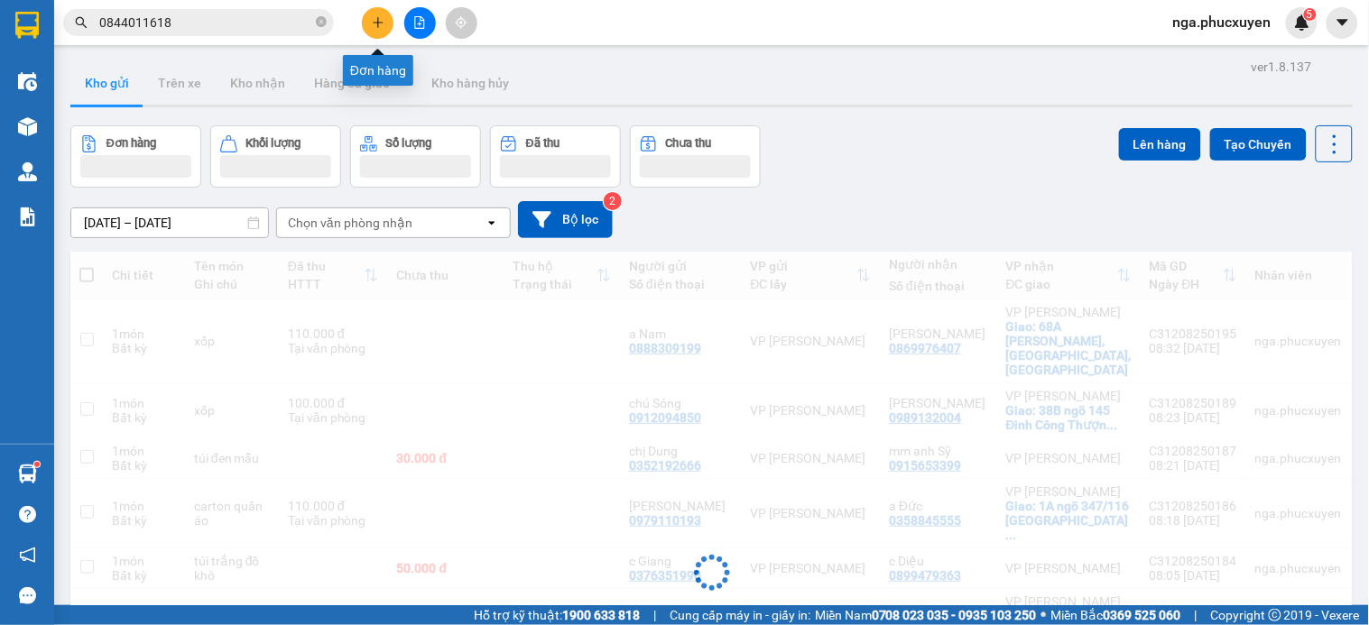
click at [385, 20] on button at bounding box center [378, 23] width 32 height 32
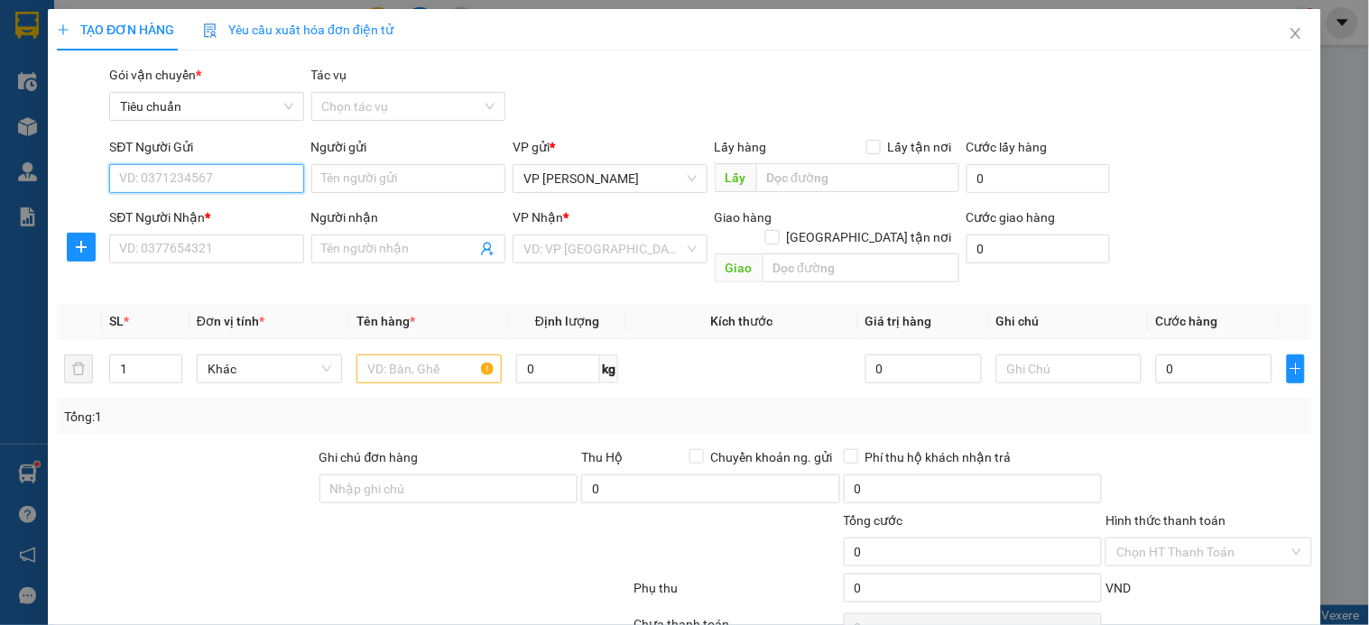
click at [236, 177] on input "SĐT Người Gửi" at bounding box center [206, 178] width 194 height 29
type input "0912776776"
click at [236, 177] on input "0912776776" at bounding box center [206, 178] width 194 height 29
click at [229, 217] on div "0912776776 - [PERSON_NAME]" at bounding box center [208, 215] width 178 height 20
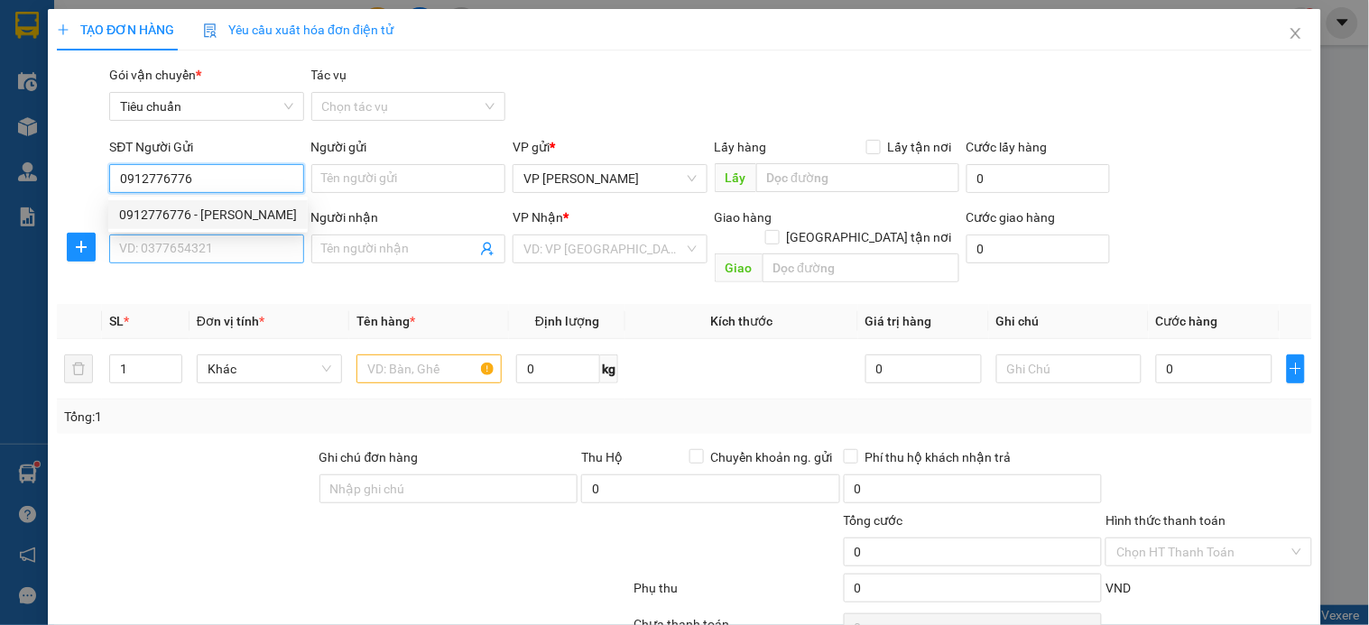
type input "c Huệ"
type input "0912776776"
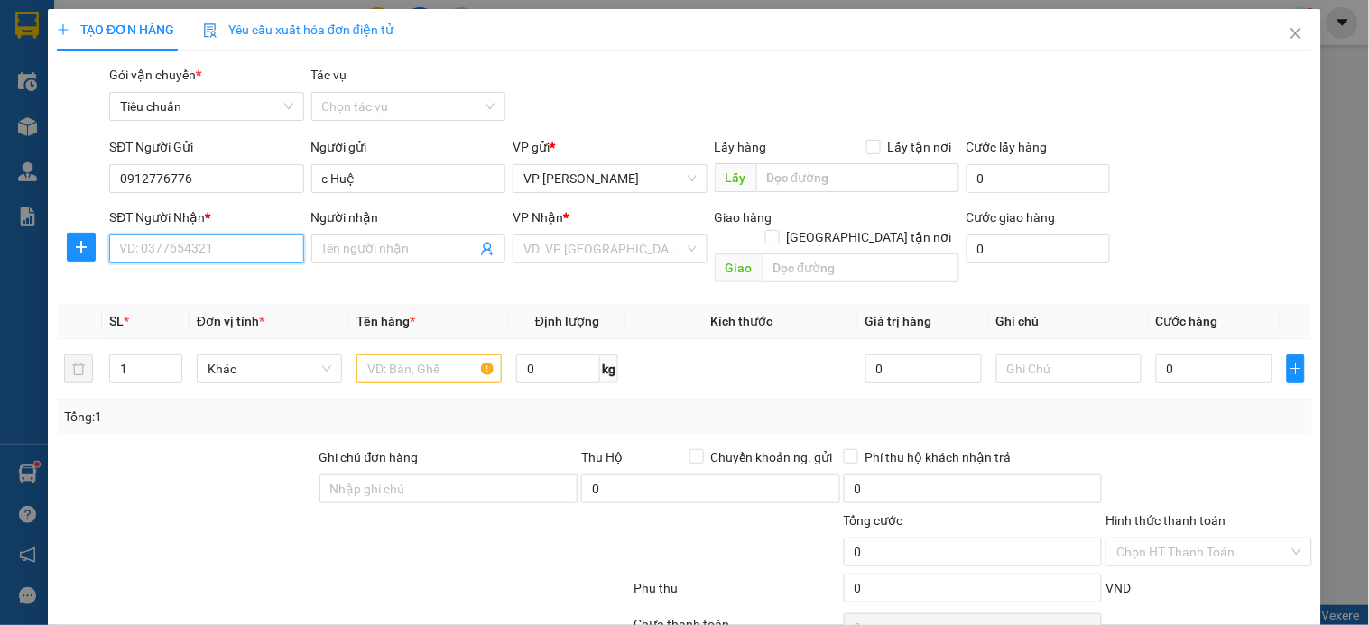
click at [214, 245] on input "SĐT Người Nhận *" at bounding box center [206, 249] width 194 height 29
click at [214, 245] on input "0904456629" at bounding box center [206, 249] width 194 height 29
type input "0904456629"
click at [359, 250] on input "Người nhận" at bounding box center [399, 249] width 154 height 20
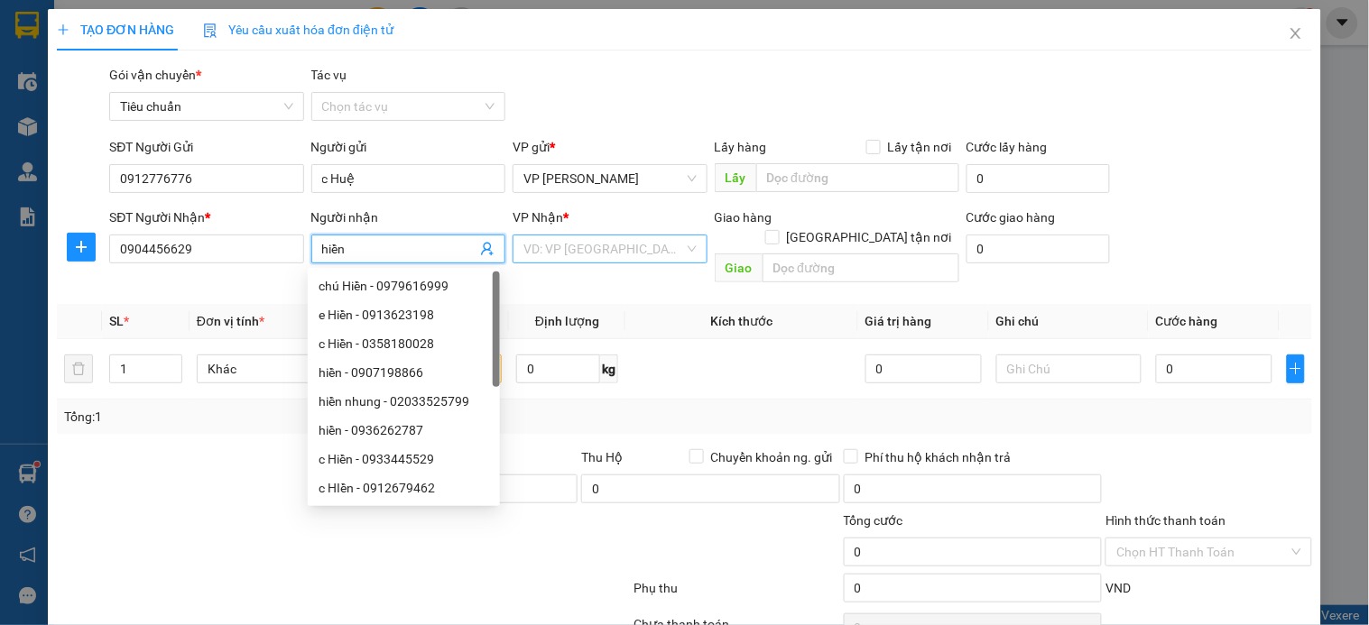
type input "hiền"
click at [597, 245] on input "search" at bounding box center [603, 249] width 160 height 27
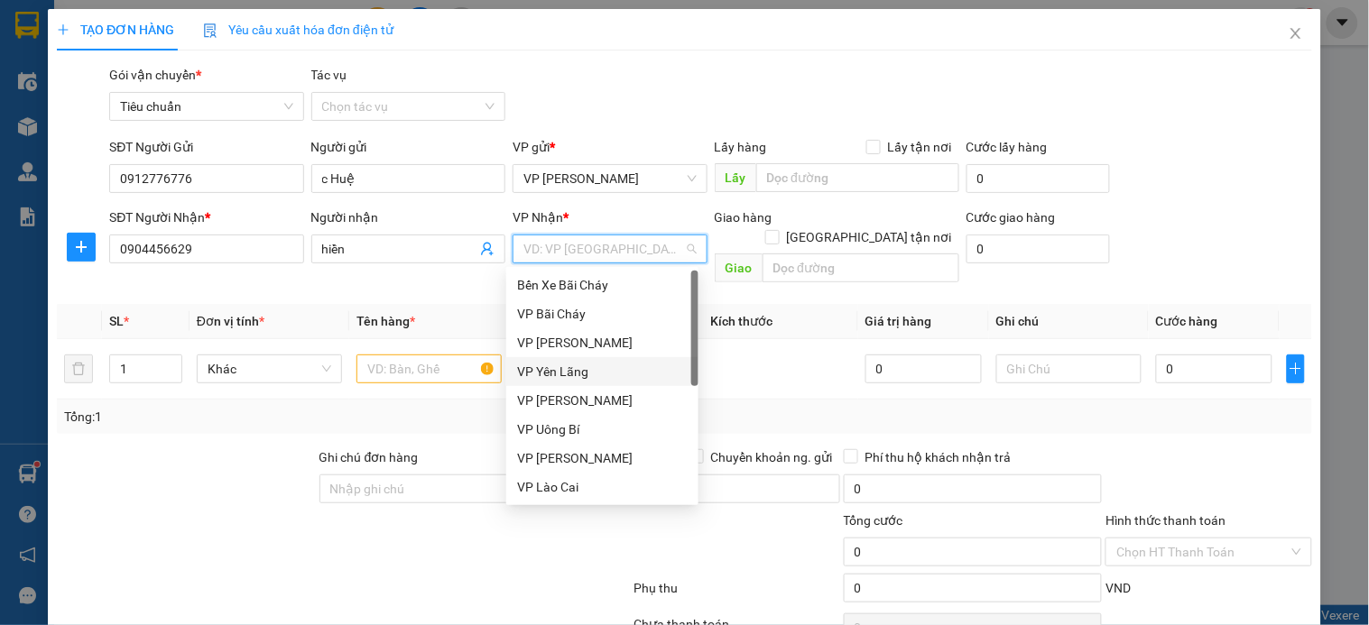
scroll to position [289, 0]
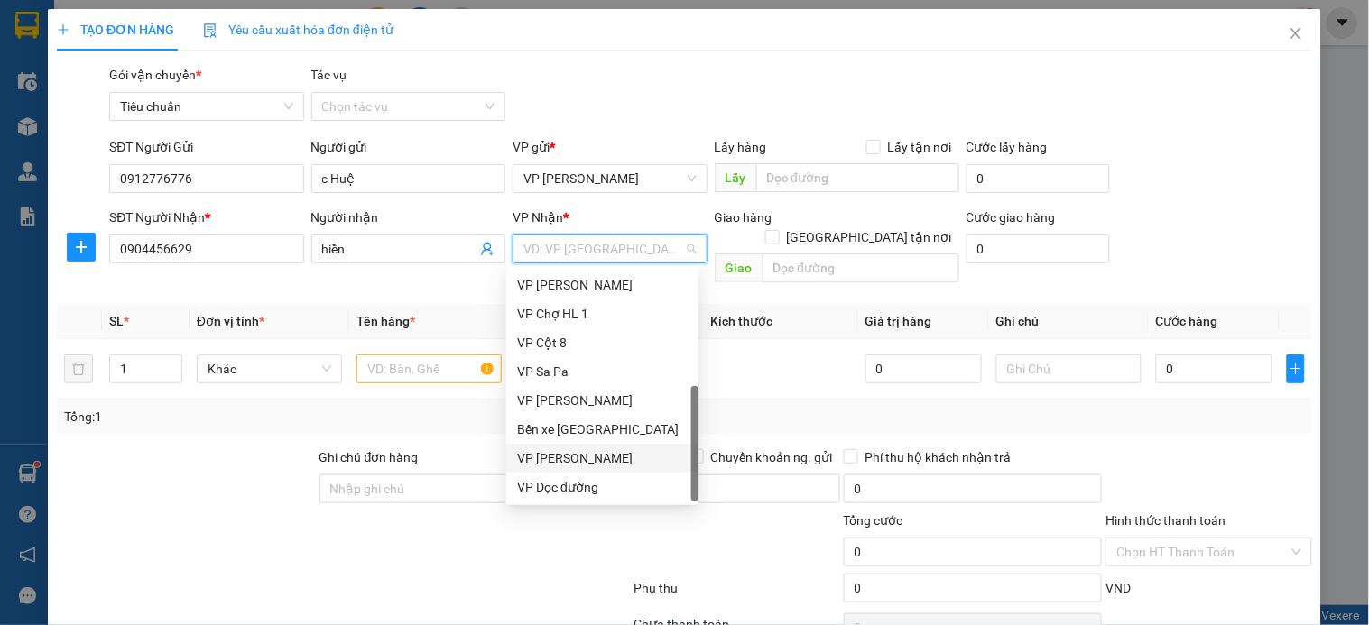
click at [623, 467] on div "VP [PERSON_NAME]" at bounding box center [602, 459] width 171 height 20
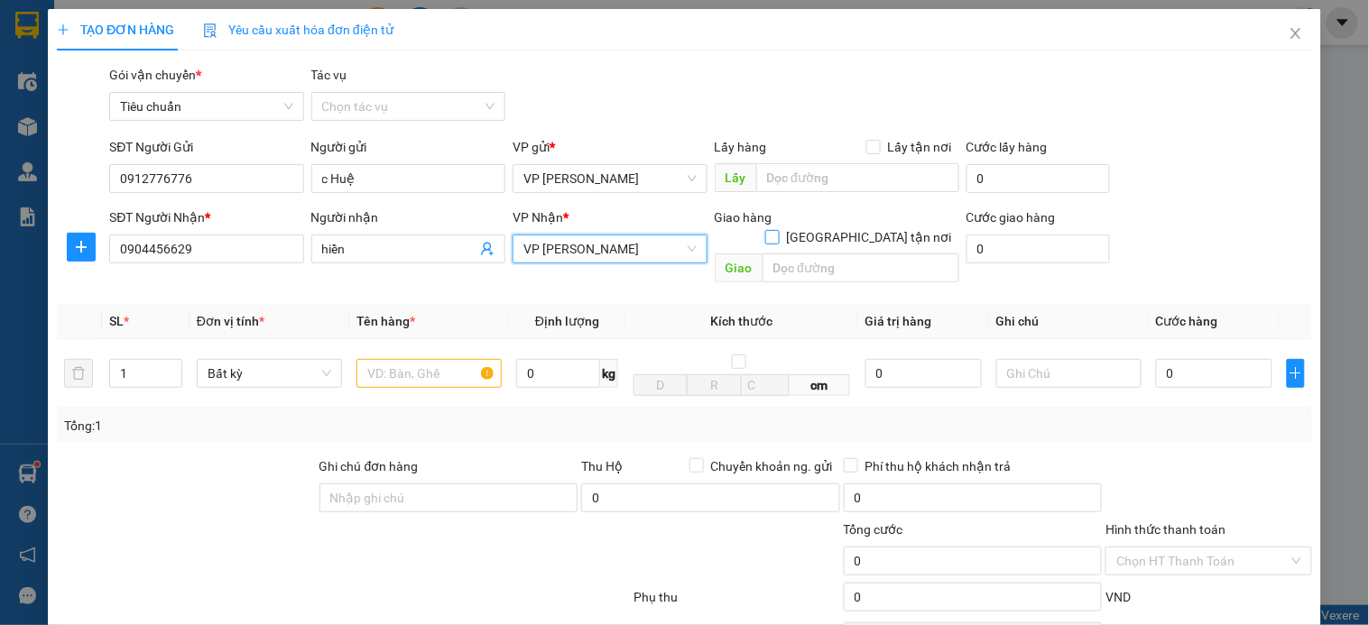
click at [857, 227] on label "[GEOGRAPHIC_DATA] tận nơi" at bounding box center [862, 237] width 194 height 20
click at [778, 230] on input "[GEOGRAPHIC_DATA] tận nơi" at bounding box center [771, 236] width 13 height 13
checkbox input "true"
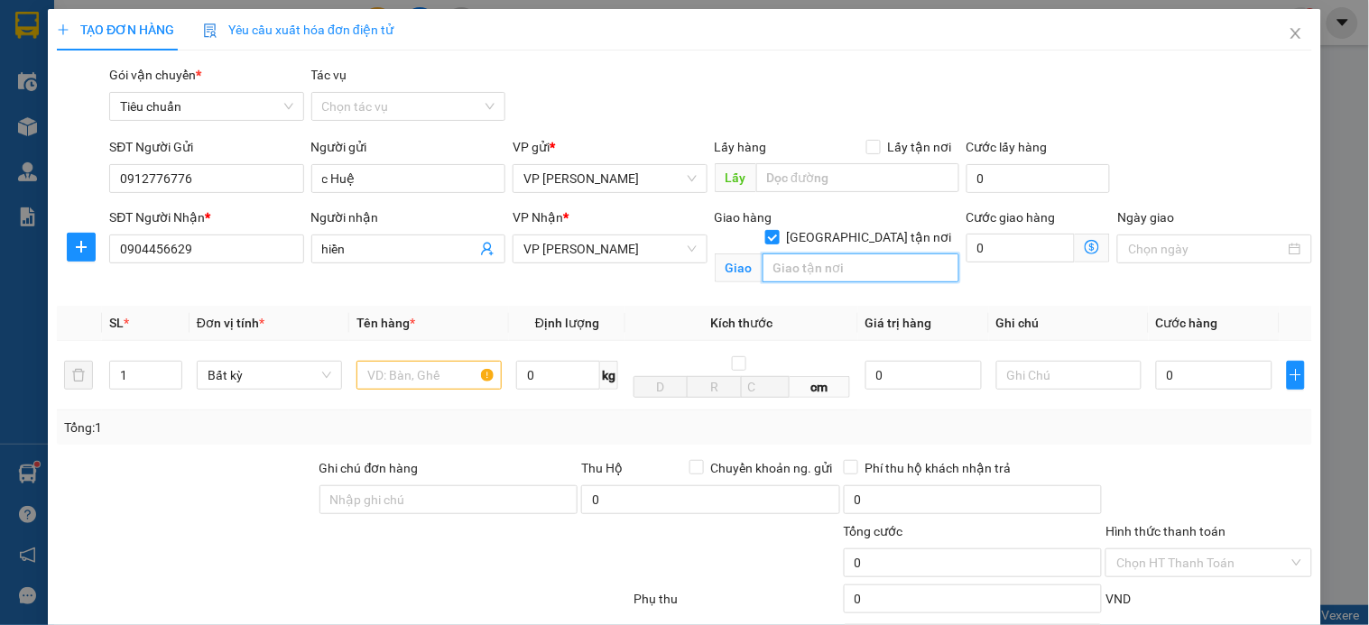
click at [834, 254] on input "text" at bounding box center [861, 268] width 197 height 29
click at [389, 377] on input "text" at bounding box center [428, 375] width 145 height 29
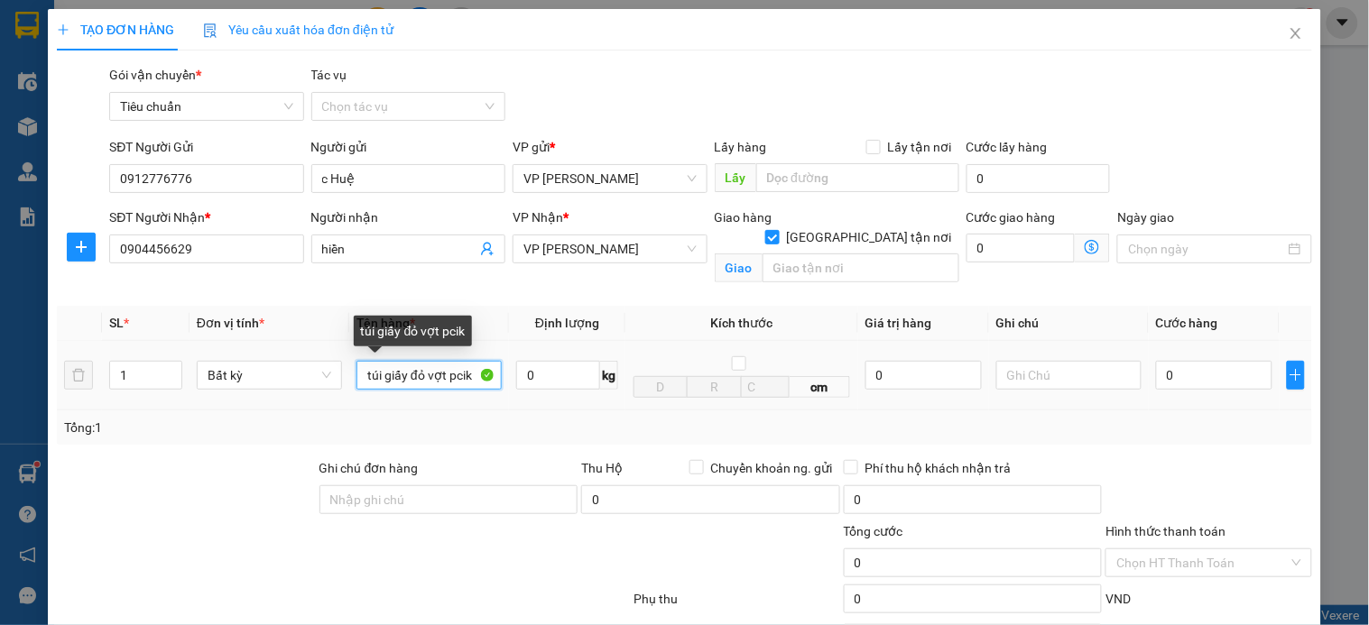
click at [453, 376] on input "túi giấy đỏ vợt pcik" at bounding box center [428, 375] width 145 height 29
click at [470, 380] on input "túi giấy đỏ vợt [PERSON_NAME]" at bounding box center [428, 375] width 145 height 29
type input "túi giấy đỏ vợt pick"
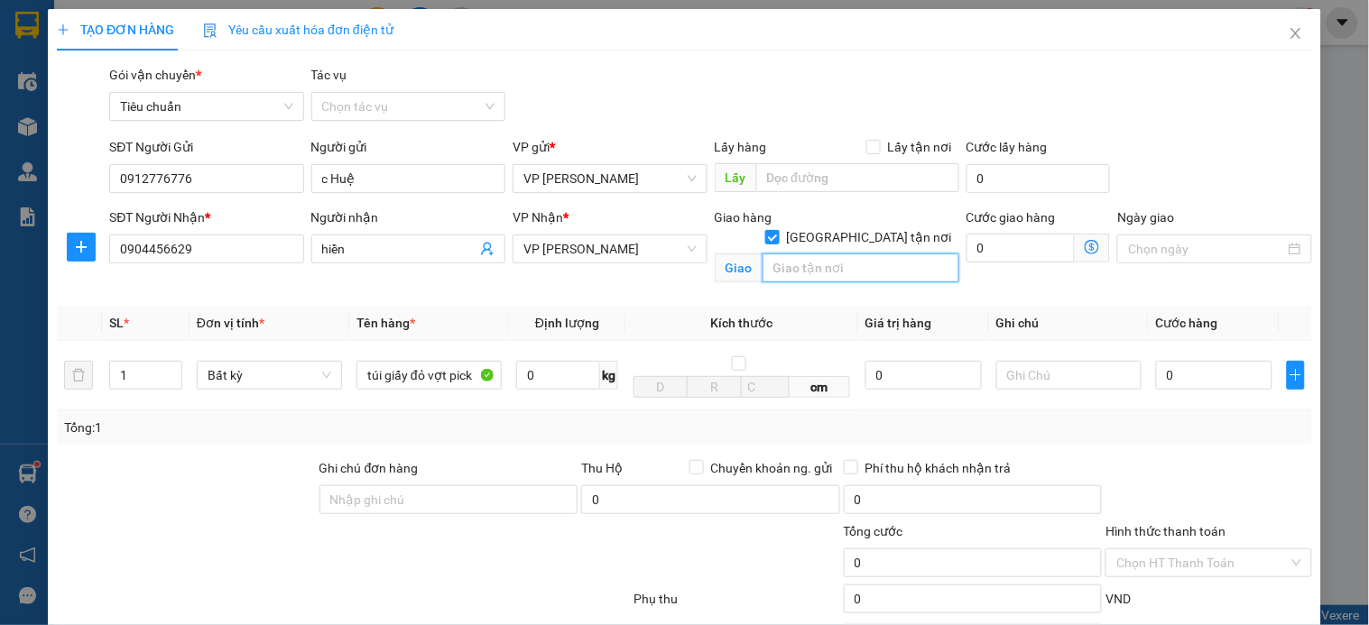
click at [831, 254] on input "text" at bounding box center [861, 268] width 197 height 29
type input "số 1 [PERSON_NAME] ,mỹ đình 2,nam từ liêm"
click at [1029, 239] on input "0" at bounding box center [1021, 248] width 109 height 29
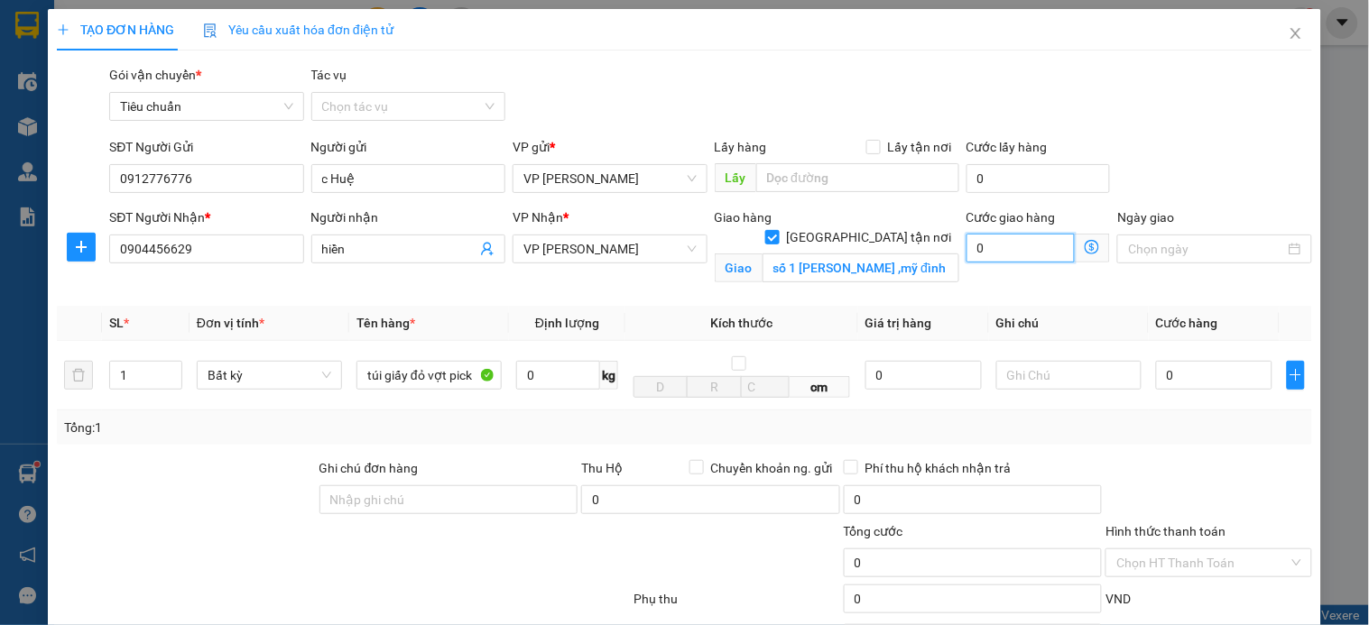
type input "5"
type input "50"
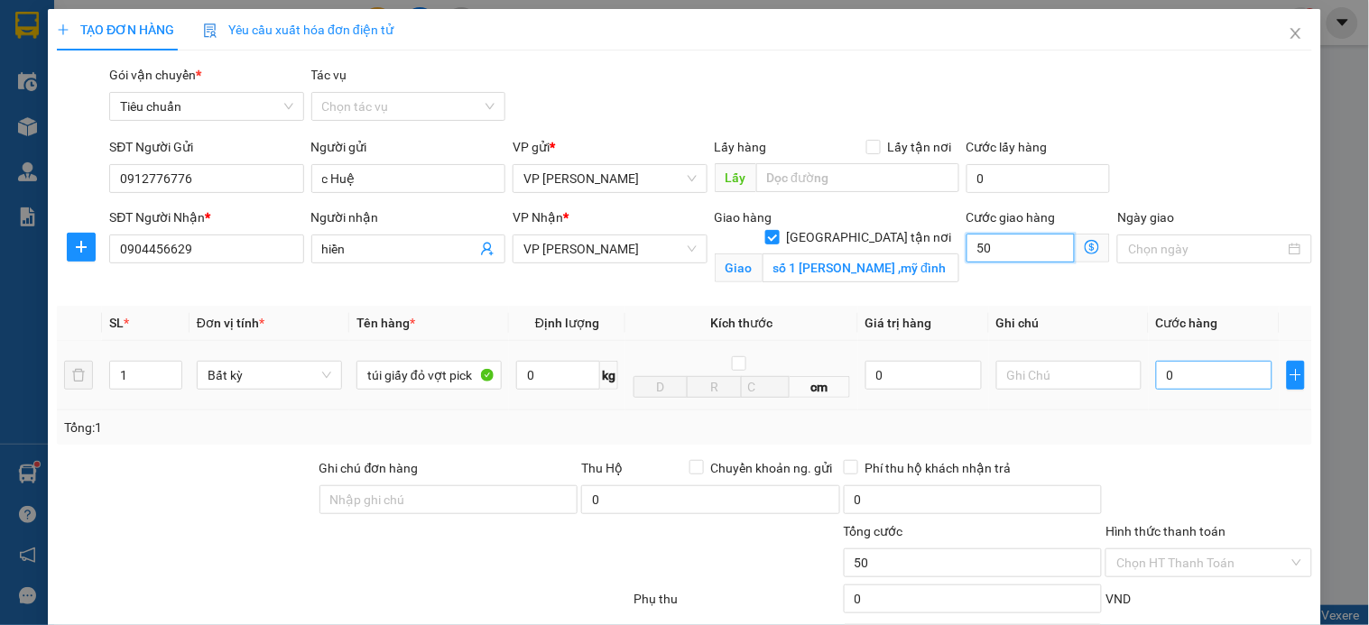
type input "50"
type input "50.000"
click at [1223, 385] on input "0" at bounding box center [1214, 375] width 116 height 29
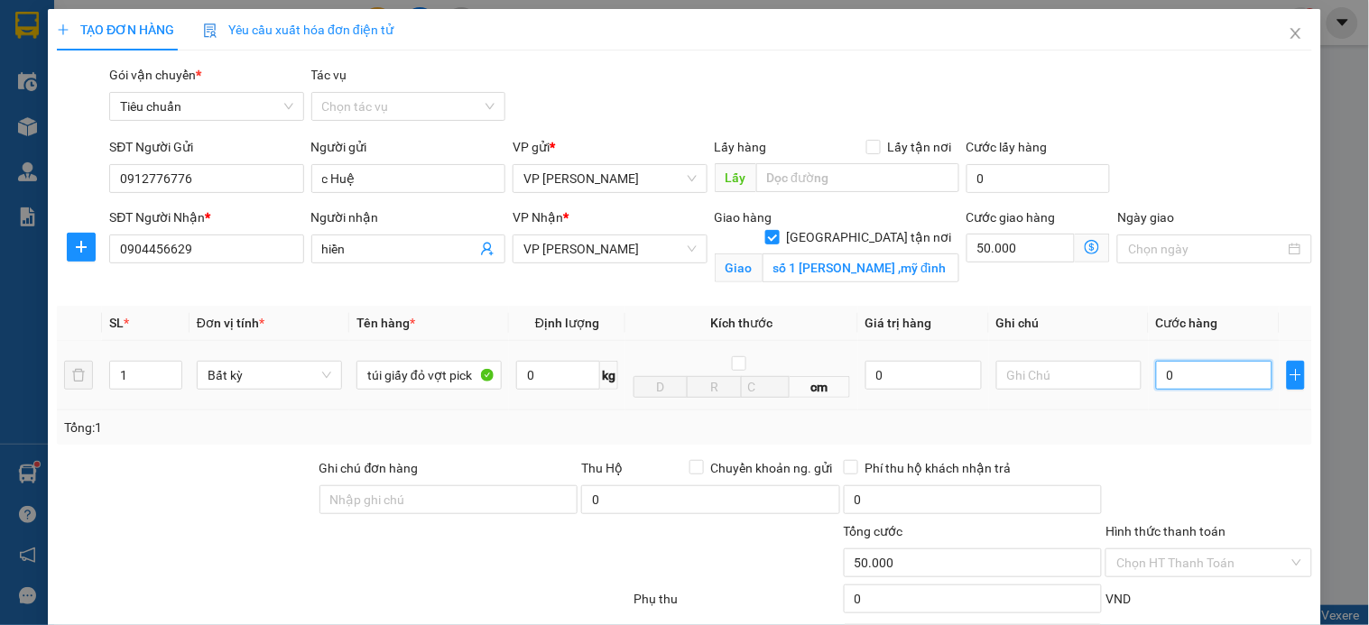
type input "5"
type input "50.005"
type input "50"
type input "50.050"
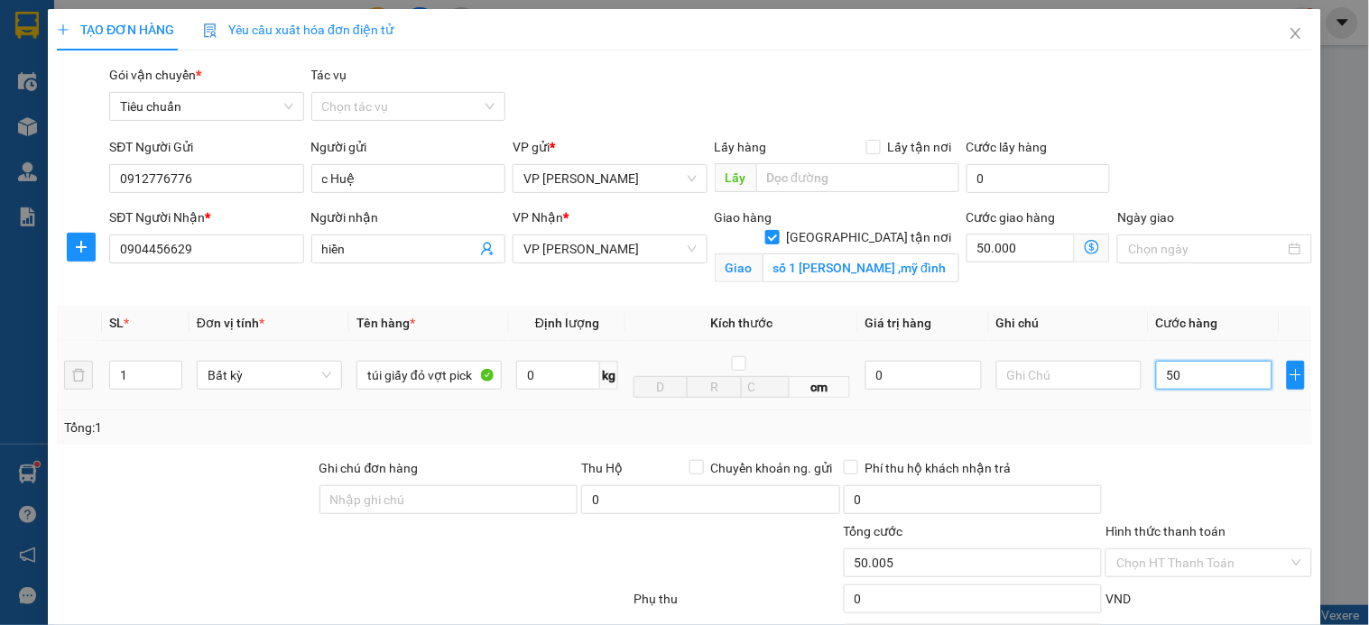
type input "50.050"
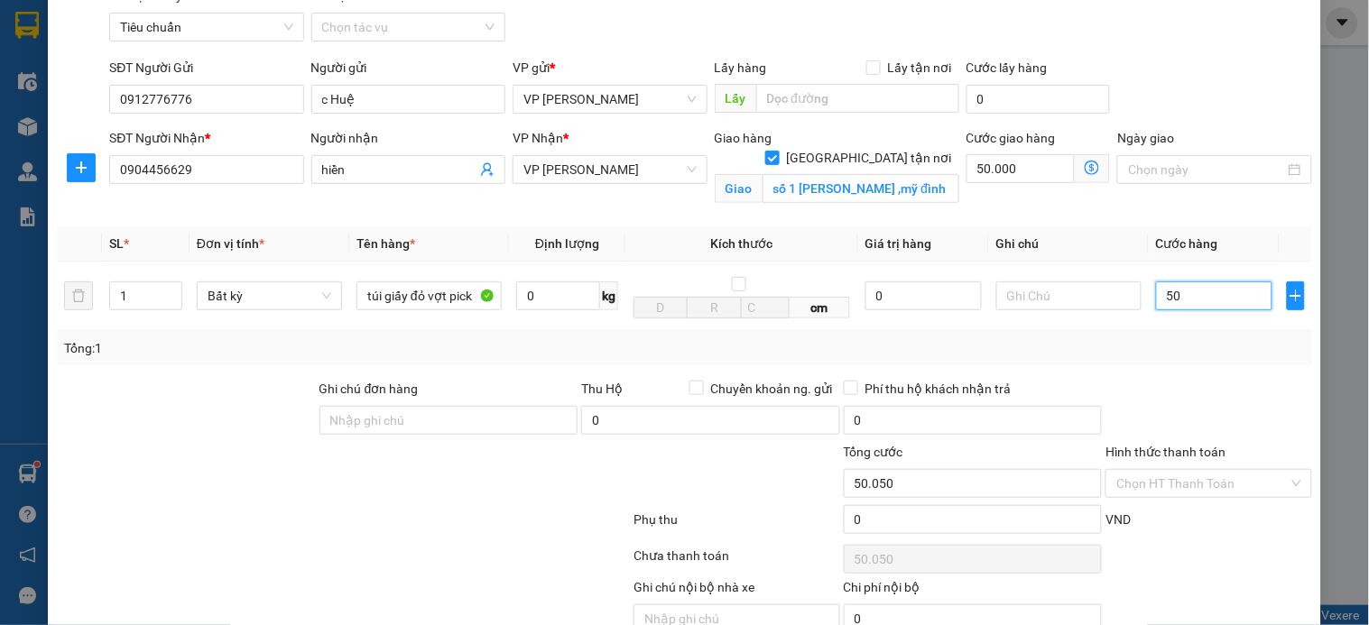
scroll to position [167, 0]
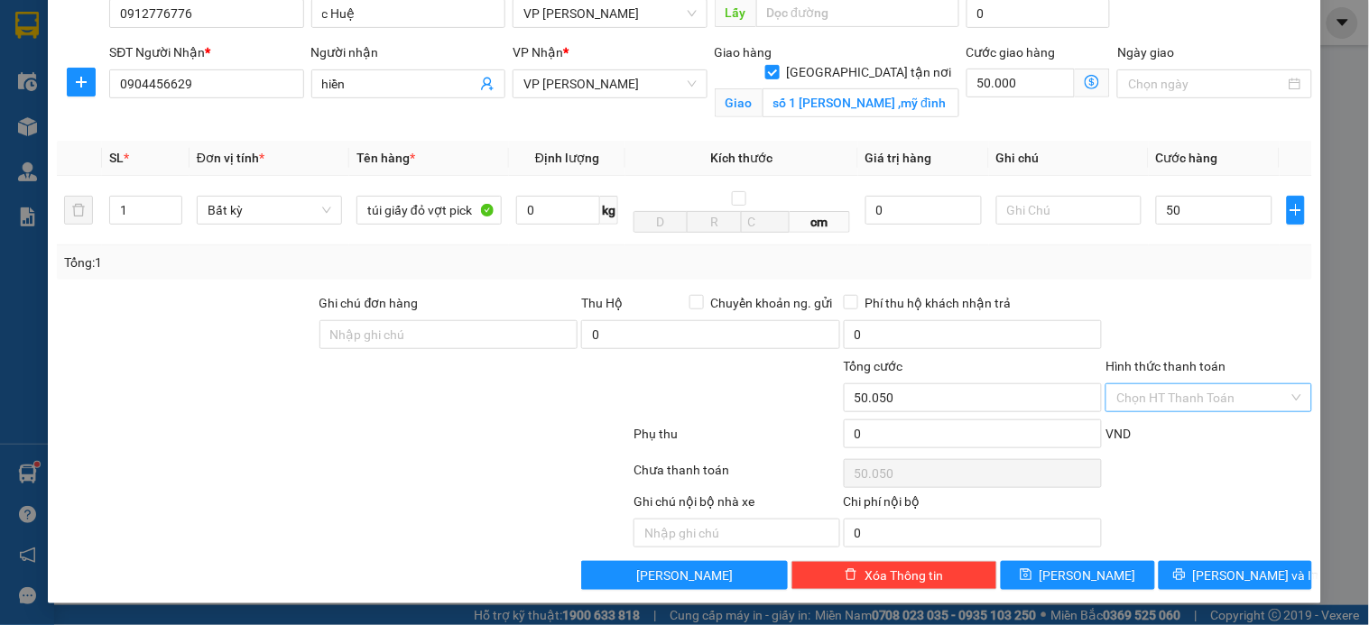
type input "50.000"
type input "100.000"
click at [1134, 395] on input "Hình thức thanh toán" at bounding box center [1201, 397] width 171 height 27
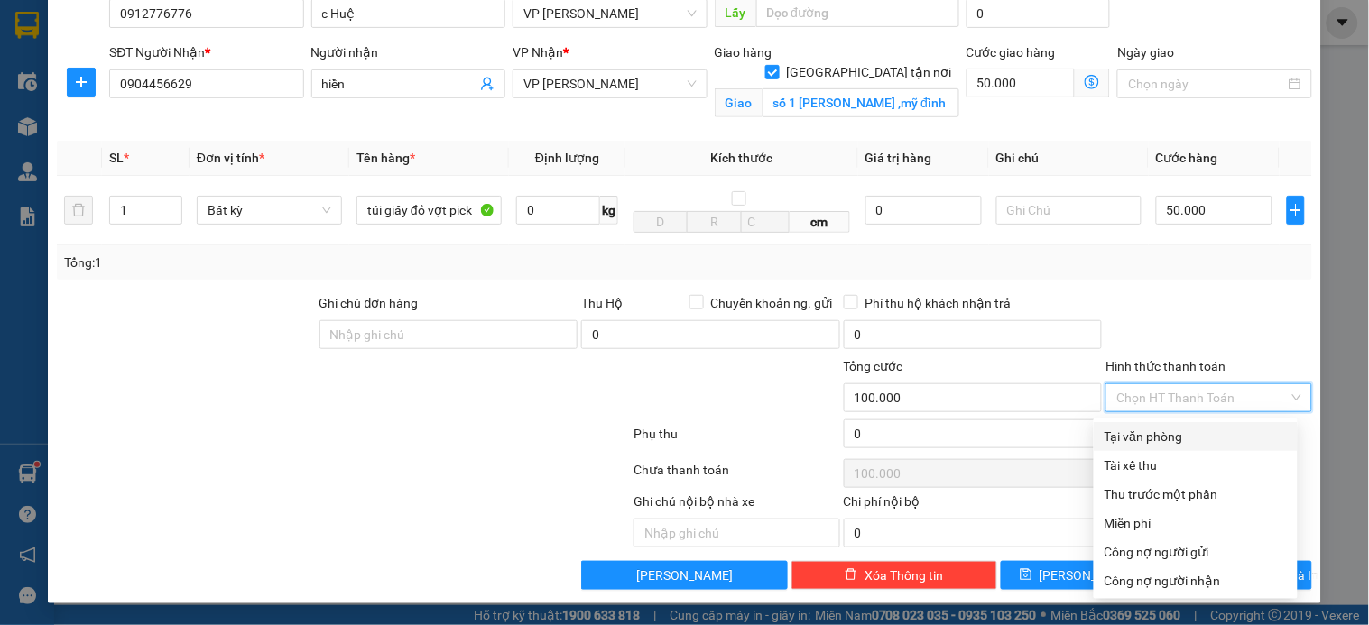
click at [1152, 434] on div "Tại văn phòng" at bounding box center [1196, 437] width 182 height 20
type input "0"
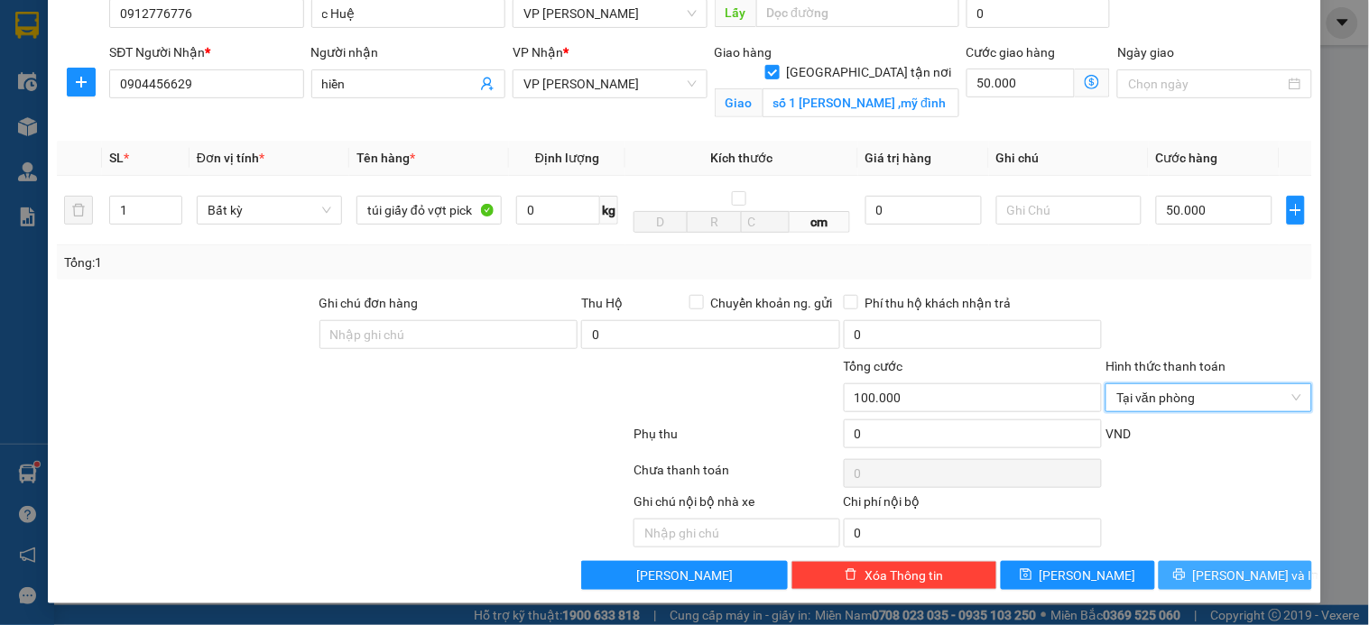
click at [1205, 566] on span "[PERSON_NAME] và In" at bounding box center [1256, 576] width 126 height 20
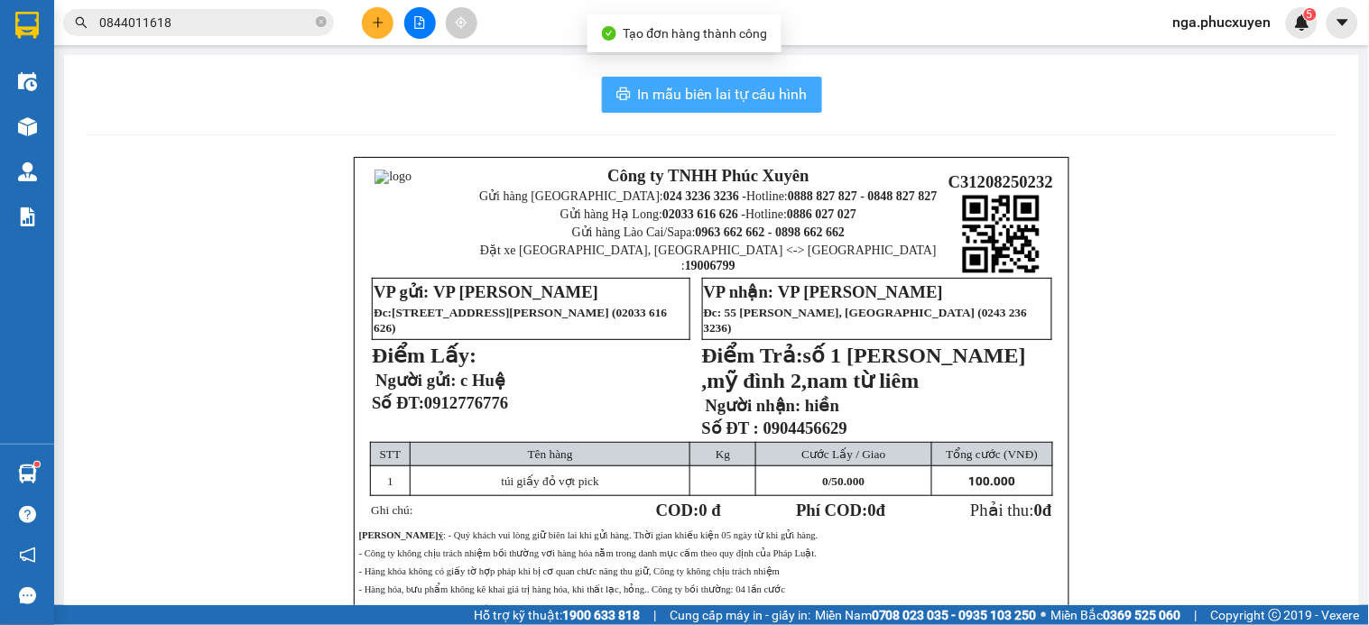
click at [749, 86] on span "In mẫu biên lai tự cấu hình" at bounding box center [723, 94] width 170 height 23
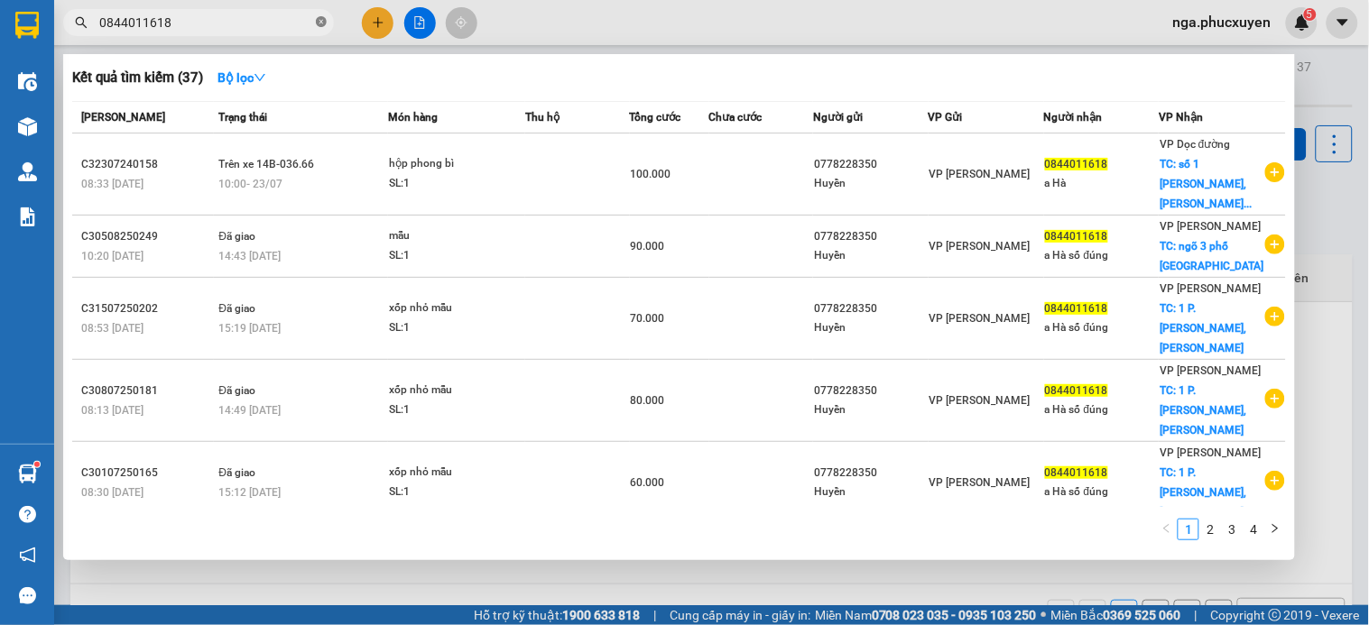
click at [316, 16] on icon "close-circle" at bounding box center [321, 21] width 11 height 11
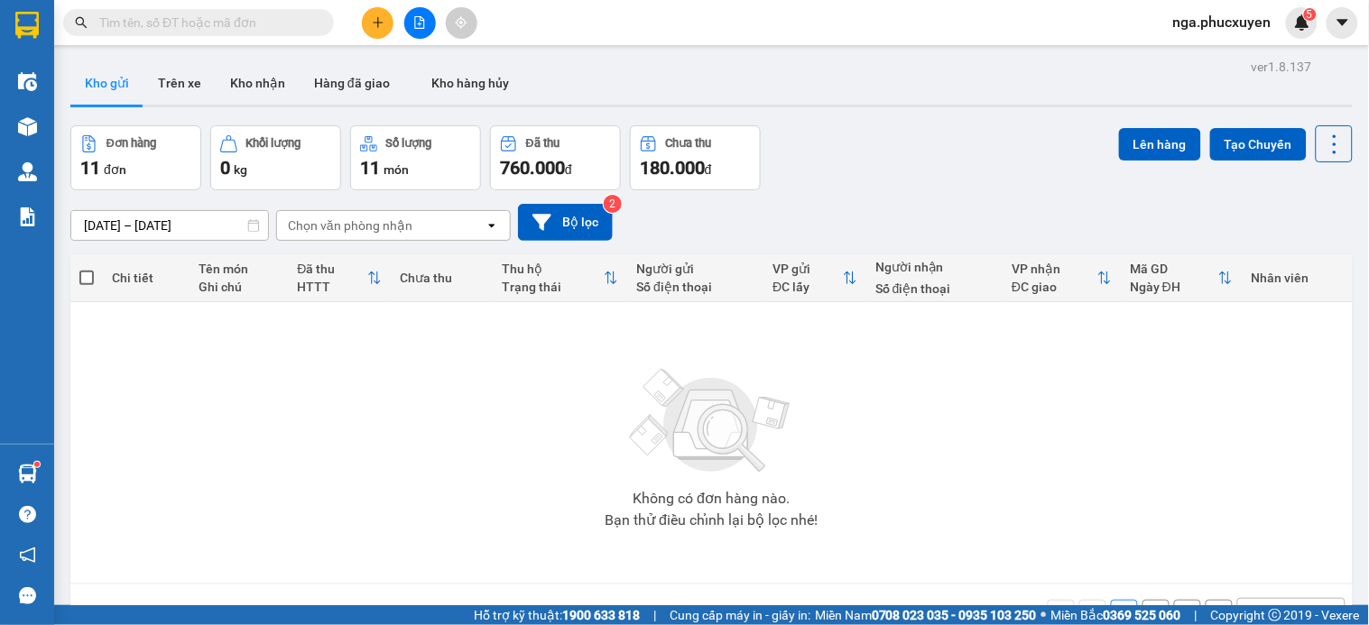
paste input "0336841989"
type input "0336841989"
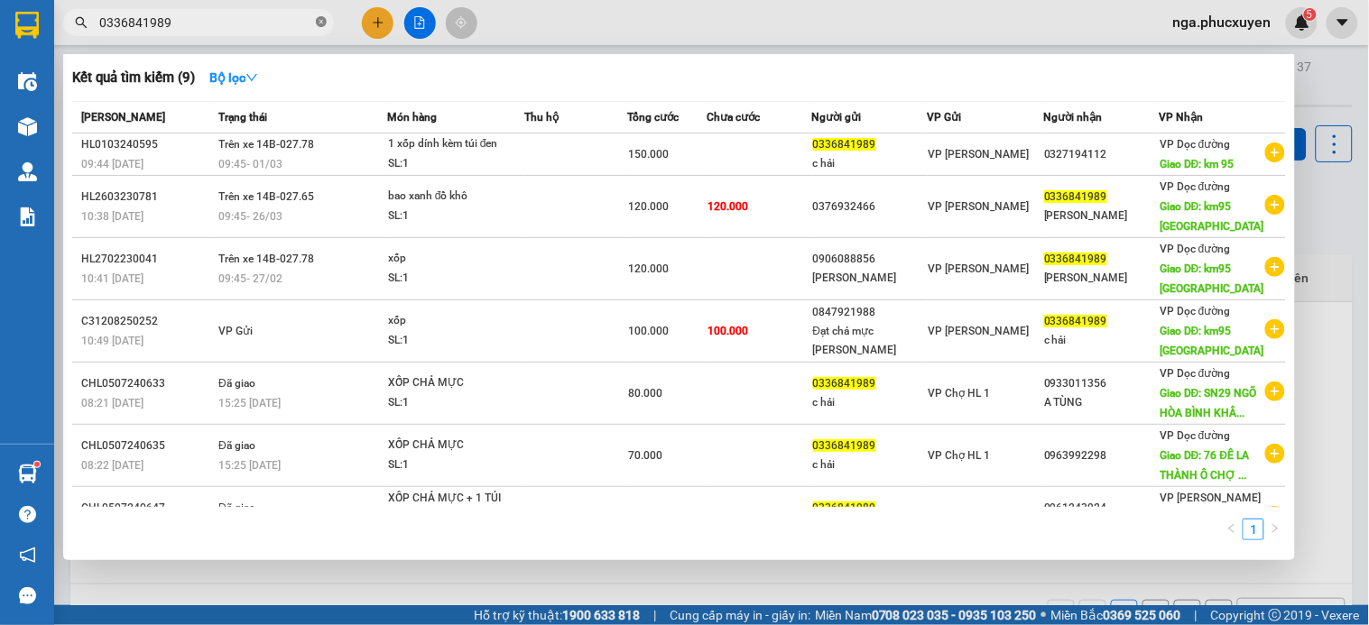
click at [319, 22] on icon "close-circle" at bounding box center [321, 21] width 11 height 11
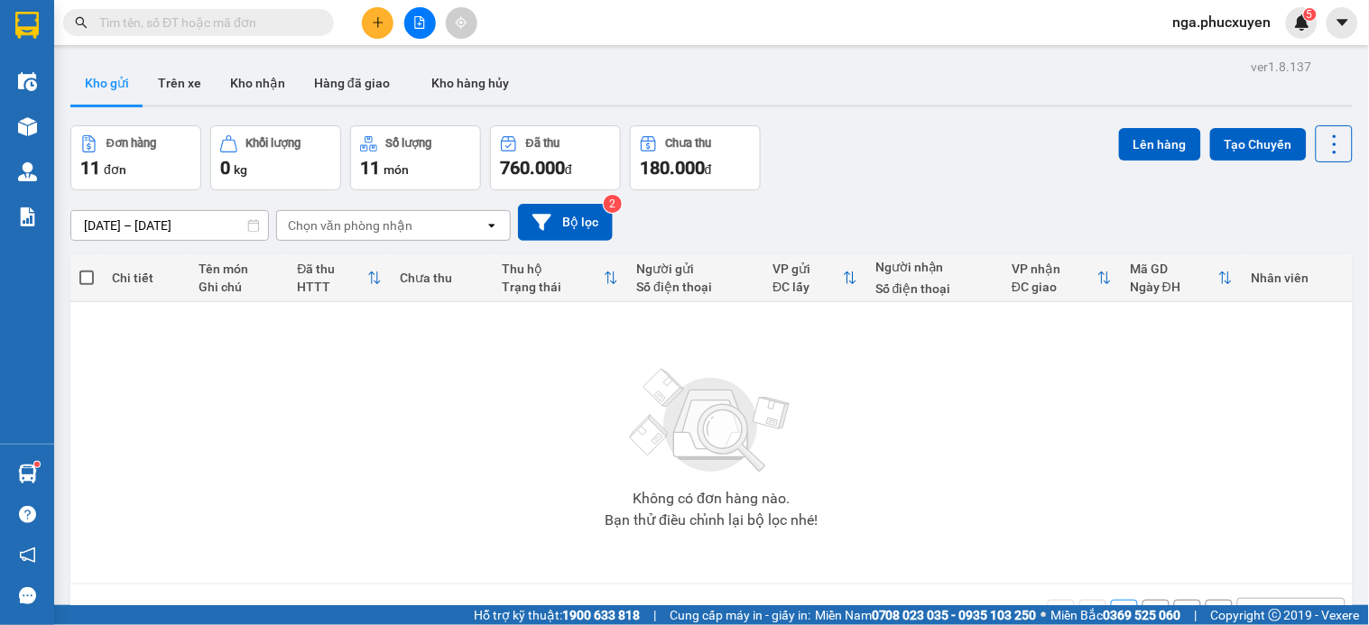
click at [935, 205] on div "[DATE] – [DATE] Press the down arrow key to interact with the calendar and sele…" at bounding box center [711, 222] width 1282 height 37
click at [374, 14] on button at bounding box center [378, 23] width 32 height 32
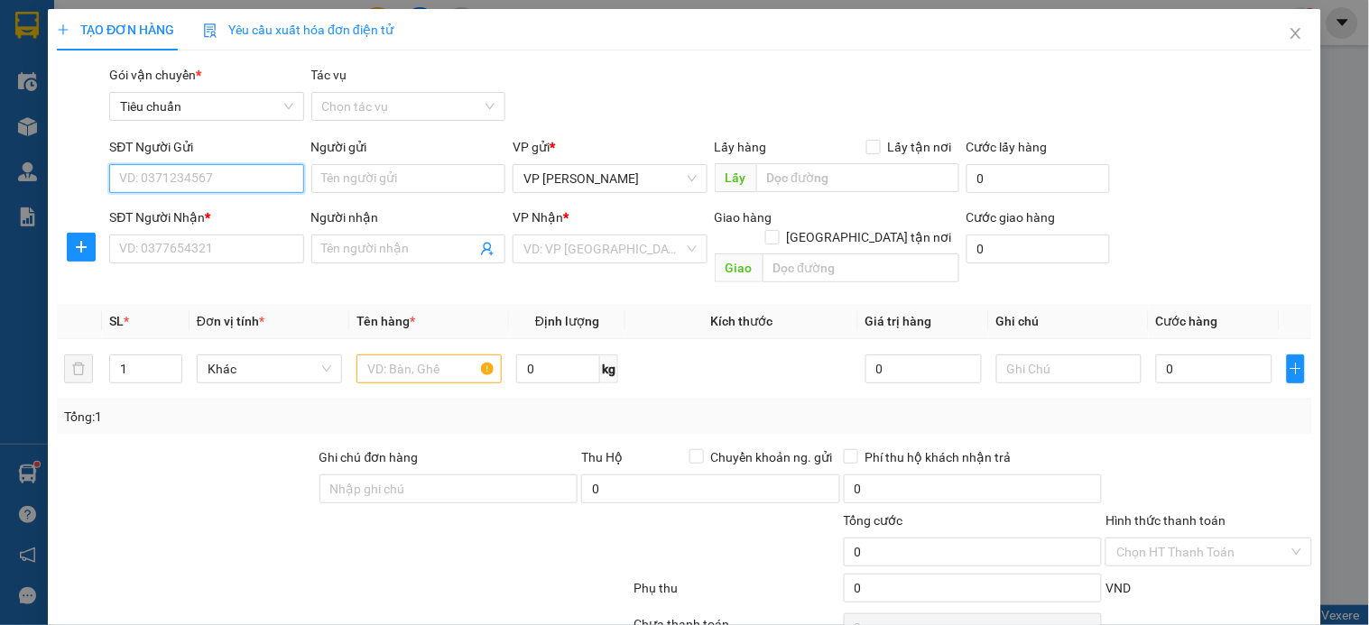
click at [244, 174] on input "SĐT Người Gửi" at bounding box center [206, 178] width 194 height 29
type input "0974061265"
click at [237, 215] on div "0974061265 - cô Ngoan" at bounding box center [204, 215] width 171 height 20
type input "cô [PERSON_NAME]"
type input "0974061265"
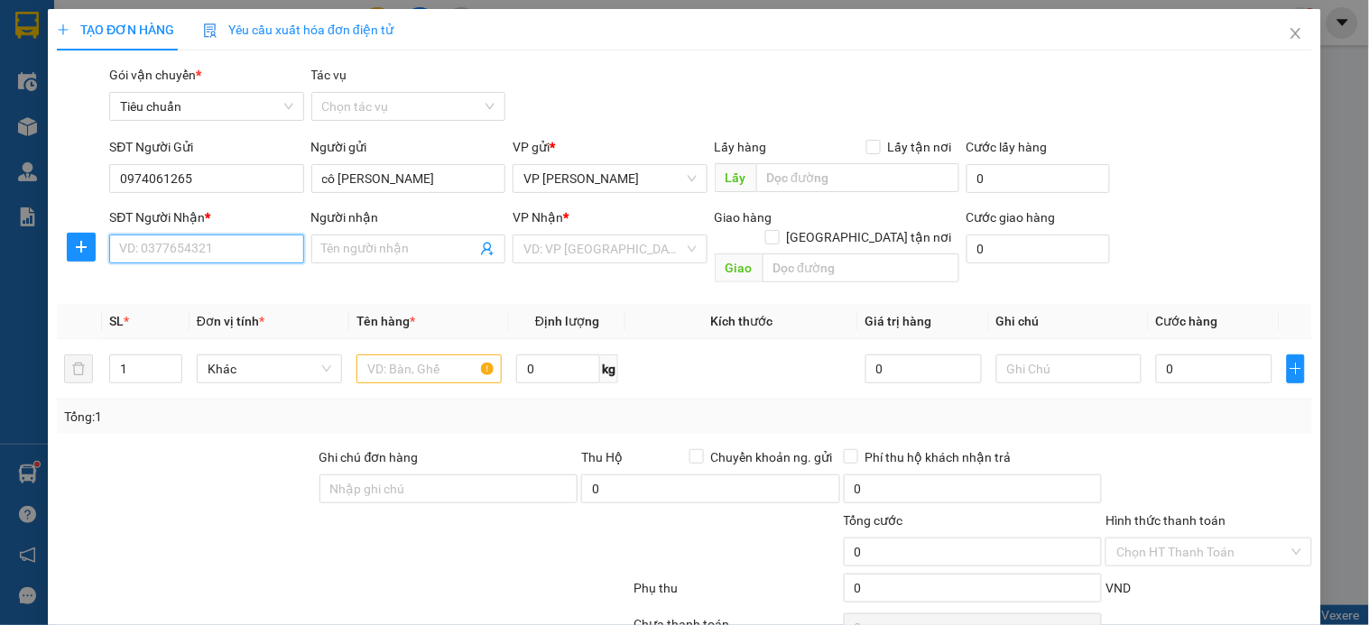
click at [239, 249] on input "SĐT Người Nhận *" at bounding box center [206, 249] width 194 height 29
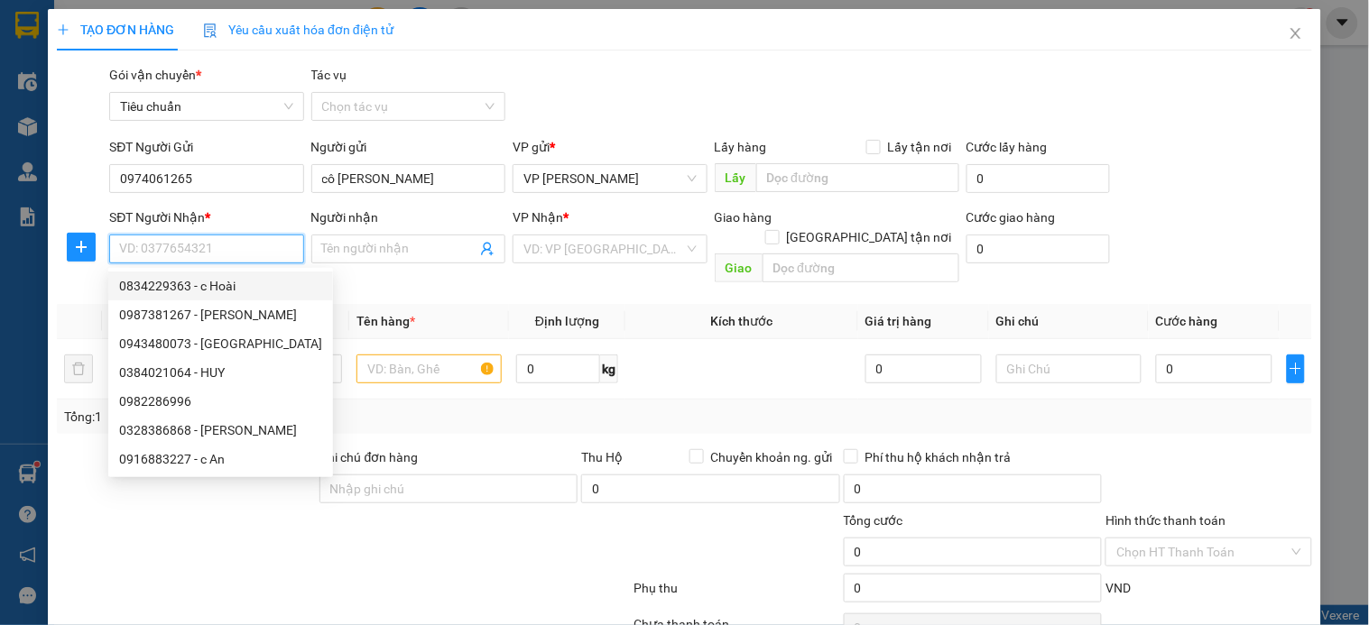
click at [269, 254] on input "SĐT Người Nhận *" at bounding box center [206, 249] width 194 height 29
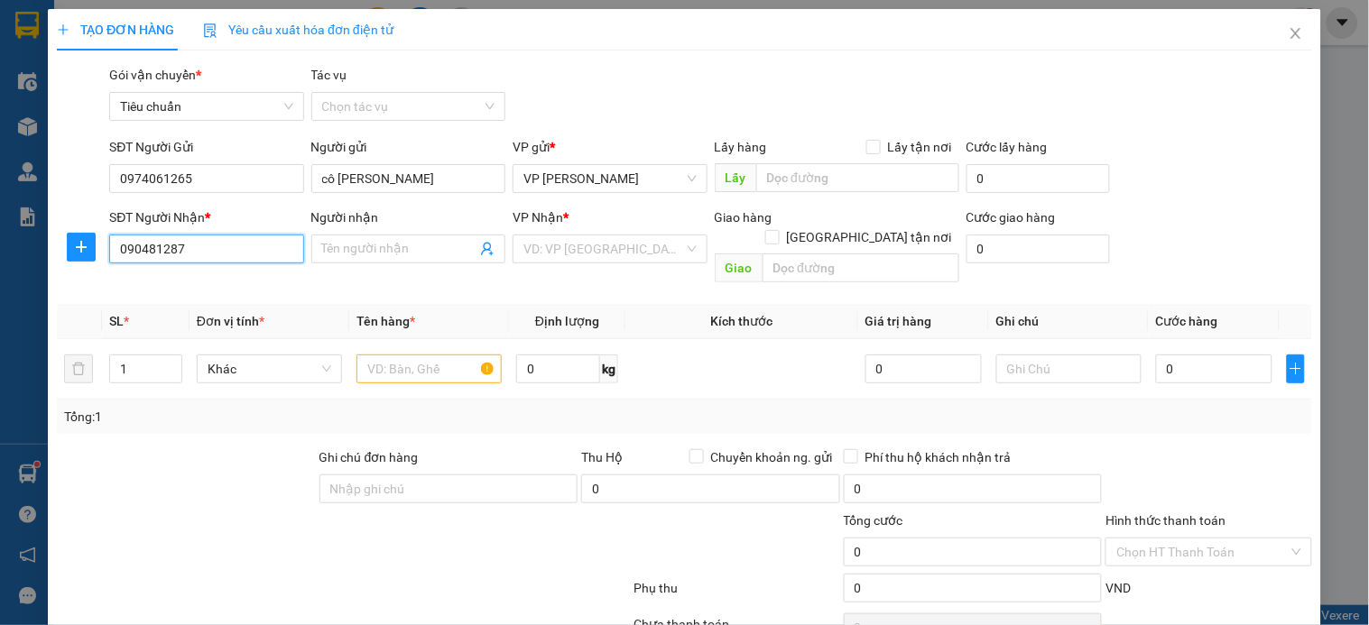
type input "0904812879"
click at [245, 281] on div "0904812879 - oanh kiều" at bounding box center [204, 286] width 171 height 20
type input "oanh kiều"
checkbox input "true"
type input "ngõ 6 dương đình nghệ, [GEOGRAPHIC_DATA], [GEOGRAPHIC_DATA]"
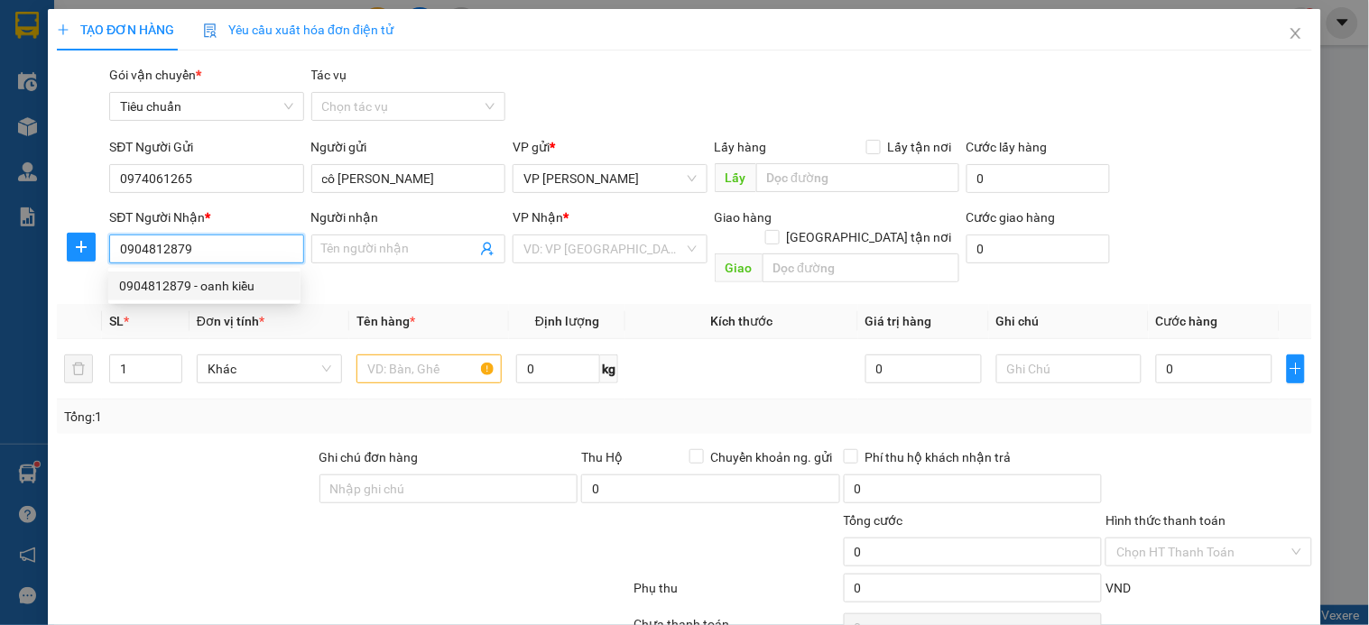
type input "40.000"
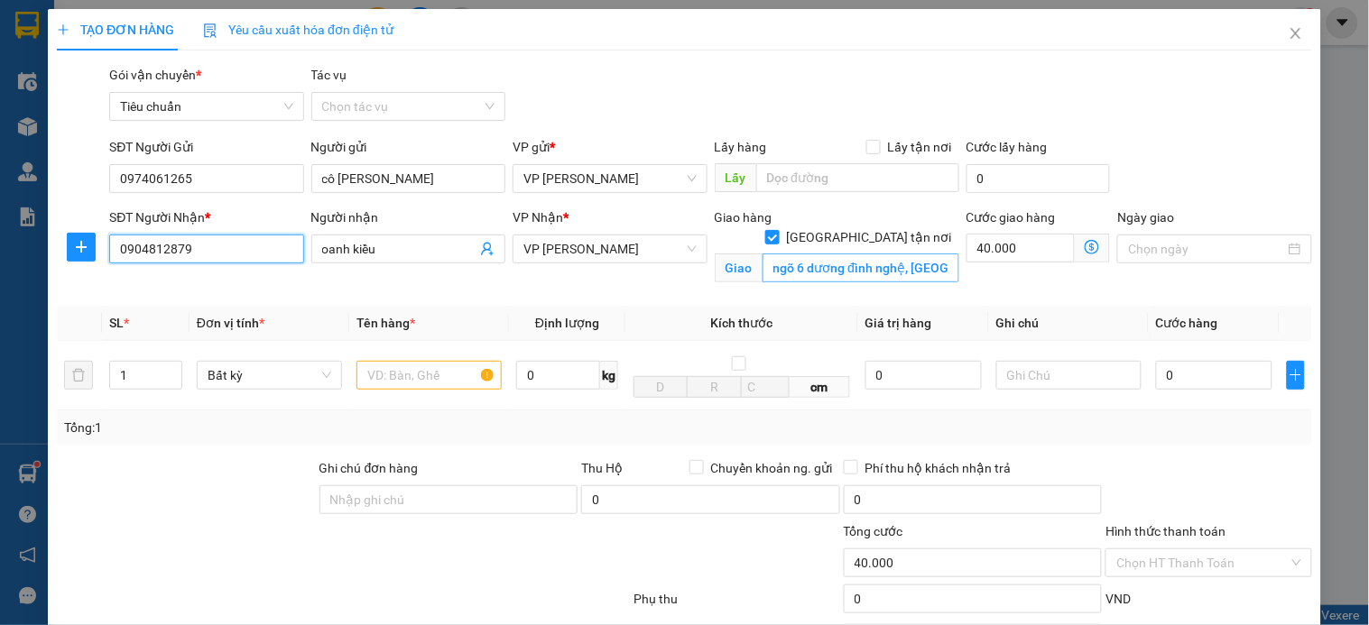
type input "0904812879"
click at [839, 254] on input "ngõ 6 dương đình nghệ, [GEOGRAPHIC_DATA], [GEOGRAPHIC_DATA]" at bounding box center [861, 268] width 197 height 29
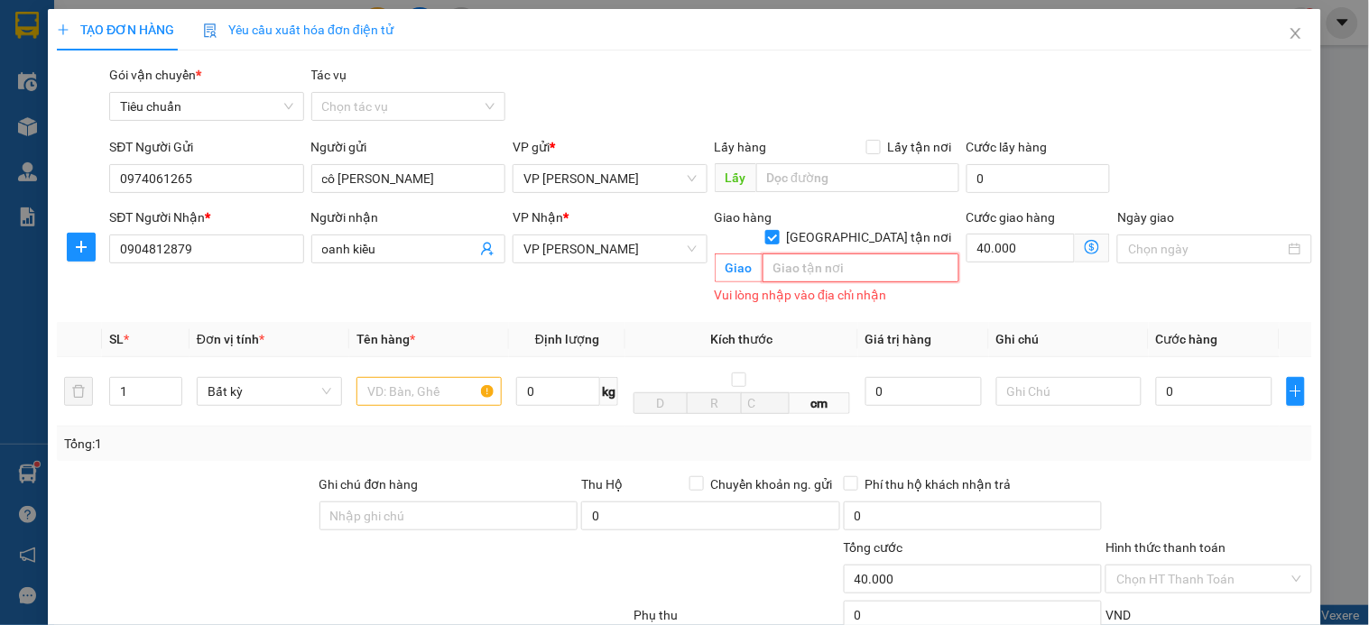
paste input "Bệnh viện E, 87-89 Đ. [PERSON_NAME], [GEOGRAPHIC_DATA], [GEOGRAPHIC_DATA], [GEO…"
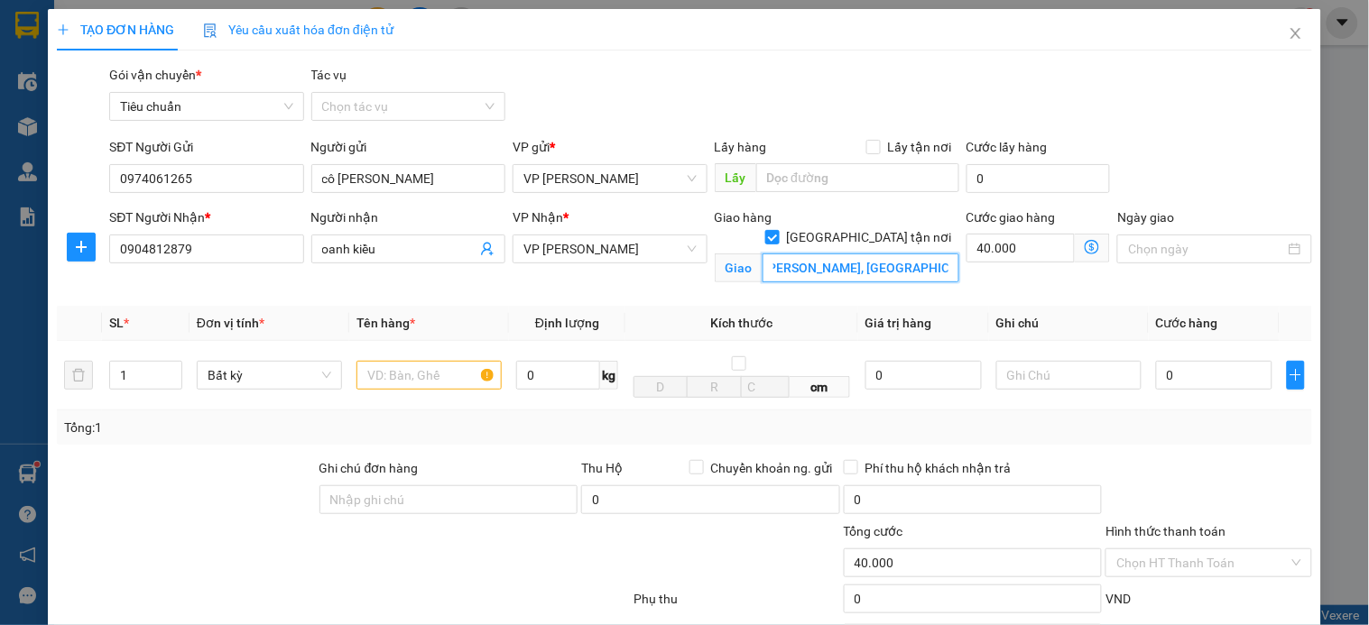
scroll to position [0, 132]
type input "Bệnh viện E, 87-89 Đ. [PERSON_NAME], [GEOGRAPHIC_DATA], [GEOGRAPHIC_DATA]"
click at [418, 382] on input "text" at bounding box center [428, 375] width 145 height 29
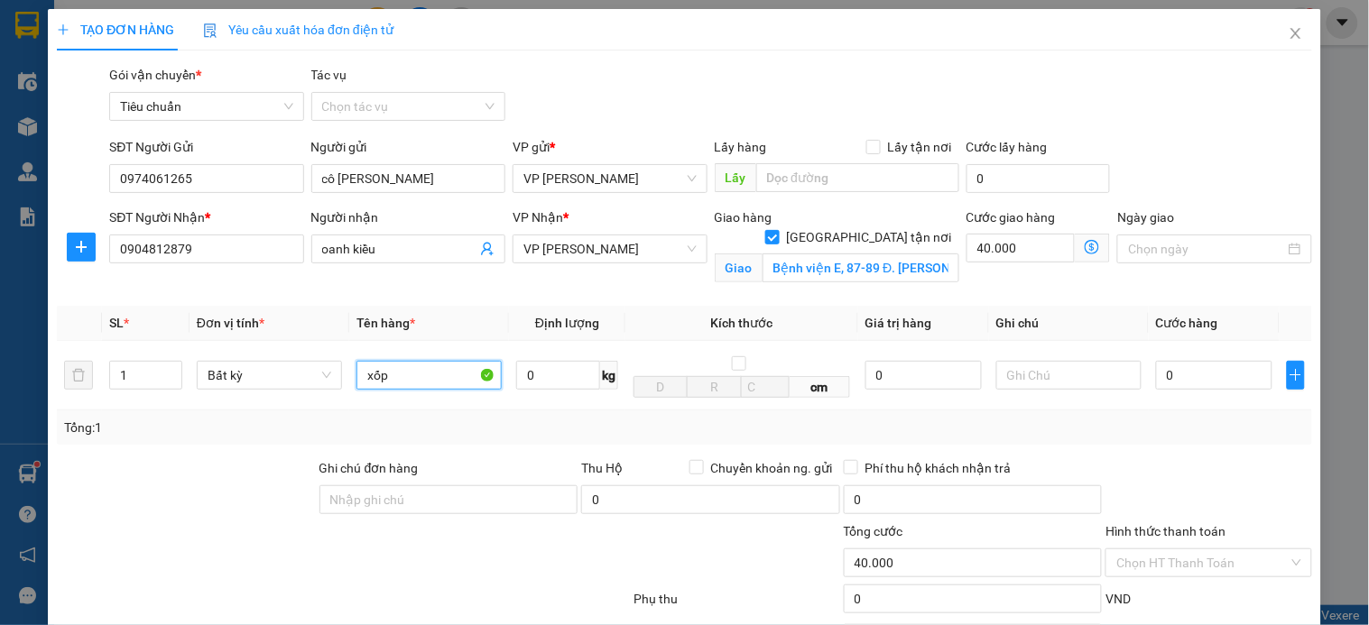
type input "xốp"
click at [1189, 381] on input "0" at bounding box center [1214, 375] width 116 height 29
type input "8"
type input "40.008"
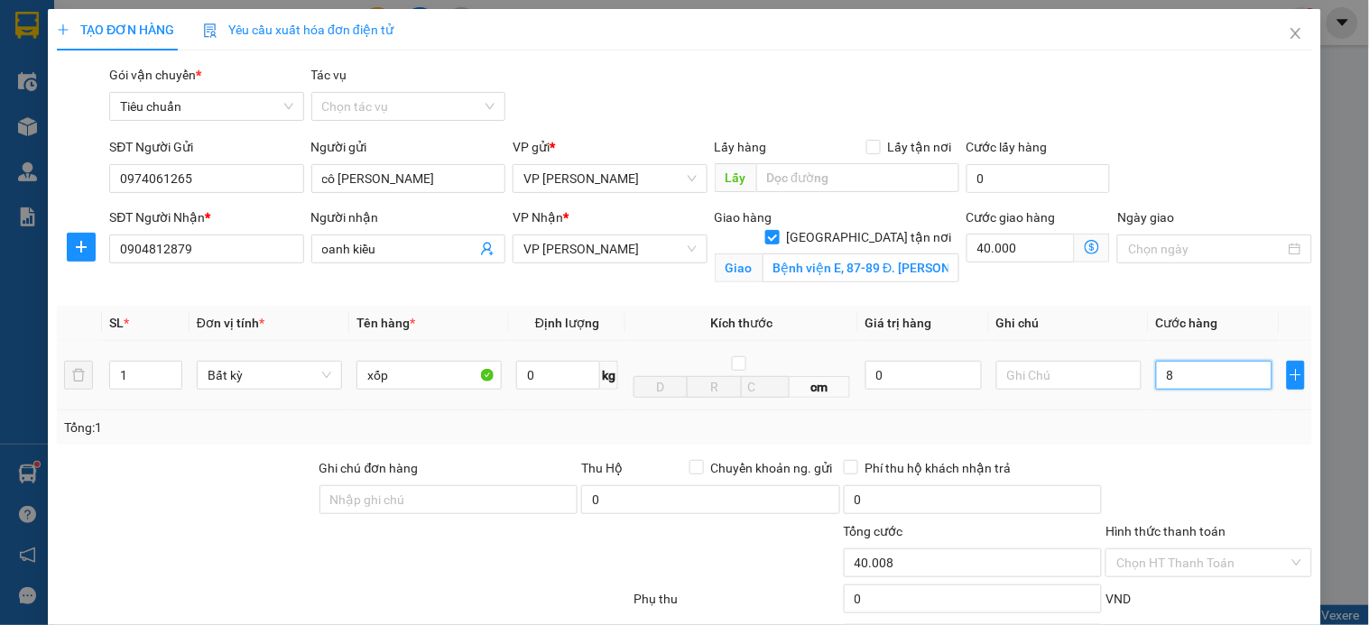
type input "80"
type input "40.080"
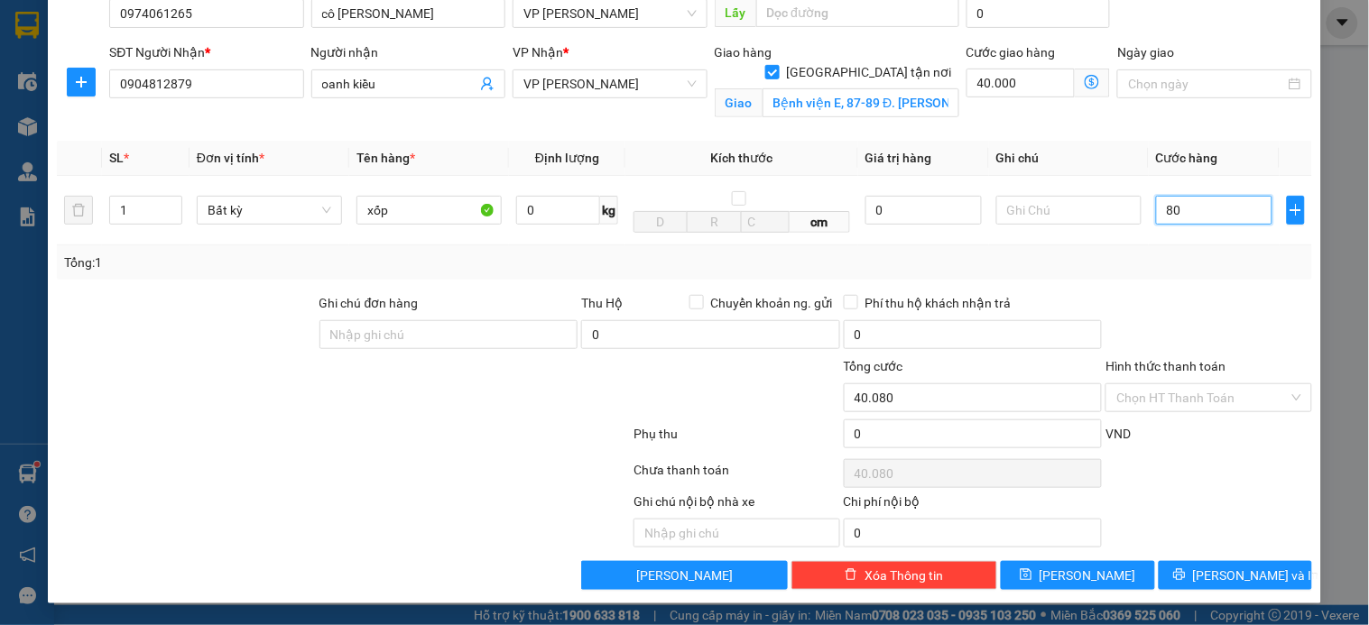
scroll to position [167, 0]
type input "80.000"
type input "120.000"
click at [1205, 571] on span "[PERSON_NAME] và In" at bounding box center [1256, 576] width 126 height 20
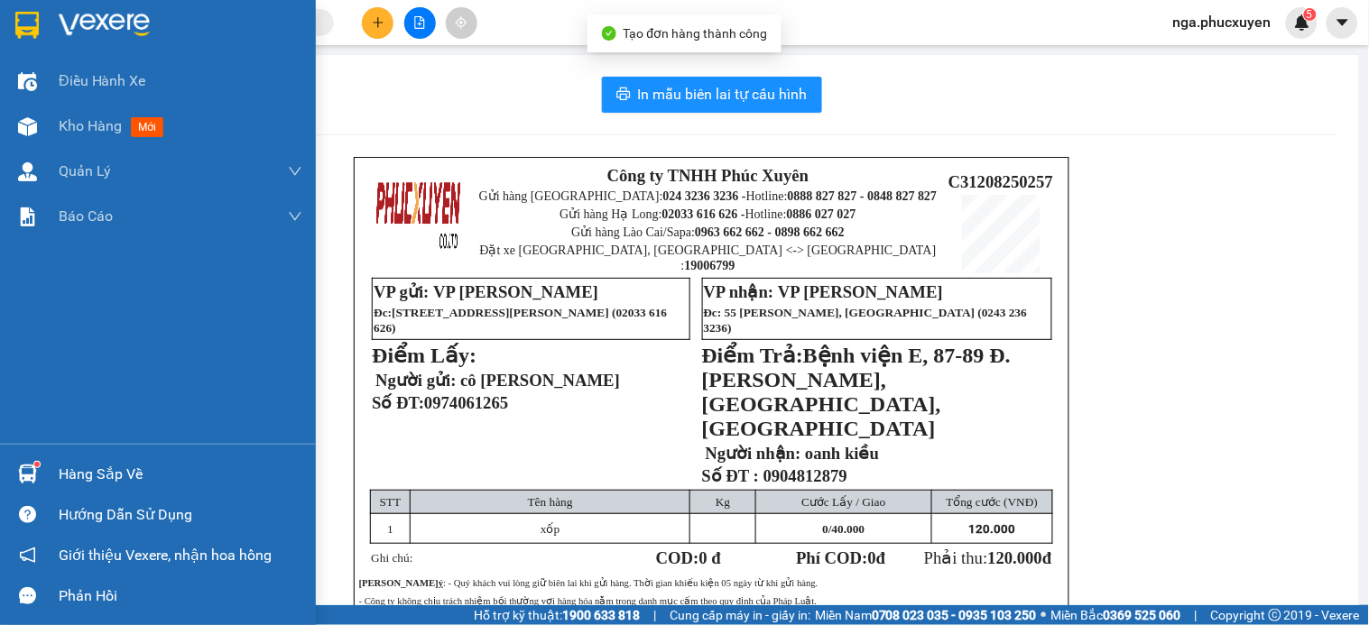
click at [37, 16] on img at bounding box center [26, 25] width 23 height 27
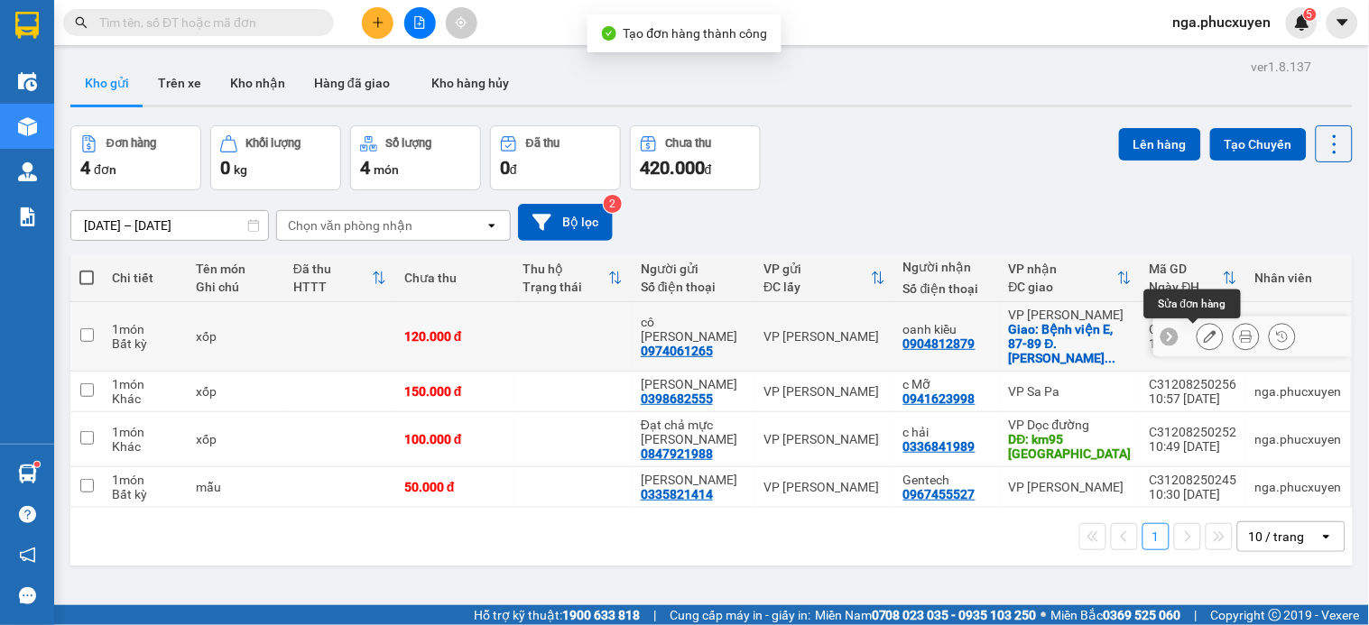
click at [1204, 334] on icon at bounding box center [1210, 336] width 13 height 13
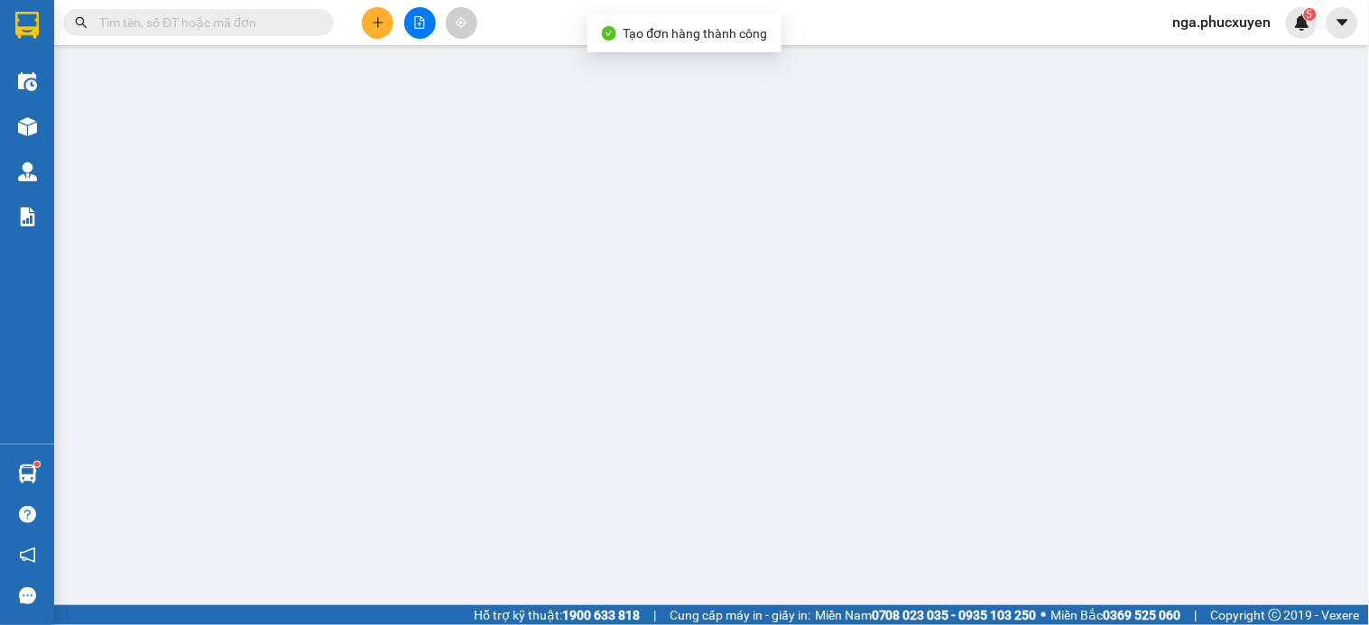
type input "0974061265"
type input "cô [PERSON_NAME]"
type input "0904812879"
type input "oanh kiều"
checkbox input "true"
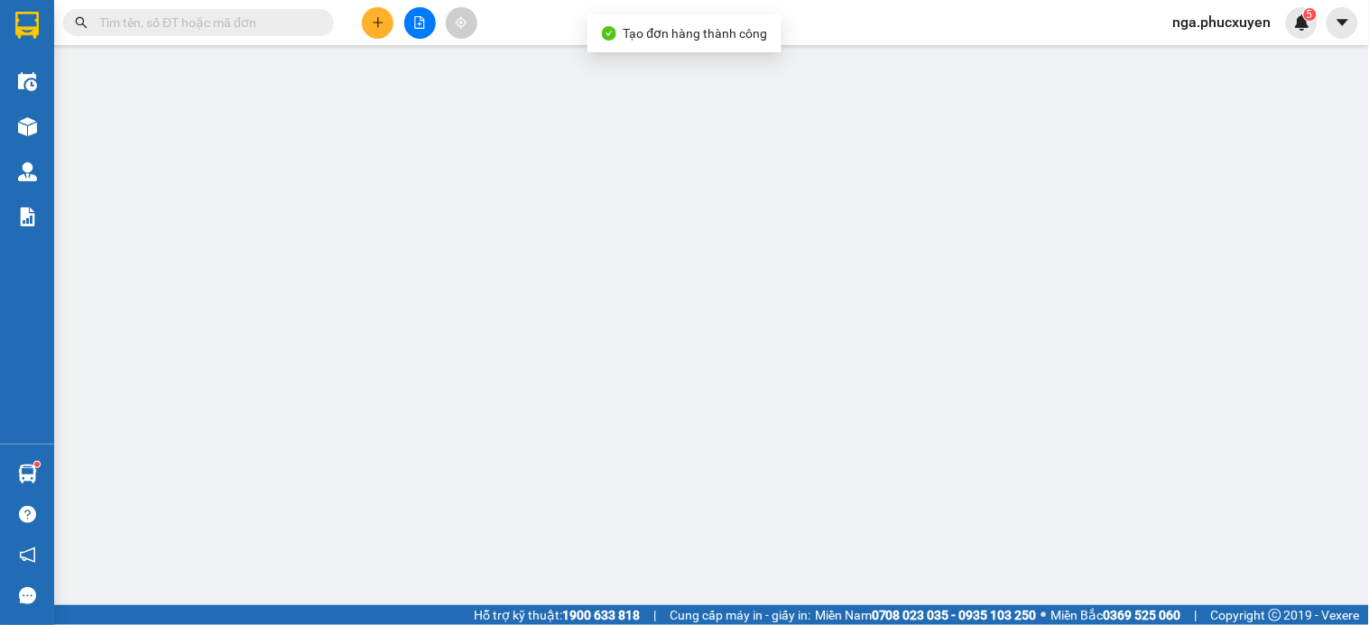
type input "Bệnh viện E, 87-89 Đ. [PERSON_NAME], [GEOGRAPHIC_DATA], [GEOGRAPHIC_DATA]"
type input "120.000"
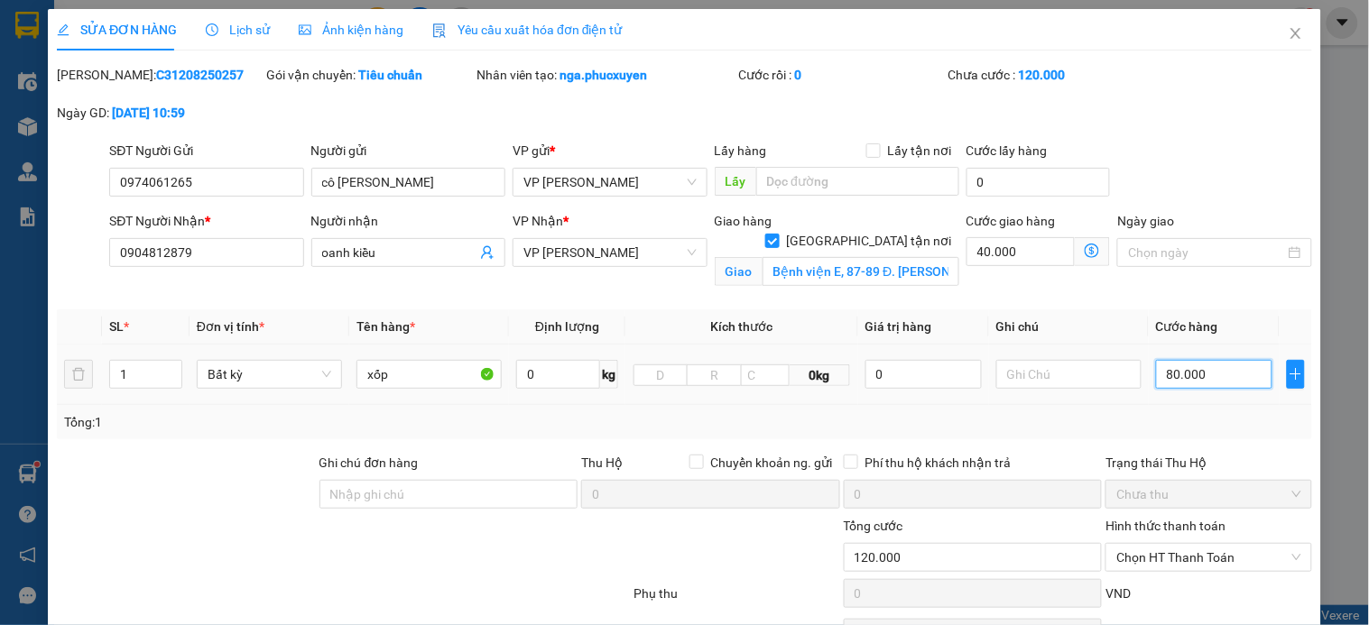
click at [1201, 385] on input "80.000" at bounding box center [1214, 374] width 116 height 29
click at [1221, 375] on input "80.000" at bounding box center [1214, 374] width 116 height 29
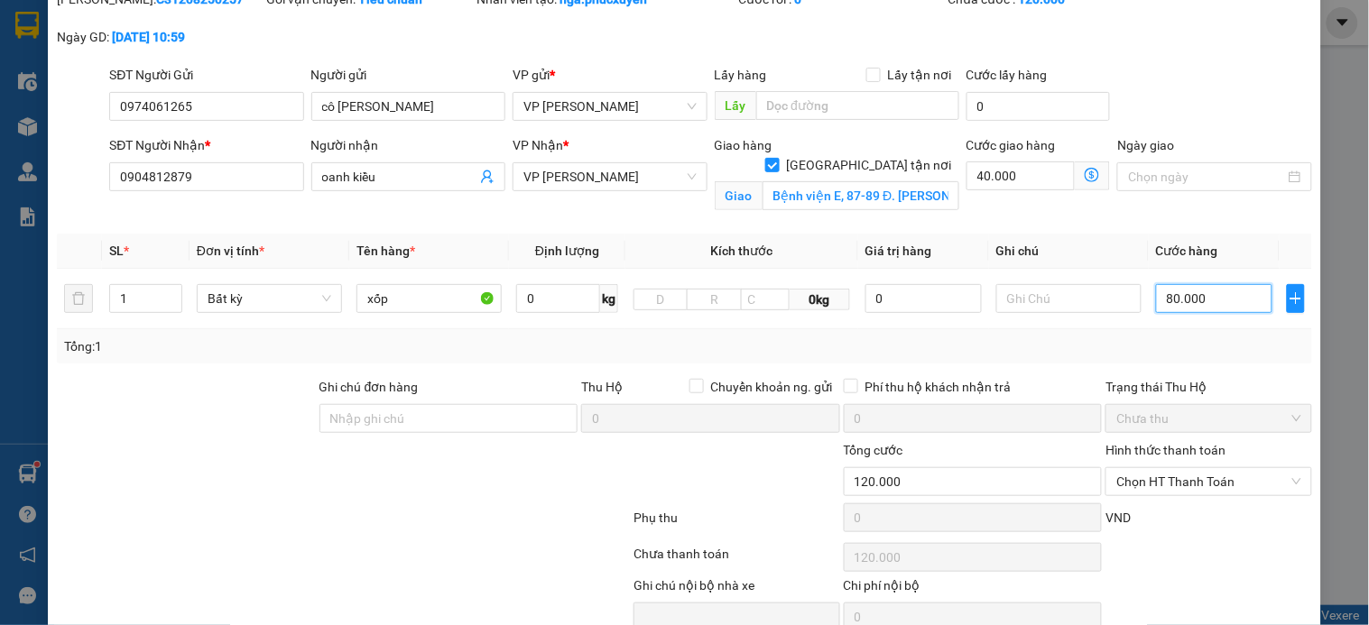
scroll to position [160, 0]
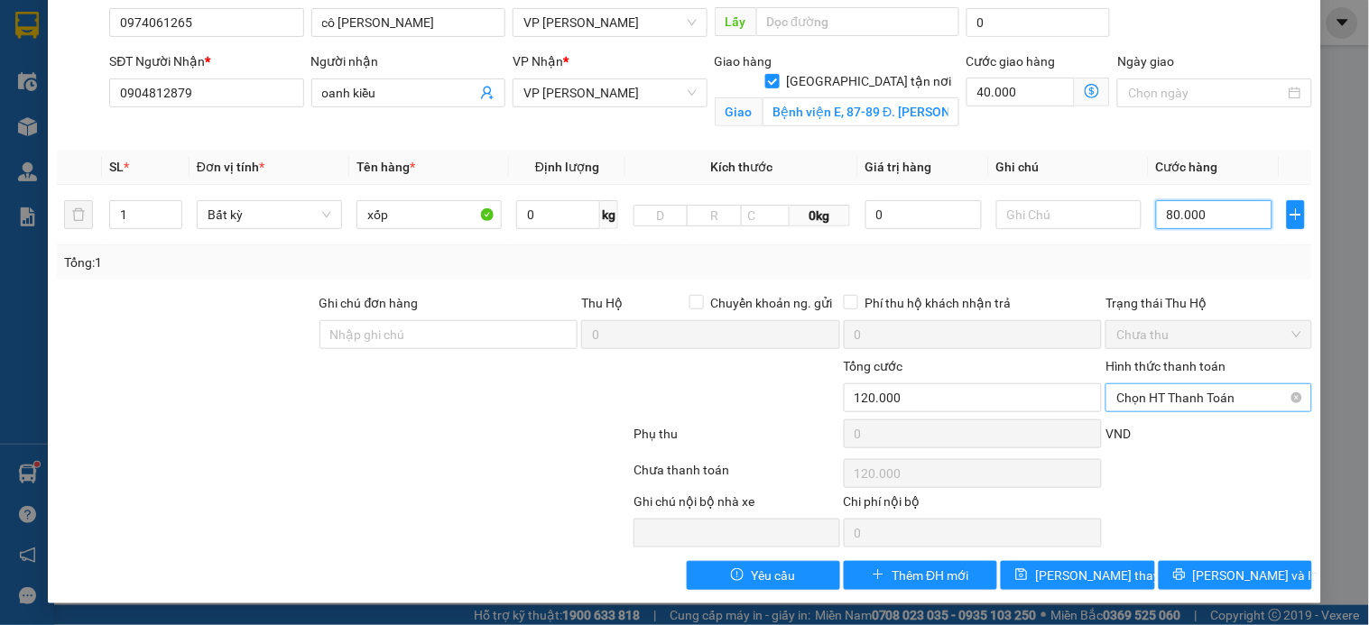
click at [1183, 395] on span "Chọn HT Thanh Toán" at bounding box center [1208, 397] width 184 height 27
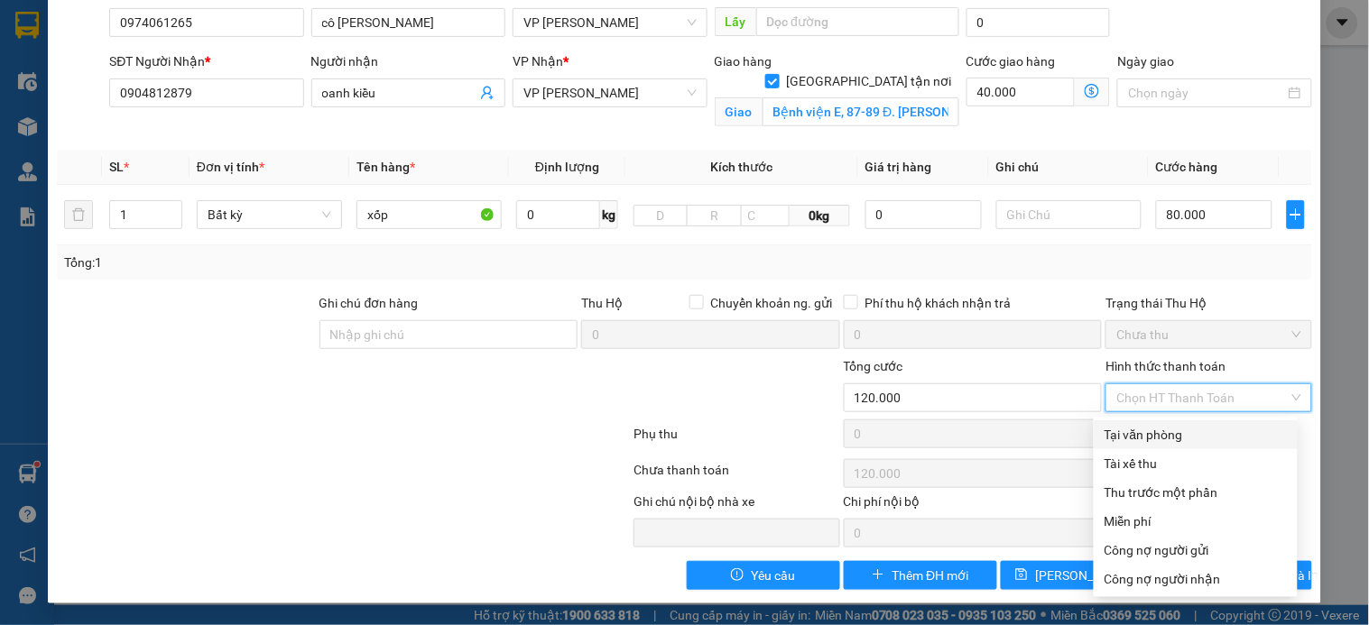
click at [1201, 435] on div "Tại văn phòng" at bounding box center [1196, 435] width 182 height 20
type input "0"
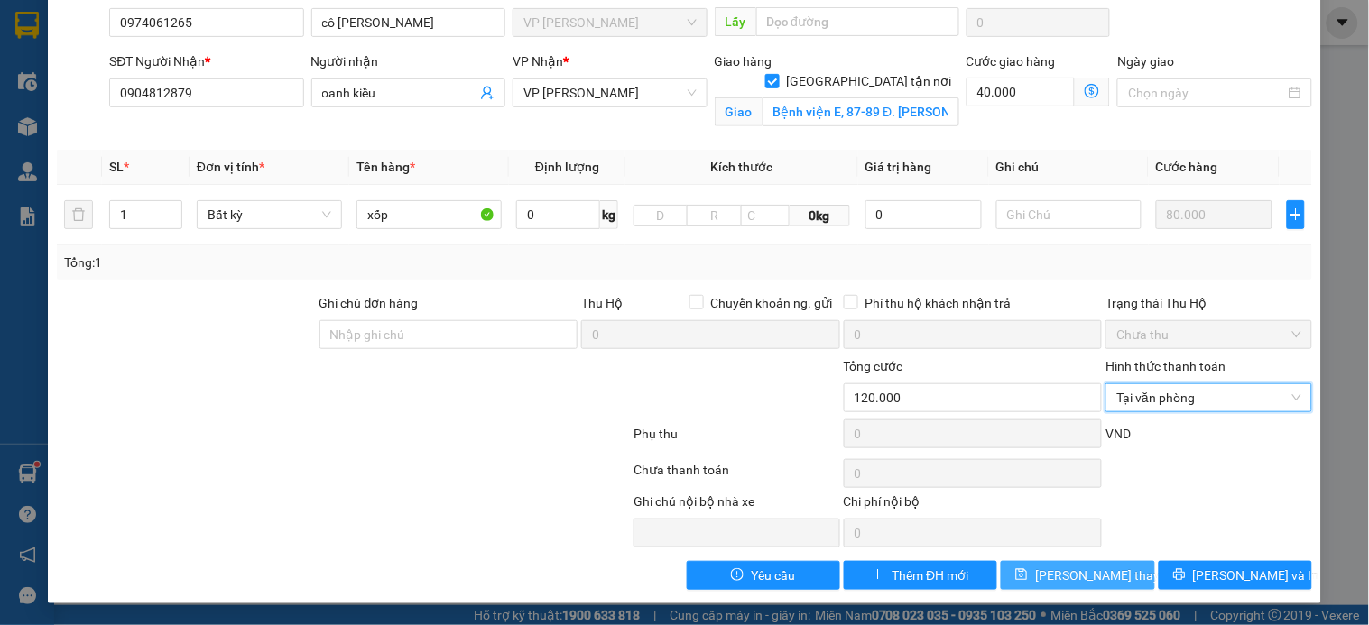
click at [1060, 579] on span "[PERSON_NAME] thay đổi" at bounding box center [1107, 576] width 144 height 20
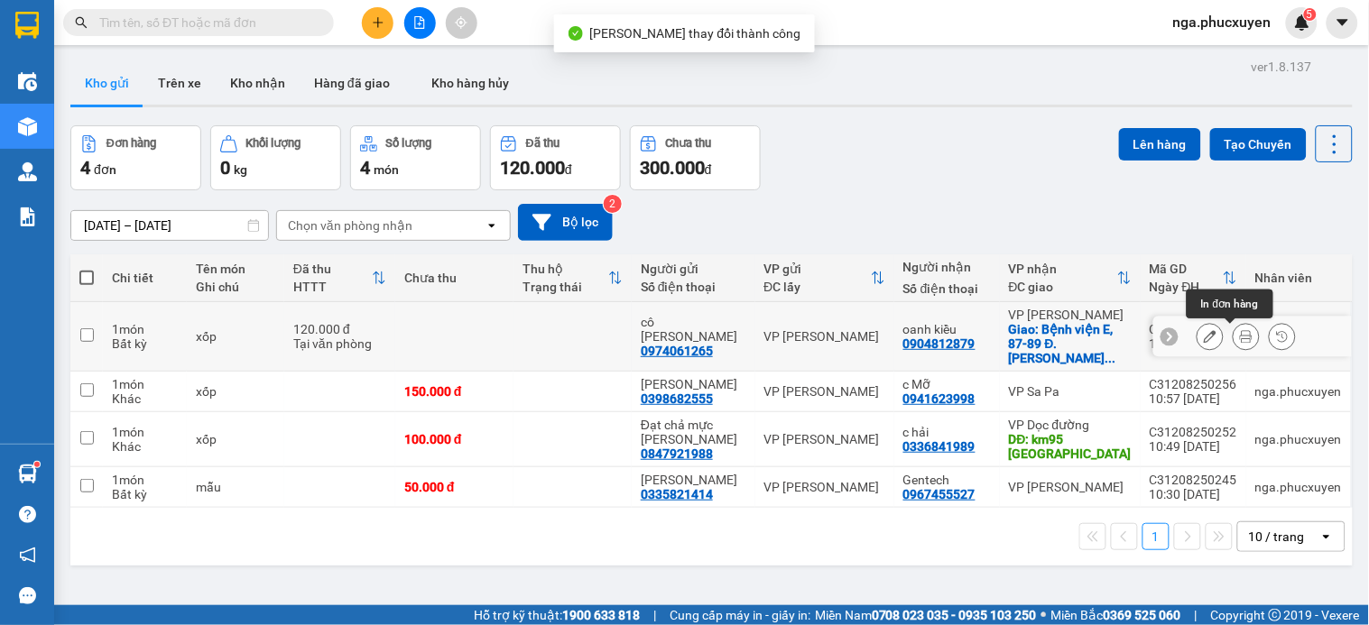
click at [1240, 339] on icon at bounding box center [1246, 336] width 13 height 13
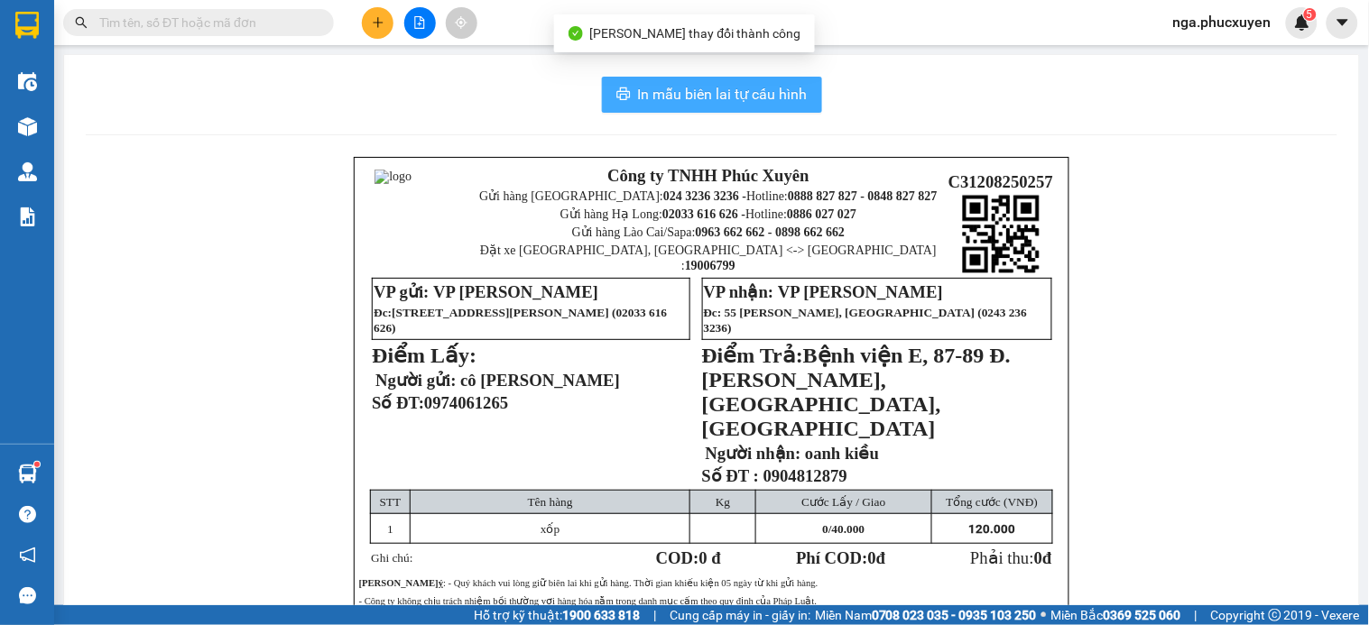
click at [677, 94] on span "In mẫu biên lai tự cấu hình" at bounding box center [723, 94] width 170 height 23
